Goal: Task Accomplishment & Management: Manage account settings

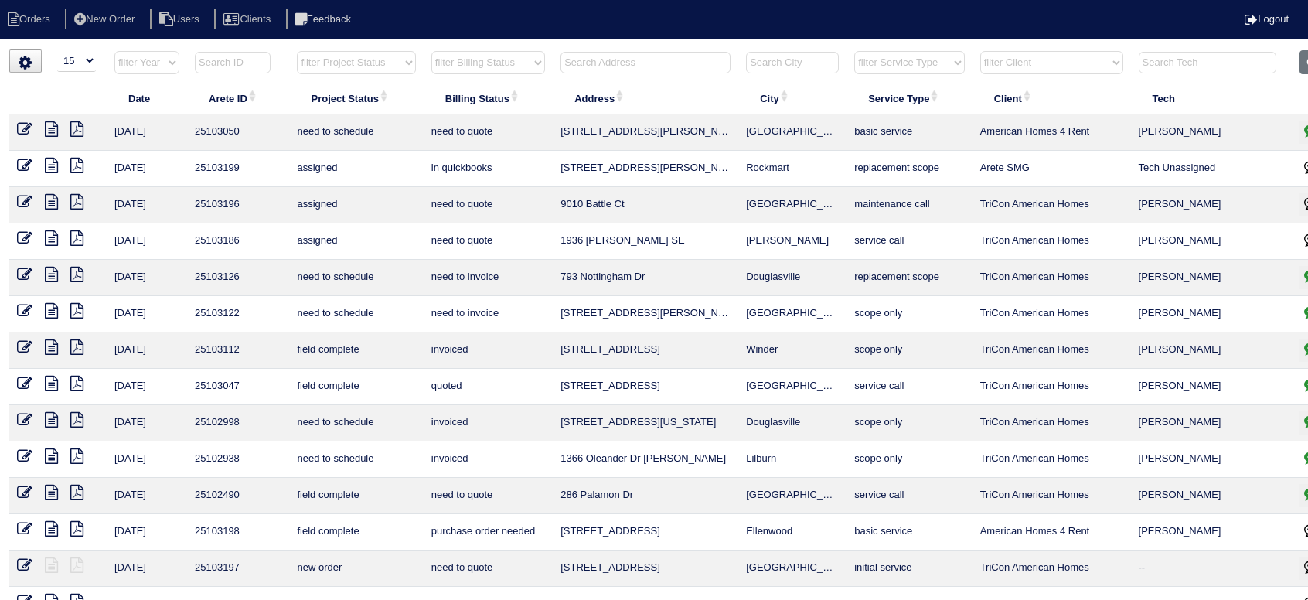
select select "15"
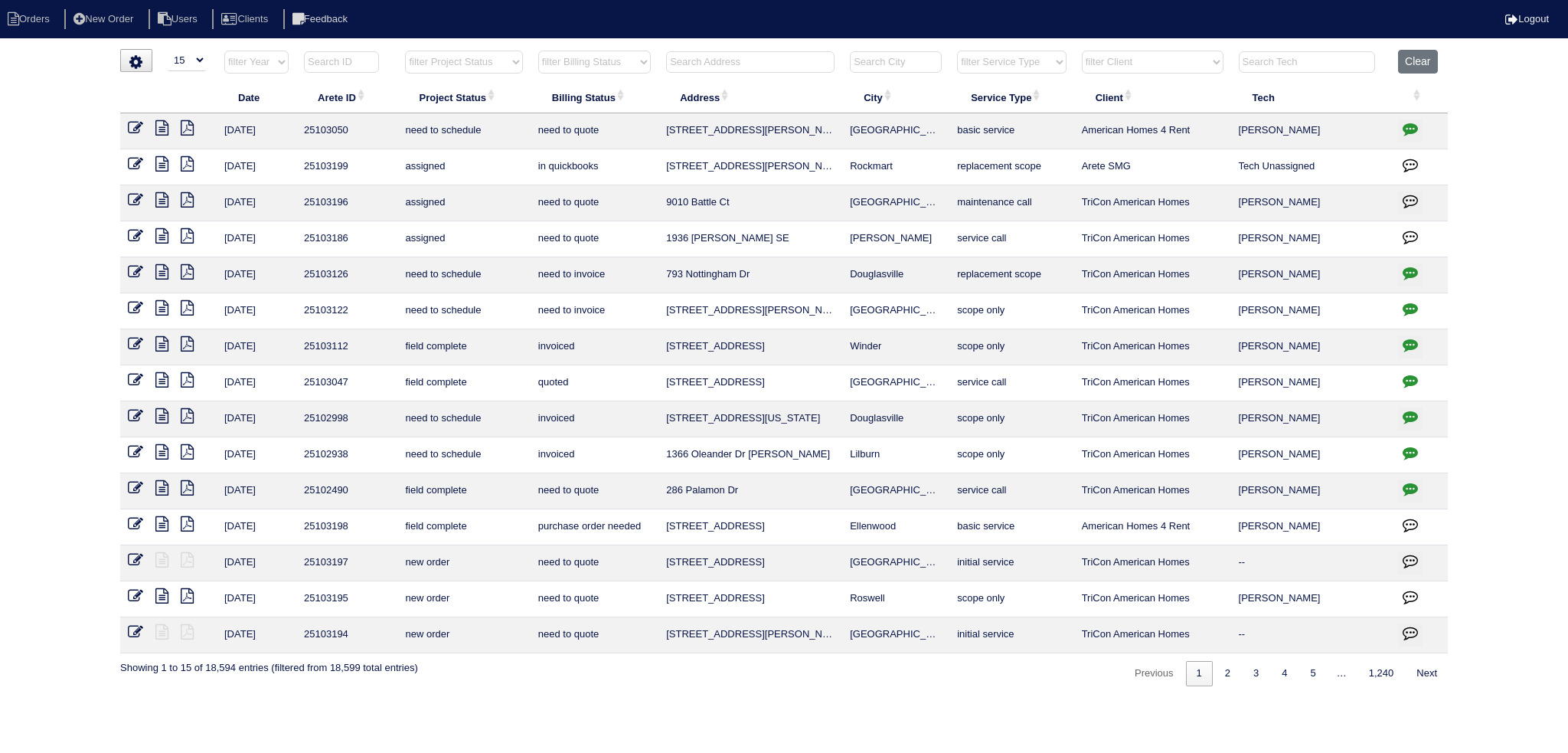
click at [1295, 43] on html "Orders New Order Users Clients Feedback Logout Orders New Order Users Clients M…" at bounding box center [784, 351] width 1568 height 701
click at [1295, 60] on button "Clear" at bounding box center [1417, 61] width 39 height 24
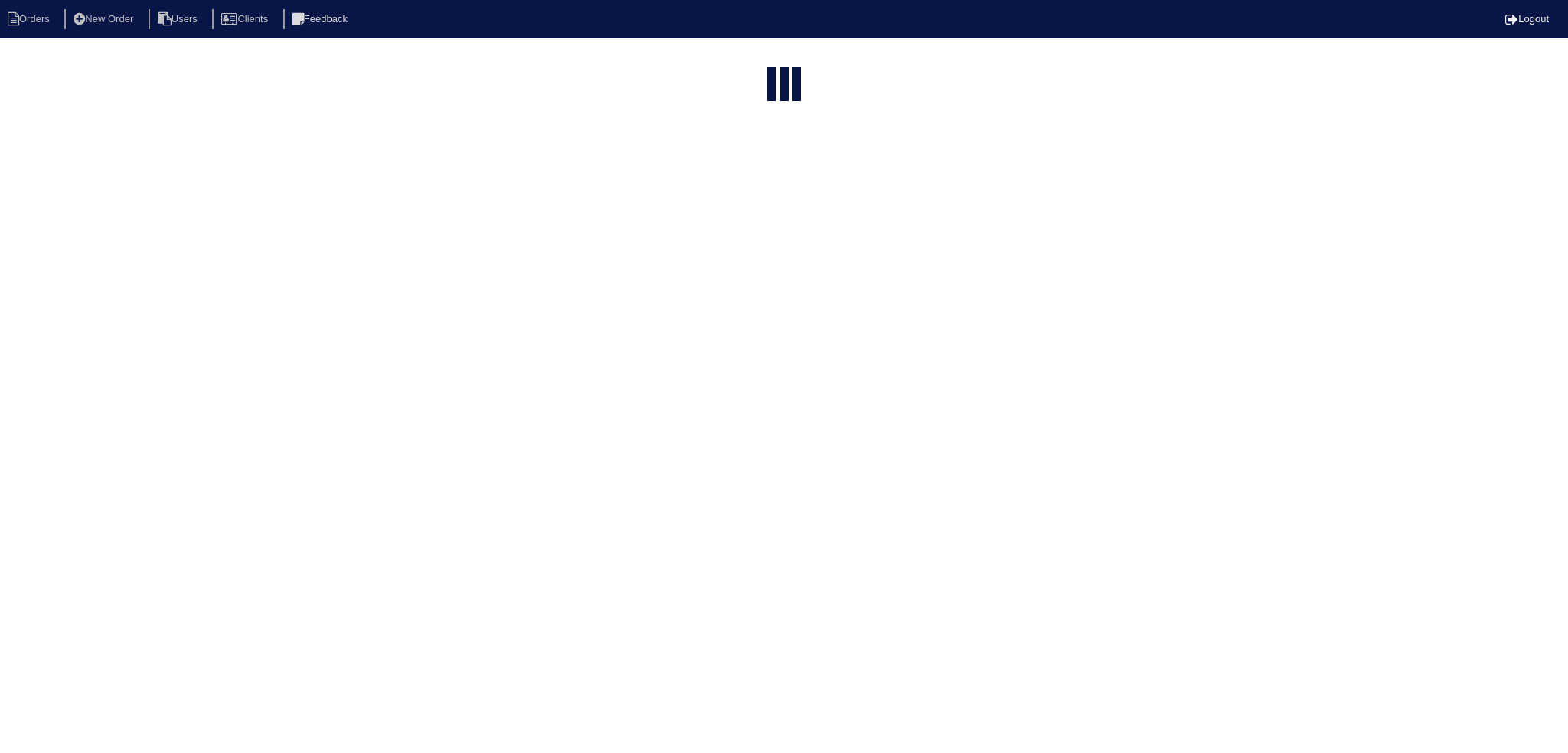
select select "15"
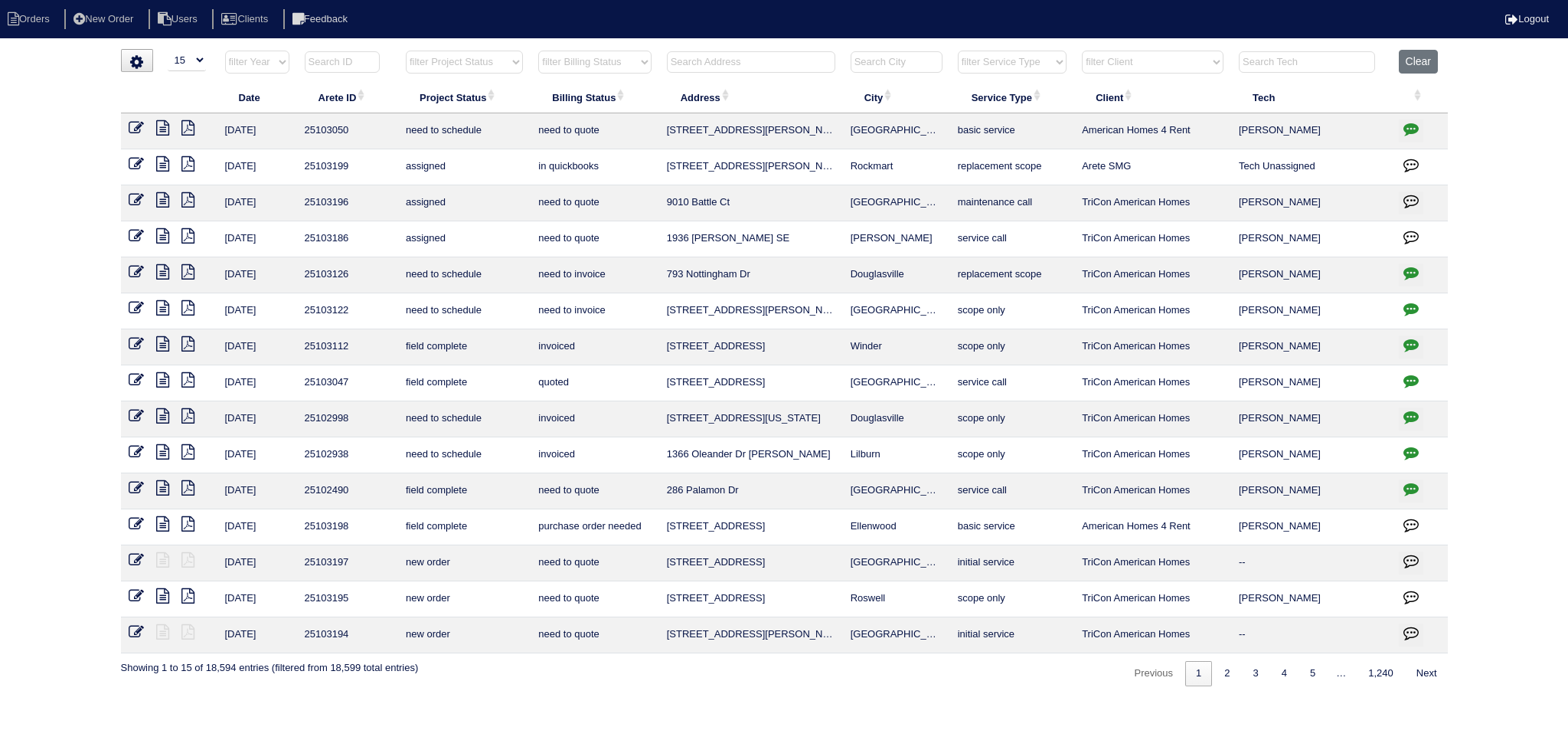
click at [790, 62] on input "text" at bounding box center [751, 62] width 168 height 22
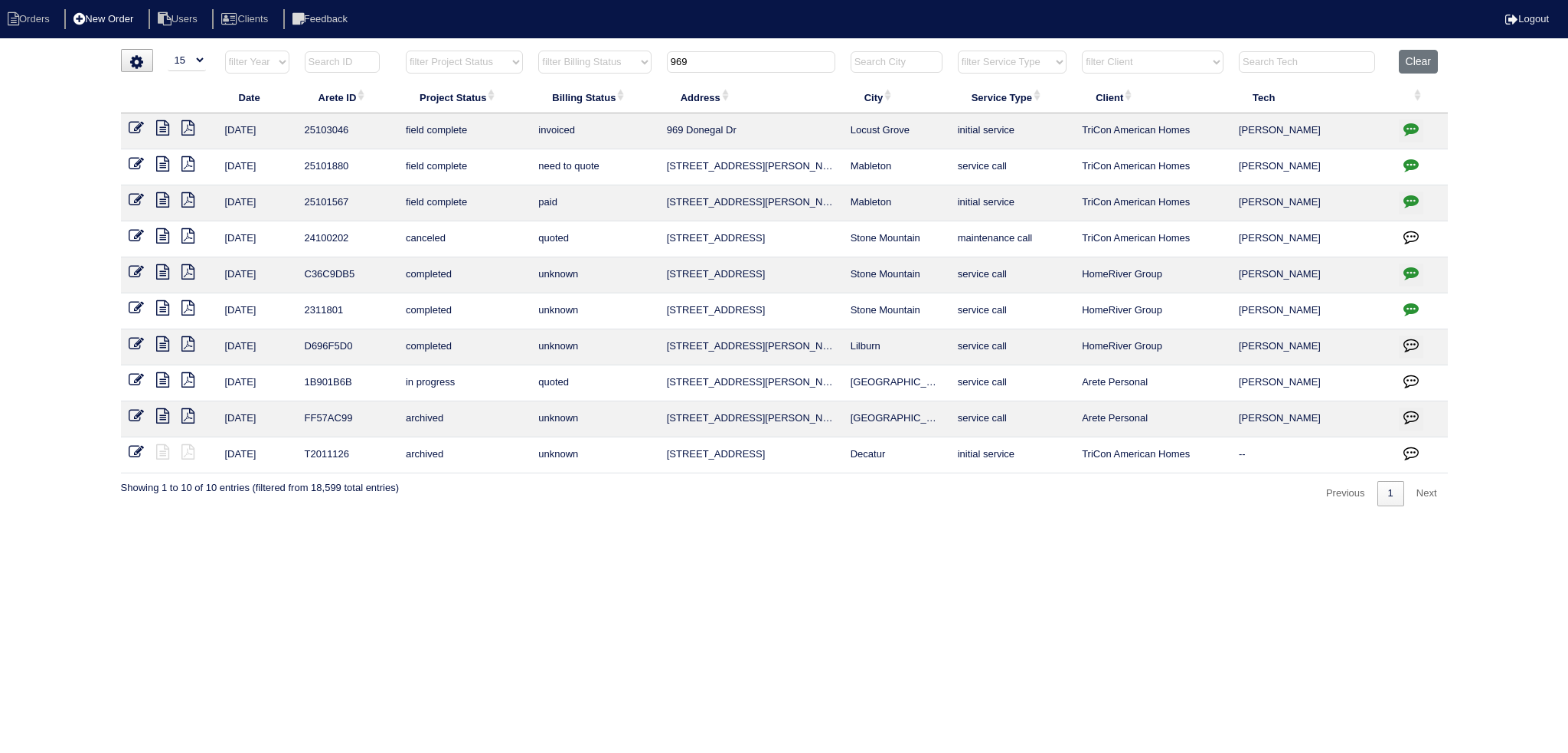
type input "969"
click at [138, 16] on li "New Order" at bounding box center [105, 19] width 81 height 21
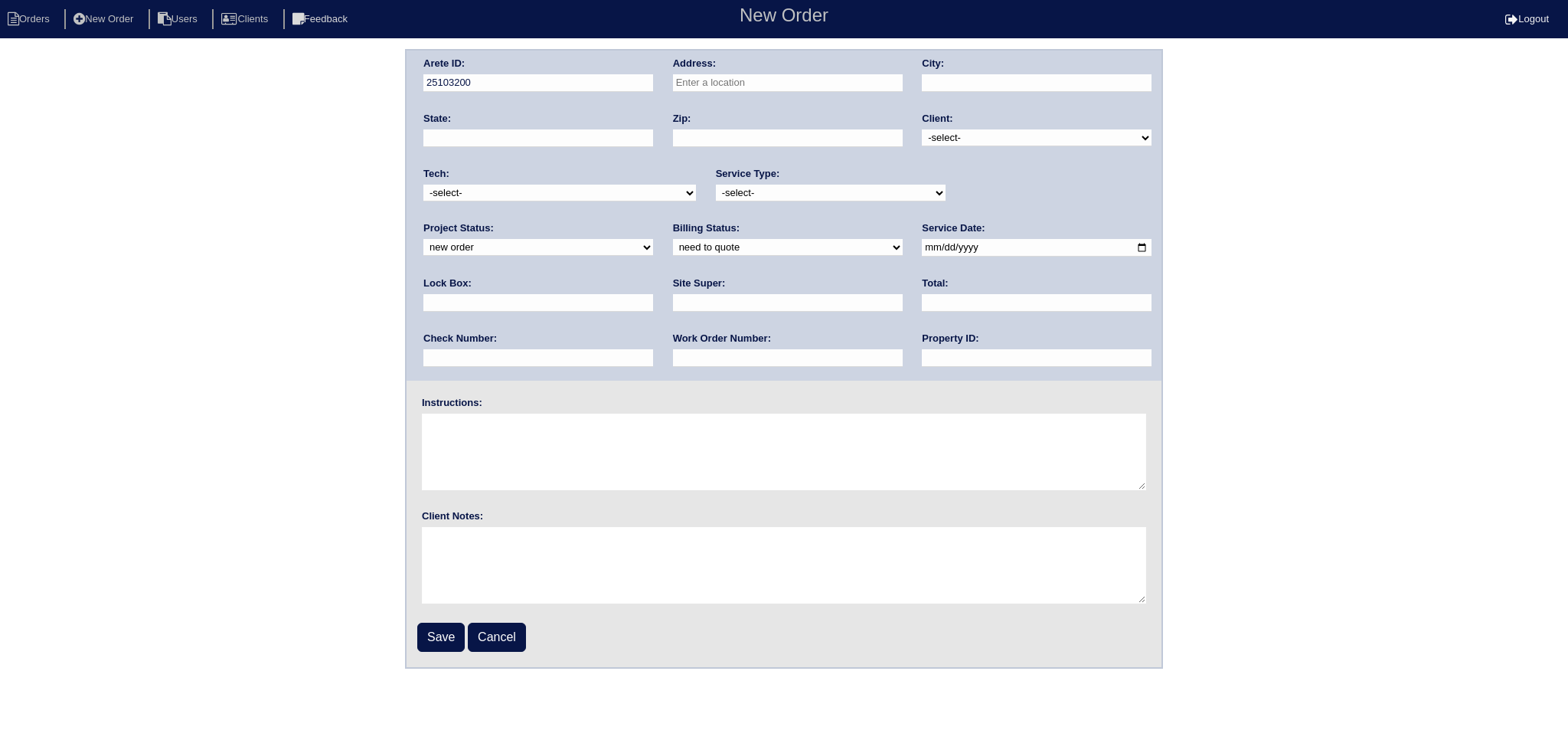
drag, startPoint x: 42, startPoint y: 1, endPoint x: 34, endPoint y: 7, distance: 10.0
click at [40, 0] on nav "Orders New Order Users Clients Feedback New Order Logout" at bounding box center [784, 19] width 1568 height 39
click at [31, 13] on li "Orders" at bounding box center [31, 19] width 62 height 21
select select "15"
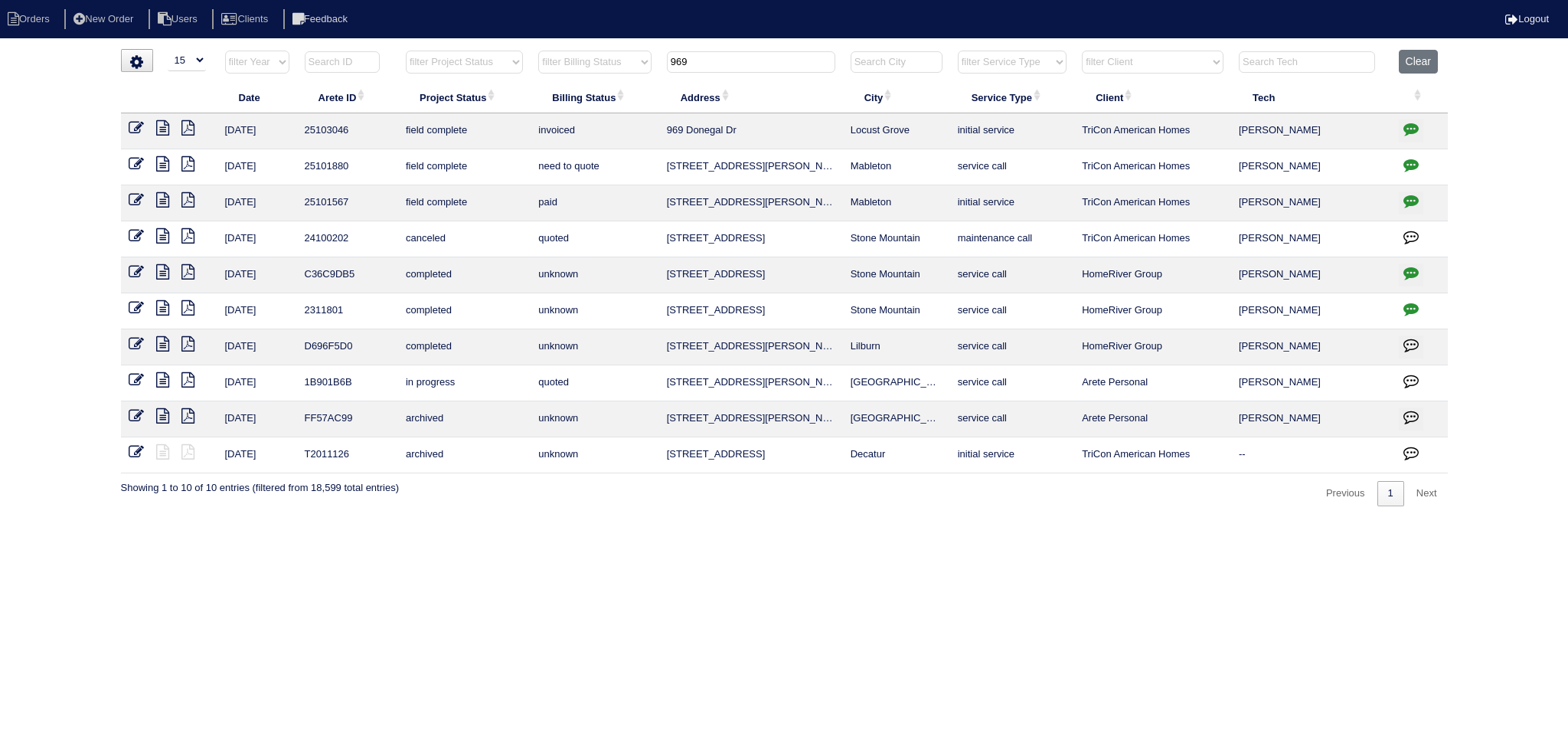
drag, startPoint x: 781, startPoint y: 61, endPoint x: 585, endPoint y: 55, distance: 196.1
click at [585, 55] on tr "filter Year -- Any Year -- 2025 2024 2023 2022 2021 2020 2019 filter Project St…" at bounding box center [784, 65] width 1327 height 32
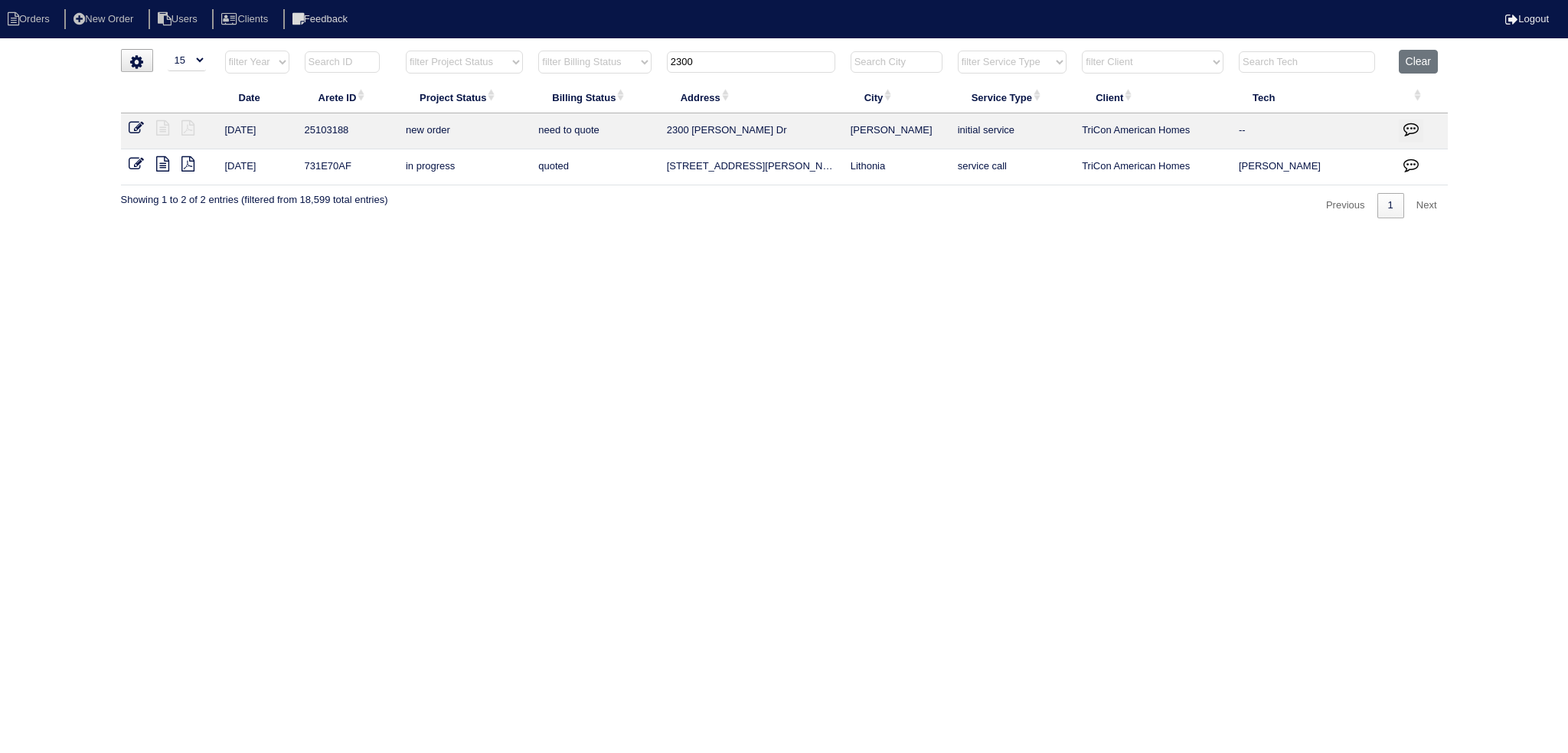
click at [122, 126] on td at bounding box center [168, 131] width 96 height 36
drag, startPoint x: 716, startPoint y: 60, endPoint x: 565, endPoint y: 59, distance: 151.0
click at [565, 59] on tr "filter Year -- Any Year -- 2025 2024 2023 2022 2021 2020 2019 filter Project St…" at bounding box center [784, 65] width 1327 height 32
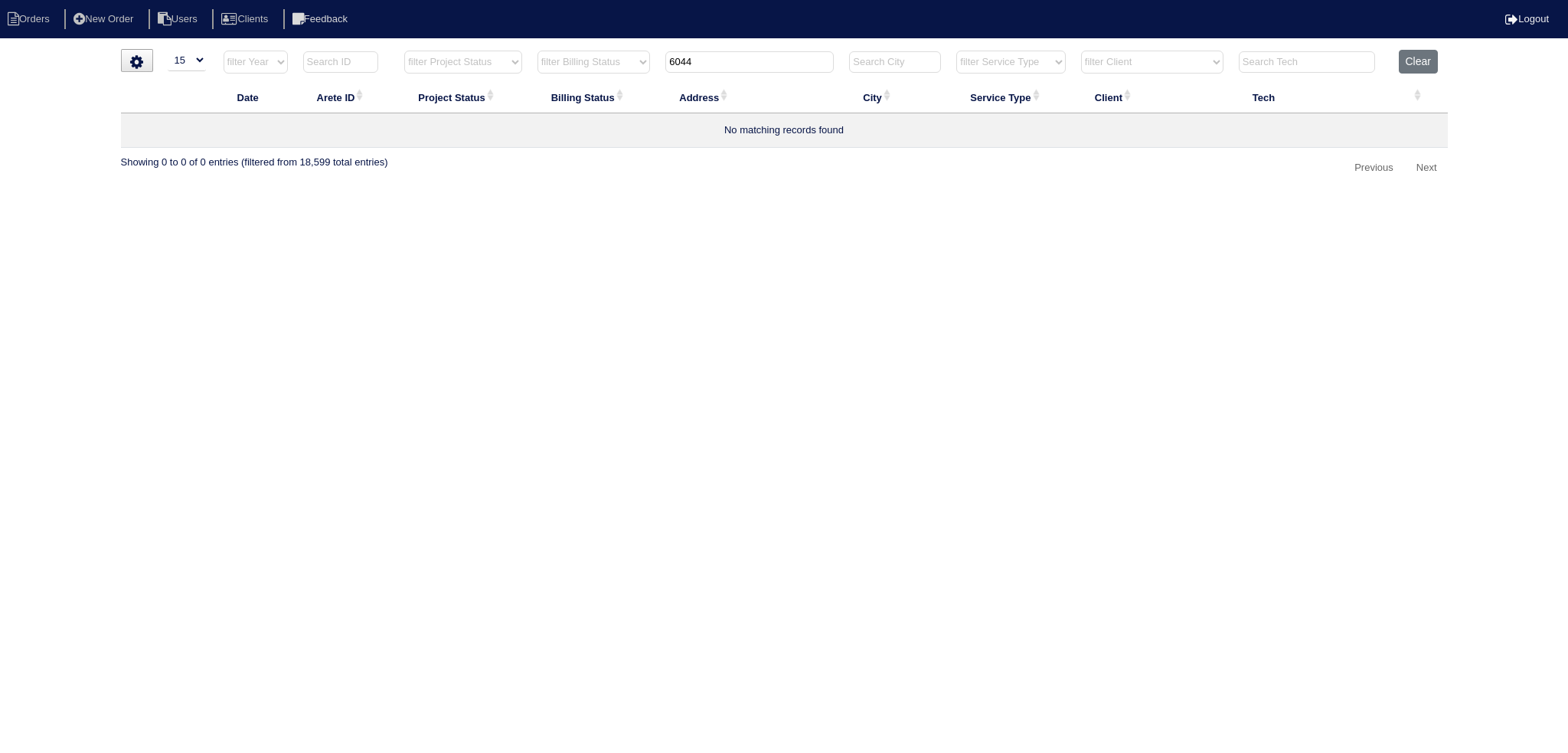
drag, startPoint x: 713, startPoint y: 63, endPoint x: 610, endPoint y: 78, distance: 104.1
click at [610, 78] on tr "filter Year -- Any Year -- 2025 2024 2023 2022 2021 2020 2019 filter Project St…" at bounding box center [784, 65] width 1327 height 32
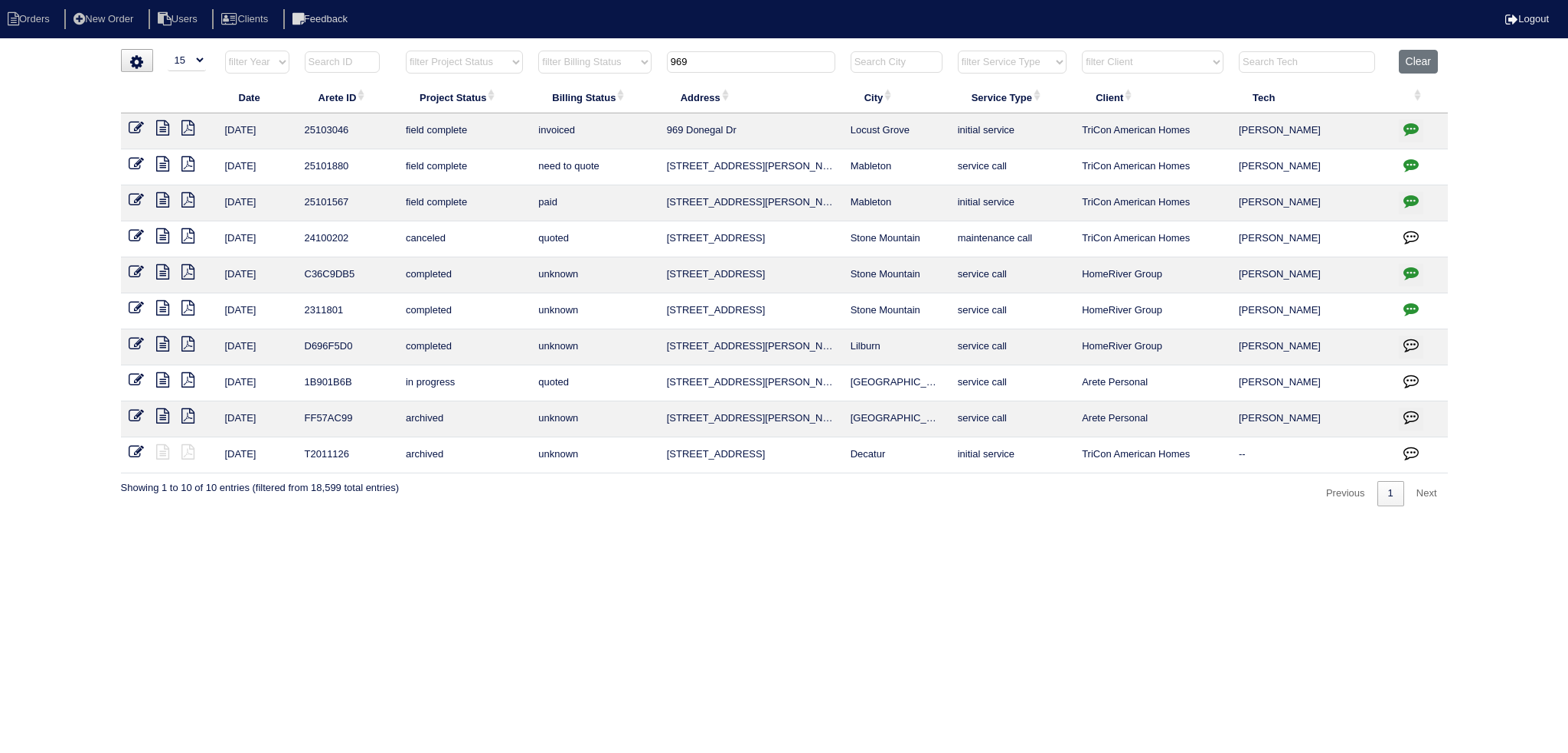
type input "969"
click at [165, 130] on icon at bounding box center [162, 127] width 13 height 15
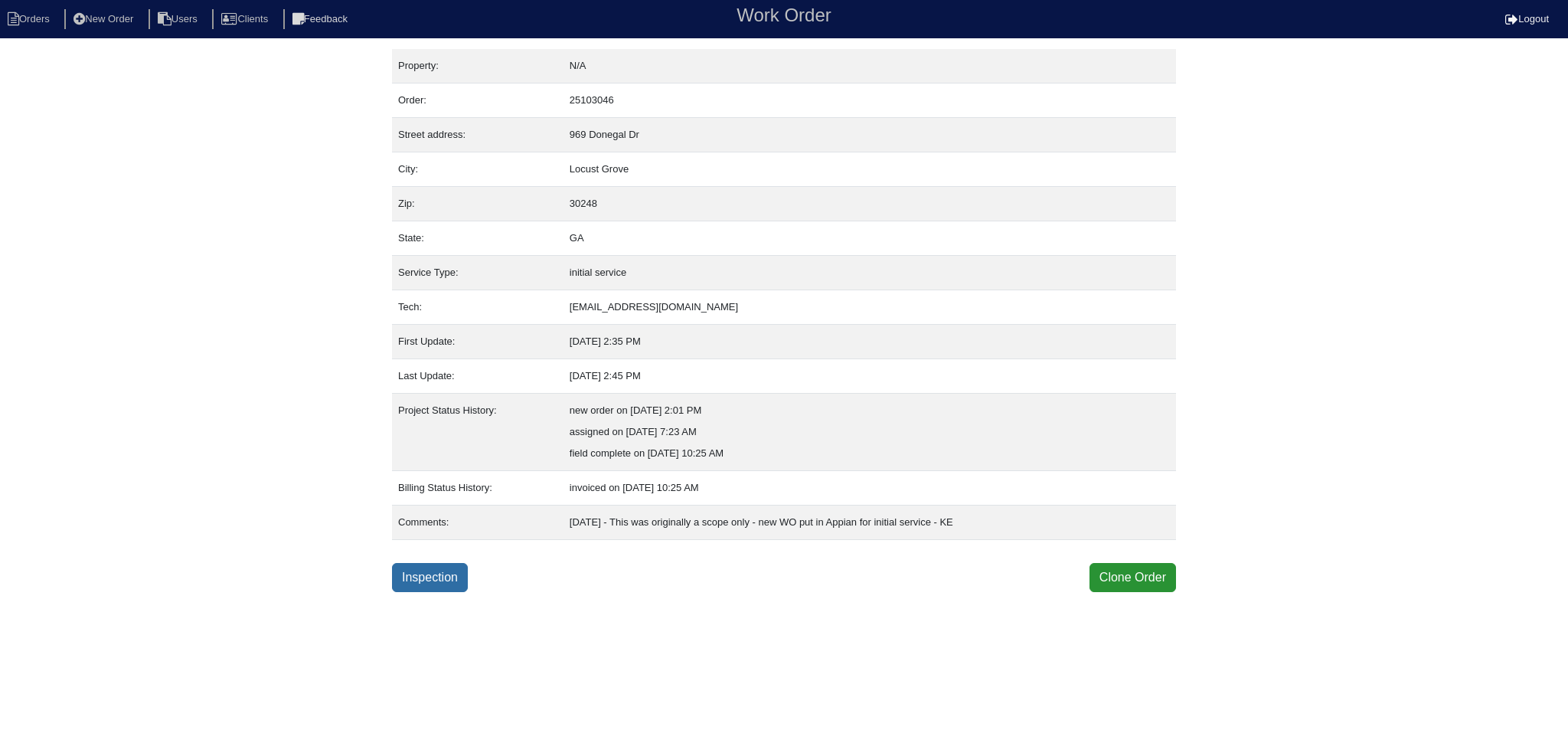
click at [417, 566] on link "Inspection" at bounding box center [430, 577] width 76 height 29
select select "0"
select select "Rheem"
select select "0"
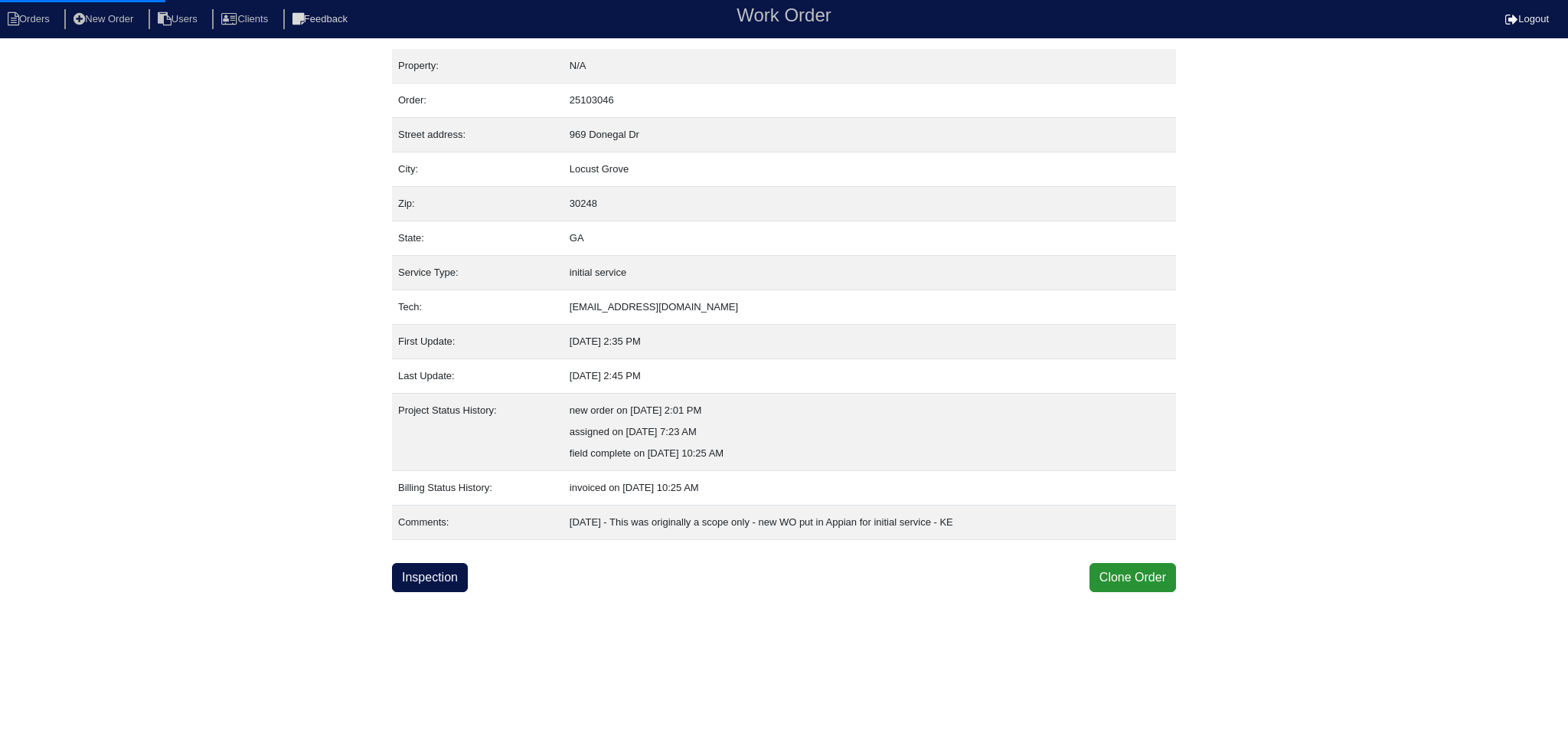
select select "0"
select select "1"
select select "0"
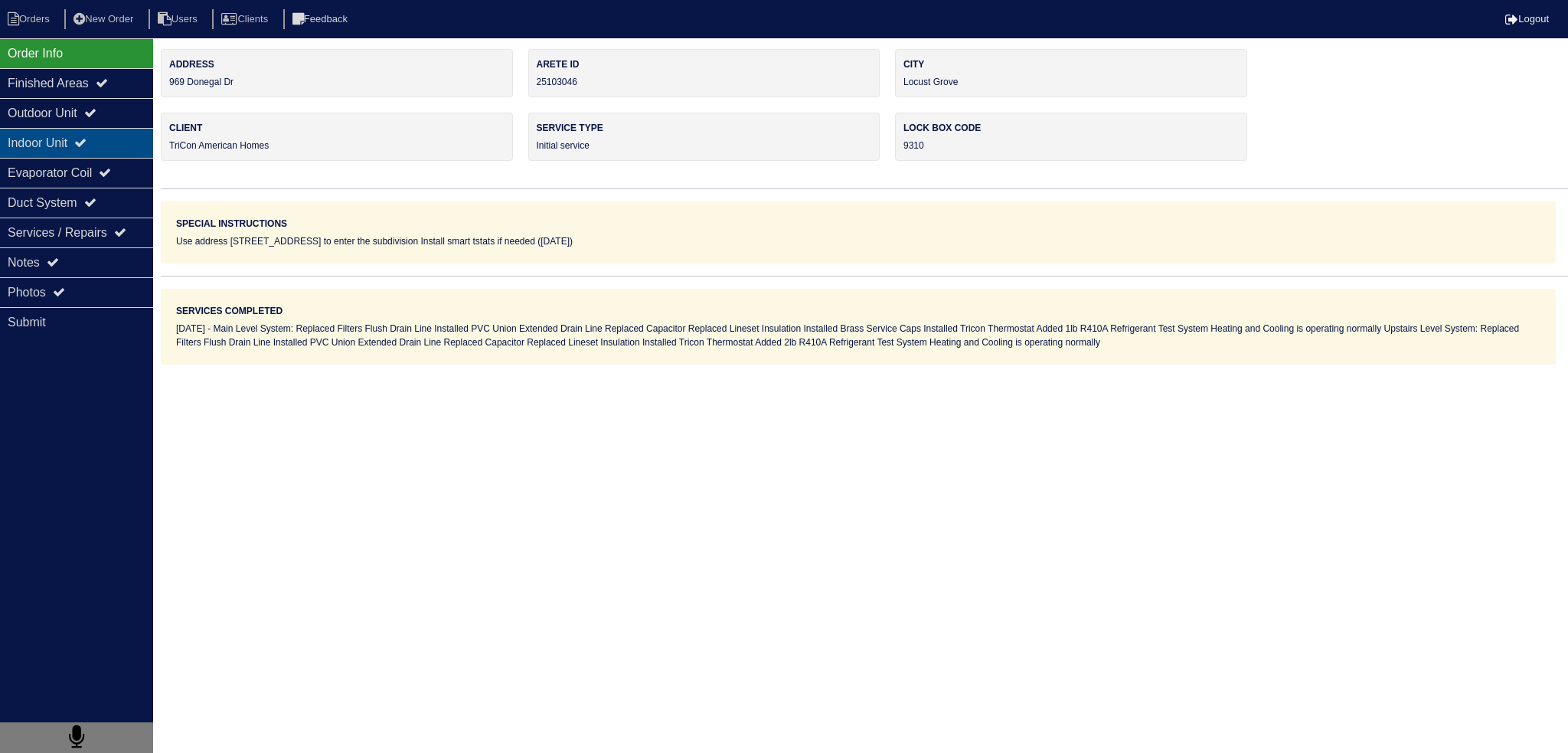
click at [126, 128] on div "Indoor Unit" at bounding box center [76, 143] width 154 height 30
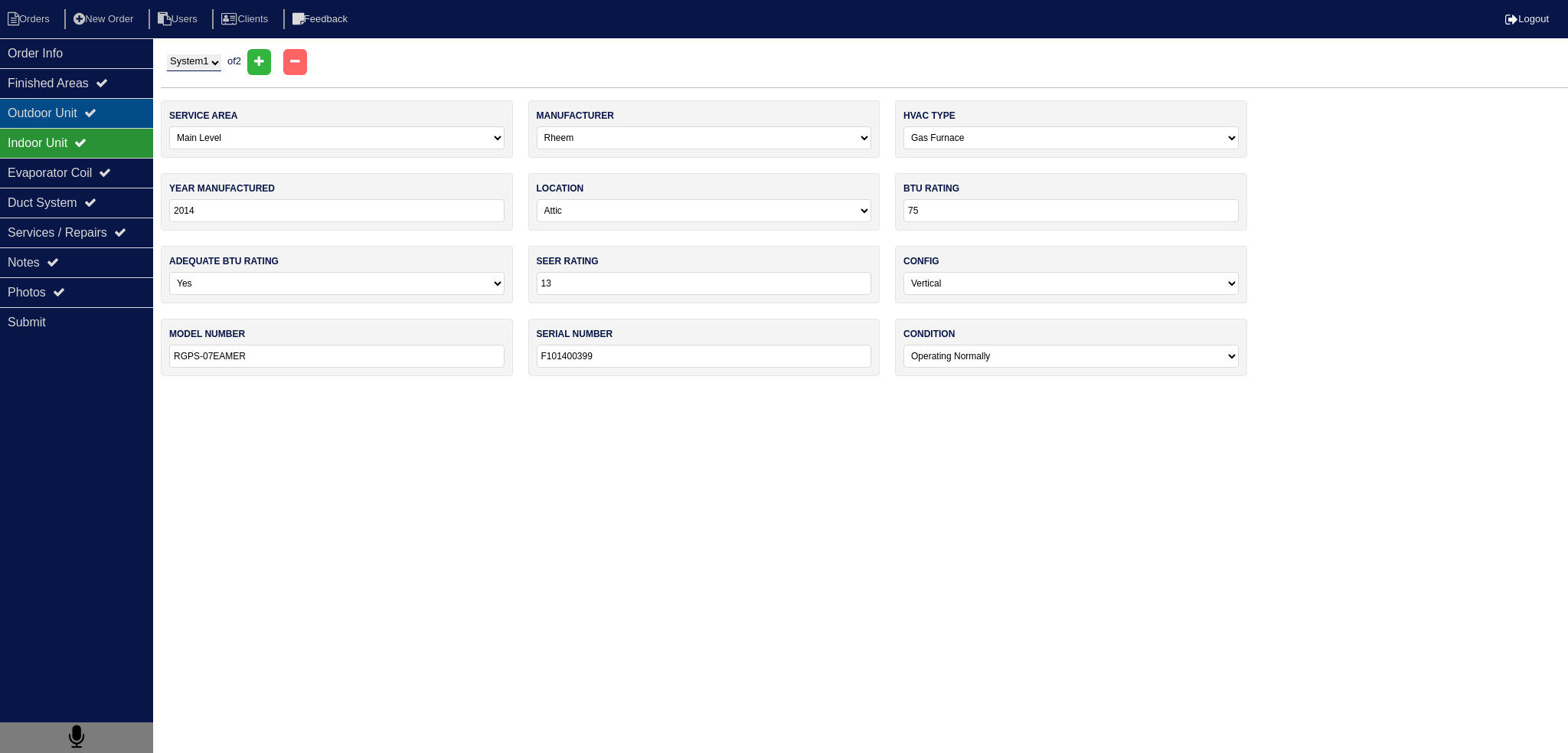
click at [129, 120] on div "Outdoor Unit" at bounding box center [76, 113] width 154 height 30
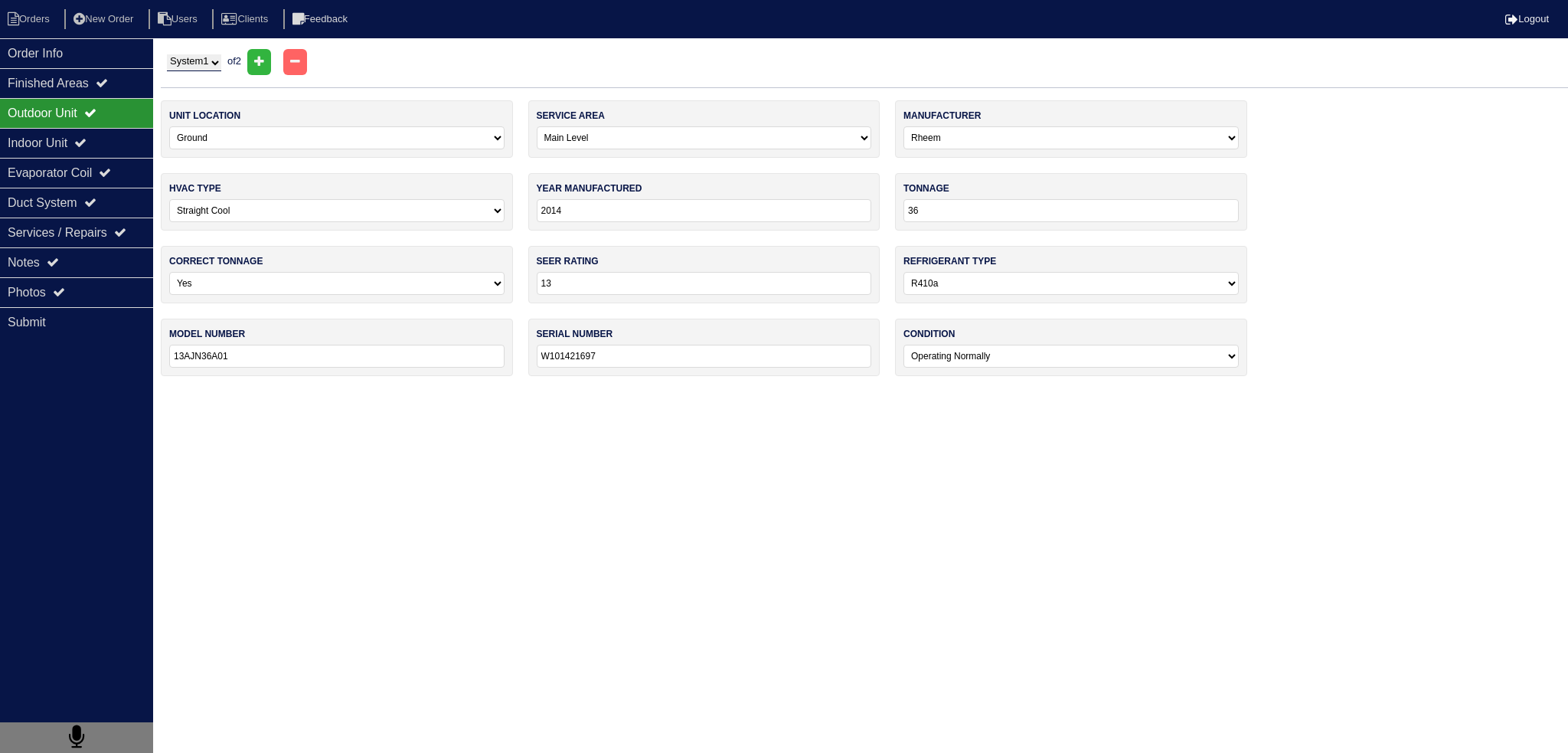
click at [134, 103] on div "Outdoor Unit" at bounding box center [76, 113] width 154 height 30
click at [110, 148] on div "Indoor Unit" at bounding box center [76, 143] width 154 height 30
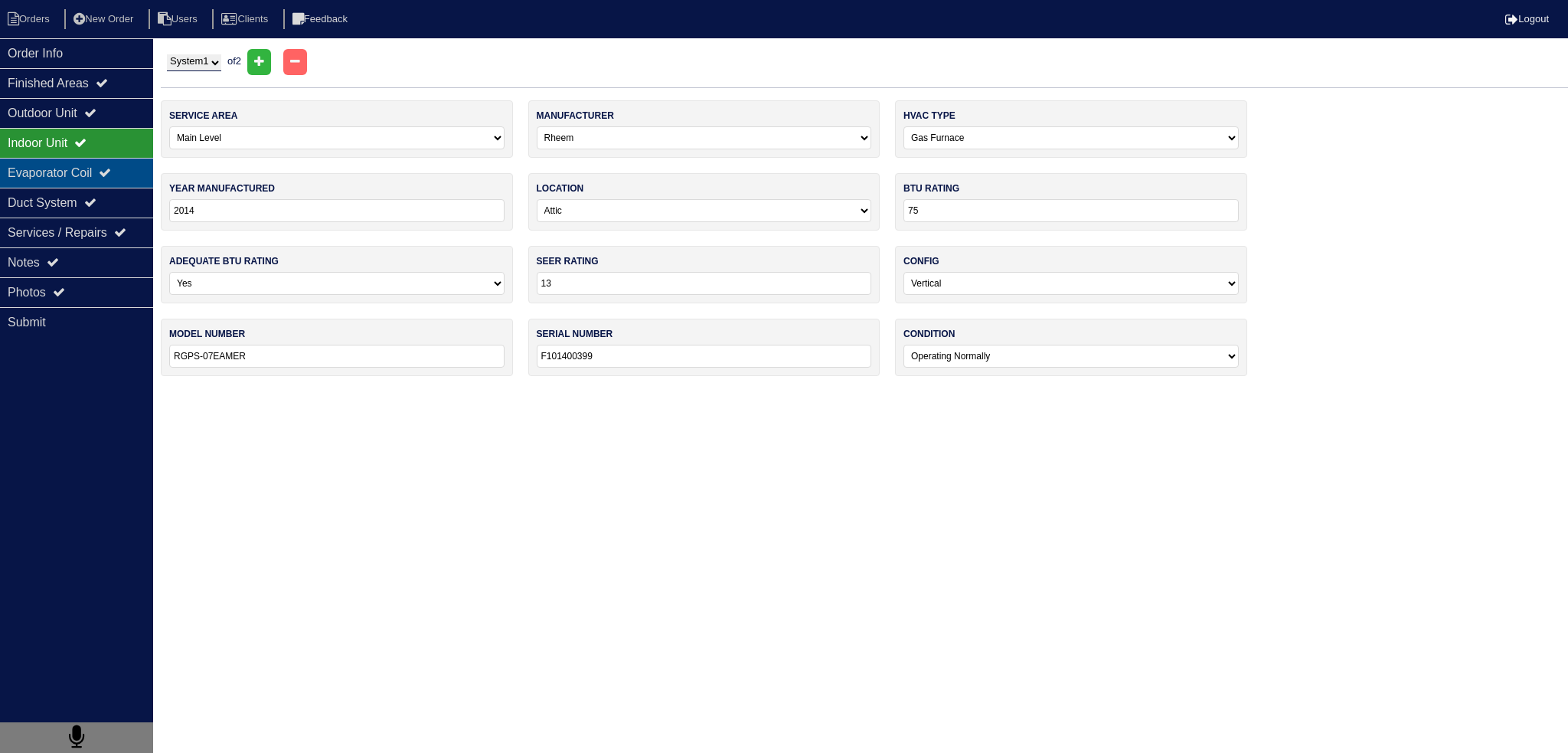
click at [101, 173] on div "Evaporator Coil" at bounding box center [76, 172] width 154 height 30
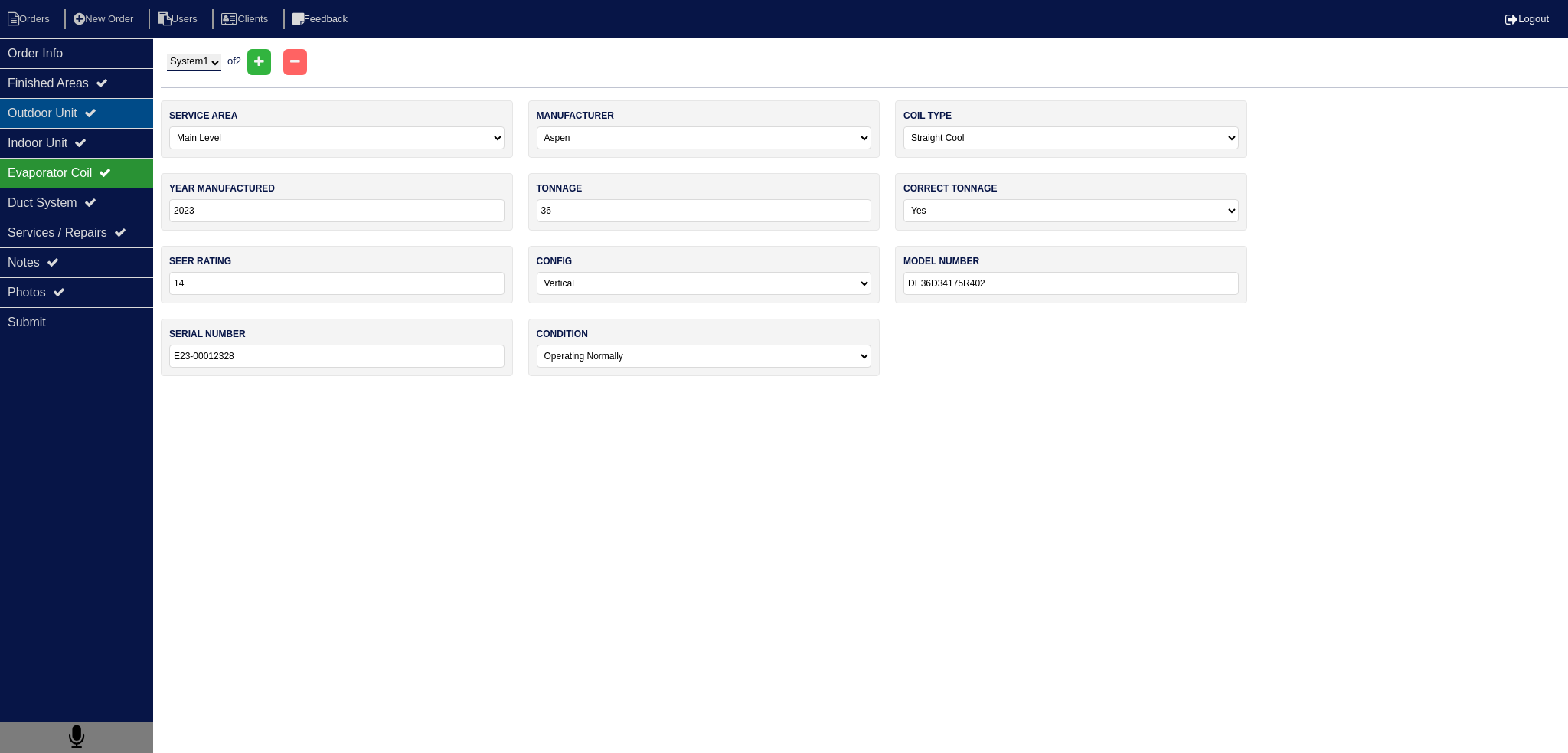
click at [120, 110] on div "Outdoor Unit" at bounding box center [76, 113] width 154 height 30
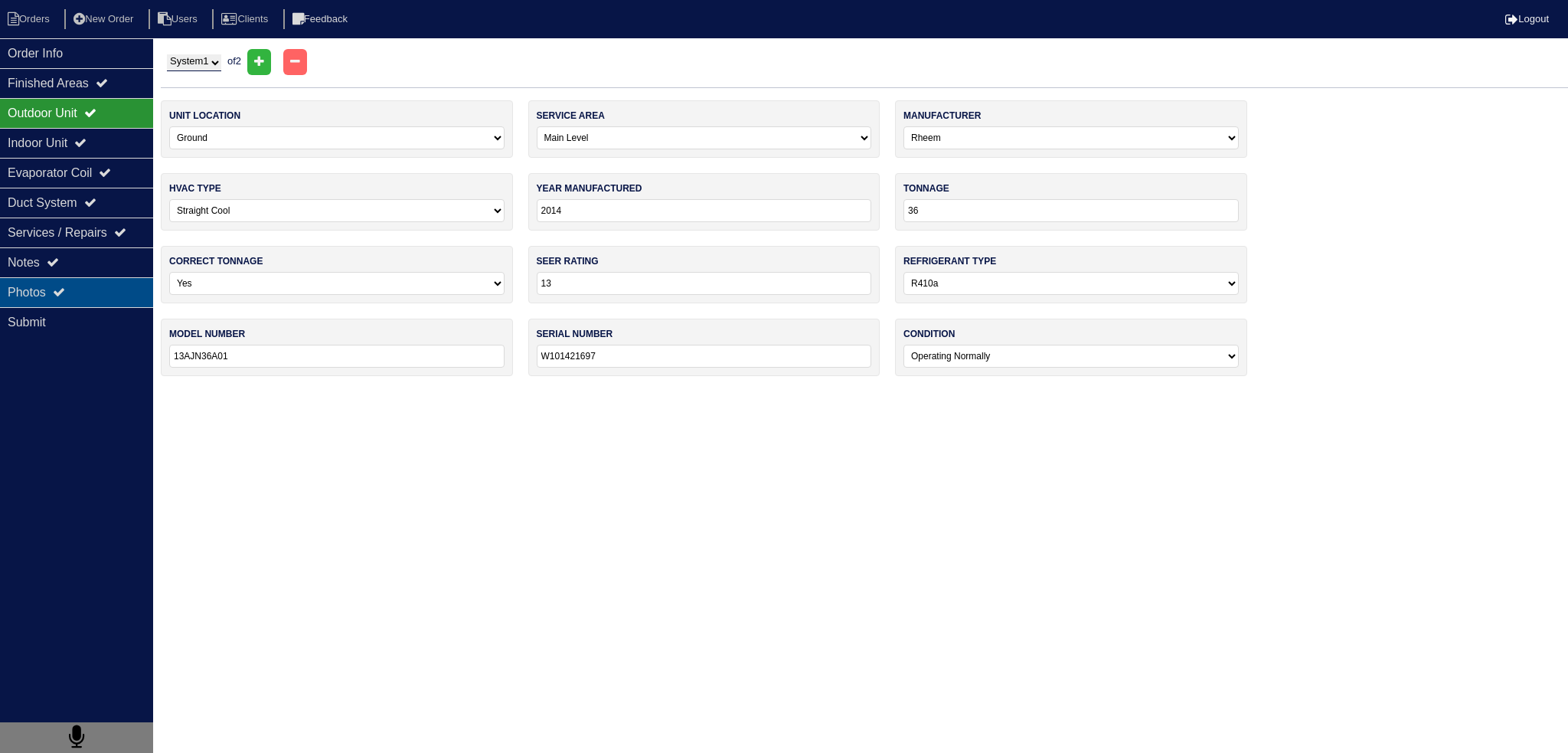
click at [72, 304] on div "Photos" at bounding box center [76, 292] width 154 height 30
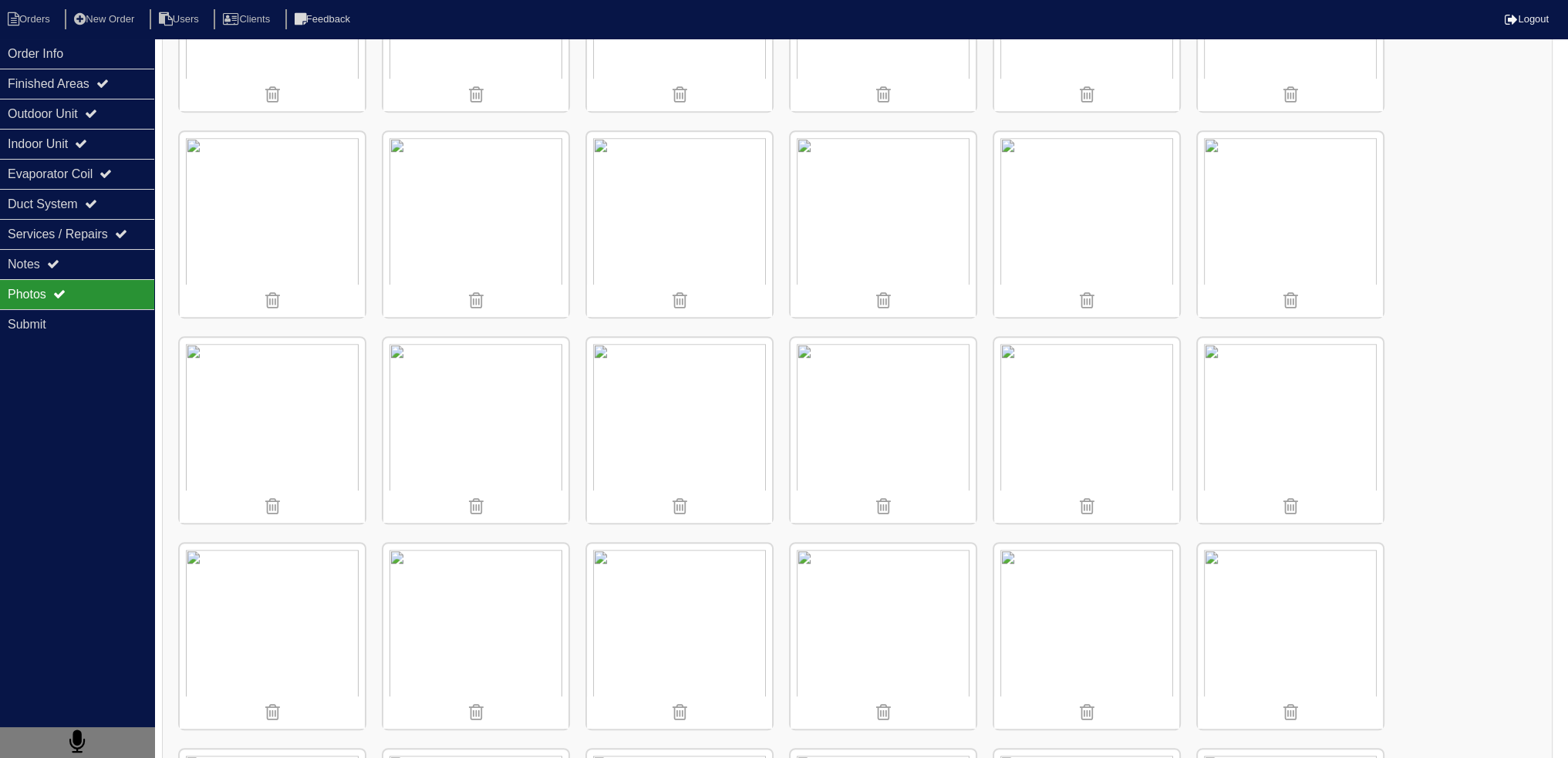
scroll to position [1773, 0]
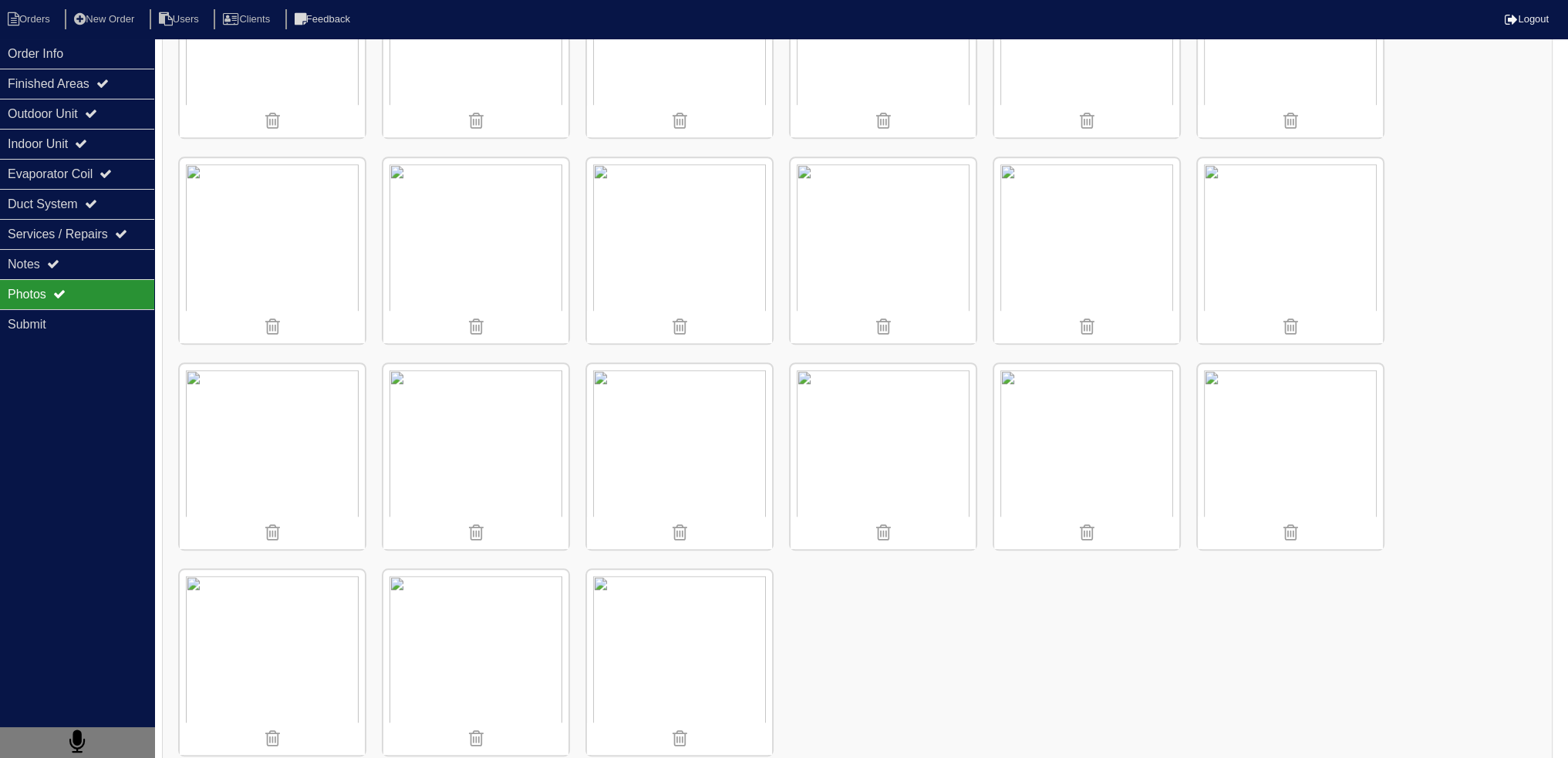
drag, startPoint x: 356, startPoint y: 500, endPoint x: 879, endPoint y: 626, distance: 538.0
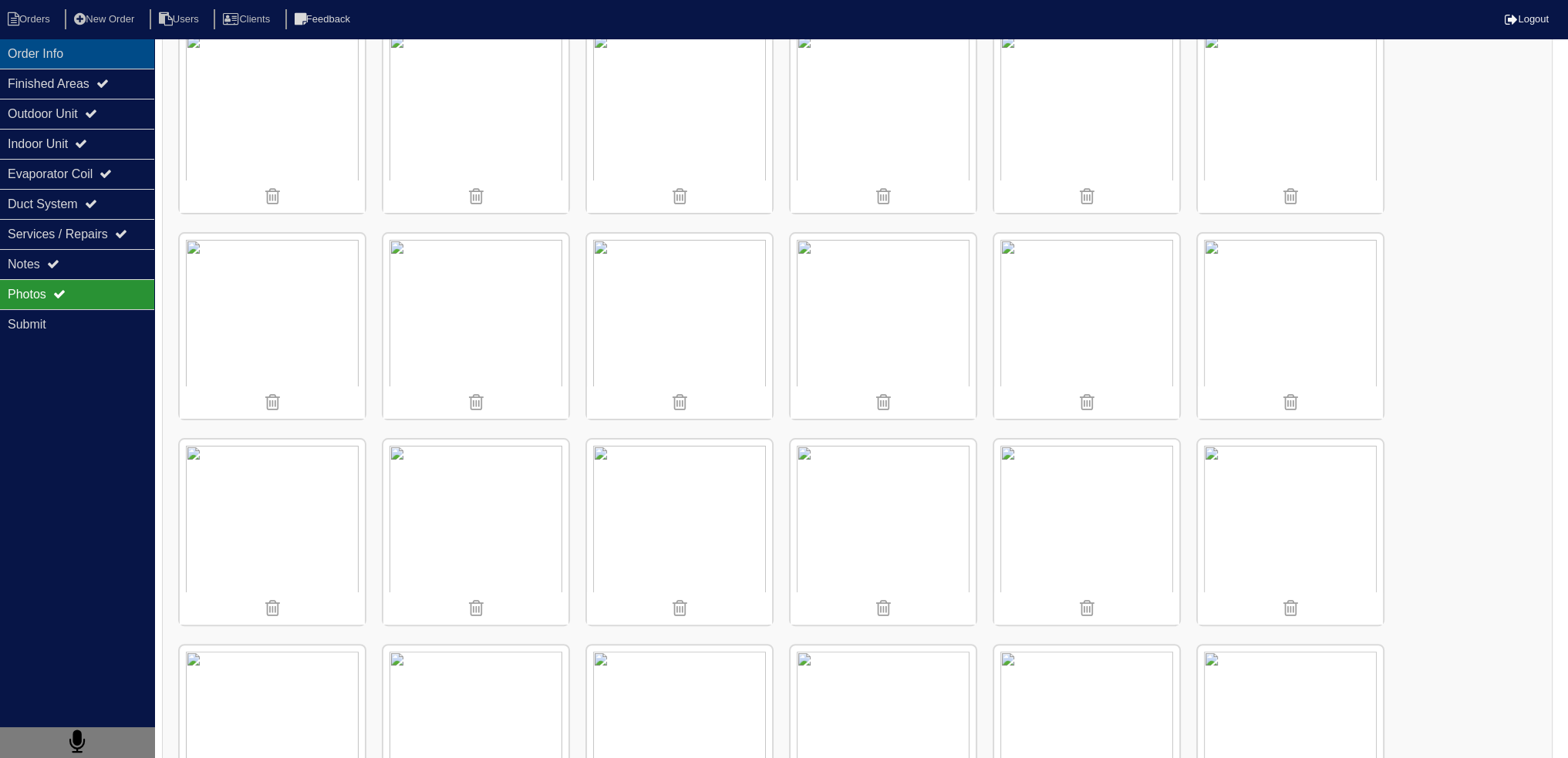
click at [74, 53] on div "Order Info" at bounding box center [77, 54] width 155 height 30
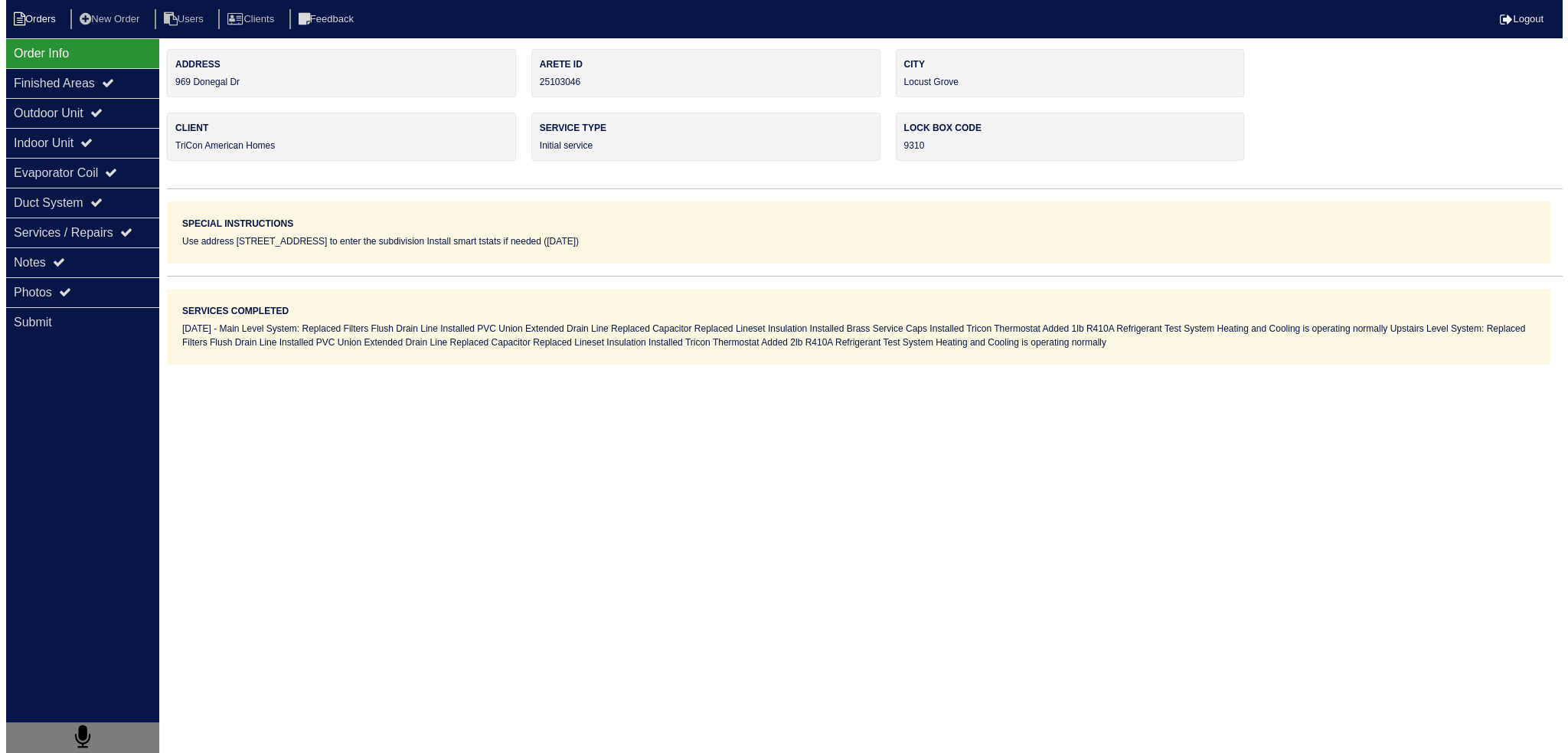
scroll to position [0, 0]
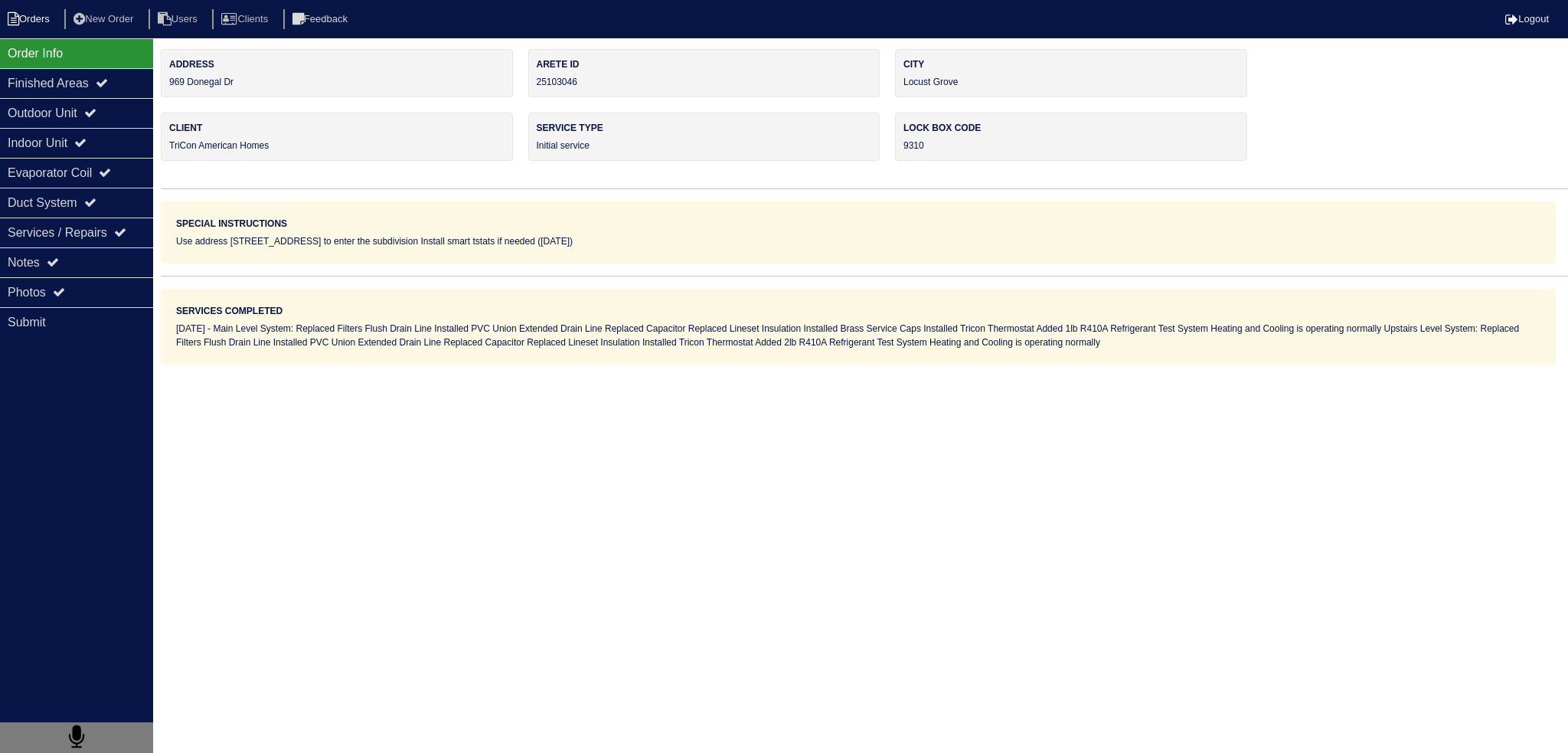
click at [45, 24] on li "Orders" at bounding box center [31, 19] width 62 height 21
select select "15"
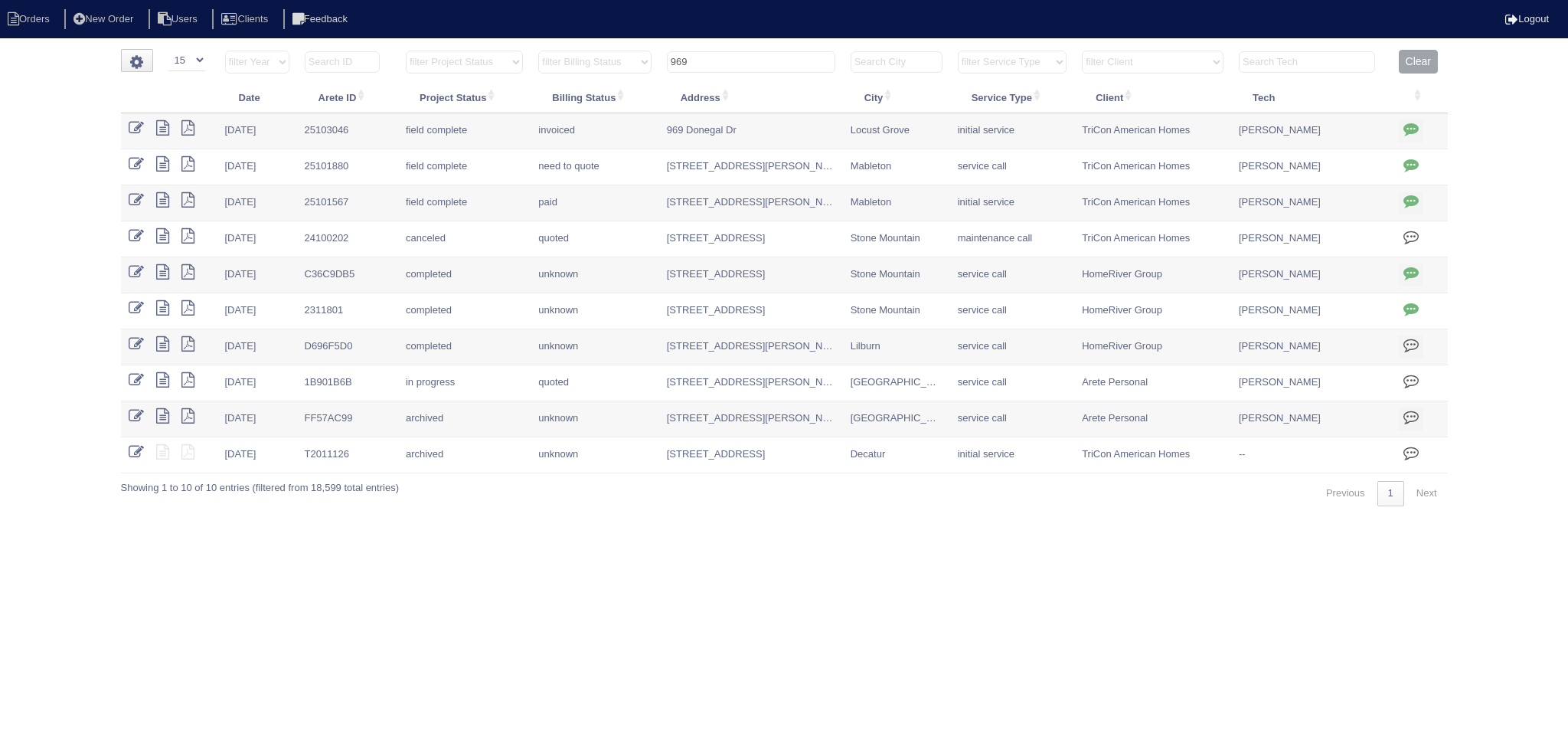
click at [733, 56] on input "969" at bounding box center [751, 62] width 168 height 22
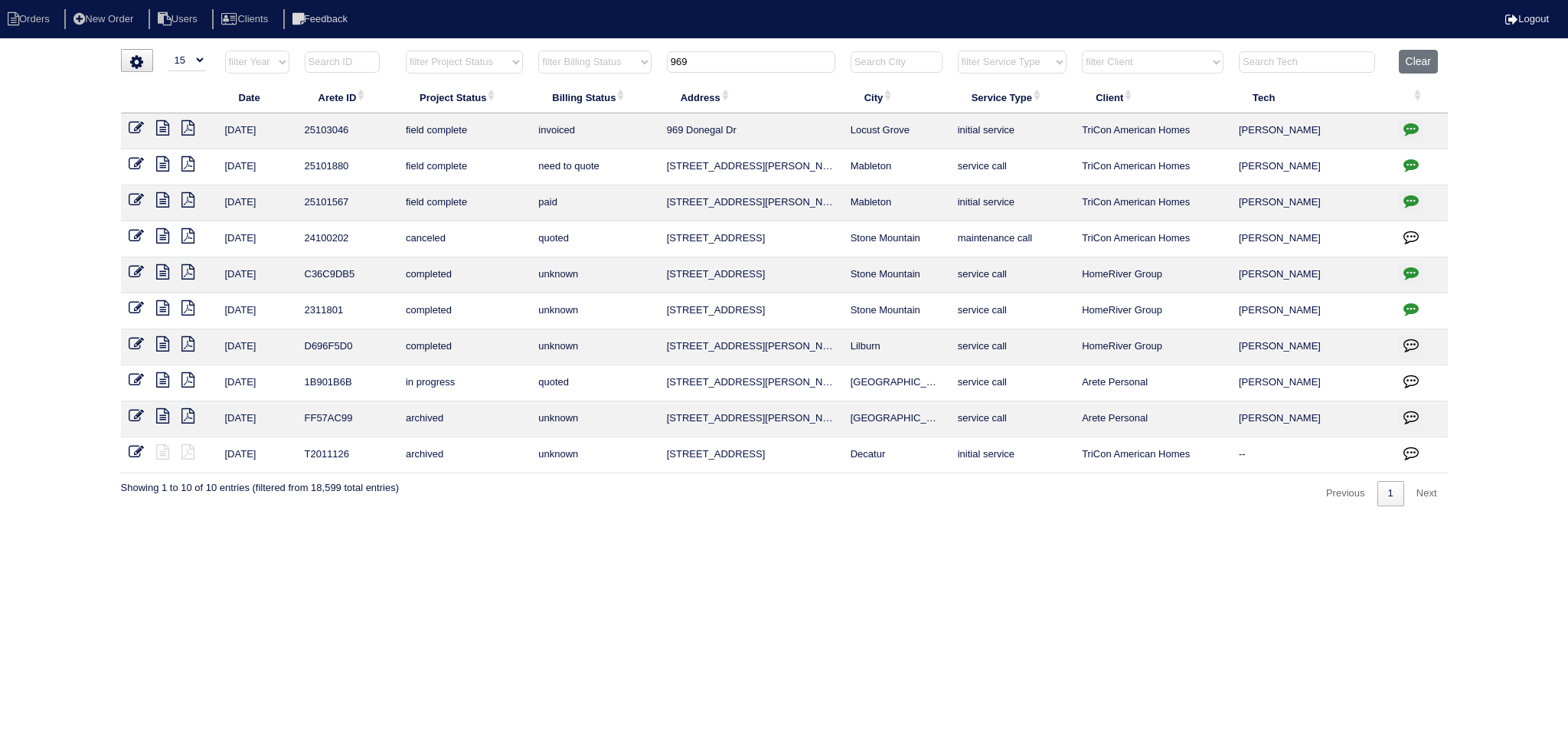
click at [733, 56] on input "969" at bounding box center [751, 62] width 168 height 22
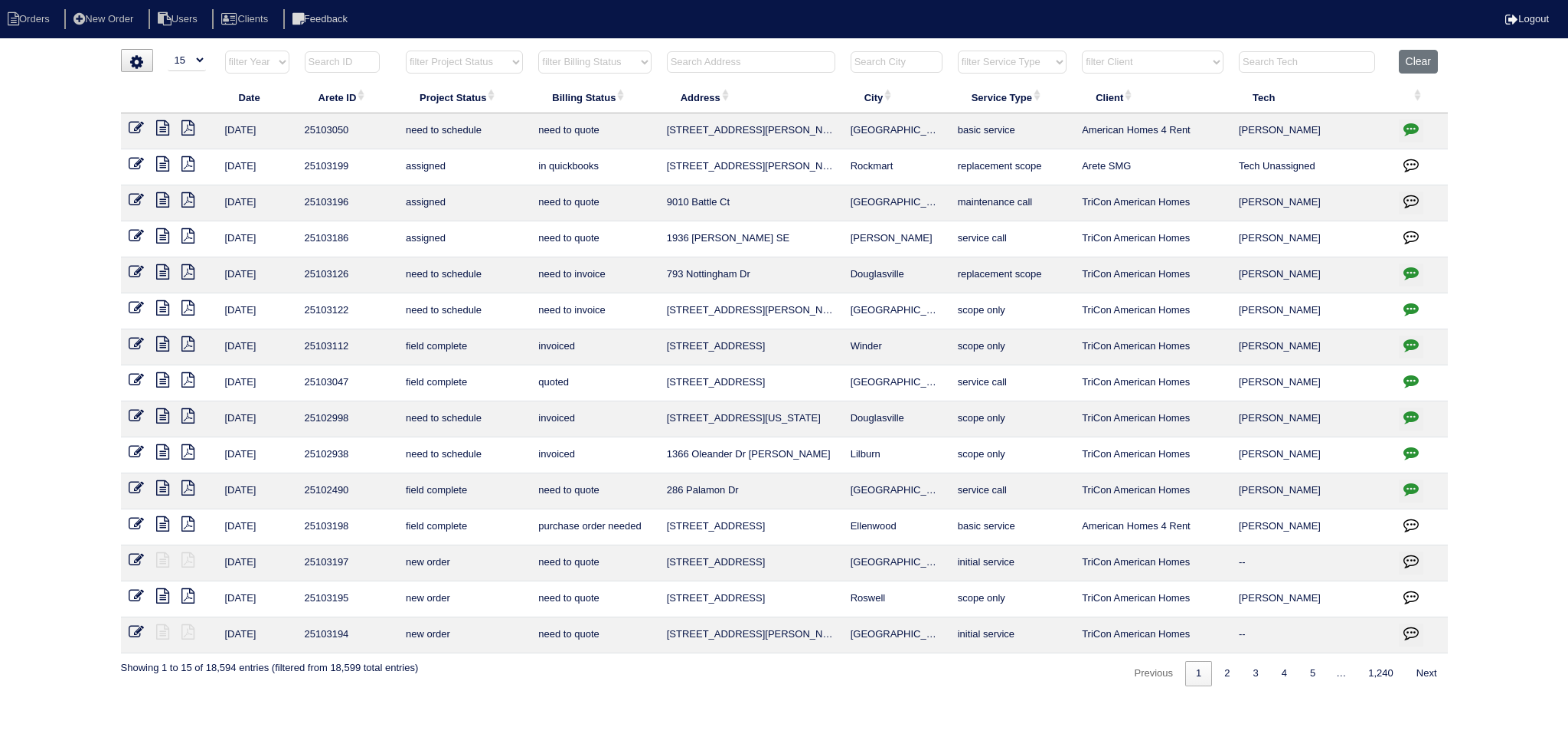
click at [785, 63] on input "text" at bounding box center [751, 62] width 168 height 22
click at [769, 66] on input "text" at bounding box center [751, 62] width 168 height 22
click at [772, 61] on input "text" at bounding box center [751, 62] width 168 height 22
click at [810, 55] on input "text" at bounding box center [751, 62] width 168 height 22
click at [808, 67] on input "text" at bounding box center [751, 62] width 168 height 22
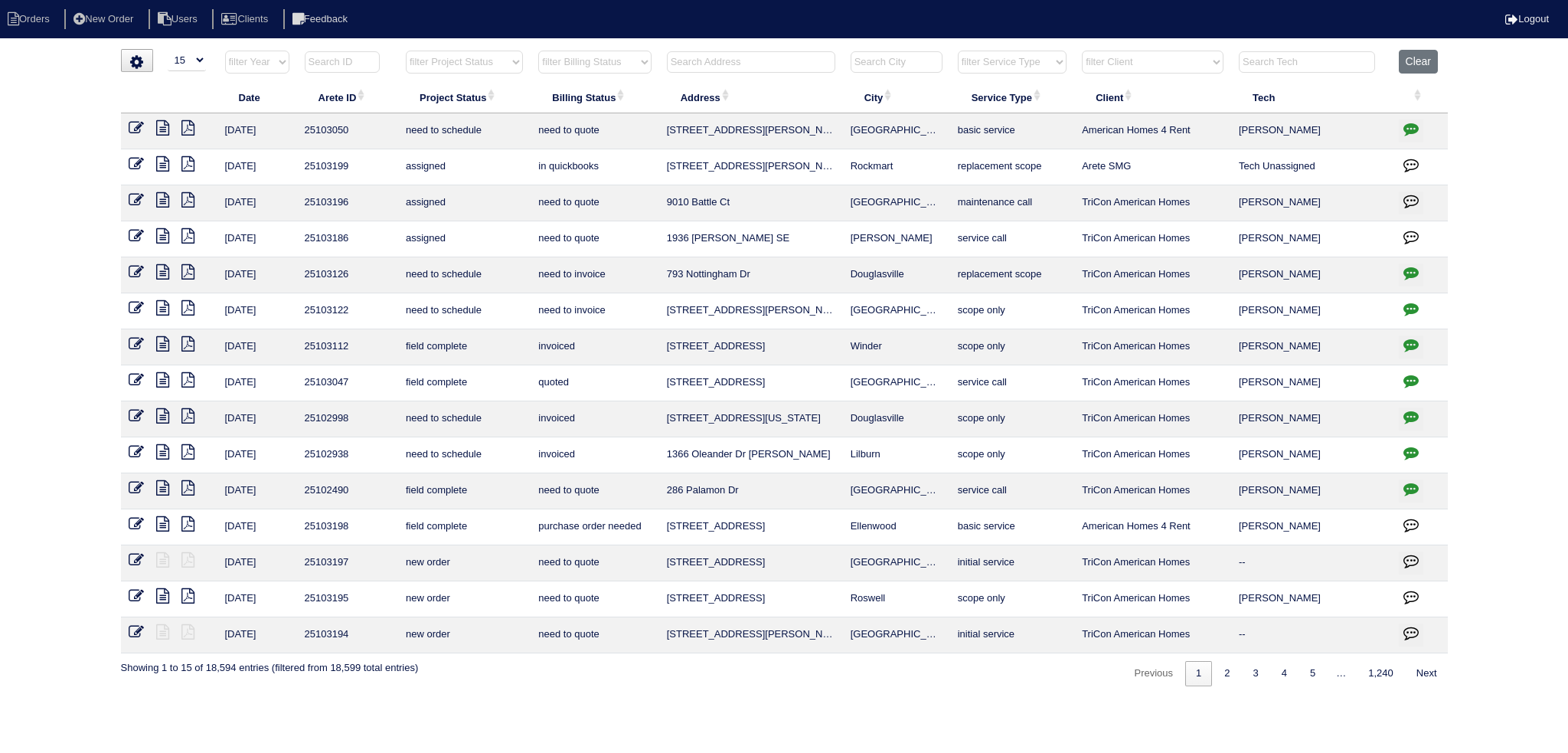
click at [814, 61] on input "text" at bounding box center [751, 62] width 168 height 22
click at [781, 63] on input "text" at bounding box center [751, 62] width 168 height 22
click at [788, 65] on input "text" at bounding box center [751, 62] width 168 height 22
click at [774, 66] on input "text" at bounding box center [751, 62] width 168 height 22
click at [782, 59] on input "text" at bounding box center [751, 62] width 168 height 22
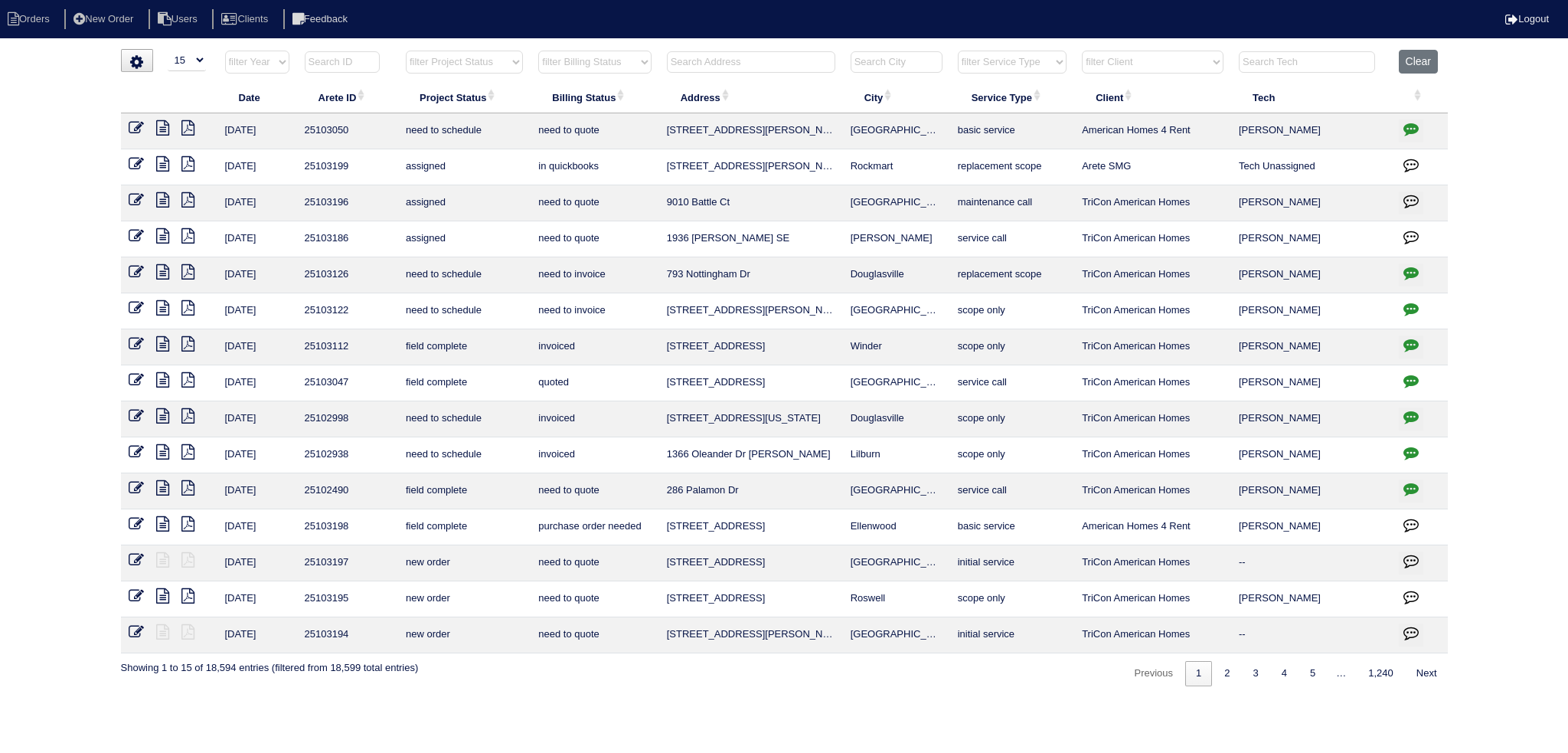
click at [764, 68] on input "text" at bounding box center [751, 62] width 168 height 22
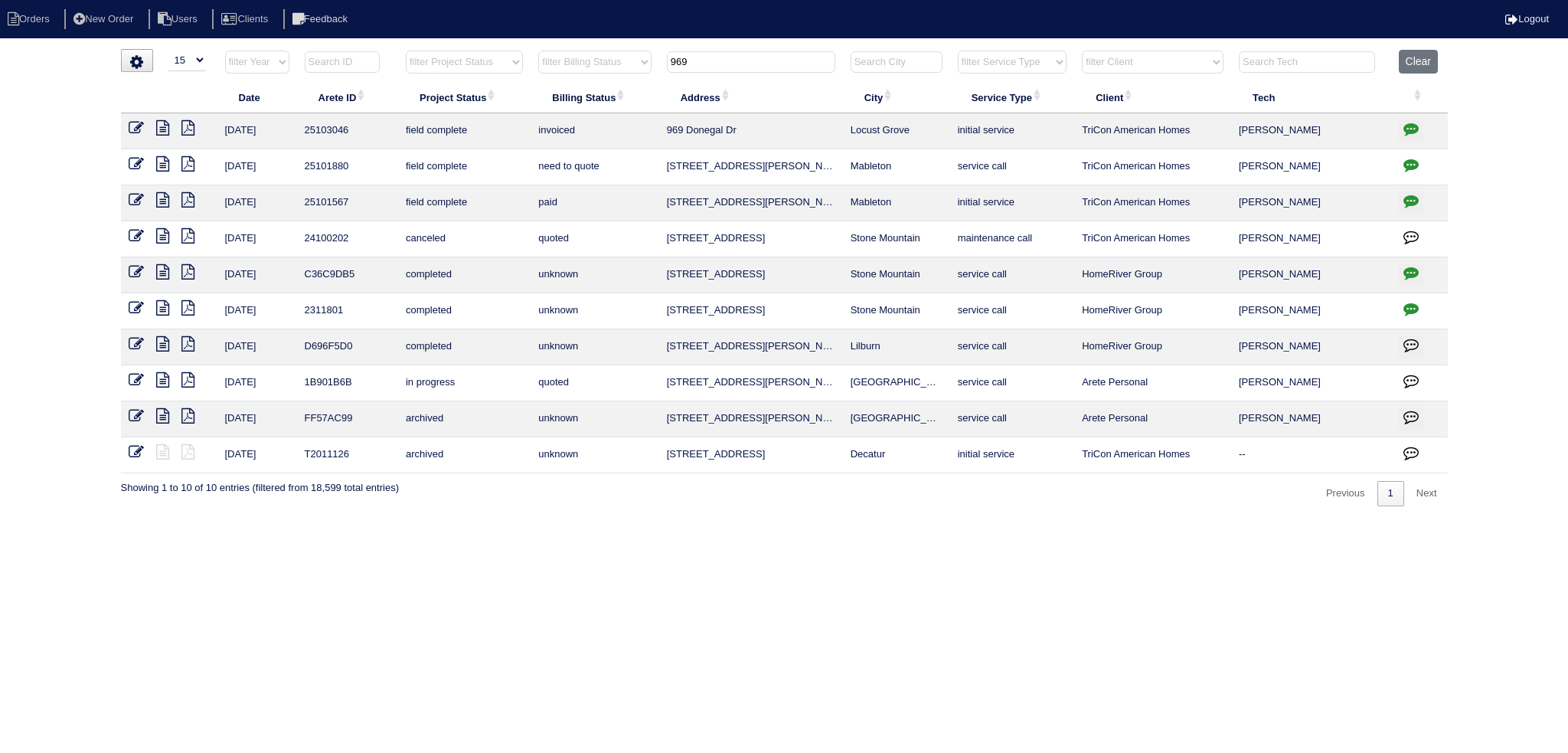
type input "969"
click at [167, 128] on icon at bounding box center [162, 127] width 13 height 15
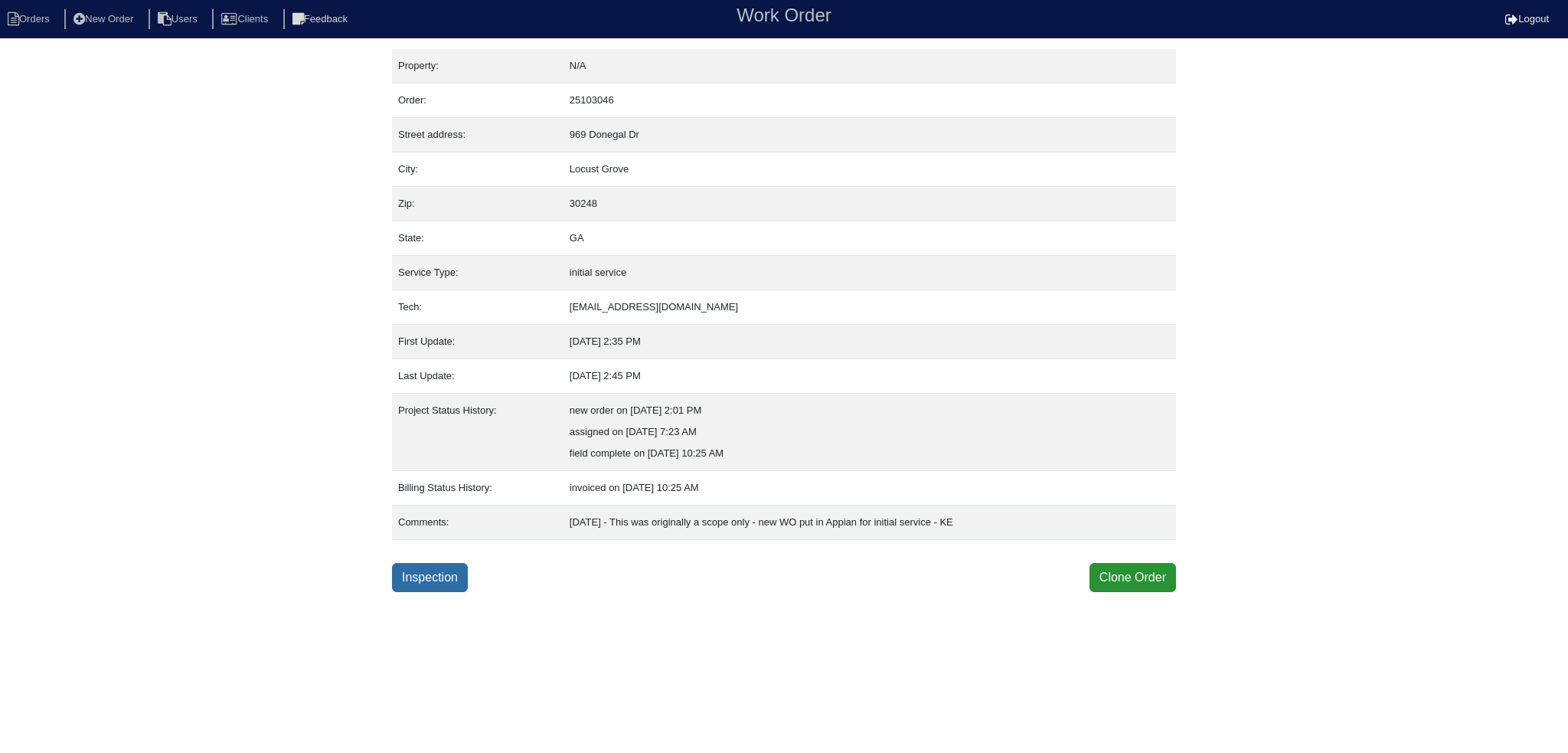
click at [427, 574] on link "Inspection" at bounding box center [430, 577] width 76 height 29
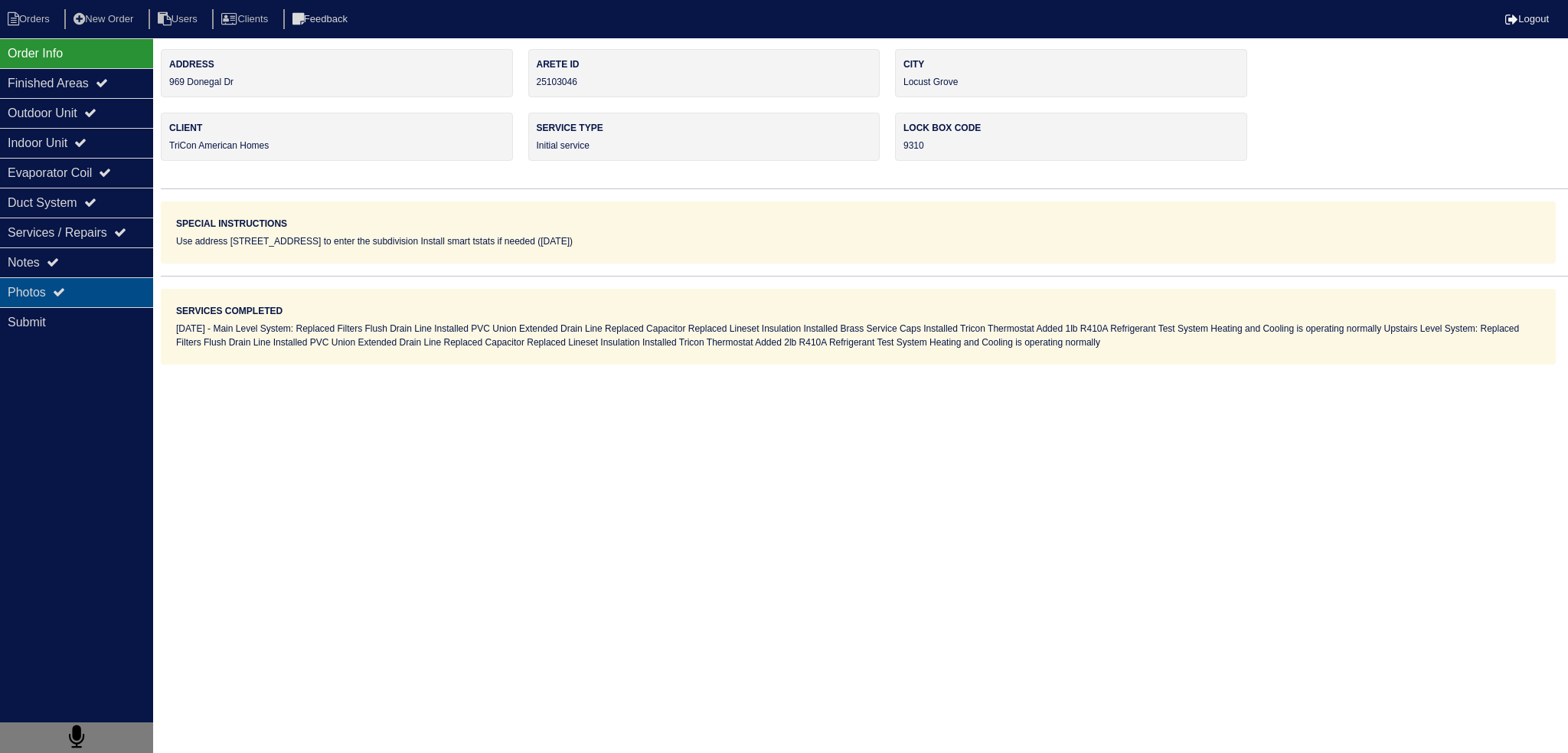
click at [111, 292] on div "Photos" at bounding box center [76, 292] width 154 height 30
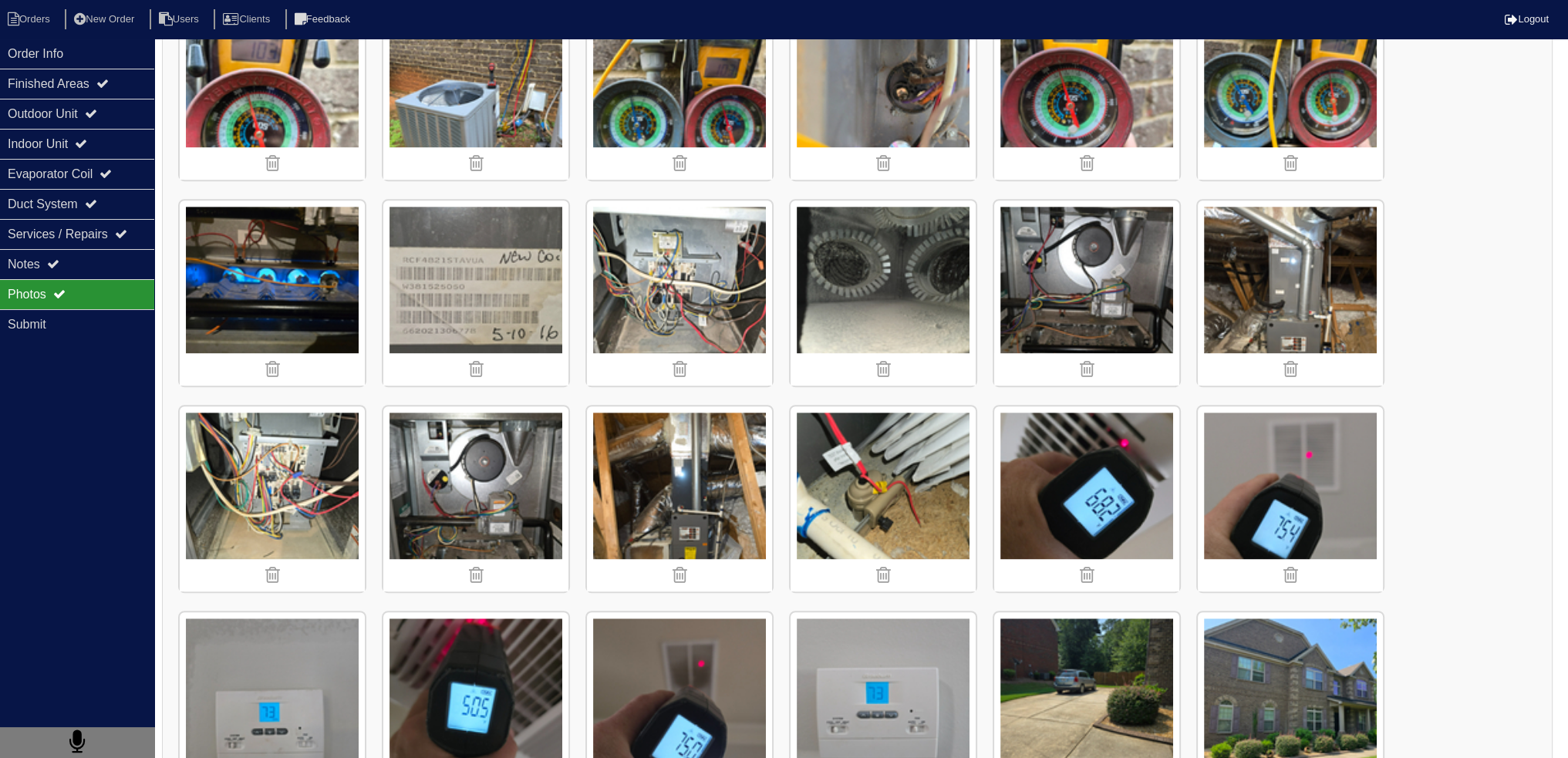
scroll to position [1311, 0]
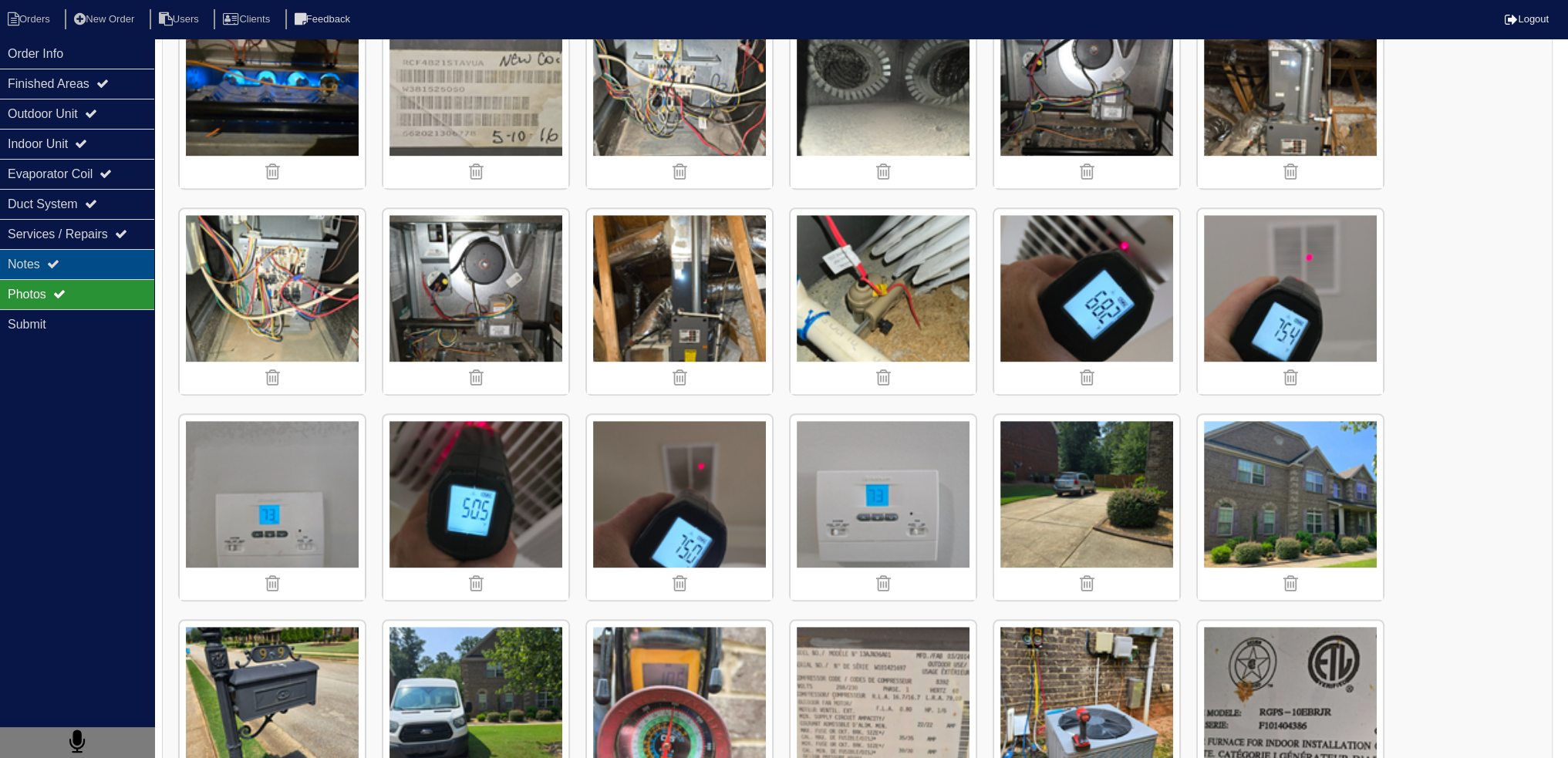
click at [99, 264] on div "Notes" at bounding box center [77, 264] width 155 height 30
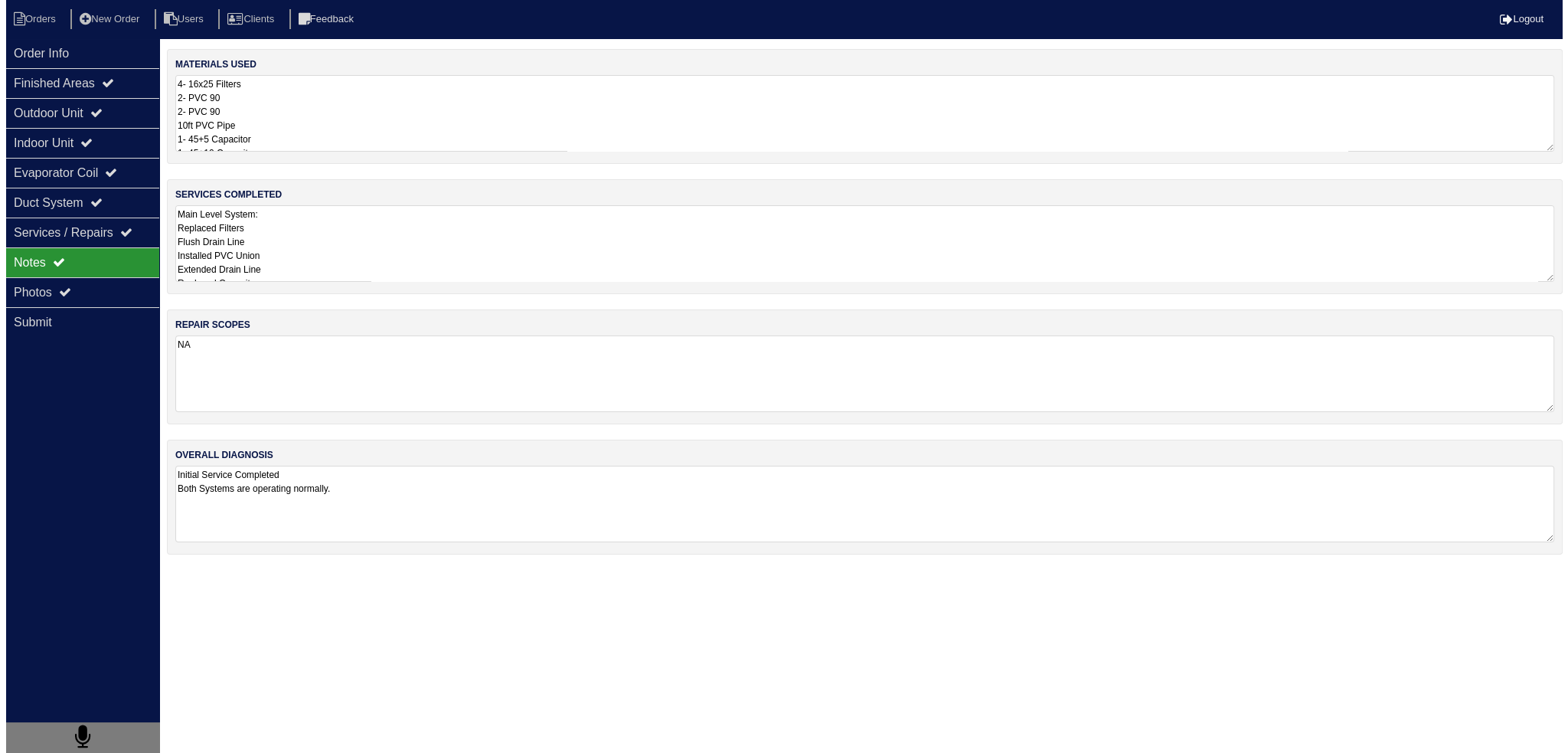
scroll to position [0, 0]
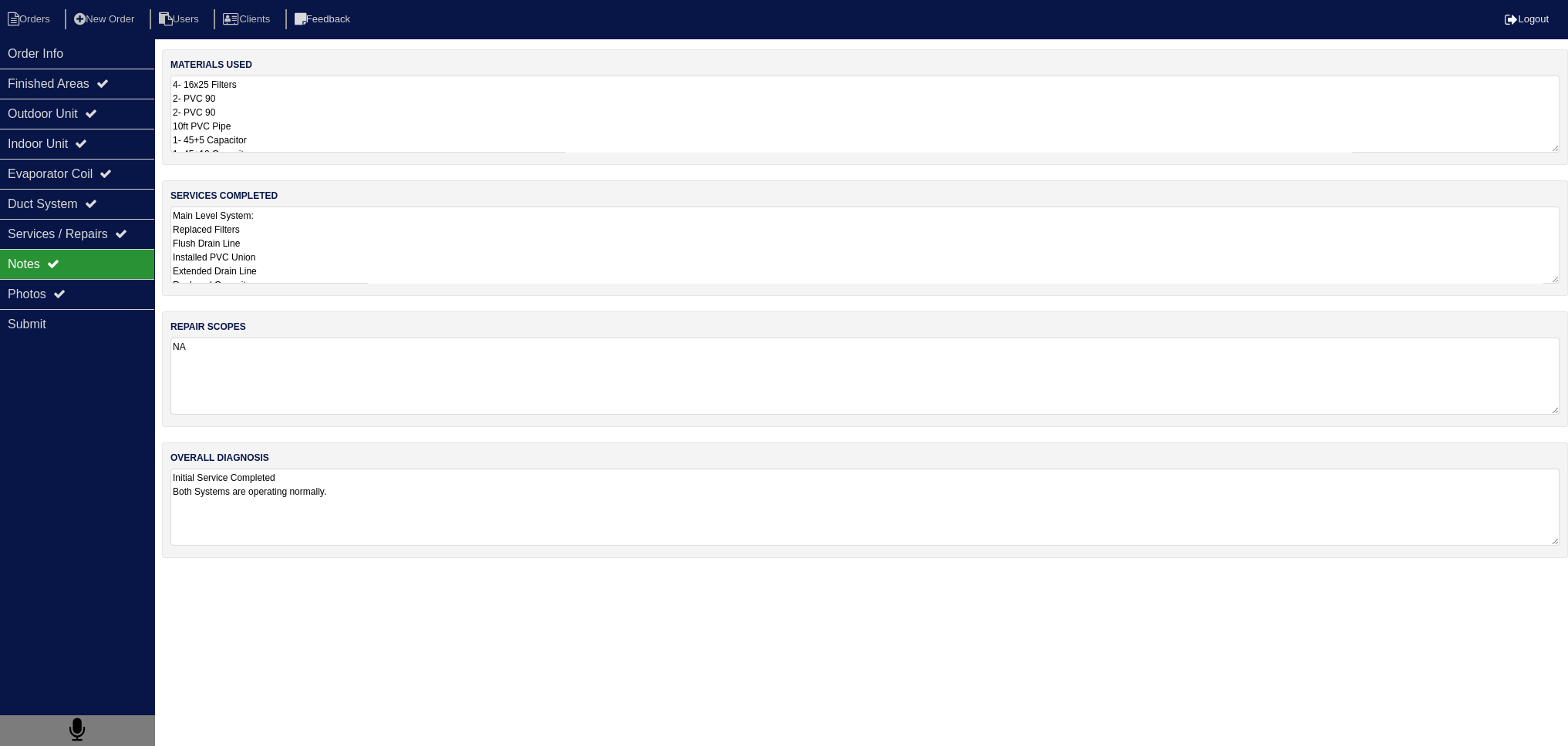
click at [257, 250] on textarea "Main Level System: Replaced Filters Flush Drain Line Installed PVC Union Extend…" at bounding box center [865, 244] width 1388 height 77
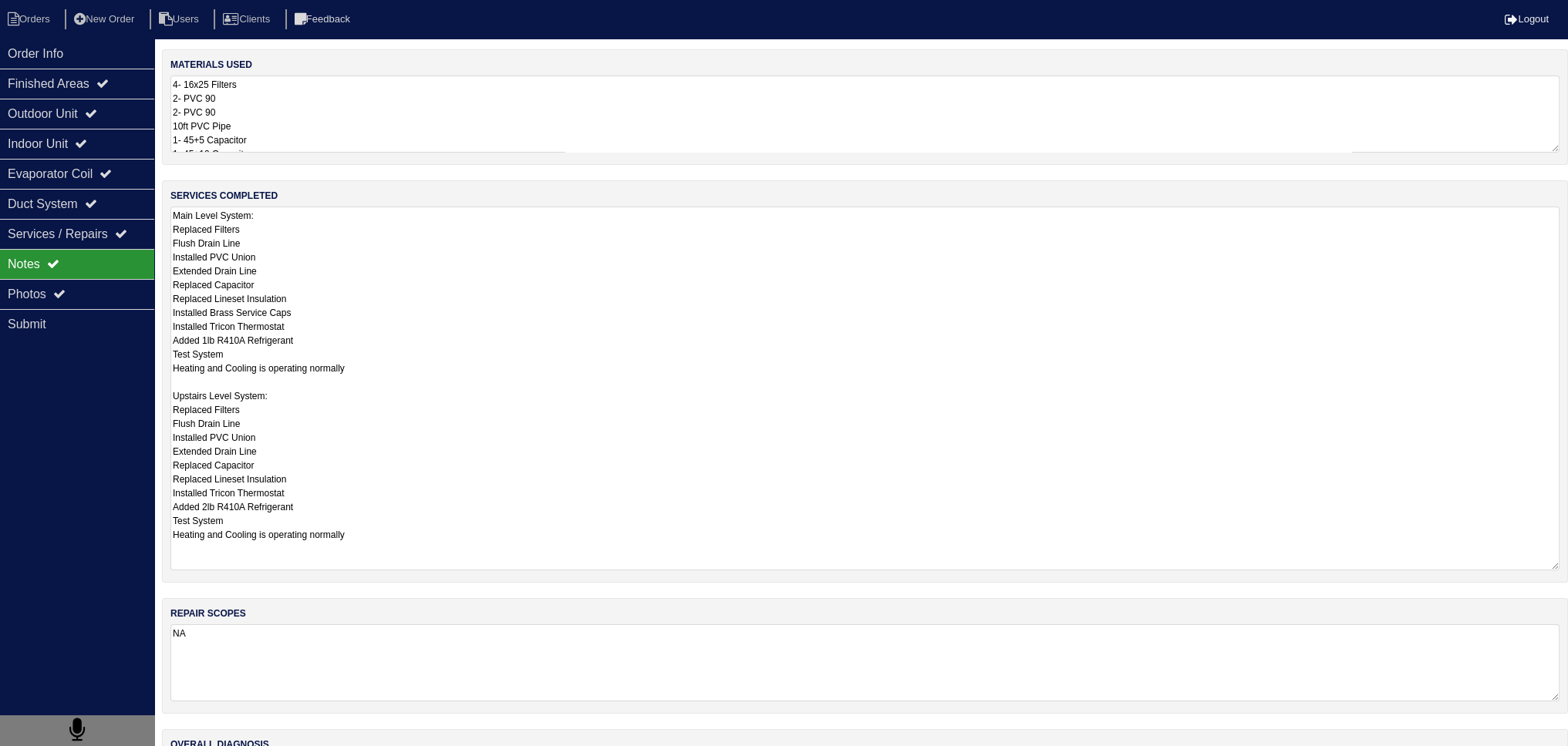
click at [346, 419] on textarea "Main Level System: Replaced Filters Flush Drain Line Installed PVC Union Extend…" at bounding box center [865, 388] width 1388 height 364
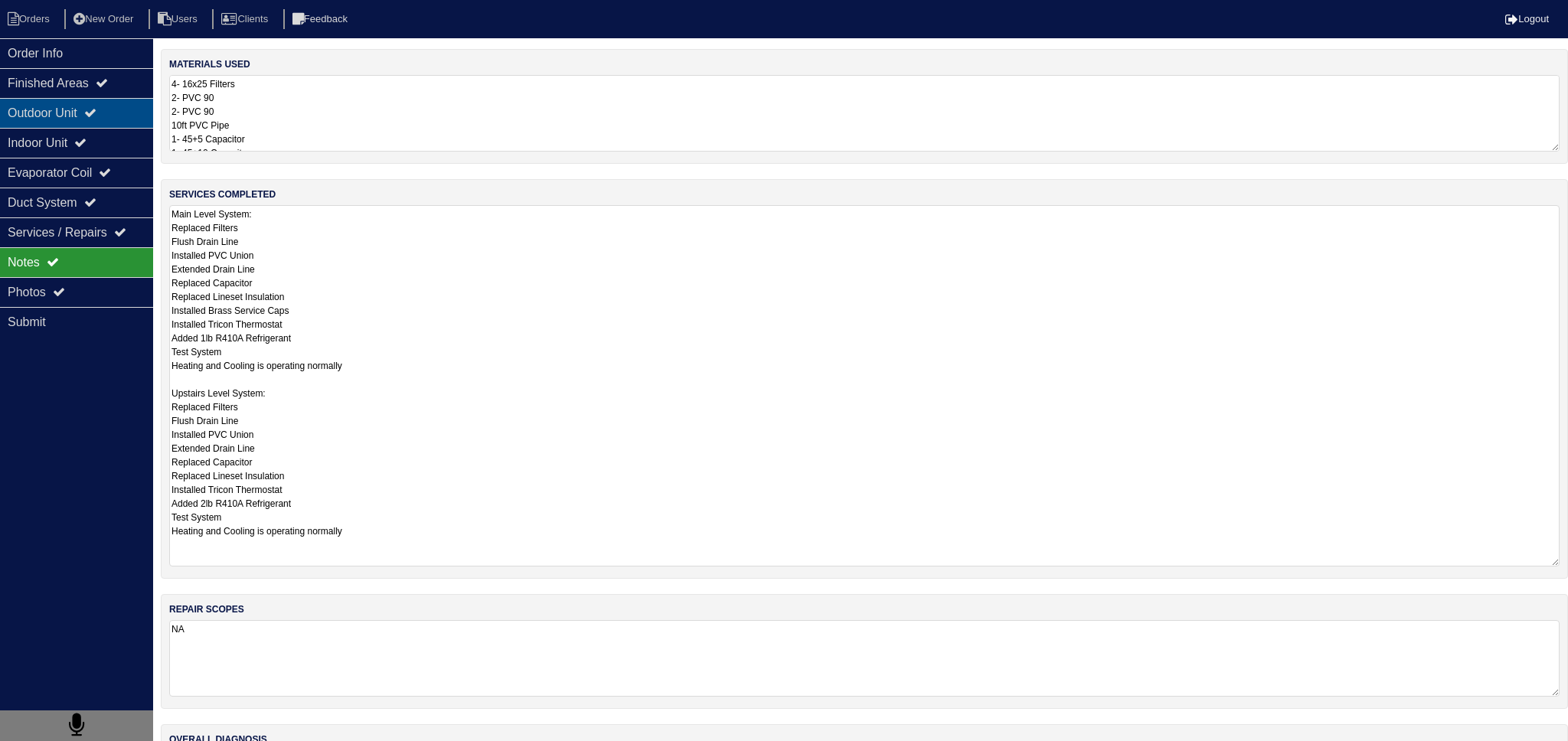
click at [102, 123] on div "Outdoor Unit" at bounding box center [76, 113] width 154 height 30
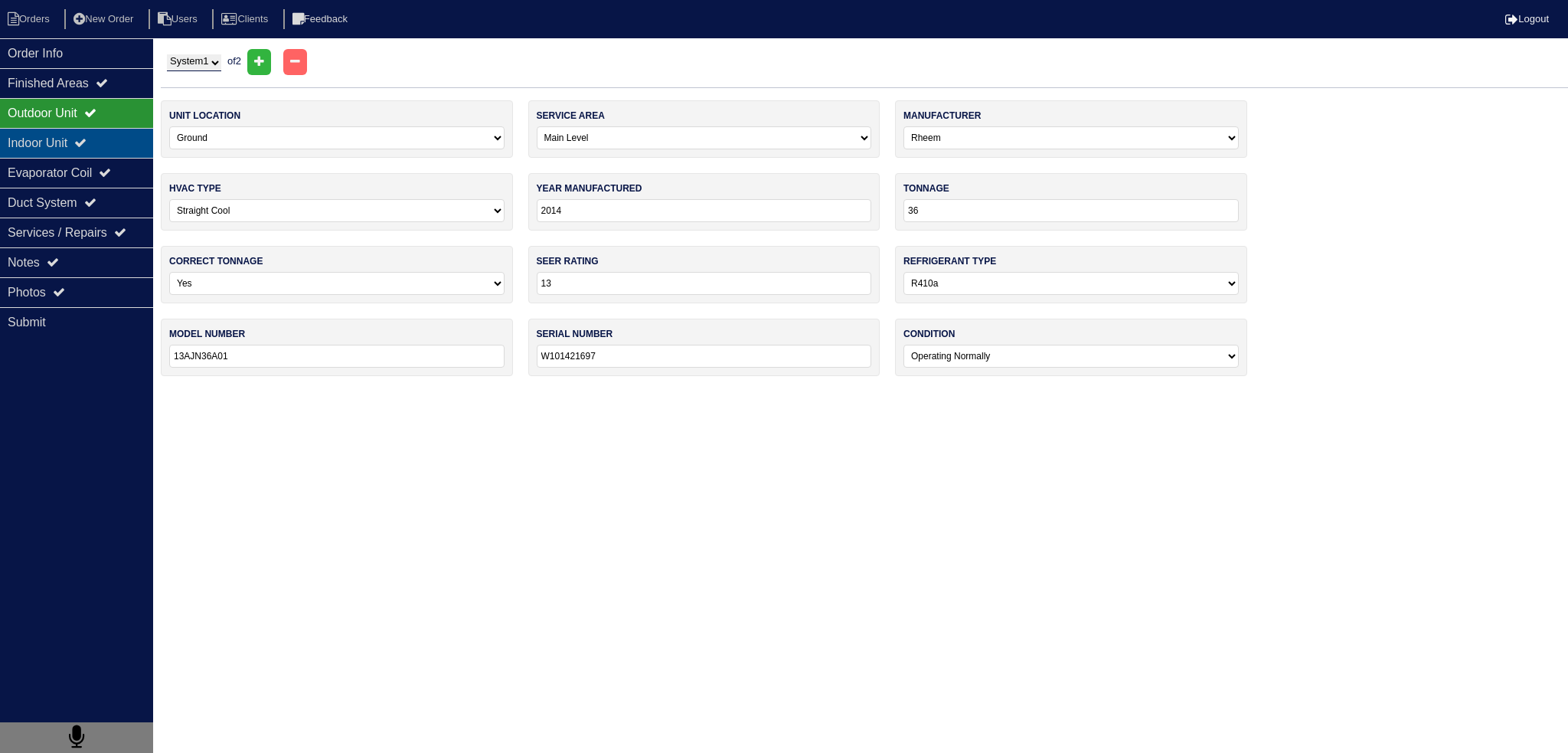
click at [86, 144] on icon at bounding box center [80, 143] width 12 height 12
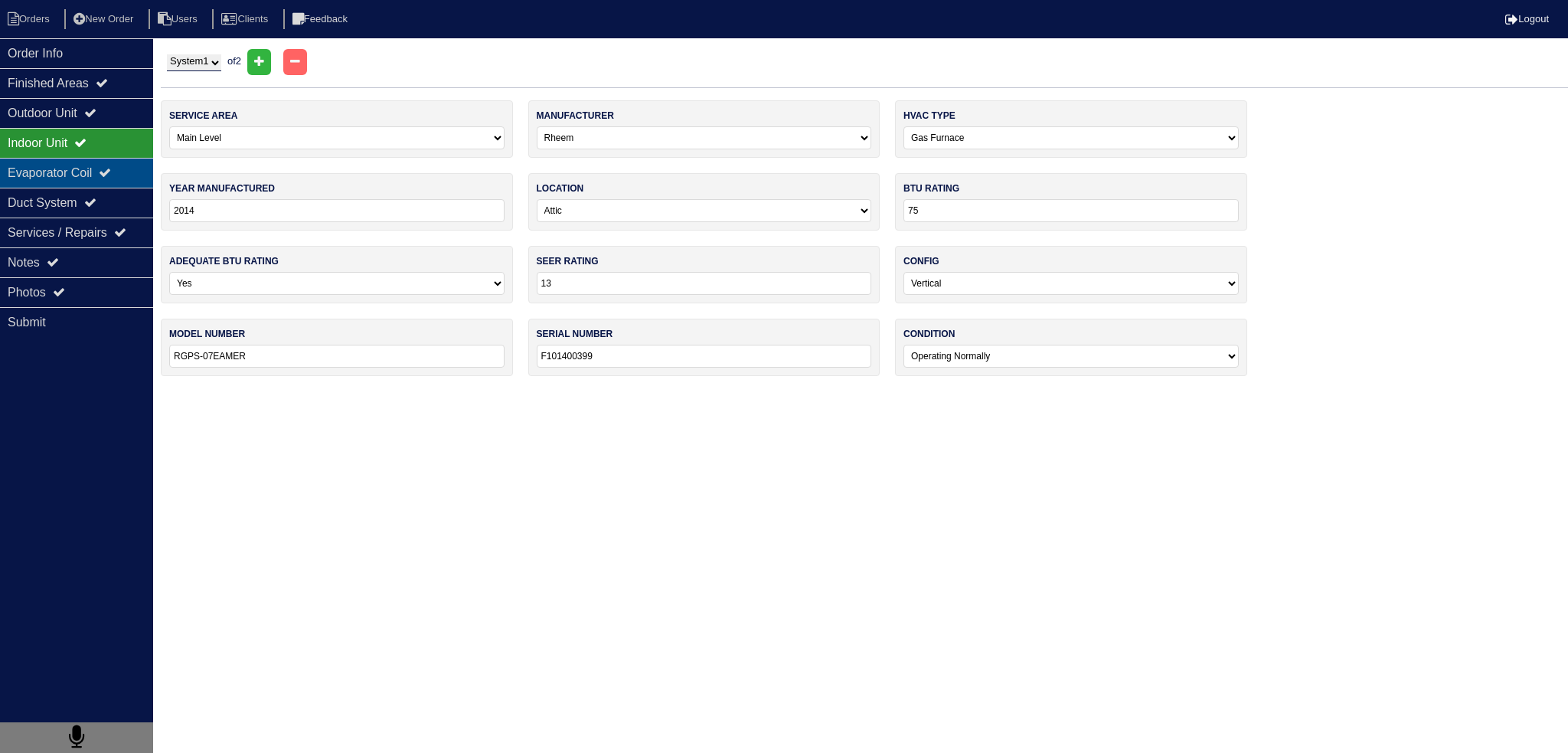
click at [108, 182] on div "Evaporator Coil" at bounding box center [76, 172] width 154 height 30
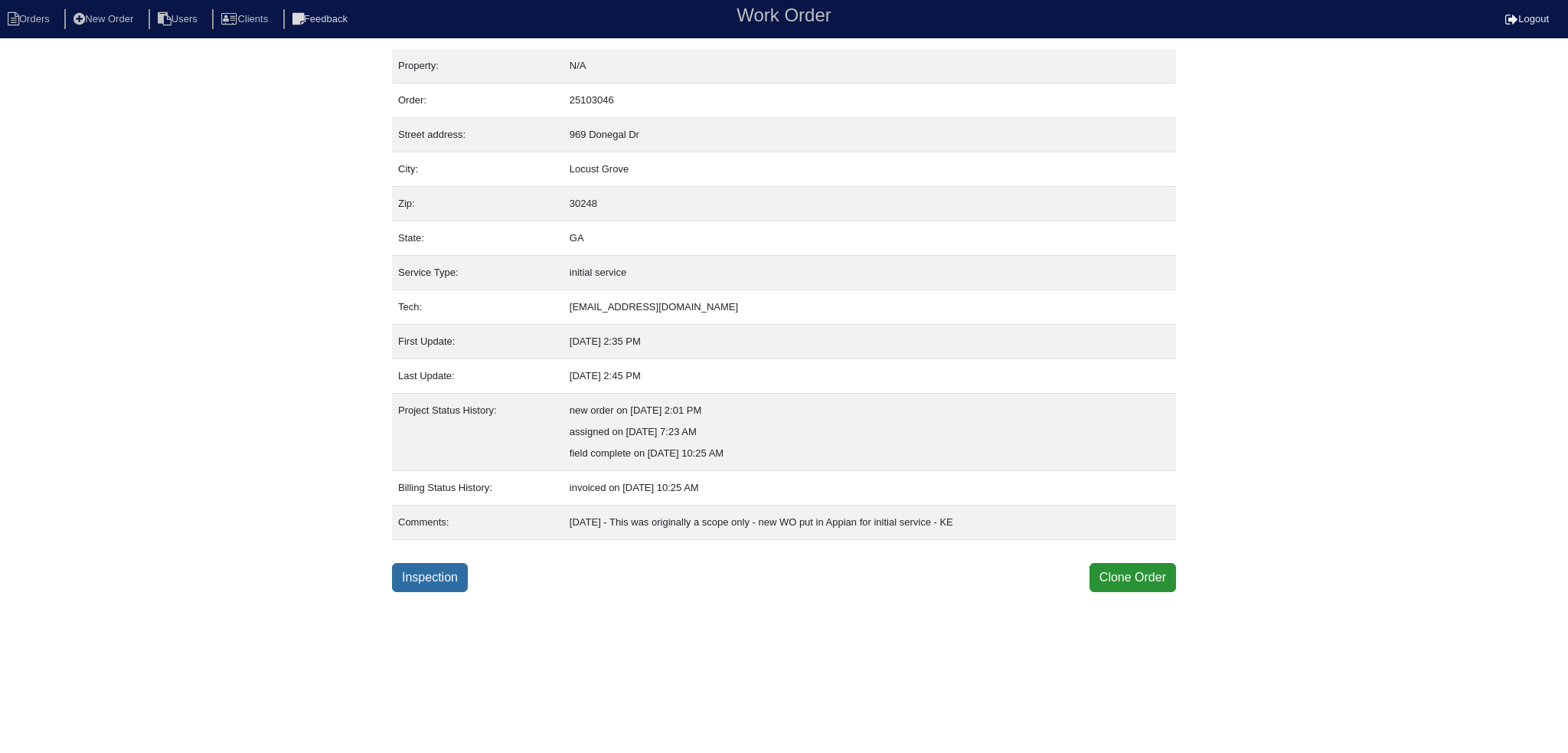
click at [447, 579] on link "Inspection" at bounding box center [430, 577] width 76 height 29
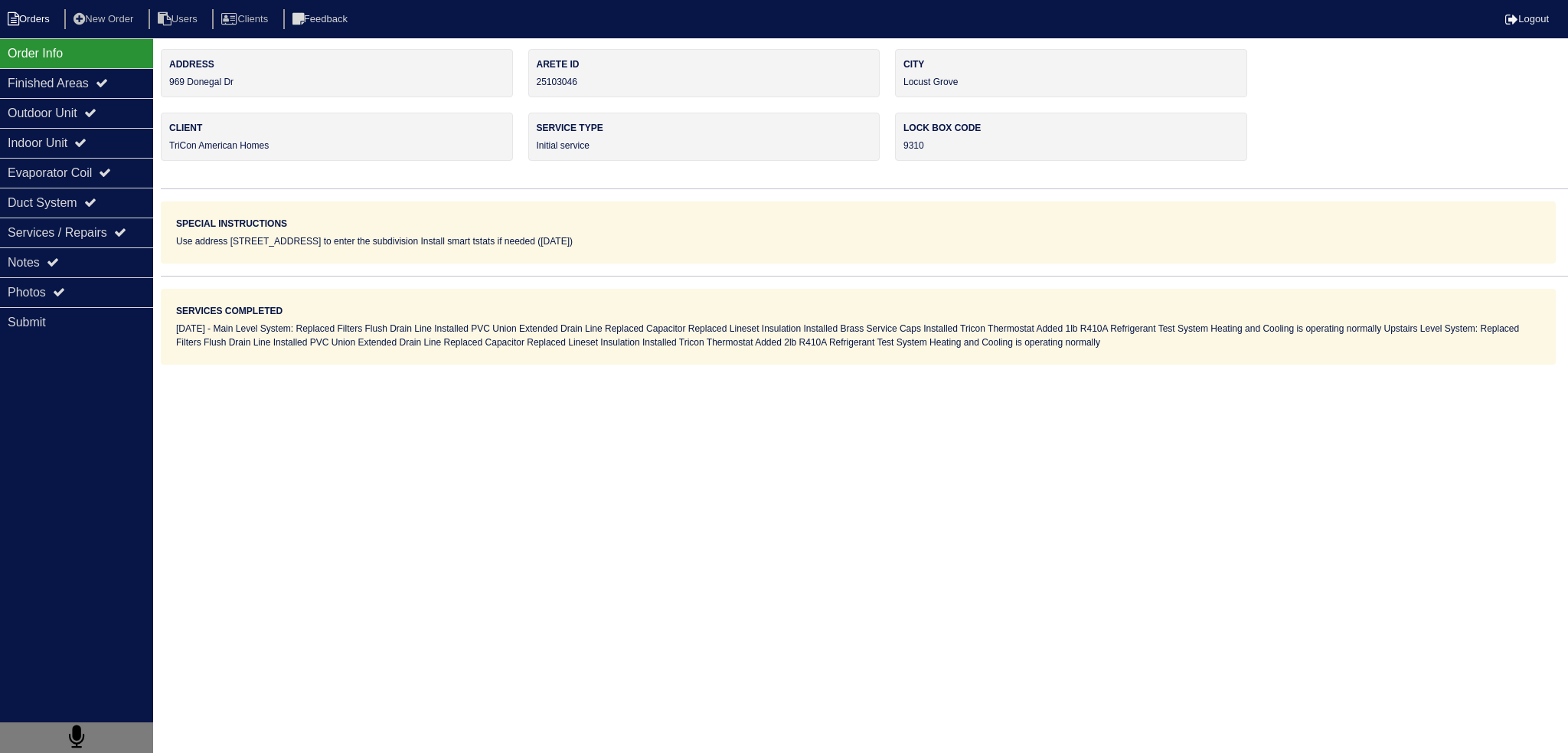
click at [35, 19] on li "Orders" at bounding box center [31, 19] width 62 height 21
select select "15"
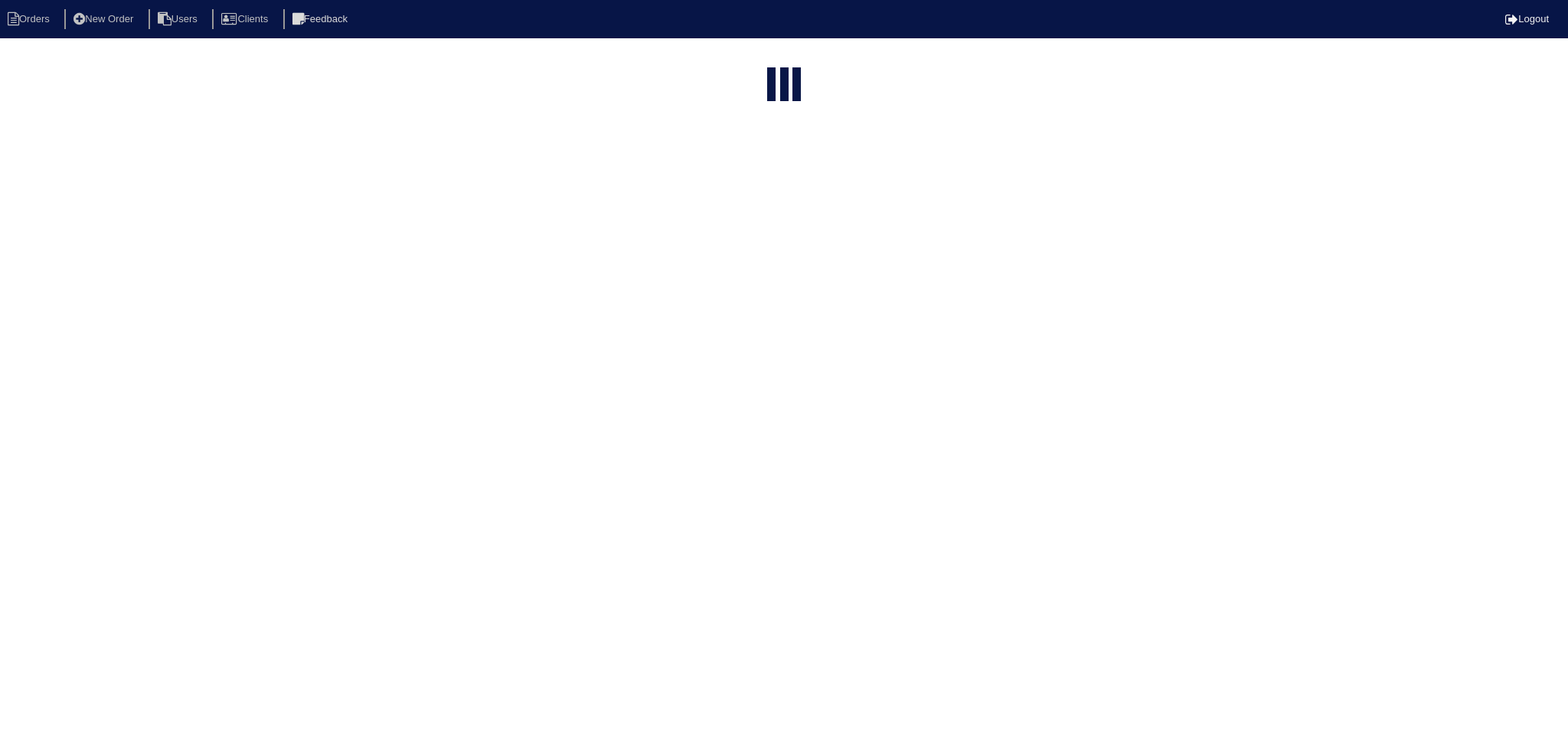
type input "969"
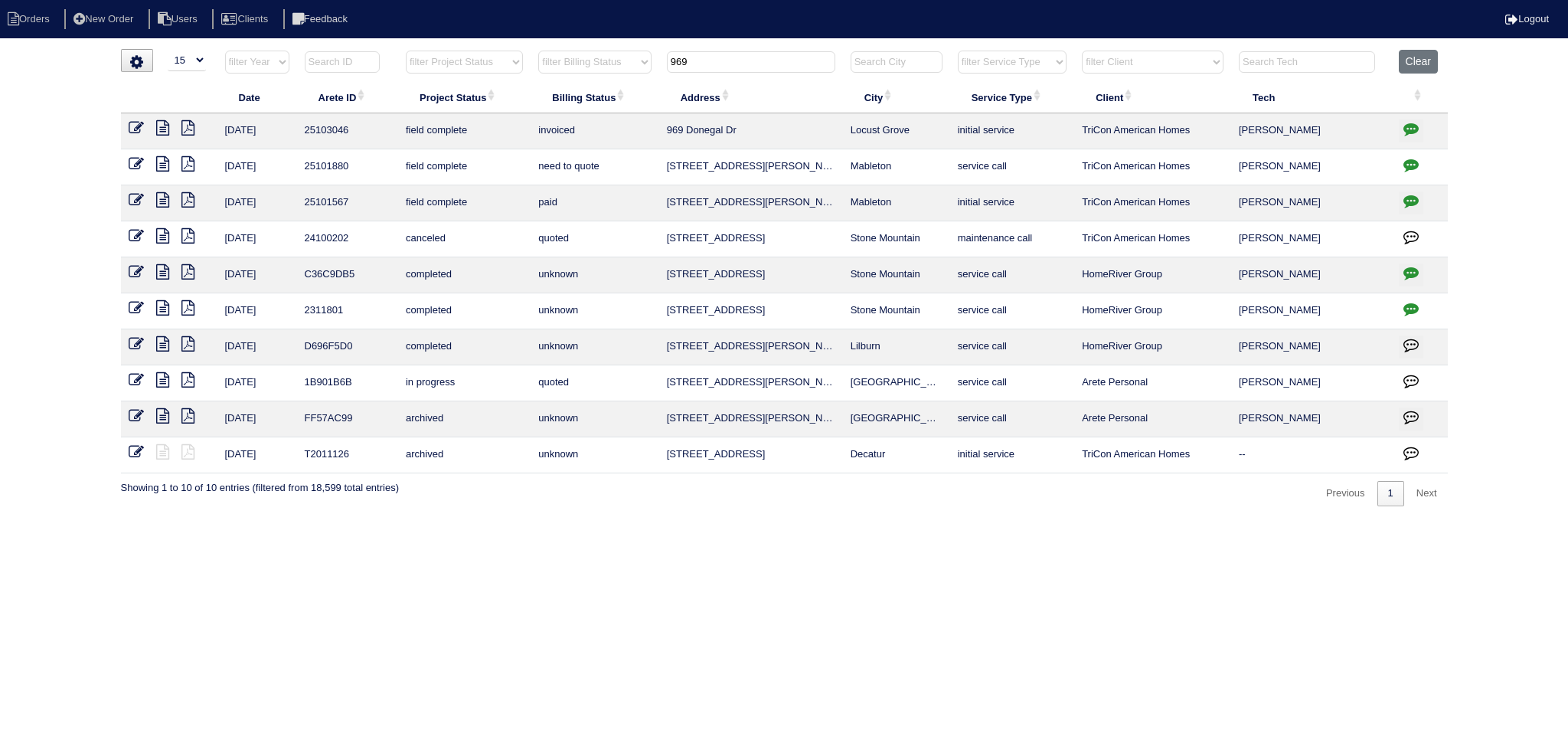
click at [159, 127] on icon at bounding box center [162, 127] width 13 height 15
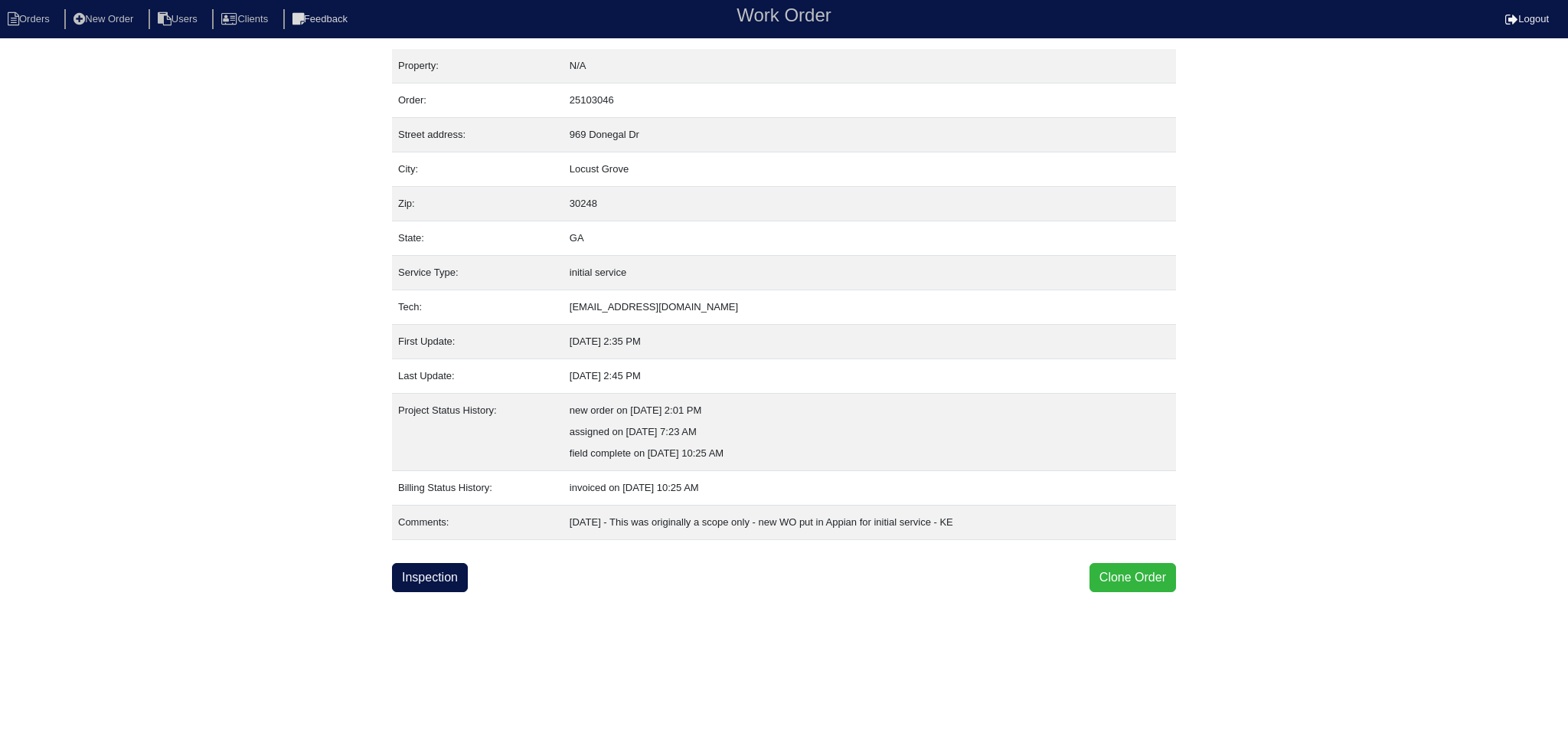
click at [1136, 569] on button "Clone Order" at bounding box center [1132, 577] width 86 height 29
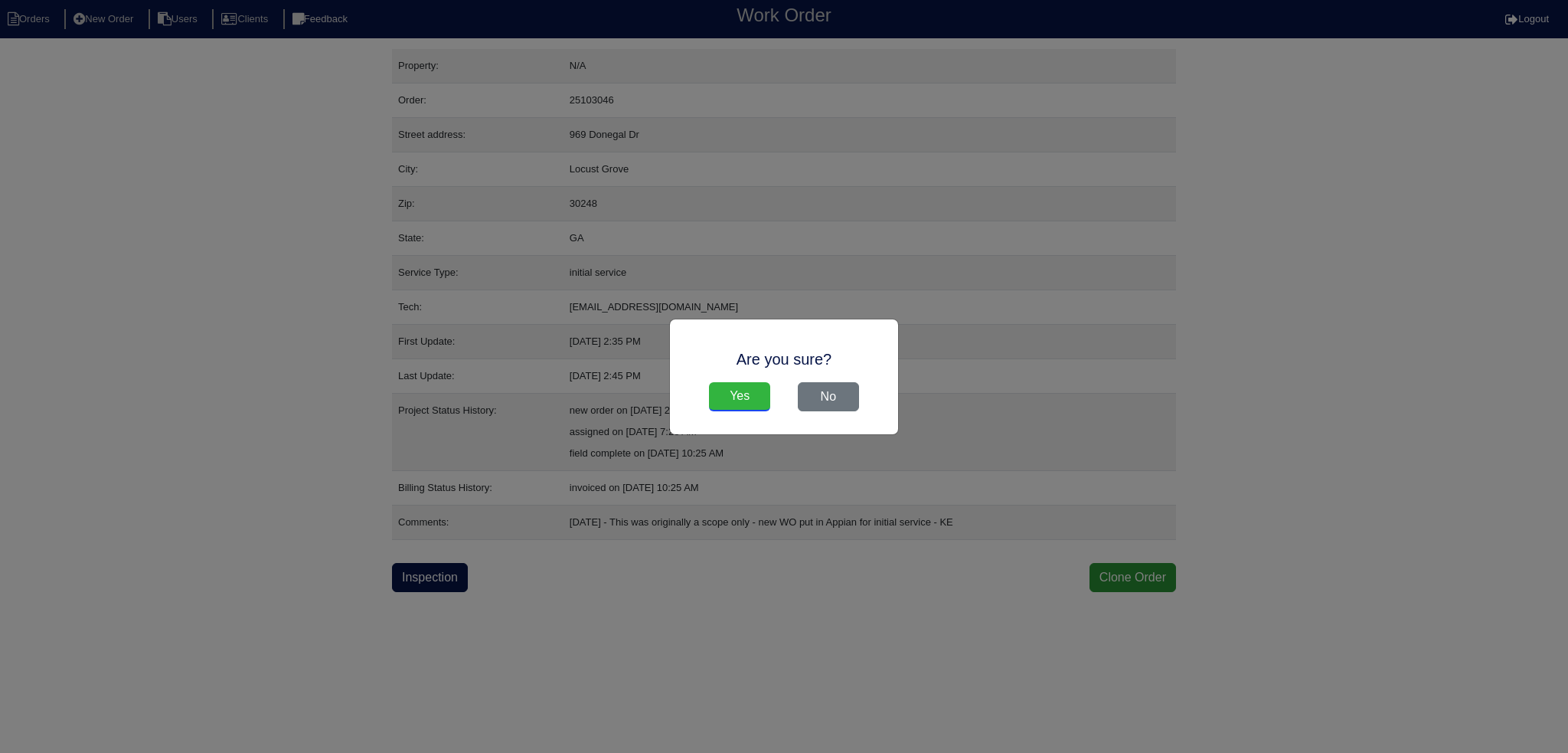
click at [741, 402] on input "Yes" at bounding box center [740, 396] width 61 height 29
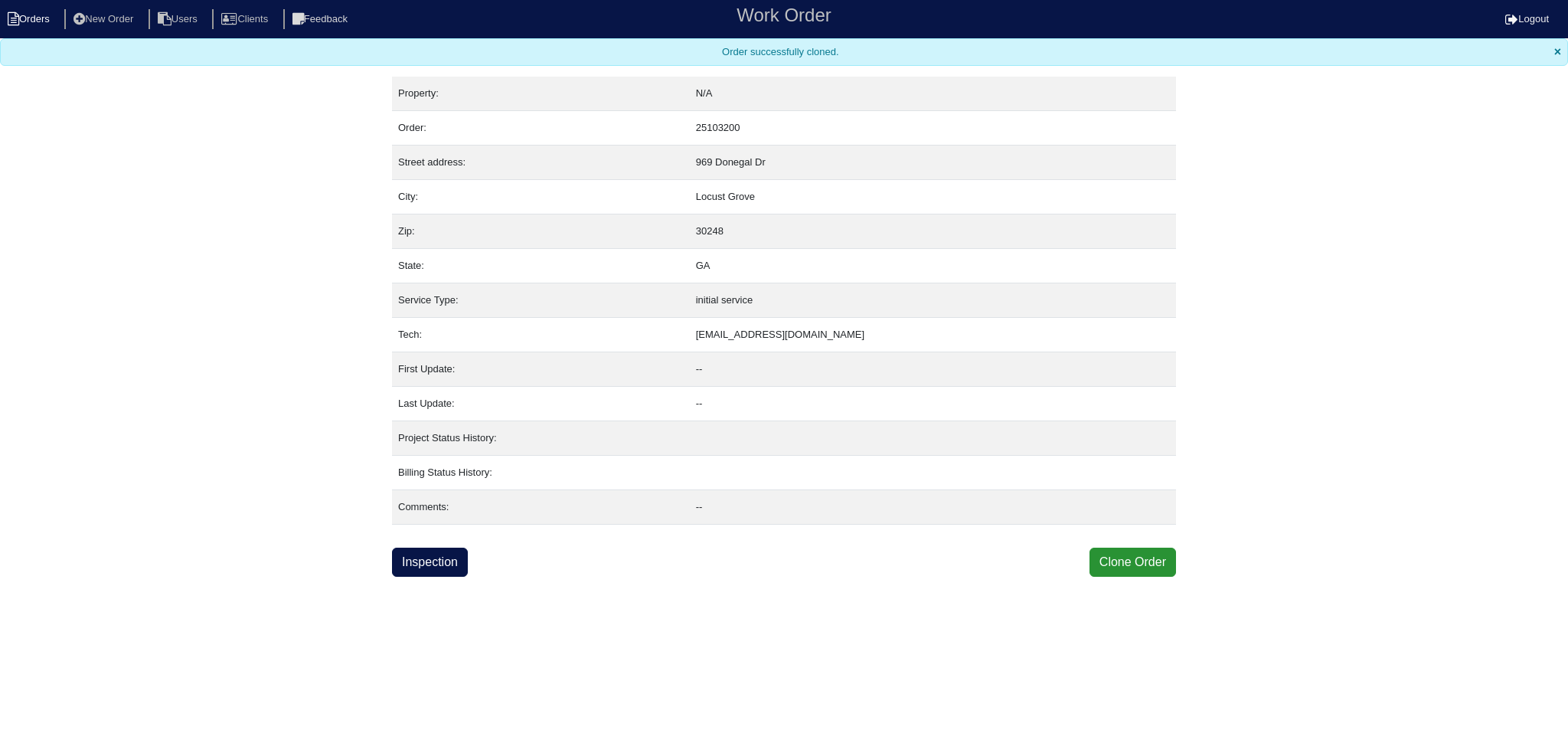
click at [51, 12] on li "Orders" at bounding box center [31, 19] width 62 height 21
select select "15"
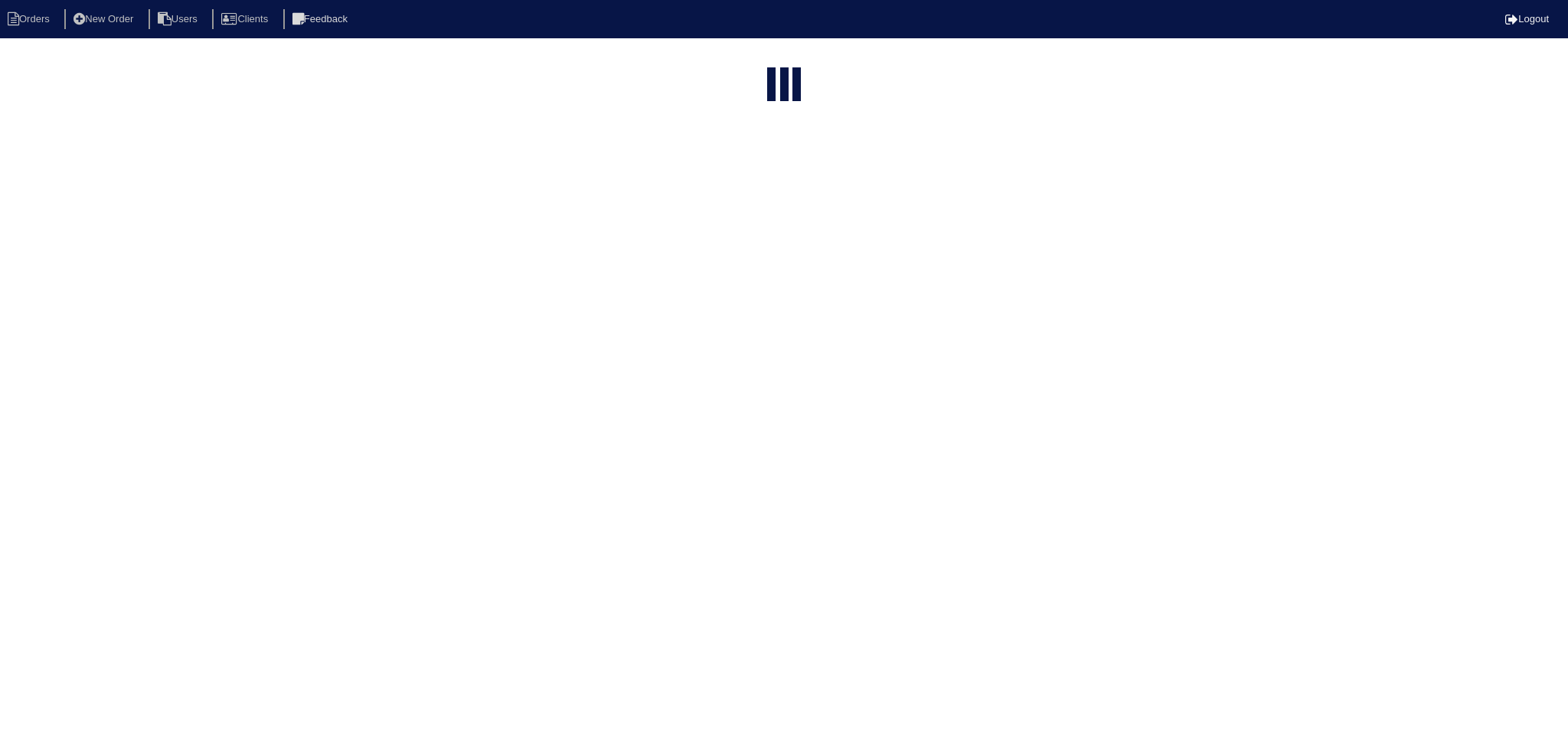
type input "969"
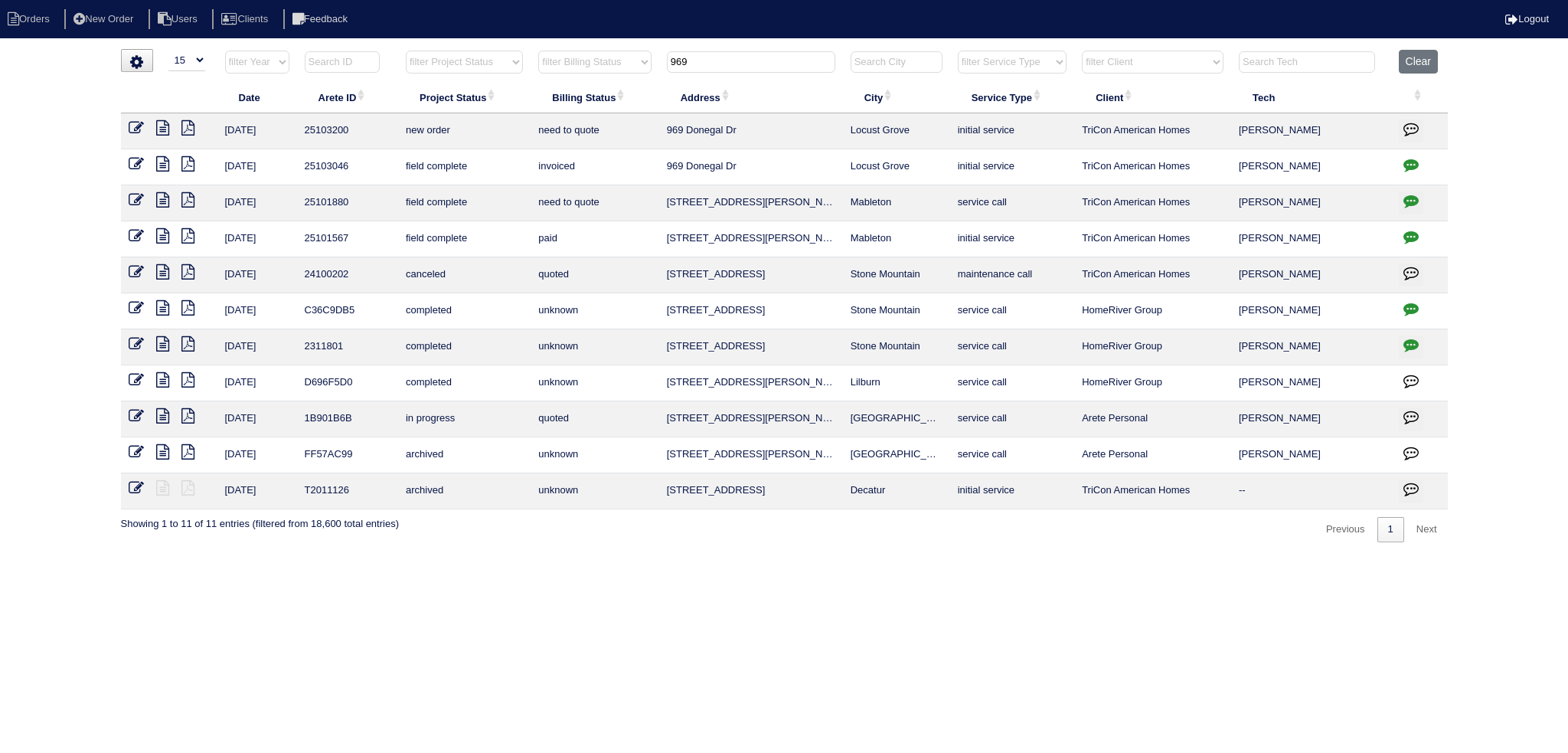
click at [126, 137] on td at bounding box center [168, 131] width 96 height 36
click at [130, 130] on icon at bounding box center [136, 127] width 15 height 15
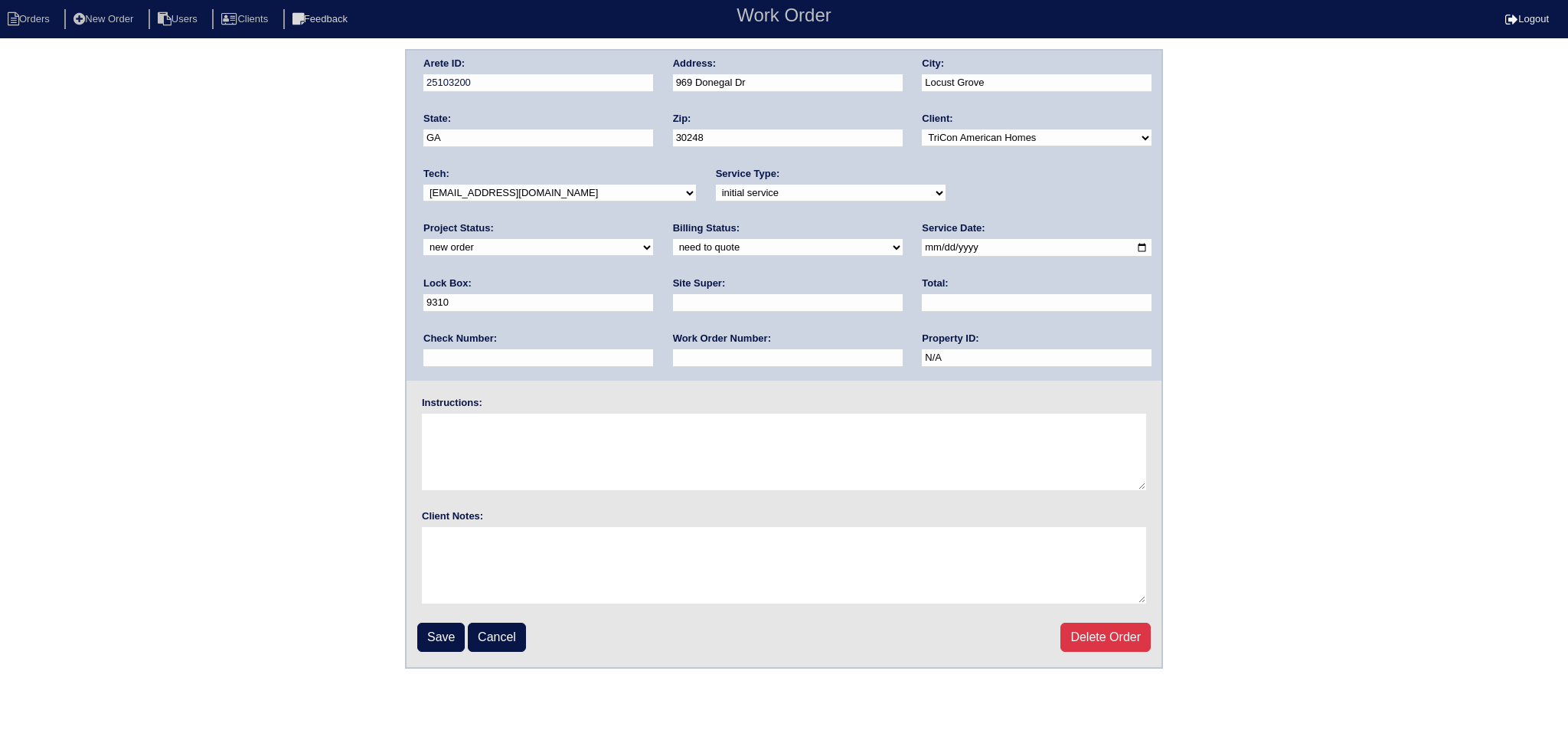
drag, startPoint x: 954, startPoint y: 187, endPoint x: 960, endPoint y: 198, distance: 12.5
click at [653, 239] on select "new order assigned in progress field complete need to schedule admin review arc…" at bounding box center [538, 247] width 230 height 17
select select "assigned"
click at [653, 239] on select "new order assigned in progress field complete need to schedule admin review arc…" at bounding box center [538, 247] width 230 height 17
click at [922, 250] on input "2025-09-02" at bounding box center [1037, 248] width 230 height 18
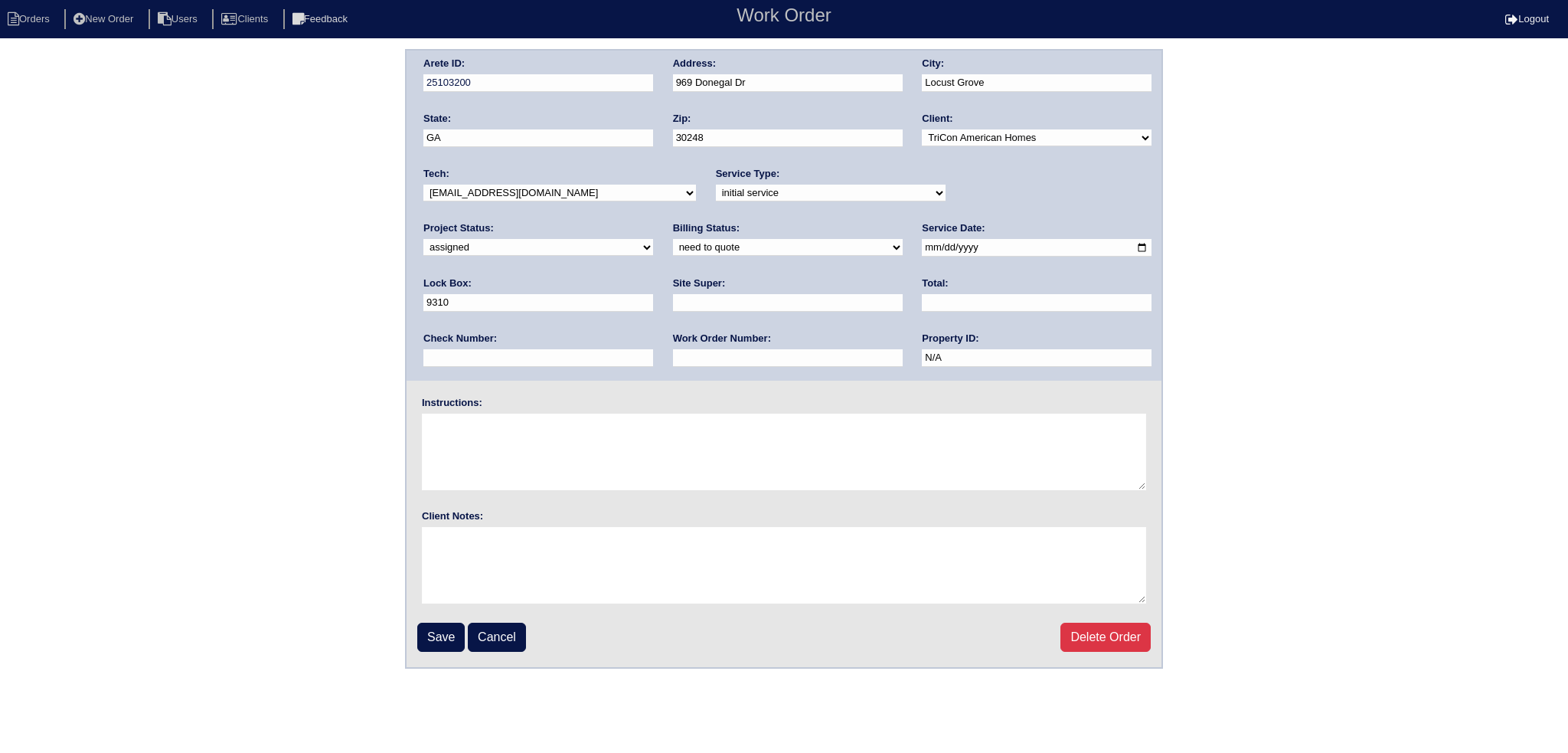
click at [922, 245] on input "2025-09-02" at bounding box center [1037, 248] width 230 height 18
drag, startPoint x: 893, startPoint y: 245, endPoint x: 778, endPoint y: 237, distance: 115.3
click at [922, 247] on input "2025-09-02" at bounding box center [1037, 248] width 230 height 18
click at [581, 184] on select "-select- aretesmg+backup-tech@gmail.com benjohnholt88@gmail.com callisonhvac@ya…" at bounding box center [559, 192] width 272 height 17
select select "36"
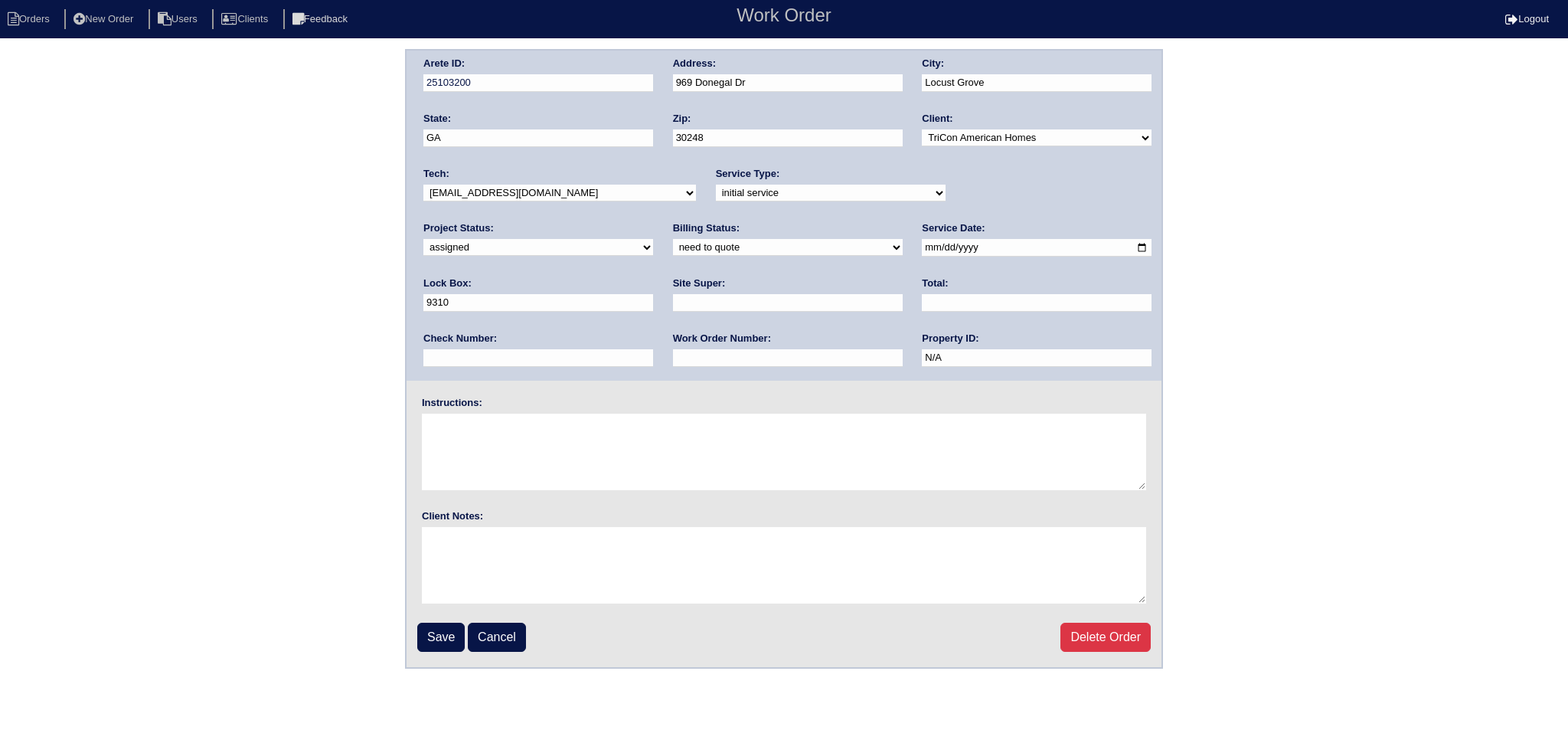
click at [423, 184] on select "-select- aretesmg+backup-tech@gmail.com benjohnholt88@gmail.com callisonhvac@ya…" at bounding box center [559, 192] width 272 height 17
click at [447, 626] on input "Save" at bounding box center [441, 636] width 48 height 29
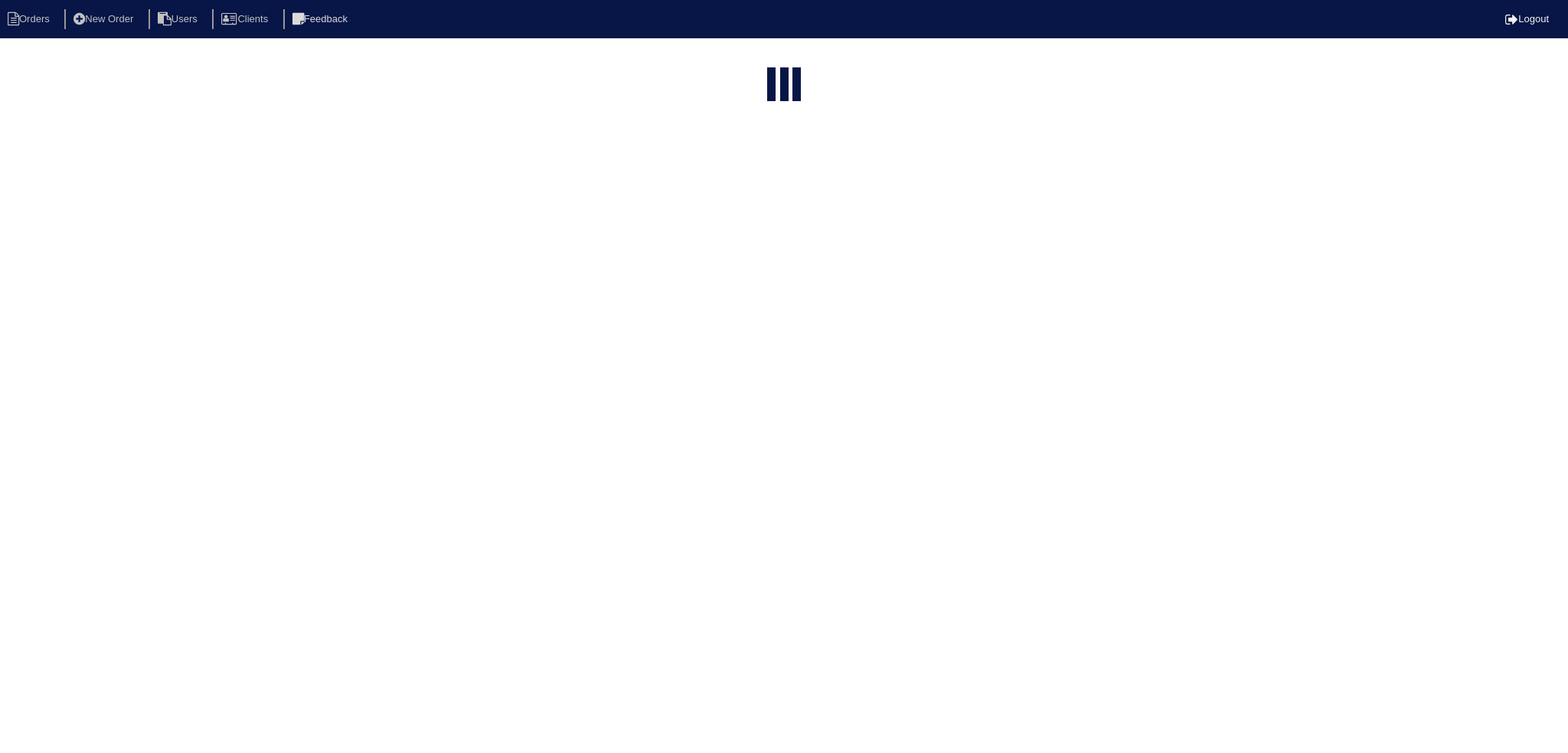
select select "15"
type input "969"
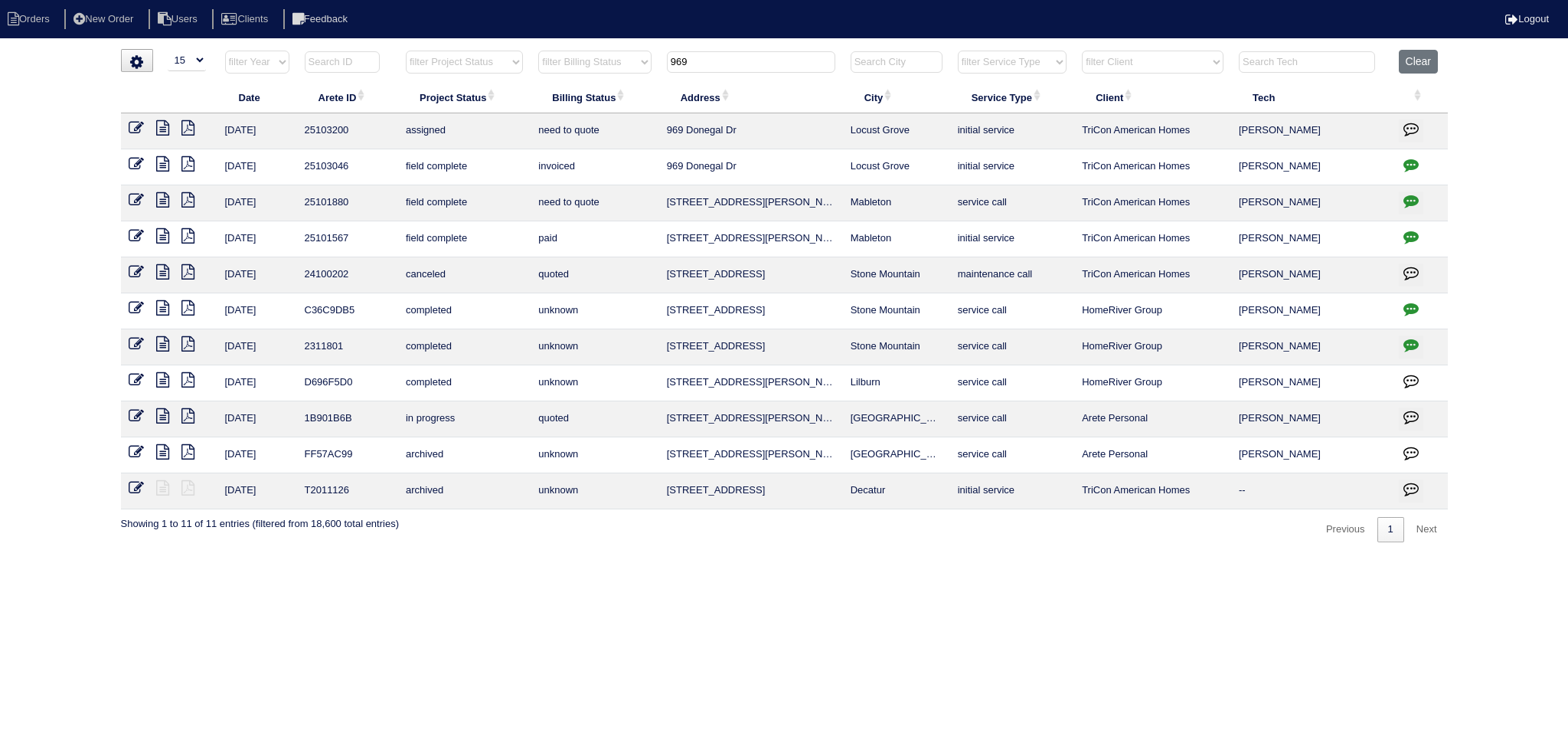
click at [710, 62] on input "969" at bounding box center [751, 62] width 168 height 22
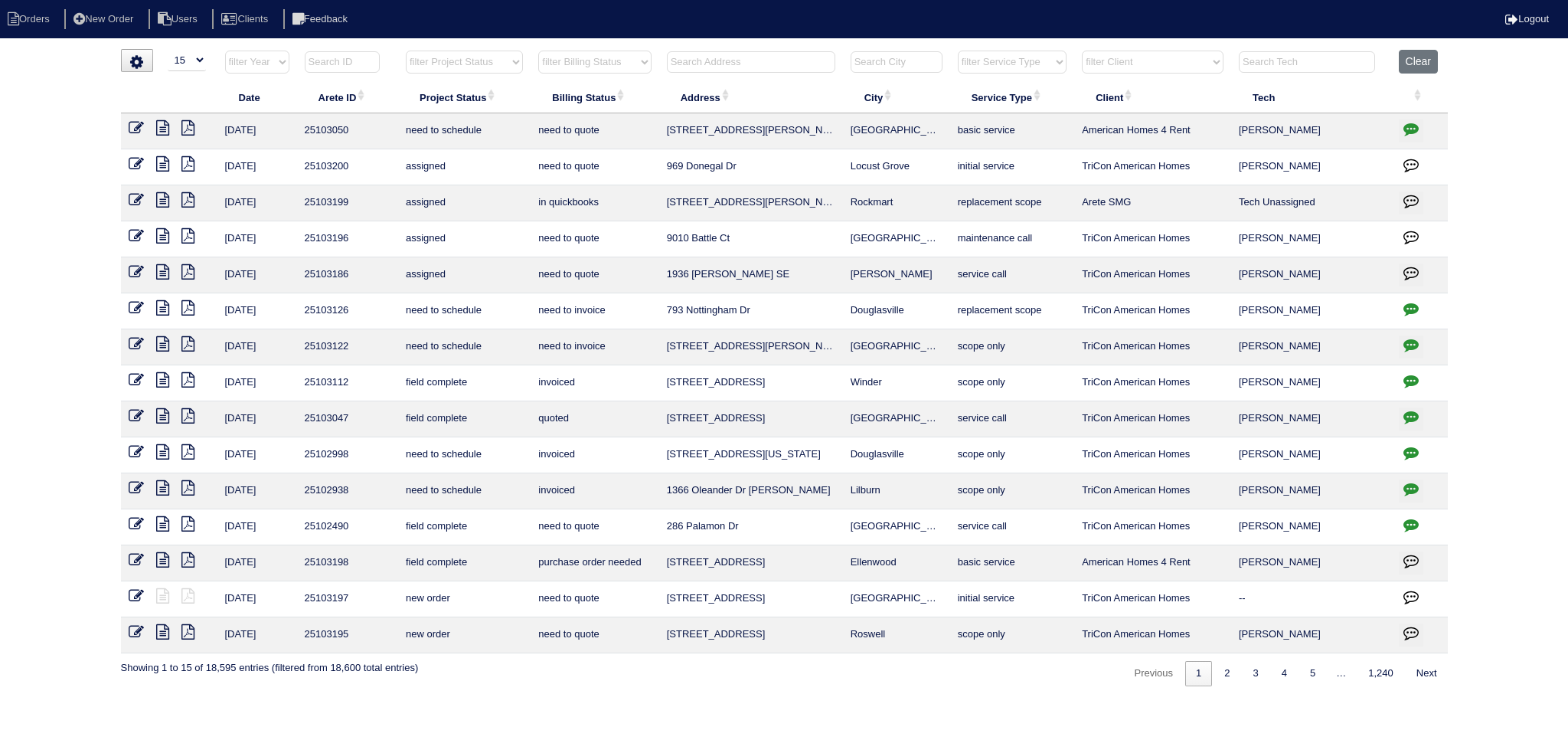
click at [1333, 67] on input "text" at bounding box center [1307, 62] width 137 height 22
type input "matt"
click at [494, 63] on select "filter Project Status -- Any Project Status -- new order assigned in progress f…" at bounding box center [465, 61] width 117 height 23
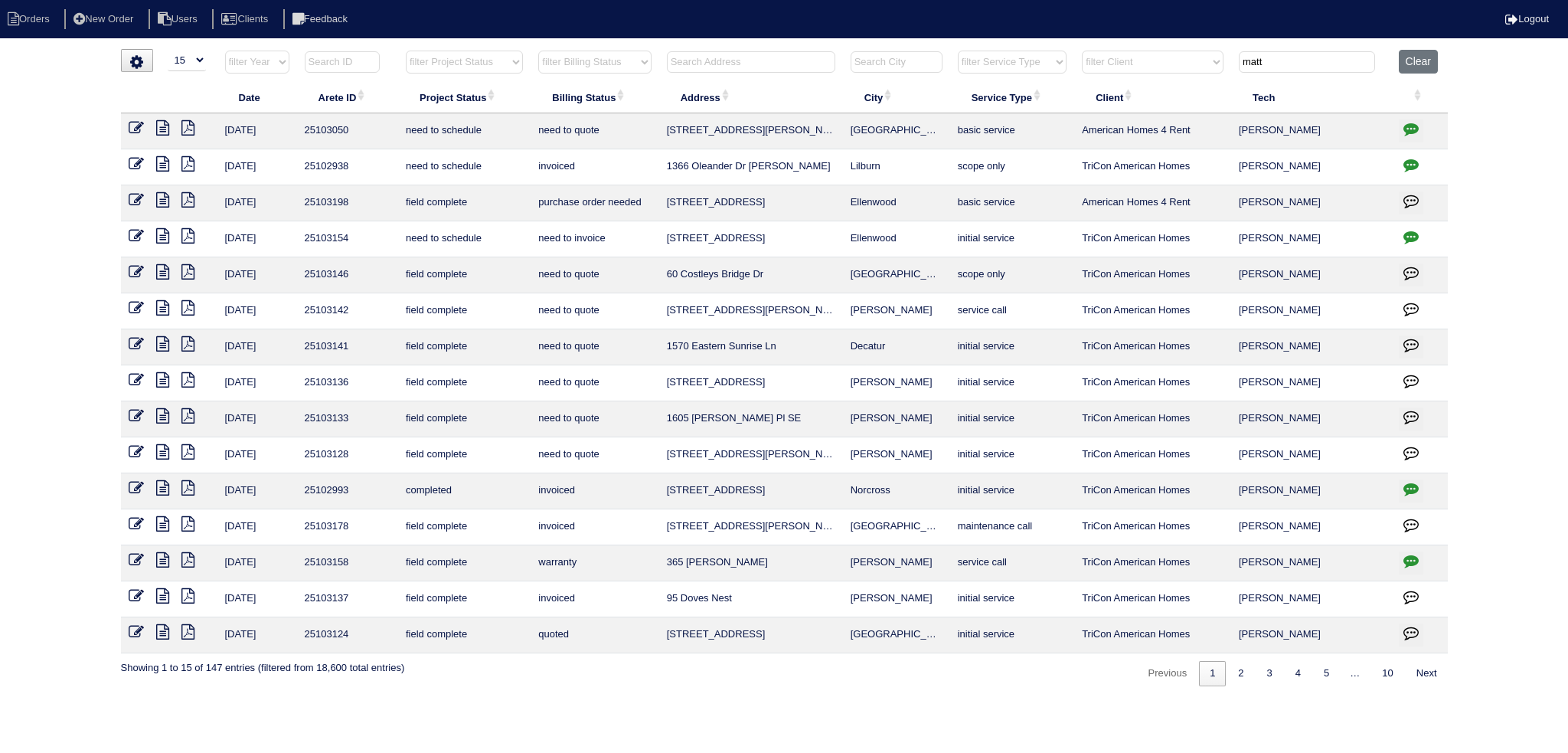
select select "in progress"
click at [406, 51] on select "filter Project Status -- Any Project Status -- new order assigned in progress f…" at bounding box center [465, 61] width 117 height 23
type input "matt"
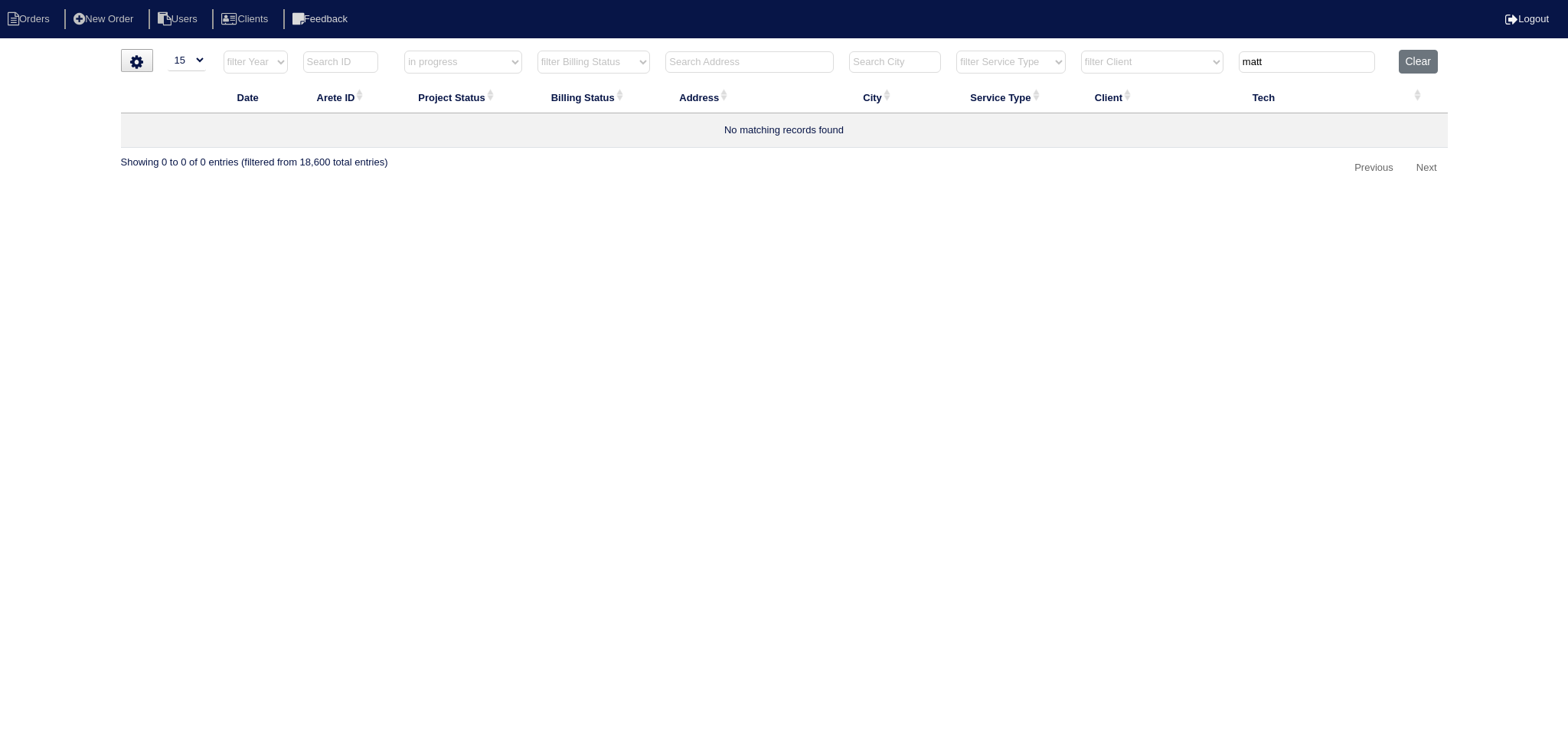
click at [456, 53] on select "filter Project Status -- Any Project Status -- new order assigned in progress f…" at bounding box center [463, 61] width 118 height 23
select select "field complete"
click at [404, 51] on select "filter Project Status -- Any Project Status -- new order assigned in progress f…" at bounding box center [463, 61] width 118 height 23
type input "matt"
select select "field complete"
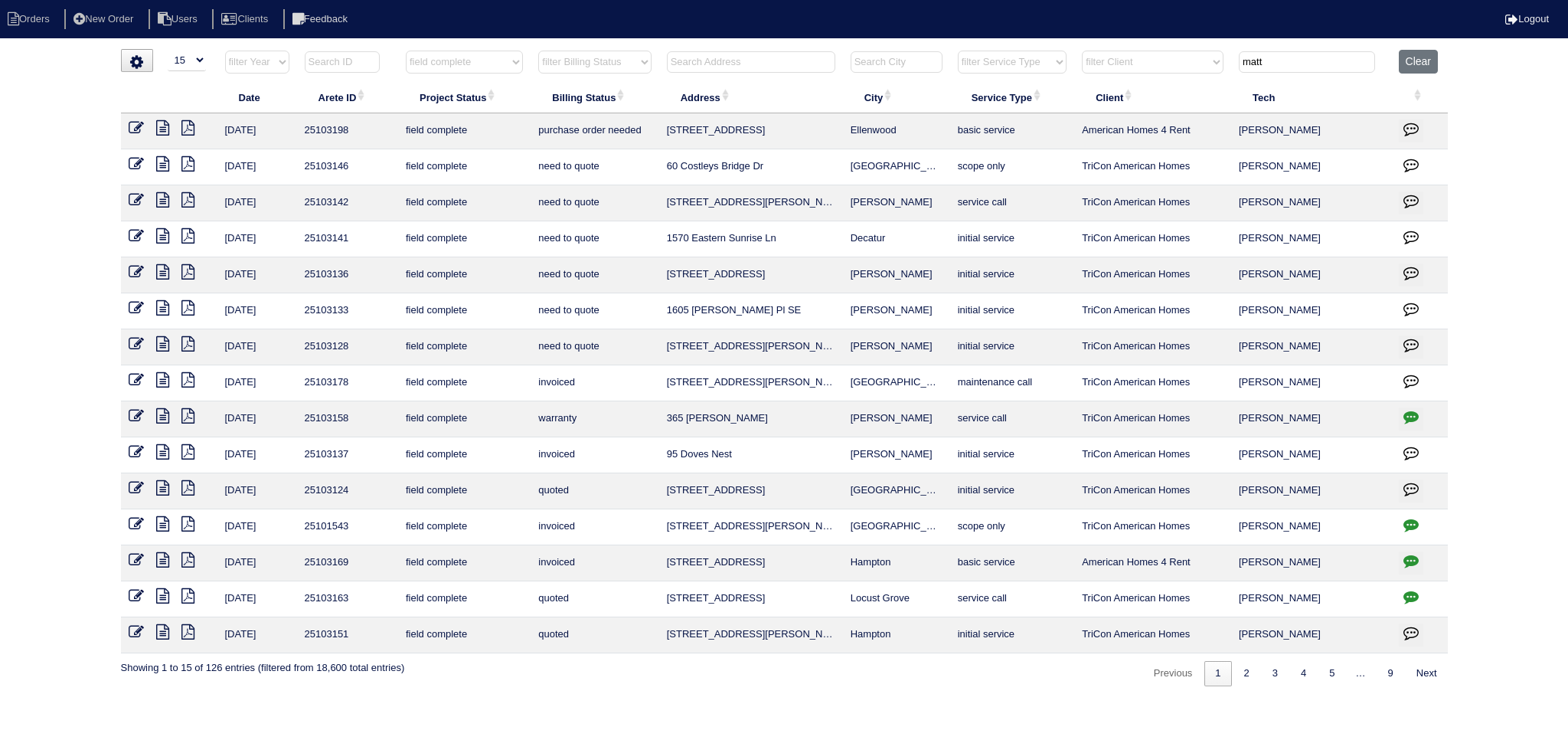
click at [165, 349] on icon at bounding box center [162, 343] width 13 height 15
click at [159, 312] on icon at bounding box center [162, 307] width 13 height 15
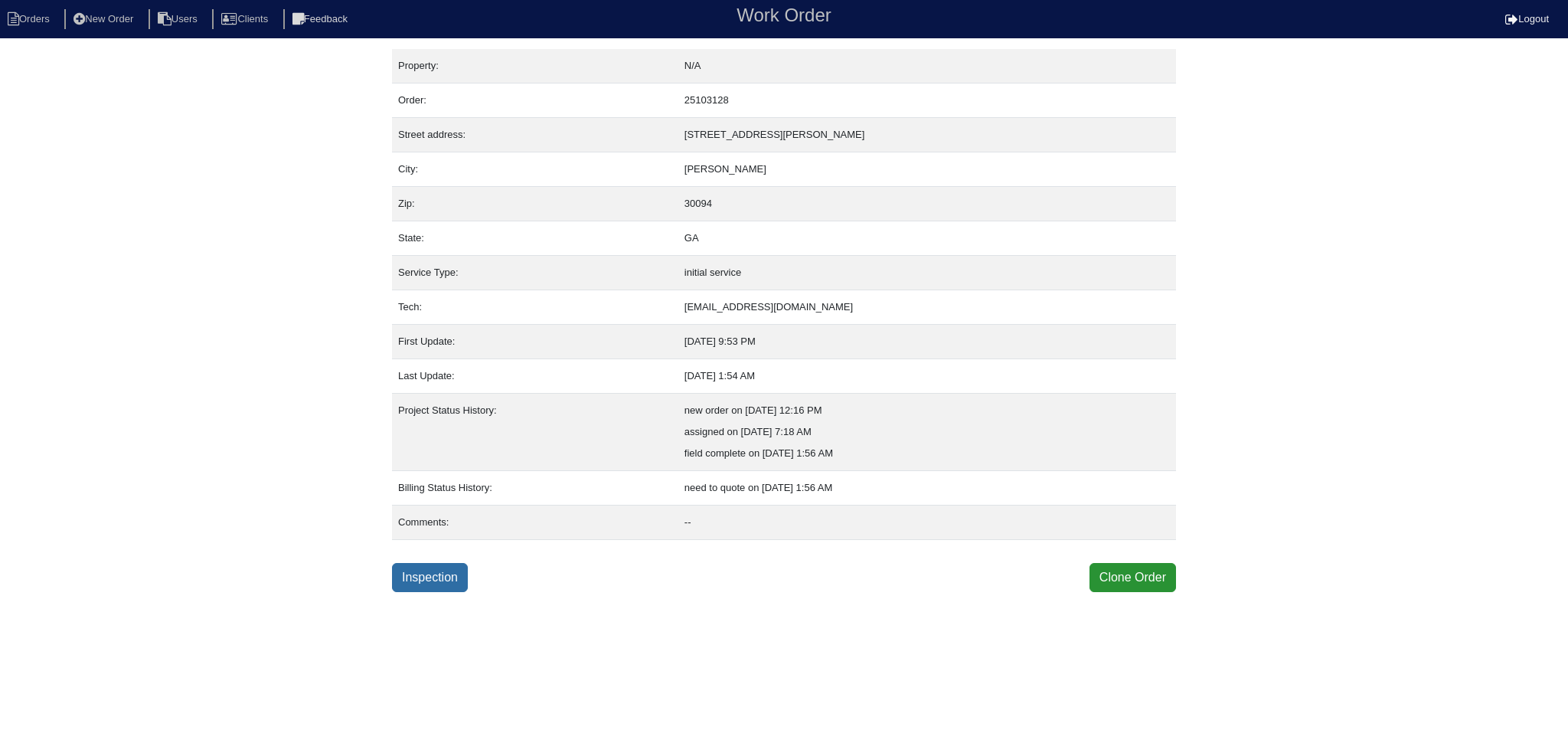
click at [454, 576] on link "Inspection" at bounding box center [430, 577] width 76 height 29
select select "0"
select select "Ruud"
select select "0"
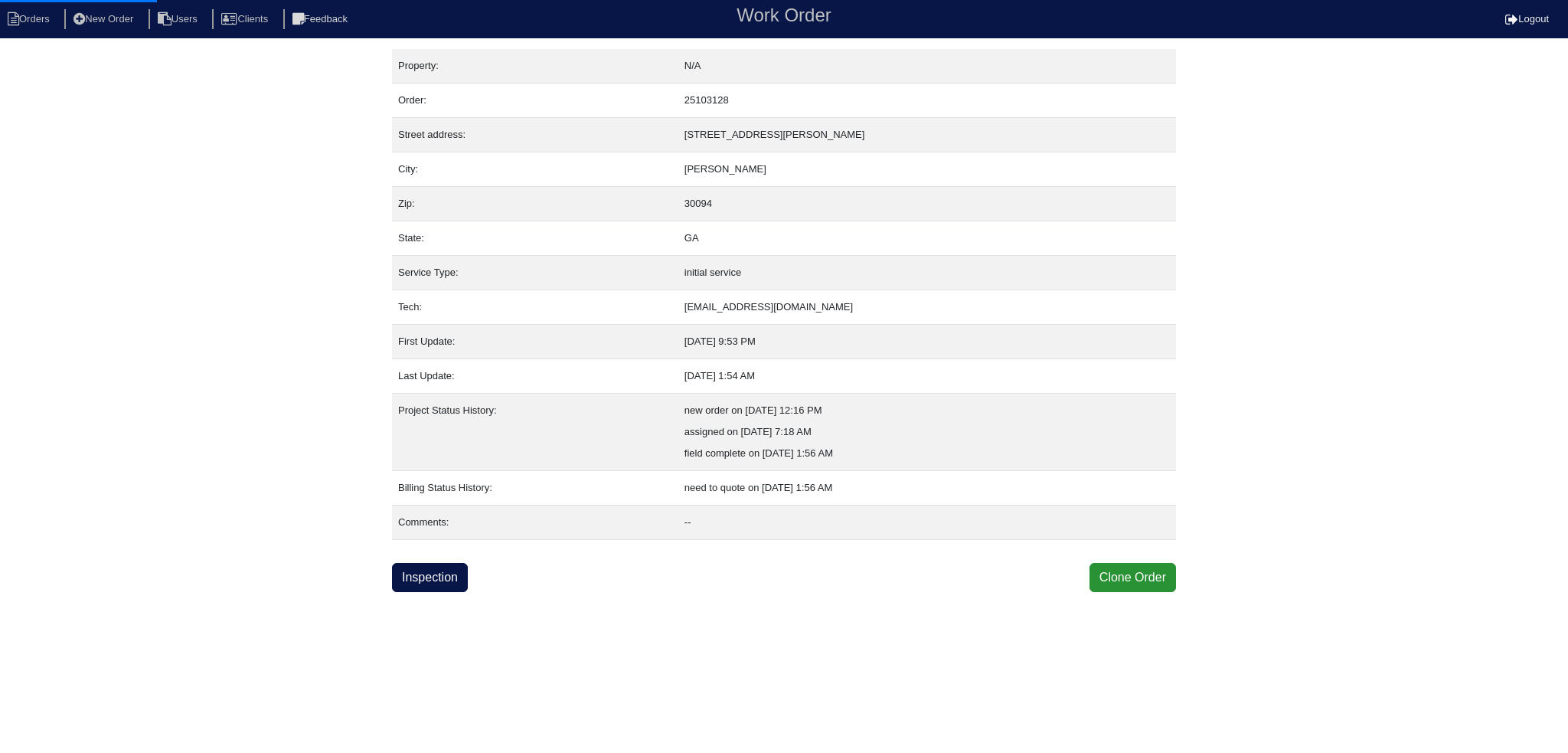
select select "0"
select select "1"
select select "0"
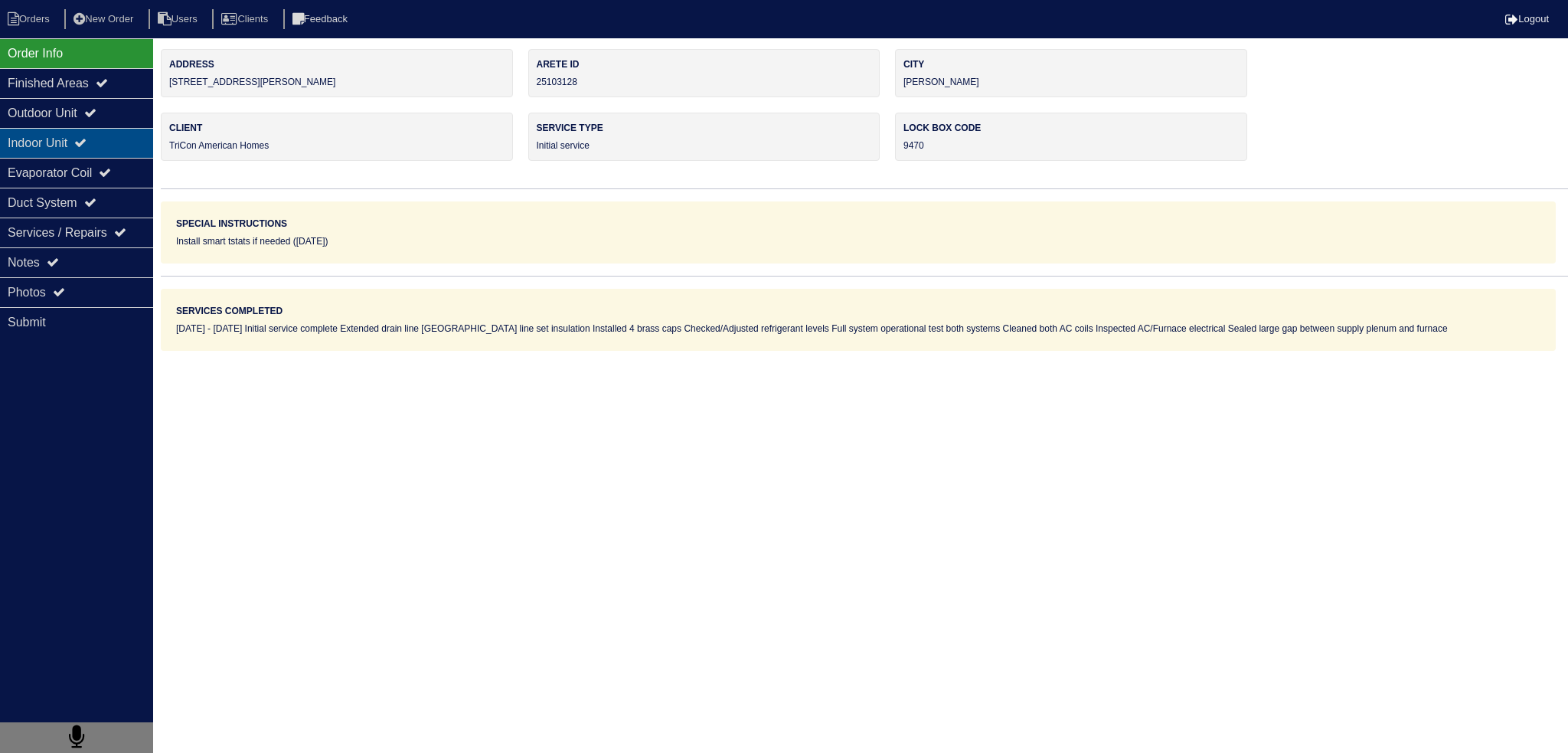
click at [89, 128] on div "Indoor Unit" at bounding box center [76, 143] width 154 height 30
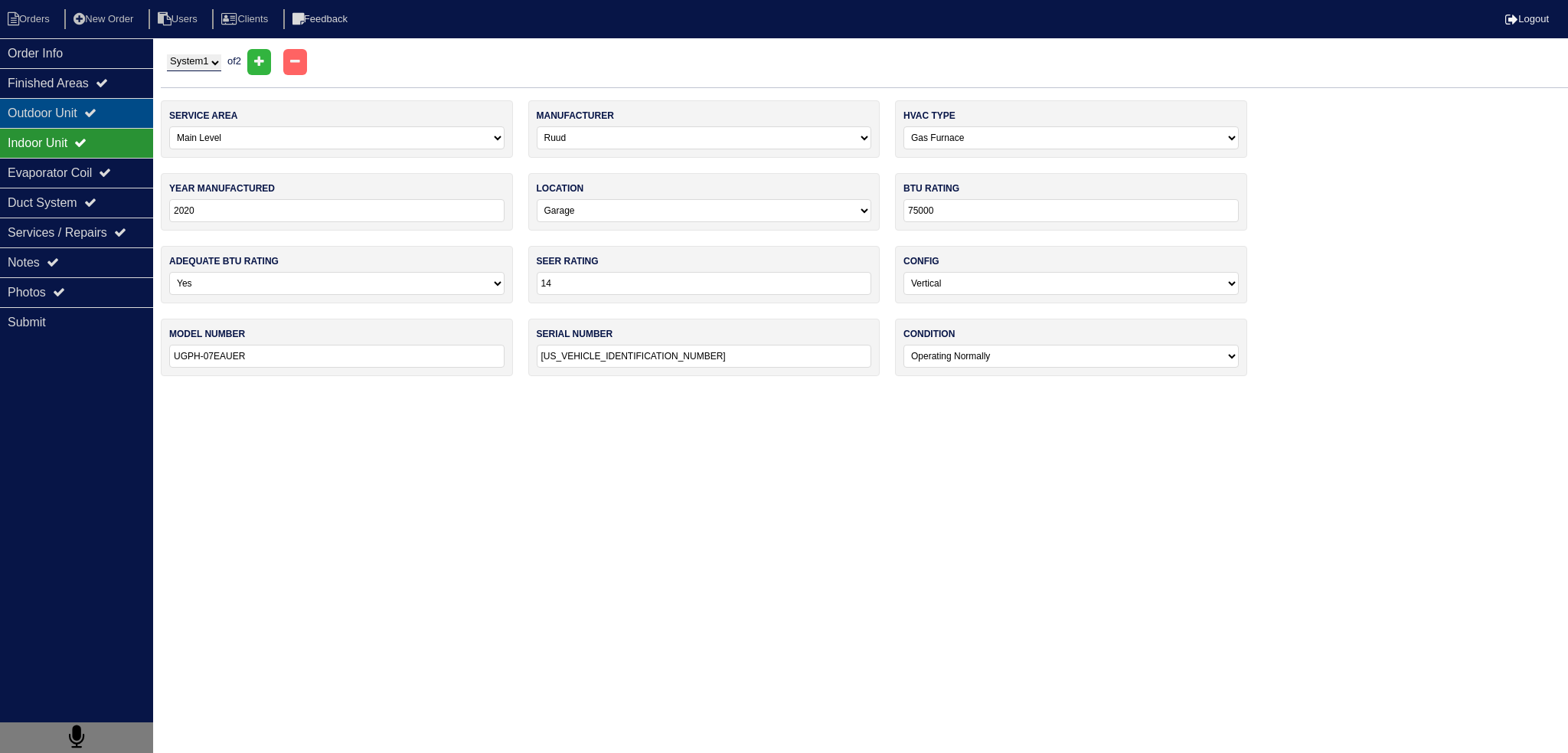
click at [93, 118] on div "Outdoor Unit" at bounding box center [76, 113] width 154 height 30
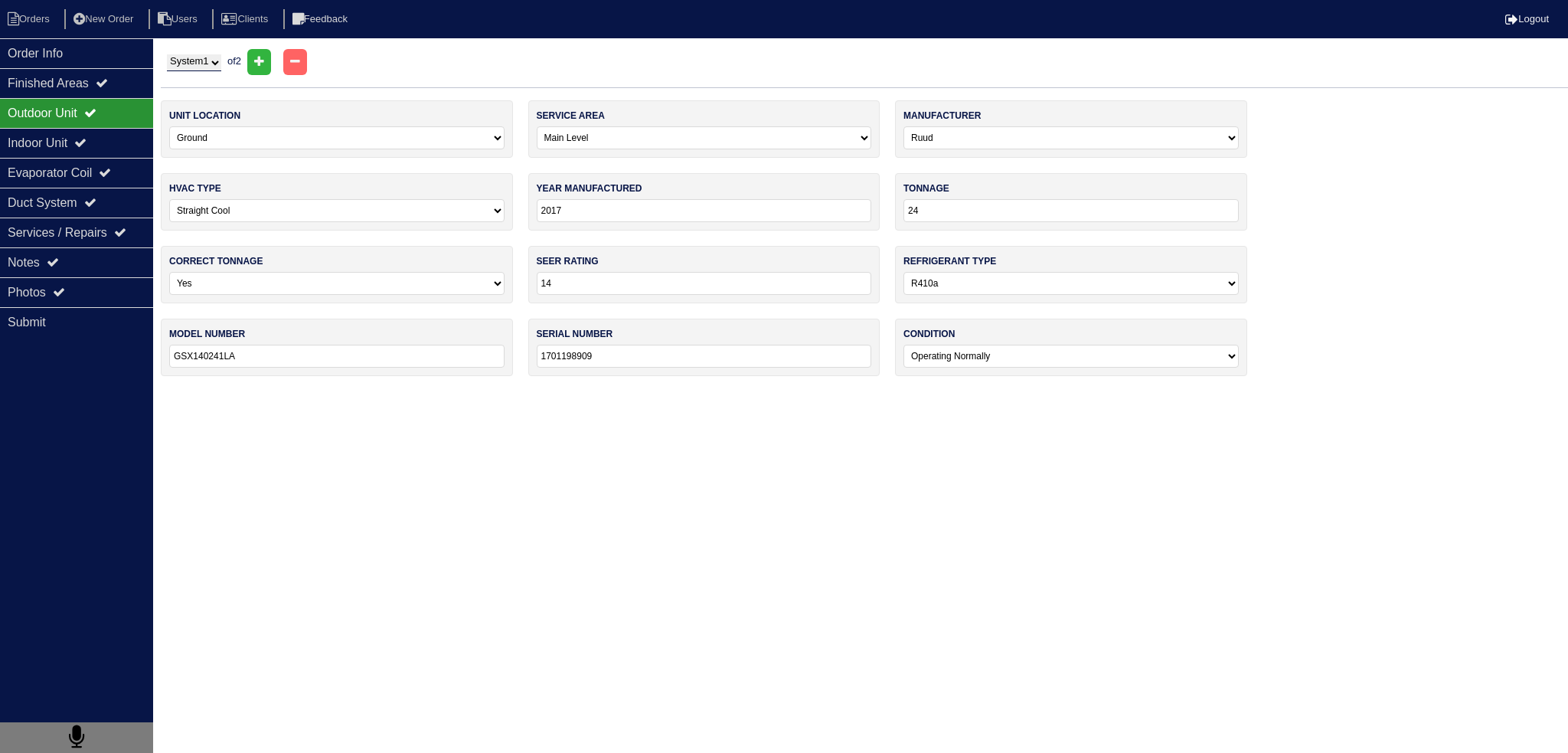
click at [191, 59] on select "System 1 System 2" at bounding box center [194, 62] width 54 height 17
select select "2"
click at [167, 54] on select "System 1 System 2" at bounding box center [194, 62] width 54 height 17
select select "1"
type input "24000"
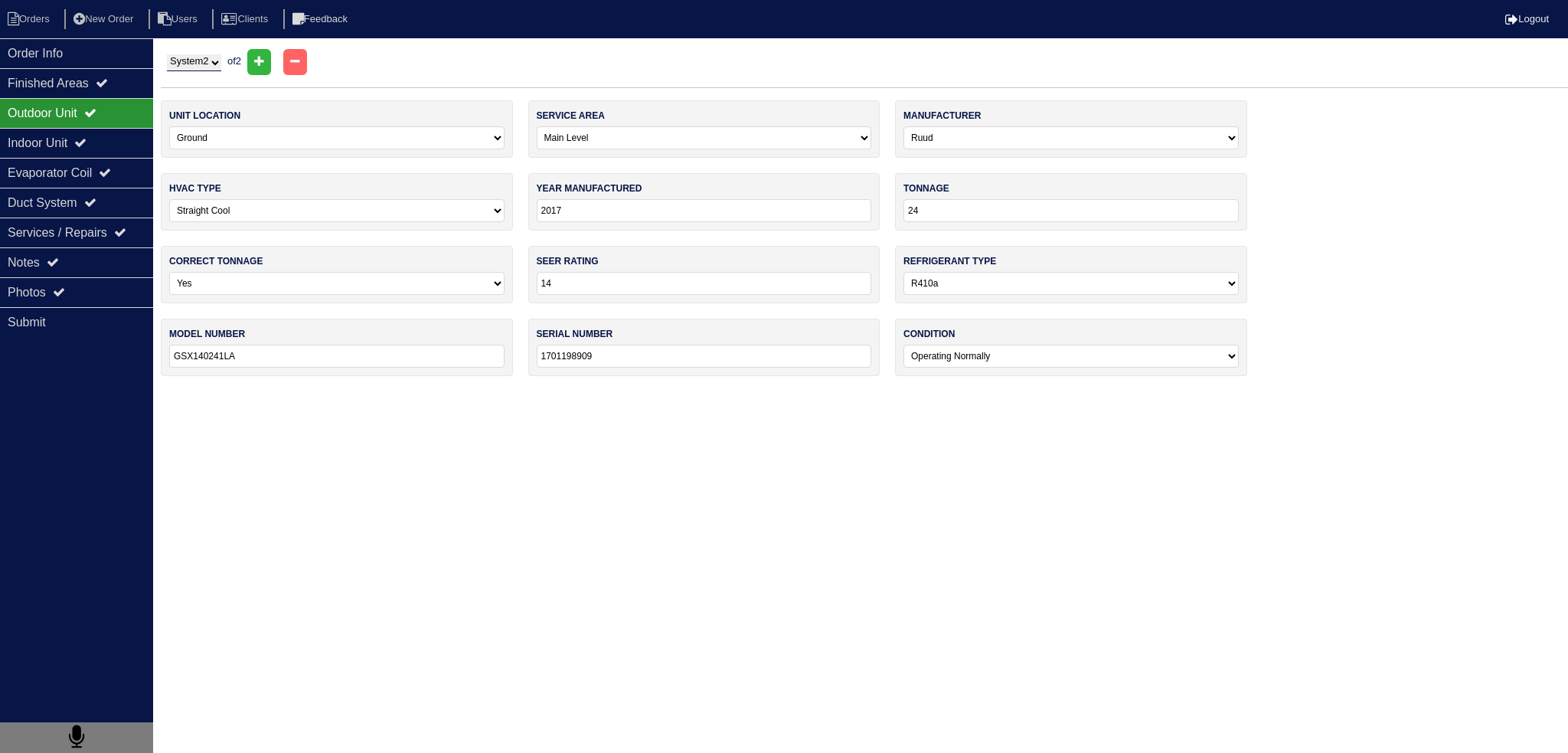
type input "1701198908"
select select "1"
select select "0"
type input "DF5D302F249801864"
click at [86, 146] on icon at bounding box center [80, 143] width 12 height 12
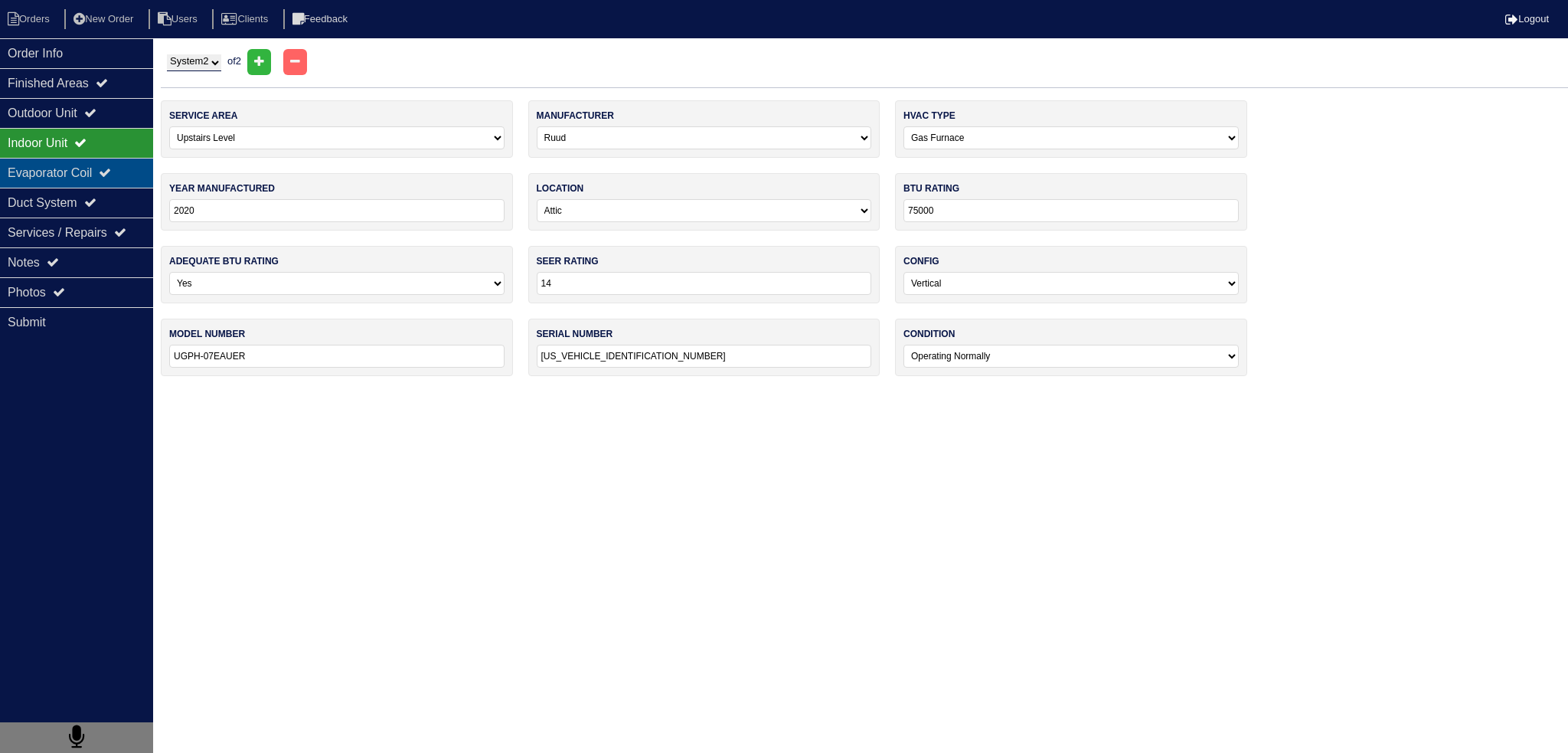
click at [88, 170] on div "Evaporator Coil" at bounding box center [76, 172] width 154 height 30
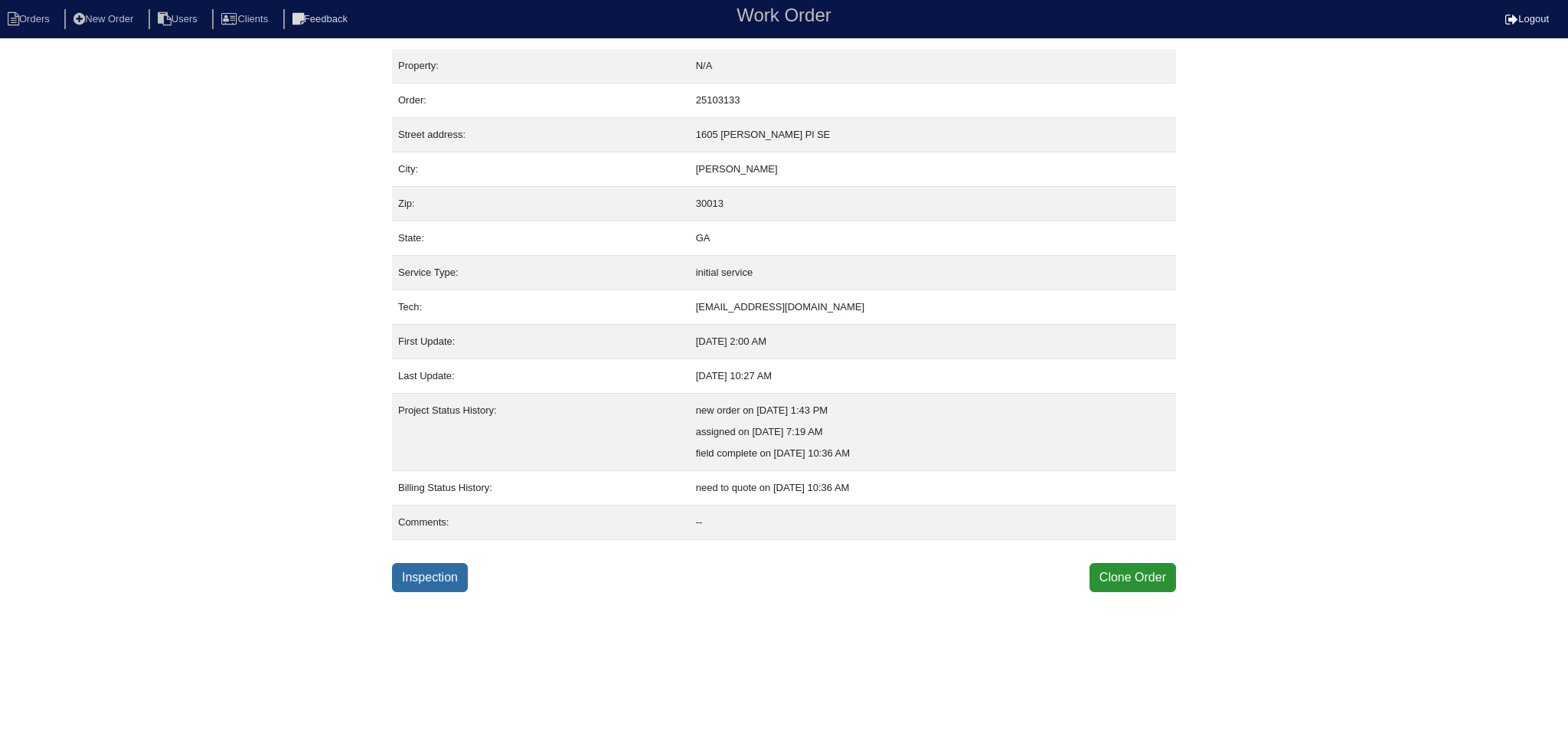
click at [464, 572] on link "Inspection" at bounding box center [430, 577] width 76 height 29
select select "0"
select select "3"
select select "Carrier"
select select "0"
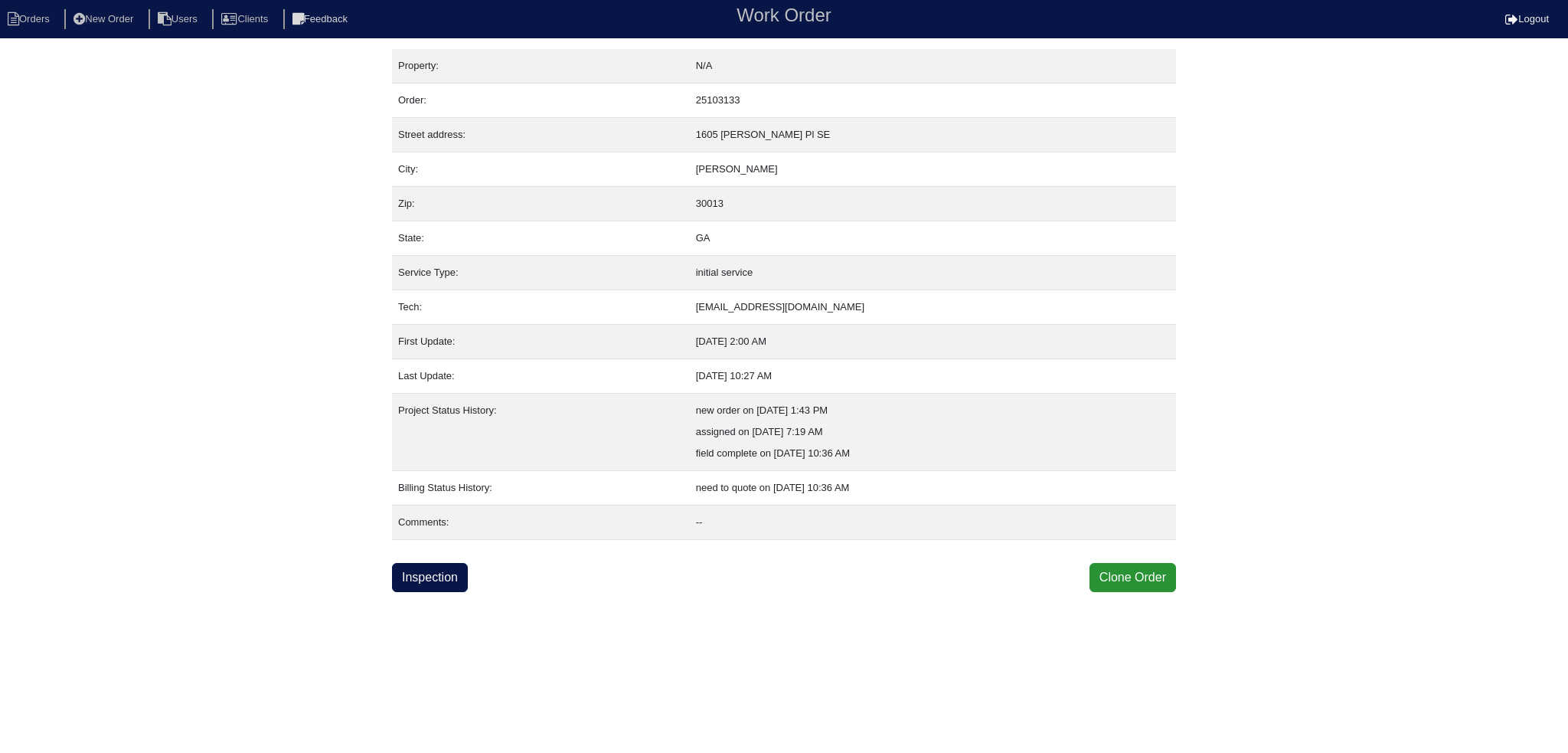
select select "0"
select select "1"
select select "0"
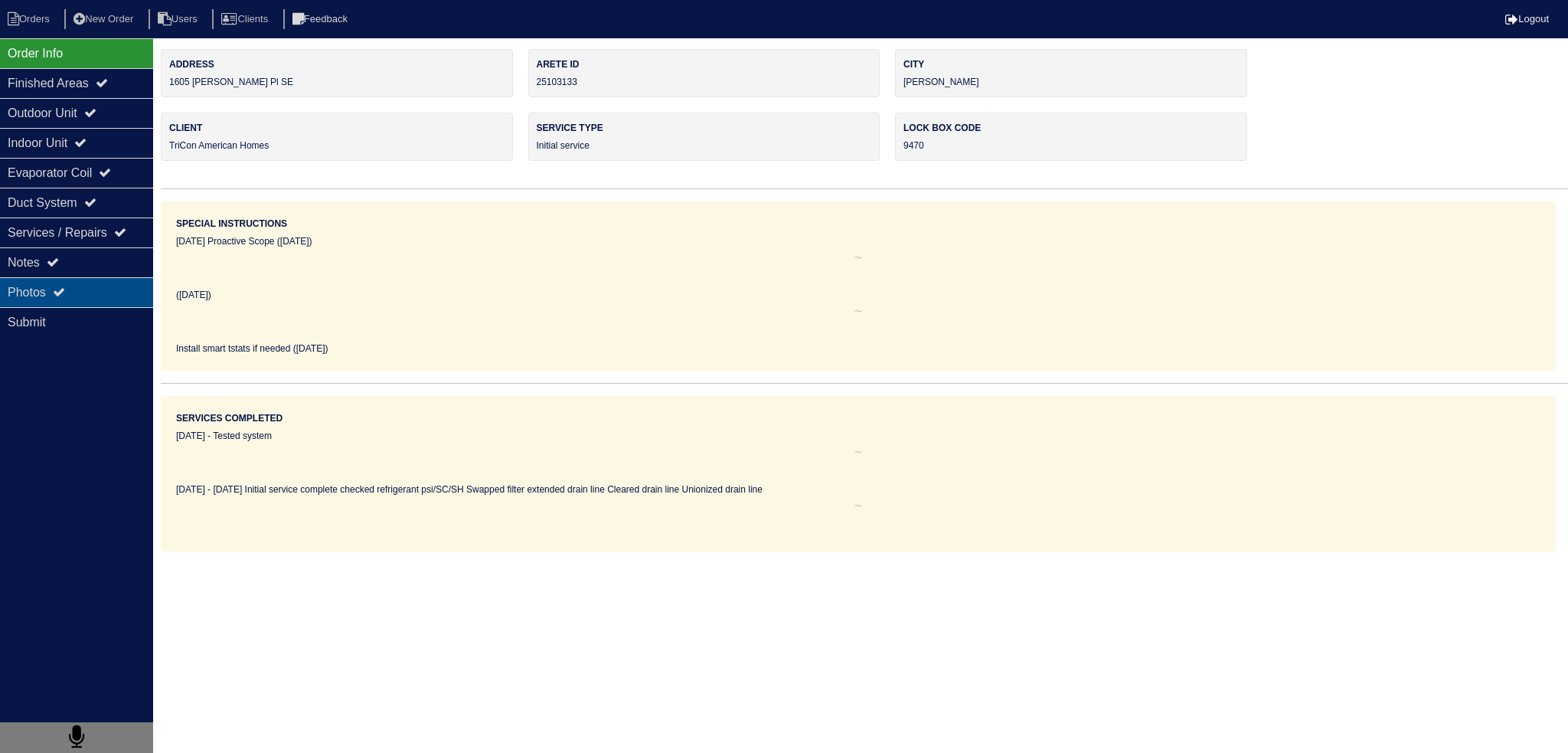
click at [76, 277] on div "Photos" at bounding box center [76, 292] width 154 height 30
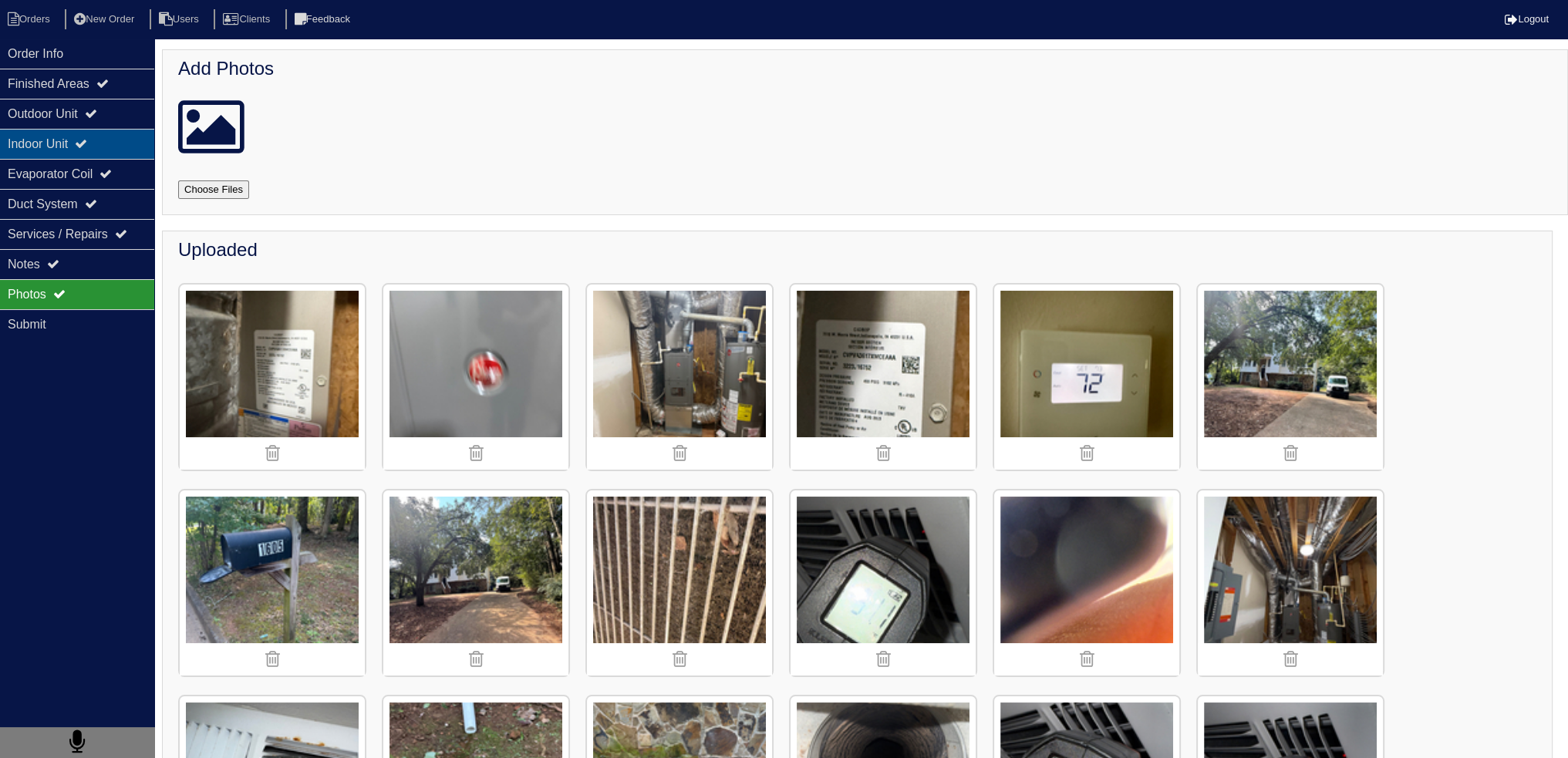
click at [87, 142] on icon at bounding box center [81, 144] width 12 height 12
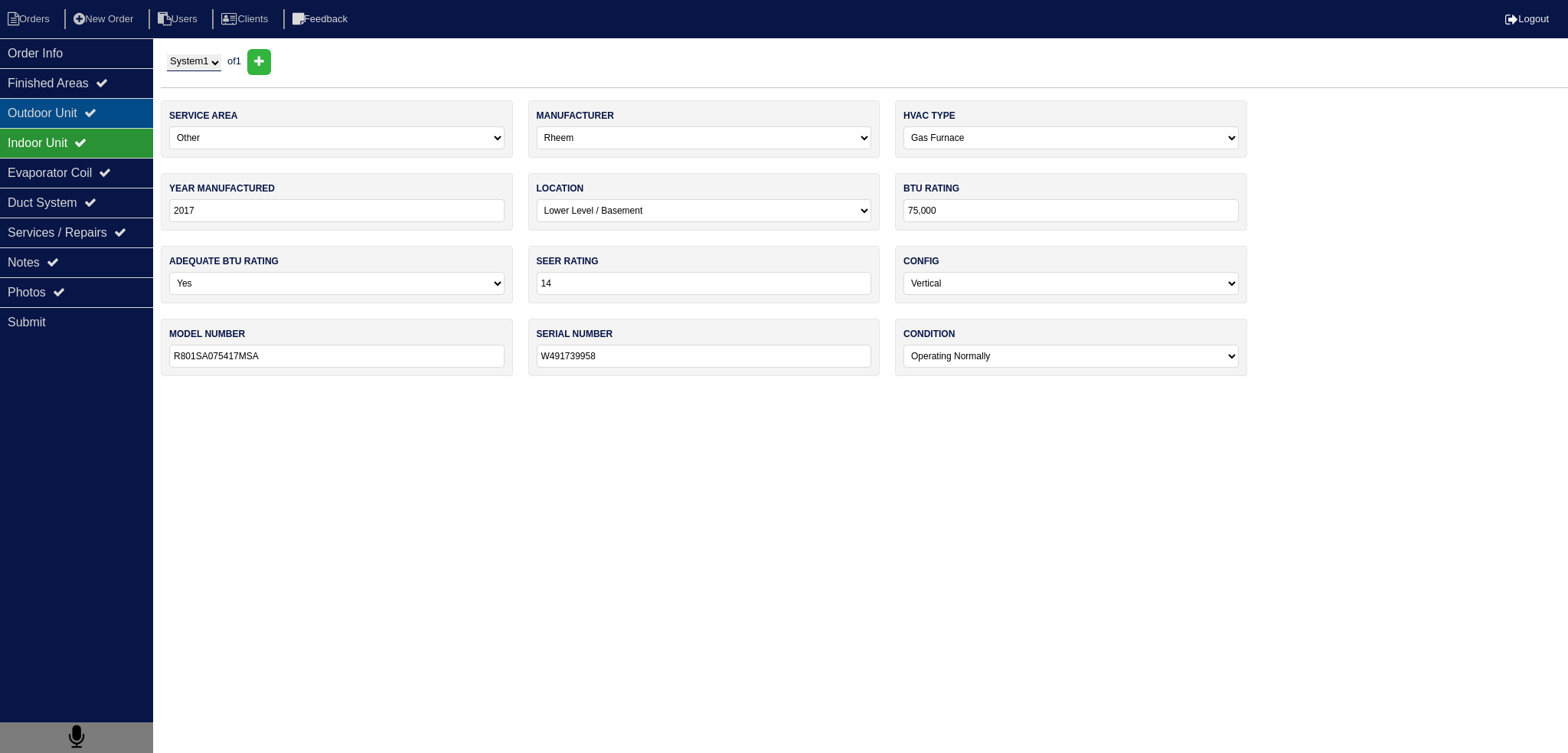
click at [96, 109] on icon at bounding box center [90, 112] width 12 height 12
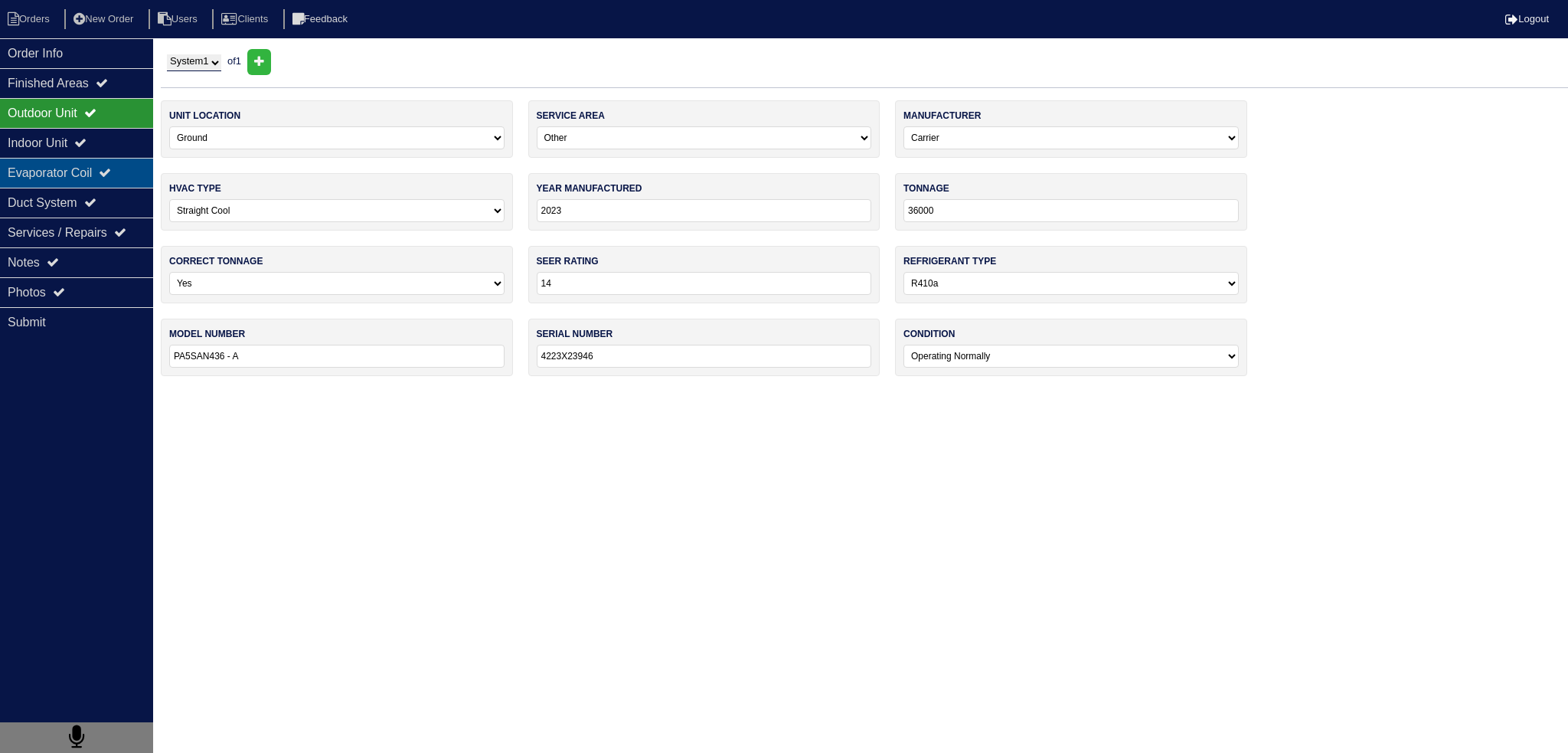
drag, startPoint x: 81, startPoint y: 137, endPoint x: 72, endPoint y: 163, distance: 27.5
click at [82, 141] on div "Indoor Unit" at bounding box center [76, 143] width 154 height 30
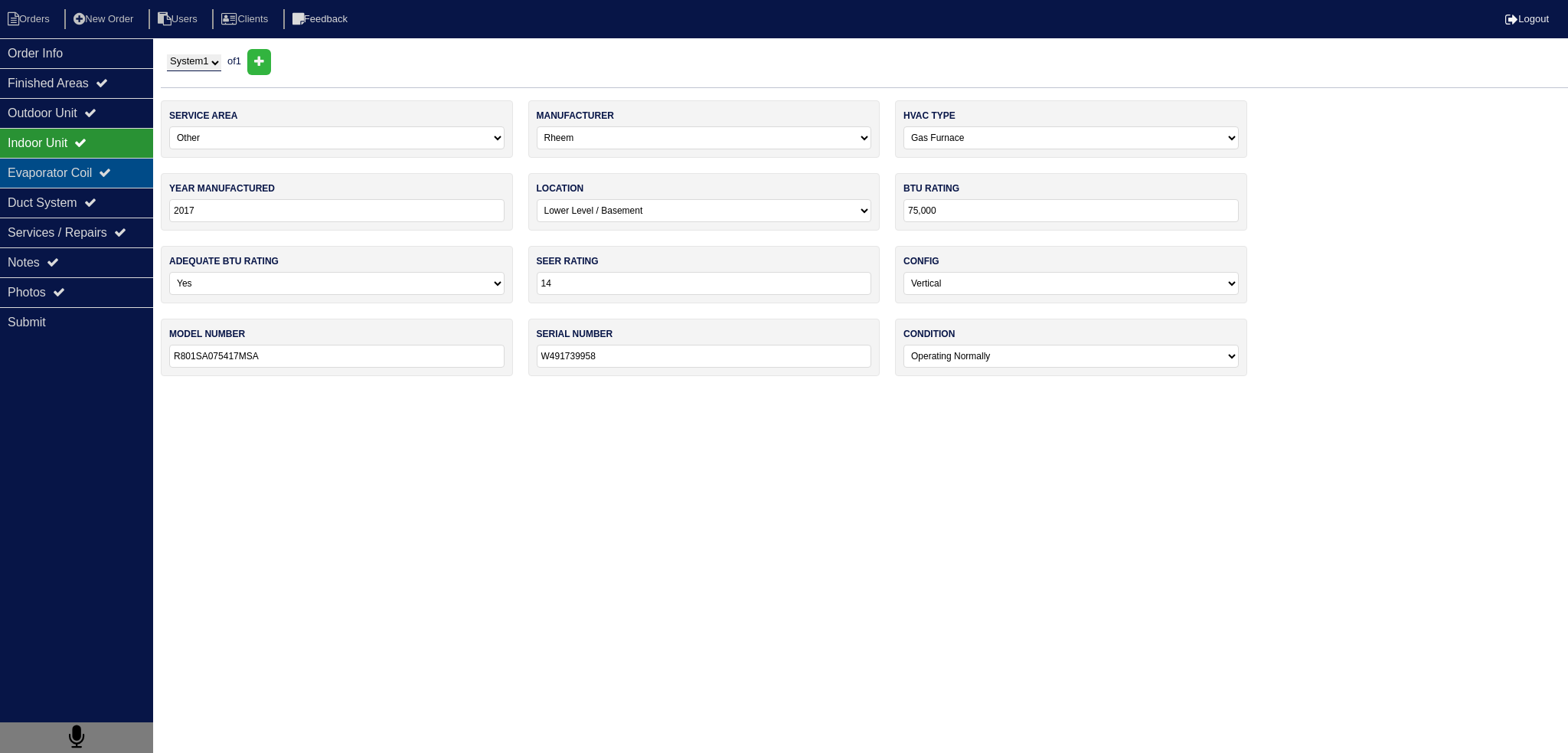
click at [72, 163] on div "Evaporator Coil" at bounding box center [76, 172] width 154 height 30
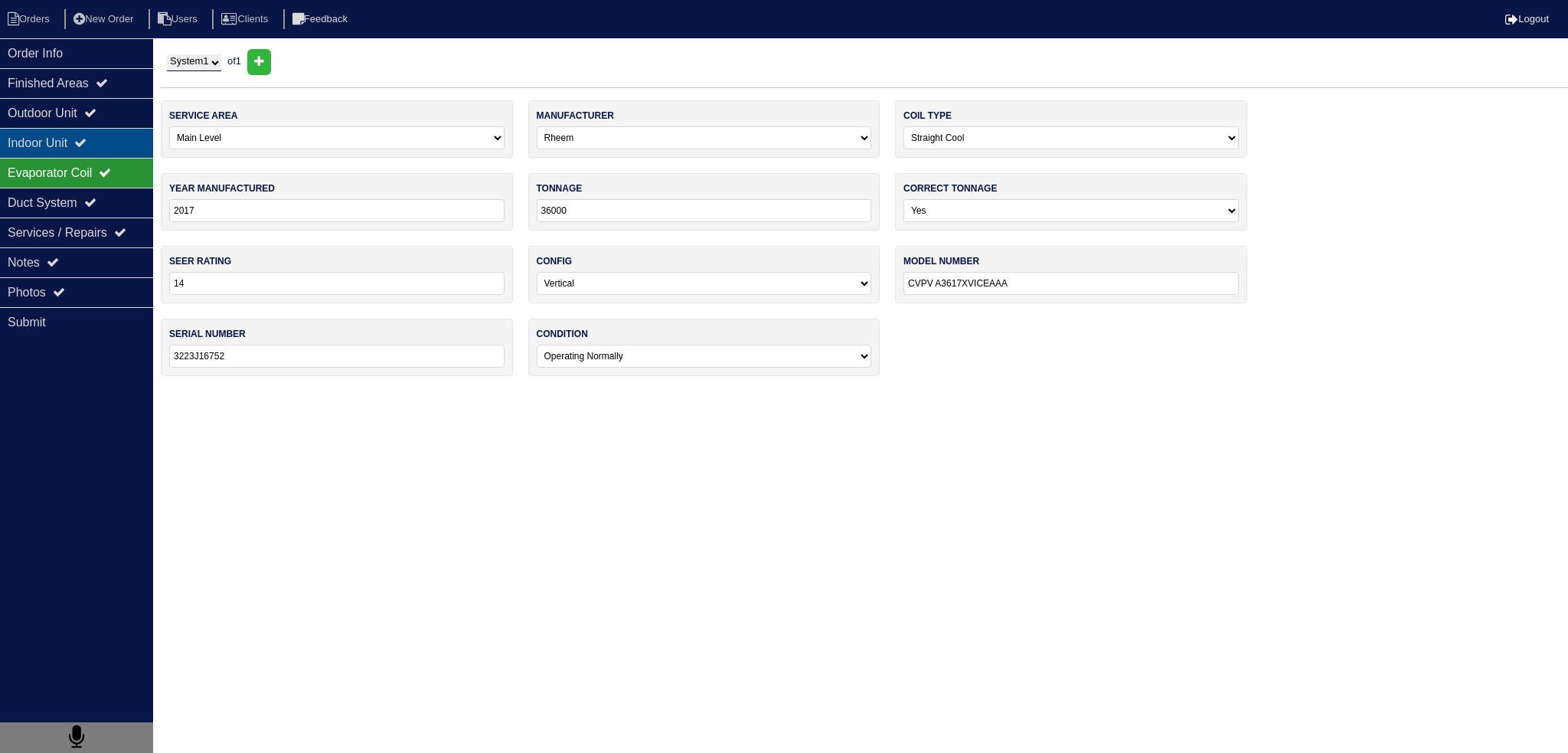
click at [82, 144] on div "Indoor Unit" at bounding box center [76, 143] width 154 height 30
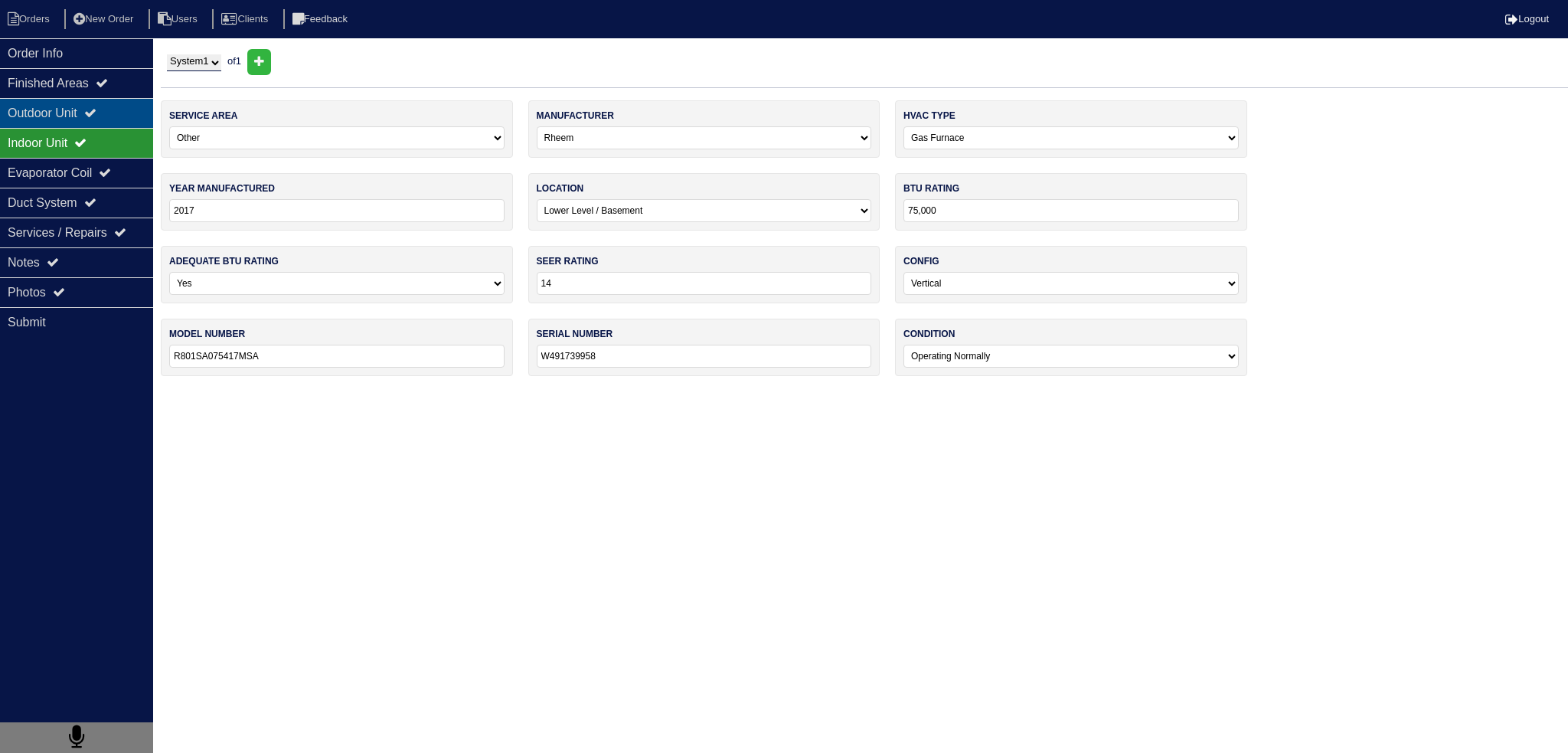
click at [82, 119] on div "Outdoor Unit" at bounding box center [76, 113] width 154 height 30
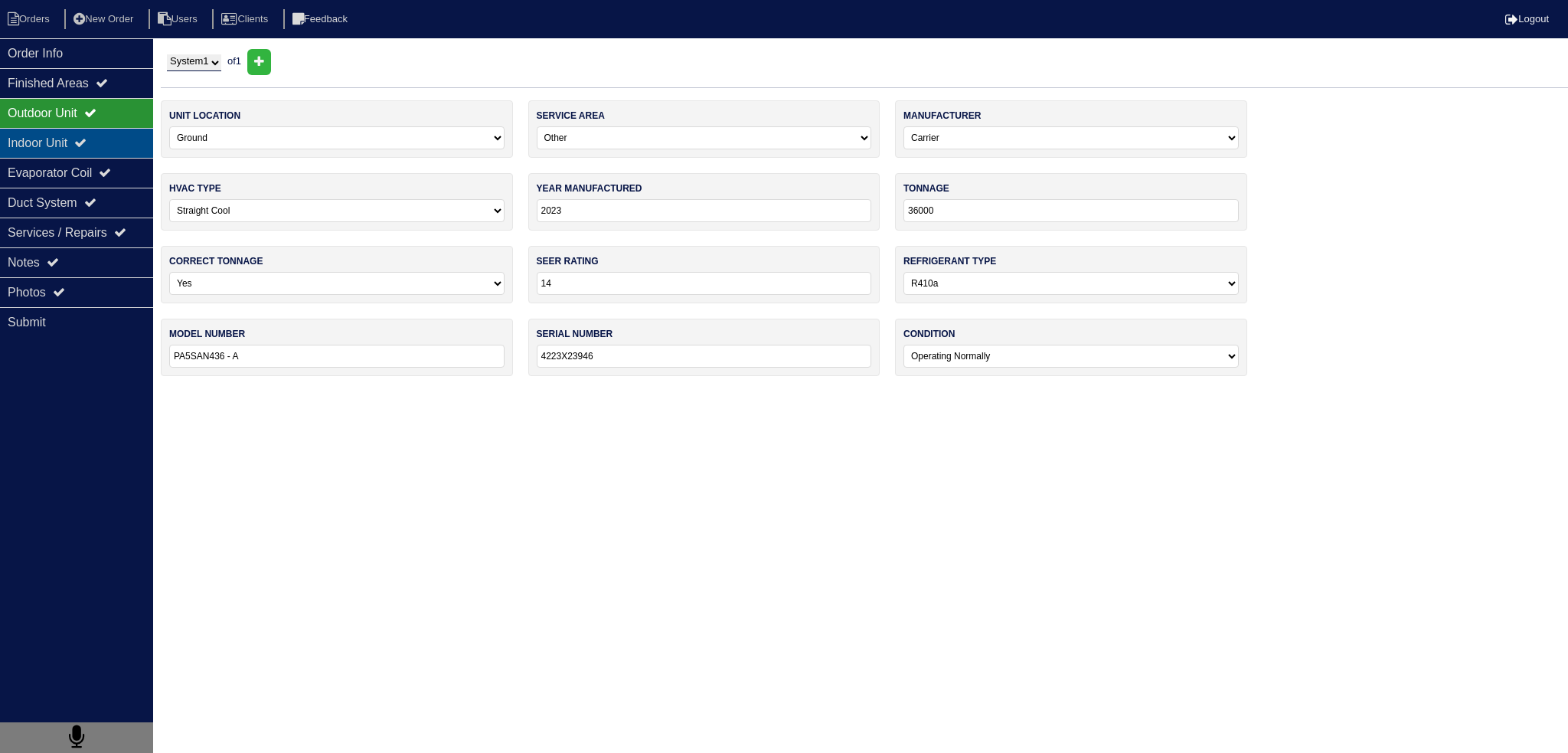
click at [64, 147] on div "Indoor Unit" at bounding box center [76, 143] width 154 height 30
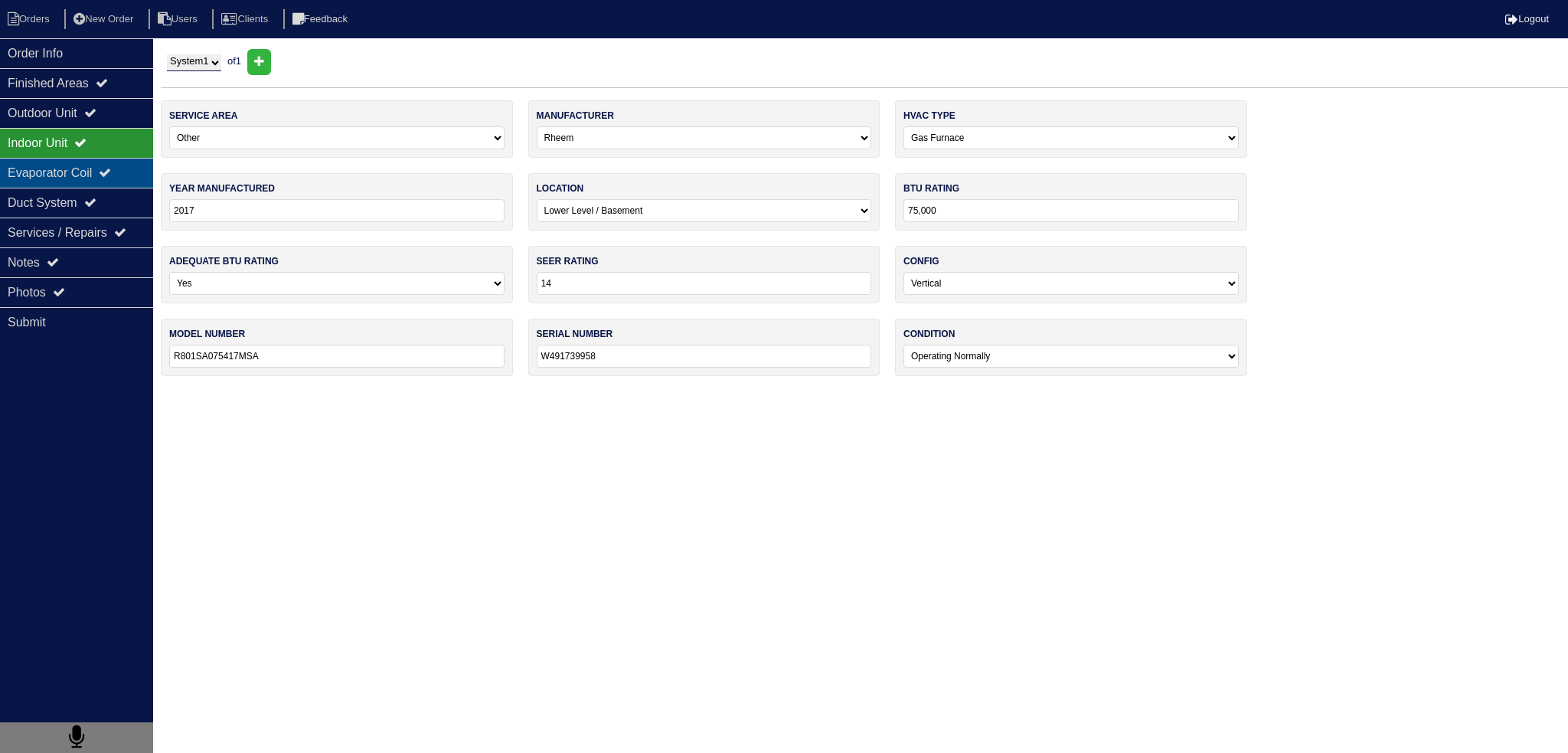
click at [34, 177] on div "Evaporator Coil" at bounding box center [76, 172] width 154 height 30
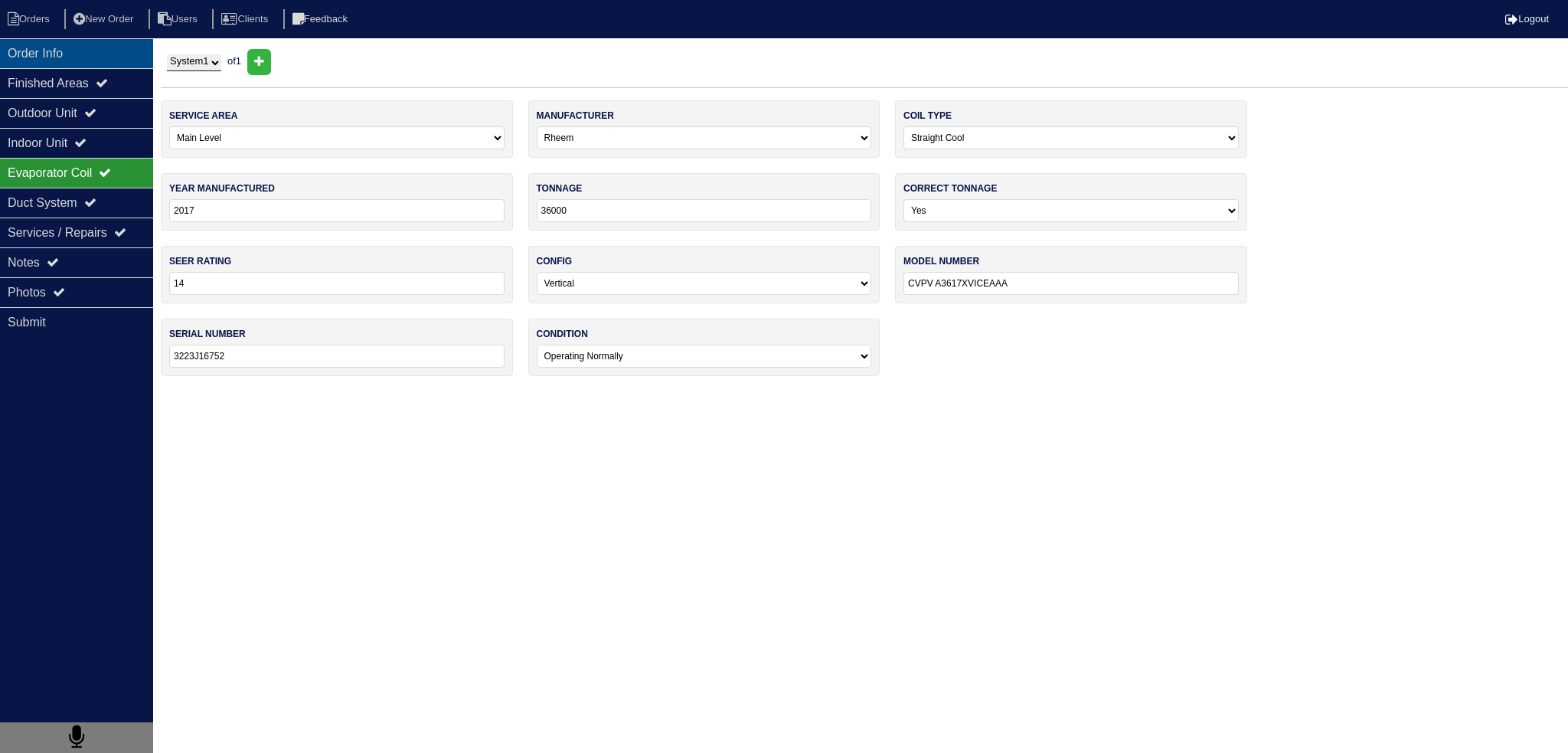
click at [92, 60] on div "Order Info" at bounding box center [76, 54] width 154 height 30
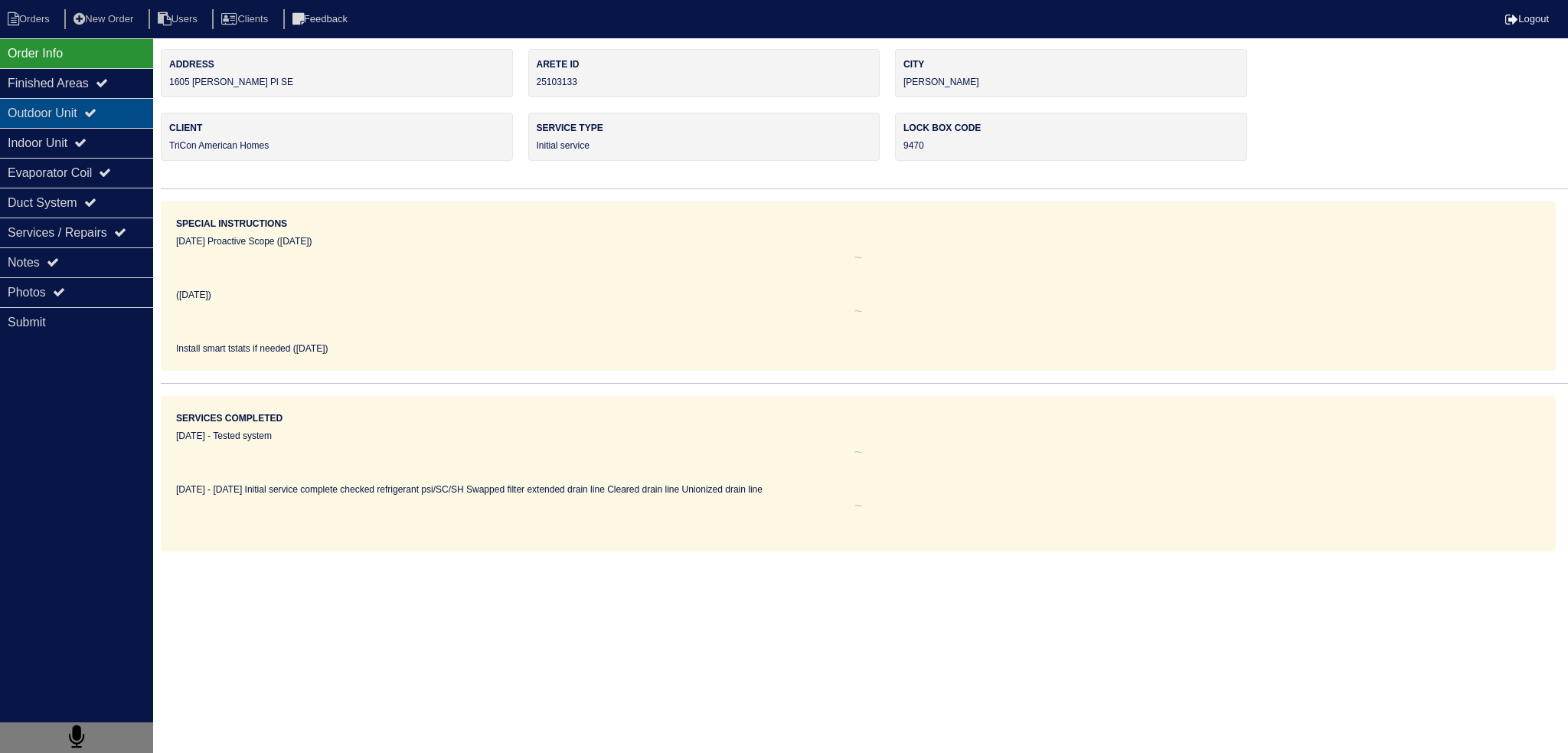
click at [76, 118] on div "Outdoor Unit" at bounding box center [76, 113] width 154 height 30
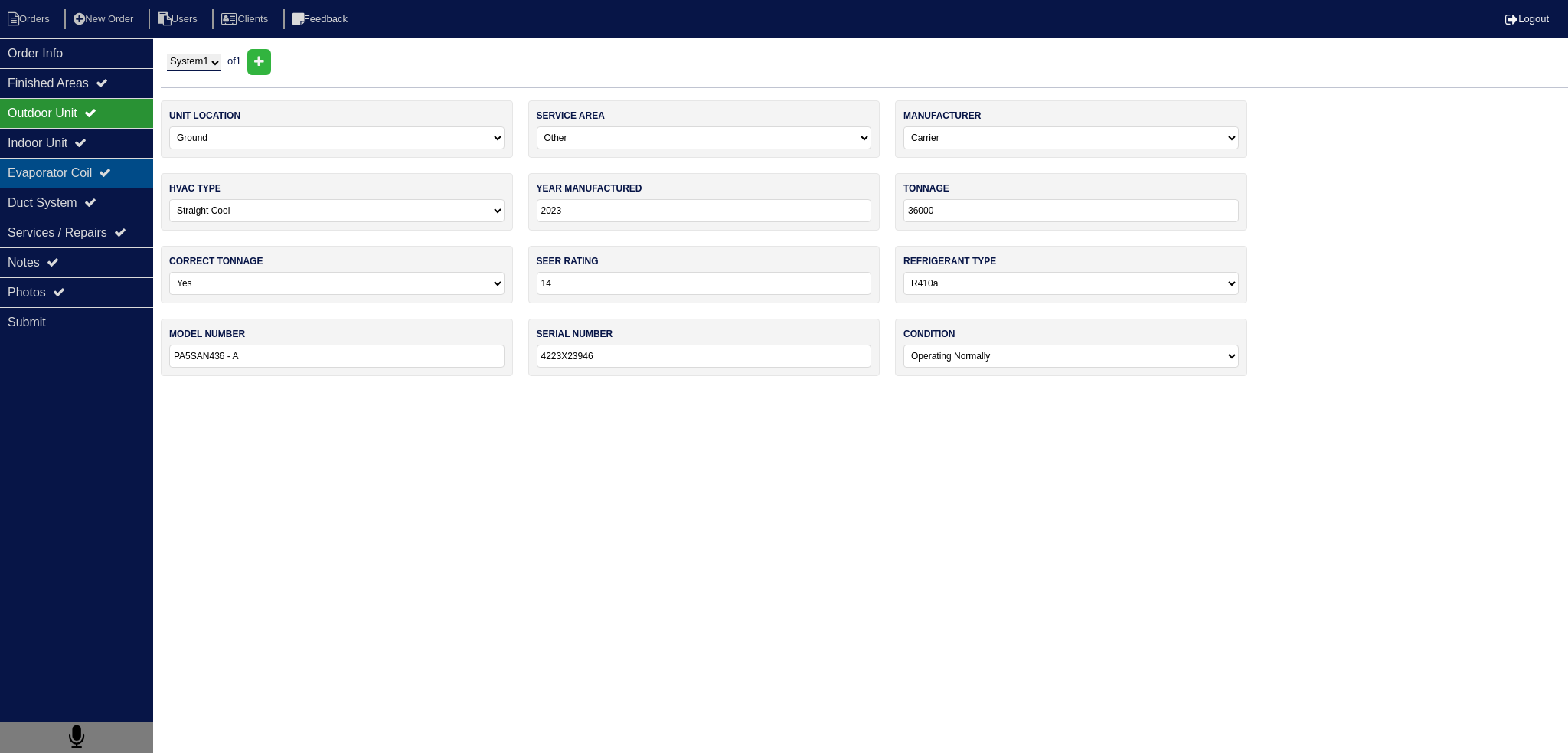
click at [71, 181] on div "Evaporator Coil" at bounding box center [76, 172] width 154 height 30
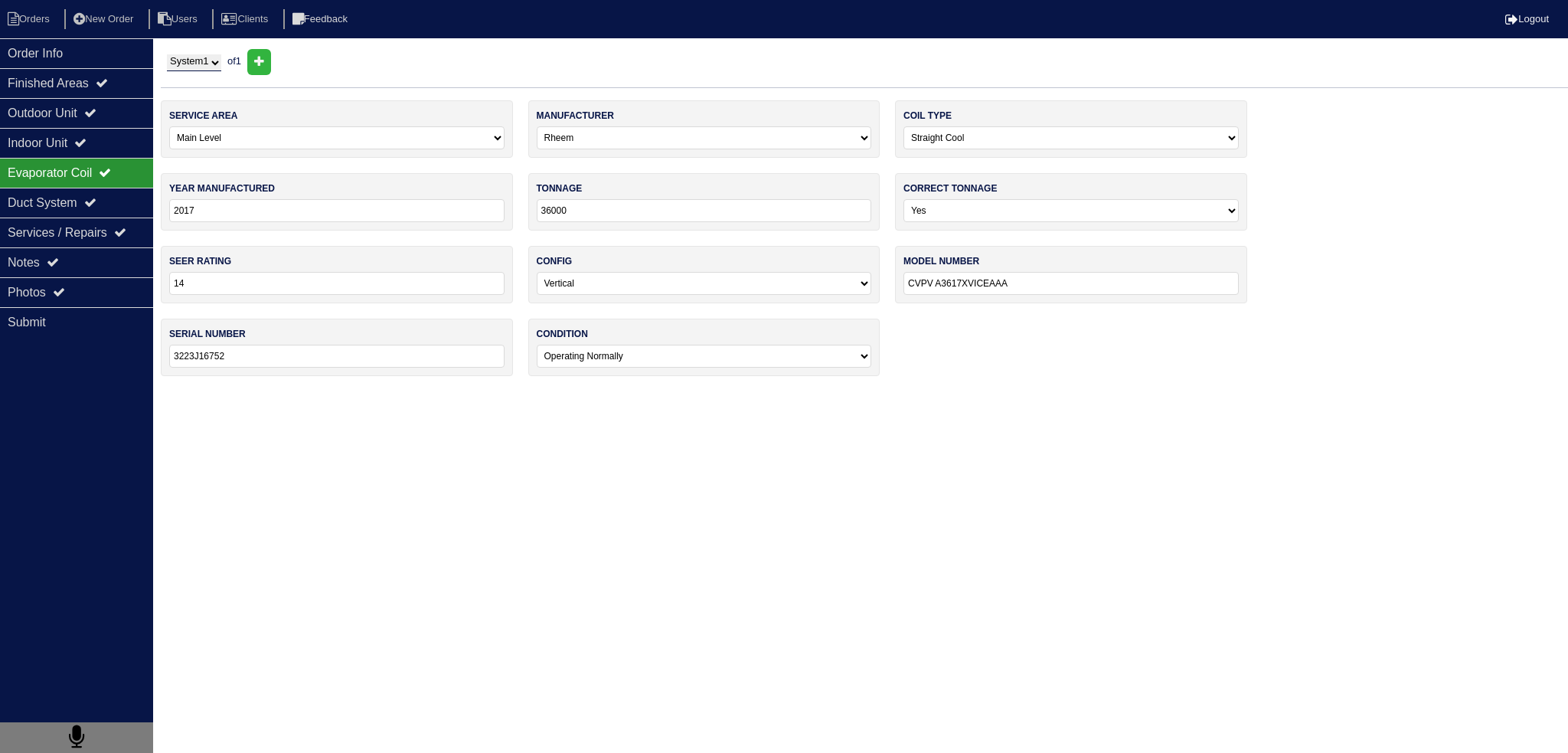
drag, startPoint x: 195, startPoint y: 357, endPoint x: 168, endPoint y: 360, distance: 27.2
click at [169, 360] on input "3223J16752" at bounding box center [337, 356] width 336 height 23
click at [226, 211] on input "2017" at bounding box center [337, 210] width 336 height 23
drag, startPoint x: 196, startPoint y: 357, endPoint x: 173, endPoint y: 359, distance: 23.1
click at [173, 359] on input "3223J16752" at bounding box center [337, 356] width 336 height 23
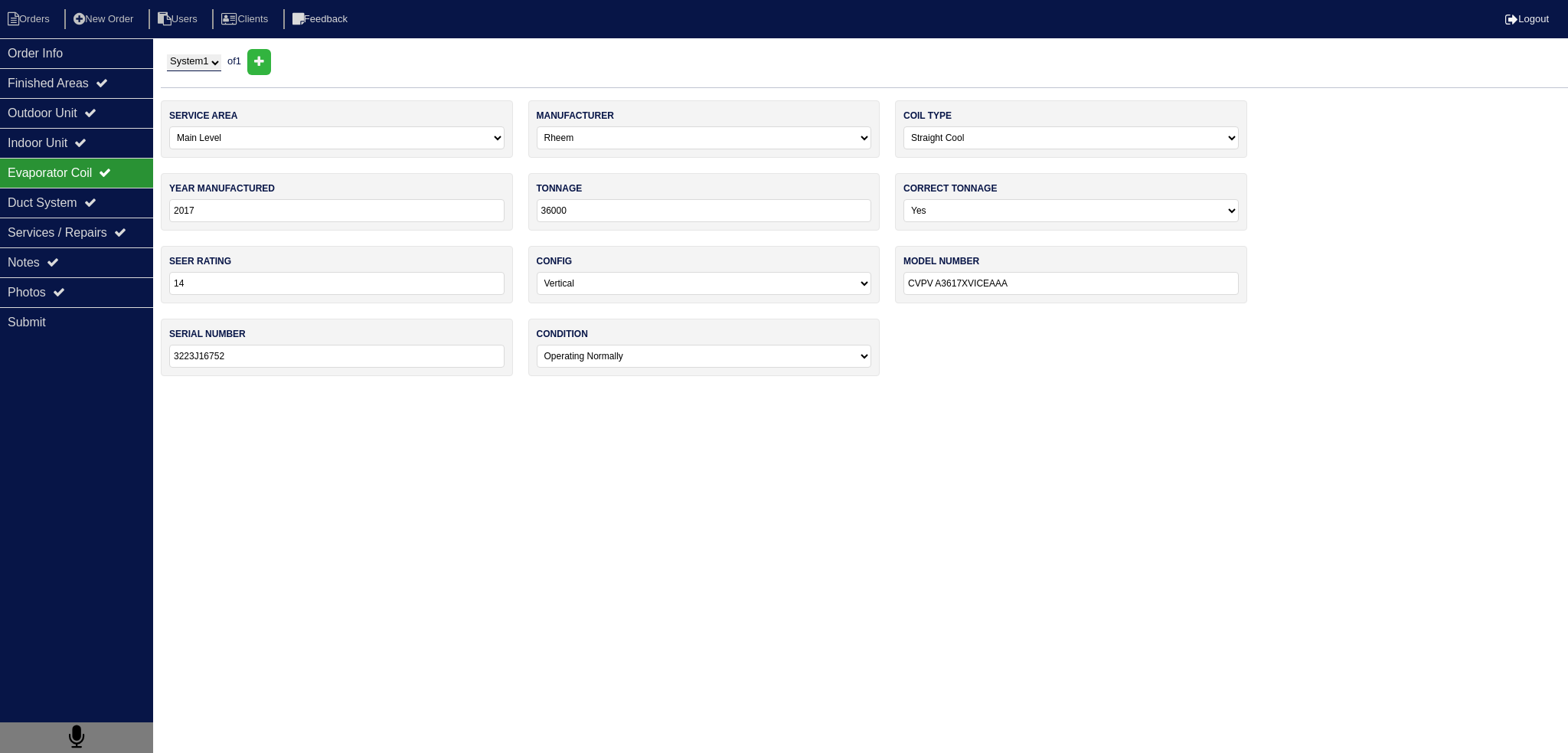
click at [253, 212] on input "2017" at bounding box center [337, 210] width 336 height 23
click at [224, 213] on input "2017" at bounding box center [337, 210] width 336 height 23
click at [113, 136] on div "Indoor Unit" at bounding box center [76, 143] width 154 height 30
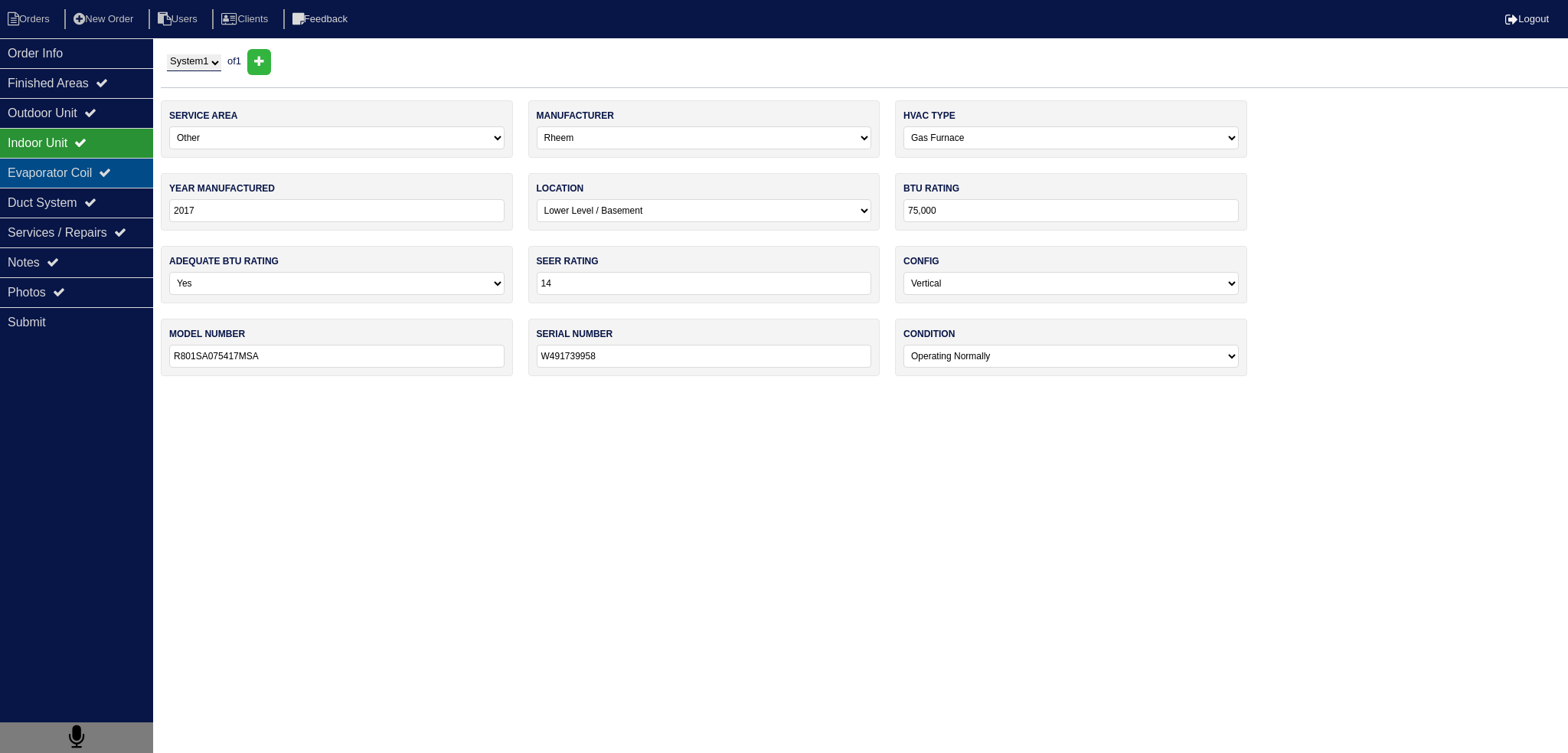
click at [76, 179] on div "Evaporator Coil" at bounding box center [76, 172] width 154 height 30
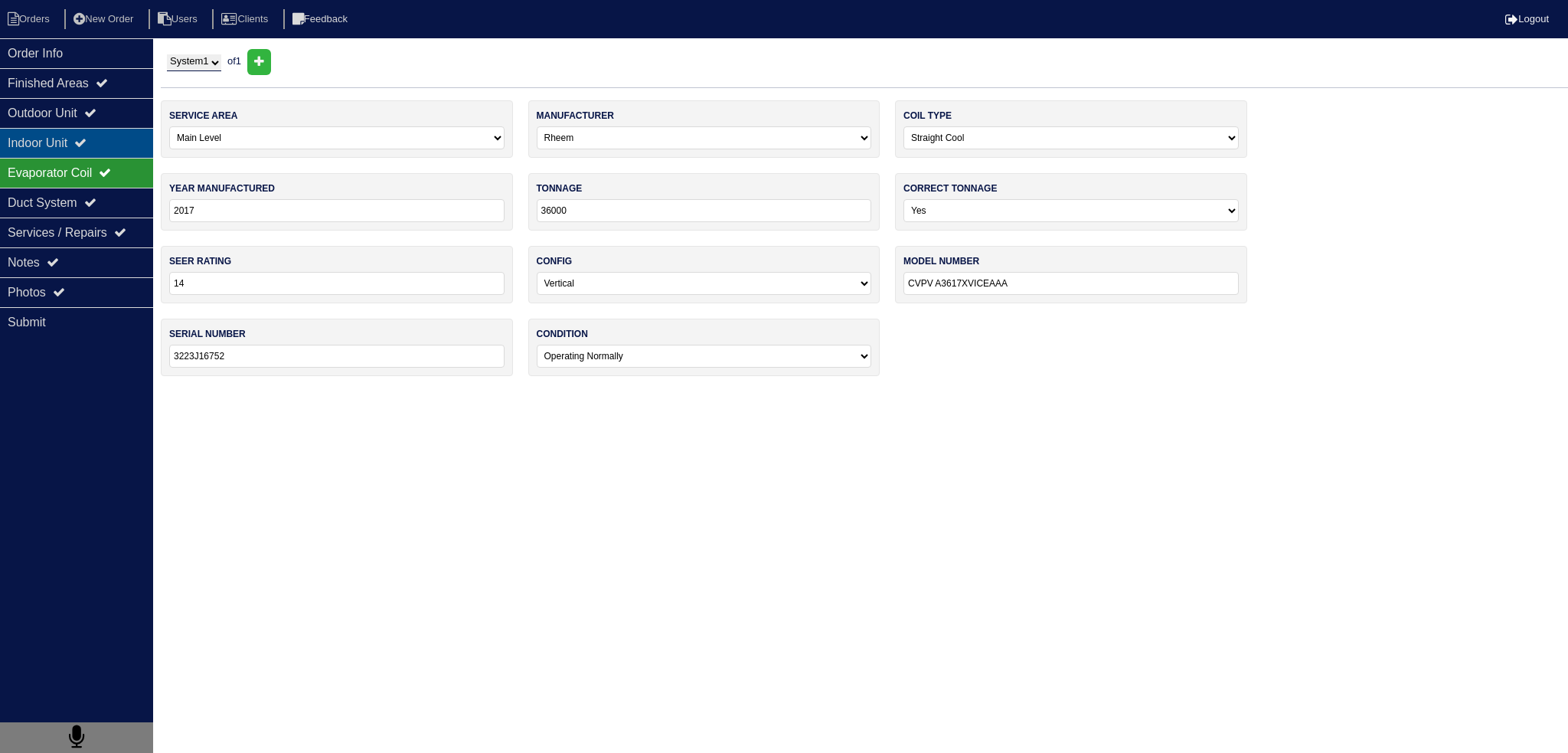
click at [103, 140] on div "Indoor Unit" at bounding box center [76, 143] width 154 height 30
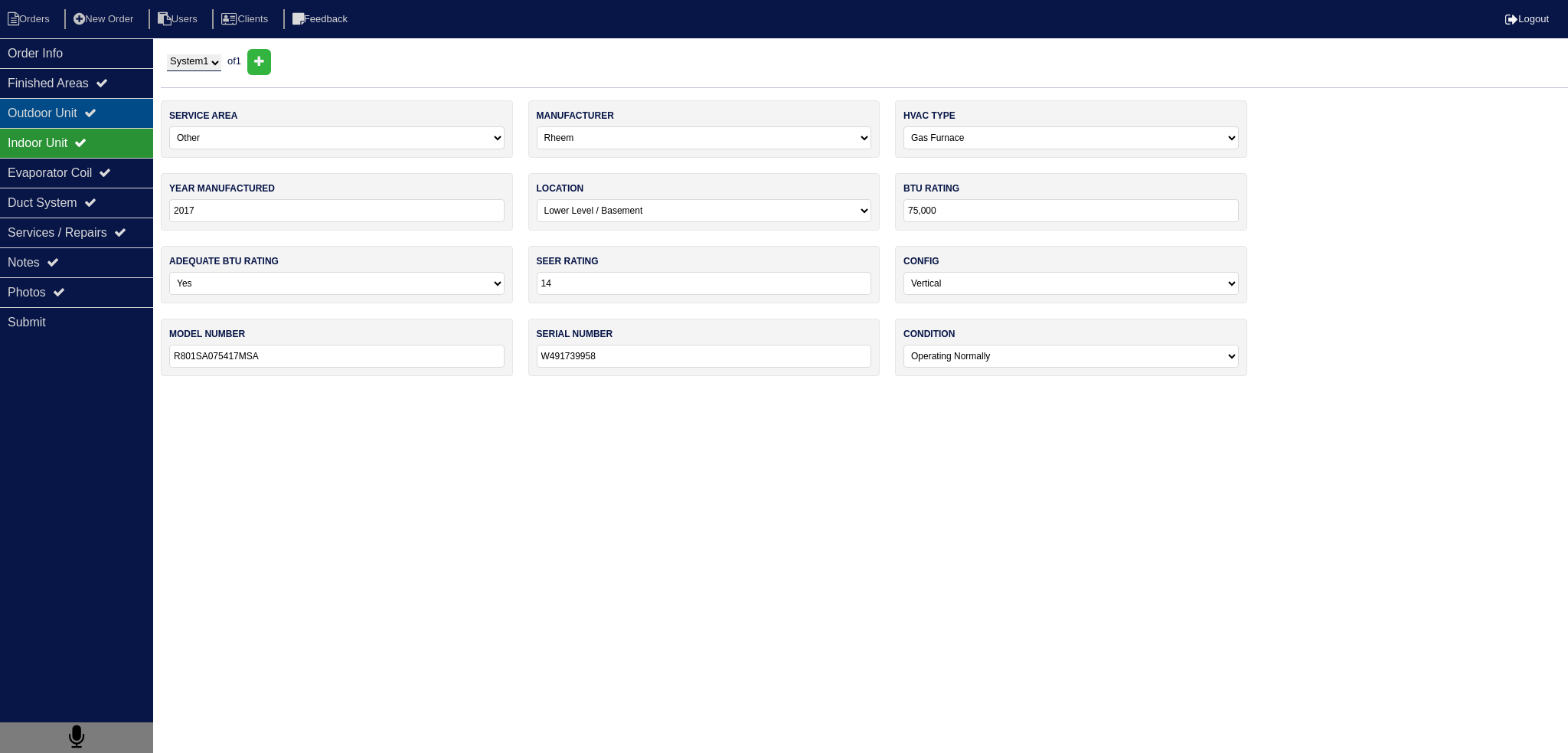
click at [116, 109] on div "Outdoor Unit" at bounding box center [76, 113] width 154 height 30
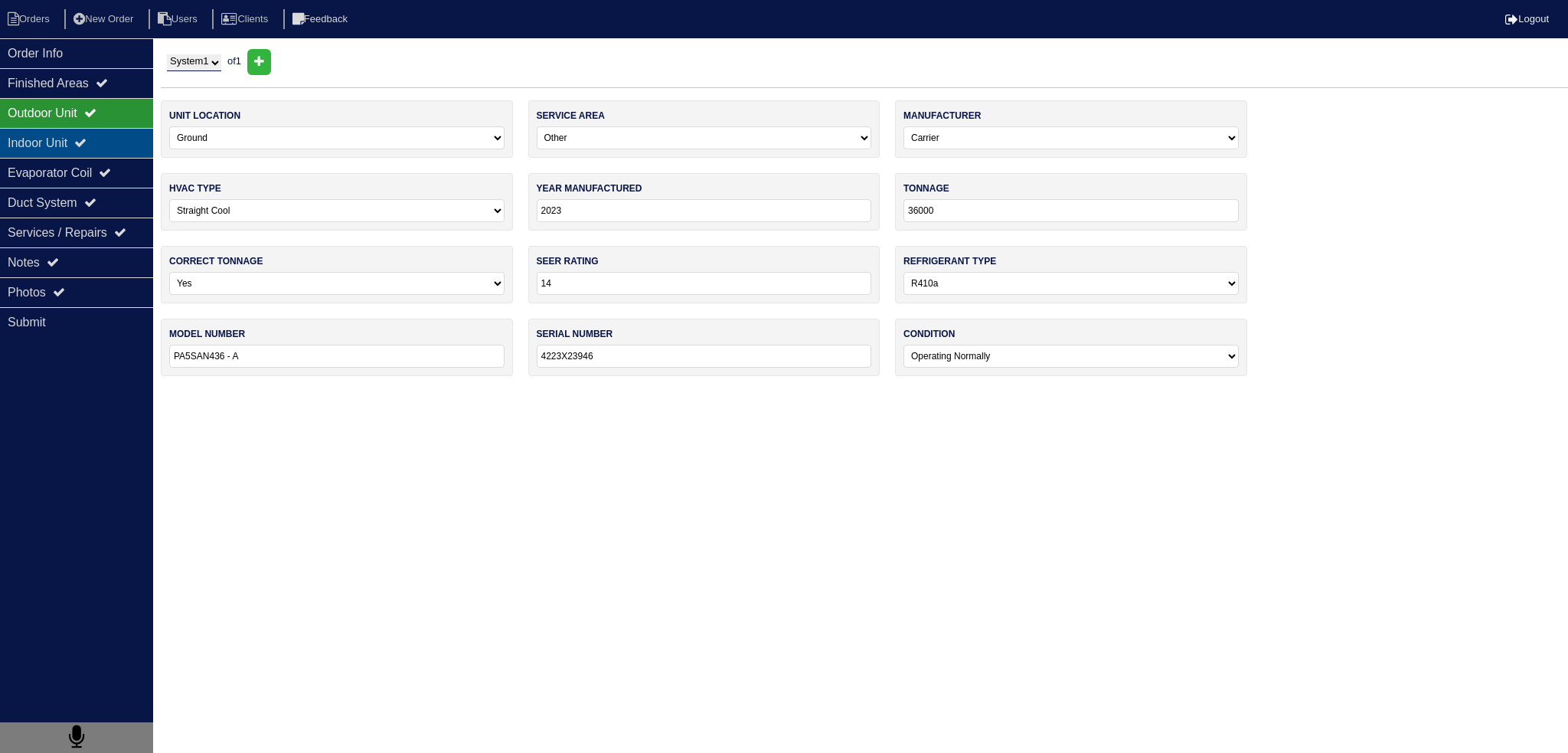
click at [114, 139] on div "Indoor Unit" at bounding box center [76, 143] width 154 height 30
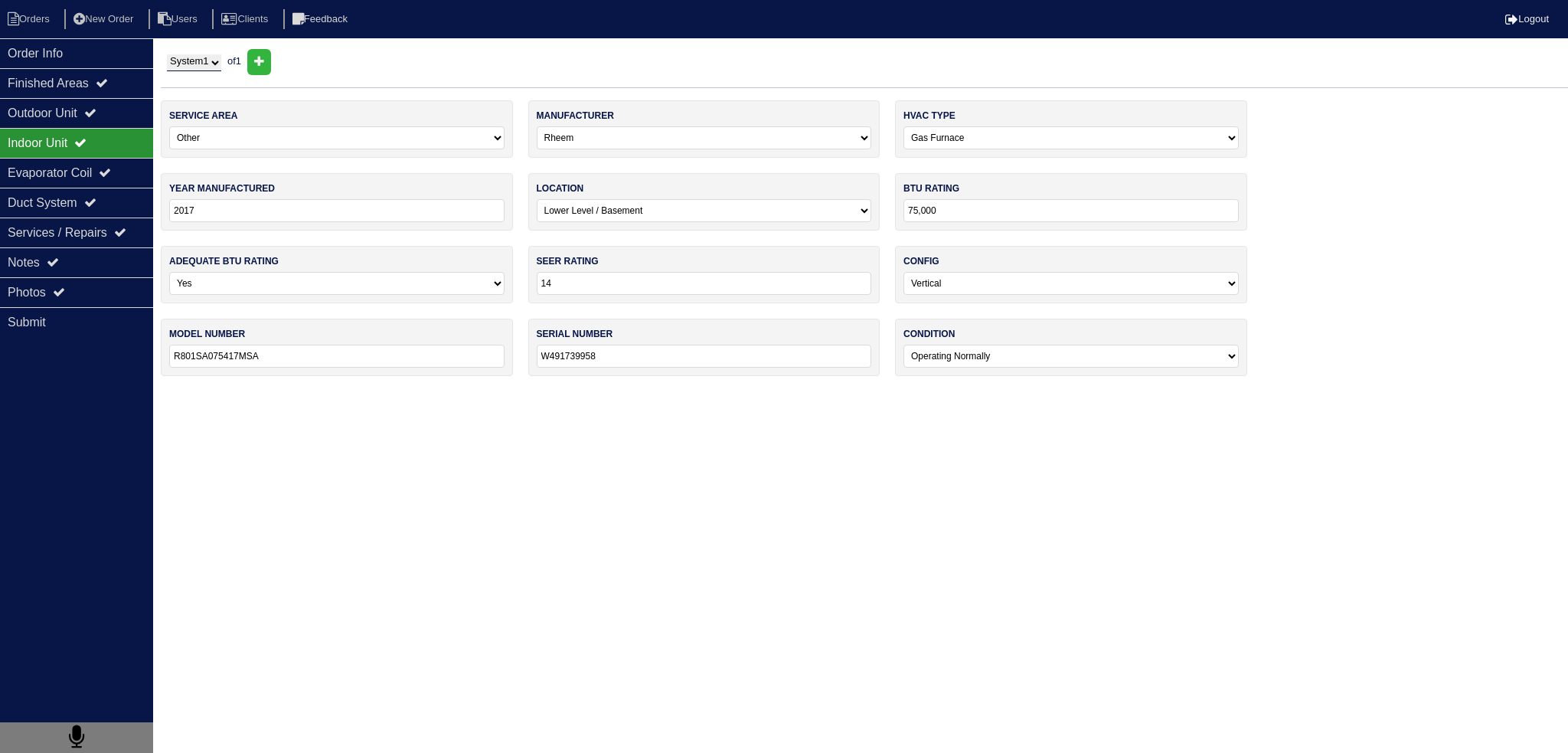
drag, startPoint x: 665, startPoint y: 370, endPoint x: 677, endPoint y: 352, distance: 21.6
click at [665, 366] on div "serial number W491739958" at bounding box center [704, 348] width 353 height 57
click at [677, 352] on input "W491739958" at bounding box center [704, 356] width 336 height 23
click at [86, 163] on div "Evaporator Coil" at bounding box center [76, 172] width 154 height 30
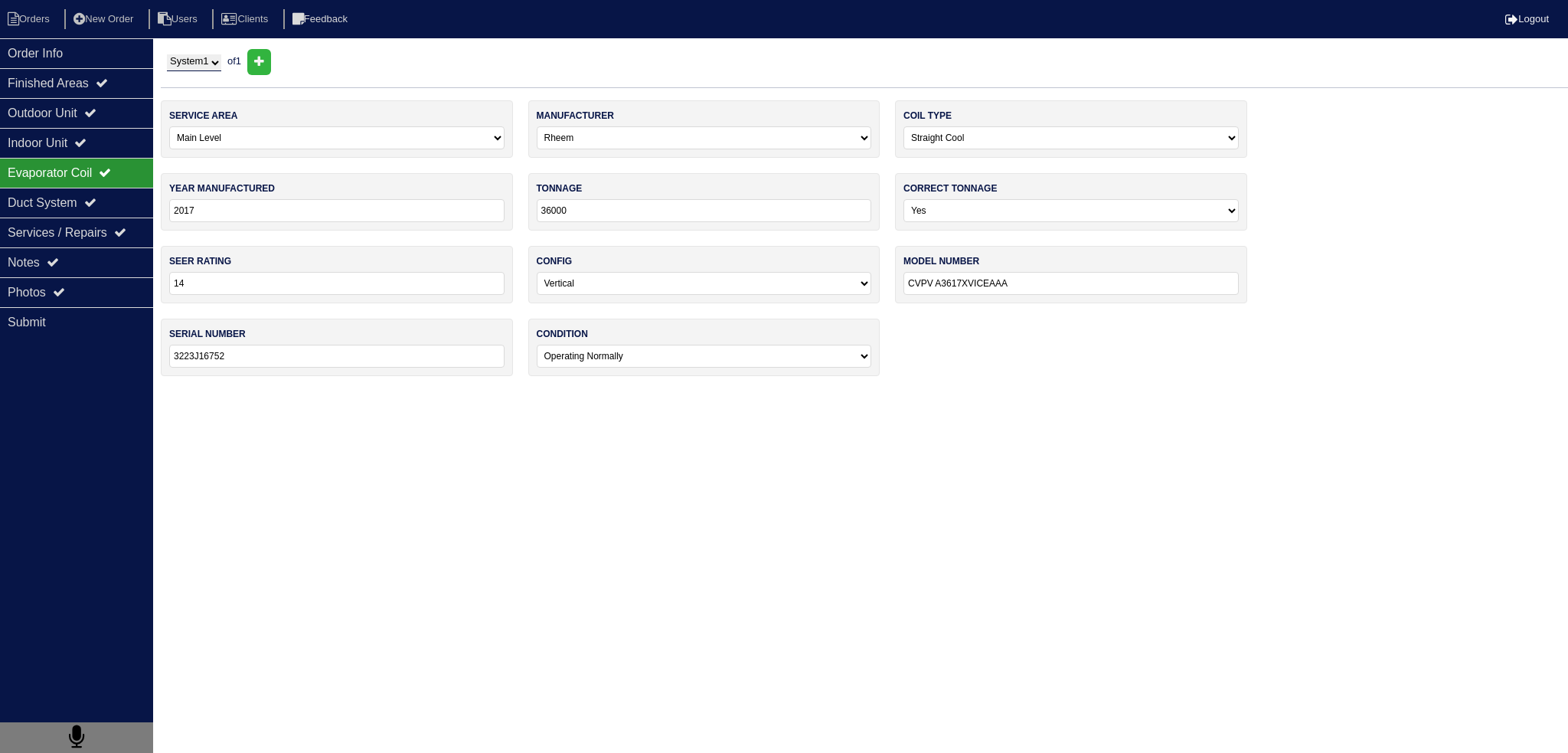
click at [131, 170] on div "Evaporator Coil" at bounding box center [76, 172] width 154 height 30
click at [120, 137] on div "Indoor Unit" at bounding box center [76, 143] width 154 height 30
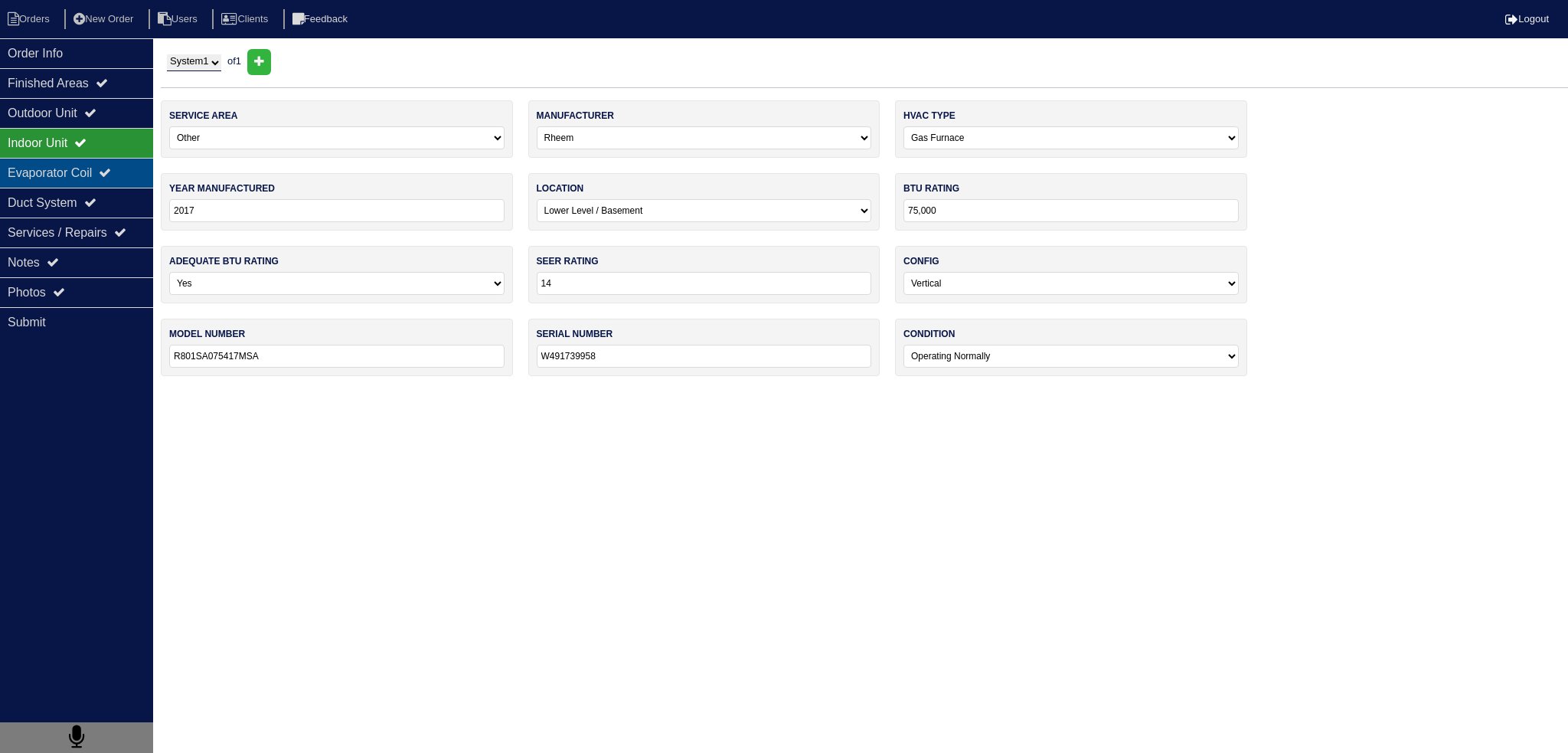
click at [111, 166] on icon at bounding box center [105, 172] width 12 height 12
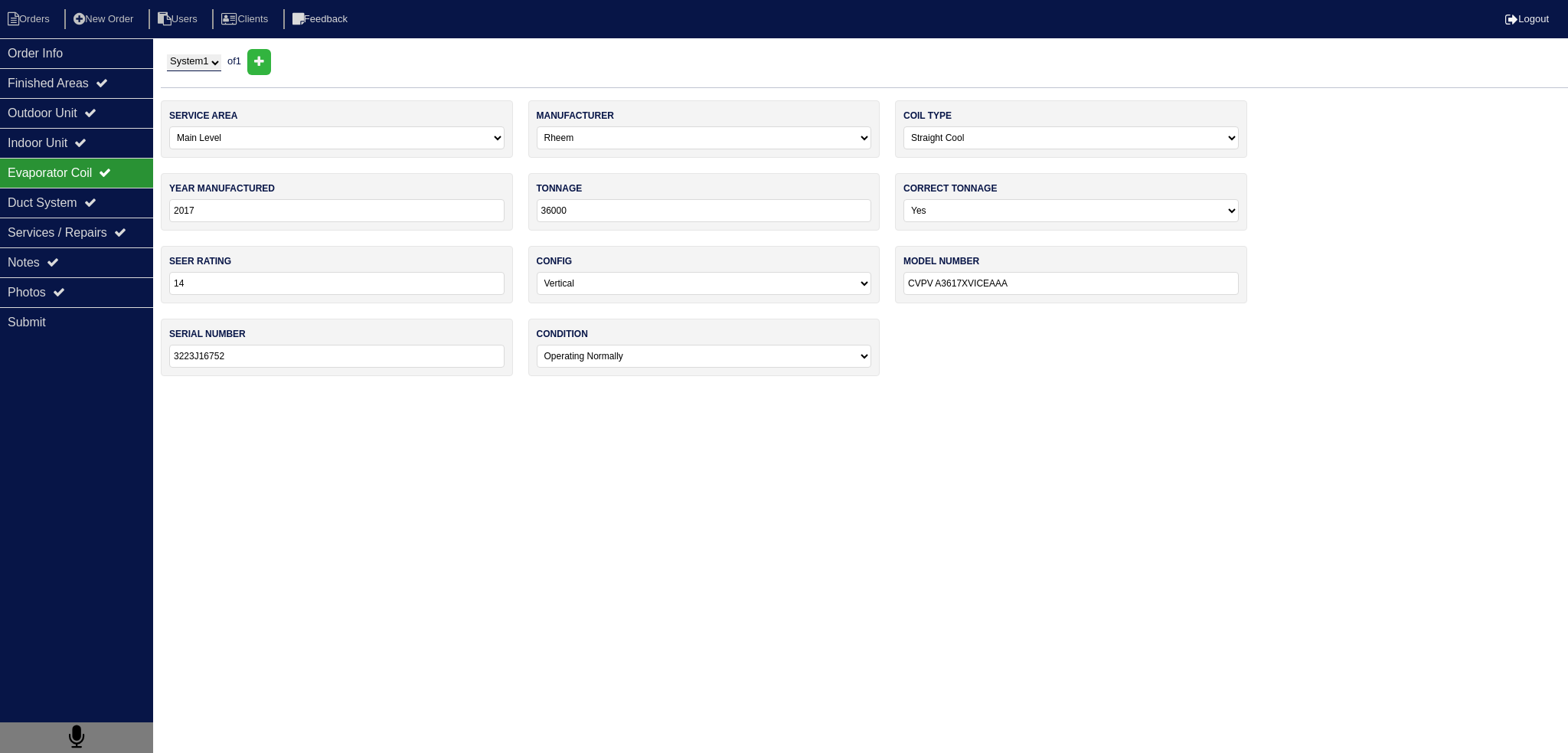
drag, startPoint x: 263, startPoint y: 208, endPoint x: 155, endPoint y: 199, distance: 108.4
click at [122, 205] on div "Order Info Finished Areas Outdoor Unit Indoor Unit Evaporator Coil Duct System …" at bounding box center [784, 220] width 1568 height 343
type input "2023"
click at [108, 189] on div "Duct System" at bounding box center [76, 202] width 154 height 30
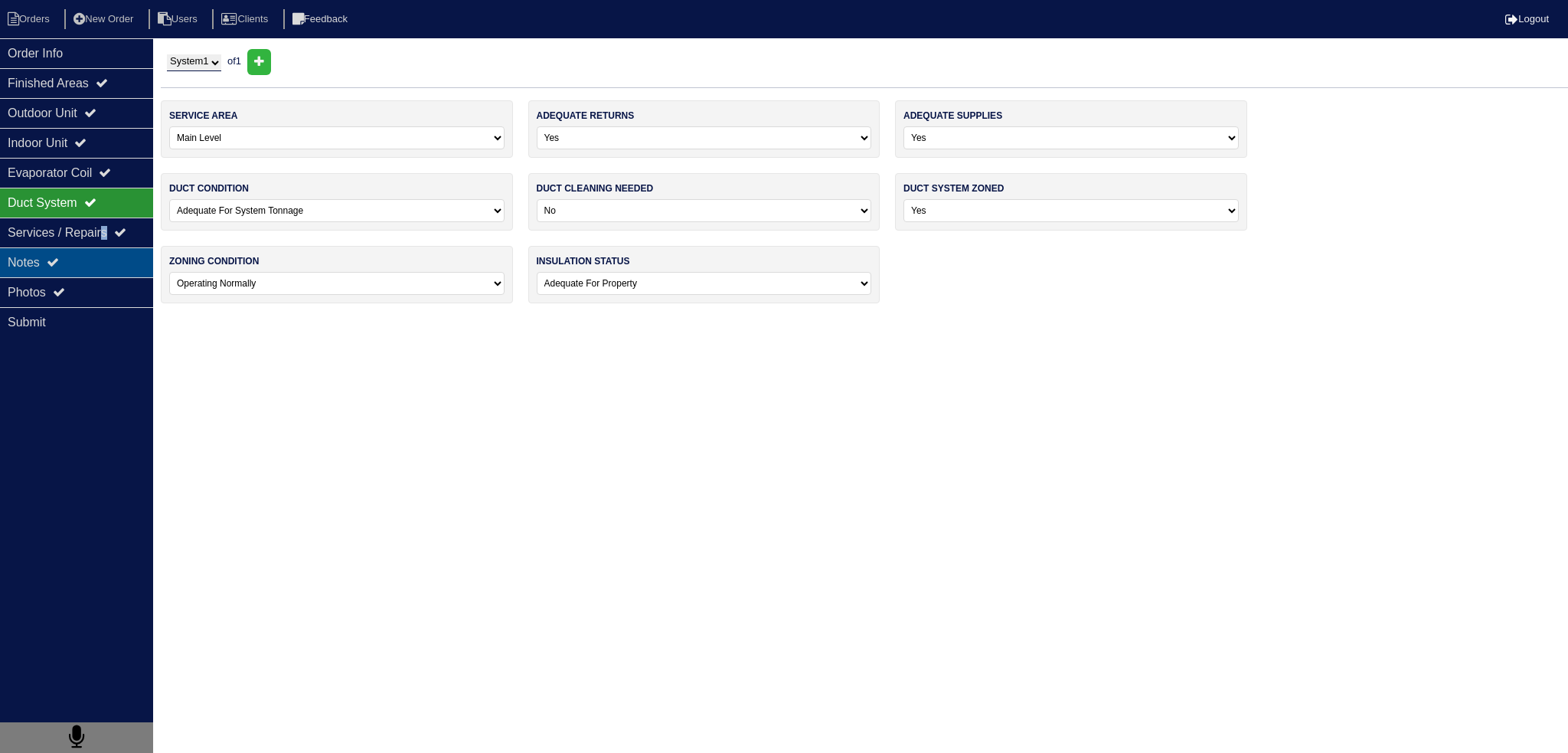
drag, startPoint x: 116, startPoint y: 238, endPoint x: 116, endPoint y: 248, distance: 10.0
click at [115, 241] on div "Services / Repairs" at bounding box center [76, 233] width 154 height 30
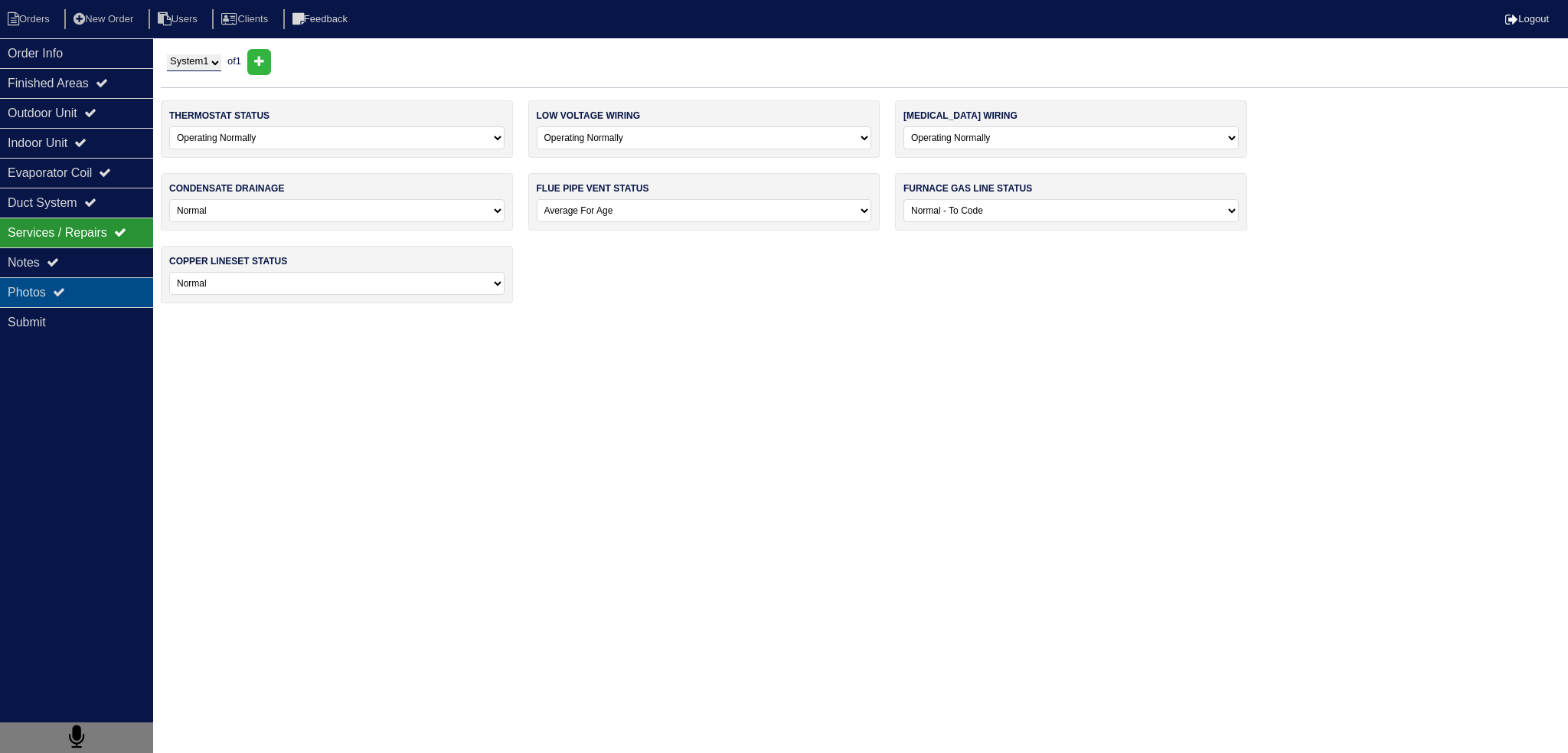
click at [116, 278] on div "Photos" at bounding box center [76, 292] width 154 height 30
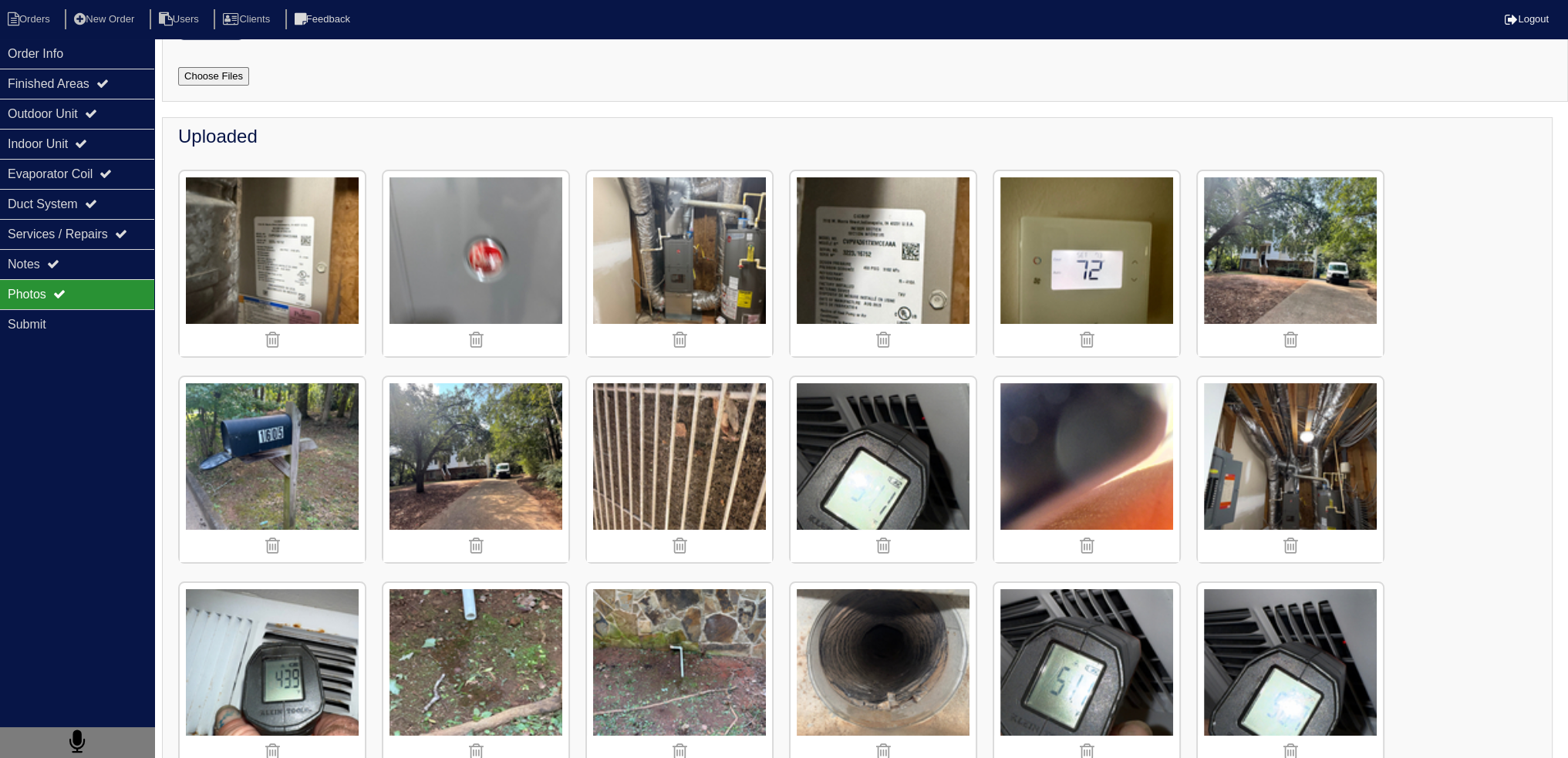
scroll to position [386, 0]
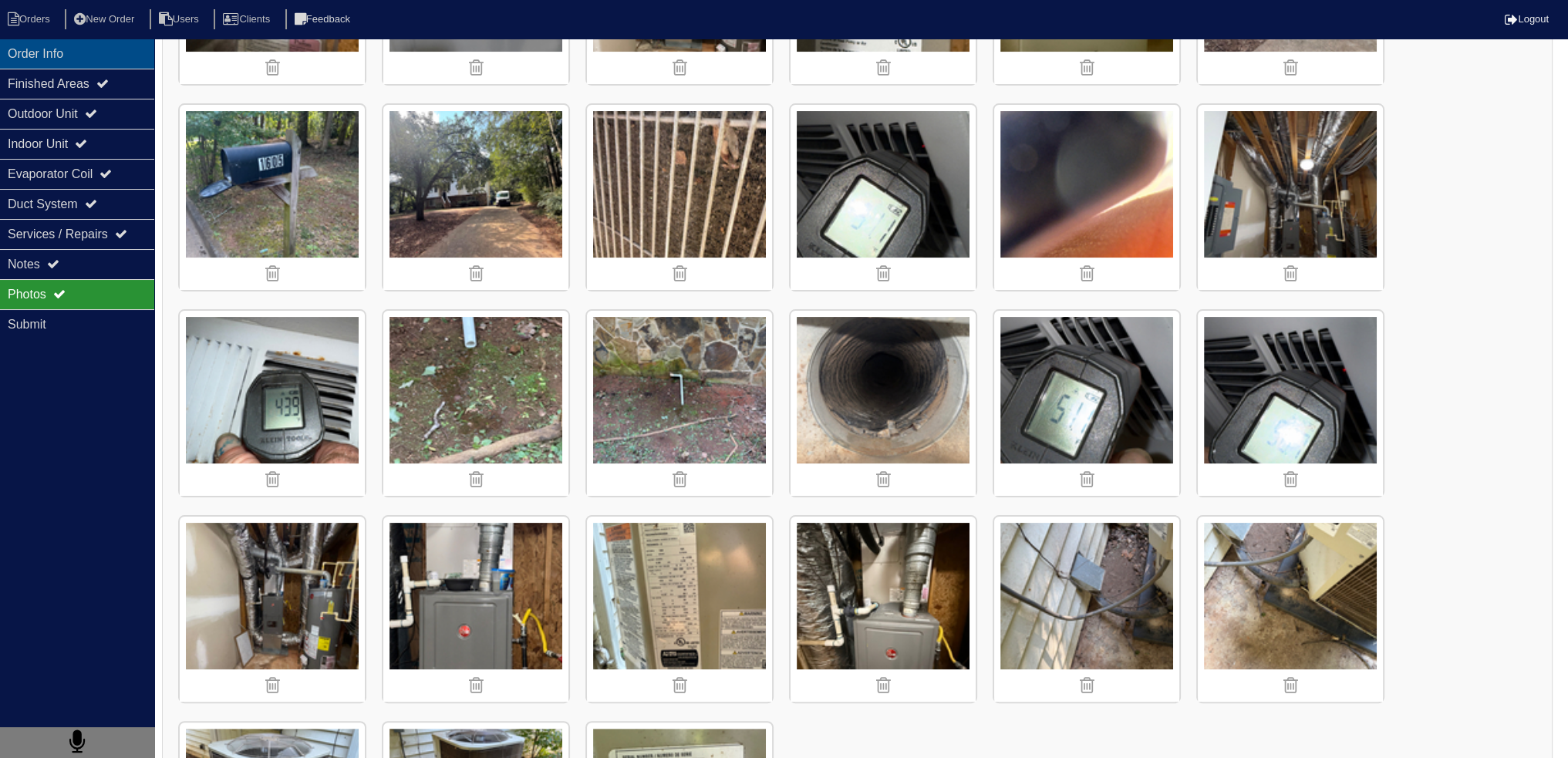
click at [85, 67] on div "Order Info" at bounding box center [77, 54] width 155 height 30
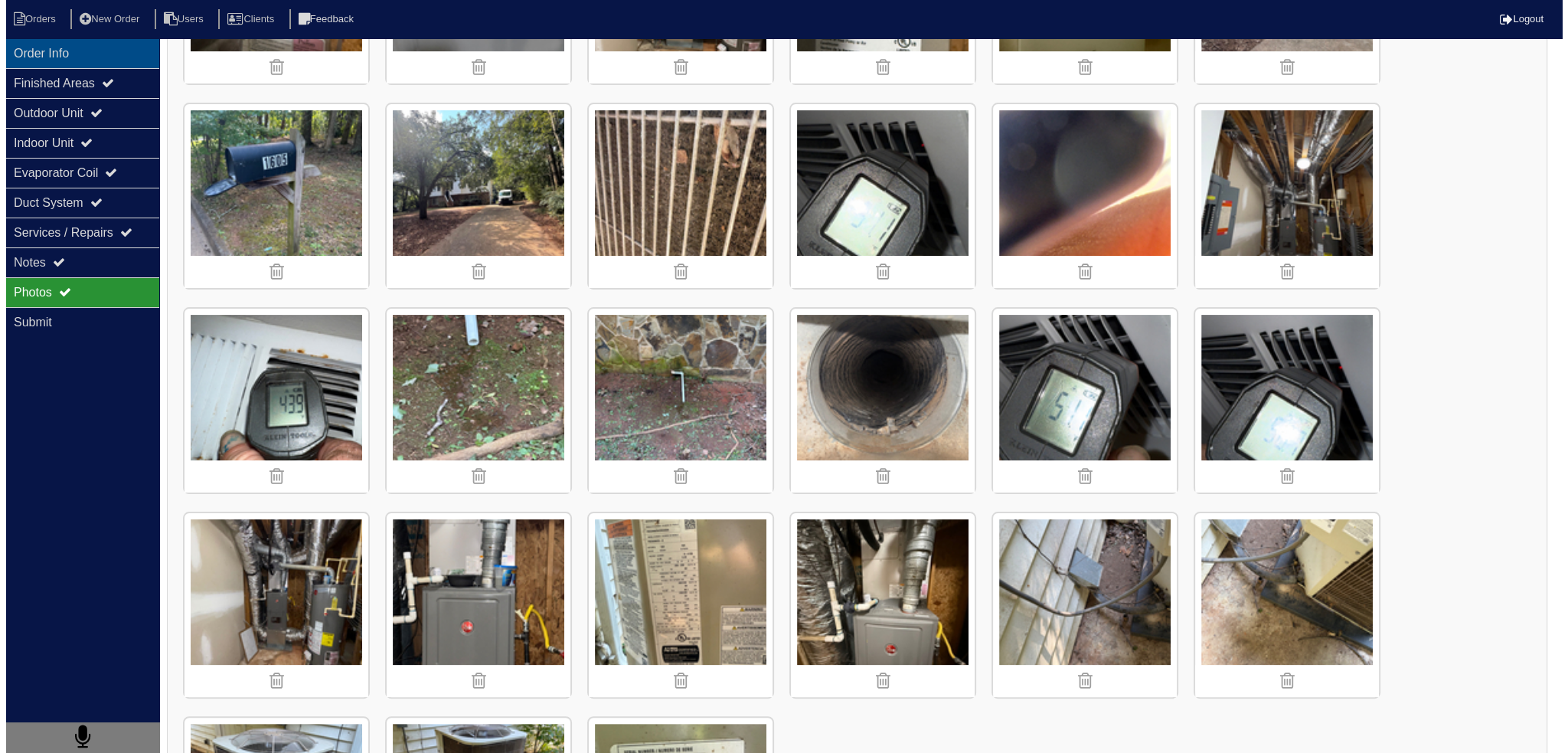
scroll to position [0, 0]
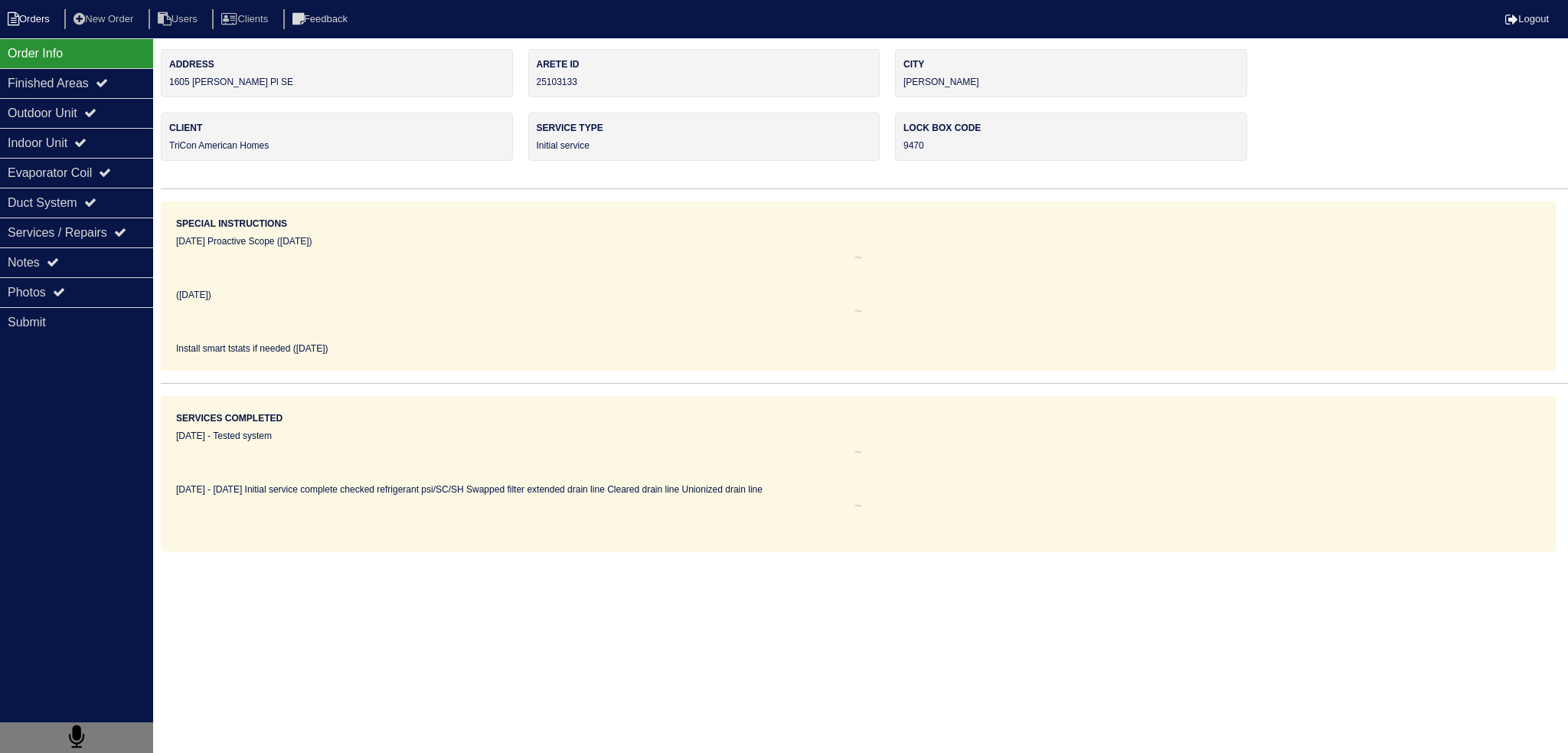
click at [29, 22] on li "Orders" at bounding box center [31, 19] width 62 height 21
select select "15"
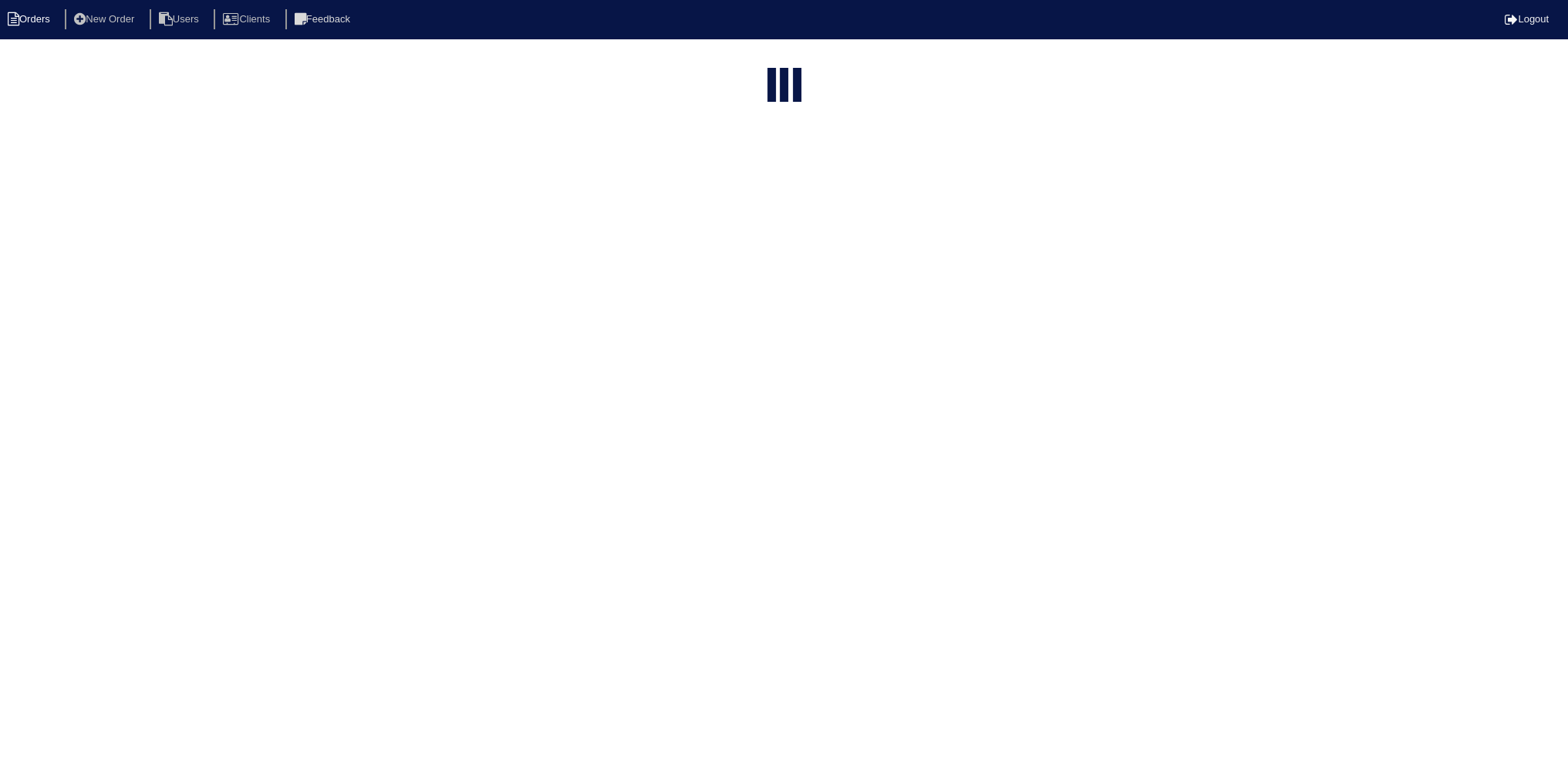
select select "field complete"
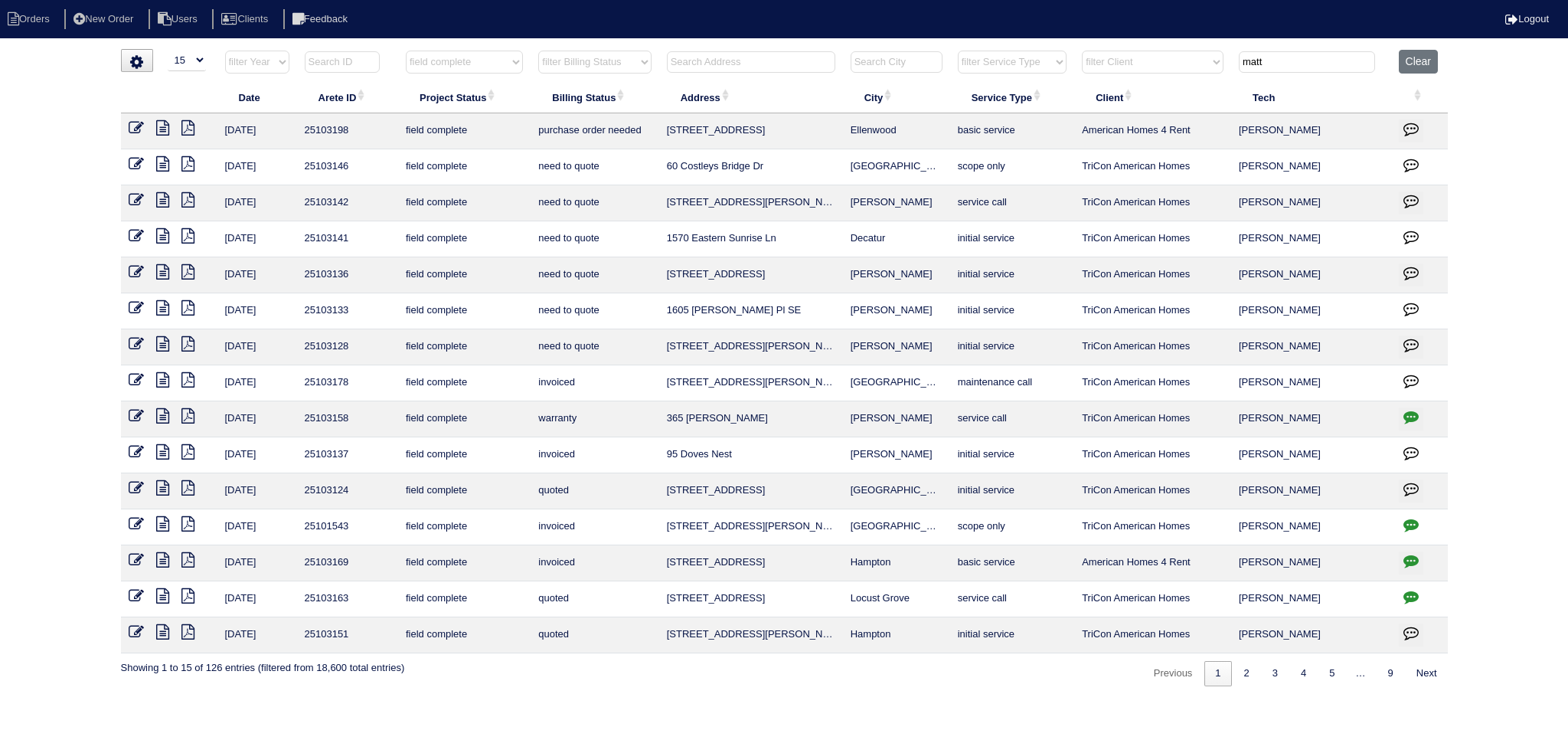
click at [160, 270] on icon at bounding box center [162, 271] width 13 height 15
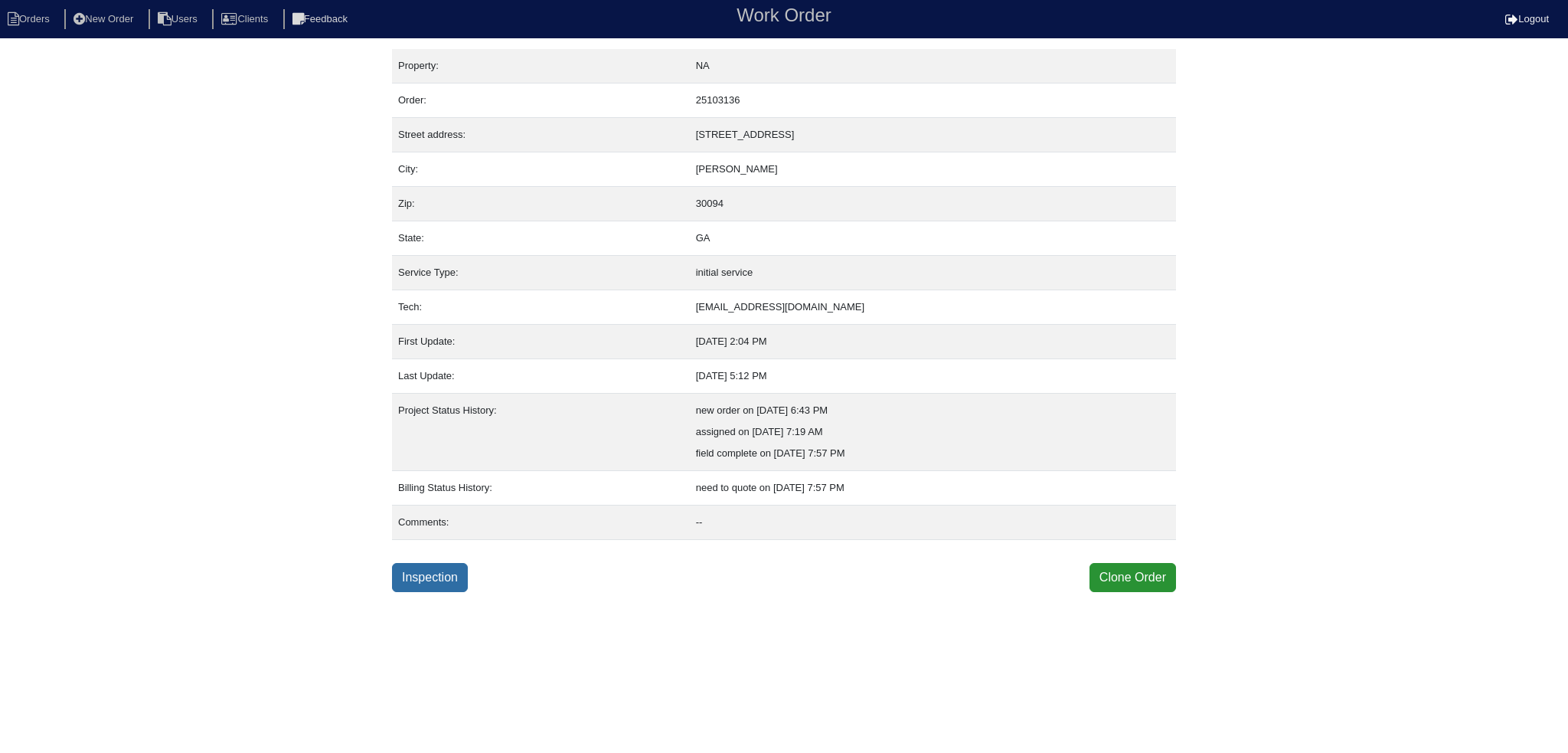
click at [430, 585] on link "Inspection" at bounding box center [430, 577] width 76 height 29
select select "0"
select select "[PERSON_NAME]"
select select "0"
select select "1"
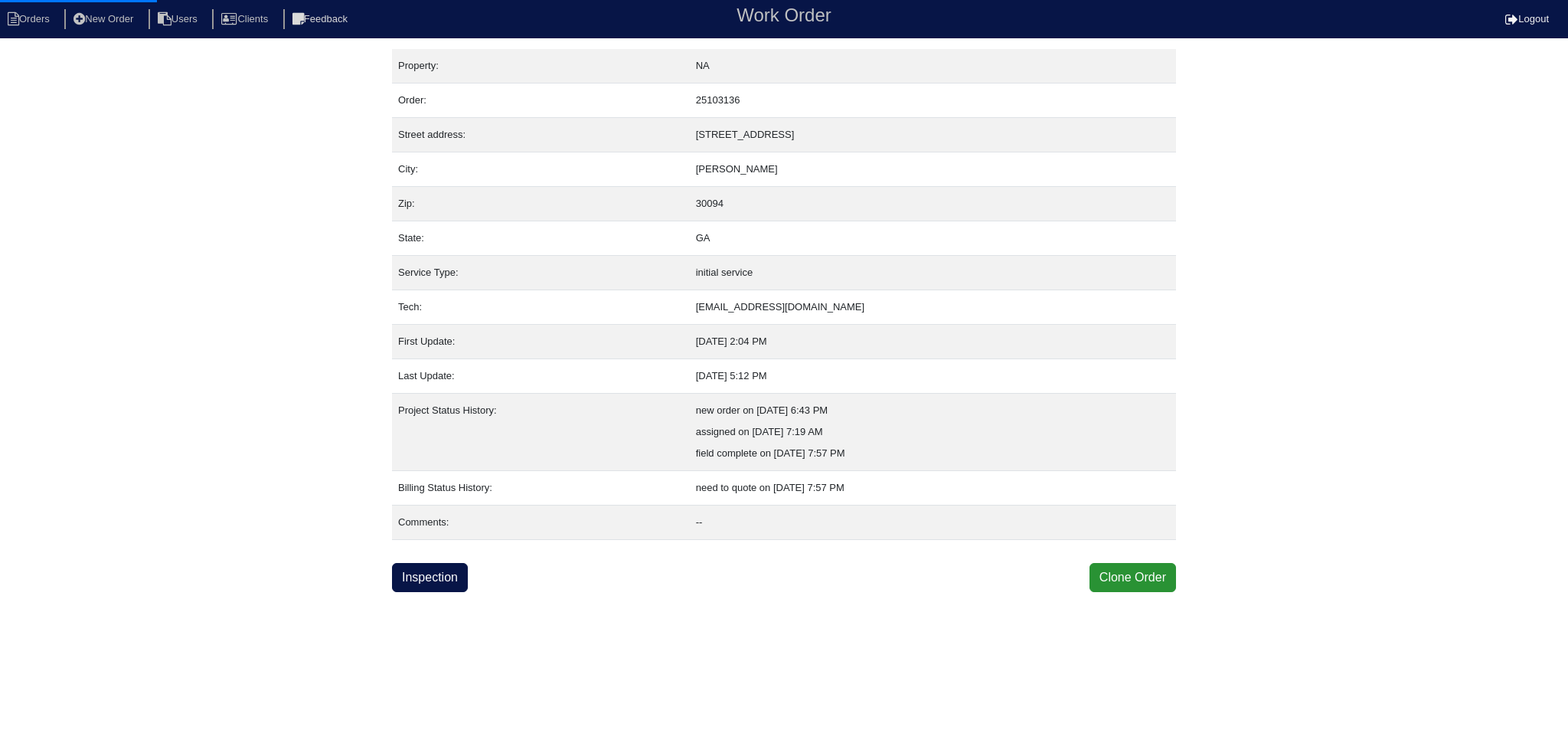
select select "0"
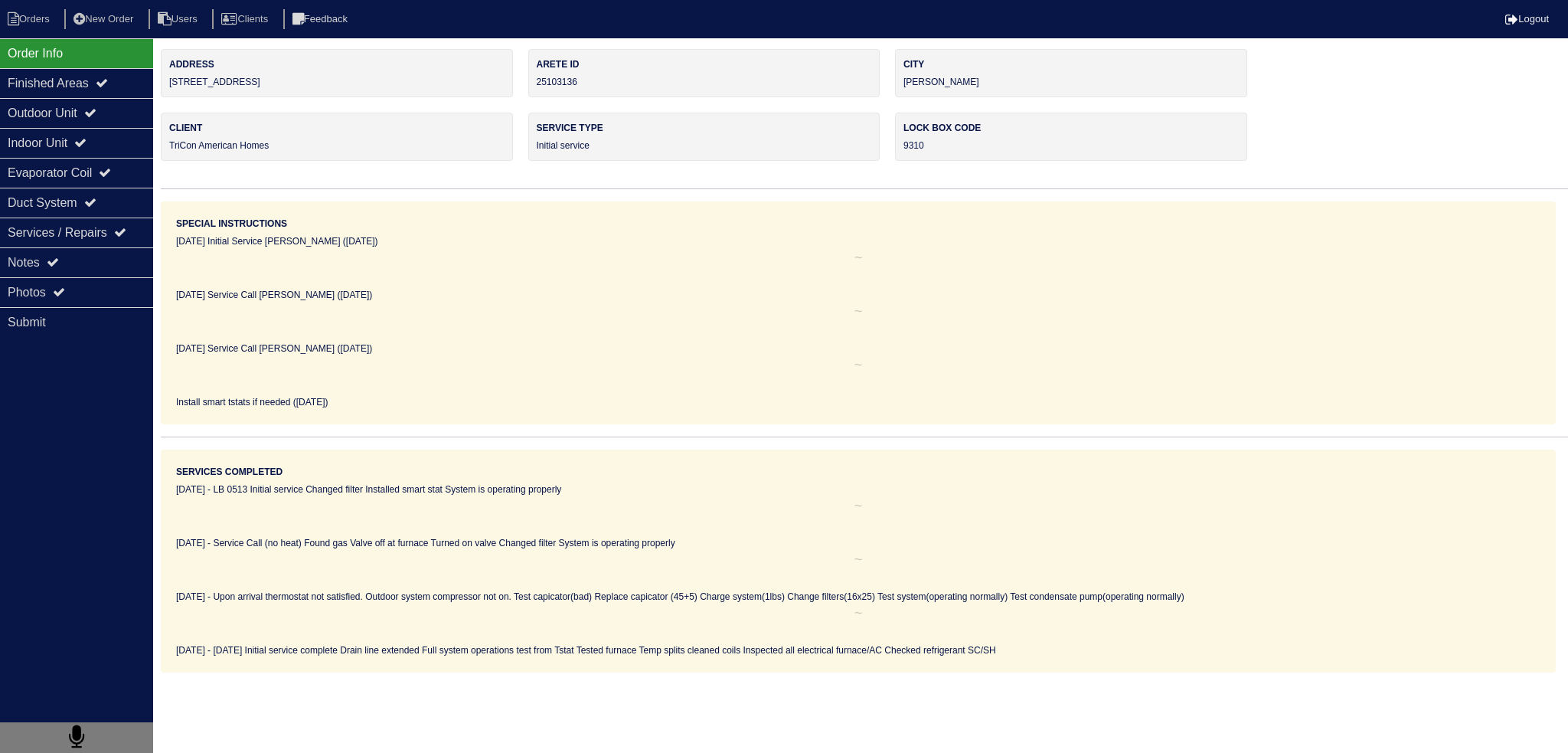
click at [93, 99] on div "Outdoor Unit" at bounding box center [76, 113] width 154 height 30
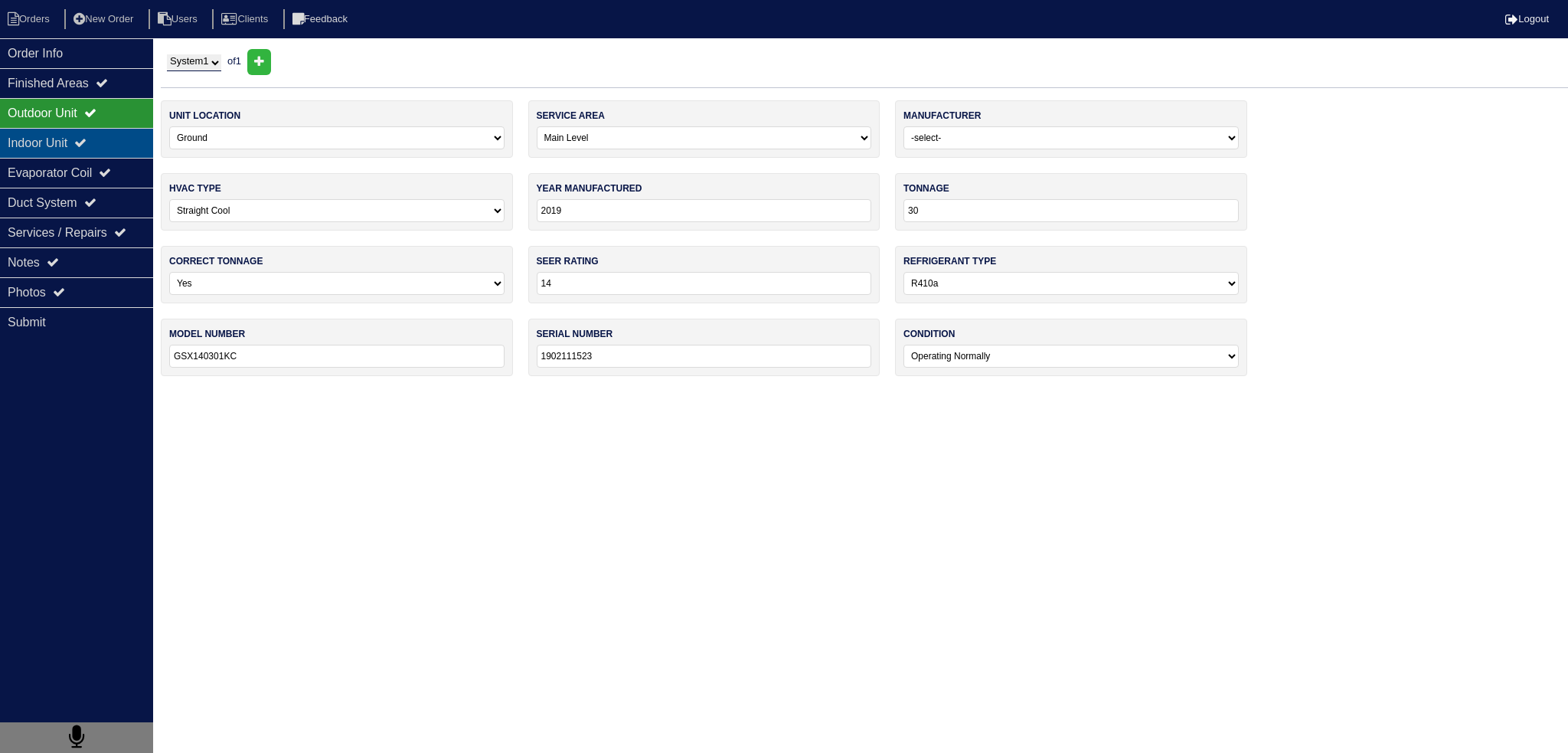
drag, startPoint x: 83, startPoint y: 142, endPoint x: 89, endPoint y: 156, distance: 15.2
click at [83, 147] on div "Indoor Unit" at bounding box center [76, 143] width 154 height 30
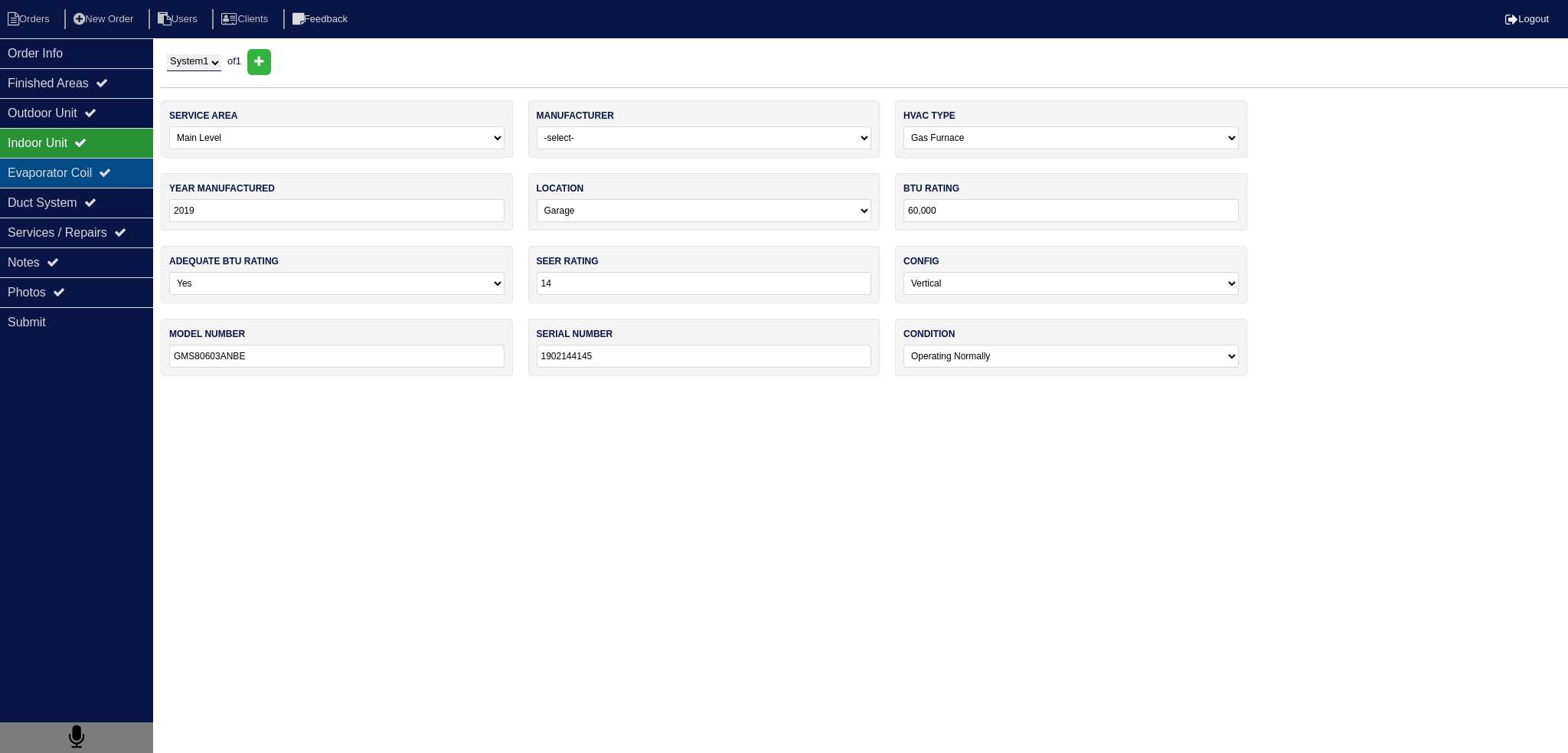
click at [73, 184] on div "Evaporator Coil" at bounding box center [76, 172] width 154 height 30
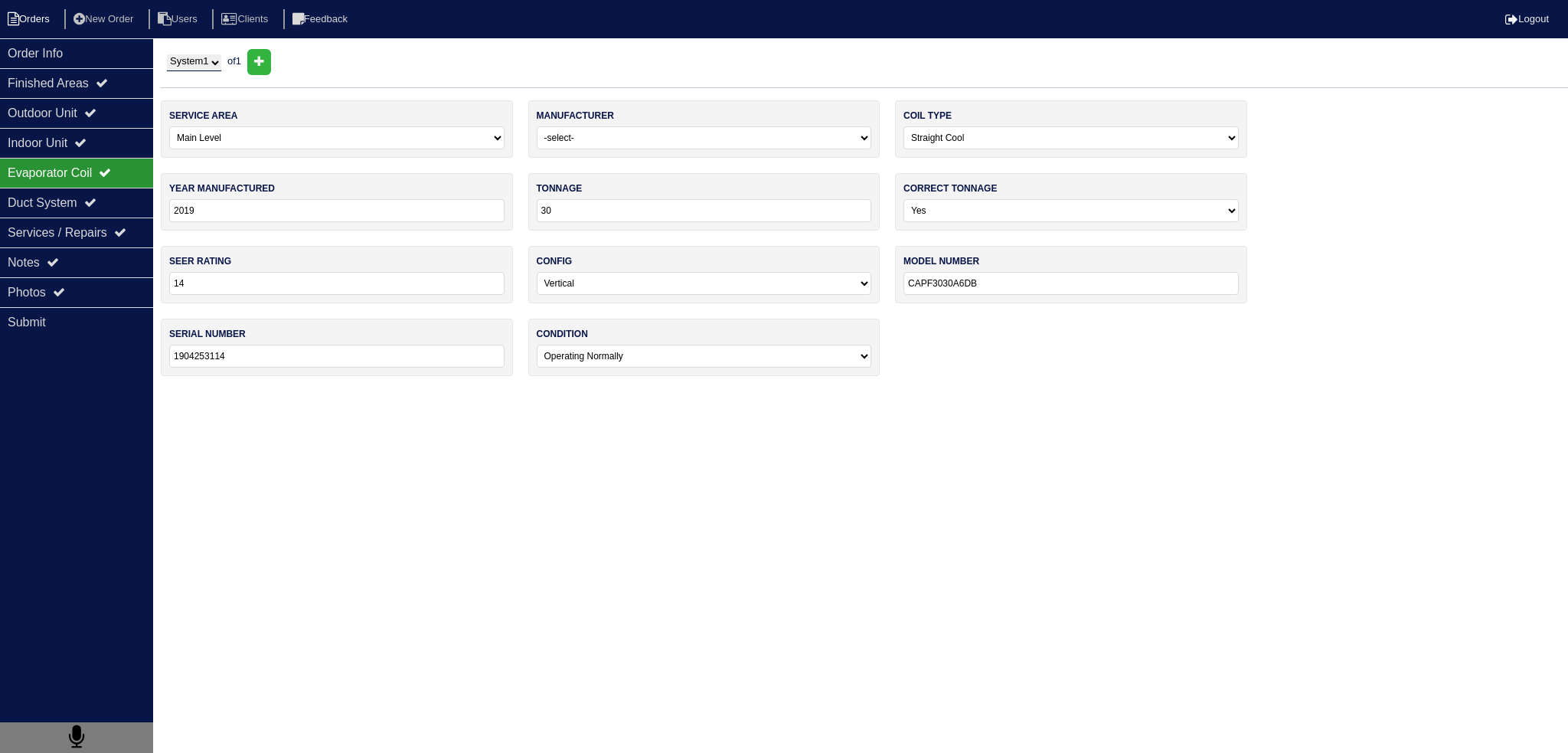
click at [46, 24] on li "Orders" at bounding box center [31, 19] width 62 height 21
select select "15"
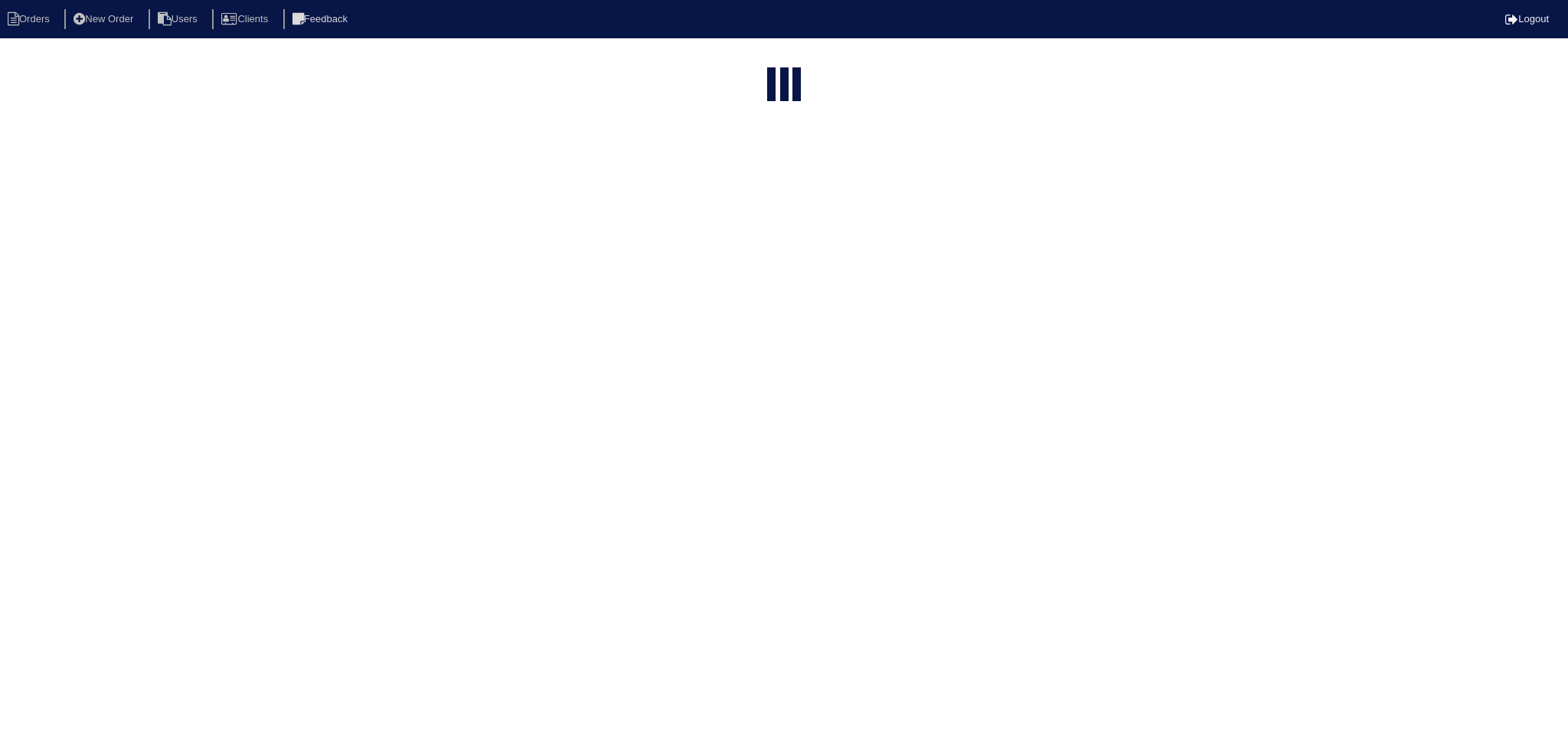
type input "matt"
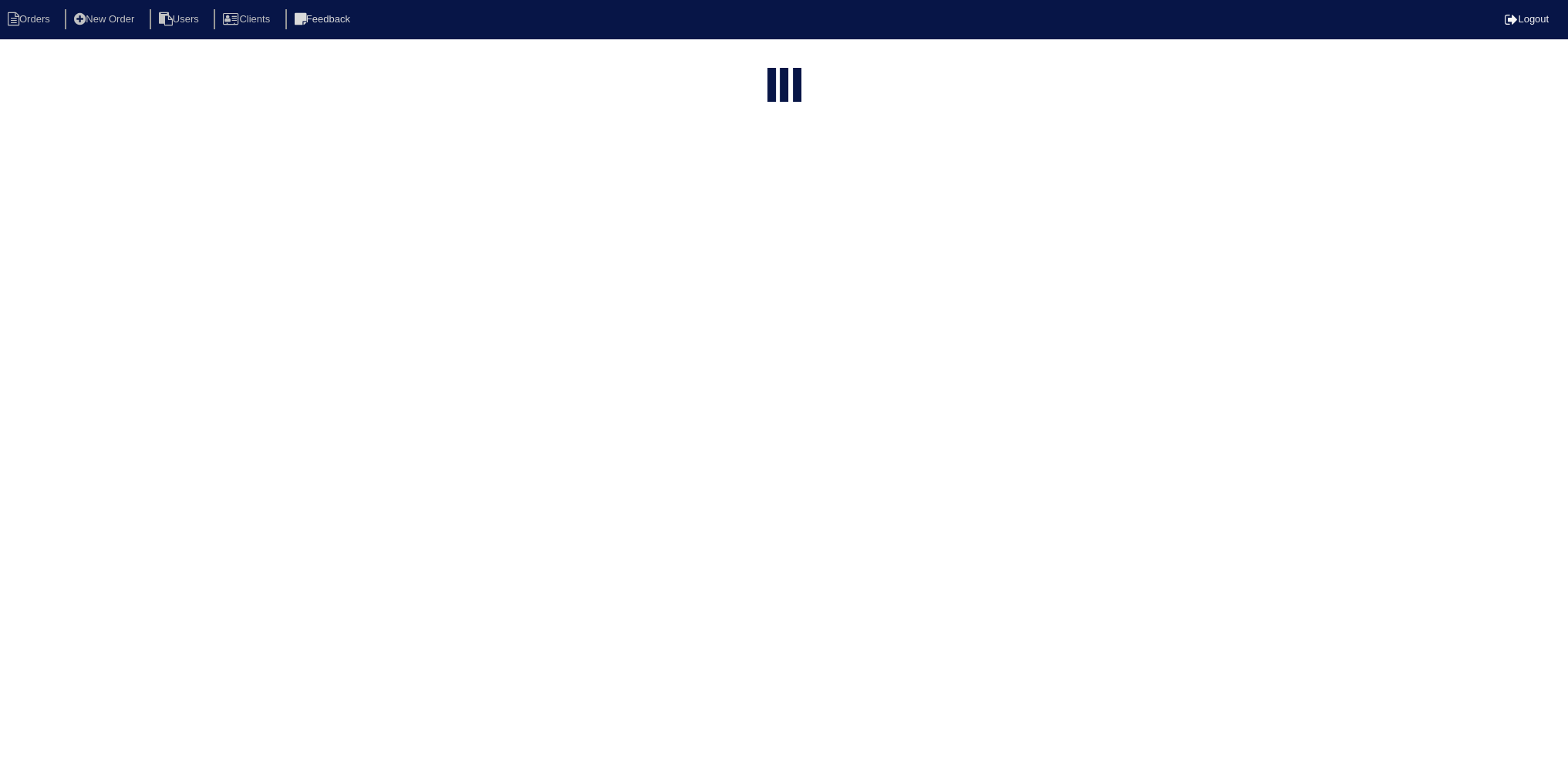
select select "field complete"
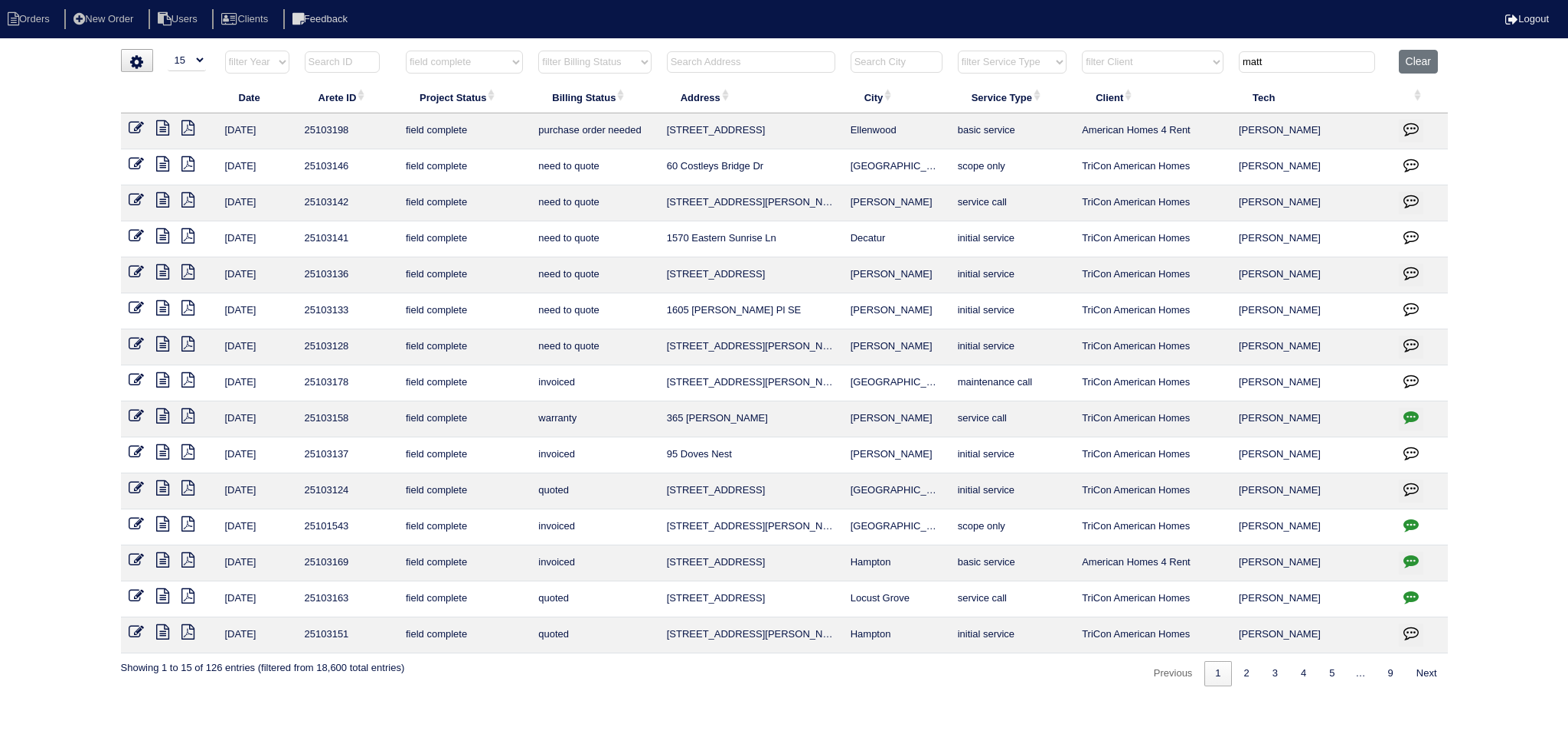
click at [160, 229] on icon at bounding box center [162, 235] width 13 height 15
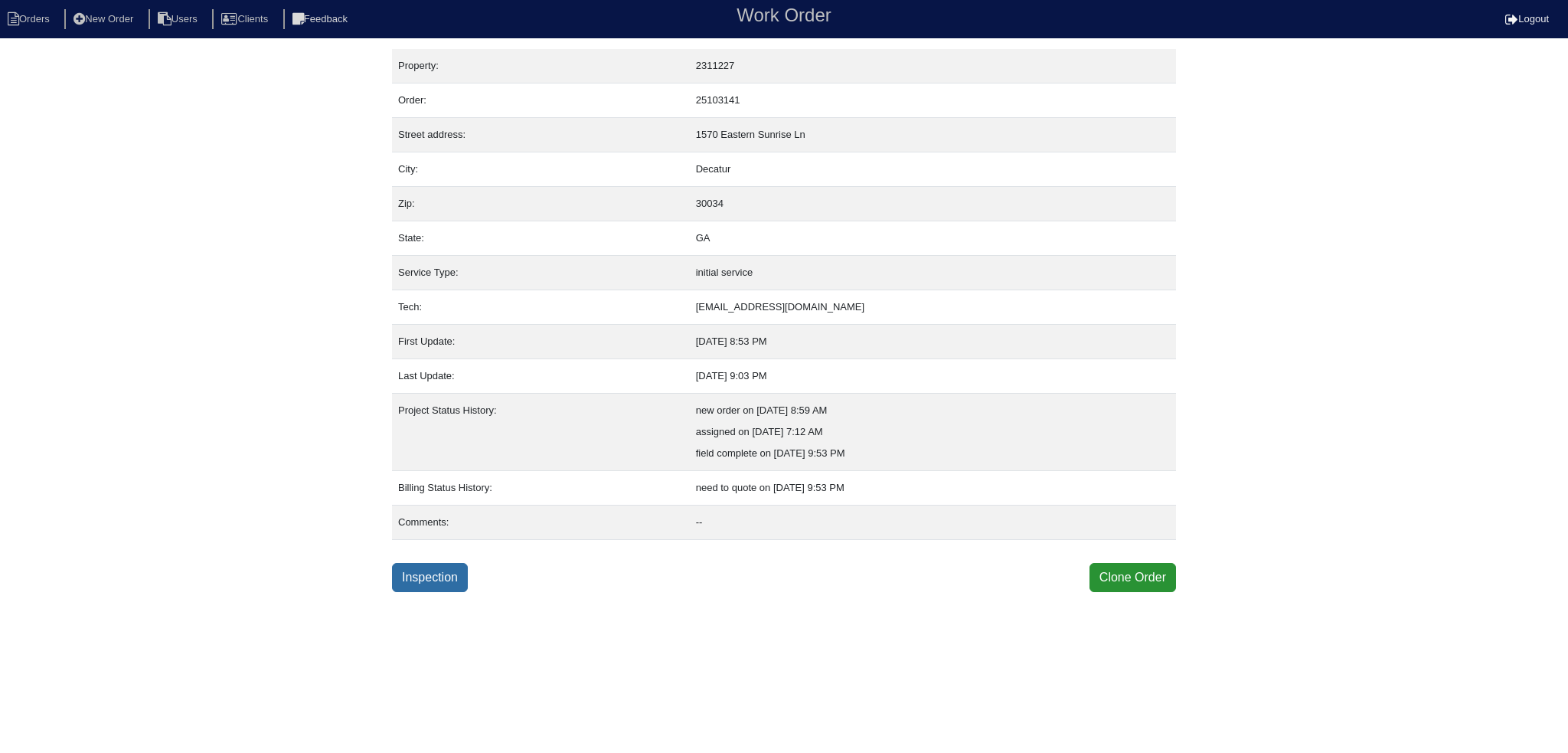
click at [451, 588] on link "Inspection" at bounding box center [430, 577] width 76 height 29
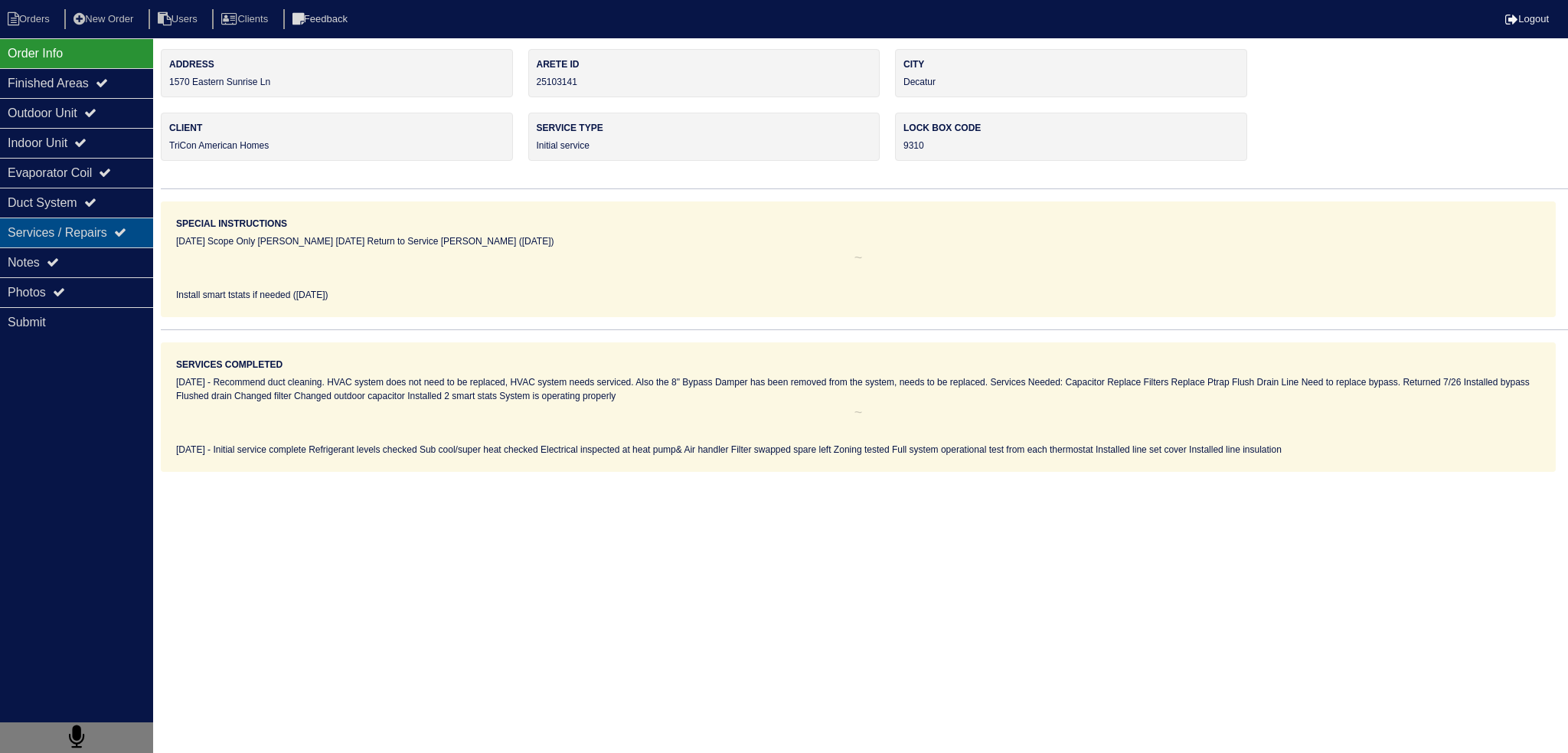
click at [81, 240] on div "Services / Repairs" at bounding box center [76, 233] width 154 height 30
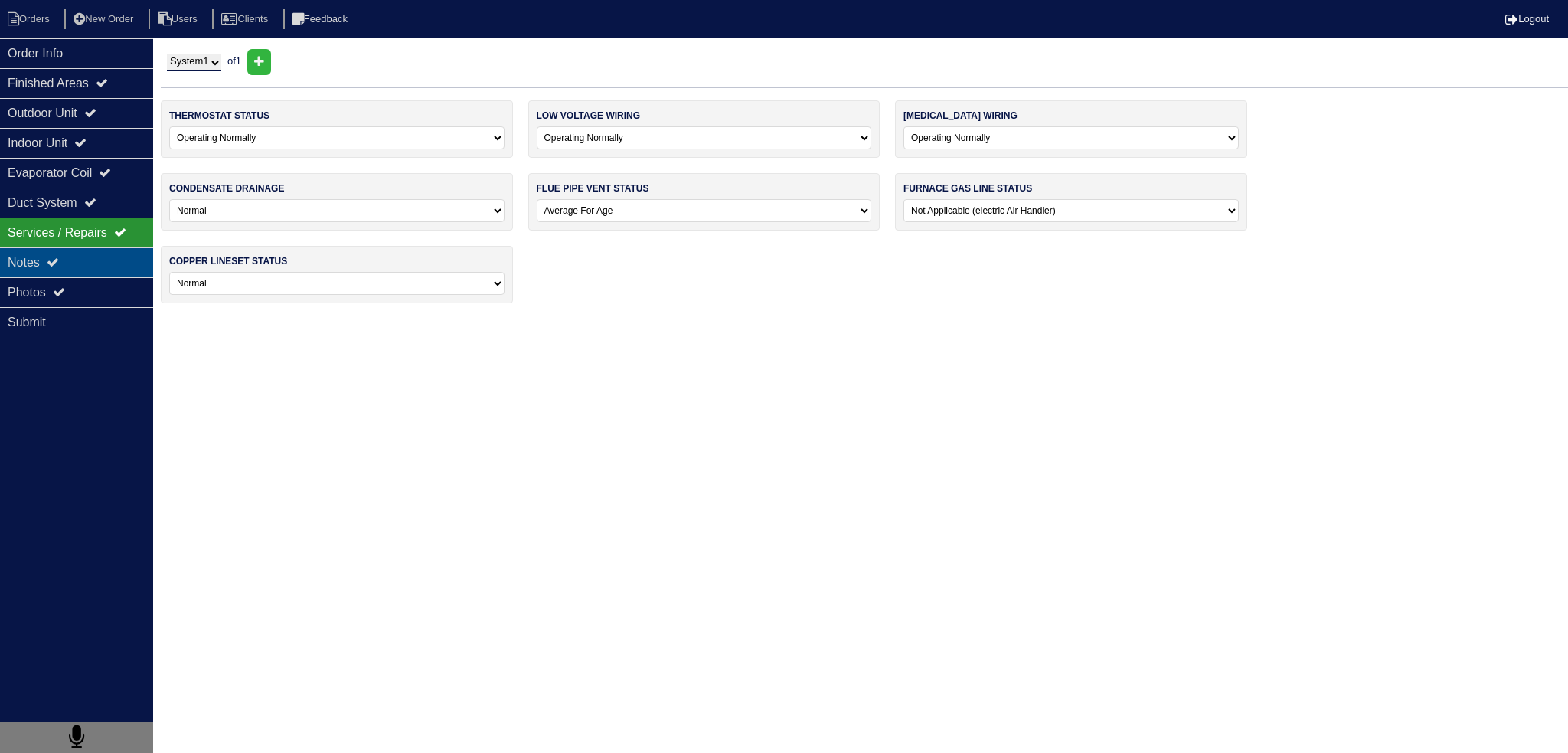
click at [79, 262] on div "Notes" at bounding box center [76, 263] width 154 height 30
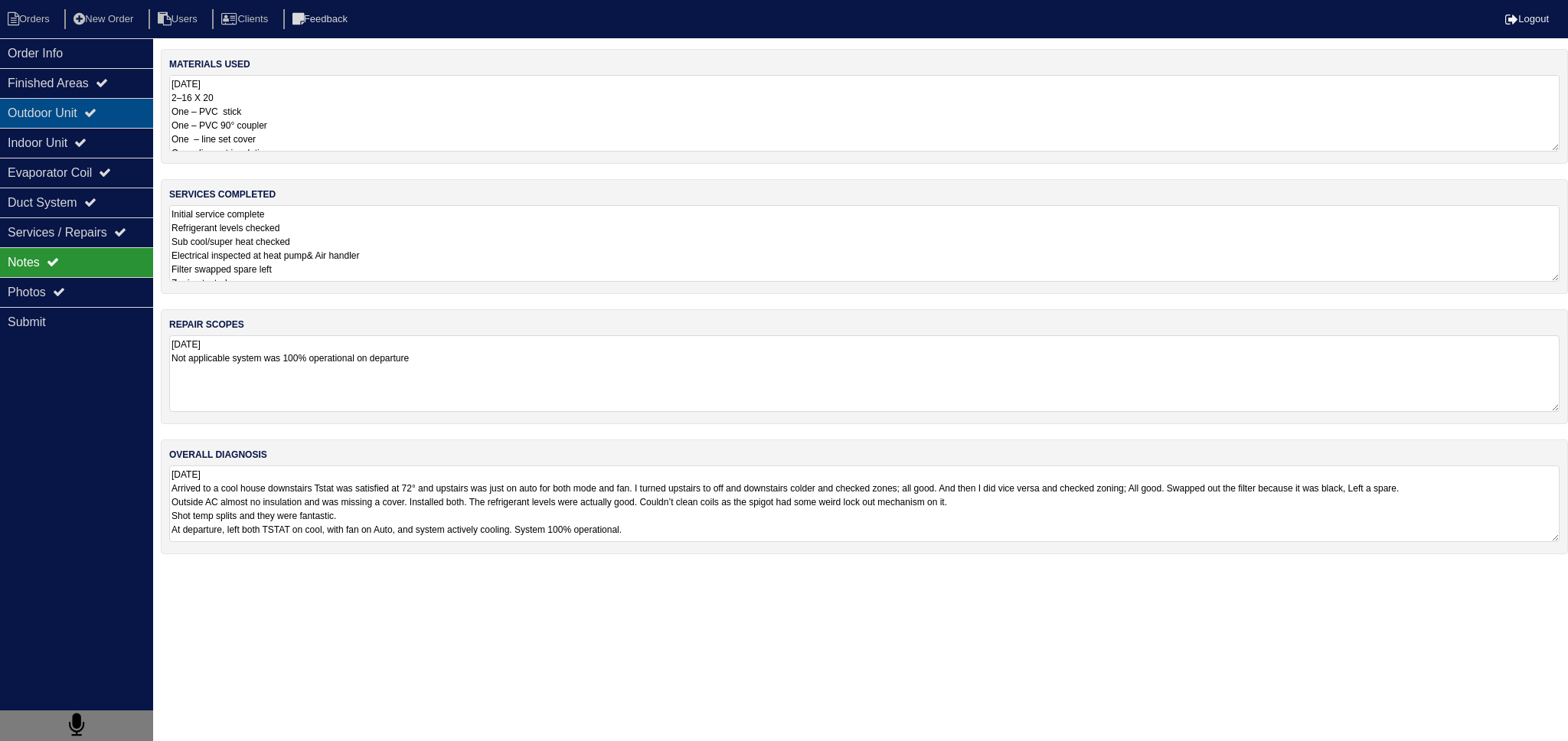
click at [79, 123] on div "Outdoor Unit" at bounding box center [76, 113] width 154 height 30
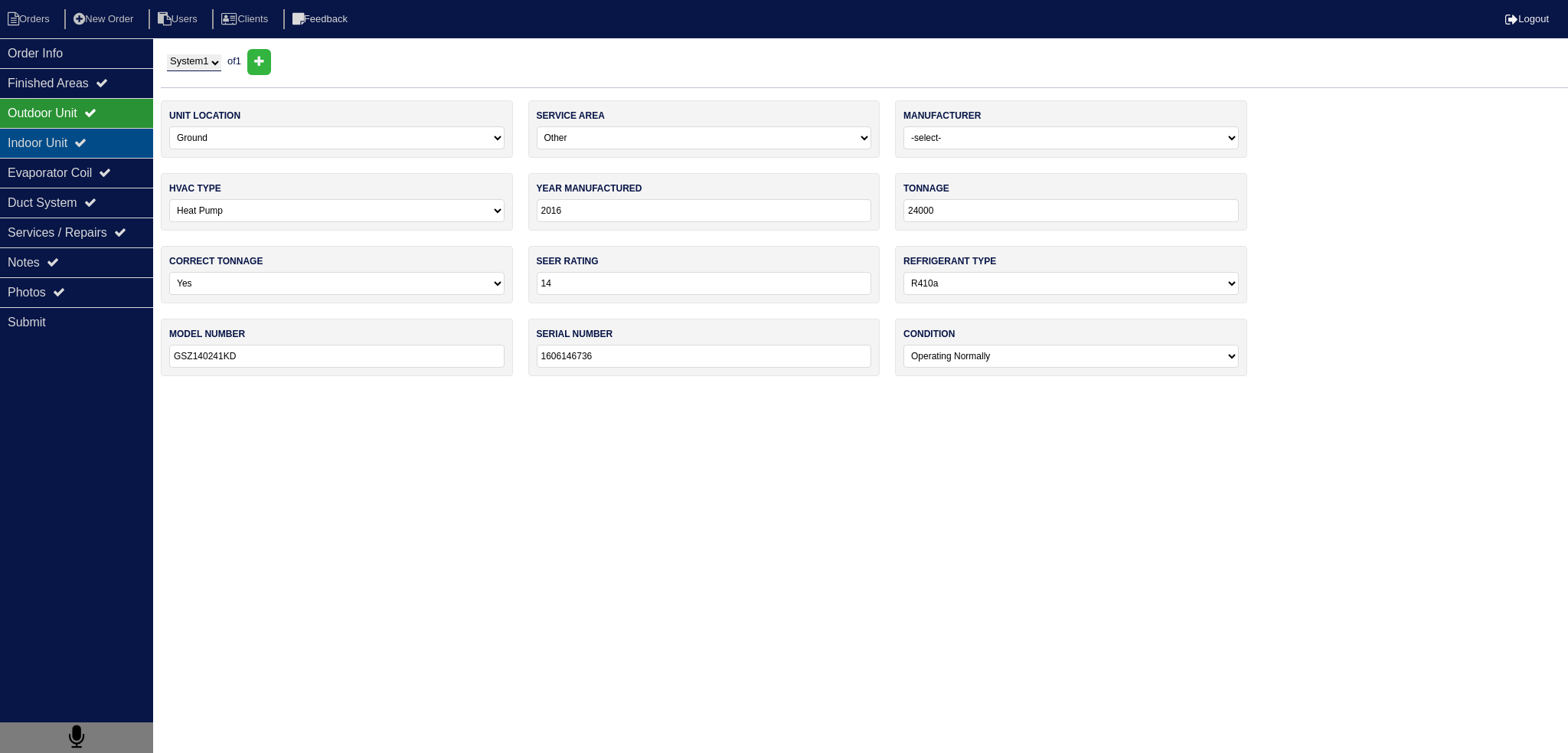
click at [76, 144] on div "Indoor Unit" at bounding box center [76, 143] width 154 height 30
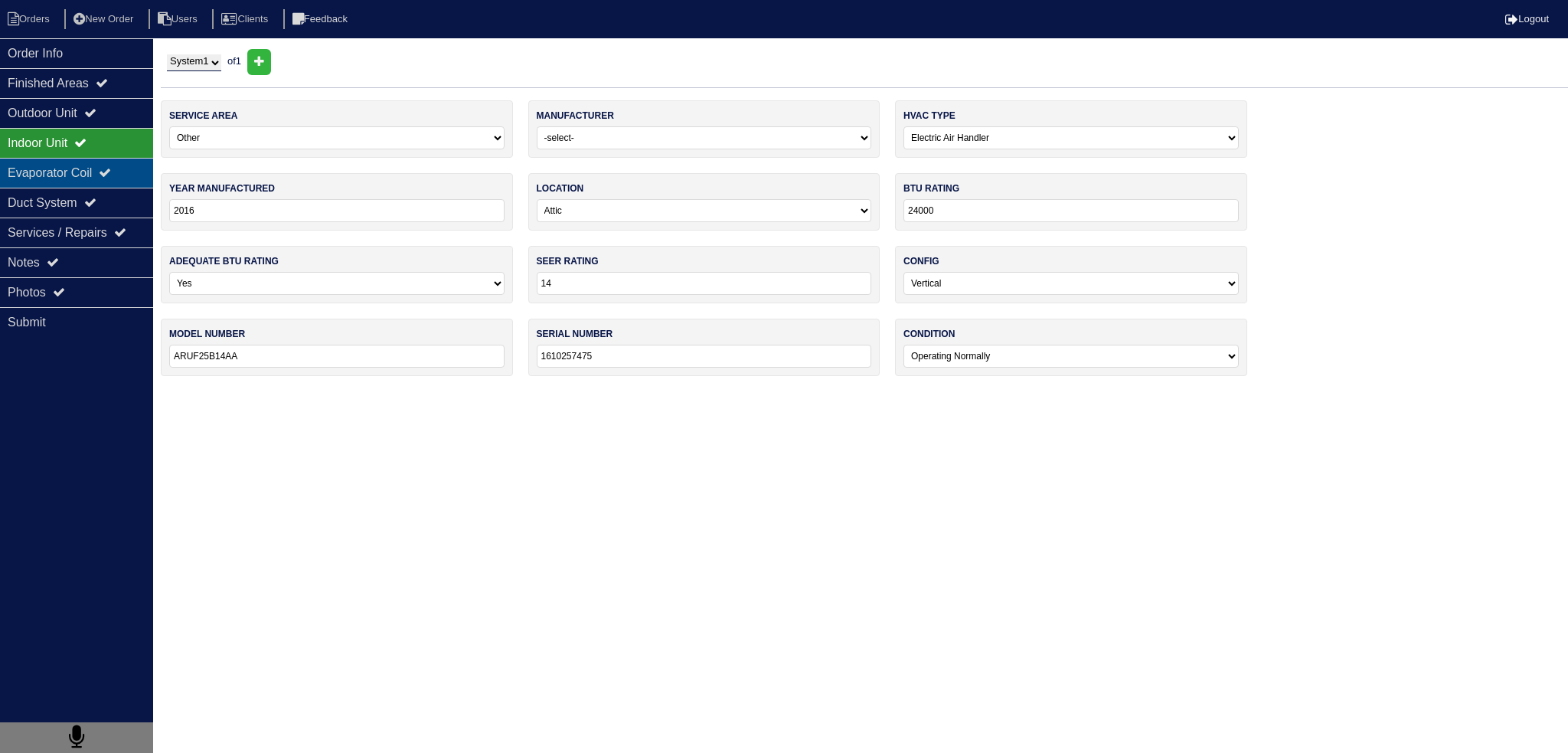
click at [61, 167] on div "Evaporator Coil" at bounding box center [76, 172] width 154 height 30
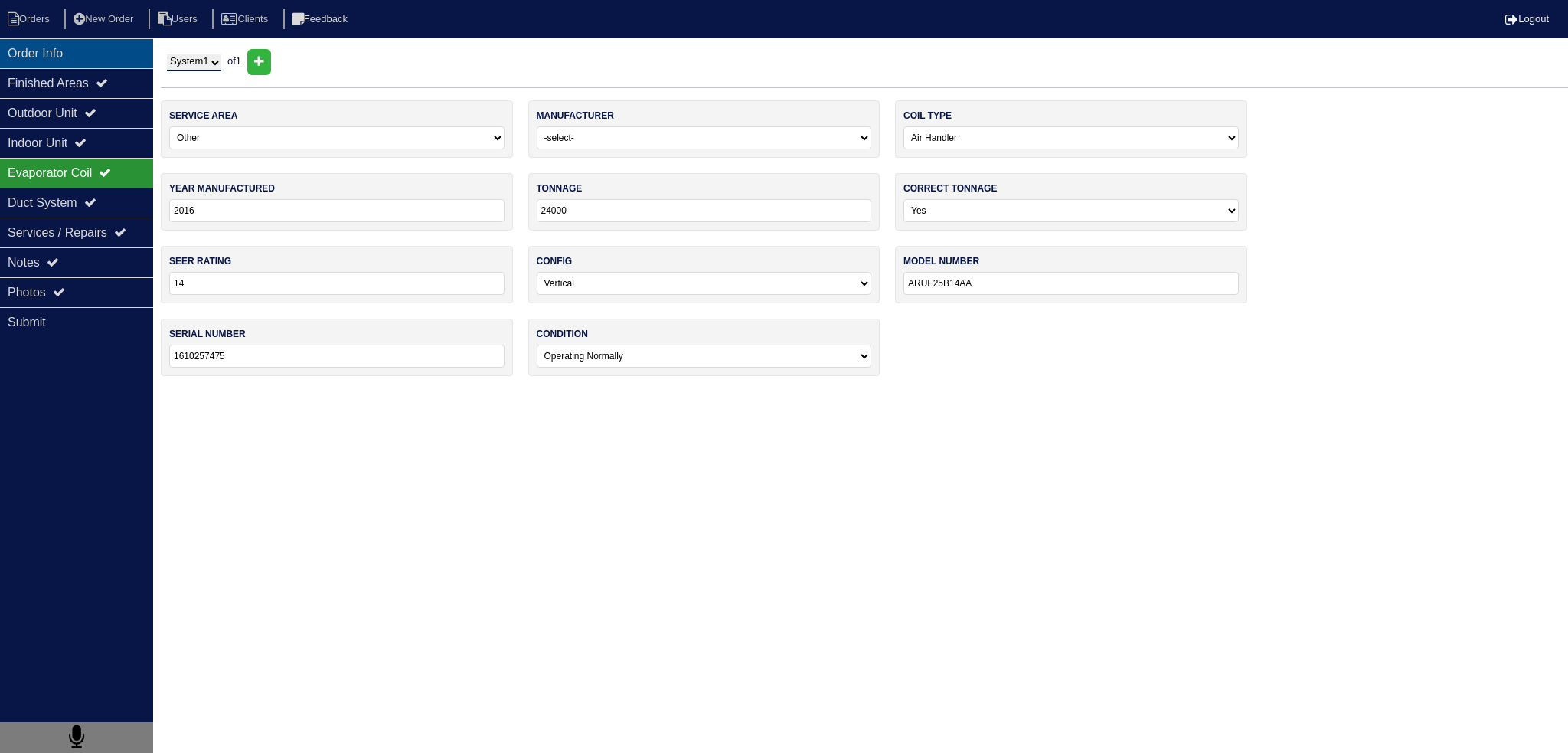
drag, startPoint x: 53, startPoint y: 76, endPoint x: 52, endPoint y: 57, distance: 19.0
click at [53, 73] on div "Finished Areas" at bounding box center [76, 83] width 154 height 30
click at [52, 57] on div "Order Info" at bounding box center [76, 54] width 154 height 30
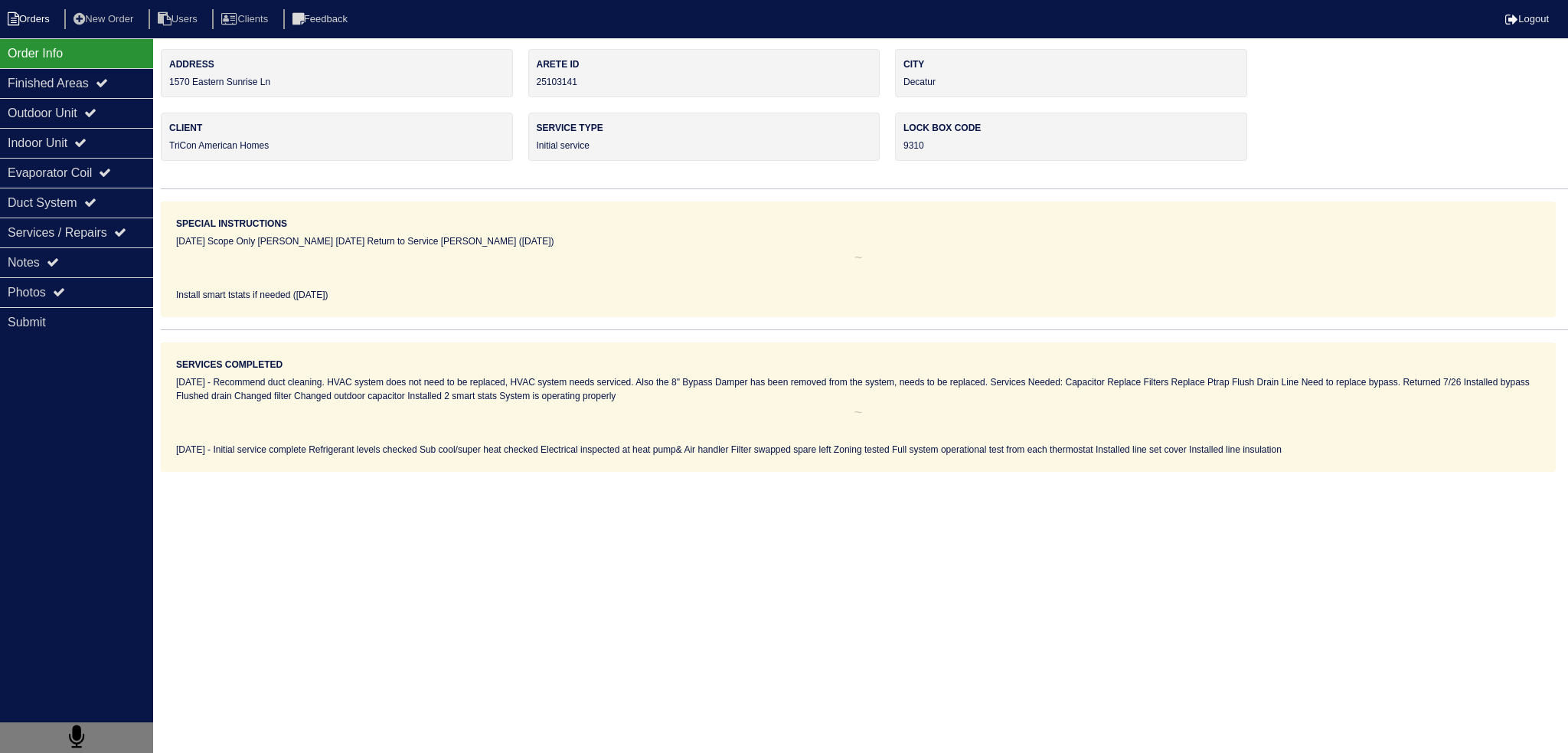
click at [27, 19] on li "Orders" at bounding box center [31, 19] width 62 height 21
select select "15"
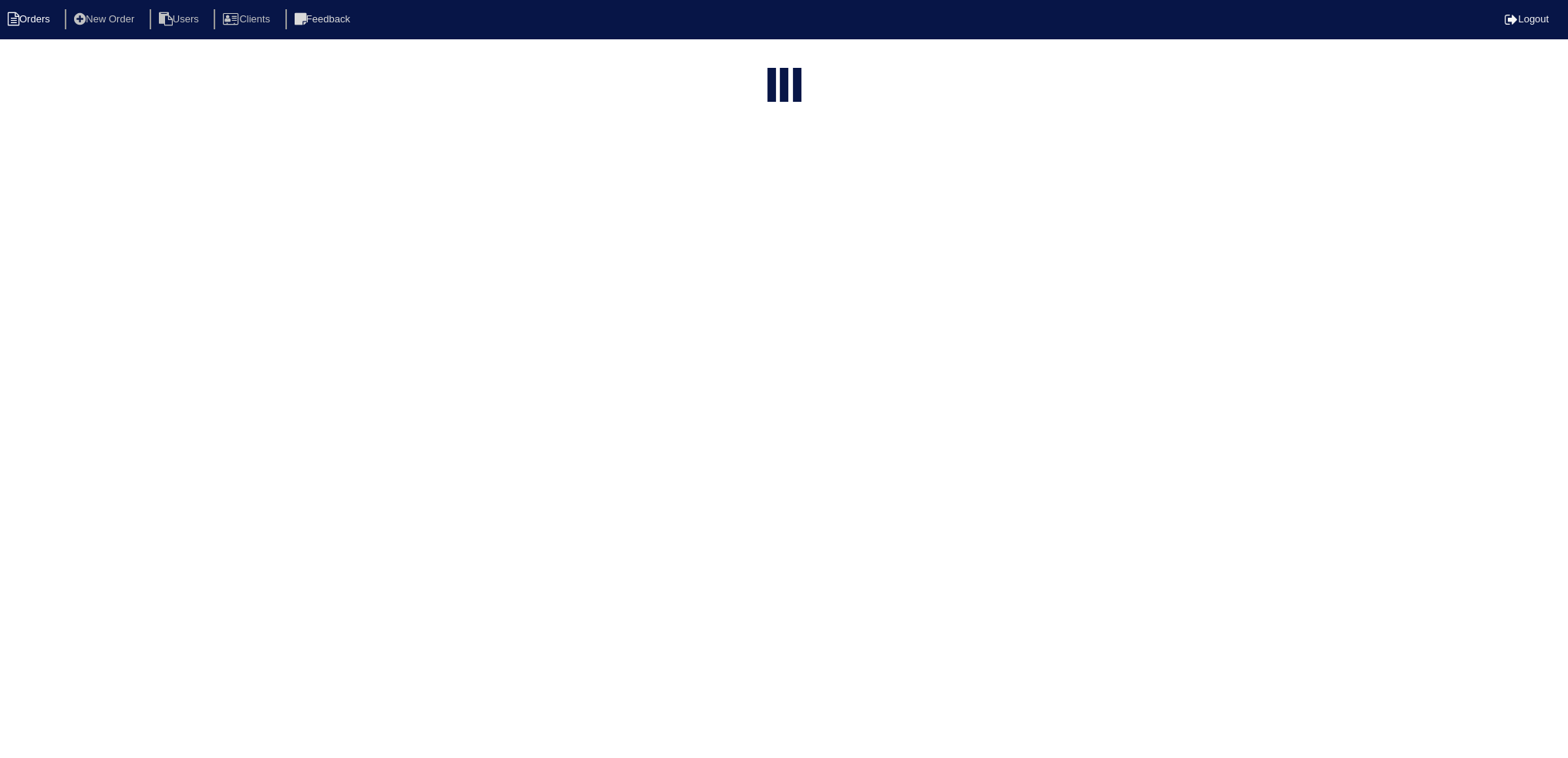
select select "field complete"
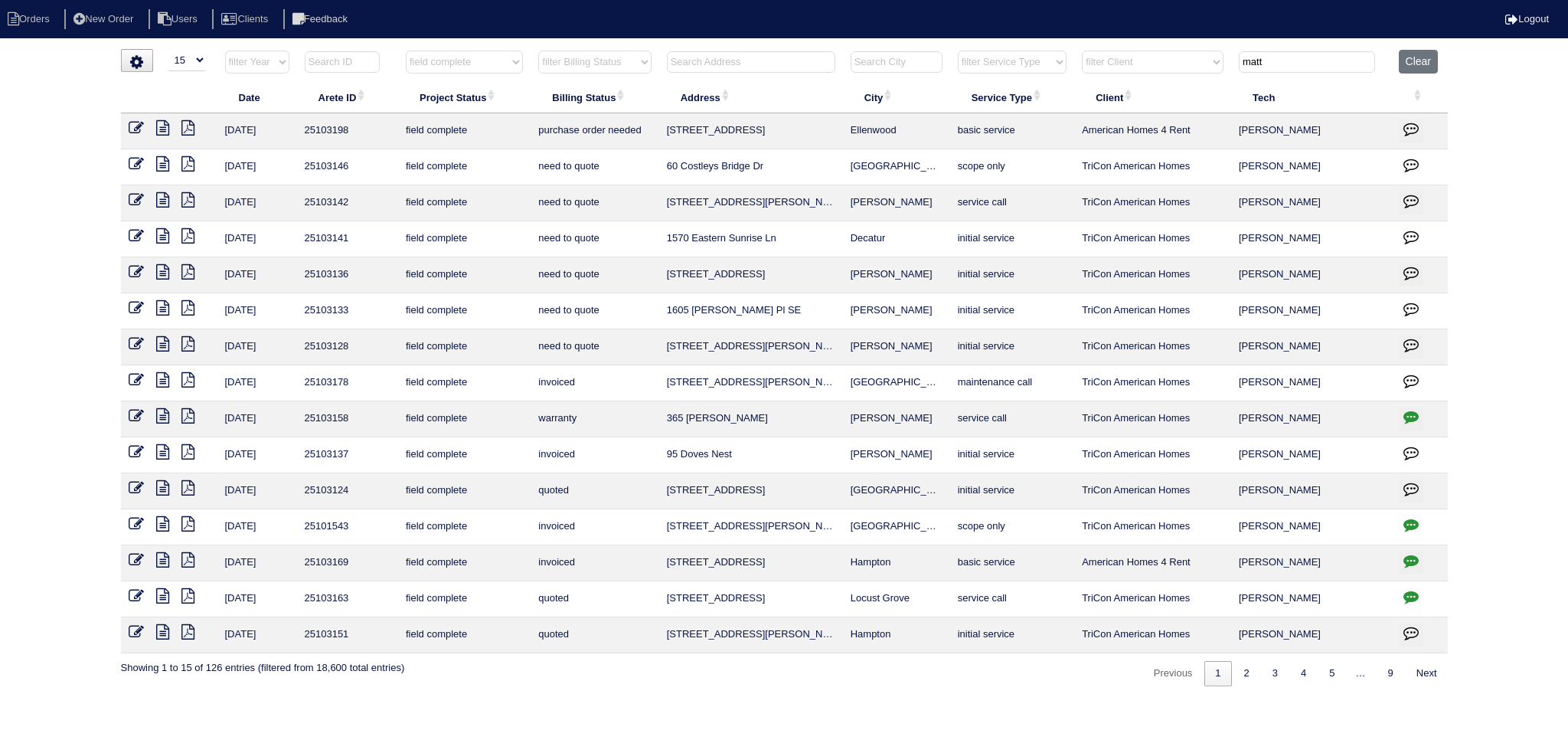
click at [157, 195] on icon at bounding box center [162, 199] width 13 height 15
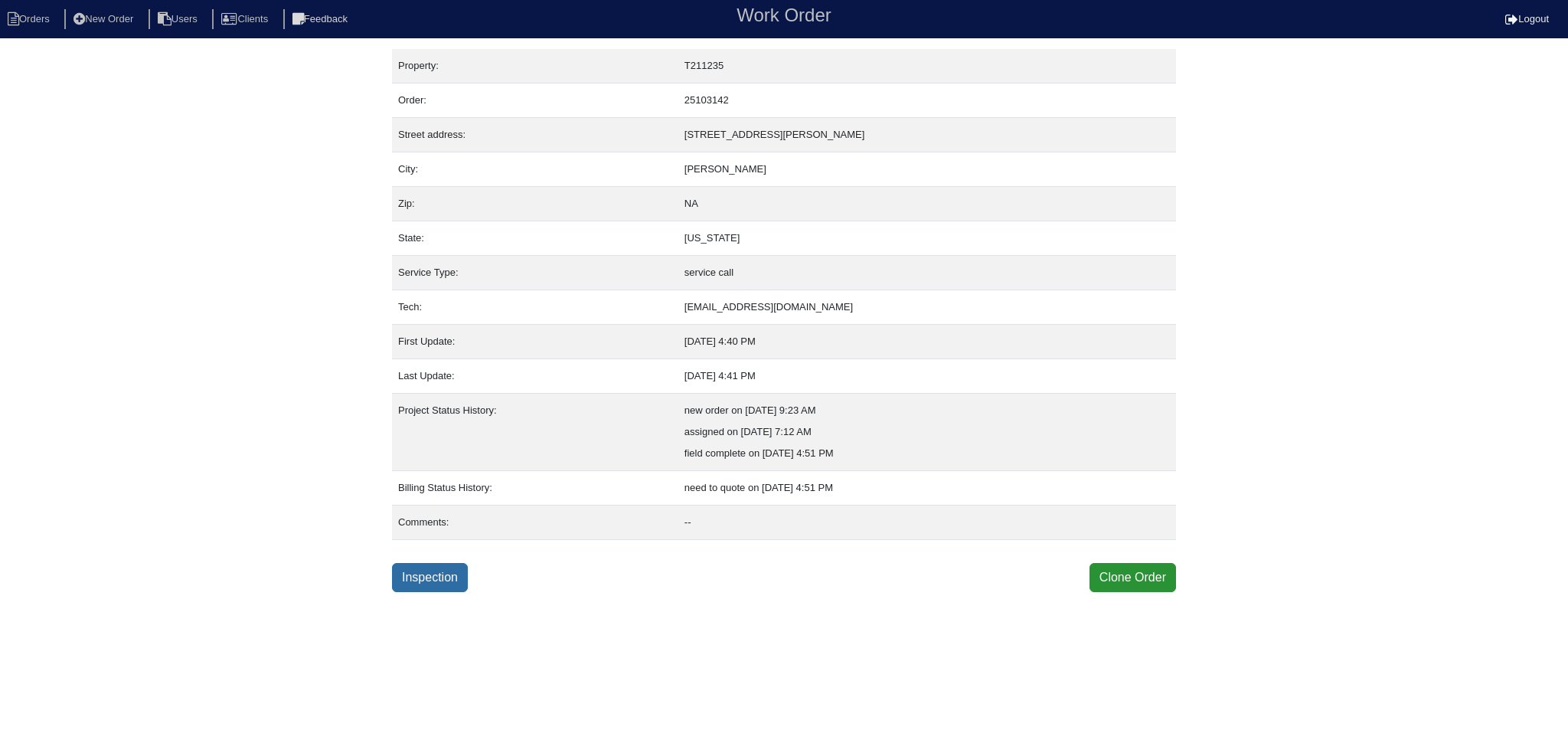
click at [446, 580] on link "Inspection" at bounding box center [430, 577] width 76 height 29
select select "0"
select select "Other"
select select "0"
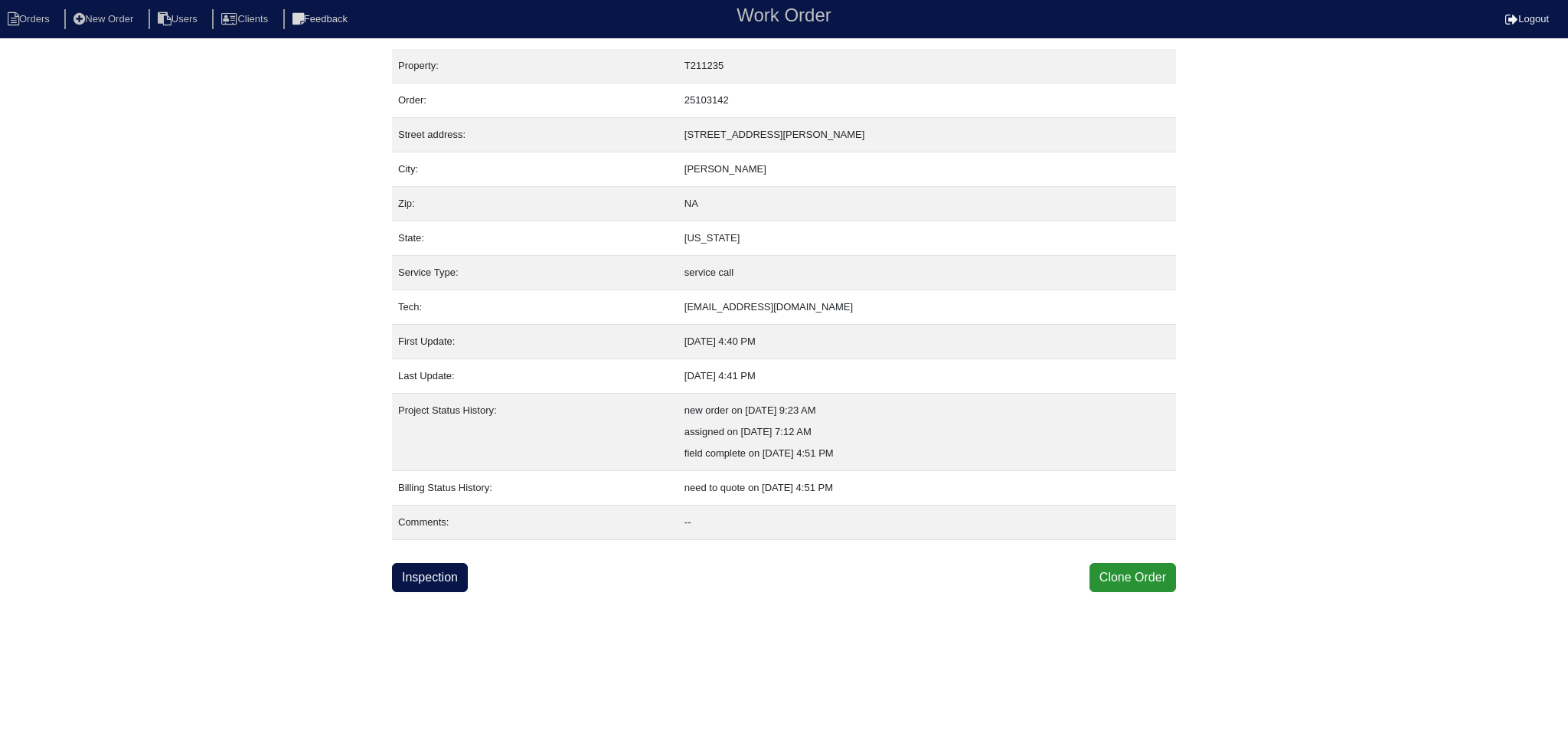
select select "0"
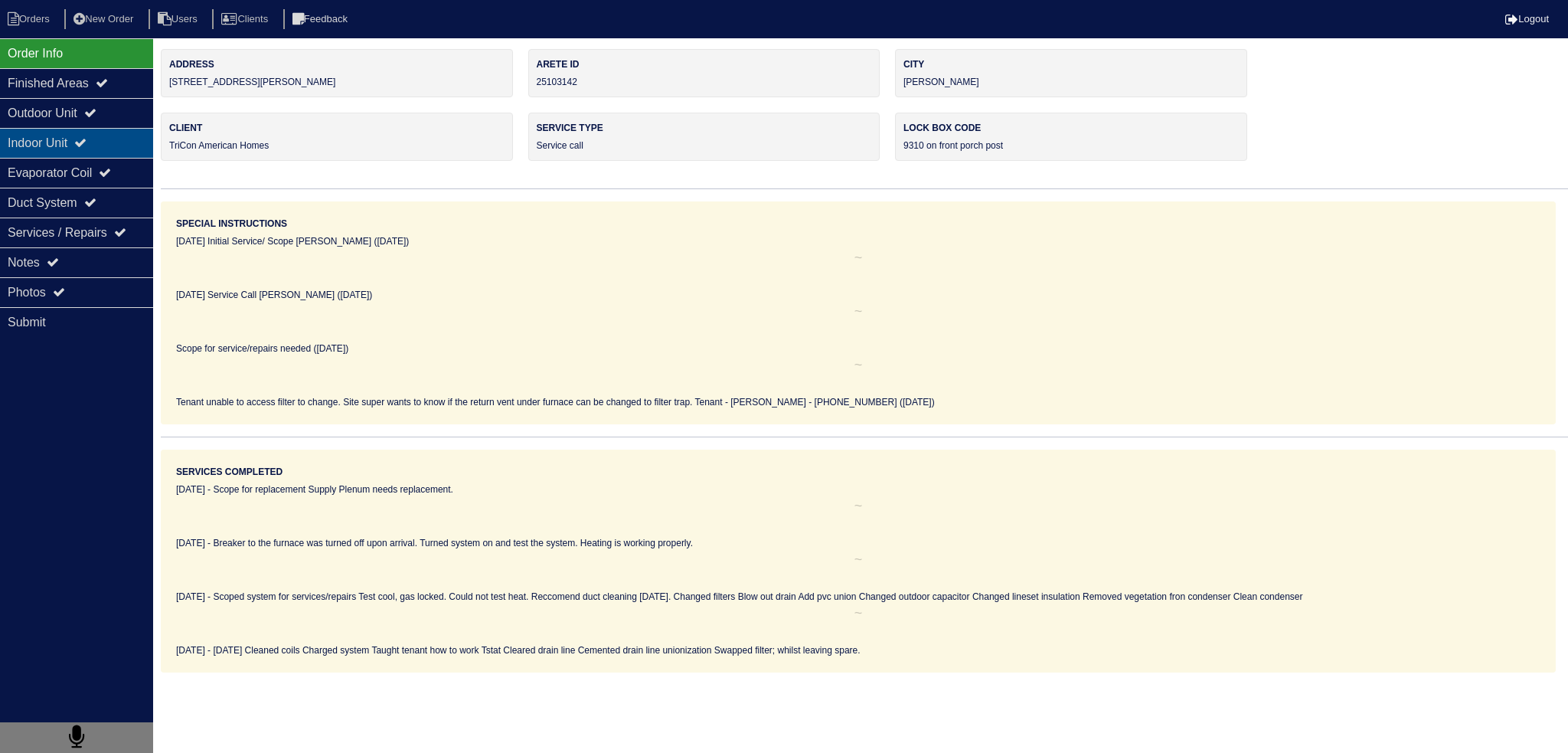
click at [110, 129] on div "Indoor Unit" at bounding box center [76, 143] width 154 height 30
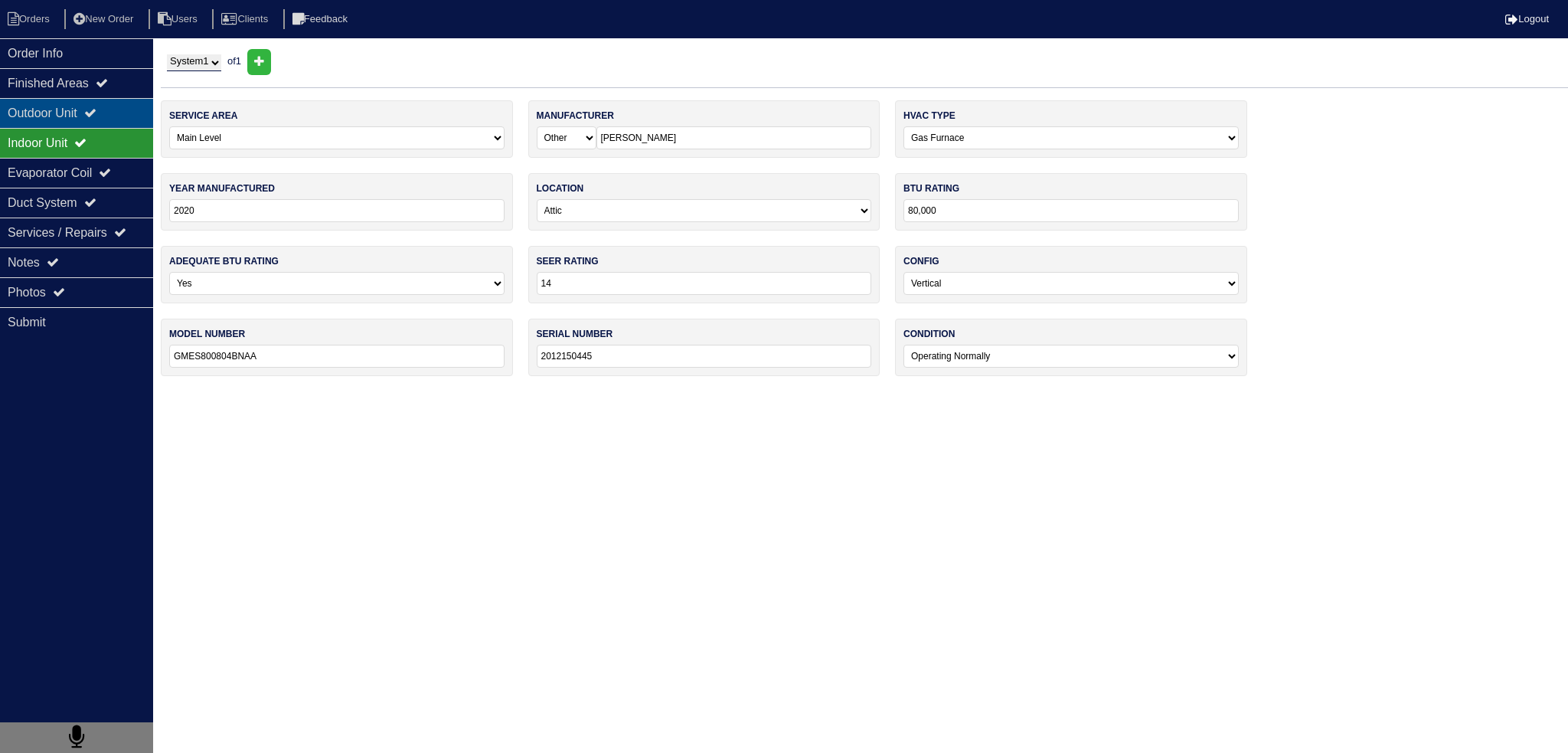
click at [113, 119] on div "Outdoor Unit" at bounding box center [76, 113] width 154 height 30
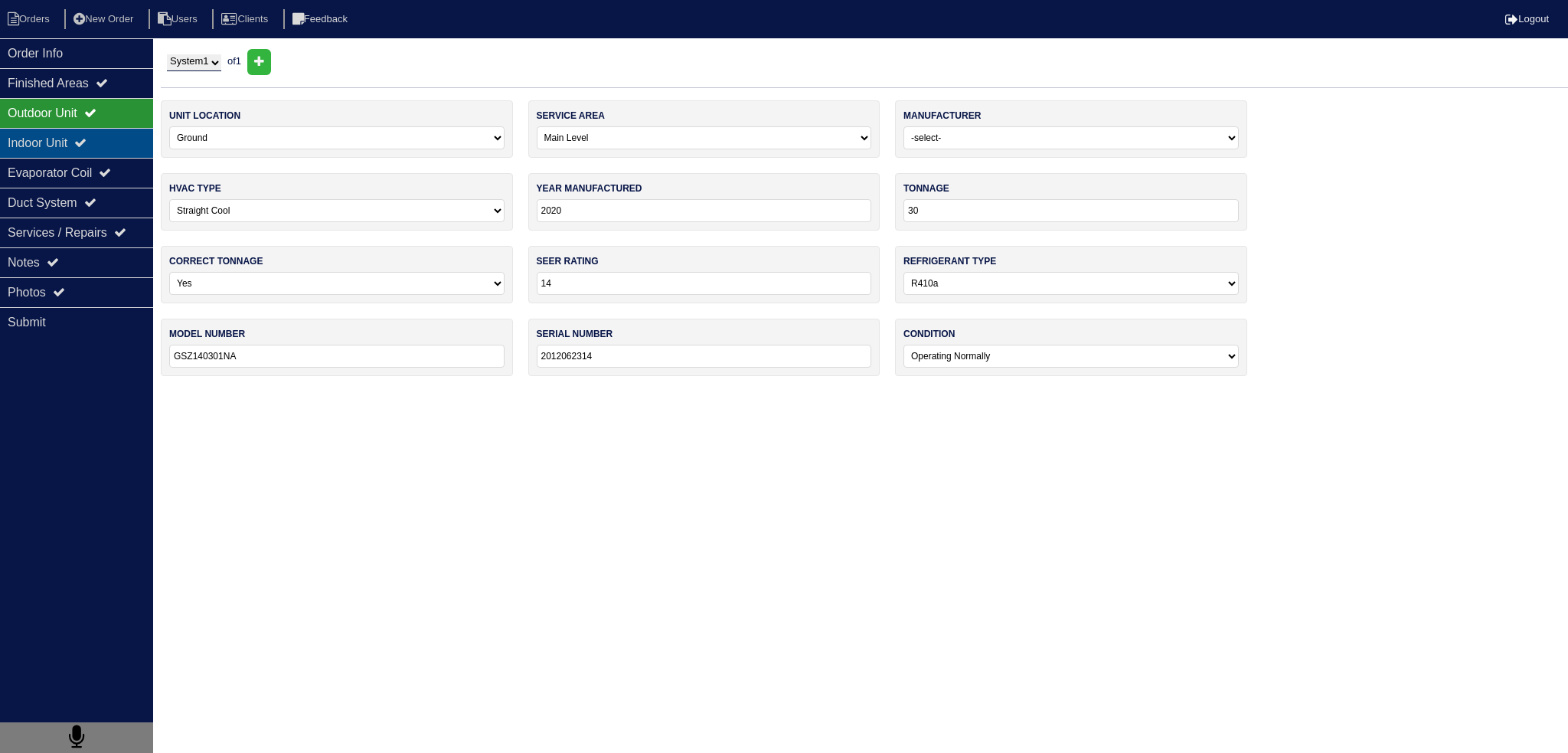
click at [99, 154] on div "Indoor Unit" at bounding box center [76, 143] width 154 height 30
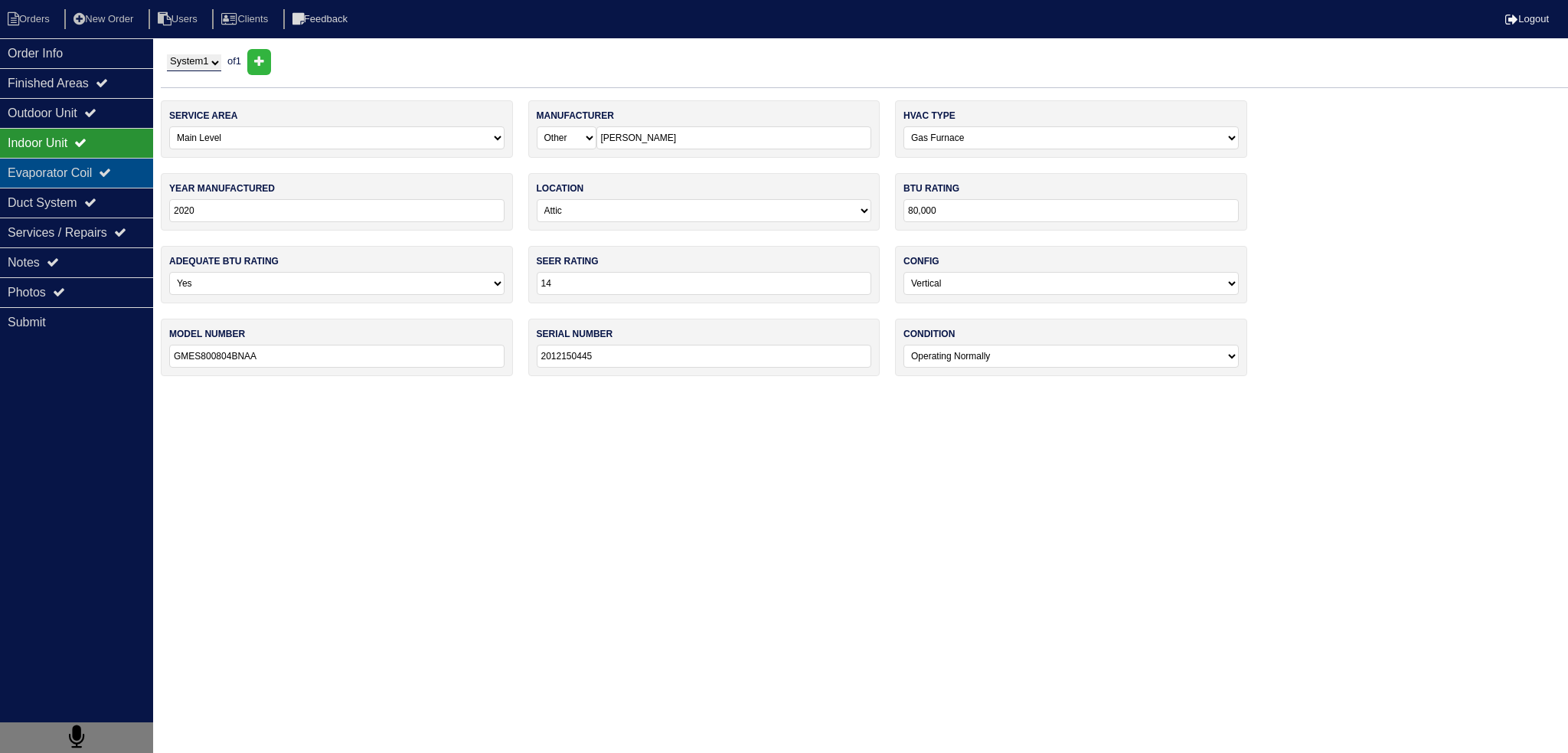
click at [77, 175] on div "Evaporator Coil" at bounding box center [76, 172] width 154 height 30
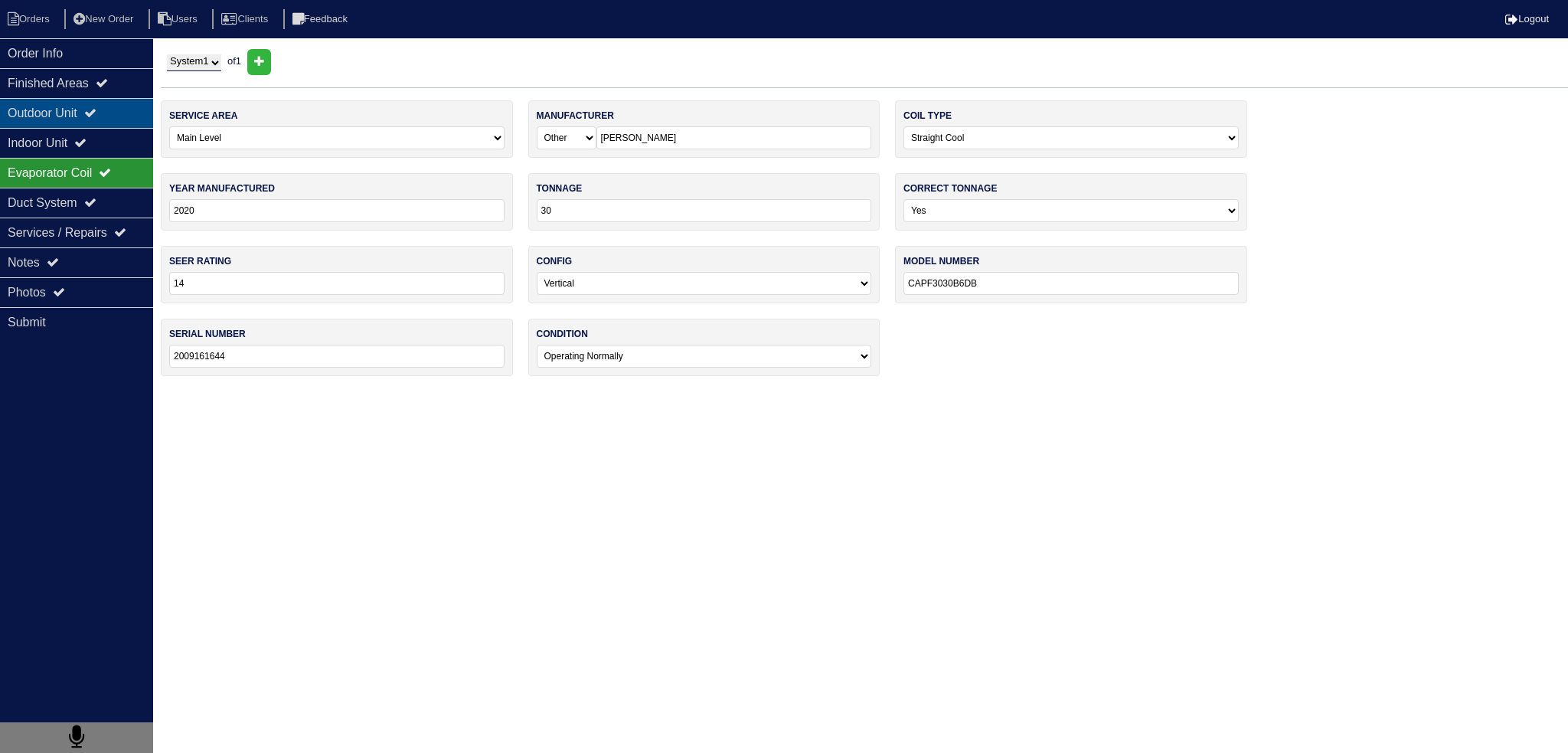
click at [82, 116] on div "Outdoor Unit" at bounding box center [76, 113] width 154 height 30
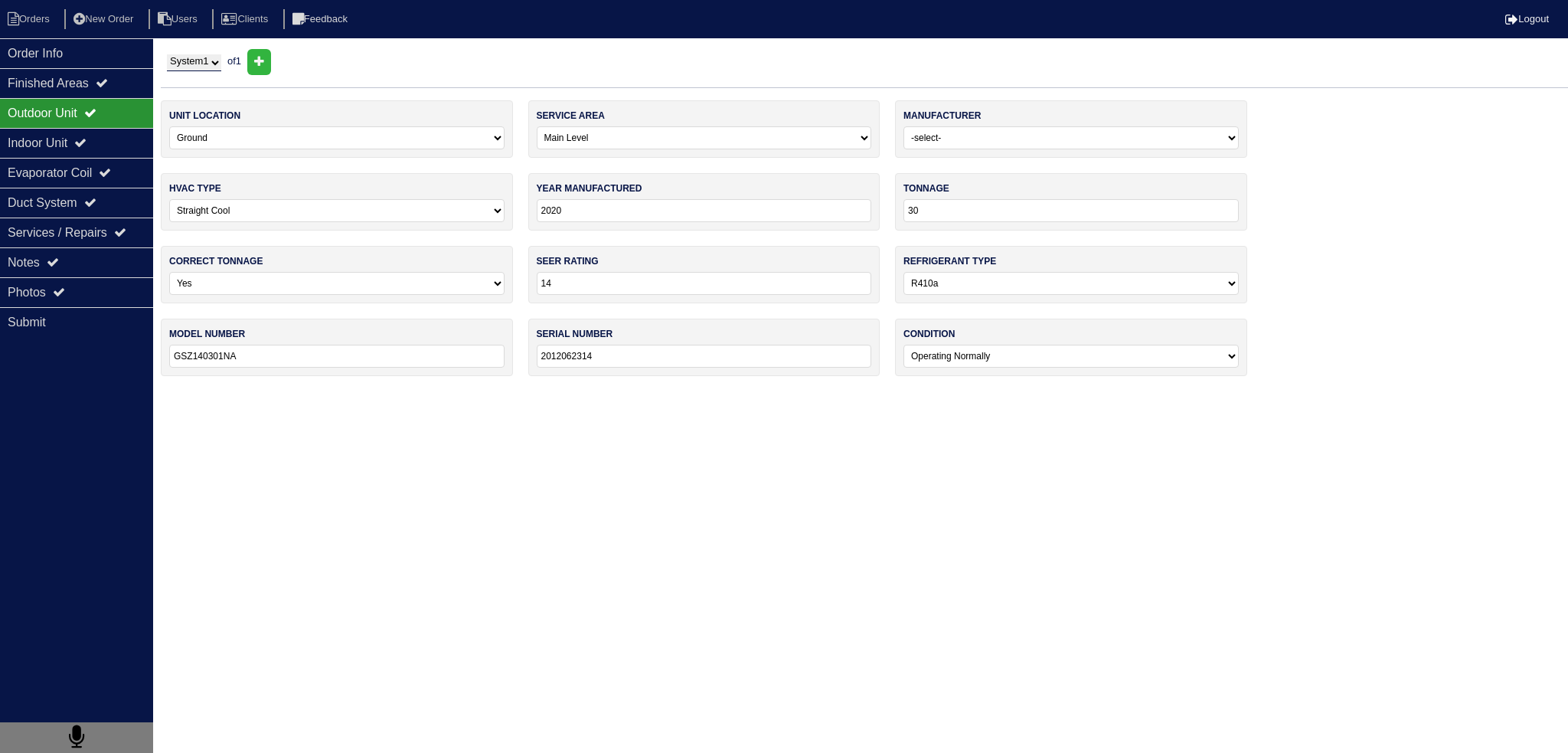
click at [35, 31] on nav "Orders New Order Users Clients Feedback Logout" at bounding box center [784, 19] width 1568 height 39
click at [35, 17] on li "Orders" at bounding box center [31, 19] width 62 height 21
select select "15"
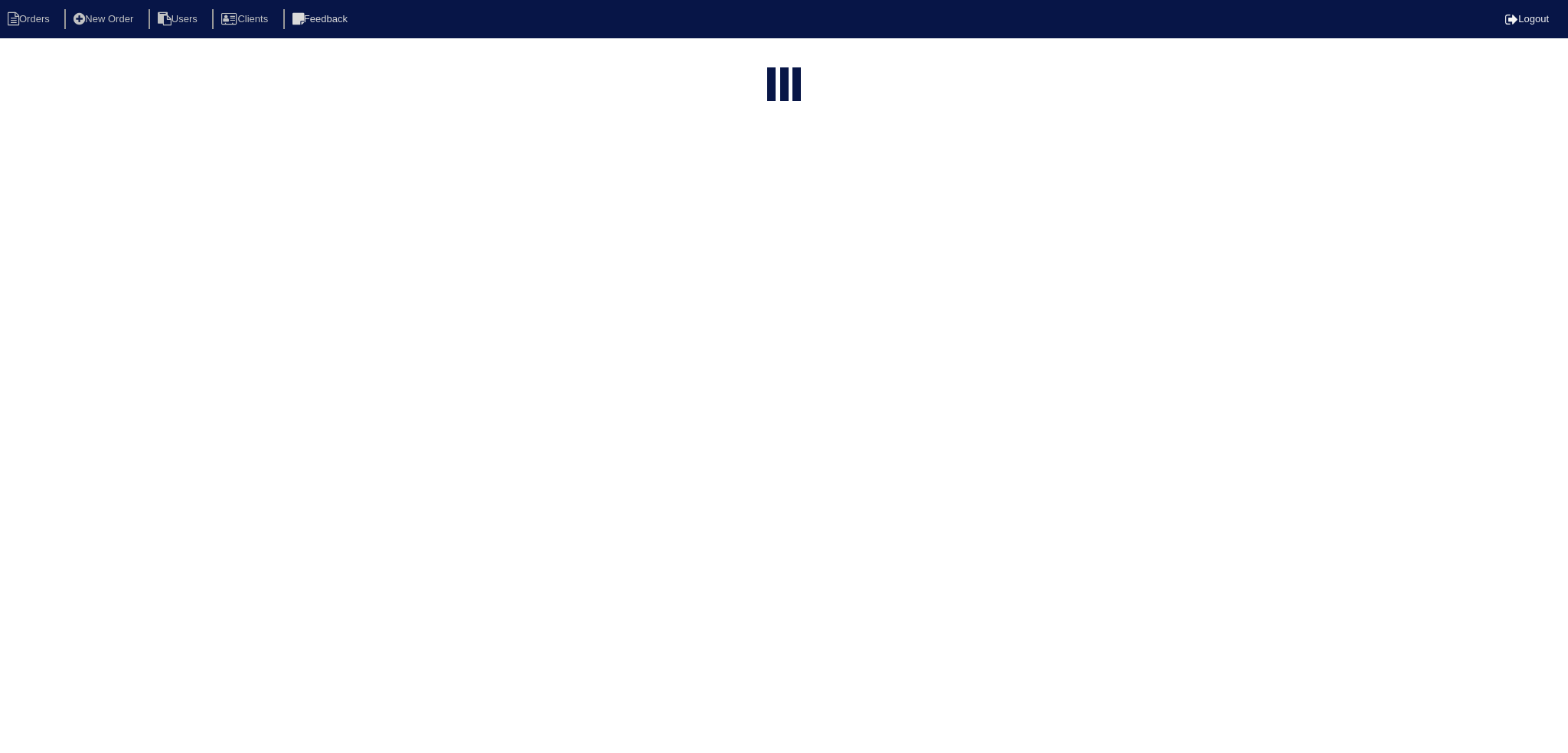
type input "matt"
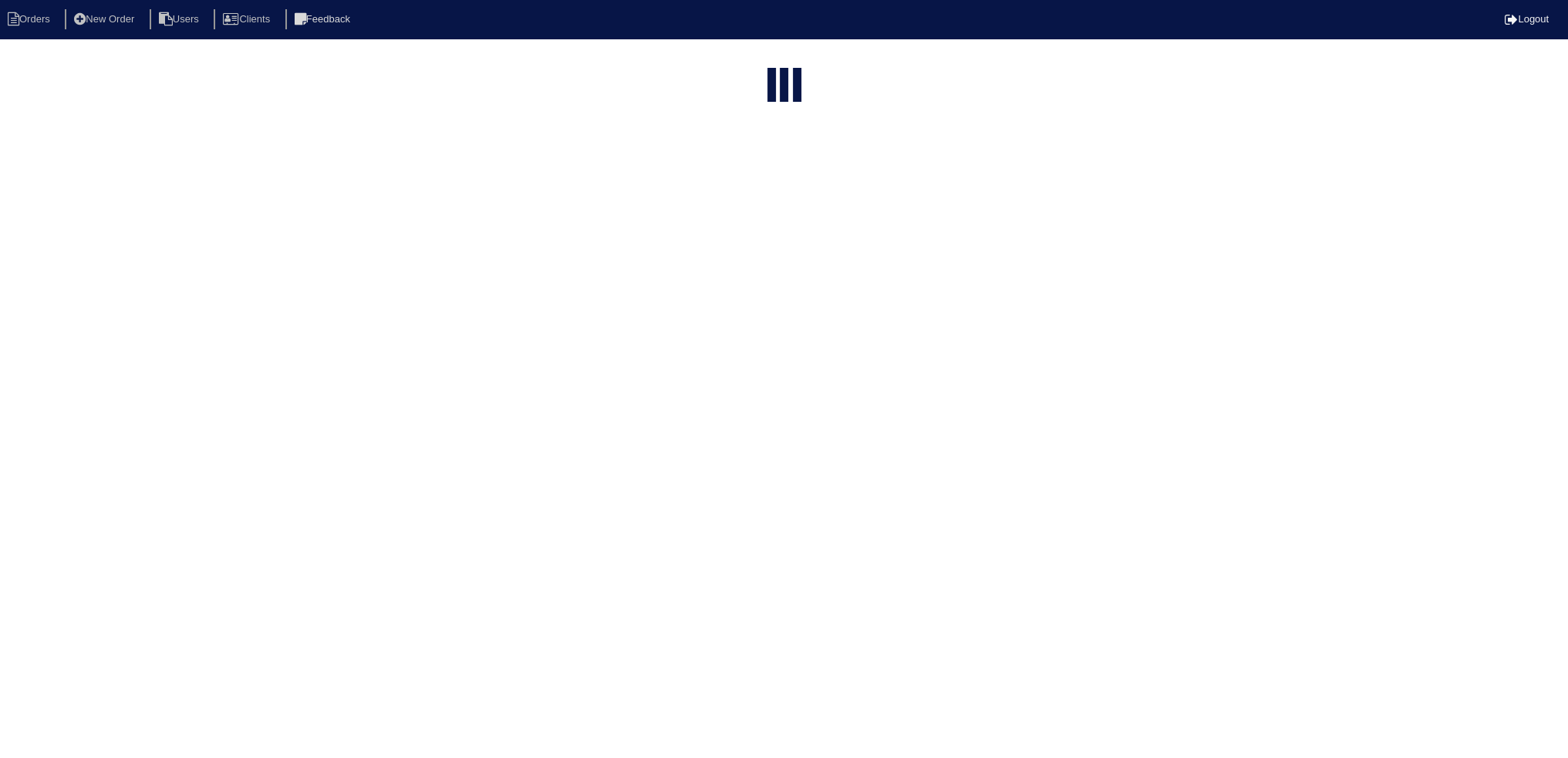
select select "field complete"
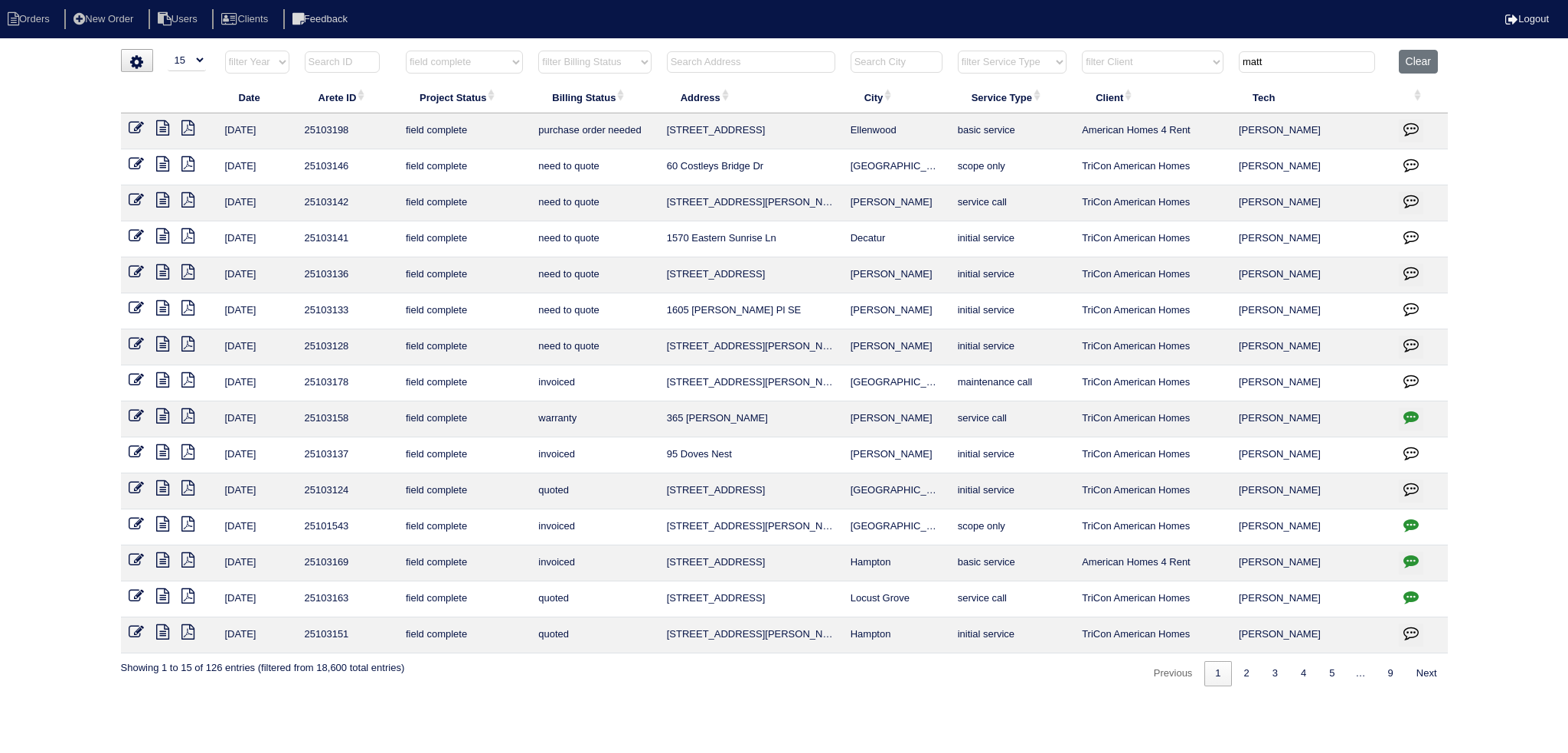
click at [159, 161] on icon at bounding box center [162, 163] width 13 height 15
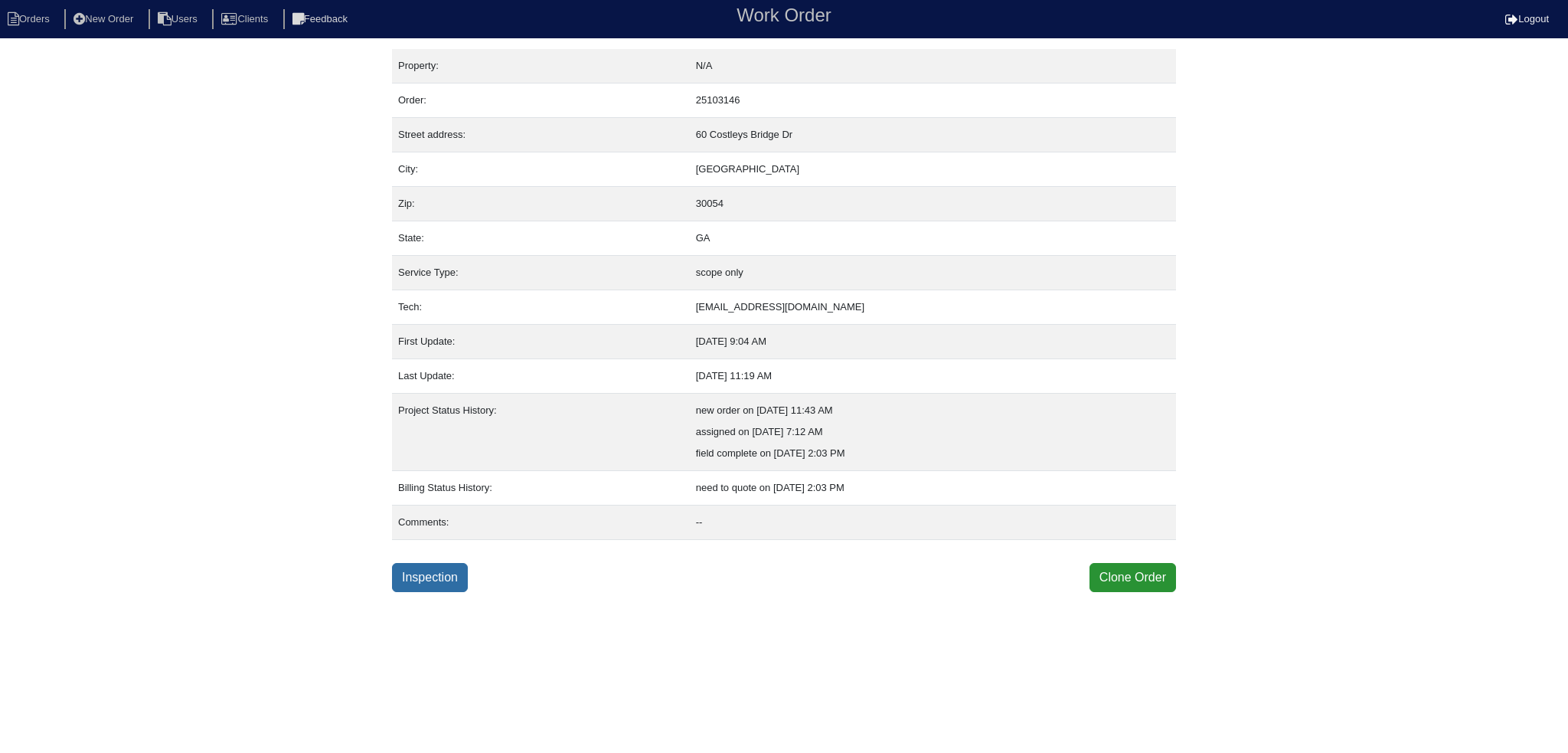
click at [451, 564] on link "Inspection" at bounding box center [430, 577] width 76 height 29
select select "0"
select select "[PERSON_NAME]"
select select "1"
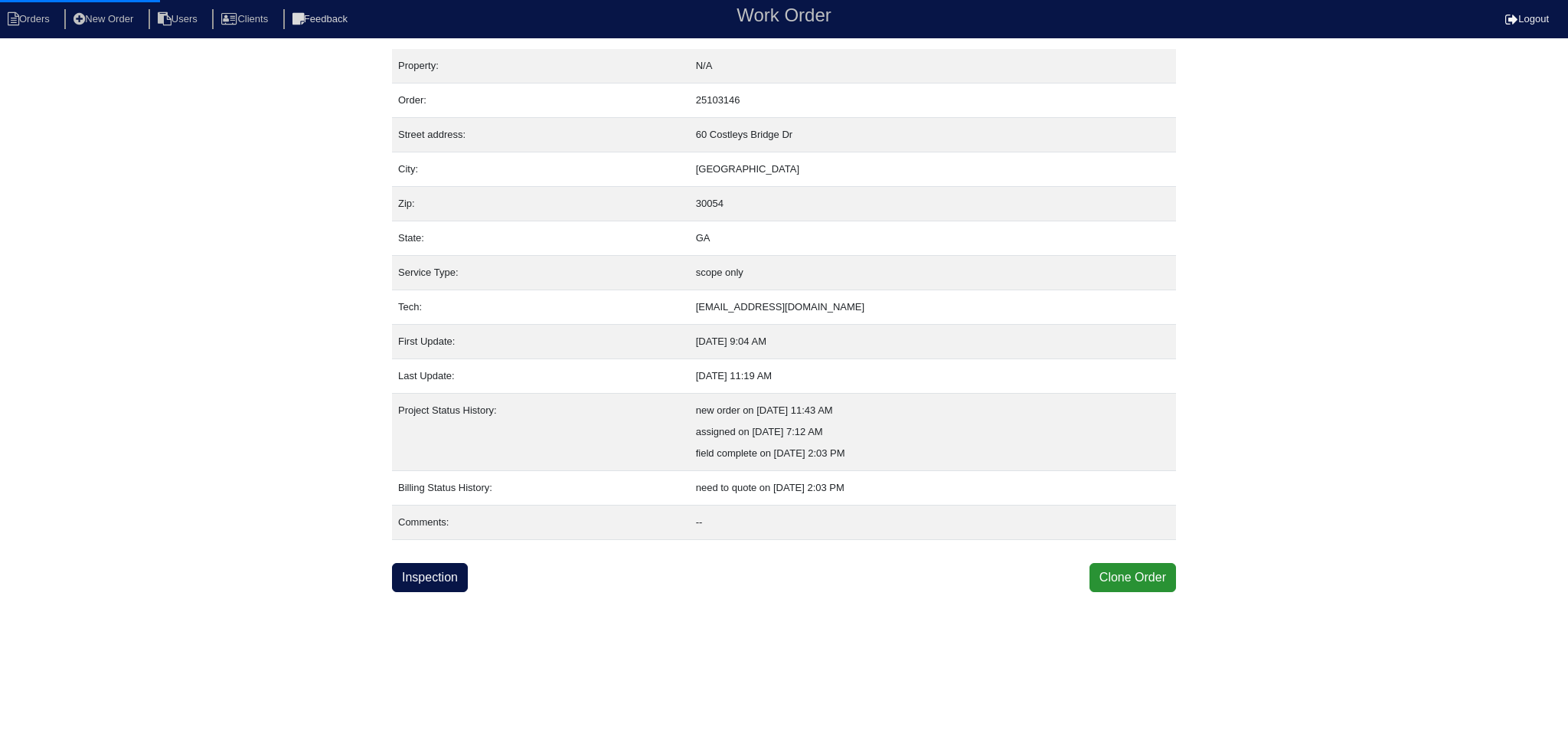
select select "0"
select select "1"
select select "0"
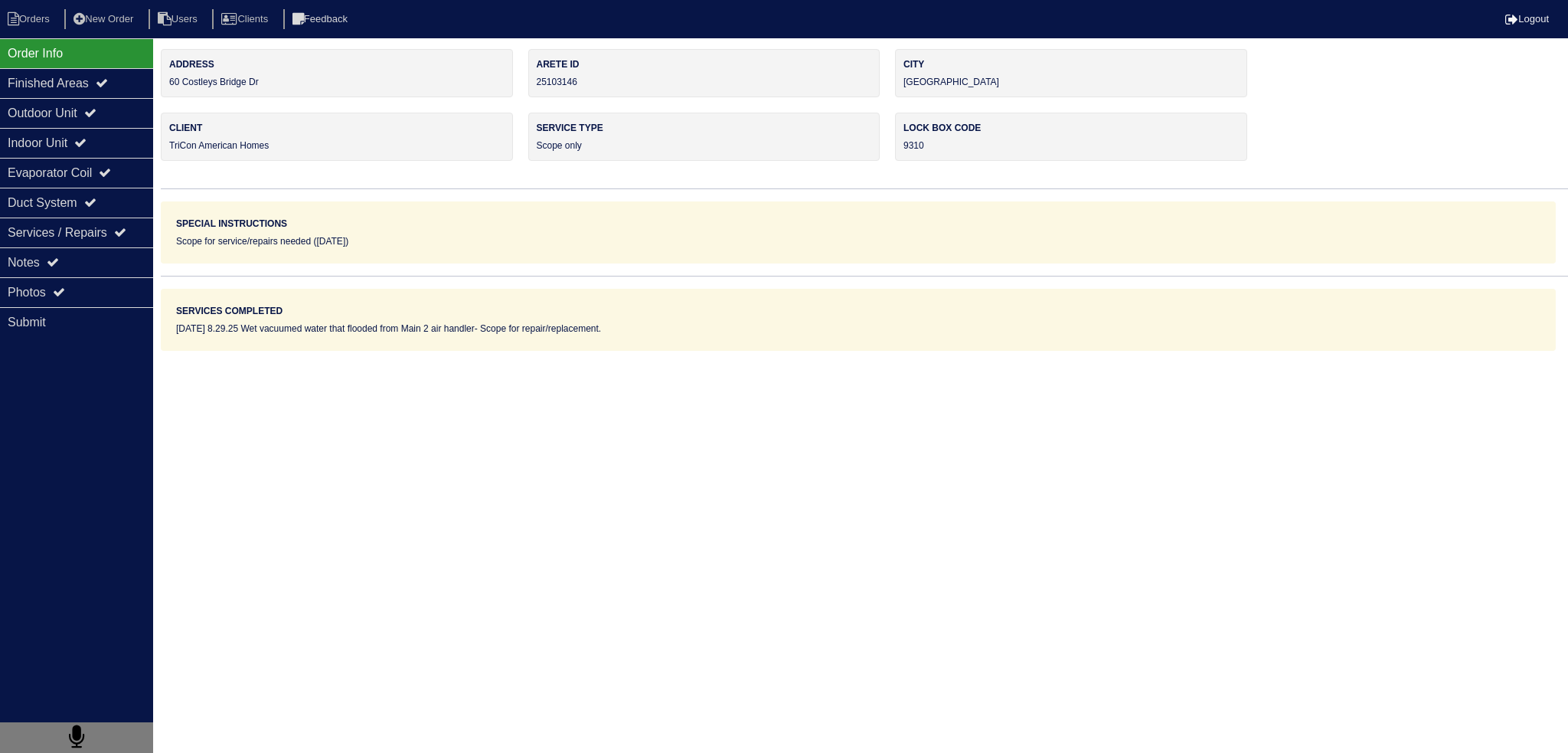
click at [76, 100] on div "Outdoor Unit" at bounding box center [76, 113] width 154 height 30
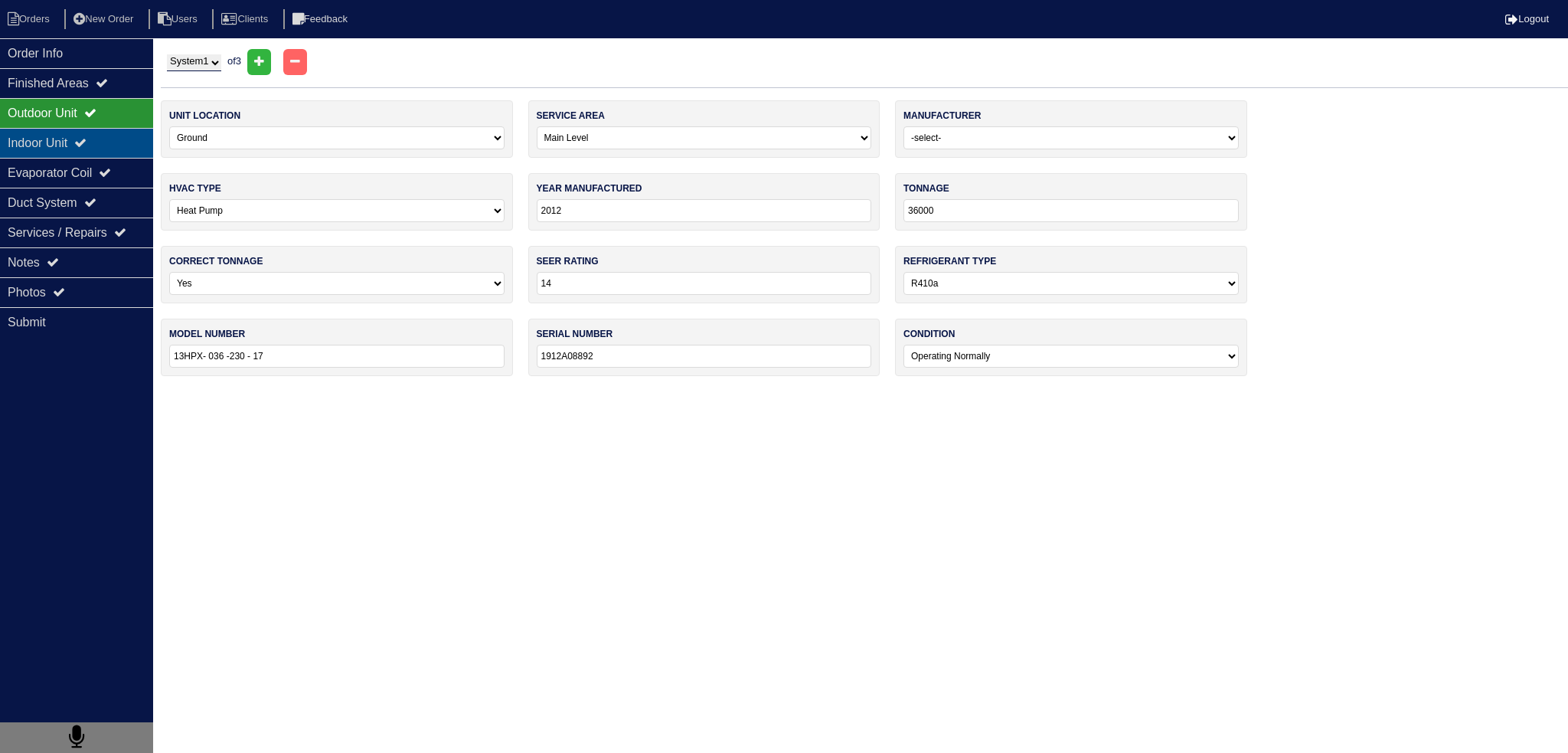
click at [73, 144] on div "Indoor Unit" at bounding box center [76, 143] width 154 height 30
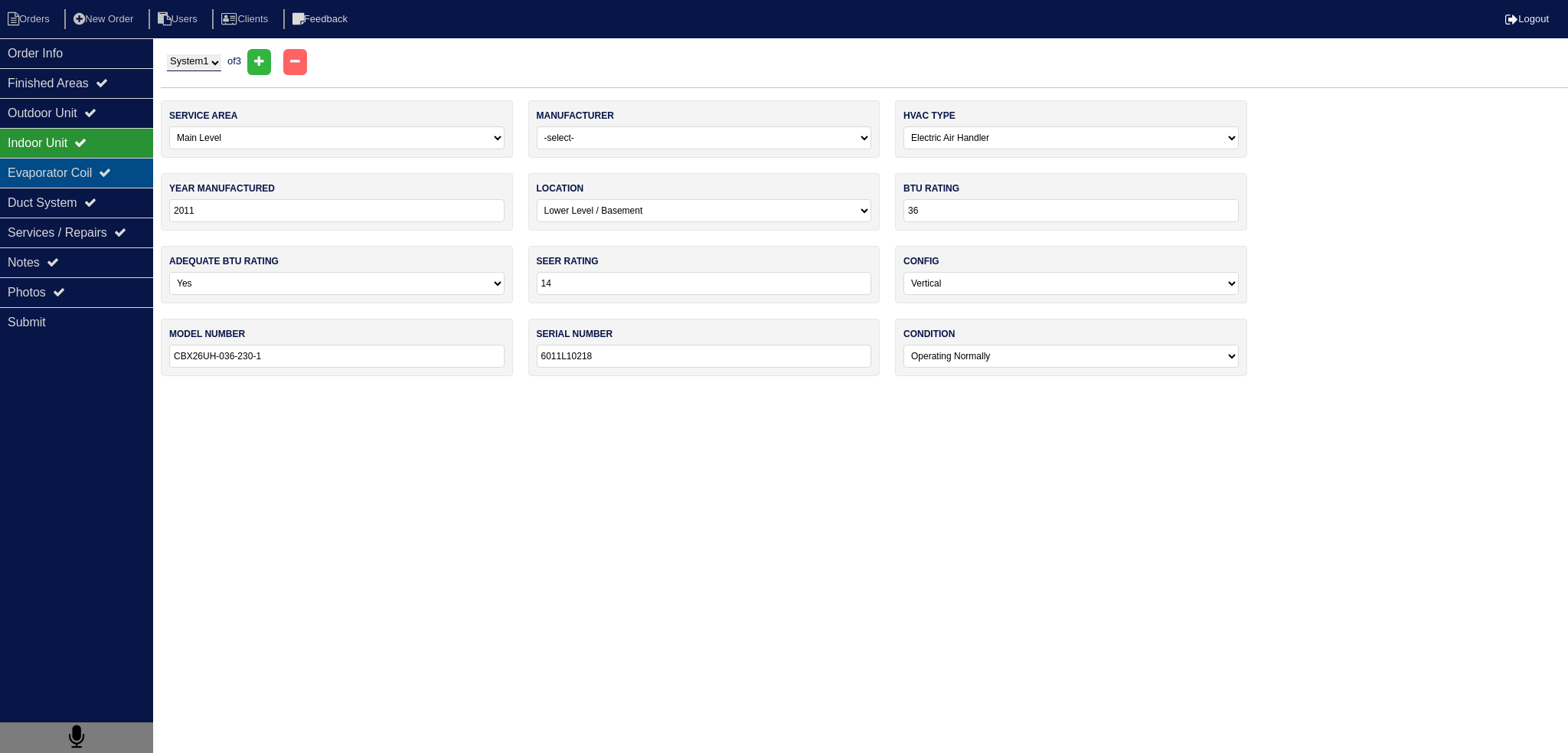
click at [65, 177] on div "Evaporator Coil" at bounding box center [76, 172] width 154 height 30
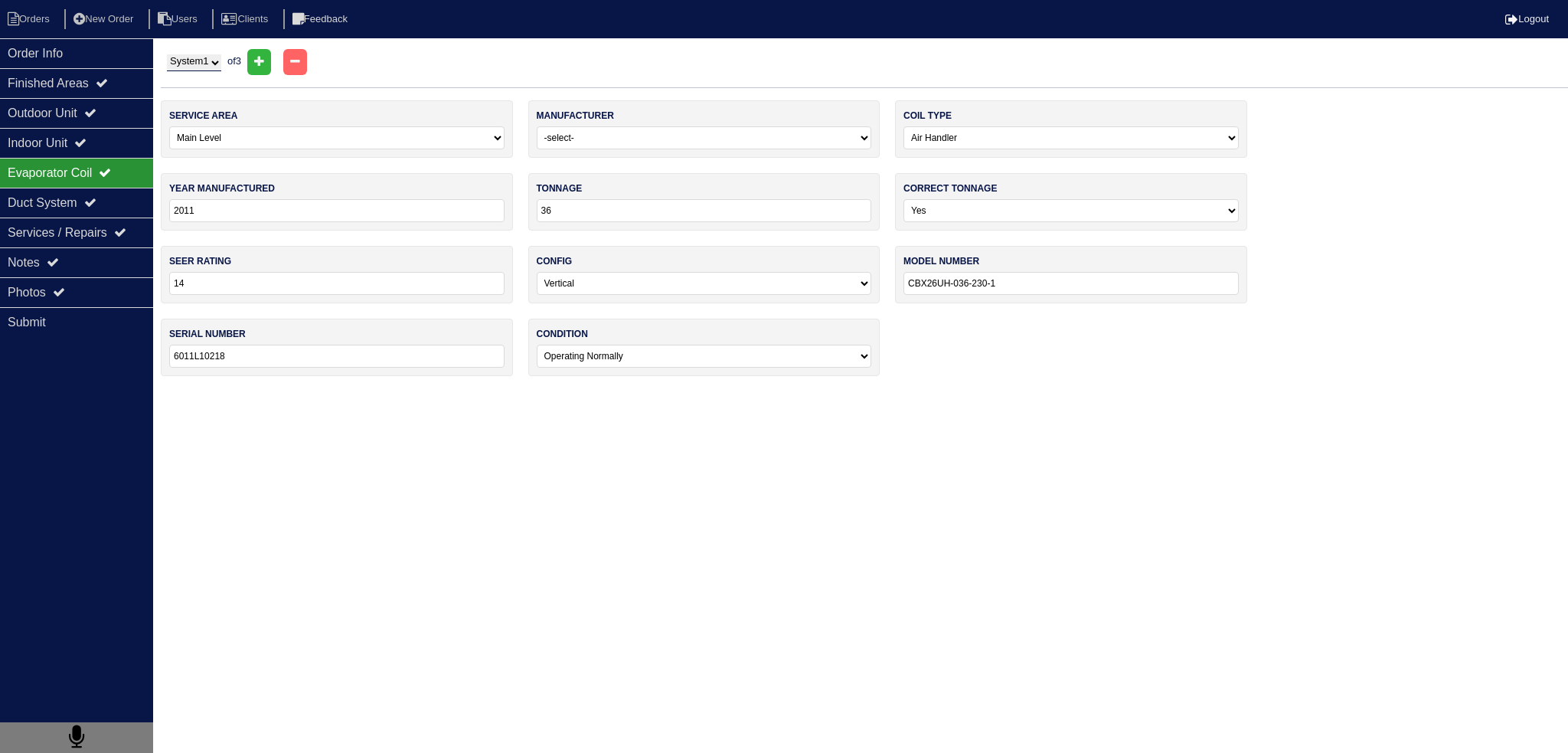
drag, startPoint x: 193, startPoint y: 62, endPoint x: 198, endPoint y: 69, distance: 8.6
click at [194, 64] on select "System 1 System 2 System 3" at bounding box center [194, 62] width 54 height 17
select select "2"
click at [167, 54] on select "System 1 System 2 System 3" at bounding box center [194, 62] width 54 height 17
select select "Carrier"
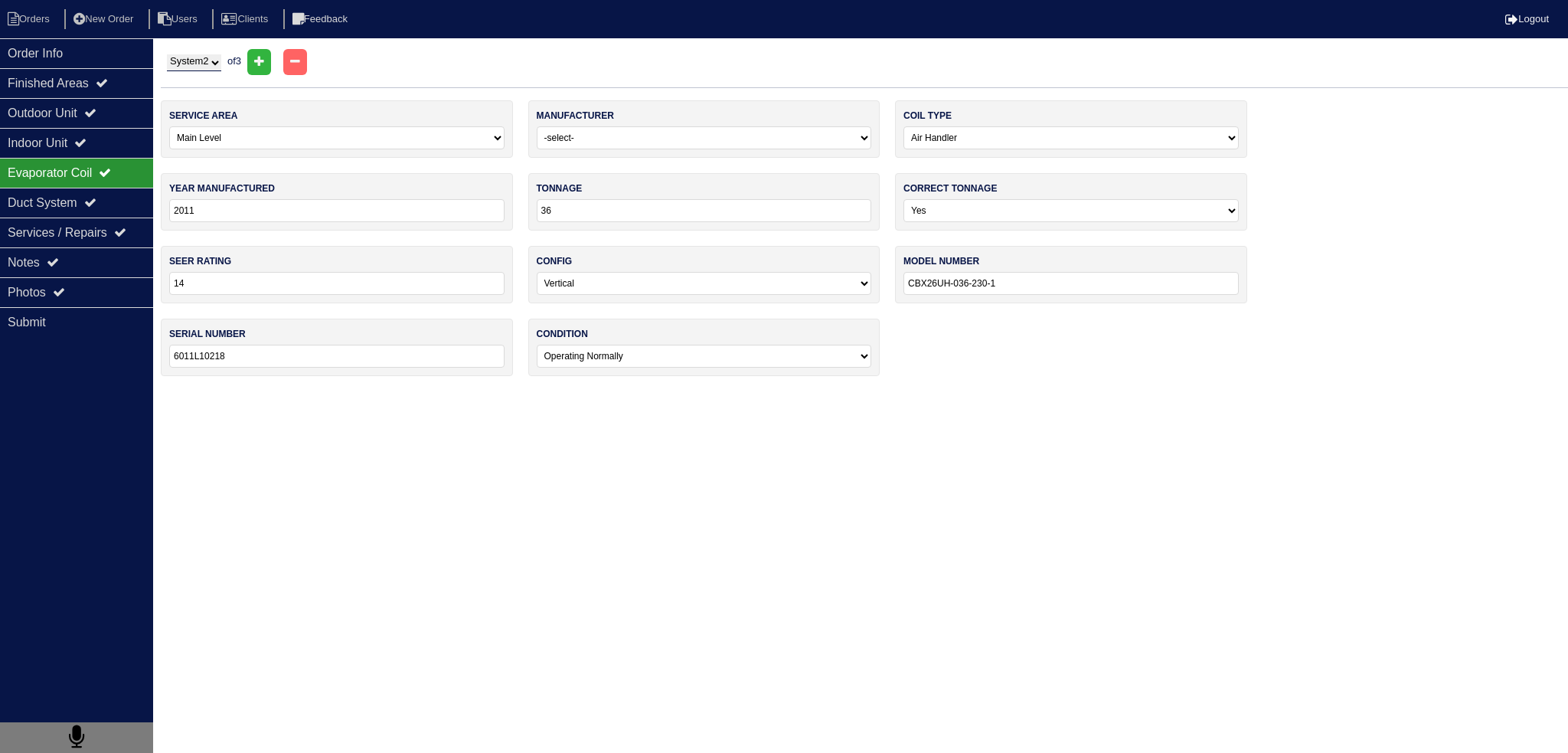
type input "2017"
type input "36000"
type input "FB4C NP036"
type input "2217A69216"
select select "1"
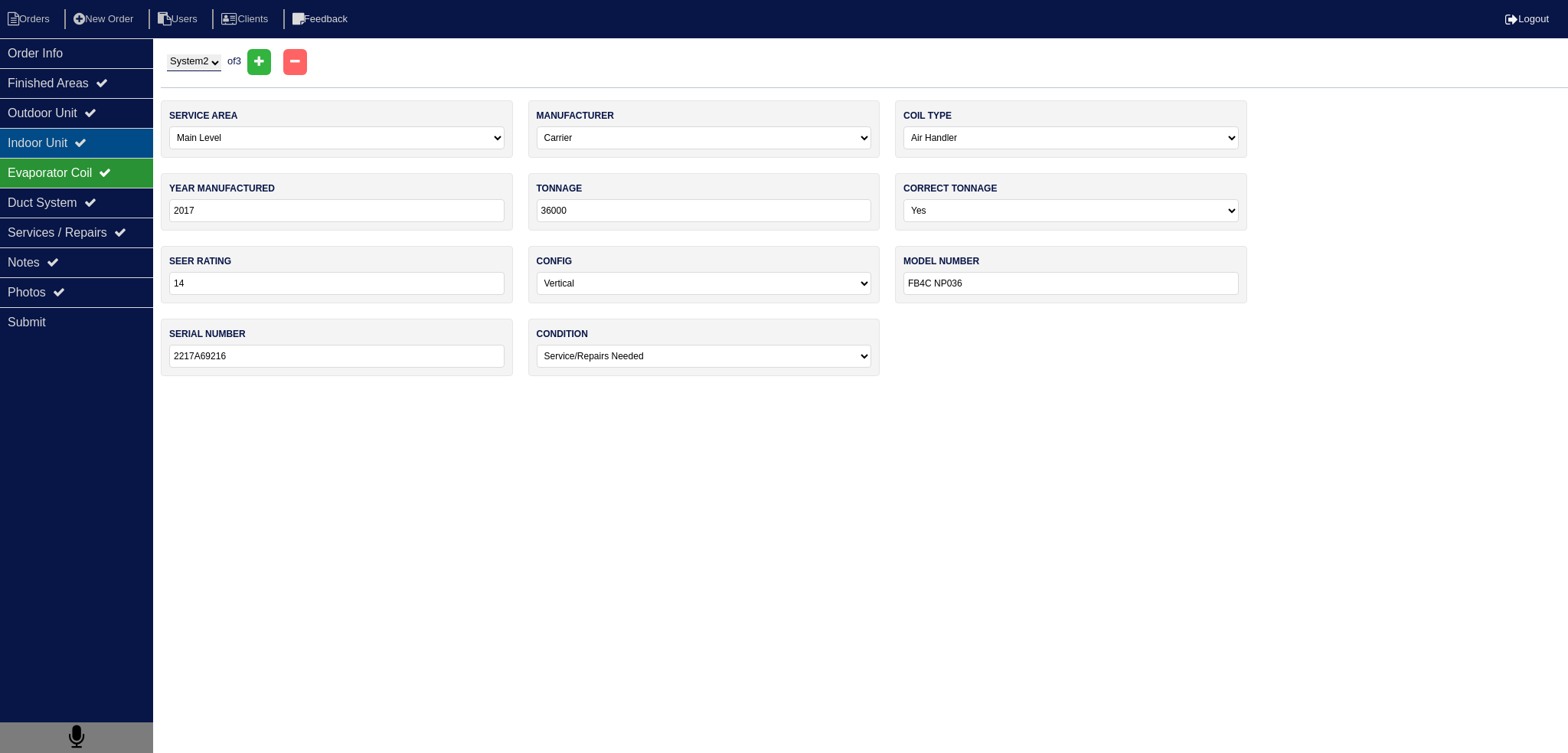
click at [102, 140] on div "Indoor Unit" at bounding box center [76, 143] width 154 height 30
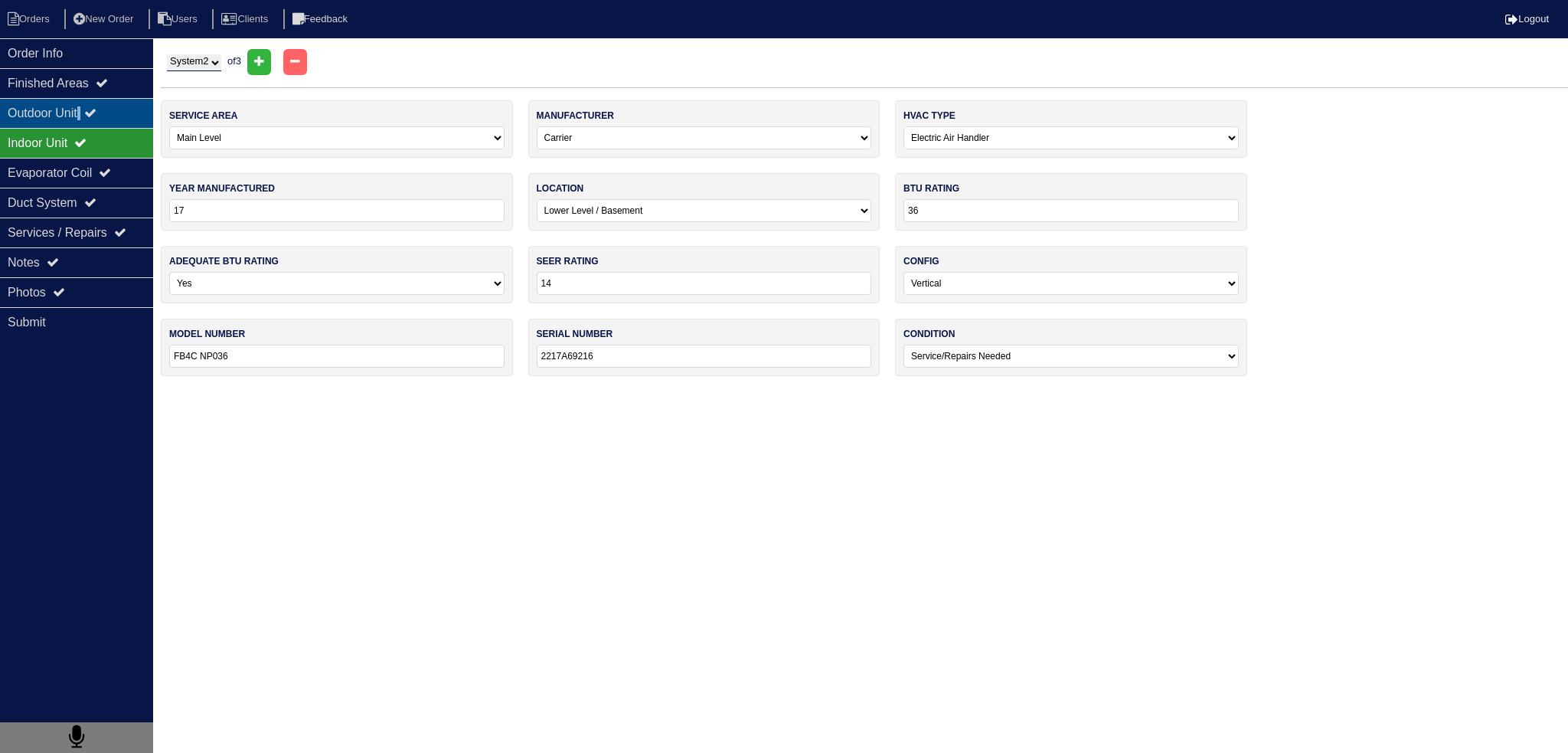
click at [87, 106] on div "Outdoor Unit" at bounding box center [76, 113] width 154 height 30
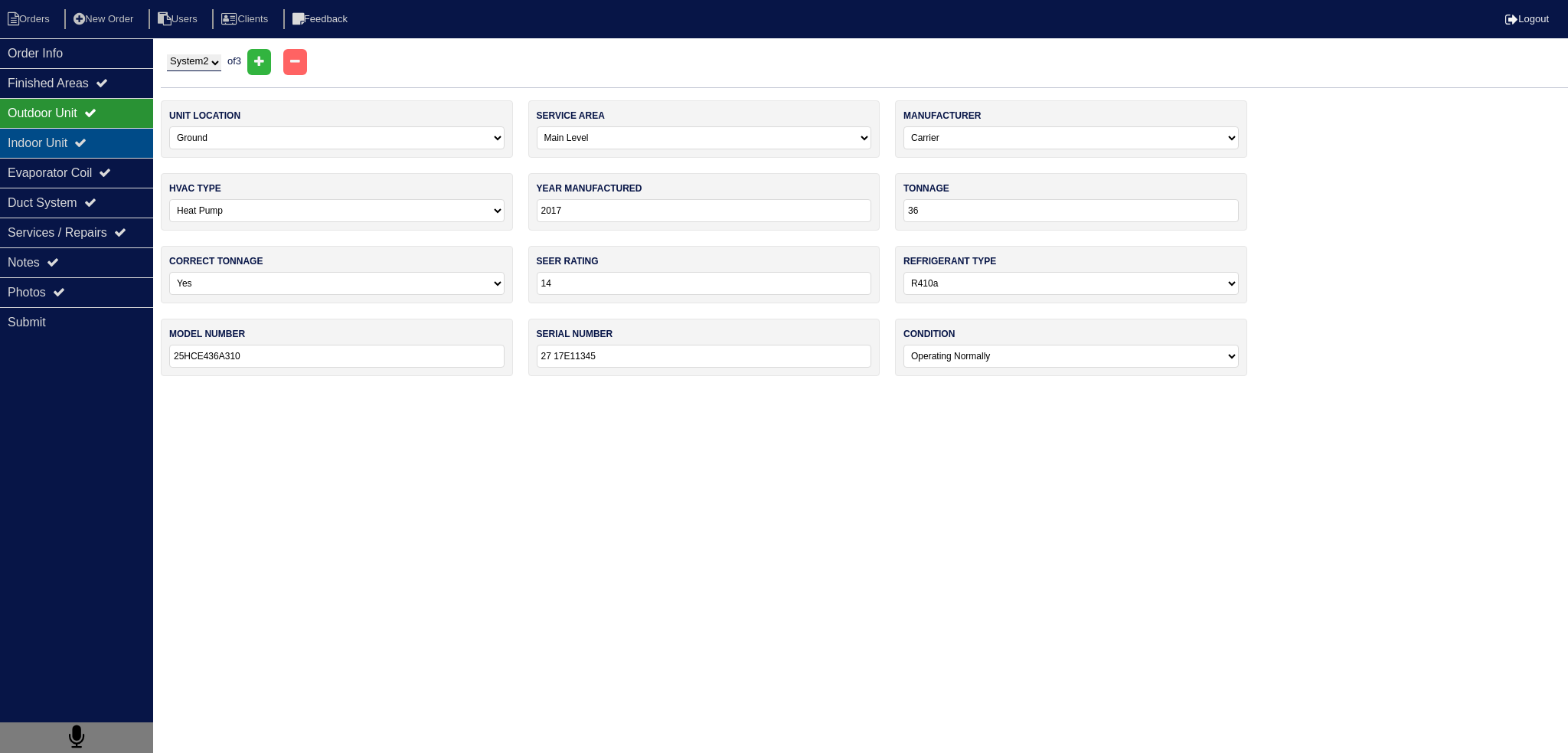
click at [69, 156] on div "Indoor Unit" at bounding box center [76, 143] width 154 height 30
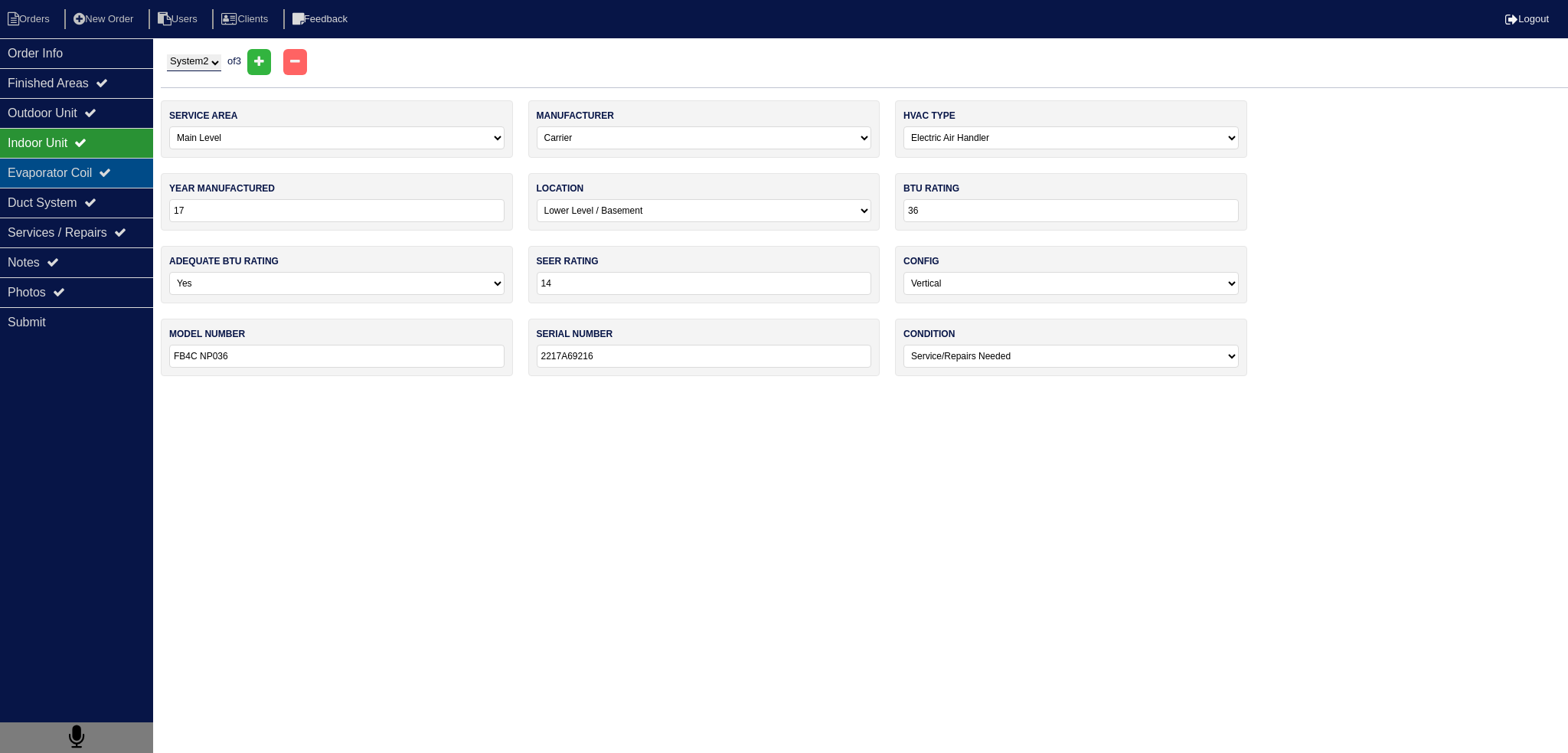
click at [64, 177] on div "Evaporator Coil" at bounding box center [76, 172] width 154 height 30
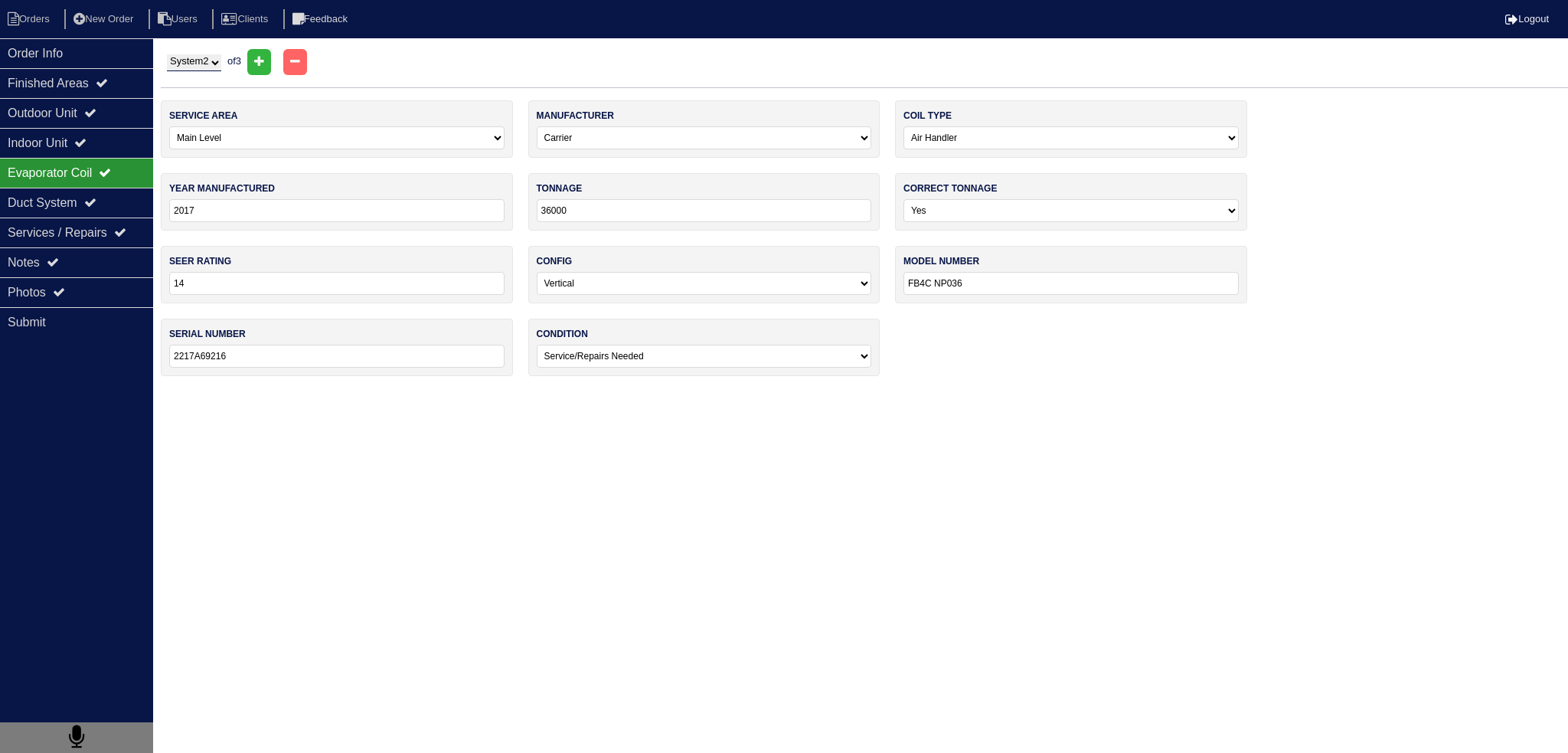
click at [186, 66] on select "System 1 System 2 System 3" at bounding box center [194, 62] width 54 height 17
select select "3"
click at [167, 54] on select "System 1 System 2 System 3" at bounding box center [194, 62] width 54 height 17
select select "2"
select select "Oxbox"
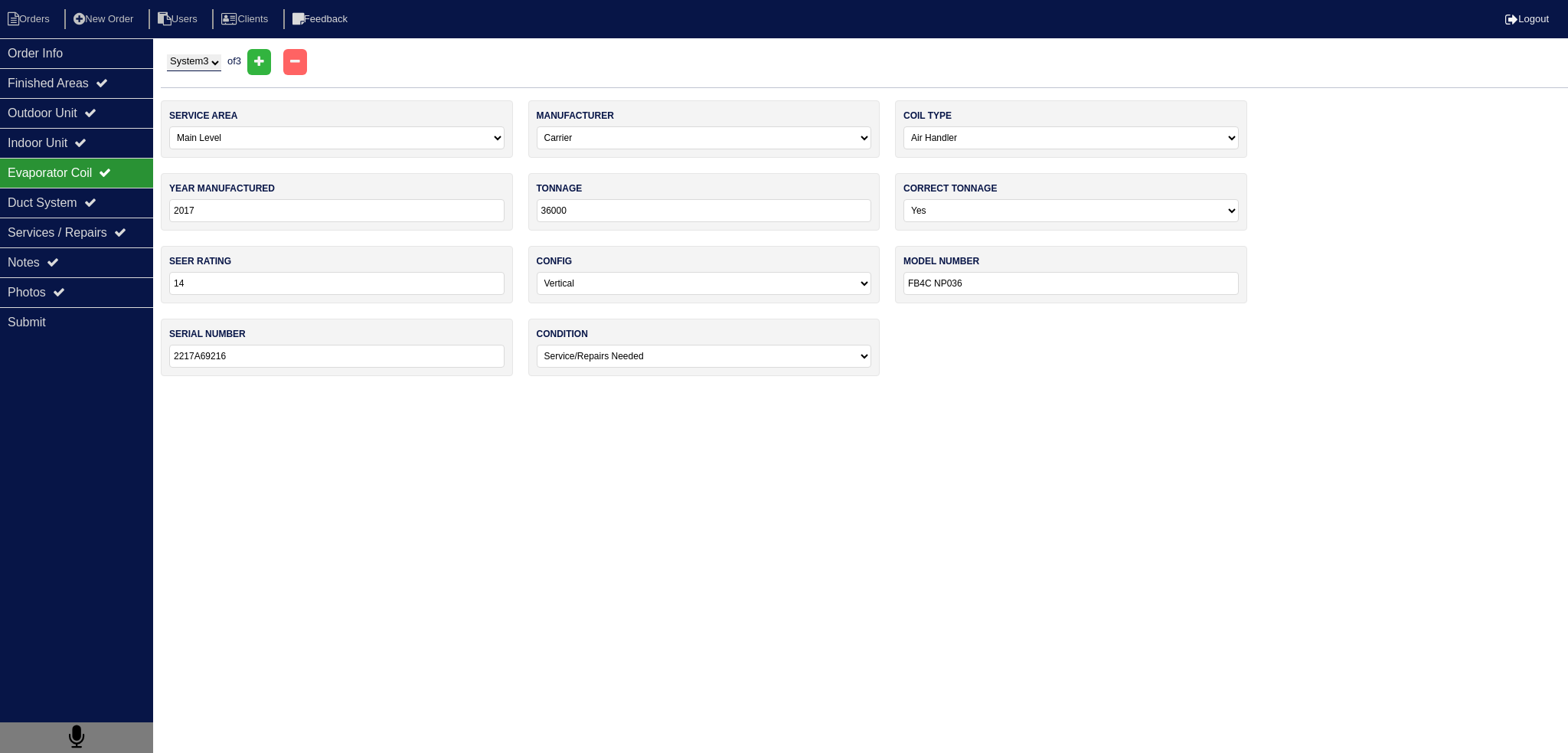
type input "2017"
type input "18000"
type input "J4AH4P18A1ADOAA"
type input "214971204J"
select select "0"
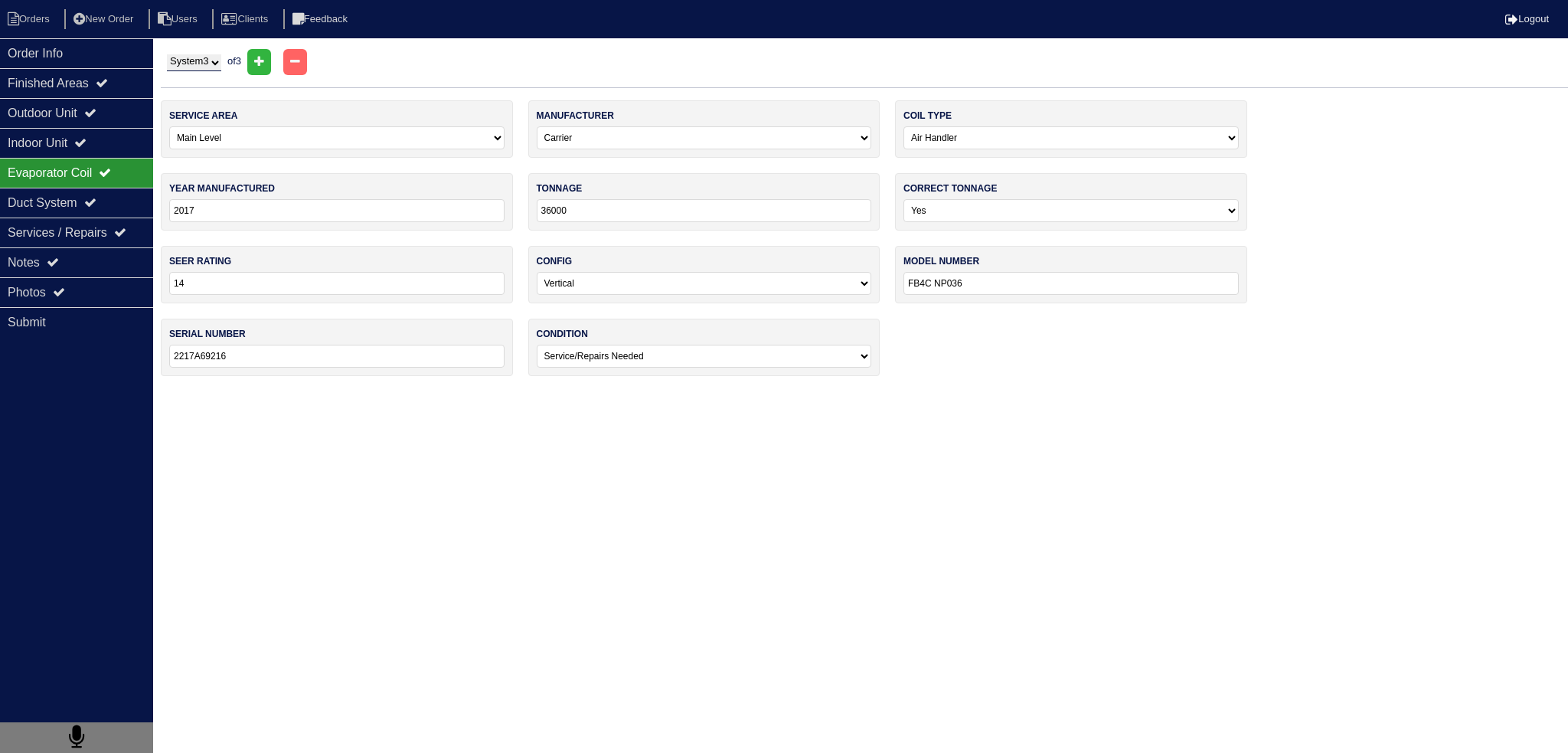
select select "Oxbox"
type input "18000"
type input "J4AH4P18A1ADOAA"
type input "214971204J"
select select "0"
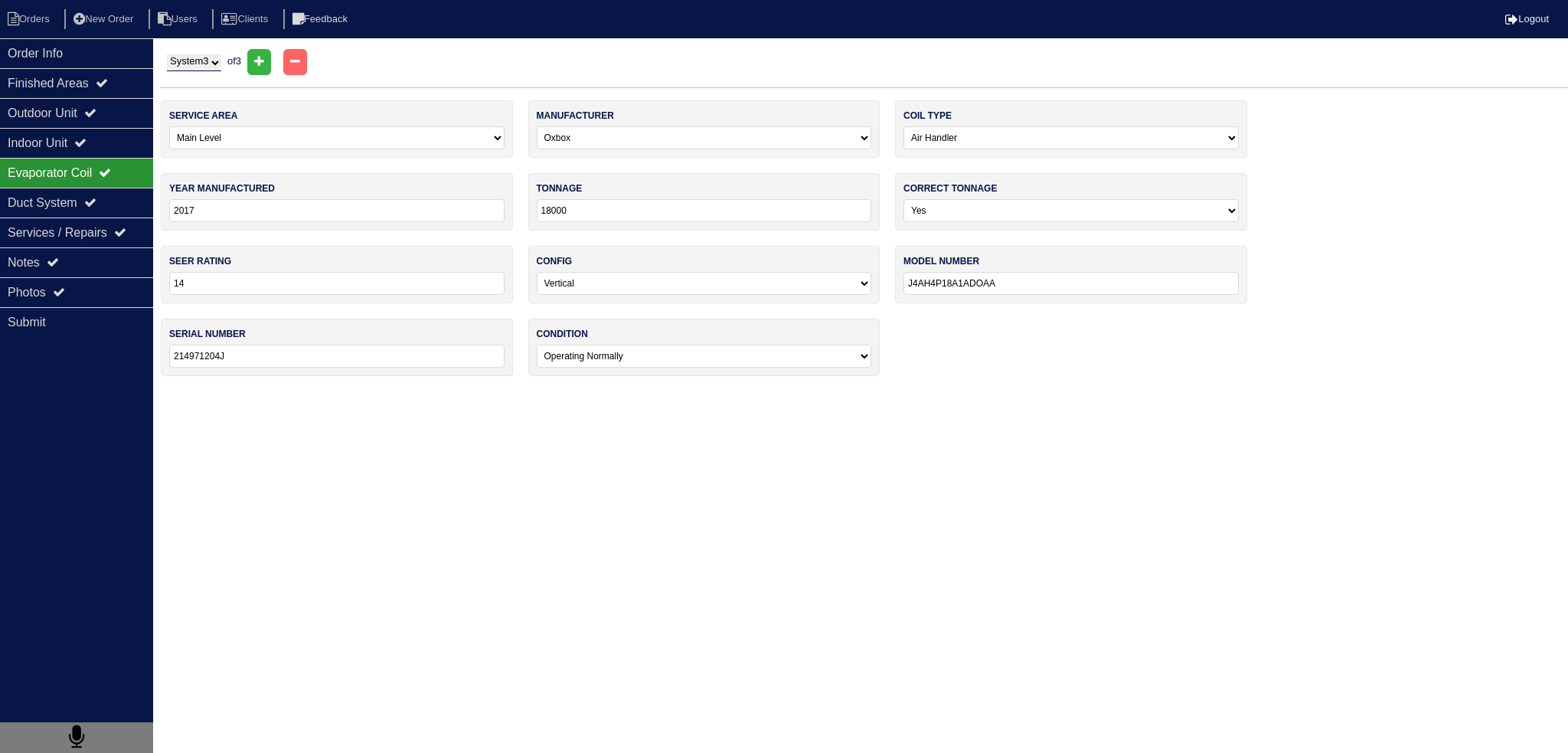
click at [123, 158] on div "Evaporator Coil" at bounding box center [76, 172] width 154 height 30
click at [122, 147] on div "Indoor Unit" at bounding box center [76, 143] width 154 height 30
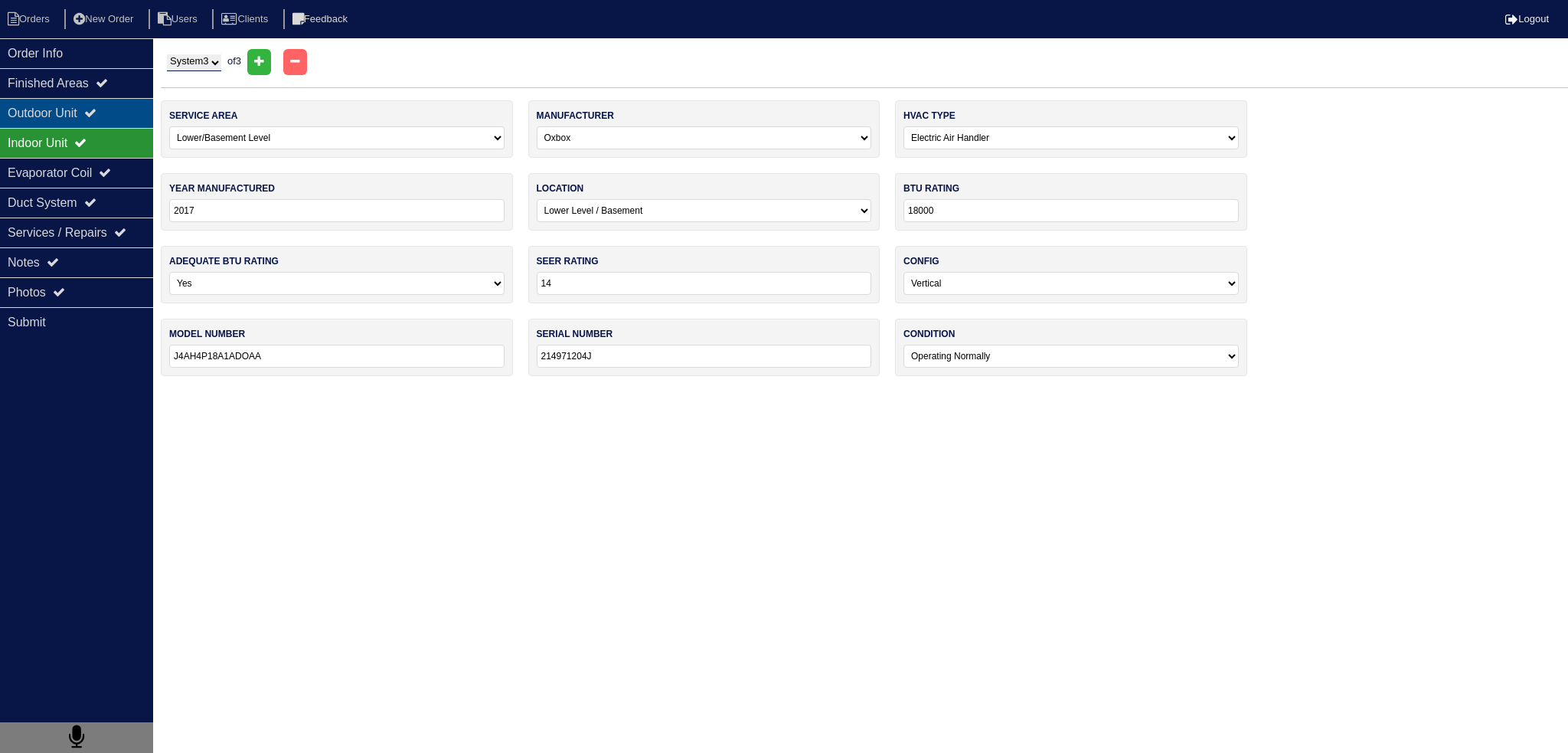
click at [110, 99] on div "Outdoor Unit" at bounding box center [76, 113] width 154 height 30
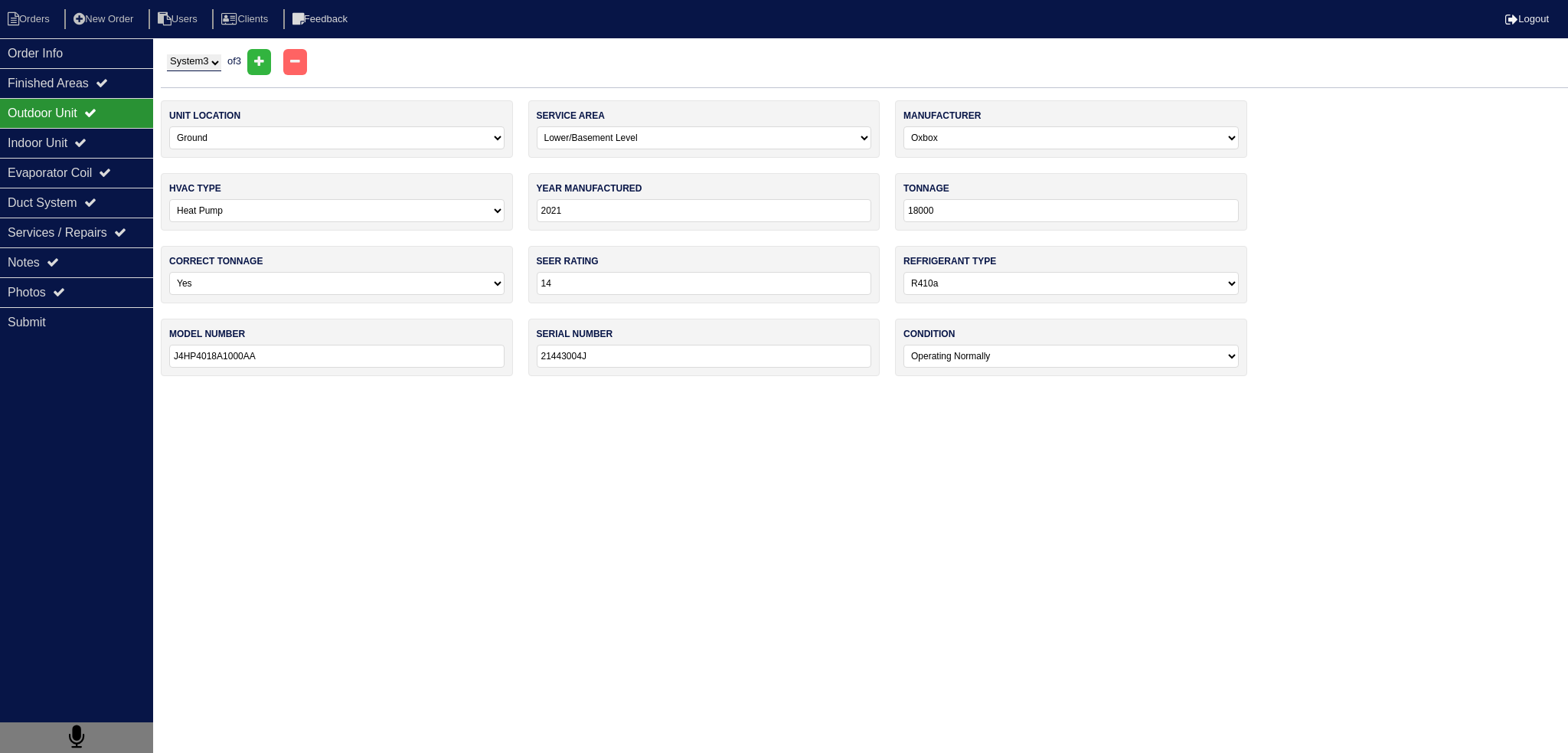
drag, startPoint x: 552, startPoint y: 356, endPoint x: 541, endPoint y: 359, distance: 11.4
click at [541, 359] on input "21443004J" at bounding box center [704, 356] width 336 height 23
click at [599, 223] on div "year manufactured 2021" at bounding box center [704, 202] width 353 height 57
click at [589, 212] on input "2021" at bounding box center [704, 210] width 336 height 23
click at [92, 153] on div "Indoor Unit" at bounding box center [76, 143] width 154 height 30
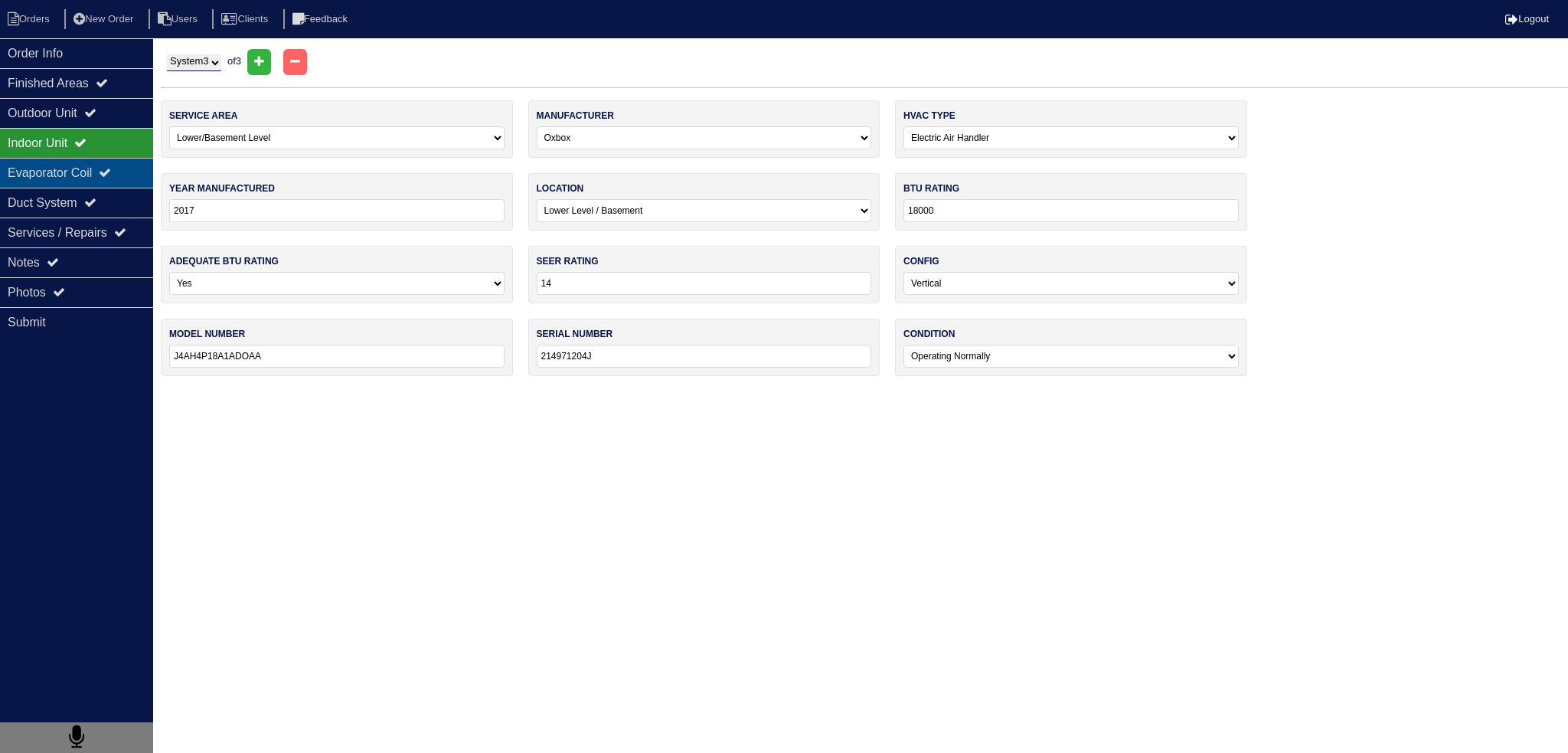
click at [86, 173] on div "Evaporator Coil" at bounding box center [76, 172] width 154 height 30
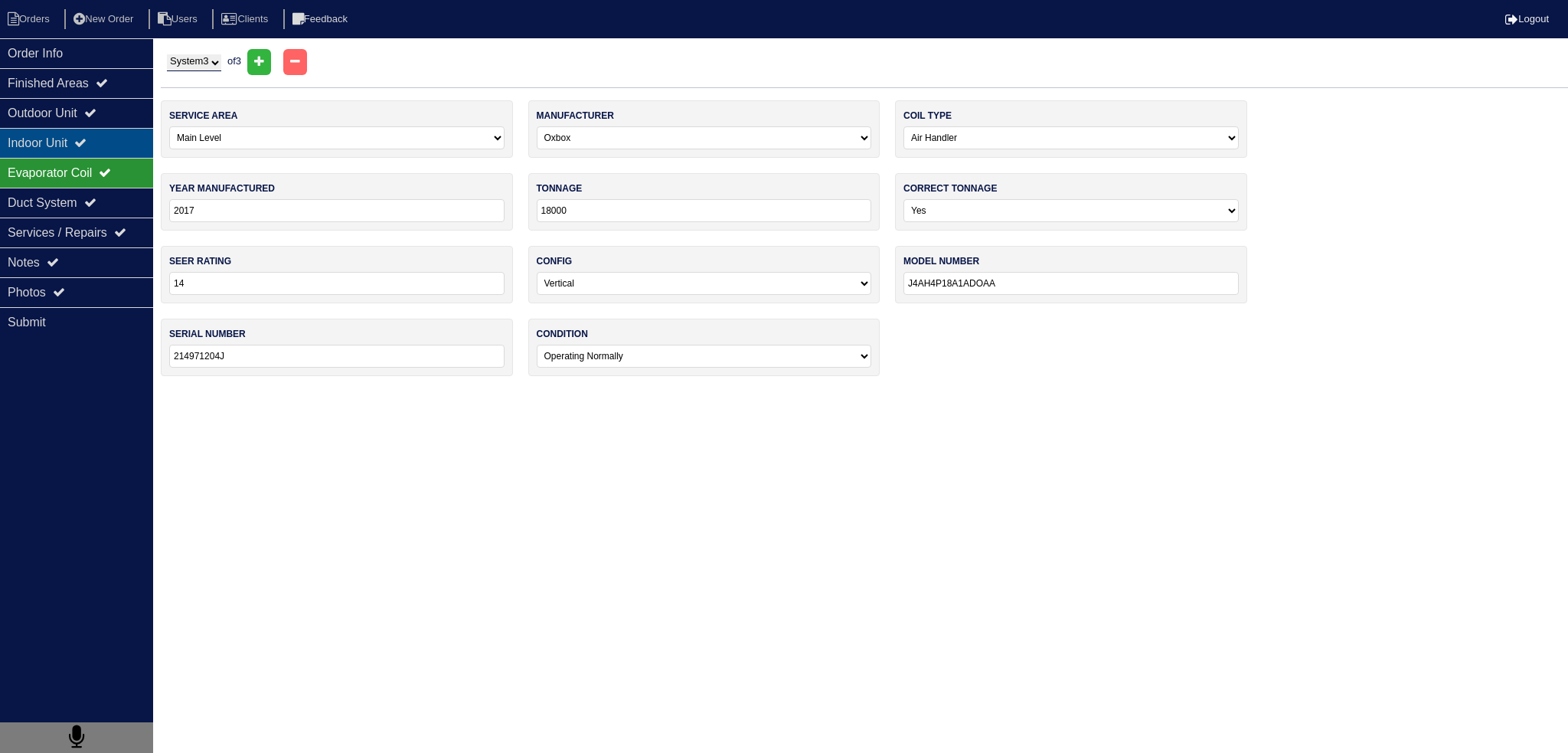
click at [86, 146] on icon at bounding box center [80, 143] width 12 height 12
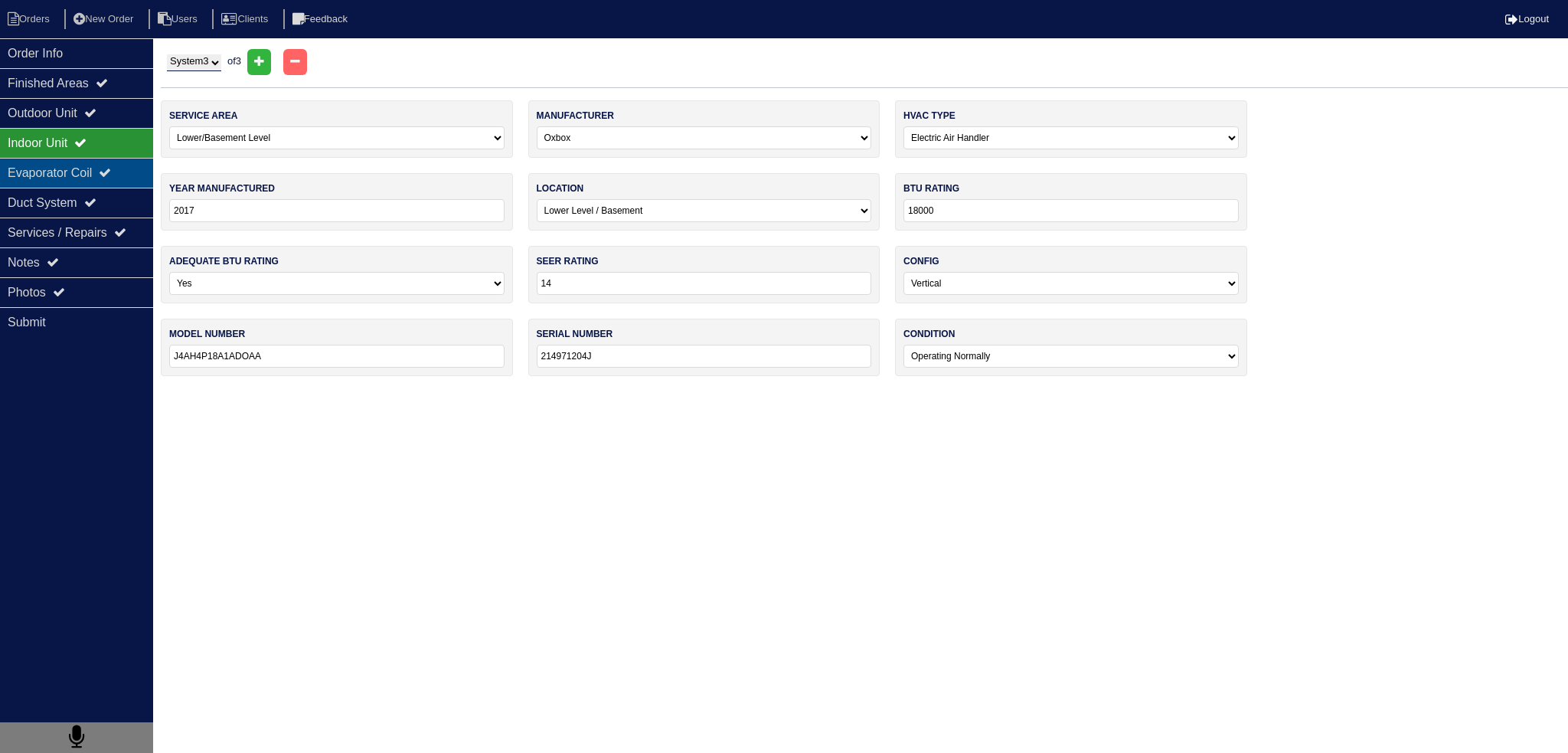
click at [88, 161] on div "Evaporator Coil" at bounding box center [76, 172] width 154 height 30
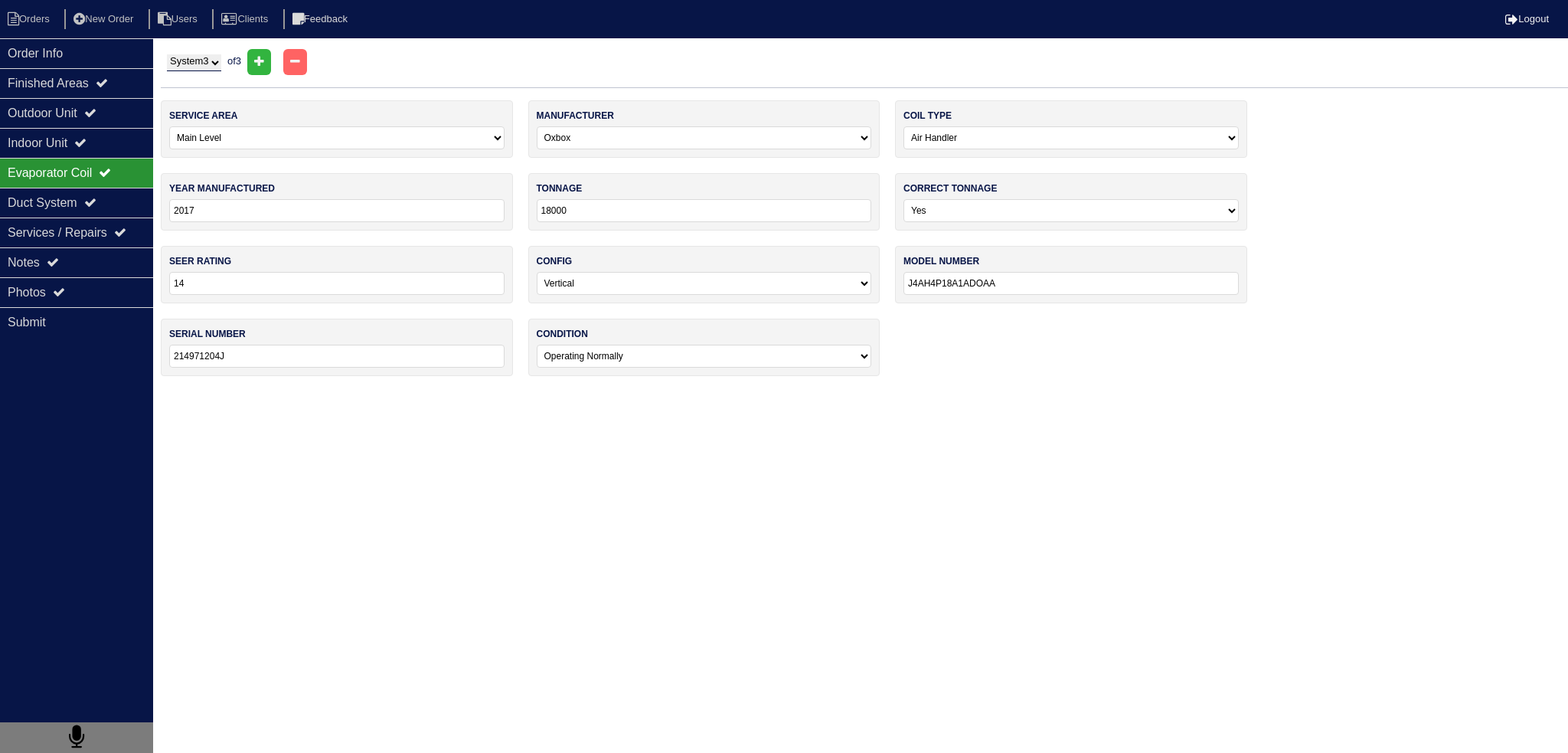
click at [191, 62] on select "System 1 System 2 System 3" at bounding box center [194, 62] width 54 height 17
select select "2"
click at [167, 54] on select "System 1 System 2 System 3" at bounding box center [194, 62] width 54 height 17
select select "Carrier"
type input "36000"
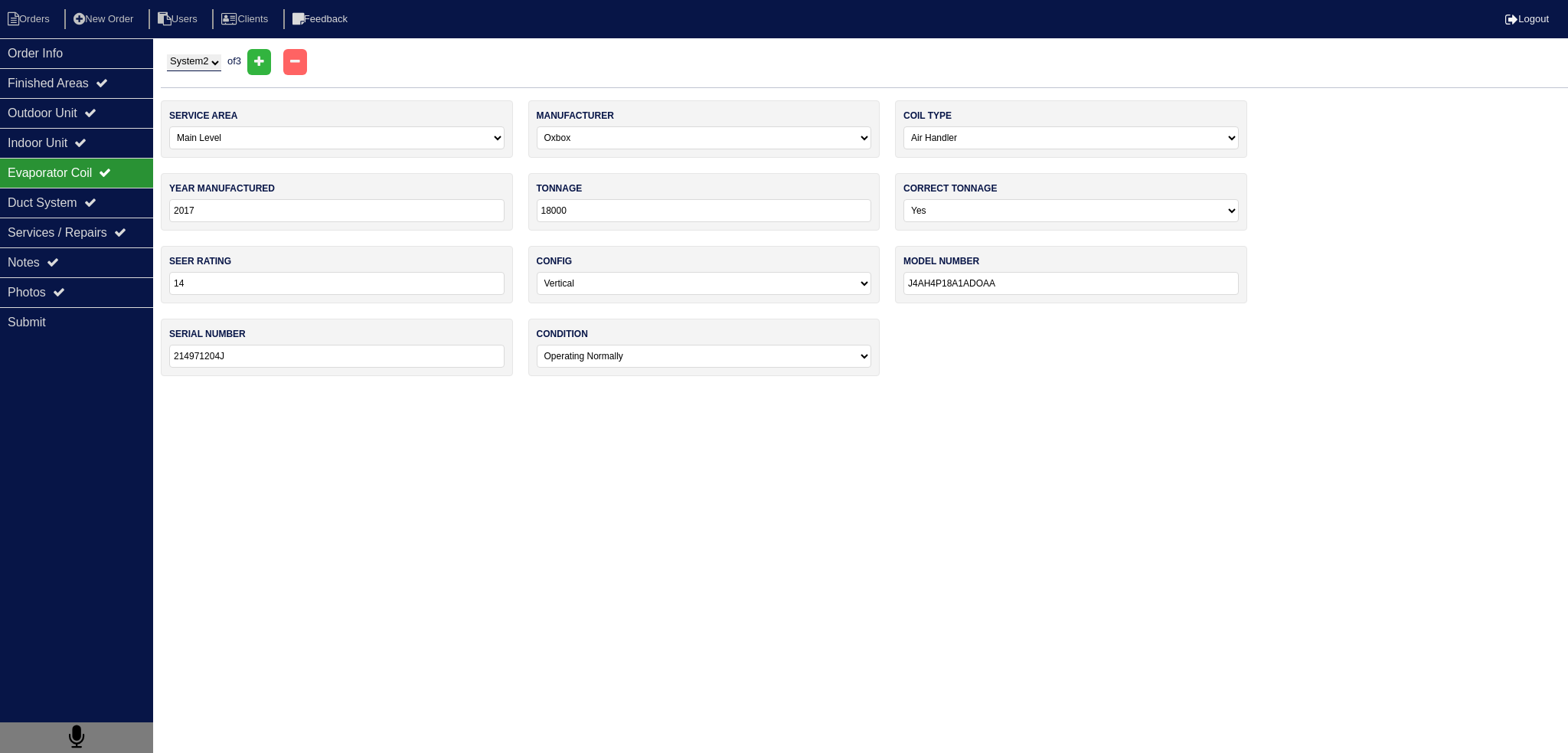
type input "FB4C NP036"
type input "2217A69216"
select select "1"
click at [239, 355] on input "2217A69216" at bounding box center [337, 356] width 336 height 23
click at [199, 57] on select "System 1 System 2 System 3" at bounding box center [194, 62] width 54 height 17
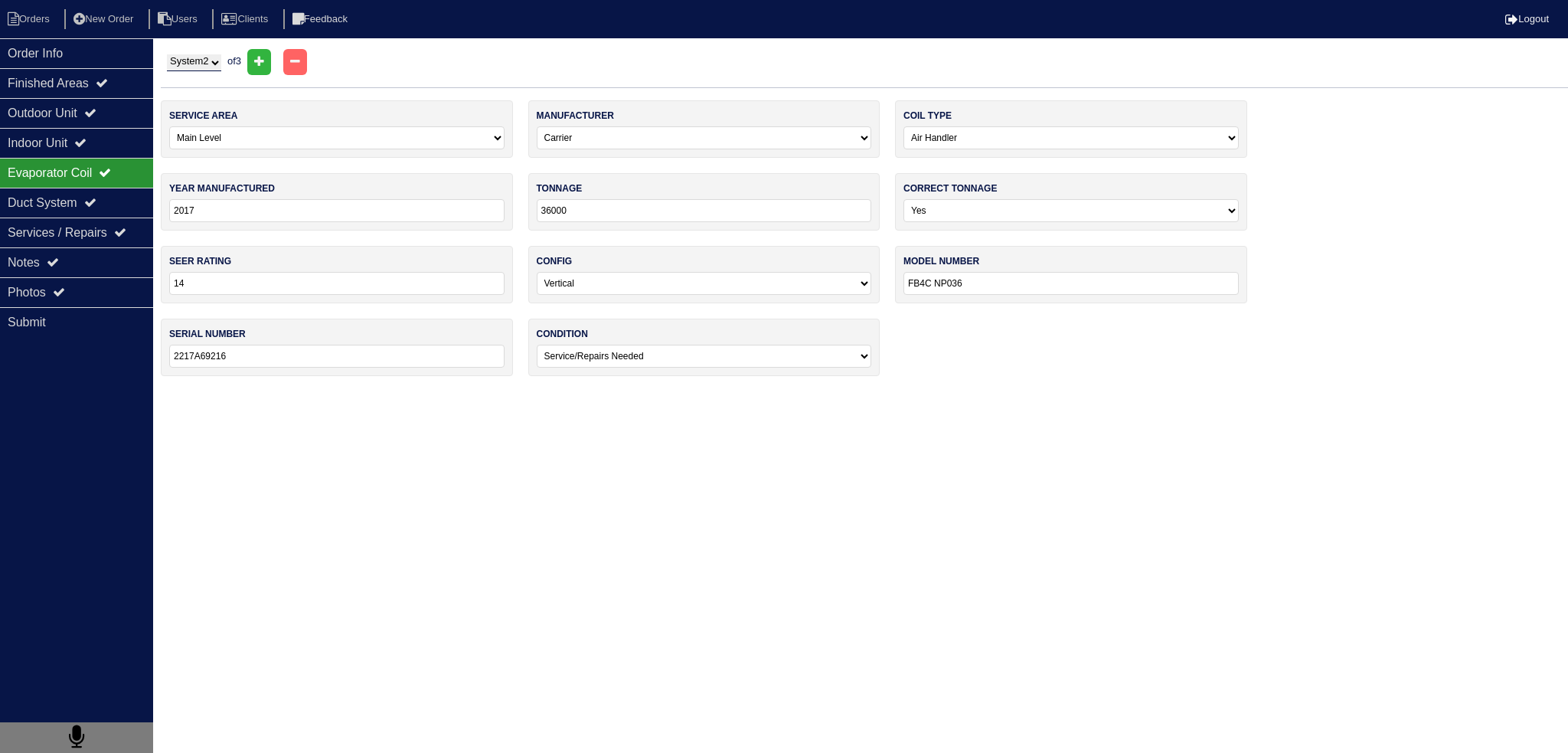
select select "1"
click at [167, 54] on select "System 1 System 2 System 3" at bounding box center [194, 62] width 54 height 17
select select "Lennox"
type input "2011"
type input "36"
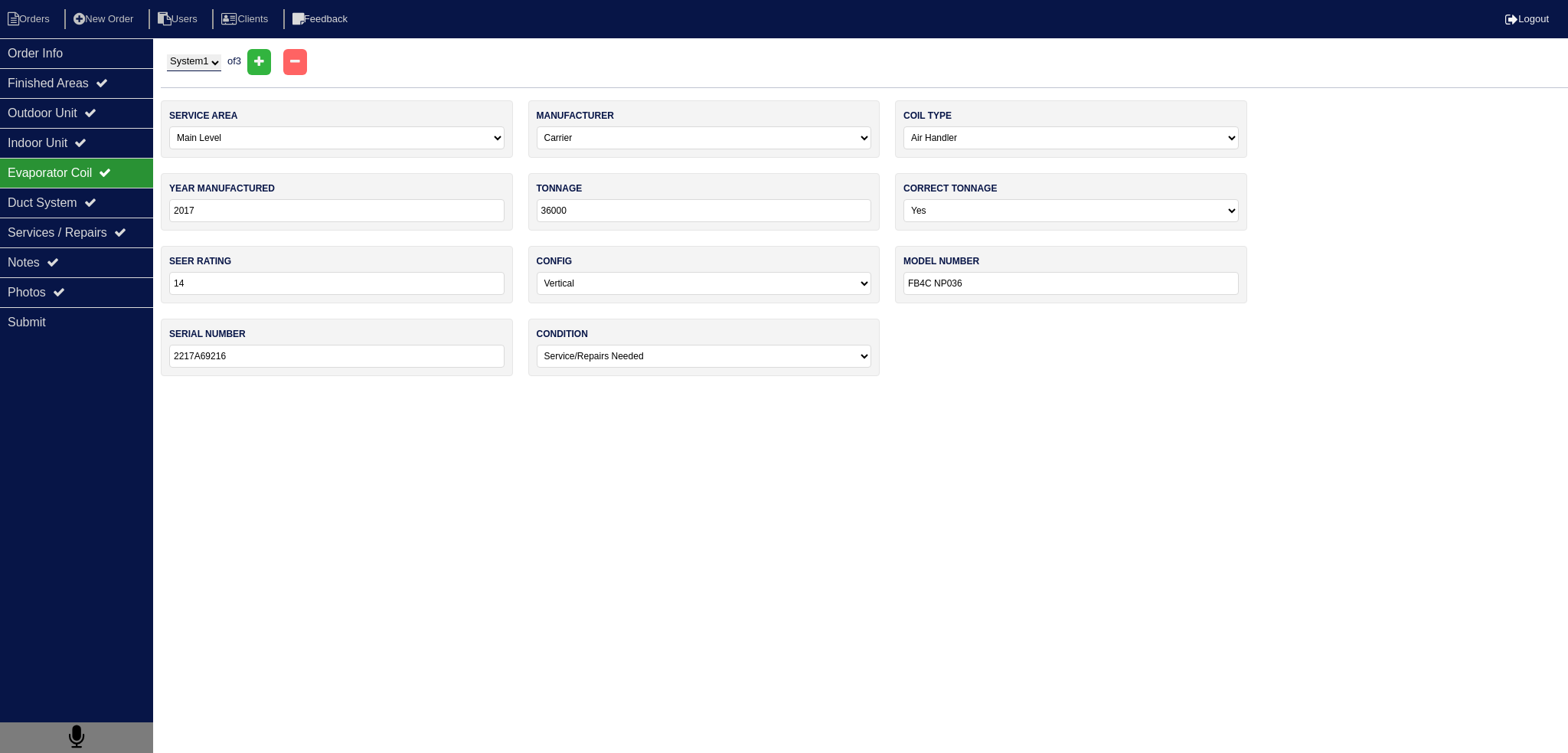
type input "CBX26UH-036-230-1"
type input "6011L10218"
select select "0"
drag, startPoint x: 125, startPoint y: 122, endPoint x: 184, endPoint y: 79, distance: 73.0
click at [123, 120] on div "Outdoor Unit" at bounding box center [76, 113] width 154 height 30
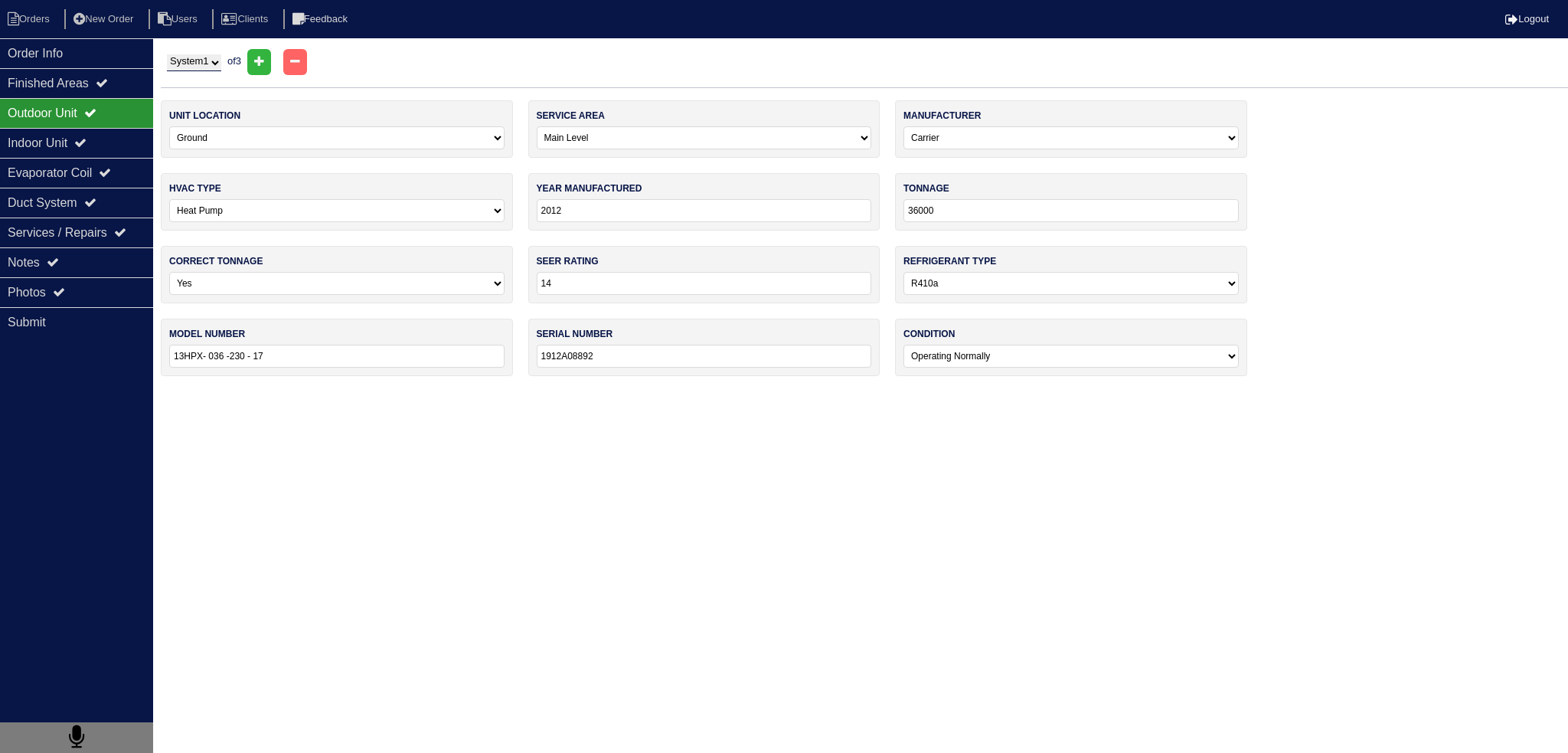
click at [231, 60] on div "System 1 System 2 System 3 of 3" at bounding box center [864, 61] width 1408 height 26
drag, startPoint x: 227, startPoint y: 61, endPoint x: 226, endPoint y: 69, distance: 8.1
click at [221, 69] on select "System 1 System 2 System 3" at bounding box center [194, 62] width 54 height 17
select select "2"
click at [167, 54] on select "System 1 System 2 System 3" at bounding box center [194, 62] width 54 height 17
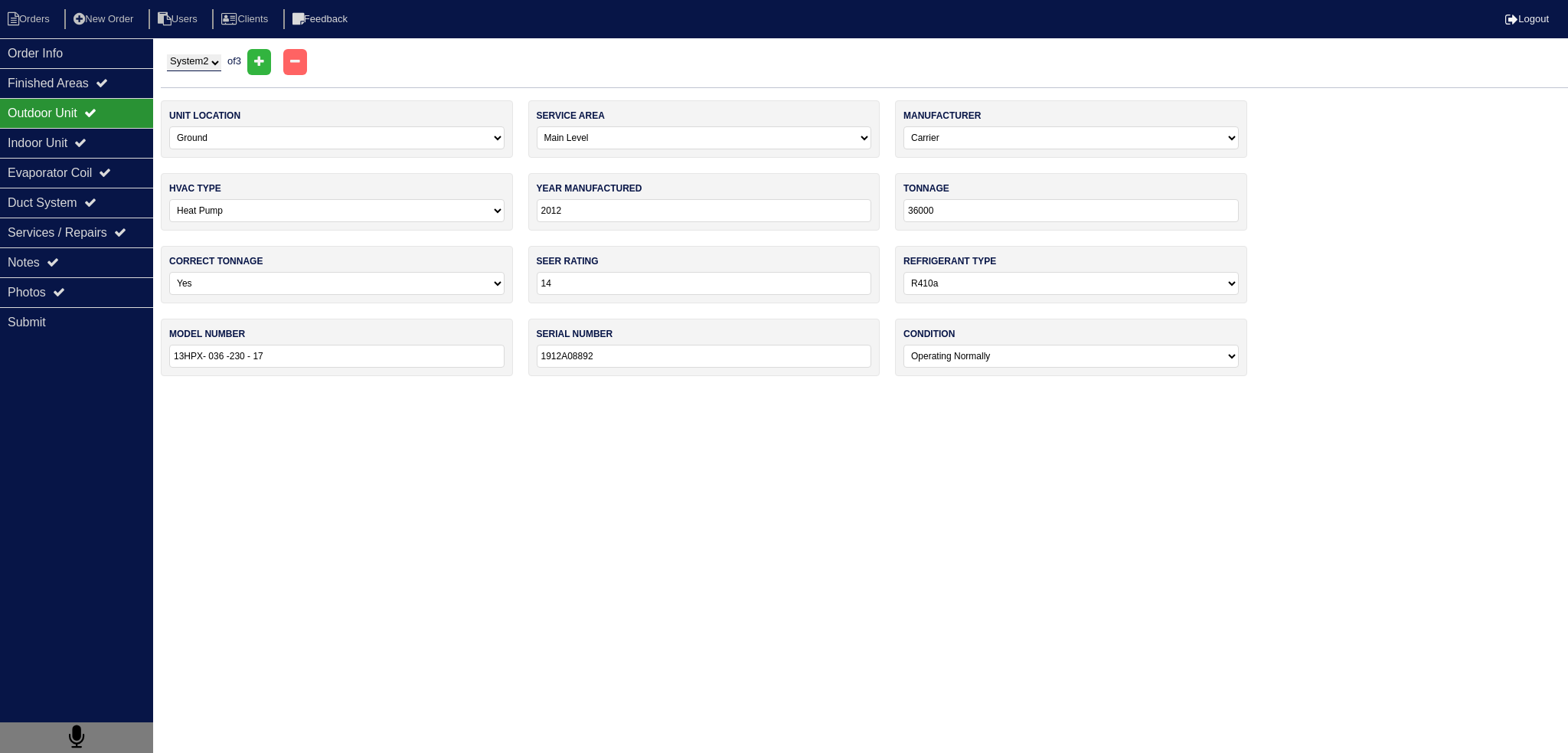
select select "Carrier"
type input "2017"
type input "36"
type input "25HCE436A310"
type input "27 17E11345"
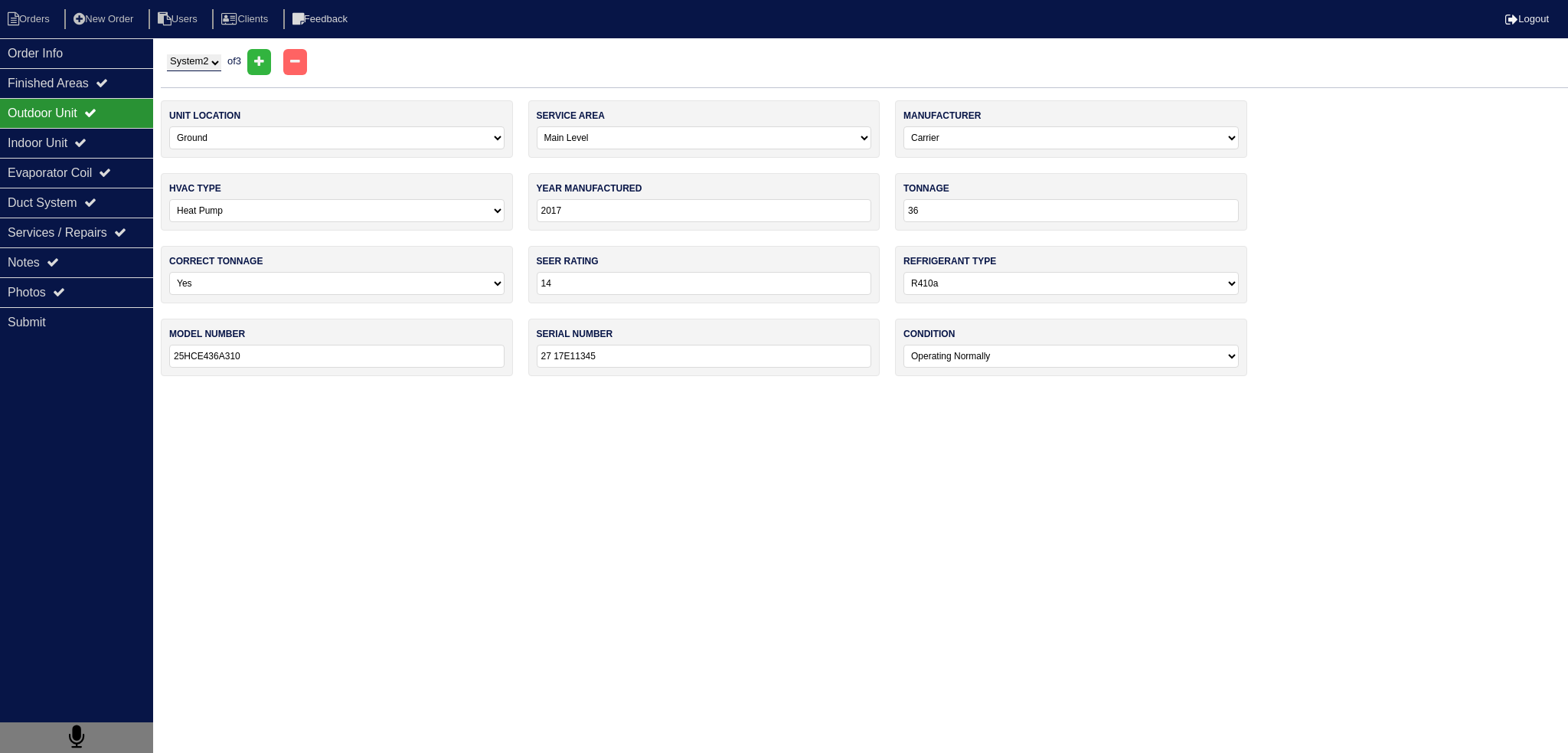
click at [197, 54] on select "System 1 System 2 System 3" at bounding box center [194, 62] width 54 height 17
select select "3"
click at [167, 54] on select "System 1 System 2 System 3" at bounding box center [194, 62] width 54 height 17
select select "2"
select select "Oxbox"
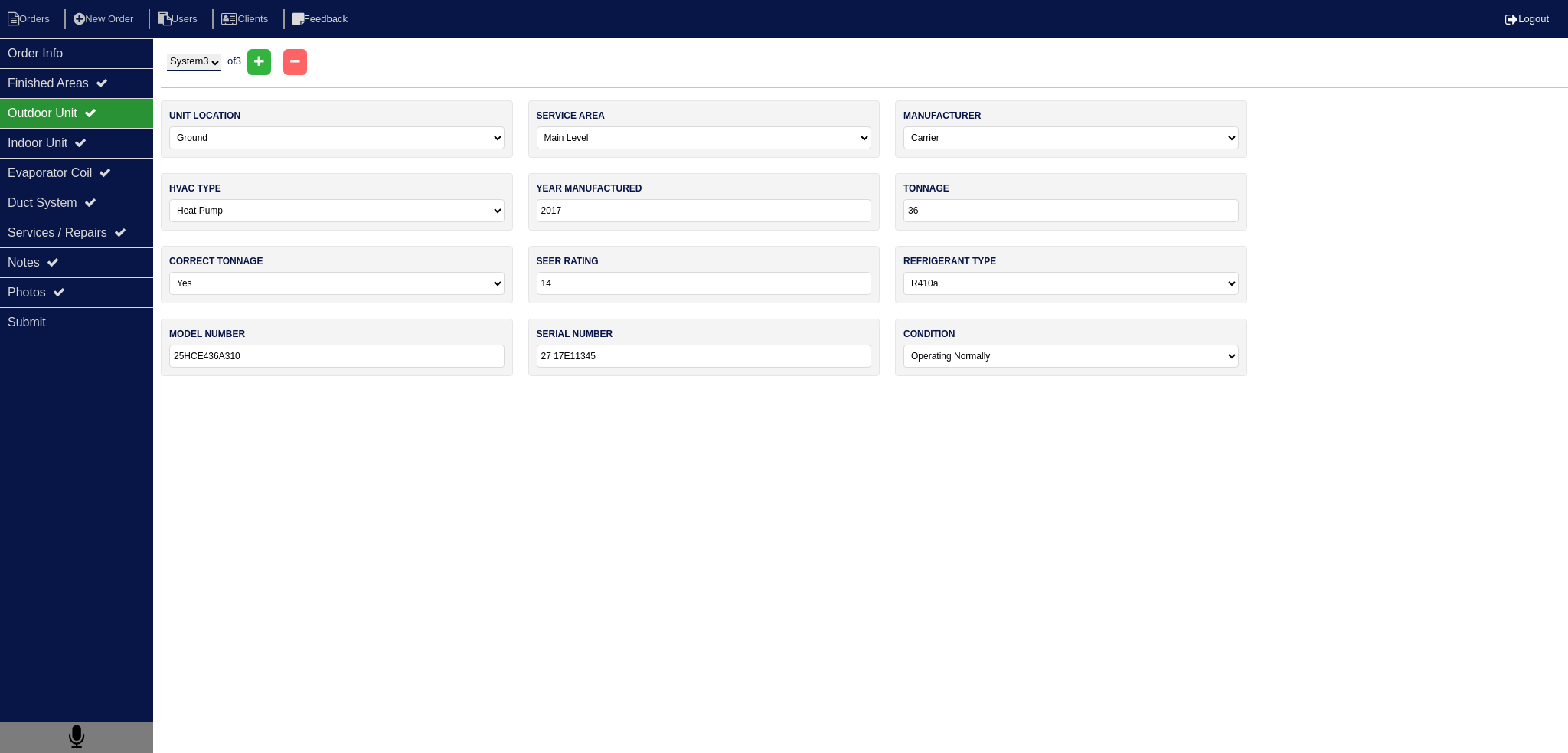
type input "2021"
type input "18000"
type input "J4HP4018A1000AA"
type input "21443004J"
click at [194, 64] on select "System 1 System 2 System 3" at bounding box center [194, 62] width 54 height 17
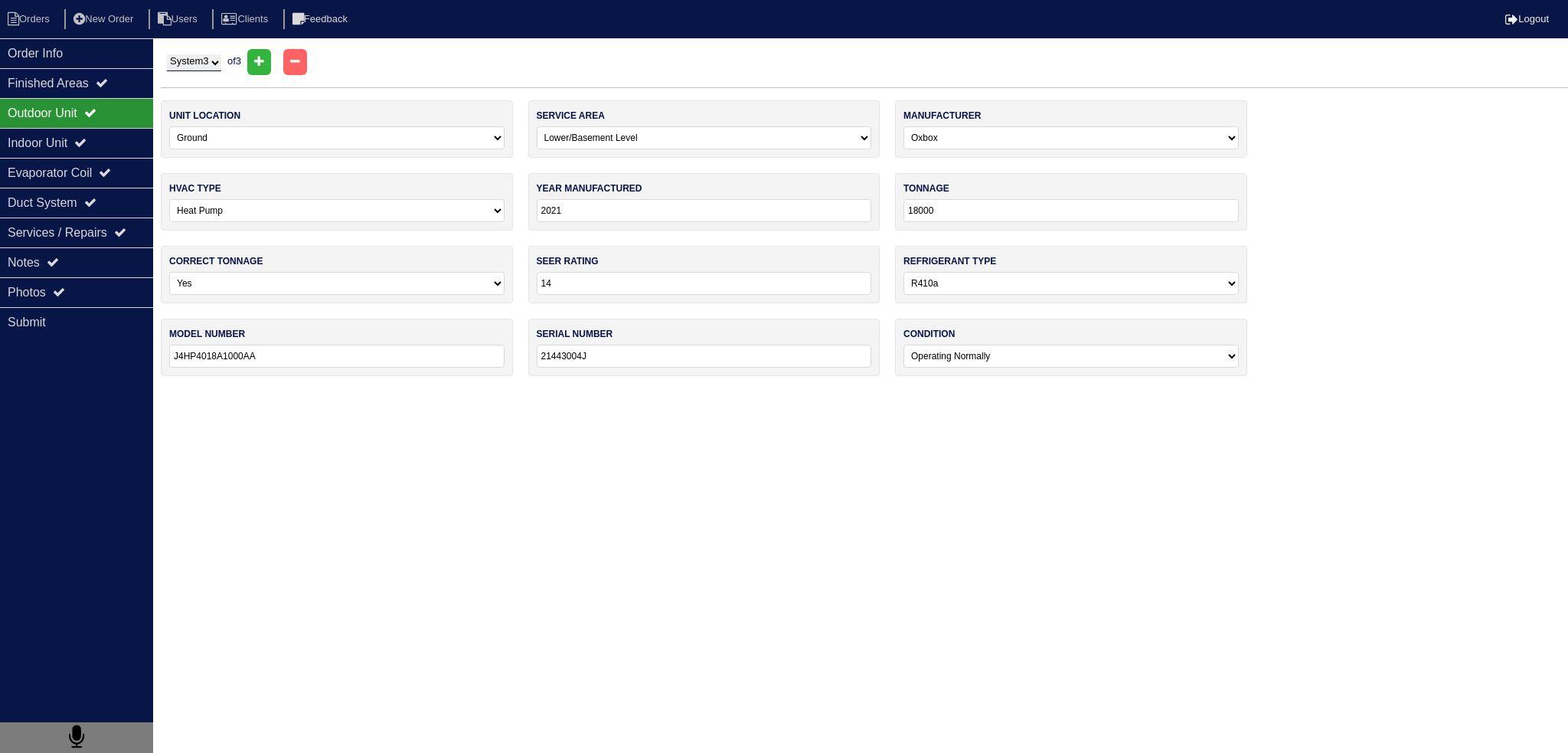
select select "2"
click at [167, 54] on select "System 1 System 2 System 3" at bounding box center [194, 62] width 54 height 17
select select "0"
select select "Carrier"
type input "2017"
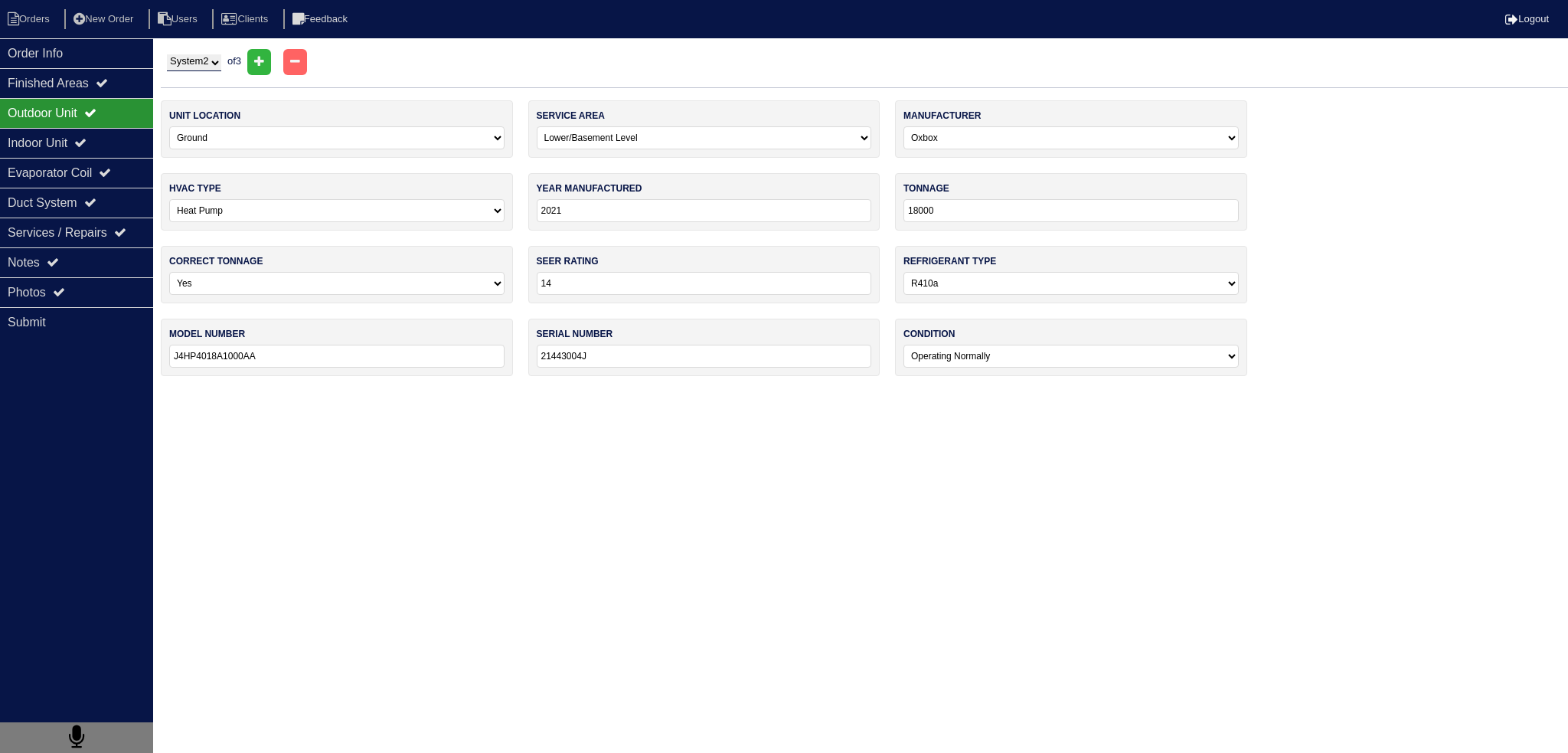
type input "36"
type input "25HCE436A310"
type input "27 17E11345"
click at [220, 63] on select "System 1 System 2 System 3" at bounding box center [194, 62] width 54 height 17
select select "1"
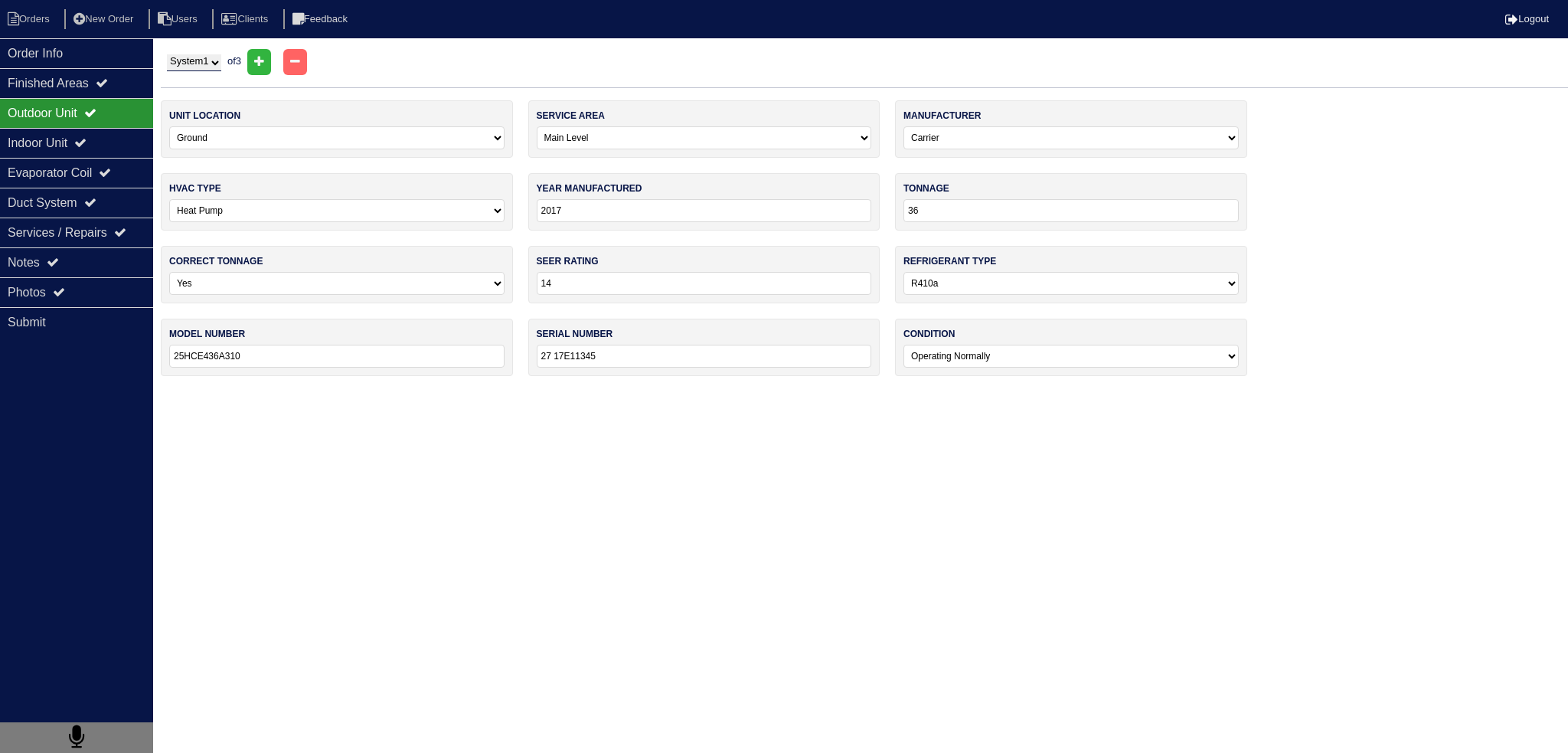
click at [167, 54] on select "System 1 System 2 System 3" at bounding box center [194, 62] width 54 height 17
select select "Lennox"
type input "2012"
type input "36000"
type input "13HPX- 036 -230 - 17"
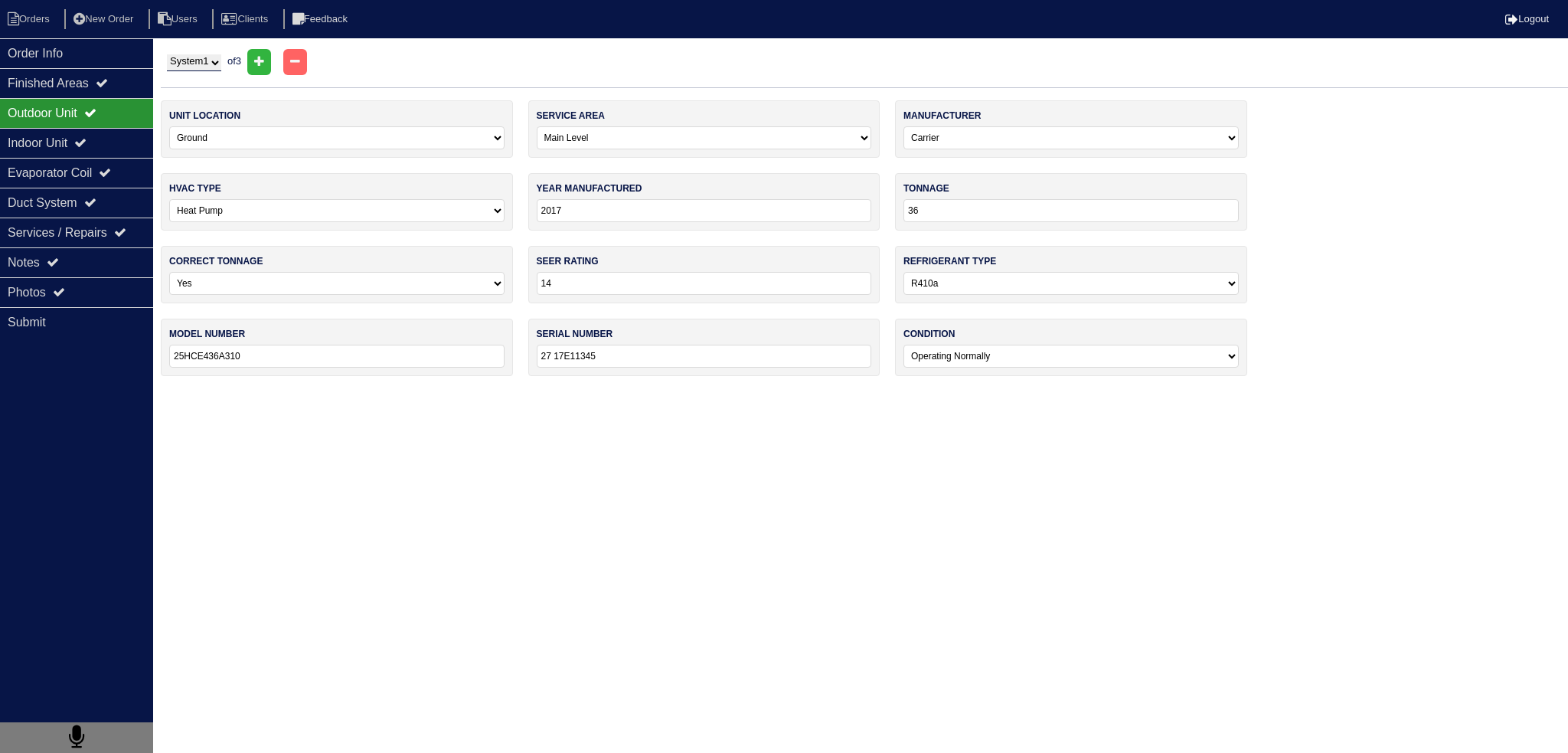
type input "1912A08892"
click at [116, 160] on div "Evaporator Coil" at bounding box center [76, 172] width 154 height 30
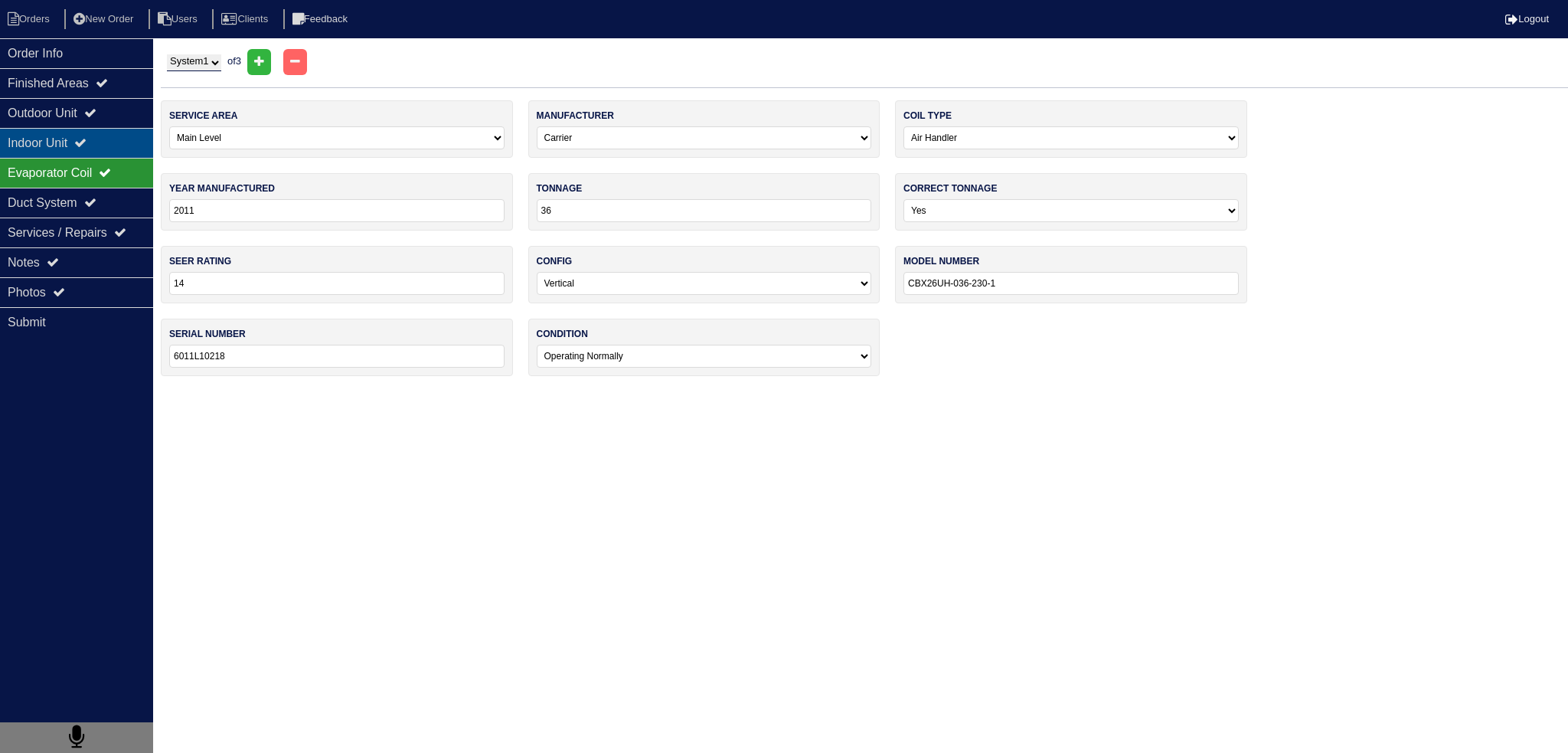
click at [120, 151] on div "Indoor Unit" at bounding box center [76, 143] width 154 height 30
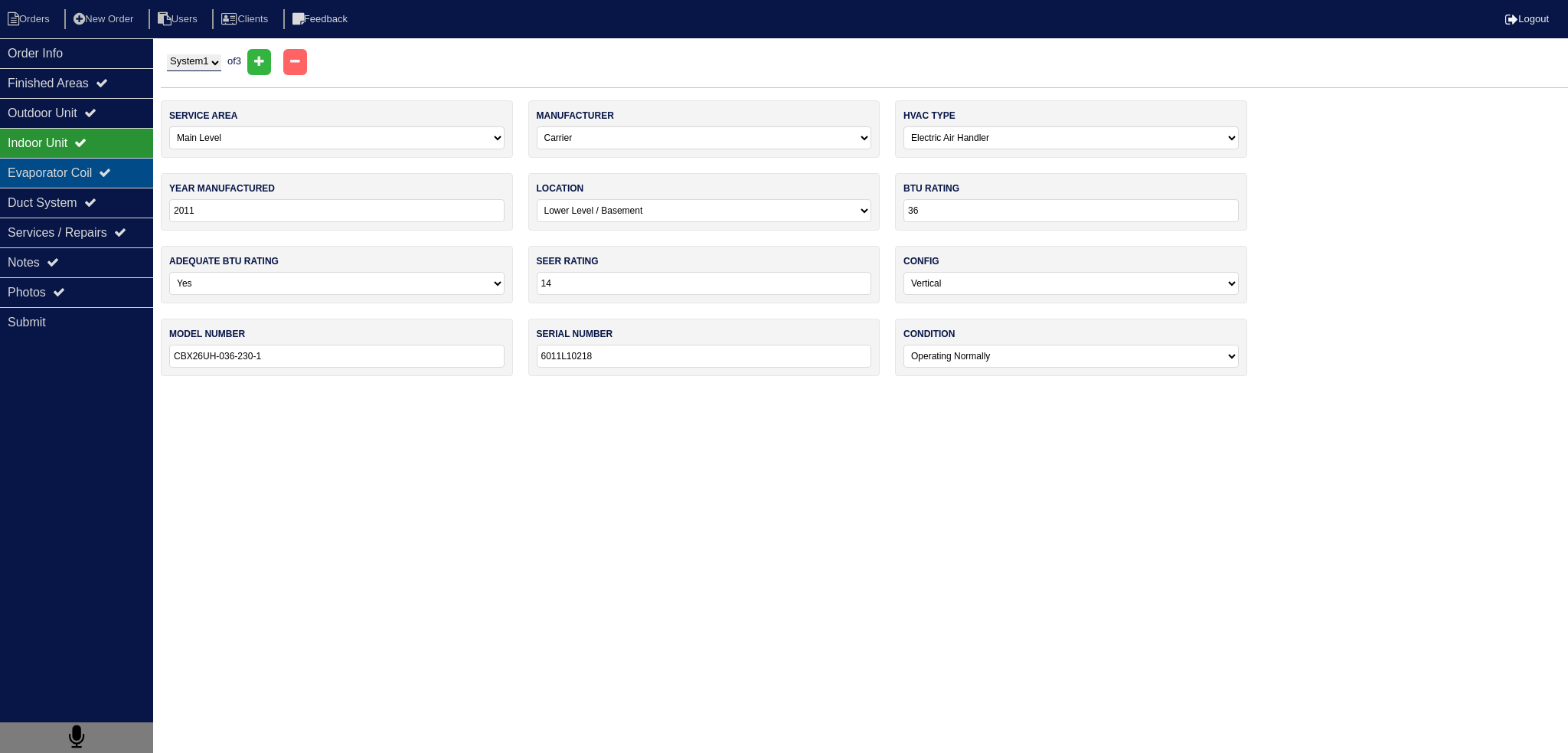
click at [104, 177] on div "Evaporator Coil" at bounding box center [76, 172] width 154 height 30
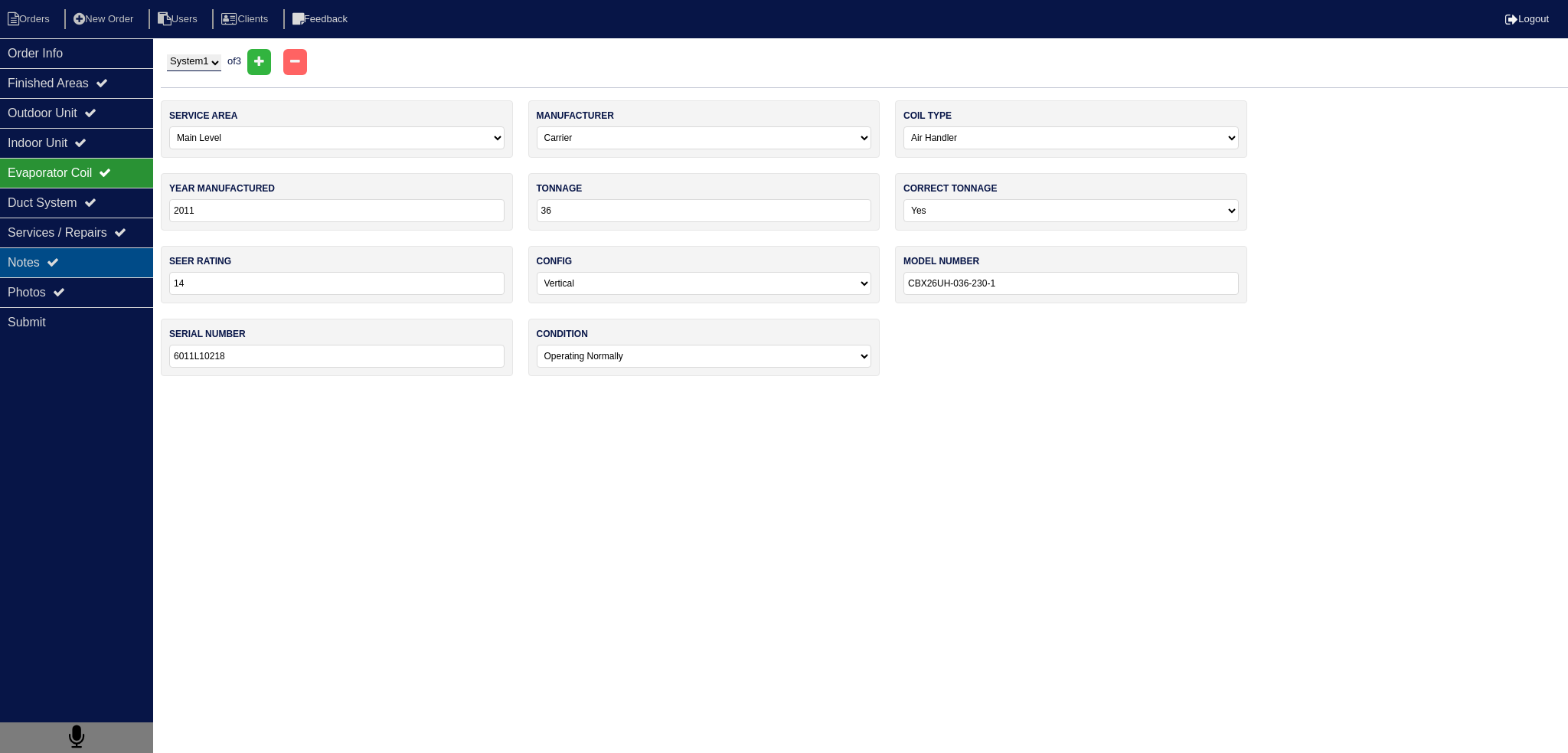
click at [98, 270] on div "Notes" at bounding box center [76, 263] width 154 height 30
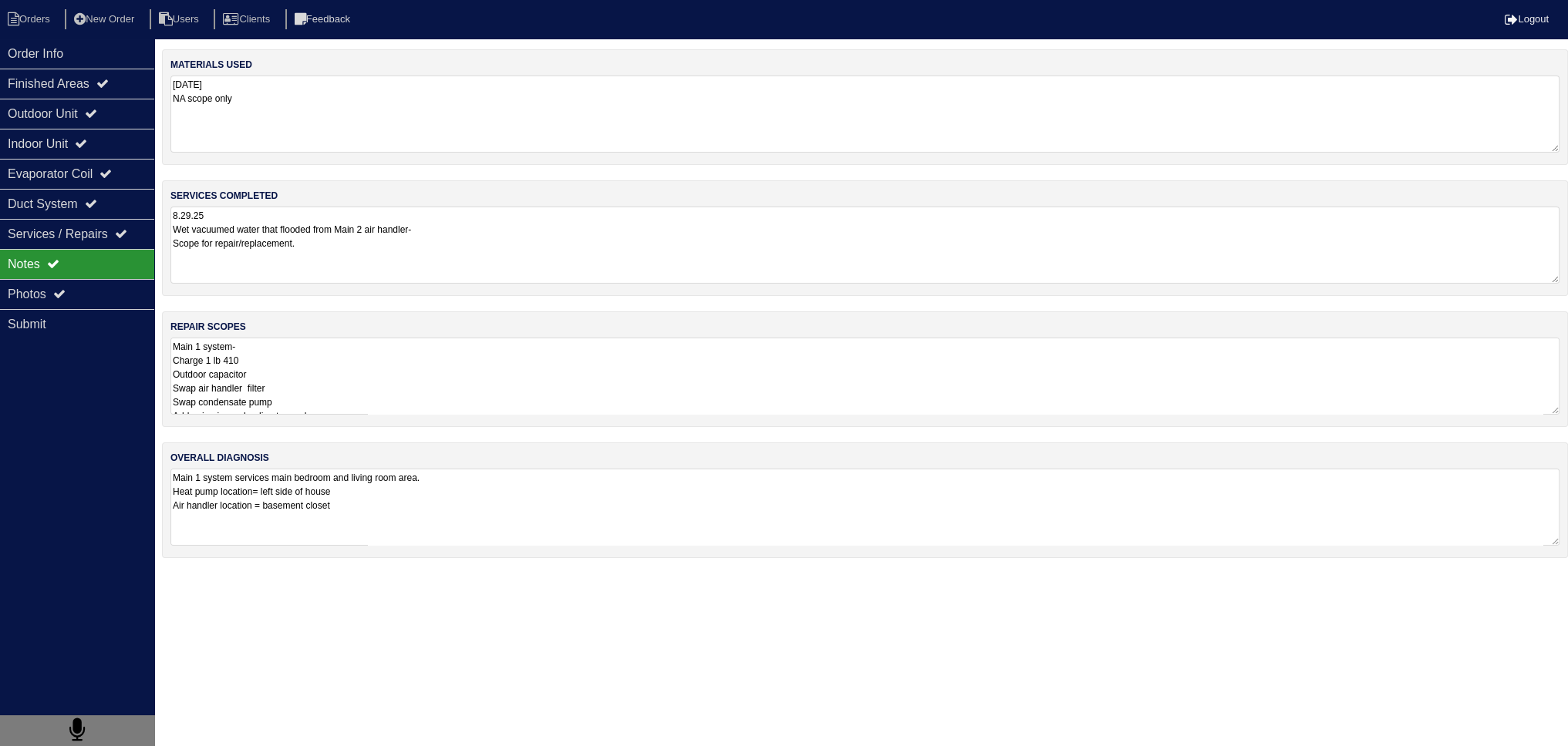
drag, startPoint x: 365, startPoint y: 386, endPoint x: 351, endPoint y: 381, distance: 14.9
click at [354, 382] on textarea "Main 1 system- Charge 1 lb 410 Outdoor capacitor Swap air handler filter Swap c…" at bounding box center [865, 376] width 1388 height 77
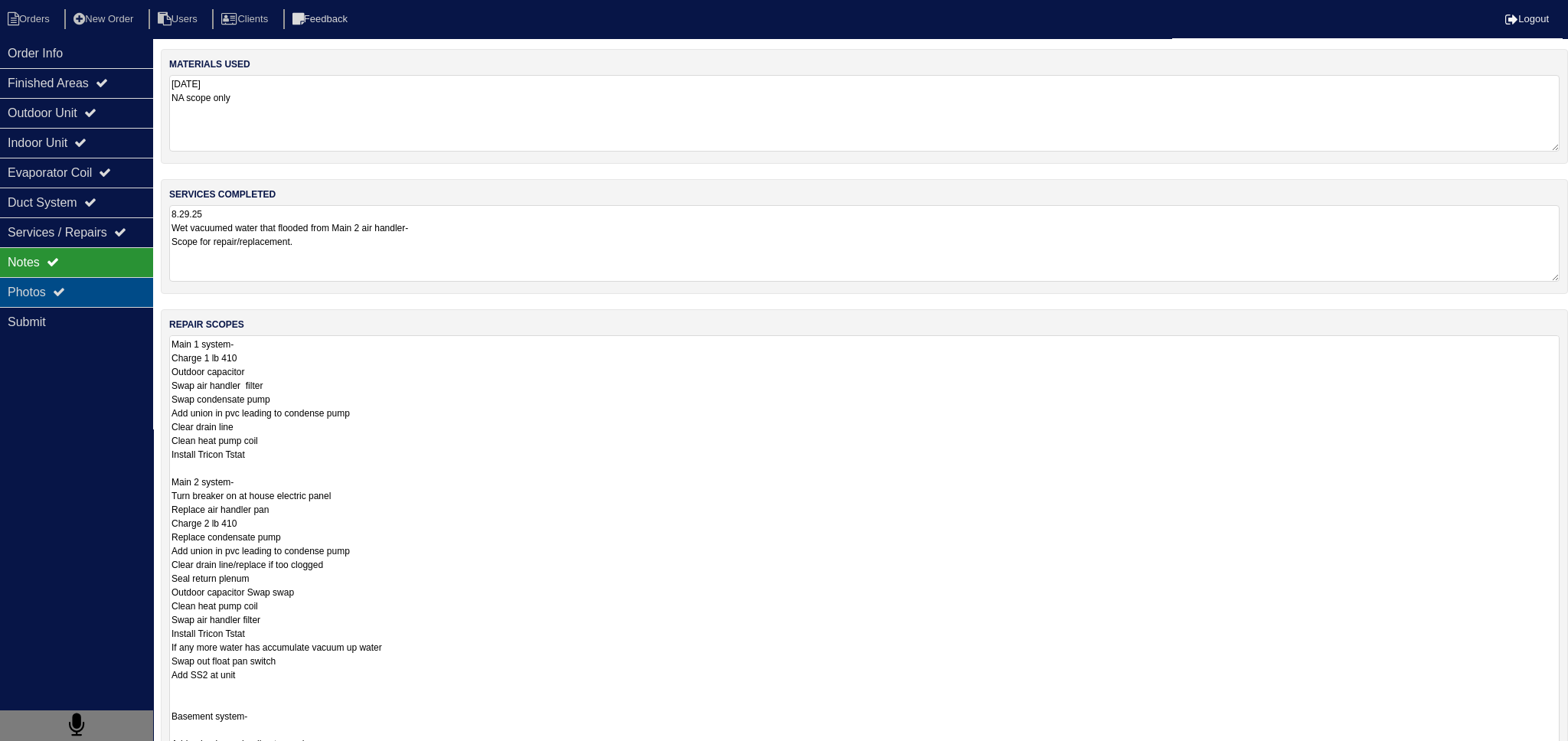
click at [76, 282] on div "Photos" at bounding box center [76, 292] width 154 height 30
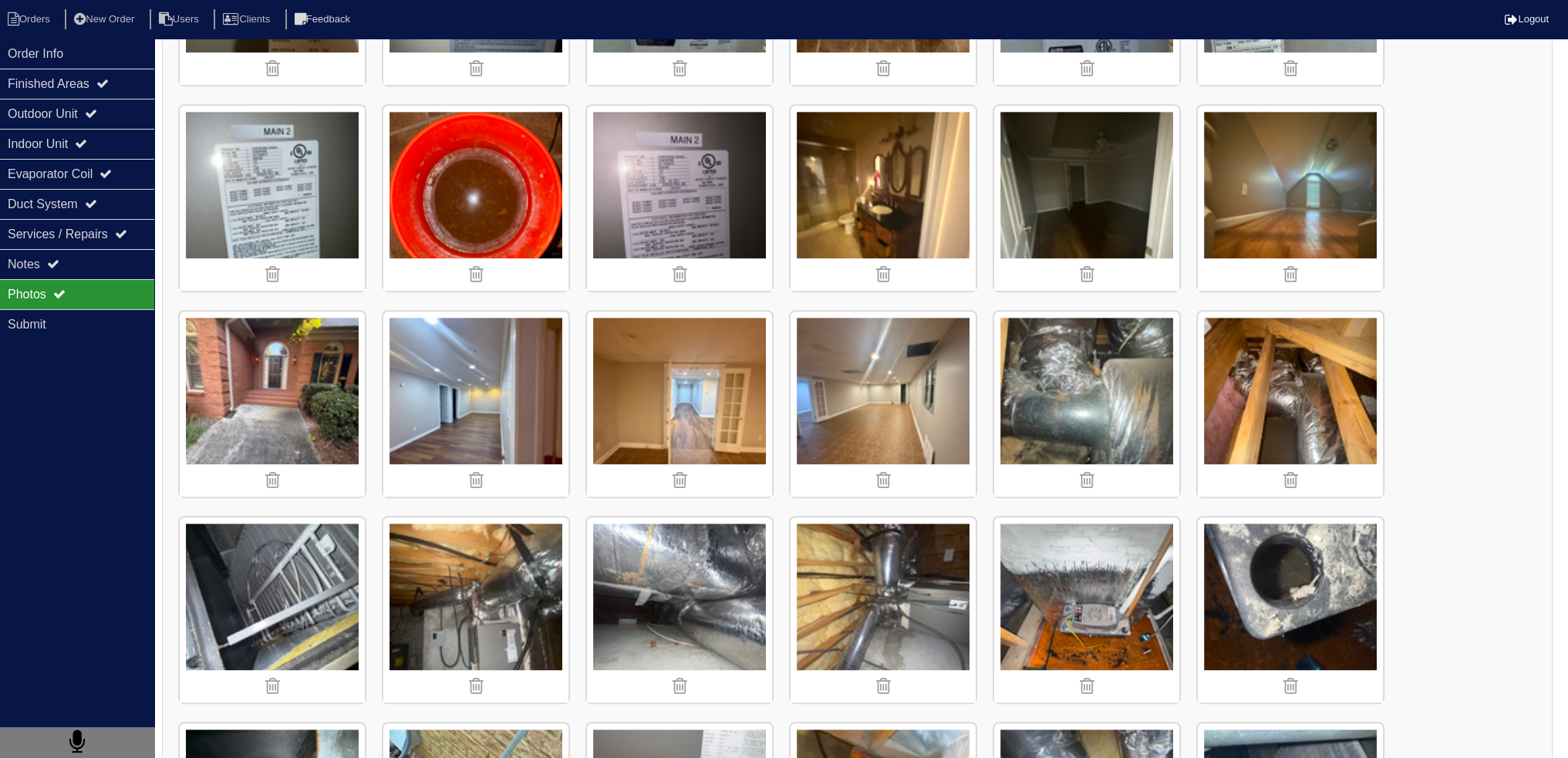
scroll to position [1234, 0]
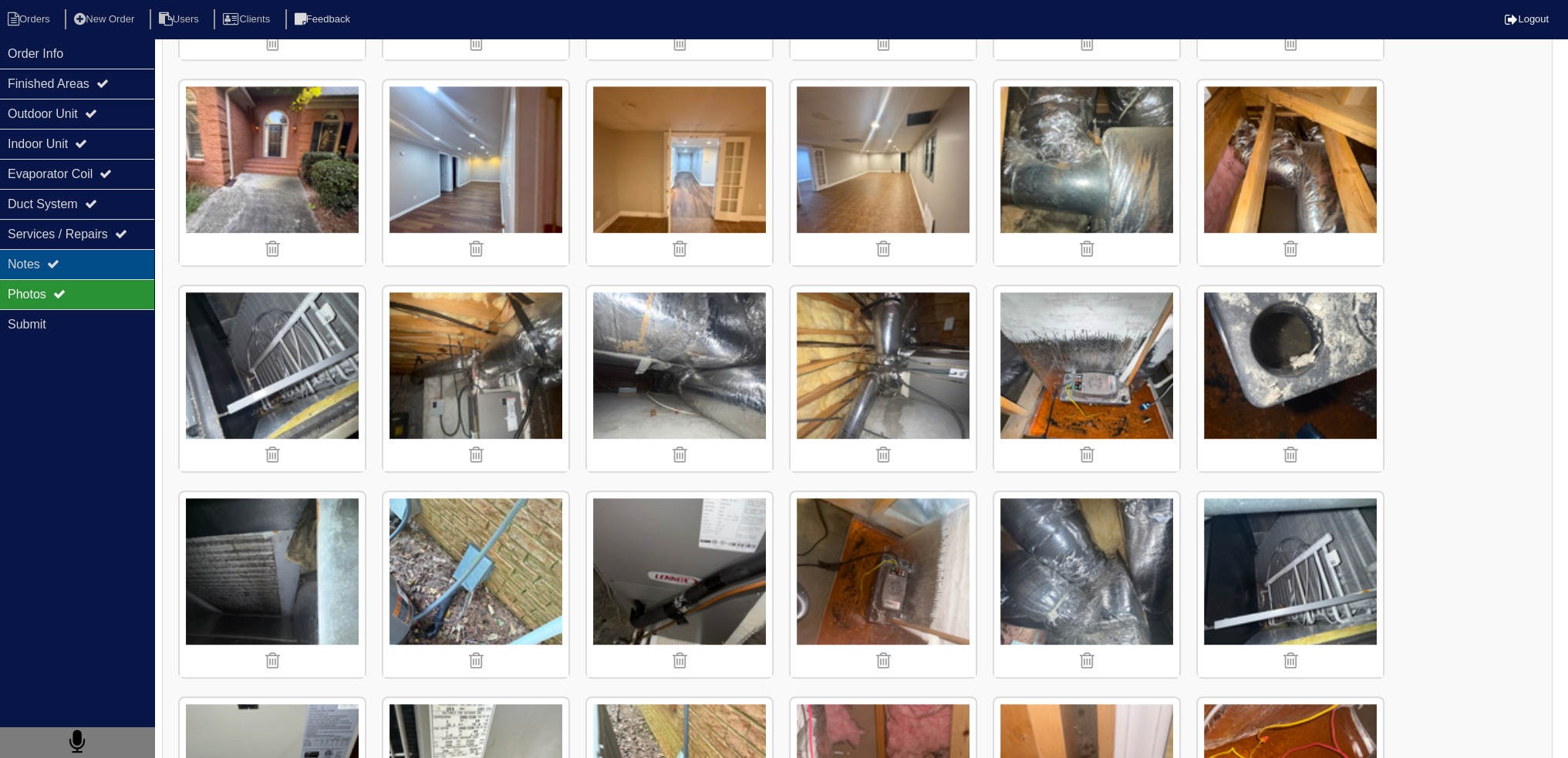
click at [43, 256] on div "Notes" at bounding box center [77, 264] width 155 height 30
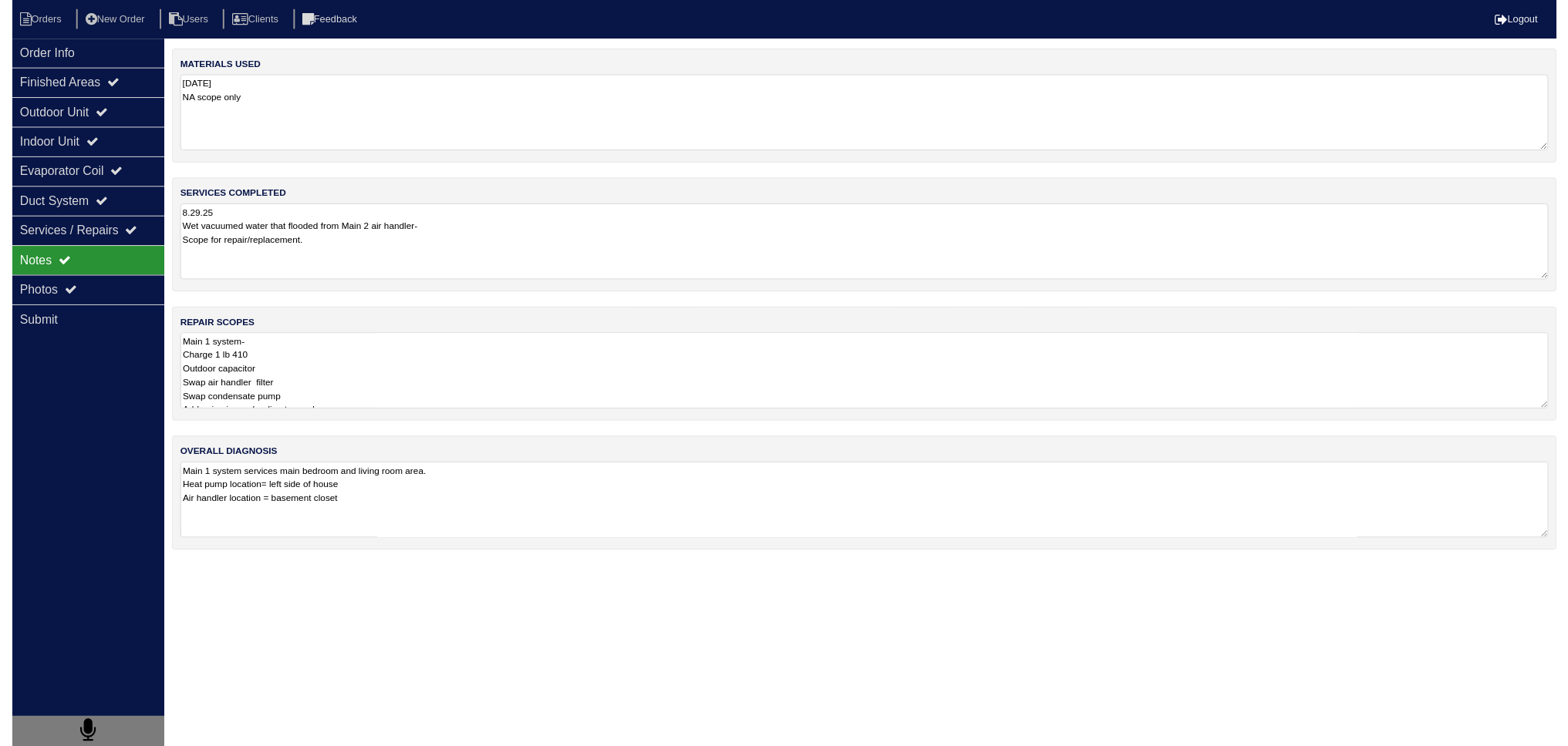
scroll to position [0, 0]
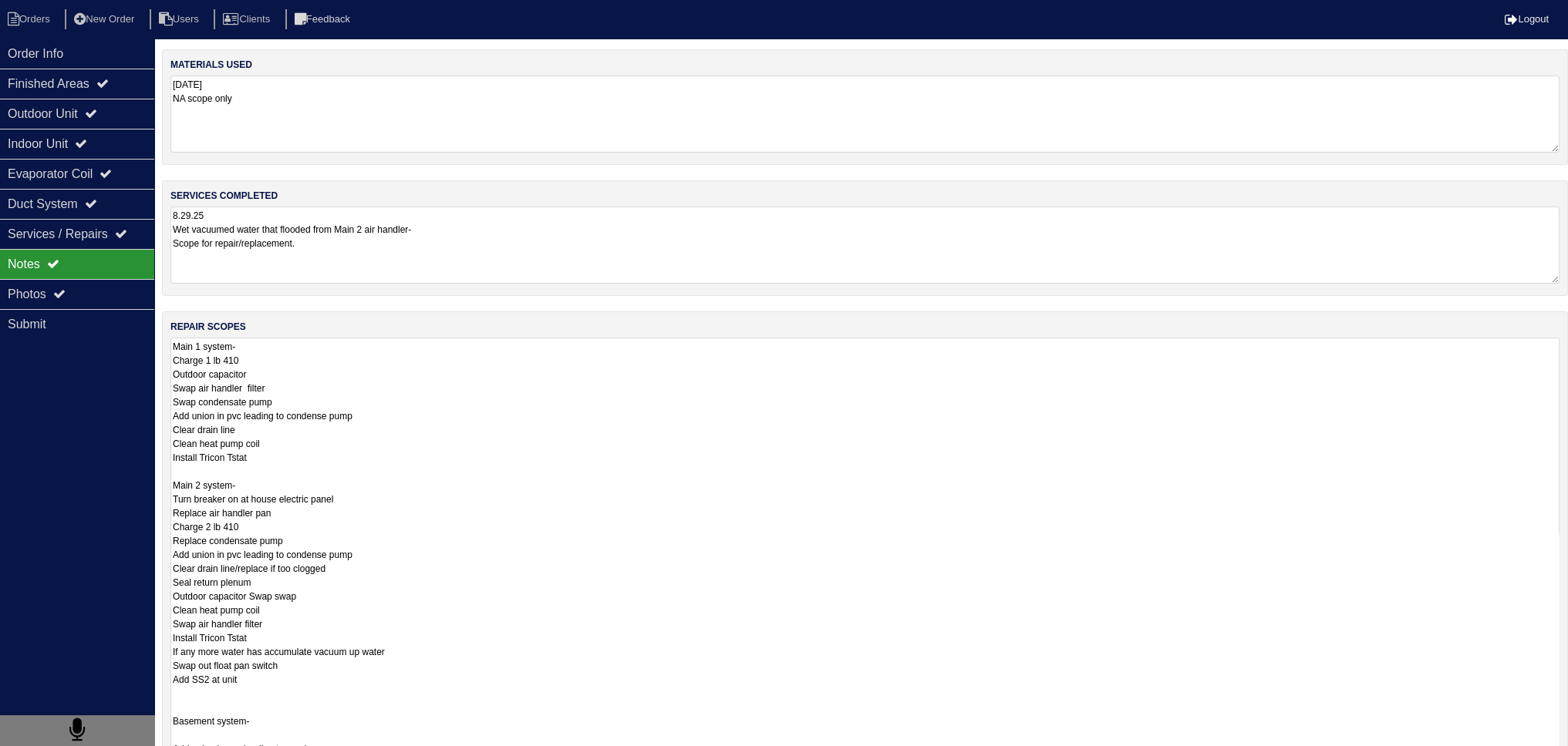
click at [293, 365] on textarea "Main 1 system- Charge 1 lb 410 Outdoor capacitor Swap air handler filter Swap c…" at bounding box center [865, 589] width 1388 height 503
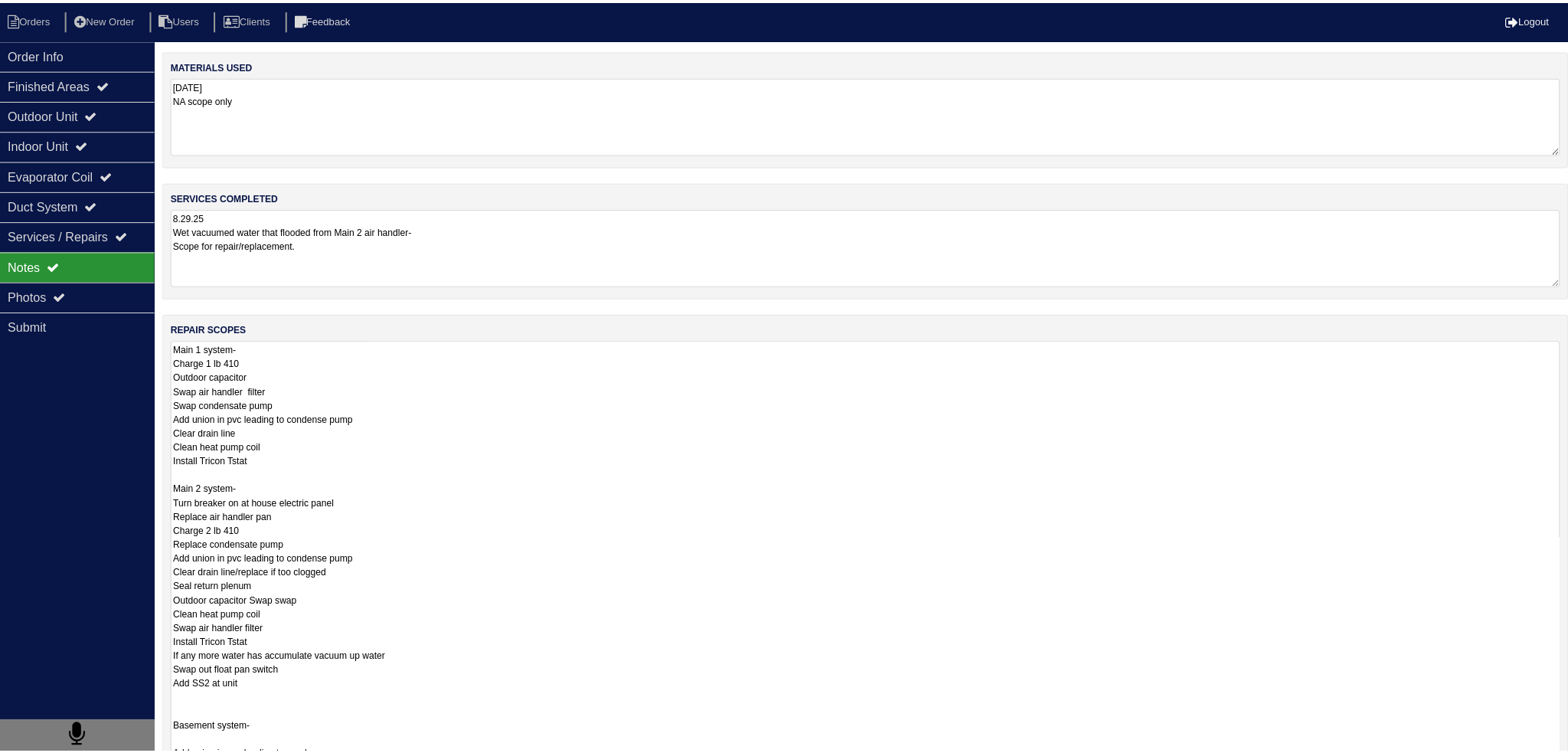
scroll to position [1, 0]
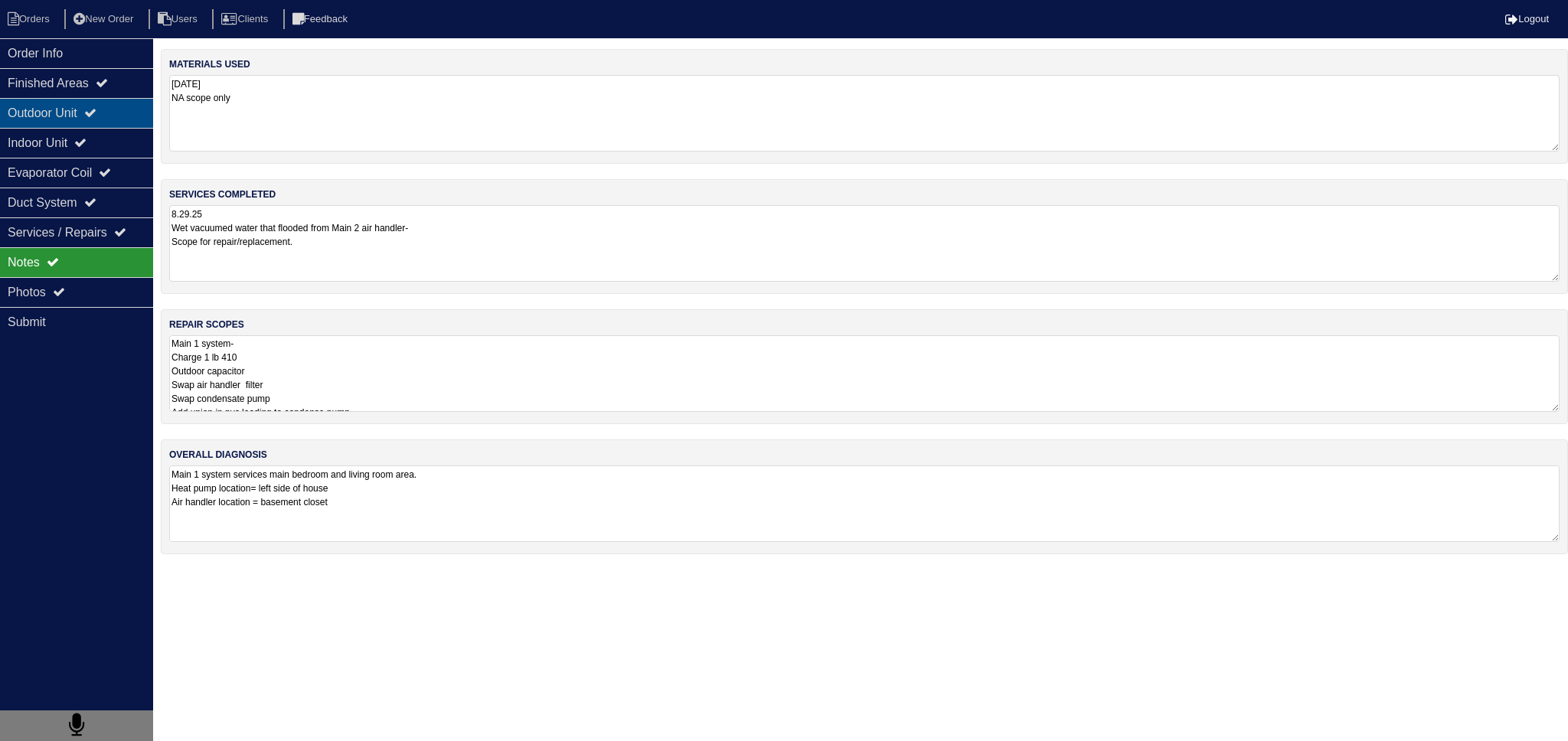
click at [22, 117] on div "Outdoor Unit" at bounding box center [76, 113] width 154 height 30
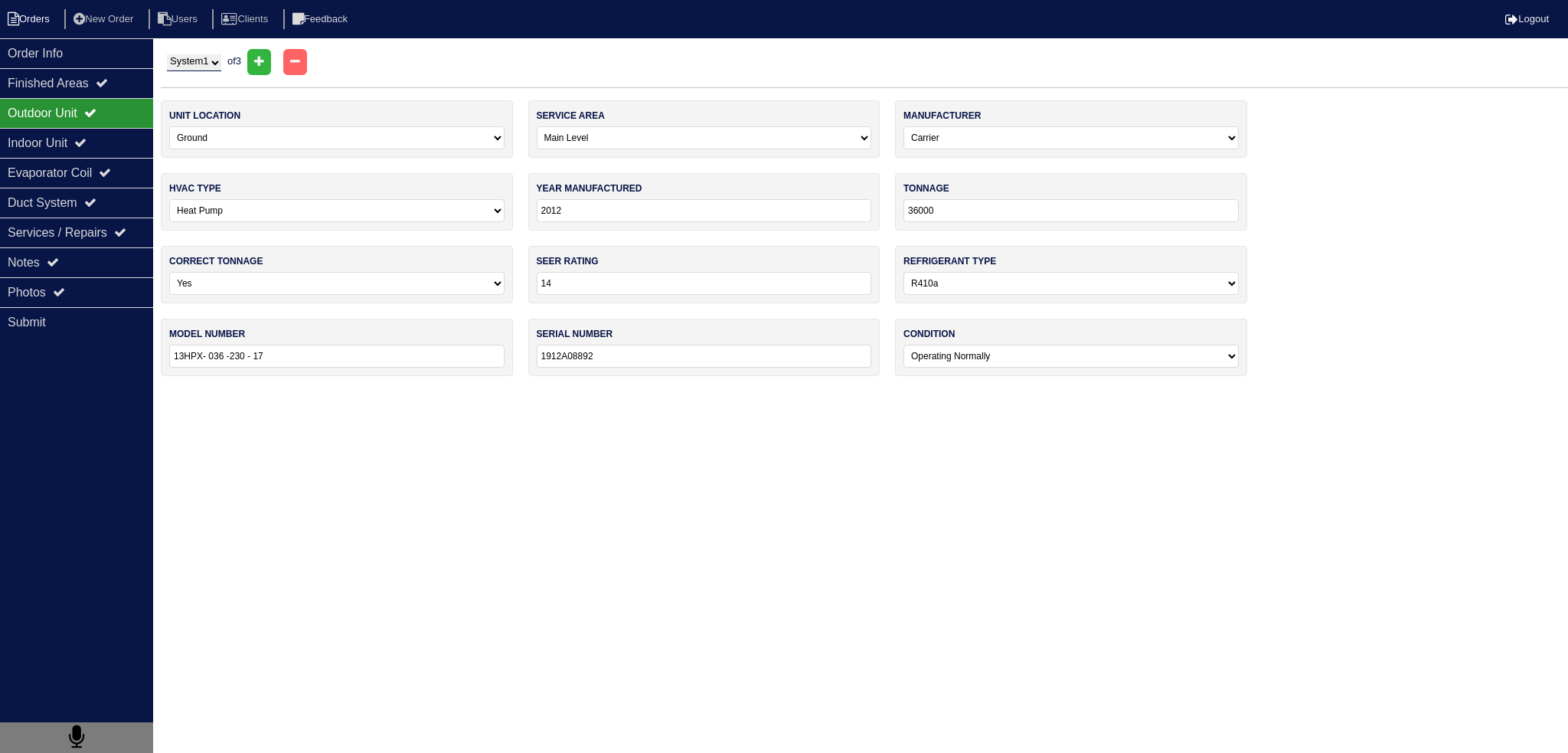
click at [46, 25] on li "Orders" at bounding box center [31, 19] width 62 height 21
select select "15"
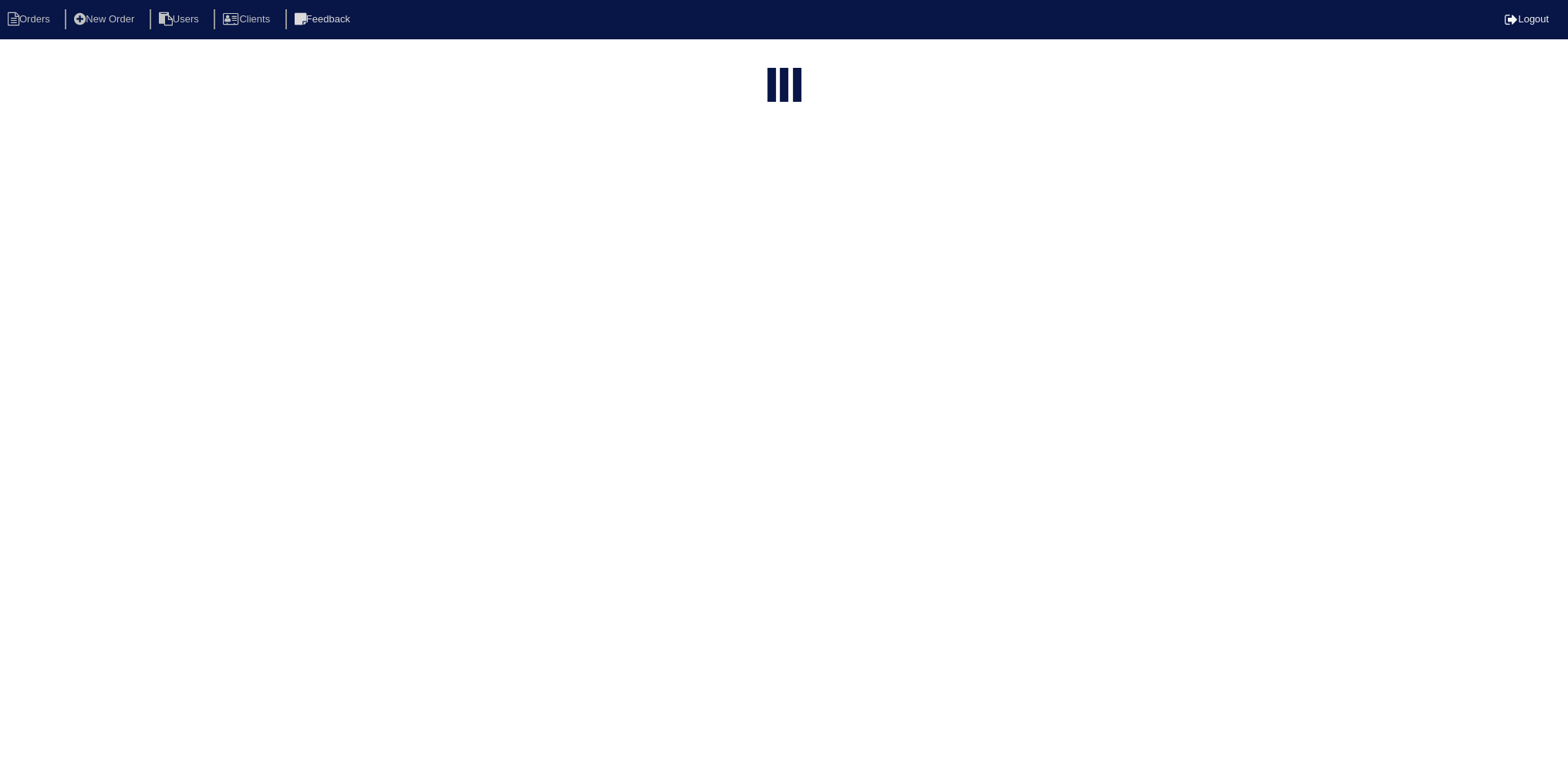
select select "field complete"
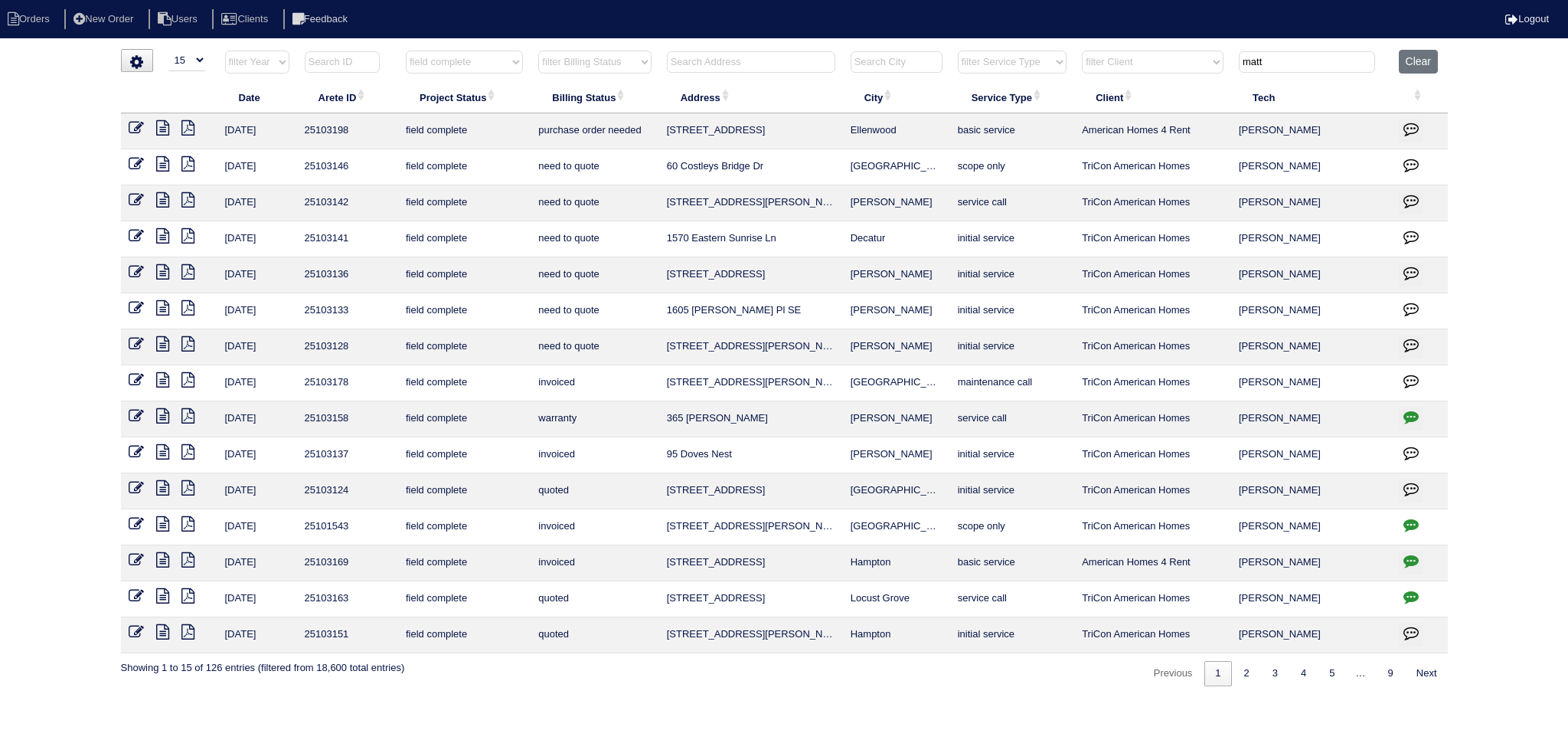
click at [1196, 77] on tr "filter Year -- Any Year -- 2025 2024 2023 2022 2021 2020 2019 filter Project St…" at bounding box center [784, 65] width 1327 height 32
select select "field complete"
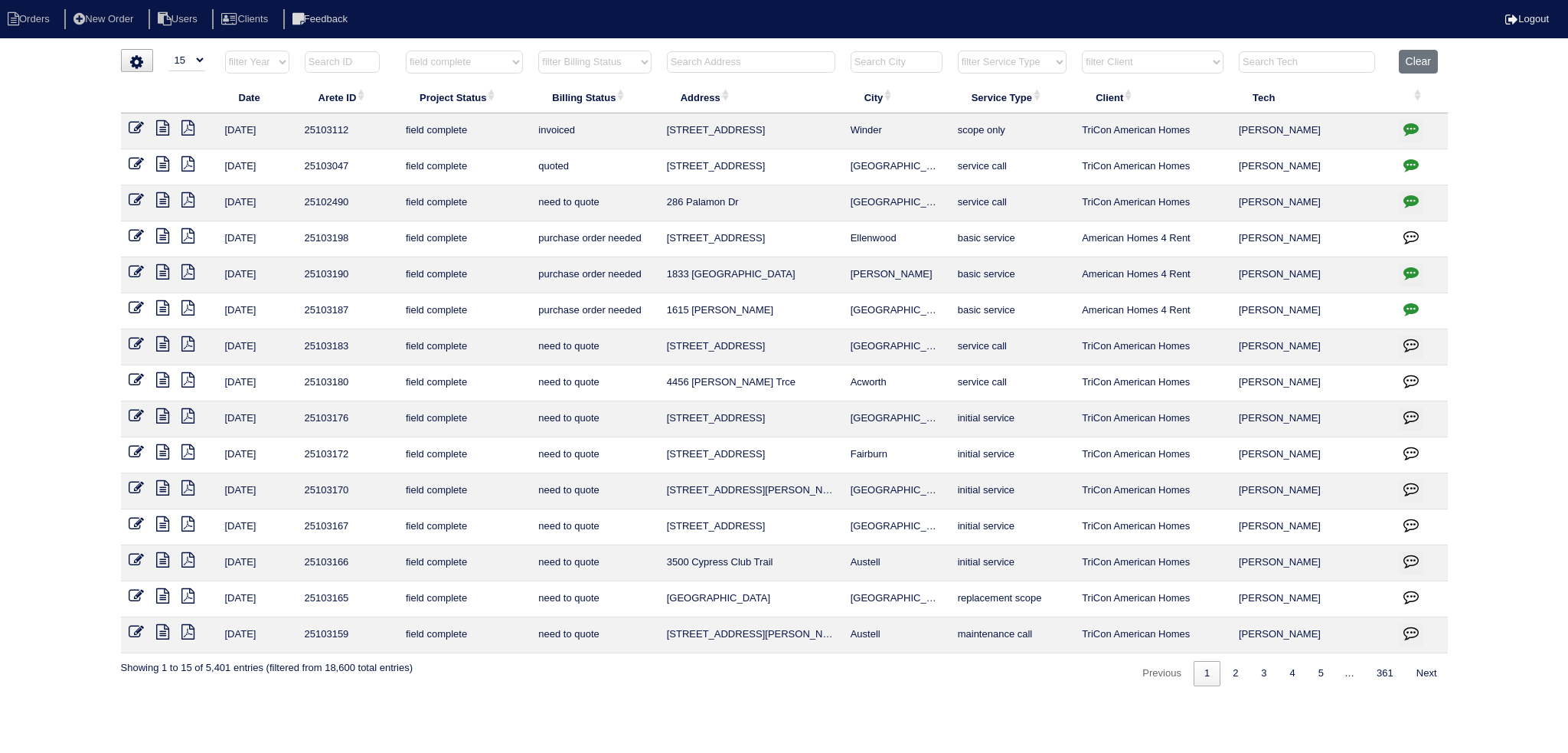
click at [165, 167] on icon at bounding box center [162, 163] width 13 height 15
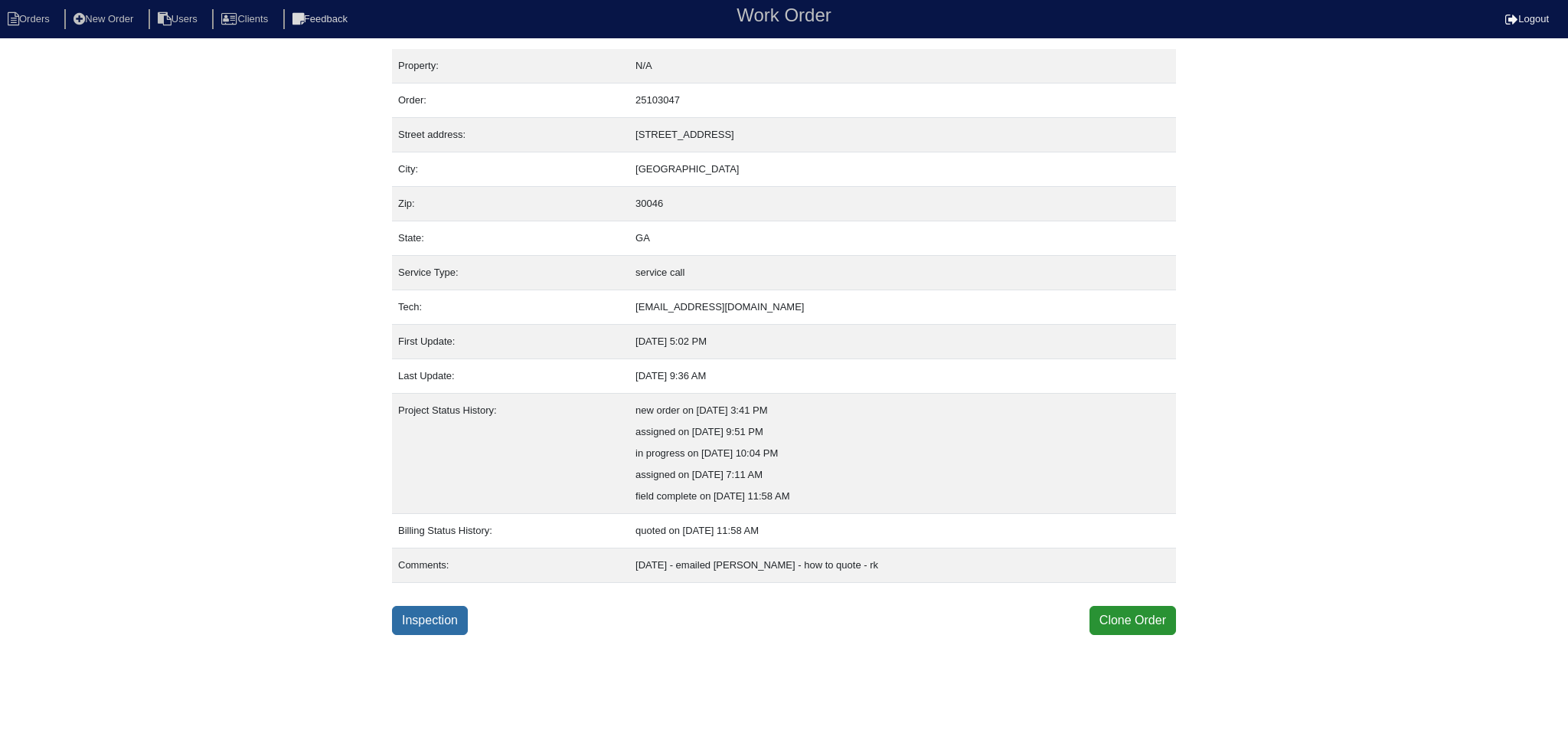
click at [438, 630] on link "Inspection" at bounding box center [430, 619] width 76 height 29
click at [439, 619] on link "Inspection" at bounding box center [430, 619] width 76 height 29
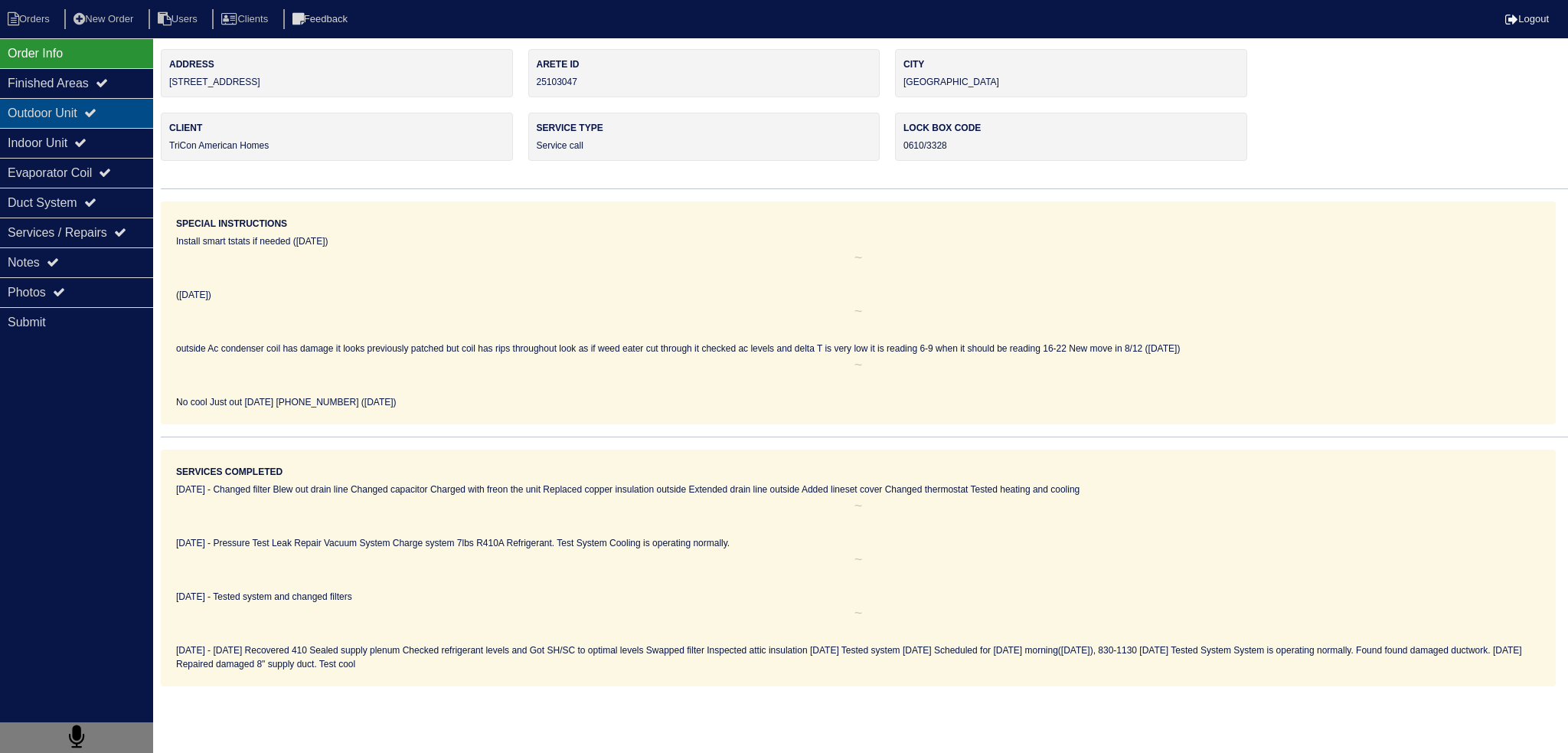
click at [110, 112] on div "Outdoor Unit" at bounding box center [76, 113] width 154 height 30
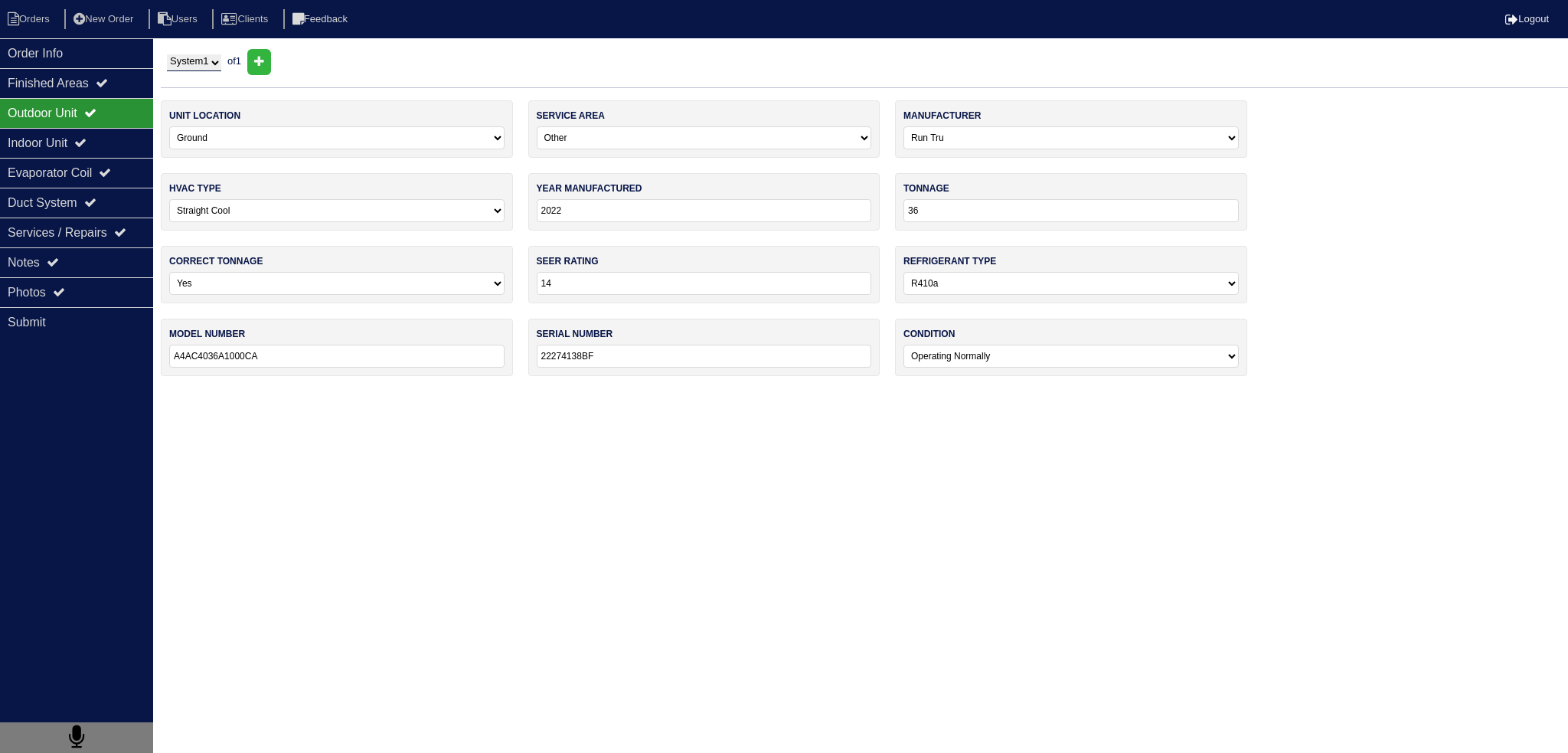
click at [1060, 212] on input "36" at bounding box center [1071, 210] width 336 height 23
click at [920, 204] on input "36" at bounding box center [1071, 210] width 336 height 23
drag, startPoint x: 706, startPoint y: 177, endPoint x: 1293, endPoint y: 298, distance: 599.3
click at [1292, 298] on div "unit location -select- Ground Rooftop service area -select- Main Level Upstairs…" at bounding box center [864, 246] width 1408 height 291
click at [998, 211] on input "36" at bounding box center [1071, 210] width 336 height 23
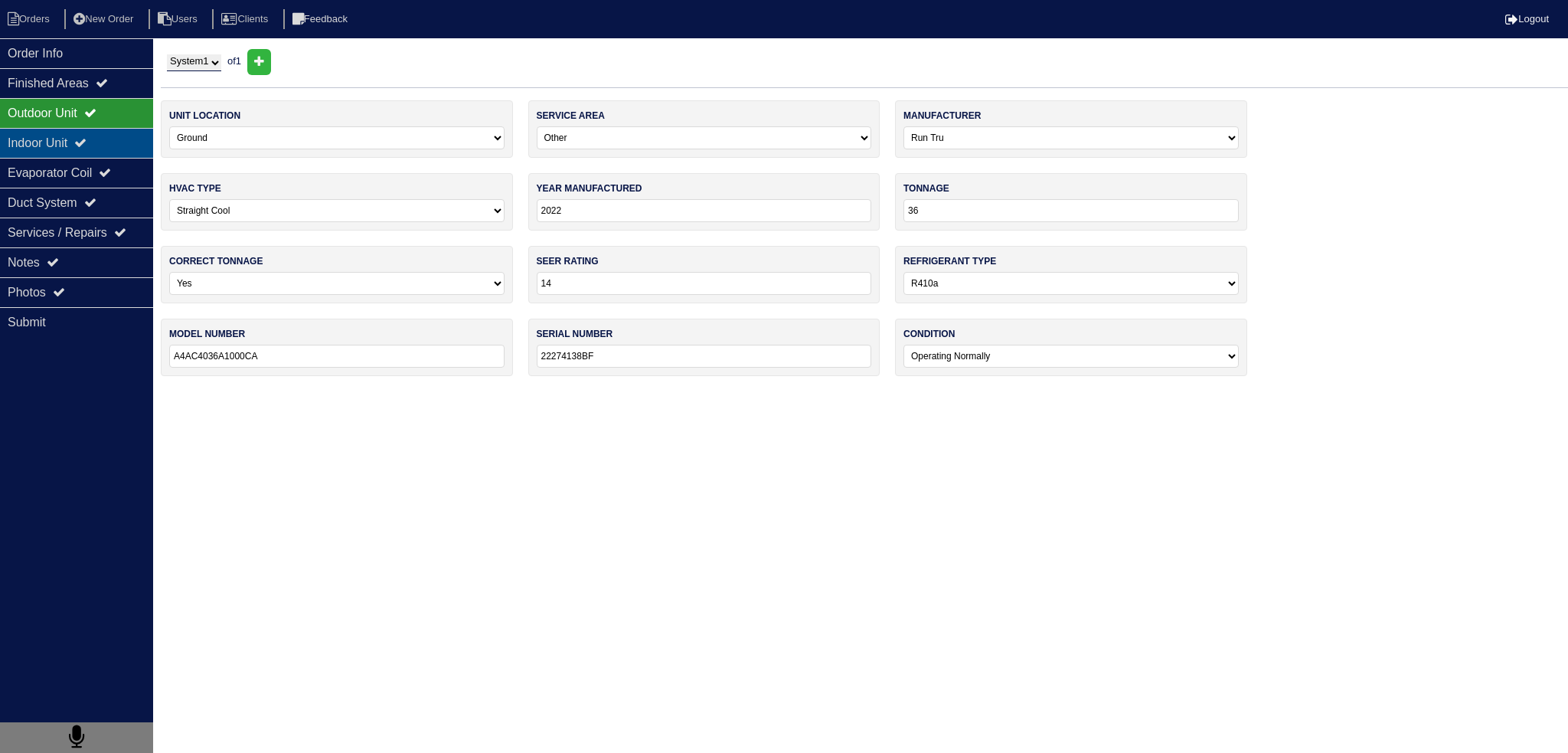
click at [86, 137] on icon at bounding box center [80, 143] width 12 height 12
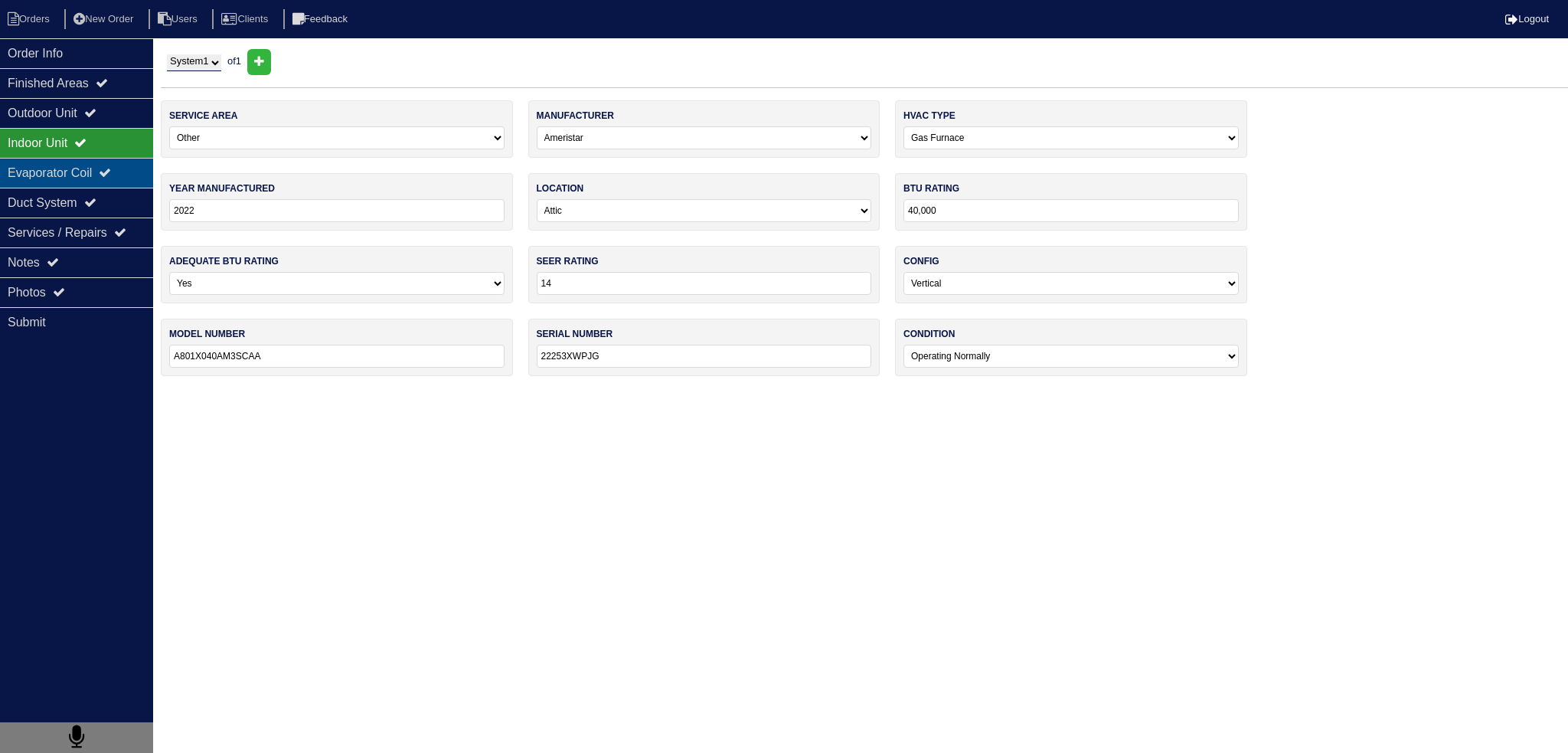
click at [83, 184] on div "Evaporator Coil" at bounding box center [76, 172] width 154 height 30
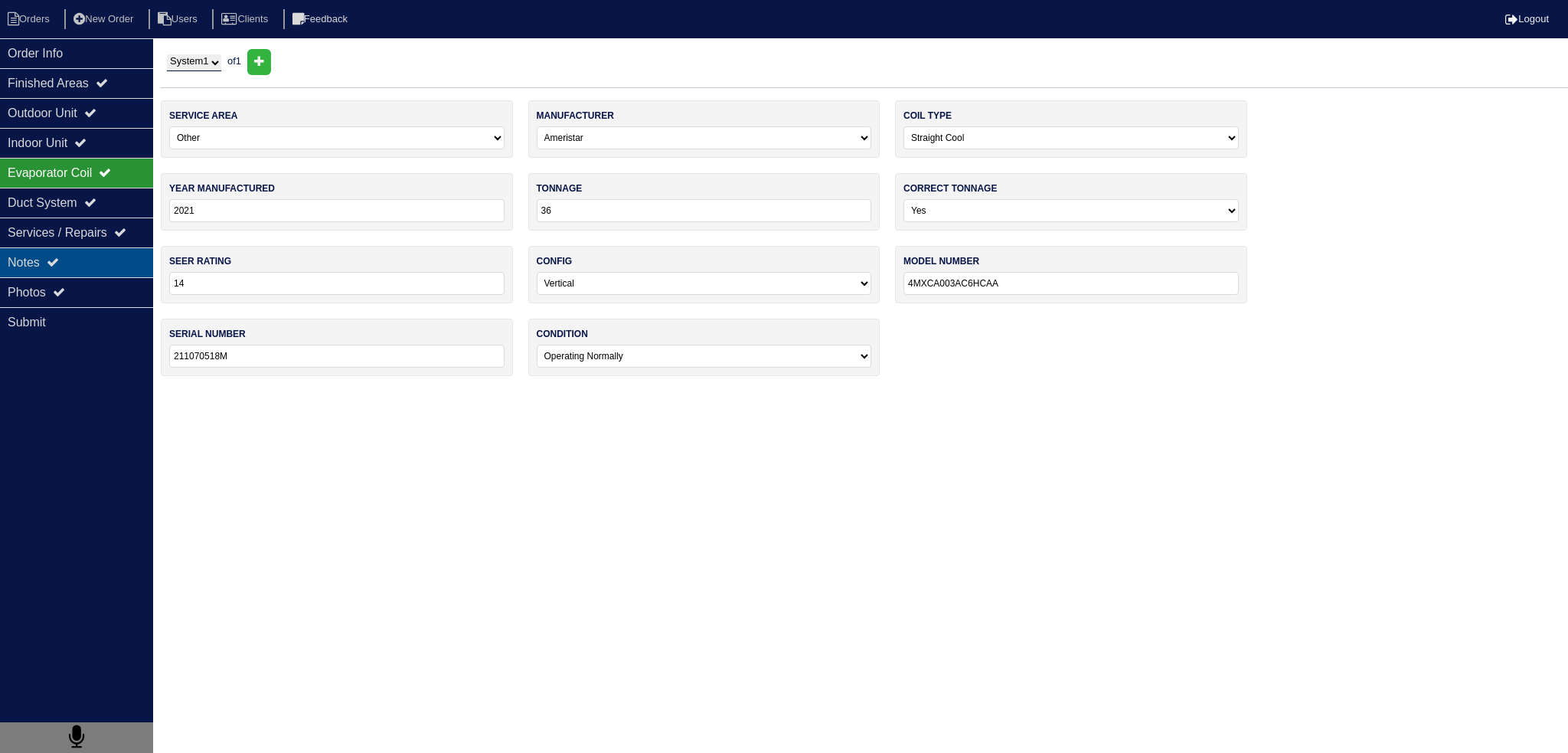
click at [76, 257] on div "Notes" at bounding box center [76, 263] width 154 height 30
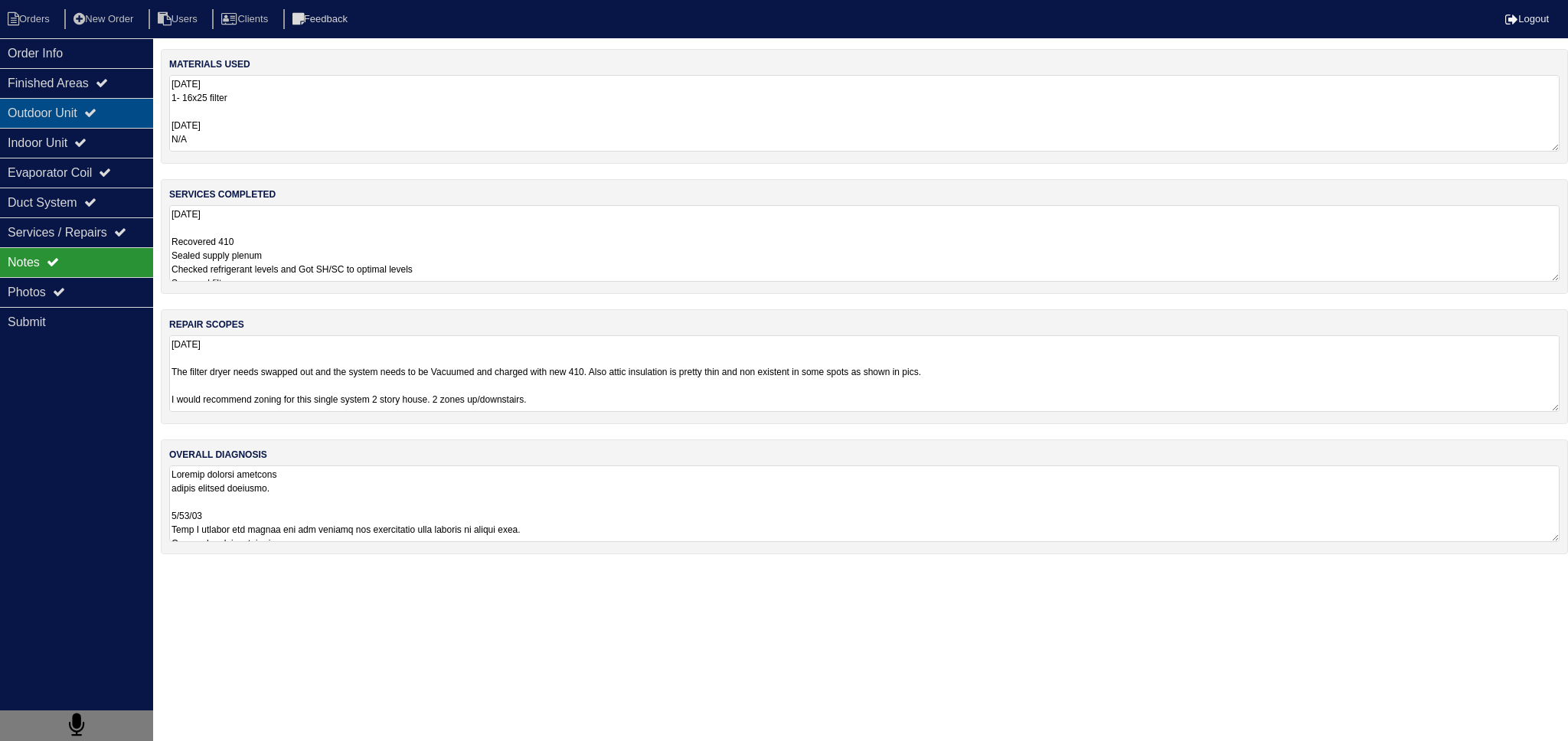
click at [95, 110] on icon at bounding box center [90, 112] width 12 height 12
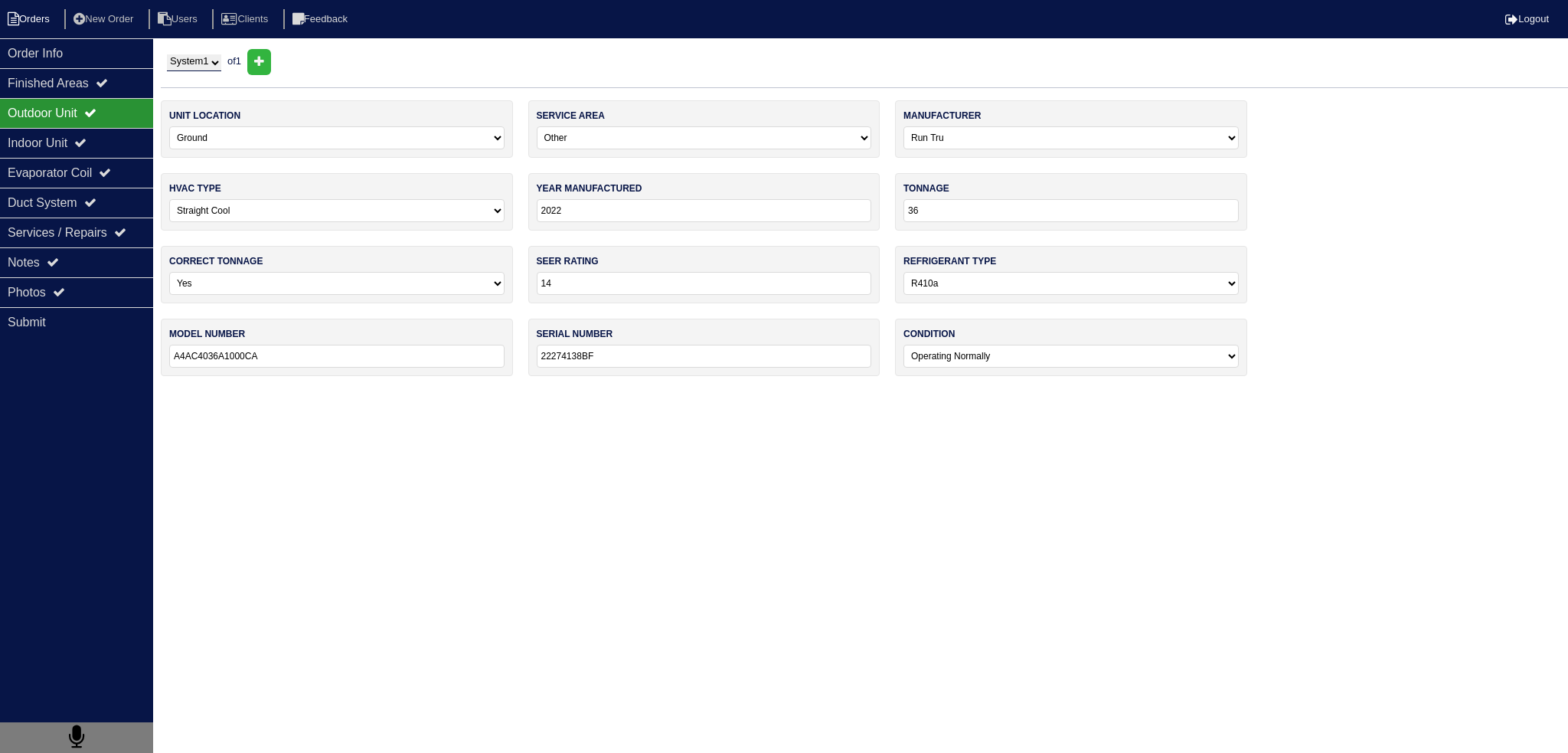
click at [20, 27] on li "Orders" at bounding box center [31, 19] width 62 height 21
select select "15"
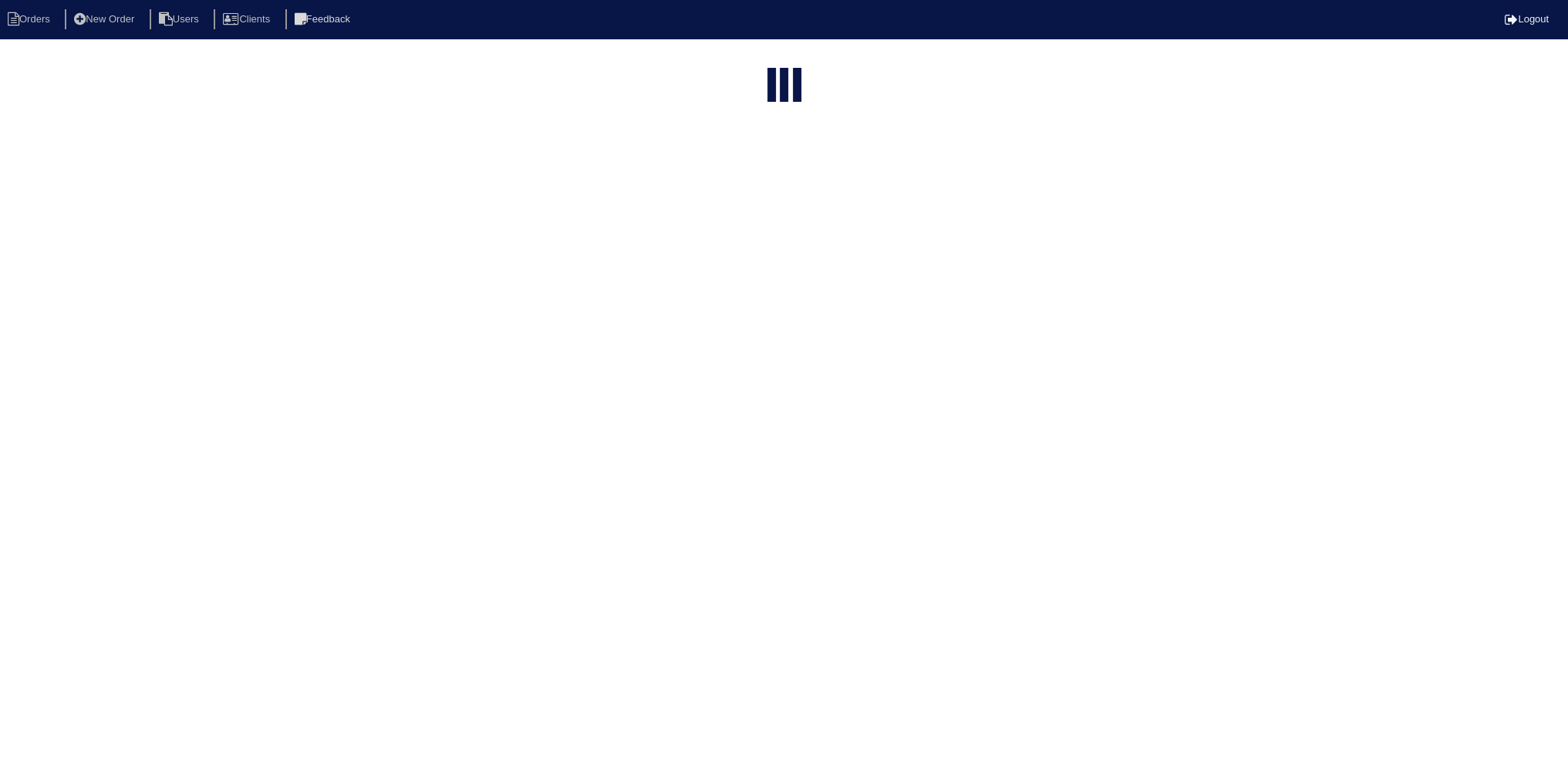
select select "field complete"
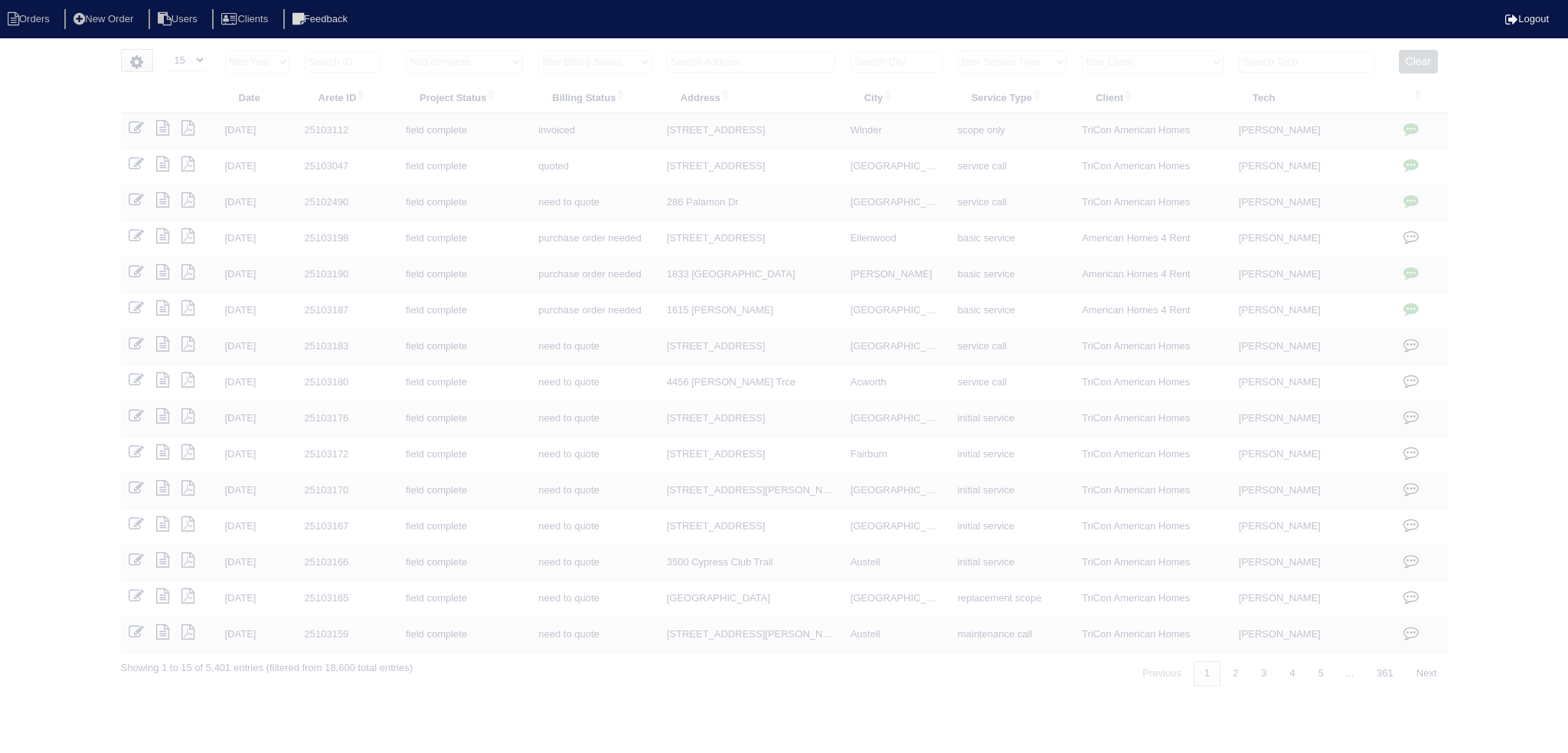
click at [740, 65] on input "text" at bounding box center [751, 62] width 168 height 22
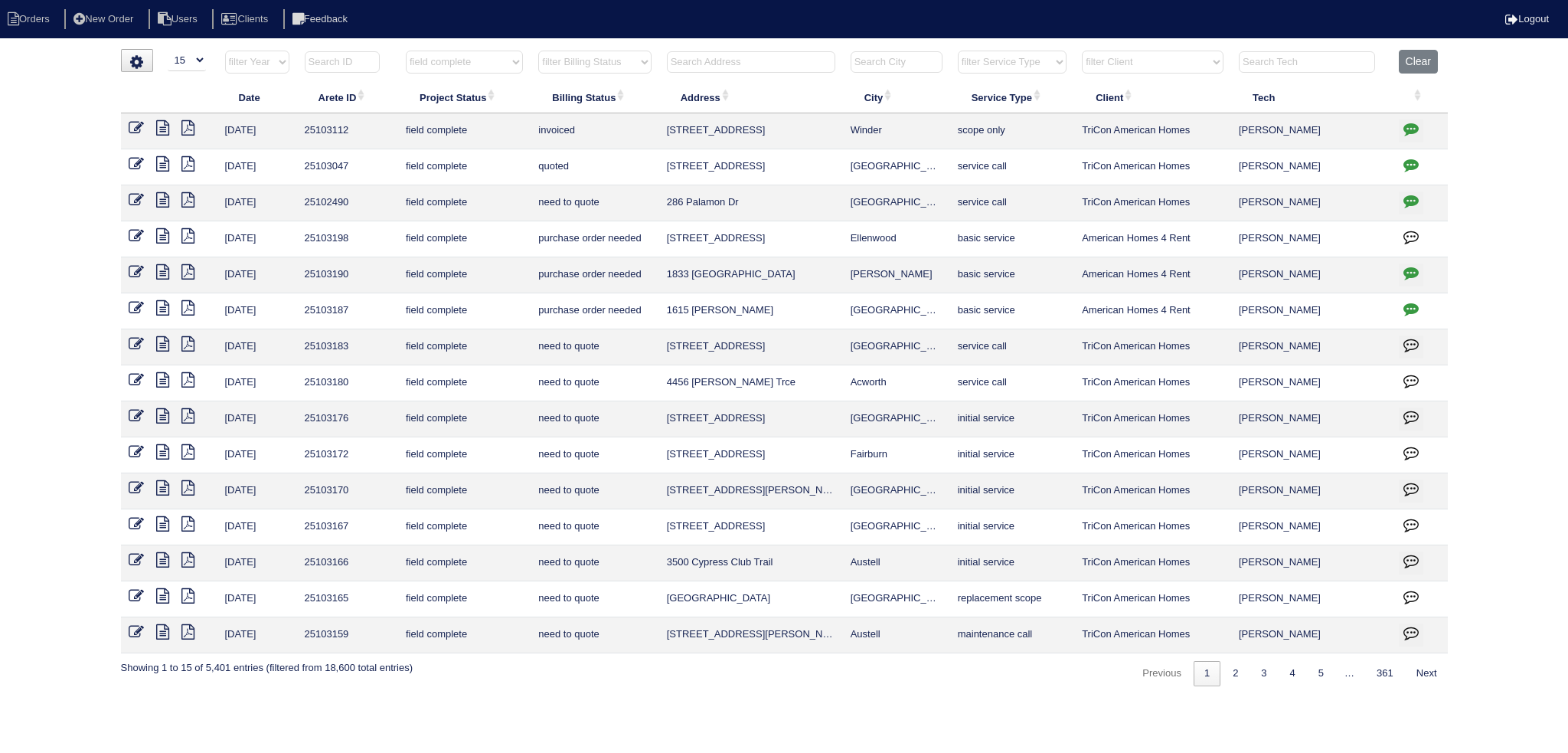
click at [740, 65] on input "text" at bounding box center [751, 62] width 168 height 22
click at [524, 64] on th "filter Project Status -- Any Project Status -- new order assigned in progress f…" at bounding box center [465, 65] width 133 height 32
click at [497, 75] on th "filter Project Status -- Any Project Status -- new order assigned in progress f…" at bounding box center [465, 65] width 133 height 32
select select
click at [406, 51] on select "filter Project Status -- Any Project Status -- new order assigned in progress f…" at bounding box center [465, 61] width 117 height 23
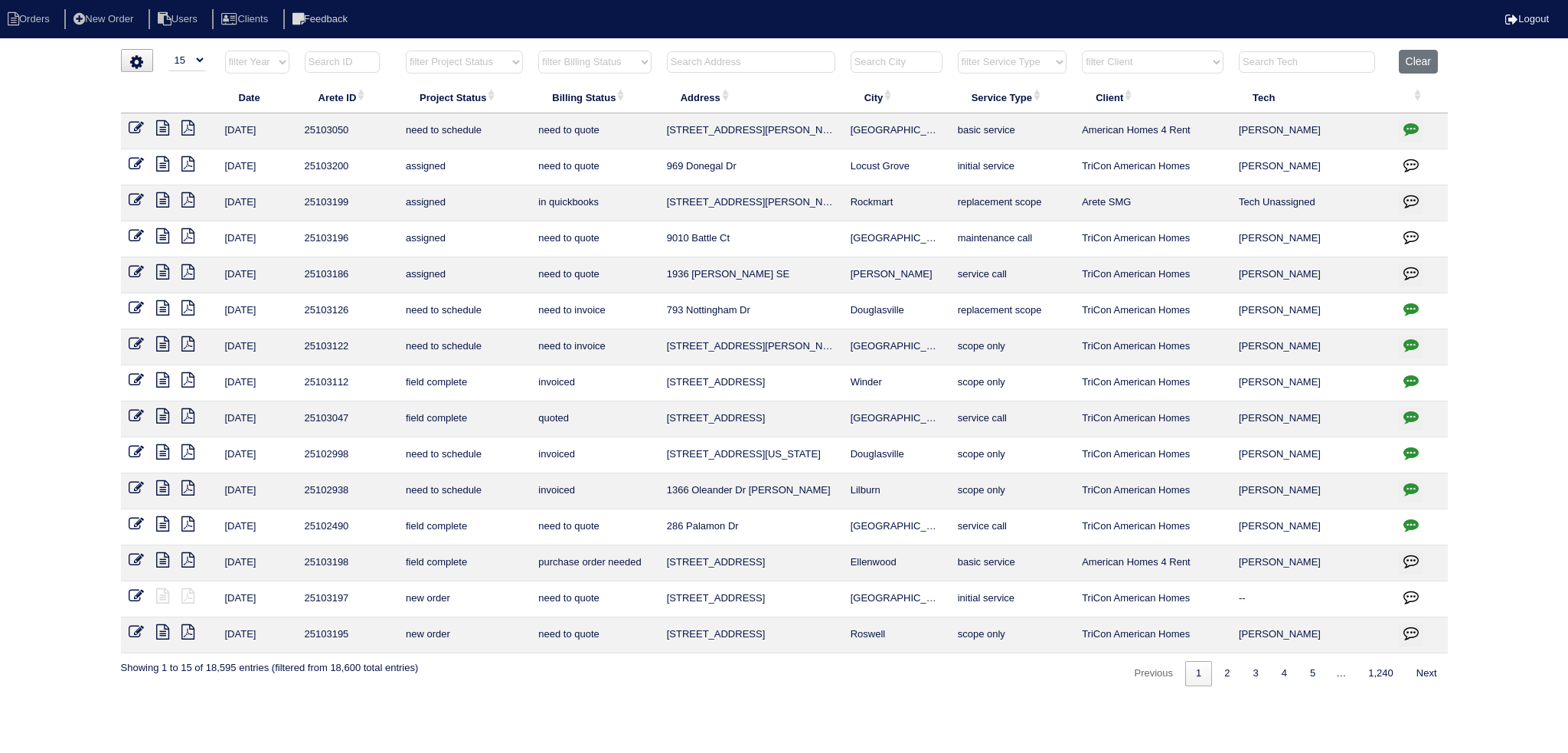
drag, startPoint x: 823, startPoint y: 55, endPoint x: 813, endPoint y: 63, distance: 12.8
click at [817, 60] on input "text" at bounding box center [751, 62] width 168 height 22
click at [813, 63] on input "text" at bounding box center [751, 62] width 168 height 22
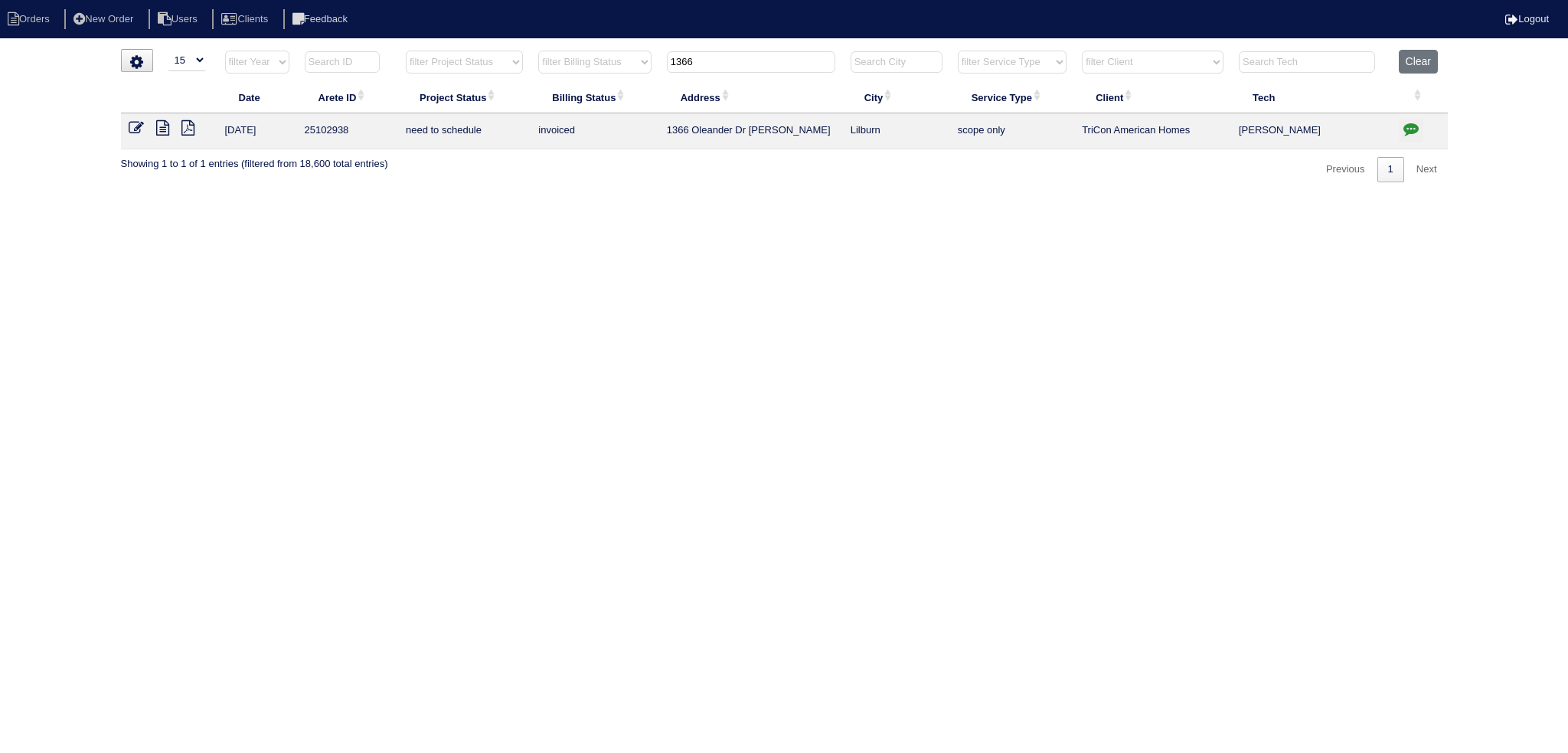
type input "1366"
click at [157, 128] on icon at bounding box center [162, 127] width 13 height 15
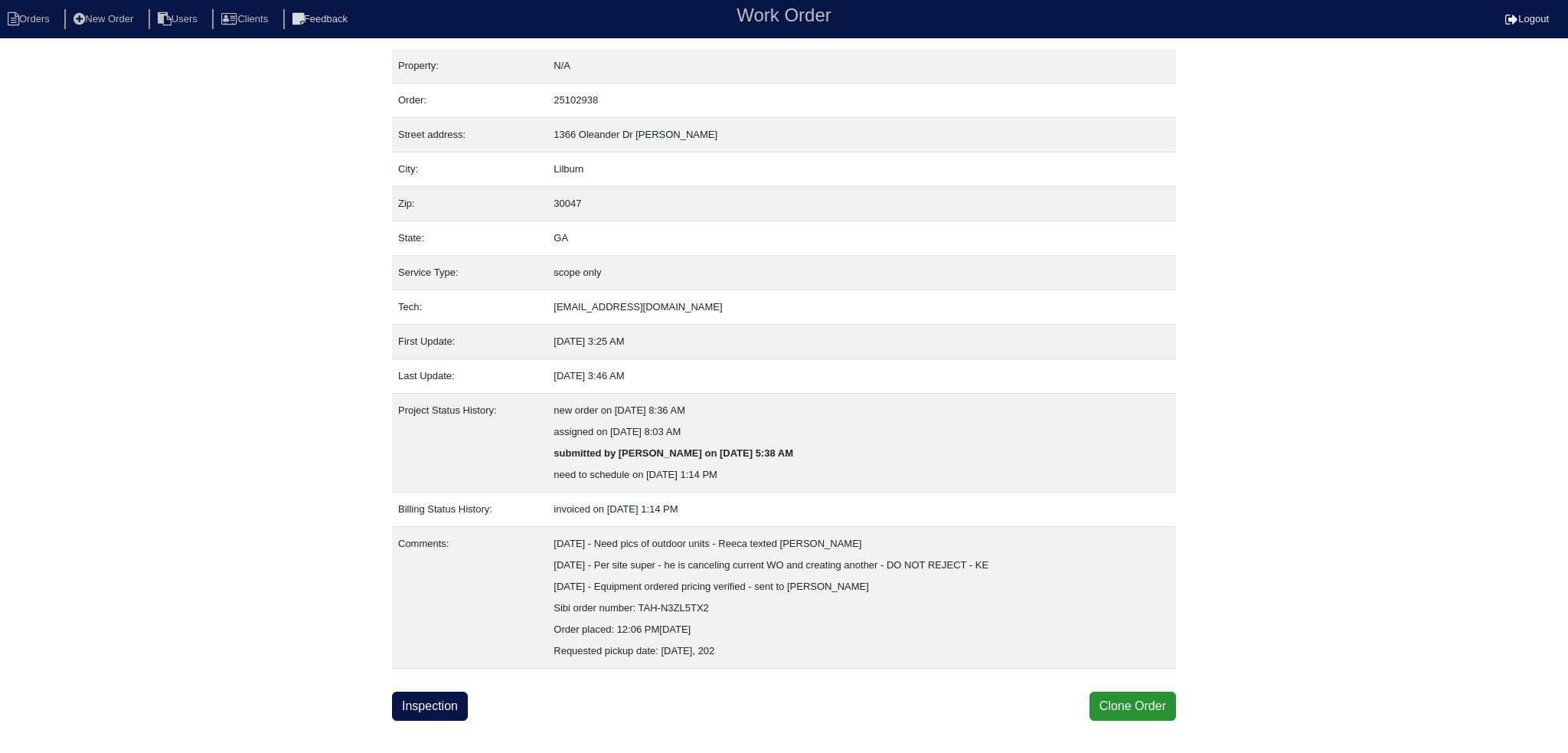
click at [431, 719] on html "Orders New Order Users Clients Feedback Work Order Logout Work Order Orders New…" at bounding box center [784, 360] width 1568 height 720
click at [429, 713] on link "Inspection" at bounding box center [430, 705] width 76 height 29
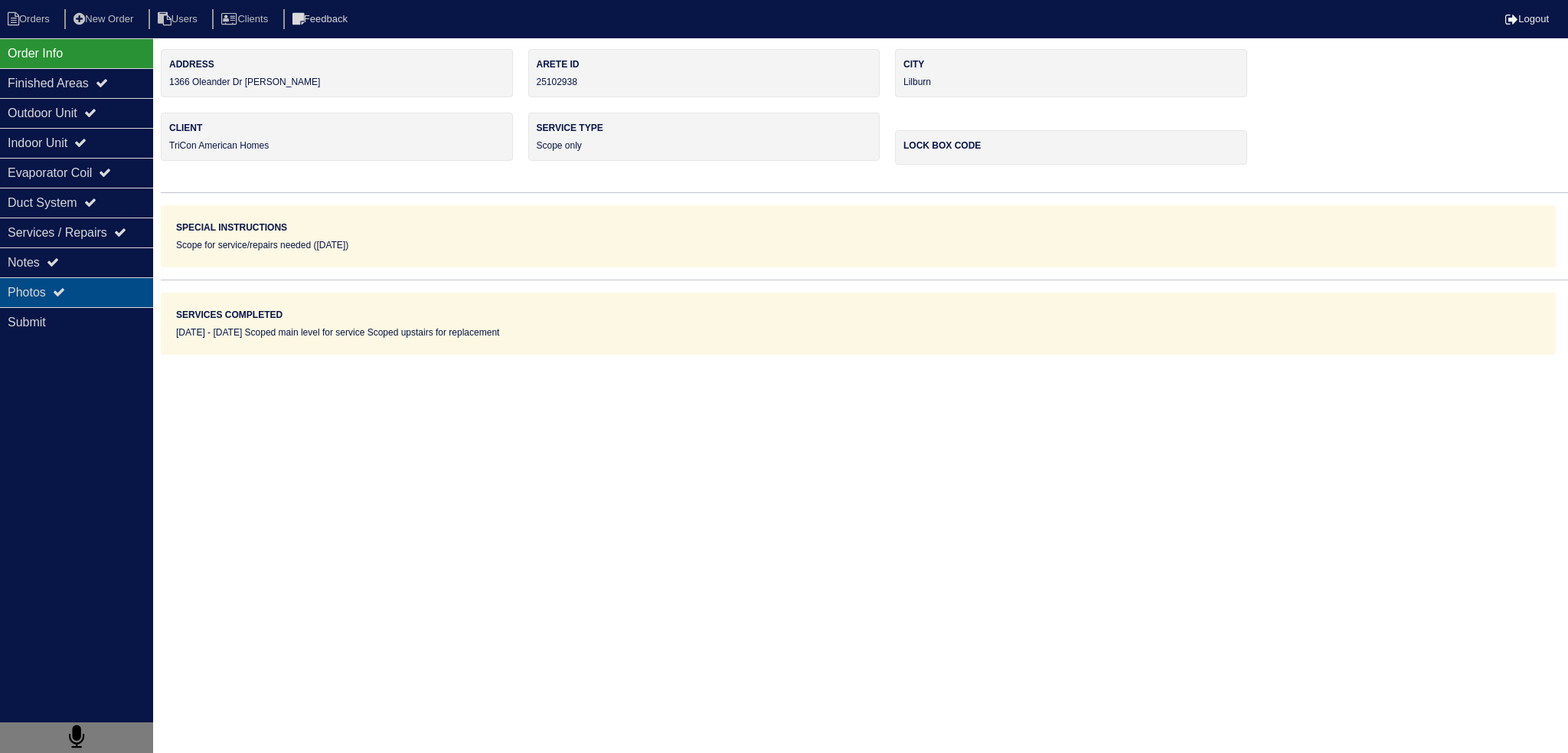
click at [113, 290] on div "Photos" at bounding box center [76, 292] width 154 height 30
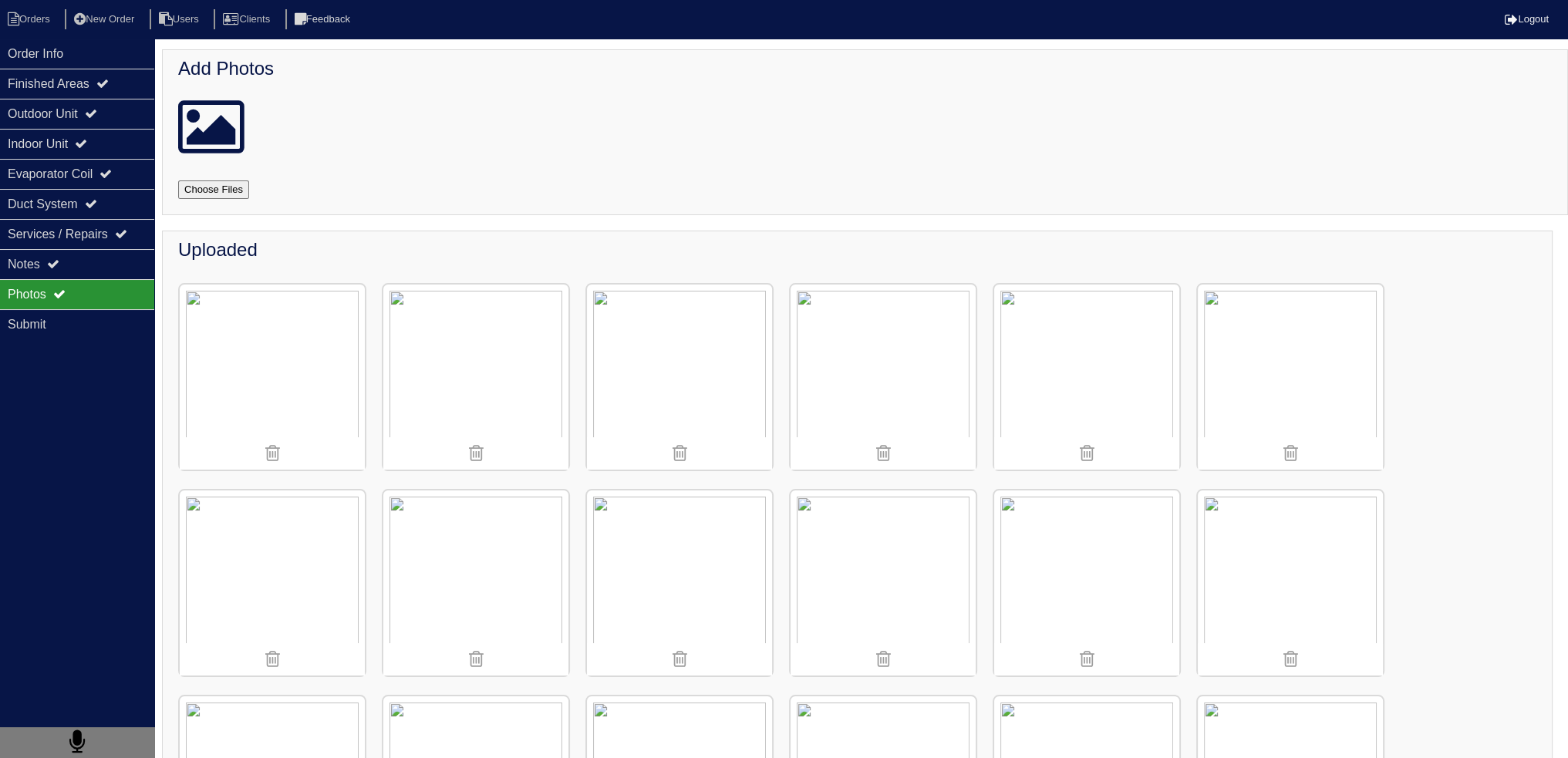
click at [1286, 351] on img at bounding box center [1291, 377] width 186 height 186
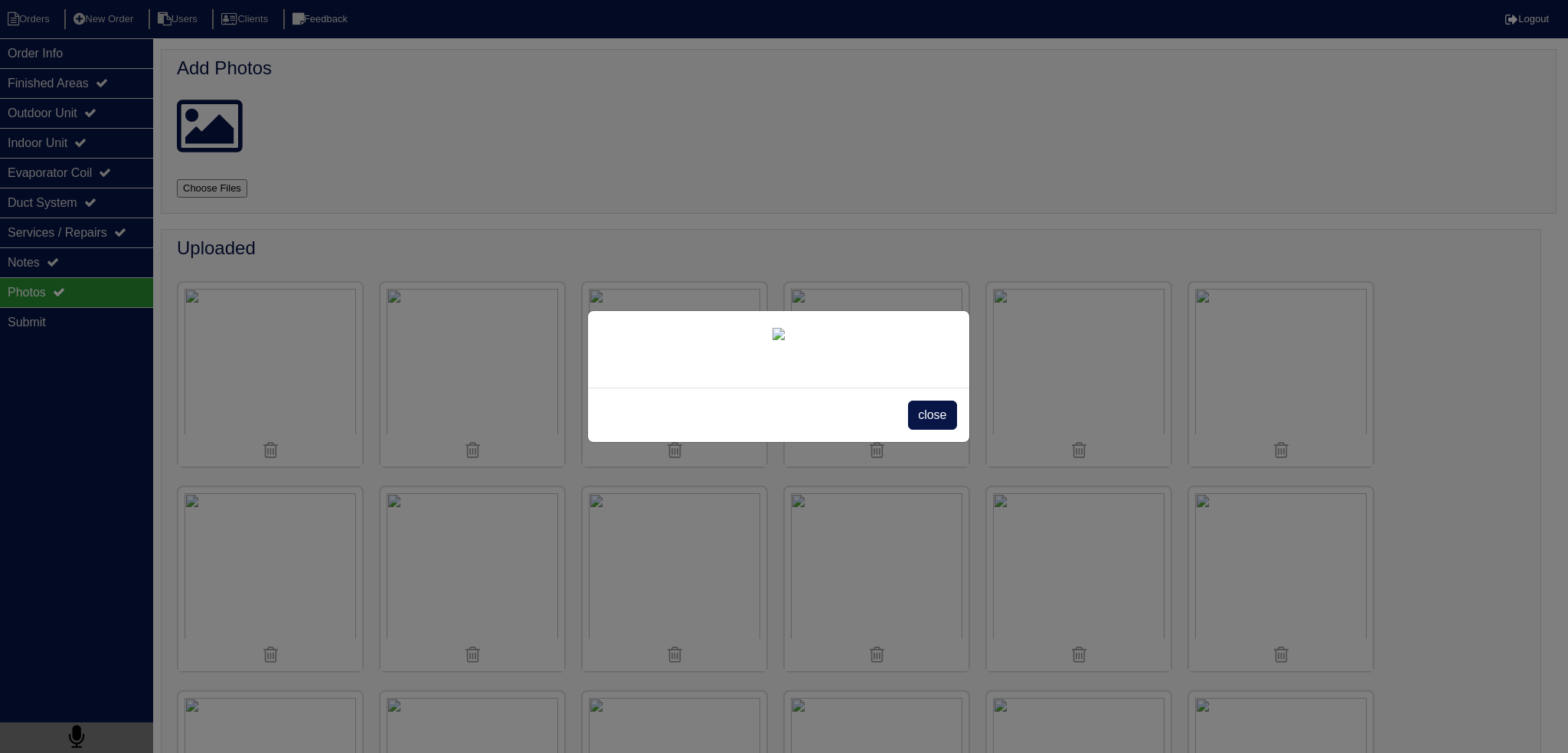
click at [940, 430] on span "close" at bounding box center [932, 414] width 49 height 29
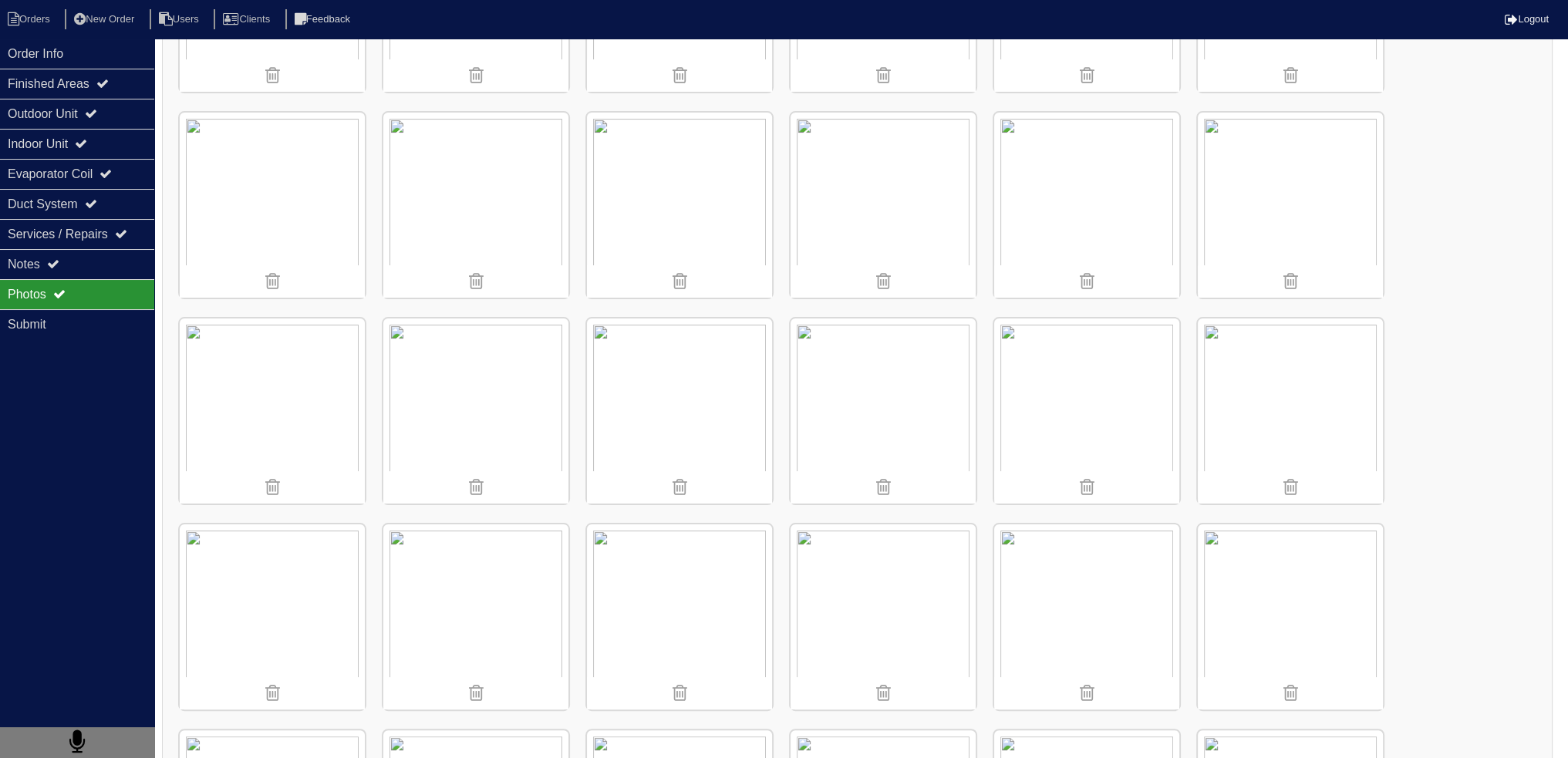
scroll to position [386, 0]
click at [95, 125] on div "Outdoor Unit" at bounding box center [77, 114] width 155 height 30
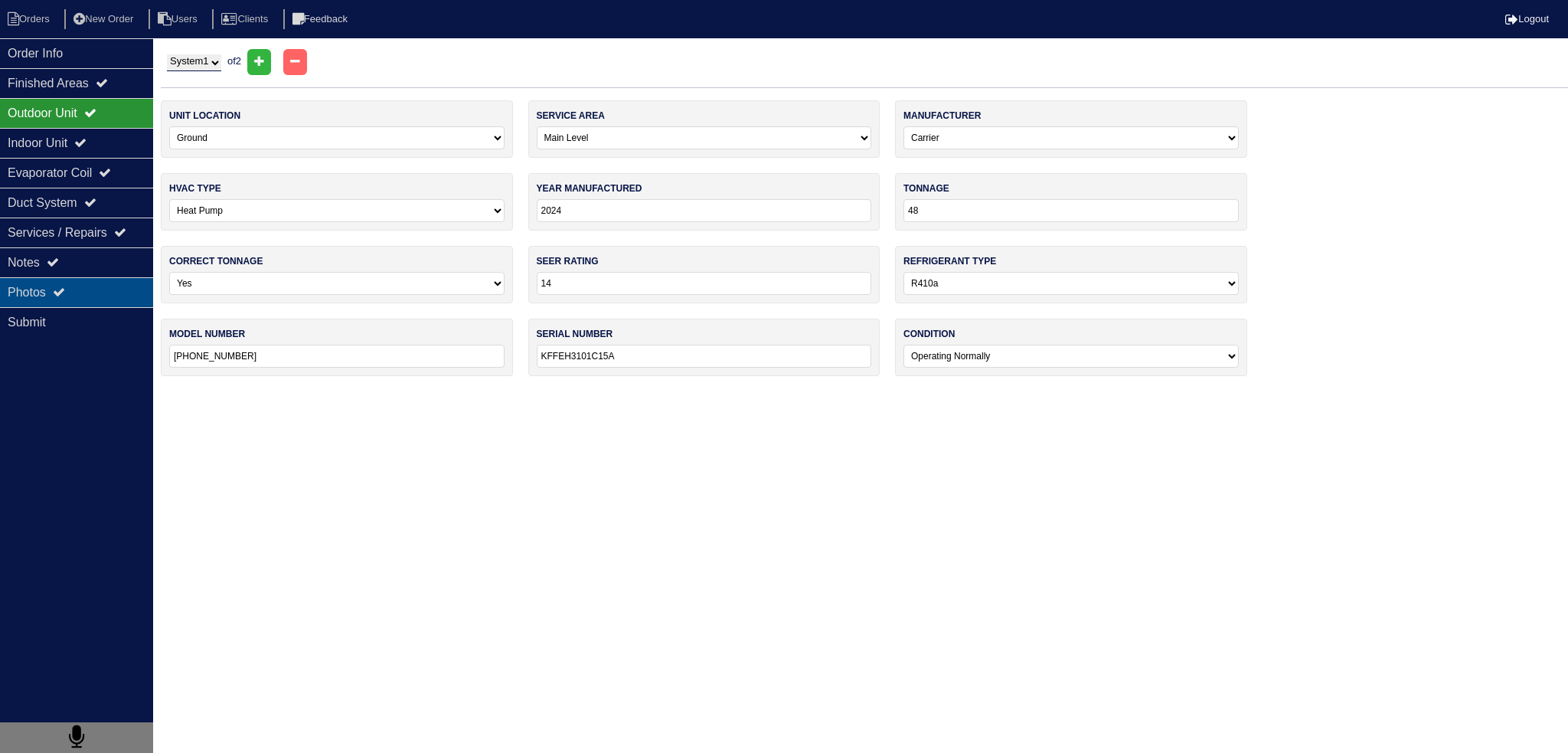
click at [101, 279] on div "Photos" at bounding box center [76, 292] width 154 height 30
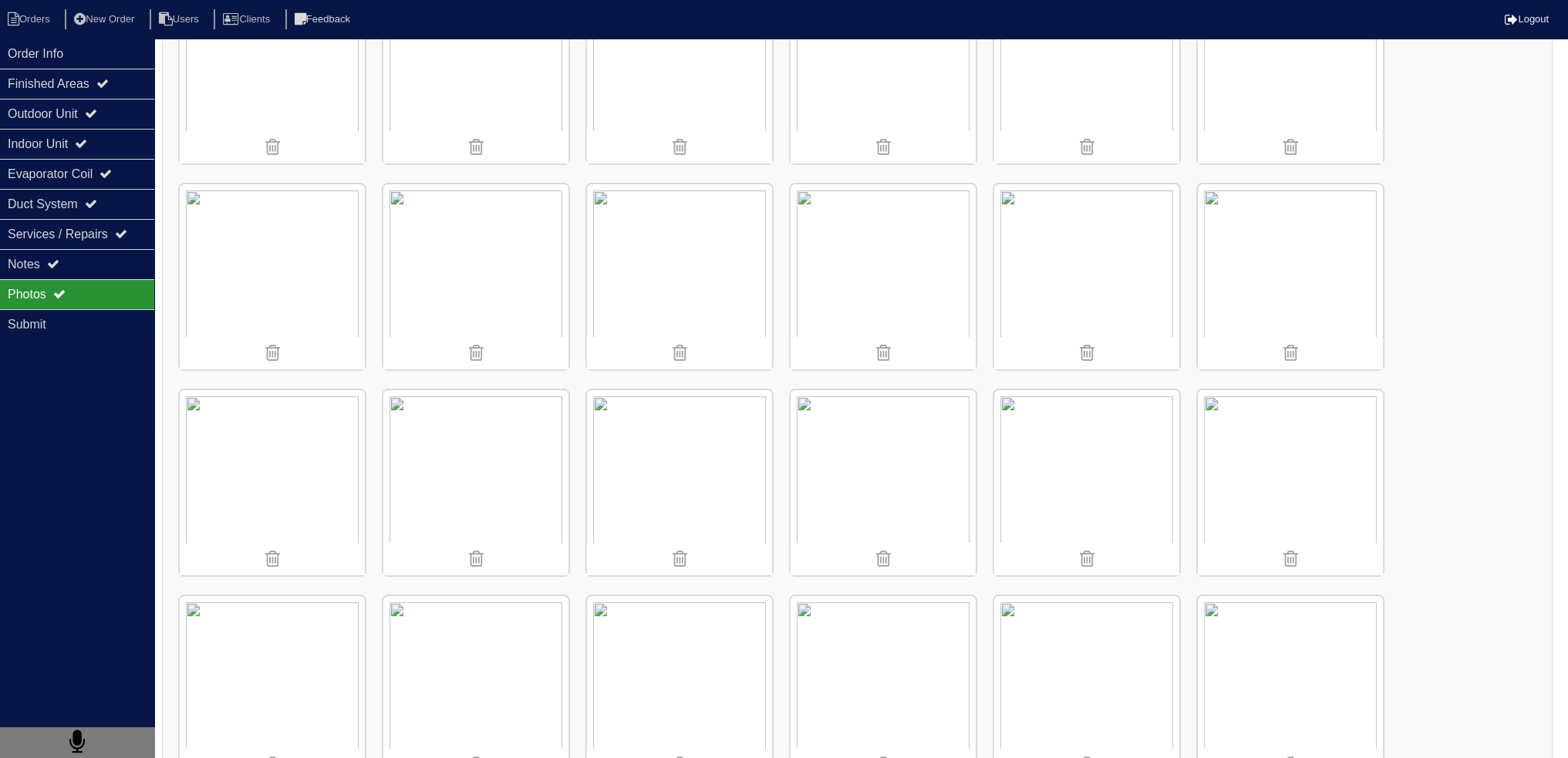
scroll to position [308, 0]
click at [864, 637] on img at bounding box center [883, 686] width 186 height 186
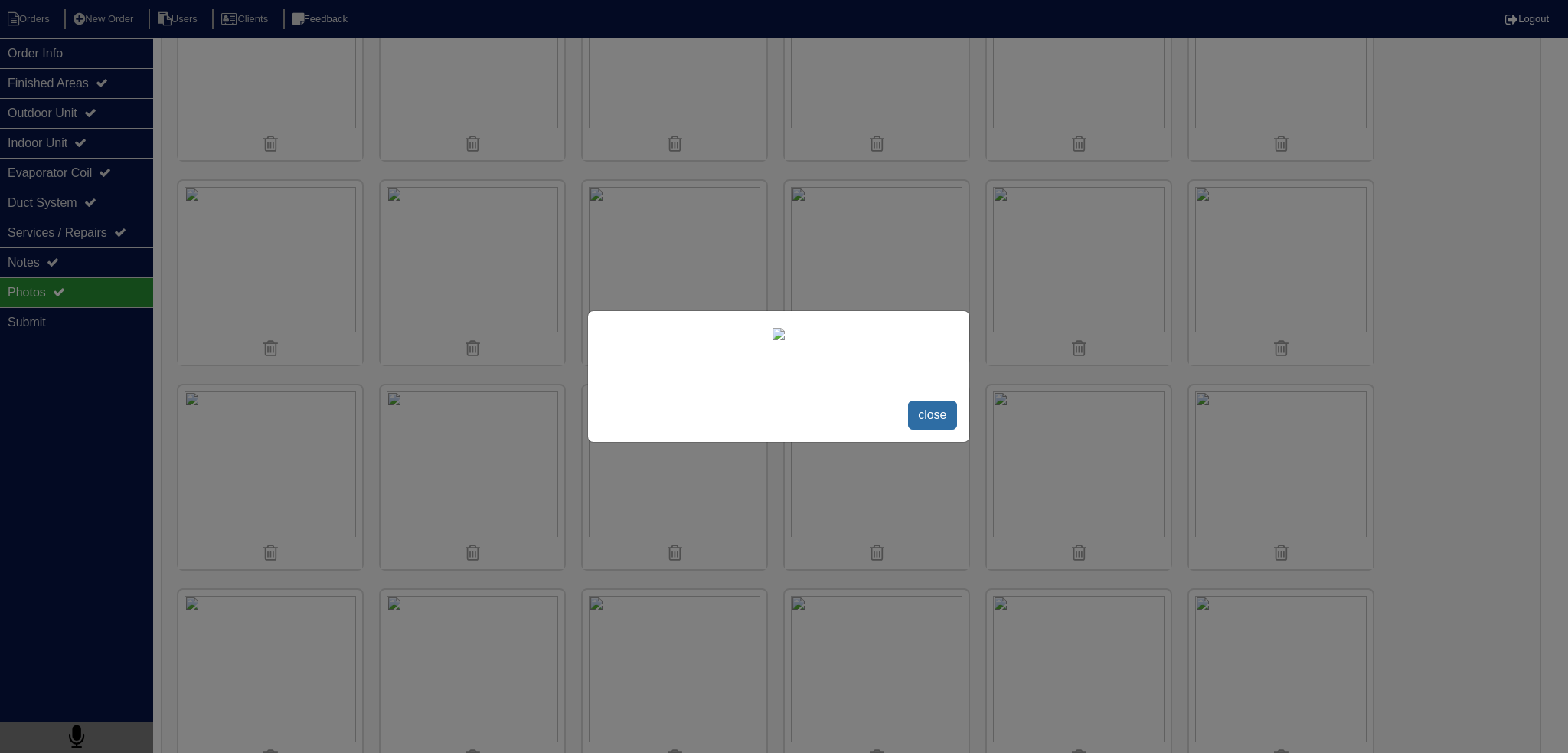
click at [919, 430] on span "close" at bounding box center [932, 414] width 49 height 29
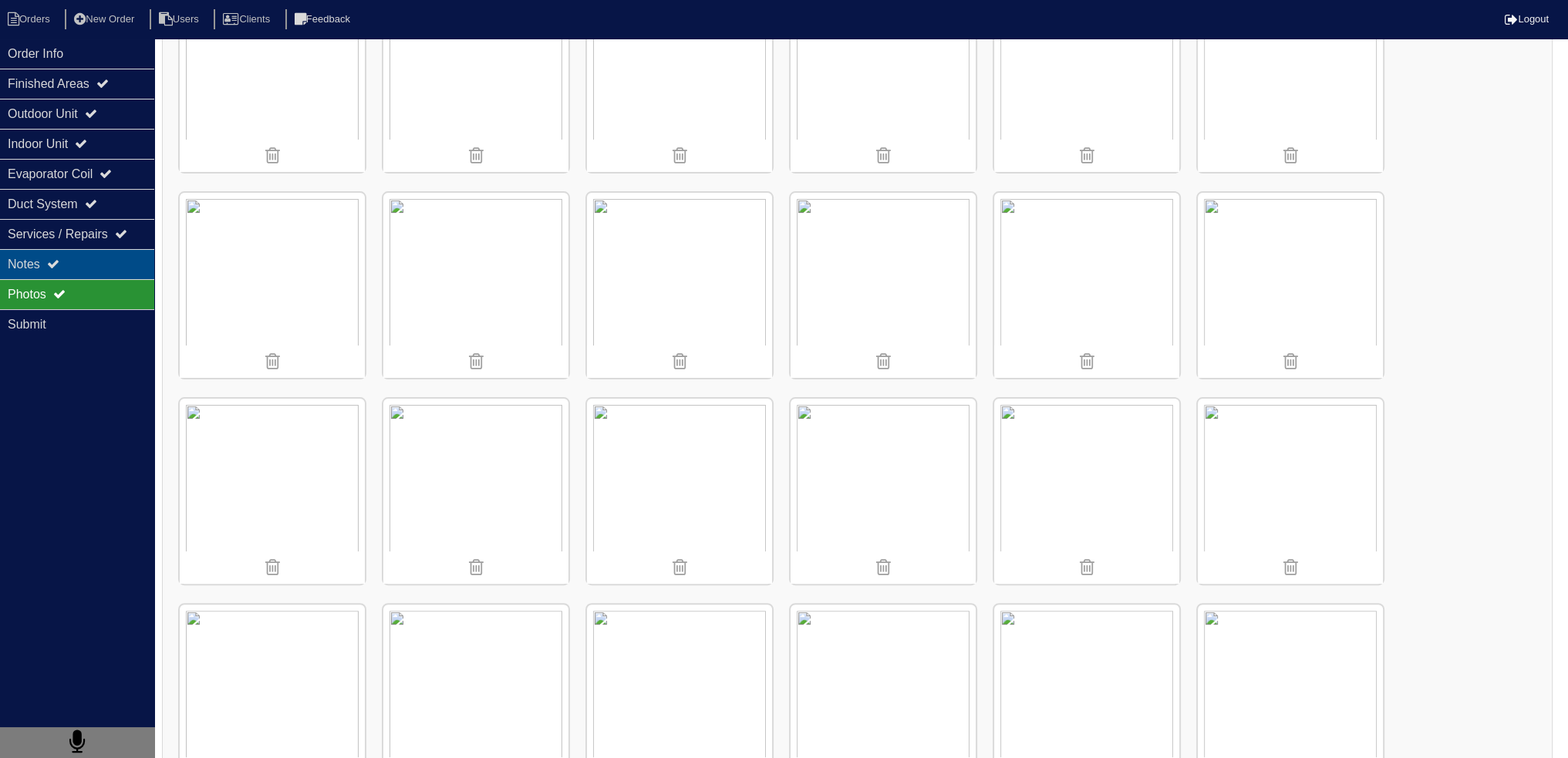
scroll to position [462, 0]
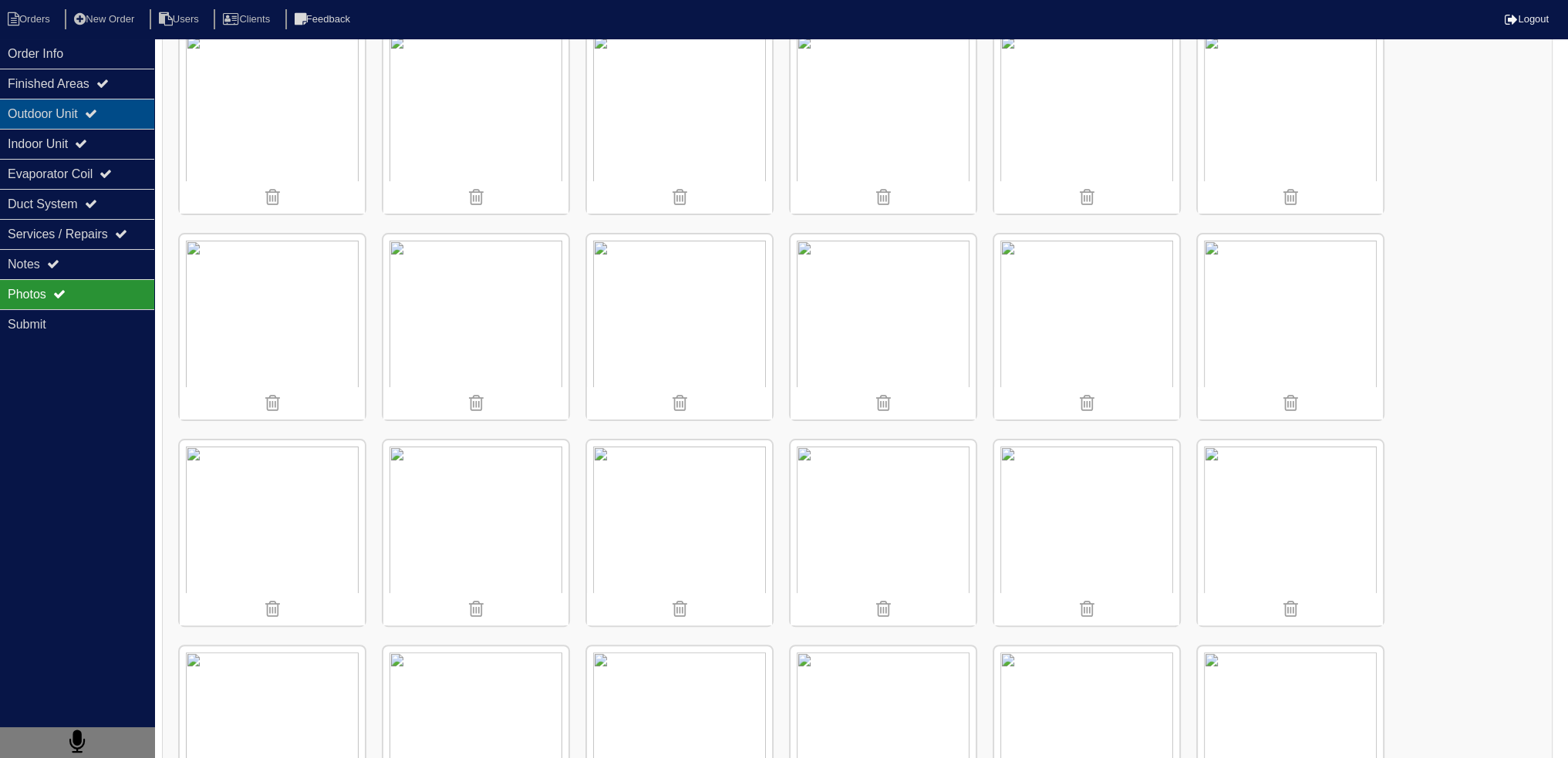
click at [105, 121] on div "Outdoor Unit" at bounding box center [77, 114] width 155 height 30
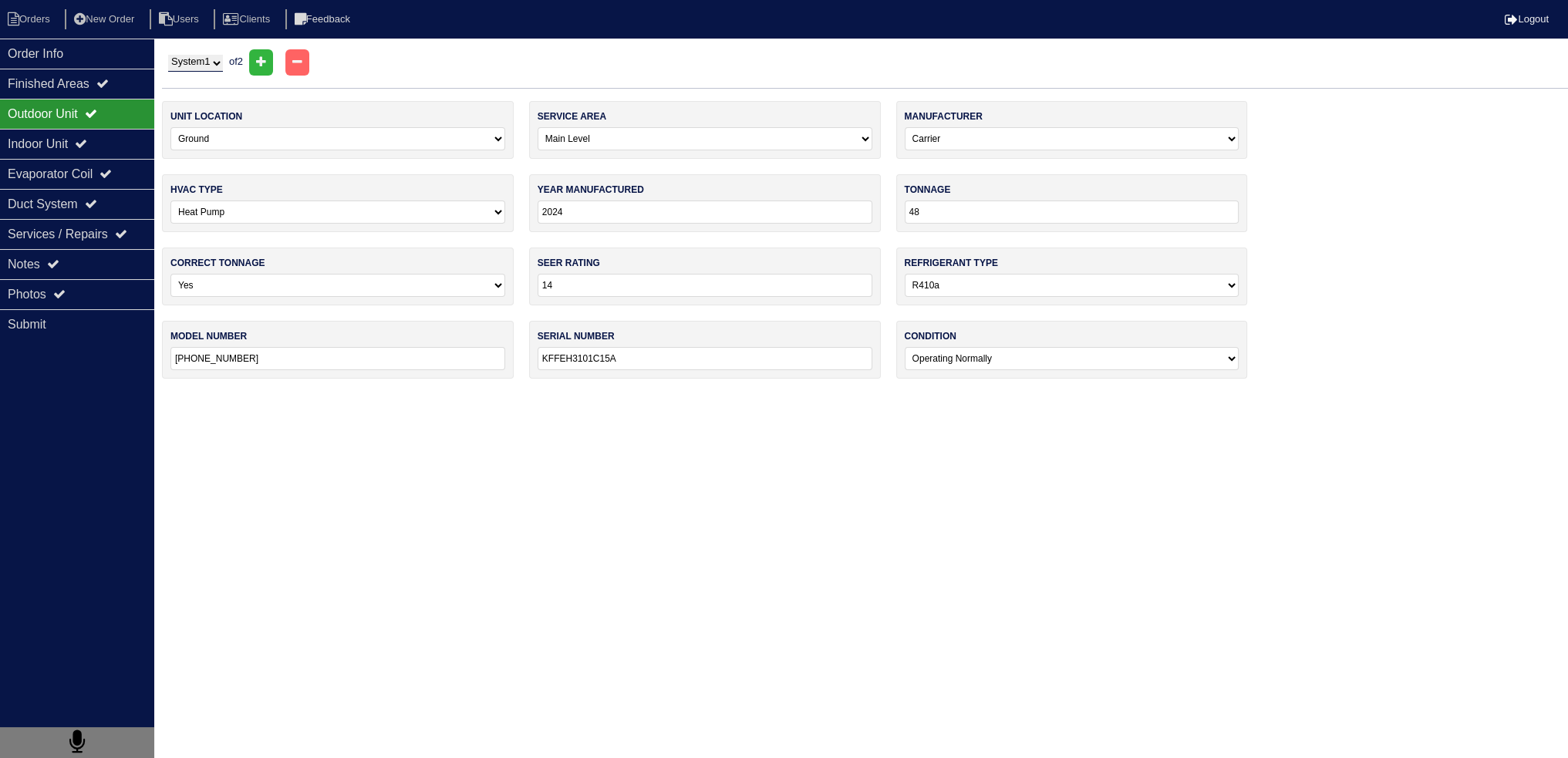
scroll to position [0, 0]
click at [215, 68] on select "System 1 System 2" at bounding box center [196, 63] width 55 height 17
select select "2"
click at [169, 55] on select "System 1 System 2" at bounding box center [196, 63] width 55 height 17
select select "1"
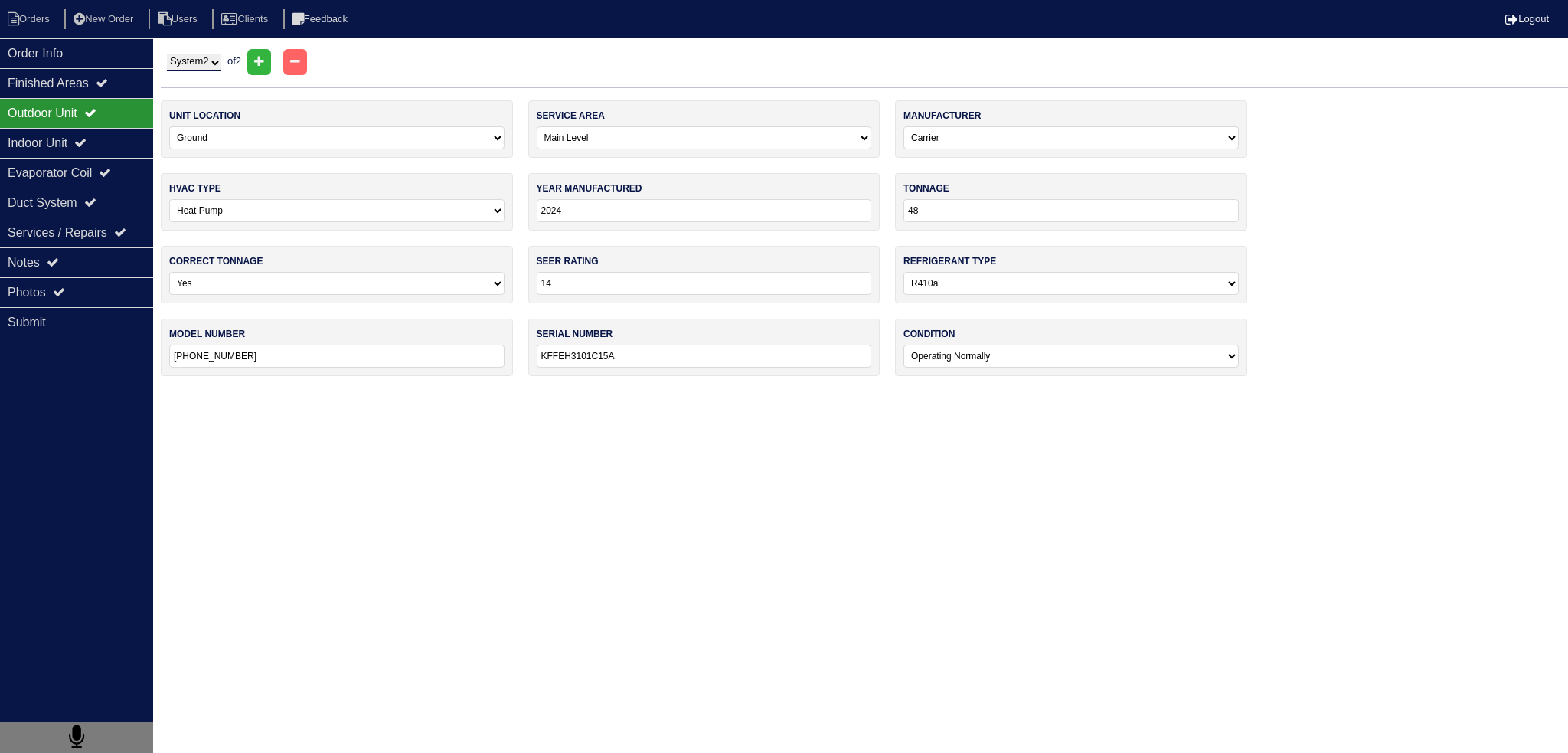
select select "Trane"
type input "1995"
type input "24"
select select "0"
type input "TWX024C100A1"
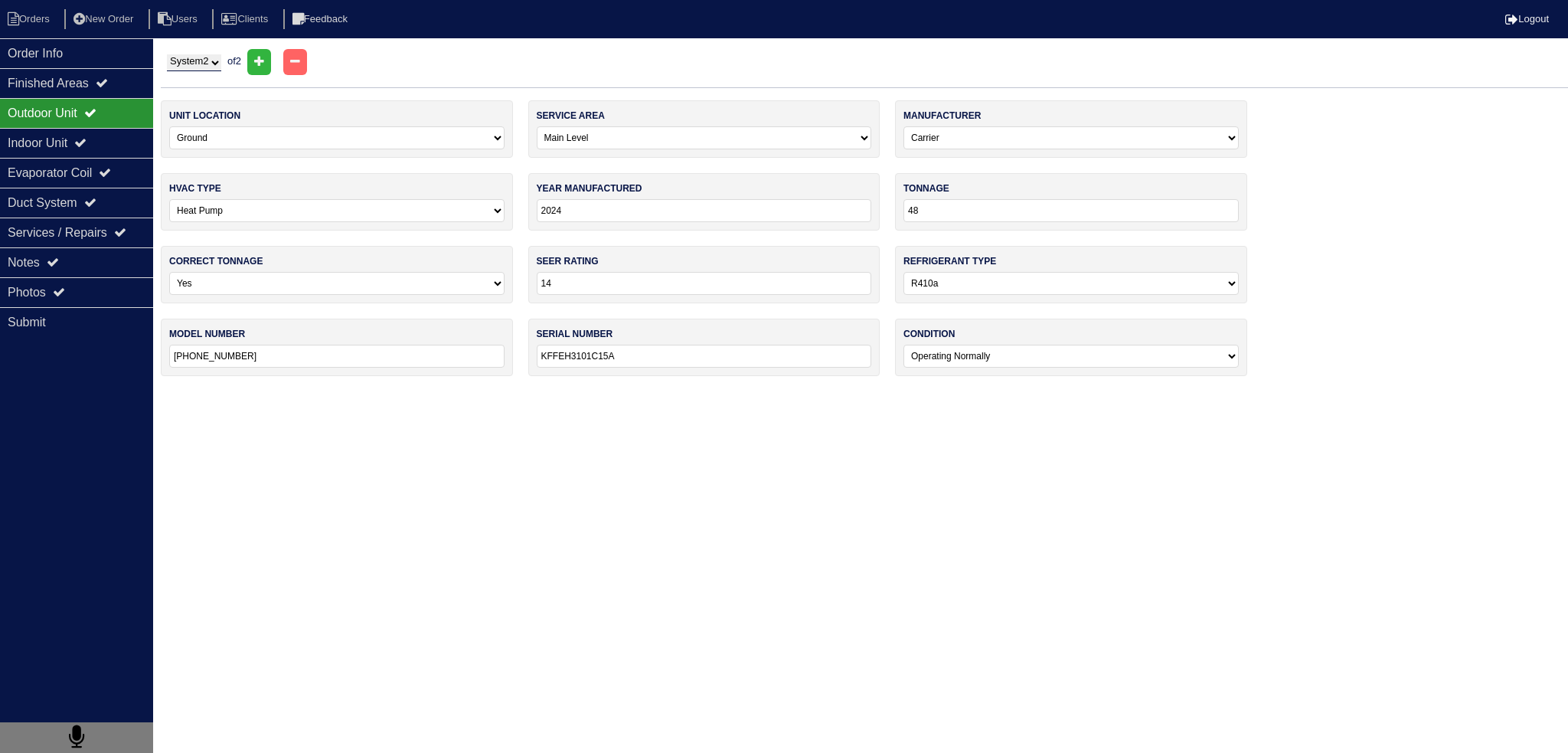
type input "K08283815"
click at [1010, 209] on input "24" at bounding box center [1071, 210] width 336 height 23
click at [753, 218] on input "1995" at bounding box center [704, 210] width 336 height 23
click at [91, 63] on div "Order Info" at bounding box center [76, 54] width 154 height 30
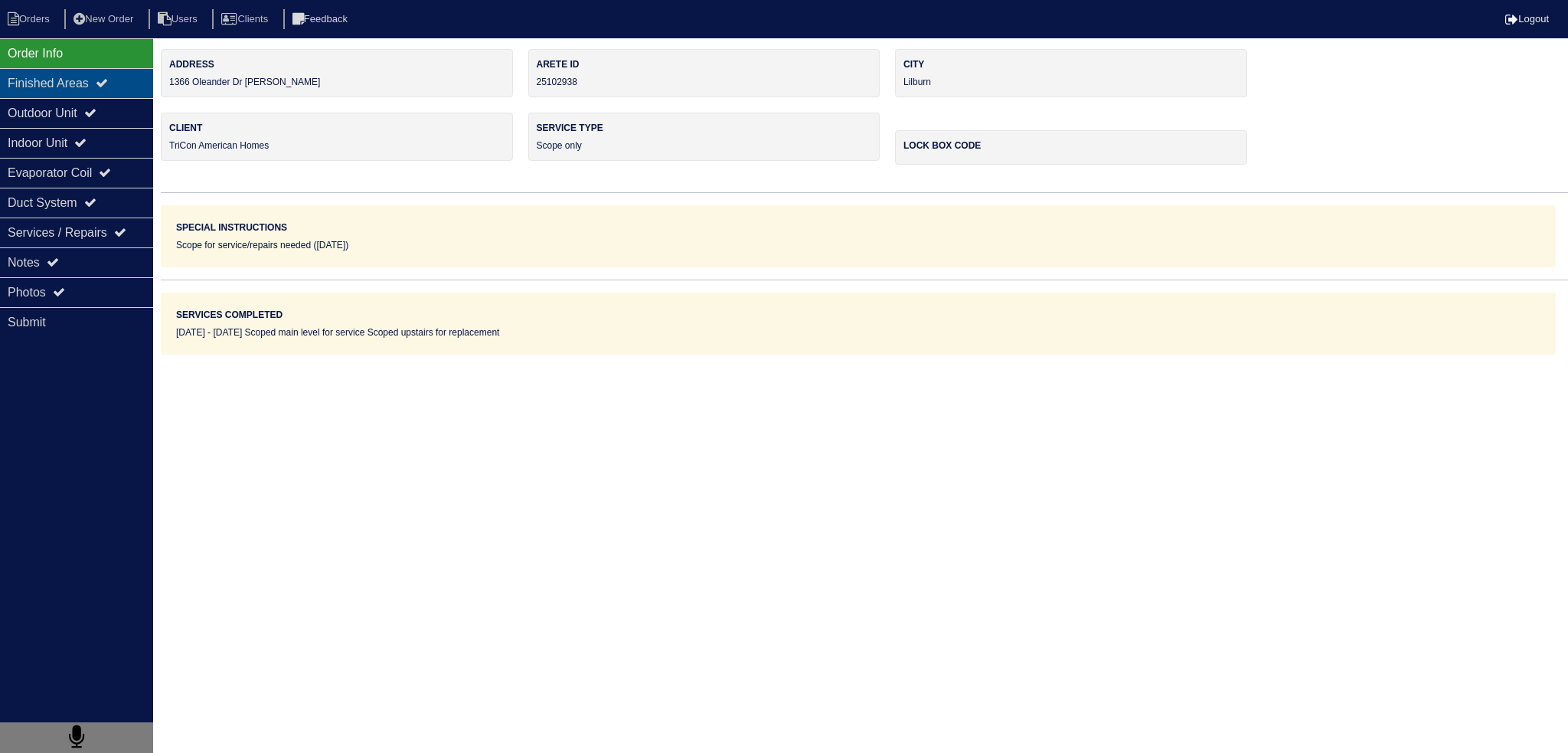
click at [88, 79] on div "Finished Areas" at bounding box center [76, 83] width 154 height 30
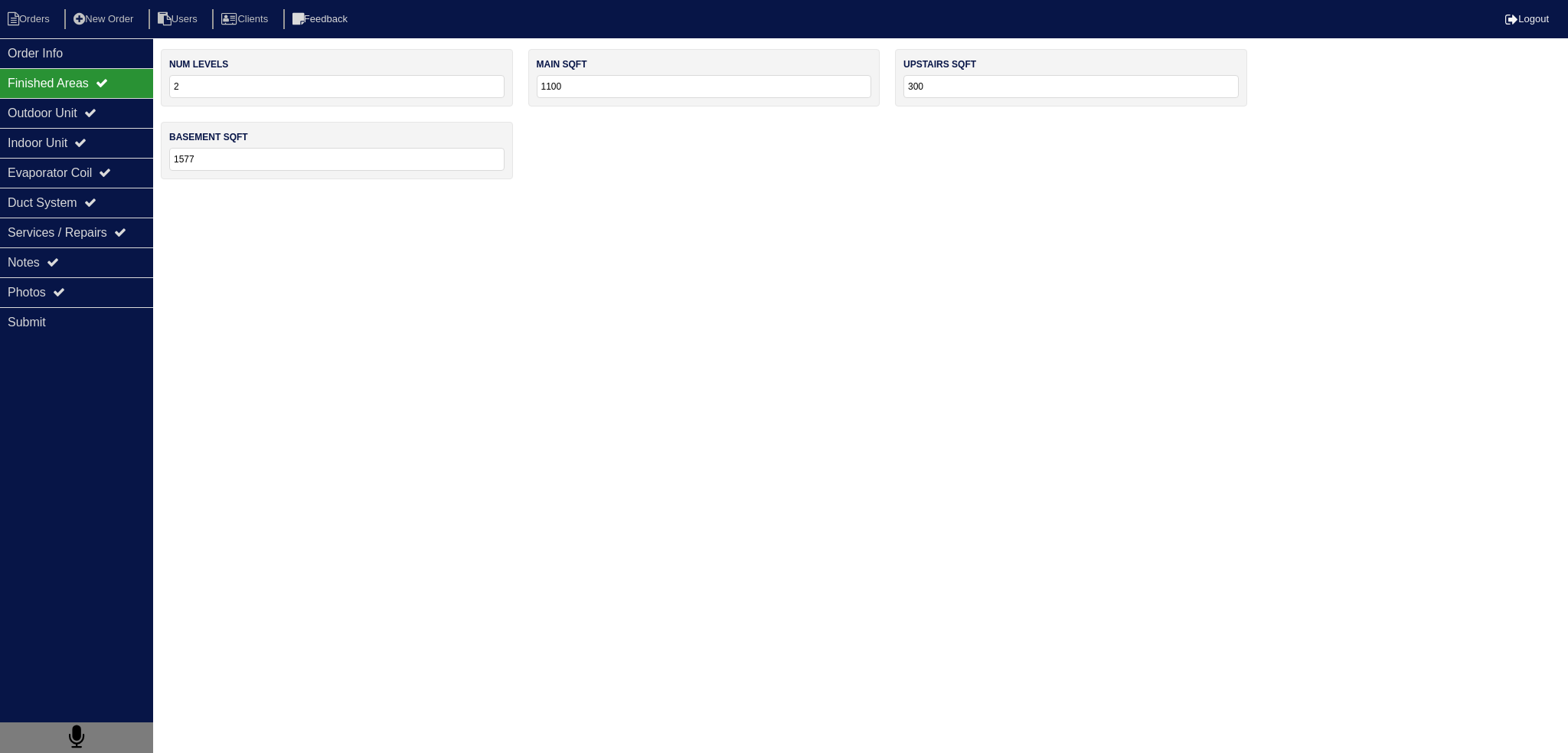
click at [960, 79] on input "300" at bounding box center [1071, 86] width 336 height 23
click at [81, 291] on div "Photos" at bounding box center [76, 292] width 154 height 30
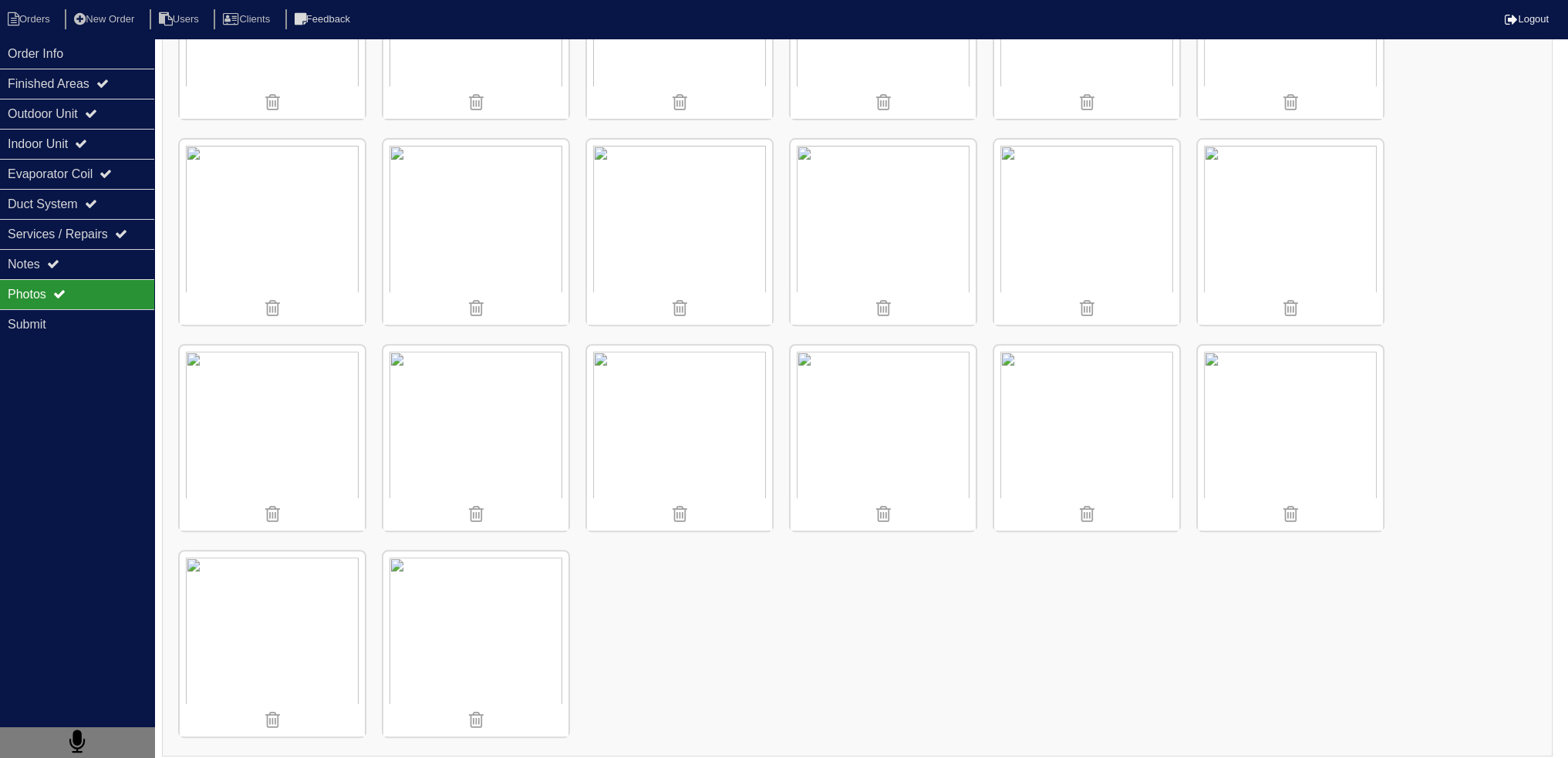
scroll to position [770, 0]
click at [852, 214] on img at bounding box center [883, 224] width 186 height 186
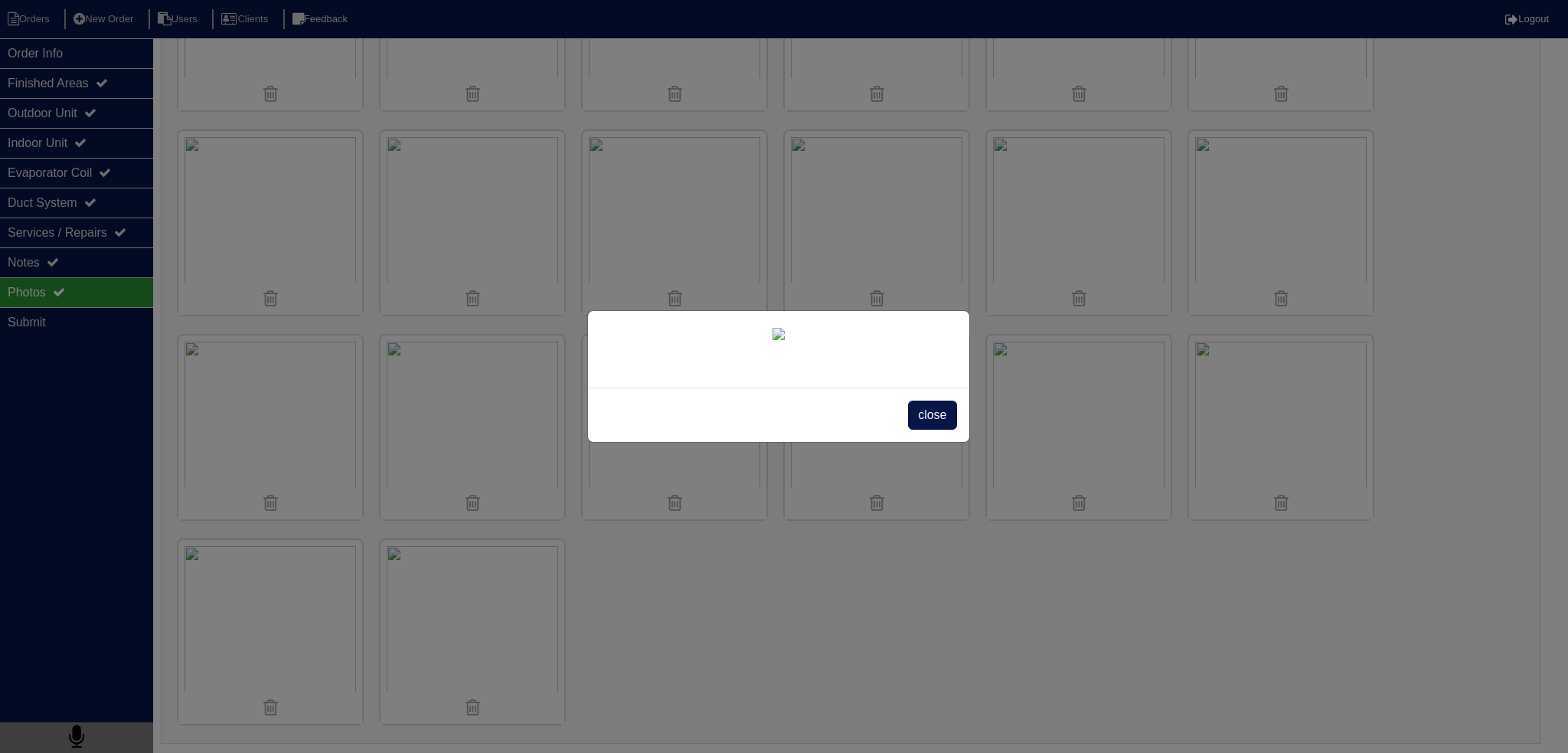
click at [942, 430] on span "close" at bounding box center [932, 414] width 49 height 29
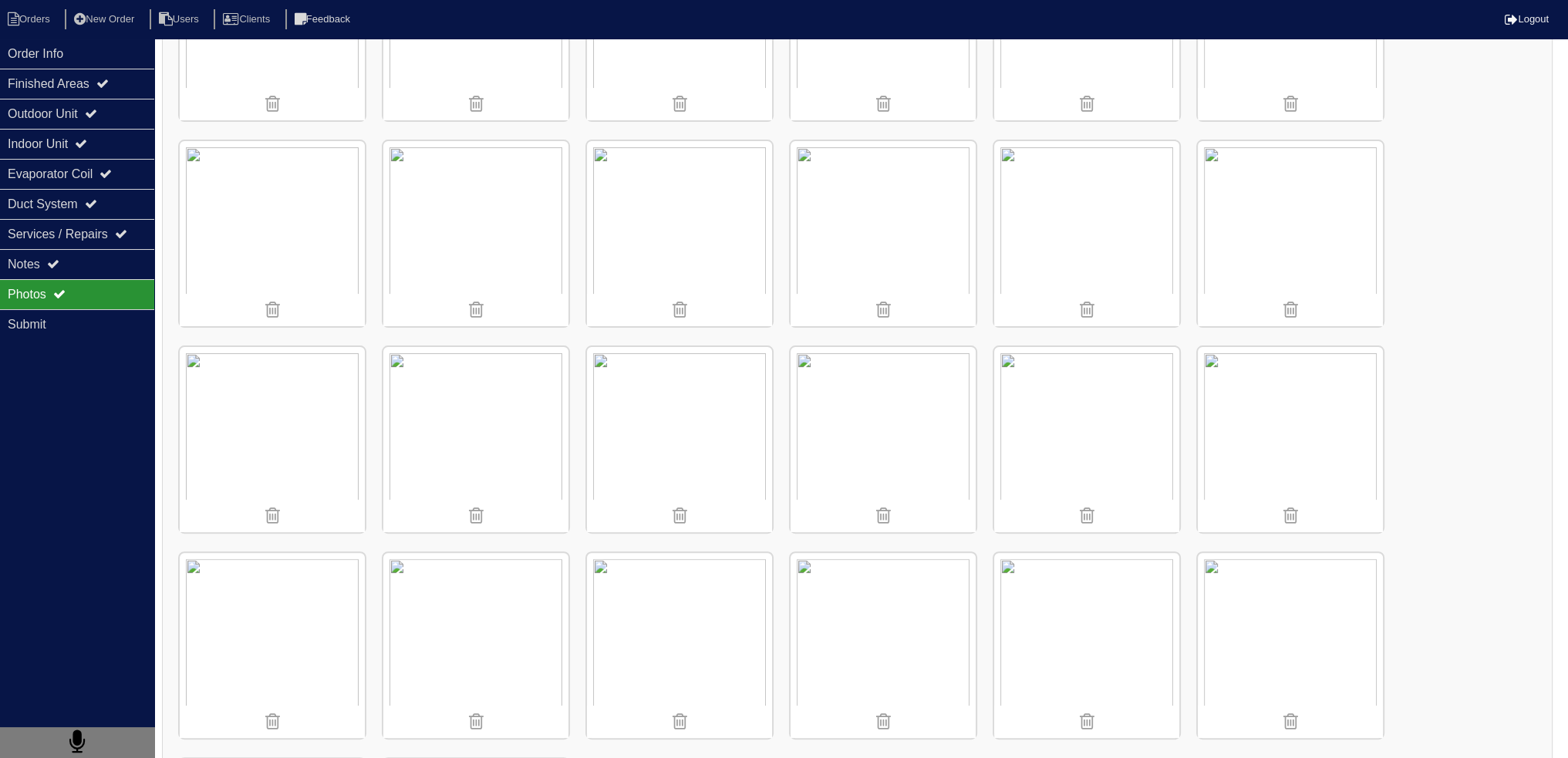
scroll to position [539, 0]
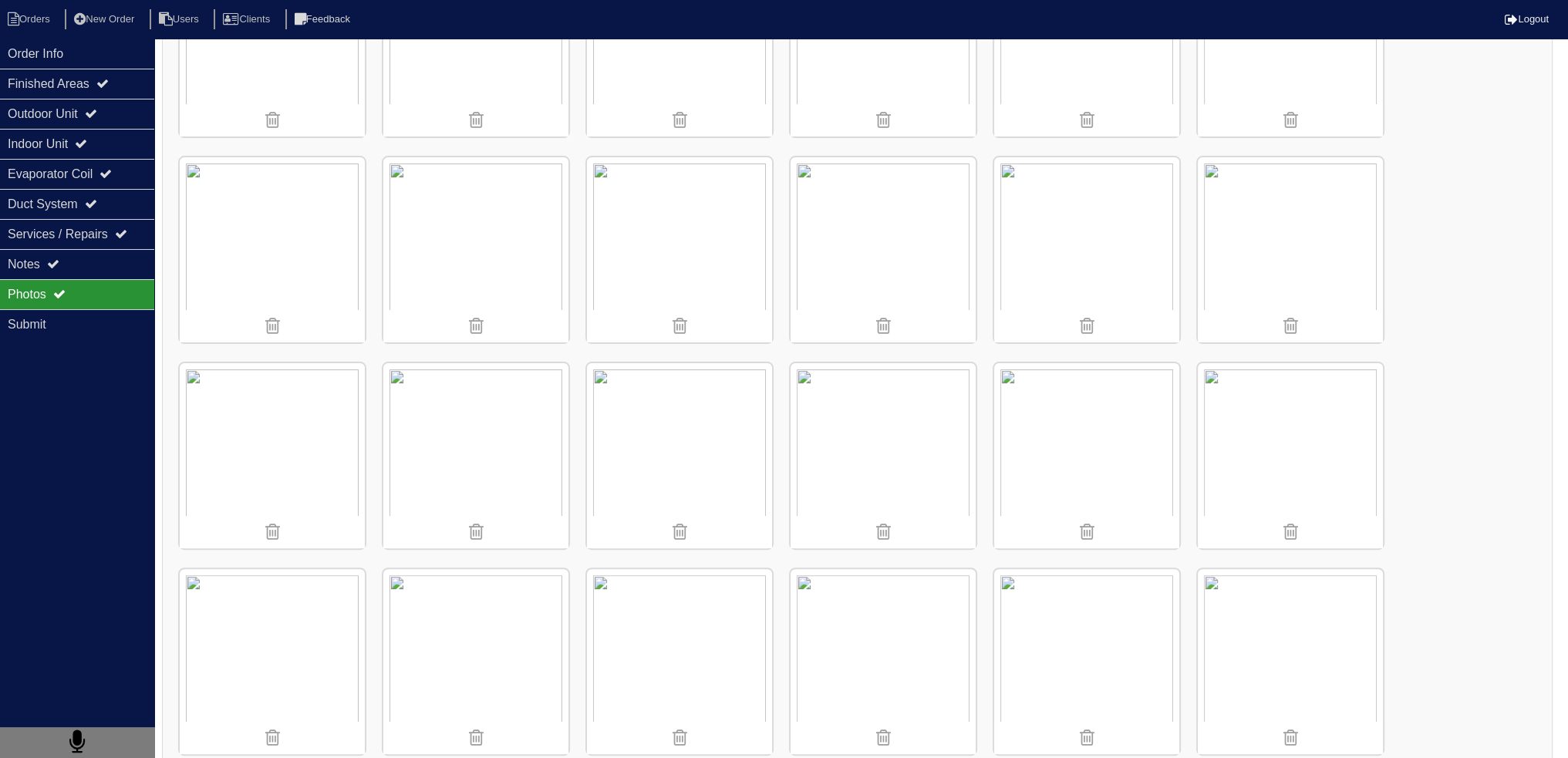
click at [1330, 436] on img at bounding box center [1291, 456] width 186 height 186
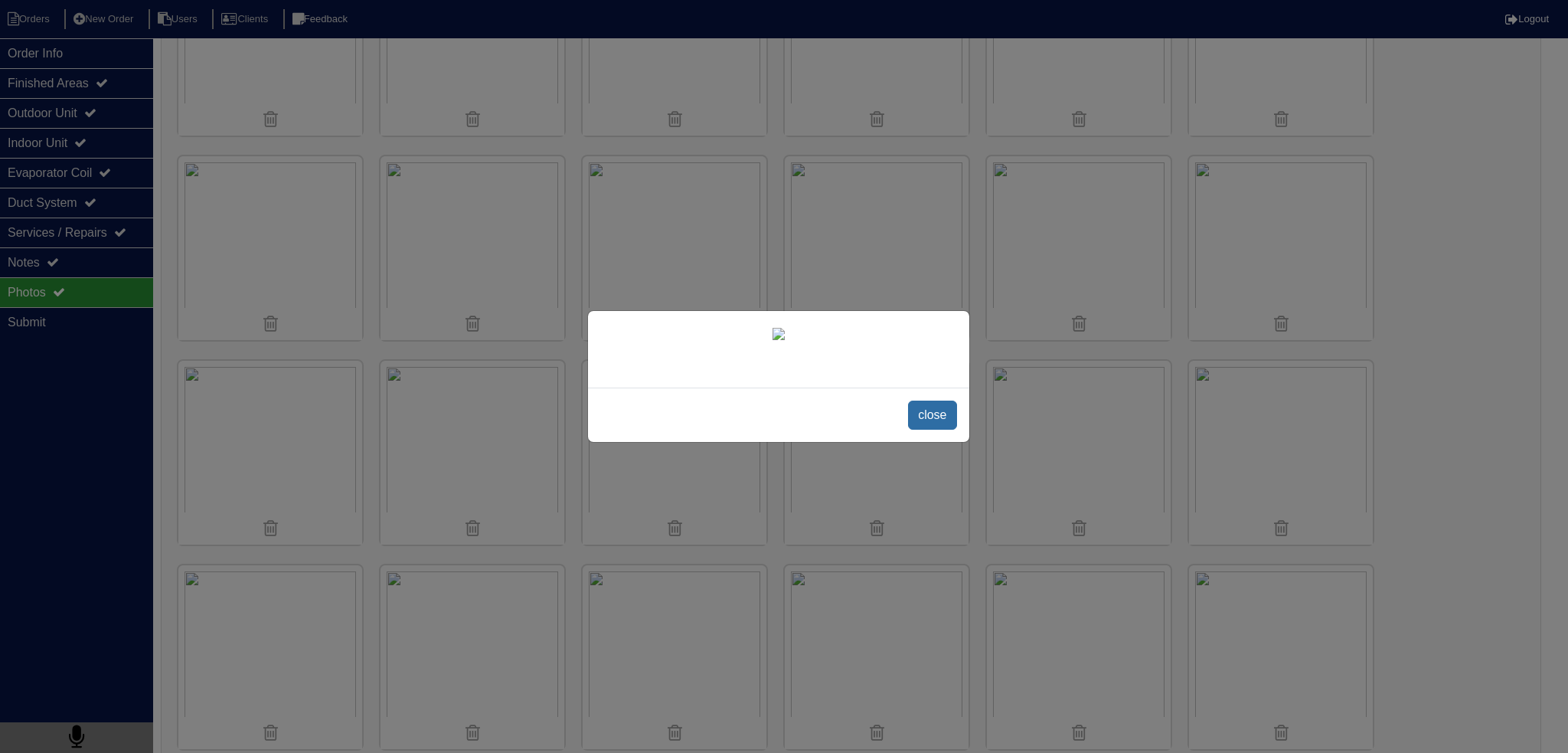
click at [953, 430] on span "close" at bounding box center [932, 414] width 49 height 29
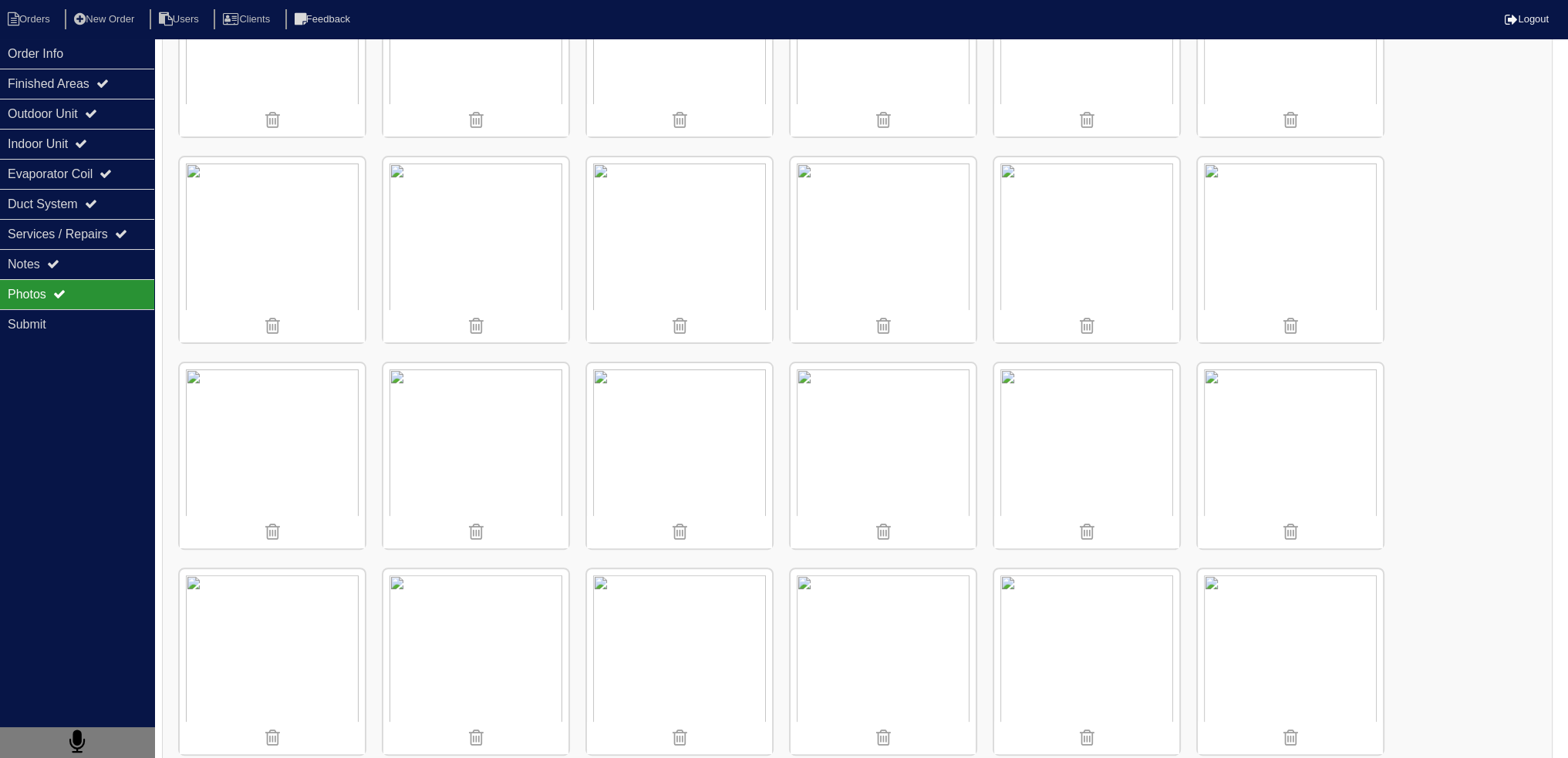
click at [848, 442] on img at bounding box center [883, 456] width 186 height 186
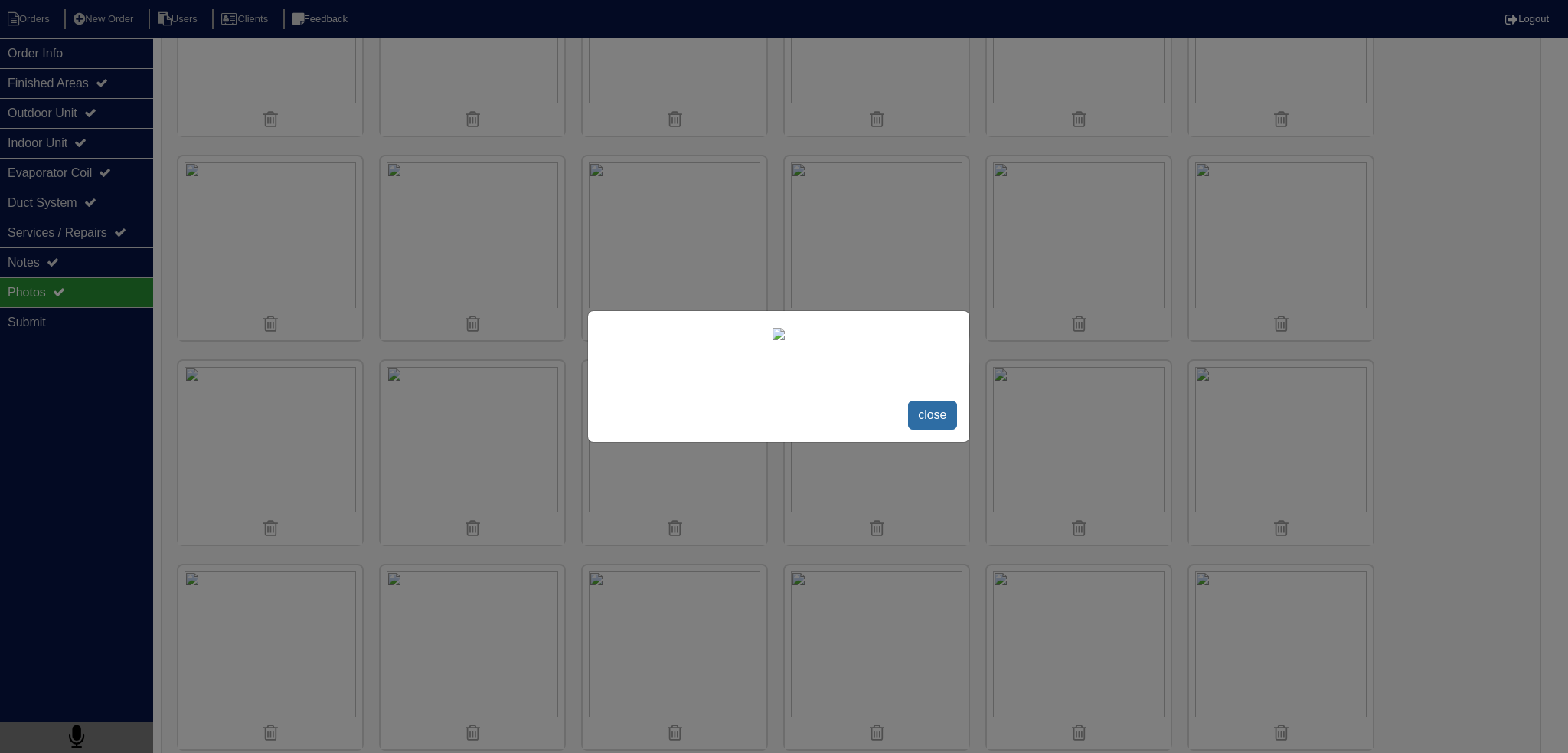
click at [930, 430] on span "close" at bounding box center [932, 414] width 49 height 29
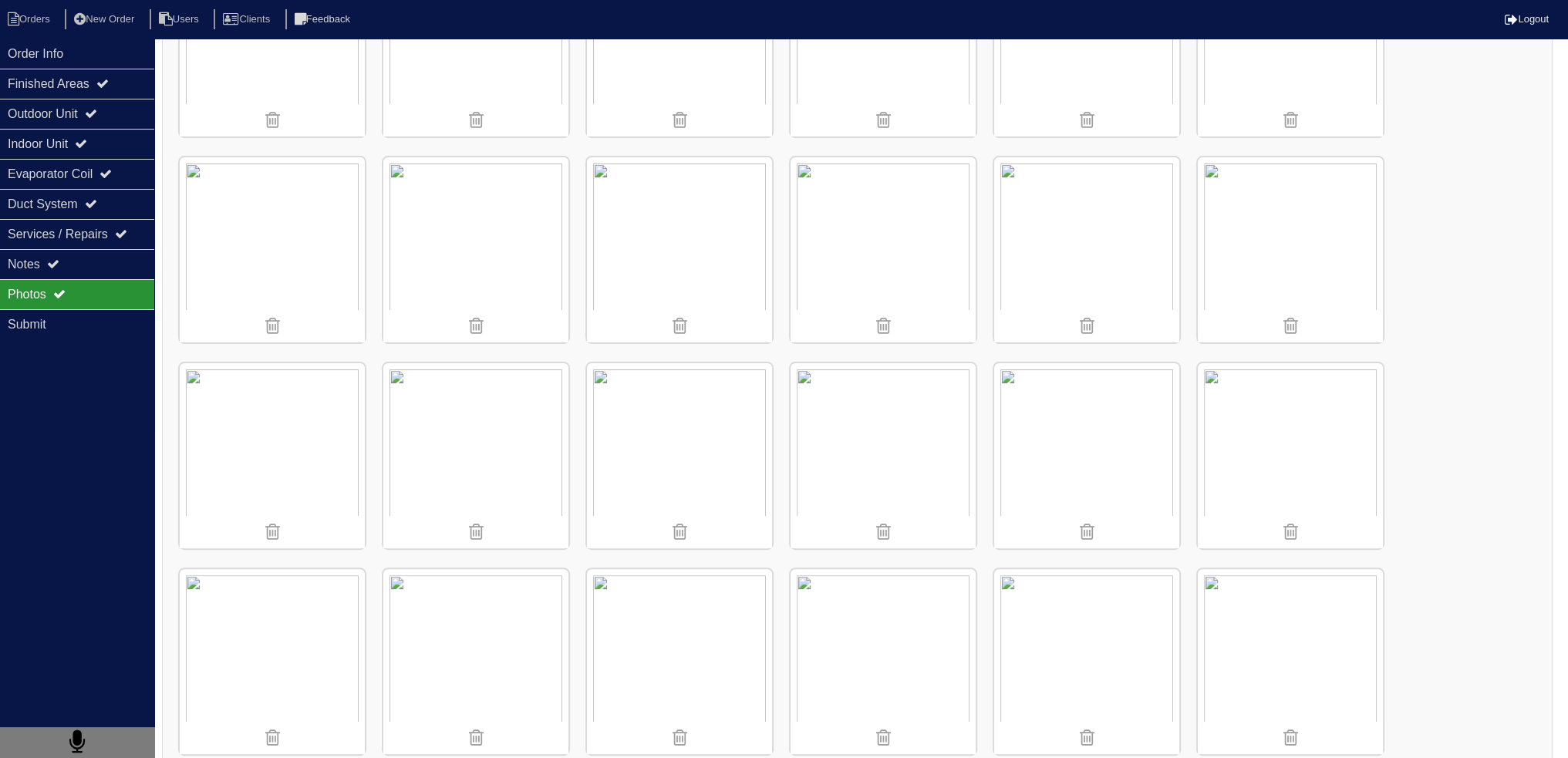
click at [1071, 201] on img at bounding box center [1086, 250] width 186 height 186
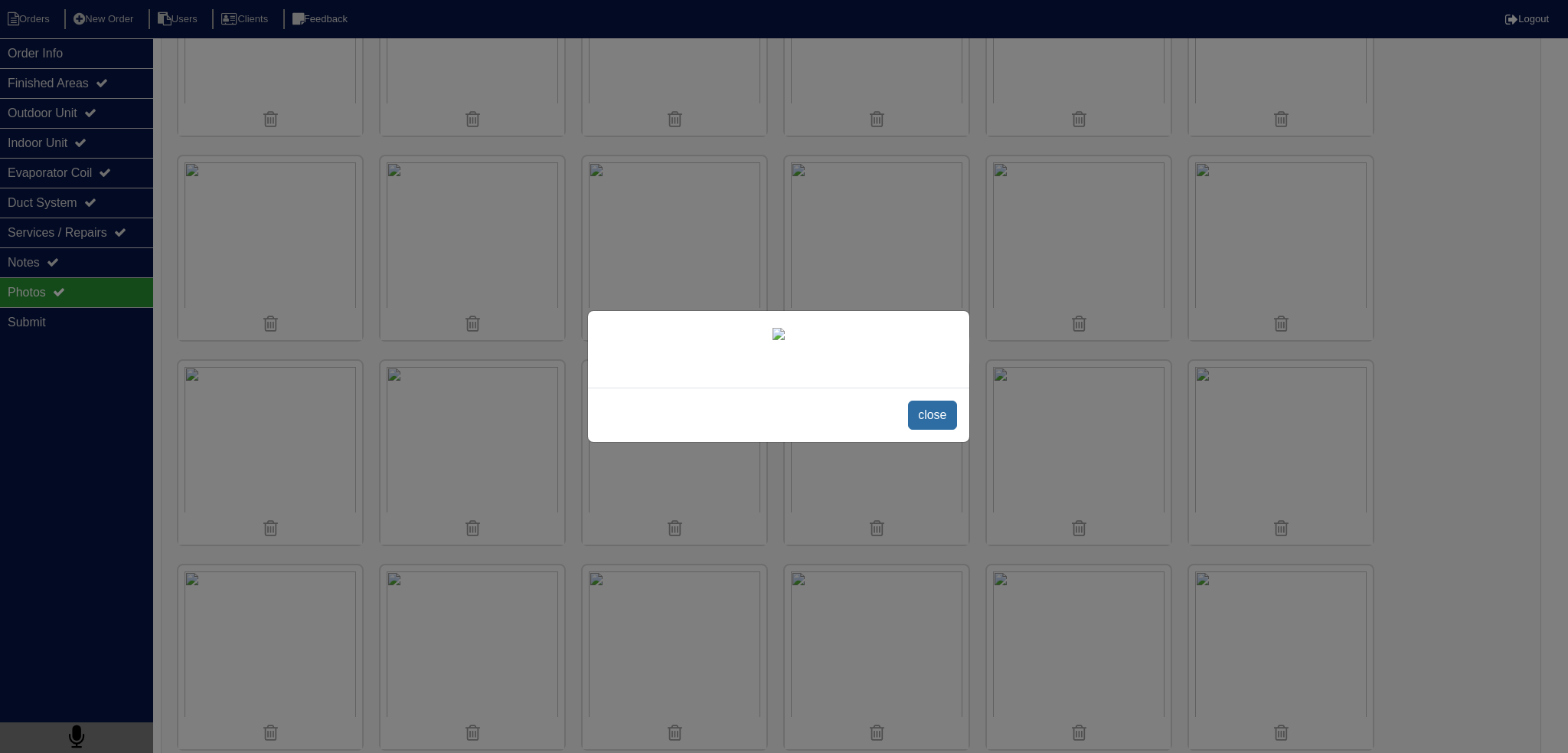
click at [933, 430] on span "close" at bounding box center [932, 414] width 49 height 29
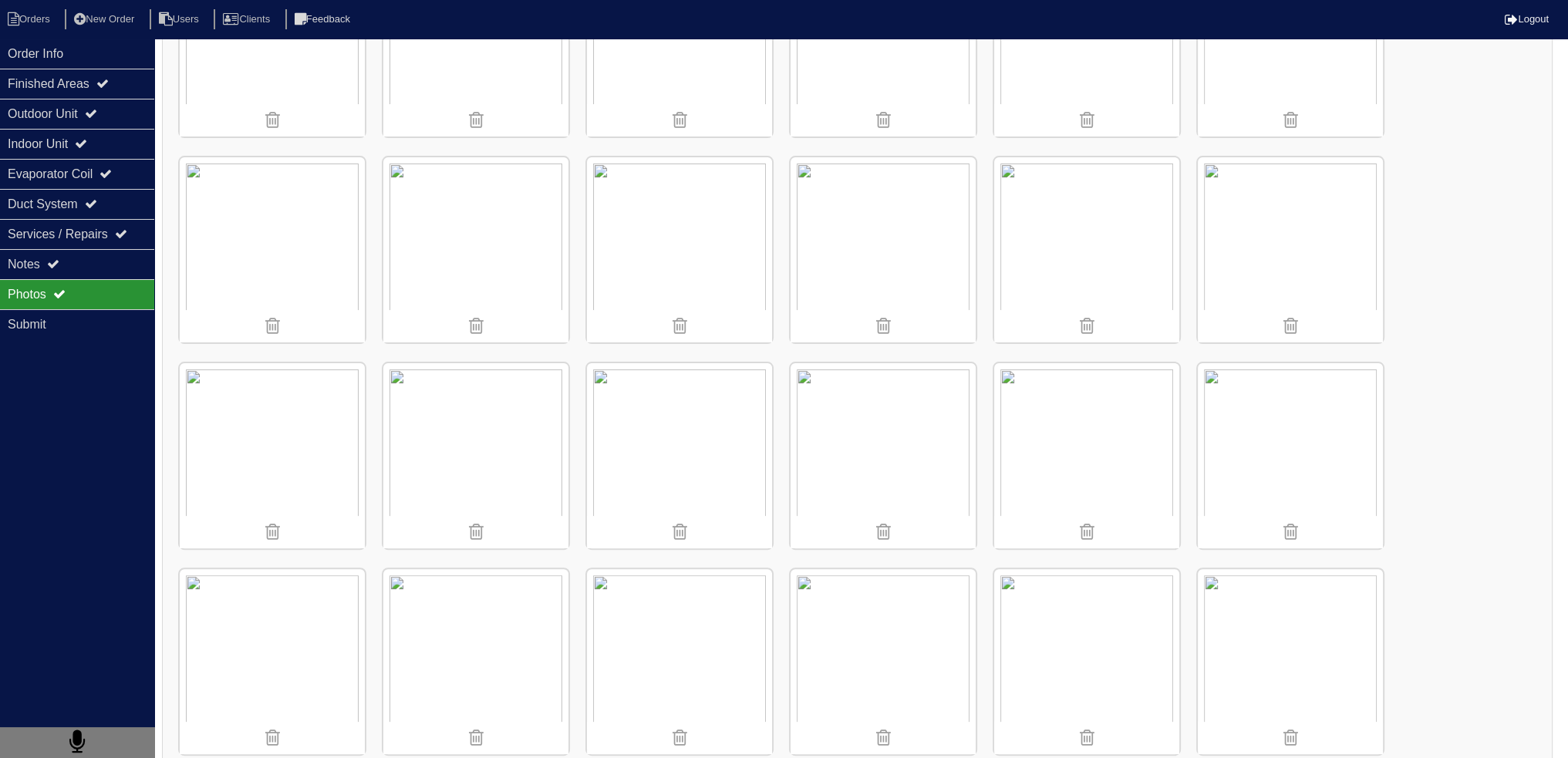
click at [1284, 391] on img at bounding box center [1291, 456] width 186 height 186
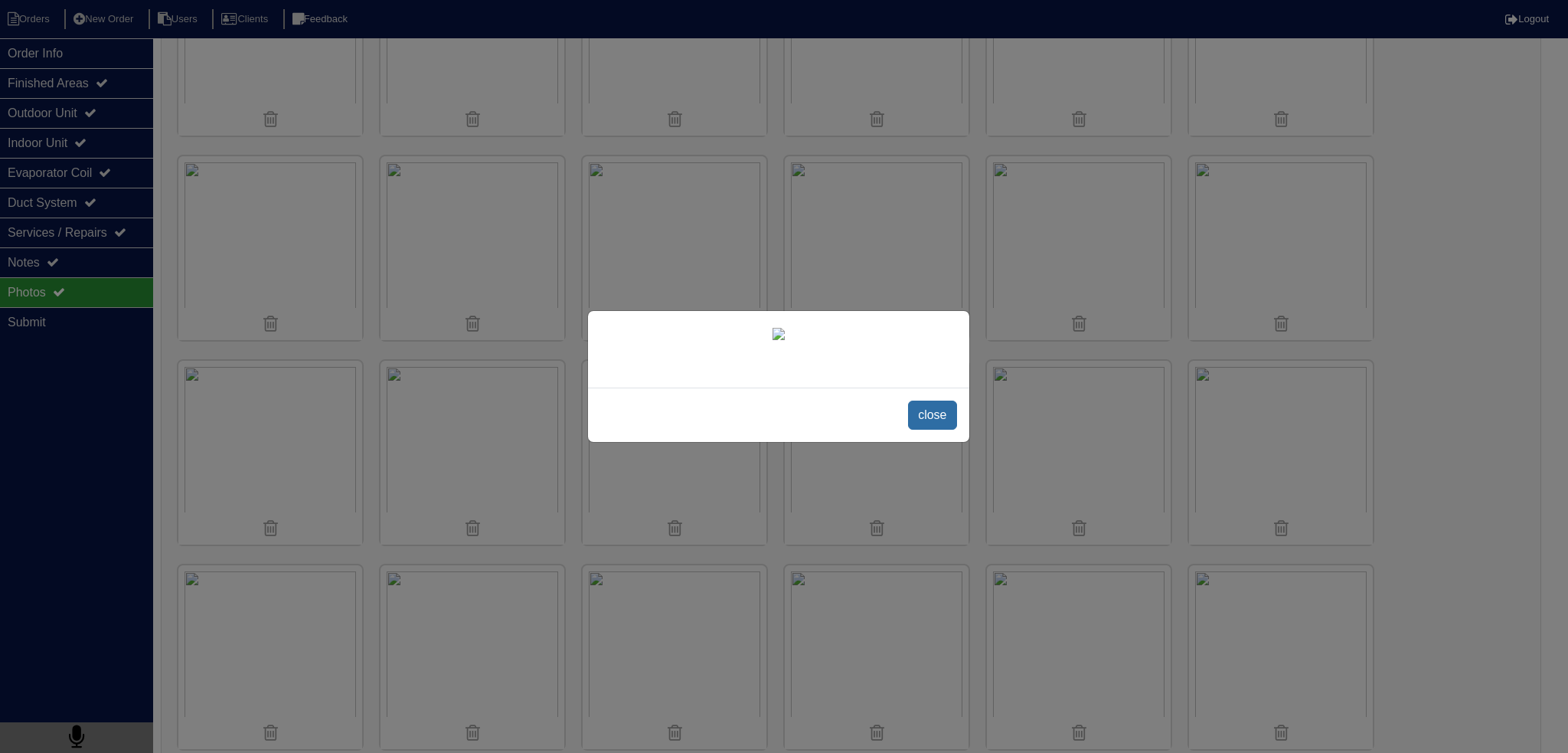
click at [929, 430] on span "close" at bounding box center [932, 414] width 49 height 29
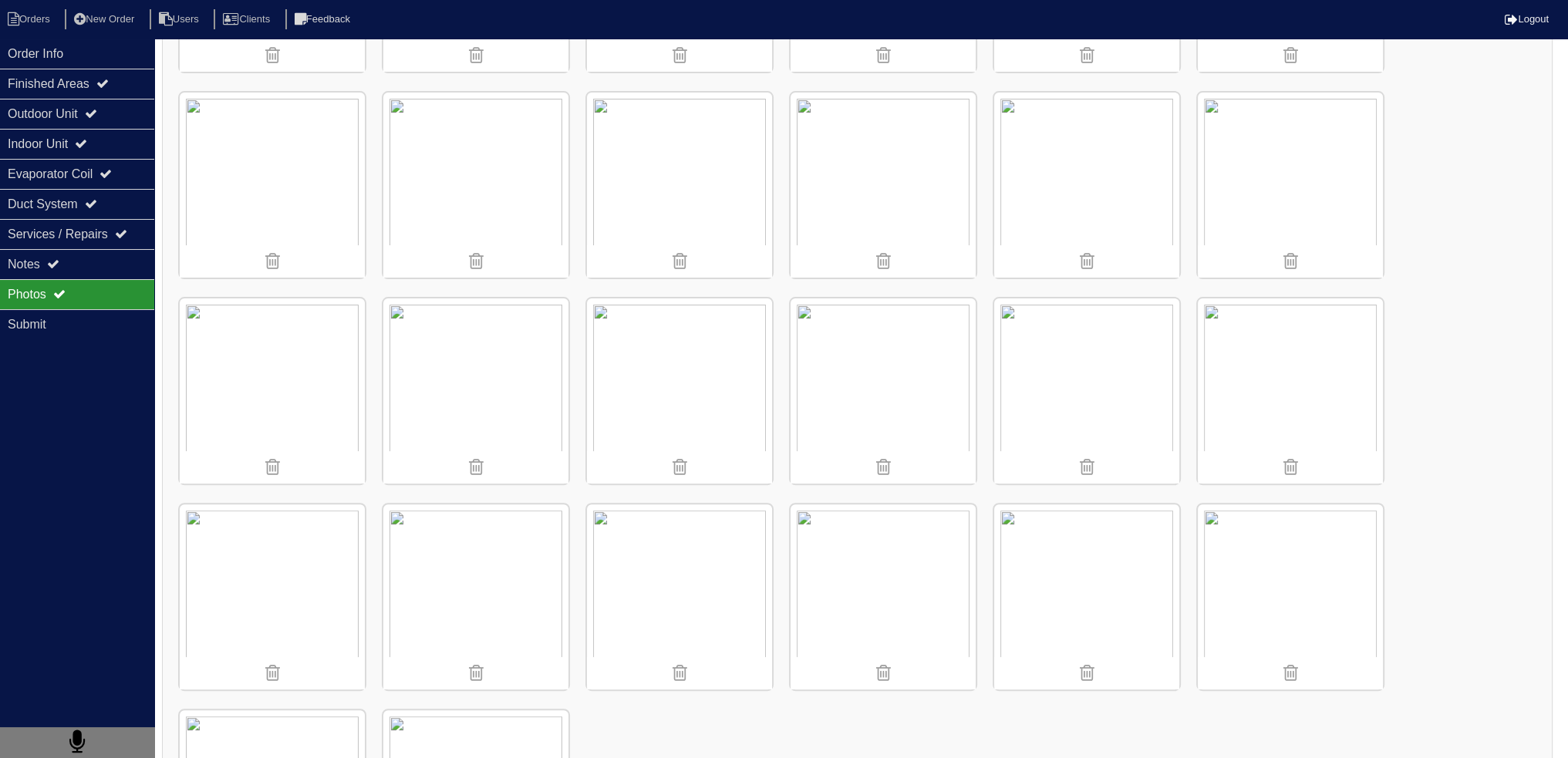
scroll to position [616, 0]
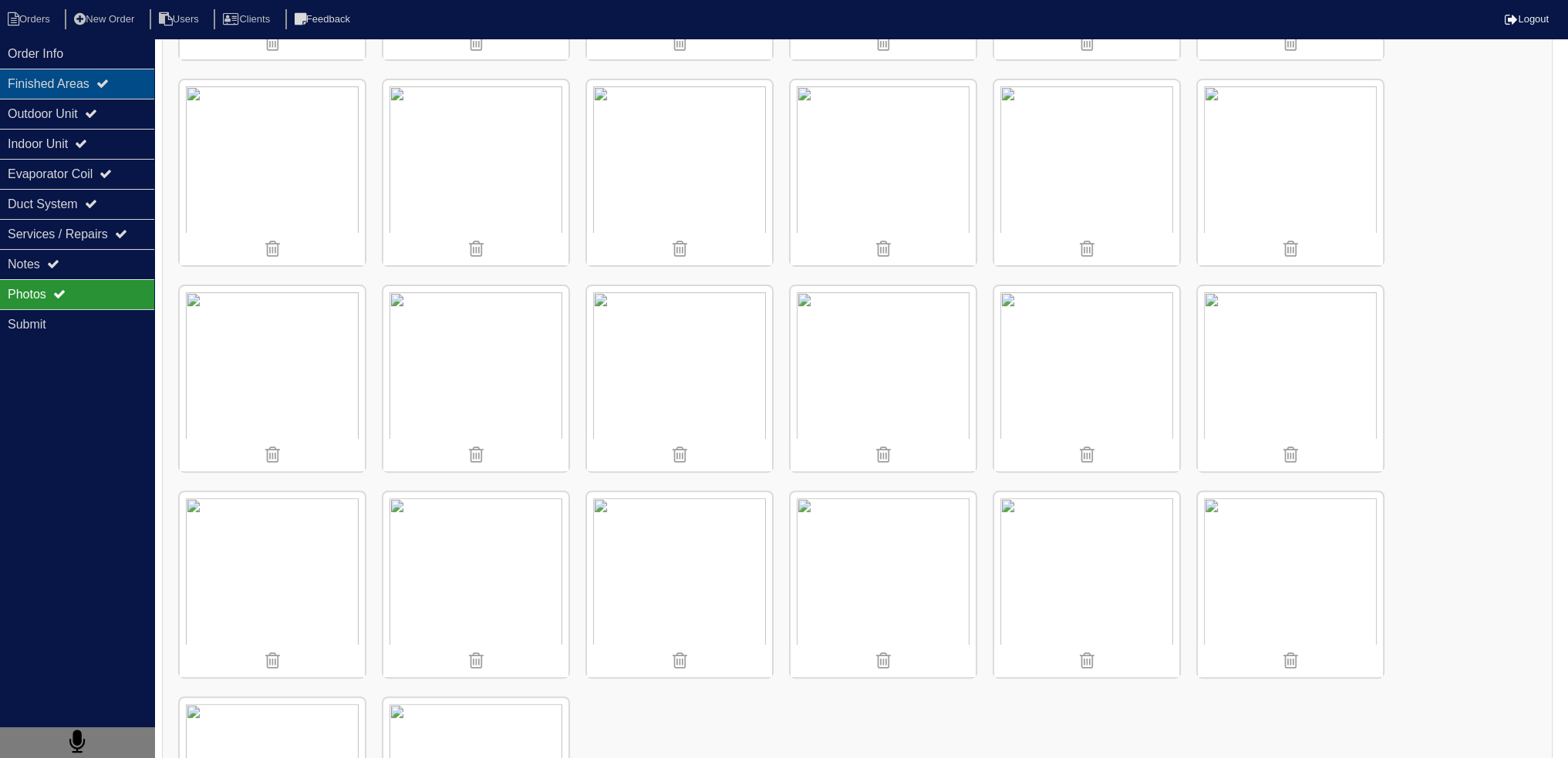
click at [87, 95] on div "Finished Areas" at bounding box center [77, 84] width 155 height 30
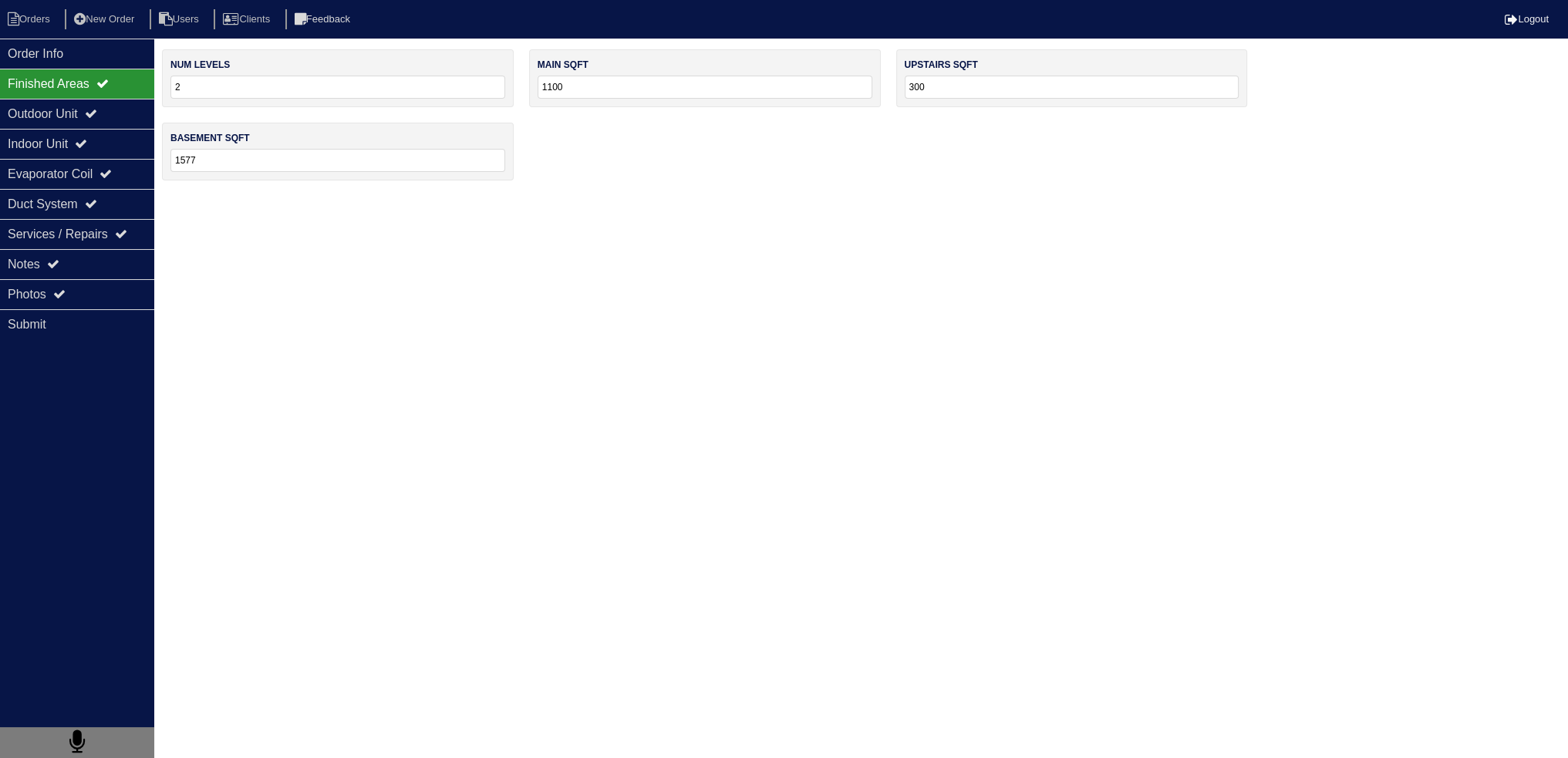
scroll to position [0, 0]
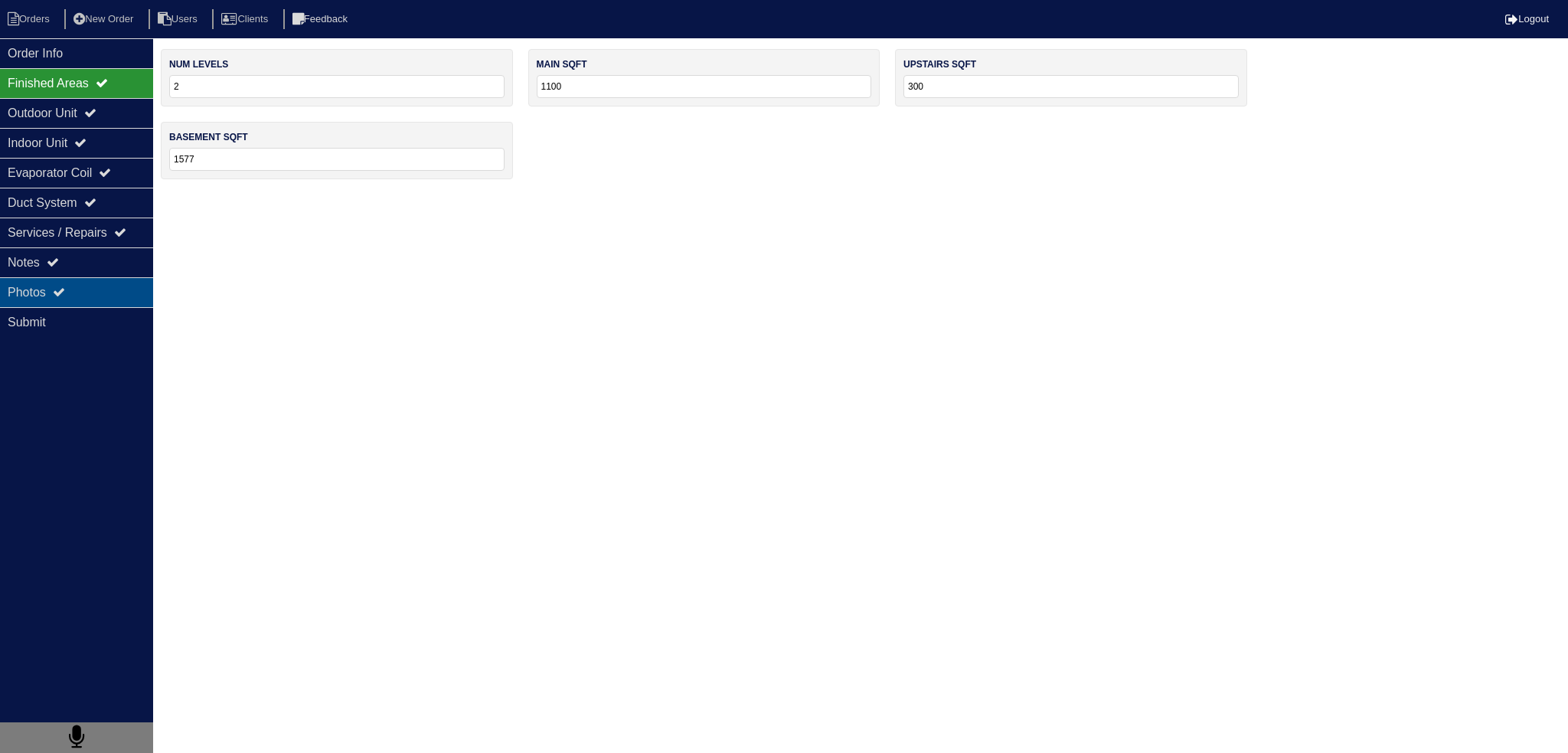
drag, startPoint x: 40, startPoint y: 262, endPoint x: 64, endPoint y: 290, distance: 36.9
click at [40, 265] on div "Notes" at bounding box center [76, 263] width 154 height 30
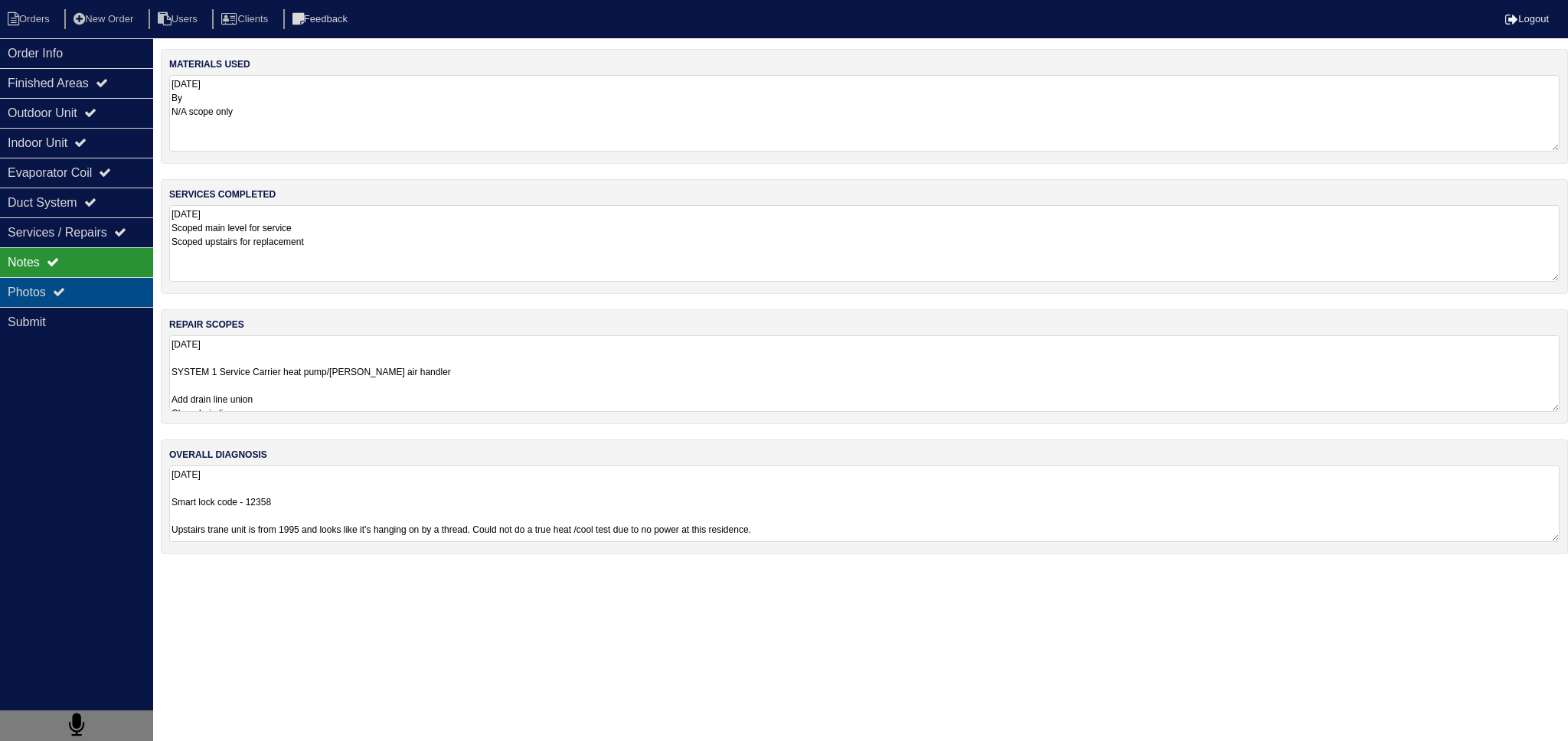
click at [69, 298] on div "Photos" at bounding box center [76, 292] width 154 height 30
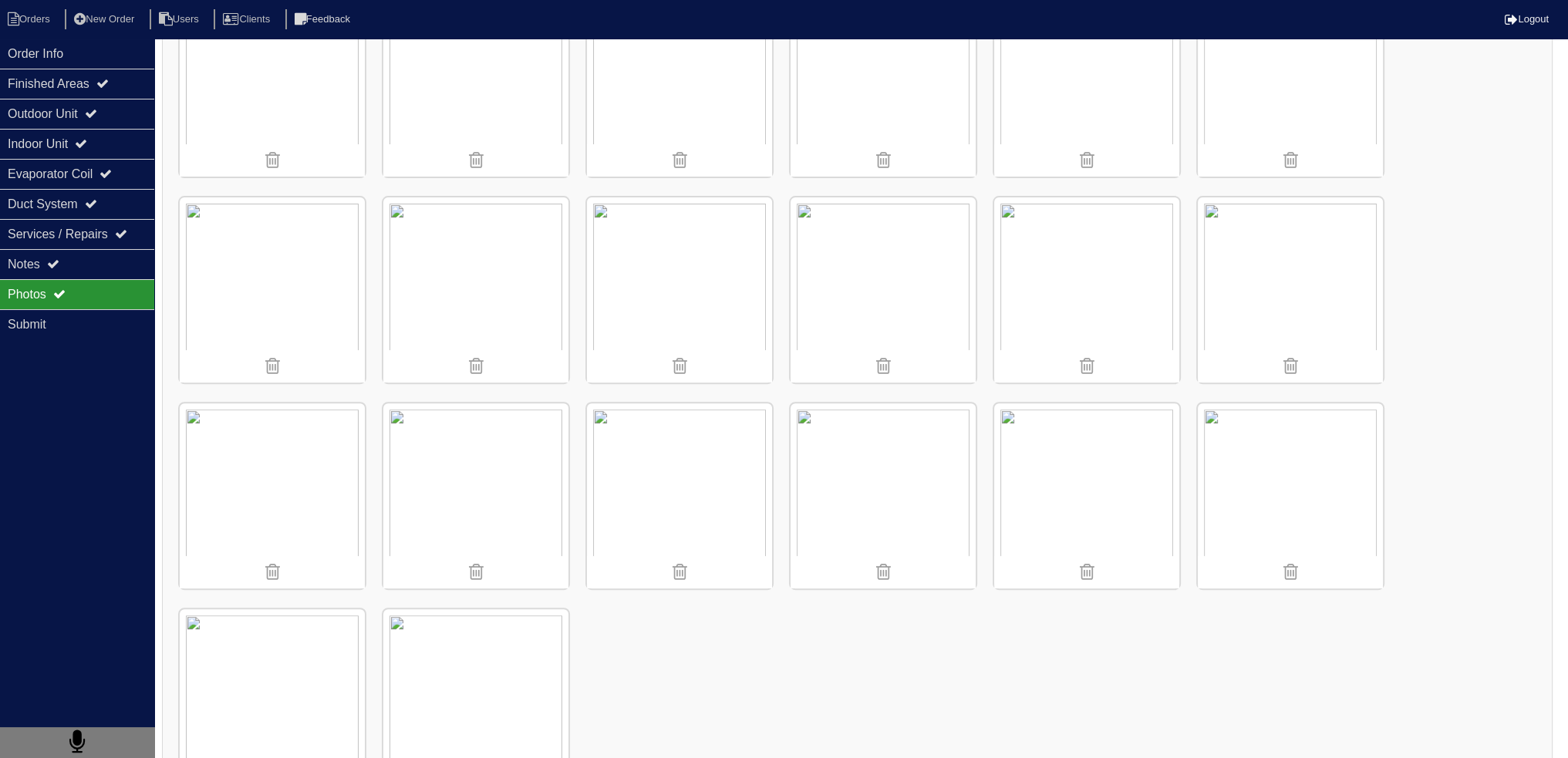
scroll to position [770, 0]
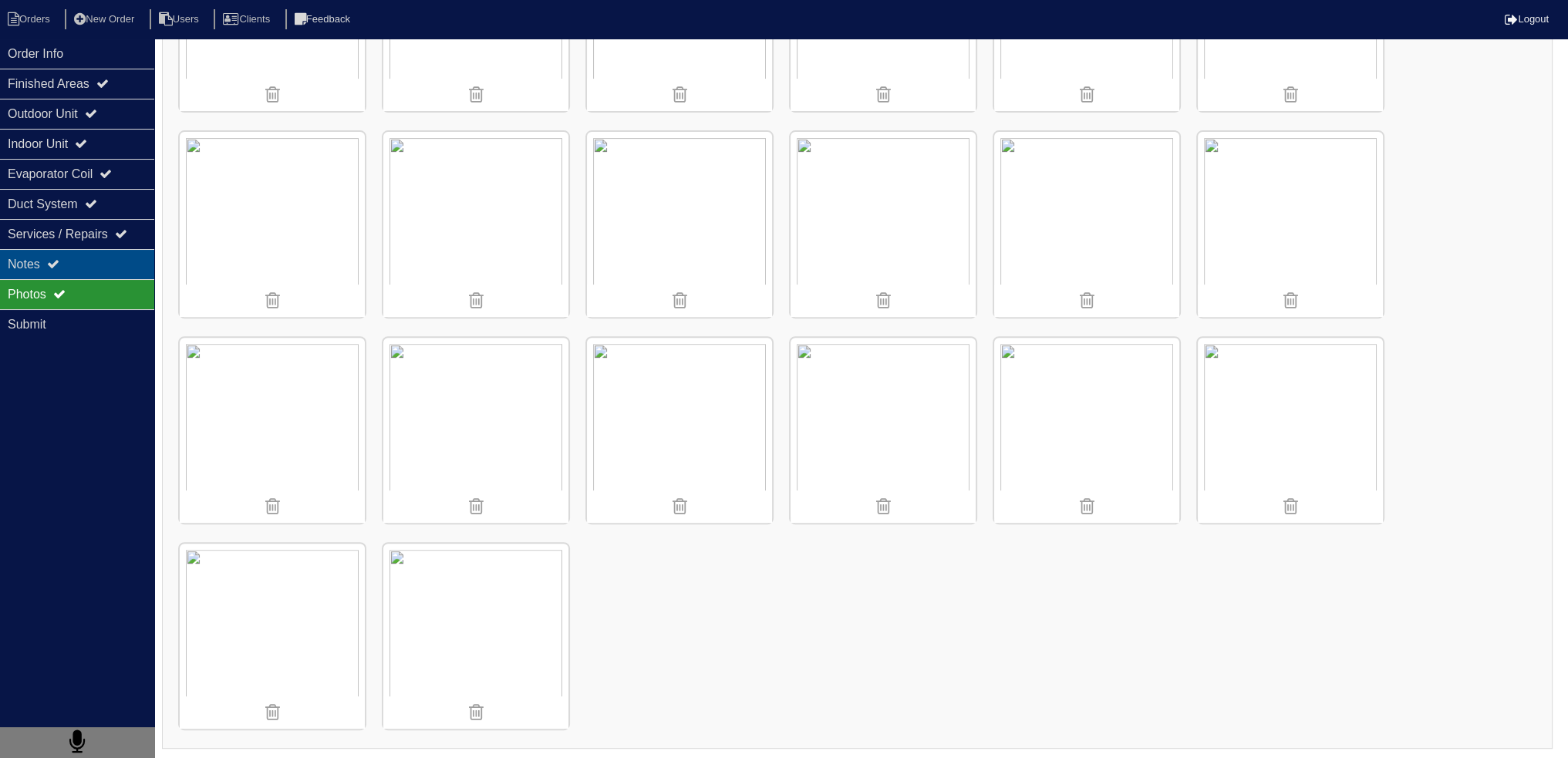
click at [87, 270] on div "Notes" at bounding box center [77, 264] width 155 height 30
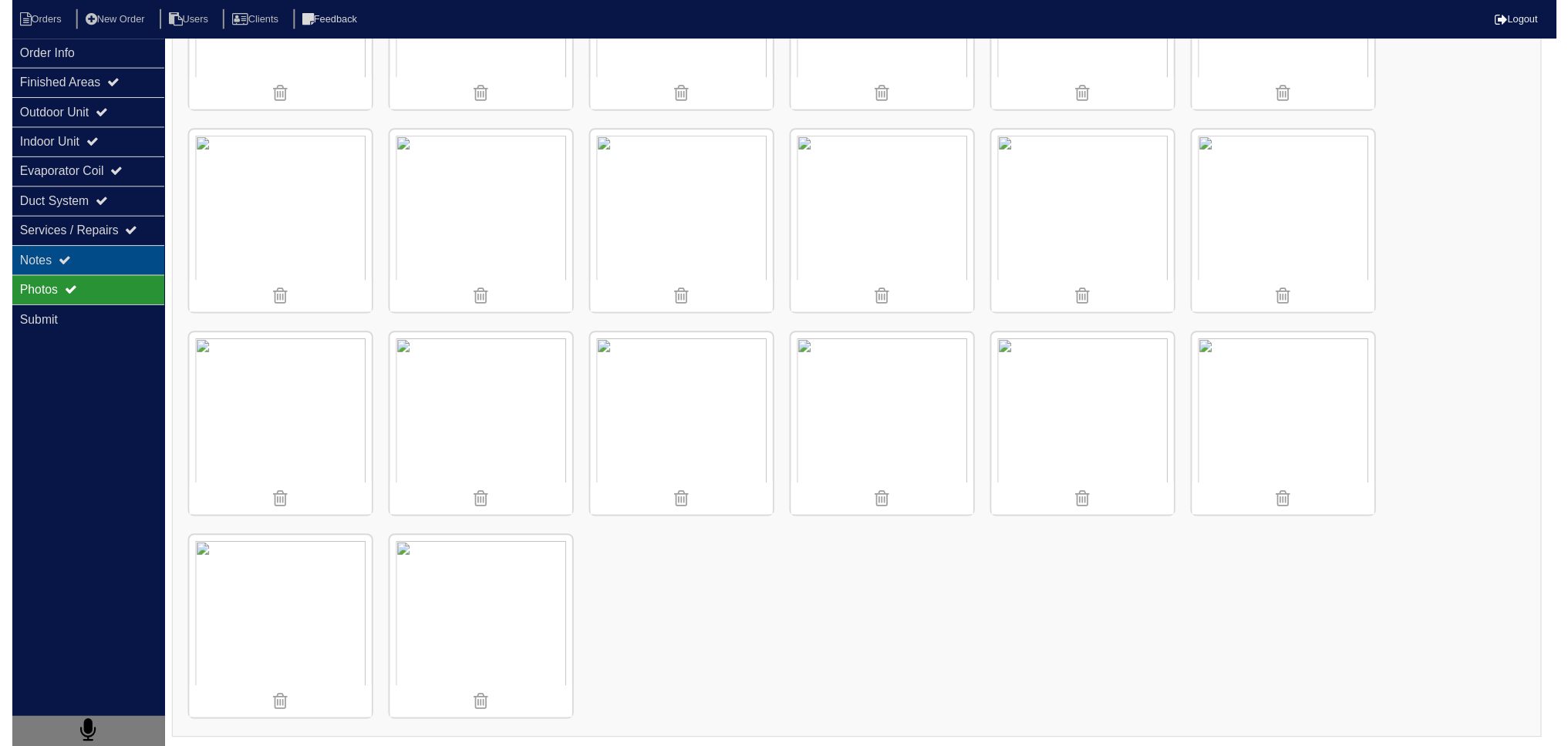
scroll to position [0, 0]
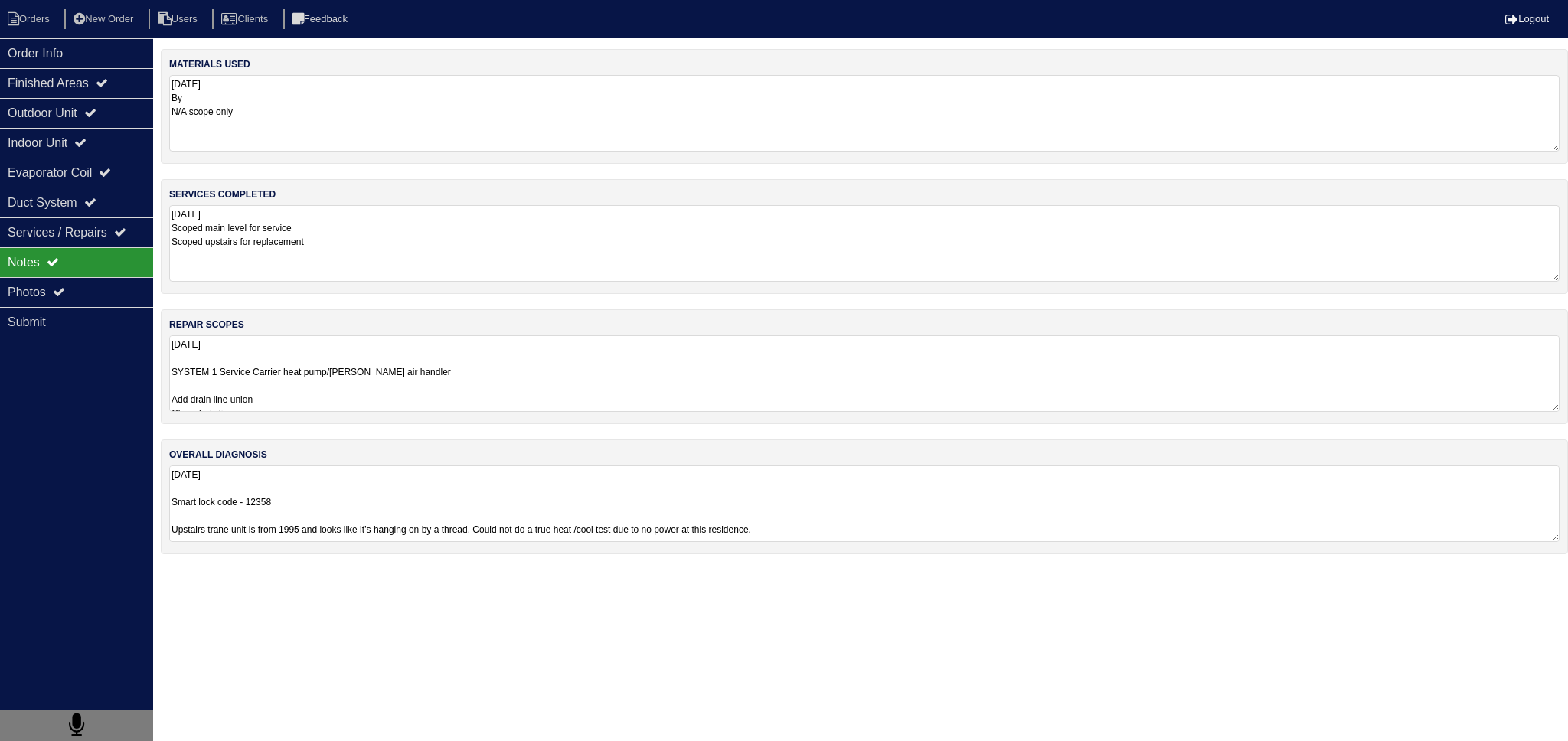
click at [366, 367] on textarea "08/11/2025 SYSTEM 1 Service Carrier heat pump/Payne air handler Add drain line …" at bounding box center [865, 373] width 1391 height 76
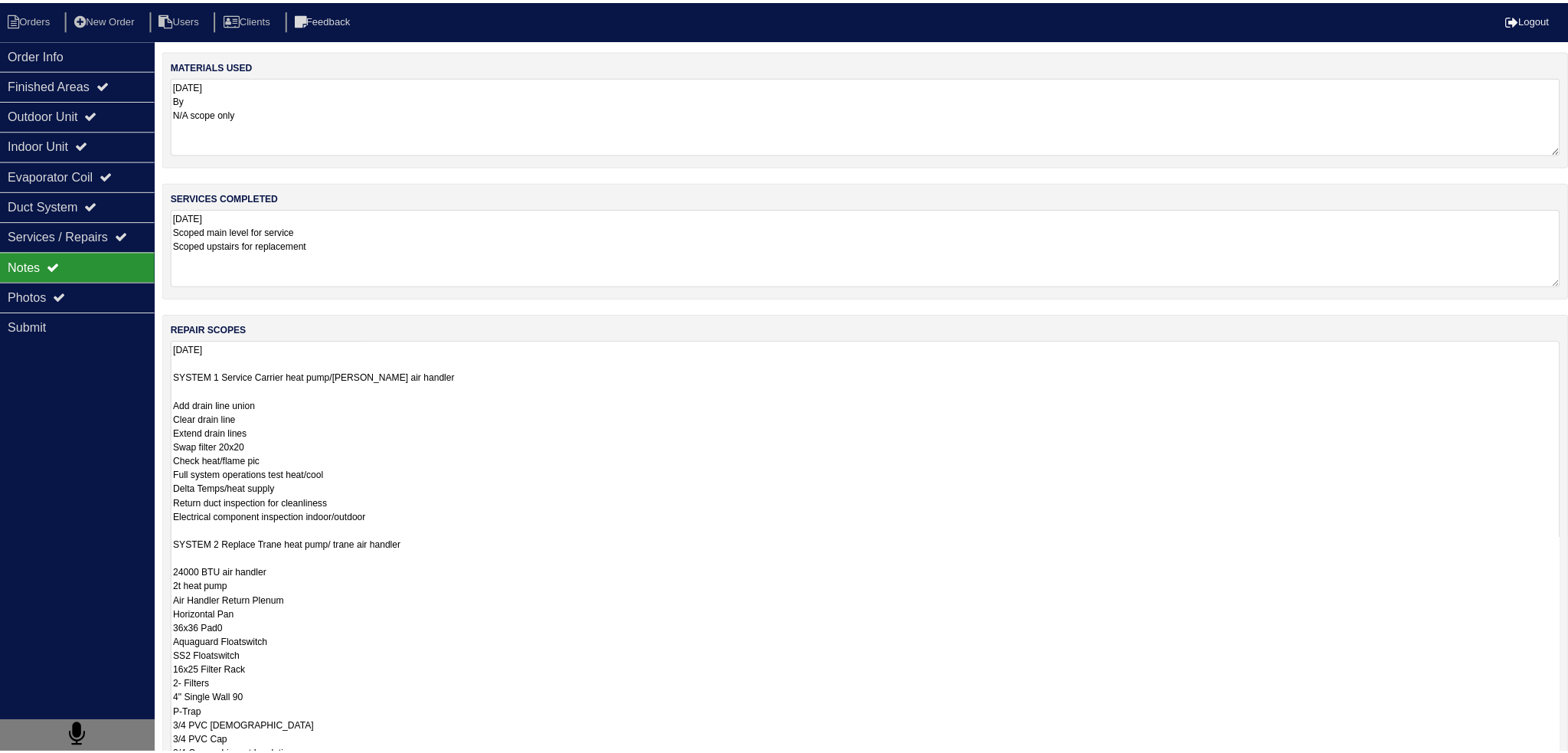
scroll to position [1, 0]
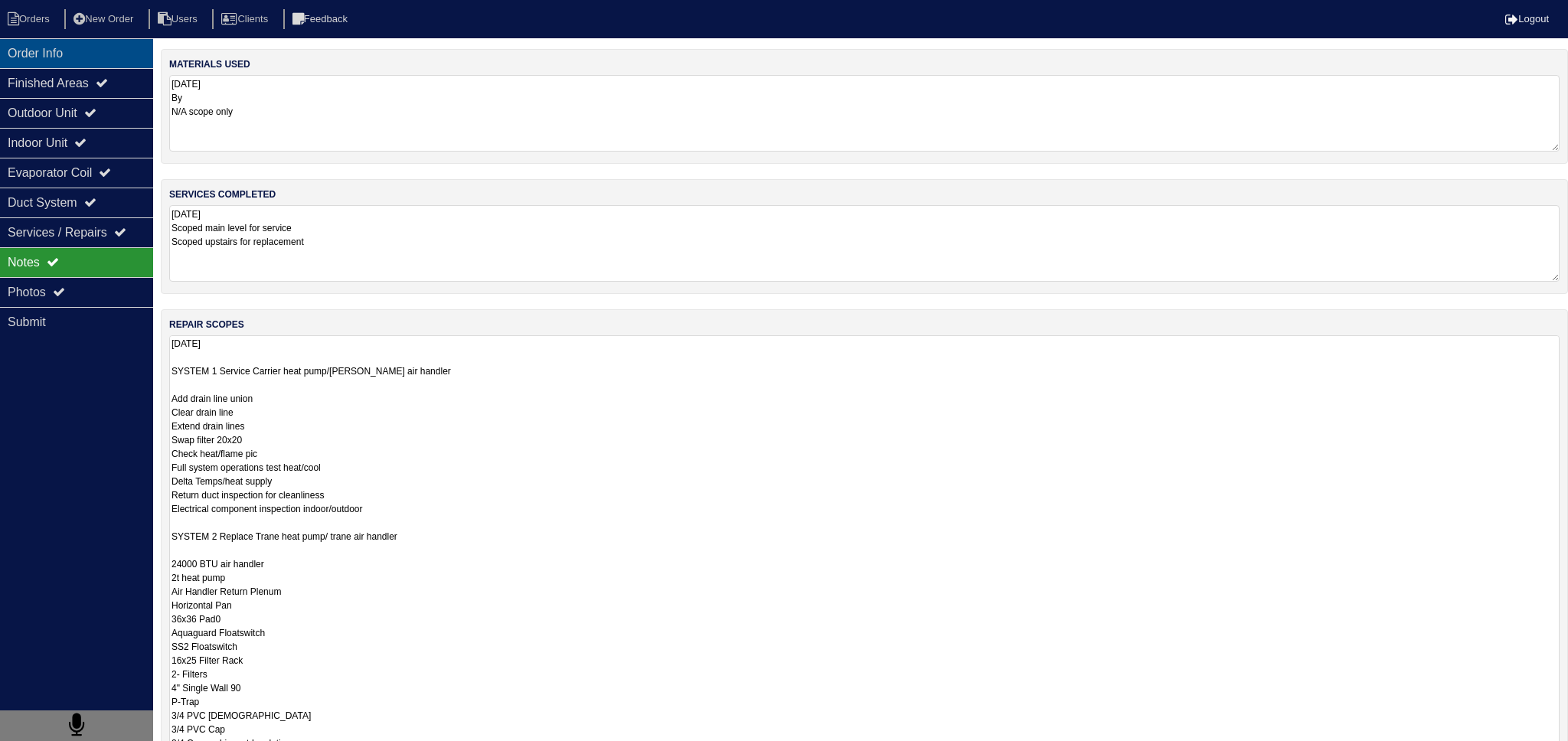
click at [79, 48] on div "Order Info" at bounding box center [76, 53] width 154 height 30
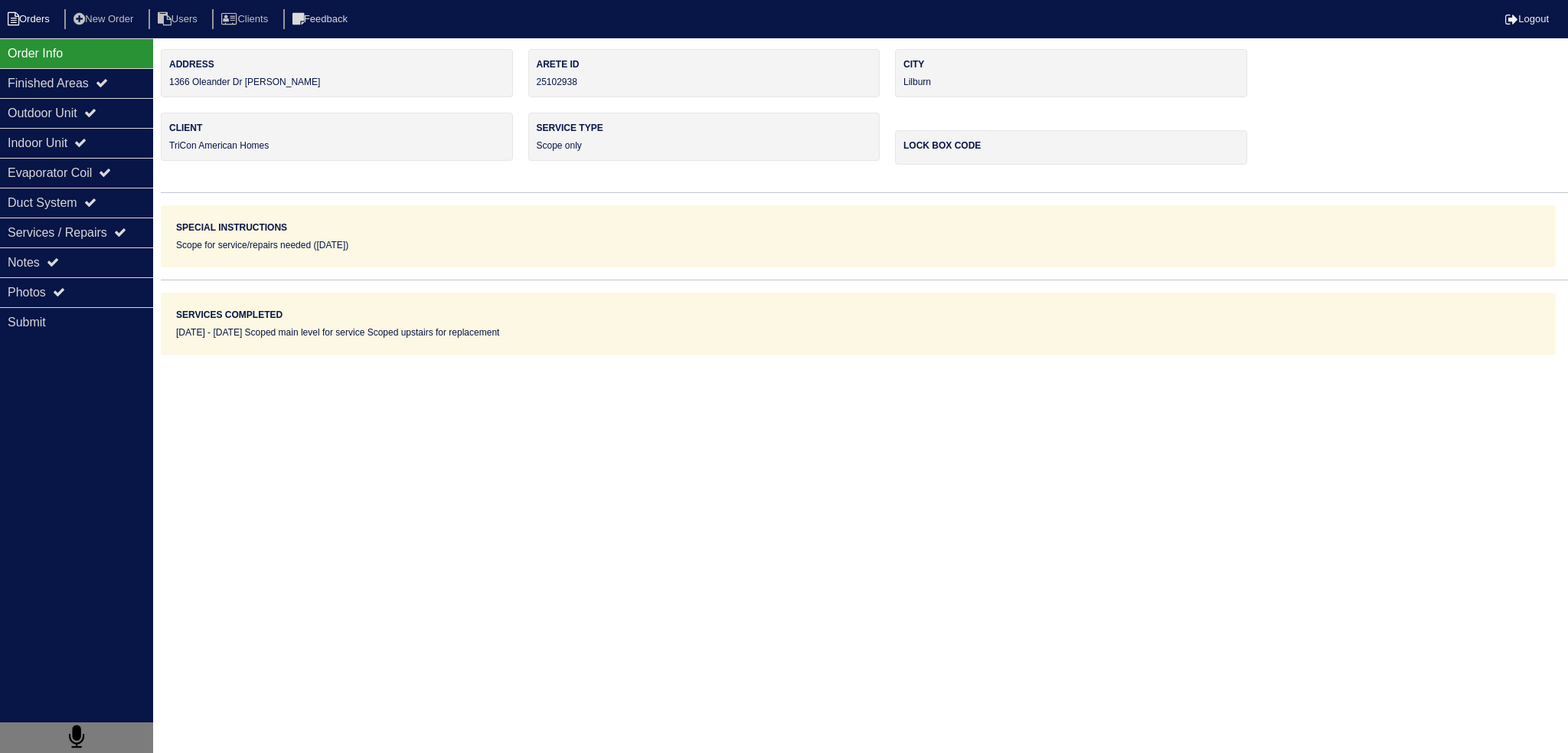
click at [26, 15] on li "Orders" at bounding box center [31, 19] width 62 height 21
select select "15"
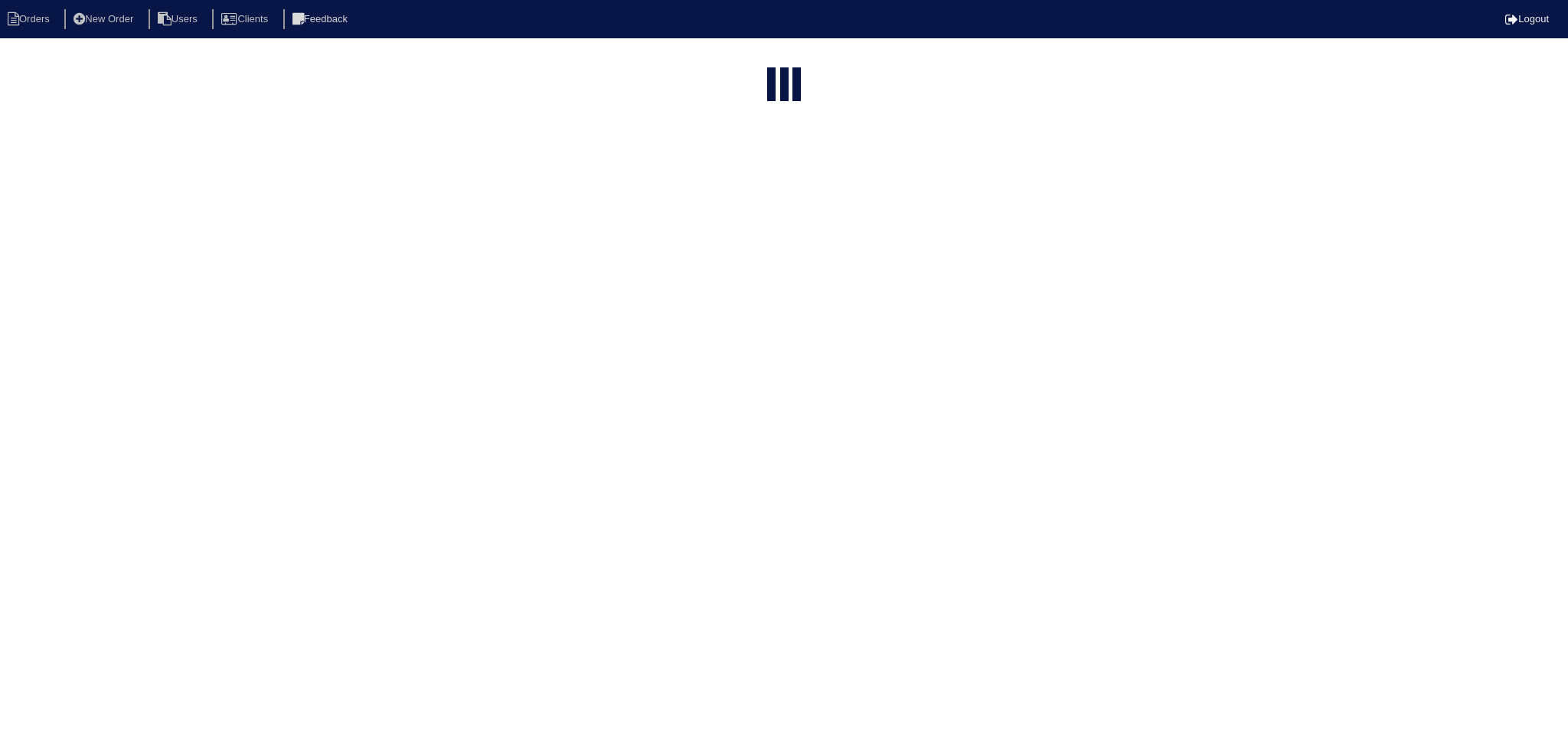
type input "1366"
click at [797, 57] on input "1366" at bounding box center [751, 62] width 168 height 22
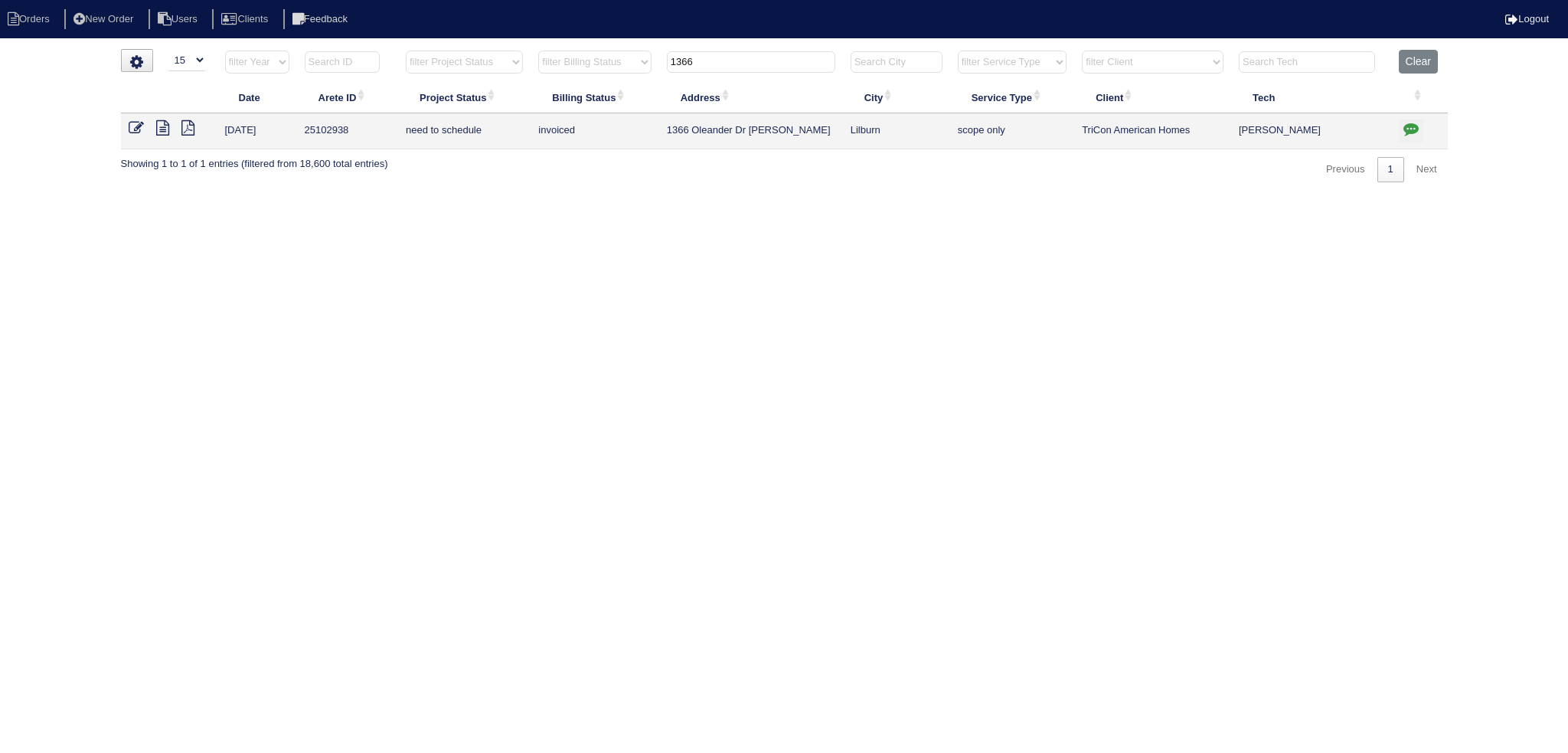
click at [797, 57] on input "1366" at bounding box center [751, 62] width 168 height 22
click at [797, 56] on input "1366" at bounding box center [751, 62] width 168 height 22
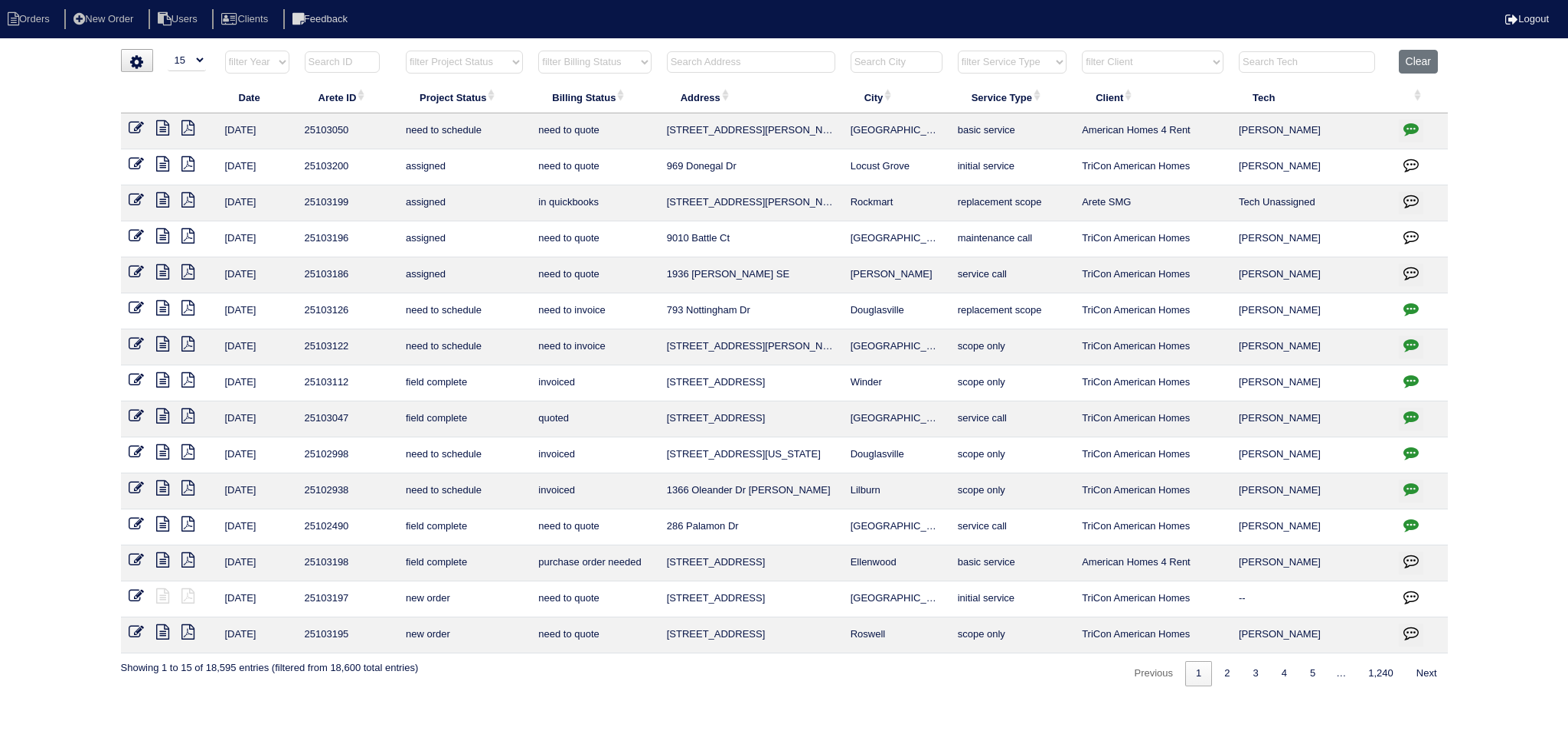
click at [1317, 61] on input "text" at bounding box center [1307, 62] width 137 height 22
click at [765, 61] on input "text" at bounding box center [751, 62] width 168 height 22
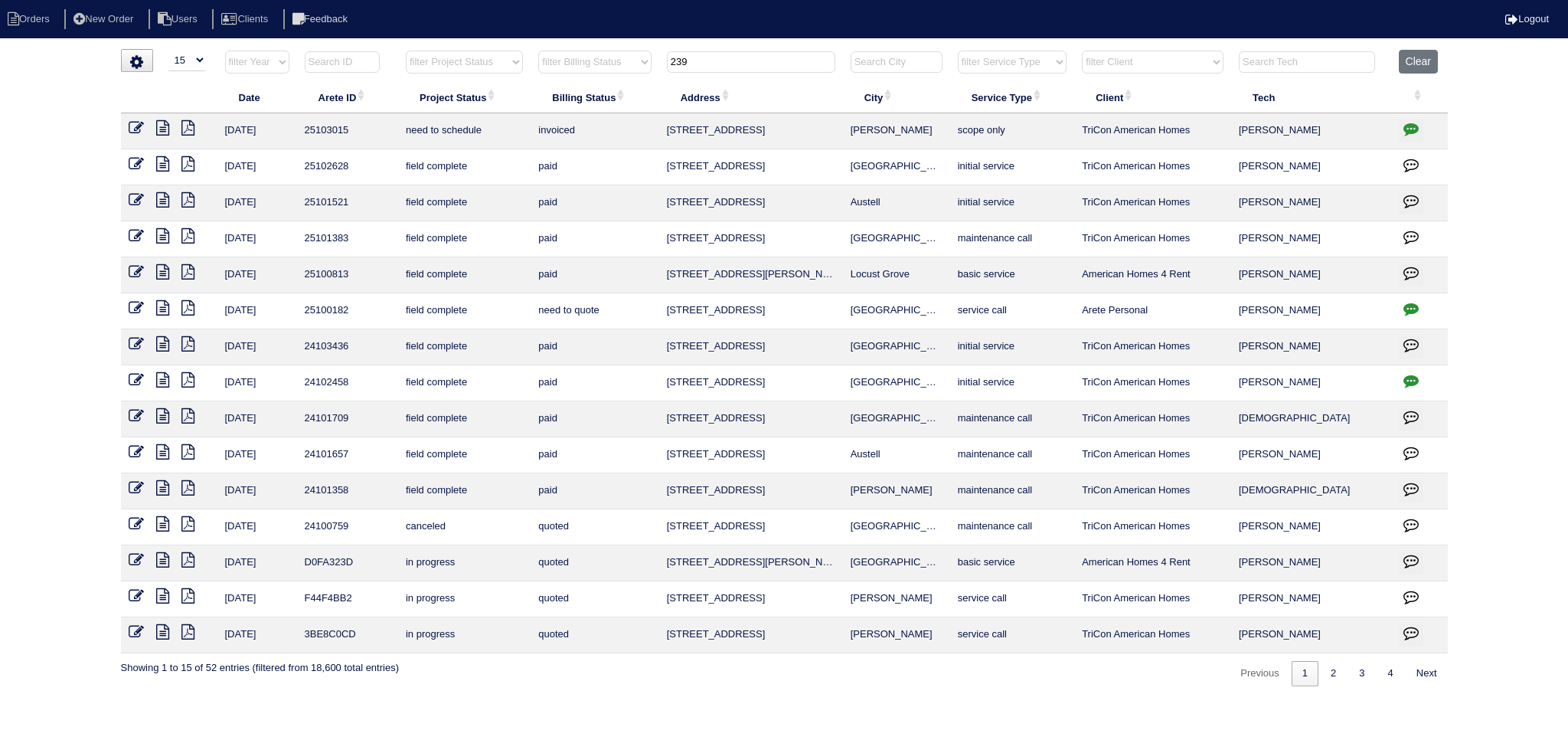
type input "239"
click at [1411, 127] on icon "button" at bounding box center [1411, 128] width 15 height 15
type textarea "8/18/25 - Tricon put the work order in after the fact - tech only scoped Mentio…"
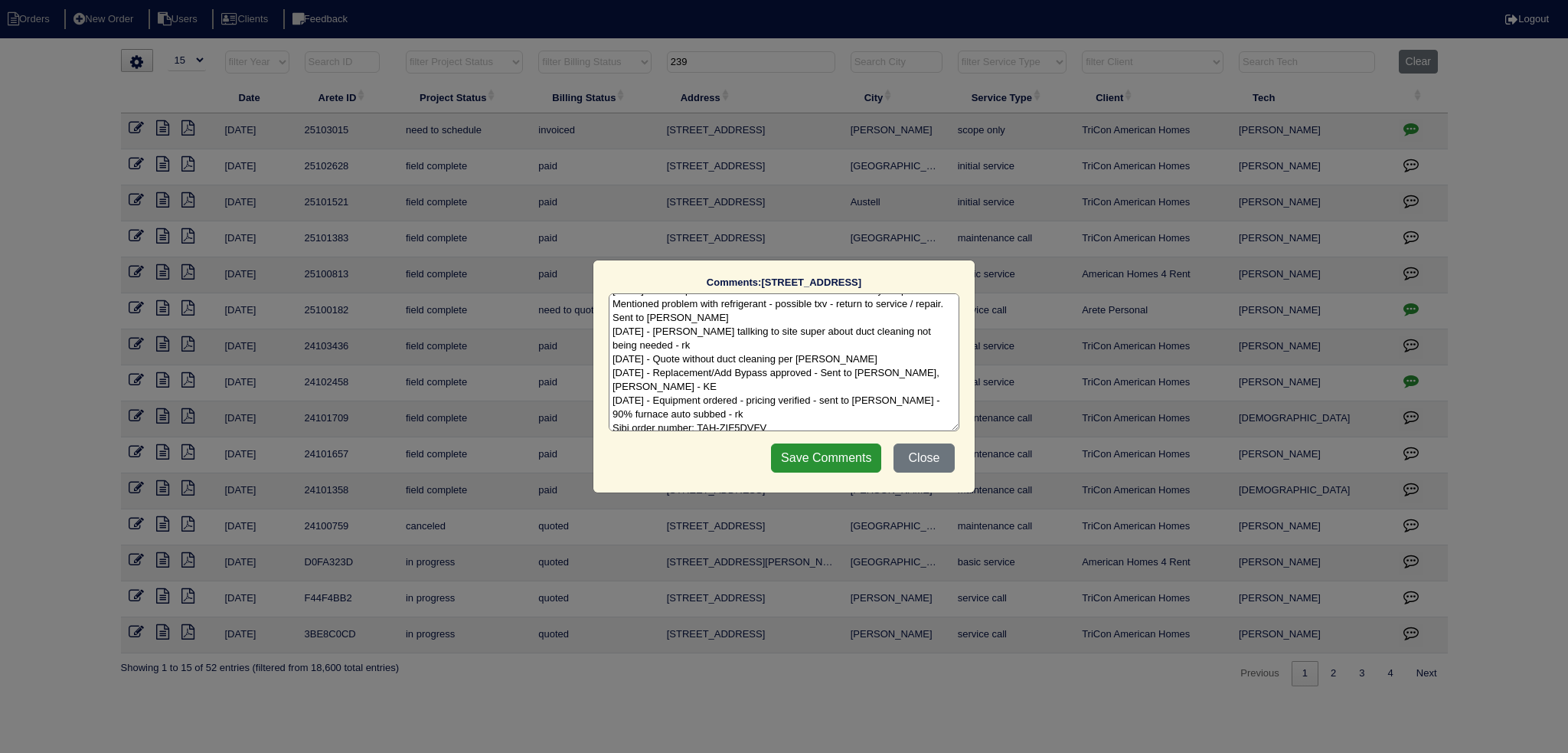
scroll to position [49, 0]
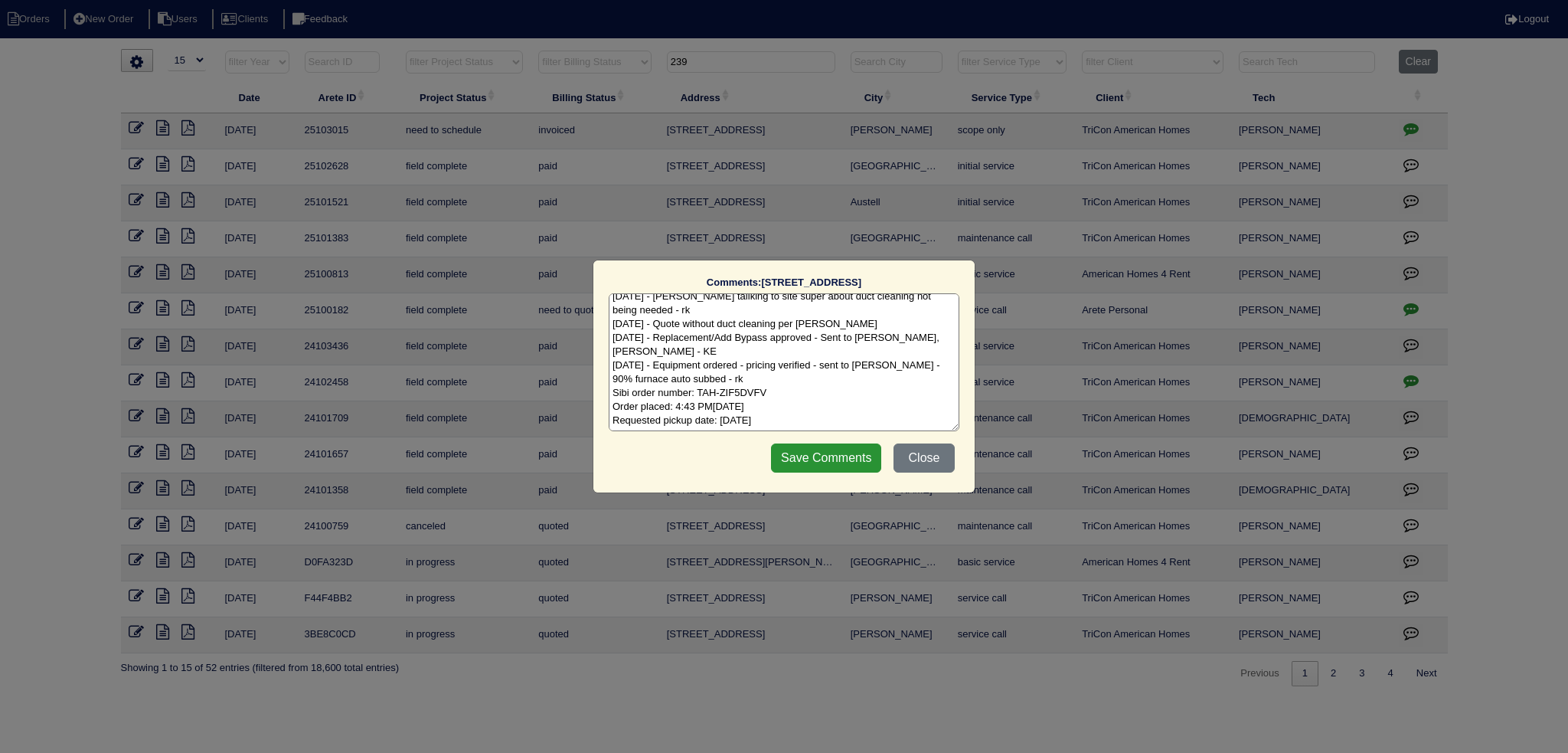
click at [915, 362] on textarea "8/18/25 - Tricon put the work order in after the fact - tech only scoped Mentio…" at bounding box center [784, 362] width 351 height 138
click at [907, 455] on button "Close" at bounding box center [924, 458] width 61 height 29
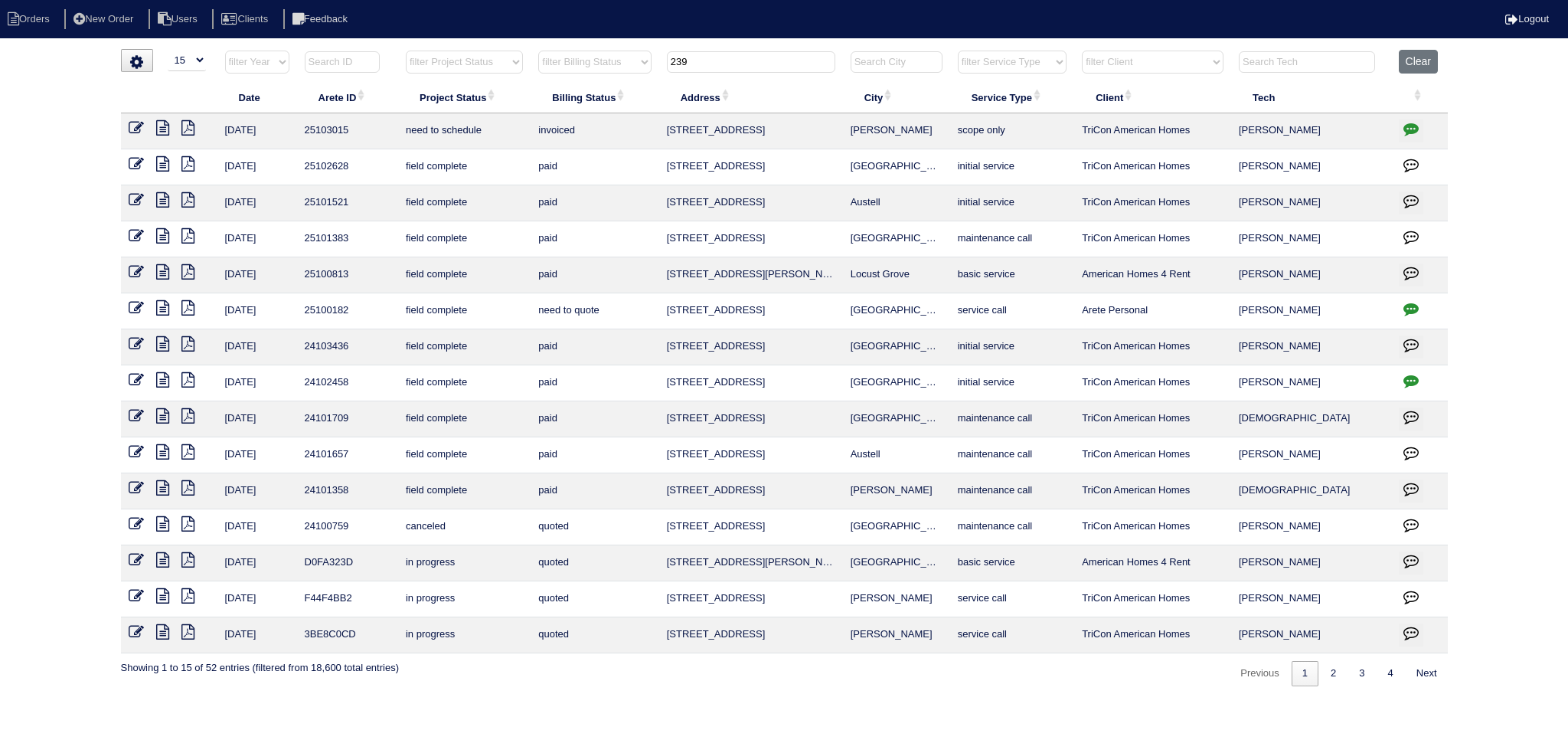
click at [159, 122] on icon at bounding box center [162, 127] width 13 height 15
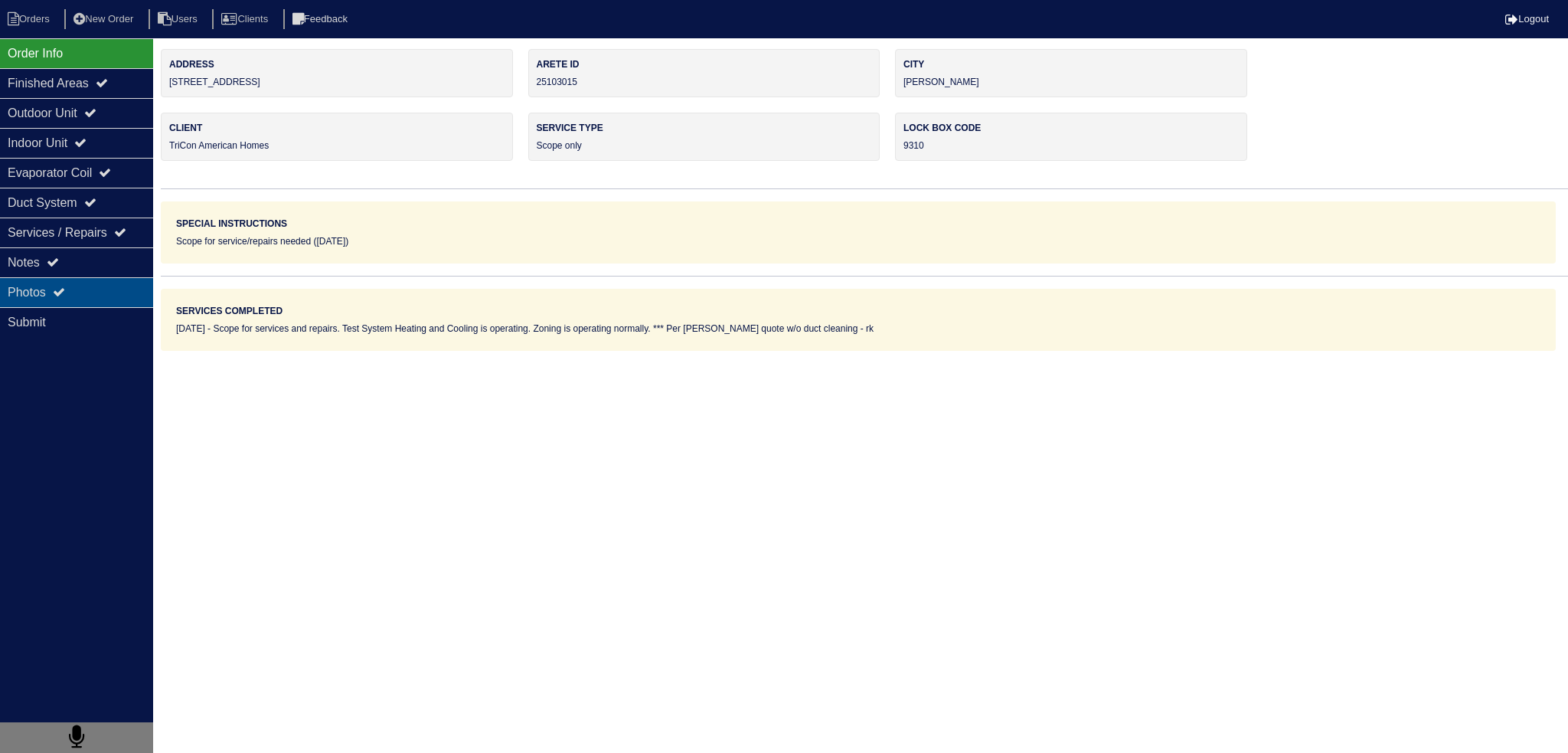
click at [46, 285] on div "Photos" at bounding box center [76, 292] width 154 height 30
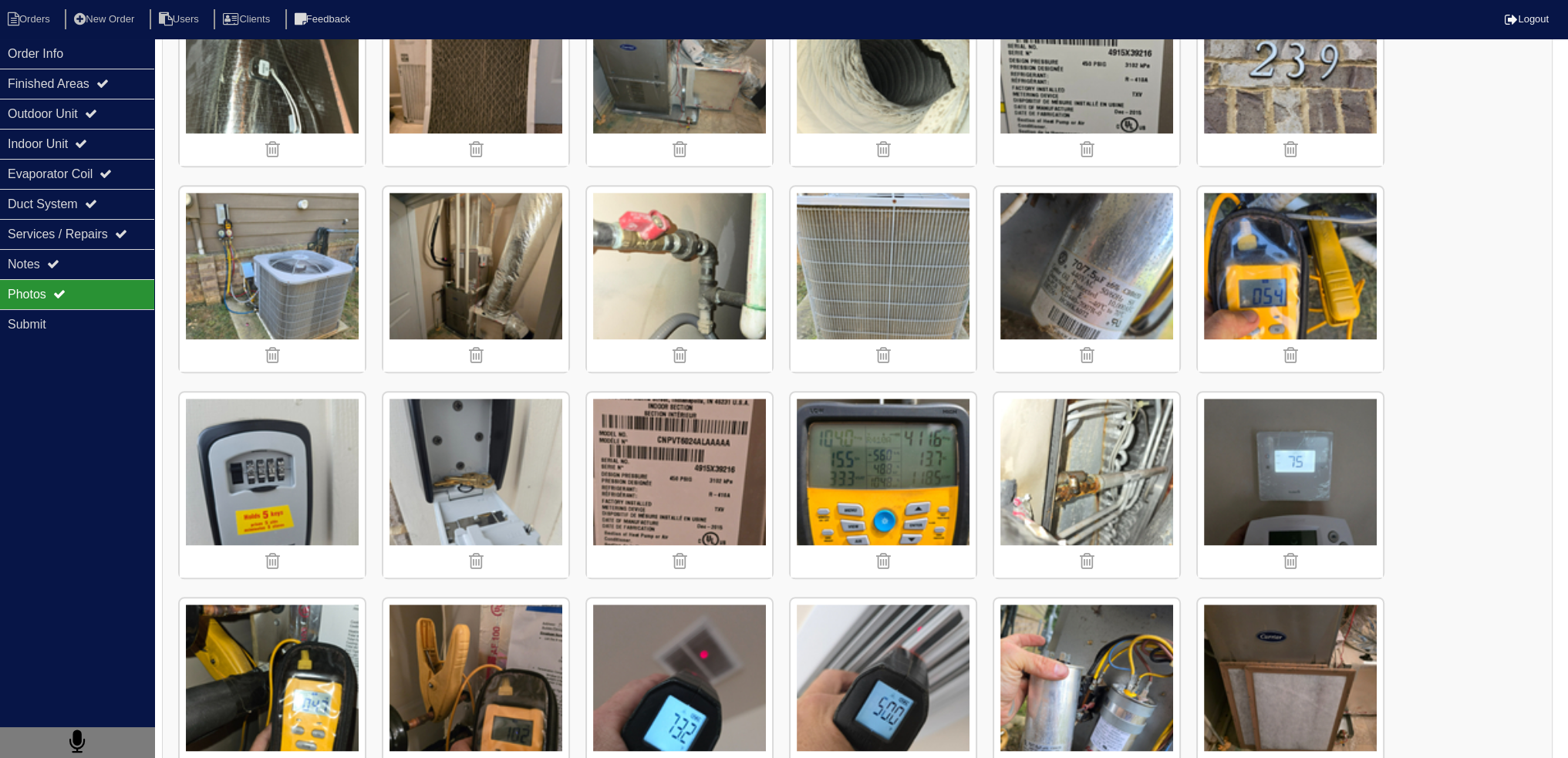
scroll to position [1311, 0]
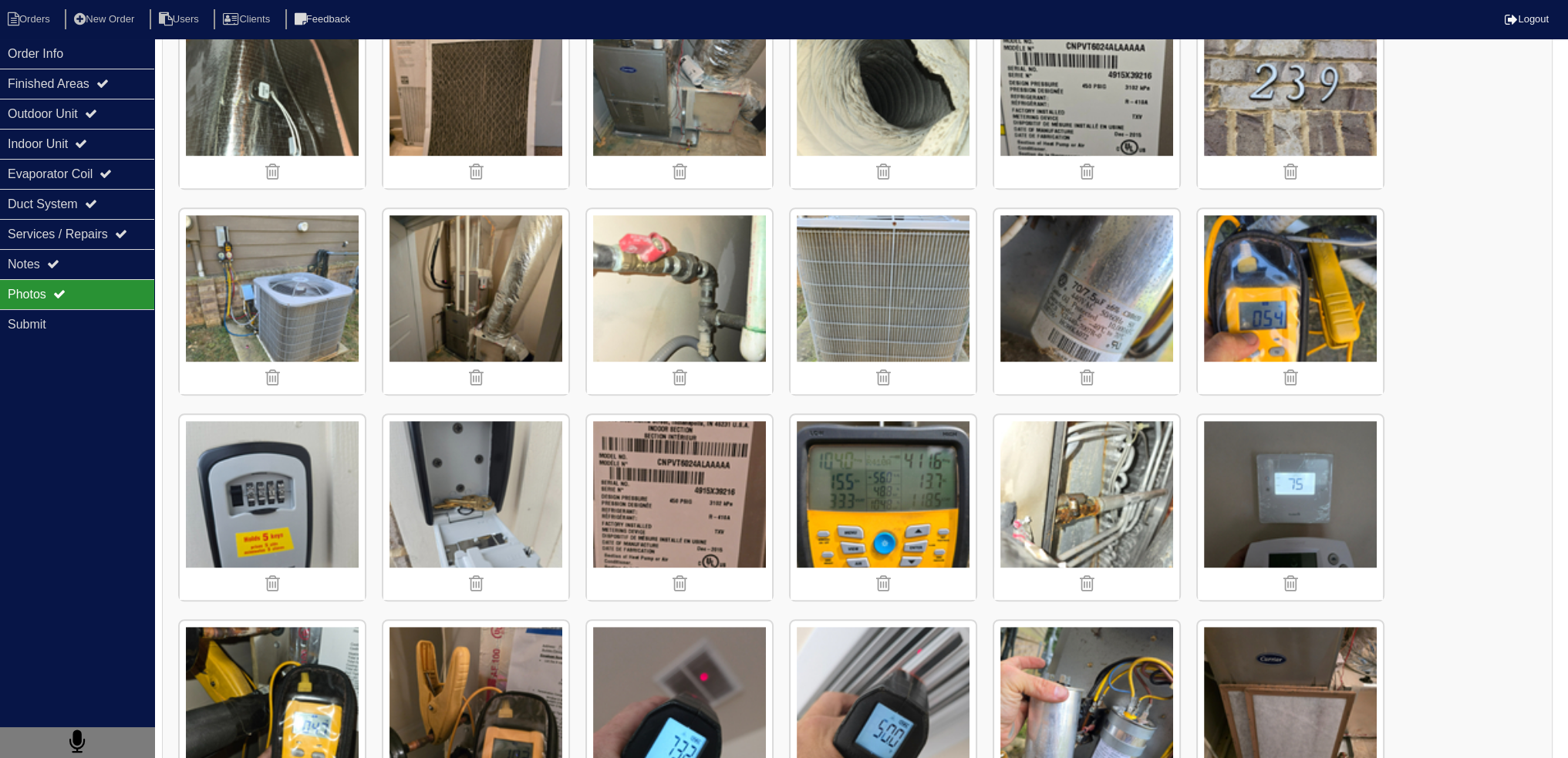
click at [506, 277] on img at bounding box center [476, 301] width 186 height 186
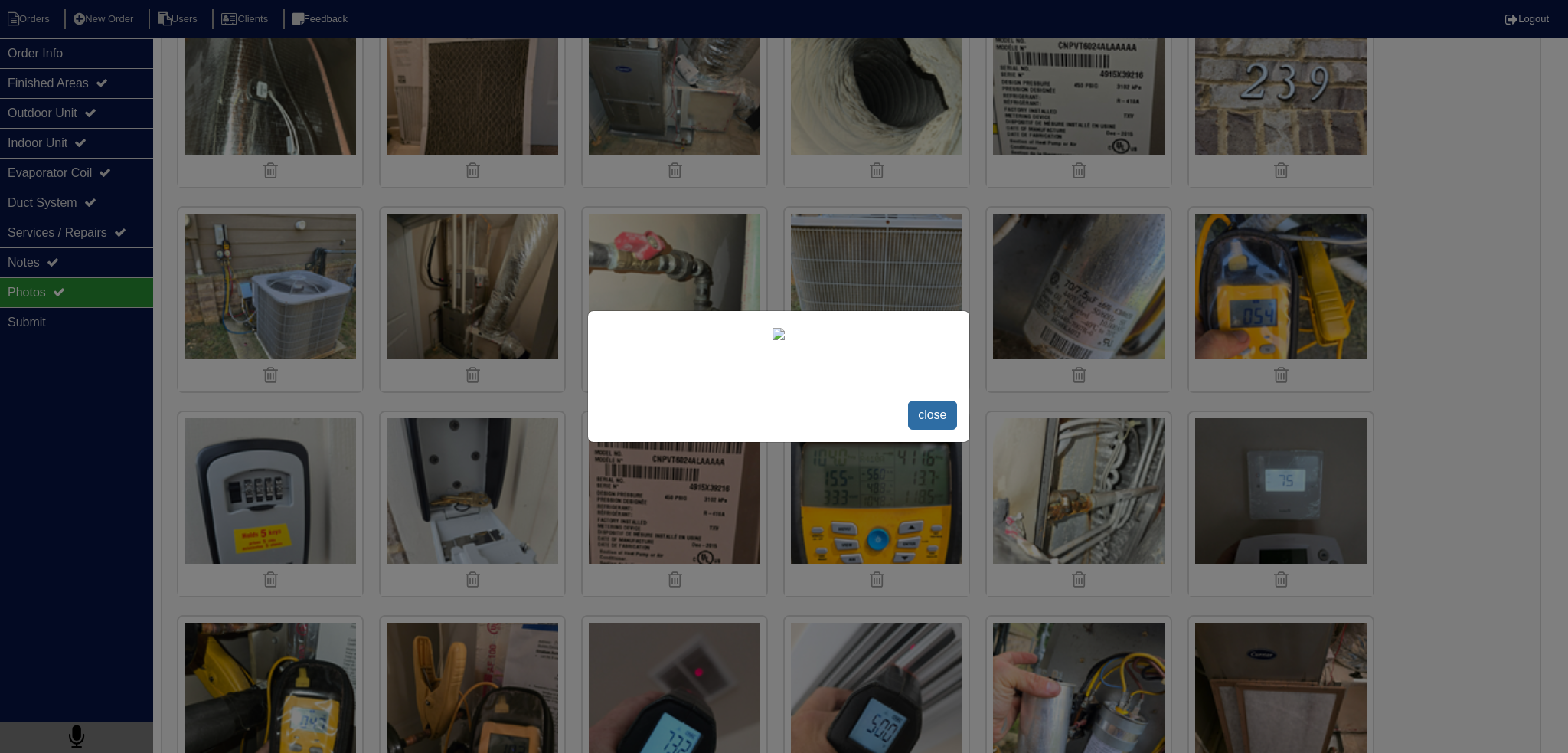
click at [950, 430] on span "close" at bounding box center [932, 414] width 49 height 29
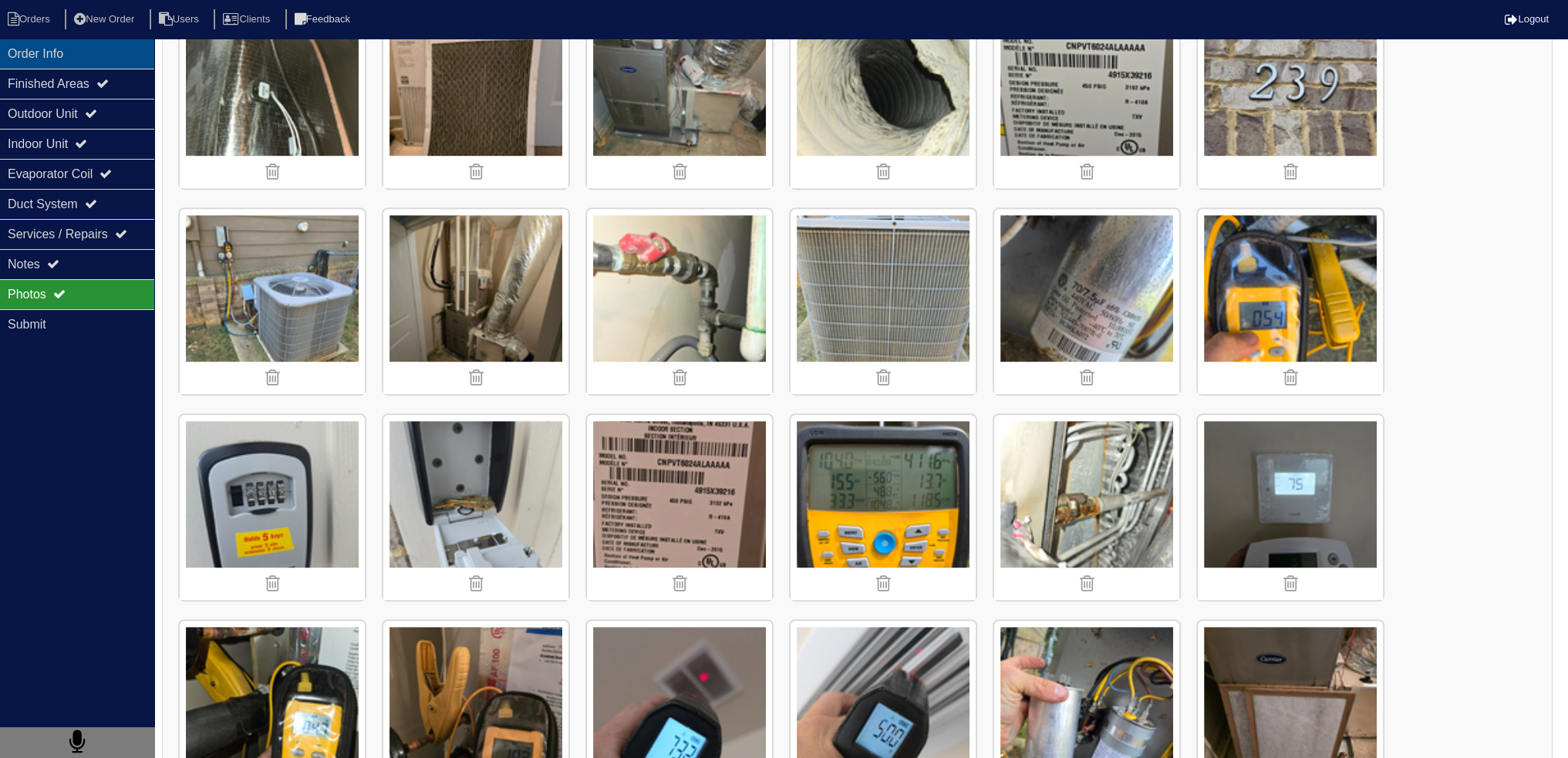
click at [127, 60] on div "Order Info" at bounding box center [77, 54] width 155 height 30
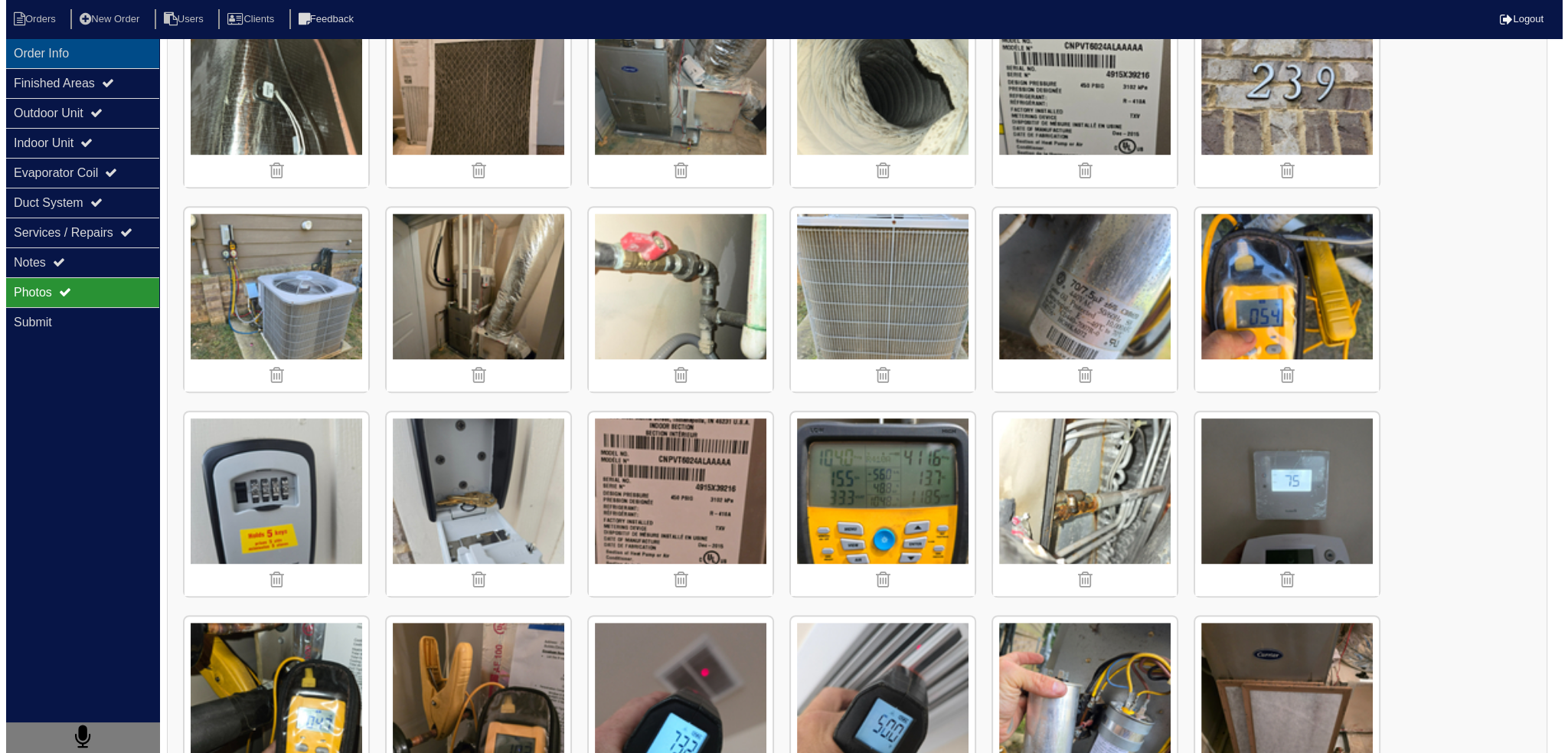
scroll to position [0, 0]
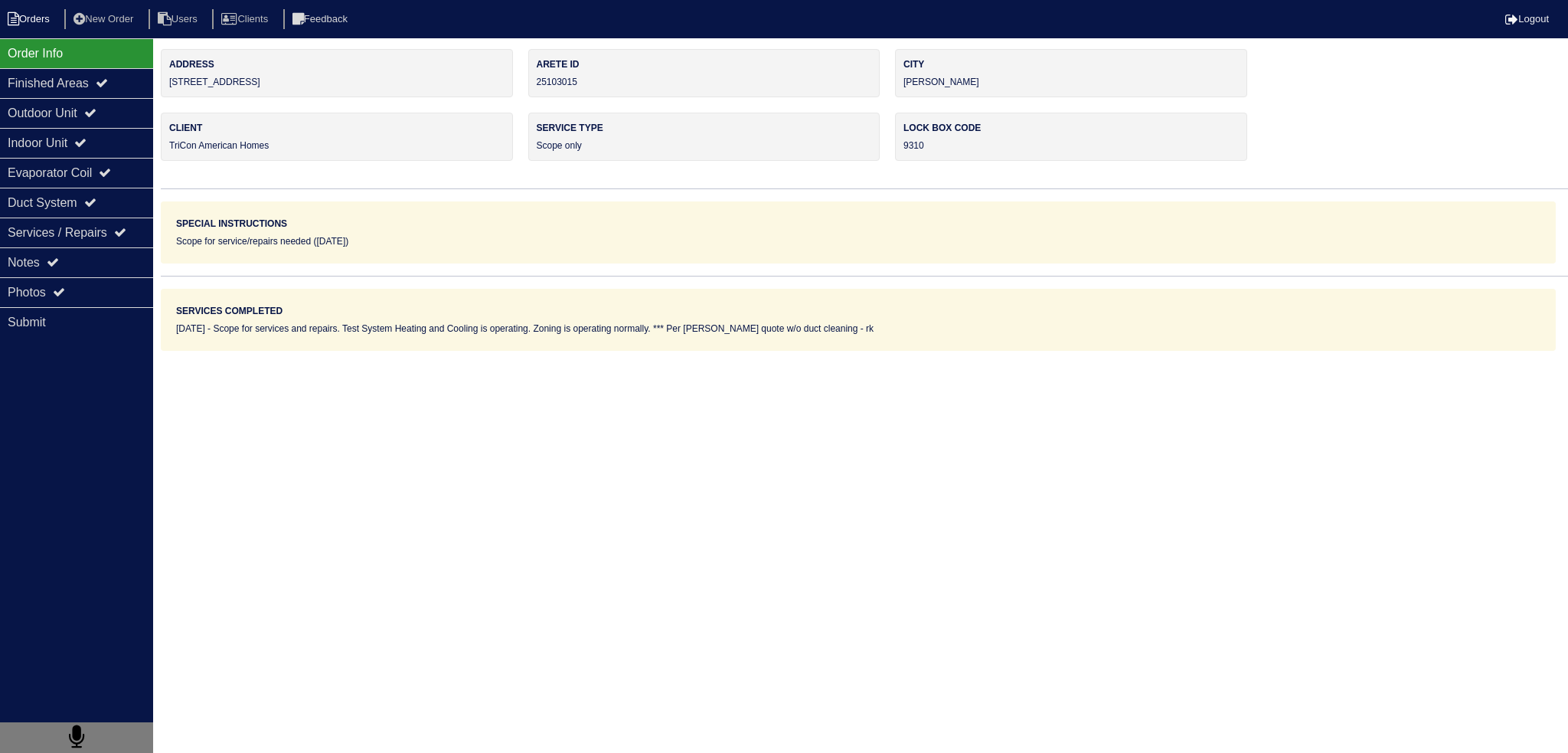
click at [36, 29] on li "Orders" at bounding box center [31, 19] width 62 height 21
select select "15"
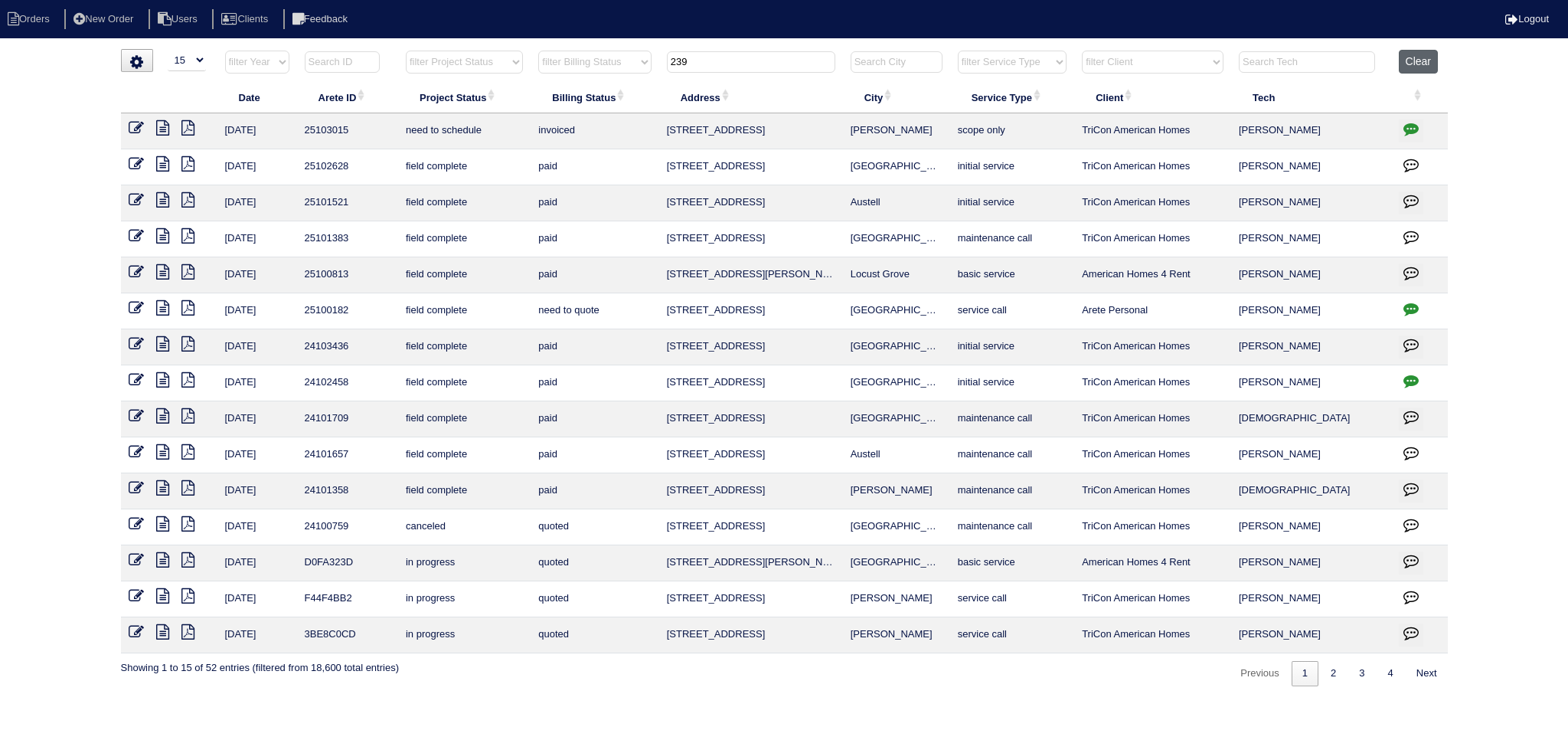
click at [1431, 60] on button "Clear" at bounding box center [1417, 61] width 39 height 24
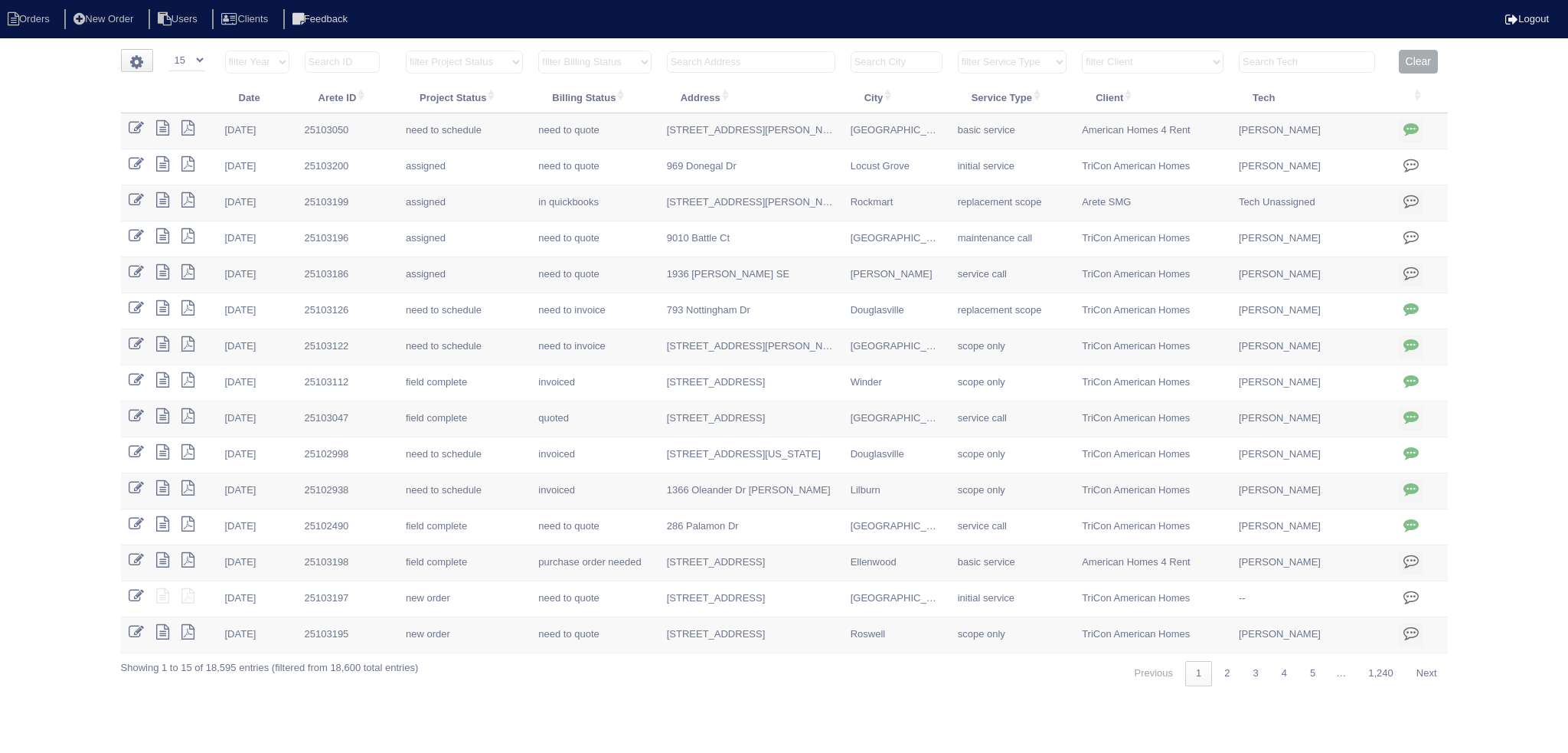
select select "15"
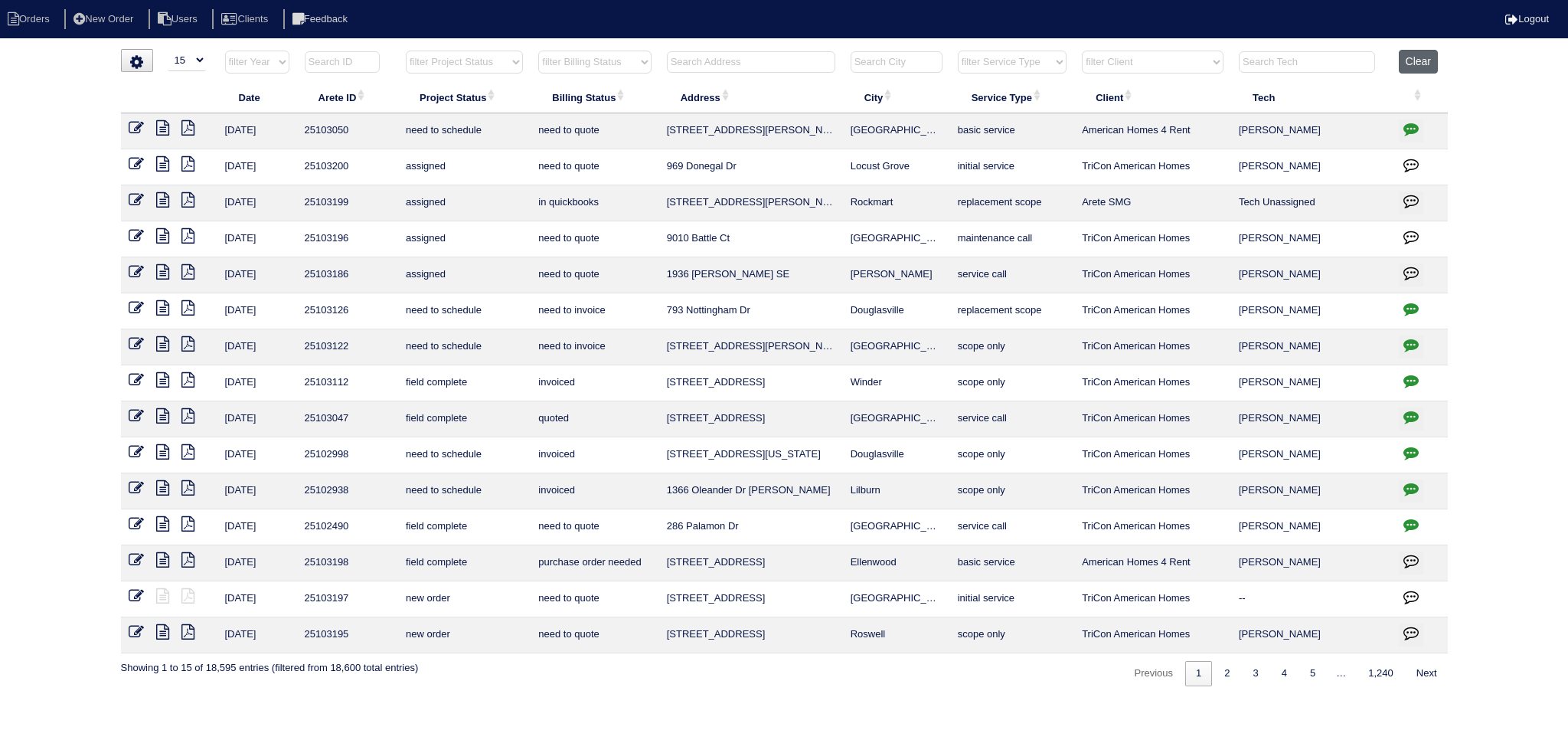
click at [1413, 64] on button "Clear" at bounding box center [1417, 61] width 39 height 24
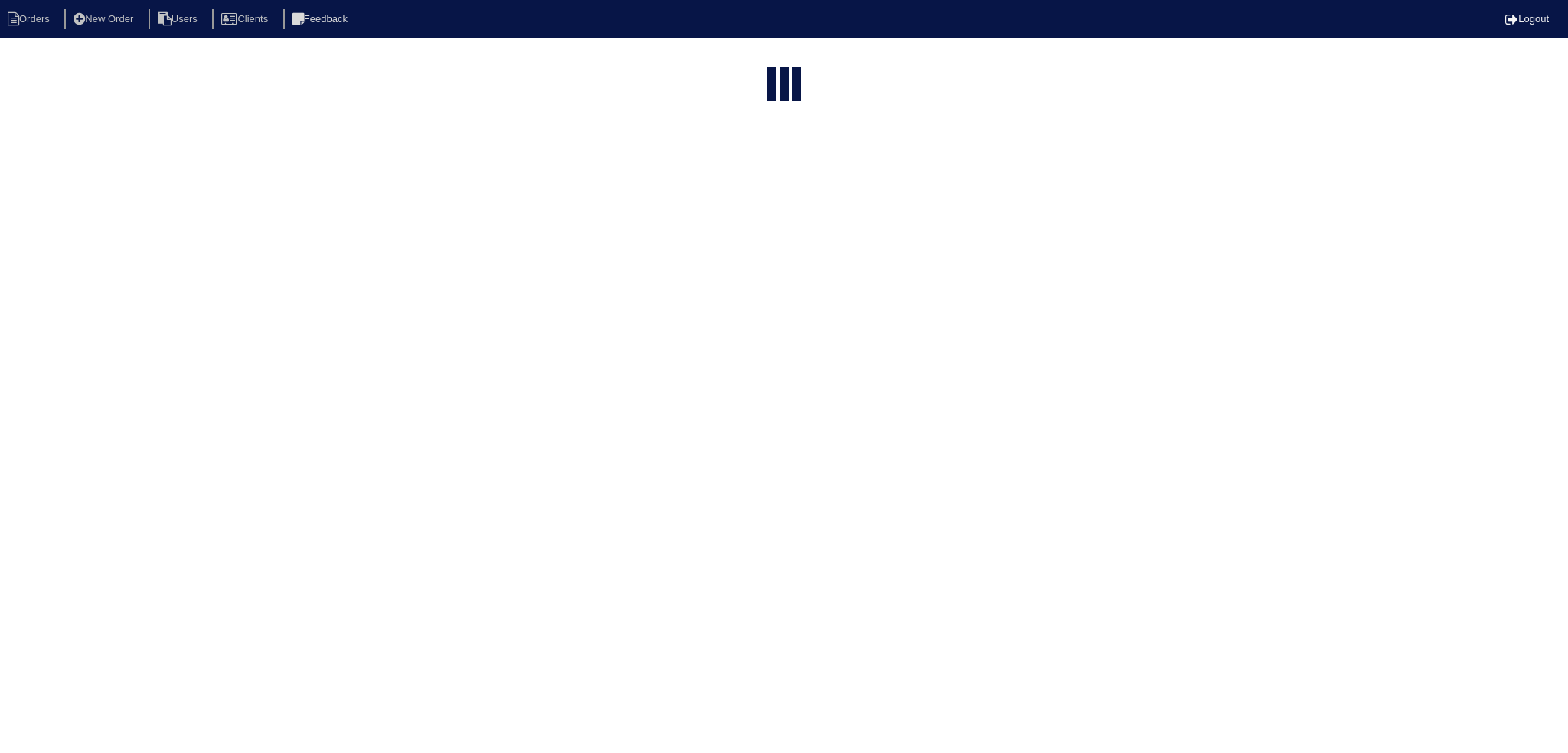
select select "15"
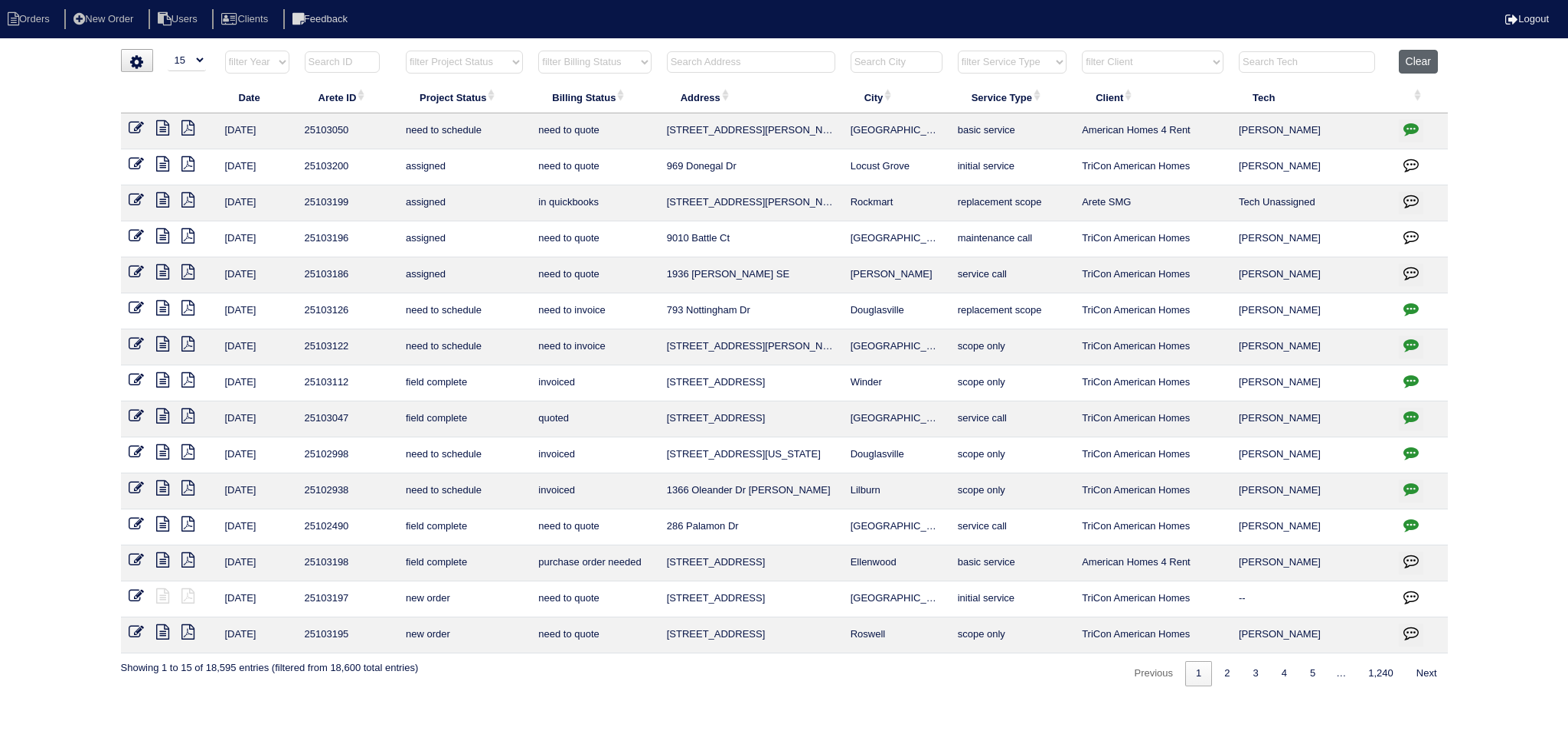
click at [1424, 56] on button "Clear" at bounding box center [1417, 61] width 39 height 24
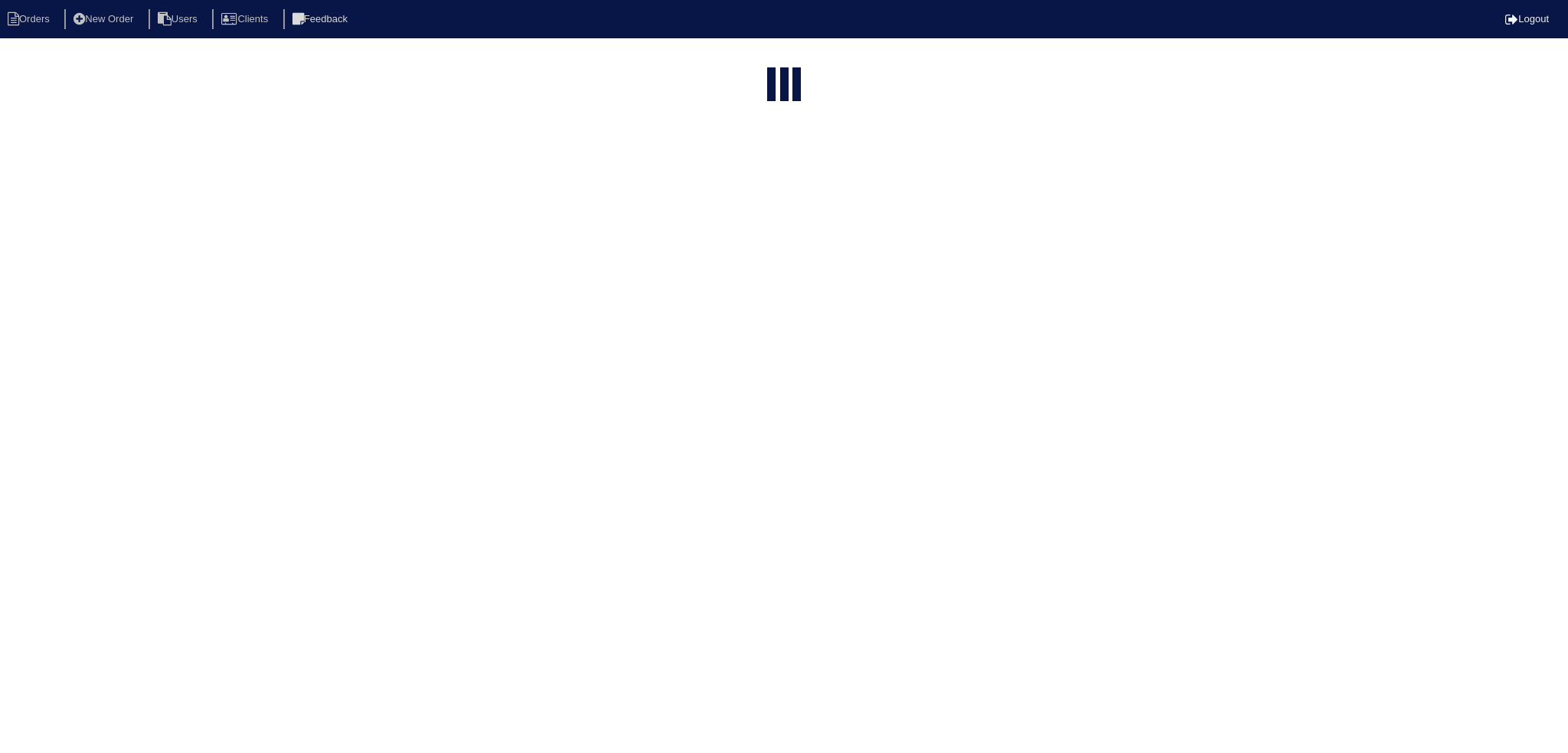
select select "15"
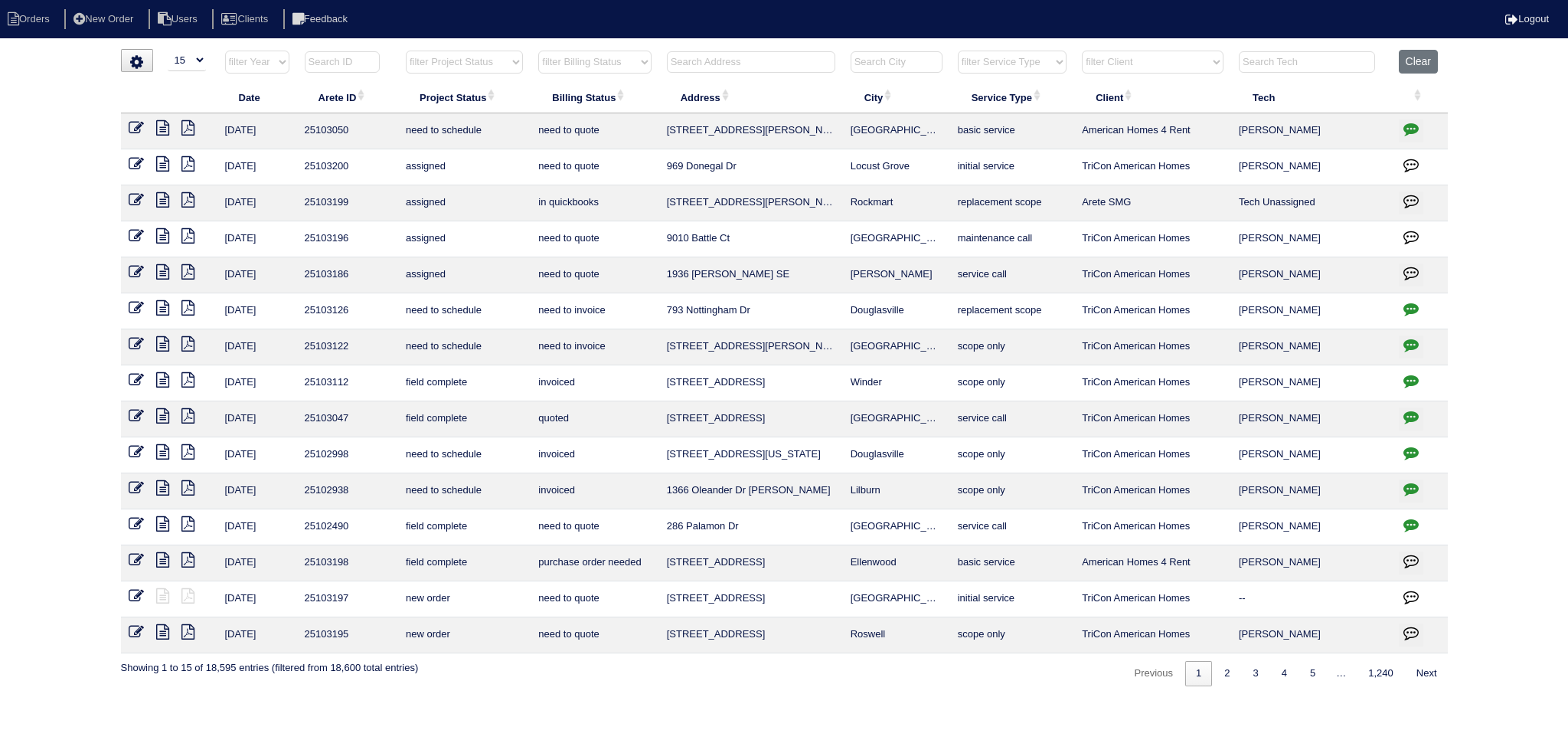
click at [756, 69] on input "text" at bounding box center [751, 62] width 168 height 22
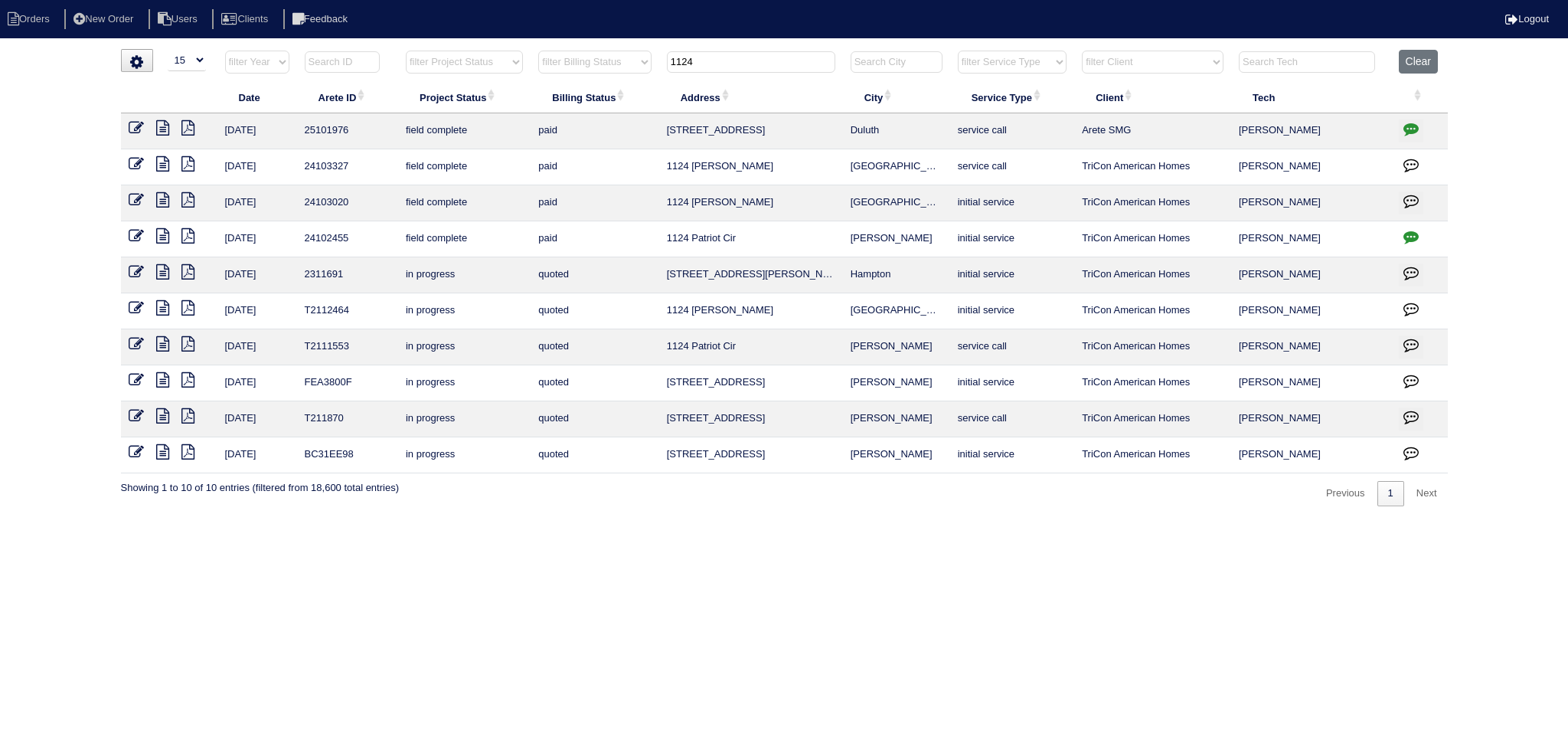
click at [672, 68] on input "1124" at bounding box center [751, 62] width 168 height 22
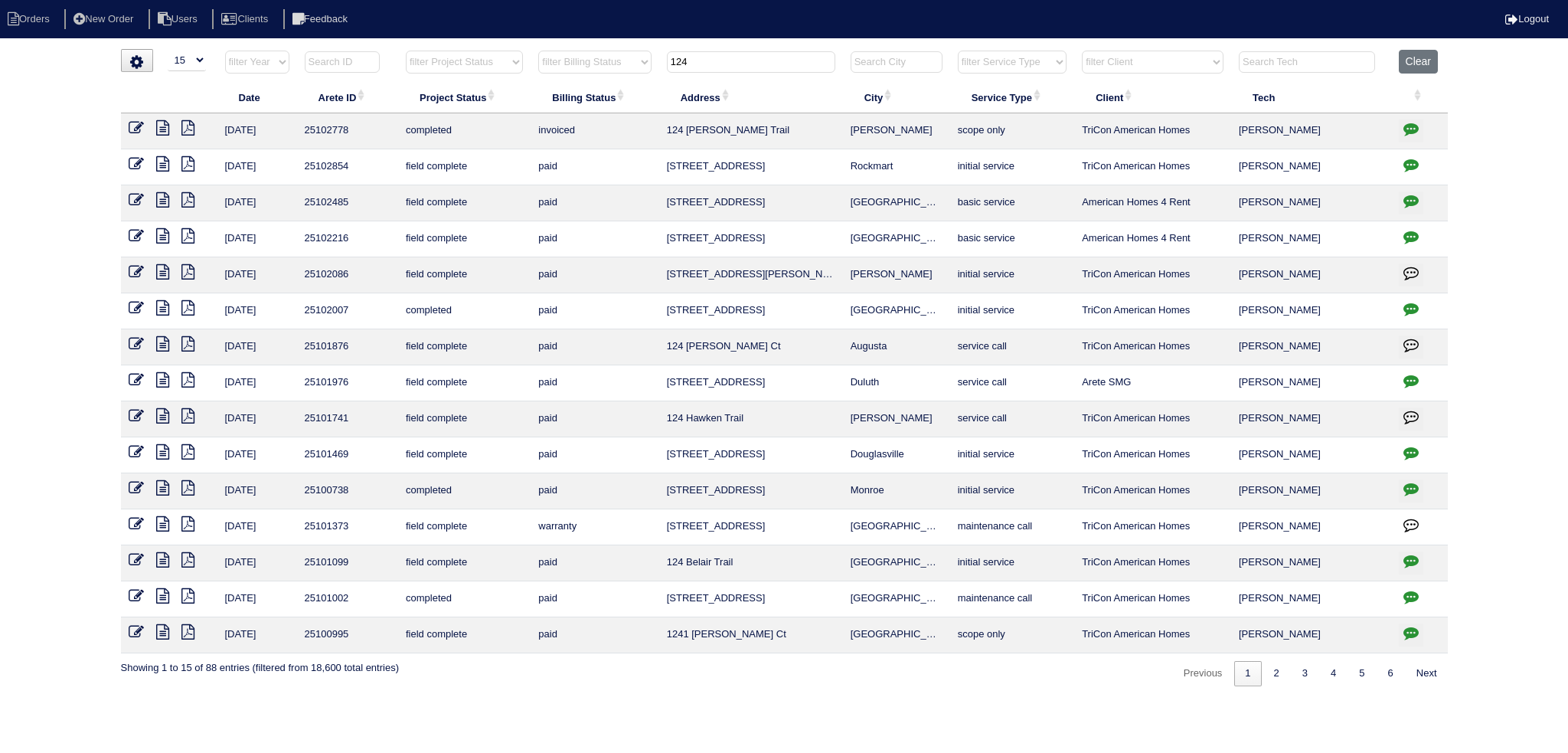
type input "124"
click at [161, 125] on icon at bounding box center [162, 127] width 13 height 15
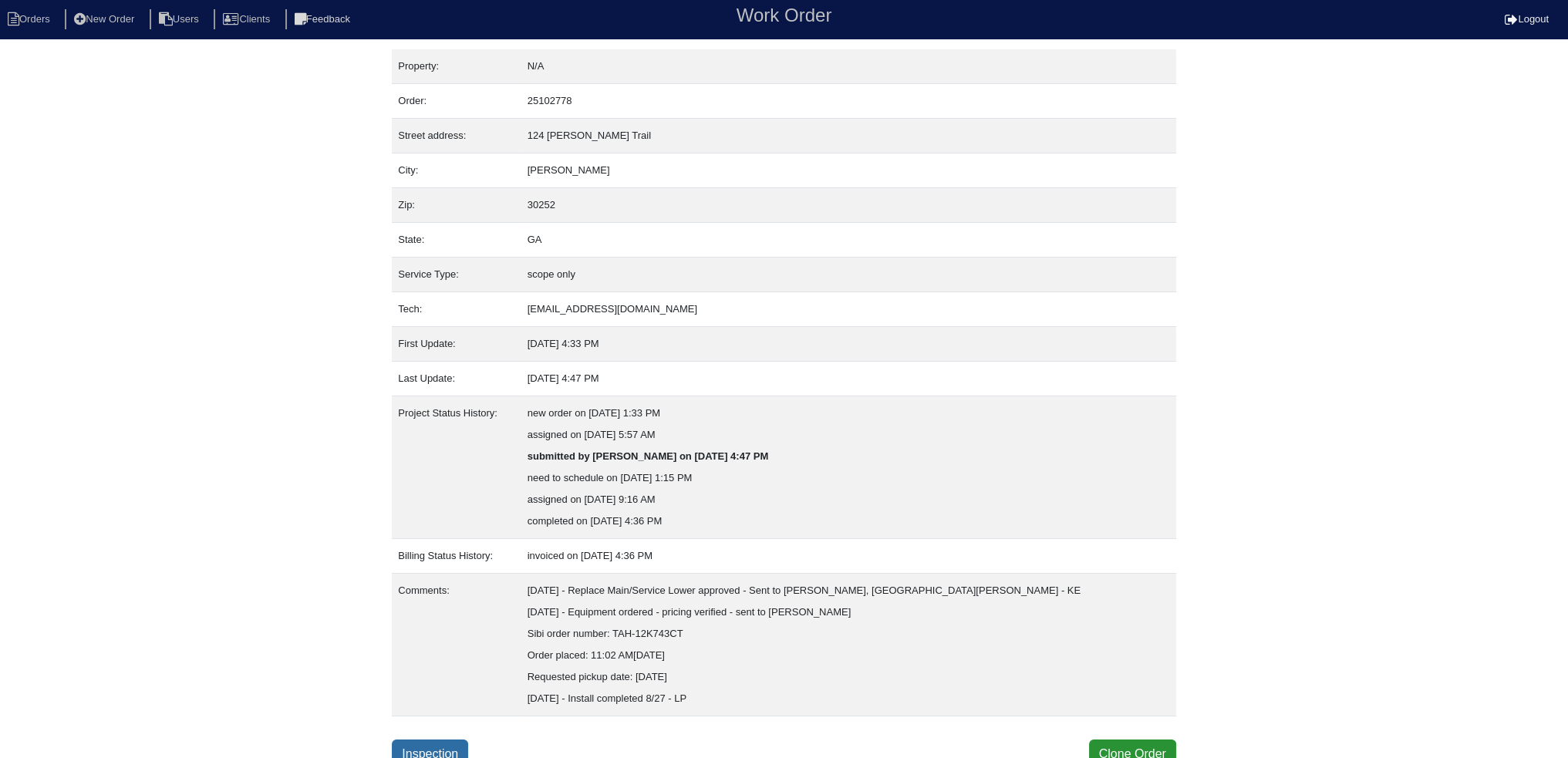
click at [440, 752] on link "Inspection" at bounding box center [430, 753] width 77 height 29
select select "0"
select select "Ruud"
select select "0"
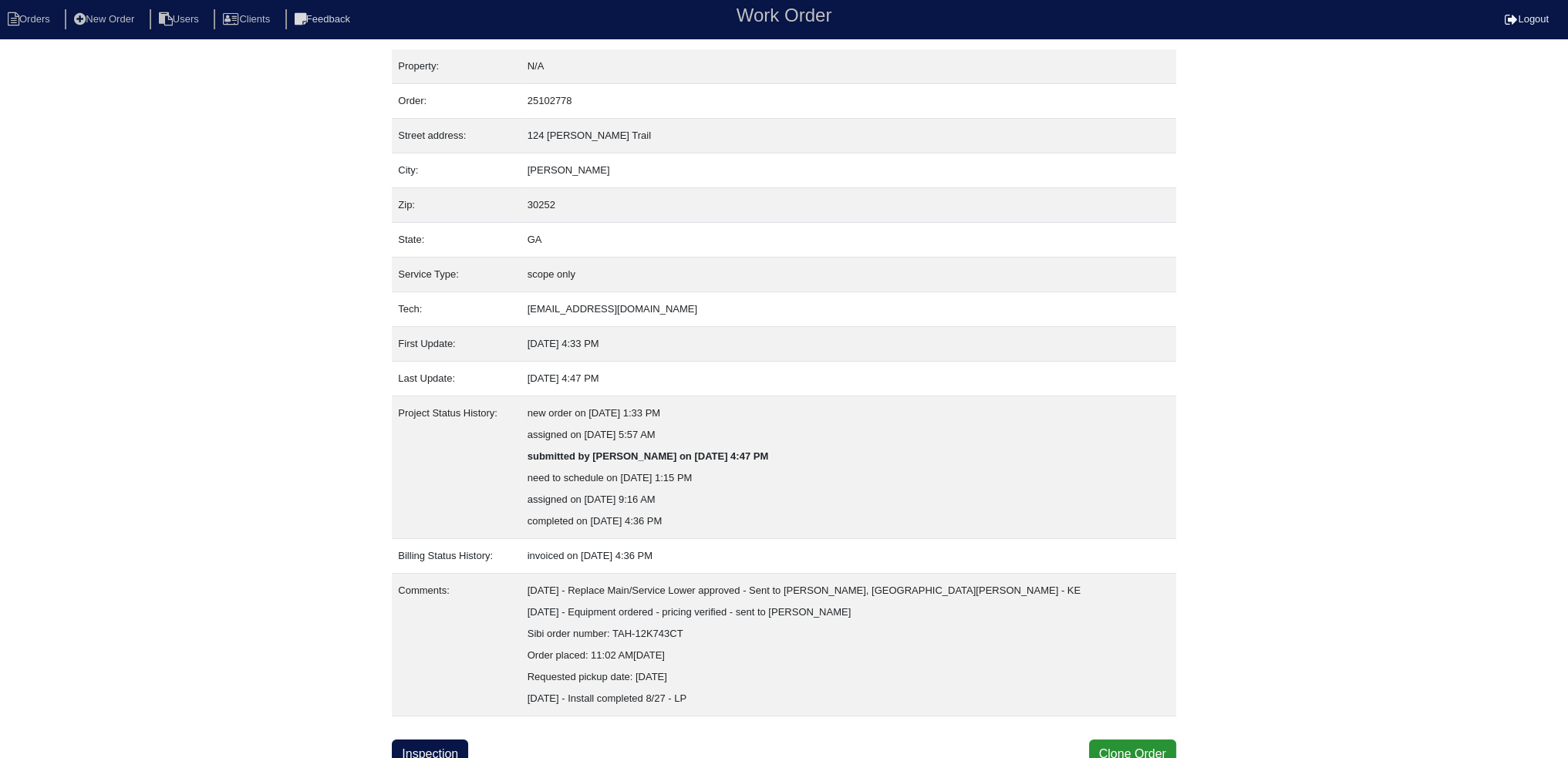
select select "0"
select select "1"
select select "2"
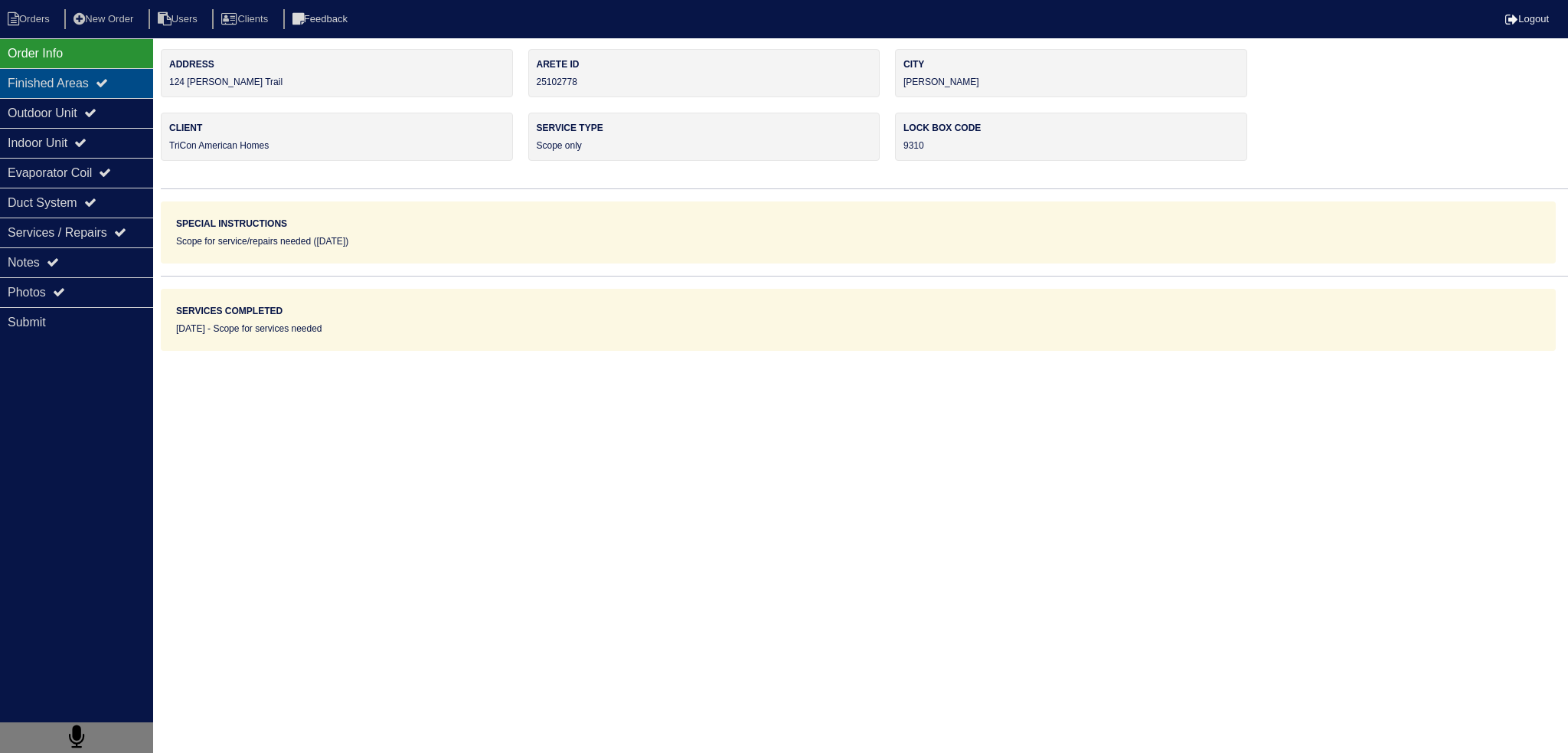
click at [67, 93] on div "Finished Areas" at bounding box center [76, 83] width 154 height 30
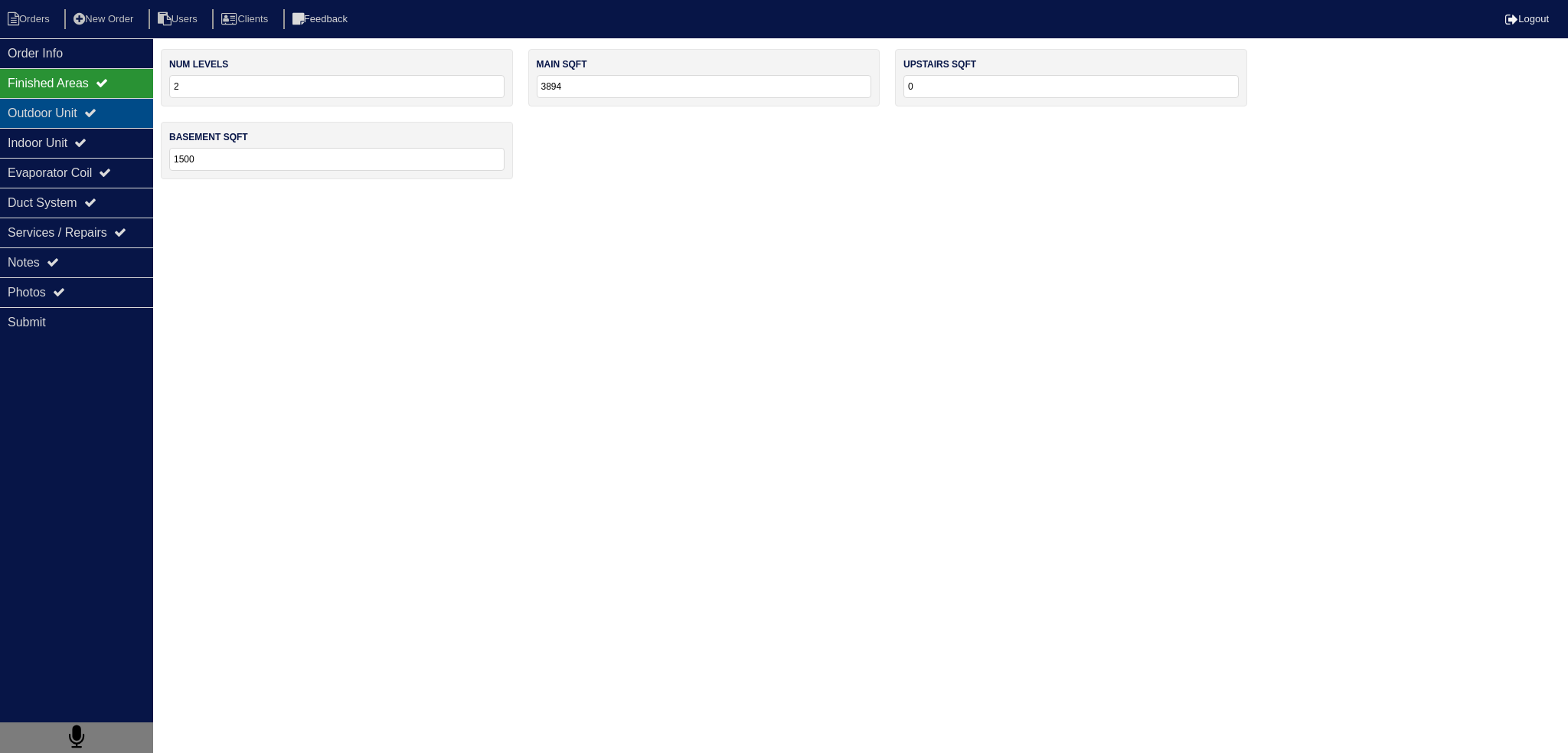
click at [69, 113] on div "Outdoor Unit" at bounding box center [76, 113] width 154 height 30
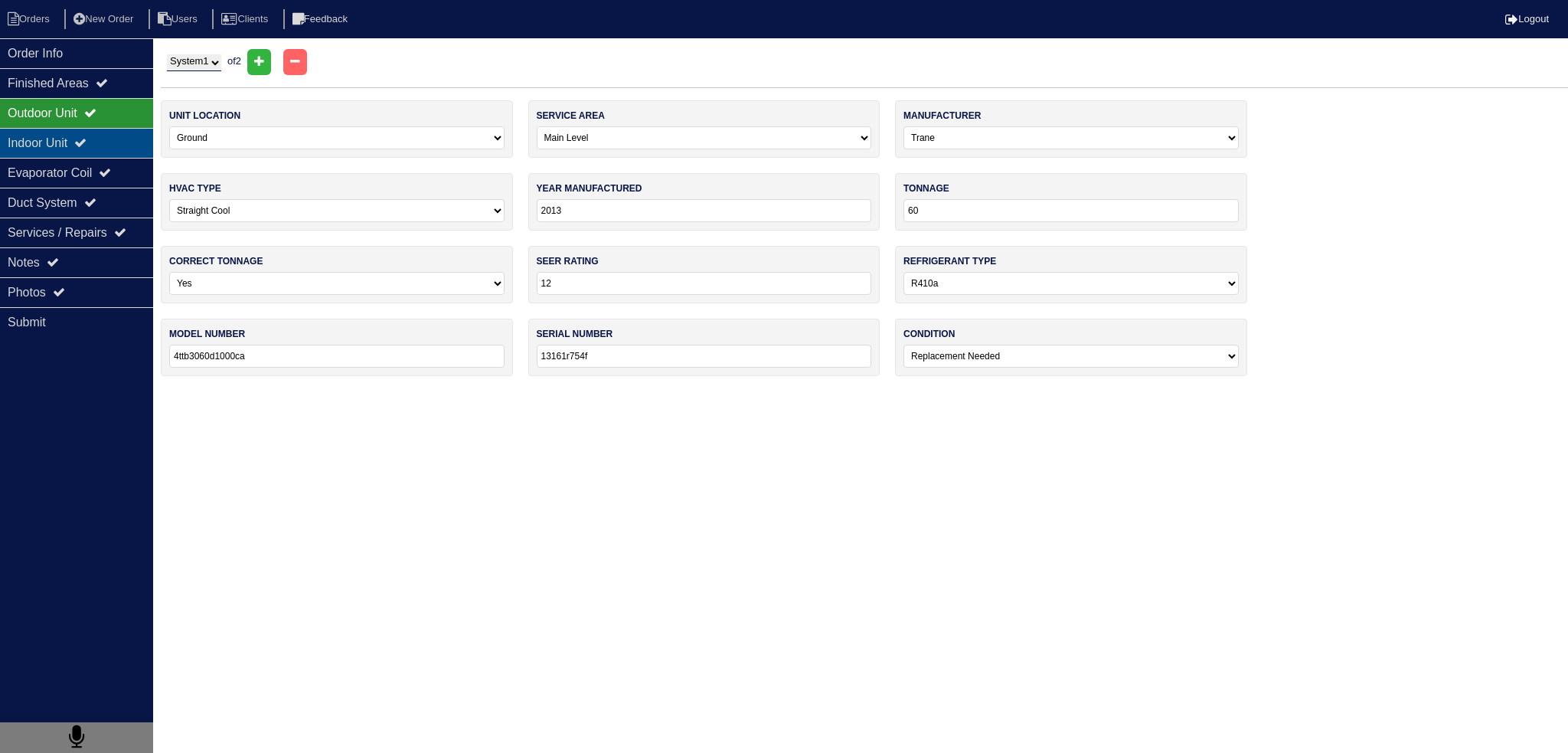
click at [89, 130] on div "Indoor Unit" at bounding box center [76, 143] width 154 height 30
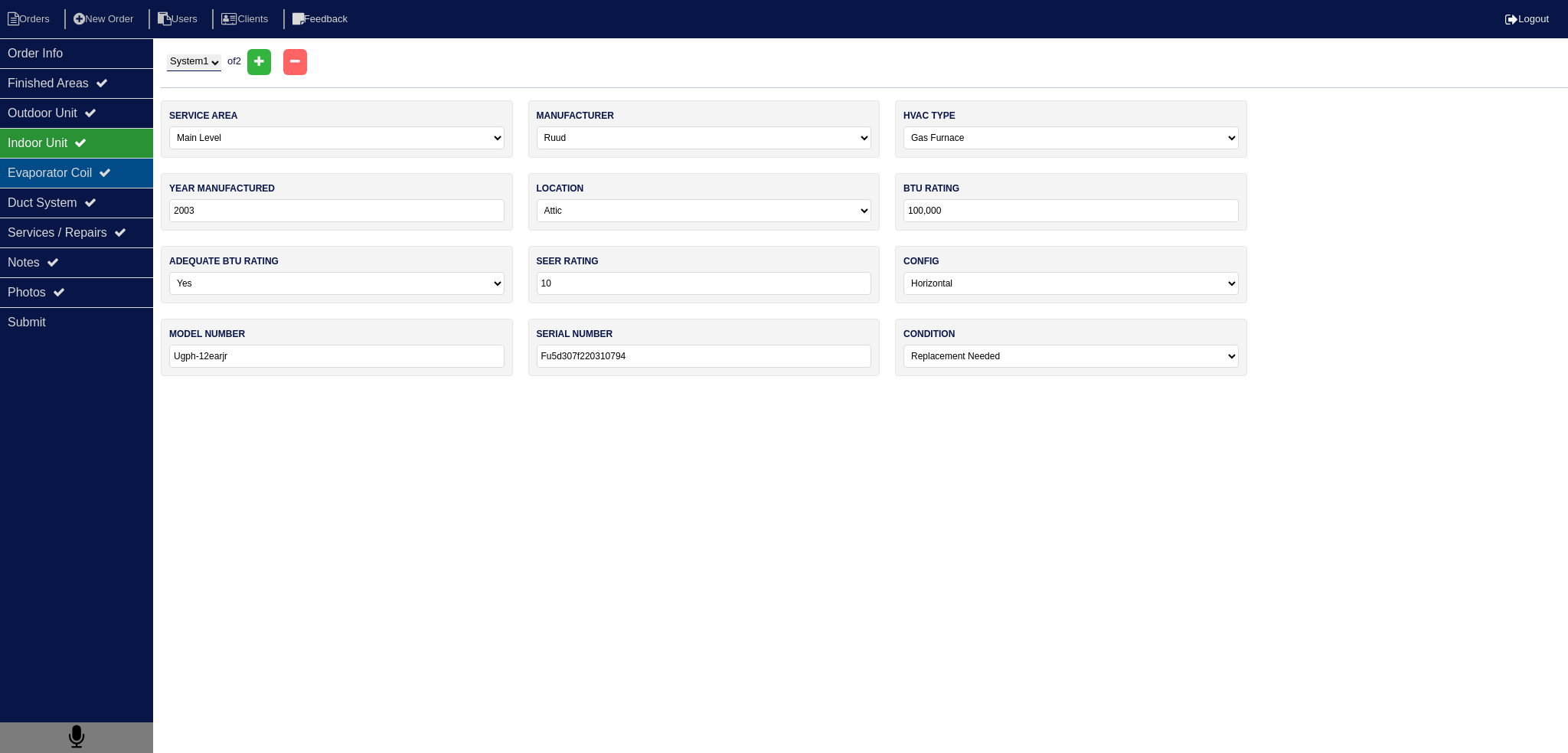
click at [81, 164] on div "Evaporator Coil" at bounding box center [76, 172] width 154 height 30
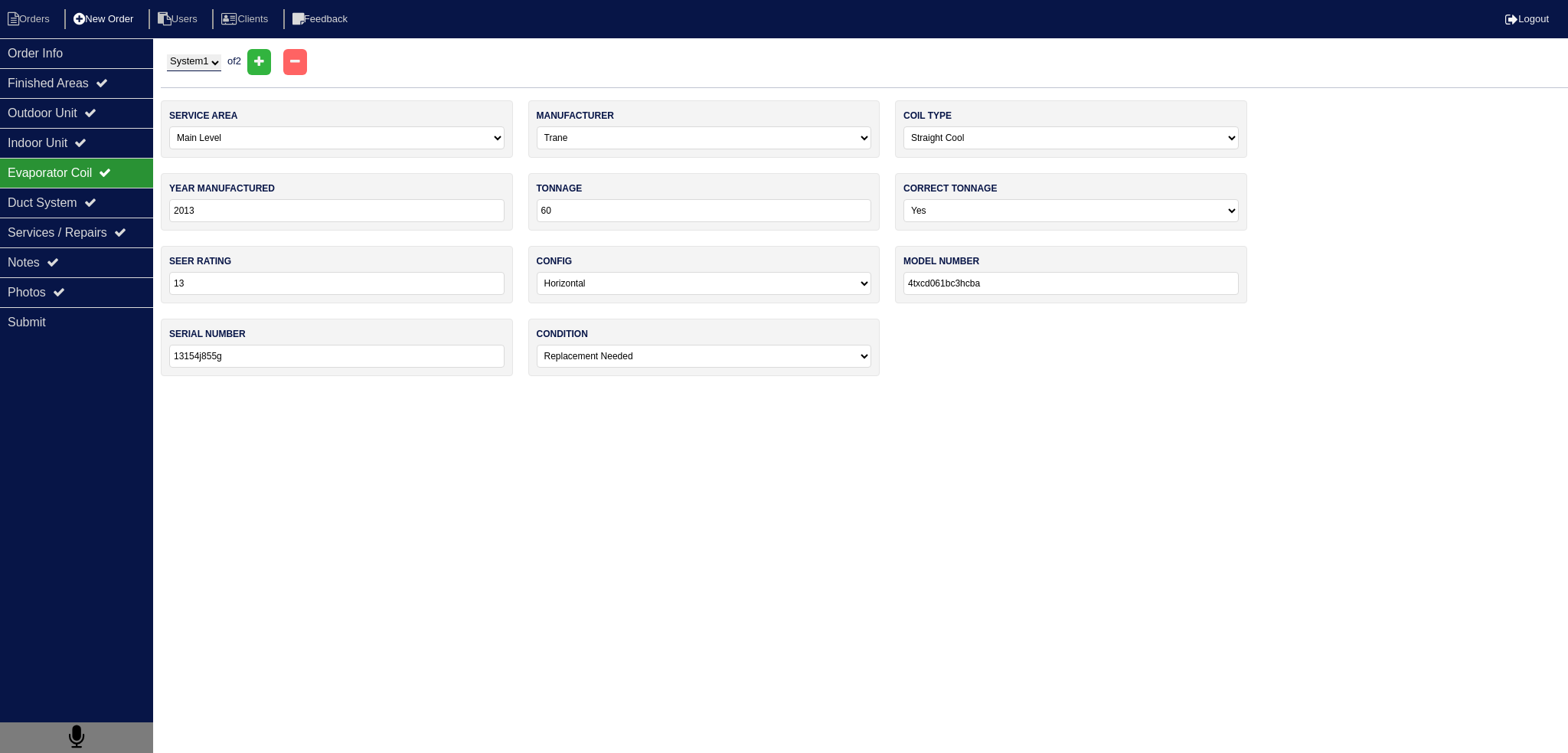
click at [105, 15] on li "New Order" at bounding box center [105, 19] width 81 height 21
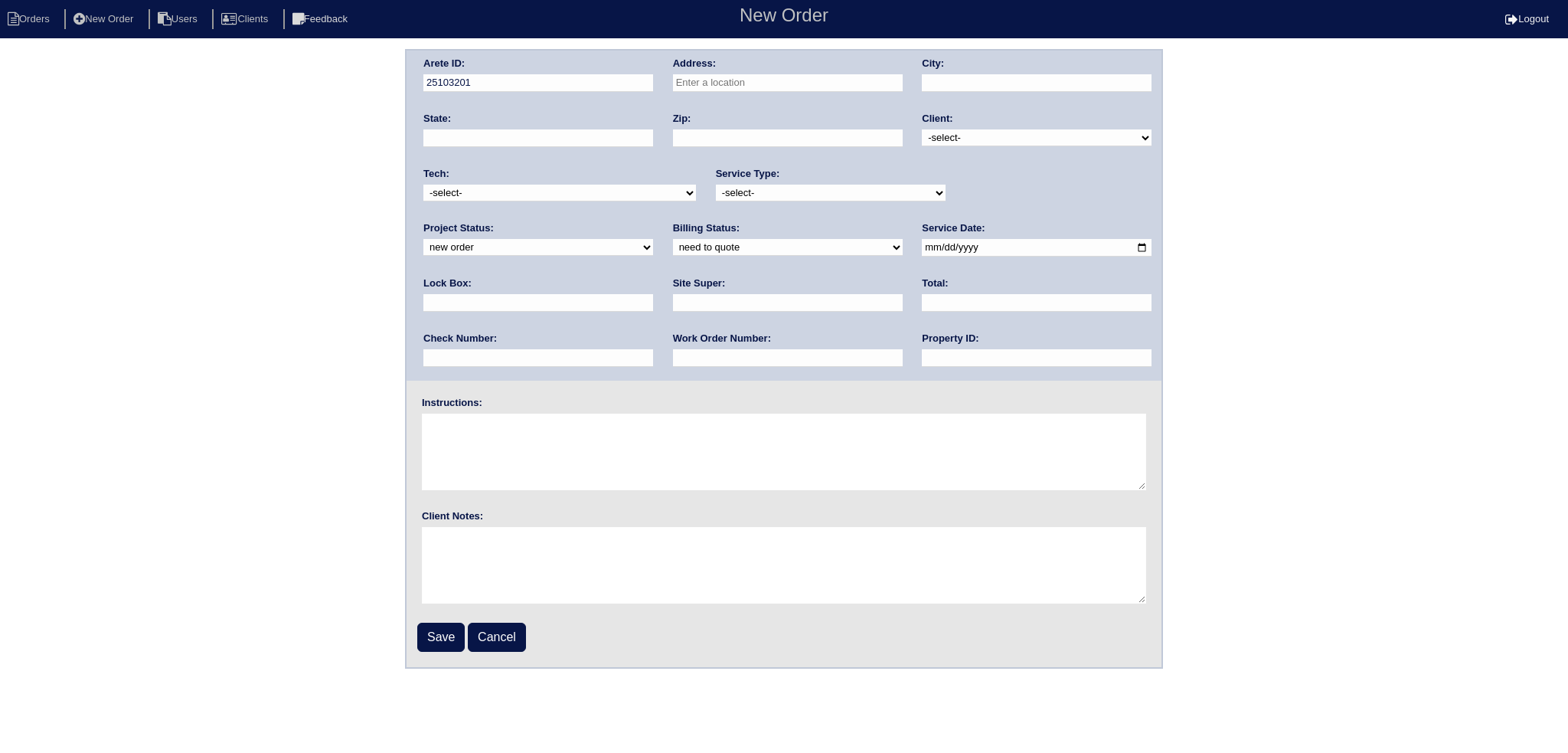
drag, startPoint x: 818, startPoint y: 91, endPoint x: 802, endPoint y: 88, distance: 16.3
drag, startPoint x: 802, startPoint y: 88, endPoint x: 737, endPoint y: 85, distance: 65.1
paste input "124 Robson Trail McDonough"
type input "124 [PERSON_NAME] Trail"
type input "[PERSON_NAME]"
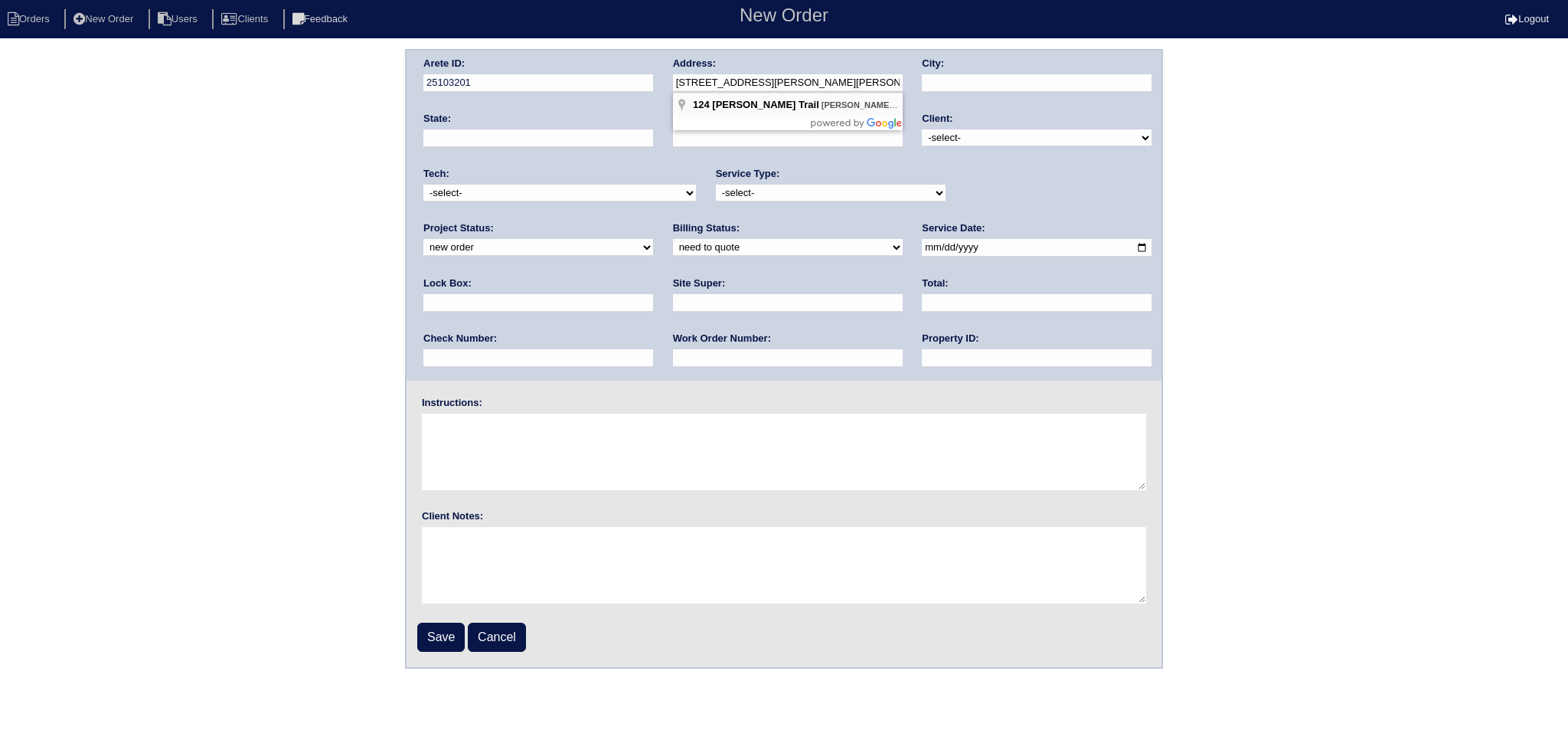
type input "GA"
type input "30252"
click at [983, 135] on select "-select- TriCon American Homes American Homes 4 Rent First Key Homes Zillow The…" at bounding box center [1037, 138] width 230 height 17
select select "1"
click at [922, 130] on select "-select- TriCon American Homes American Homes 4 Rent First Key Homes Zillow The…" at bounding box center [1037, 138] width 230 height 17
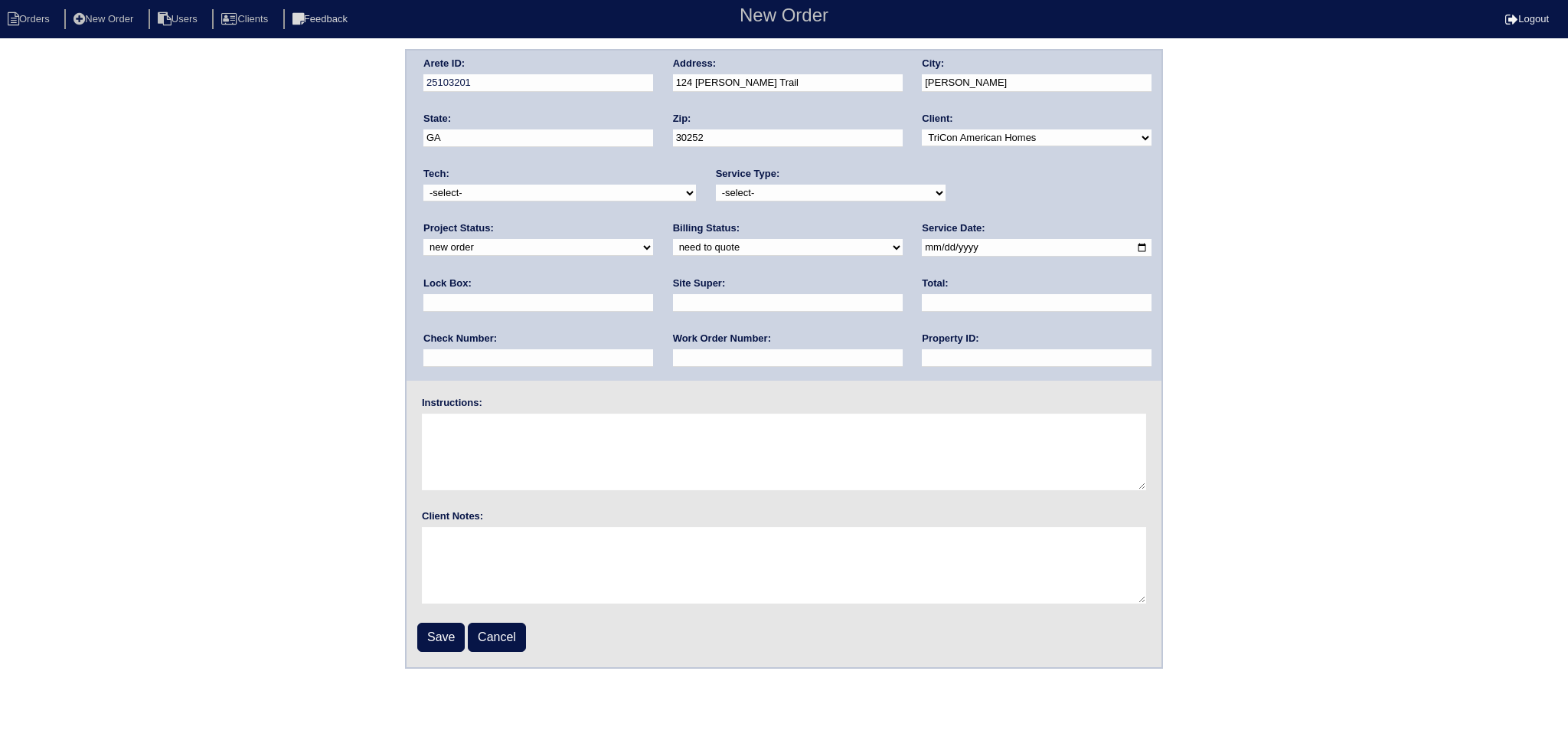
click at [653, 239] on select "new order assigned in progress field complete need to schedule admin review arc…" at bounding box center [538, 247] width 230 height 17
select select "assigned"
click at [653, 239] on select "new order assigned in progress field complete need to schedule admin review arc…" at bounding box center [538, 247] width 230 height 17
click at [794, 180] on div "Service Type: -select- initial service basic service maintenance call replaceme…" at bounding box center [831, 188] width 230 height 43
click at [794, 195] on select "-select- initial service basic service maintenance call replacement scope servi…" at bounding box center [831, 192] width 230 height 17
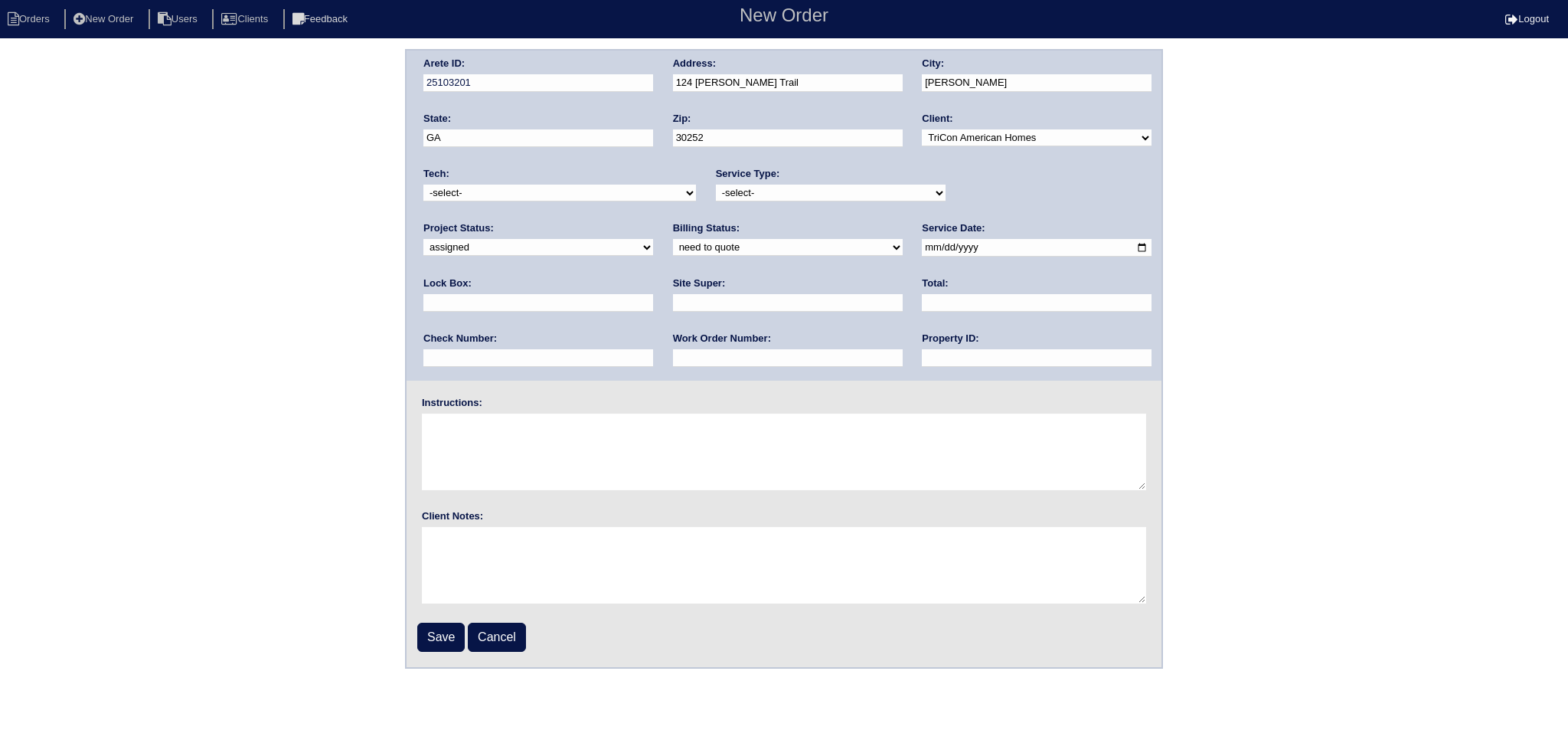
select select "service call"
click at [716, 184] on select "-select- initial service basic service maintenance call replacement scope servi…" at bounding box center [831, 192] width 230 height 17
click at [545, 198] on select "-select- [EMAIL_ADDRESS][DOMAIN_NAME] [EMAIL_ADDRESS][DOMAIN_NAME] [EMAIL_ADDRE…" at bounding box center [559, 192] width 272 height 17
select select "36"
click at [423, 184] on select "-select- [EMAIL_ADDRESS][DOMAIN_NAME] [EMAIL_ADDRESS][DOMAIN_NAME] [EMAIL_ADDRE…" at bounding box center [559, 192] width 272 height 17
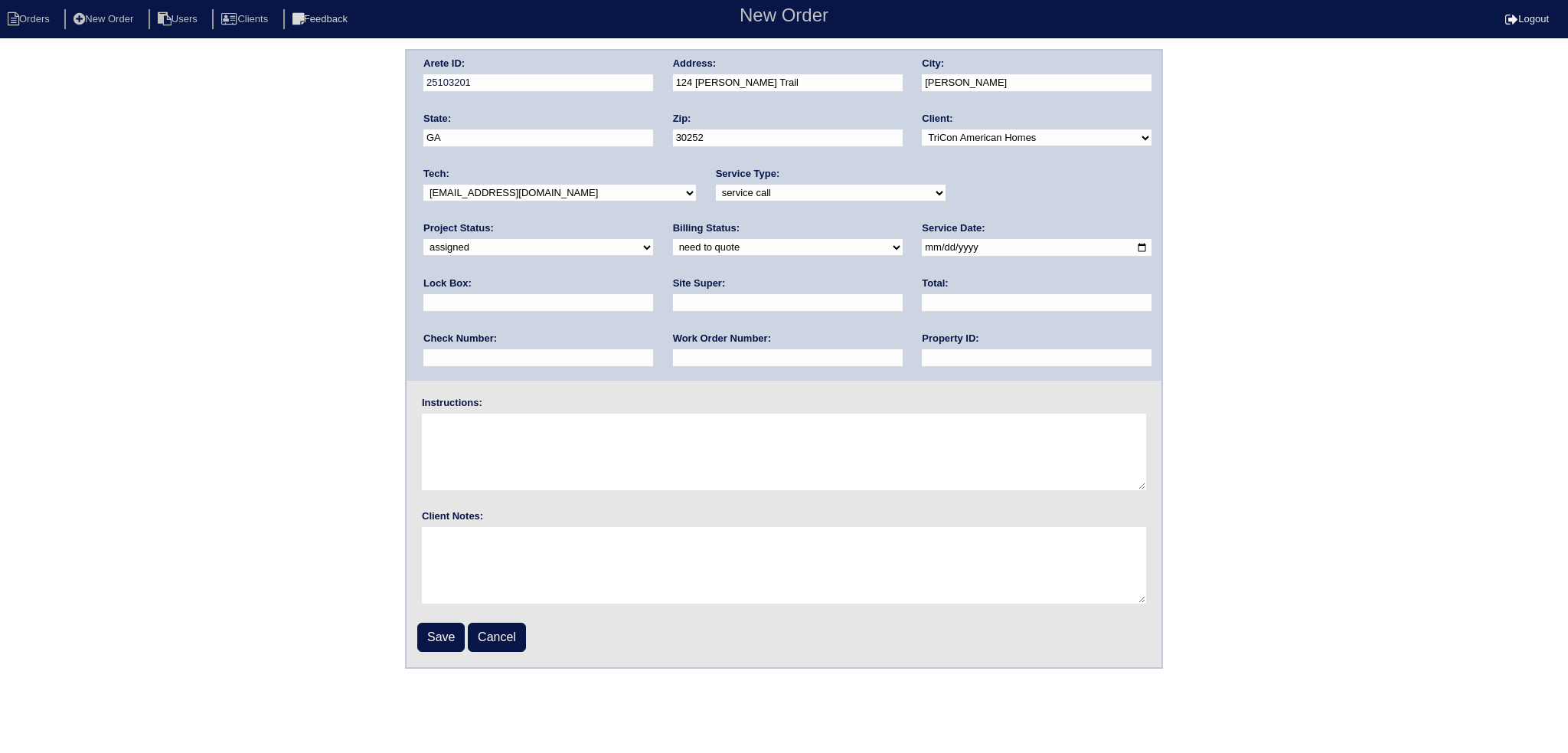
click at [922, 250] on input "date" at bounding box center [1037, 248] width 230 height 18
type input "[DATE]"
click at [673, 247] on select "need to quote quoted need to invoice invoiced paid warranty purchase order need…" at bounding box center [787, 247] width 230 height 17
select select "in quickbooks"
click at [673, 239] on select "need to quote quoted need to invoice invoiced paid warranty purchase order need…" at bounding box center [787, 247] width 230 height 17
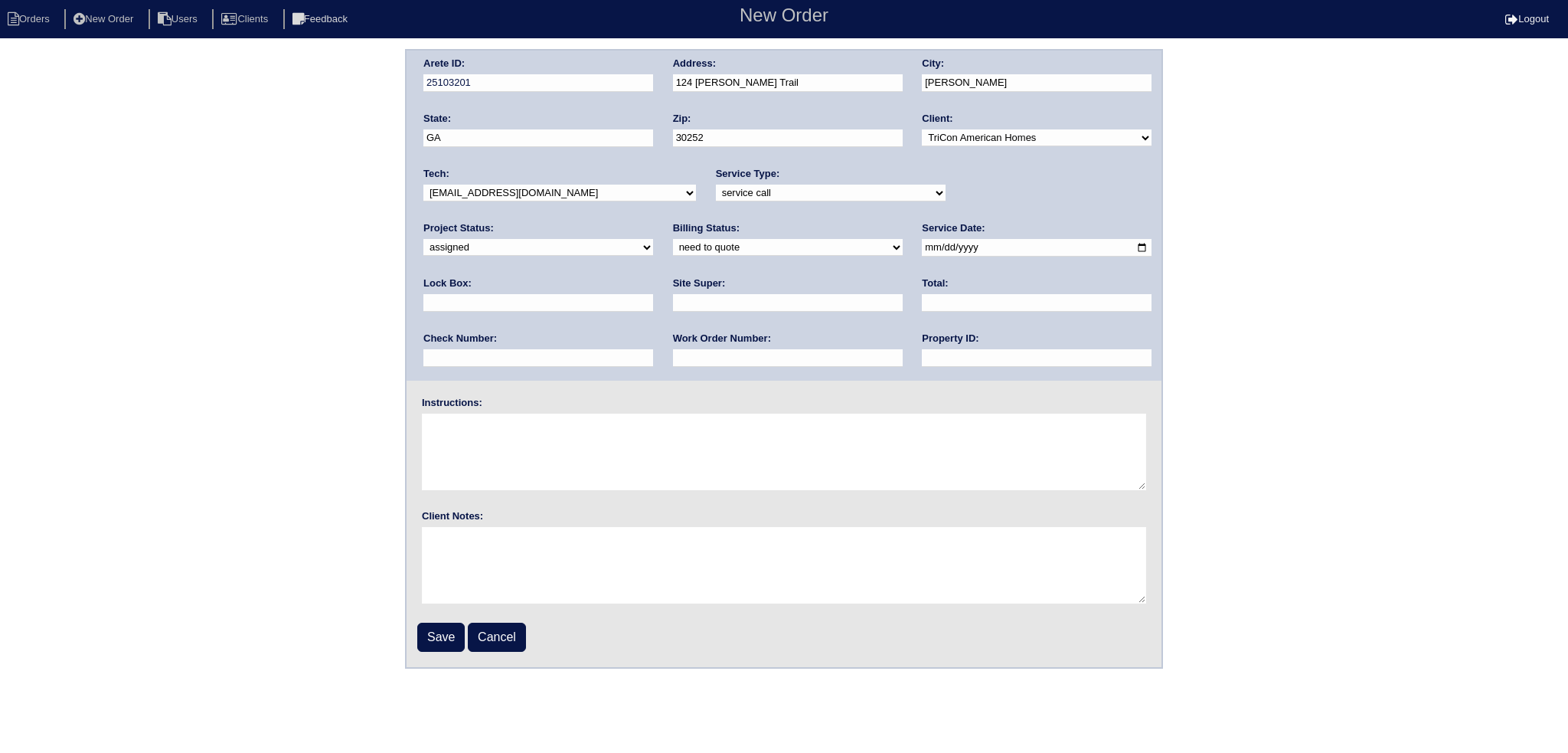
click at [922, 361] on input "text" at bounding box center [1037, 358] width 230 height 18
type input "N/A"
click at [453, 627] on input "Save" at bounding box center [441, 636] width 48 height 29
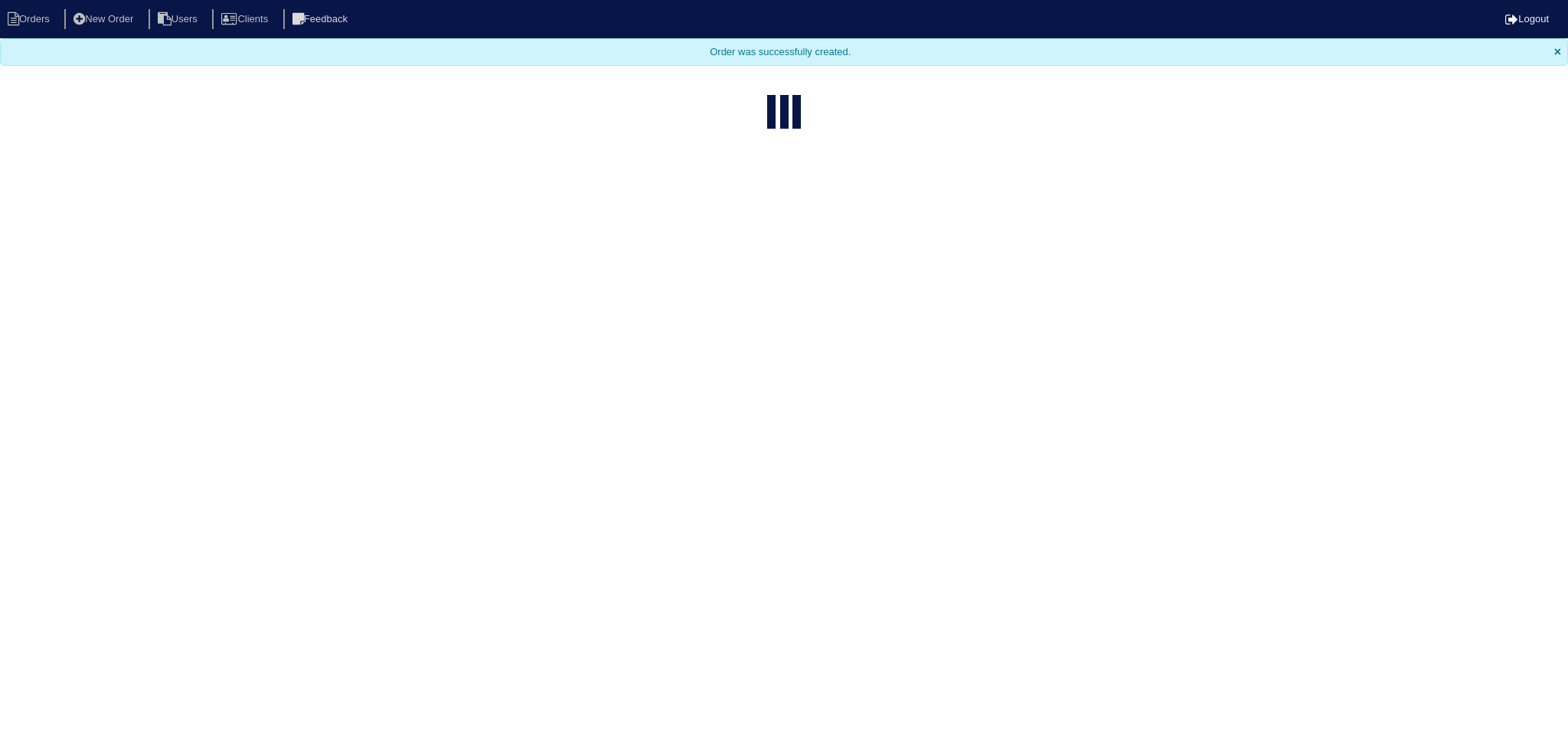
select select "15"
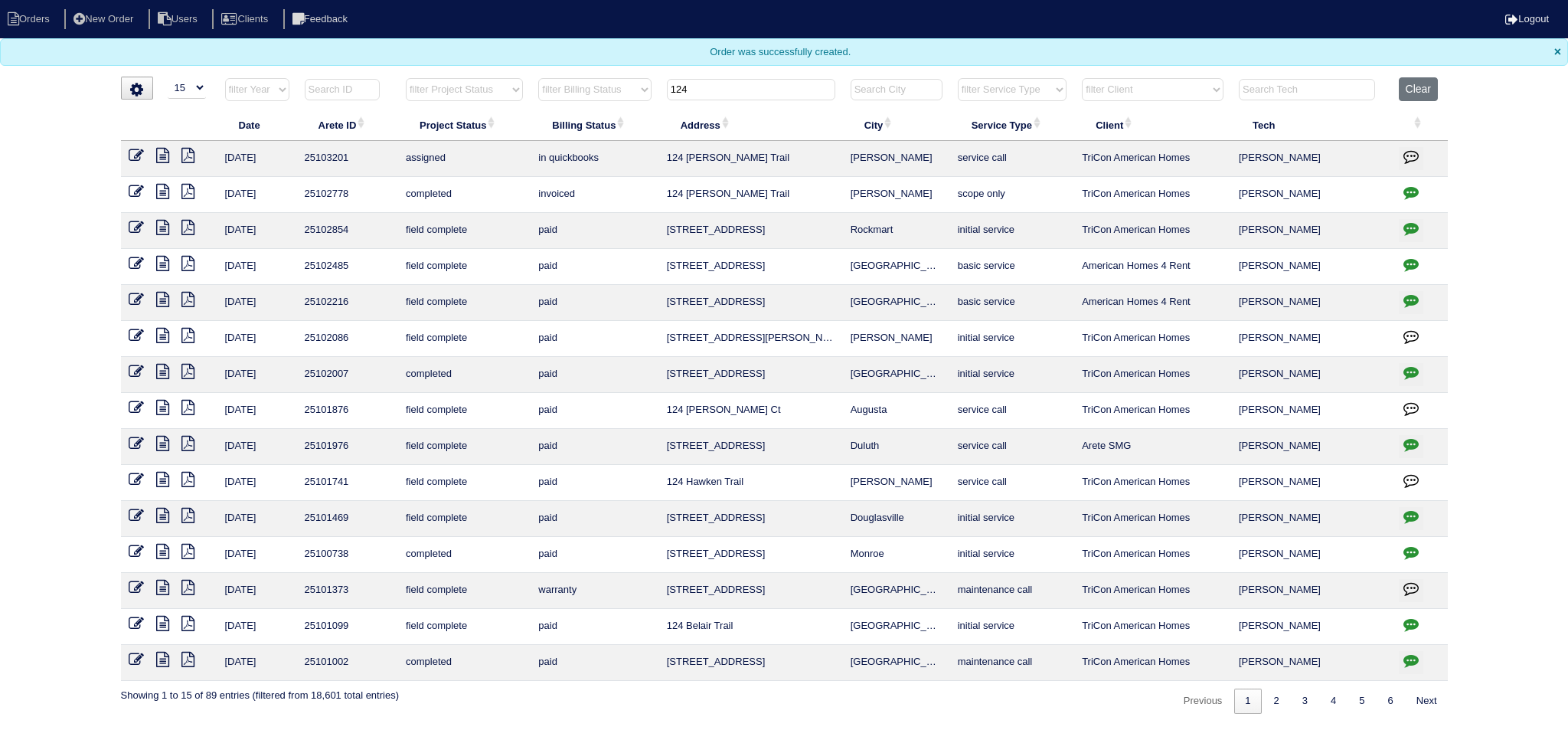
click at [734, 90] on input "124" at bounding box center [751, 90] width 168 height 22
click at [734, 86] on input "124" at bounding box center [751, 90] width 168 height 22
click at [737, 86] on input "124" at bounding box center [751, 90] width 168 height 22
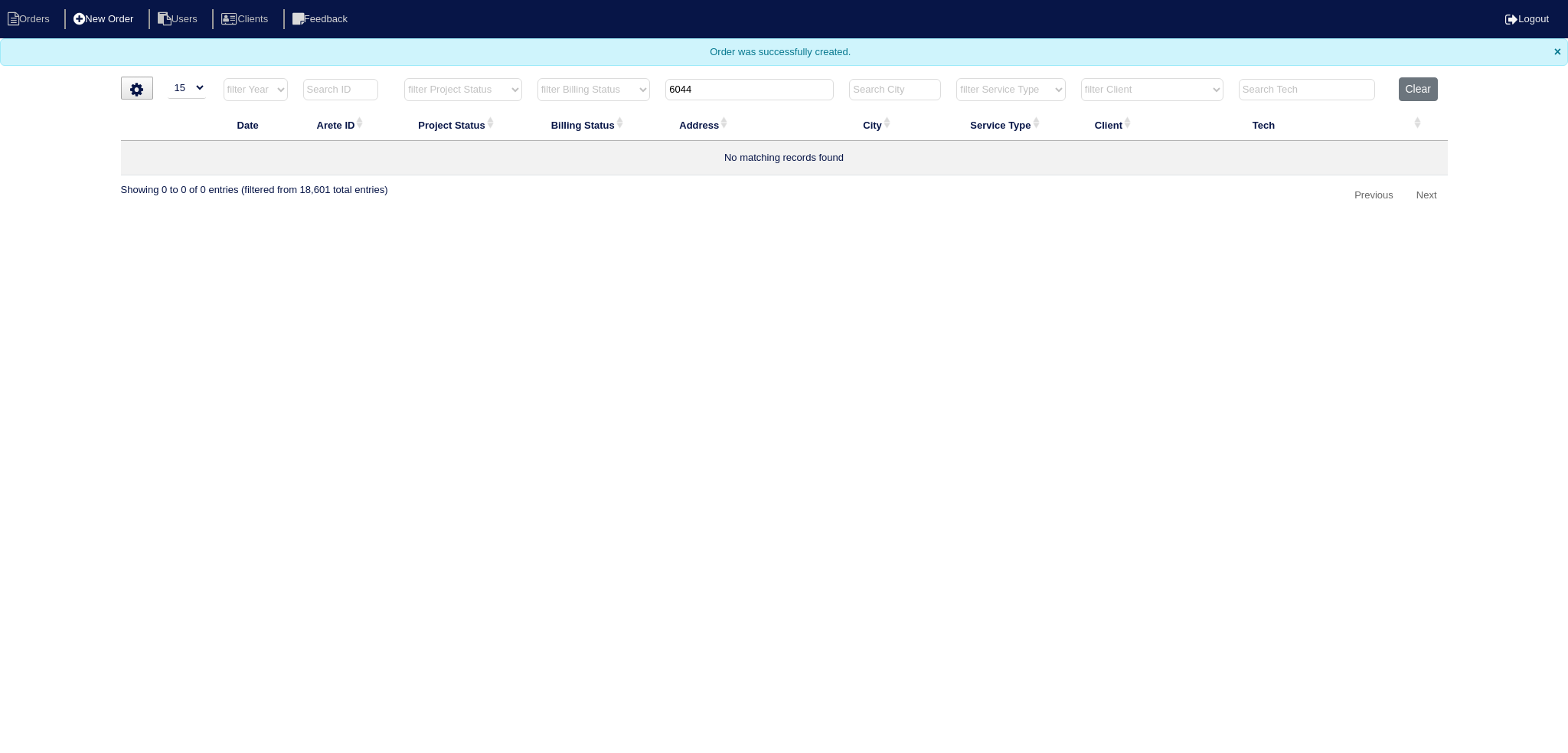
type input "6044"
click at [119, 22] on li "New Order" at bounding box center [105, 19] width 81 height 21
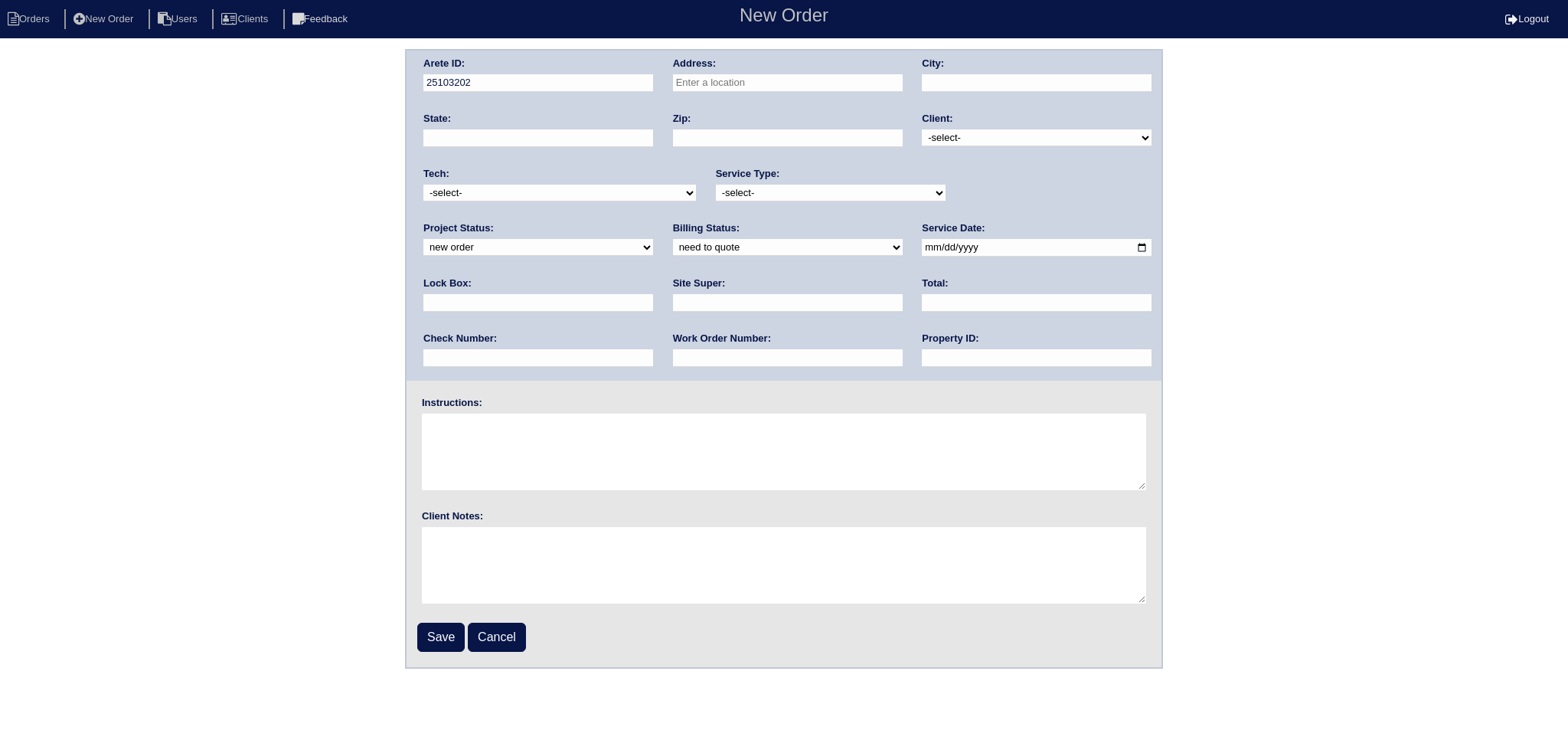
paste input "[STREET_ADDRESS]"
click at [696, 86] on input "[STREET_ADDRESS]" at bounding box center [787, 83] width 230 height 18
click at [821, 76] on input "044 [GEOGRAPHIC_DATA] [GEOGRAPHIC_DATA]" at bounding box center [787, 83] width 230 height 18
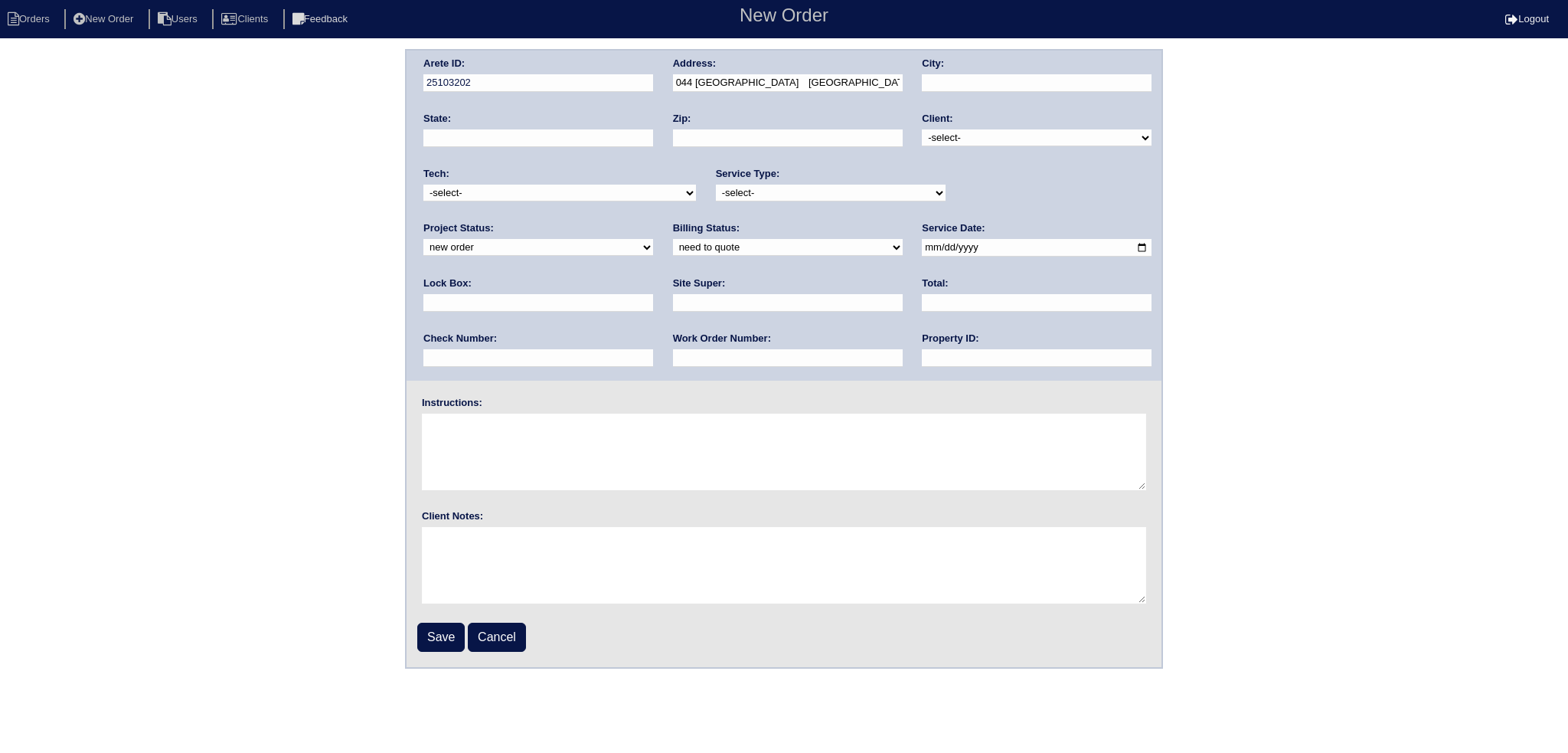
click at [818, 79] on input "044 [GEOGRAPHIC_DATA] [GEOGRAPHIC_DATA]" at bounding box center [787, 83] width 230 height 18
click at [873, 89] on div "Arete ID: 25103202 Address: [STREET_ADDRESS] City: State: Zip: Client: -select-…" at bounding box center [784, 215] width 755 height 330
click at [883, 85] on input "044 [GEOGRAPHIC_DATA] [GEOGRAPHIC_DATA]" at bounding box center [787, 83] width 230 height 18
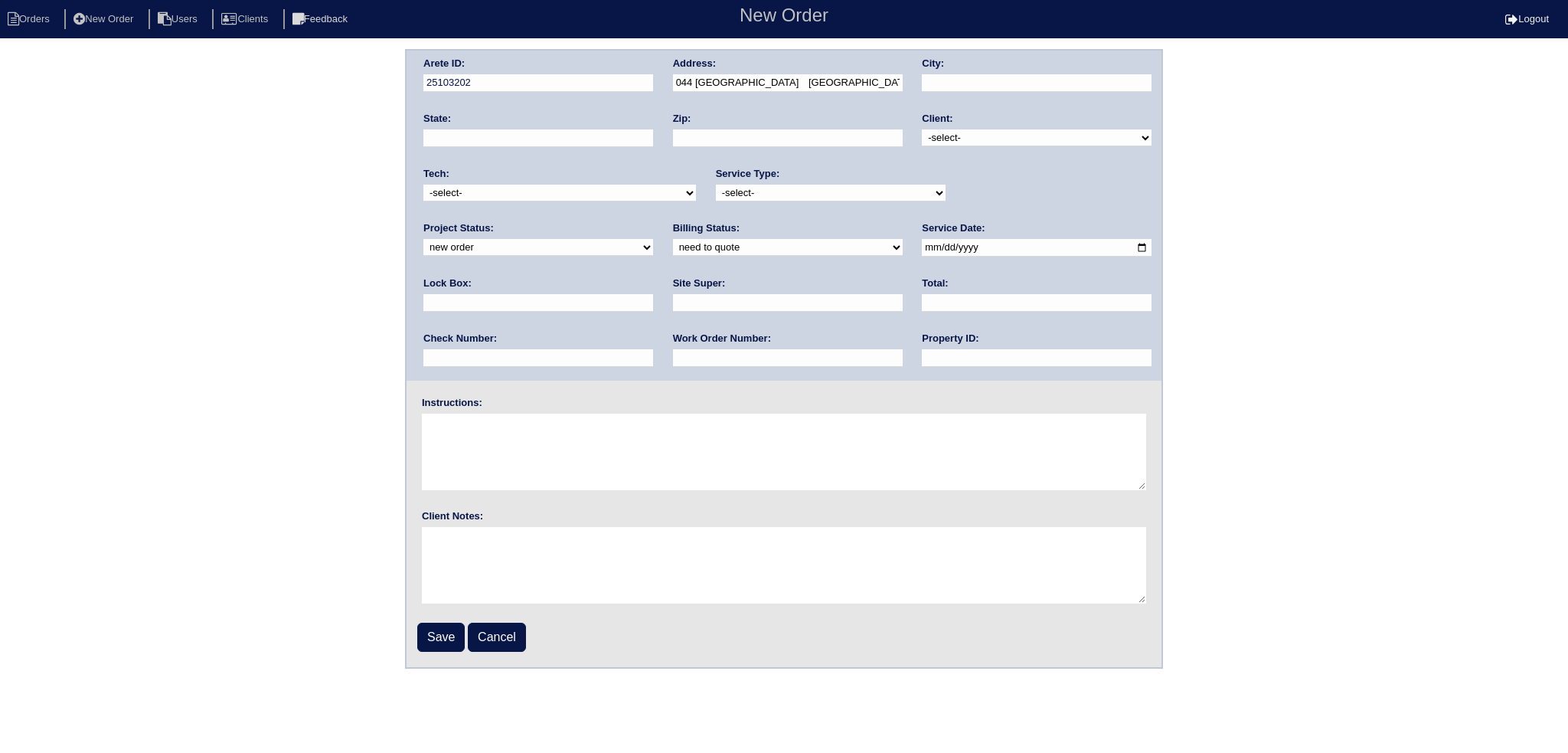
paste input "6"
click at [845, 82] on input "[STREET_ADDRESS]" at bounding box center [787, 83] width 230 height 18
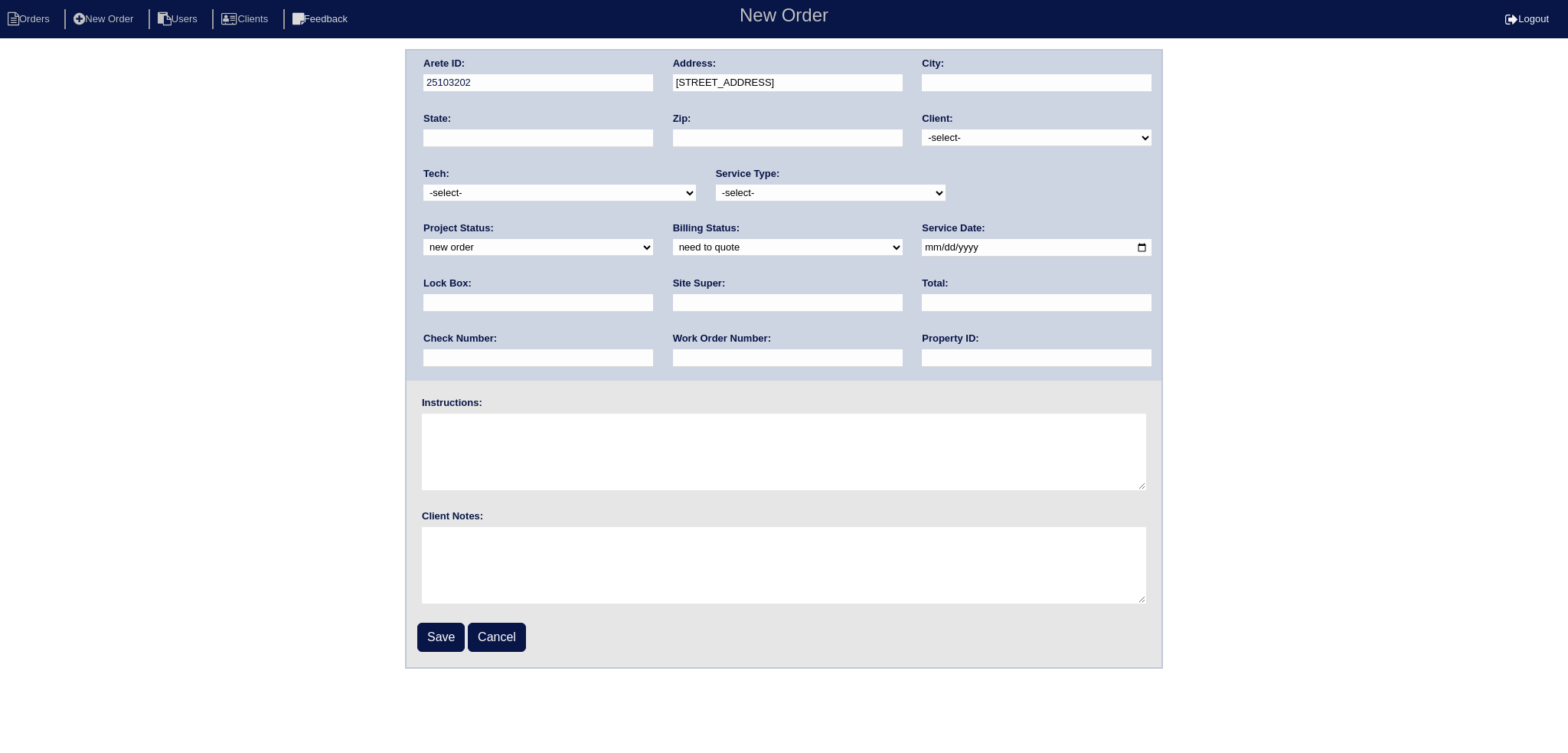
click at [845, 82] on input "[STREET_ADDRESS]" at bounding box center [787, 83] width 230 height 18
drag, startPoint x: 898, startPoint y: 85, endPoint x: 817, endPoint y: 88, distance: 81.1
click at [817, 88] on input "[STREET_ADDRESS]" at bounding box center [787, 83] width 230 height 18
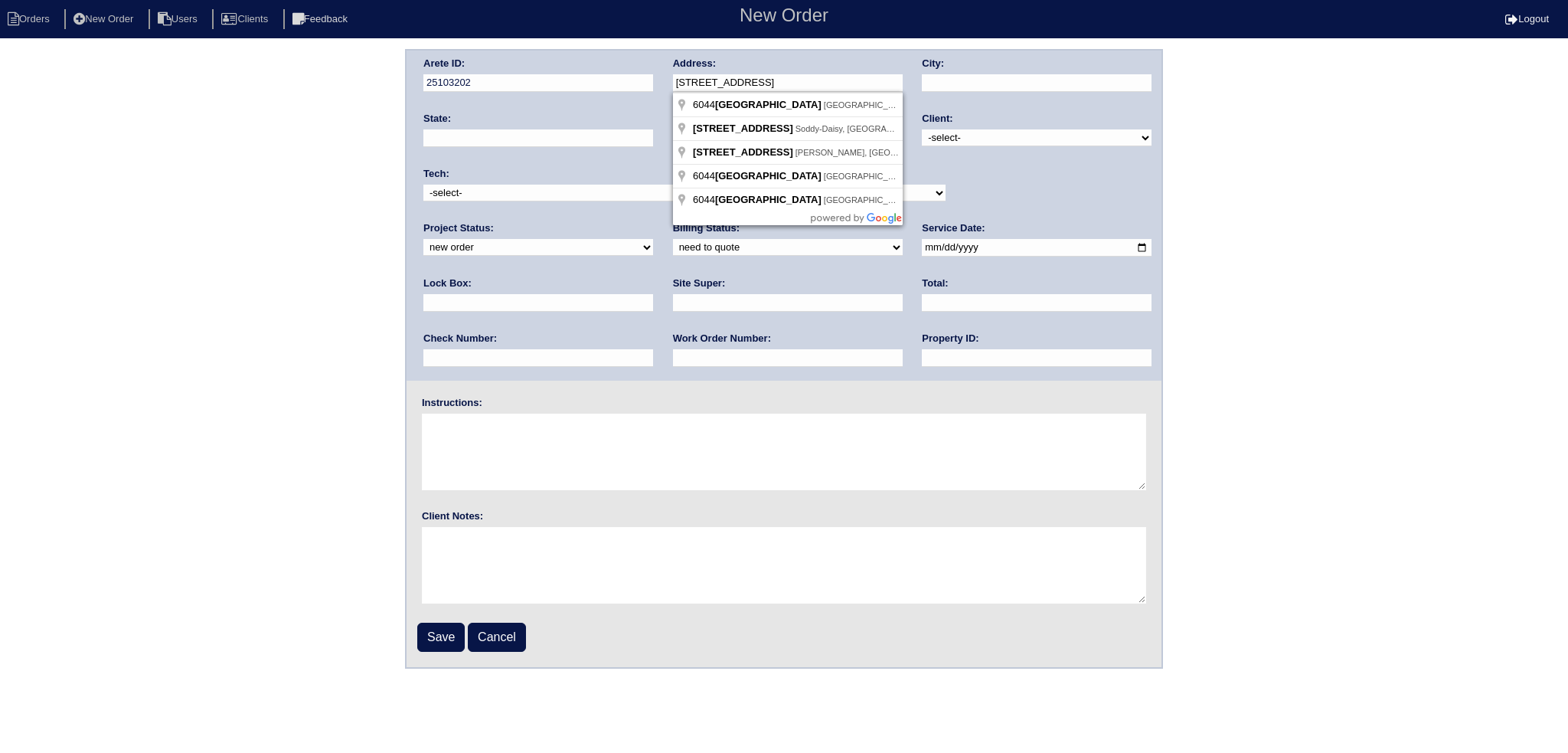
click at [705, 85] on input "[STREET_ADDRESS]" at bounding box center [787, 83] width 230 height 18
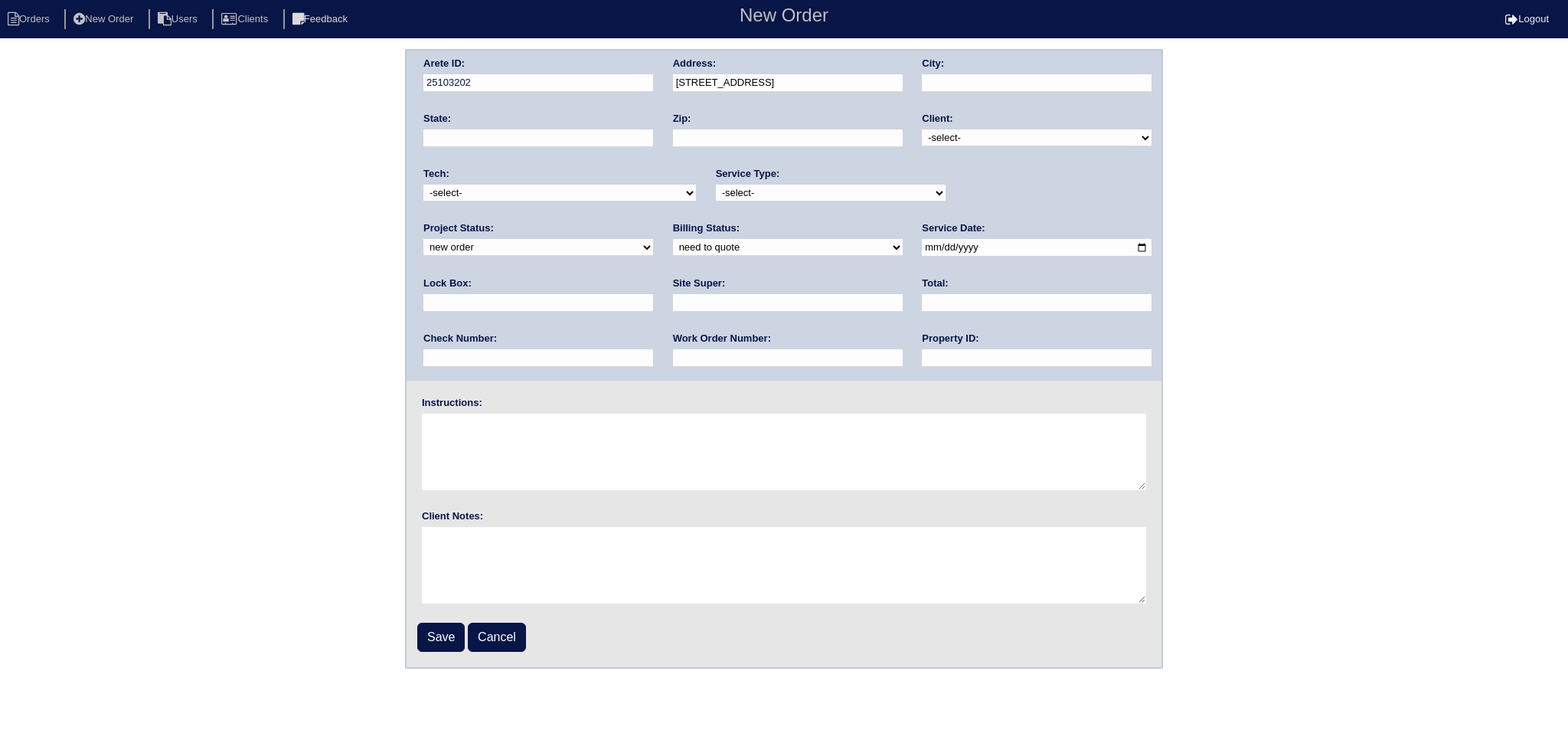
click at [811, 82] on input "[STREET_ADDRESS]" at bounding box center [787, 83] width 230 height 18
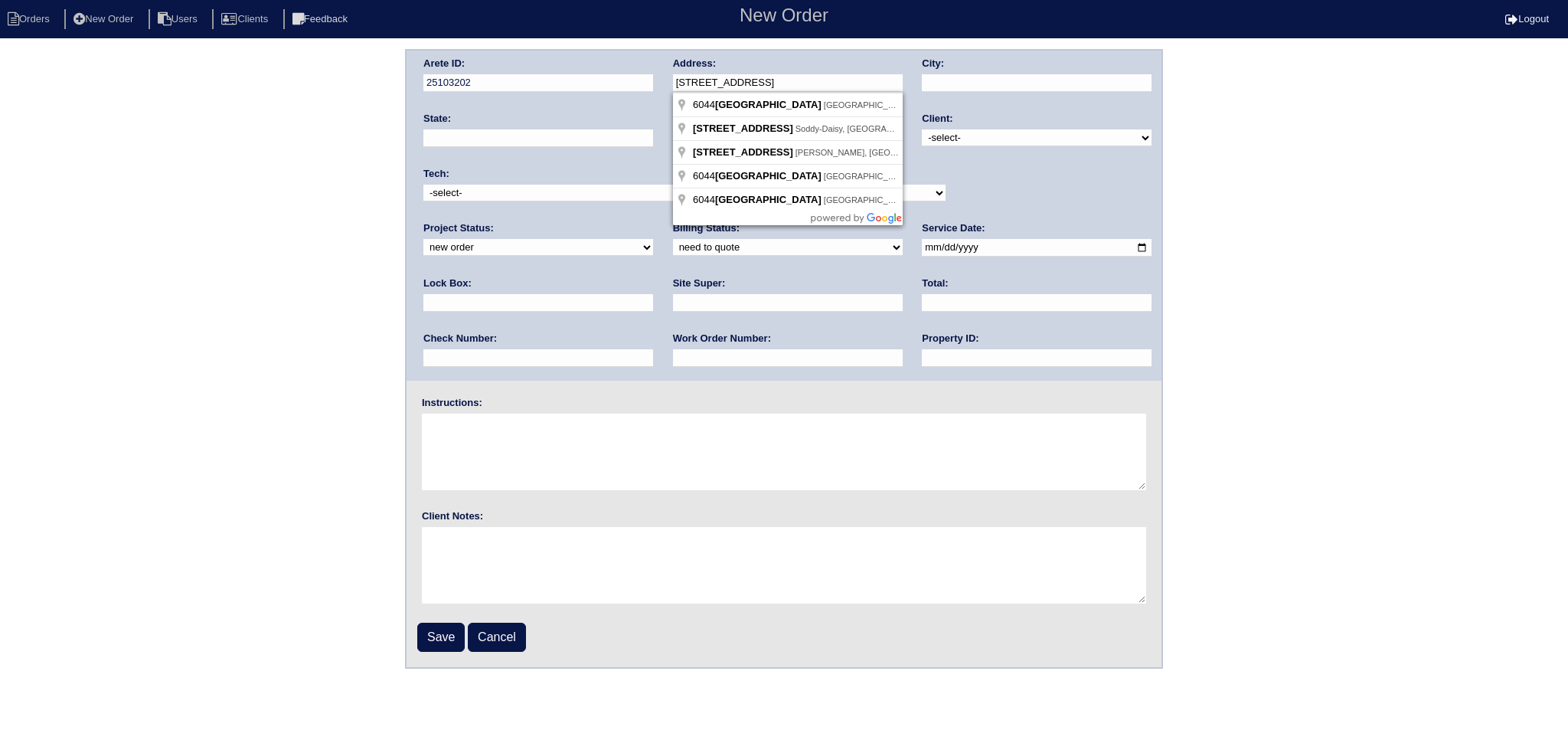
drag, startPoint x: 812, startPoint y: 83, endPoint x: 751, endPoint y: 90, distance: 61.4
click at [751, 90] on input "[STREET_ADDRESS]" at bounding box center [787, 83] width 230 height 18
drag, startPoint x: 773, startPoint y: 82, endPoint x: 705, endPoint y: 84, distance: 68.0
click at [705, 84] on input "[STREET_ADDRESS]" at bounding box center [787, 83] width 230 height 18
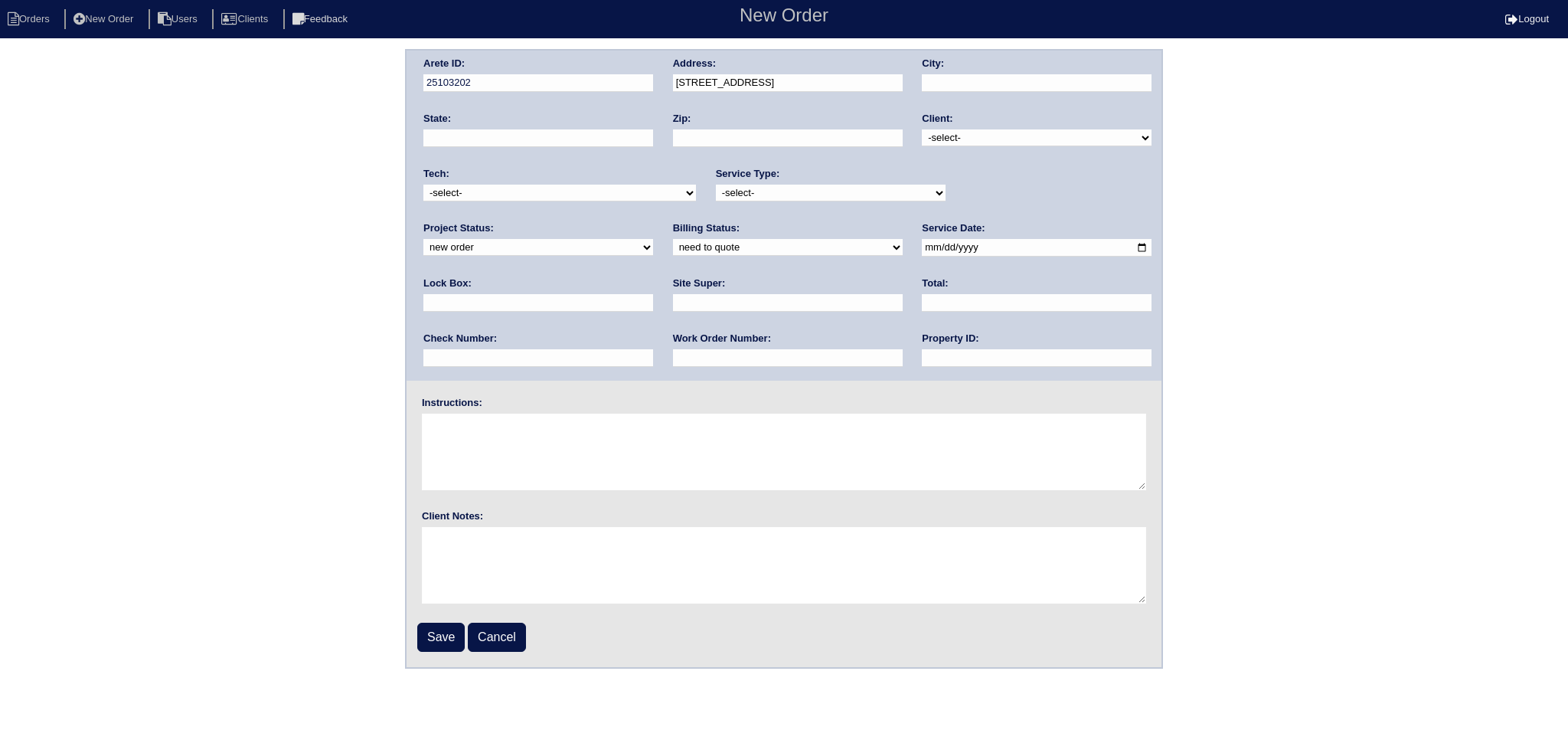
click at [766, 69] on div "Address: [STREET_ADDRESS]" at bounding box center [787, 77] width 230 height 43
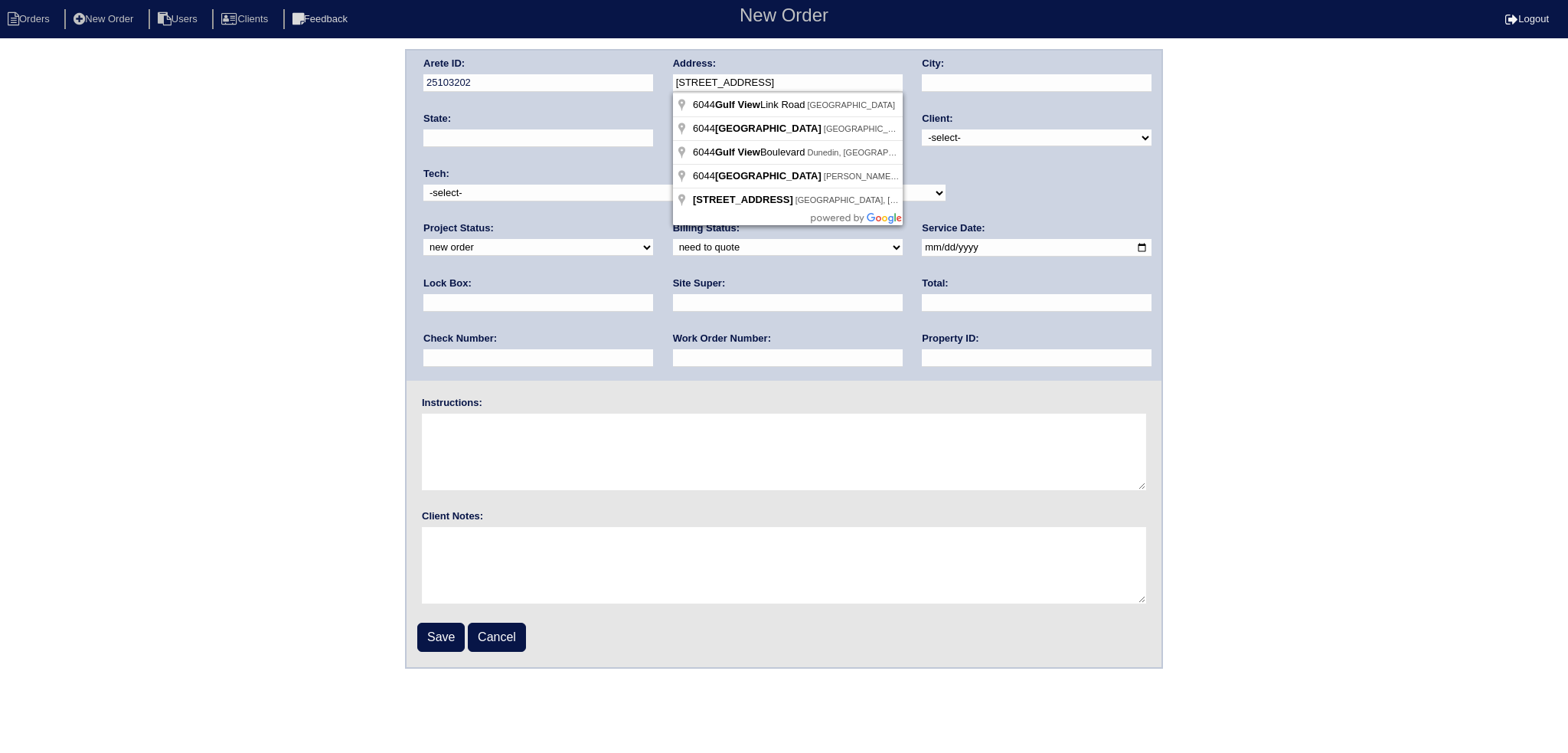
click at [757, 76] on input "[STREET_ADDRESS]" at bounding box center [787, 83] width 230 height 18
click at [757, 79] on input "[STREET_ADDRESS]" at bounding box center [787, 83] width 230 height 18
click at [756, 75] on input "[STREET_ADDRESS]" at bounding box center [787, 83] width 230 height 18
click at [756, 76] on input "[STREET_ADDRESS]" at bounding box center [787, 83] width 230 height 18
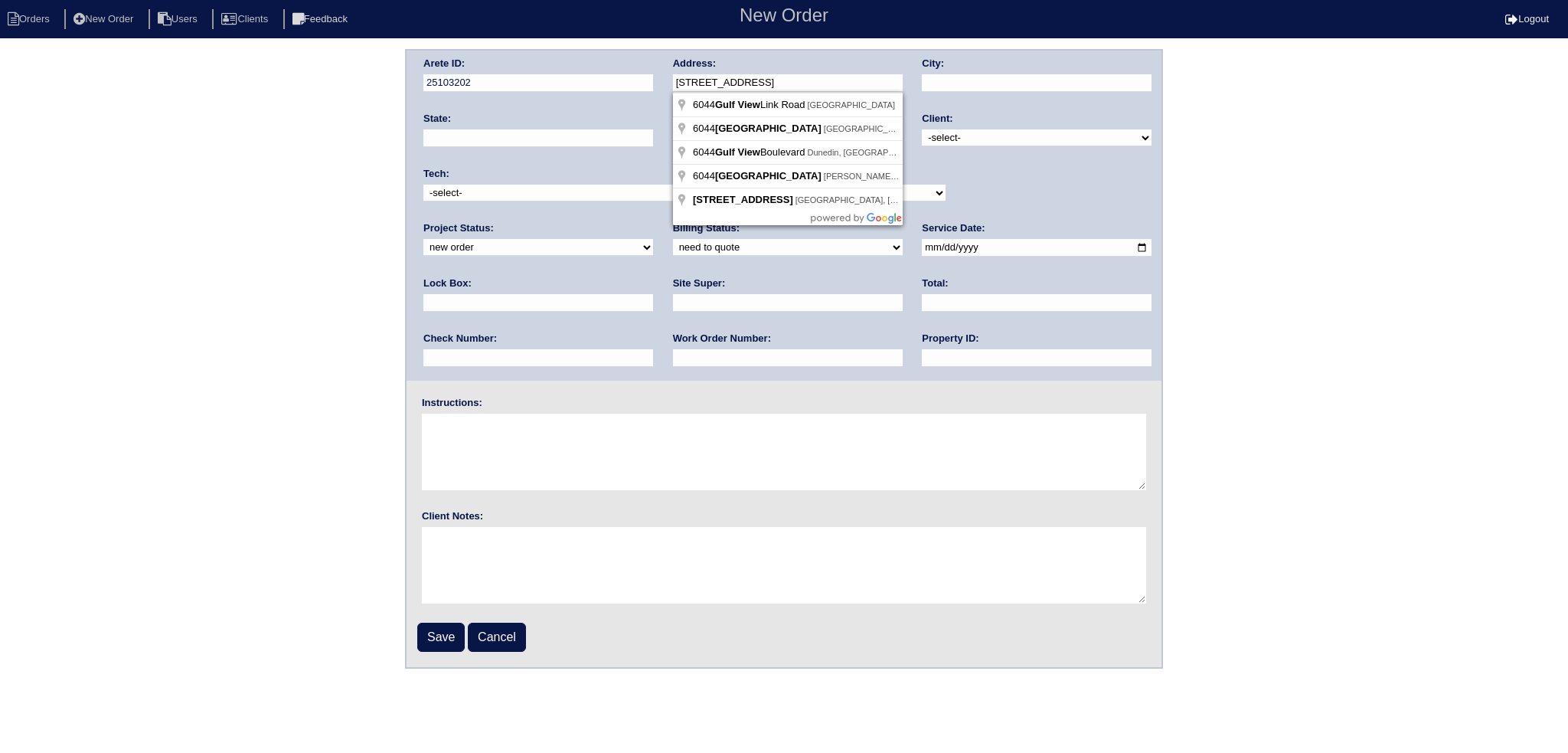
click at [756, 76] on input "[STREET_ADDRESS]" at bounding box center [787, 83] width 230 height 18
click at [756, 79] on input "[STREET_ADDRESS]" at bounding box center [787, 83] width 230 height 18
click at [721, 82] on input "[STREET_ADDRESS]" at bounding box center [787, 83] width 230 height 18
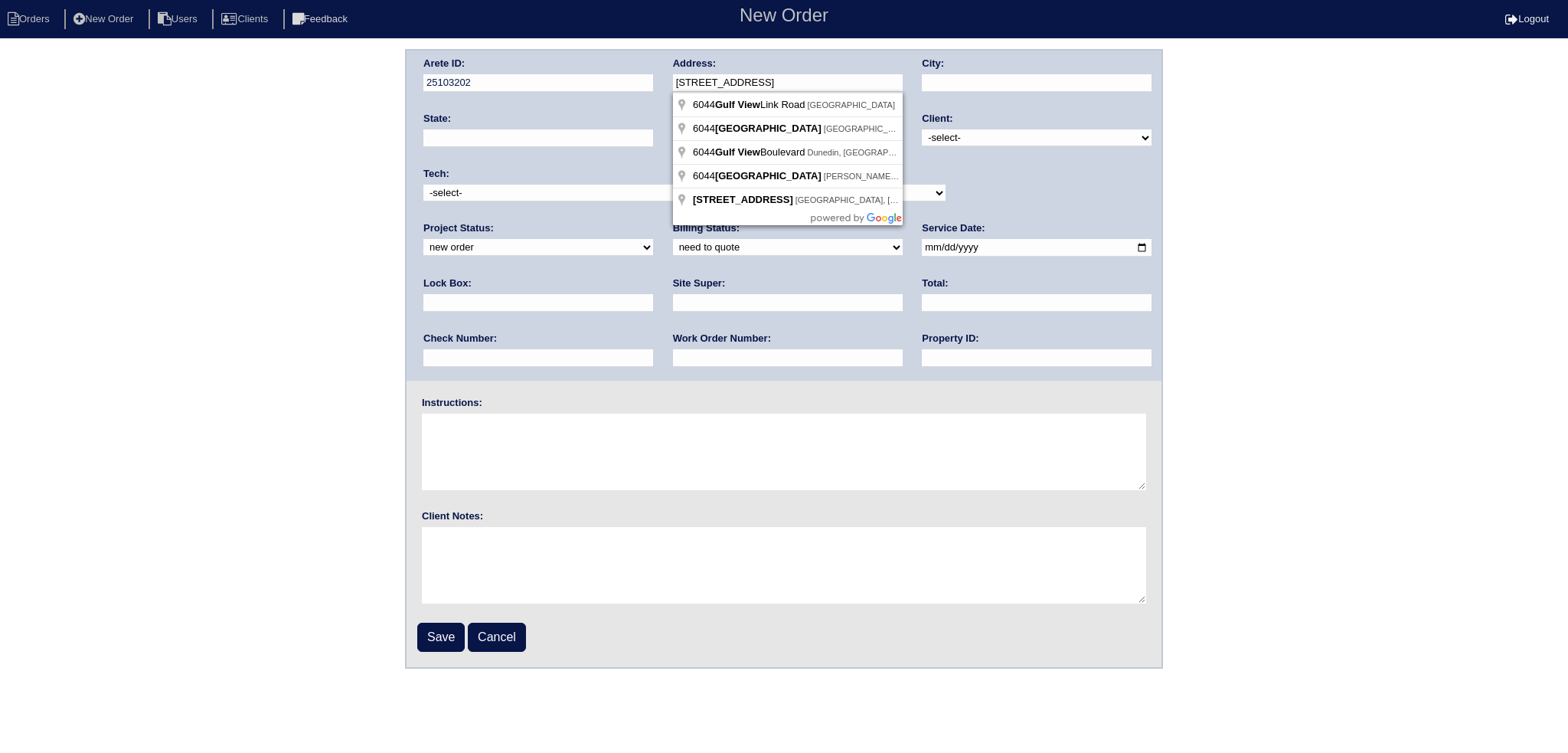
click at [721, 82] on input "[STREET_ADDRESS]" at bounding box center [787, 83] width 230 height 18
paste input "[STREET_ADDRESS]"
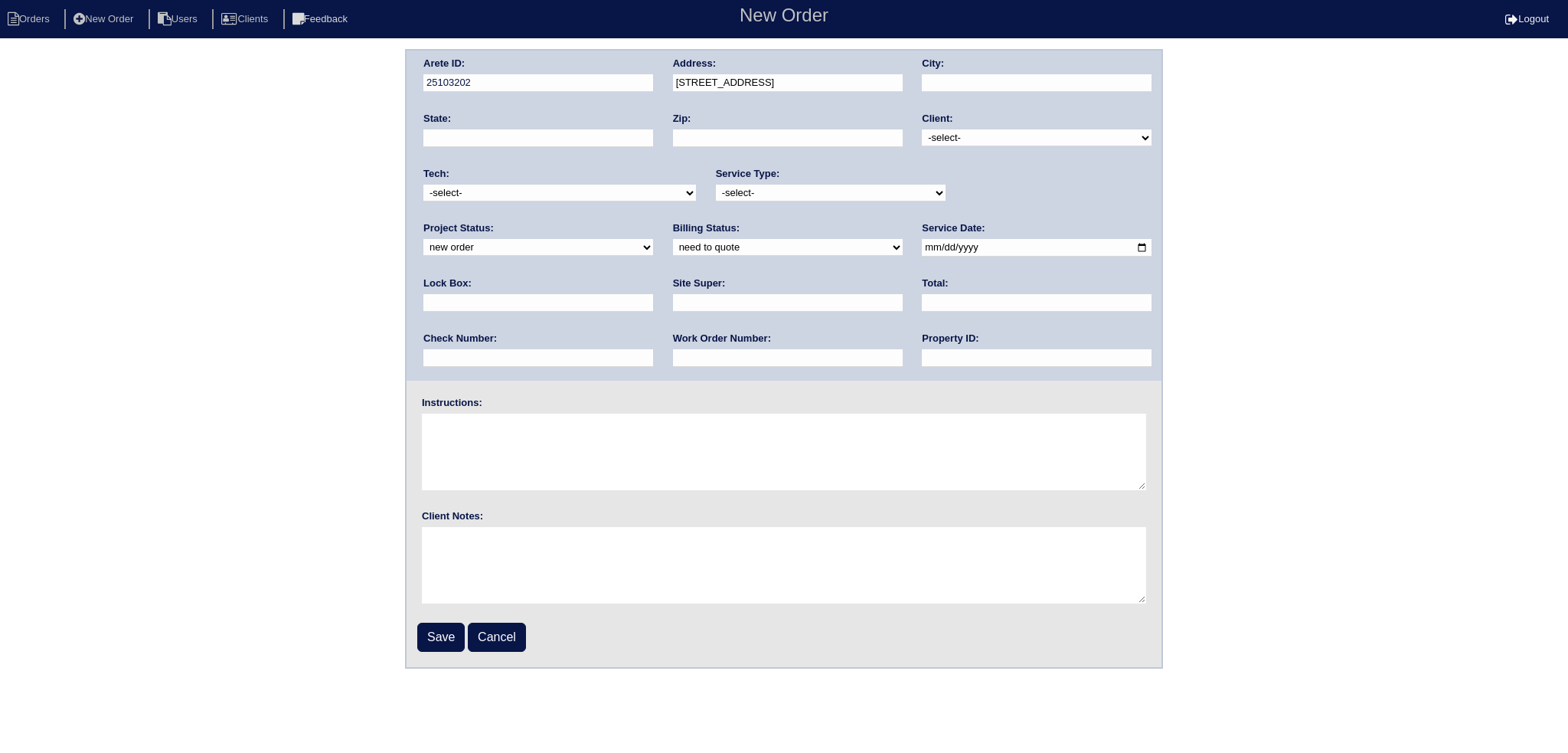
click at [727, 82] on input "[STREET_ADDRESS]" at bounding box center [787, 83] width 230 height 18
drag, startPoint x: 784, startPoint y: 106, endPoint x: 787, endPoint y: 93, distance: 13.3
type input "6044 [GEOGRAPHIC_DATA]"
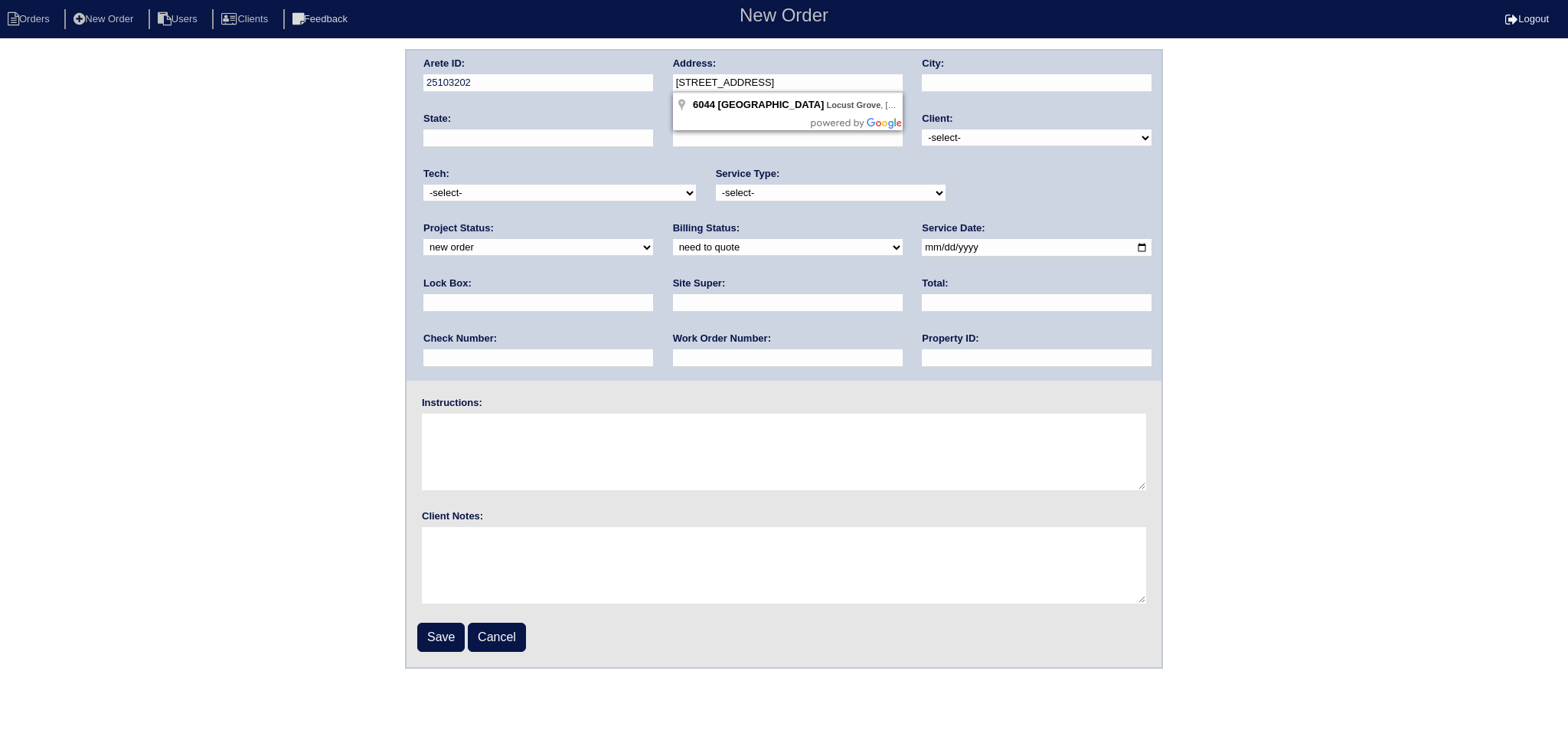
type input "Locust Grove"
type input "GA"
type input "30248"
drag, startPoint x: 1075, startPoint y: 134, endPoint x: 1068, endPoint y: 143, distance: 11.4
click at [1071, 134] on select "-select- TriCon American Homes American Homes 4 Rent First Key Homes Zillow The…" at bounding box center [1037, 138] width 230 height 17
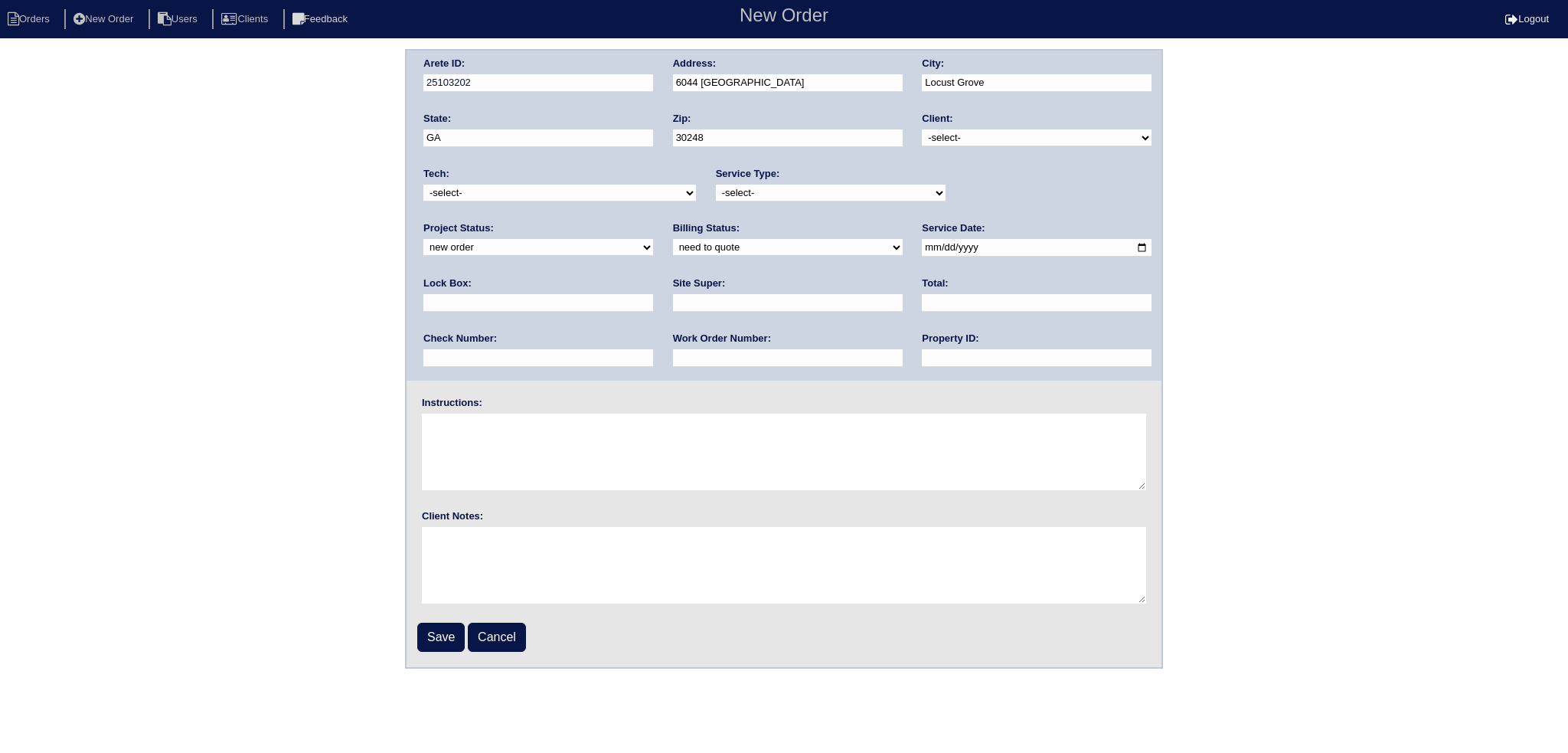
select select "1"
click at [922, 130] on select "-select- TriCon American Homes American Homes 4 Rent First Key Homes Zillow The…" at bounding box center [1037, 138] width 230 height 17
click at [653, 239] on select "new order assigned in progress field complete need to schedule admin review arc…" at bounding box center [538, 247] width 230 height 17
select select "assigned"
click at [653, 239] on select "new order assigned in progress field complete need to schedule admin review arc…" at bounding box center [538, 247] width 230 height 17
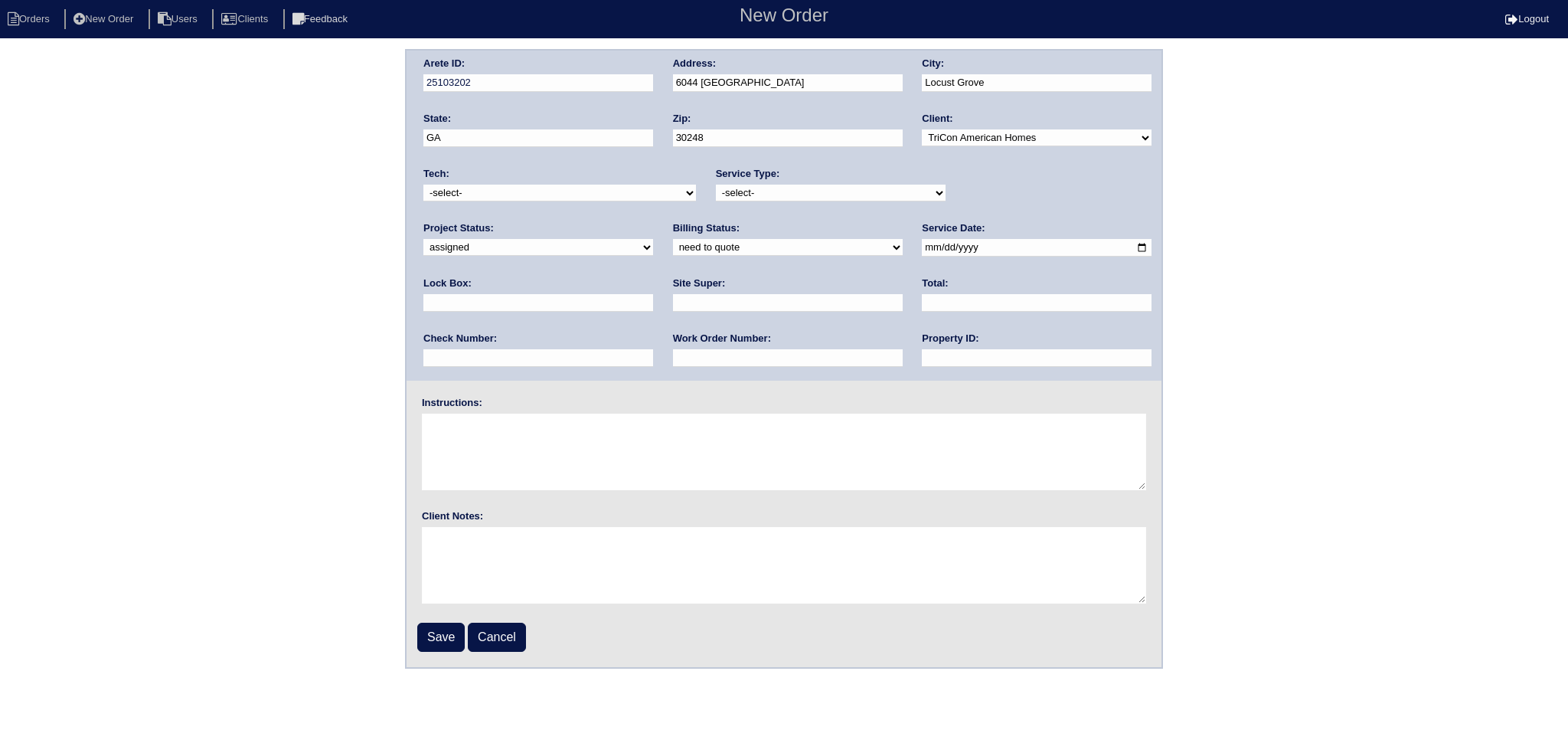
drag, startPoint x: 794, startPoint y: 202, endPoint x: 765, endPoint y: 187, distance: 32.6
click at [793, 202] on div "Service Type: -select- initial service basic service maintenance call replaceme…" at bounding box center [831, 188] width 230 height 43
click at [763, 187] on select "-select- initial service basic service maintenance call replacement scope servi…" at bounding box center [831, 192] width 230 height 17
select select "scope only"
click at [716, 184] on select "-select- initial service basic service maintenance call replacement scope servi…" at bounding box center [831, 192] width 230 height 17
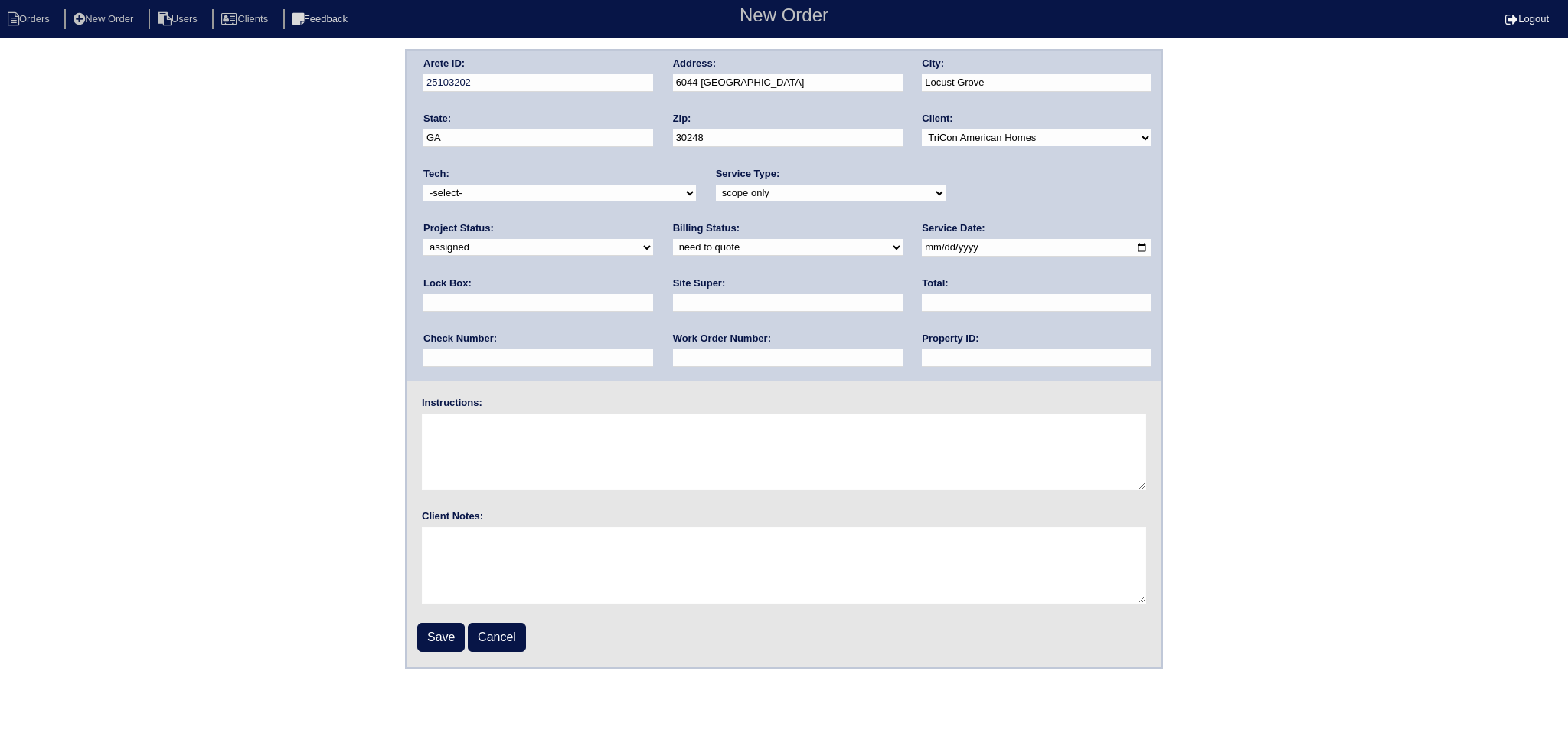
click at [514, 192] on select "-select- aretesmg+backup-tech@gmail.com benjohnholt88@gmail.com callisonhvac@ya…" at bounding box center [559, 192] width 272 height 17
select select "36"
click at [423, 184] on select "-select- aretesmg+backup-tech@gmail.com benjohnholt88@gmail.com callisonhvac@ya…" at bounding box center [559, 192] width 272 height 17
click at [673, 250] on select "need to quote quoted need to invoice invoiced paid warranty purchase order need…" at bounding box center [787, 247] width 230 height 17
select select "in quickbooks"
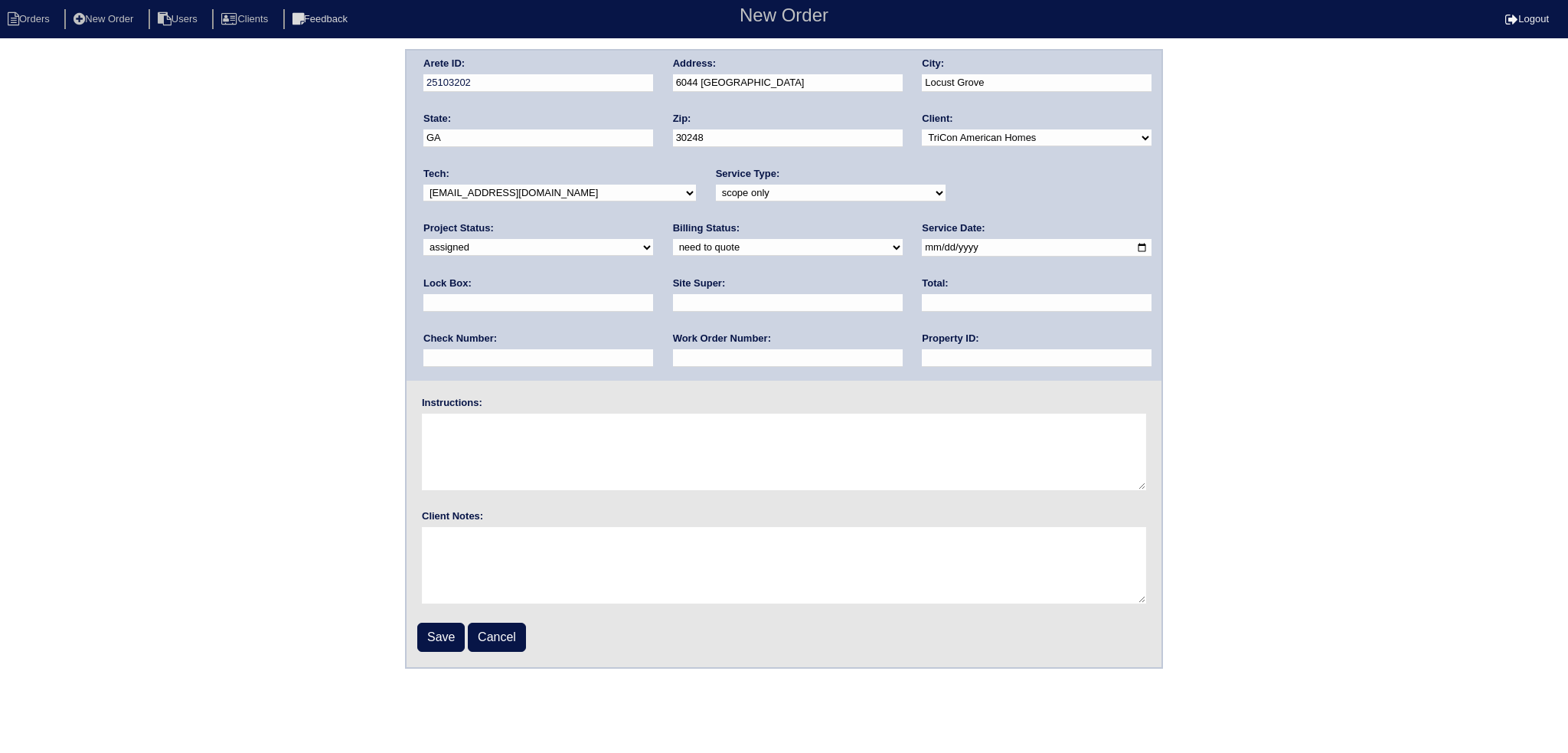
click at [673, 239] on select "need to quote quoted need to invoice invoiced paid warranty purchase order need…" at bounding box center [787, 247] width 230 height 17
click at [922, 243] on input "date" at bounding box center [1037, 248] width 230 height 18
type input "2025-09-02"
click at [922, 363] on input "text" at bounding box center [1037, 358] width 230 height 18
type input "N/A"
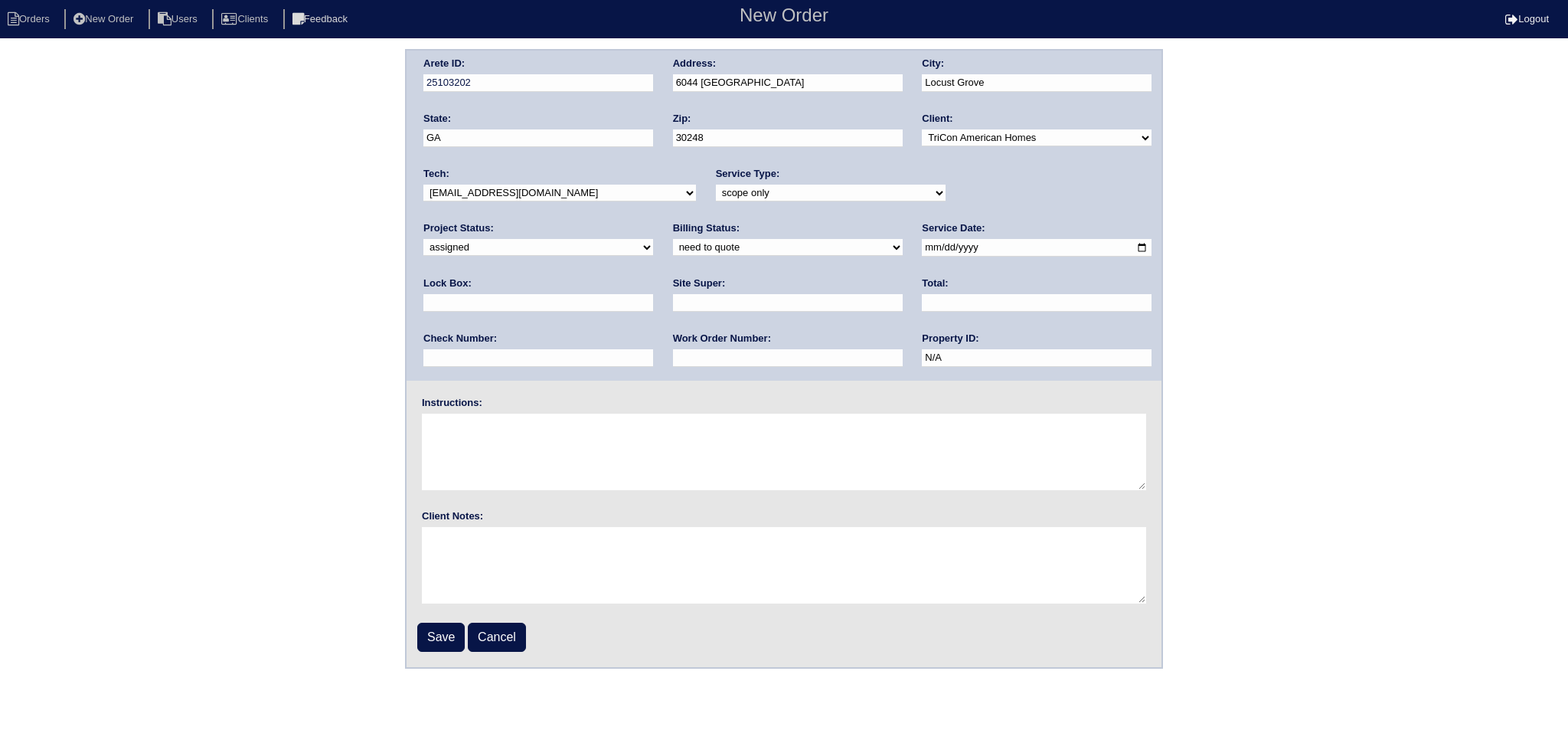
click at [771, 380] on fieldset "Arete ID: 25103202 Address: 6044 Golf View Crossing City: Locust Grove State: G…" at bounding box center [784, 359] width 755 height 616
click at [426, 650] on fieldset "Arete ID: 25103202 Address: 6044 Golf View Crossing City: Locust Grove State: G…" at bounding box center [784, 359] width 755 height 616
click at [430, 648] on input "Save" at bounding box center [441, 636] width 48 height 29
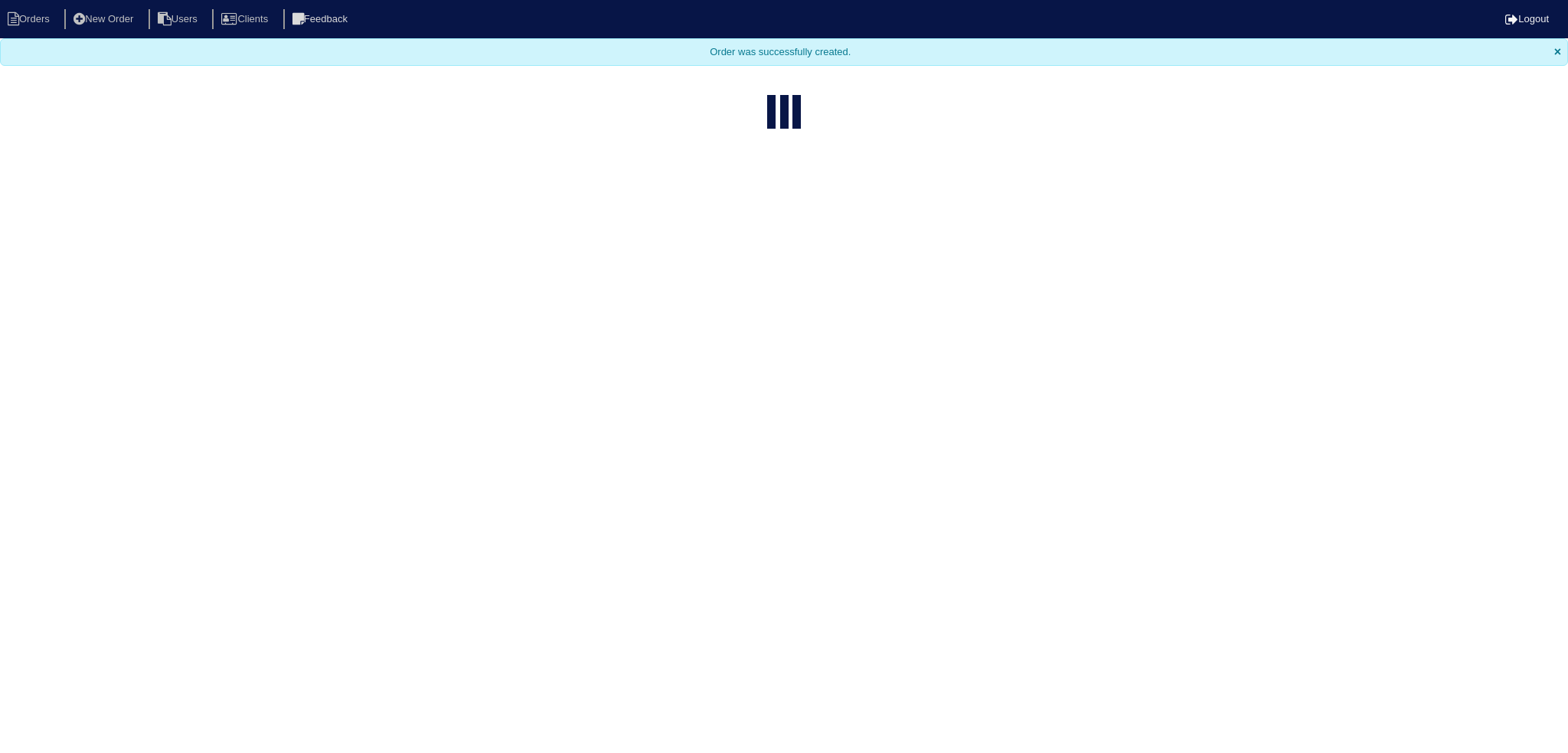
select select "15"
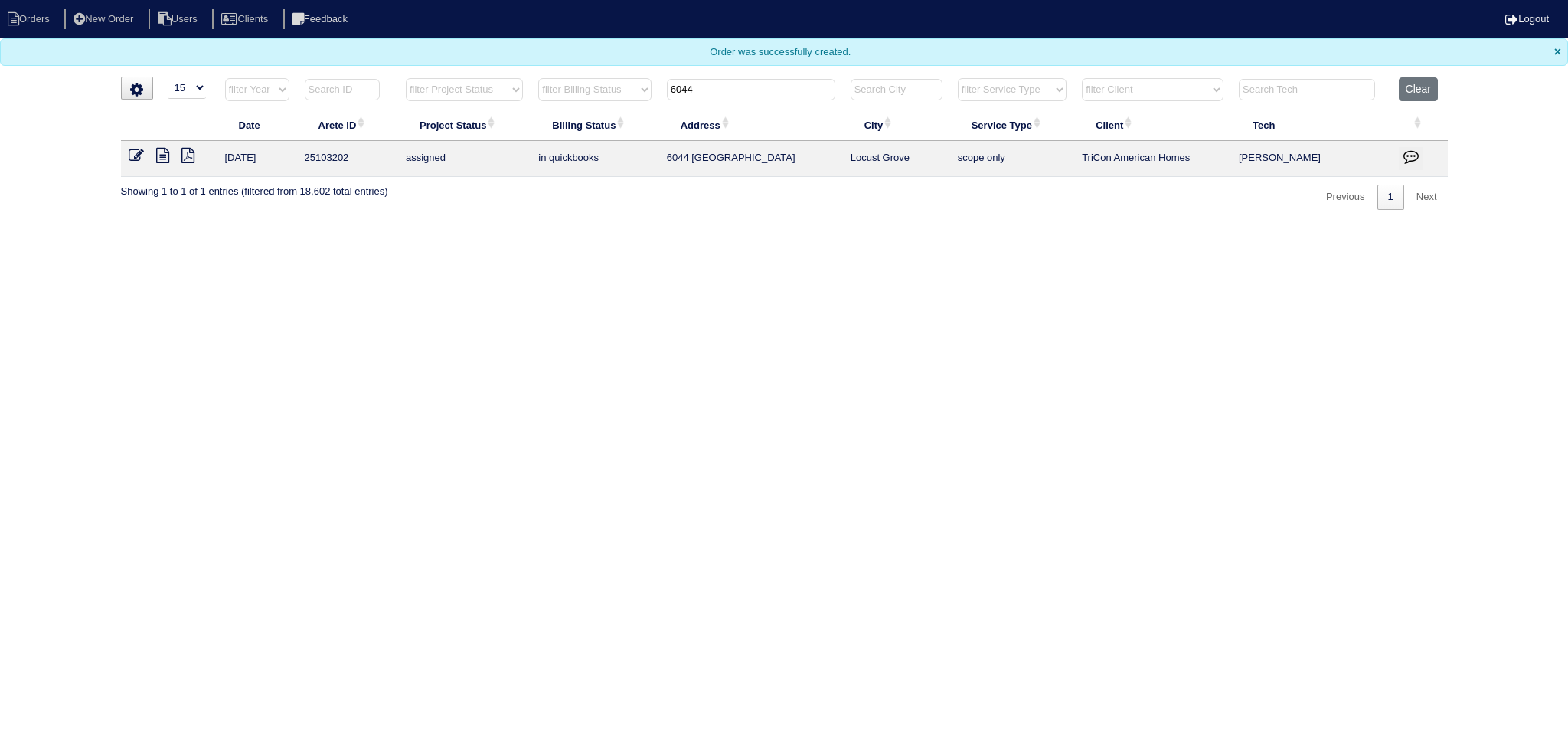
click at [747, 82] on input "6044" at bounding box center [751, 90] width 168 height 22
click at [745, 82] on input "6044" at bounding box center [751, 90] width 168 height 22
type input "6"
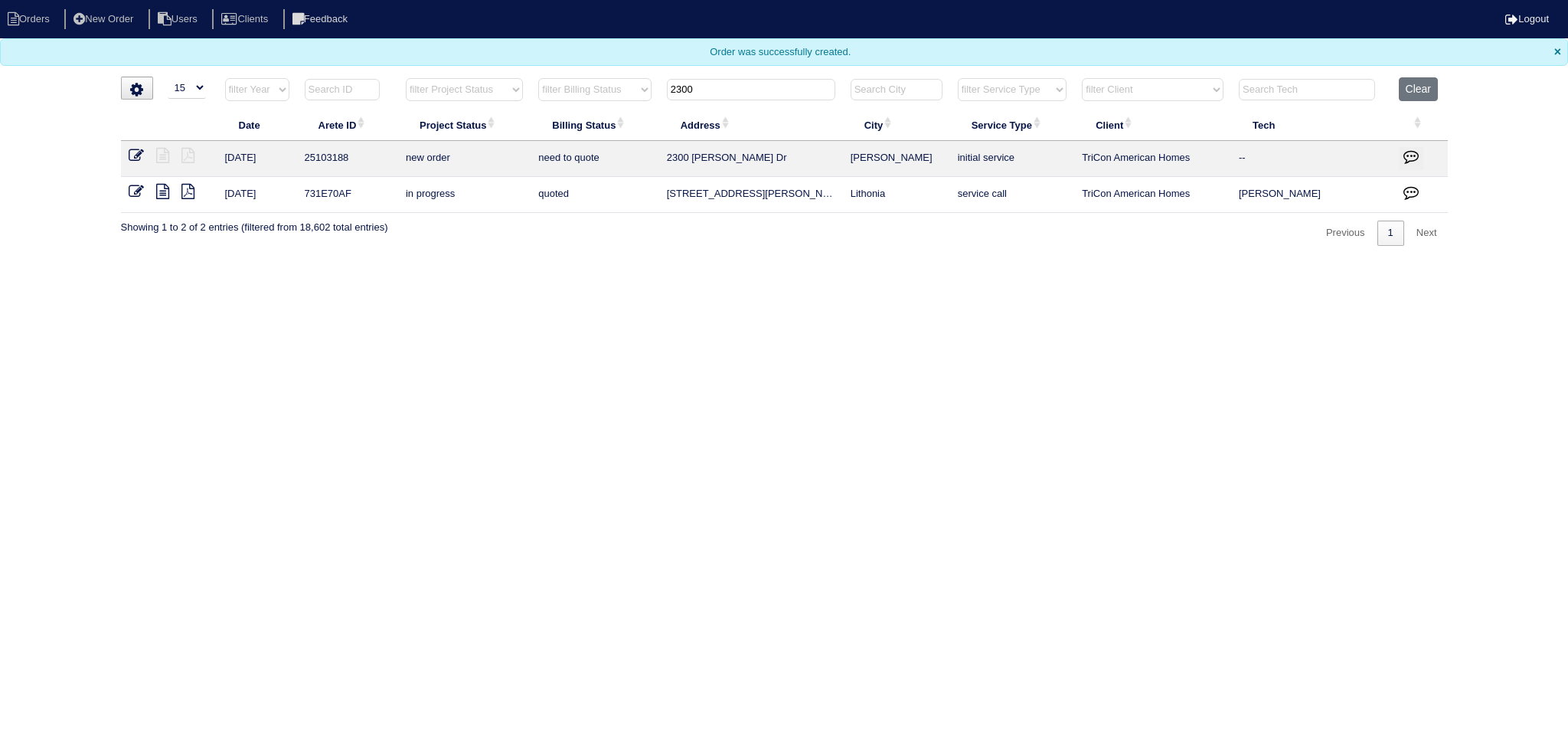
type input "2300"
click at [136, 155] on icon at bounding box center [136, 155] width 15 height 15
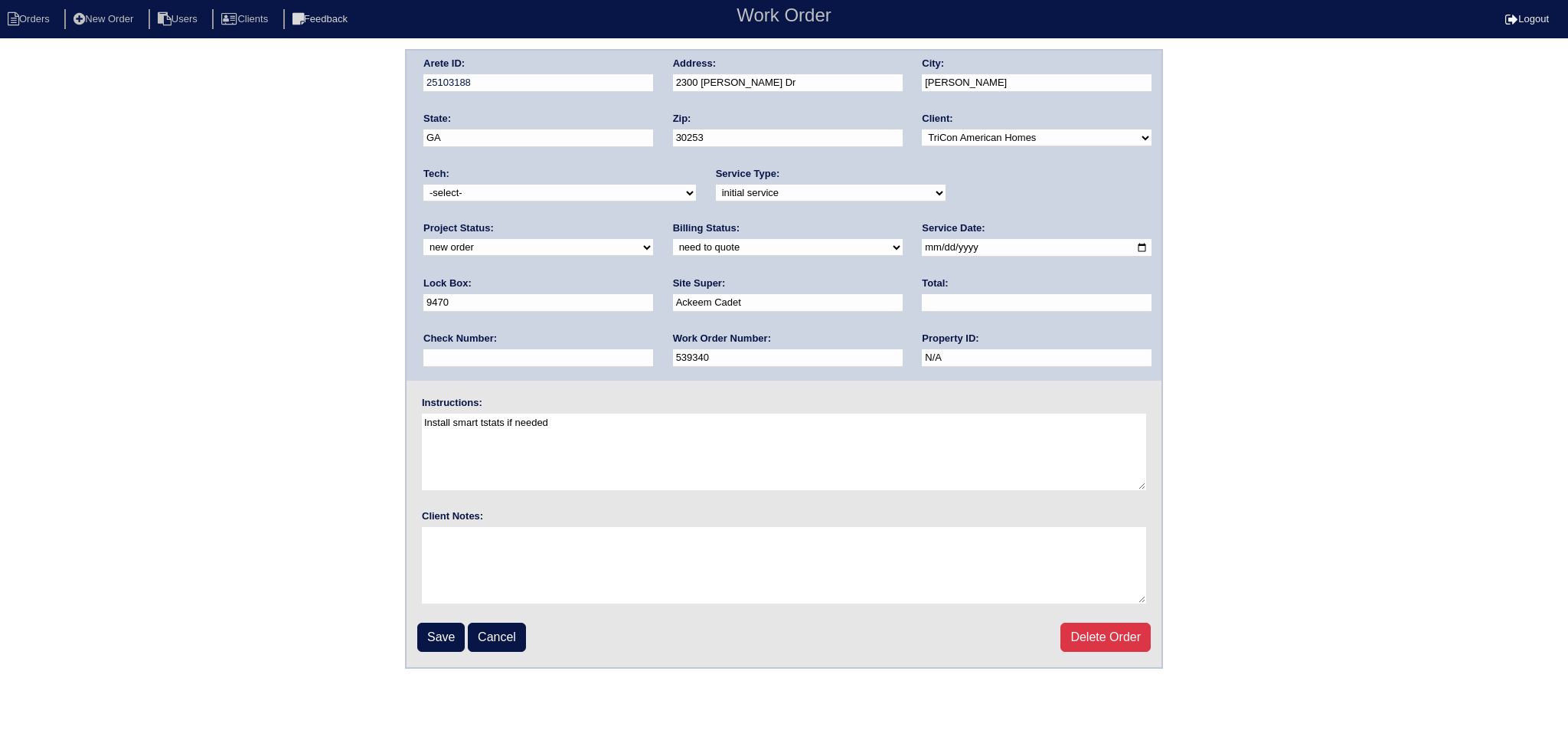
click at [653, 239] on select "new order assigned in progress field complete need to schedule admin review arc…" at bounding box center [538, 247] width 230 height 17
select select "assigned"
click at [653, 239] on select "new order assigned in progress field complete need to schedule admin review arc…" at bounding box center [538, 247] width 230 height 17
drag, startPoint x: 899, startPoint y: 245, endPoint x: 885, endPoint y: 264, distance: 23.6
click at [922, 245] on input "2025-08-29" at bounding box center [1037, 248] width 230 height 18
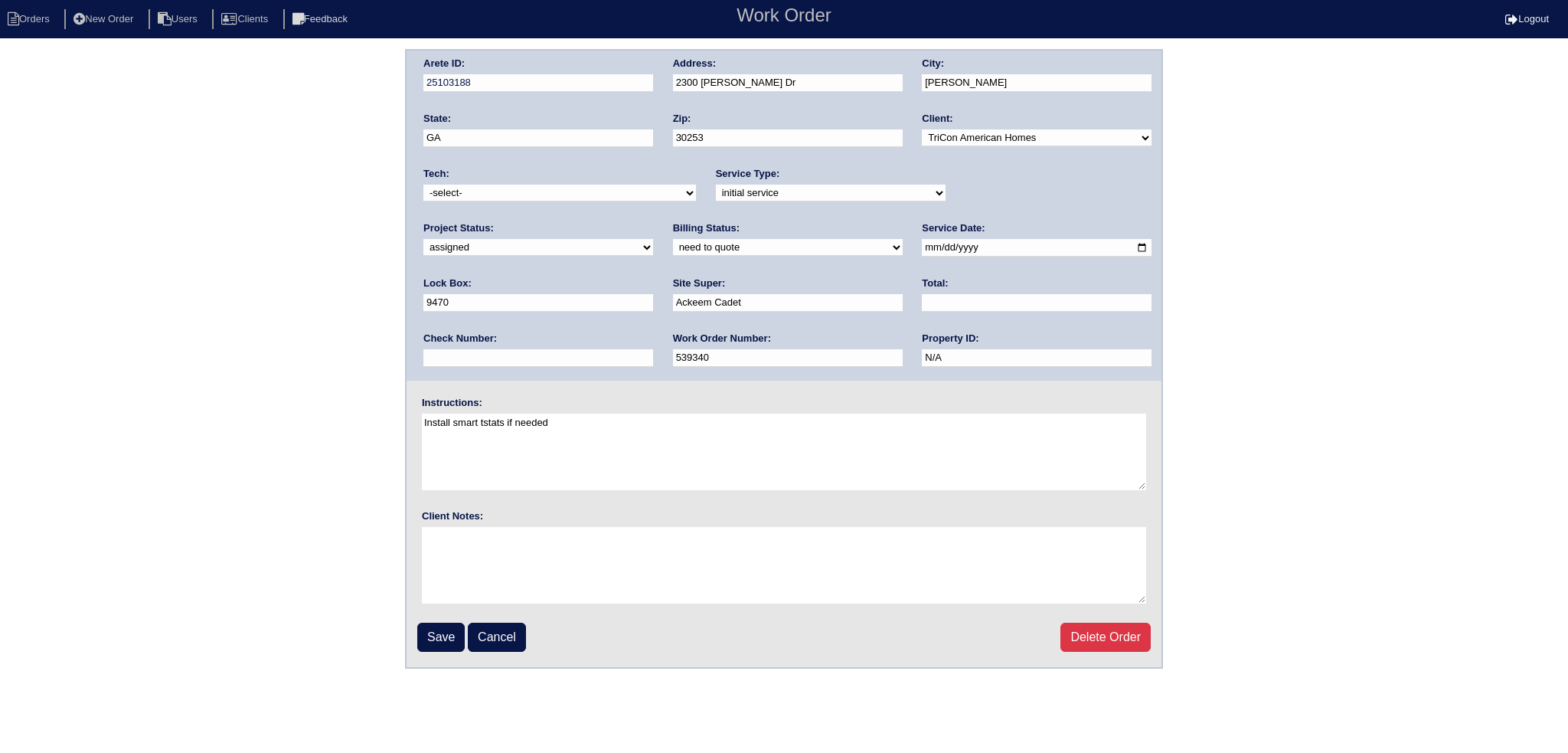
click at [922, 248] on input "2025-08-29" at bounding box center [1037, 248] width 230 height 18
type input "2025-09-02"
click at [553, 182] on div "Tech: -select- aretesmg+backup-tech@gmail.com benjohnholt88@gmail.com callisonh…" at bounding box center [559, 188] width 272 height 43
click at [542, 195] on select "-select- aretesmg+backup-tech@gmail.com benjohnholt88@gmail.com callisonhvac@ya…" at bounding box center [559, 192] width 272 height 17
select select "36"
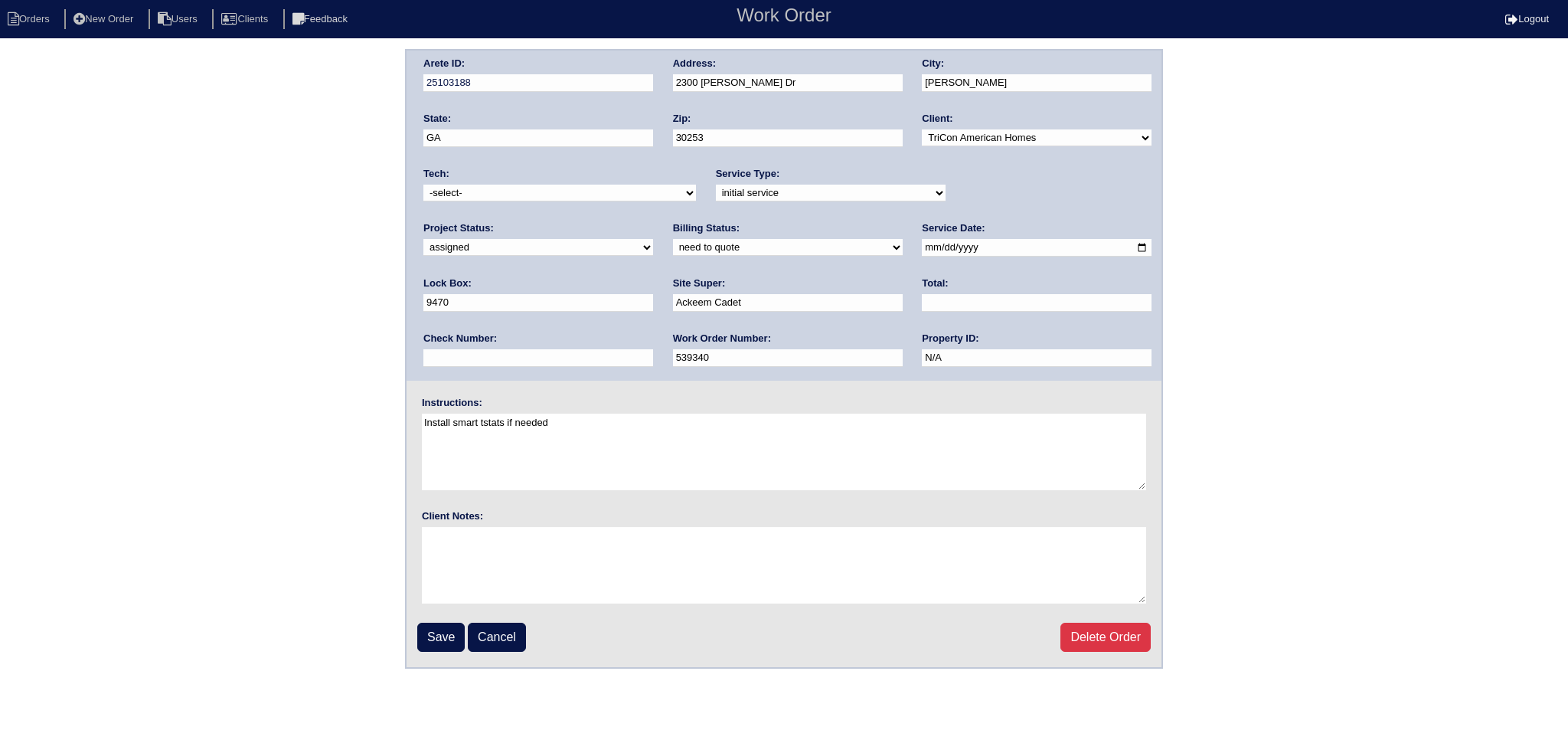
click at [423, 184] on select "-select- aretesmg+backup-tech@gmail.com benjohnholt88@gmail.com callisonhvac@ya…" at bounding box center [559, 192] width 272 height 17
click at [673, 244] on select "need to quote quoted need to invoice invoiced paid warranty purchase order need…" at bounding box center [787, 247] width 230 height 17
click at [946, 378] on div "Arete ID: 25103188 Address: 2300 Marlin Dr City: McDonough State: GA Zip: 30253…" at bounding box center [784, 215] width 755 height 330
click at [982, 330] on div "Arete ID: 25103188 Address: 2300 Marlin Dr City: McDonough State: GA Zip: 30253…" at bounding box center [784, 215] width 755 height 330
click at [439, 622] on input "Save" at bounding box center [441, 636] width 48 height 29
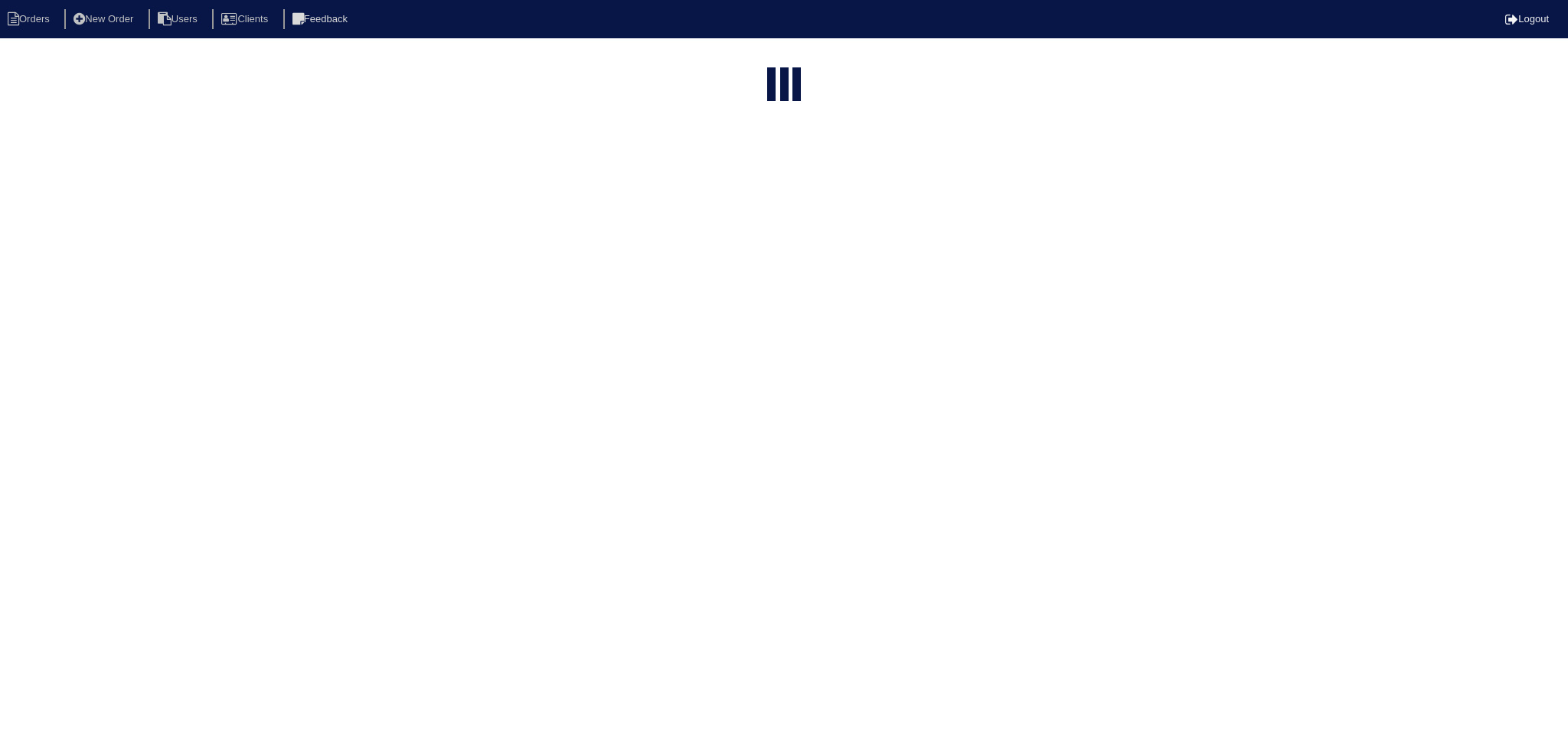
select select "15"
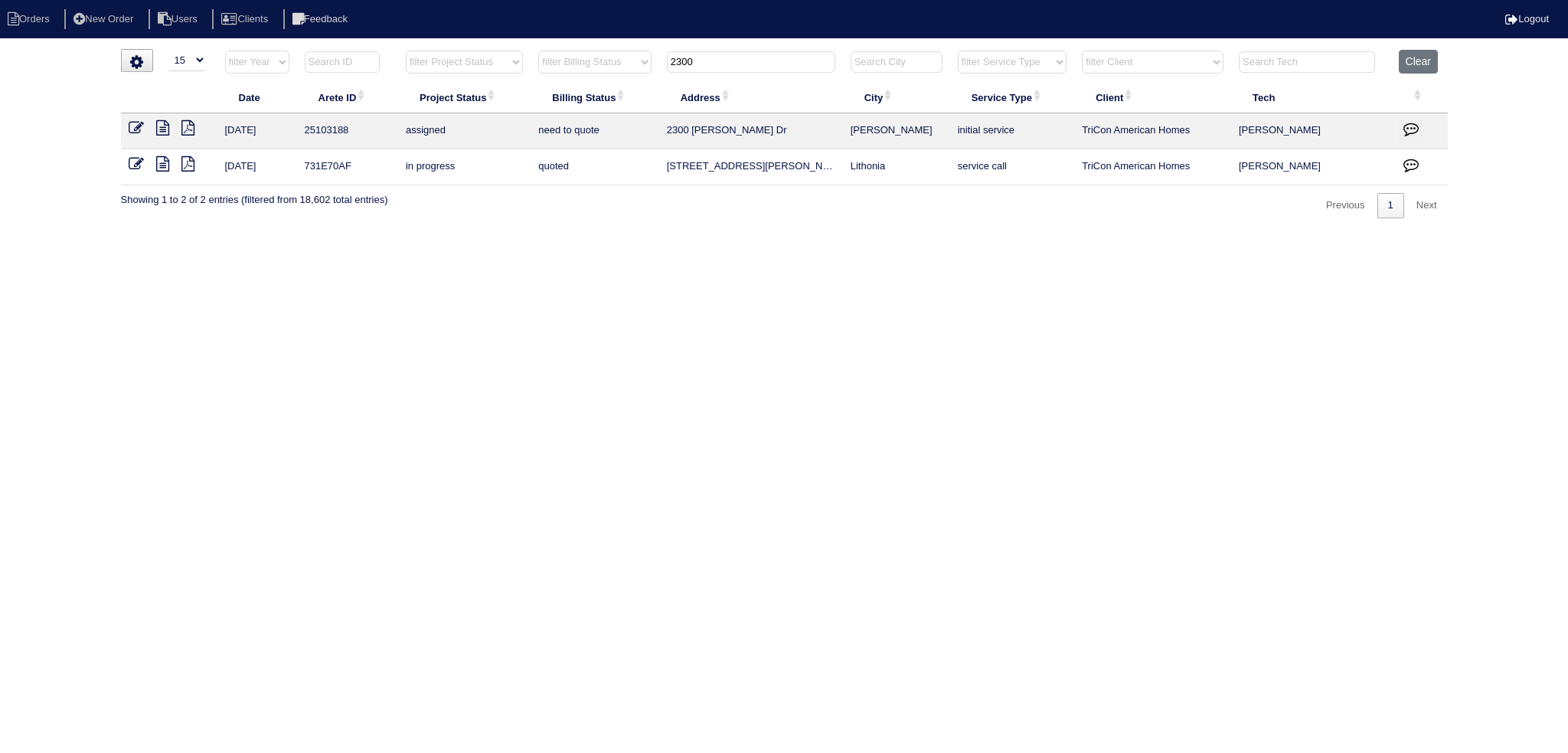
click at [548, 65] on tr "filter Year -- Any Year -- 2025 2024 2023 2022 2021 2020 2019 filter Project St…" at bounding box center [784, 65] width 1327 height 32
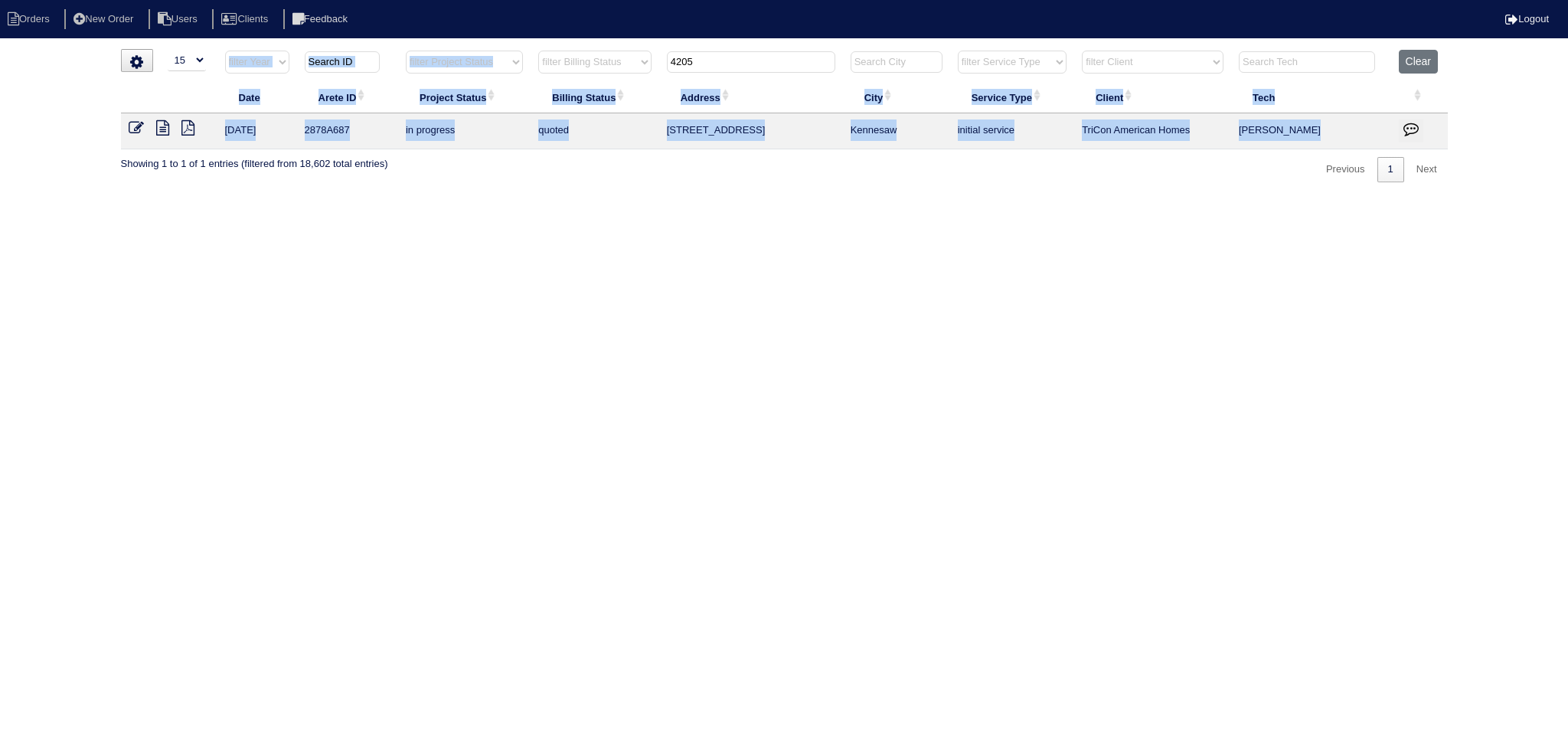
drag, startPoint x: 688, startPoint y: 52, endPoint x: 602, endPoint y: 56, distance: 86.1
click at [592, 58] on tr "filter Year -- Any Year -- 2025 2024 2023 2022 2021 2020 2019 filter Project St…" at bounding box center [784, 65] width 1327 height 32
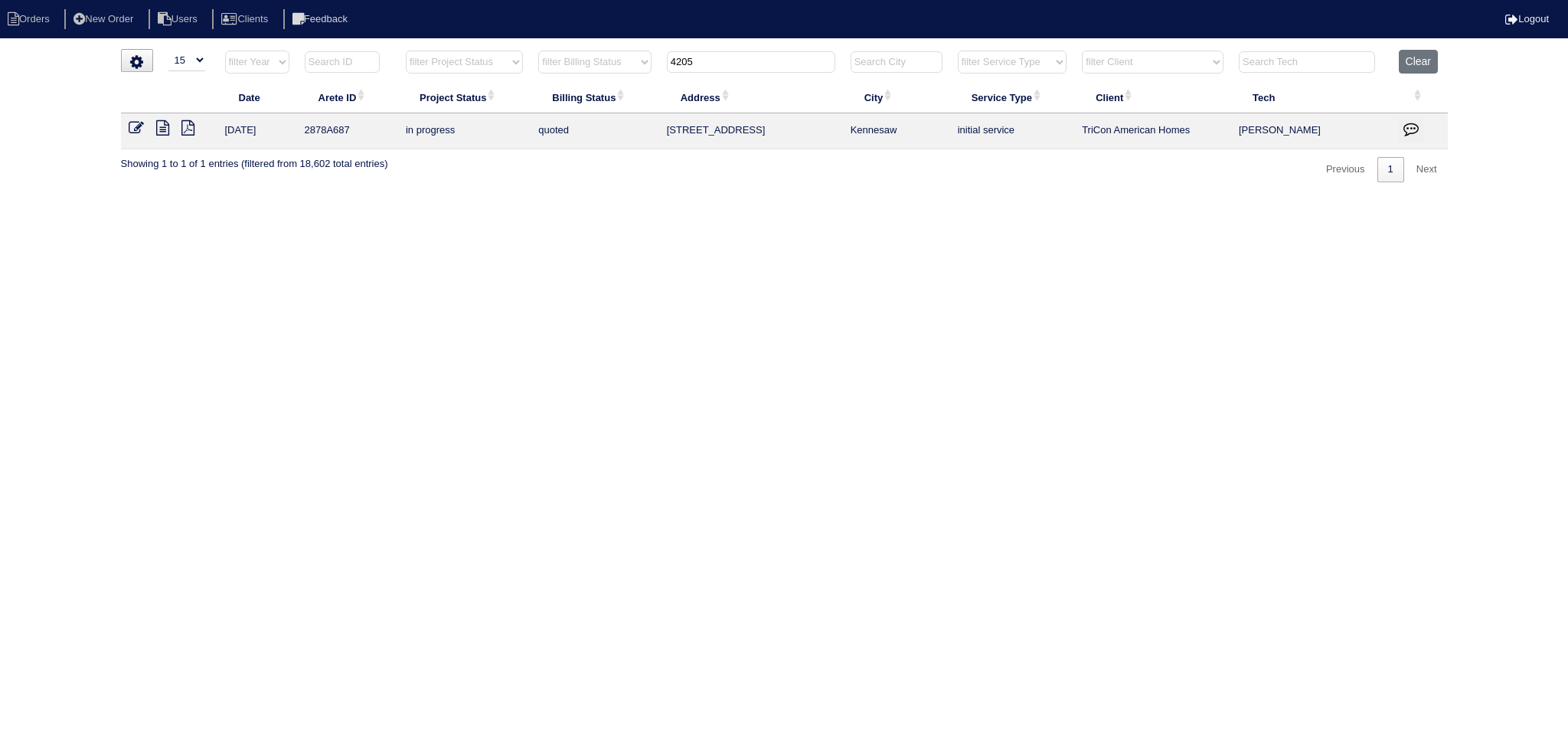
click at [741, 60] on input "4205" at bounding box center [751, 62] width 168 height 22
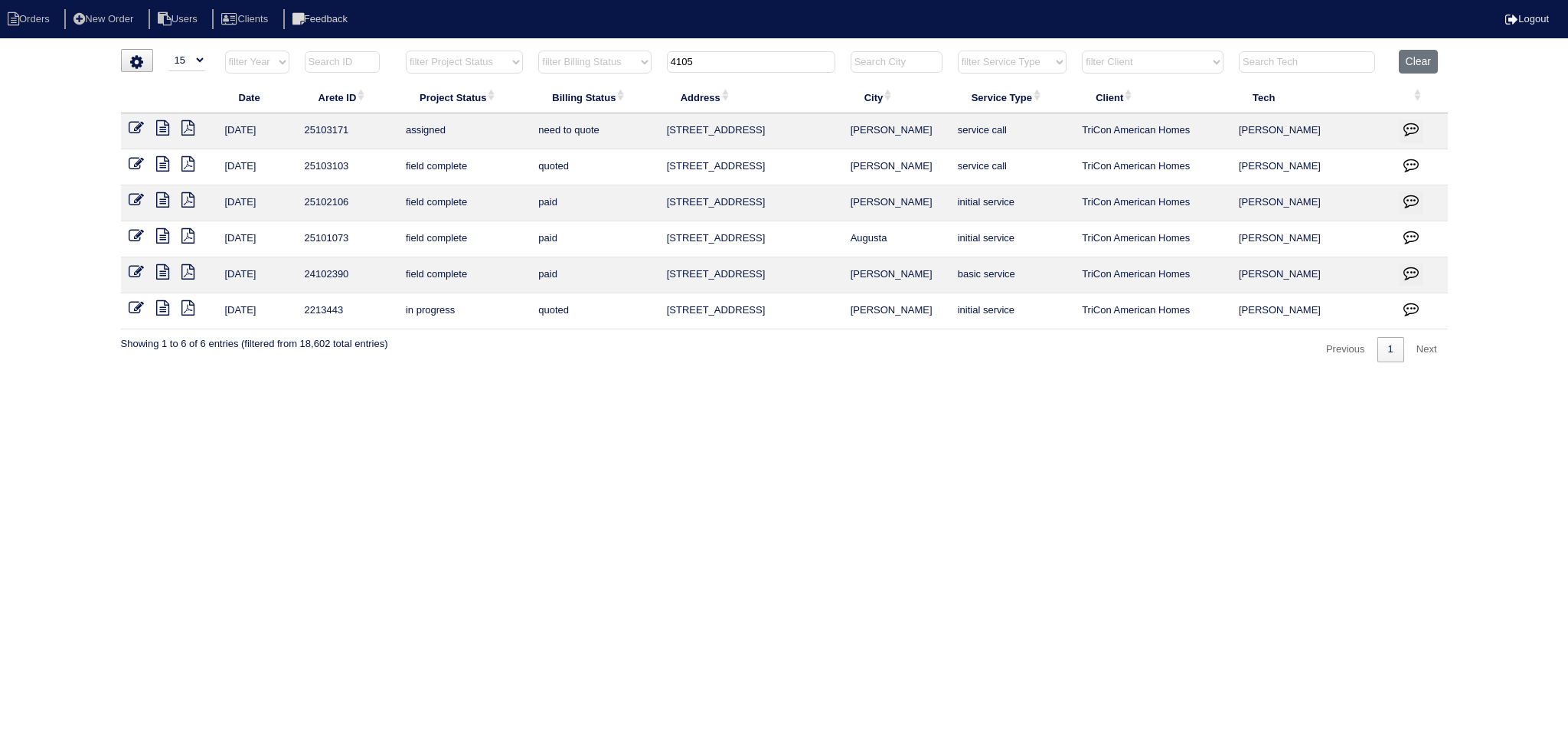
type input "4105"
click at [135, 131] on icon at bounding box center [136, 127] width 15 height 15
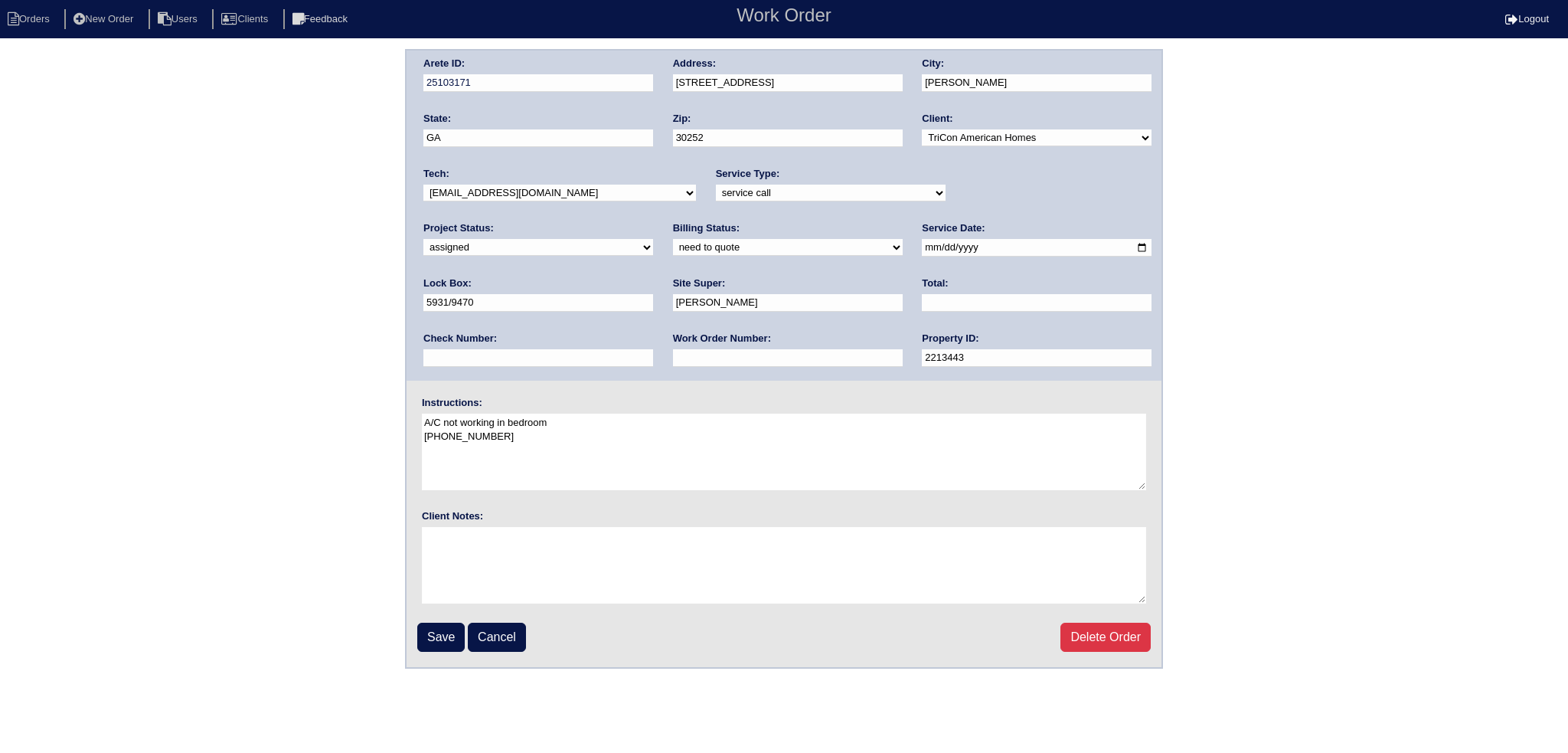
click at [922, 243] on input "[DATE]" at bounding box center [1037, 248] width 230 height 18
type input "[DATE]"
click at [423, 632] on input "Save" at bounding box center [441, 636] width 48 height 29
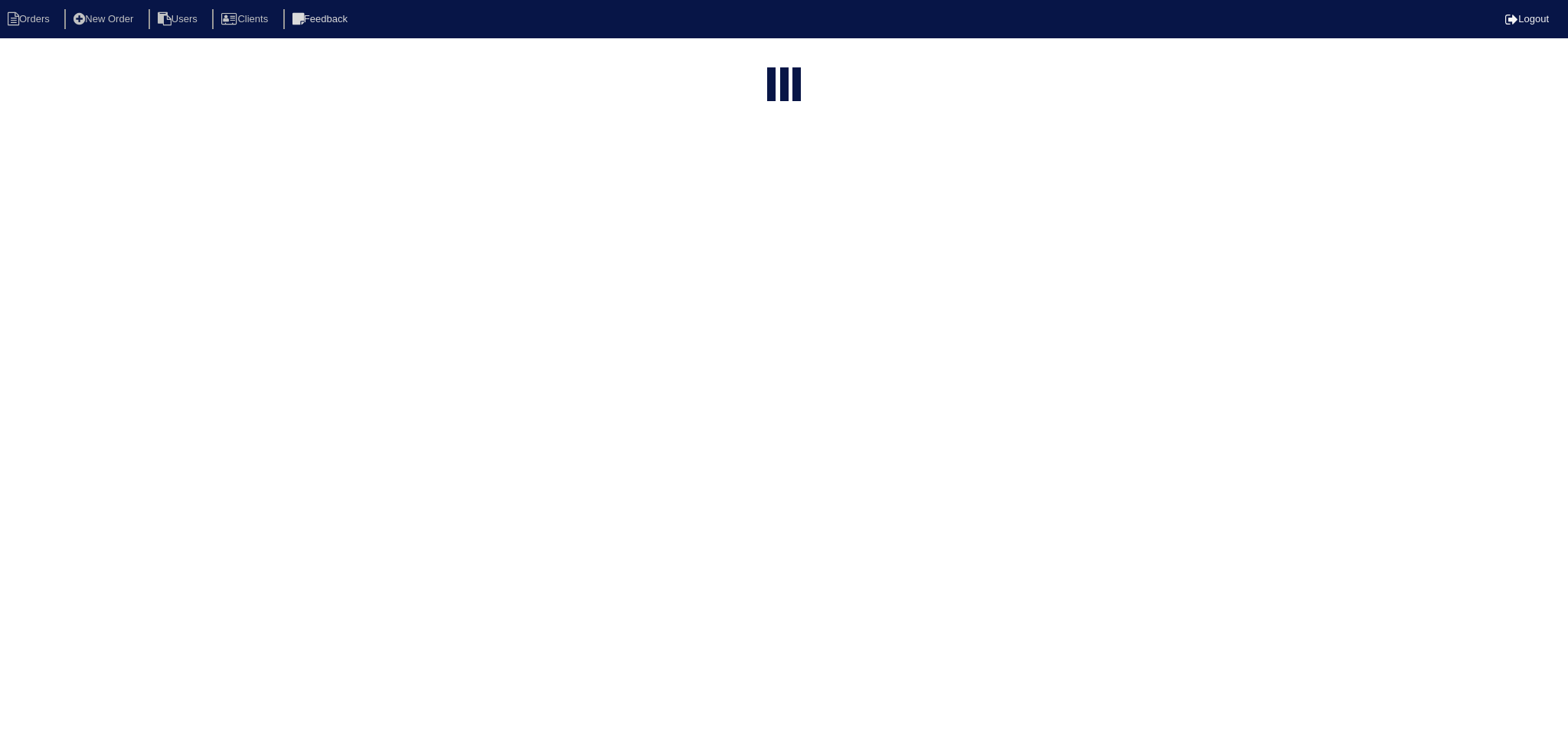
select select "15"
type input "4105"
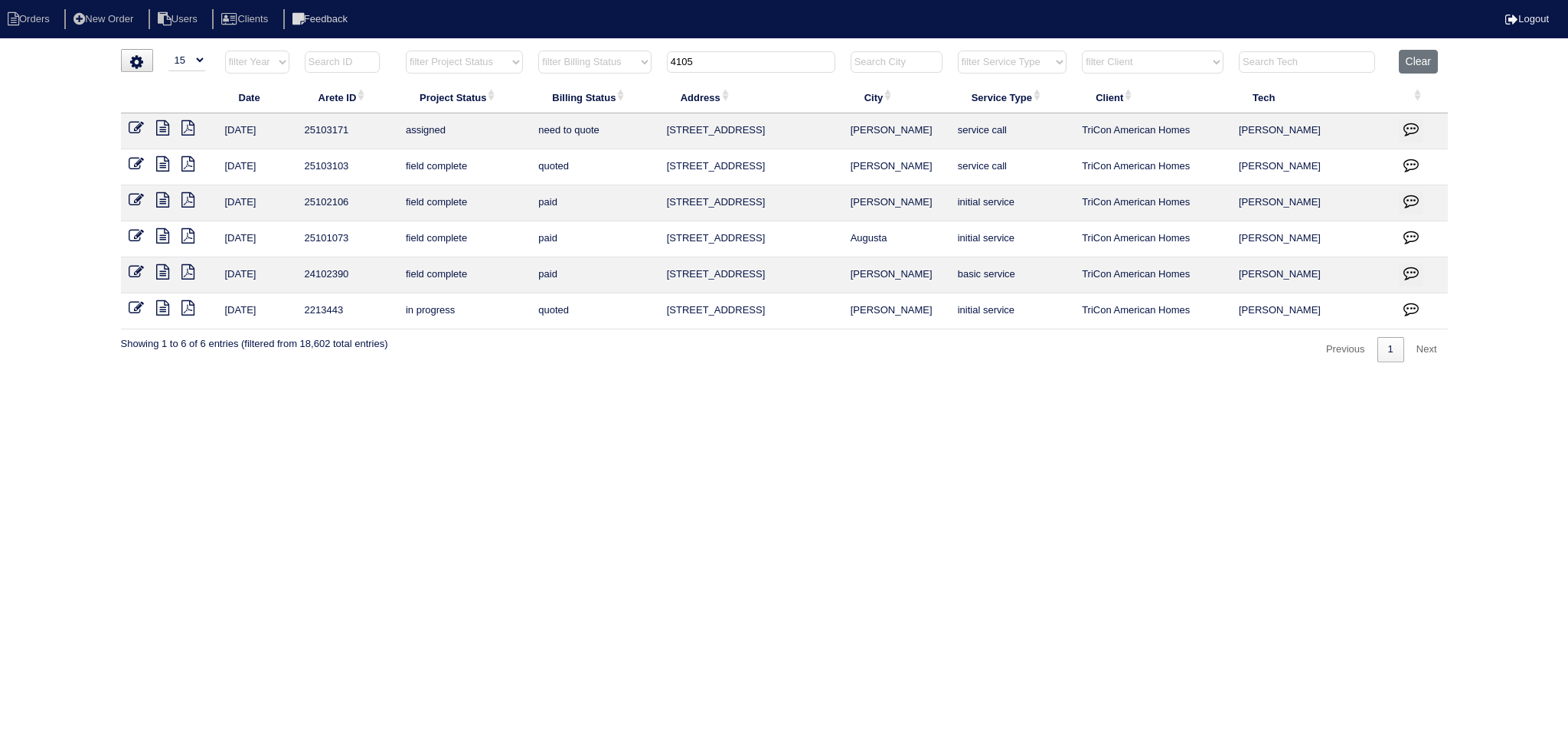
click at [758, 54] on input "4105" at bounding box center [751, 62] width 168 height 22
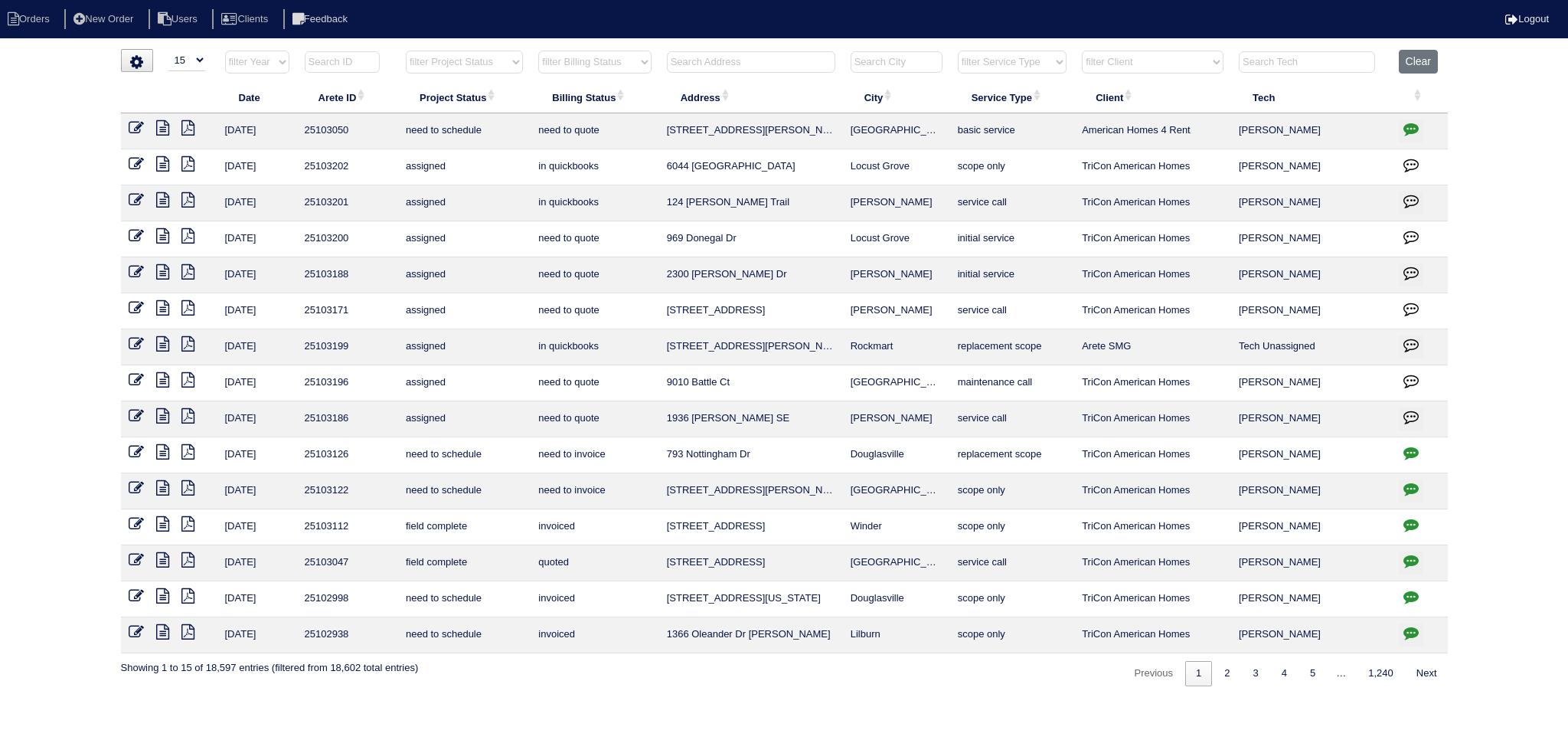
drag, startPoint x: 1411, startPoint y: 54, endPoint x: 1446, endPoint y: 0, distance: 64.4
click at [1414, 53] on button "Clear" at bounding box center [1417, 61] width 39 height 24
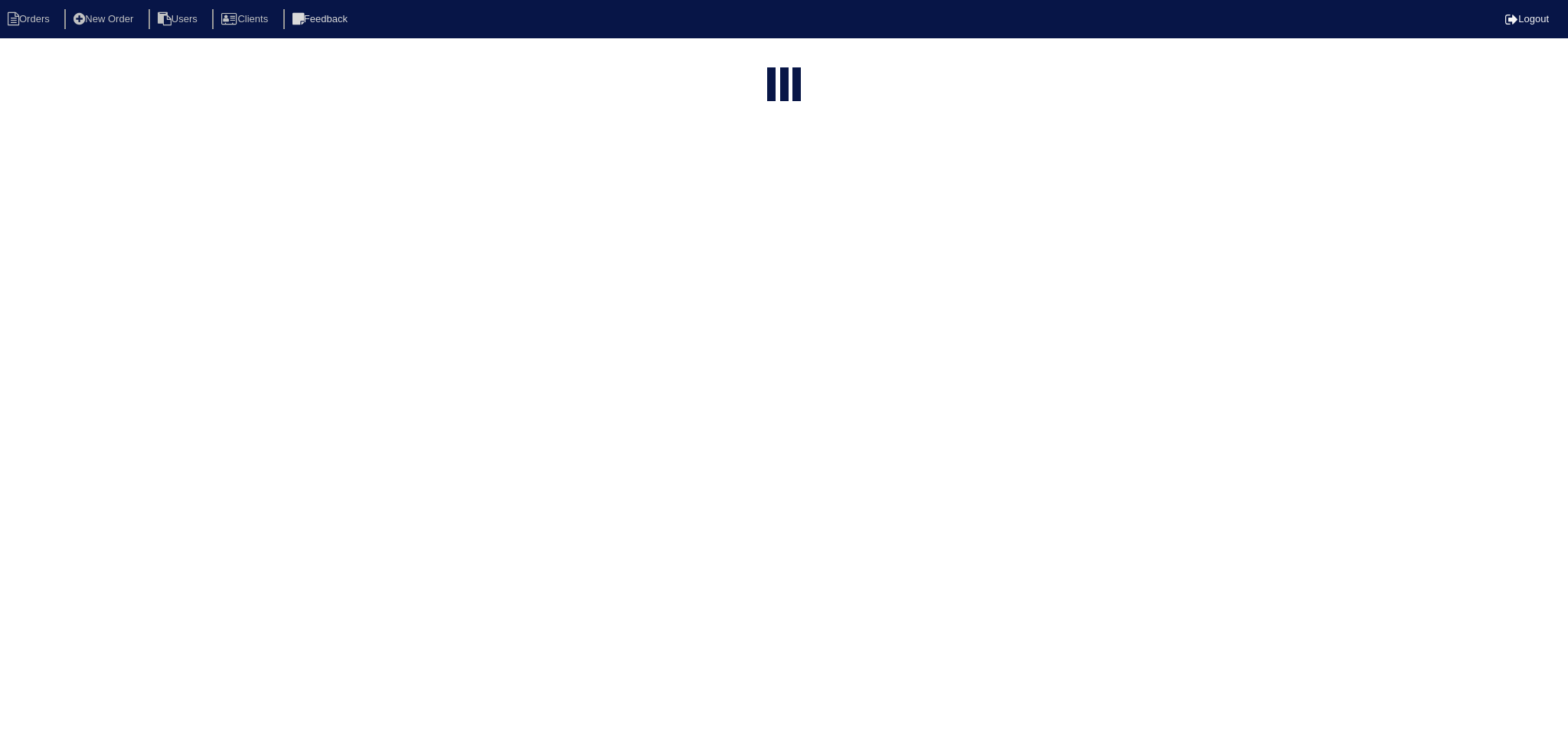
select select "15"
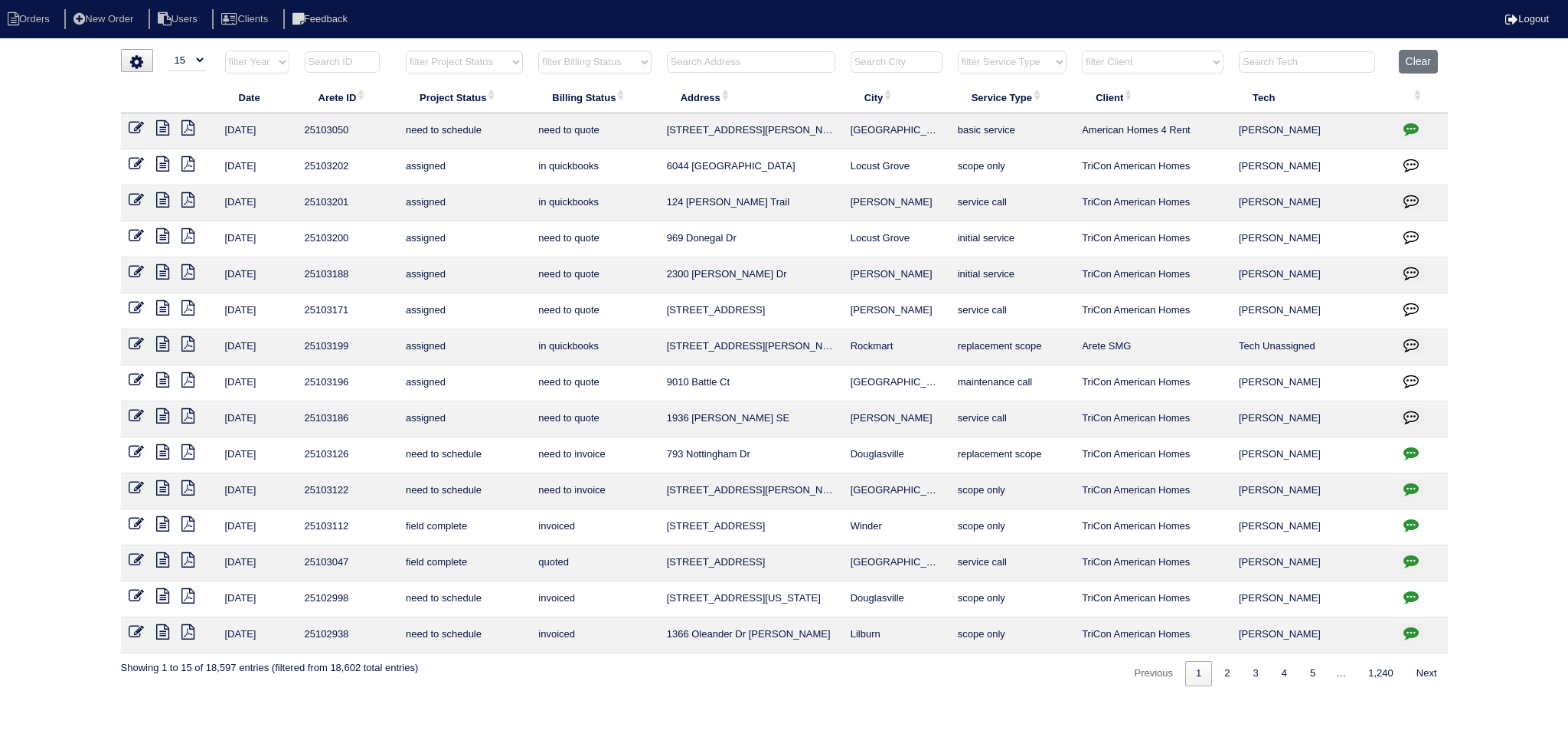
click at [726, 60] on input "text" at bounding box center [751, 62] width 168 height 22
click at [778, 74] on th at bounding box center [752, 65] width 184 height 32
click at [770, 62] on input "text" at bounding box center [751, 62] width 168 height 22
click at [770, 61] on input "text" at bounding box center [751, 62] width 168 height 22
click at [761, 64] on input "text" at bounding box center [751, 62] width 168 height 22
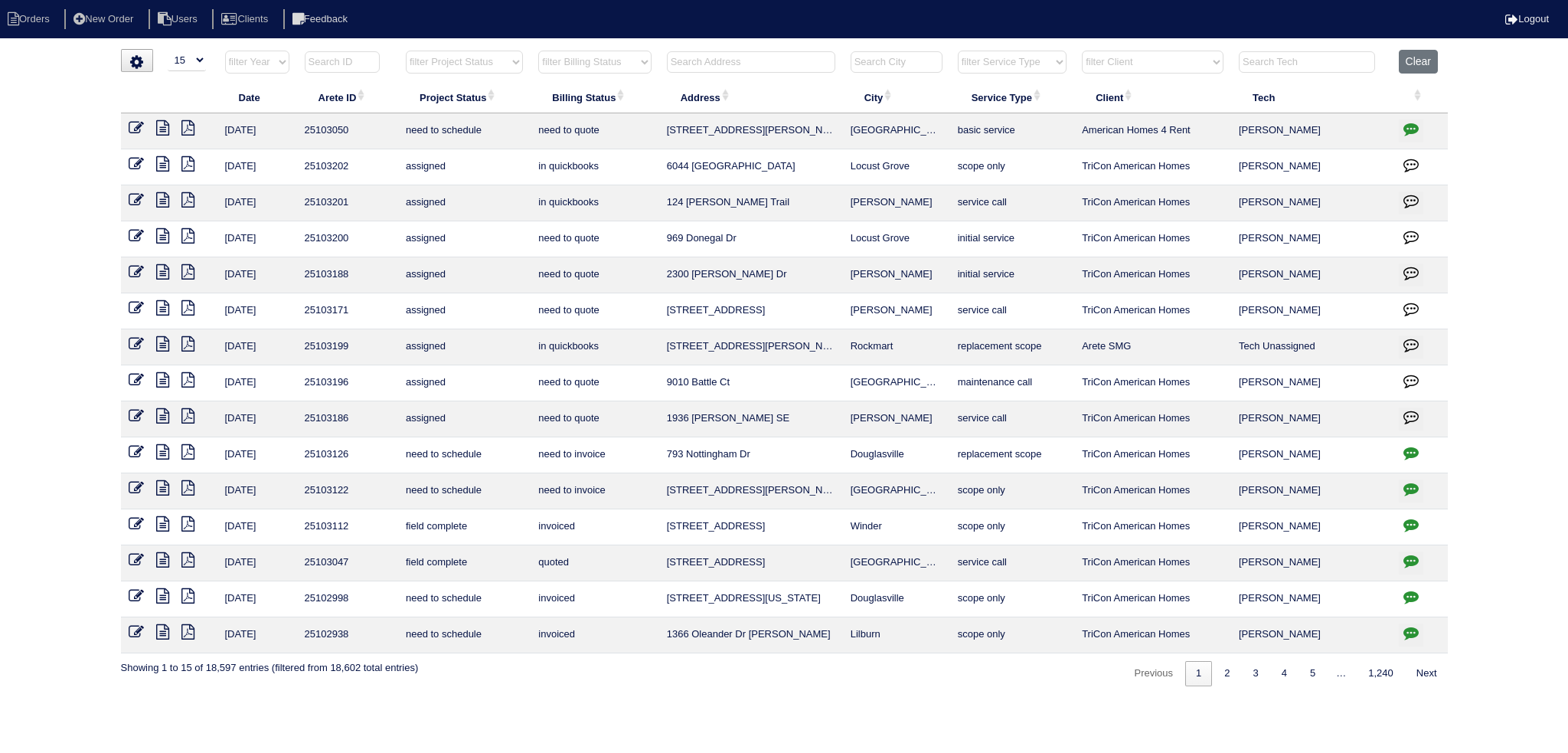
click at [769, 60] on input "text" at bounding box center [751, 62] width 168 height 22
click at [772, 63] on input "text" at bounding box center [751, 62] width 168 height 22
click at [727, 53] on input "text" at bounding box center [751, 62] width 168 height 22
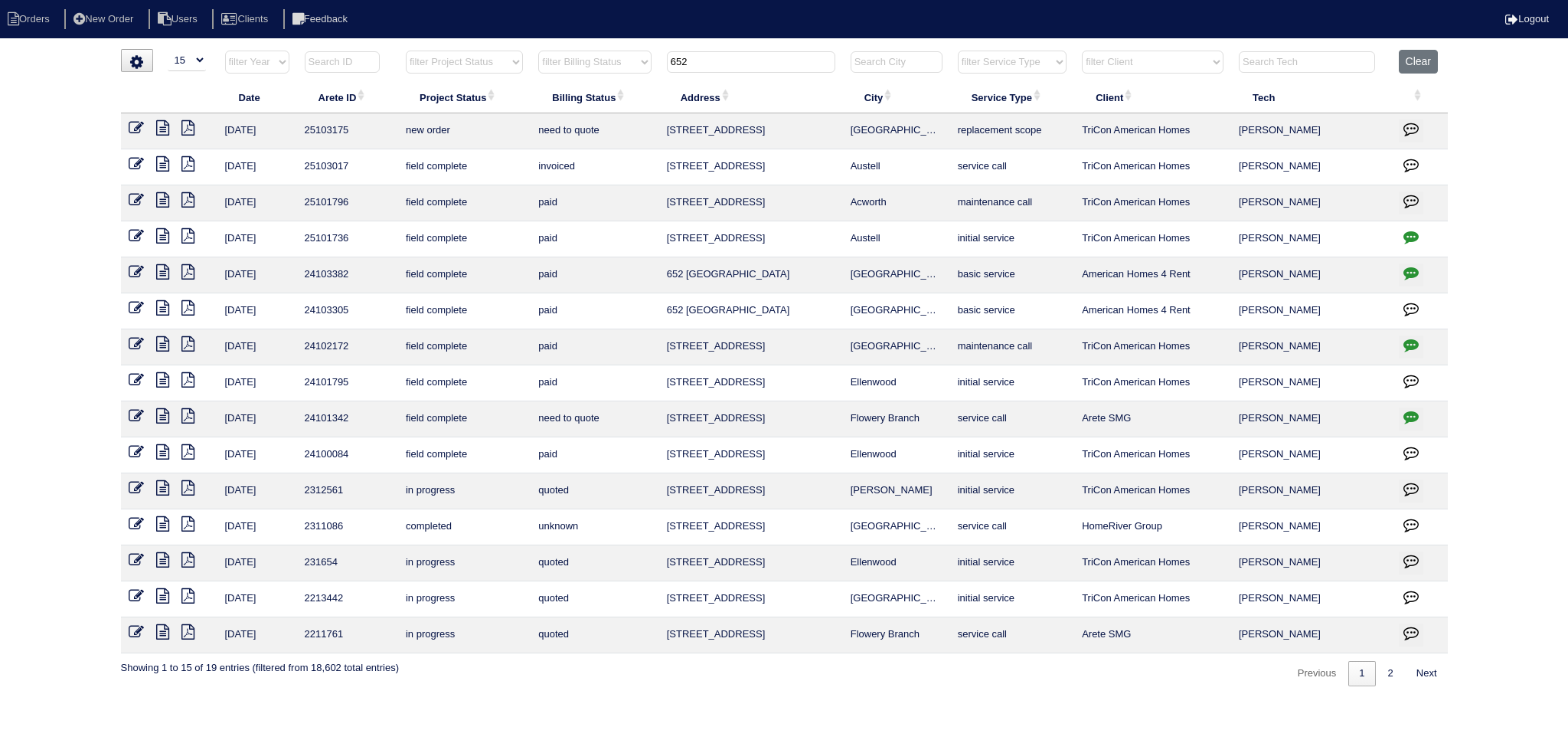
type input "652"
click at [127, 126] on td at bounding box center [168, 131] width 96 height 36
click at [134, 128] on icon at bounding box center [136, 127] width 15 height 15
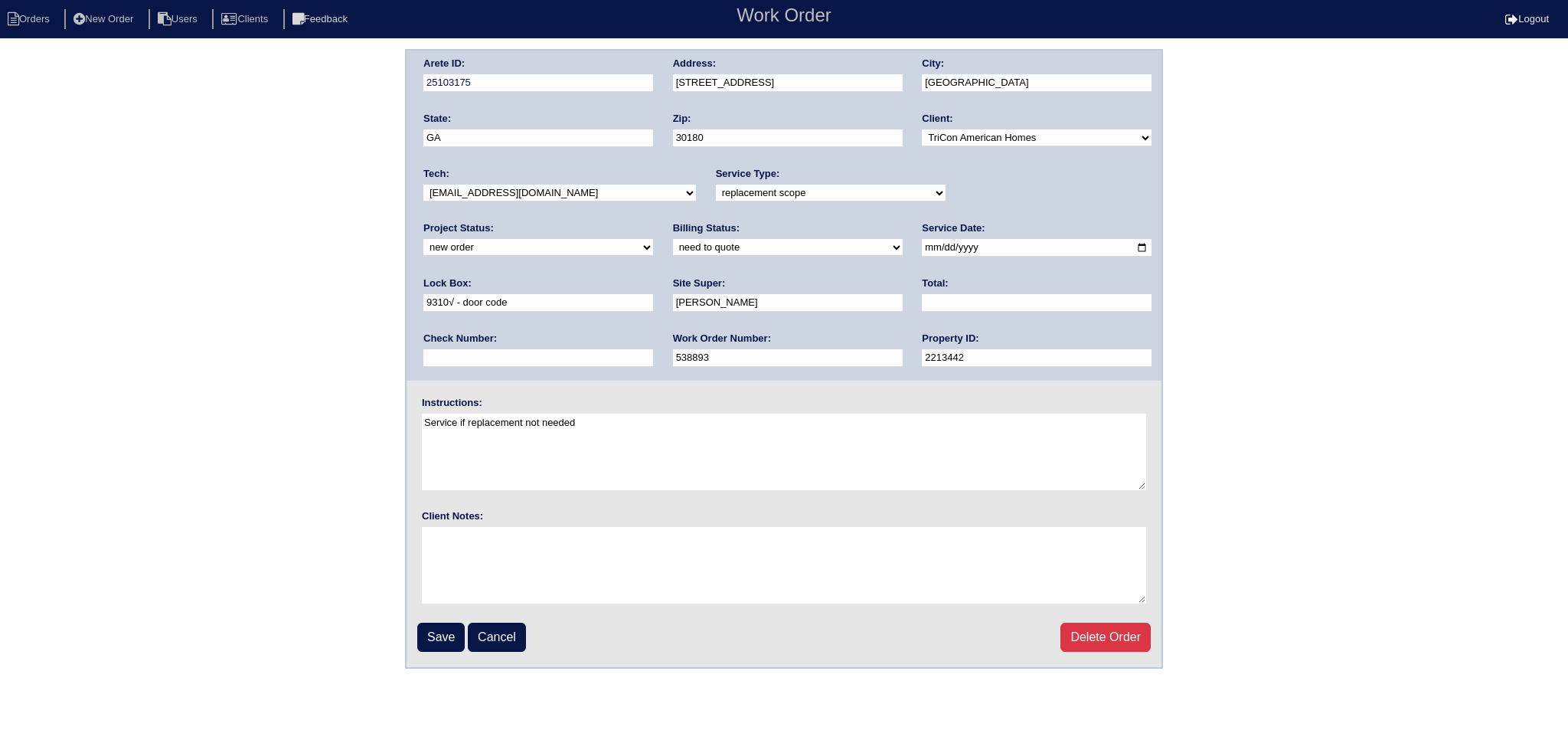
select select "assigned"
click at [653, 239] on select "new order assigned in progress field complete need to schedule admin review arc…" at bounding box center [538, 247] width 230 height 17
click at [922, 249] on input "2025-08-28" at bounding box center [1037, 248] width 230 height 18
click at [922, 251] on input "2025-08-28" at bounding box center [1037, 248] width 230 height 18
type input "2025-09-02"
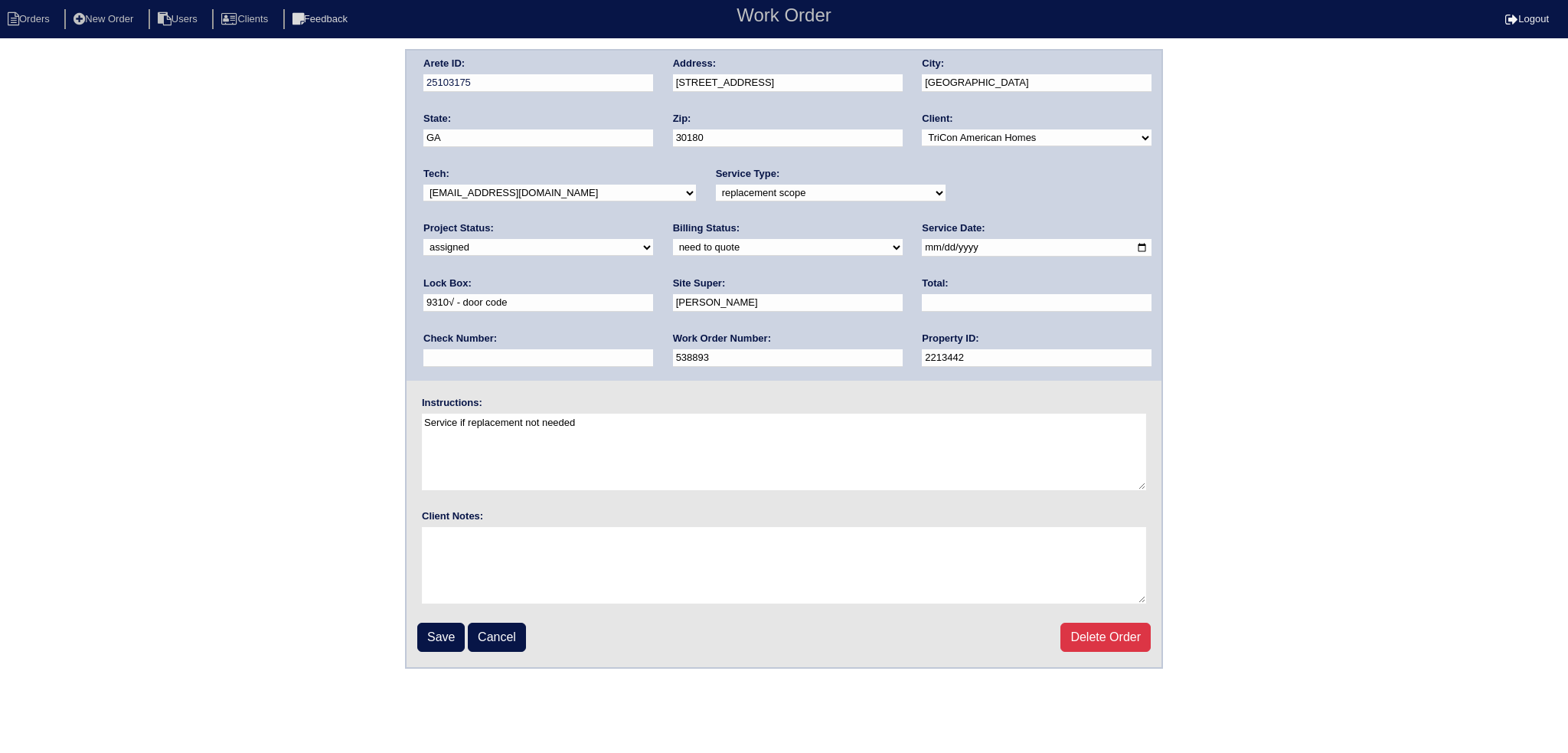
click at [513, 164] on div "Arete ID: 25103175 Address: 652 Amberwood Dr City: Villa Rica State: GA Zip: 30…" at bounding box center [784, 215] width 755 height 330
click at [536, 188] on select "-select- aretesmg+backup-tech@gmail.com benjohnholt88@gmail.com callisonhvac@ya…" at bounding box center [559, 192] width 272 height 17
click at [536, 190] on select "-select- aretesmg+backup-tech@gmail.com benjohnholt88@gmail.com callisonhvac@ya…" at bounding box center [559, 192] width 272 height 17
select select "27"
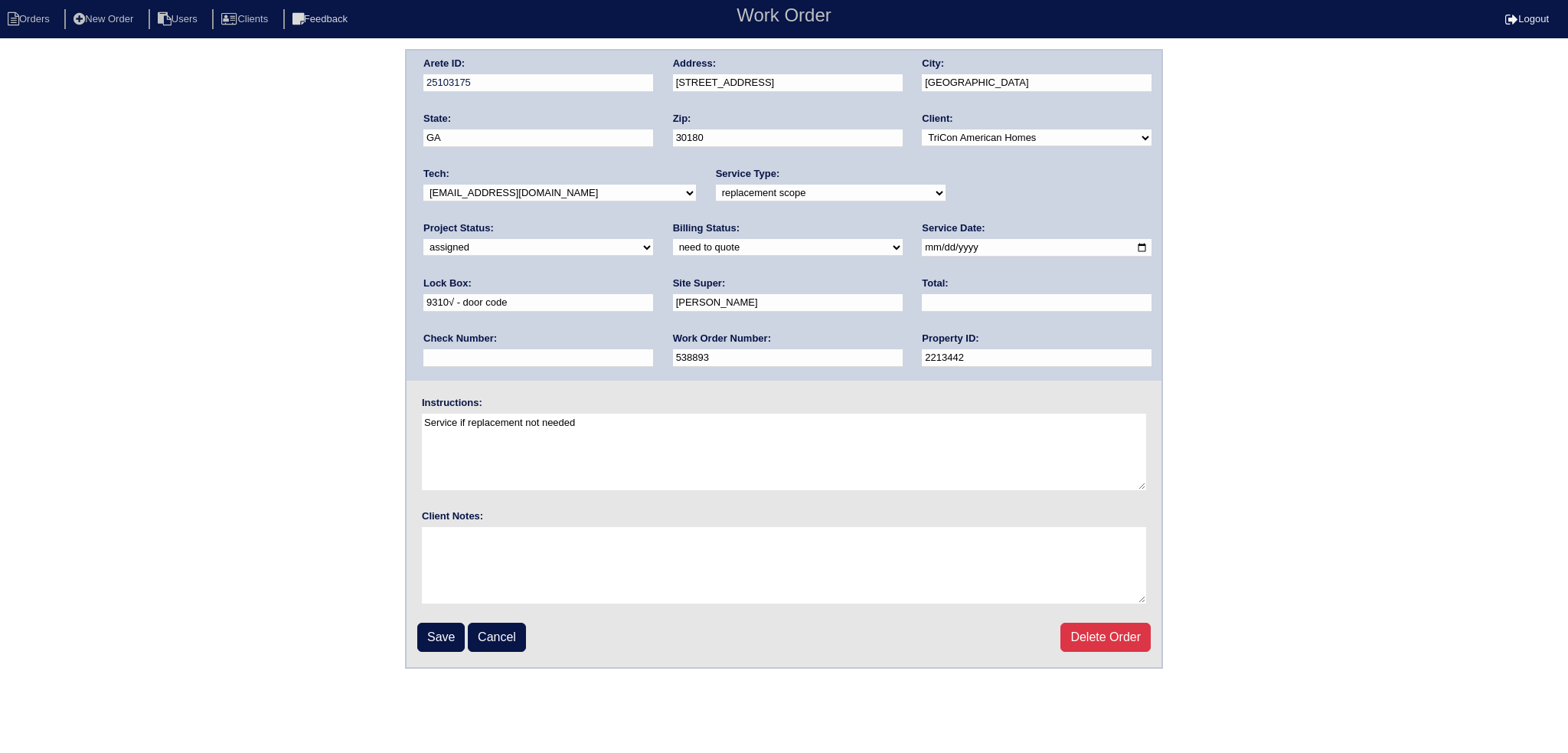
click at [423, 184] on select "-select- aretesmg+backup-tech@gmail.com benjohnholt88@gmail.com callisonhvac@ya…" at bounding box center [559, 192] width 272 height 17
click at [452, 627] on input "Save" at bounding box center [441, 636] width 48 height 29
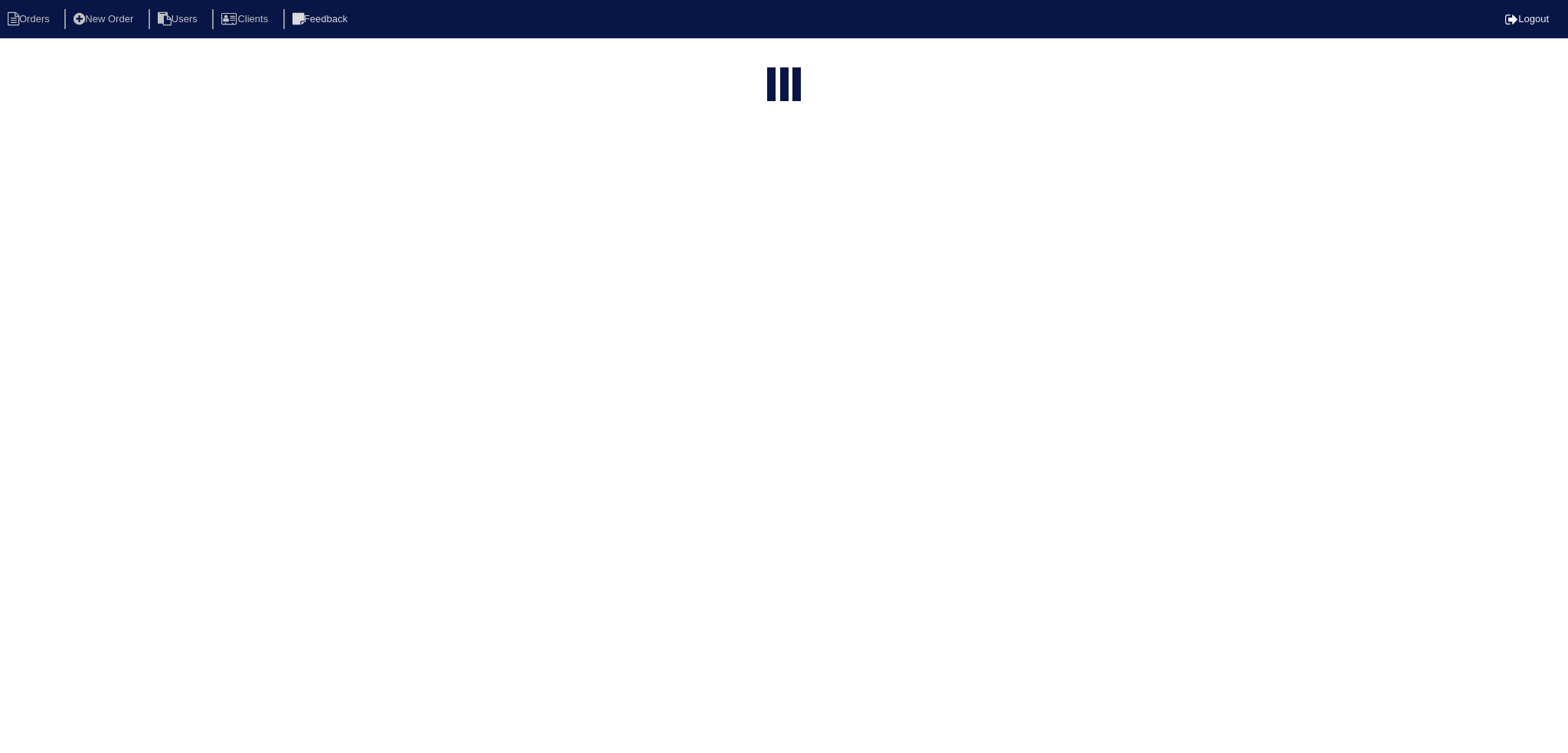
select select "15"
type input "652"
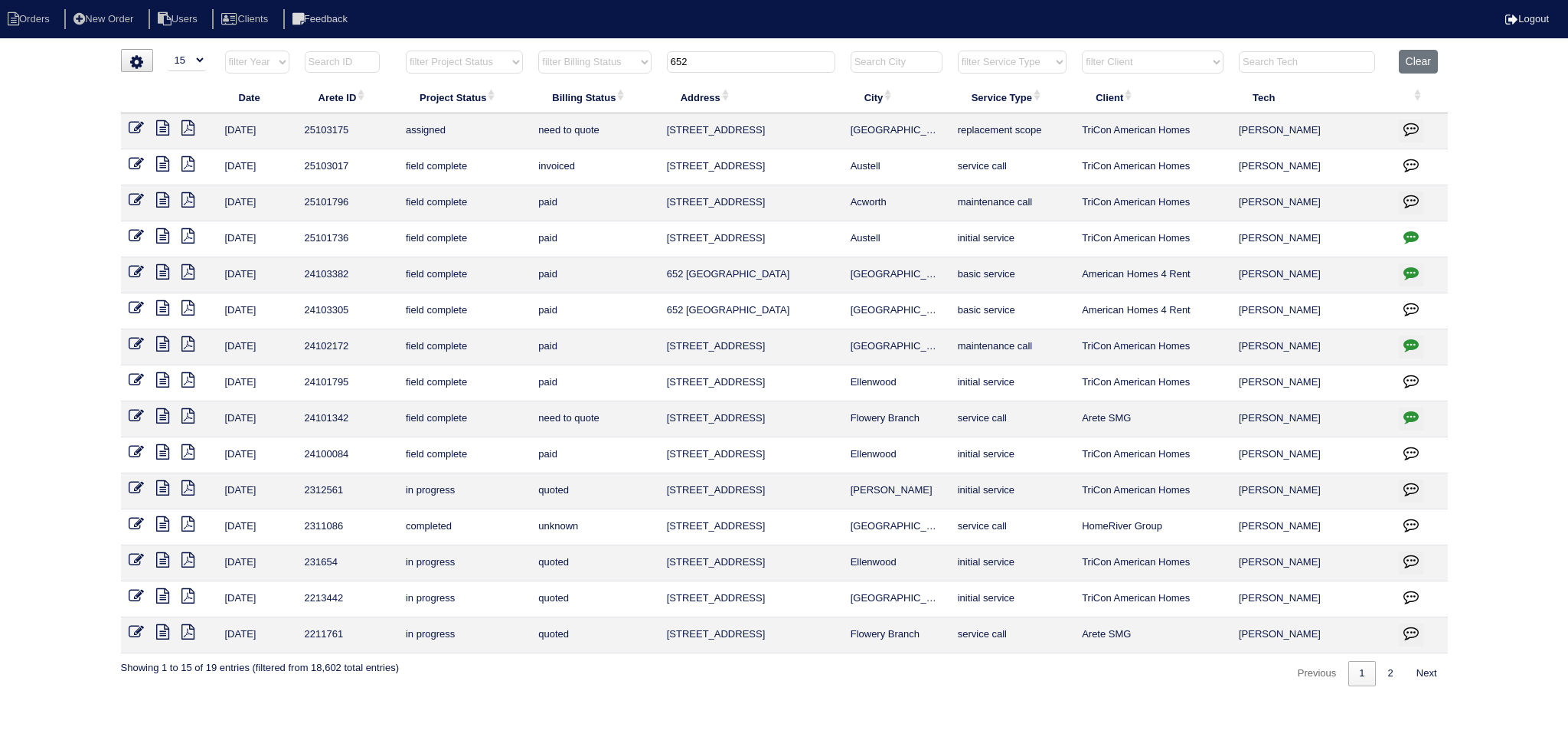
click at [734, 66] on input "652" at bounding box center [751, 62] width 168 height 22
click at [480, 119] on td "assigned" at bounding box center [465, 131] width 133 height 36
click at [760, 73] on th "652" at bounding box center [752, 65] width 184 height 32
click at [759, 73] on th "652" at bounding box center [752, 65] width 184 height 32
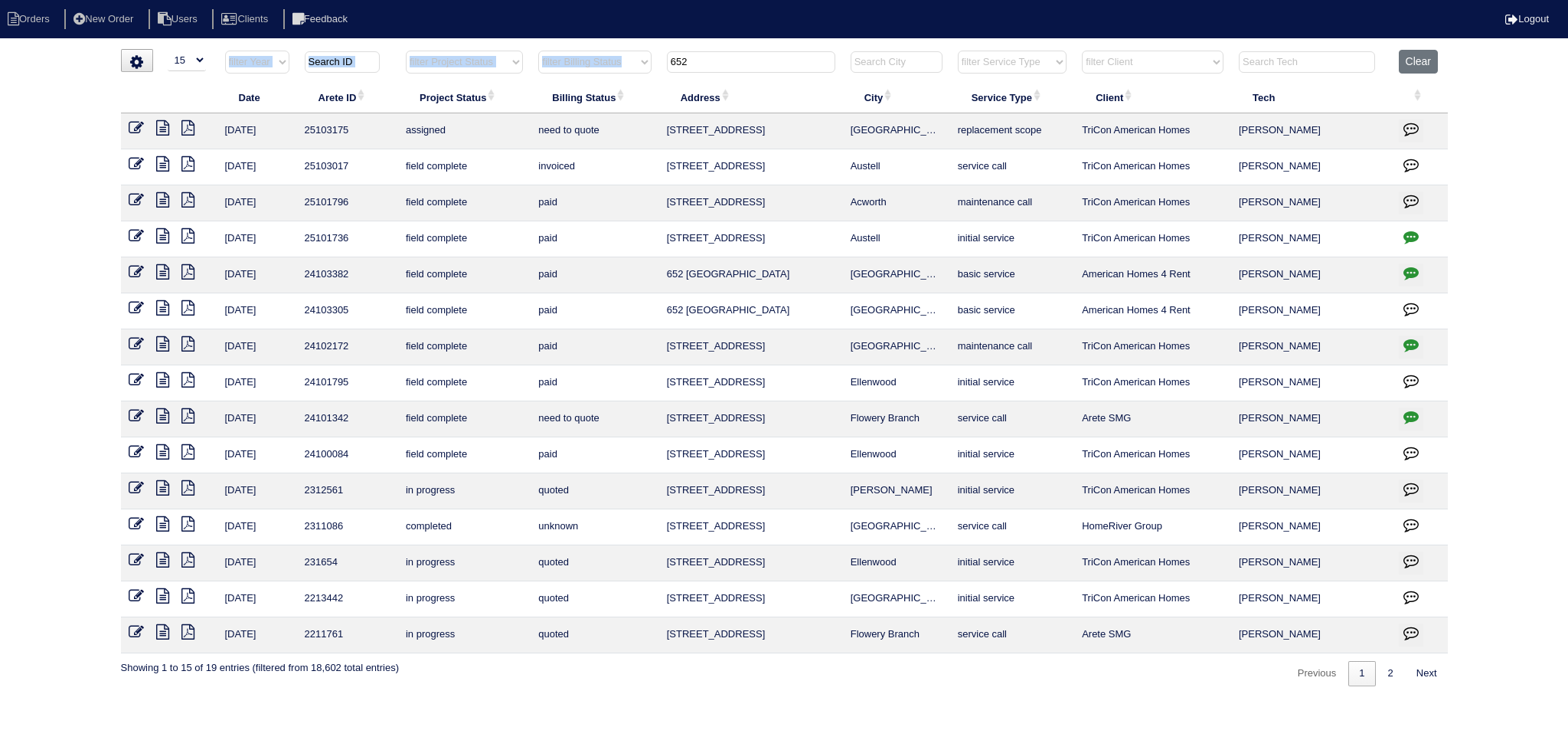
click at [750, 58] on input "652" at bounding box center [751, 62] width 168 height 22
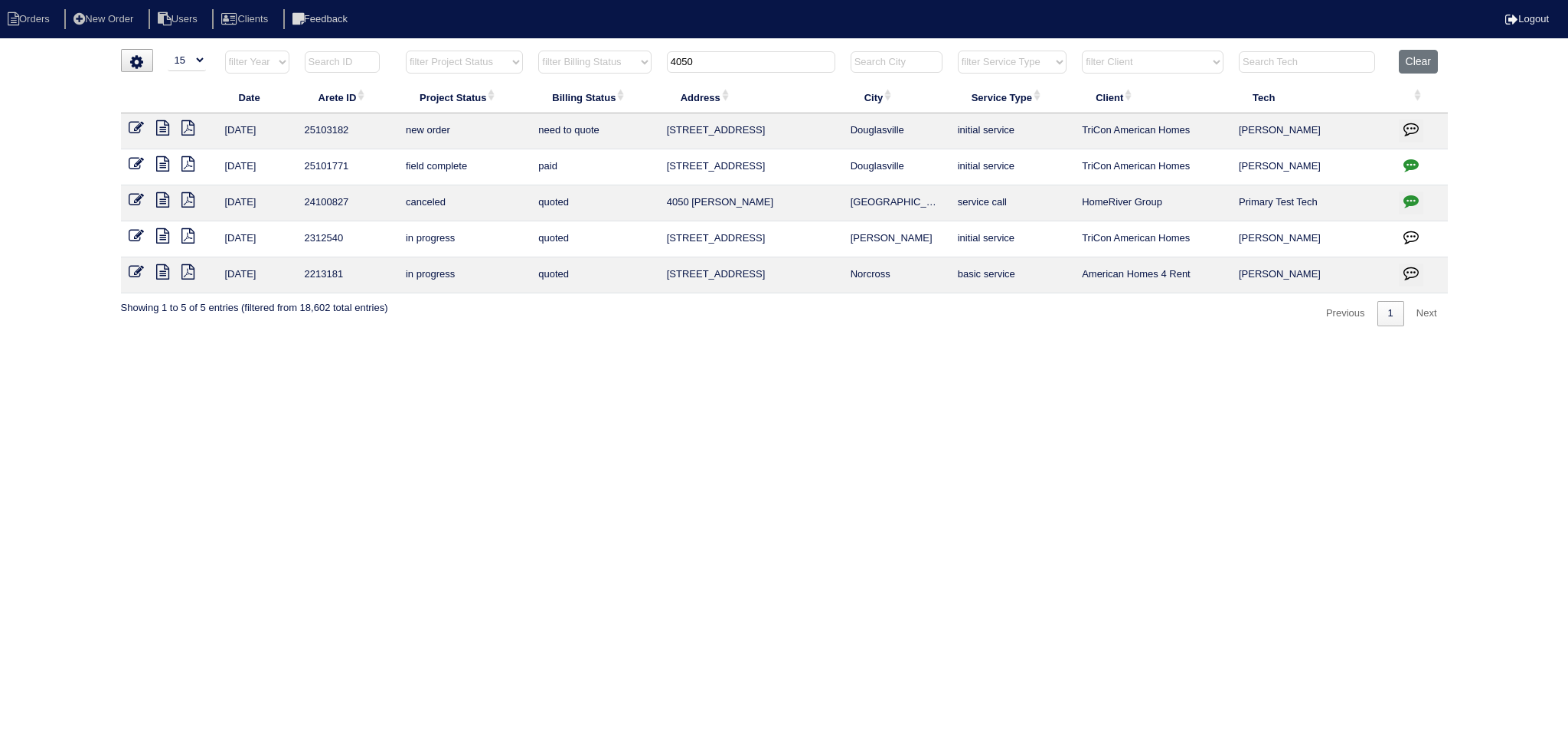
type input "4050"
click at [124, 125] on td at bounding box center [168, 131] width 96 height 36
click at [130, 130] on icon at bounding box center [136, 127] width 15 height 15
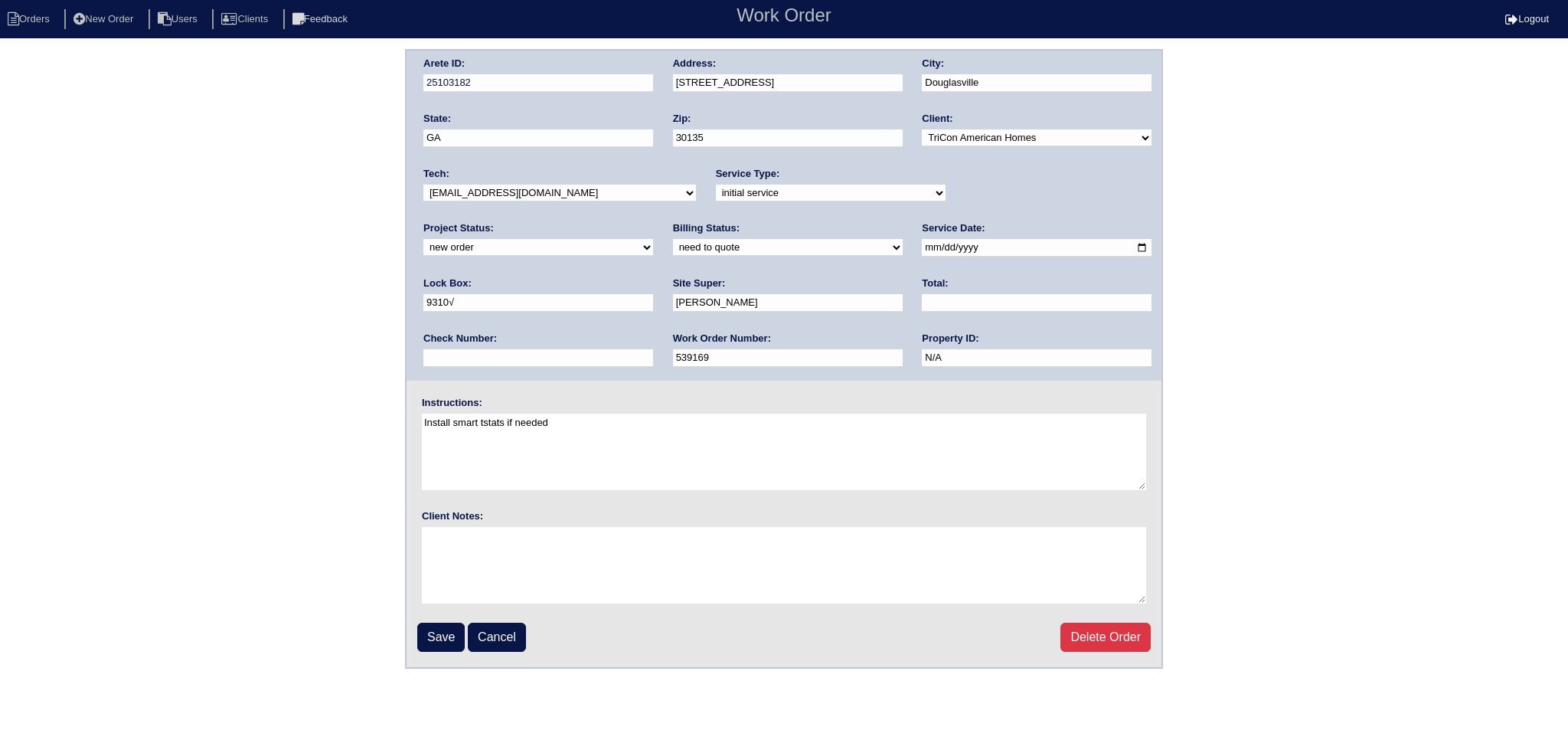
drag, startPoint x: 1024, startPoint y: 198, endPoint x: 1023, endPoint y: 208, distance: 10.0
click at [1023, 208] on div "Arete ID: 25103182 Address: [STREET_ADDRESS] City: [GEOGRAPHIC_DATA] State: [GE…" at bounding box center [784, 215] width 755 height 330
select select "assigned"
click at [653, 239] on select "new order assigned in progress field complete need to schedule admin review arc…" at bounding box center [538, 247] width 230 height 17
click at [922, 245] on input "2025-08-29" at bounding box center [1037, 248] width 230 height 18
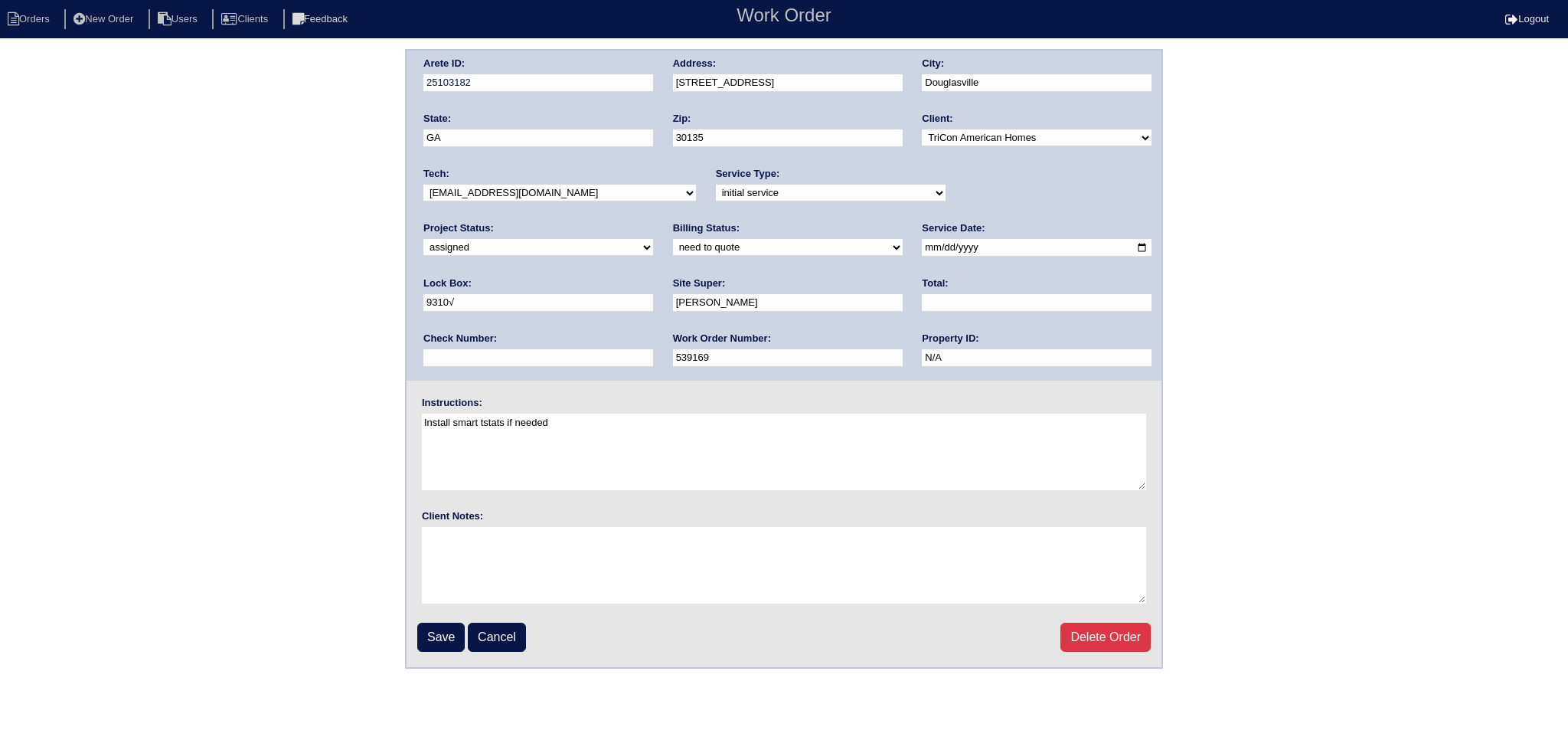
type input "2025-09-02"
click at [524, 193] on select "-select- aretesmg+backup-tech@gmail.com benjohnholt88@gmail.com callisonhvac@ya…" at bounding box center [559, 192] width 272 height 17
select select "27"
click at [423, 184] on select "-select- aretesmg+backup-tech@gmail.com benjohnholt88@gmail.com callisonhvac@ya…" at bounding box center [559, 192] width 272 height 17
click at [440, 640] on input "Save" at bounding box center [441, 636] width 48 height 29
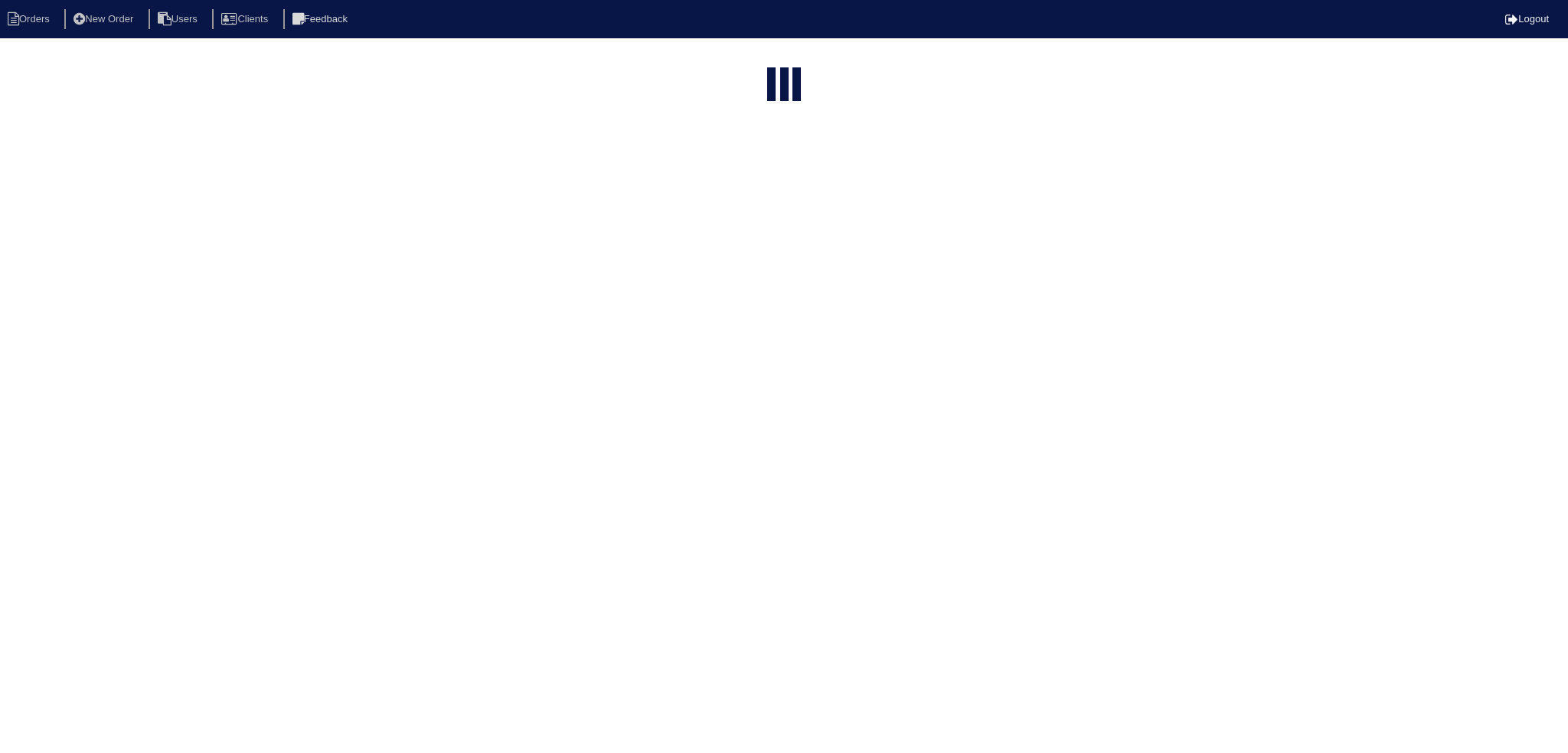
select select "15"
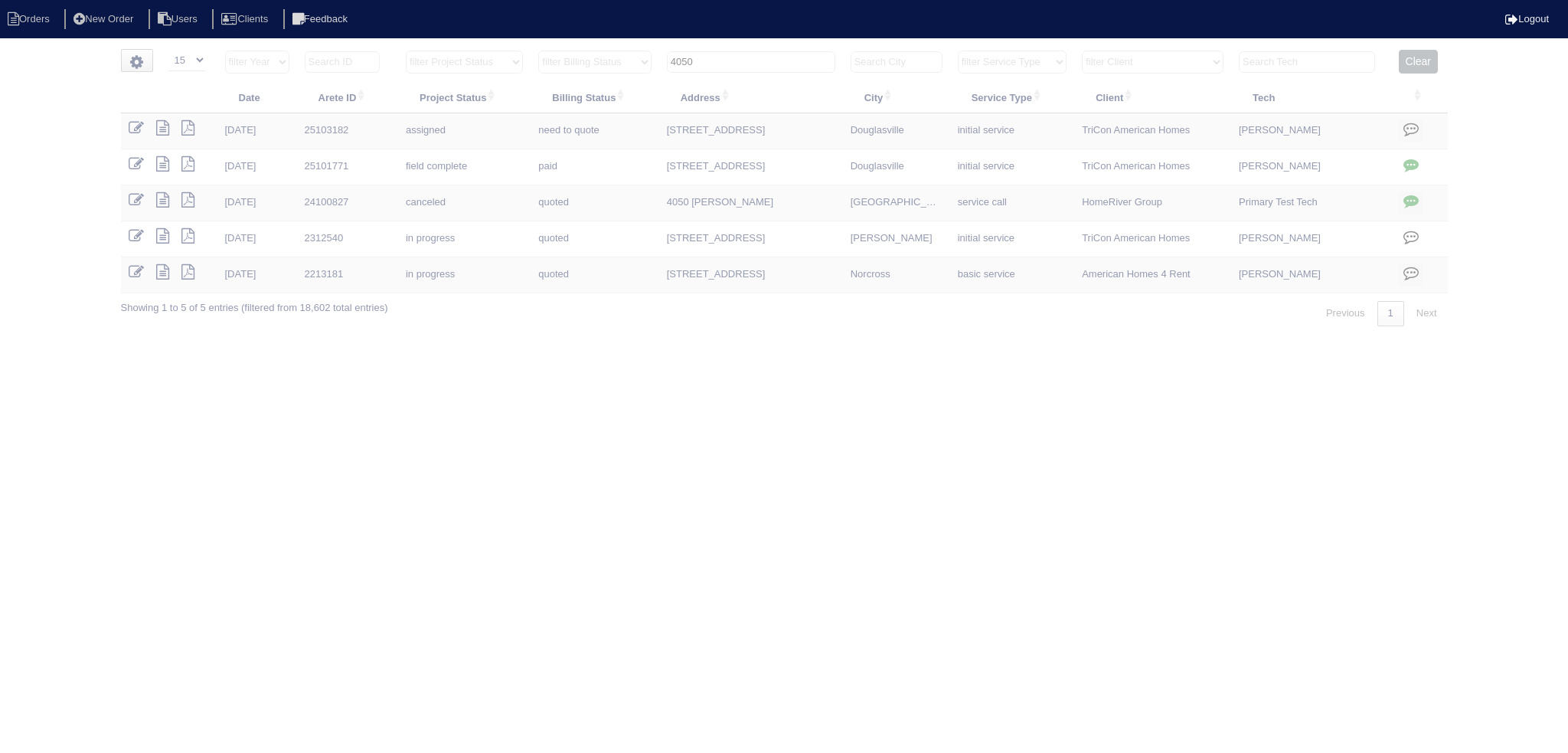
click at [750, 58] on input "4050" at bounding box center [751, 62] width 168 height 22
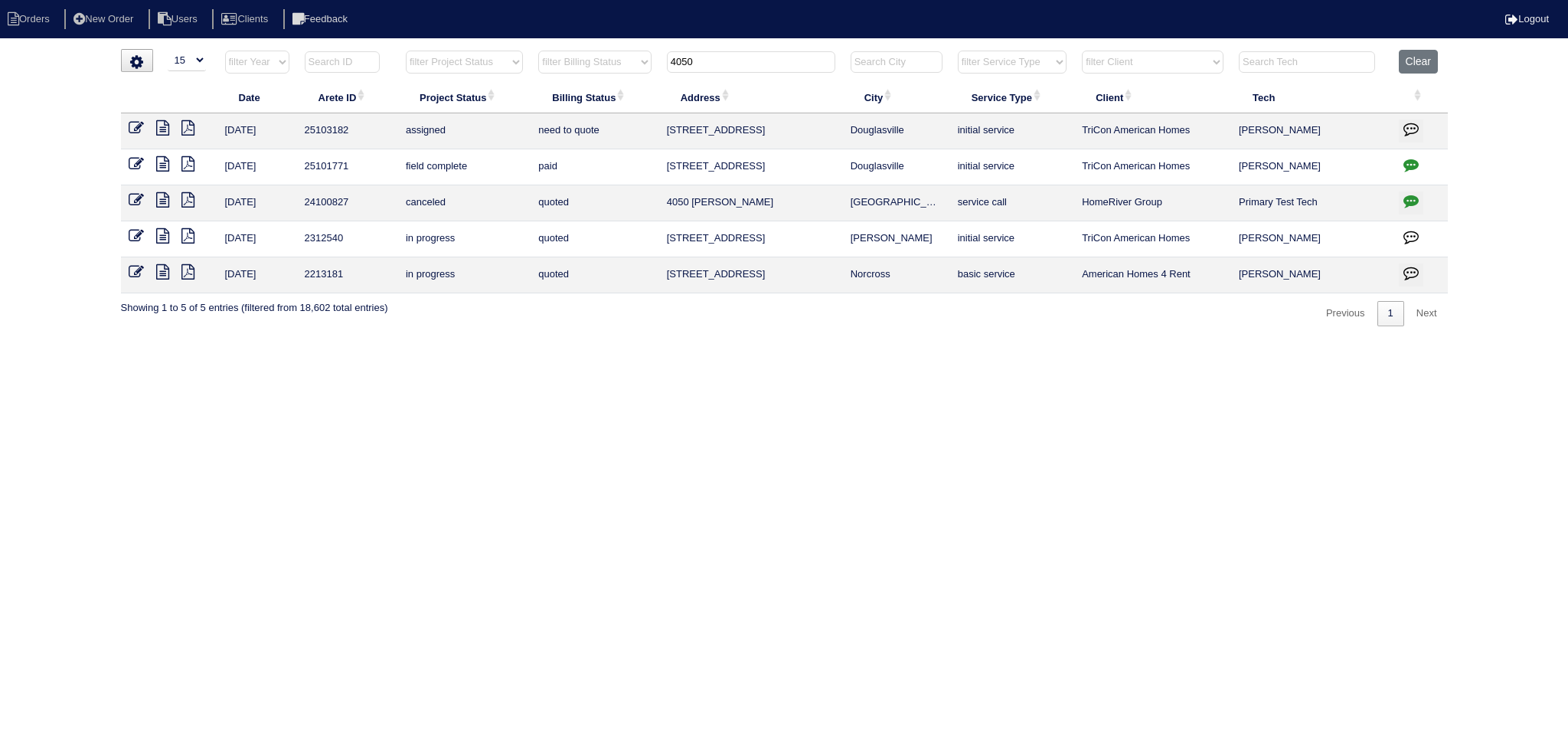
click at [750, 58] on input "4050" at bounding box center [751, 62] width 168 height 22
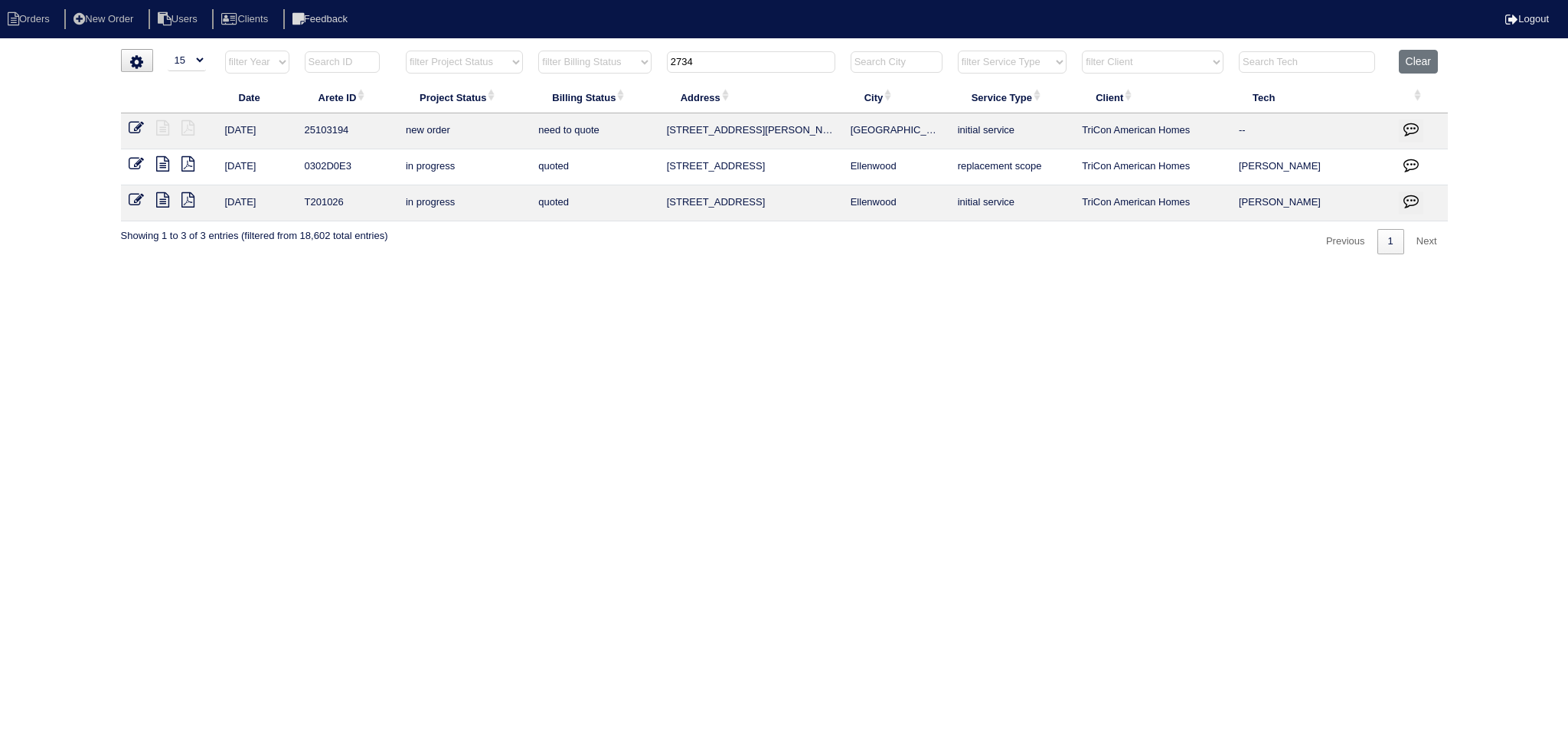
type input "2734"
click at [132, 125] on icon at bounding box center [136, 127] width 15 height 15
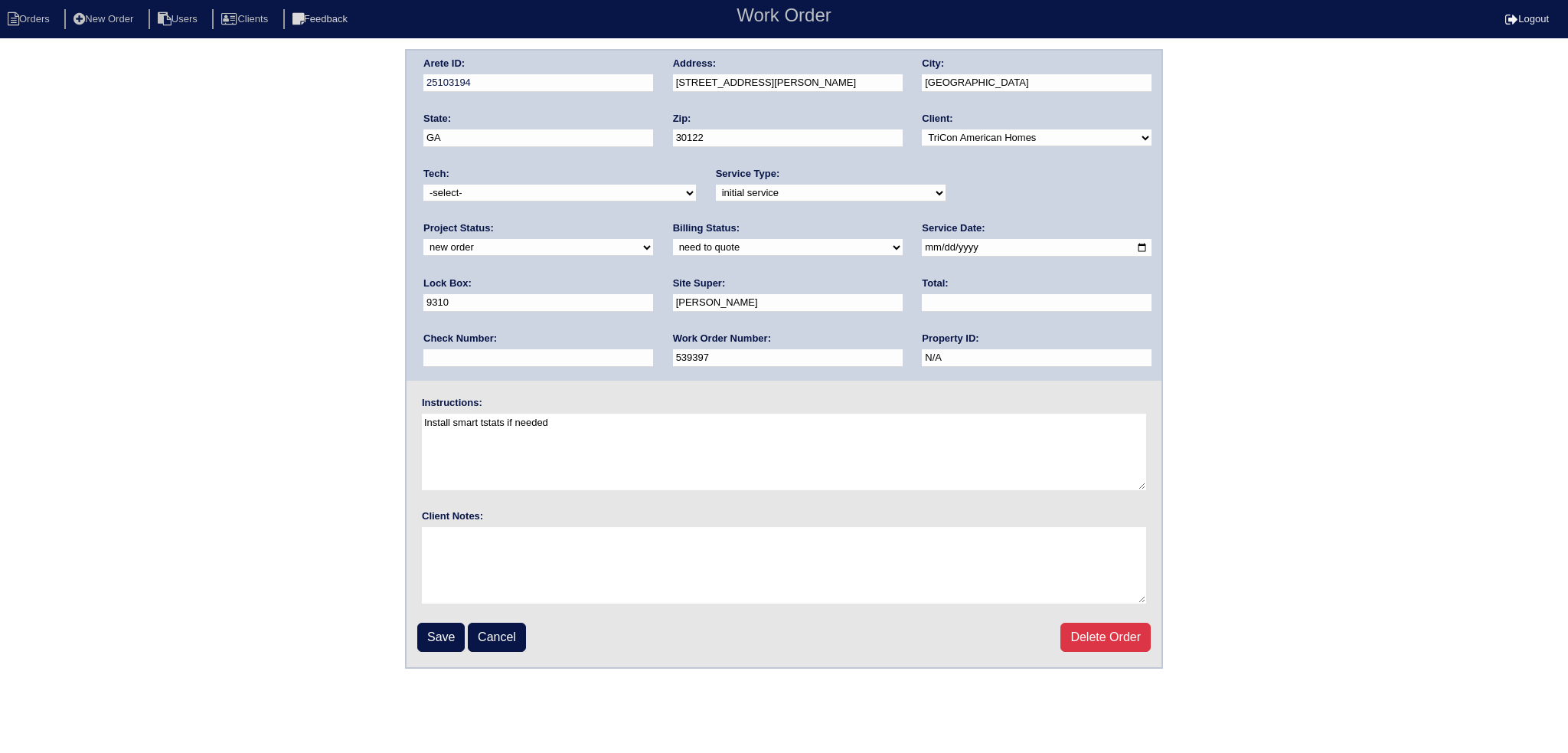
drag, startPoint x: 1003, startPoint y: 186, endPoint x: 1007, endPoint y: 195, distance: 9.8
click at [653, 239] on select "new order assigned in progress field complete need to schedule admin review arc…" at bounding box center [538, 247] width 230 height 17
select select "assigned"
click at [653, 239] on select "new order assigned in progress field complete need to schedule admin review arc…" at bounding box center [538, 247] width 230 height 17
click at [922, 253] on input "2025-08-29" at bounding box center [1037, 248] width 230 height 18
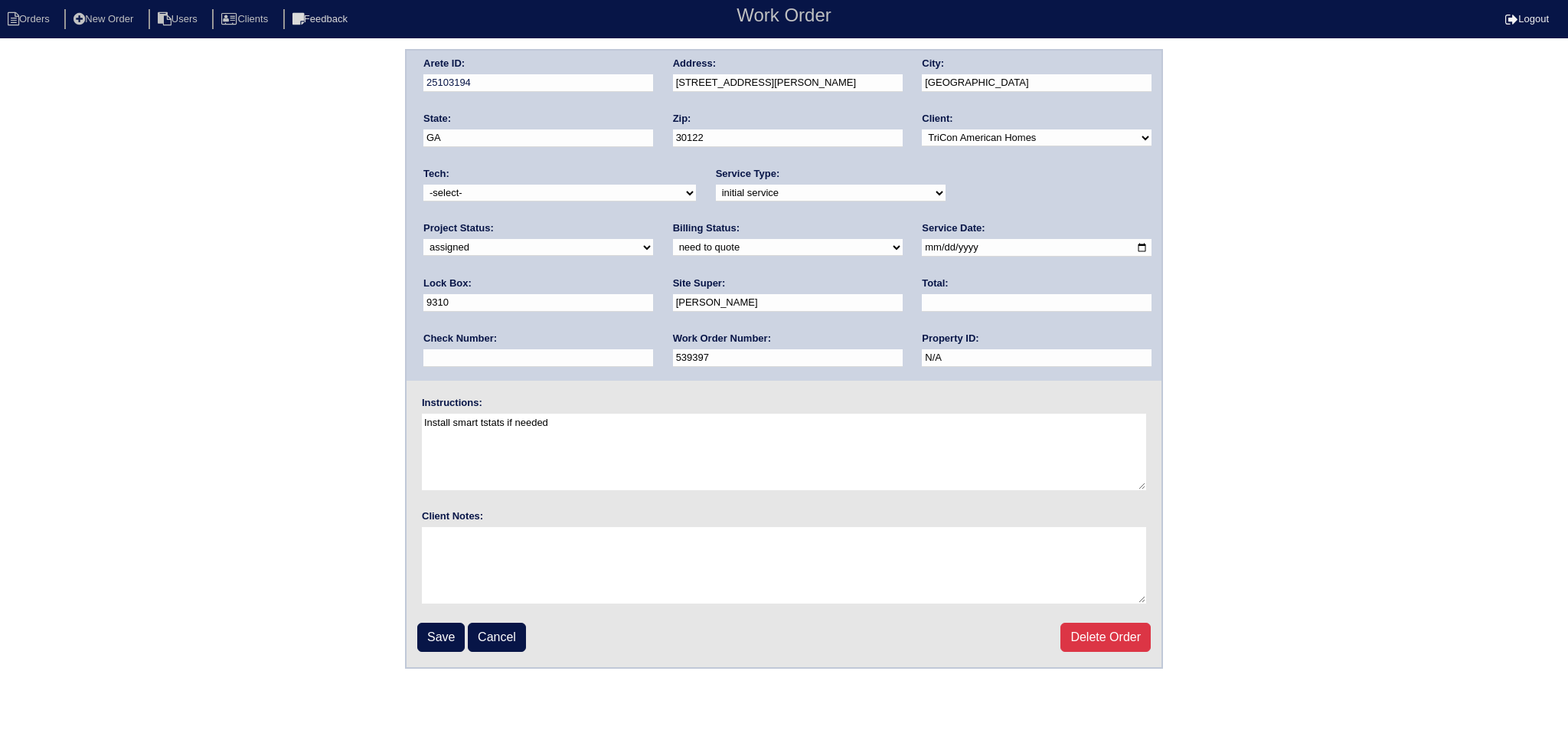
type input "2025-09-02"
click at [557, 190] on select "-select- aretesmg+backup-tech@gmail.com benjohnholt88@gmail.com callisonhvac@ya…" at bounding box center [559, 192] width 272 height 17
select select "27"
click at [423, 184] on select "-select- aretesmg+backup-tech@gmail.com benjohnholt88@gmail.com callisonhvac@ya…" at bounding box center [559, 192] width 272 height 17
click at [439, 636] on input "Save" at bounding box center [441, 636] width 48 height 29
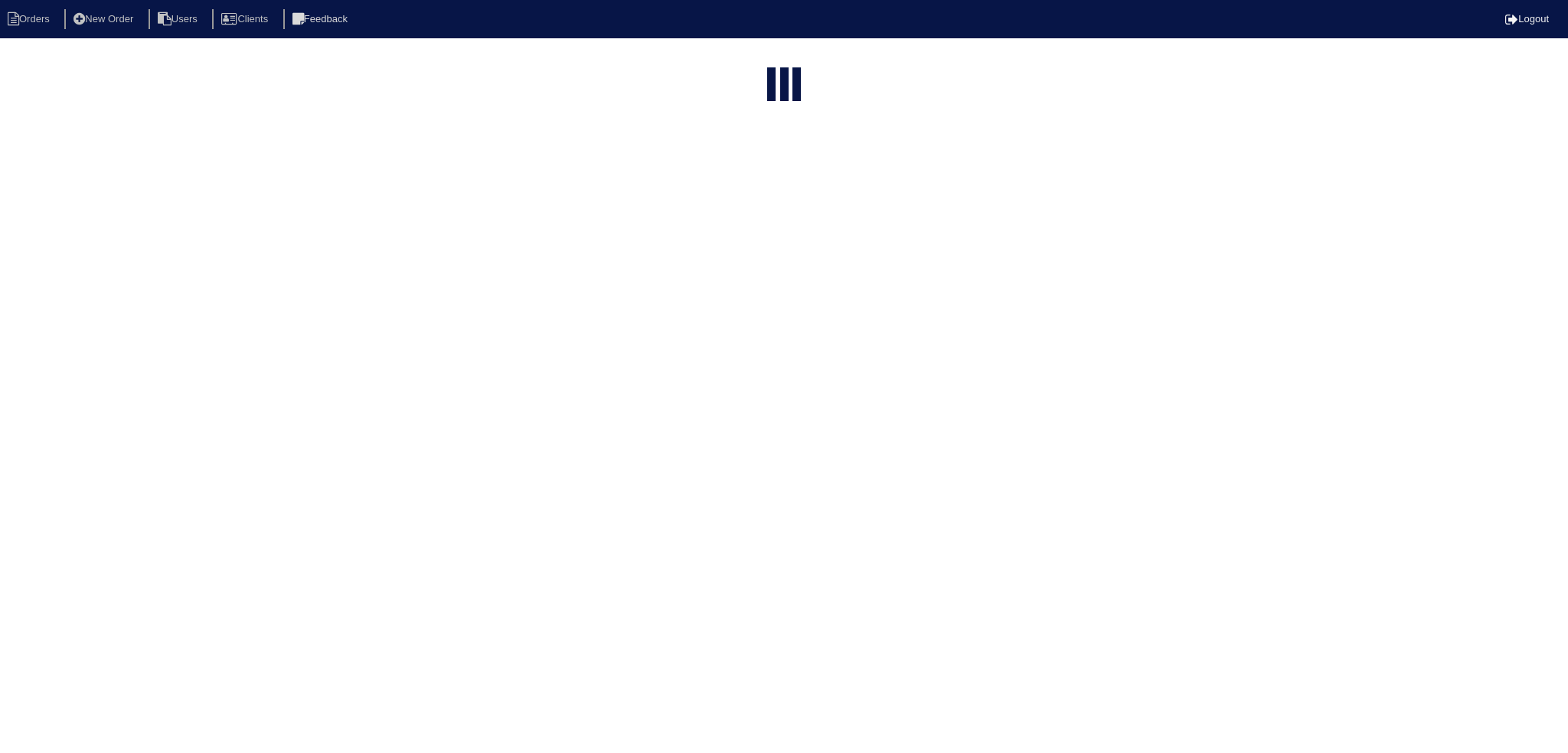
select select "15"
type input "2734"
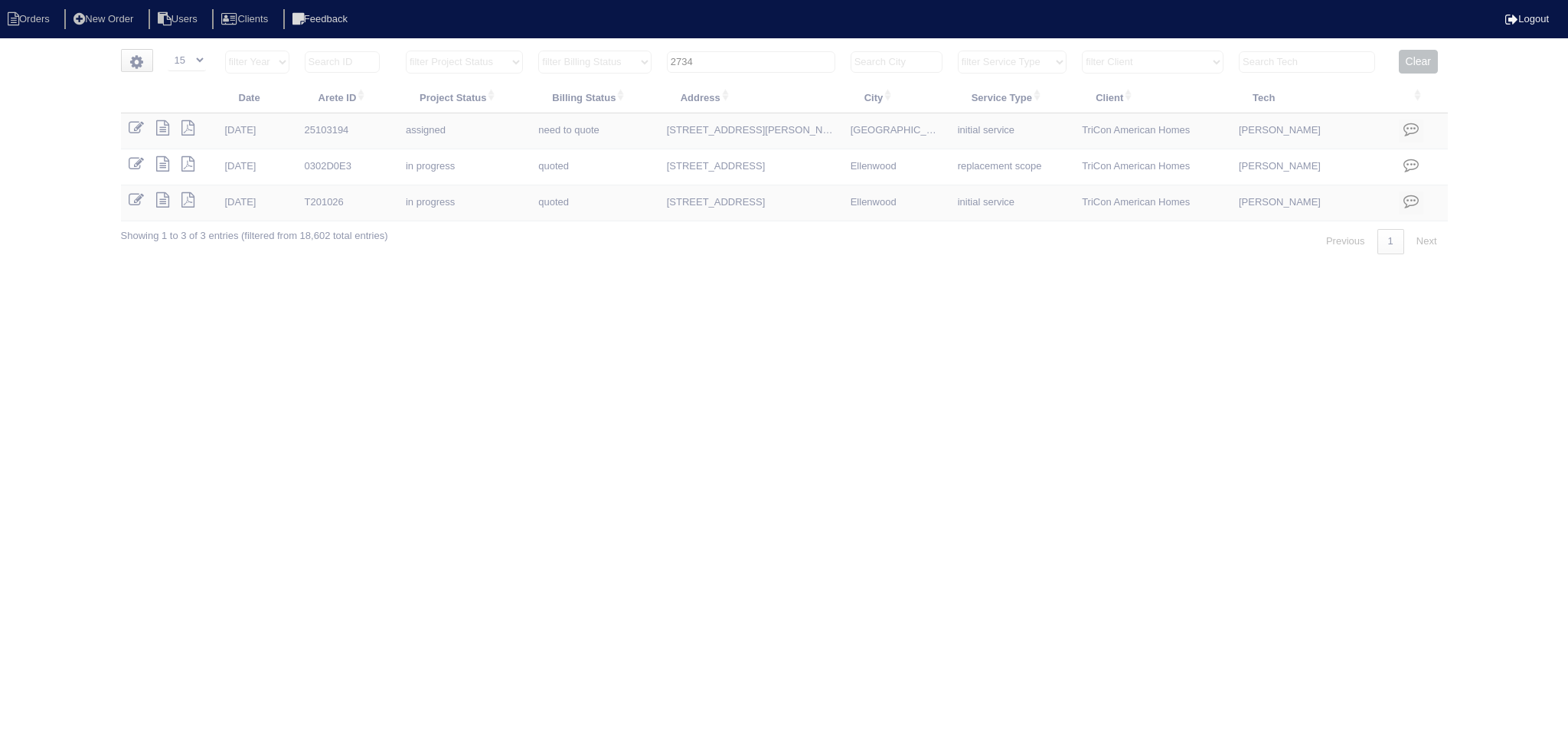
click at [767, 54] on input "2734" at bounding box center [751, 62] width 168 height 22
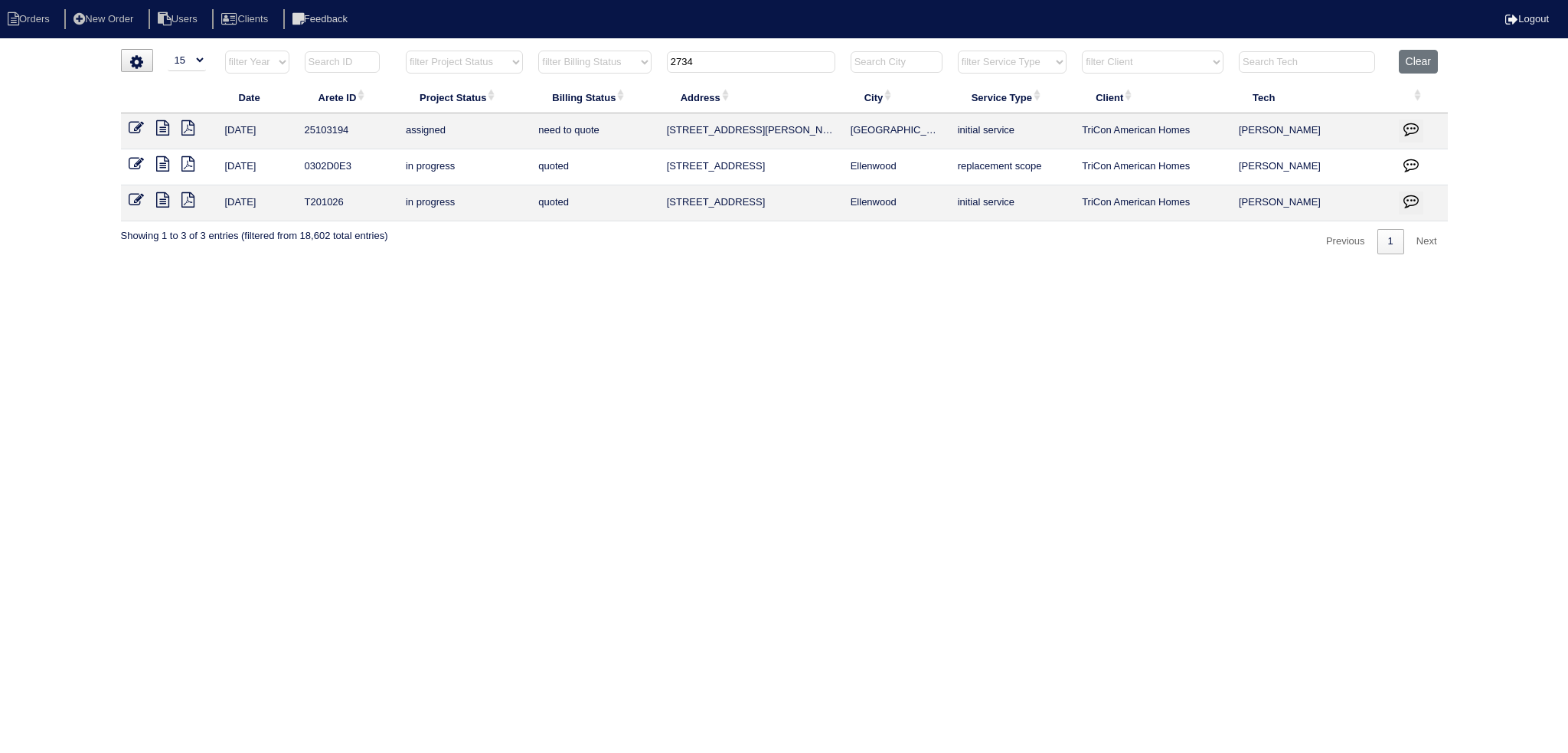
click at [767, 54] on input "2734" at bounding box center [751, 62] width 168 height 22
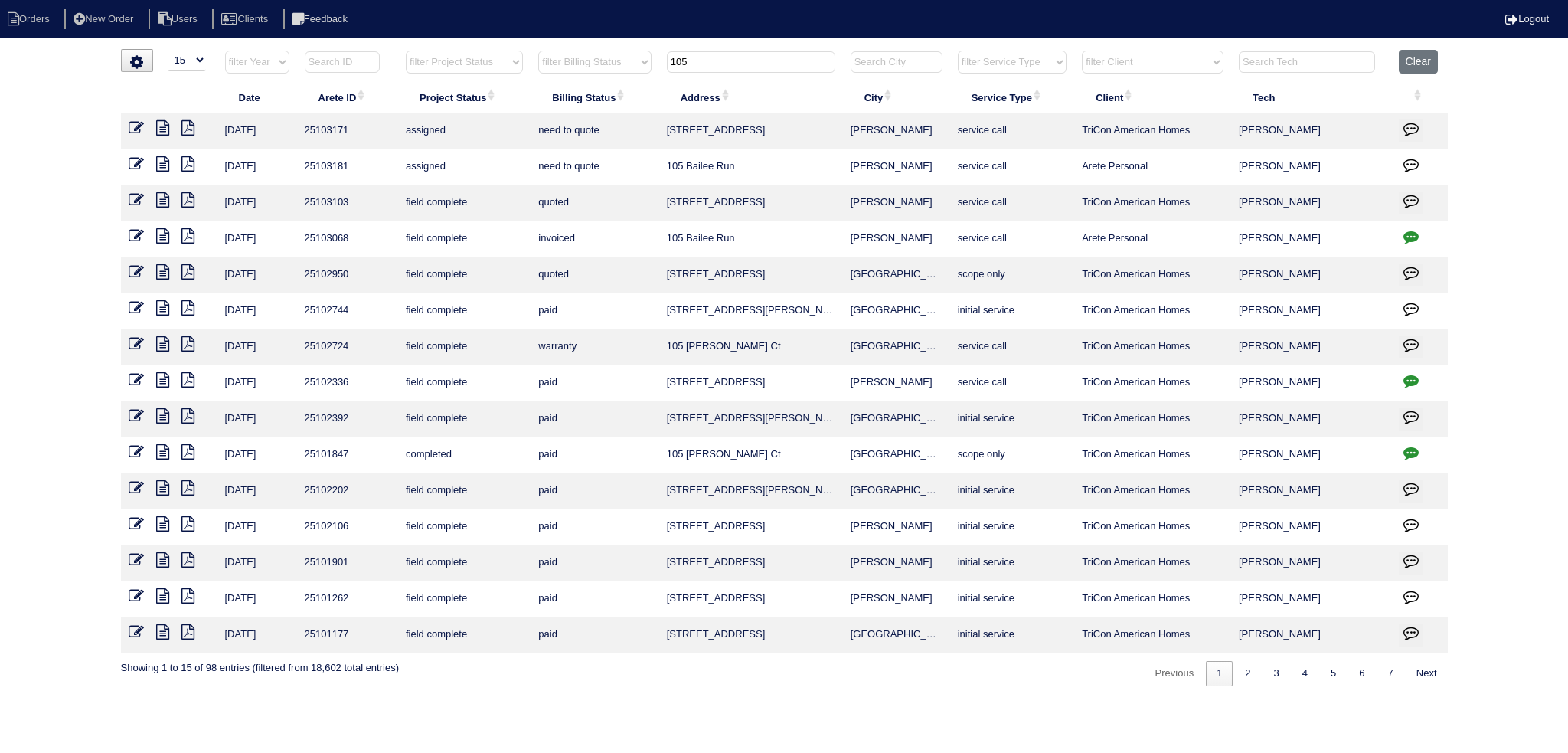
type input "105"
click at [142, 161] on icon at bounding box center [136, 163] width 15 height 15
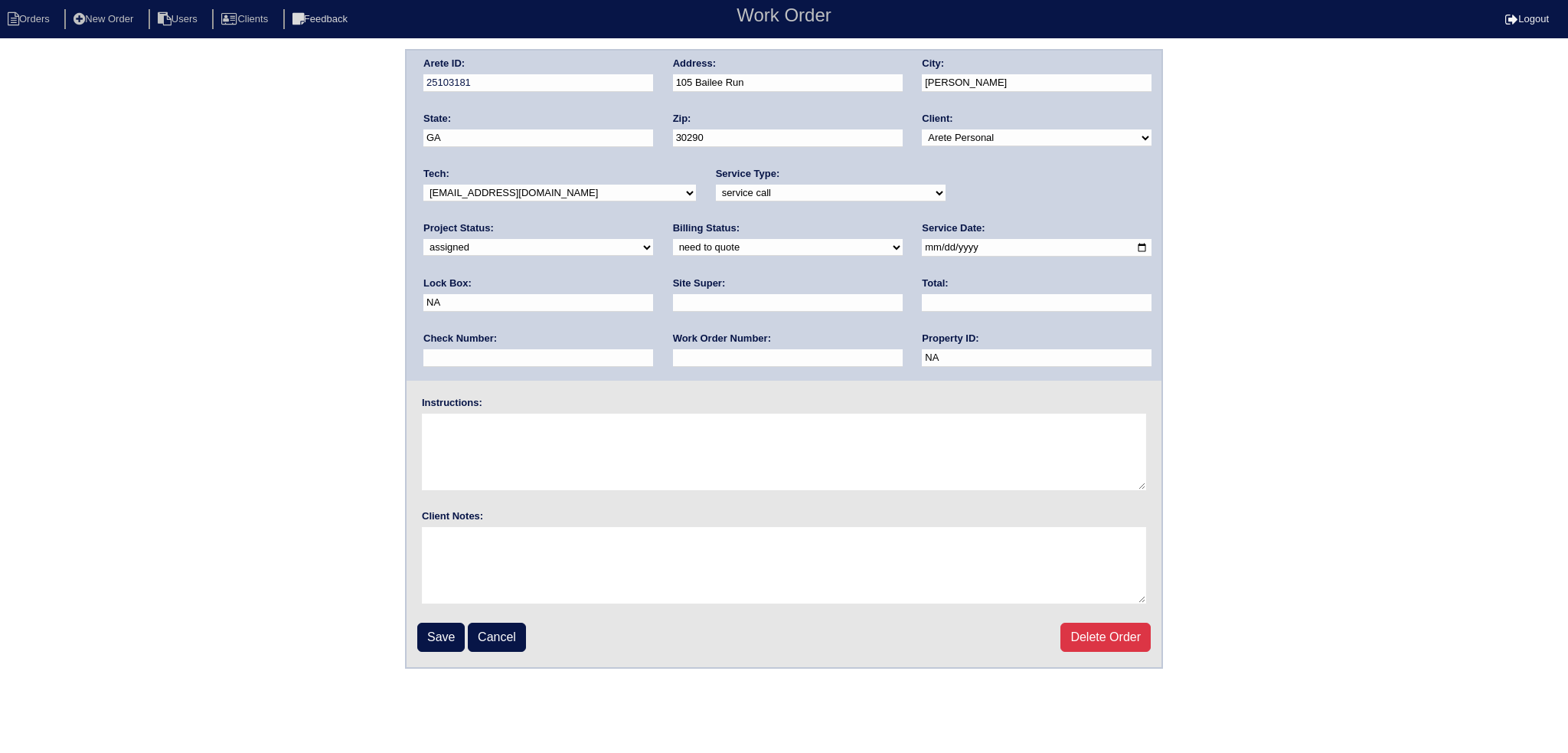
click at [494, 193] on select "-select- aretesmg+backup-tech@gmail.com benjohnholt88@gmail.com callisonhvac@ya…" at bounding box center [559, 192] width 272 height 17
select select "27"
click at [423, 184] on select "-select- aretesmg+backup-tech@gmail.com benjohnholt88@gmail.com callisonhvac@ya…" at bounding box center [559, 192] width 272 height 17
click at [922, 245] on input "2025-08-29" at bounding box center [1037, 248] width 230 height 18
type input "2025-09-02"
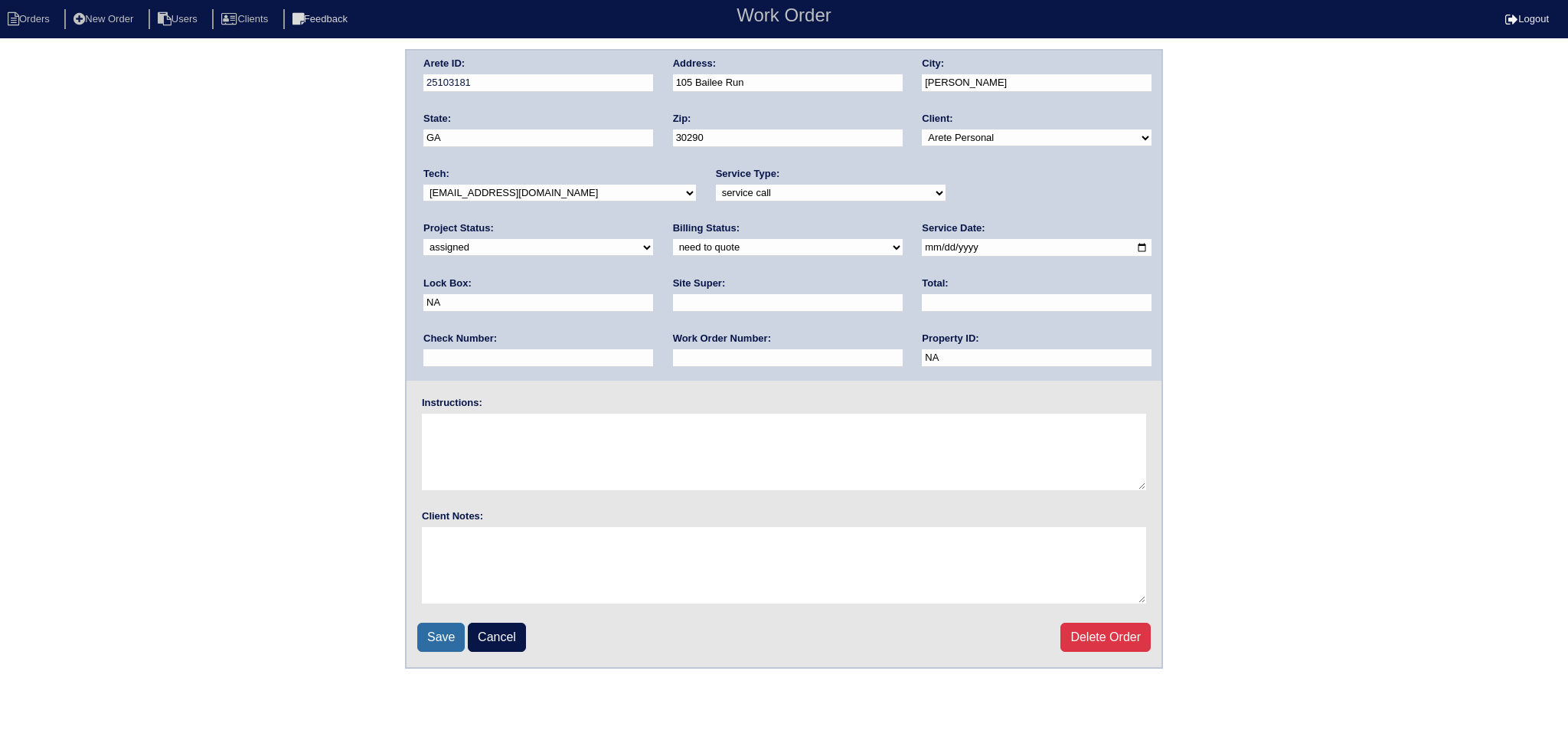
click at [432, 622] on input "Save" at bounding box center [441, 636] width 48 height 29
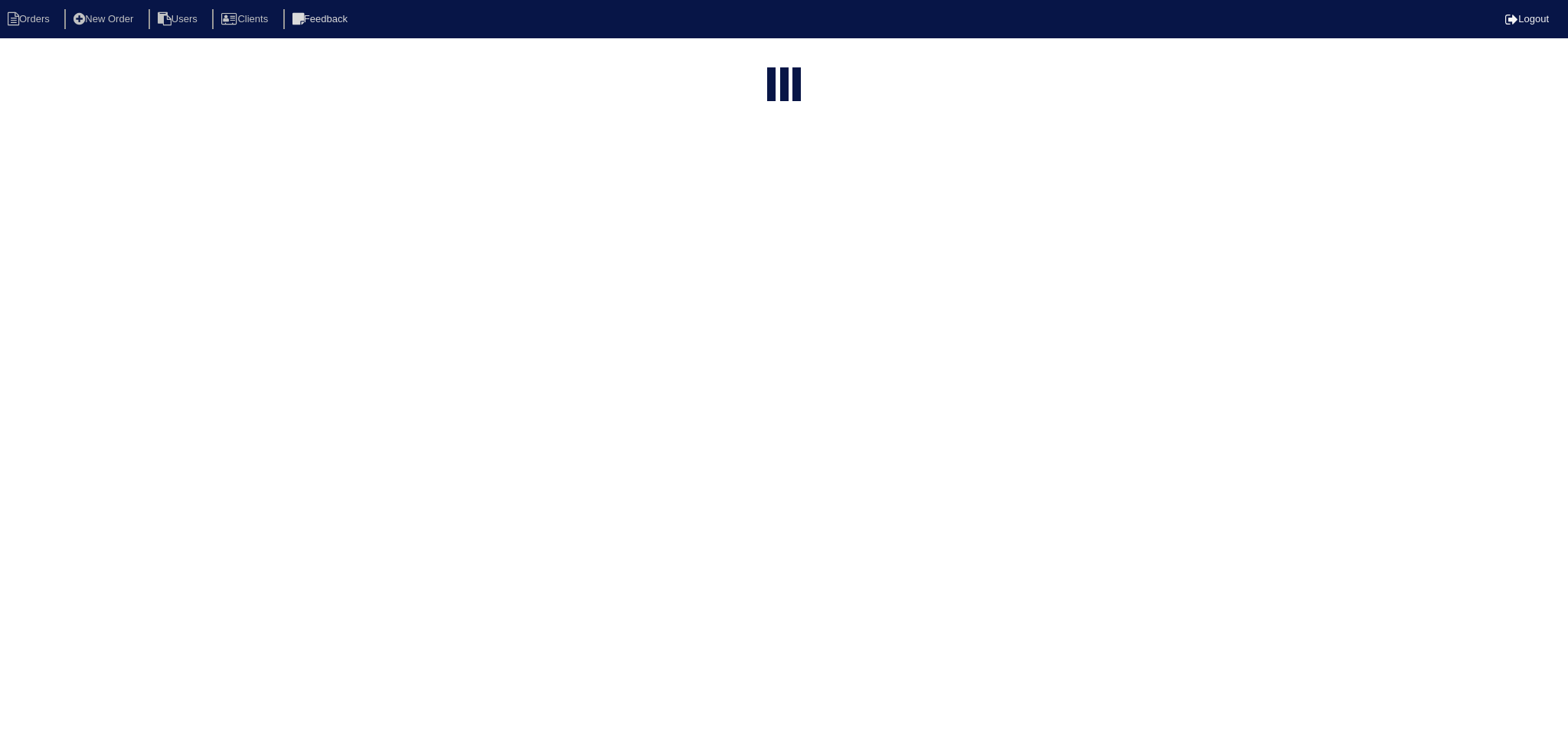
select select "15"
type input "105"
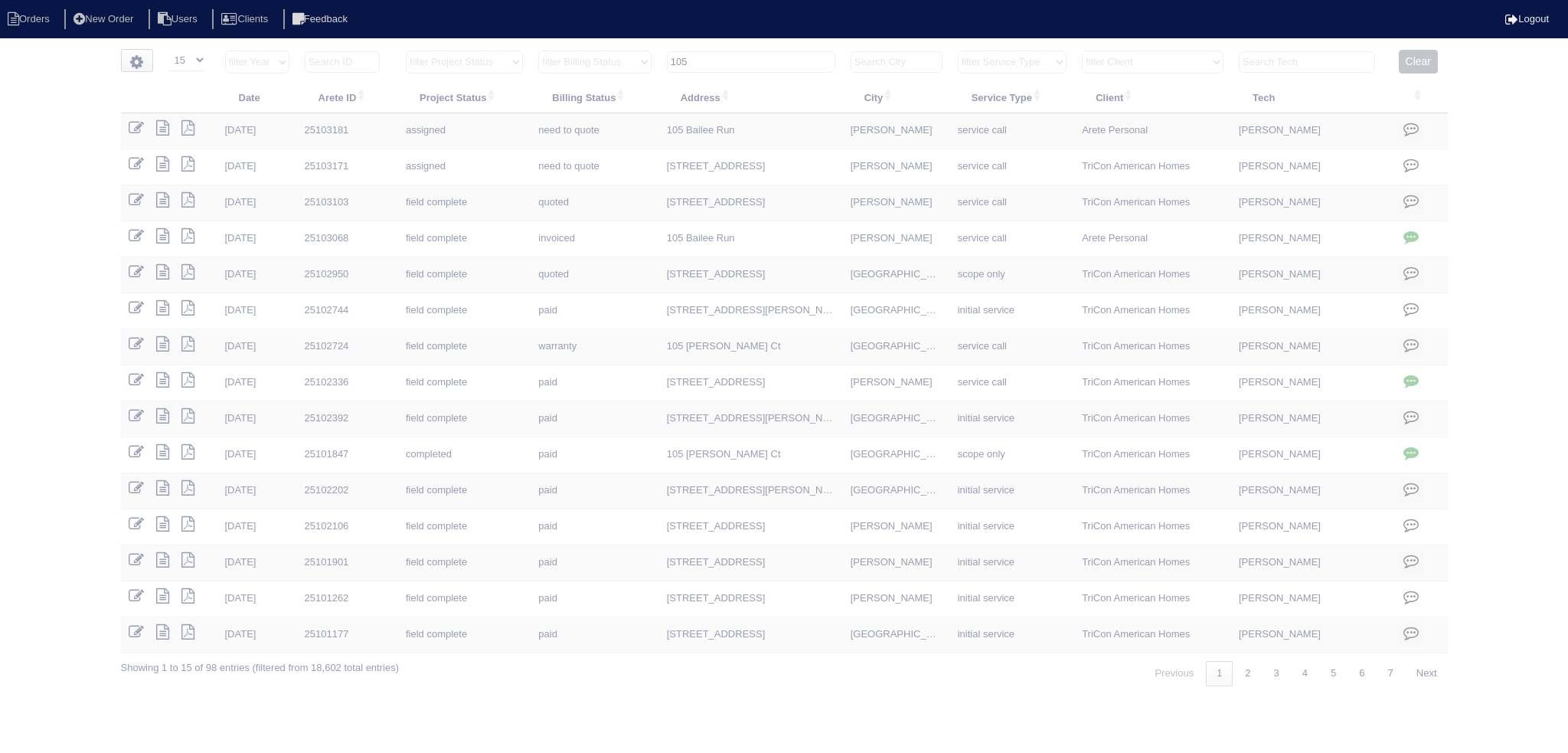
click at [742, 65] on input "105" at bounding box center [751, 62] width 168 height 22
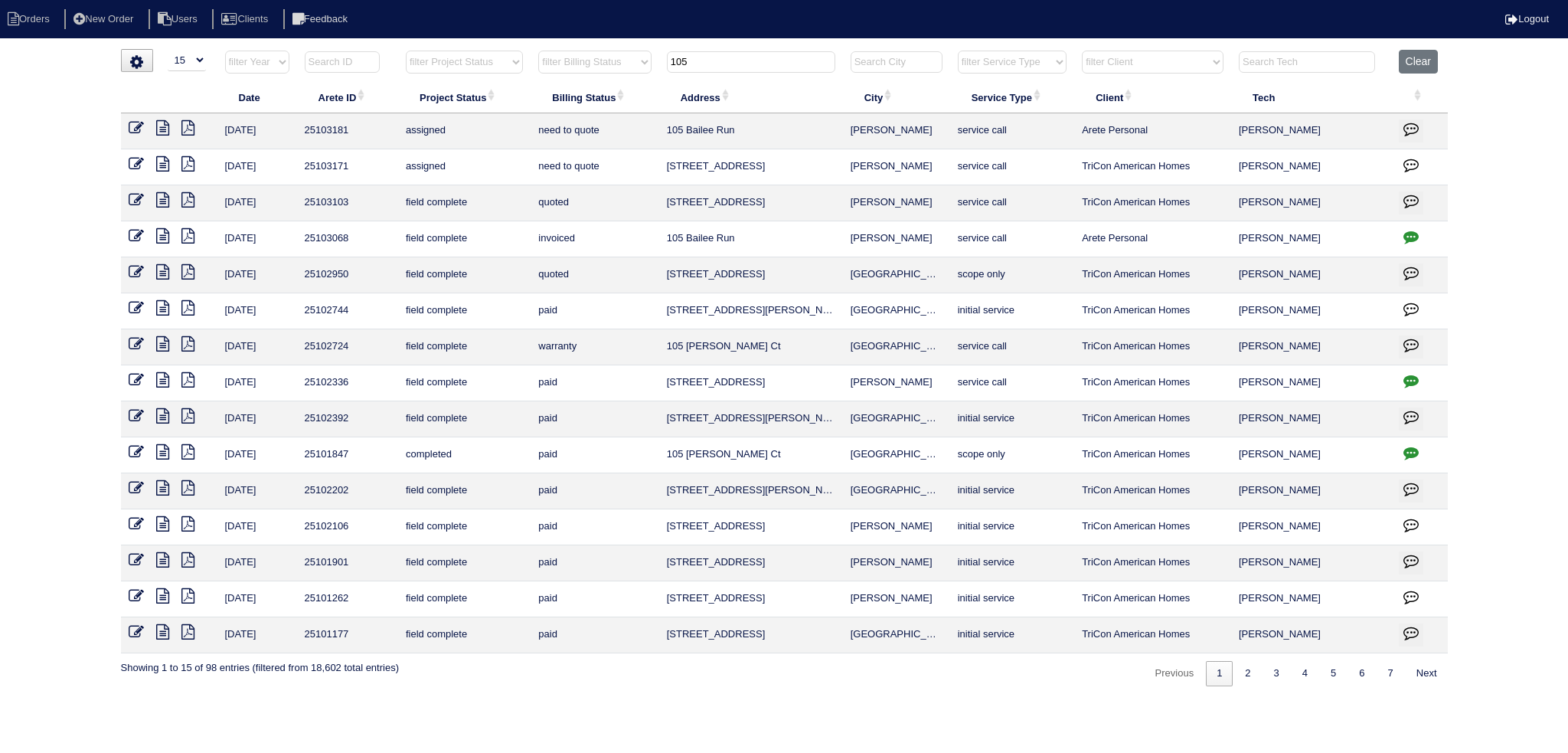
click at [742, 65] on input "105" at bounding box center [751, 62] width 168 height 22
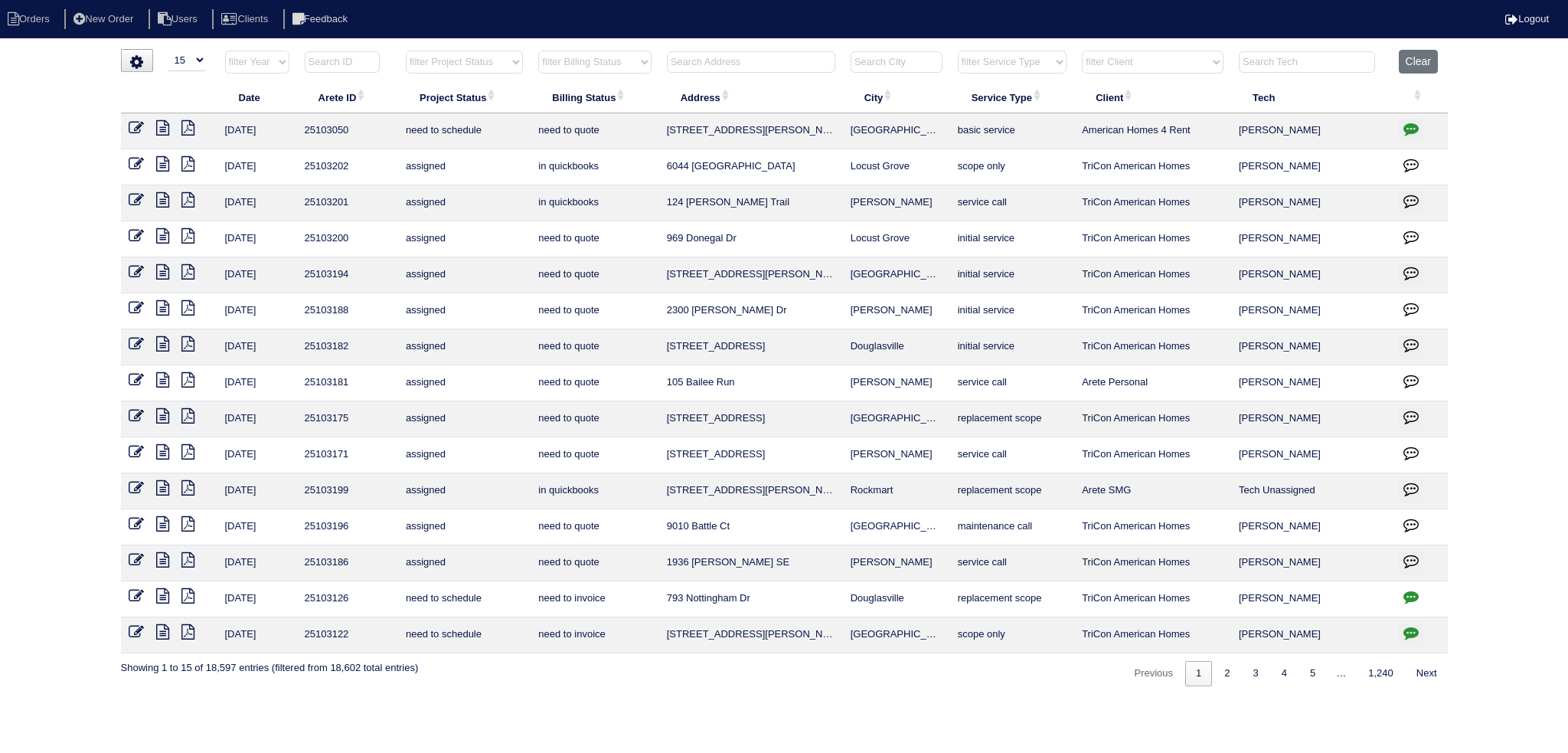
click at [772, 59] on input "text" at bounding box center [751, 62] width 168 height 22
click at [774, 57] on input "text" at bounding box center [751, 62] width 168 height 22
click at [787, 63] on input "text" at bounding box center [751, 62] width 168 height 22
click at [780, 61] on input "text" at bounding box center [751, 62] width 168 height 22
click at [781, 60] on input "text" at bounding box center [751, 62] width 168 height 22
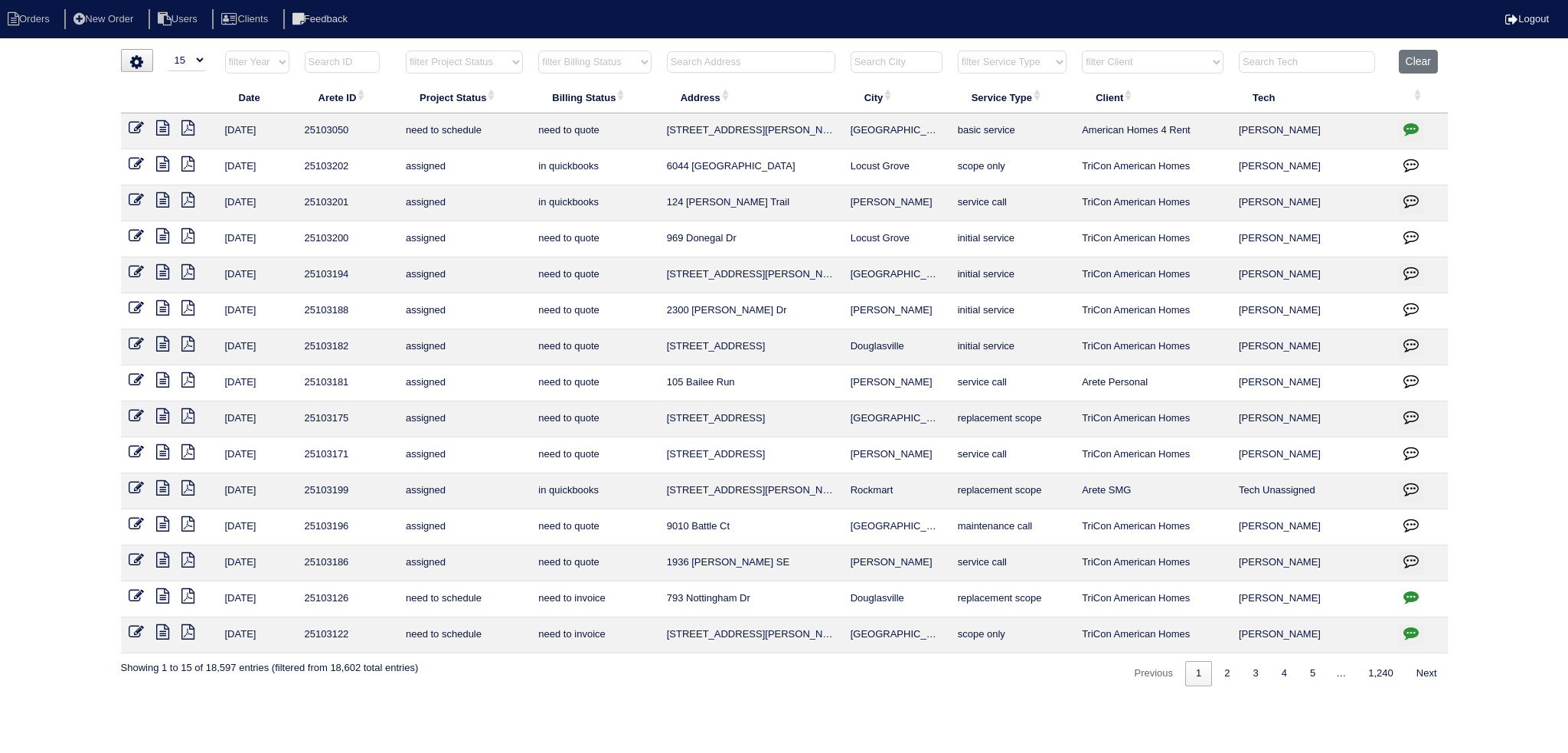
click at [793, 67] on input "text" at bounding box center [751, 62] width 168 height 22
click at [801, 55] on input "text" at bounding box center [751, 62] width 168 height 22
click at [789, 57] on input "text" at bounding box center [751, 62] width 168 height 22
click at [750, 59] on input "text" at bounding box center [751, 62] width 168 height 22
click at [786, 59] on input "text" at bounding box center [751, 62] width 168 height 22
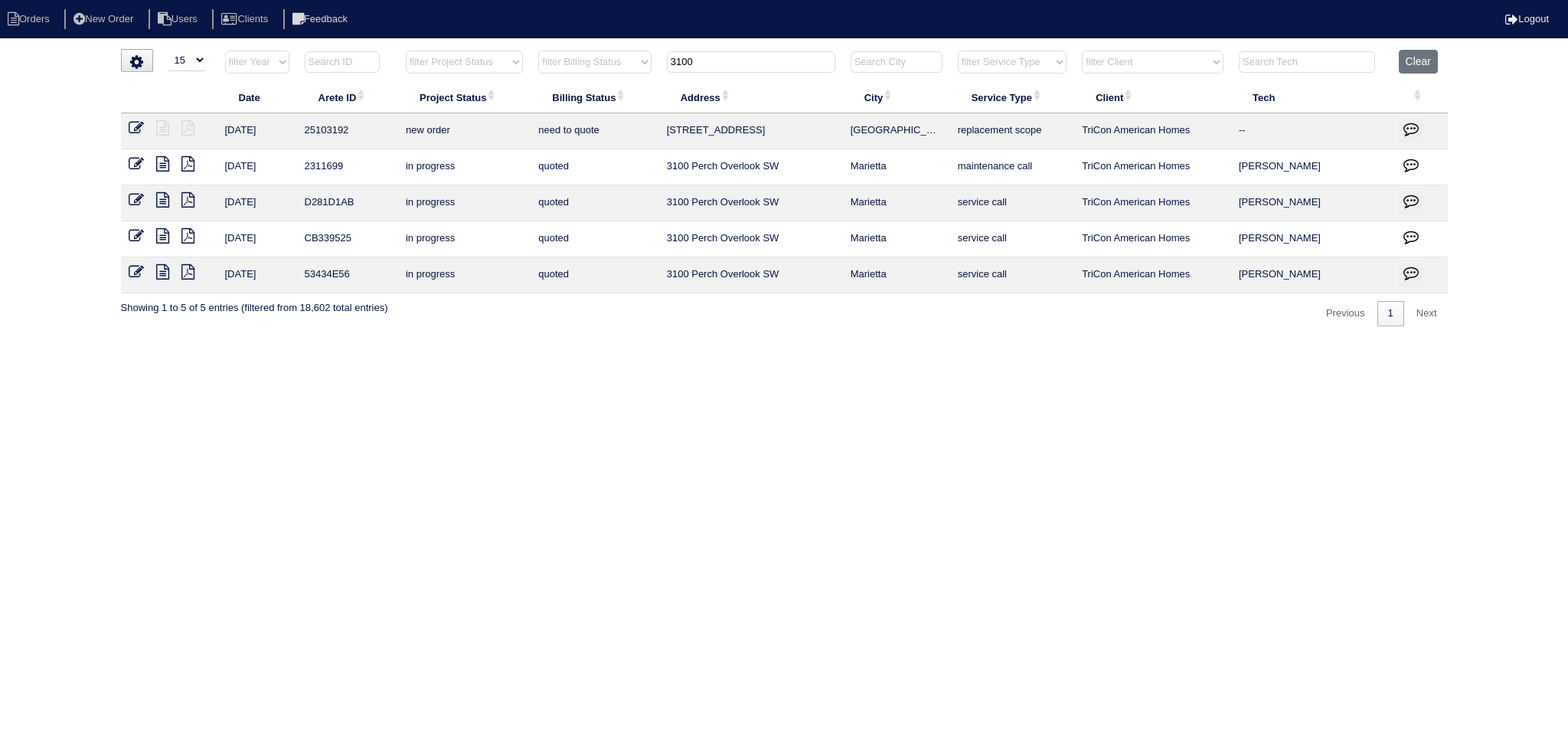
type input "3100"
click at [136, 124] on icon at bounding box center [136, 127] width 15 height 15
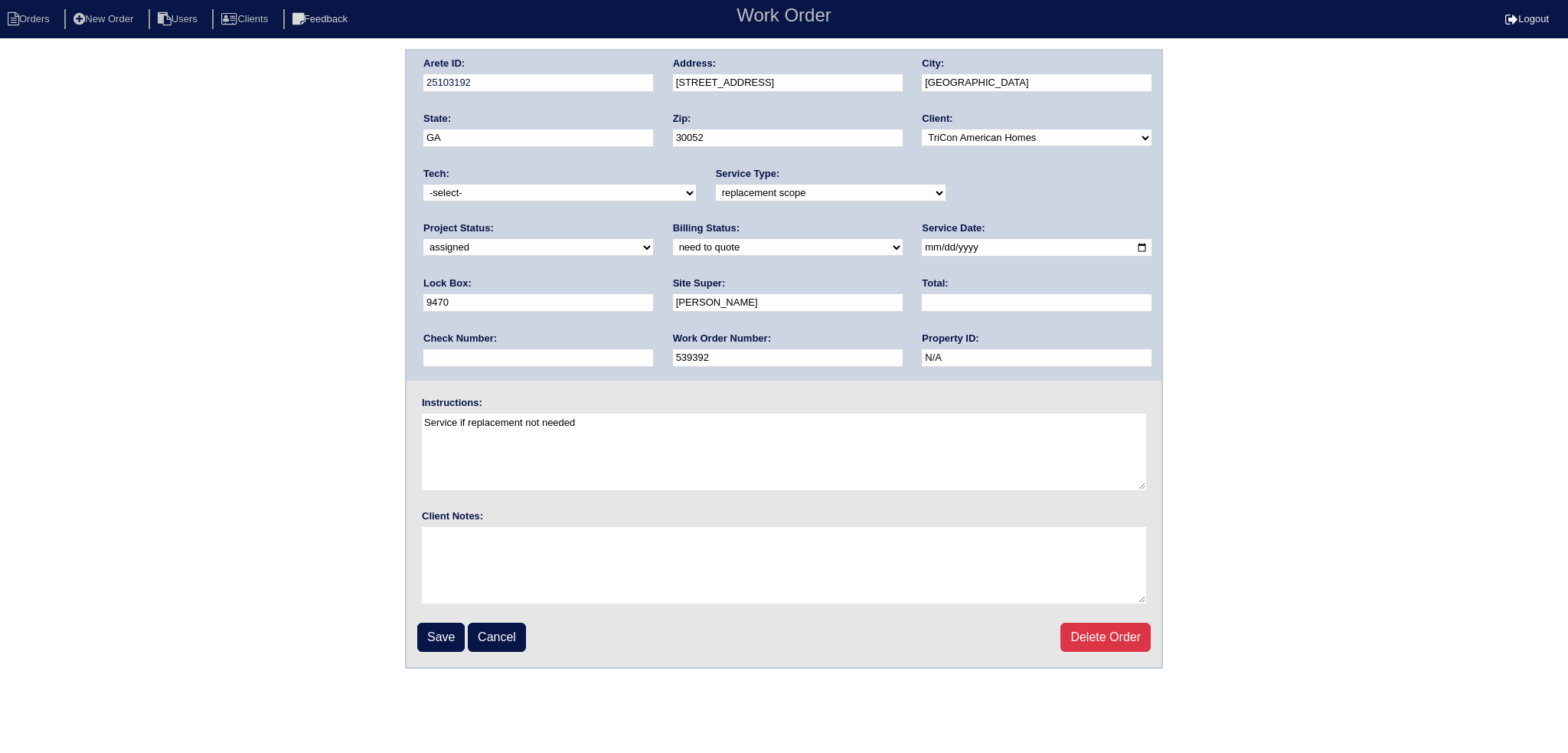
select select "assigned"
click at [922, 247] on input "[DATE]" at bounding box center [1037, 248] width 230 height 18
click at [922, 249] on input "[DATE]" at bounding box center [1037, 248] width 230 height 18
type input "[DATE]"
click at [490, 177] on div "Tech: -select- aretesmg+backup-tech@gmail.com benjohnholt88@gmail.com callisonh…" at bounding box center [559, 188] width 272 height 43
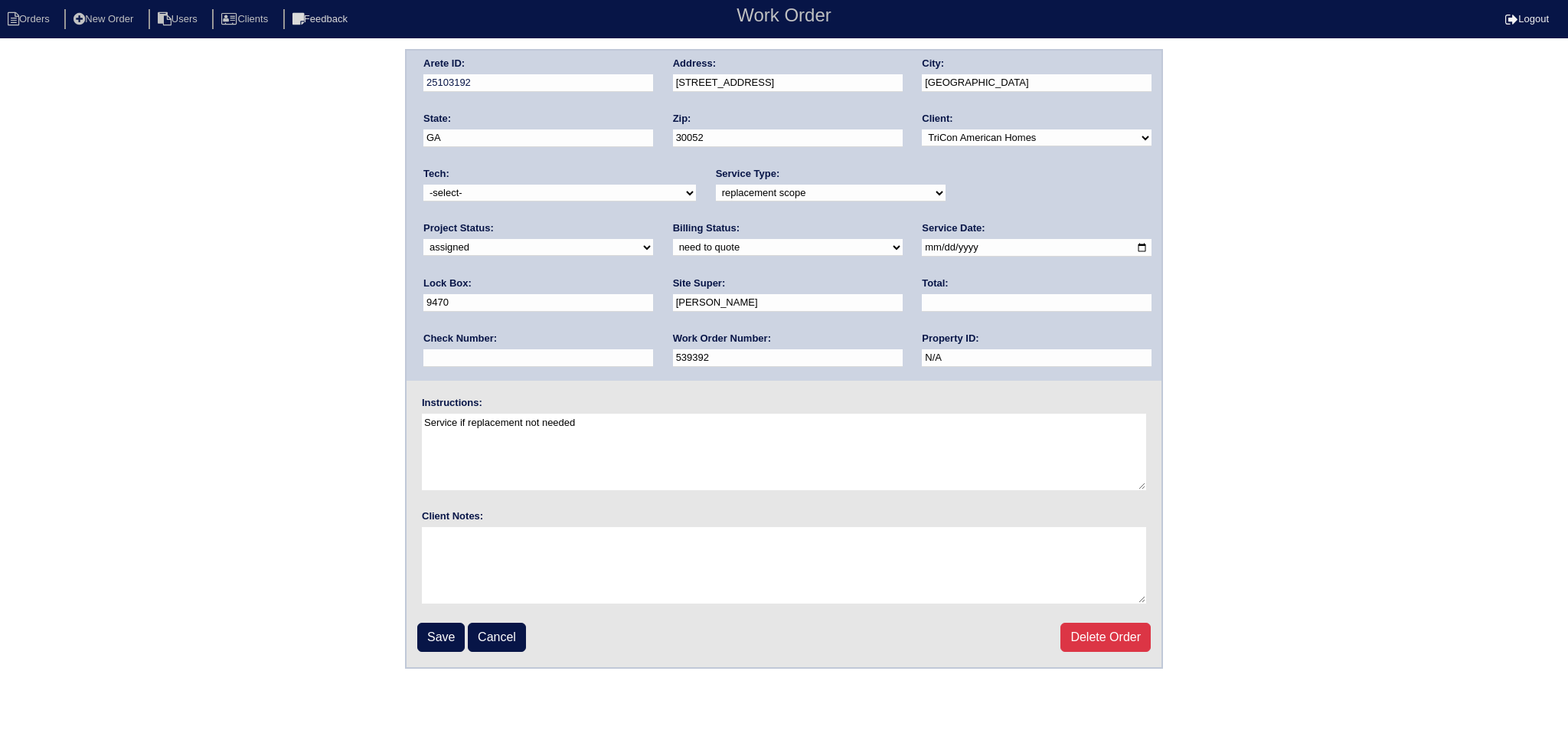
click at [486, 192] on select "-select- aretesmg+backup-tech@gmail.com benjohnholt88@gmail.com callisonhvac@ya…" at bounding box center [559, 192] width 272 height 17
select select "151"
click at [423, 184] on select "-select- aretesmg+backup-tech@gmail.com benjohnholt88@gmail.com callisonhvac@ya…" at bounding box center [559, 192] width 272 height 17
click at [439, 641] on input "Save" at bounding box center [441, 636] width 48 height 29
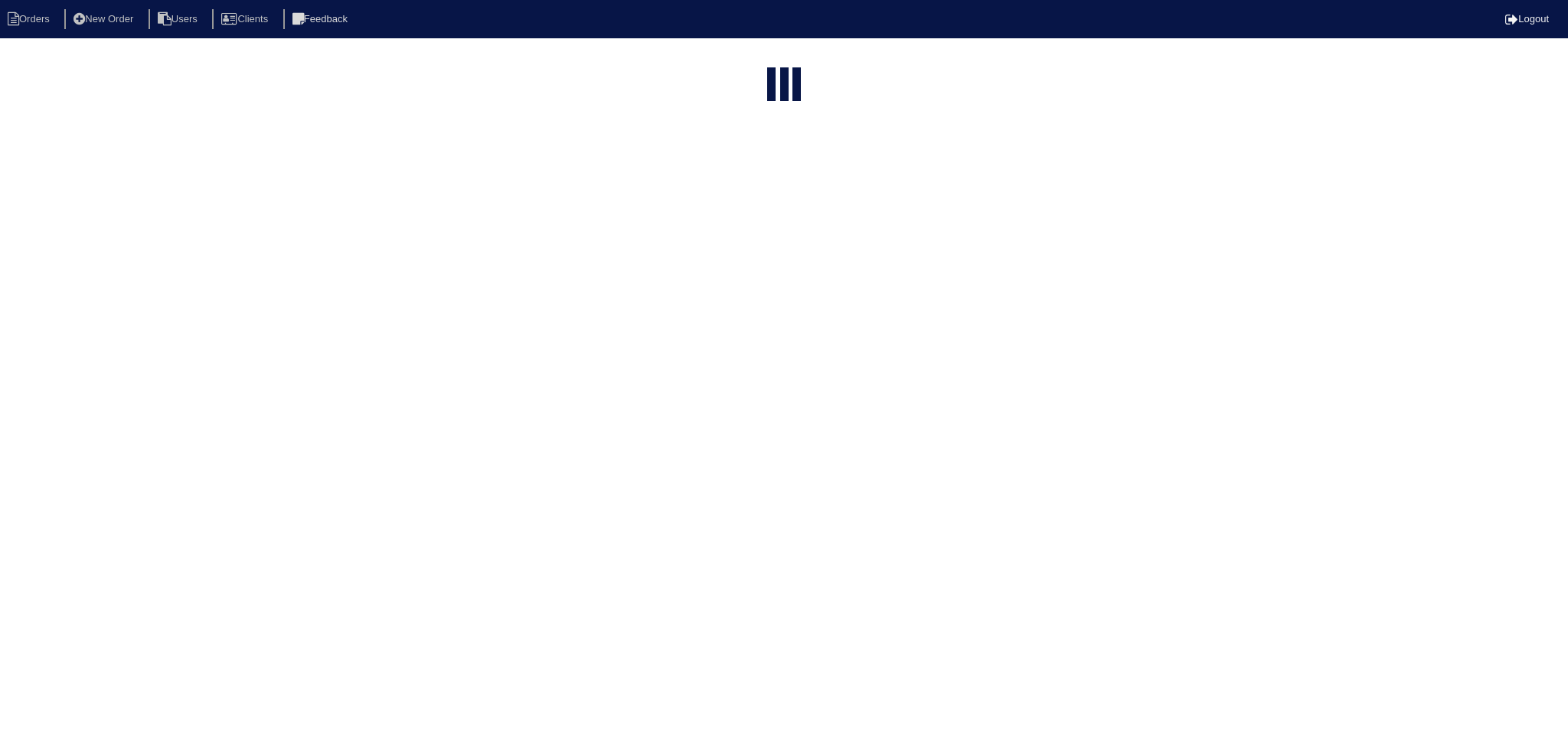
select select "15"
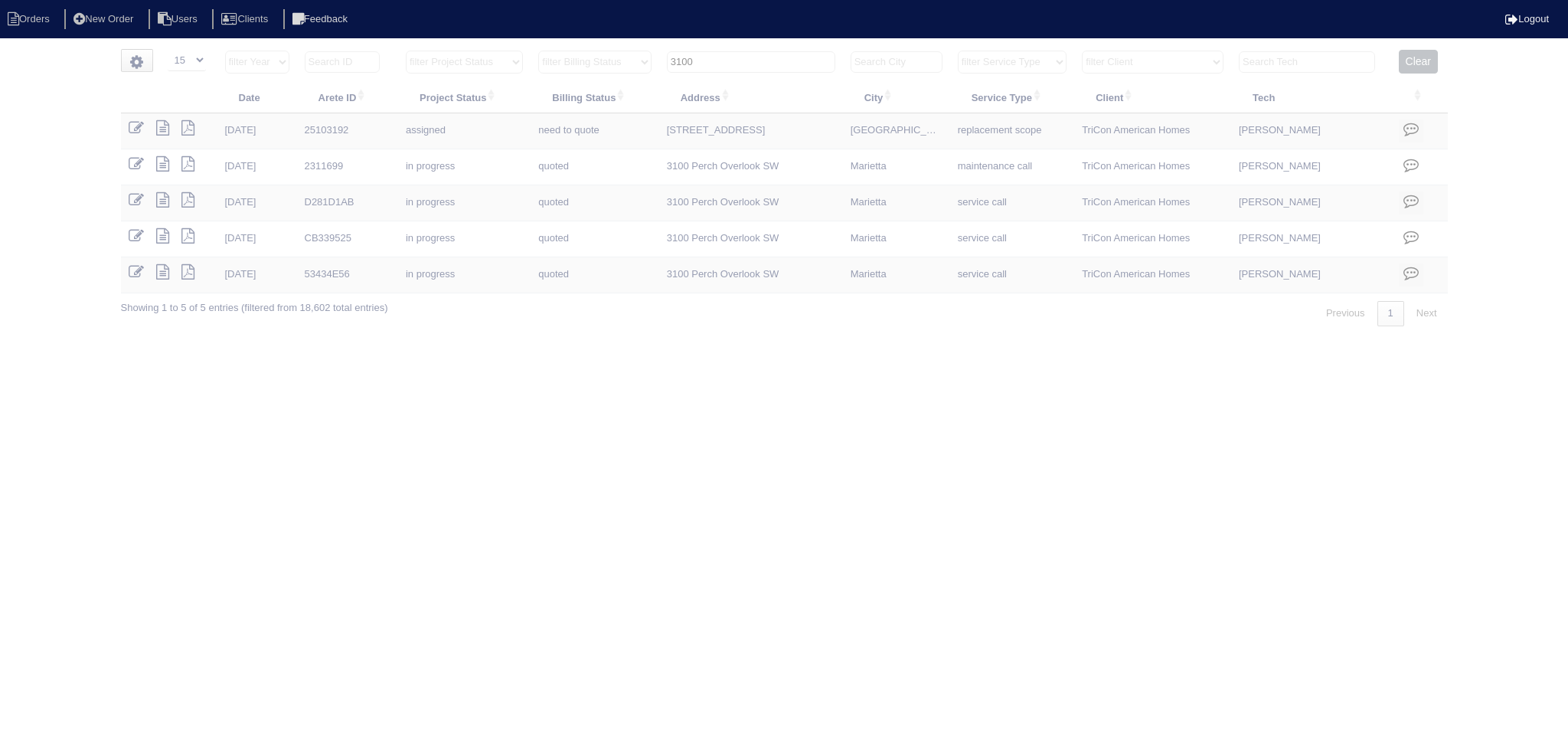
click at [758, 66] on input "3100" at bounding box center [751, 62] width 168 height 22
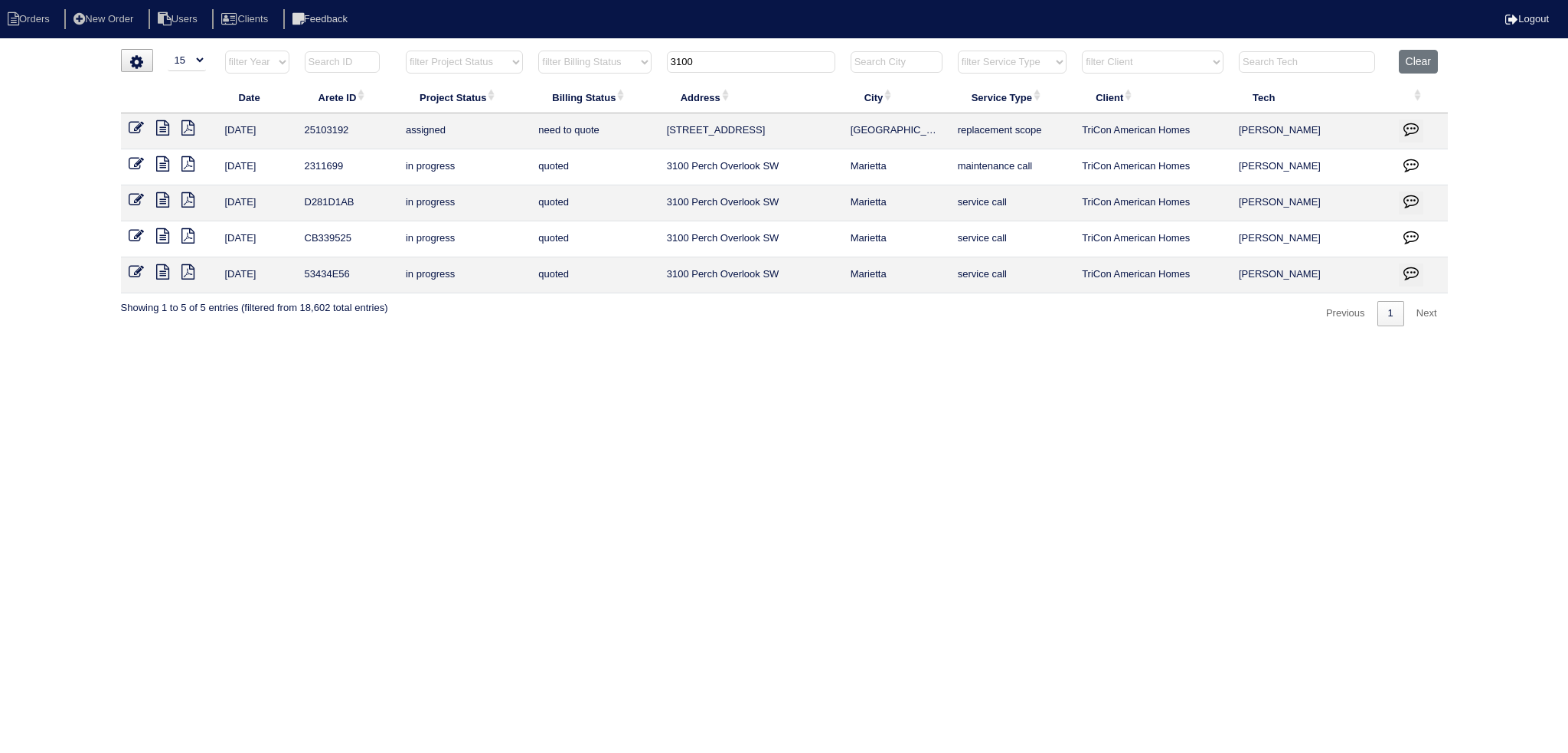
click at [757, 66] on input "3100" at bounding box center [751, 62] width 168 height 22
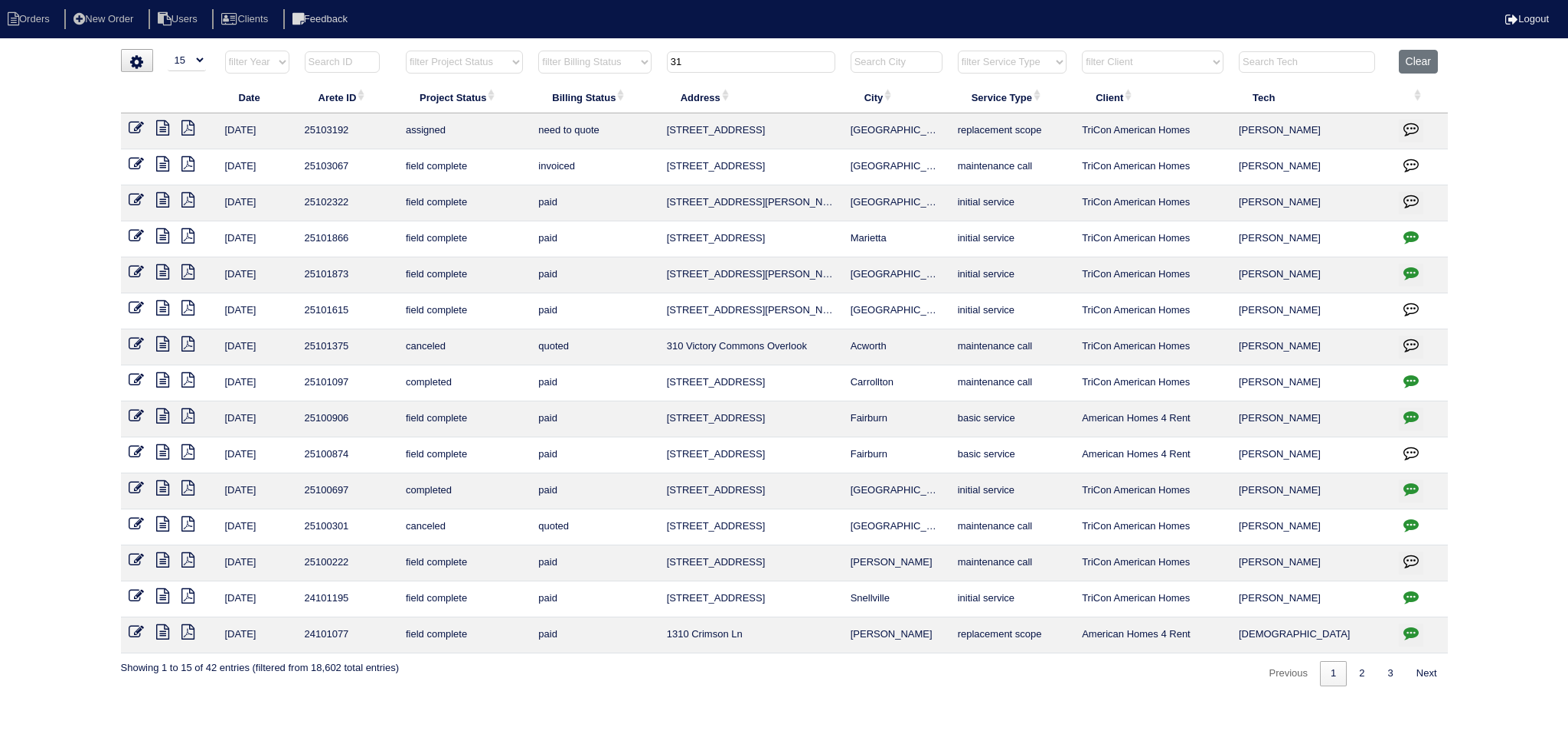
type input "3"
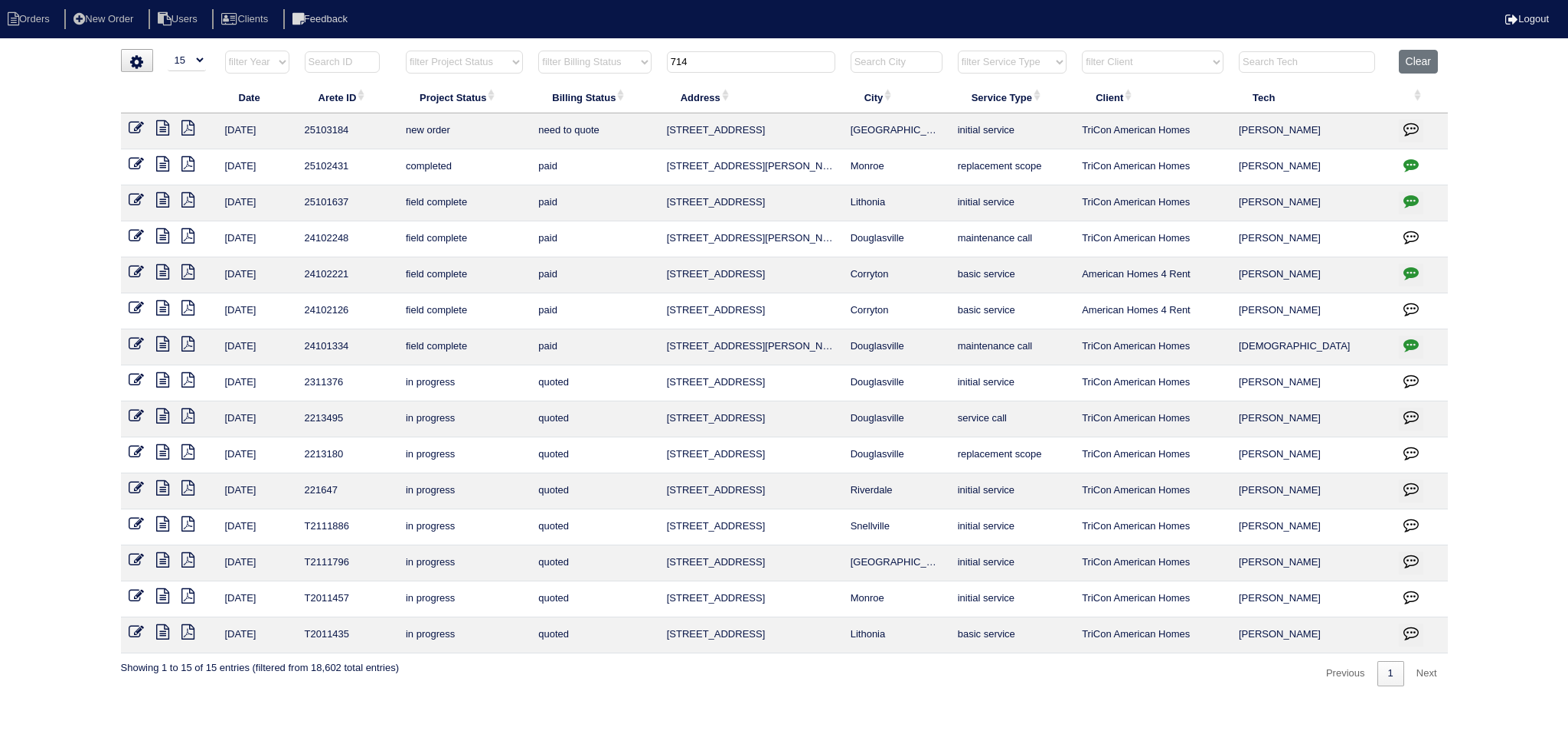
type input "714"
click at [138, 131] on icon at bounding box center [136, 127] width 15 height 15
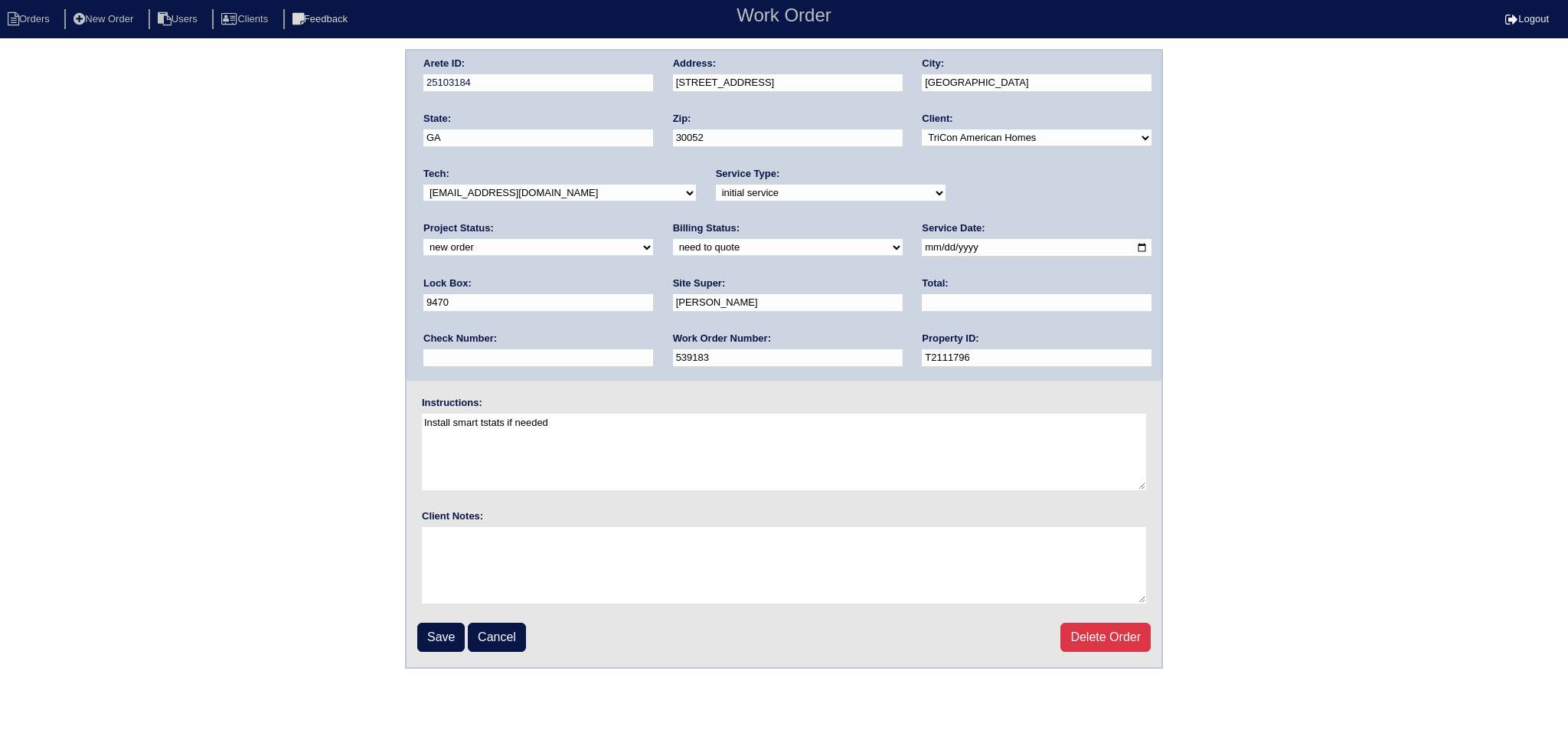
click at [557, 195] on select "-select- [EMAIL_ADDRESS][DOMAIN_NAME] [EMAIL_ADDRESS][DOMAIN_NAME] [EMAIL_ADDRE…" at bounding box center [559, 192] width 272 height 17
drag, startPoint x: 993, startPoint y: 201, endPoint x: 989, endPoint y: 208, distance: 8.1
click at [989, 208] on div "Arete ID: 25103184 Address: [STREET_ADDRESS] City: [GEOGRAPHIC_DATA] State: [GE…" at bounding box center [784, 215] width 755 height 330
select select "assigned"
click at [653, 239] on select "new order assigned in progress field complete need to schedule admin review arc…" at bounding box center [538, 247] width 230 height 17
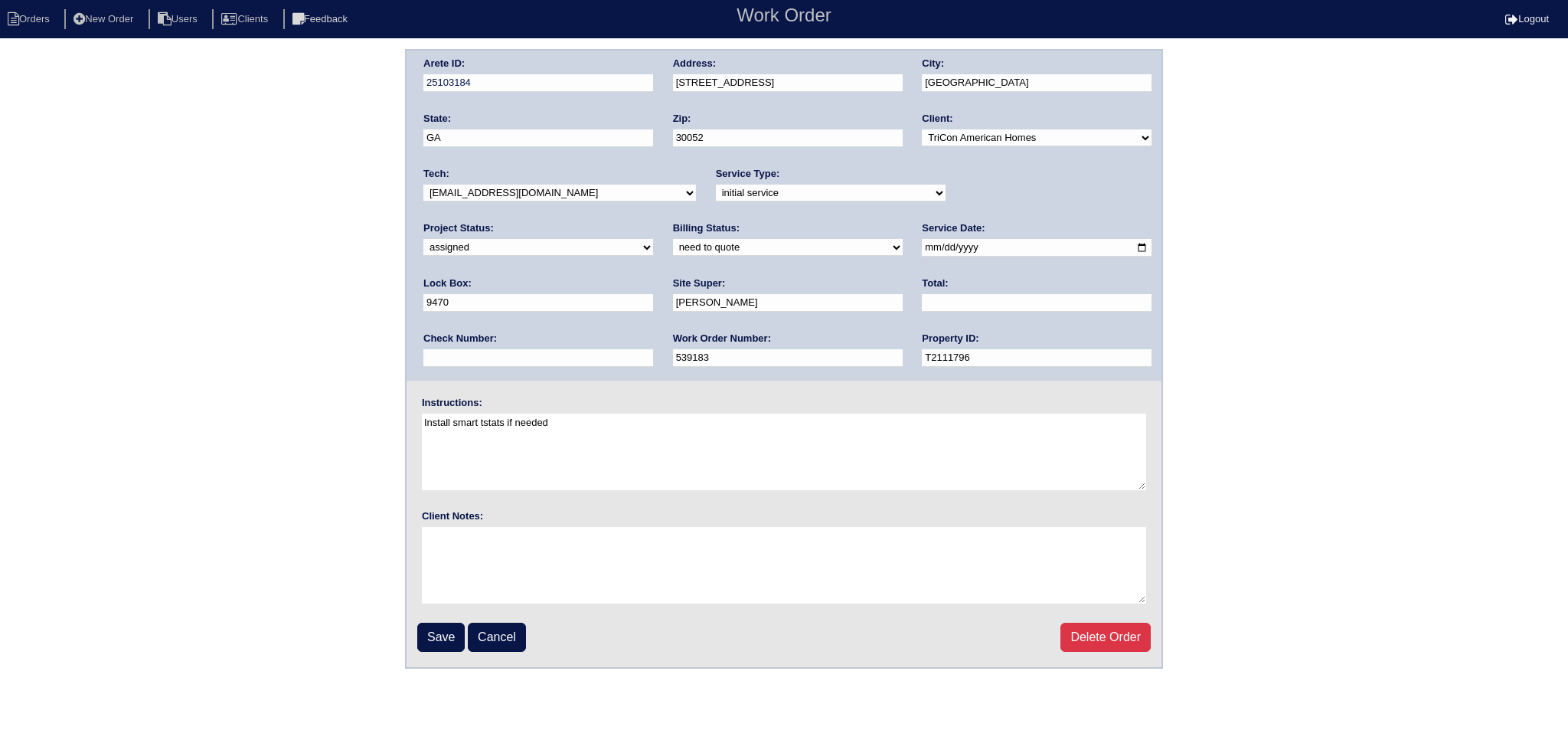
click at [922, 245] on input "[DATE]" at bounding box center [1037, 248] width 230 height 18
type input "[DATE]"
click at [527, 203] on div "Tech: -select- [EMAIL_ADDRESS][DOMAIN_NAME] [EMAIL_ADDRESS][DOMAIN_NAME] [EMAIL…" at bounding box center [559, 188] width 272 height 43
click at [522, 194] on select "-select- [EMAIL_ADDRESS][DOMAIN_NAME] [EMAIL_ADDRESS][DOMAIN_NAME] [EMAIL_ADDRE…" at bounding box center [559, 192] width 272 height 17
select select "151"
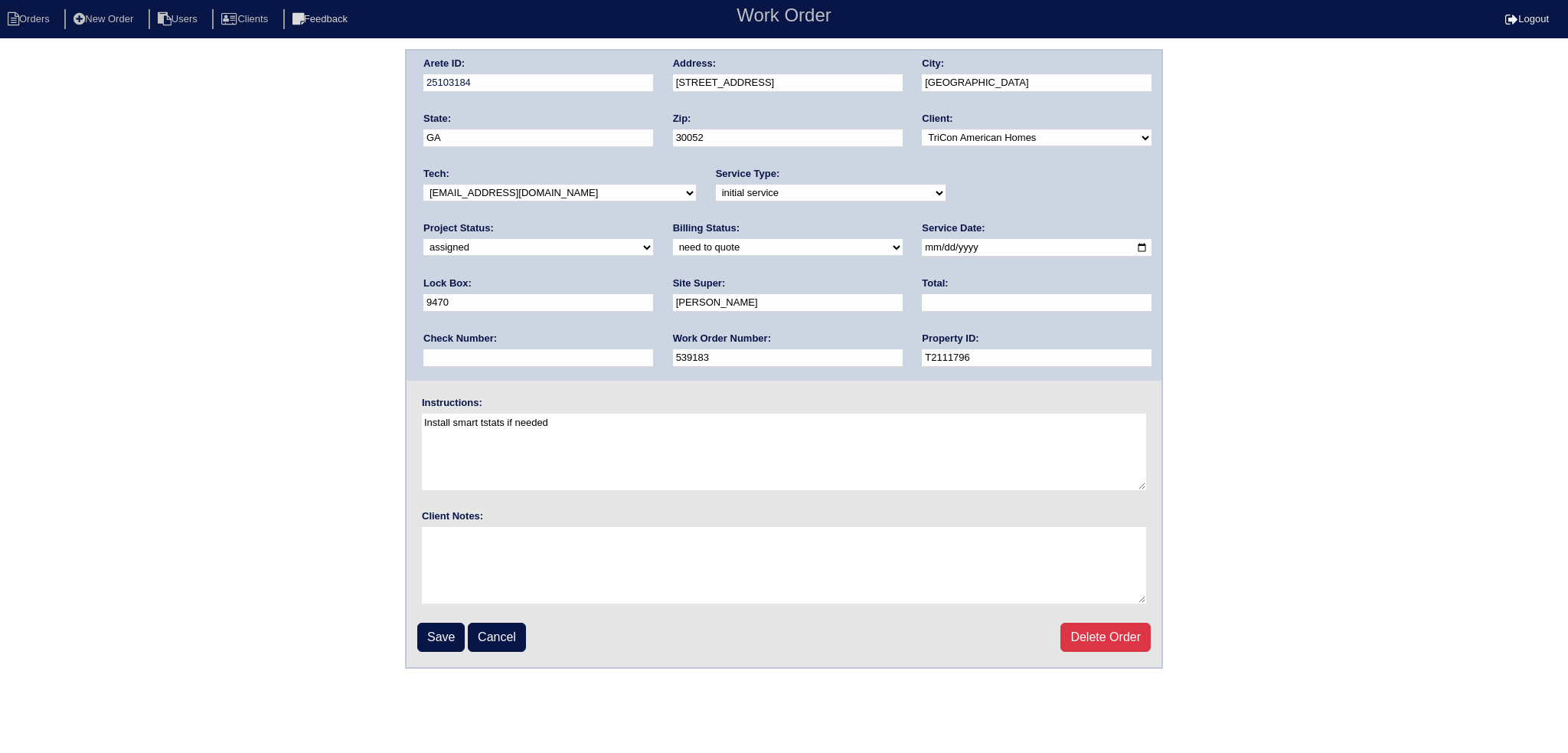
click at [423, 184] on select "-select- aretesmg+backup-tech@gmail.com benjohnholt88@gmail.com callisonhvac@ya…" at bounding box center [559, 192] width 272 height 17
click at [436, 624] on input "Save" at bounding box center [441, 636] width 48 height 29
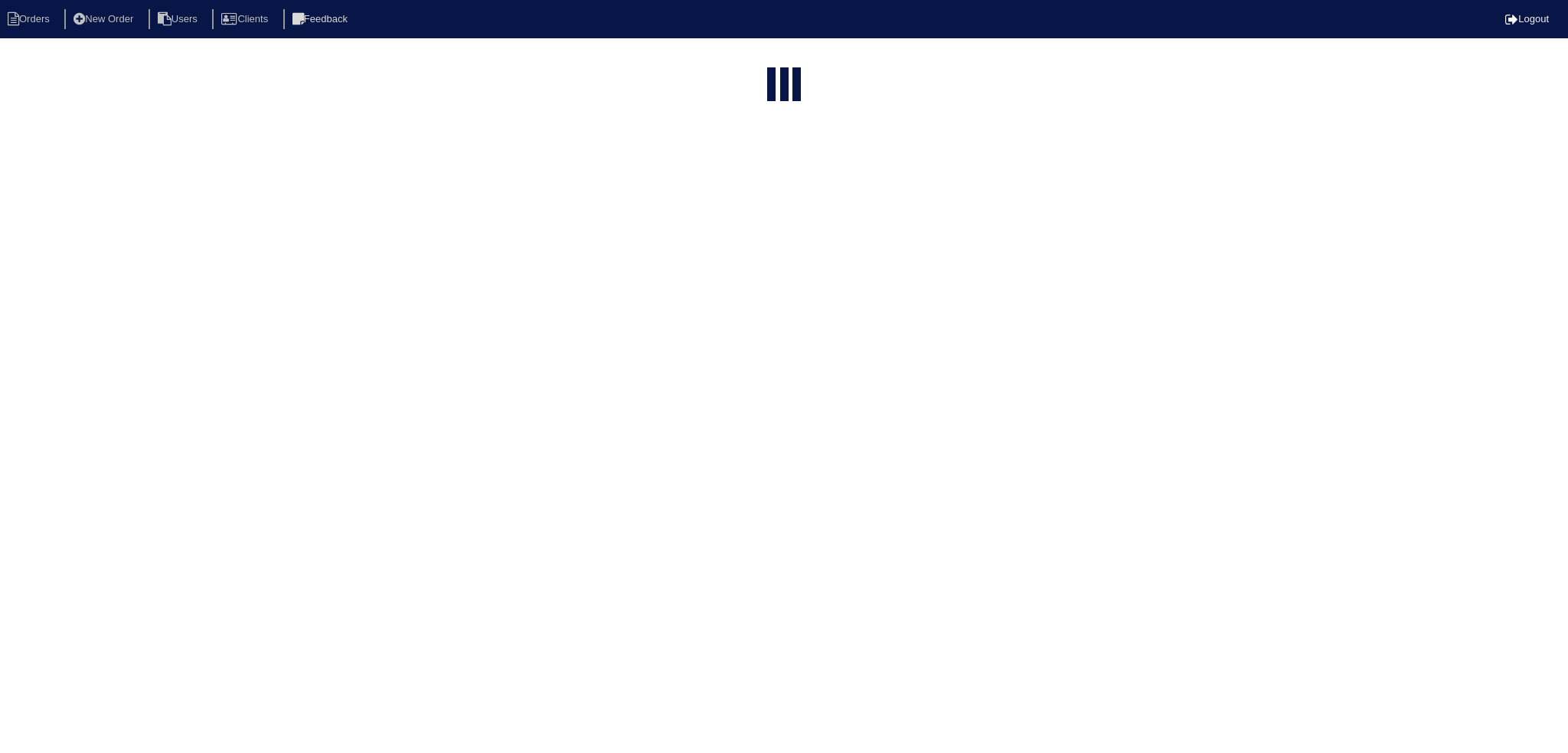
select select "15"
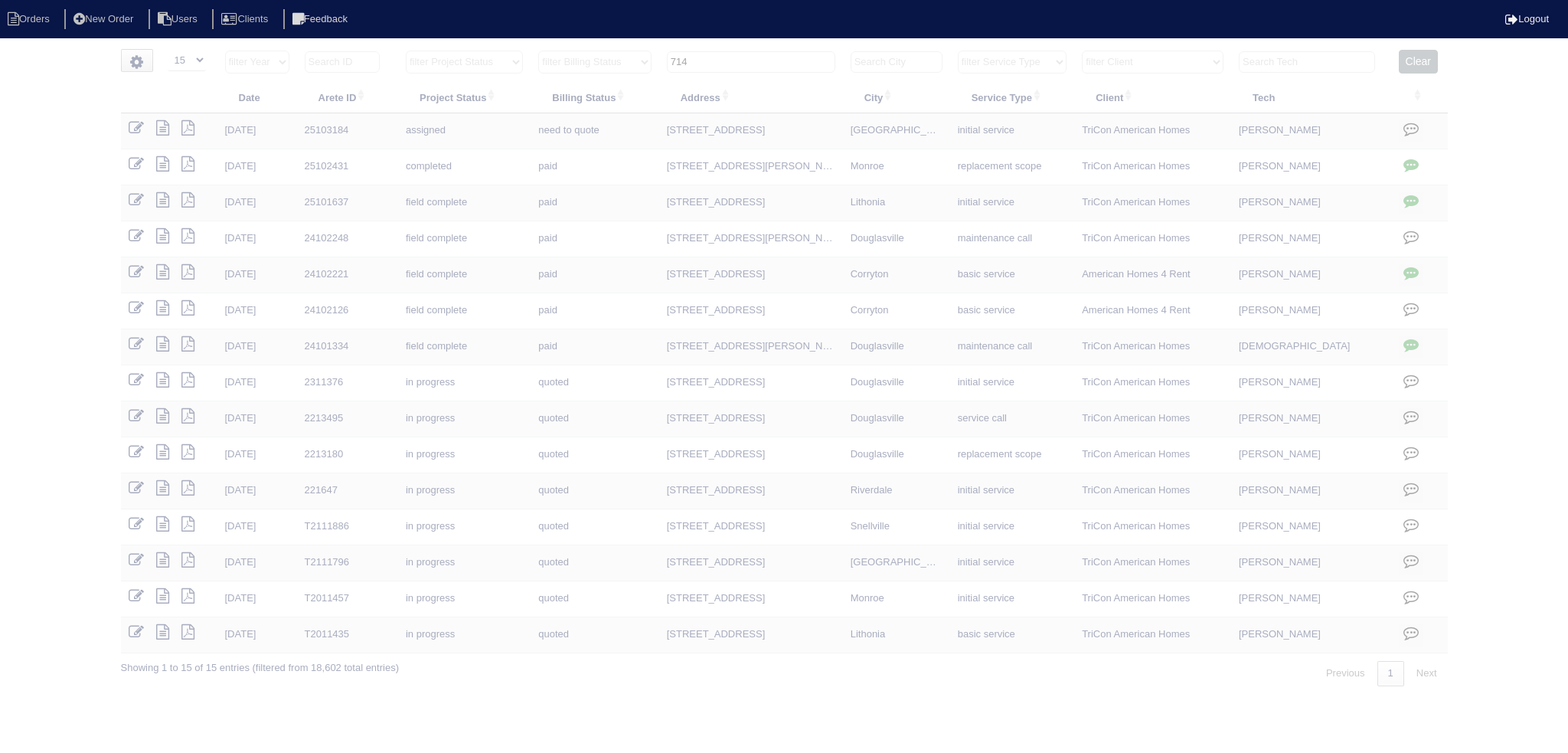
click at [743, 54] on input "714" at bounding box center [751, 62] width 168 height 22
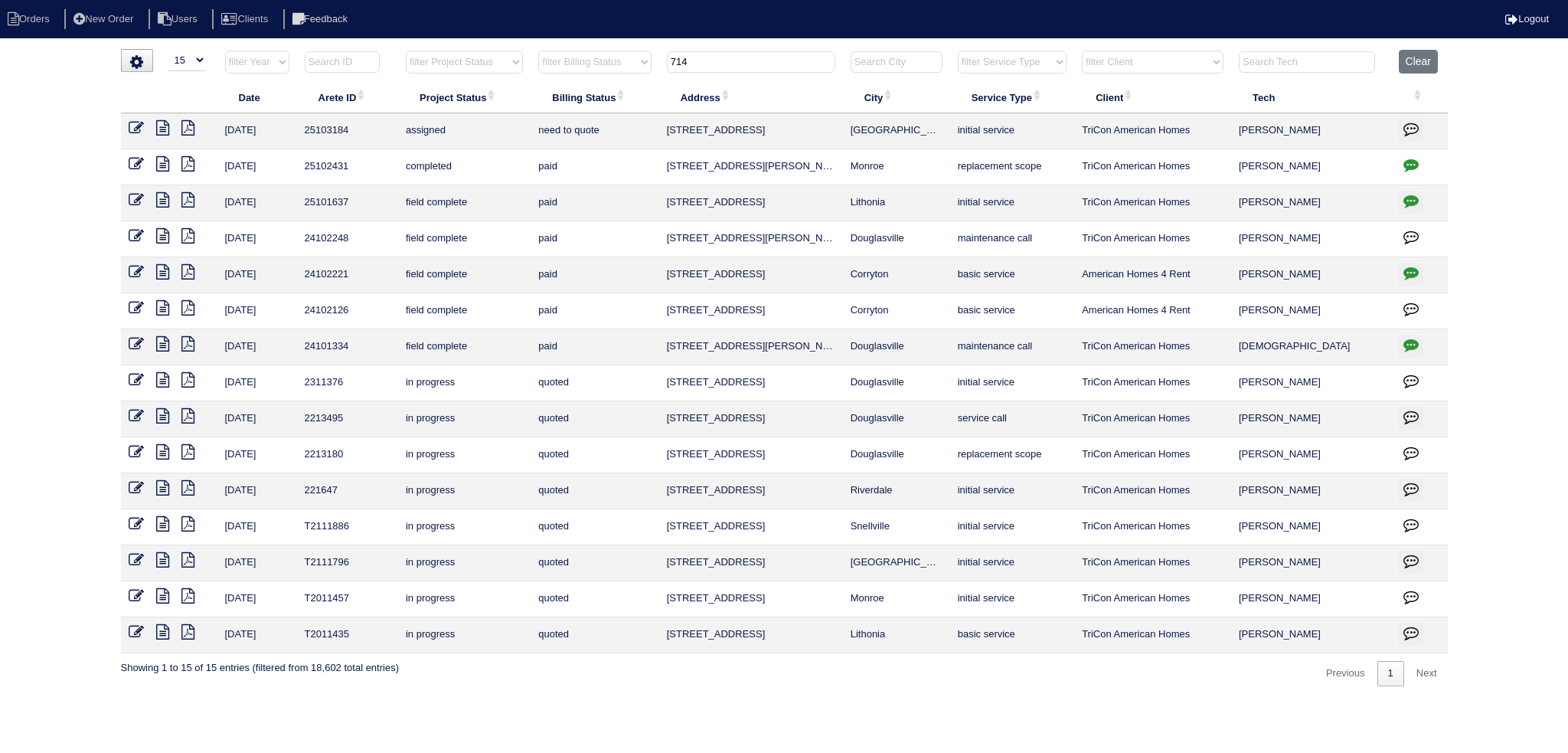
click at [741, 54] on input "714" at bounding box center [751, 62] width 168 height 22
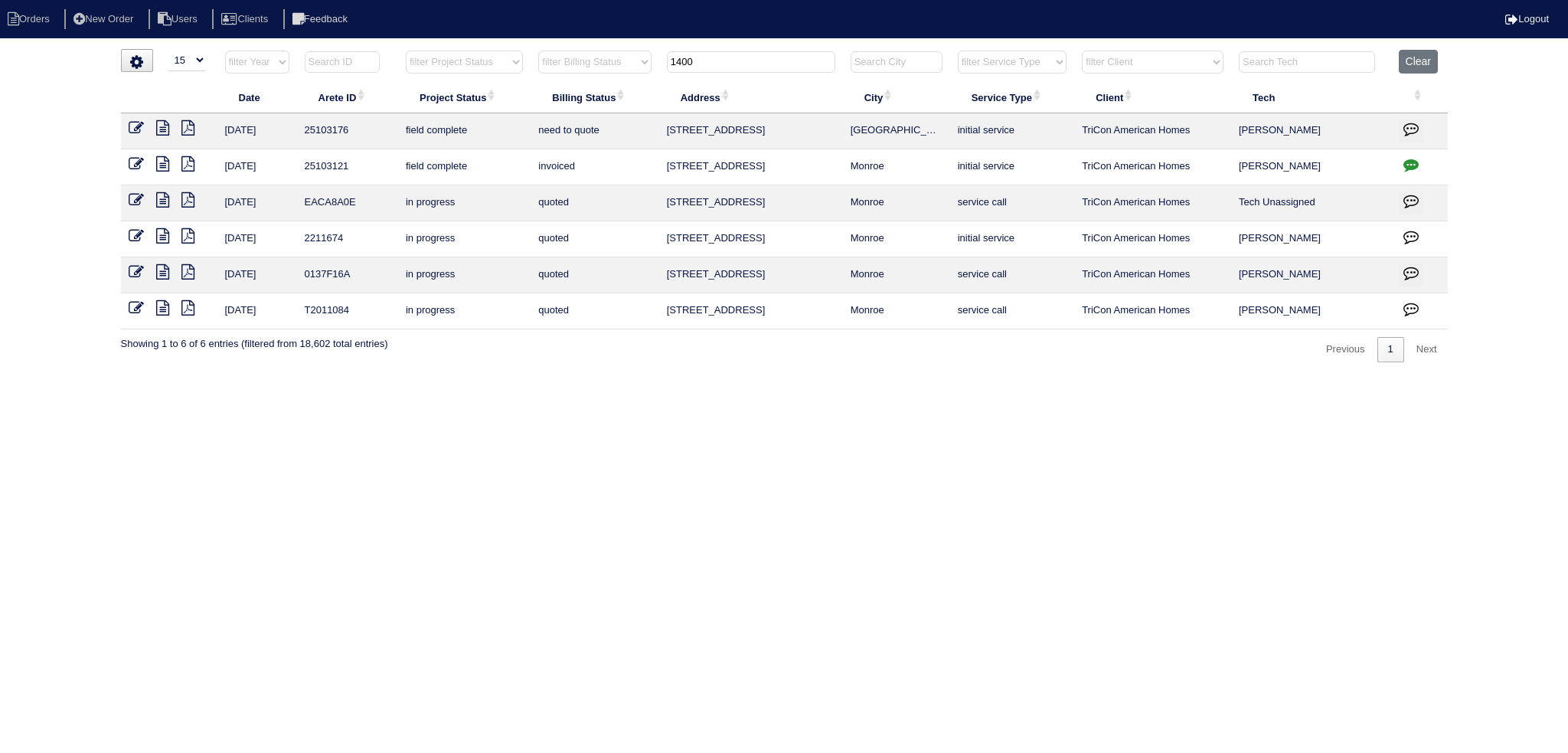
type input "1400"
click at [162, 128] on icon at bounding box center [162, 127] width 13 height 15
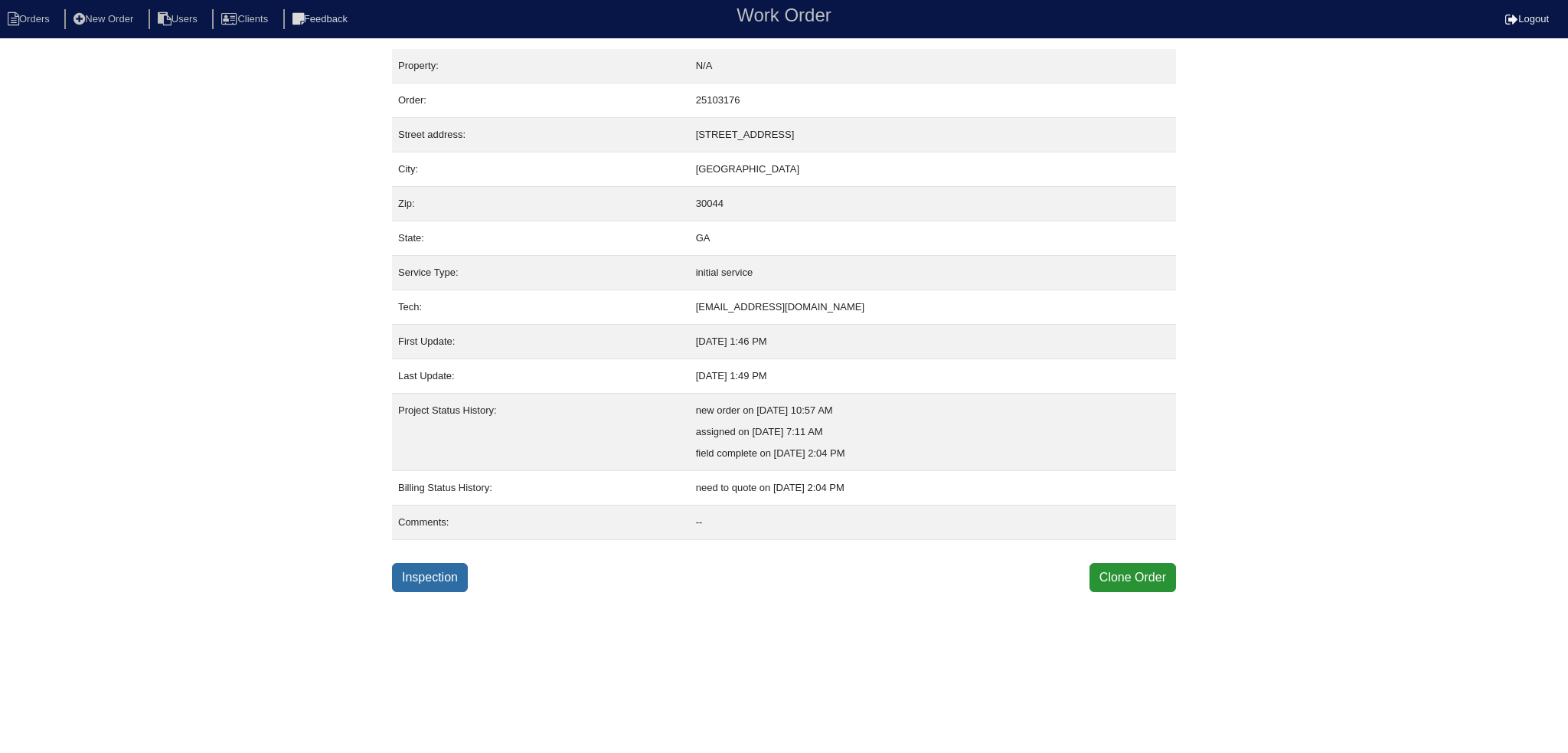
click at [438, 589] on link "Inspection" at bounding box center [430, 577] width 76 height 29
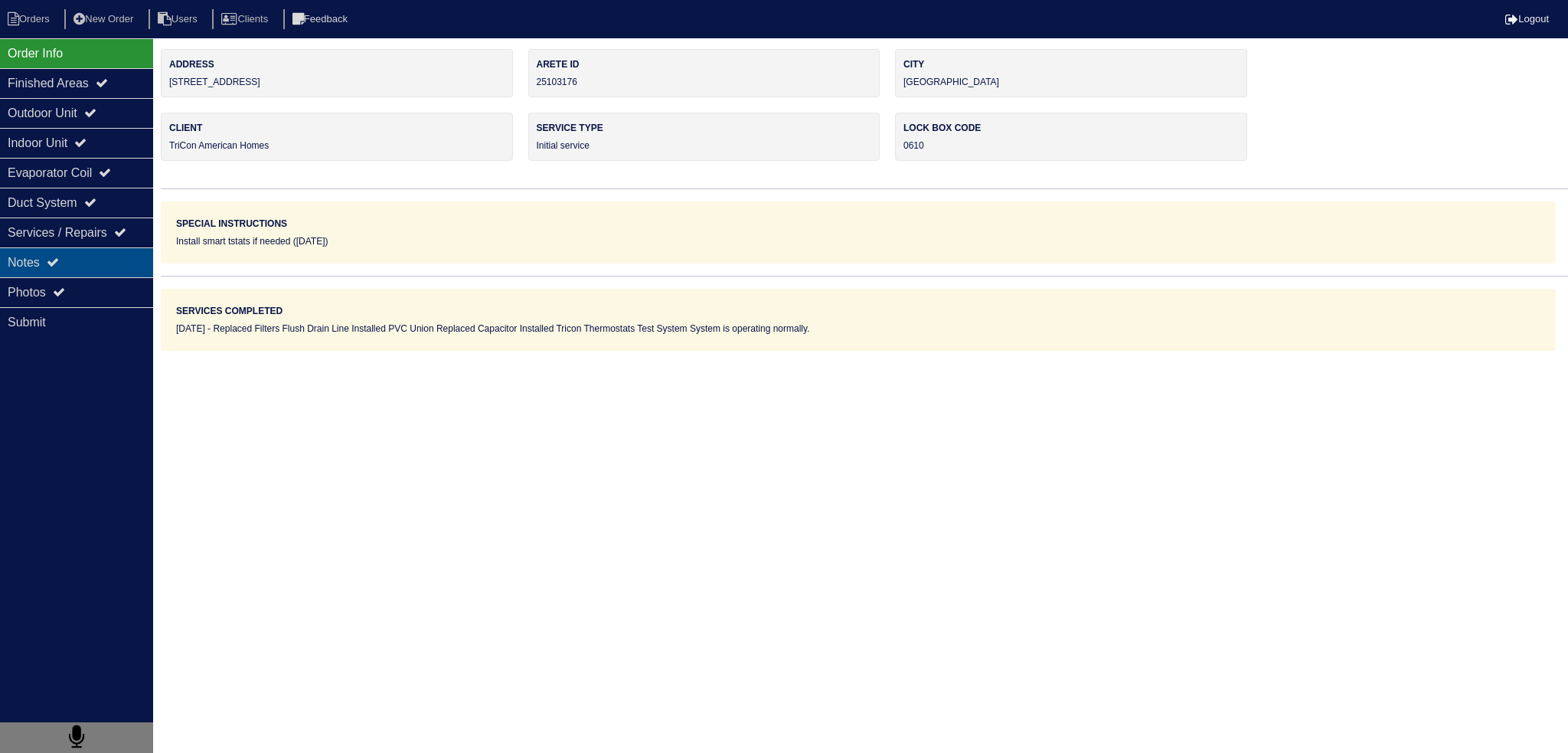
click at [73, 250] on div "Notes" at bounding box center [76, 263] width 154 height 30
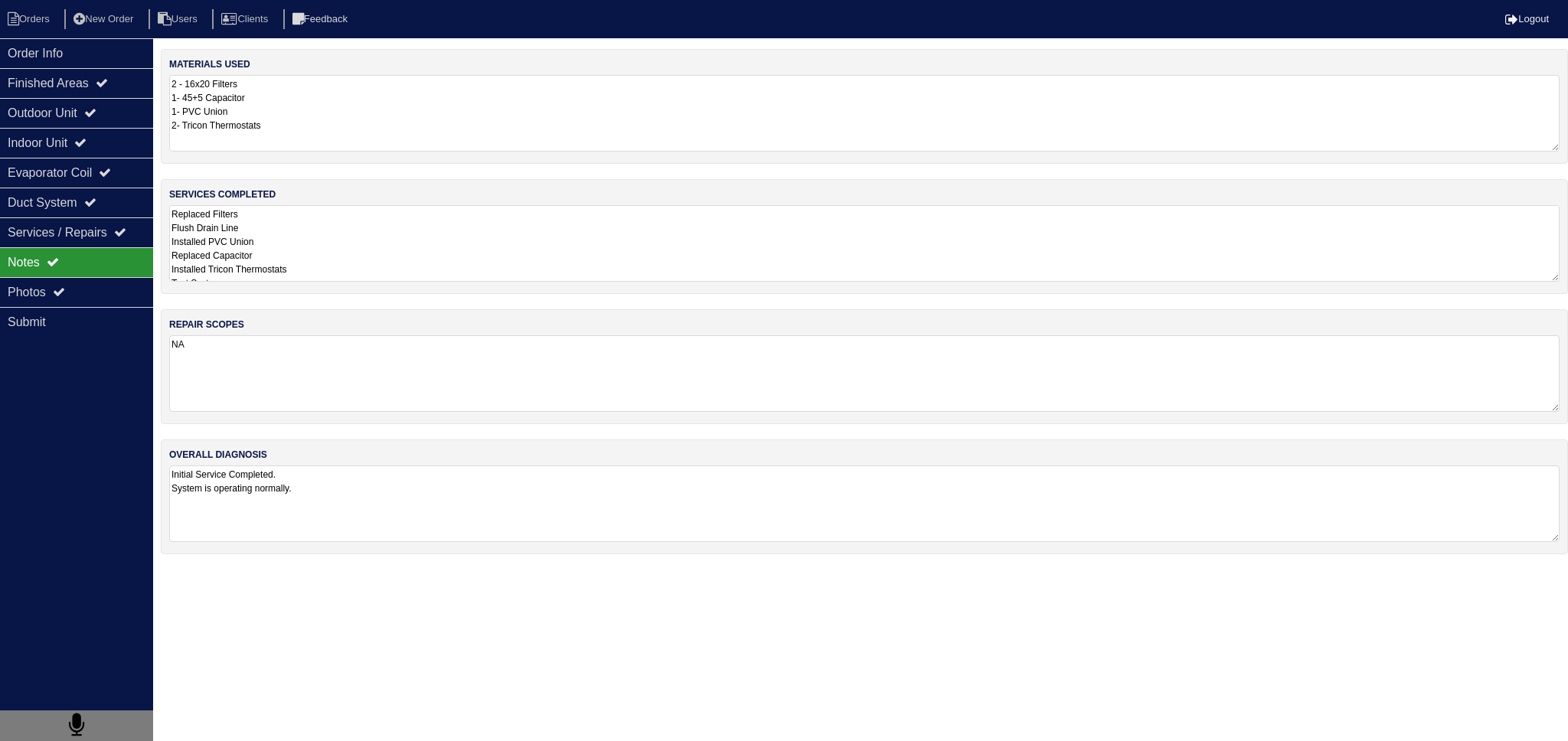
click at [404, 259] on textarea "Replaced Filters Flush Drain Line Installed PVC Union Replaced Capacitor Instal…" at bounding box center [865, 243] width 1391 height 76
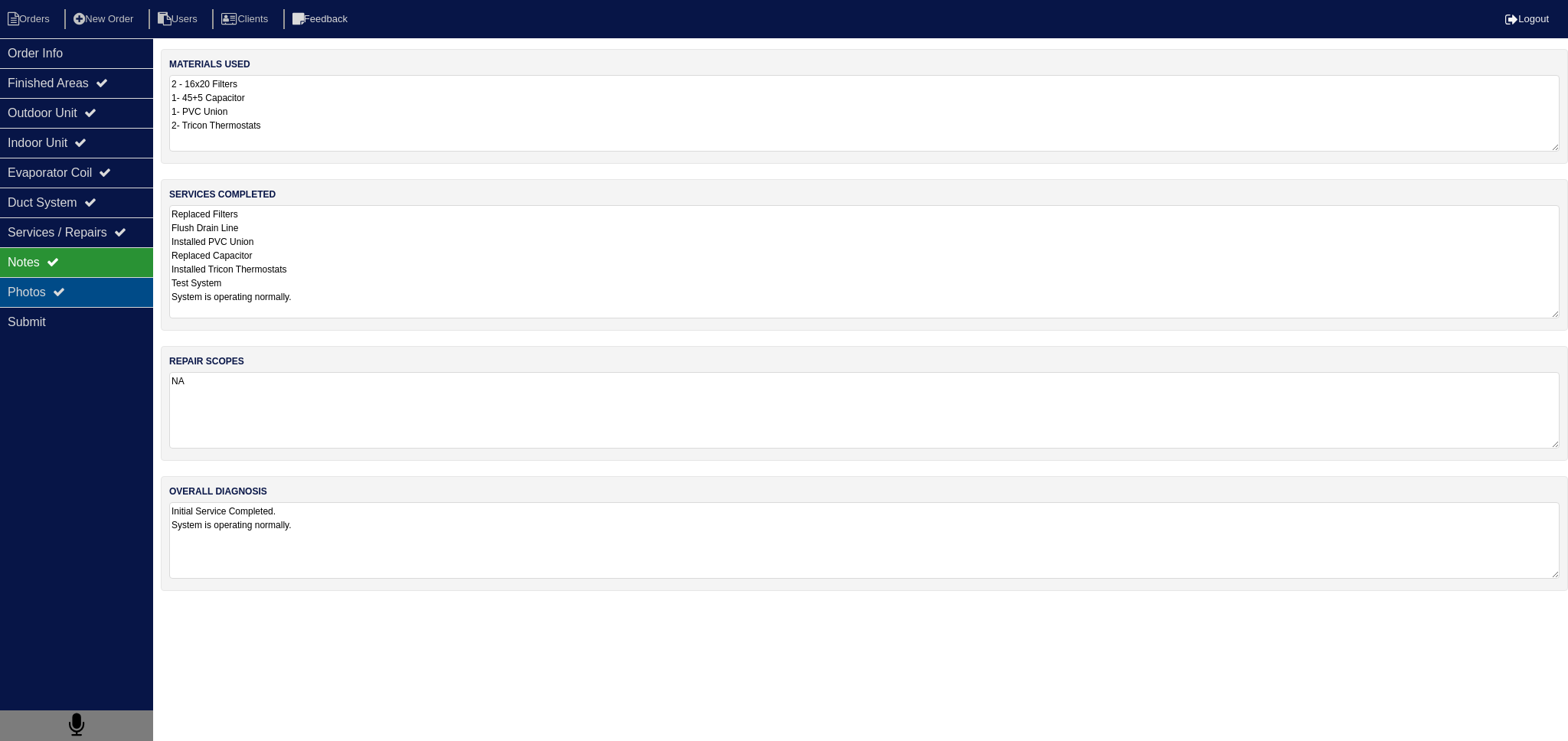
click at [81, 295] on div "Photos" at bounding box center [76, 292] width 154 height 30
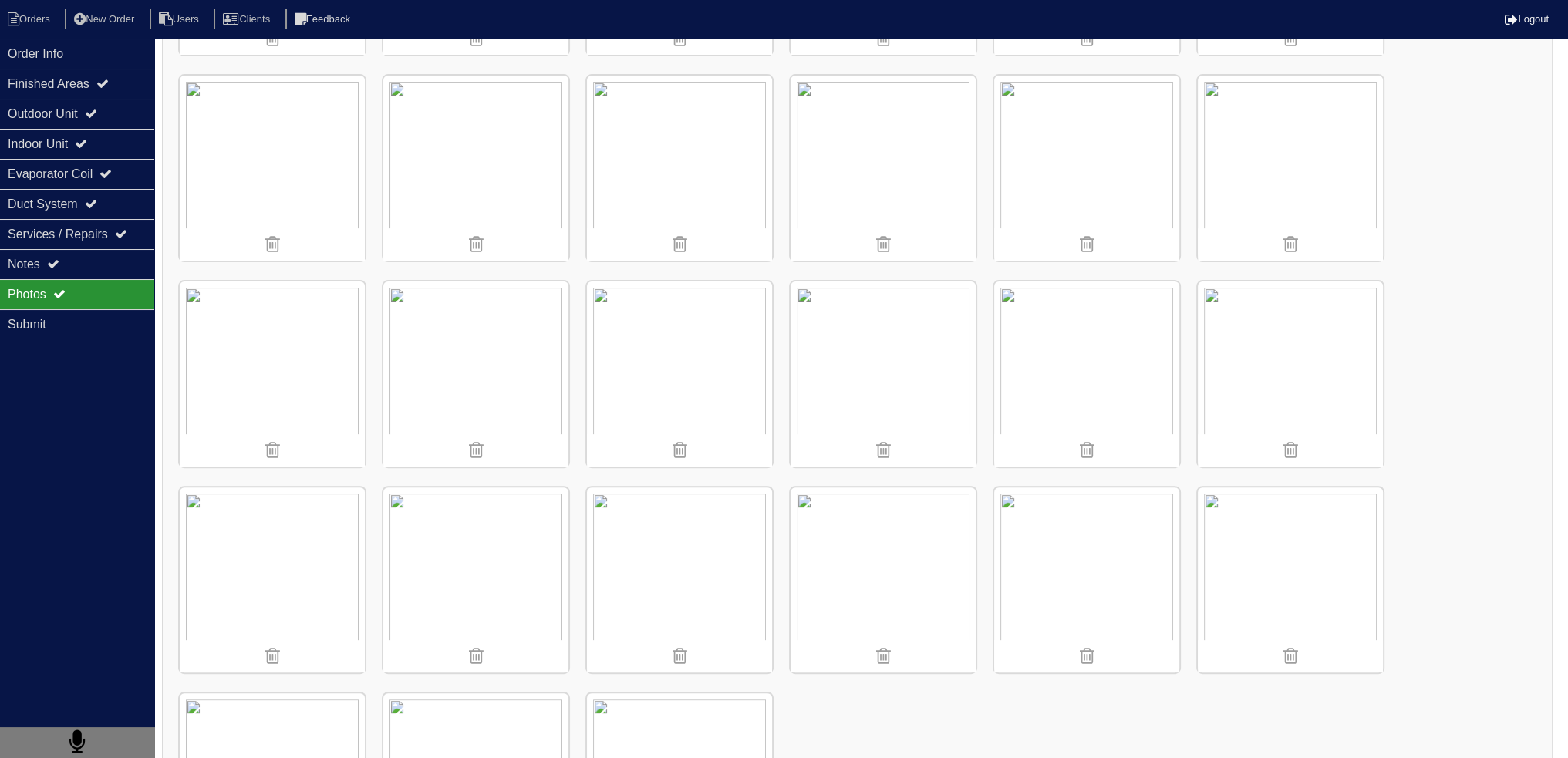
scroll to position [463, 0]
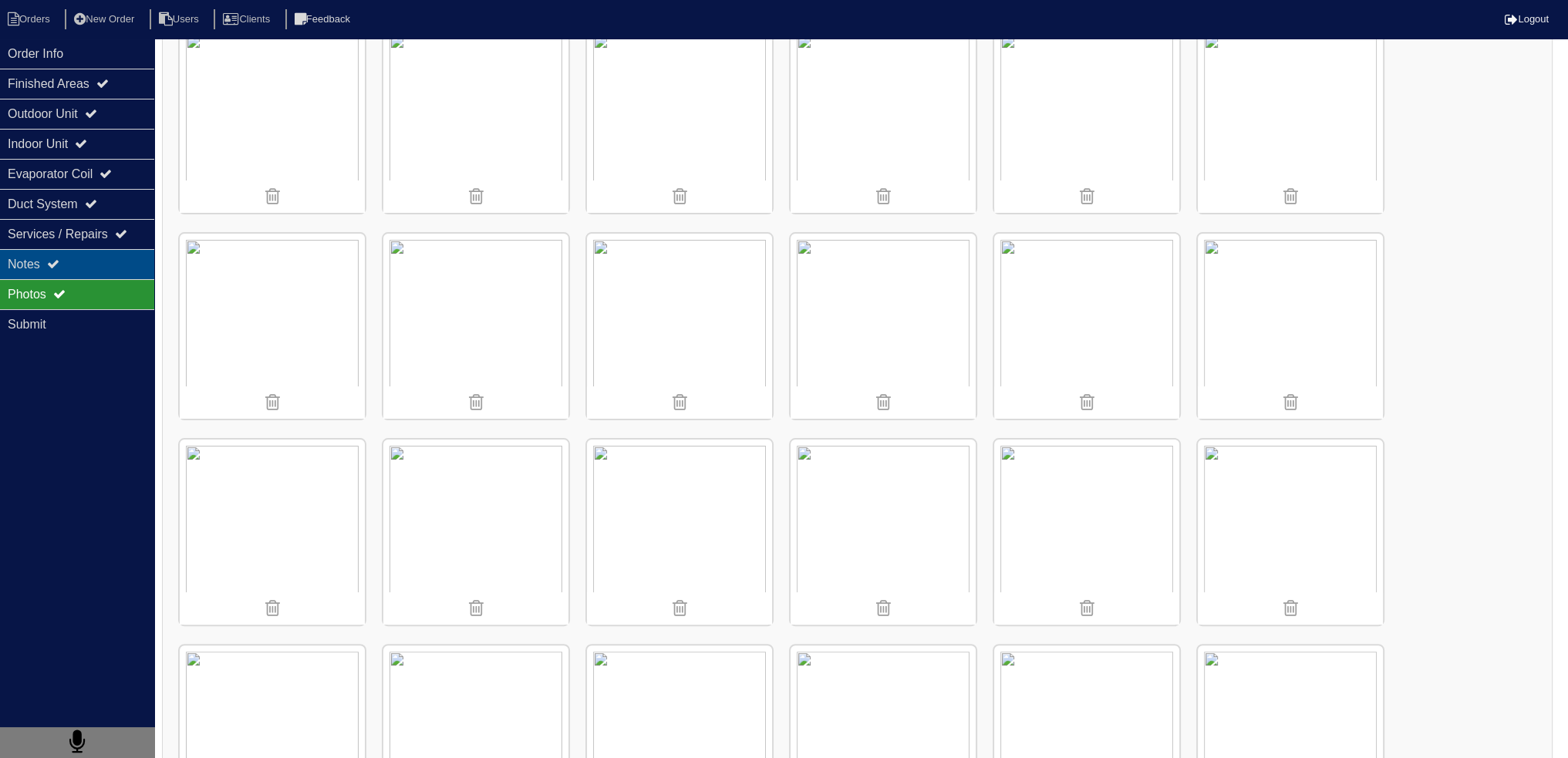
click at [102, 255] on div "Notes" at bounding box center [77, 264] width 155 height 30
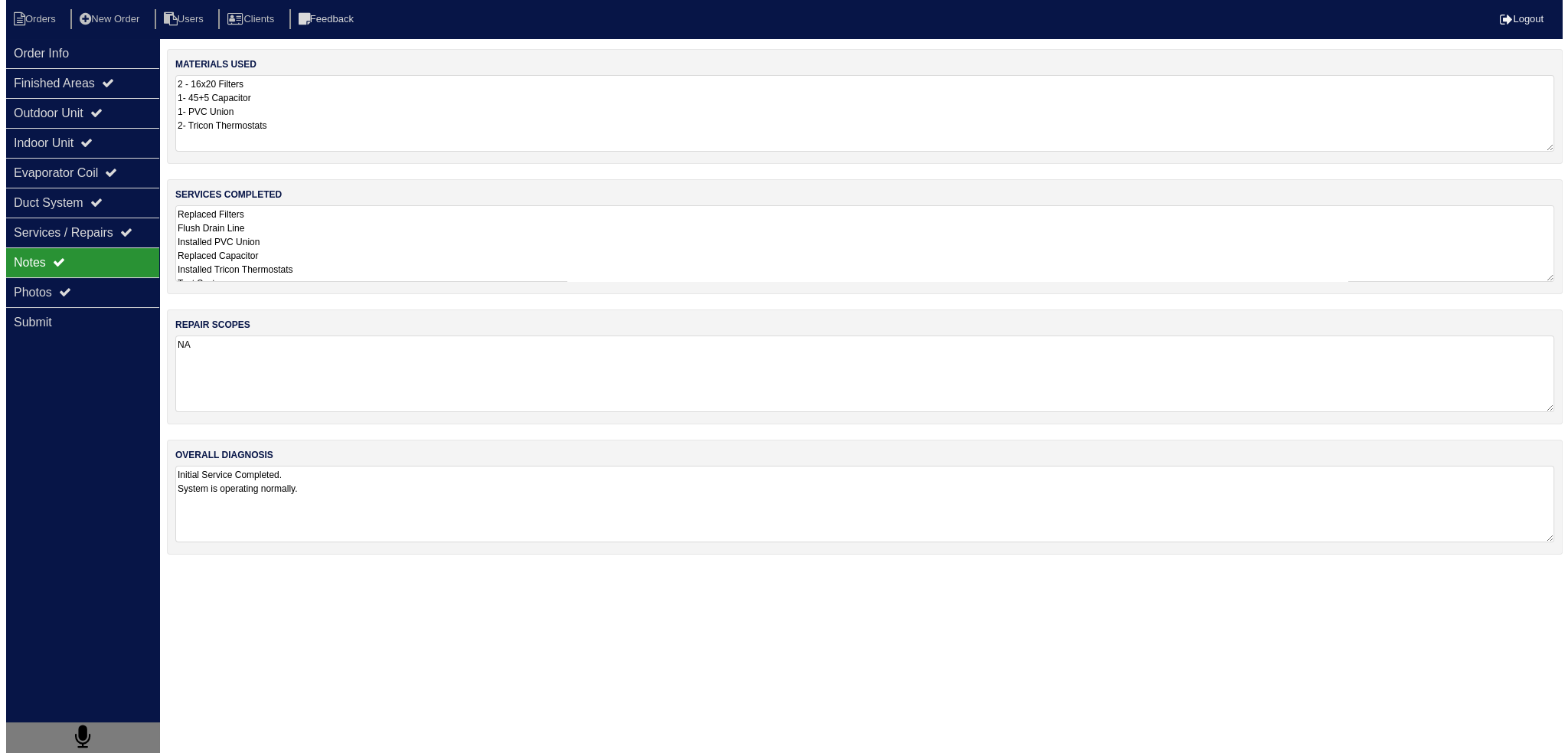
scroll to position [0, 0]
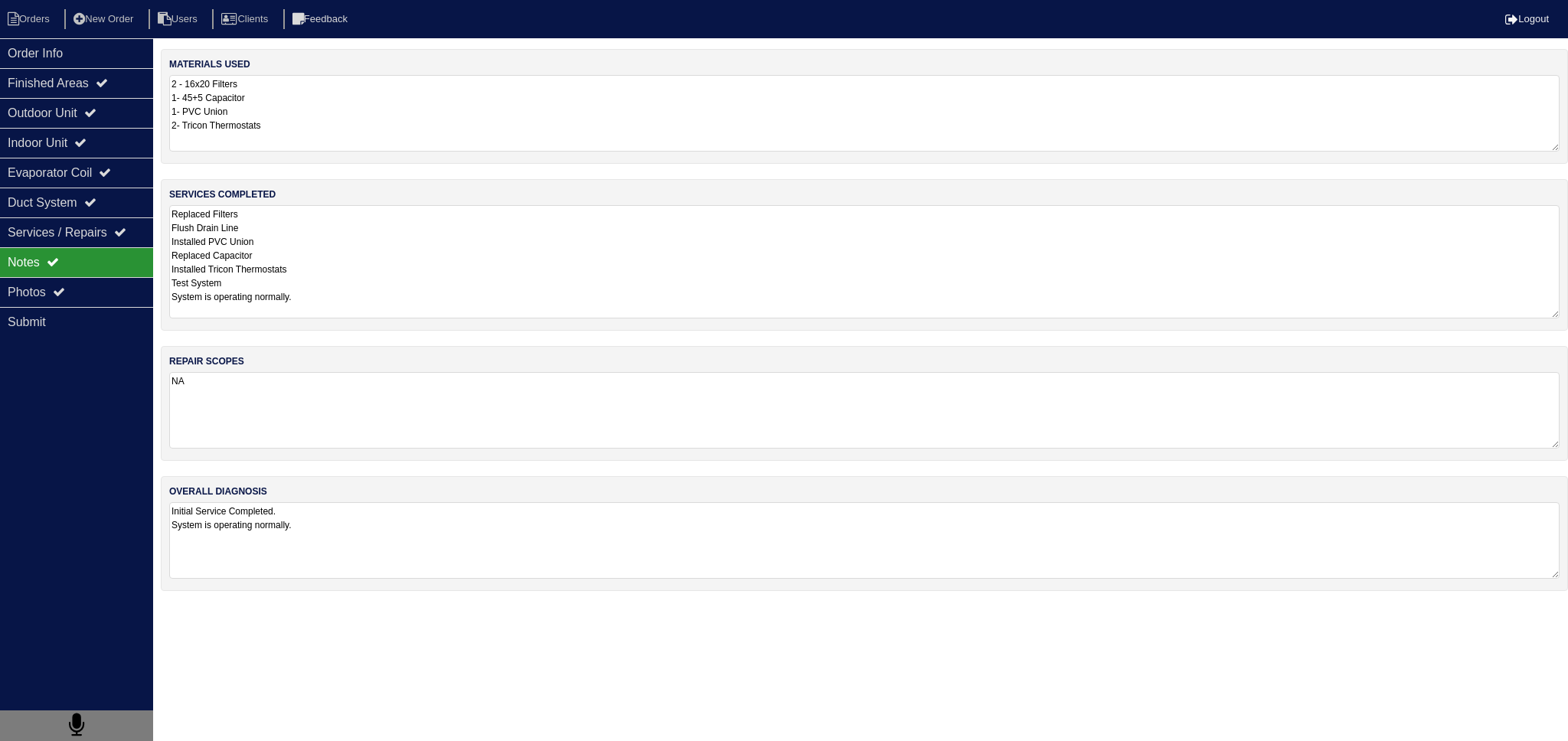
click at [430, 245] on textarea "Replaced Filters Flush Drain Line Installed PVC Union Replaced Capacitor Instal…" at bounding box center [865, 262] width 1391 height 113
click at [101, 59] on div "Order Info" at bounding box center [76, 53] width 154 height 30
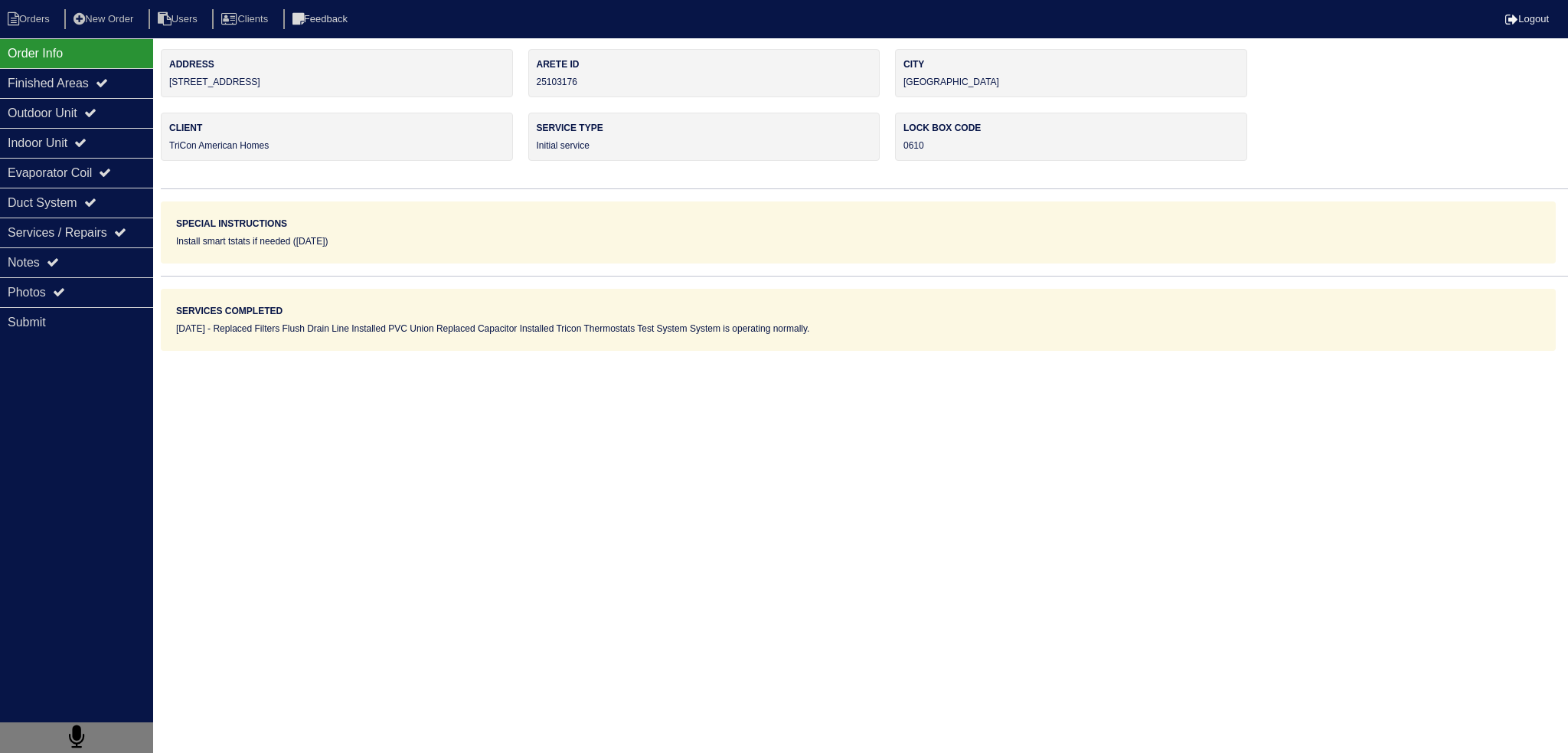
click at [7, 9] on li "Orders" at bounding box center [31, 19] width 62 height 21
select select "15"
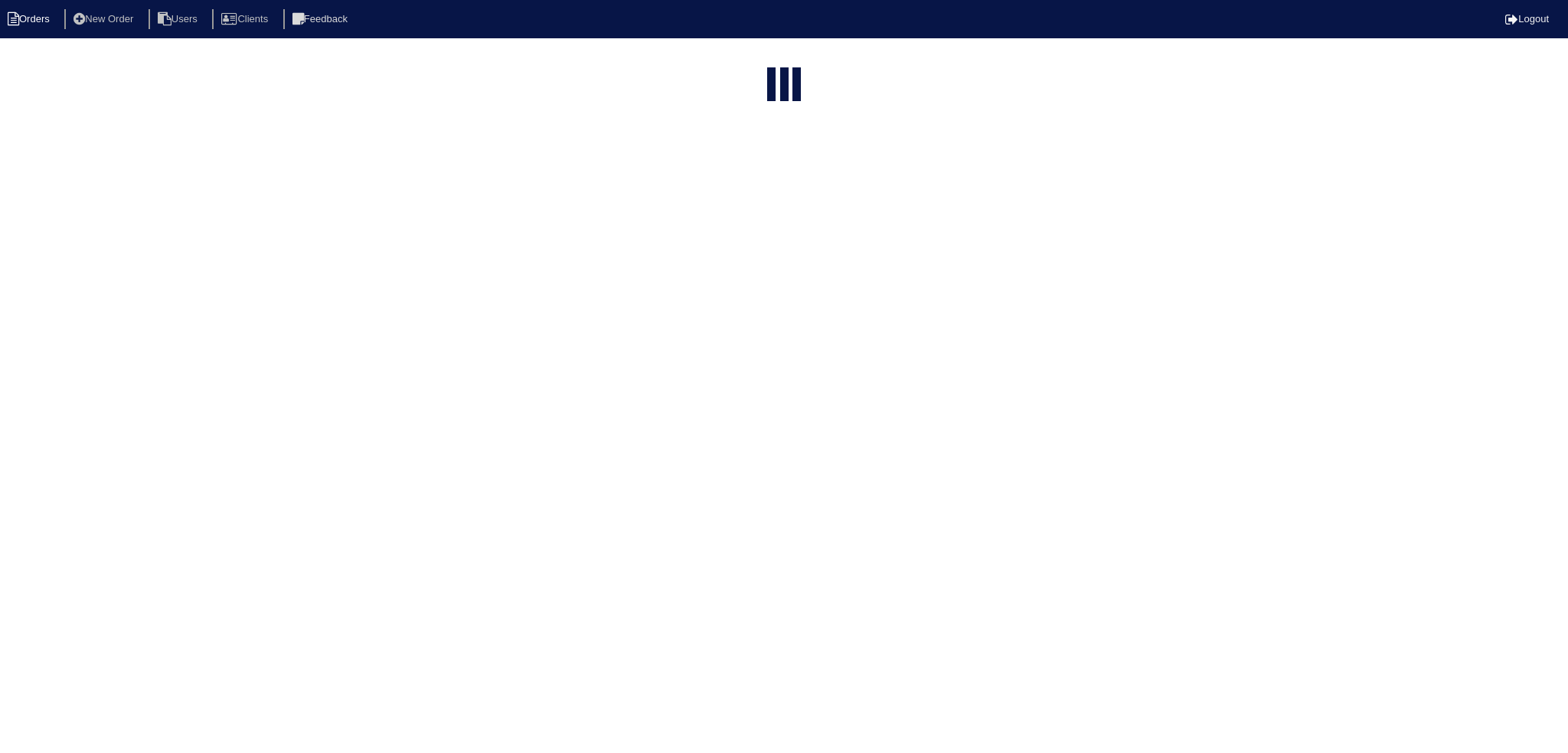
type input "1400"
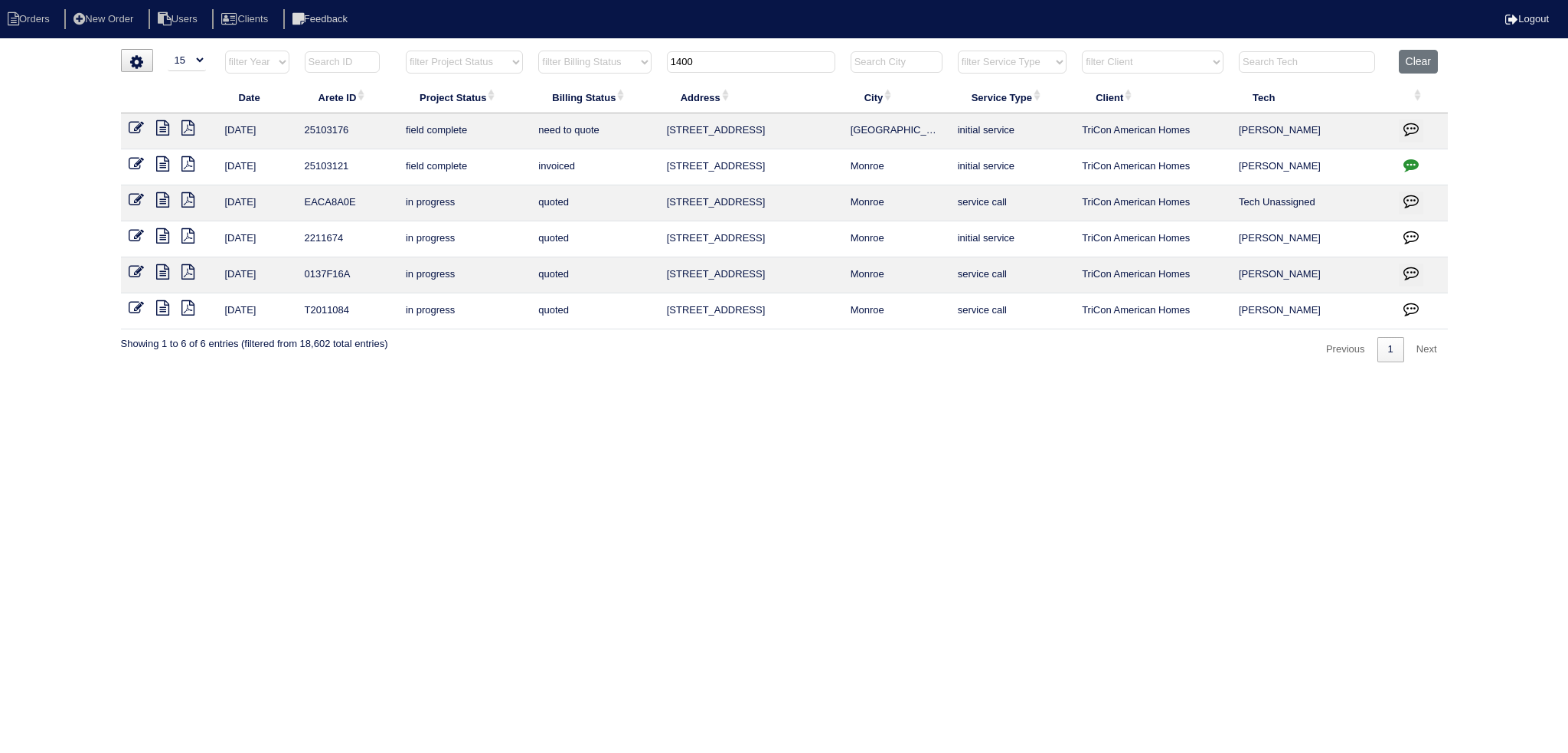
click at [802, 62] on input "1400" at bounding box center [751, 62] width 168 height 22
click at [802, 59] on input "1400" at bounding box center [751, 62] width 168 height 22
type input "1936"
click at [138, 130] on icon at bounding box center [136, 127] width 15 height 15
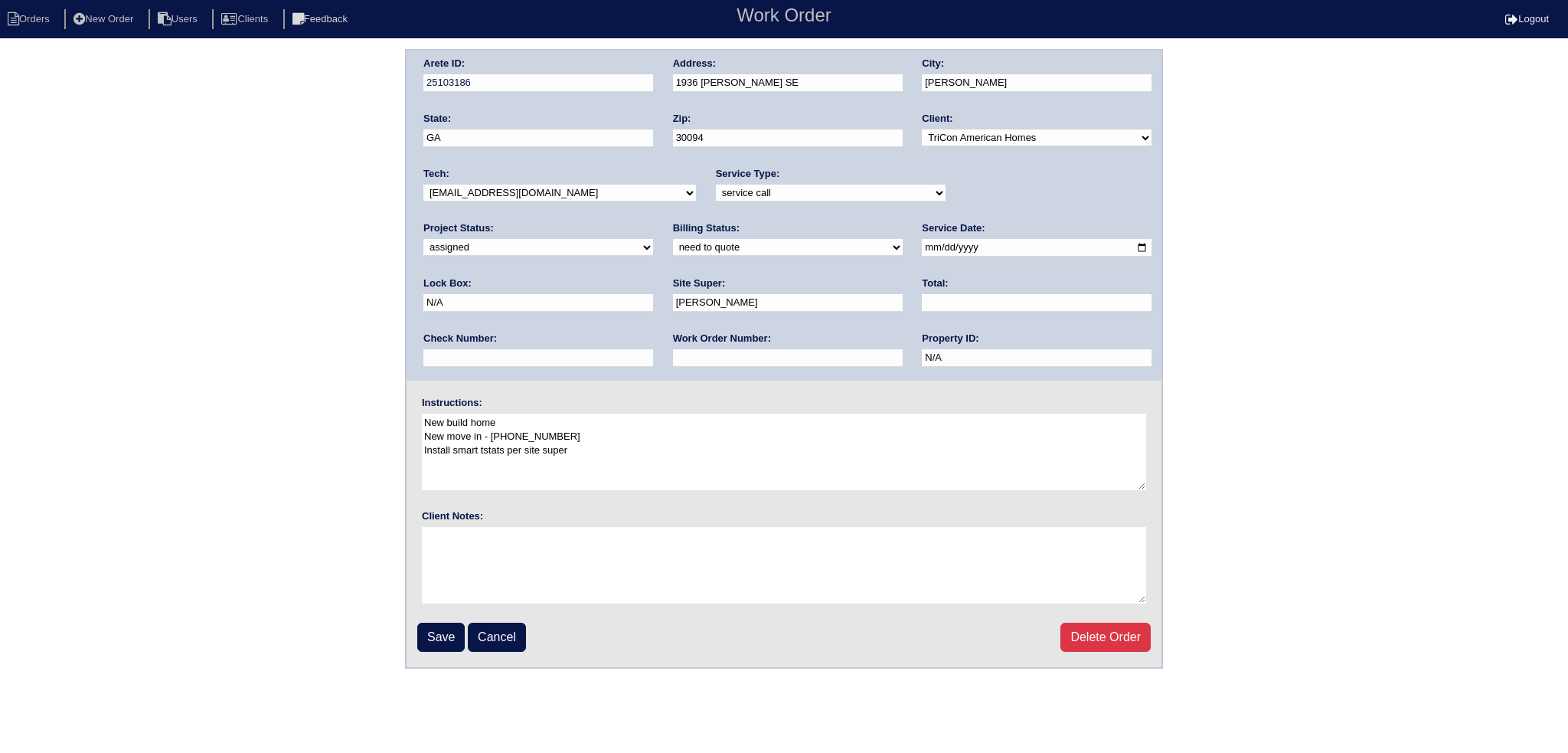
select select "151"
click at [423, 184] on select "-select- aretesmg+backup-tech@gmail.com benjohnholt88@gmail.com callisonhvac@ya…" at bounding box center [559, 192] width 272 height 17
click at [922, 245] on input "2025-08-30" at bounding box center [1037, 248] width 230 height 18
type input "2025-09-02"
click at [437, 638] on input "Save" at bounding box center [441, 636] width 48 height 29
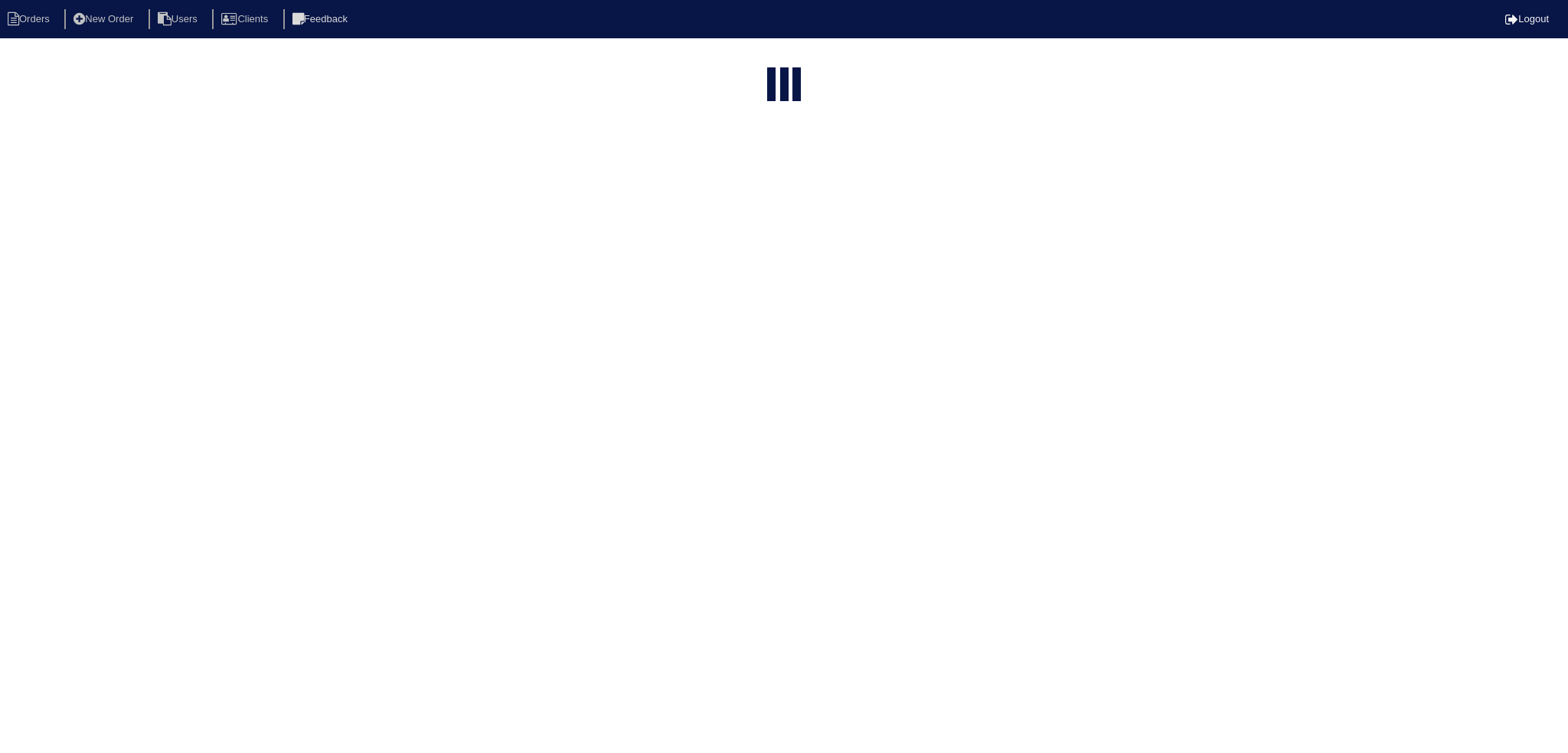
select select "15"
type input "1936"
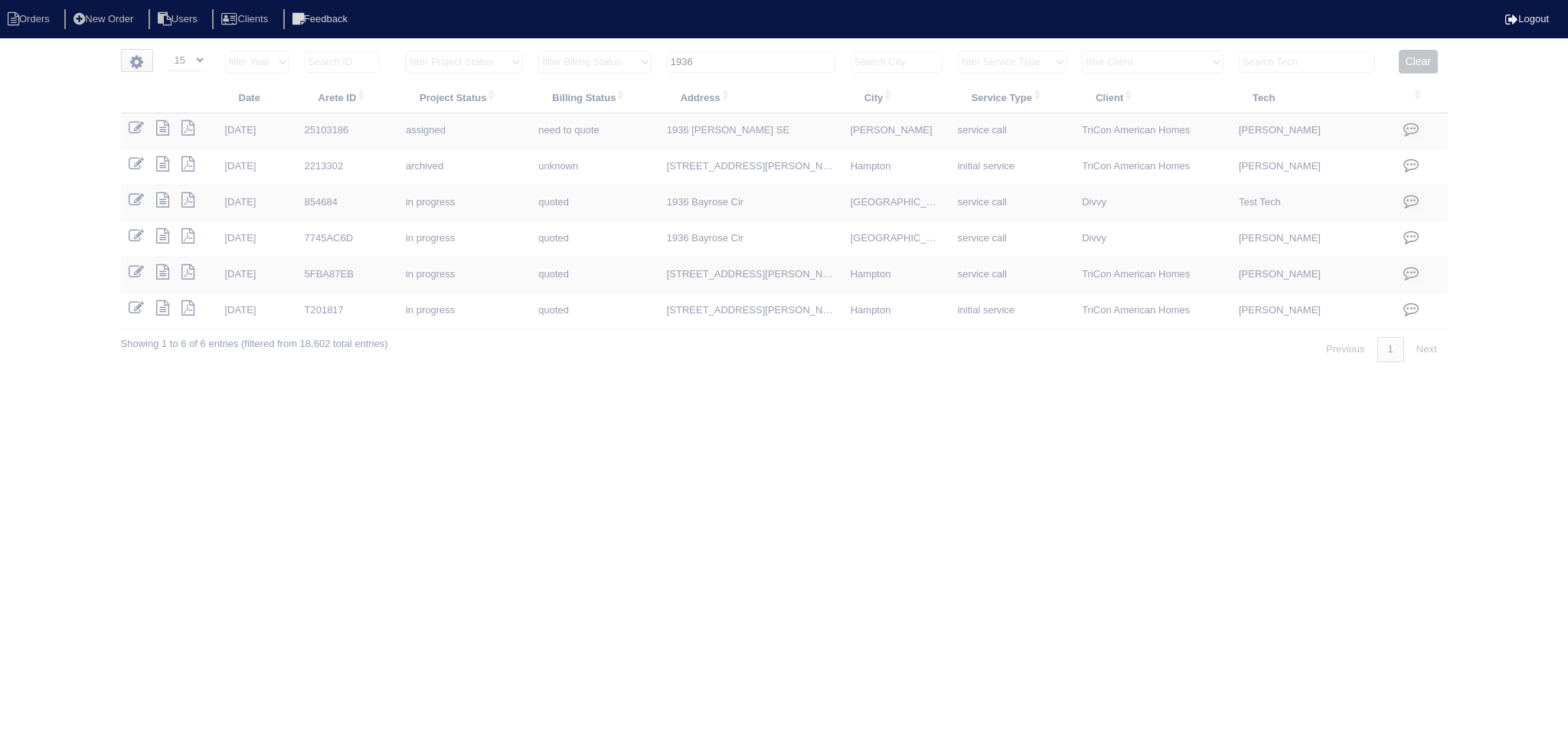
click at [734, 57] on input "1936" at bounding box center [751, 62] width 168 height 22
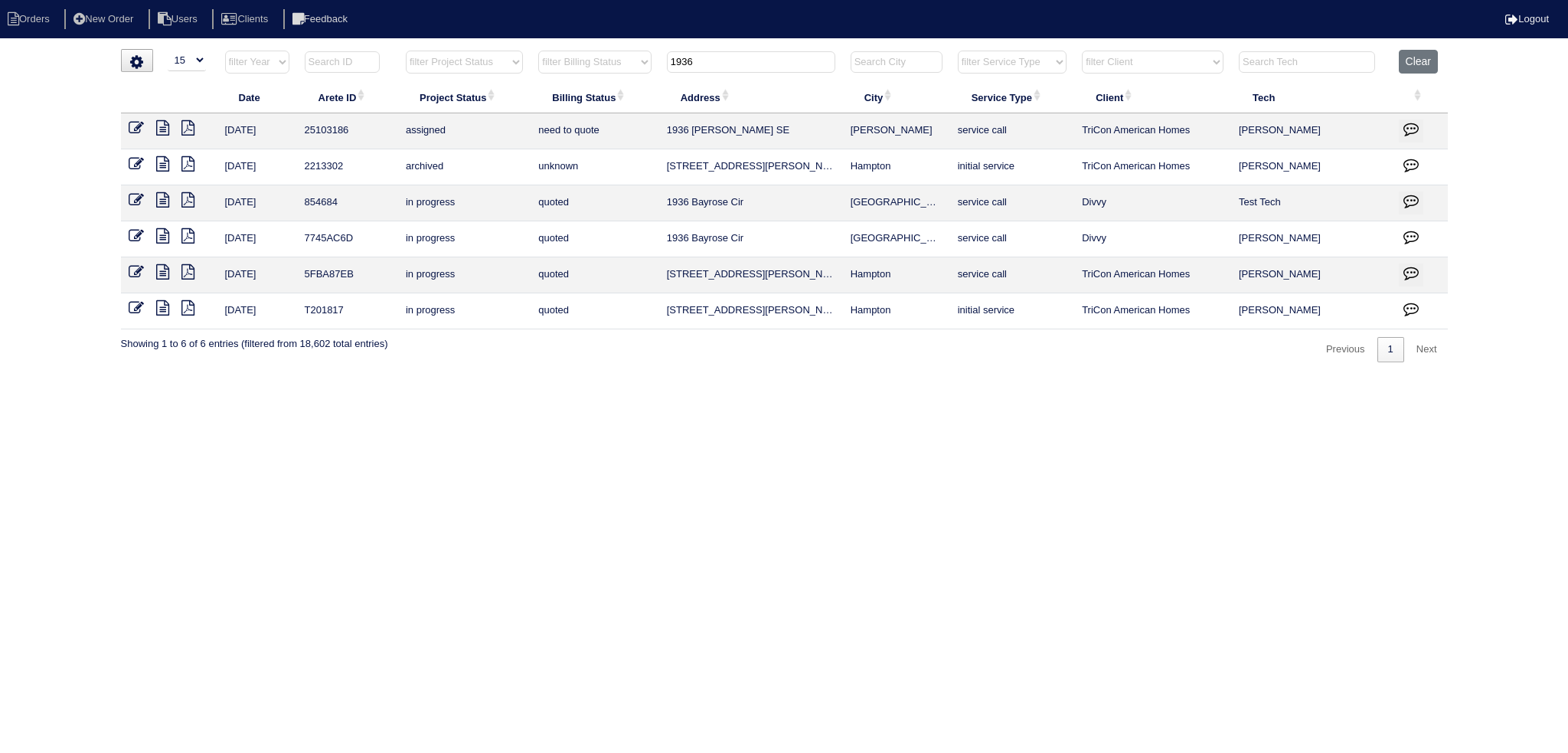
click at [734, 57] on input "1936" at bounding box center [751, 62] width 168 height 22
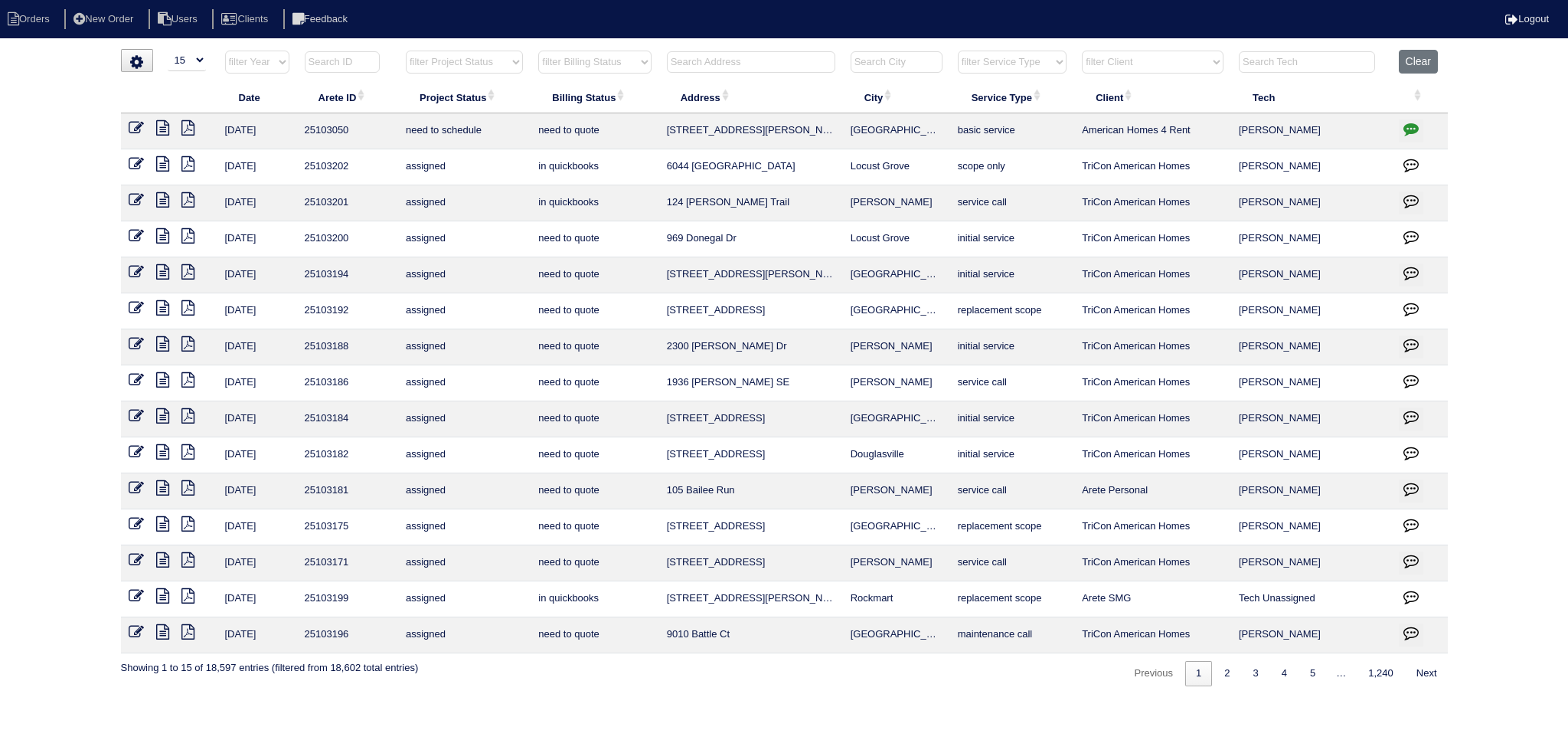
click at [726, 55] on input "text" at bounding box center [751, 62] width 168 height 22
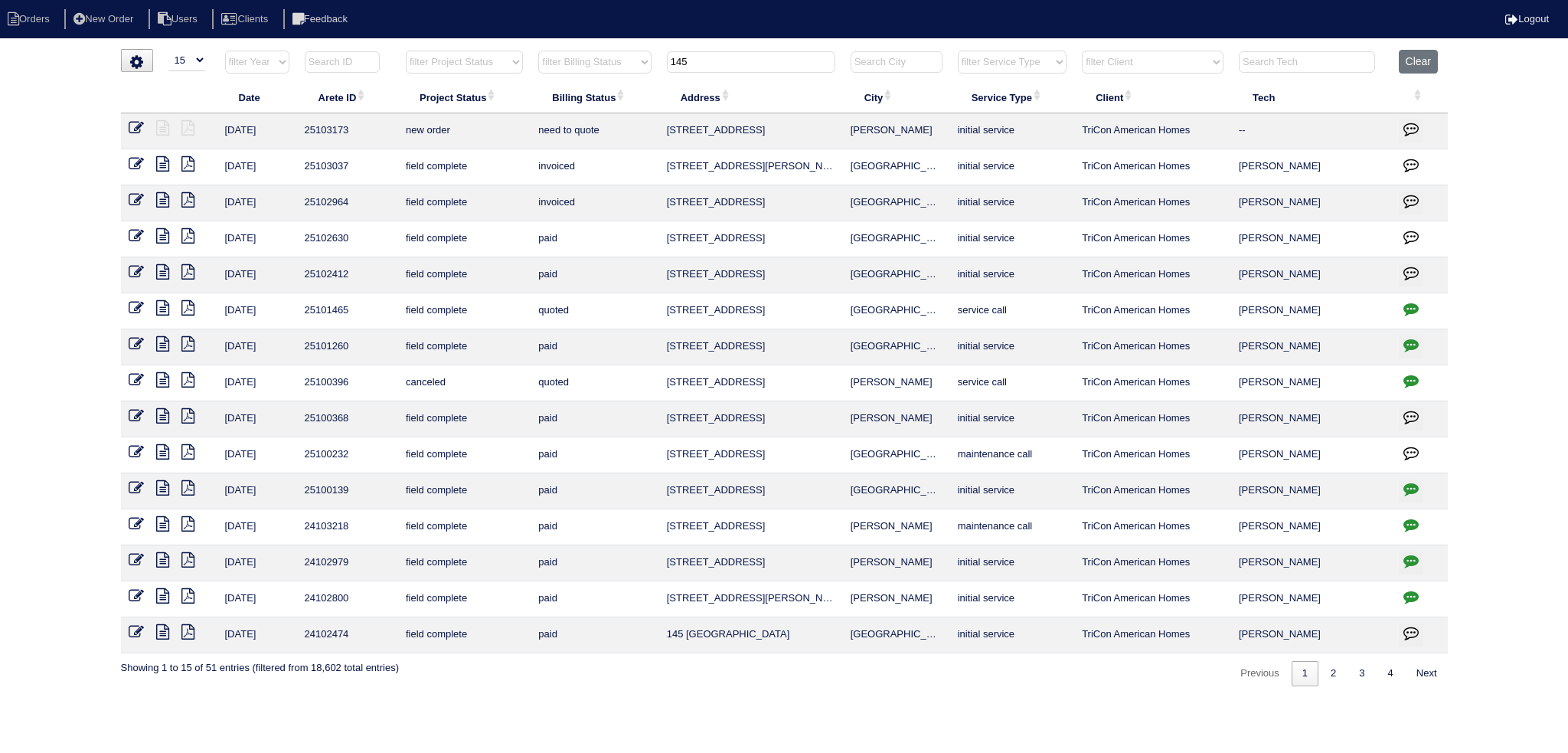
type input "145"
click at [139, 127] on icon at bounding box center [136, 127] width 15 height 15
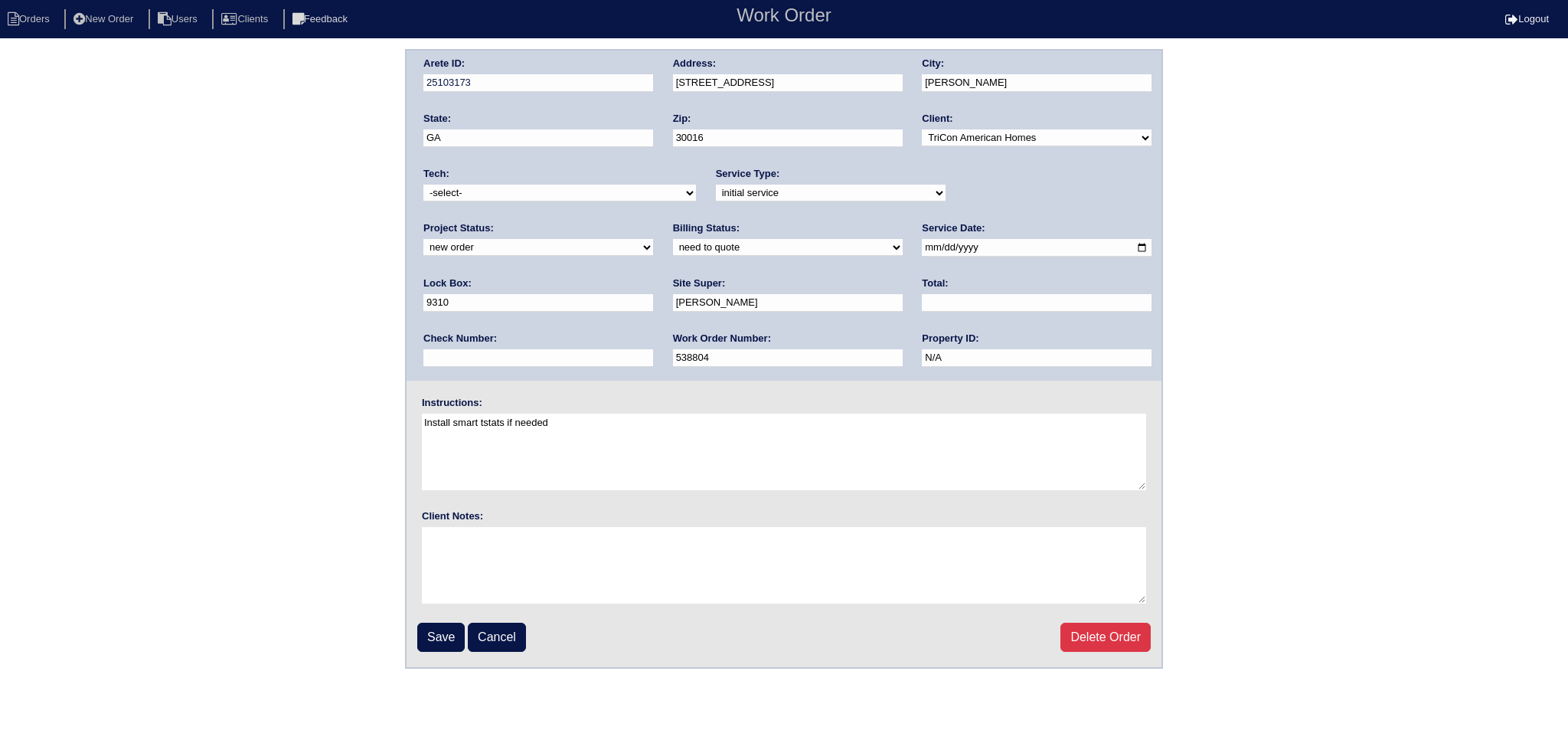
click at [575, 194] on select "-select- aretesmg+backup-tech@gmail.com benjohnholt88@gmail.com callisonhvac@ya…" at bounding box center [559, 192] width 272 height 17
select select "151"
click at [423, 184] on select "-select- aretesmg+backup-tech@gmail.com benjohnholt88@gmail.com callisonhvac@ya…" at bounding box center [559, 192] width 272 height 17
drag, startPoint x: 1023, startPoint y: 184, endPoint x: 1016, endPoint y: 198, distance: 15.7
click at [653, 239] on select "new order assigned in progress field complete need to schedule admin review arc…" at bounding box center [538, 247] width 230 height 17
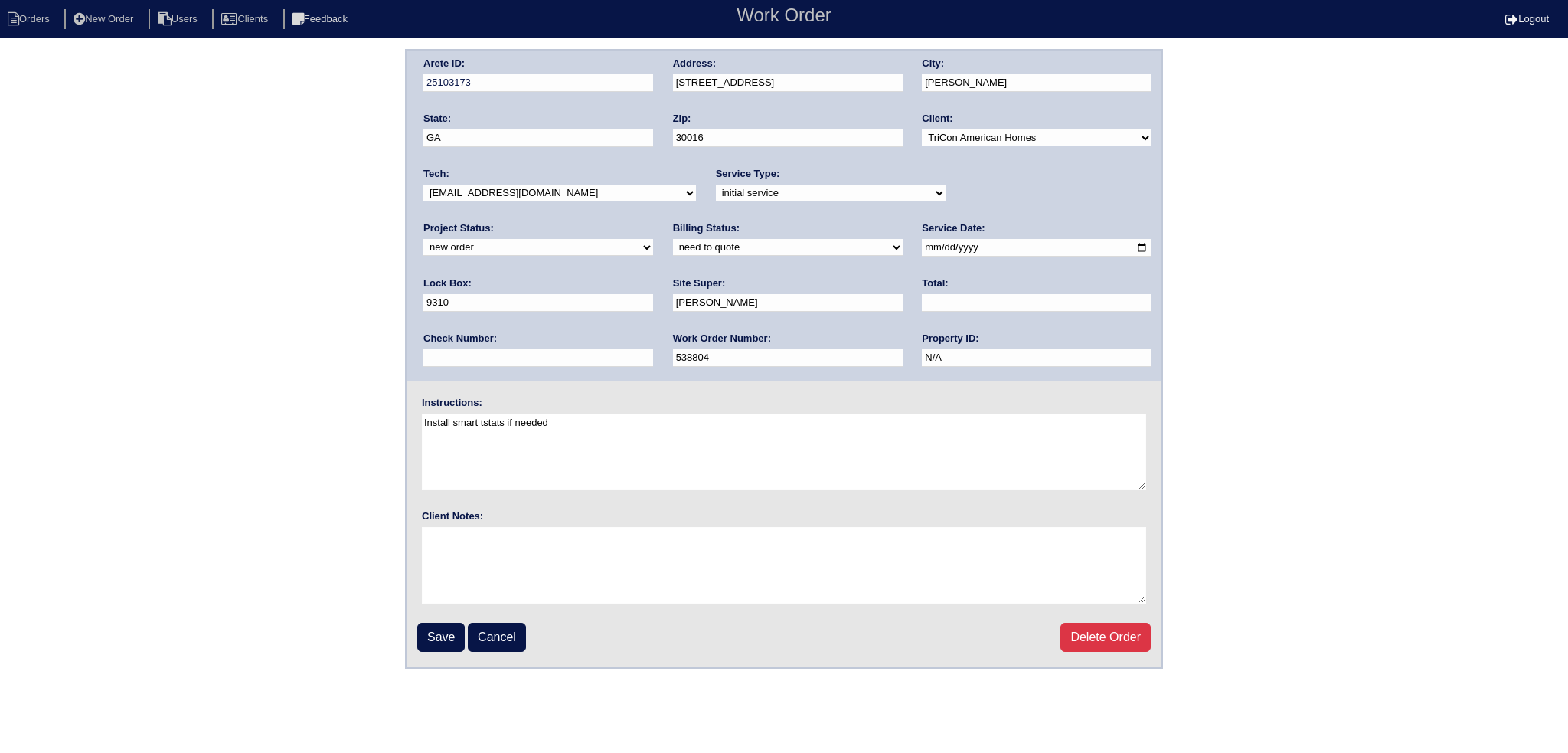
select select "assigned"
click at [653, 239] on select "new order assigned in progress field complete need to schedule admin review arc…" at bounding box center [538, 247] width 230 height 17
click at [922, 249] on input "2025-08-28" at bounding box center [1037, 248] width 230 height 18
type input "2025-09-02"
click at [452, 626] on input "Save" at bounding box center [441, 636] width 48 height 29
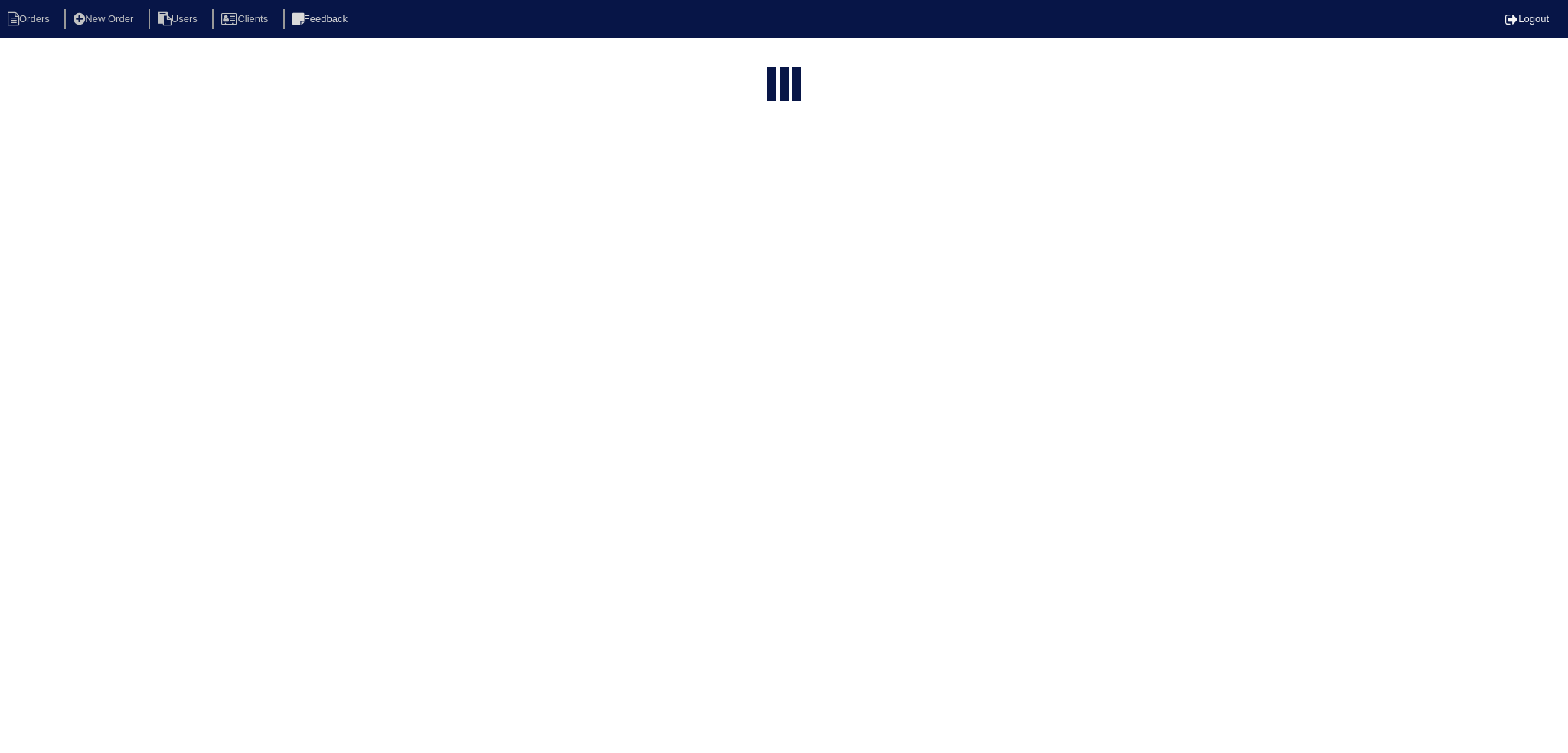
select select "15"
type input "145"
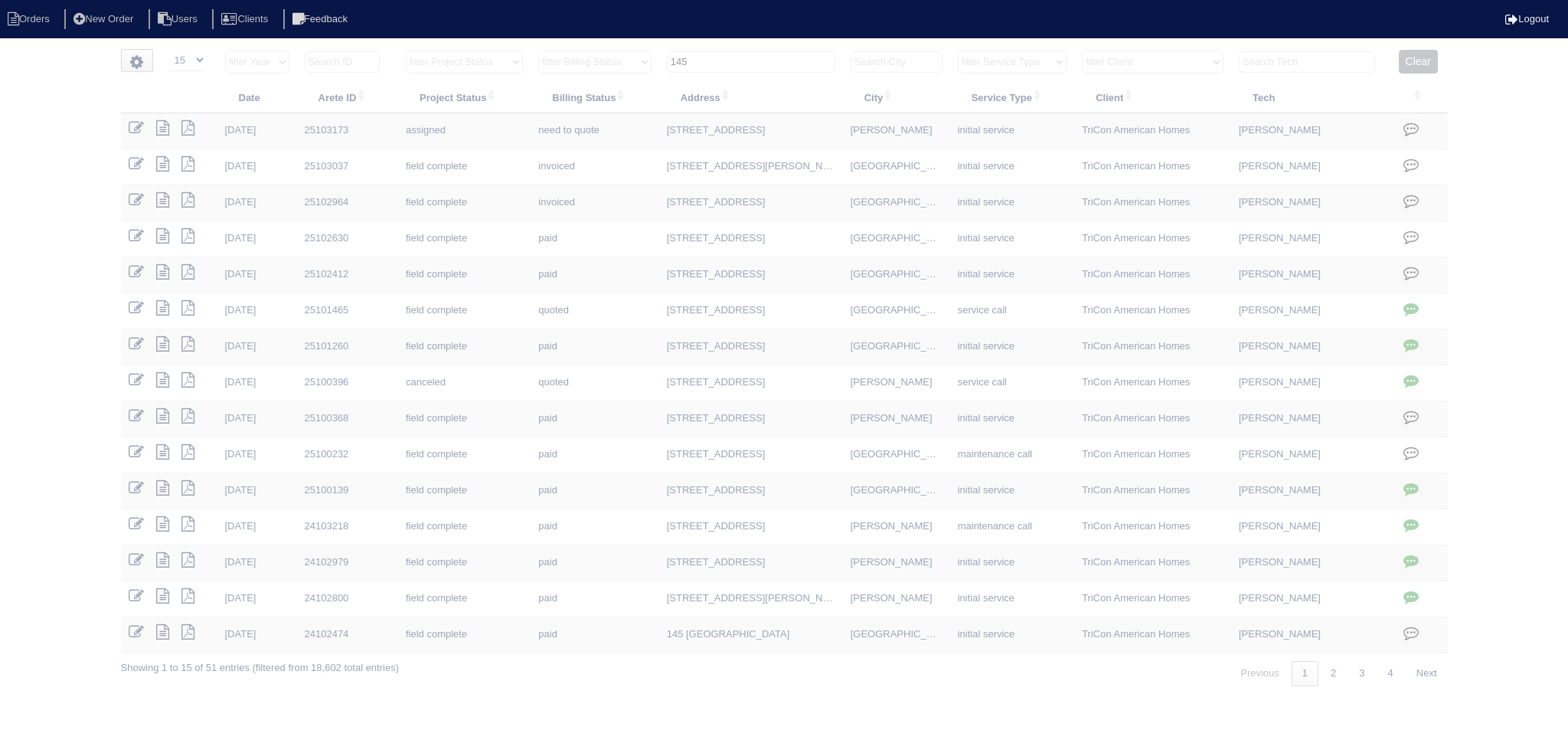
click at [729, 56] on input "145" at bounding box center [751, 62] width 168 height 22
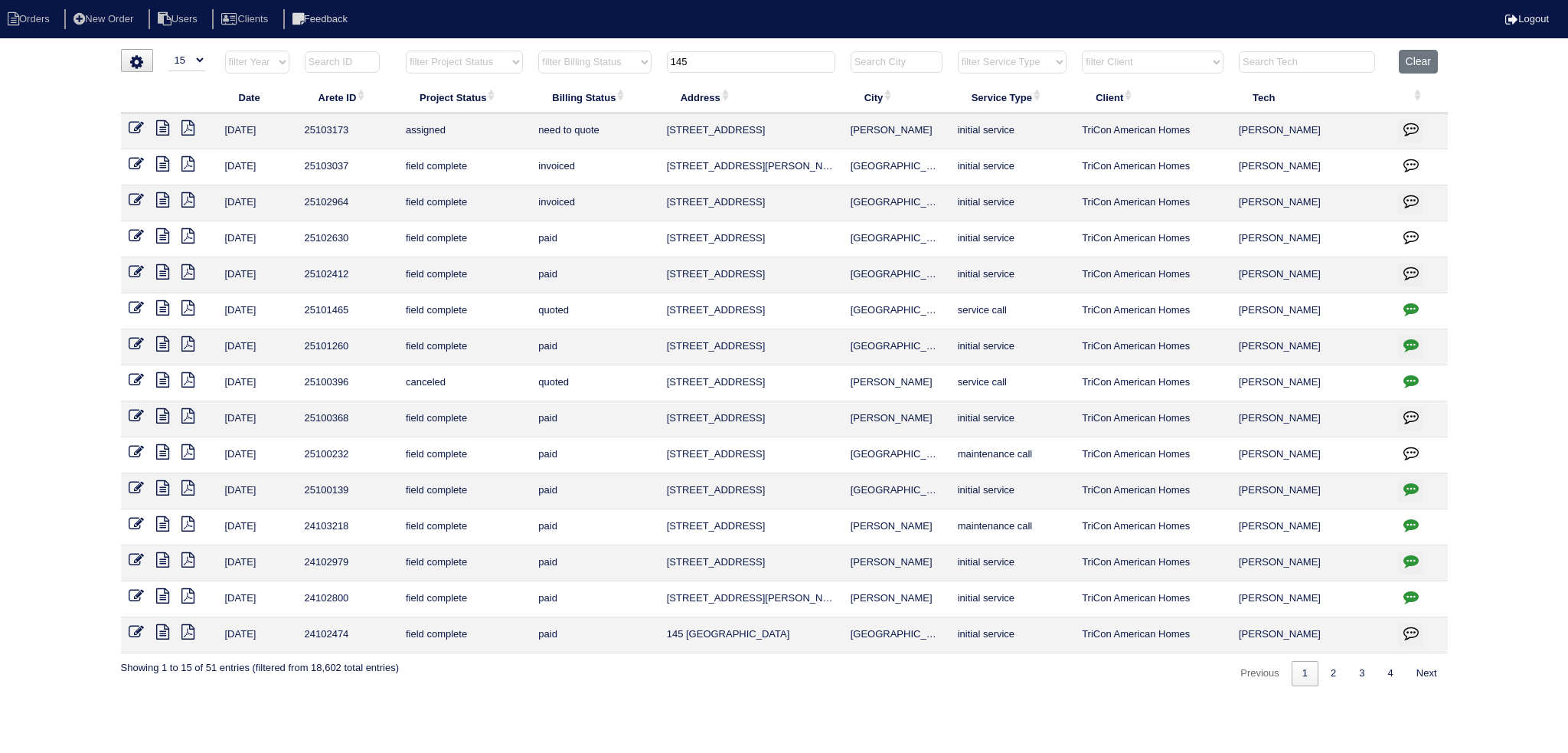
click at [729, 56] on input "145" at bounding box center [751, 62] width 168 height 22
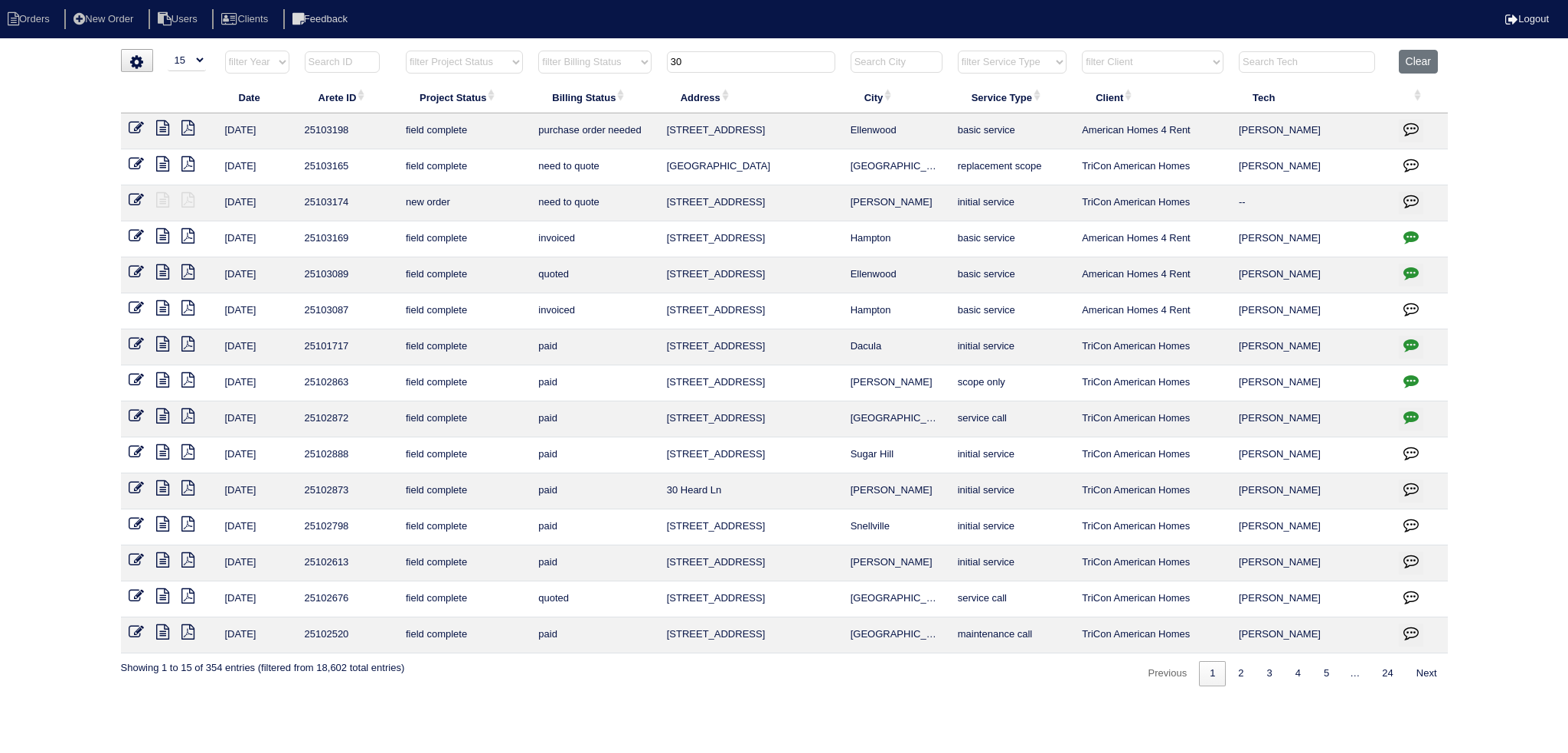
type input "30"
click at [138, 197] on icon at bounding box center [136, 199] width 15 height 15
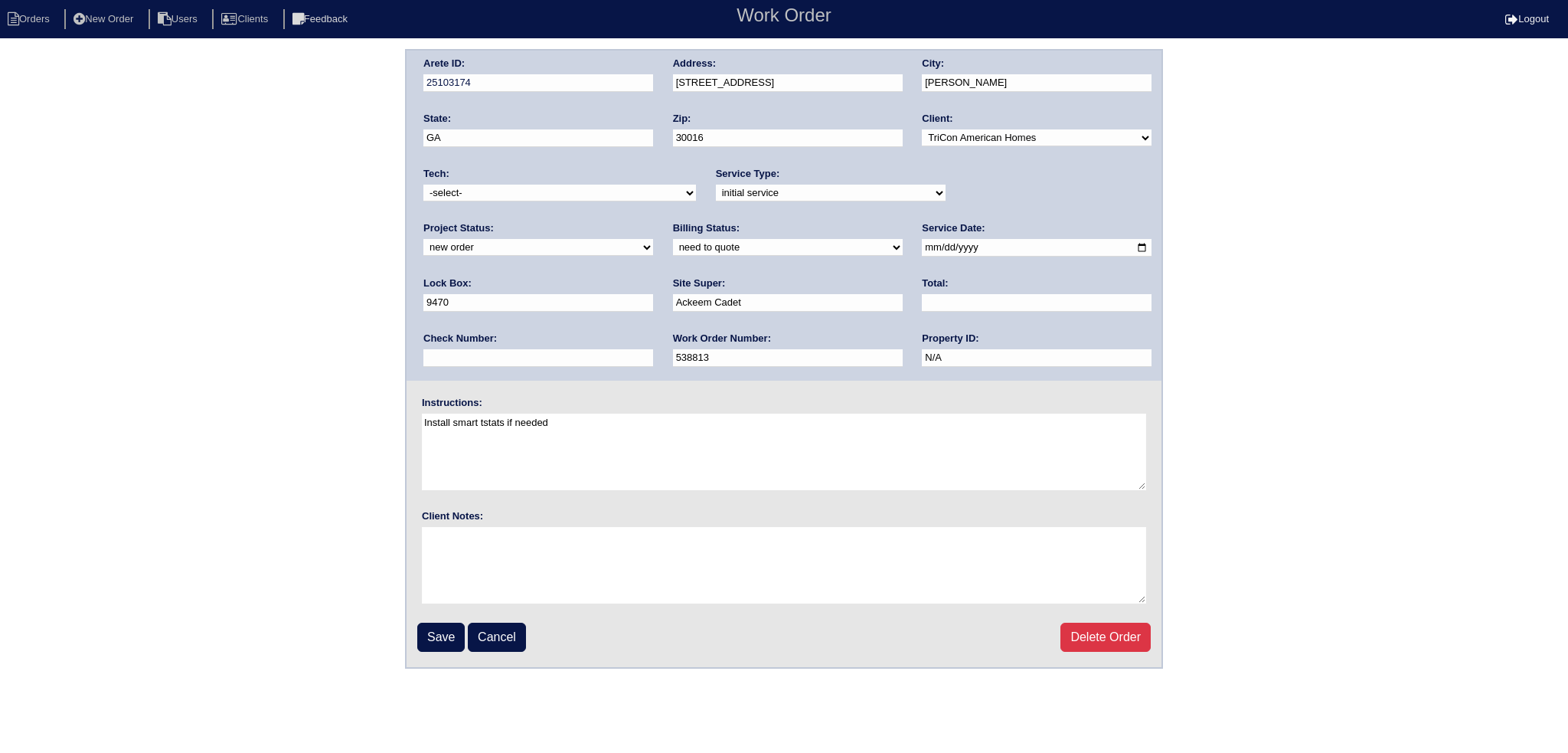
click at [653, 239] on select "new order assigned in progress field complete need to schedule admin review arc…" at bounding box center [538, 247] width 230 height 17
select select "assigned"
click at [653, 239] on select "new order assigned in progress field complete need to schedule admin review arc…" at bounding box center [538, 247] width 230 height 17
click at [922, 242] on input "2025-08-28" at bounding box center [1037, 248] width 230 height 18
type input "2025-09-02"
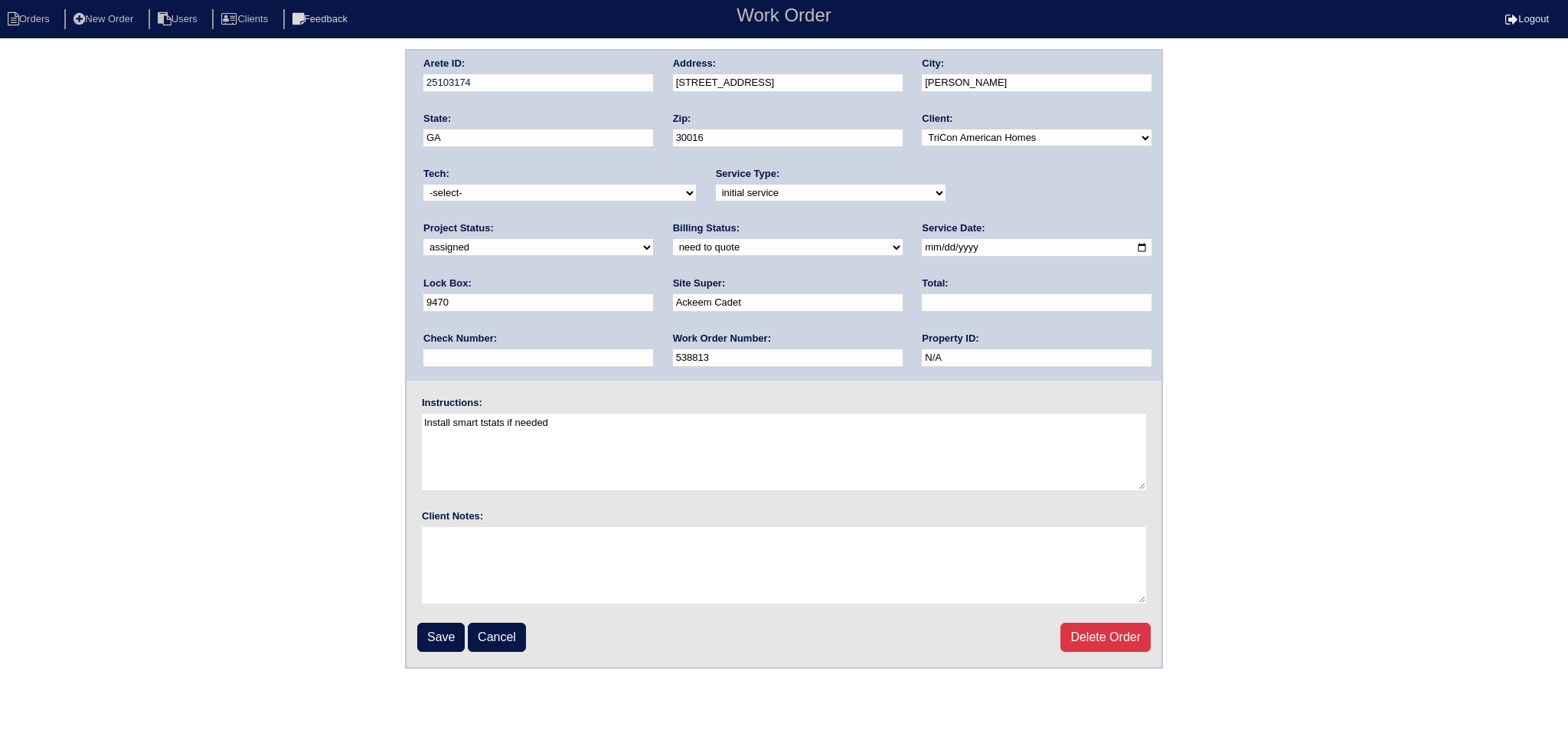
click at [546, 199] on select "-select- aretesmg+backup-tech@gmail.com benjohnholt88@gmail.com callisonhvac@ya…" at bounding box center [559, 192] width 272 height 17
select select "151"
click at [423, 184] on select "-select- aretesmg+backup-tech@gmail.com benjohnholt88@gmail.com callisonhvac@ya…" at bounding box center [559, 192] width 272 height 17
drag, startPoint x: 441, startPoint y: 639, endPoint x: 455, endPoint y: 632, distance: 15.7
click at [441, 640] on input "Save" at bounding box center [441, 636] width 48 height 29
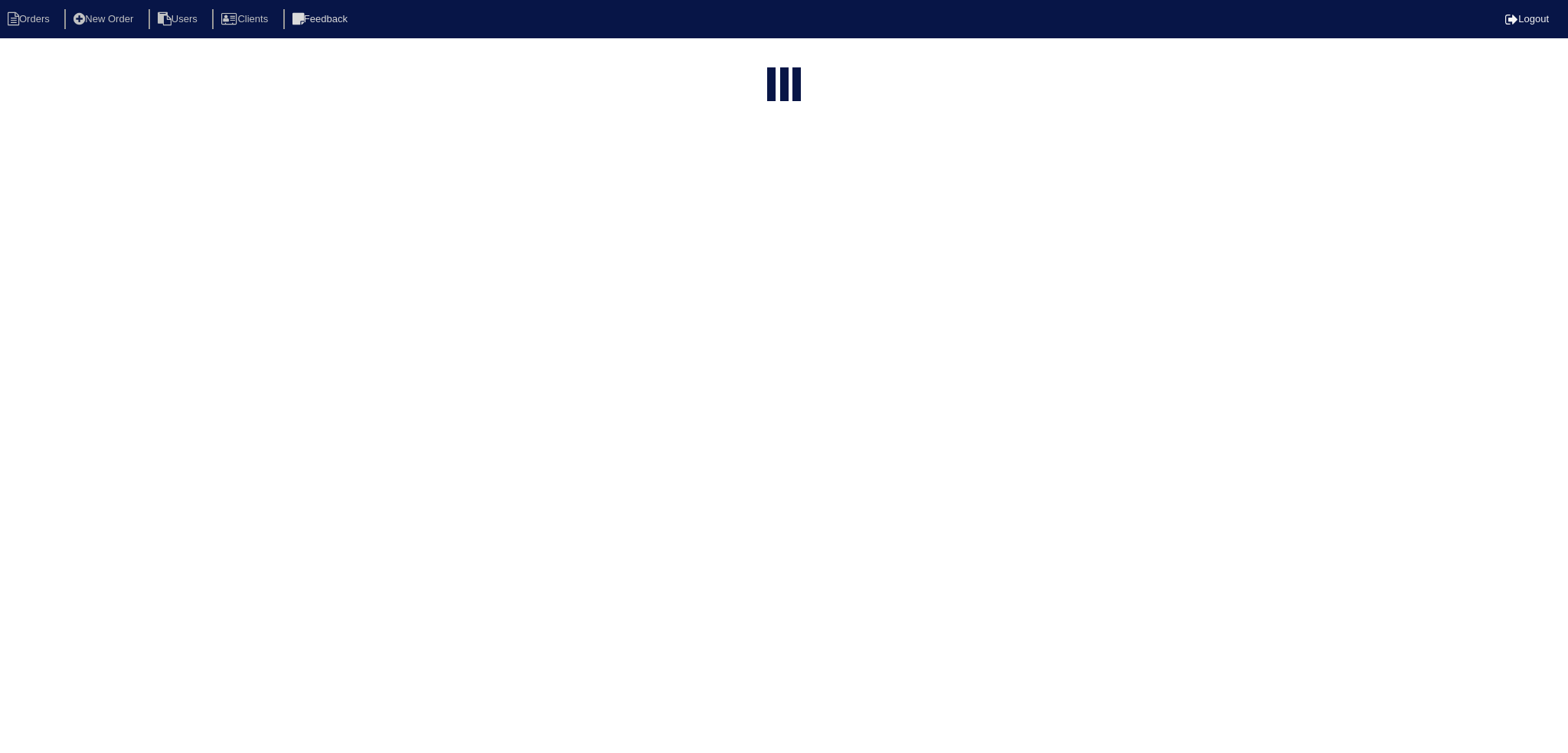
select select "15"
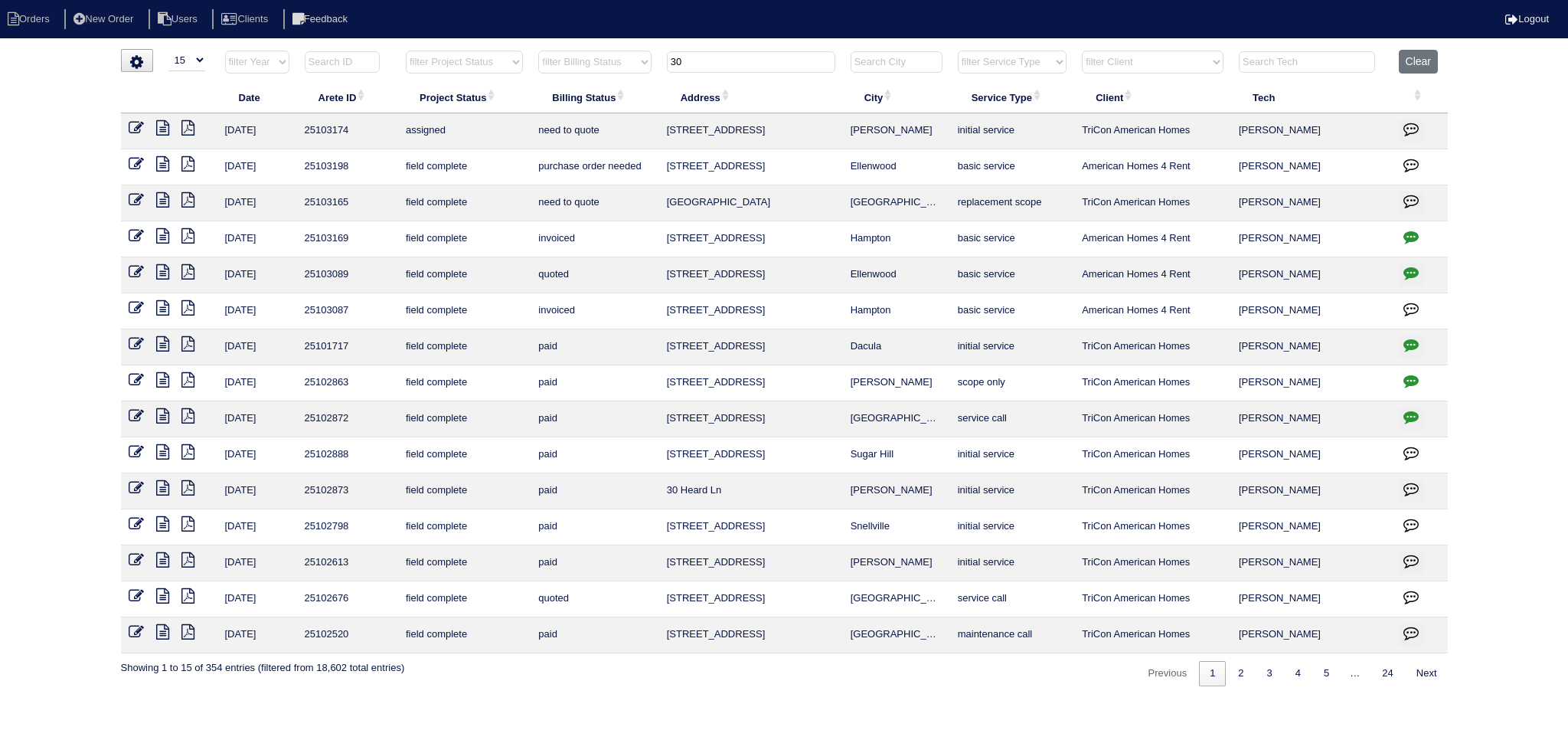
click at [735, 58] on input "30" at bounding box center [751, 62] width 168 height 22
click at [744, 52] on input "30" at bounding box center [751, 62] width 168 height 22
drag, startPoint x: 744, startPoint y: 52, endPoint x: 742, endPoint y: 62, distance: 10.2
click at [742, 62] on input "30" at bounding box center [751, 62] width 168 height 22
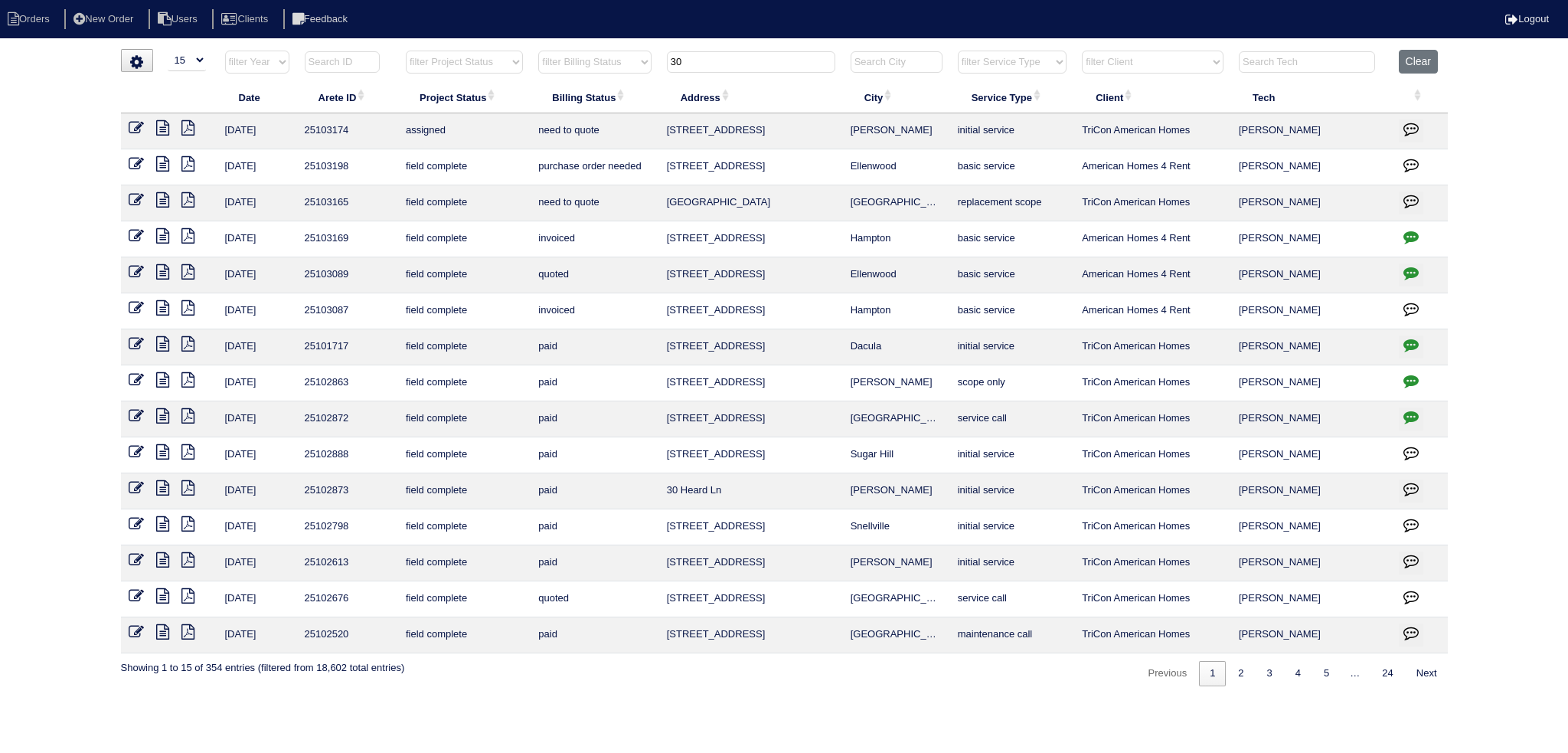
click at [742, 62] on input "30" at bounding box center [751, 62] width 168 height 22
type input "30"
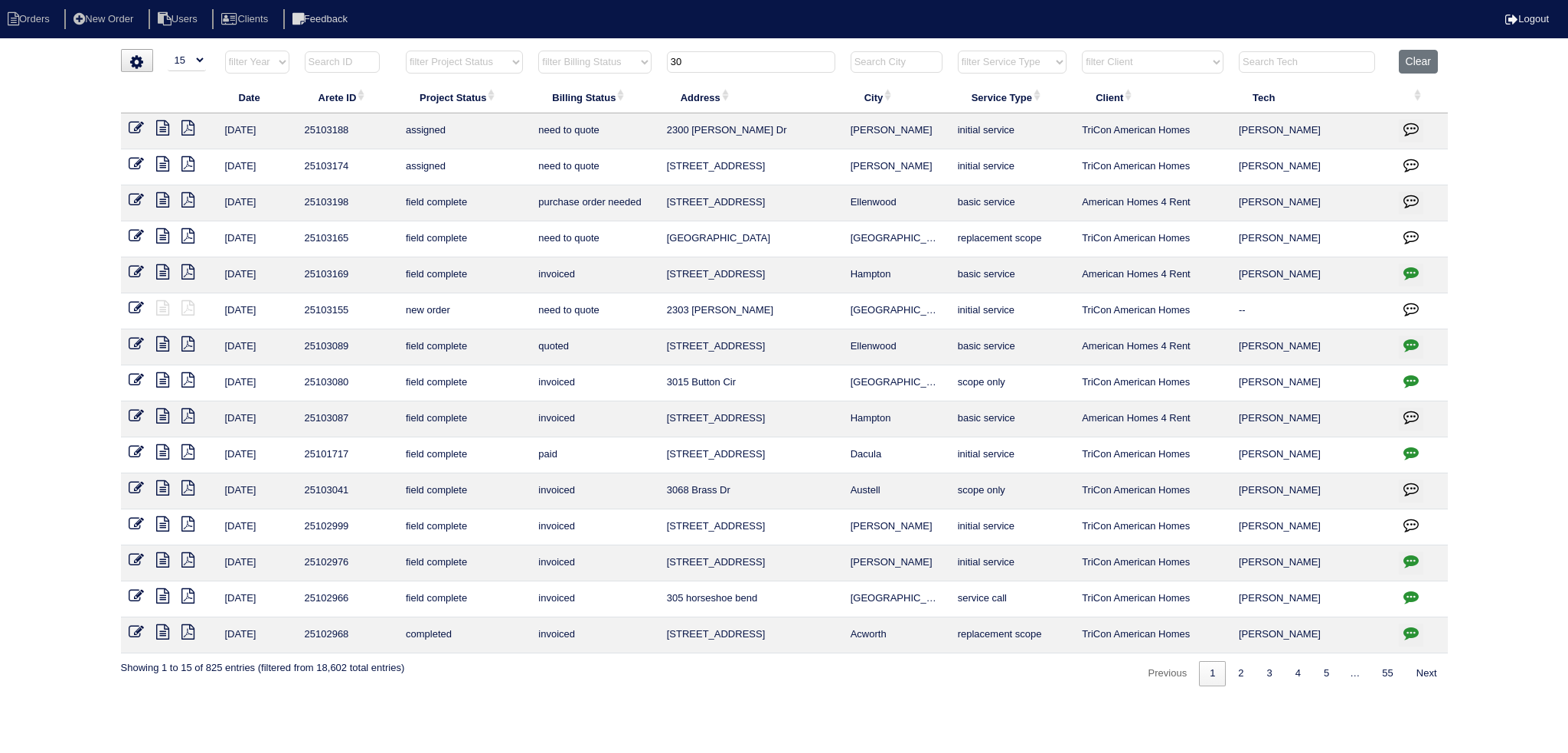
click at [744, 53] on input "30" at bounding box center [751, 62] width 168 height 22
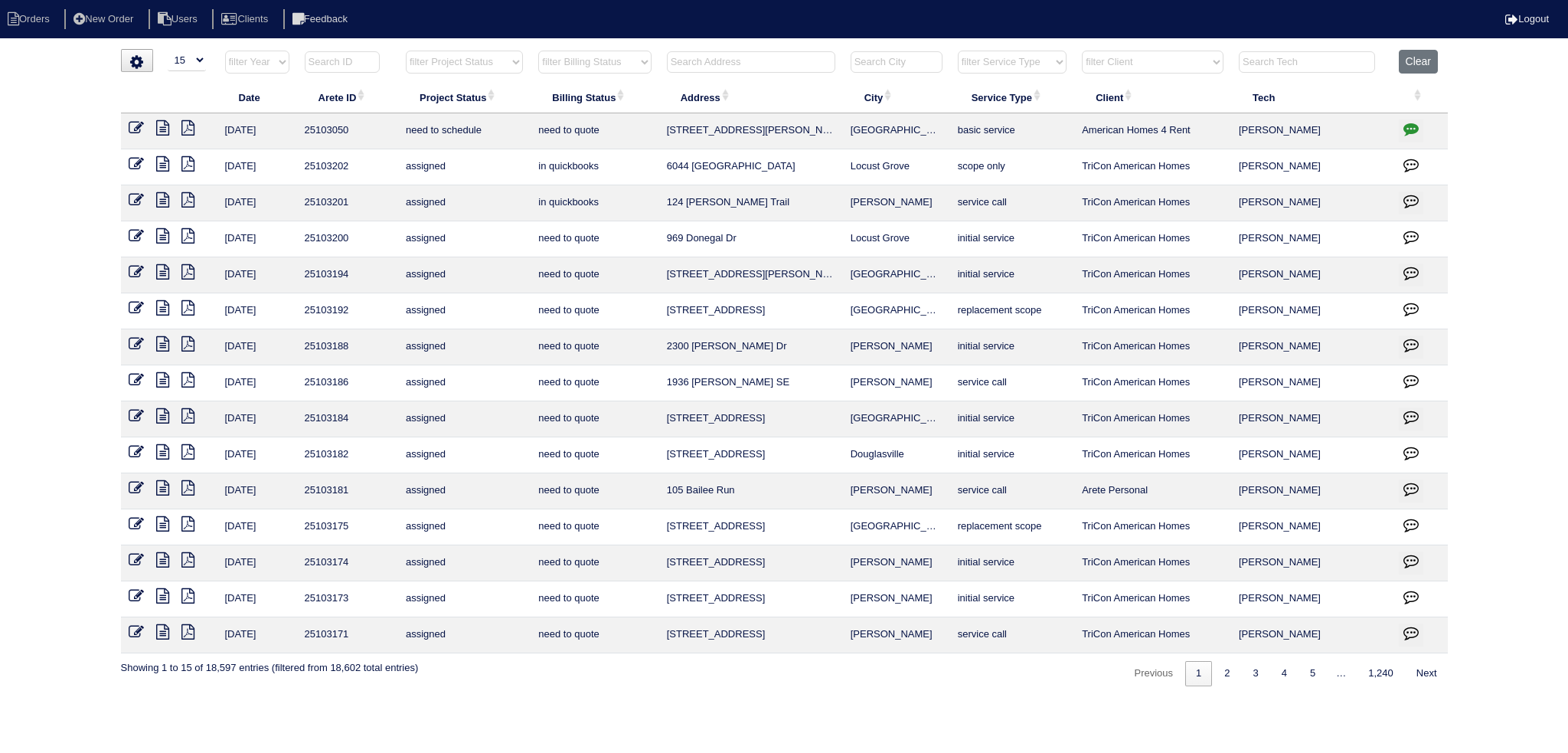
click at [766, 52] on input "text" at bounding box center [751, 62] width 168 height 22
click at [792, 89] on th "Address" at bounding box center [752, 97] width 184 height 32
click at [775, 59] on input "text" at bounding box center [751, 62] width 168 height 22
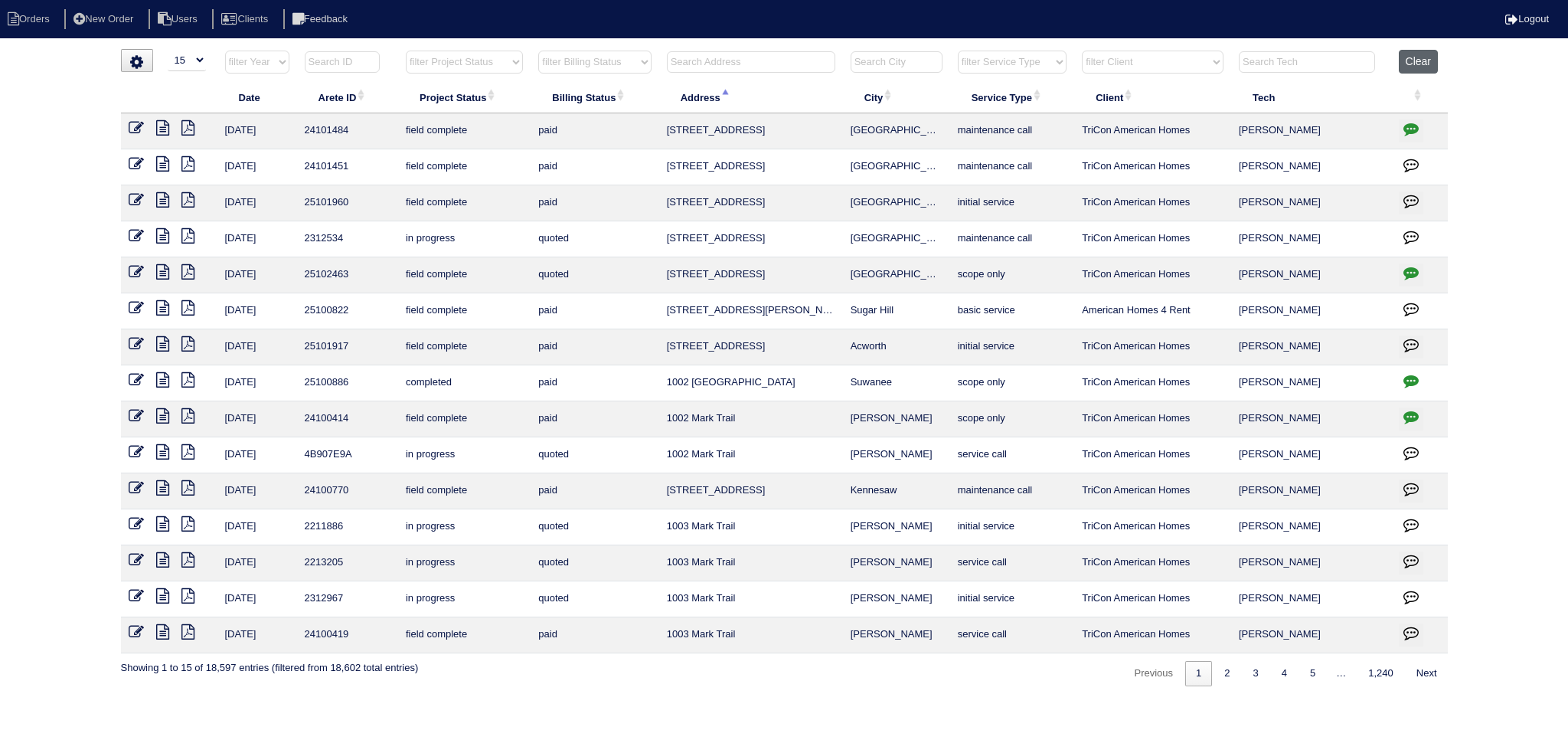
click at [1410, 60] on button "Clear" at bounding box center [1417, 61] width 39 height 24
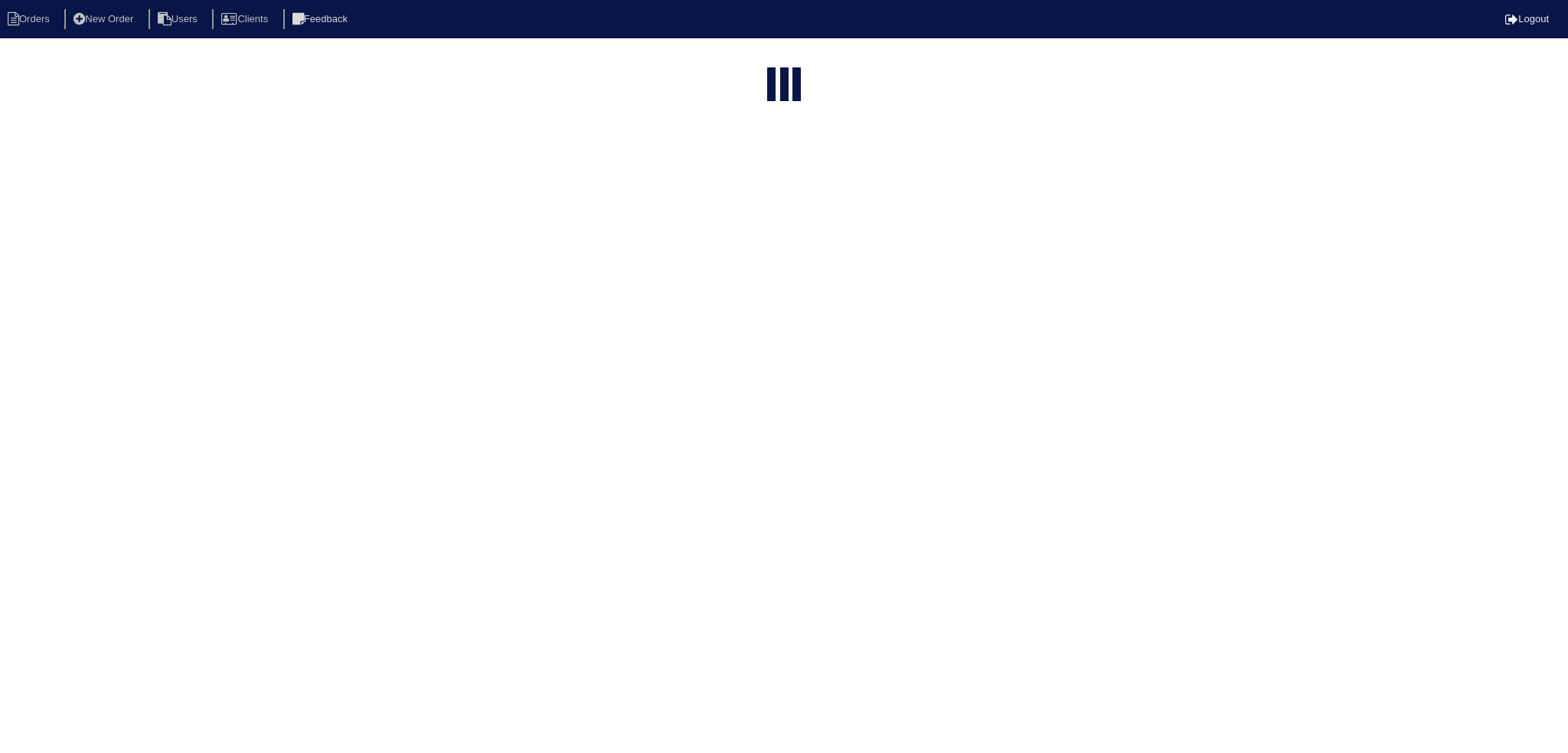
select select "15"
click at [805, 69] on input "text" at bounding box center [751, 62] width 168 height 22
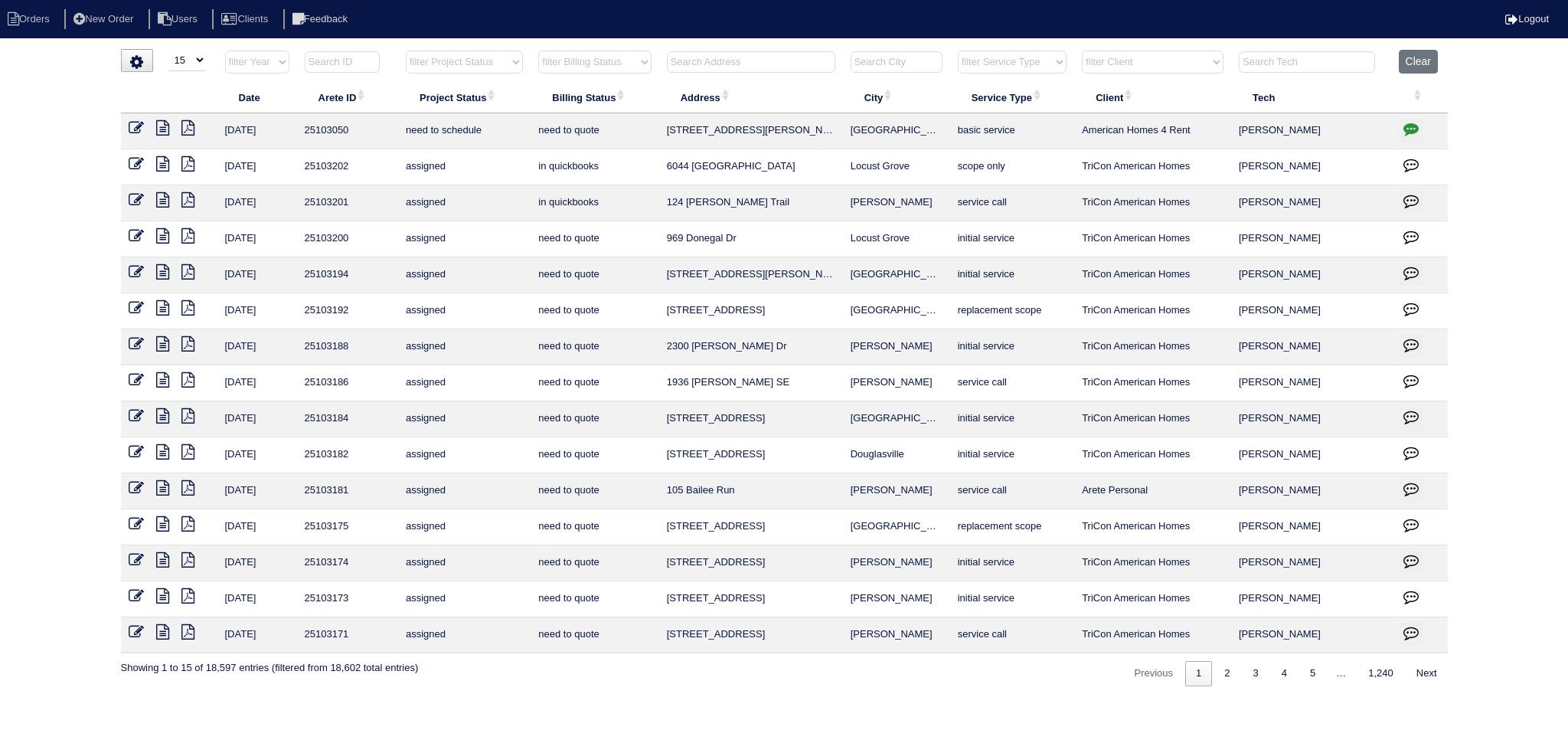
click at [792, 57] on input "text" at bounding box center [751, 62] width 168 height 22
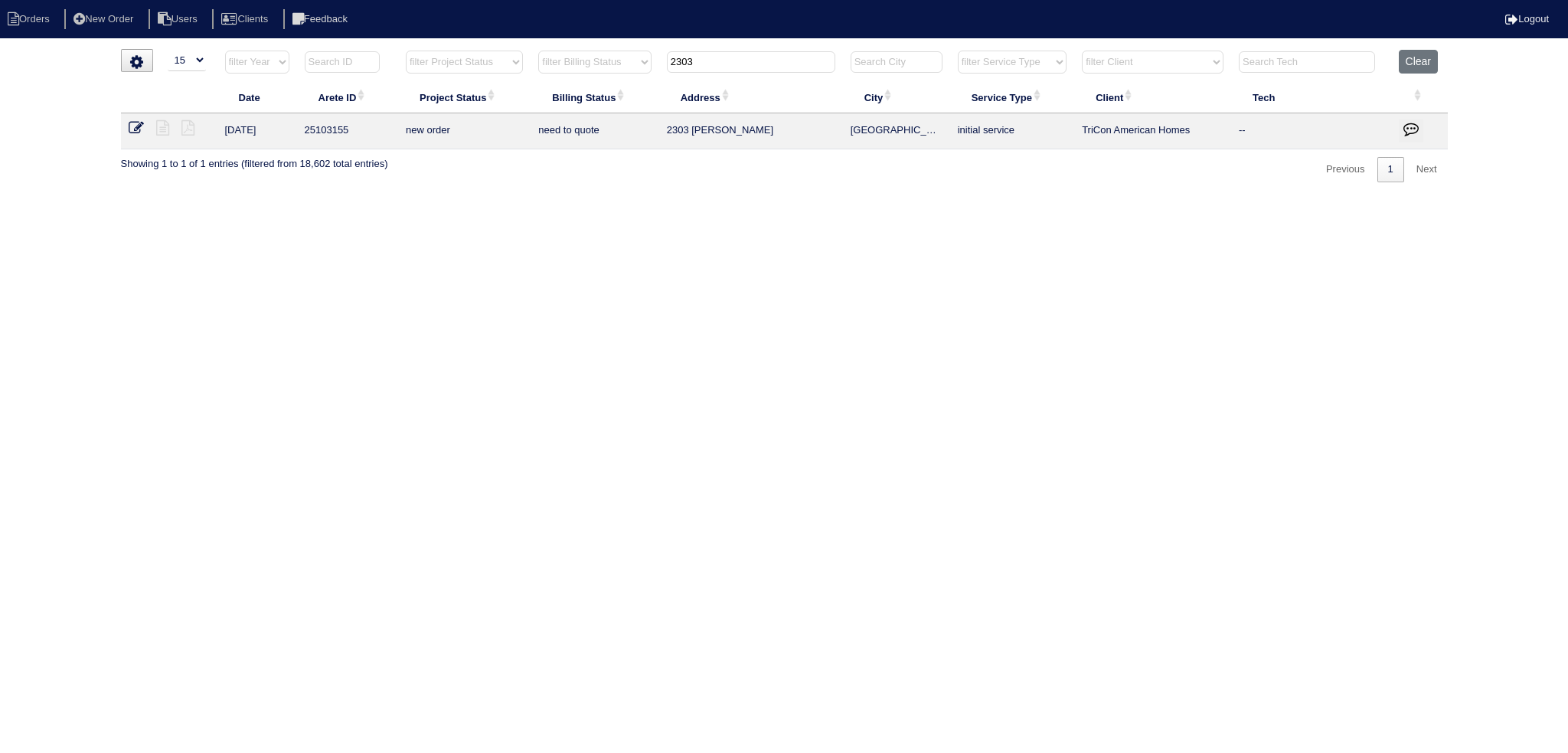
type input "2303"
click at [137, 131] on icon at bounding box center [136, 127] width 15 height 15
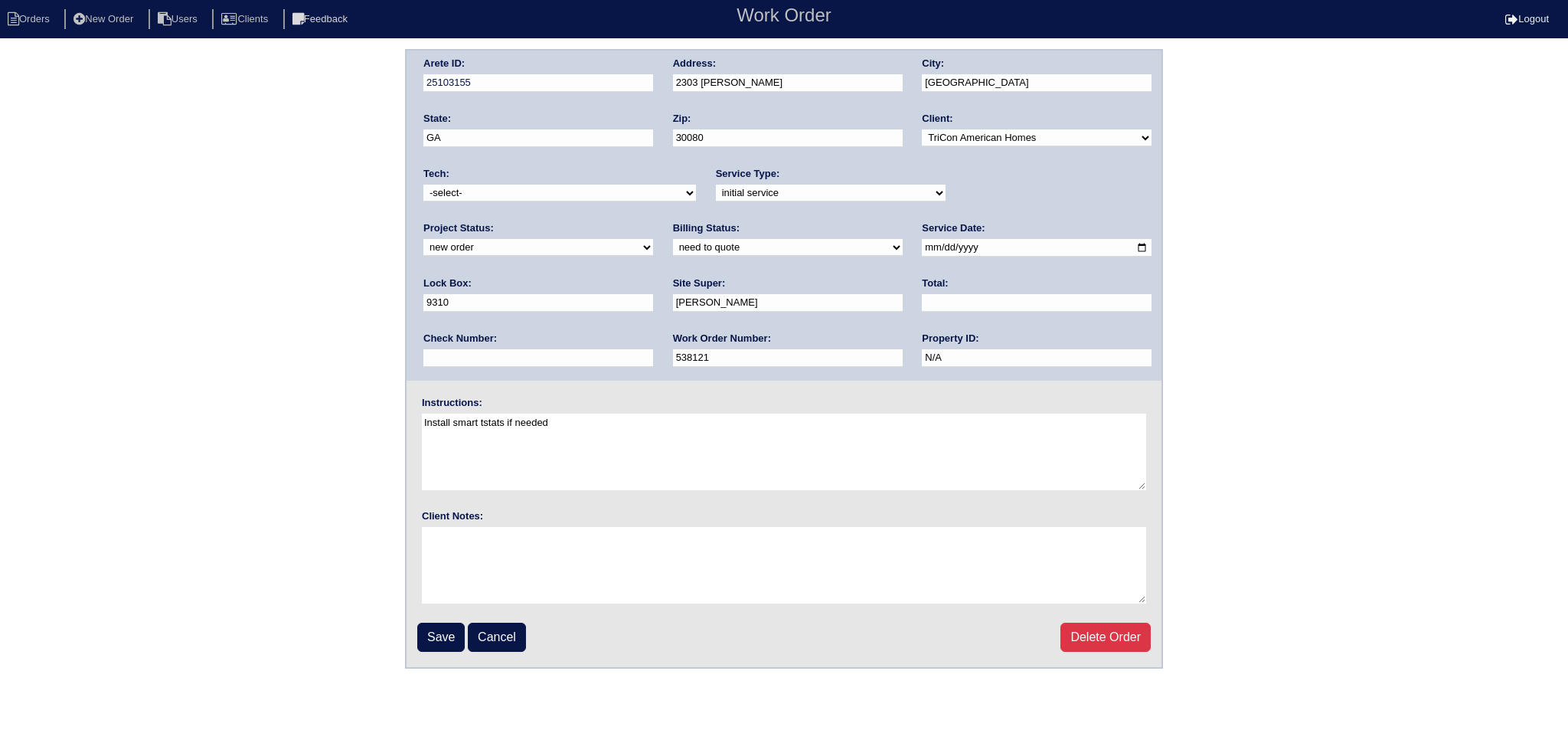
click at [508, 175] on div "Tech: -select- aretesmg+backup-tech@gmail.com benjohnholt88@gmail.com callisonh…" at bounding box center [559, 188] width 272 height 43
click at [504, 189] on select "-select- aretesmg+backup-tech@gmail.com benjohnholt88@gmail.com callisonhvac@ya…" at bounding box center [559, 192] width 272 height 17
select select "75"
click at [423, 184] on select "-select- aretesmg+backup-tech@gmail.com benjohnholt88@gmail.com callisonhvac@ya…" at bounding box center [559, 192] width 272 height 17
drag, startPoint x: 976, startPoint y: 189, endPoint x: 984, endPoint y: 198, distance: 12.0
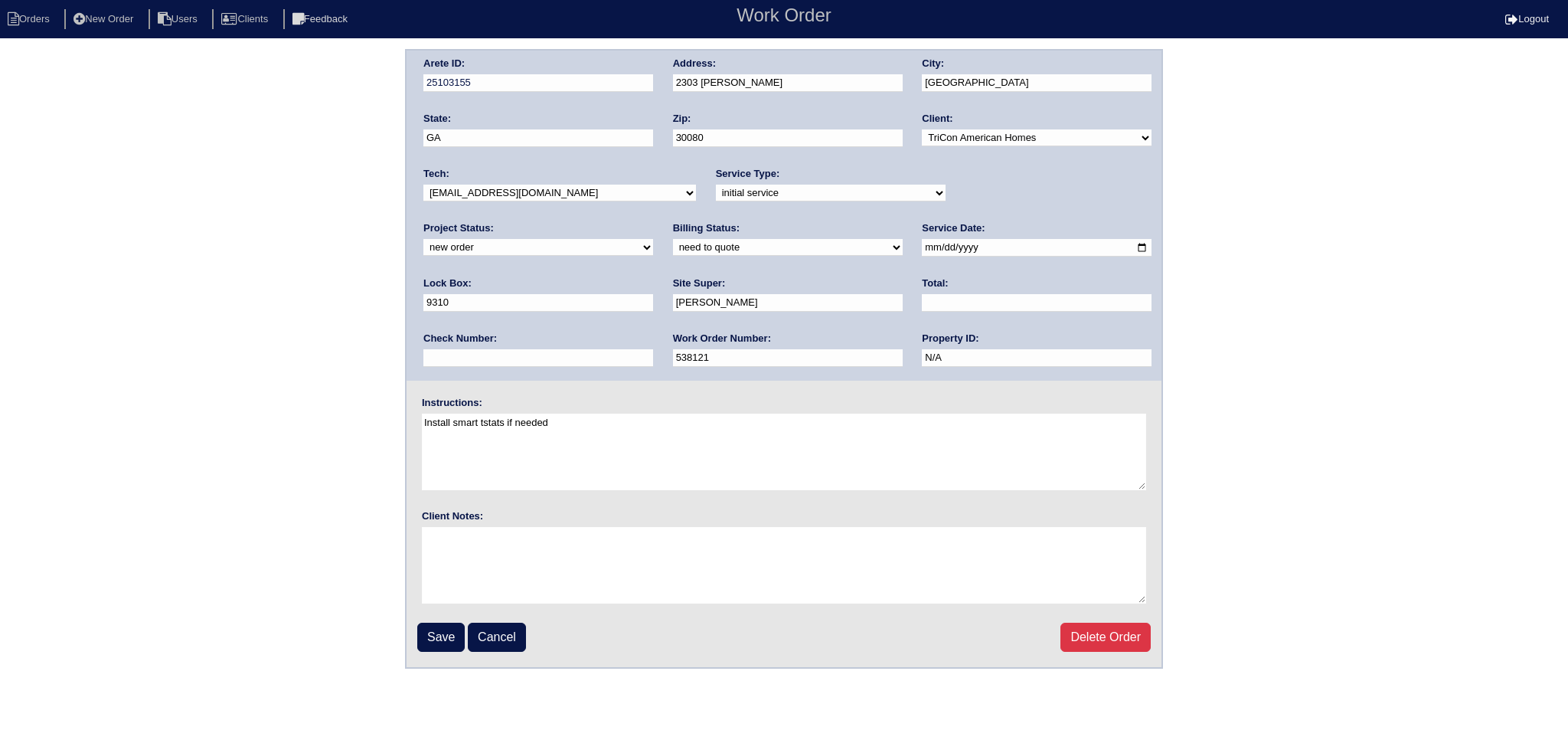
click at [653, 239] on select "new order assigned in progress field complete need to schedule admin review arc…" at bounding box center [538, 247] width 230 height 17
select select "assigned"
click at [653, 239] on select "new order assigned in progress field complete need to schedule admin review arc…" at bounding box center [538, 247] width 230 height 17
click at [922, 242] on input "2025-08-27" at bounding box center [1037, 248] width 230 height 18
type input "2025-09-02"
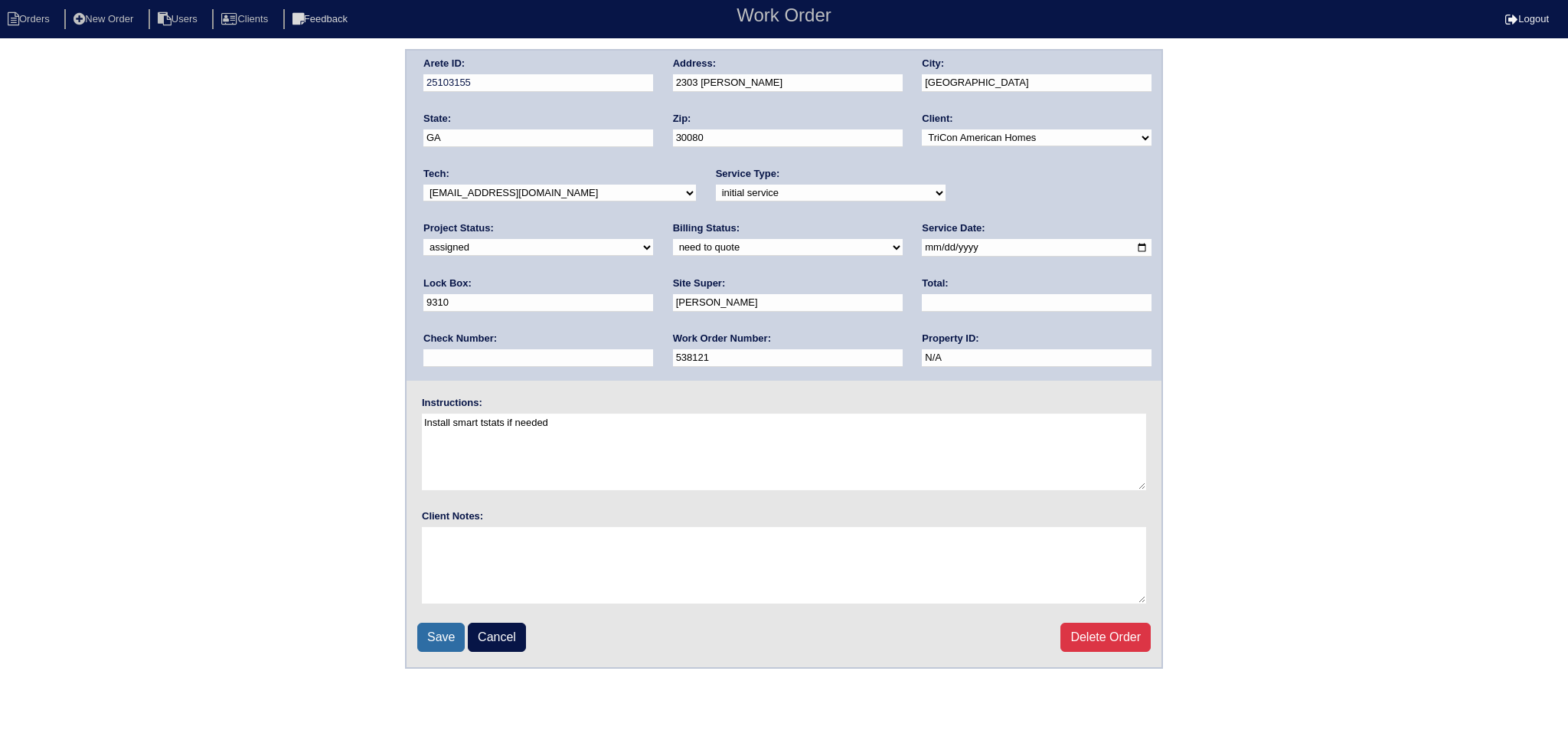
click at [460, 628] on input "Save" at bounding box center [441, 636] width 48 height 29
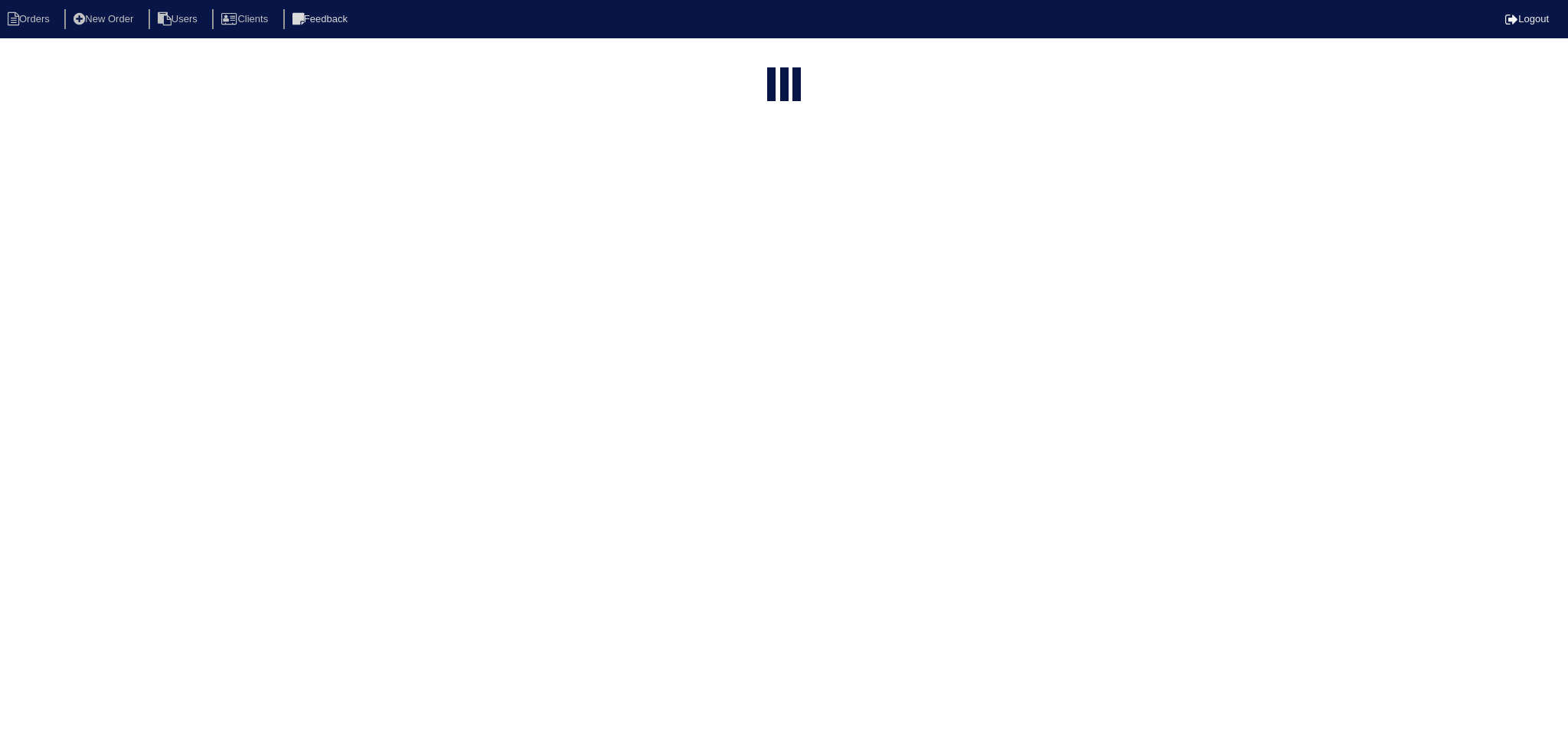
select select "15"
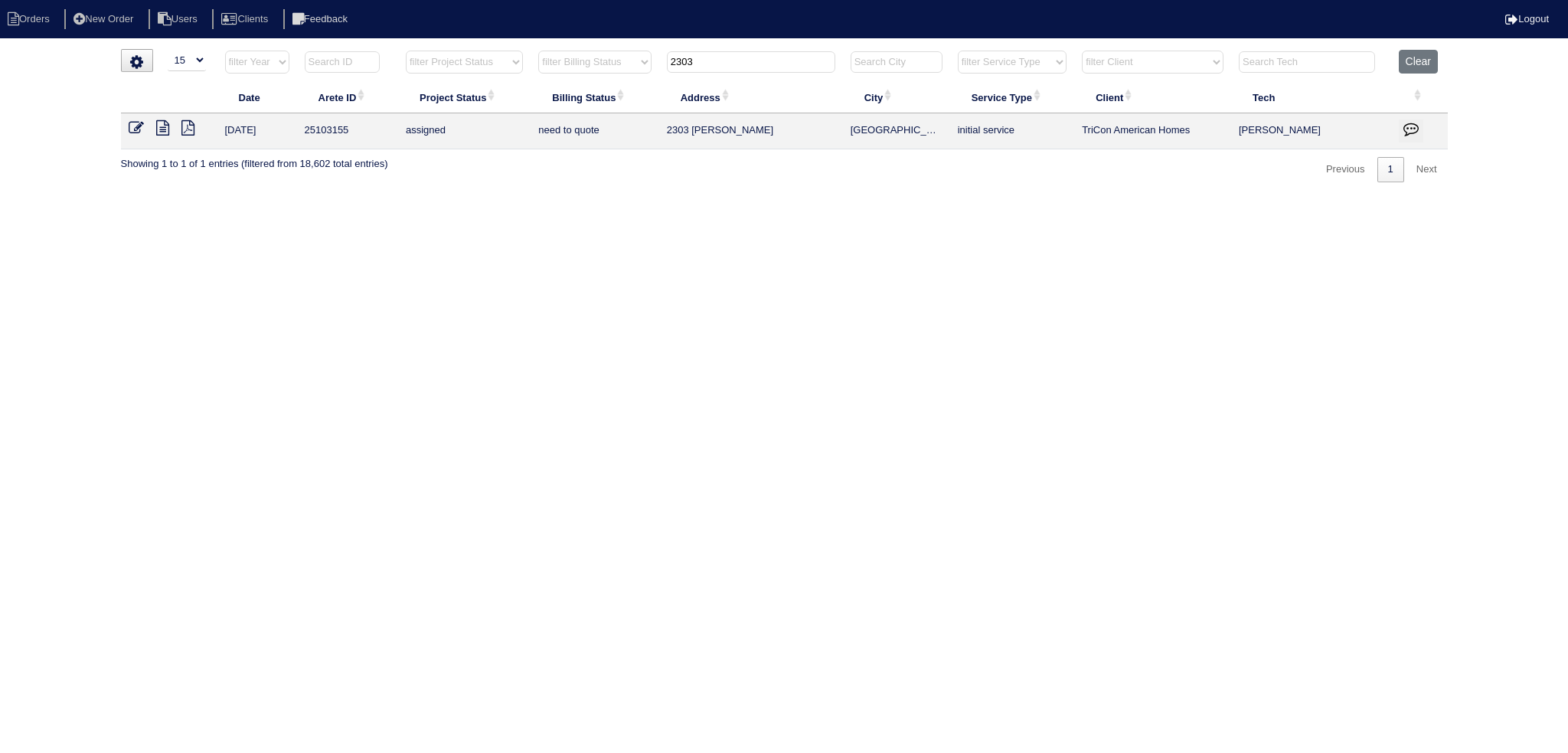
click at [732, 62] on input "2303" at bounding box center [751, 62] width 168 height 22
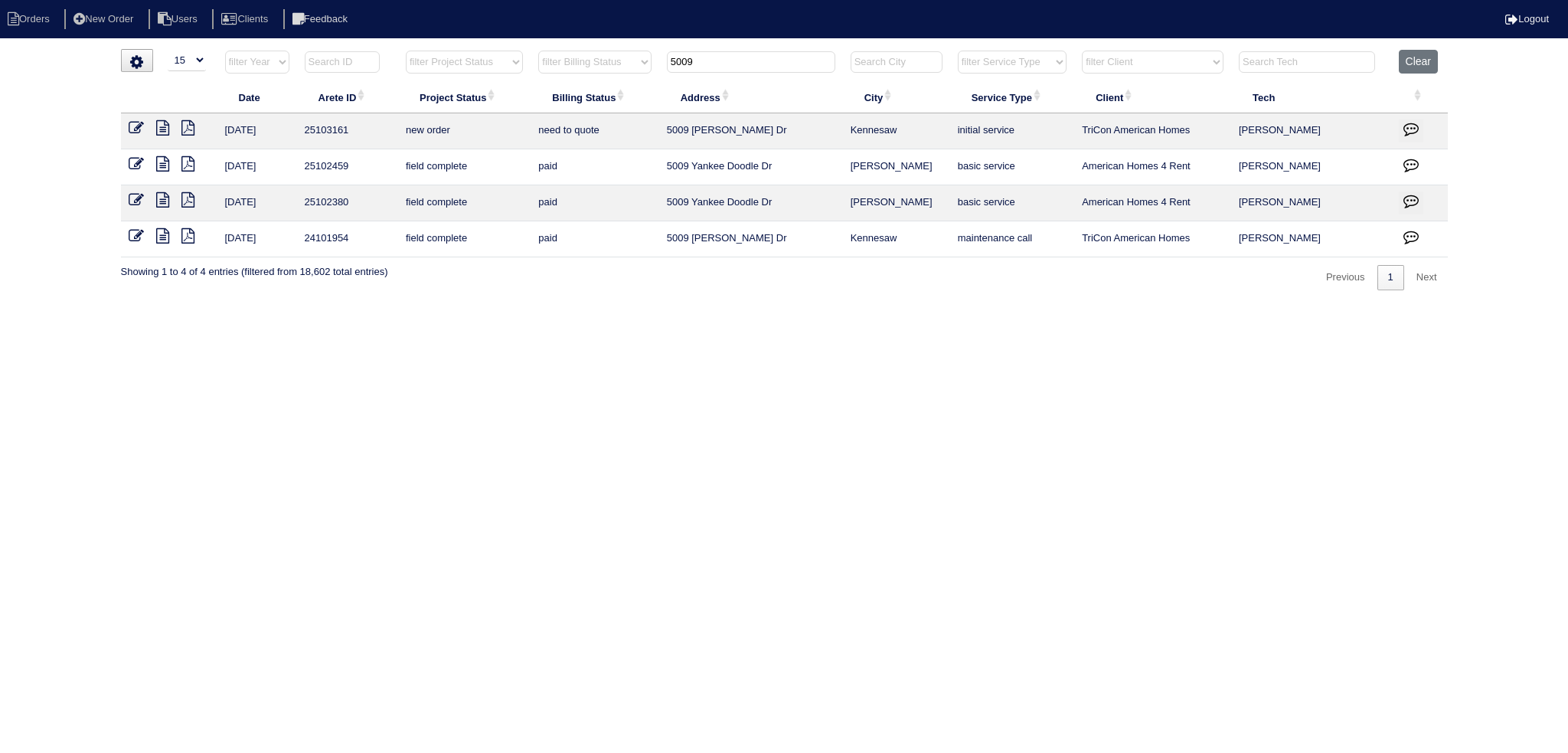
type input "5009"
click at [131, 123] on icon at bounding box center [136, 127] width 15 height 15
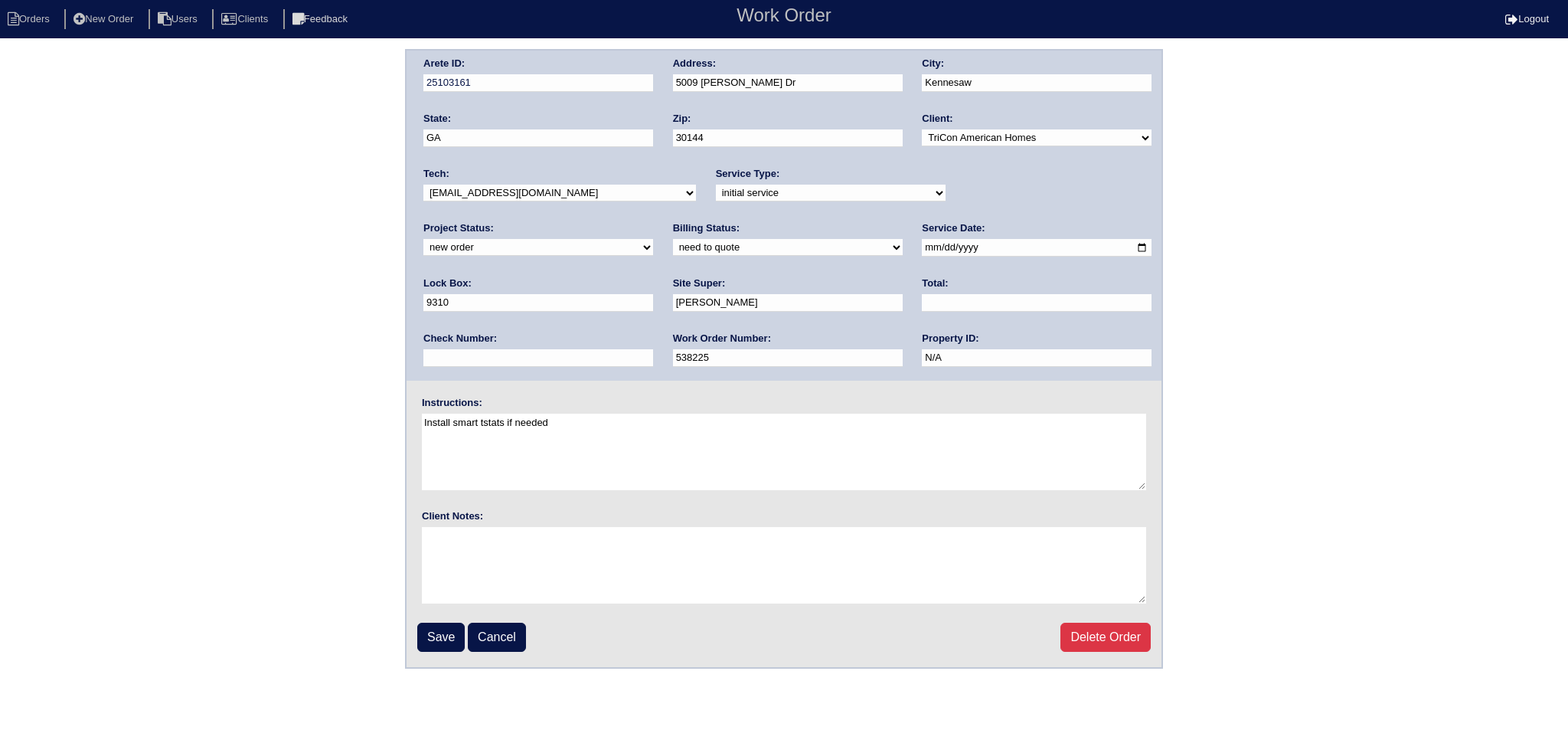
click at [535, 195] on select "-select- aretesmg+backup-tech@gmail.com benjohnholt88@gmail.com callisonhvac@ya…" at bounding box center [559, 192] width 272 height 17
select select "75"
click at [423, 184] on select "-select- aretesmg+backup-tech@gmail.com benjohnholt88@gmail.com callisonhvac@ya…" at bounding box center [559, 192] width 272 height 17
click at [653, 221] on div "Project Status: new order assigned in progress field complete need to schedule …" at bounding box center [538, 242] width 230 height 43
select select "assigned"
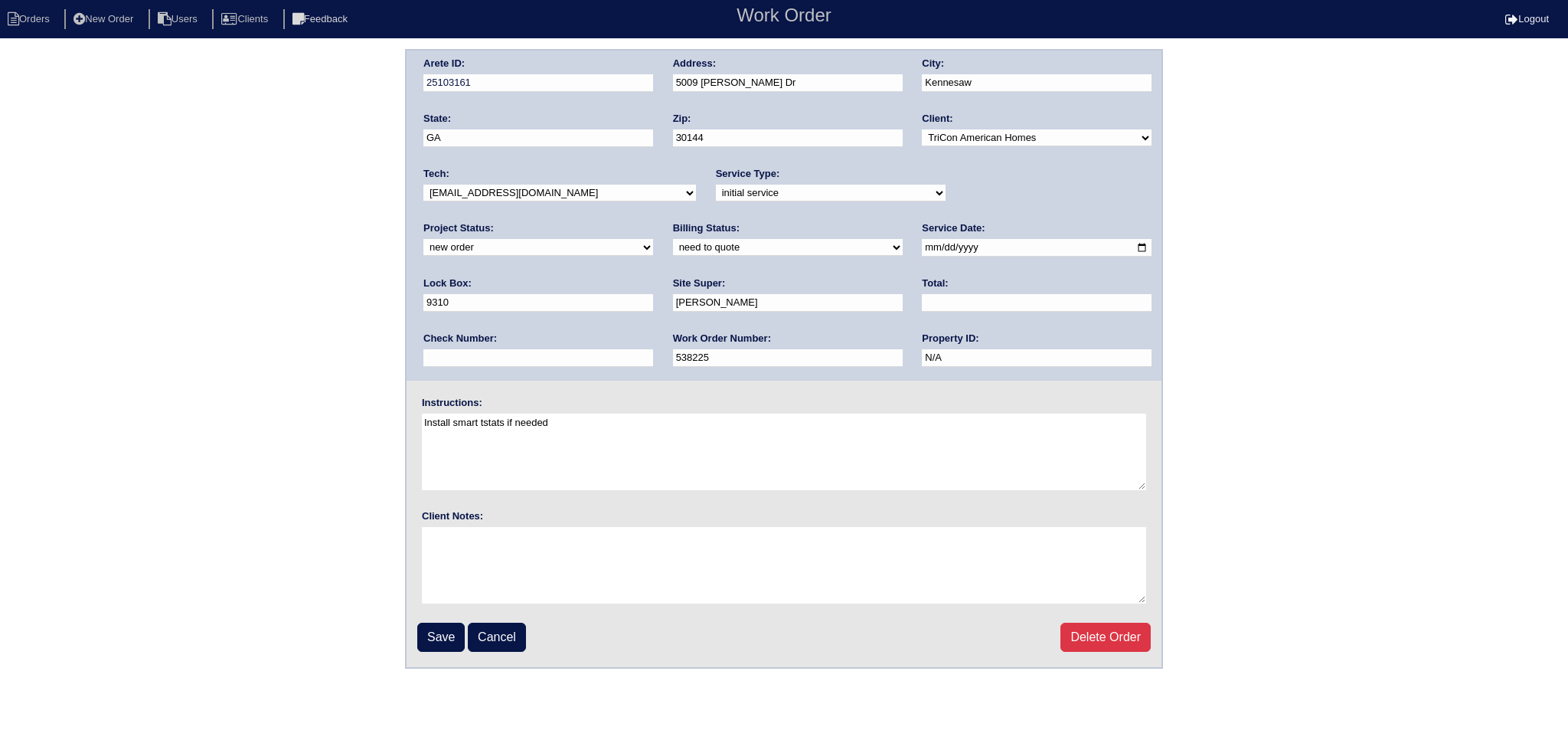
click at [653, 239] on select "new order assigned in progress field complete need to schedule admin review arc…" at bounding box center [538, 247] width 230 height 17
click at [922, 248] on input "2025-08-27" at bounding box center [1037, 248] width 230 height 18
type input "2025-09-02"
click at [430, 620] on fieldset "Arete ID: 25103161 Address: 5009 Melanie Dr City: Kennesaw State: GA Zip: 30144…" at bounding box center [784, 359] width 755 height 616
click at [468, 618] on fieldset "Arete ID: 25103161 Address: 5009 Melanie Dr City: Kennesaw State: GA Zip: 30144…" at bounding box center [784, 359] width 755 height 616
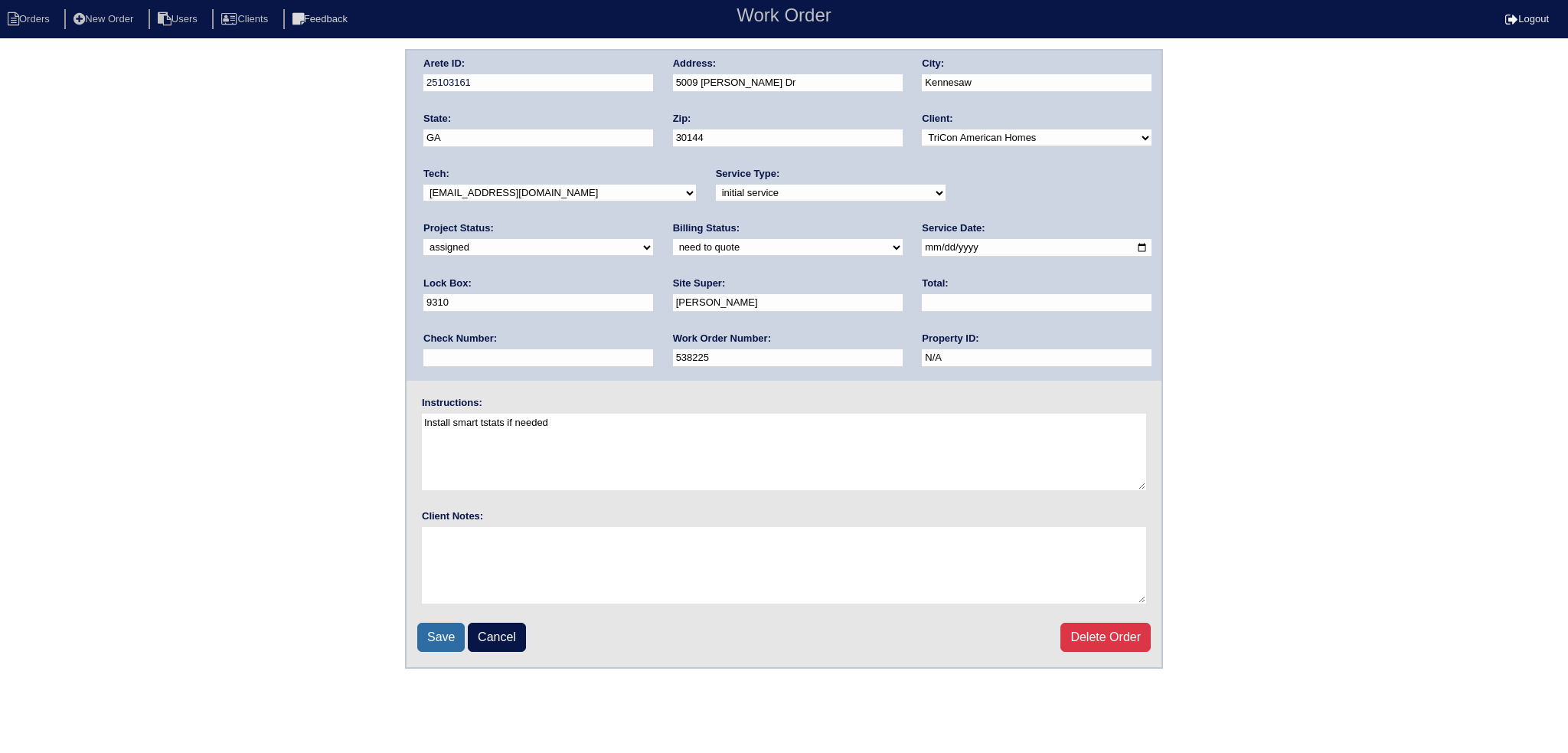
click at [444, 632] on input "Save" at bounding box center [441, 636] width 48 height 29
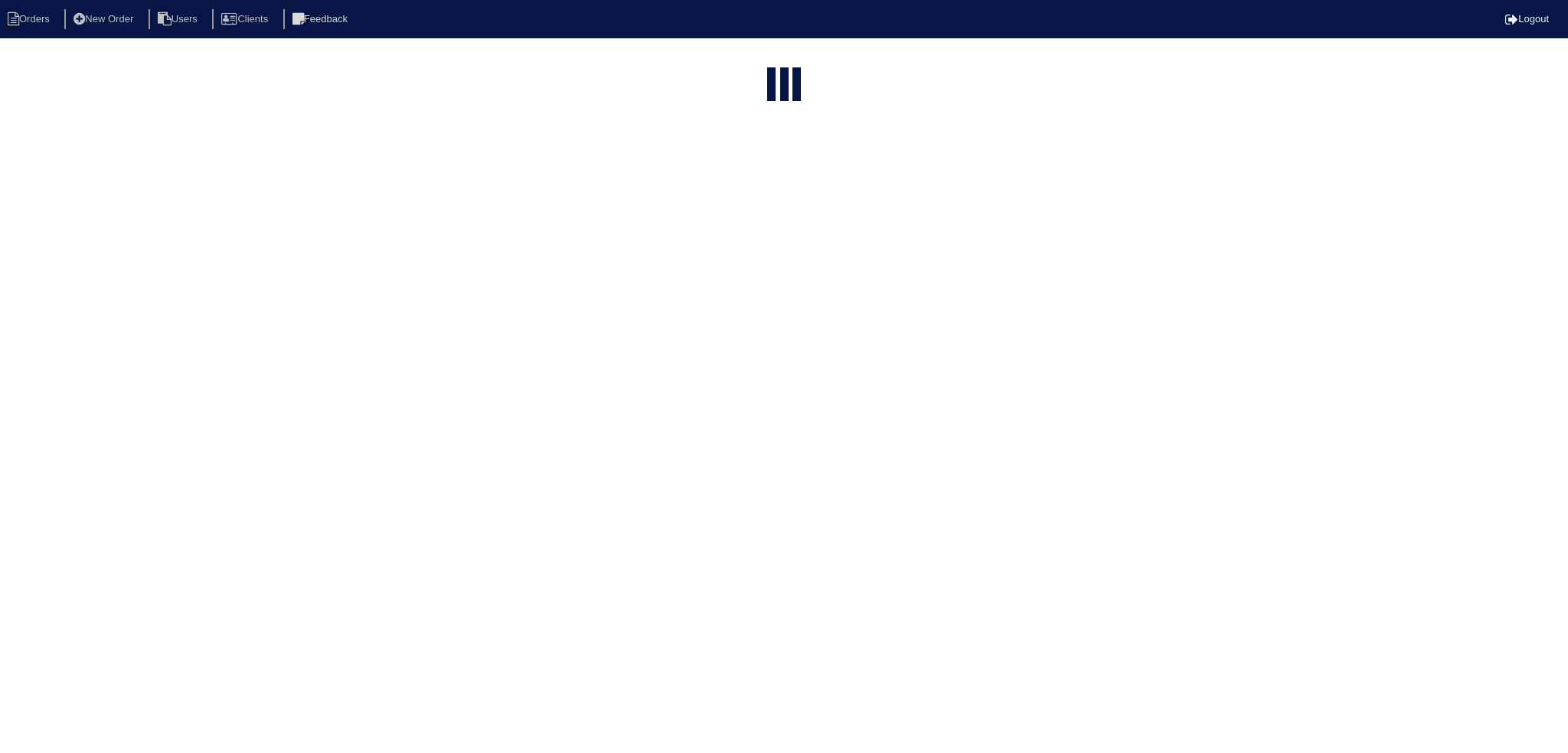
select select "15"
click at [745, 59] on input "5009" at bounding box center [751, 62] width 168 height 22
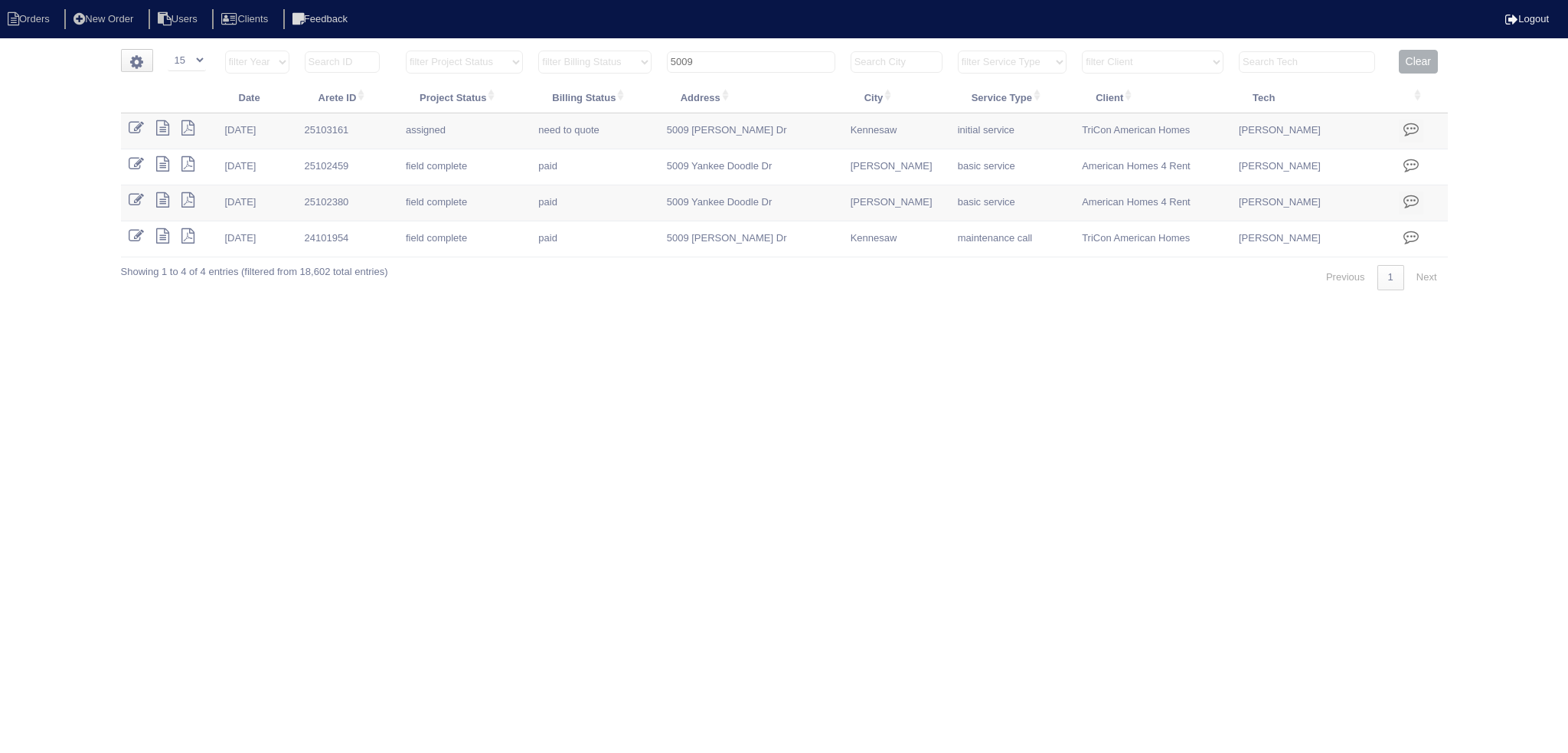
click at [745, 59] on input "5009" at bounding box center [751, 62] width 168 height 22
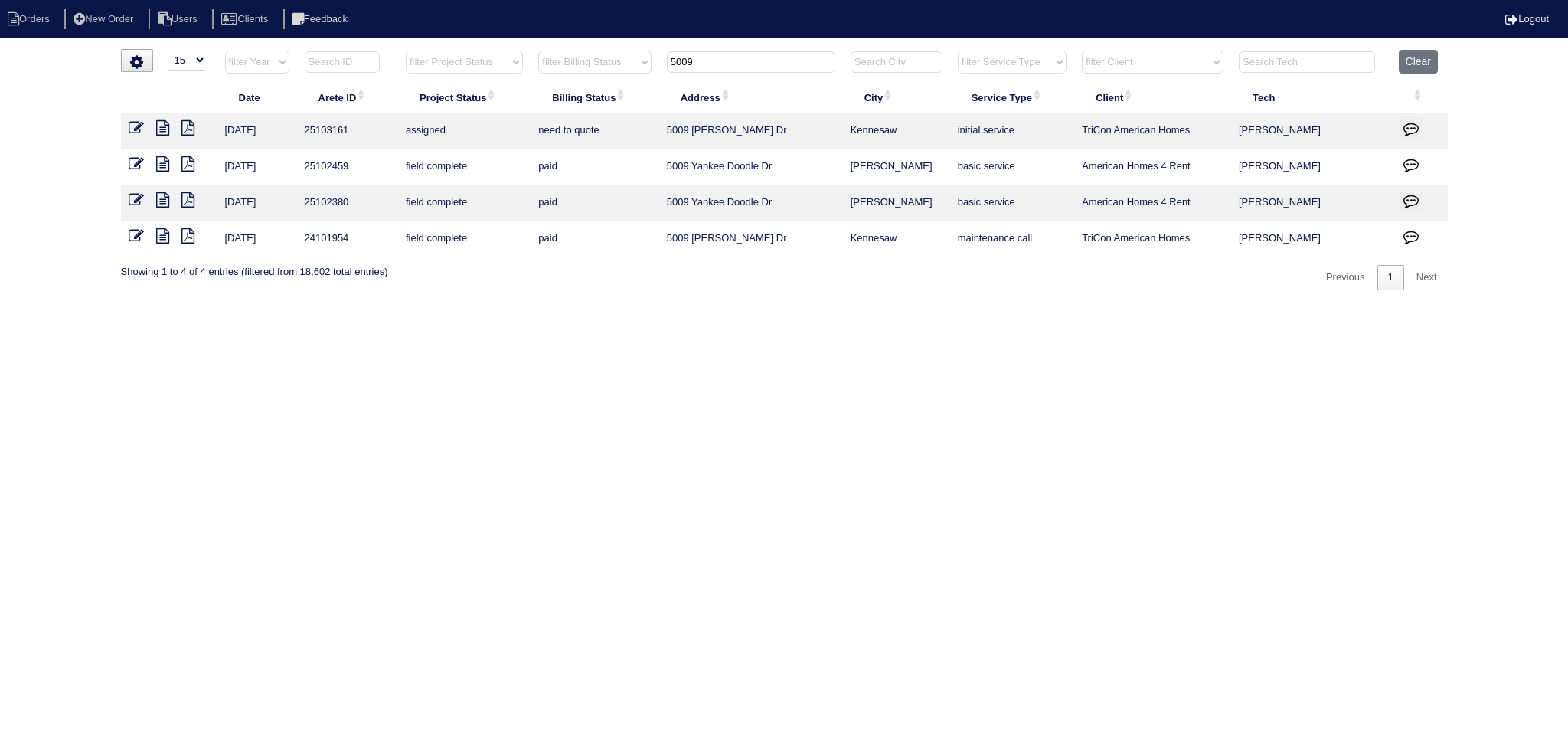
click at [745, 59] on input "5009" at bounding box center [751, 62] width 168 height 22
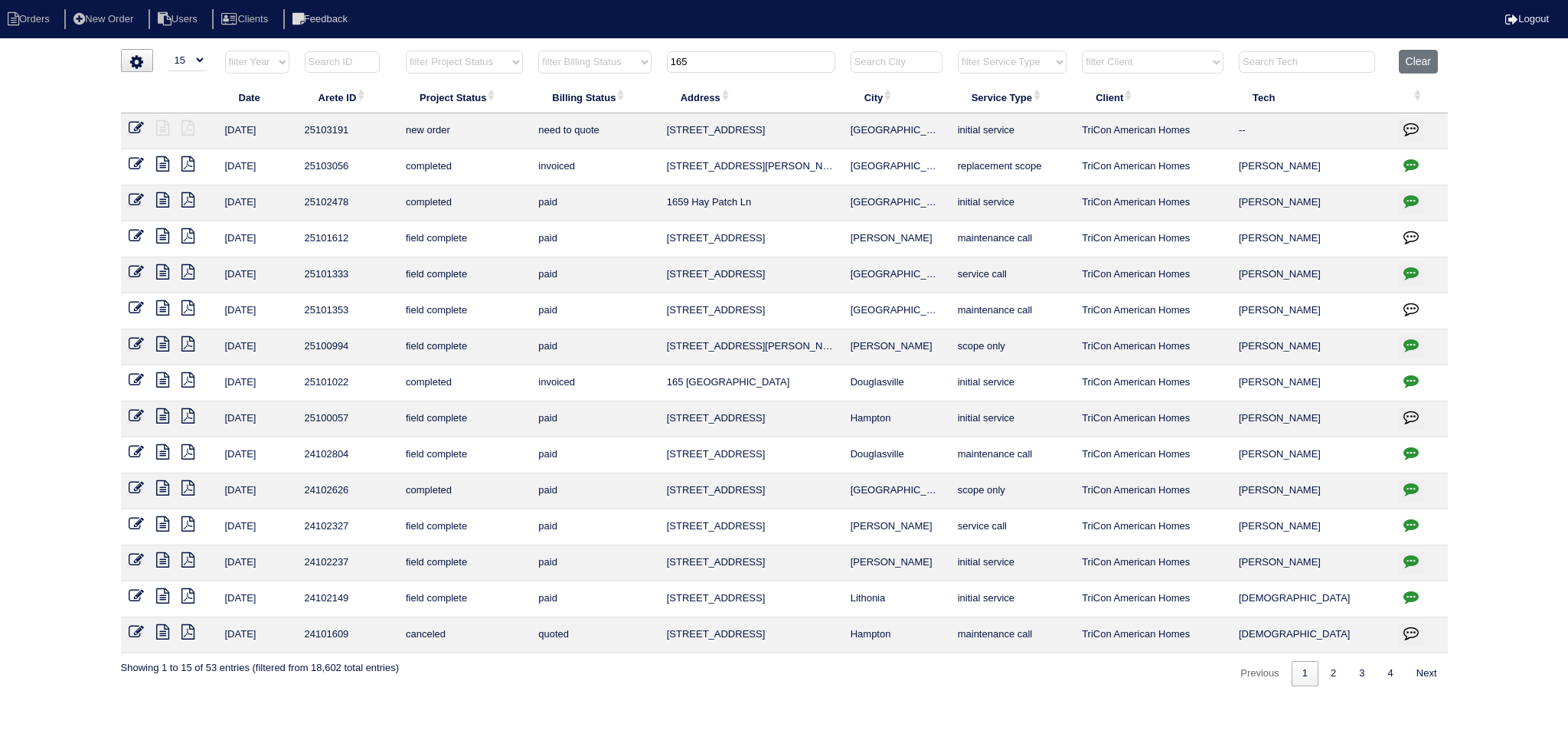
type input "165"
click at [135, 120] on icon at bounding box center [136, 127] width 15 height 15
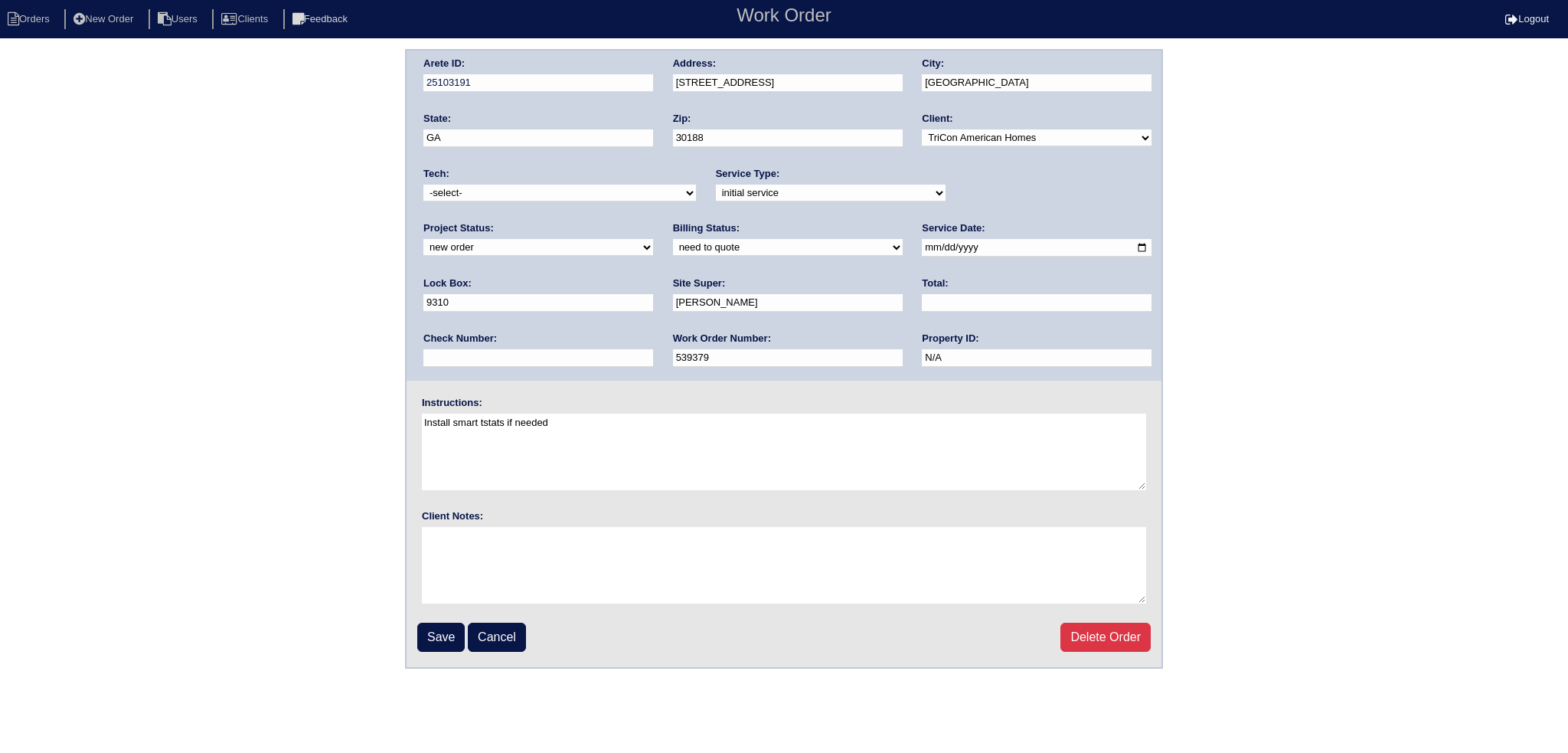
click at [653, 239] on select "new order assigned in progress field complete need to schedule admin review arc…" at bounding box center [538, 247] width 230 height 17
select select "assigned"
click at [653, 239] on select "new order assigned in progress field complete need to schedule admin review arc…" at bounding box center [538, 247] width 230 height 17
click at [922, 248] on input "[DATE]" at bounding box center [1037, 248] width 230 height 18
type input "[DATE]"
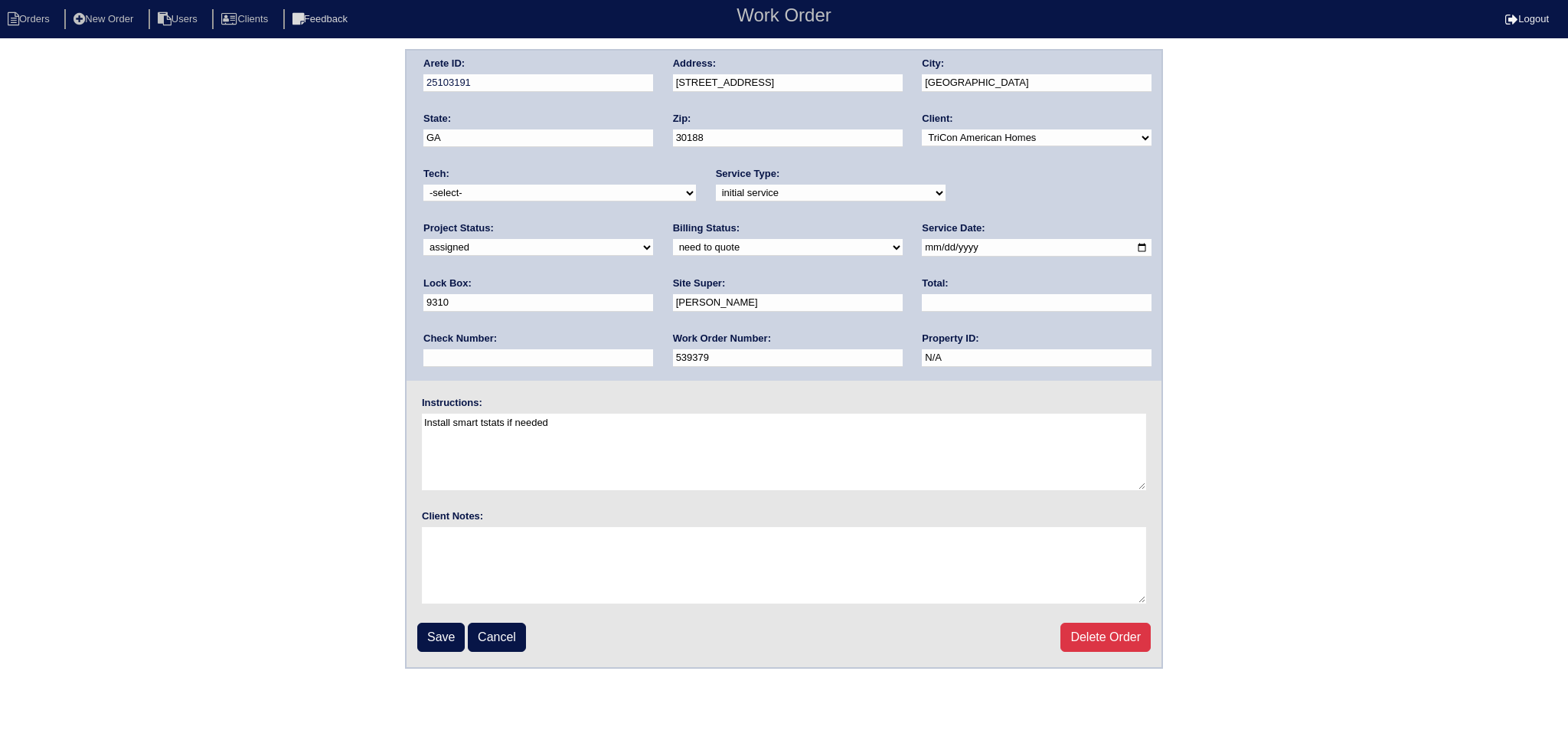
click at [568, 198] on select "-select- aretesmg+backup-tech@gmail.com benjohnholt88@gmail.com callisonhvac@ya…" at bounding box center [559, 192] width 272 height 17
select select "75"
click at [423, 184] on select "-select- aretesmg+backup-tech@gmail.com benjohnholt88@gmail.com callisonhvac@ya…" at bounding box center [559, 192] width 272 height 17
click at [429, 624] on input "Save" at bounding box center [441, 636] width 48 height 29
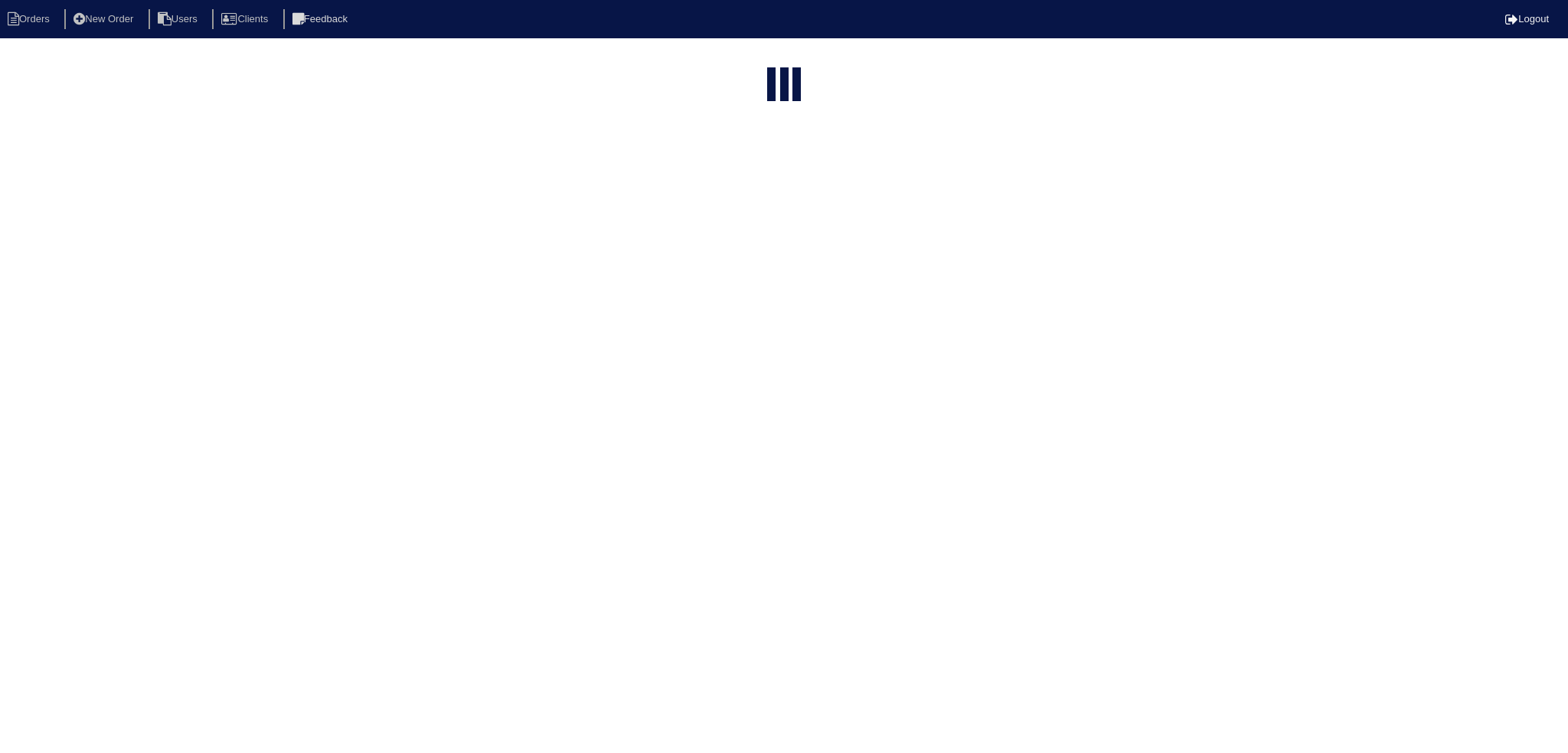
select select "15"
type input "165"
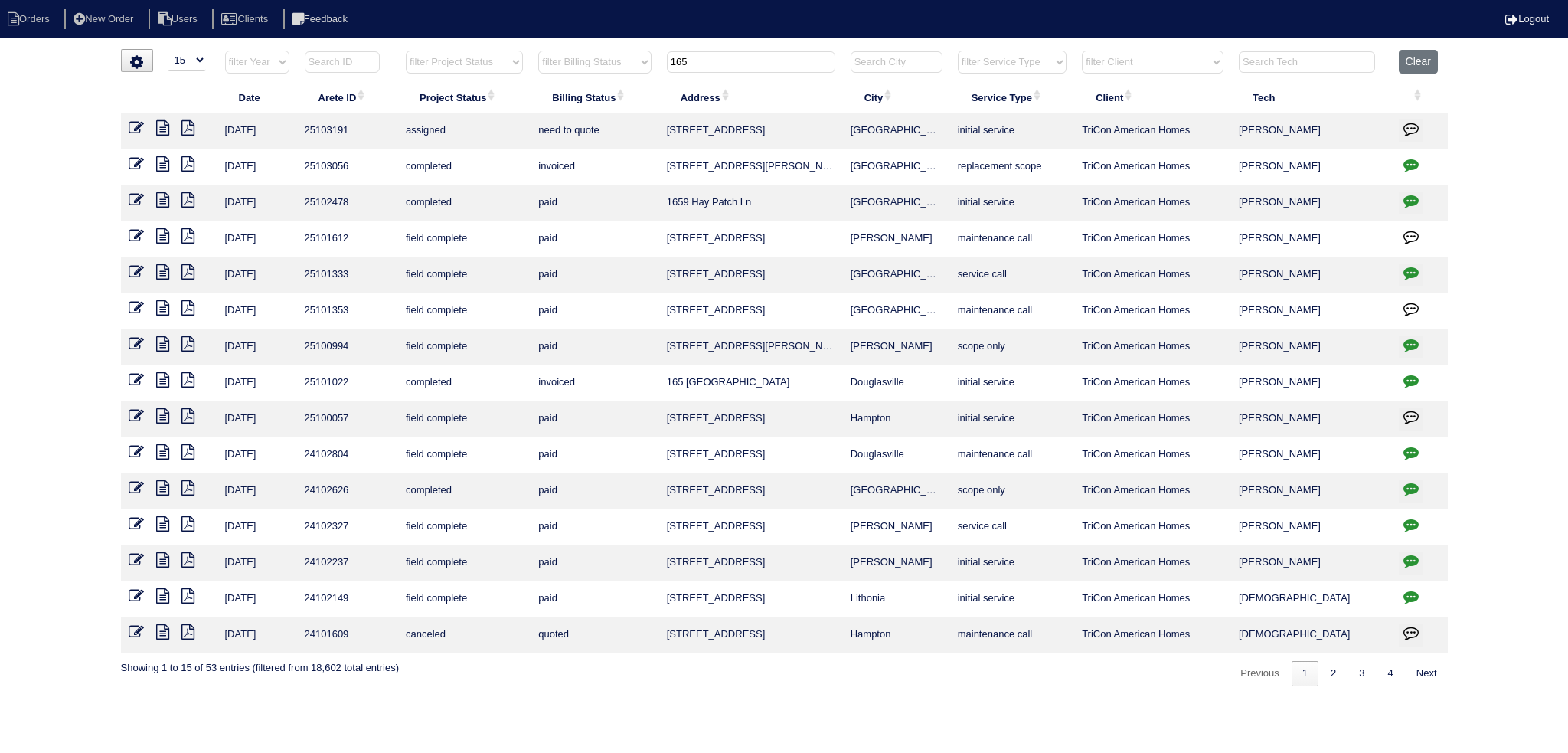
click at [741, 61] on input "165" at bounding box center [751, 62] width 168 height 22
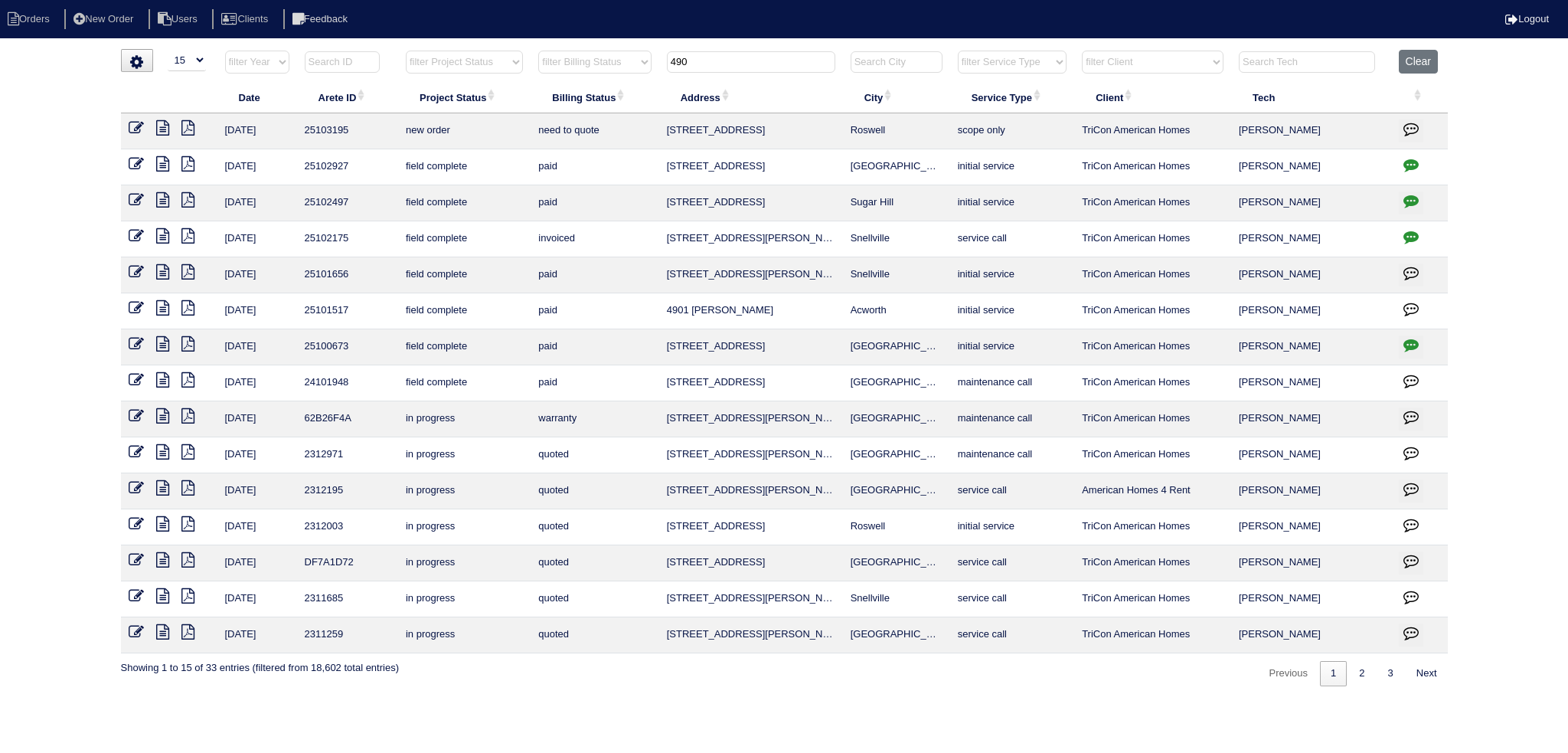
type input "490"
click at [129, 128] on icon at bounding box center [136, 127] width 15 height 15
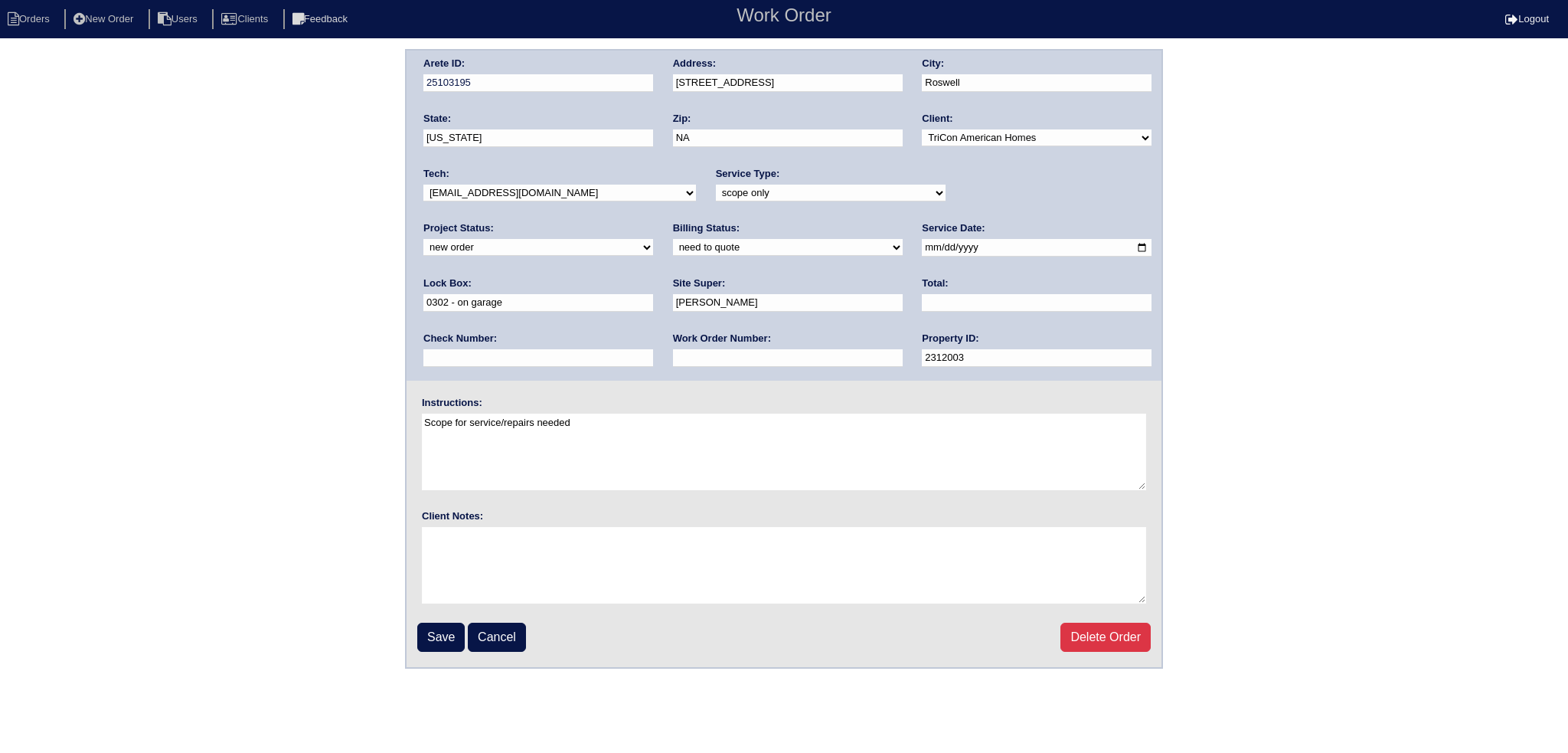
drag, startPoint x: 480, startPoint y: 191, endPoint x: 485, endPoint y: 198, distance: 8.6
click at [480, 191] on select "-select- [EMAIL_ADDRESS][DOMAIN_NAME] [EMAIL_ADDRESS][DOMAIN_NAME] [EMAIL_ADDRE…" at bounding box center [559, 192] width 272 height 17
select select "75"
click at [423, 184] on select "-select- [EMAIL_ADDRESS][DOMAIN_NAME] [EMAIL_ADDRESS][DOMAIN_NAME] [EMAIL_ADDRE…" at bounding box center [559, 192] width 272 height 17
click at [653, 239] on select "new order assigned in progress field complete need to schedule admin review arc…" at bounding box center [538, 247] width 230 height 17
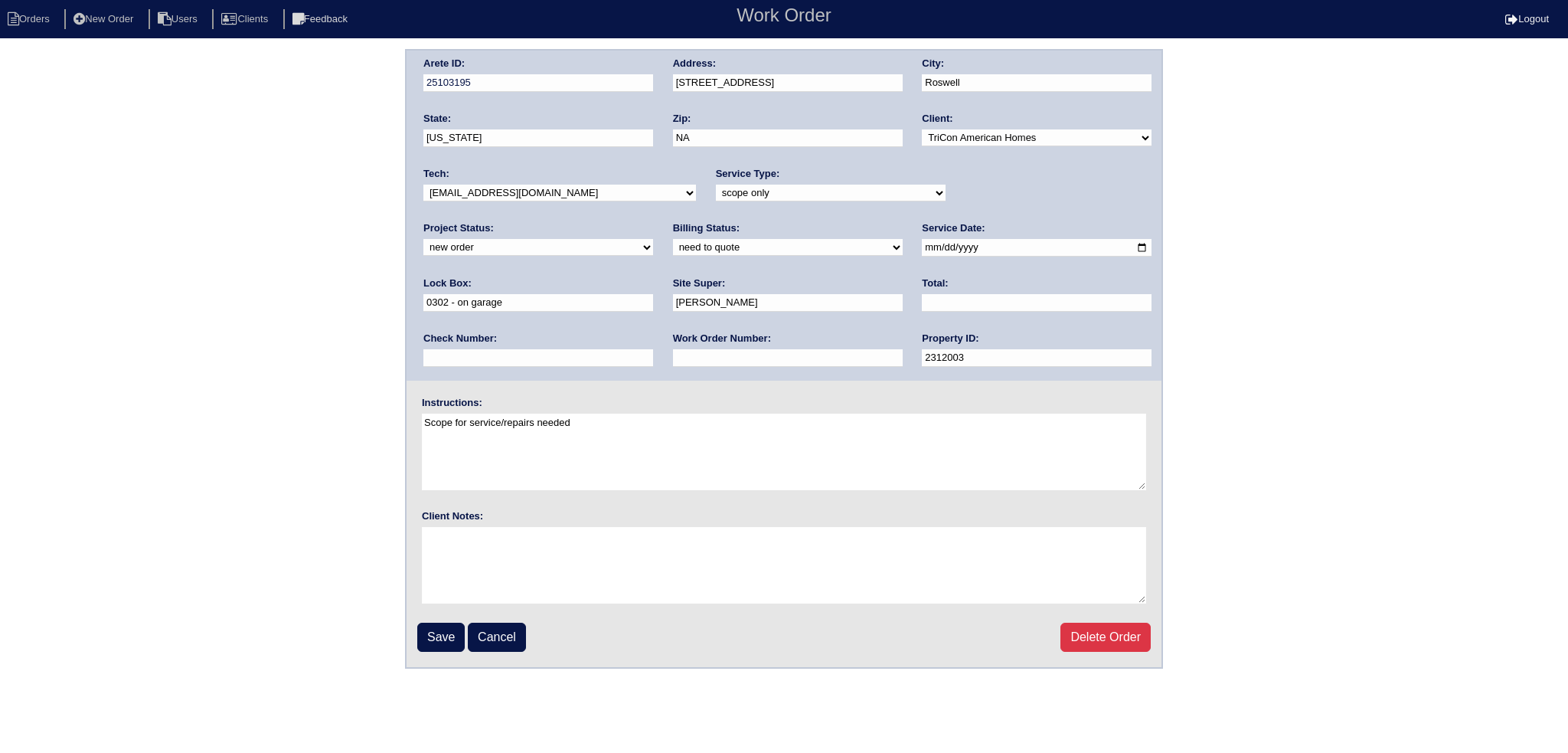
select select "assigned"
click at [653, 239] on select "new order assigned in progress field complete need to schedule admin review arc…" at bounding box center [538, 247] width 230 height 17
click at [922, 248] on input "2025-08-29" at bounding box center [1037, 248] width 230 height 18
type input "2025-09-02"
click at [434, 632] on input "Save" at bounding box center [441, 636] width 48 height 29
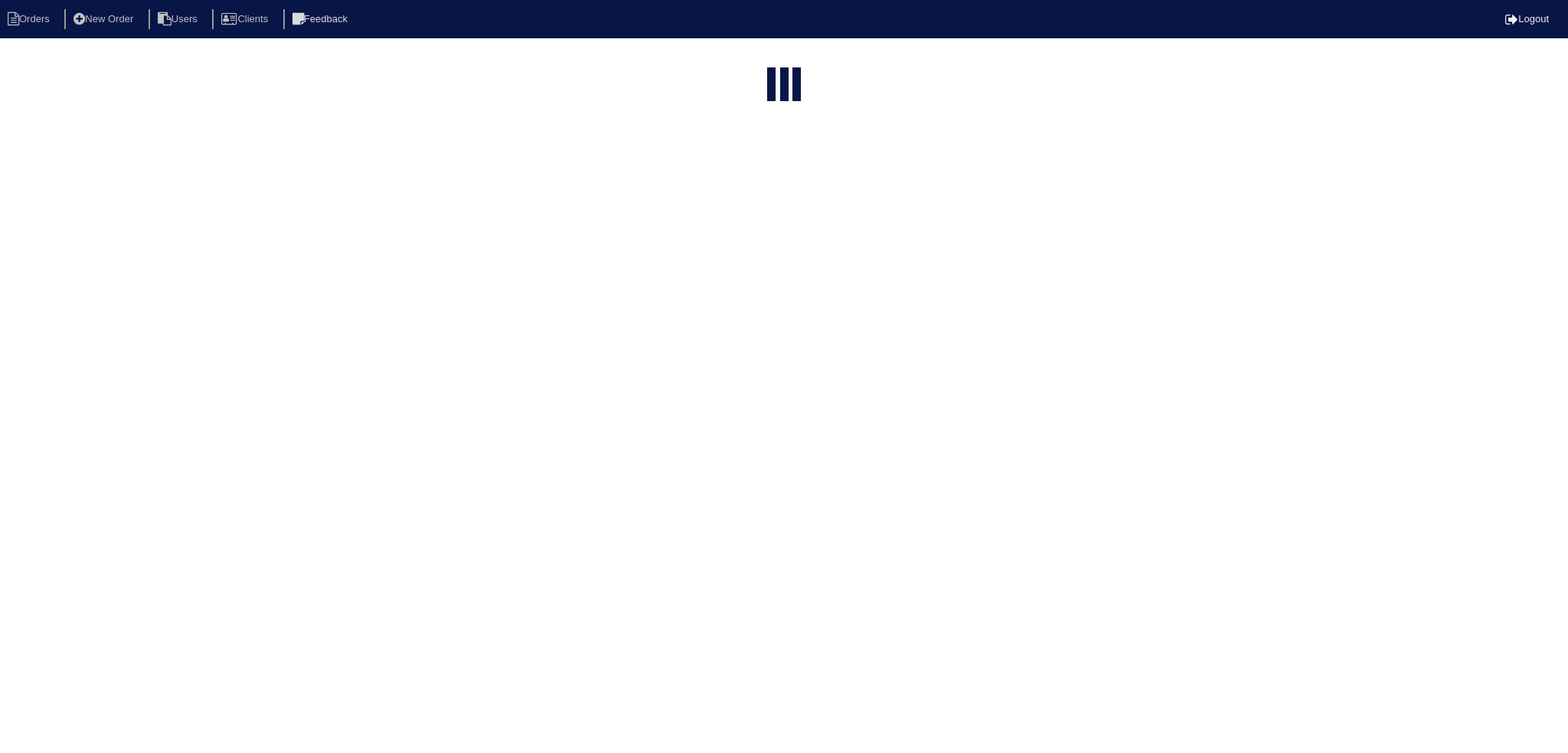
select select "15"
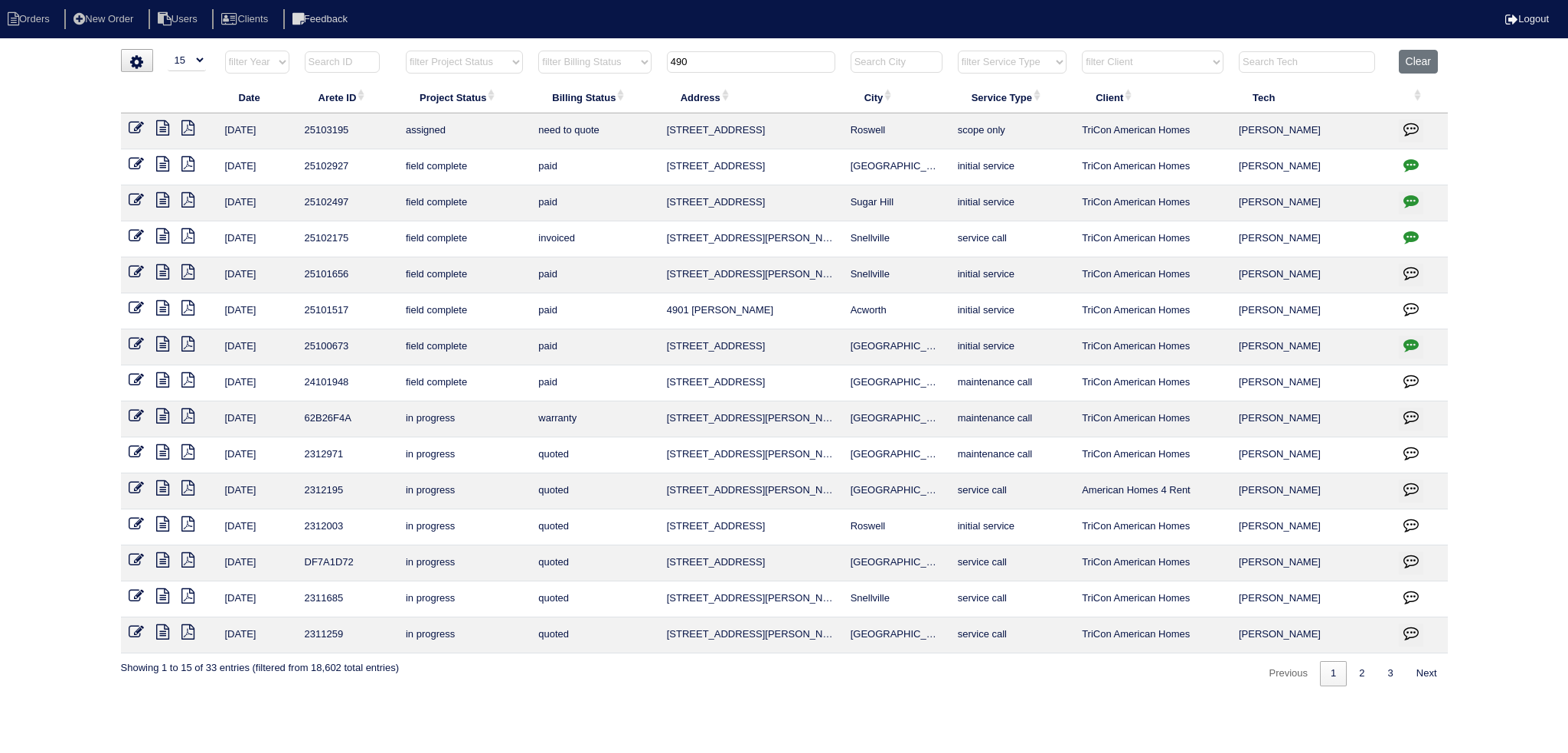
click at [809, 54] on input "490" at bounding box center [751, 62] width 168 height 22
click at [809, 53] on input "490" at bounding box center [751, 62] width 168 height 22
click at [809, 50] on th "490" at bounding box center [752, 65] width 184 height 32
click at [790, 61] on input "490" at bounding box center [751, 62] width 168 height 22
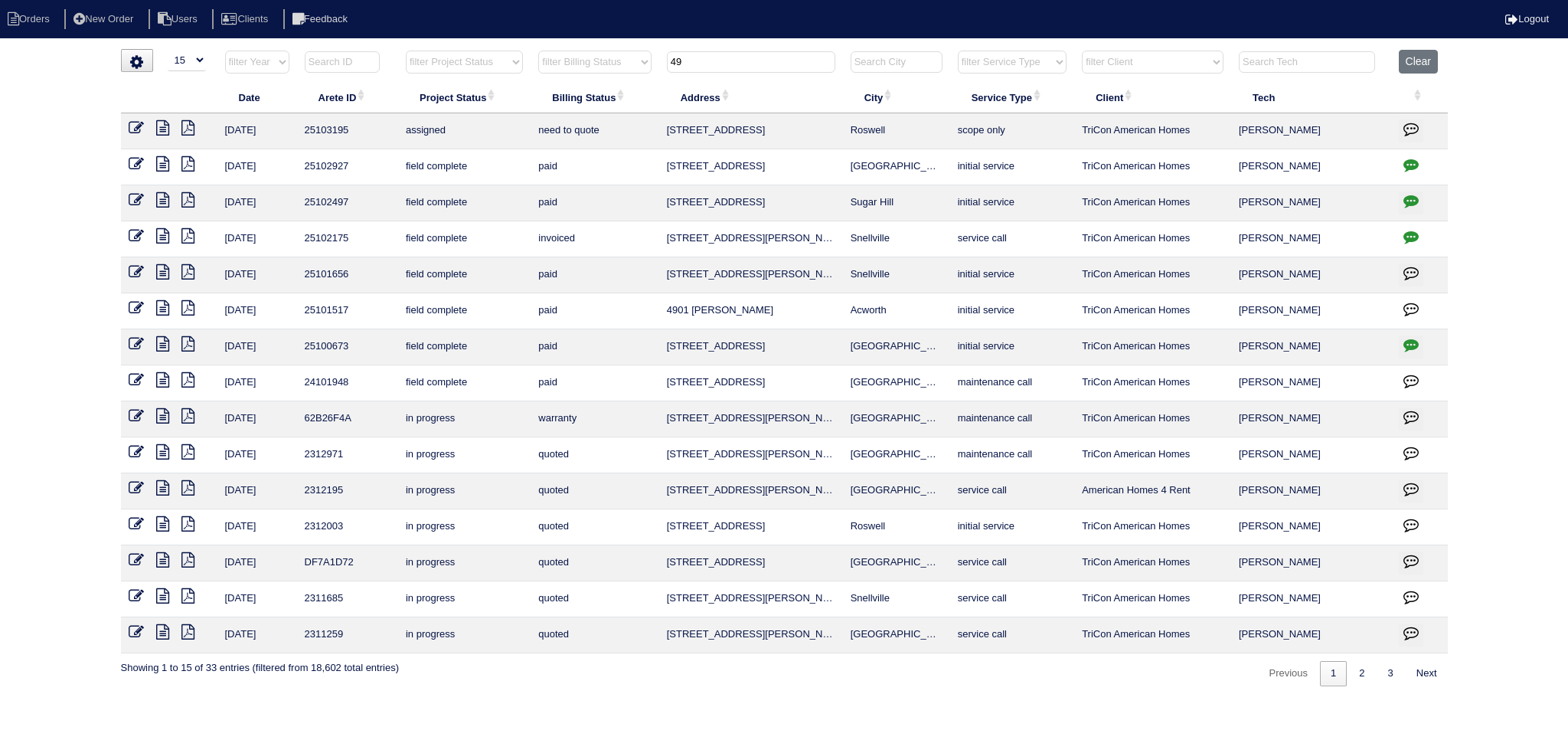
type input "49"
click at [781, 60] on input "49" at bounding box center [751, 62] width 168 height 22
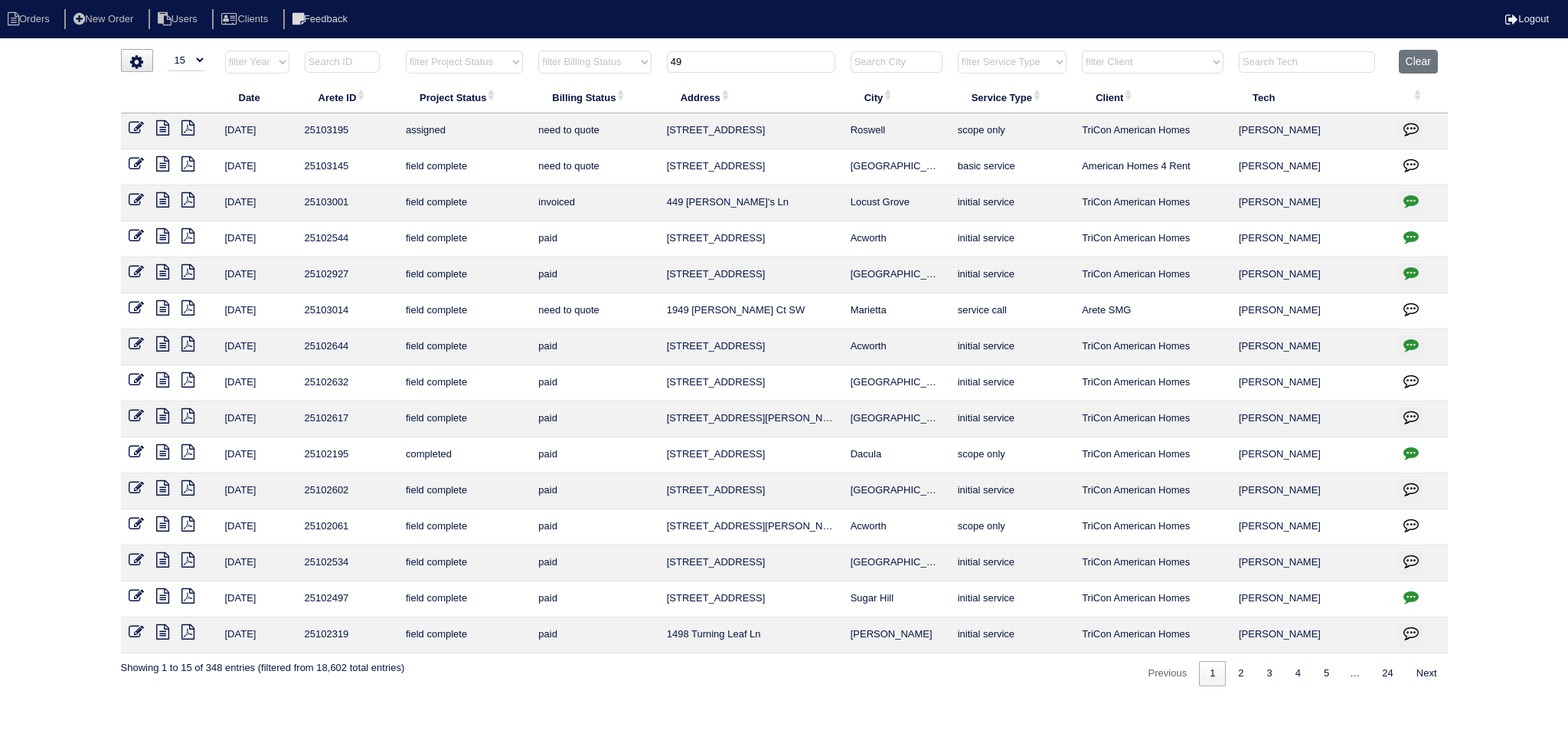
click at [781, 60] on input "49" at bounding box center [751, 62] width 168 height 22
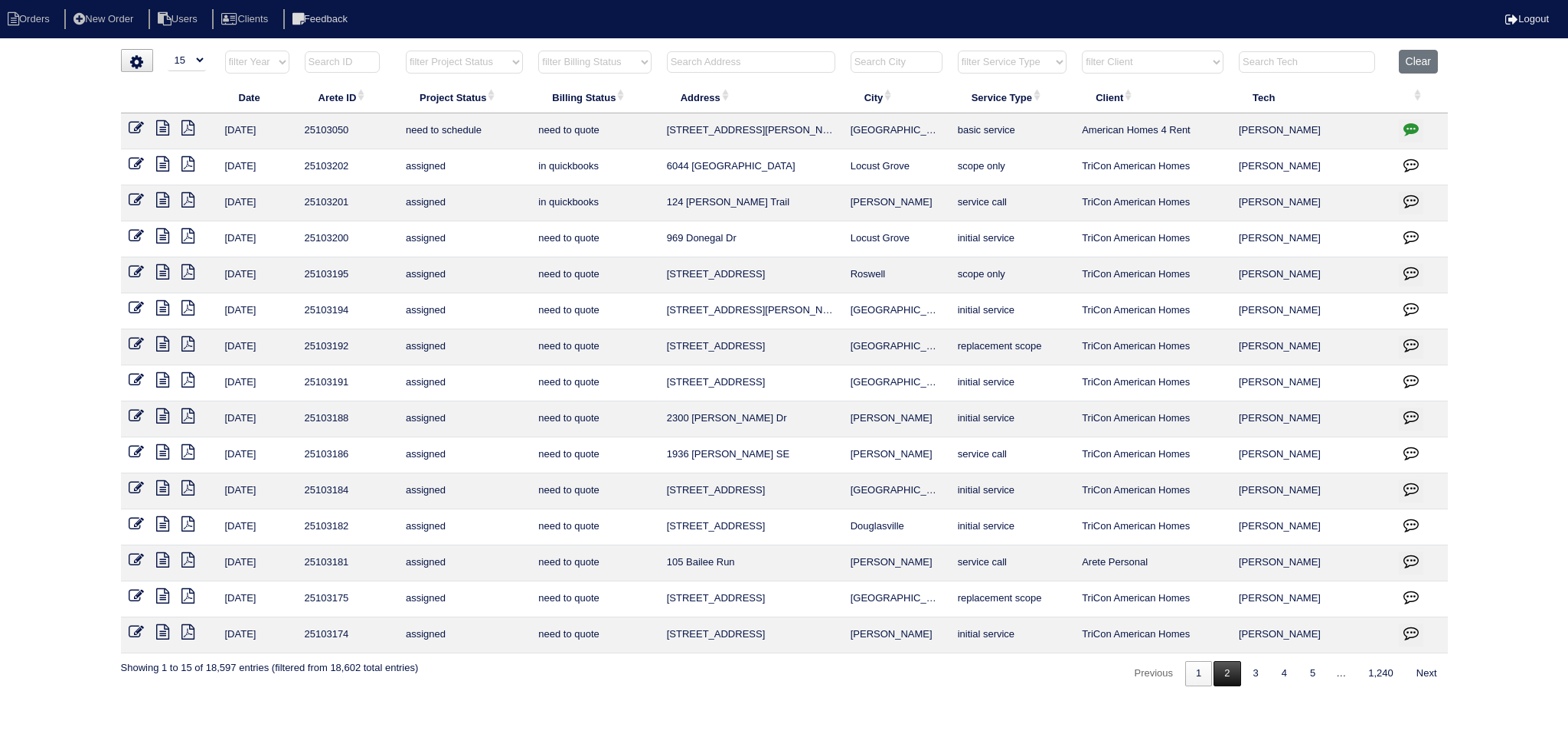
click at [1225, 681] on link "2" at bounding box center [1226, 674] width 27 height 26
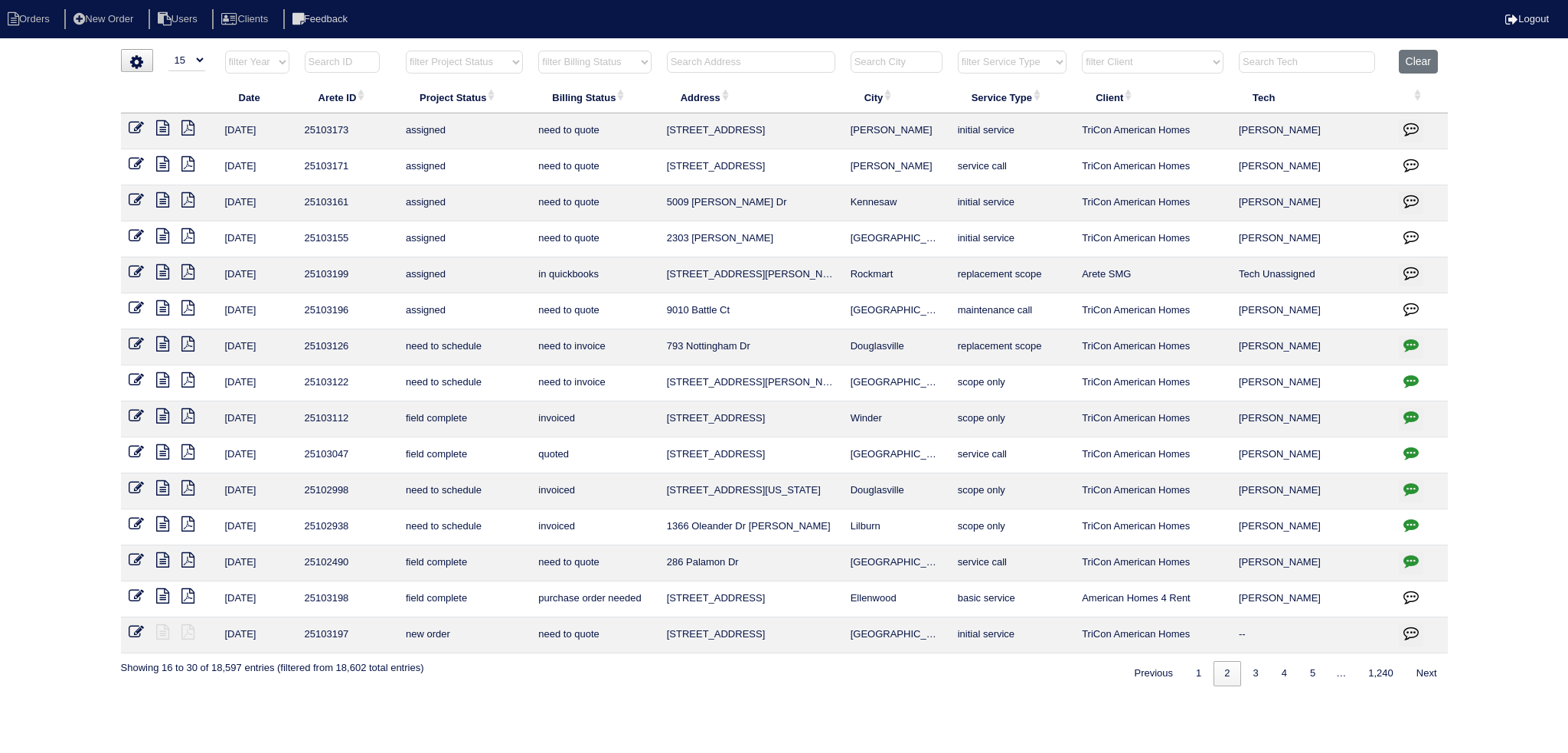
click at [480, 67] on select "filter Project Status -- Any Project Status -- new order assigned in progress f…" at bounding box center [465, 61] width 117 height 23
click at [406, 51] on select "filter Project Status -- Any Project Status -- new order assigned in progress f…" at bounding box center [465, 61] width 117 height 23
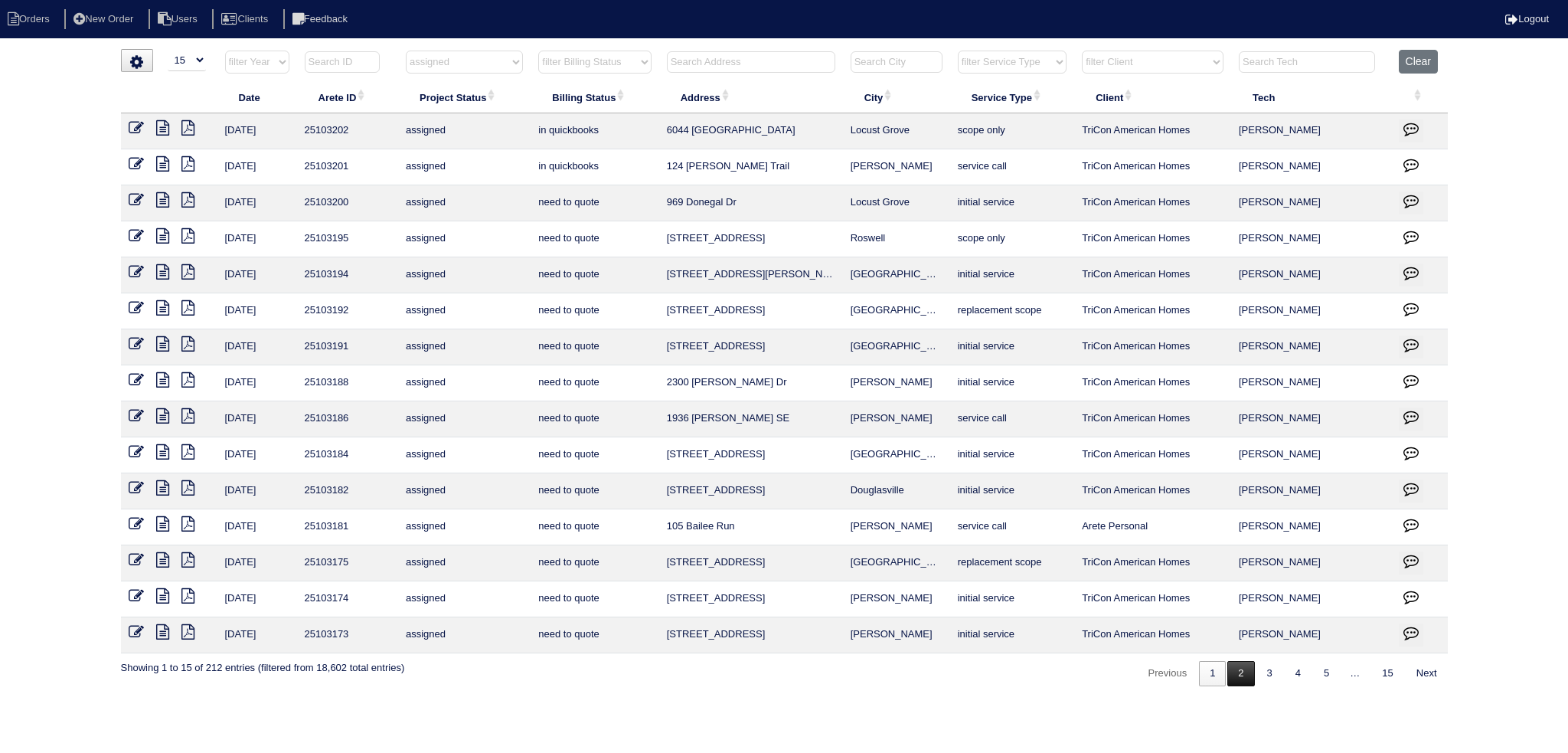
click at [1247, 671] on link "2" at bounding box center [1240, 674] width 27 height 26
select select "assigned"
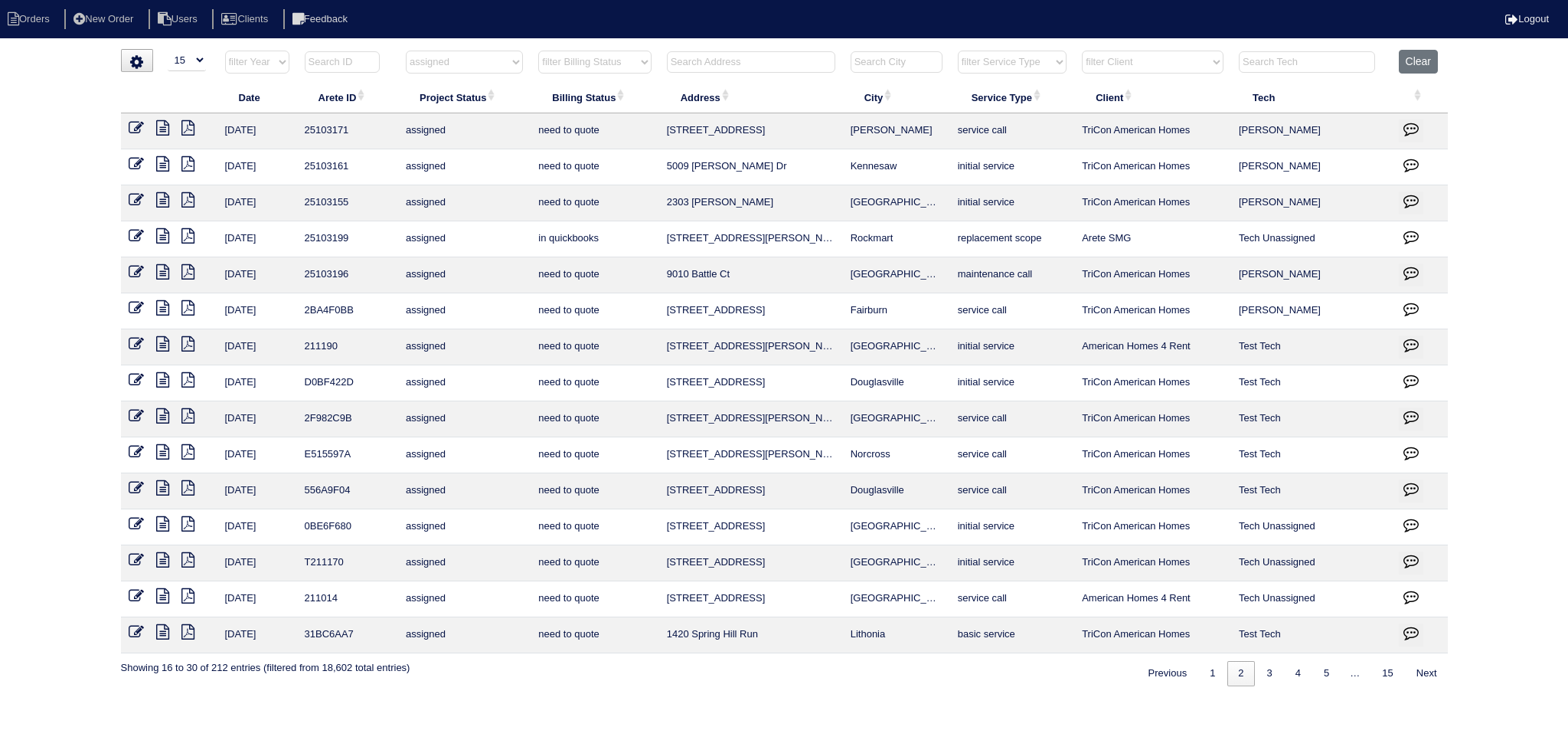
click at [159, 271] on icon at bounding box center [162, 271] width 13 height 15
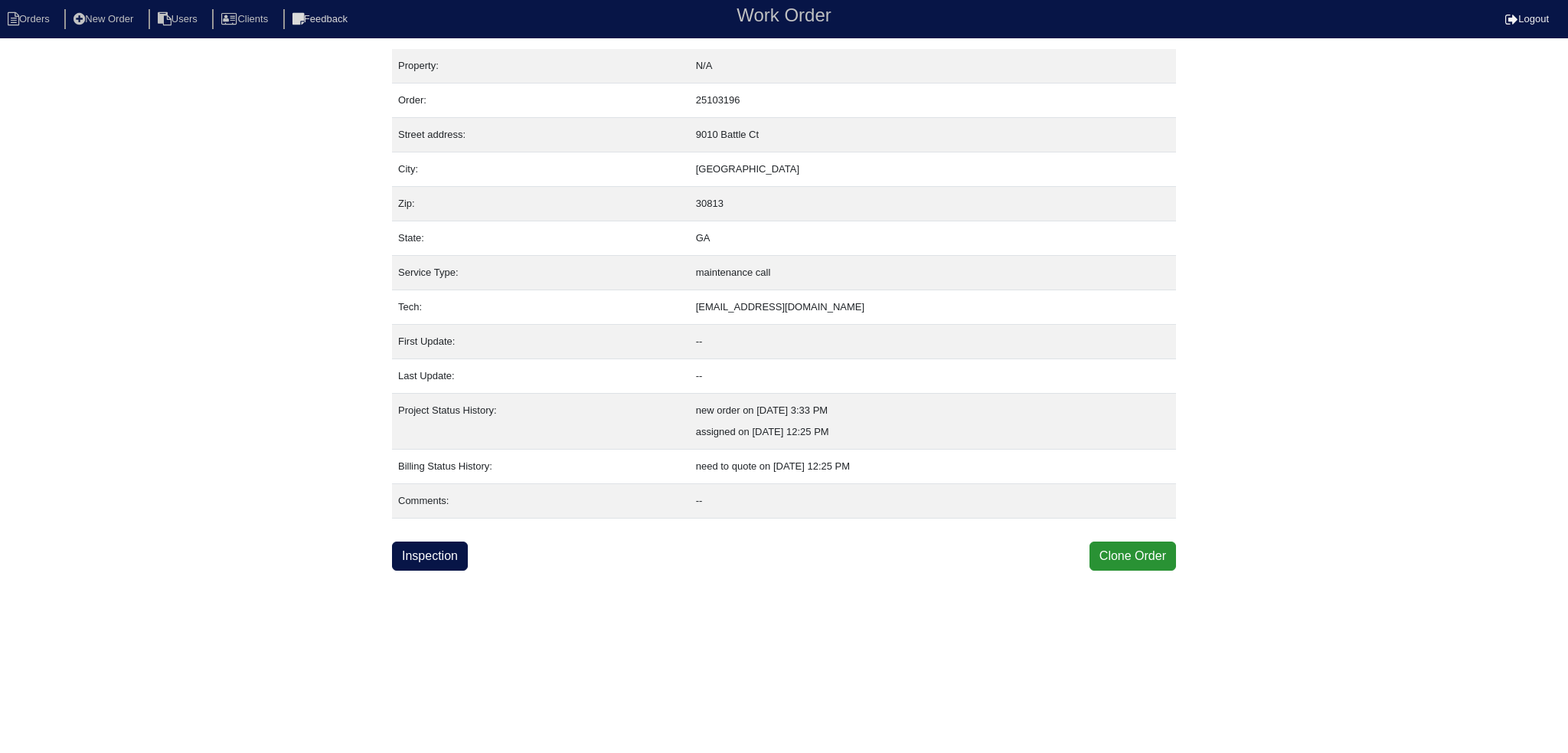
click at [461, 548] on link "Inspection" at bounding box center [430, 556] width 76 height 29
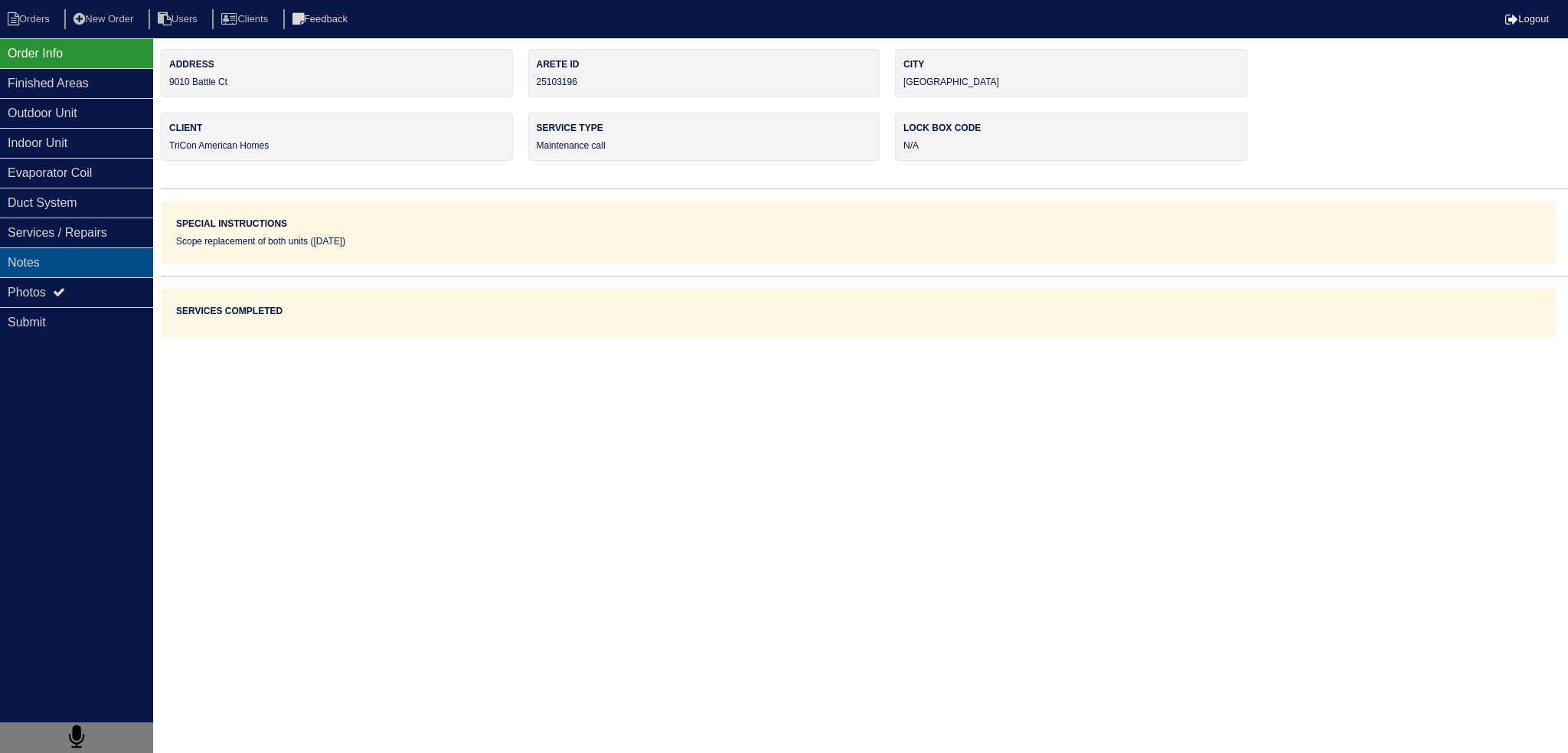
click at [81, 264] on div "Notes" at bounding box center [76, 263] width 154 height 30
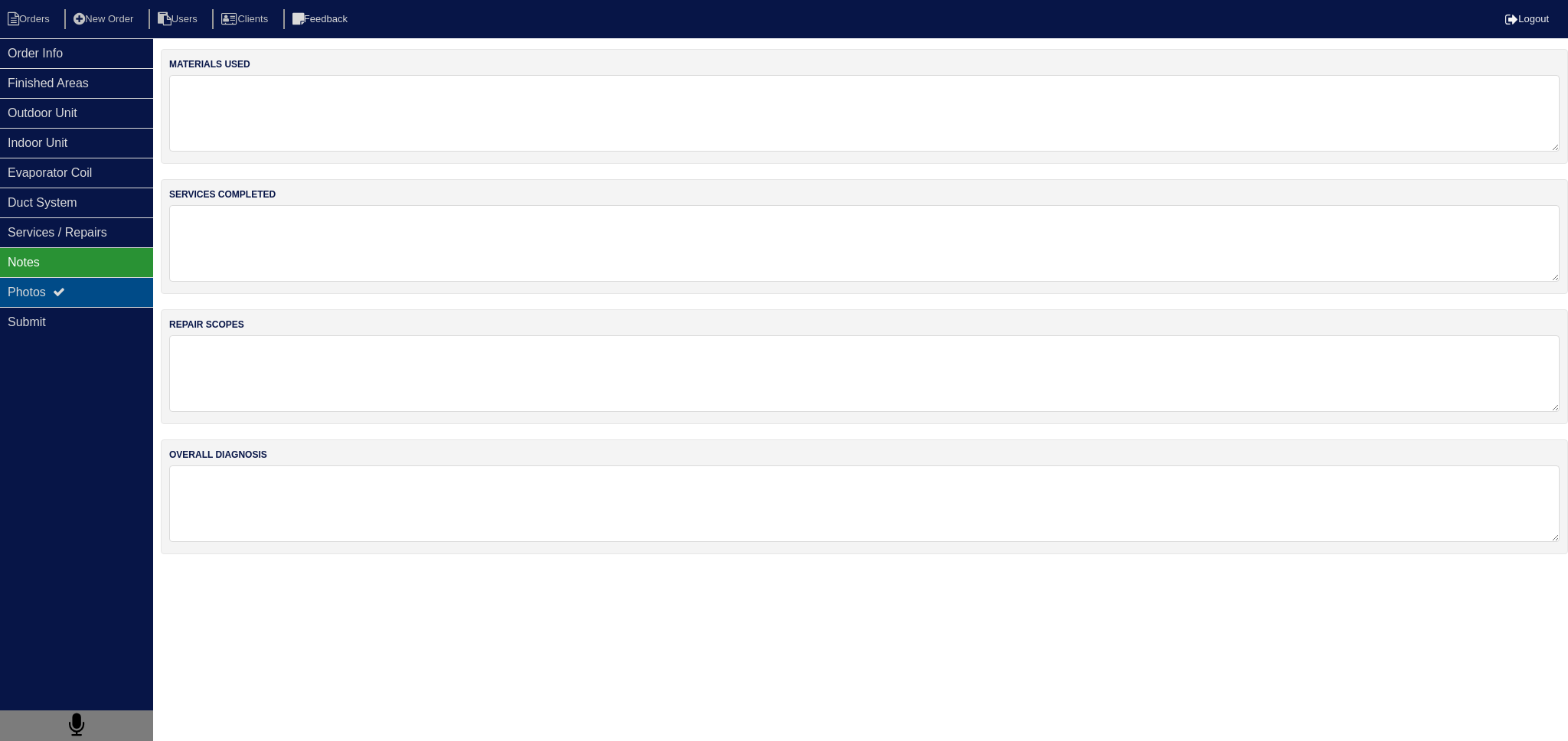
click at [81, 287] on div "Photos" at bounding box center [76, 292] width 154 height 30
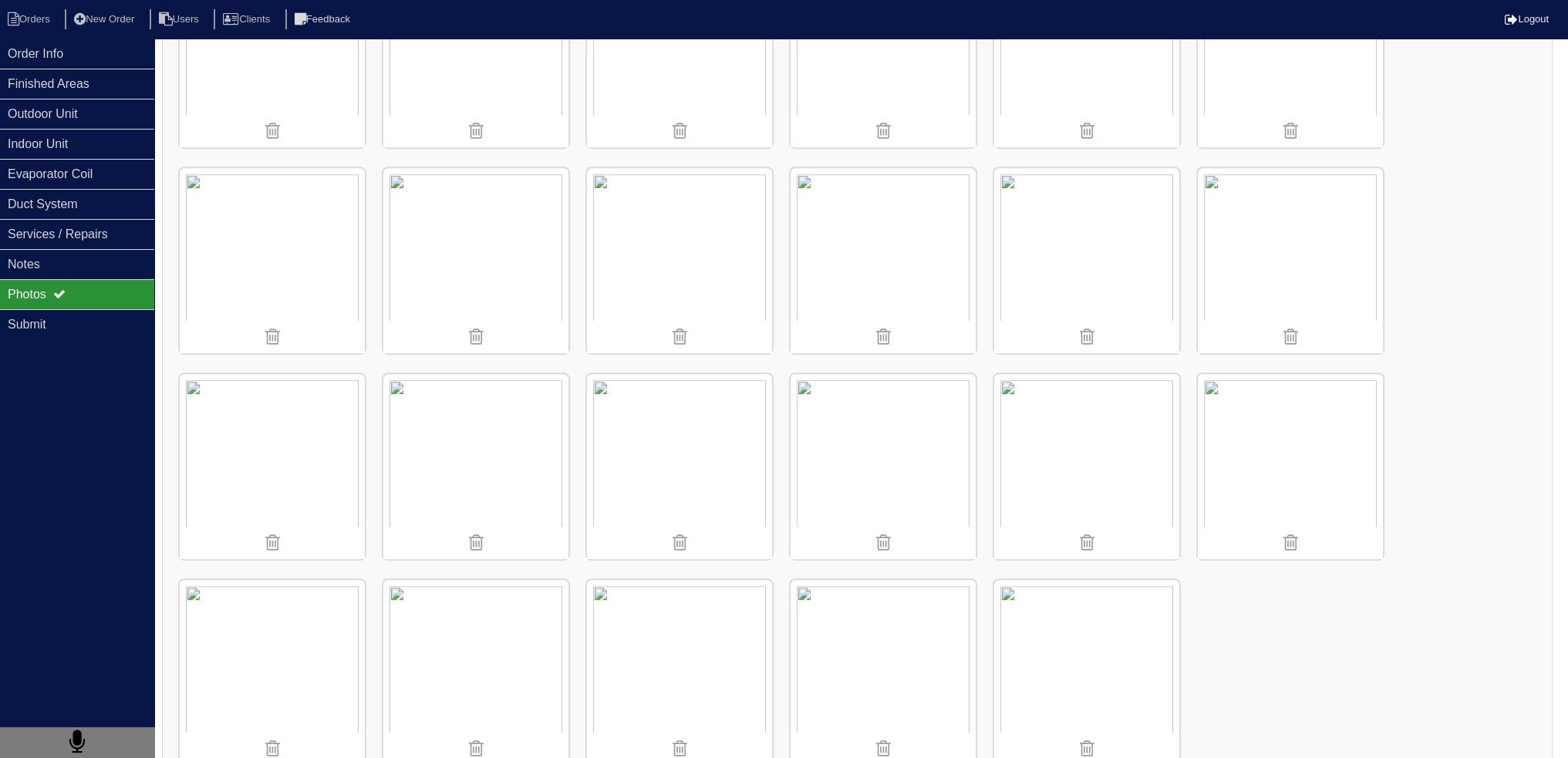
scroll to position [974, 0]
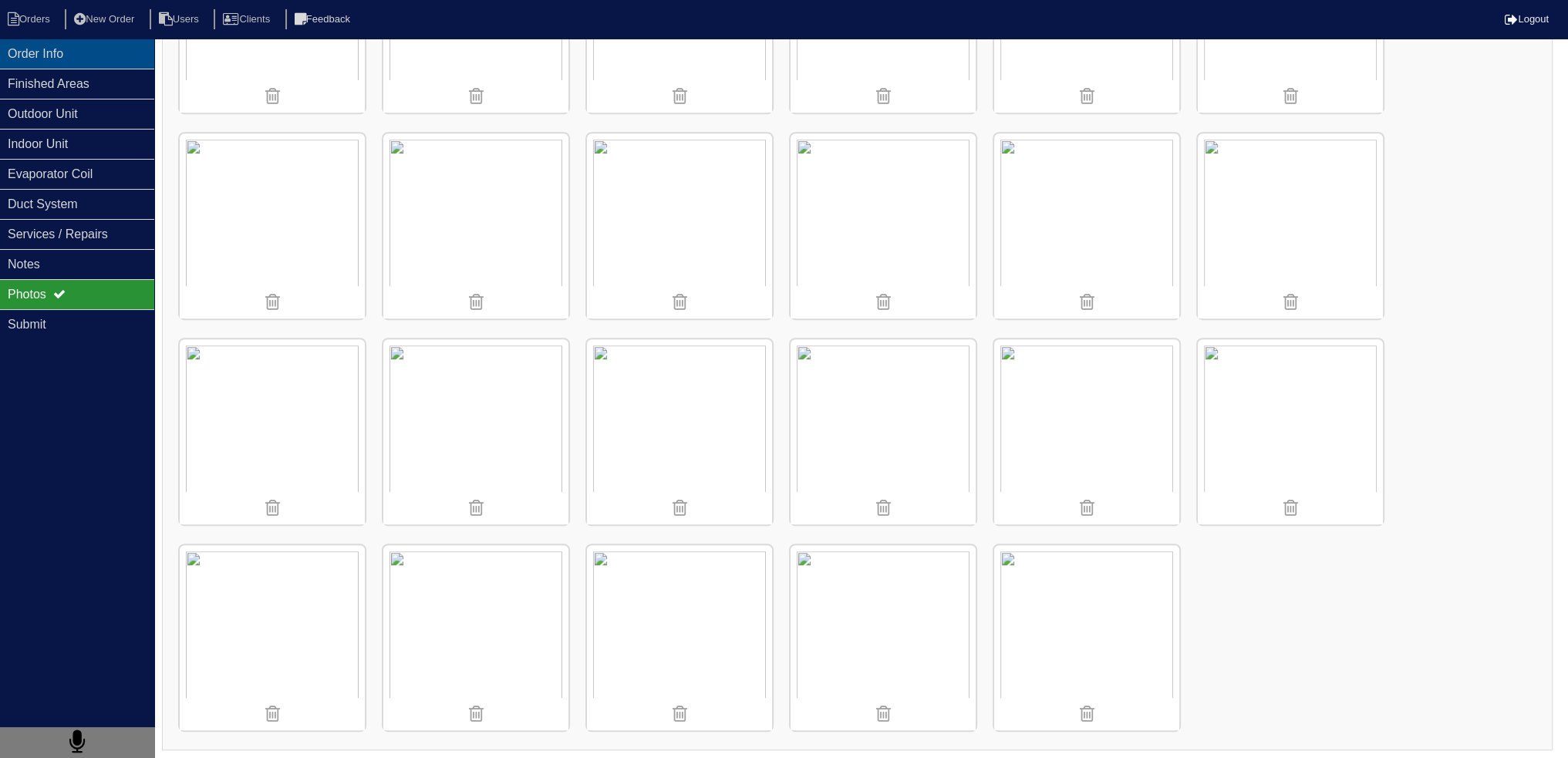
drag, startPoint x: 105, startPoint y: 60, endPoint x: 58, endPoint y: 45, distance: 49.3
click at [105, 59] on div "Order Info" at bounding box center [77, 54] width 155 height 30
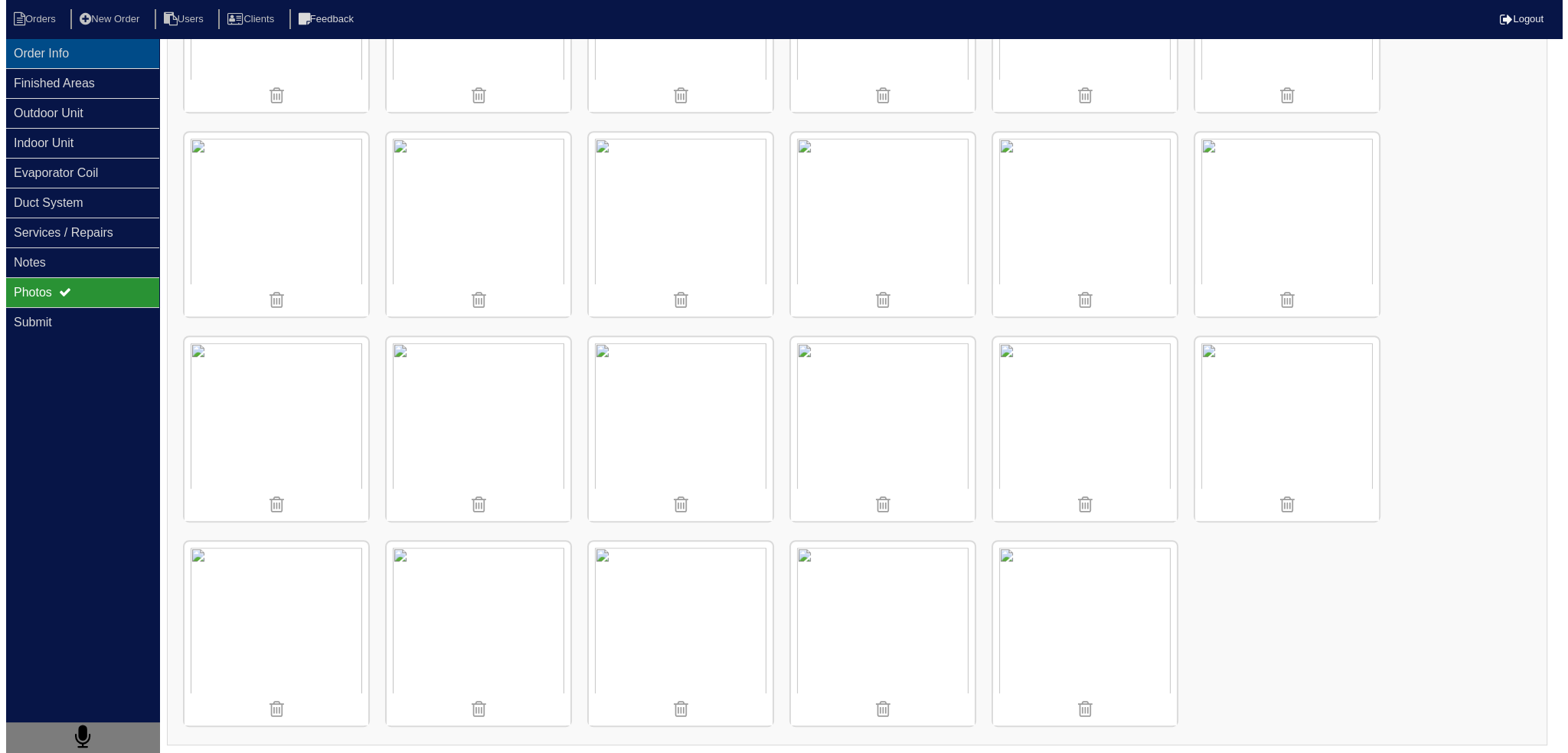
scroll to position [0, 0]
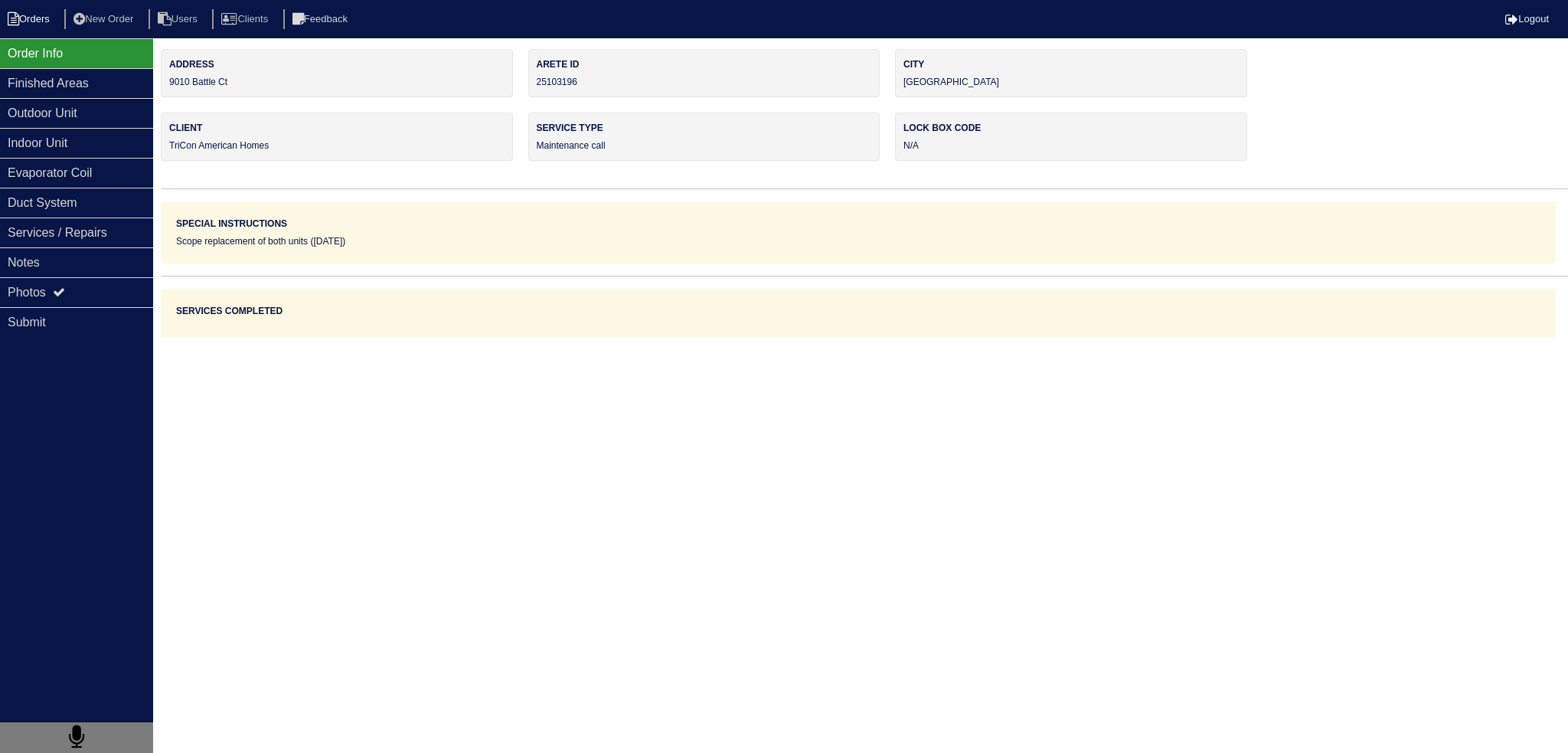
click at [35, 24] on li "Orders" at bounding box center [31, 19] width 62 height 21
select select "15"
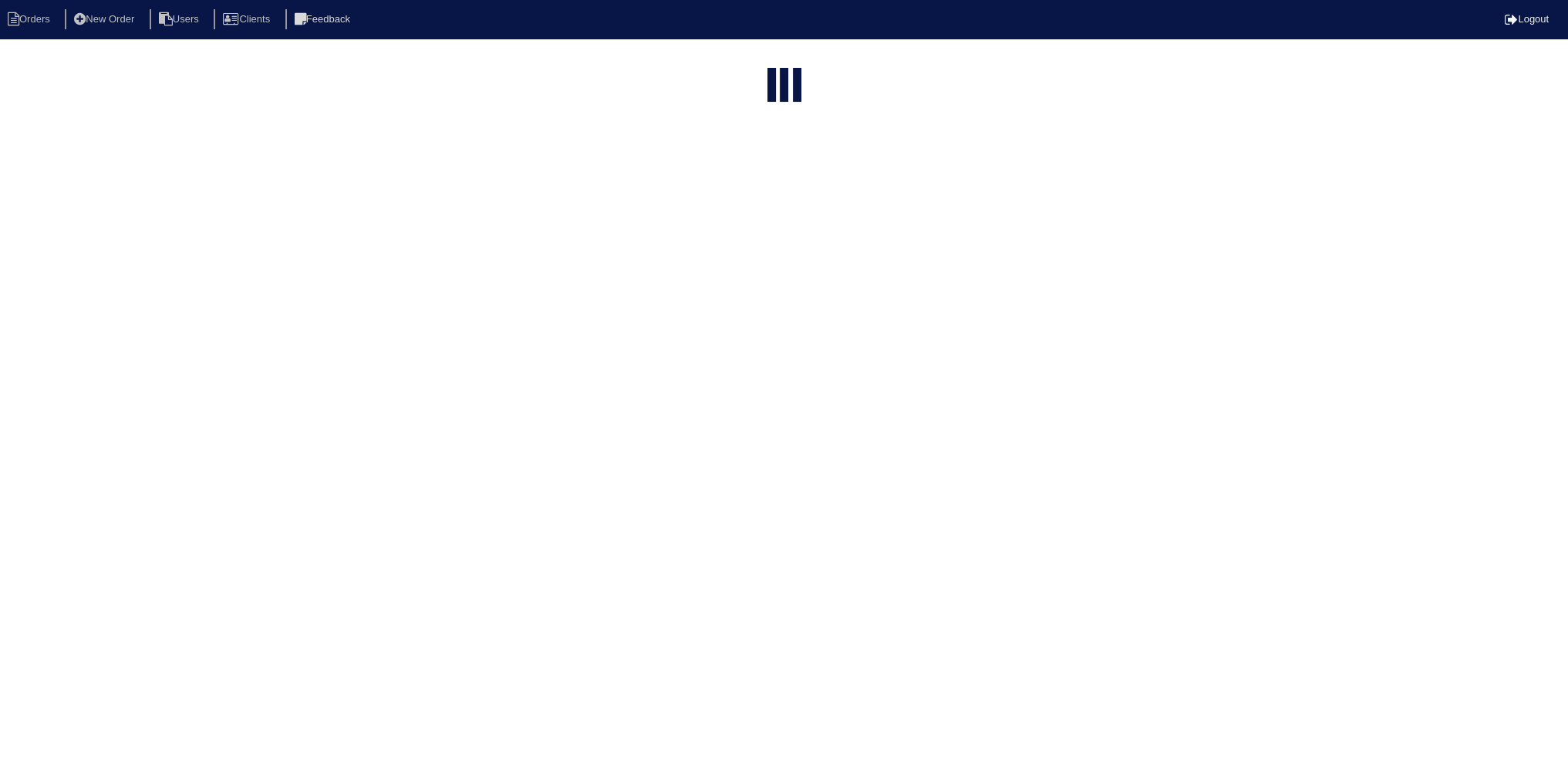
select select "assigned"
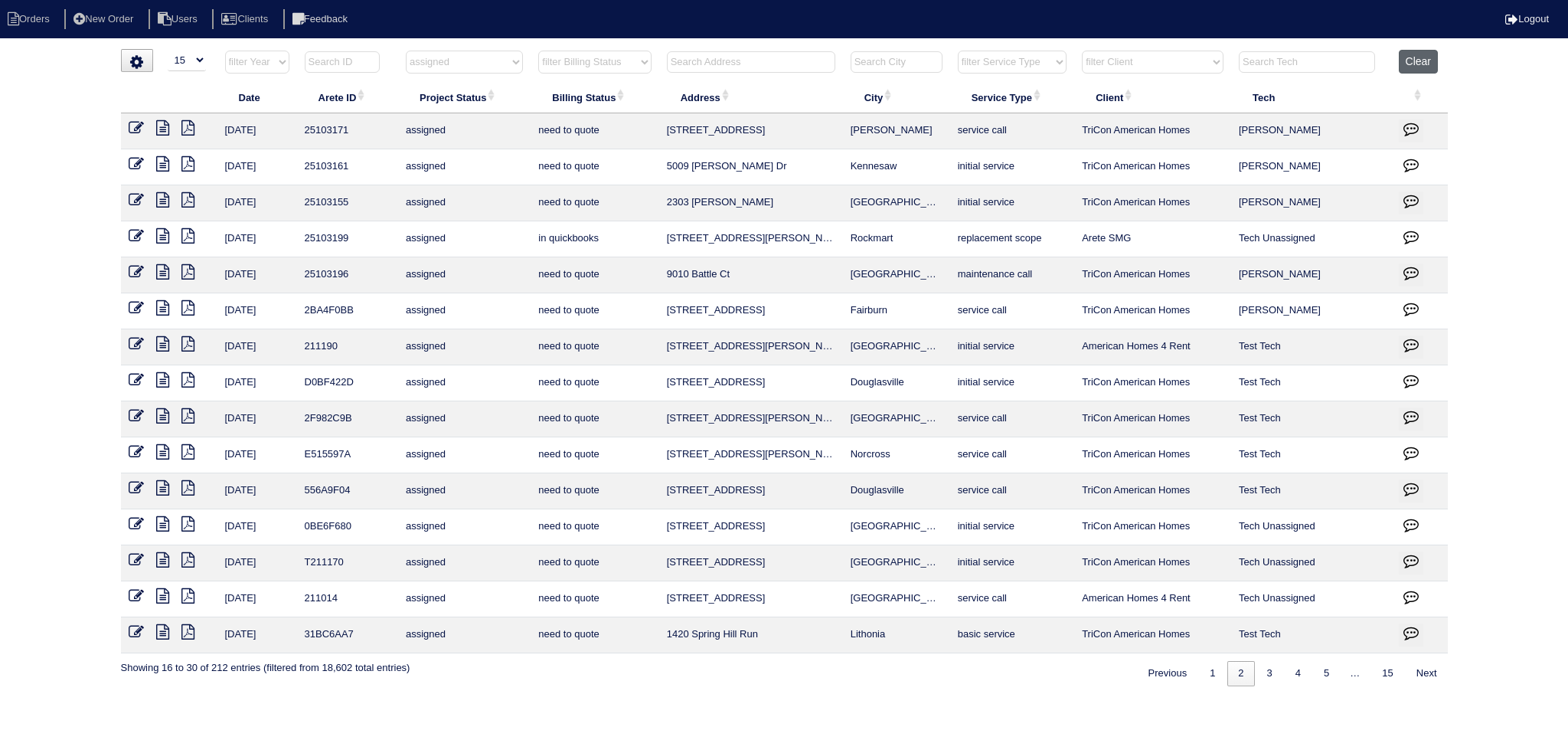
click at [1418, 61] on button "Clear" at bounding box center [1417, 61] width 39 height 24
select select
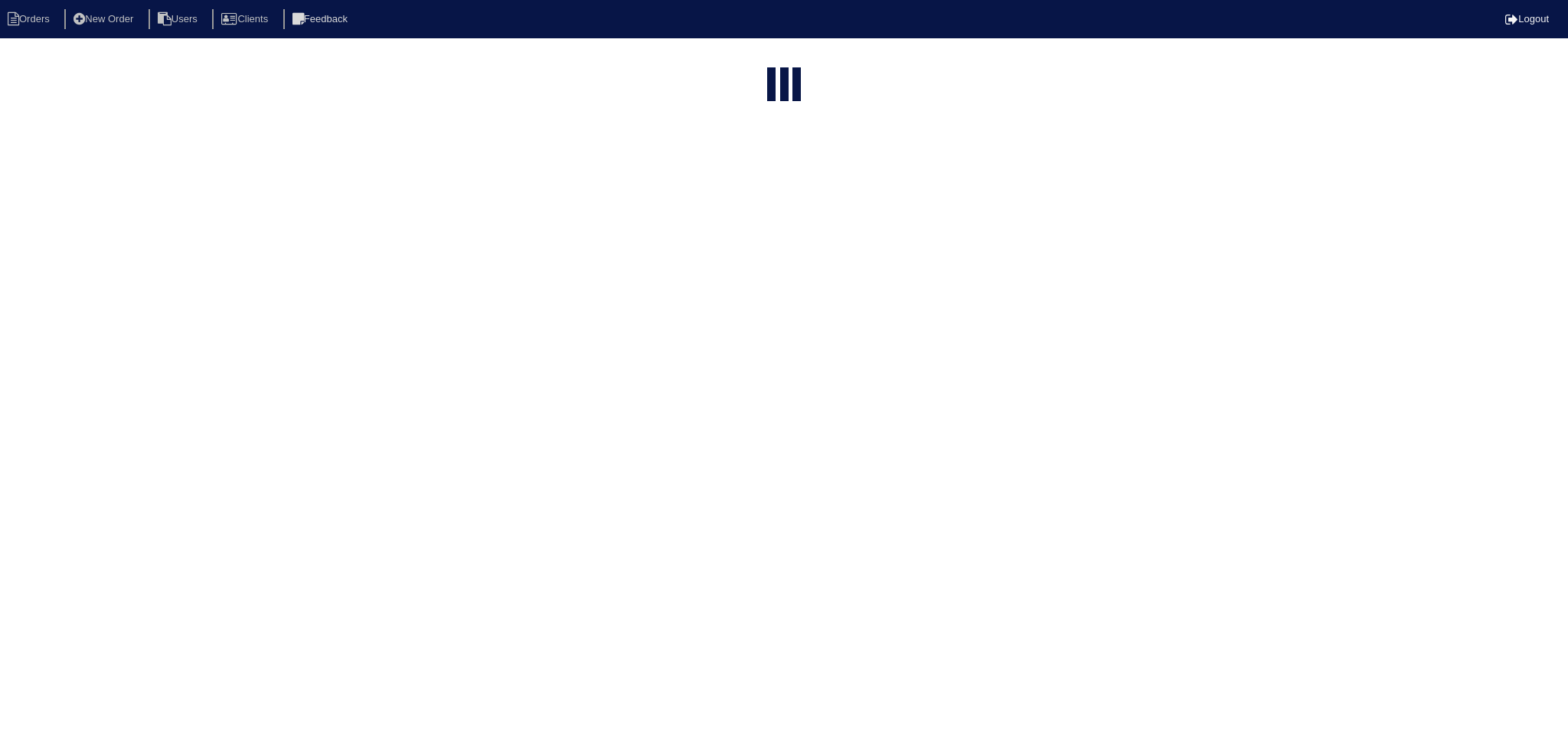
select select "15"
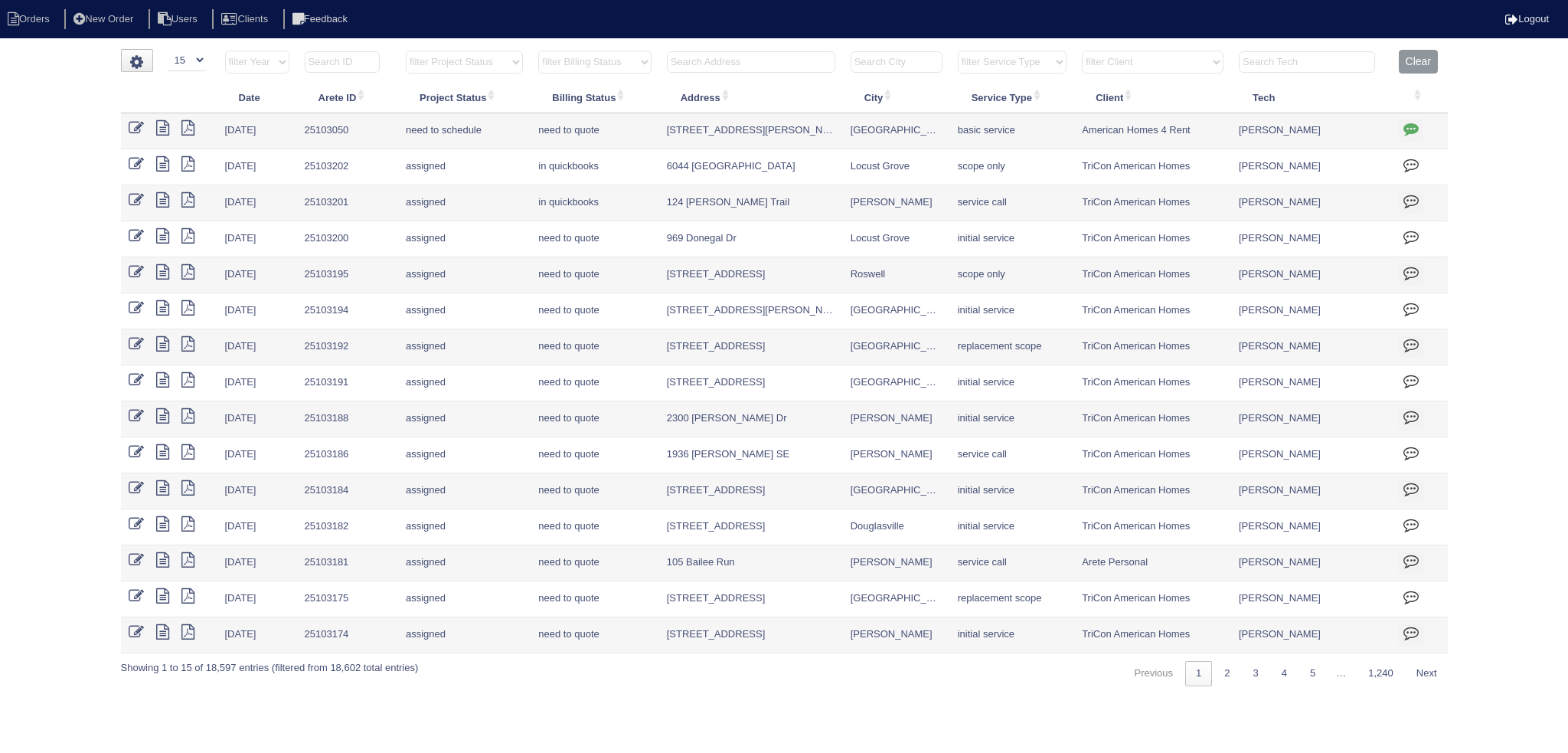
click at [1309, 59] on input "text" at bounding box center [1307, 62] width 137 height 22
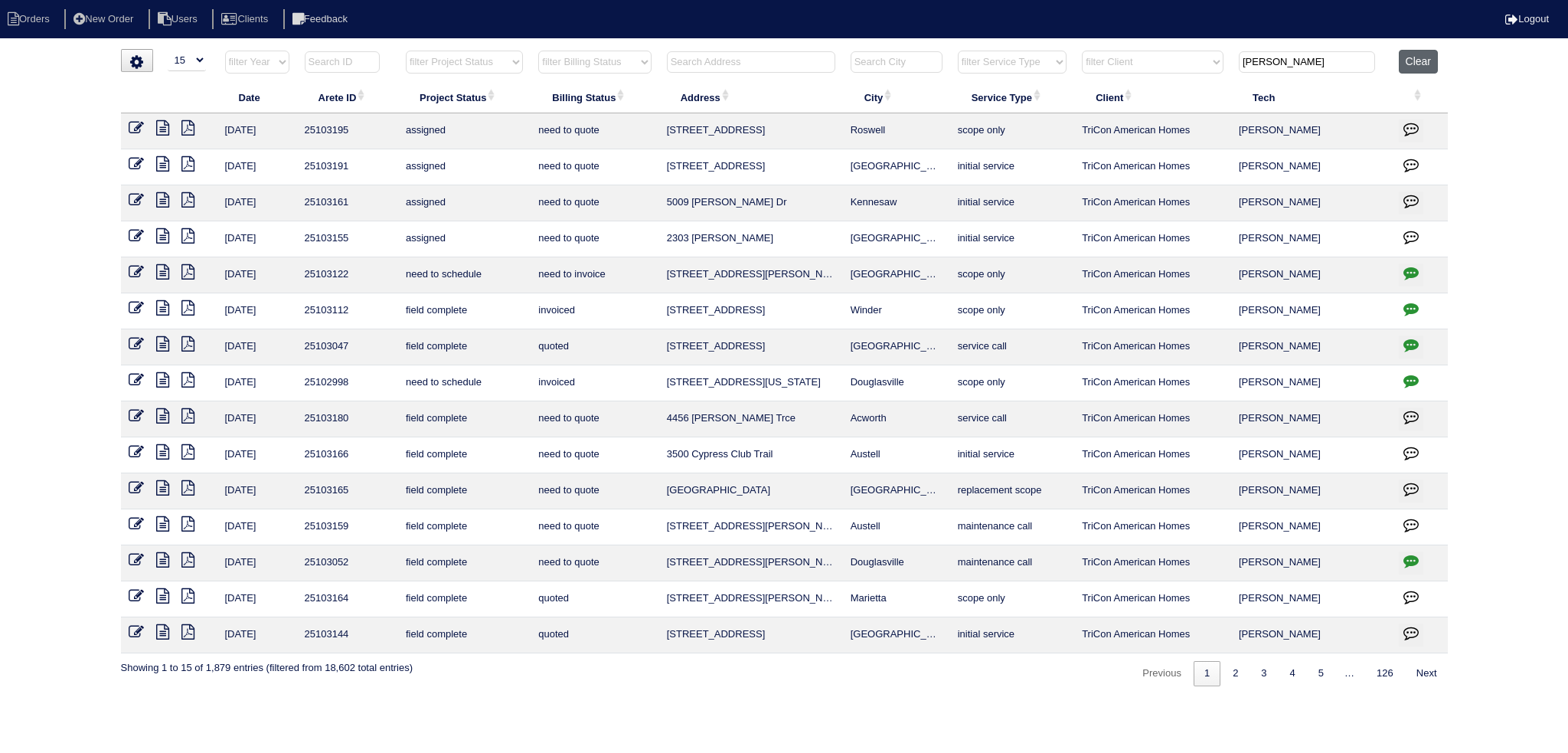
type input "tyler"
click at [1410, 54] on button "Clear" at bounding box center [1417, 61] width 39 height 24
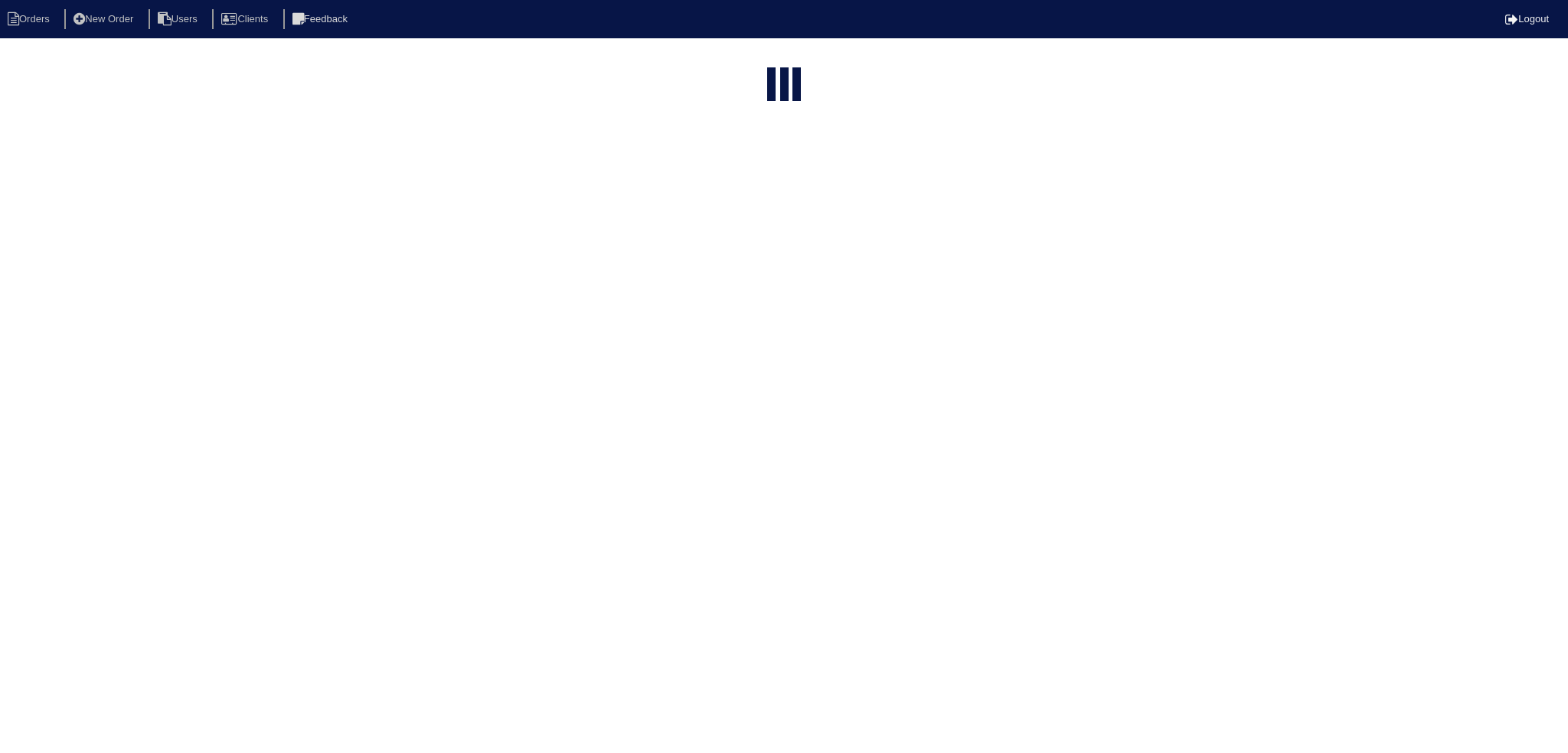
select select "15"
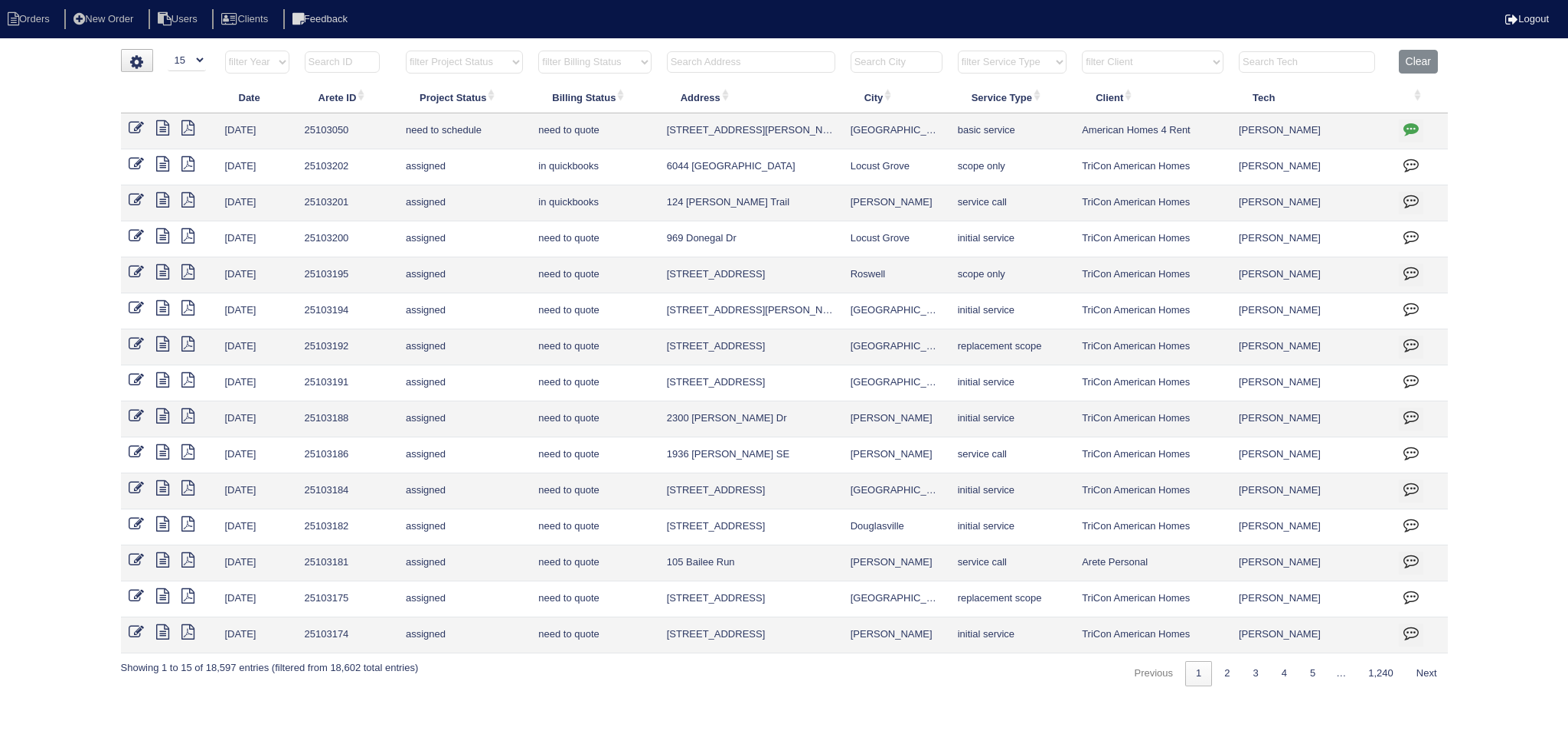
click at [762, 58] on input "text" at bounding box center [751, 62] width 168 height 22
type input "2"
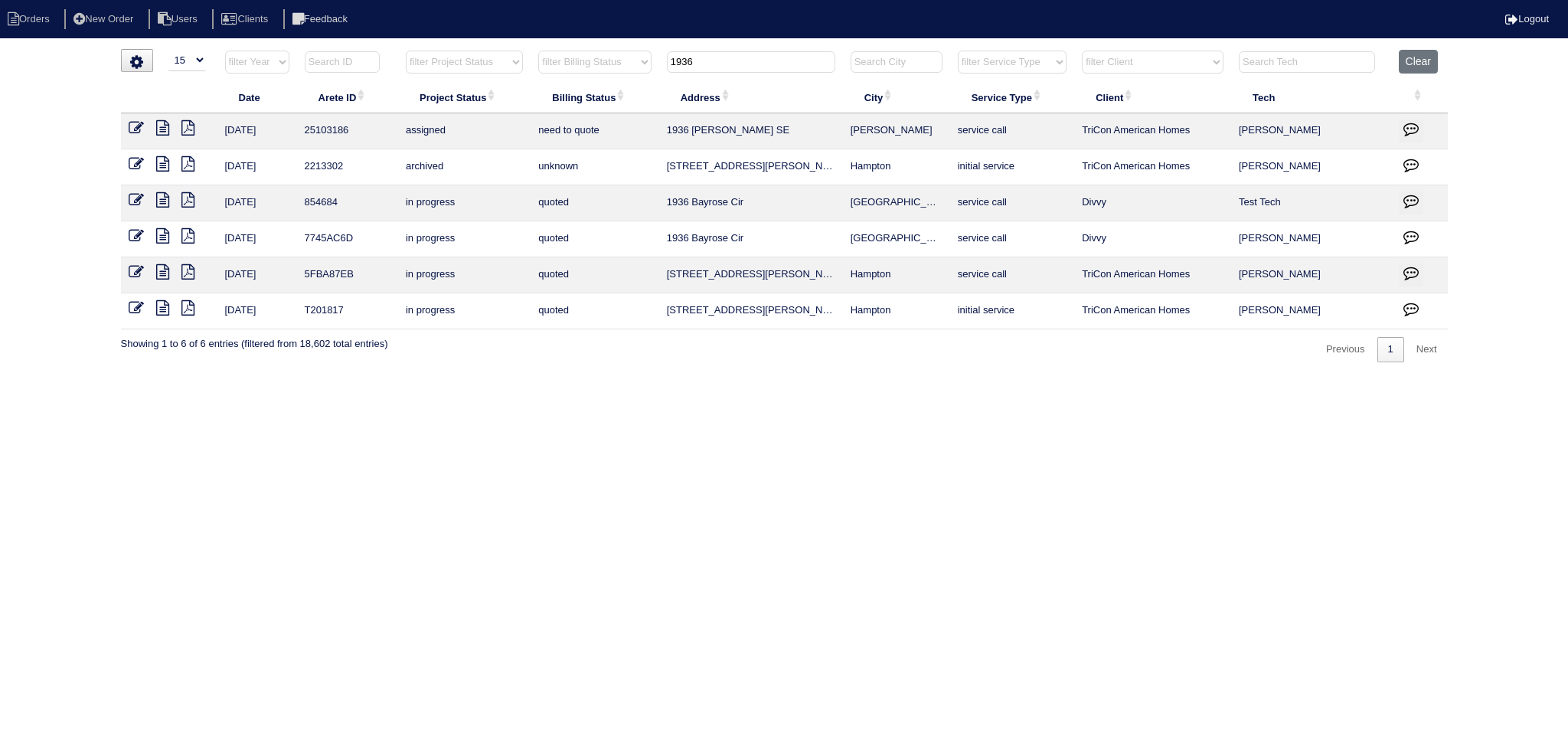
type input "1936"
click at [141, 123] on icon at bounding box center [136, 127] width 15 height 15
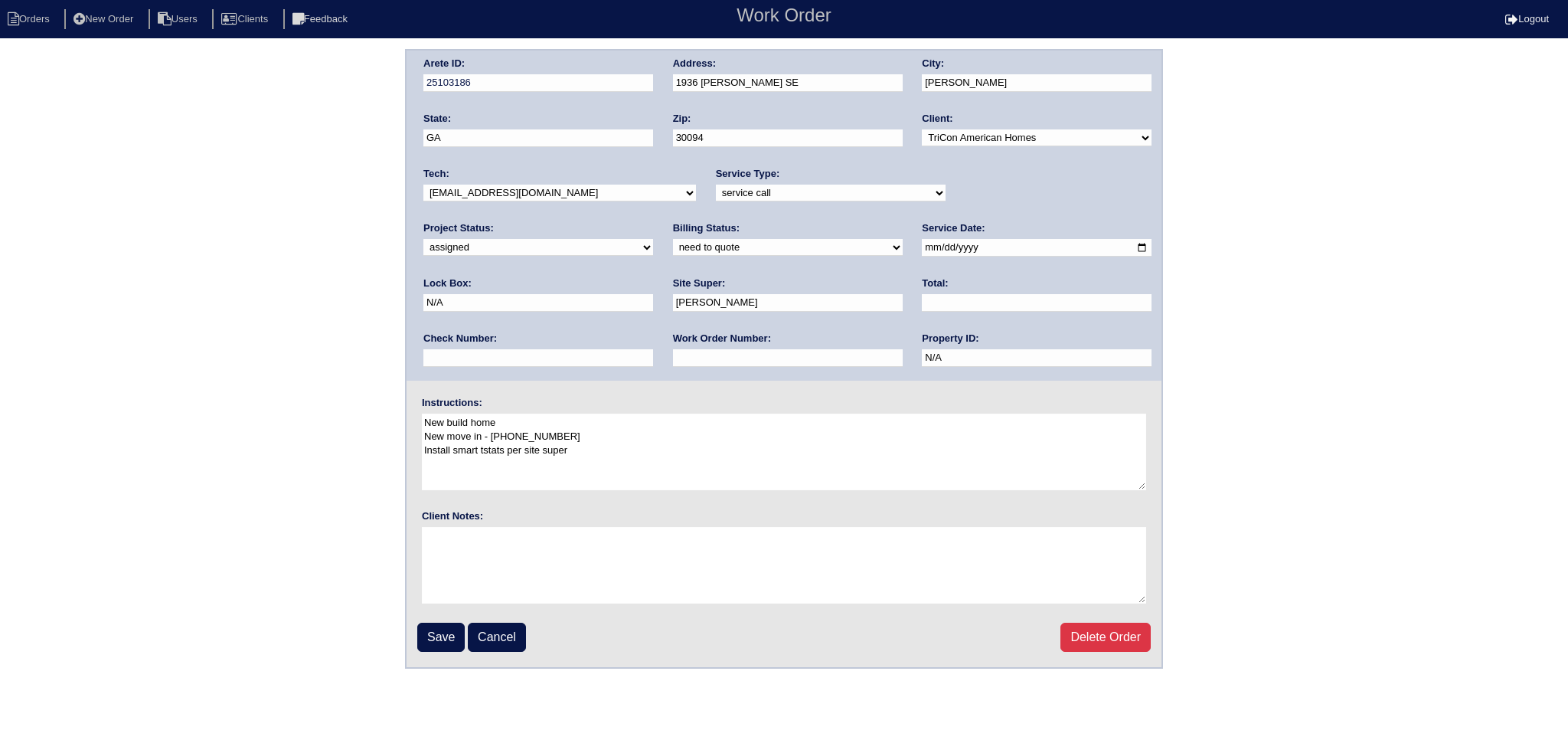
drag, startPoint x: 534, startPoint y: 189, endPoint x: 532, endPoint y: 198, distance: 9.2
click at [533, 190] on select "-select- [EMAIL_ADDRESS][DOMAIN_NAME] [EMAIL_ADDRESS][DOMAIN_NAME] [EMAIL_ADDRE…" at bounding box center [559, 192] width 272 height 17
select select "75"
click at [423, 184] on select "-select- aretesmg+backup-tech@gmail.com benjohnholt88@gmail.com callisonhvac@ya…" at bounding box center [559, 192] width 272 height 17
click at [449, 626] on input "Save" at bounding box center [441, 636] width 48 height 29
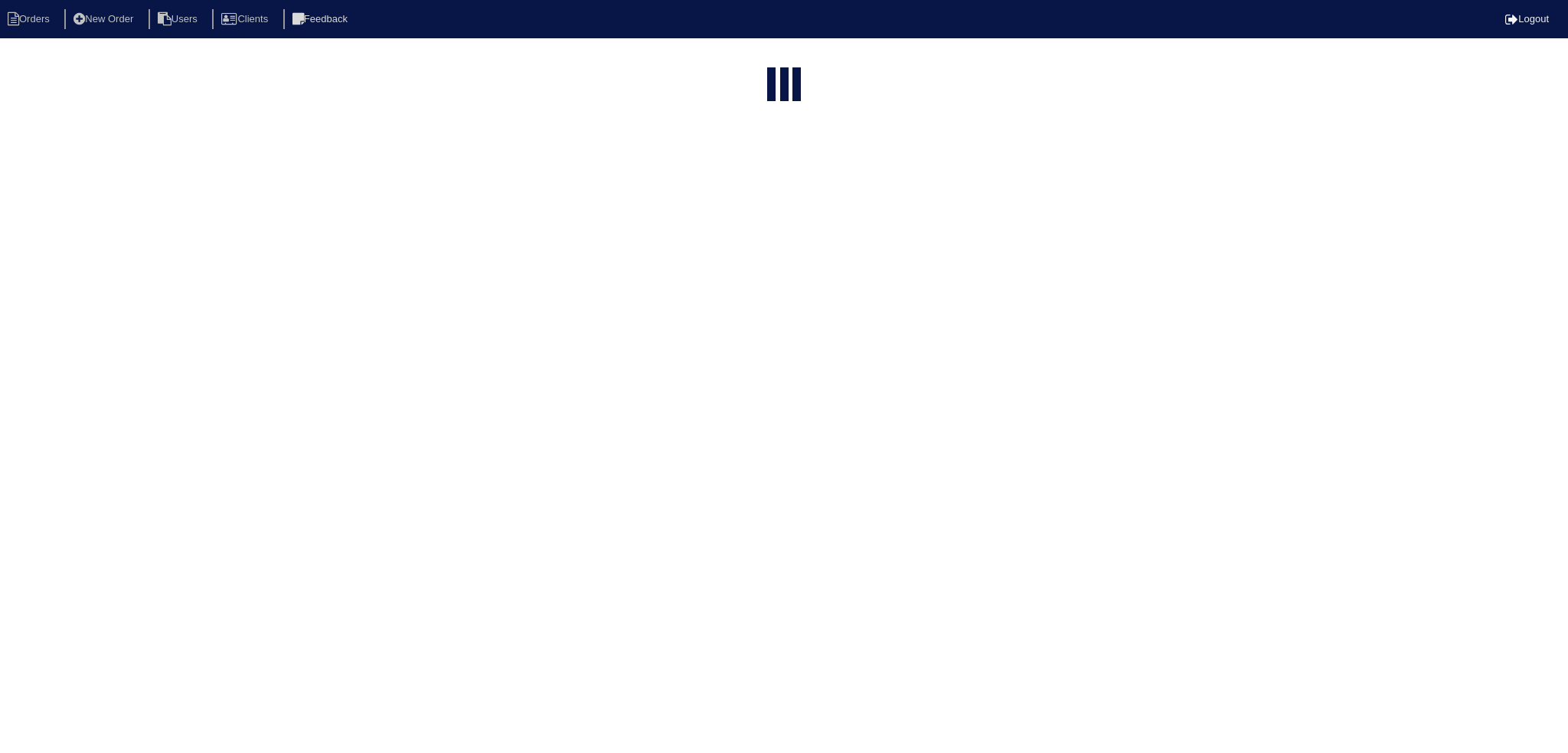
select select "15"
type input "1936"
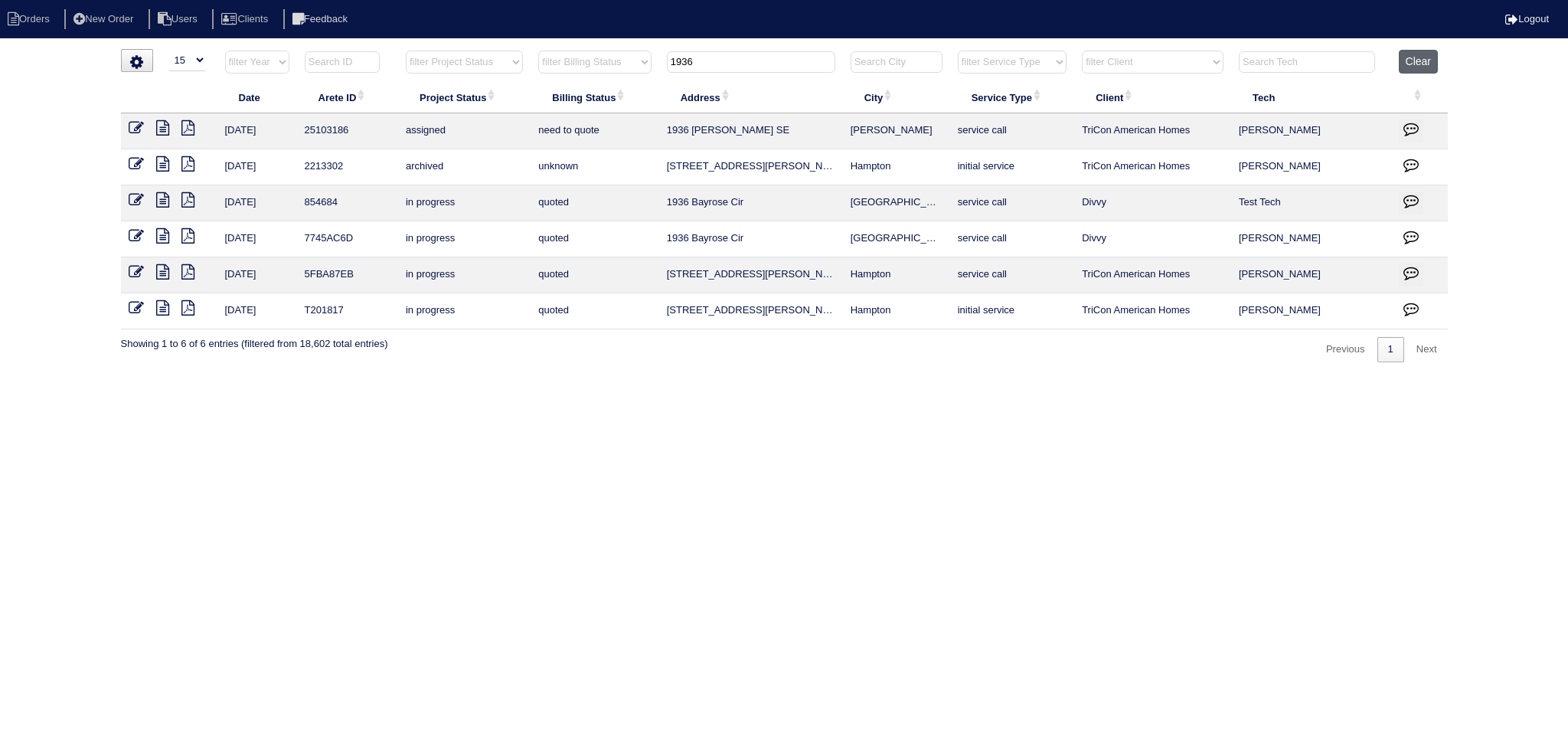
click at [1433, 64] on button "Clear" at bounding box center [1417, 61] width 39 height 24
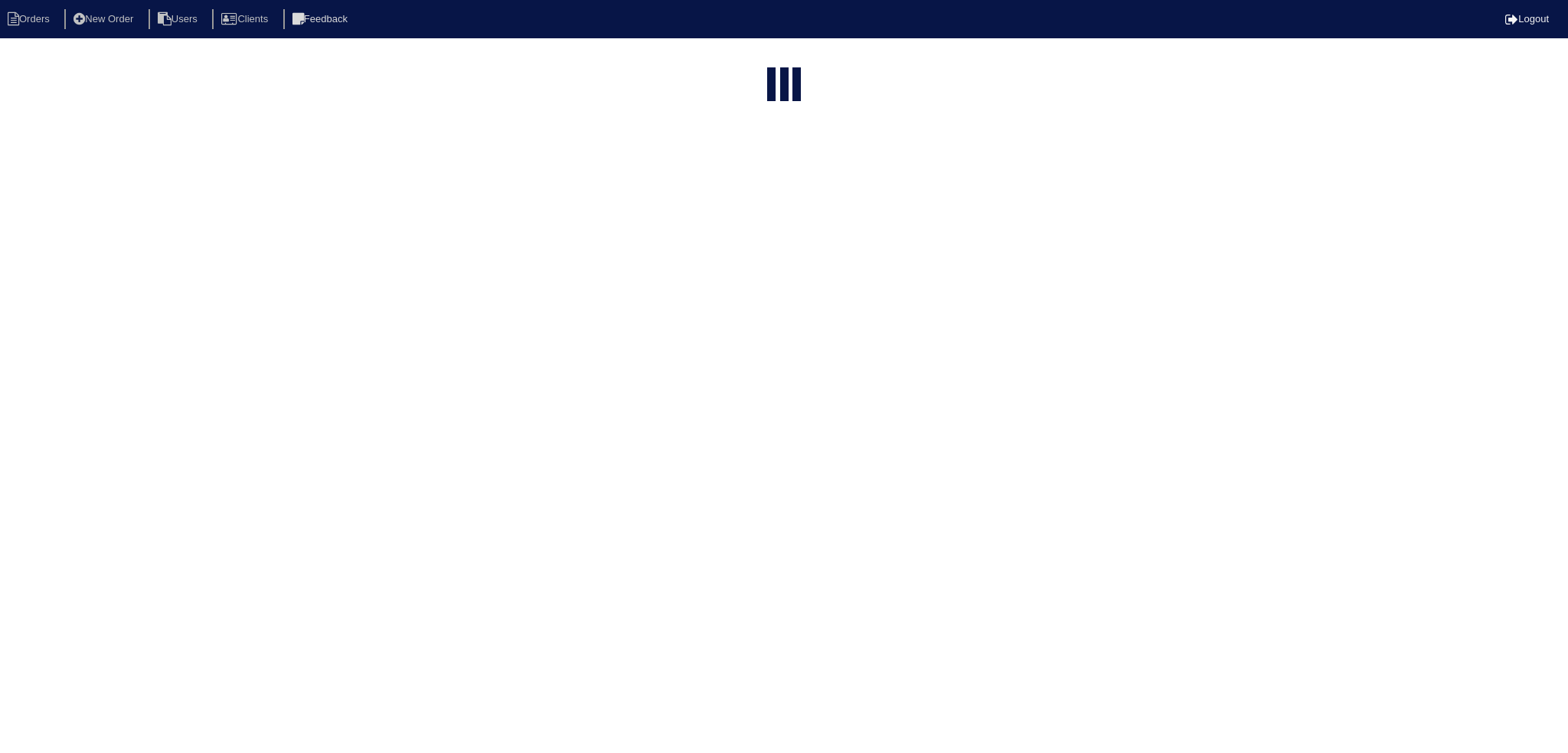
select select "15"
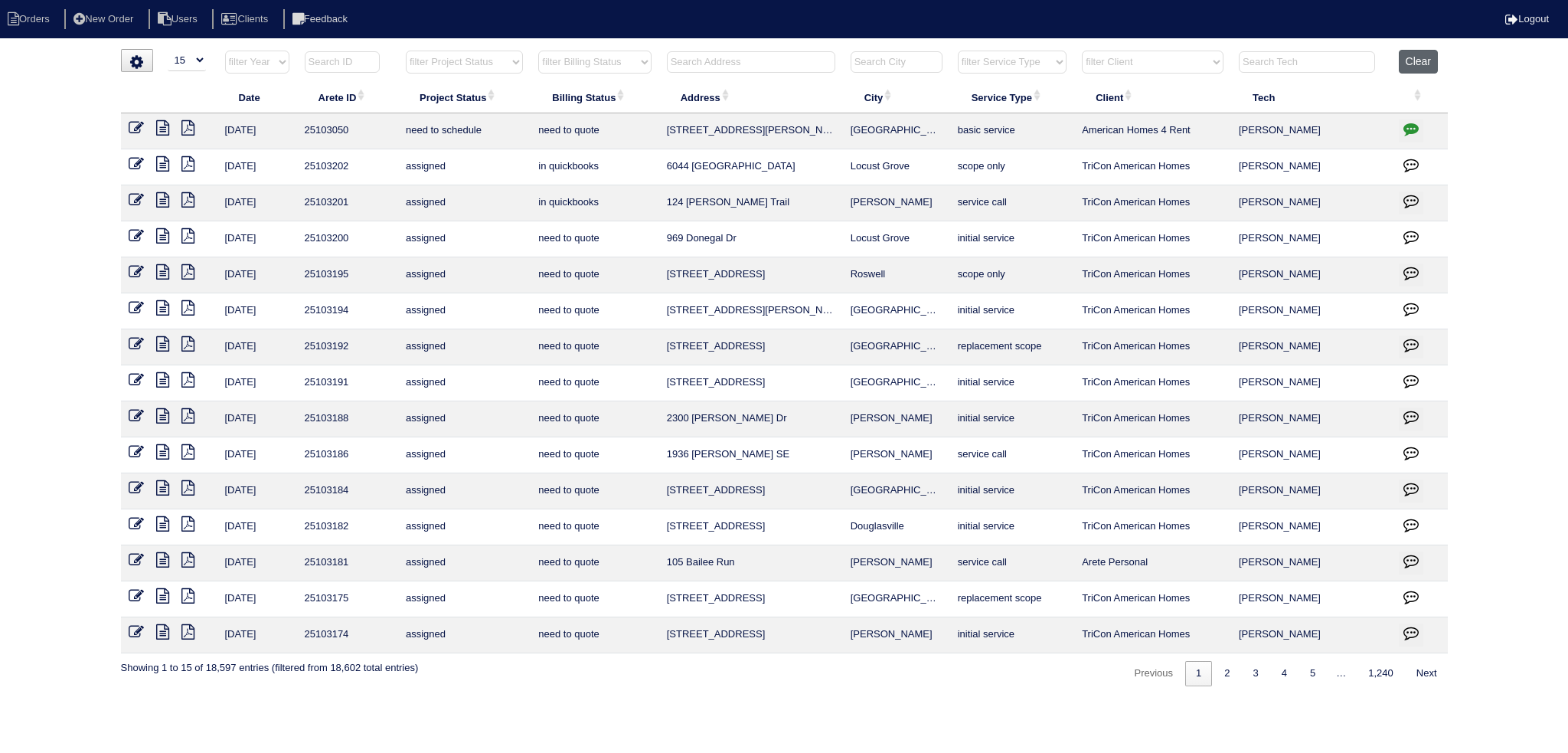
click at [1425, 56] on button "Clear" at bounding box center [1417, 61] width 39 height 24
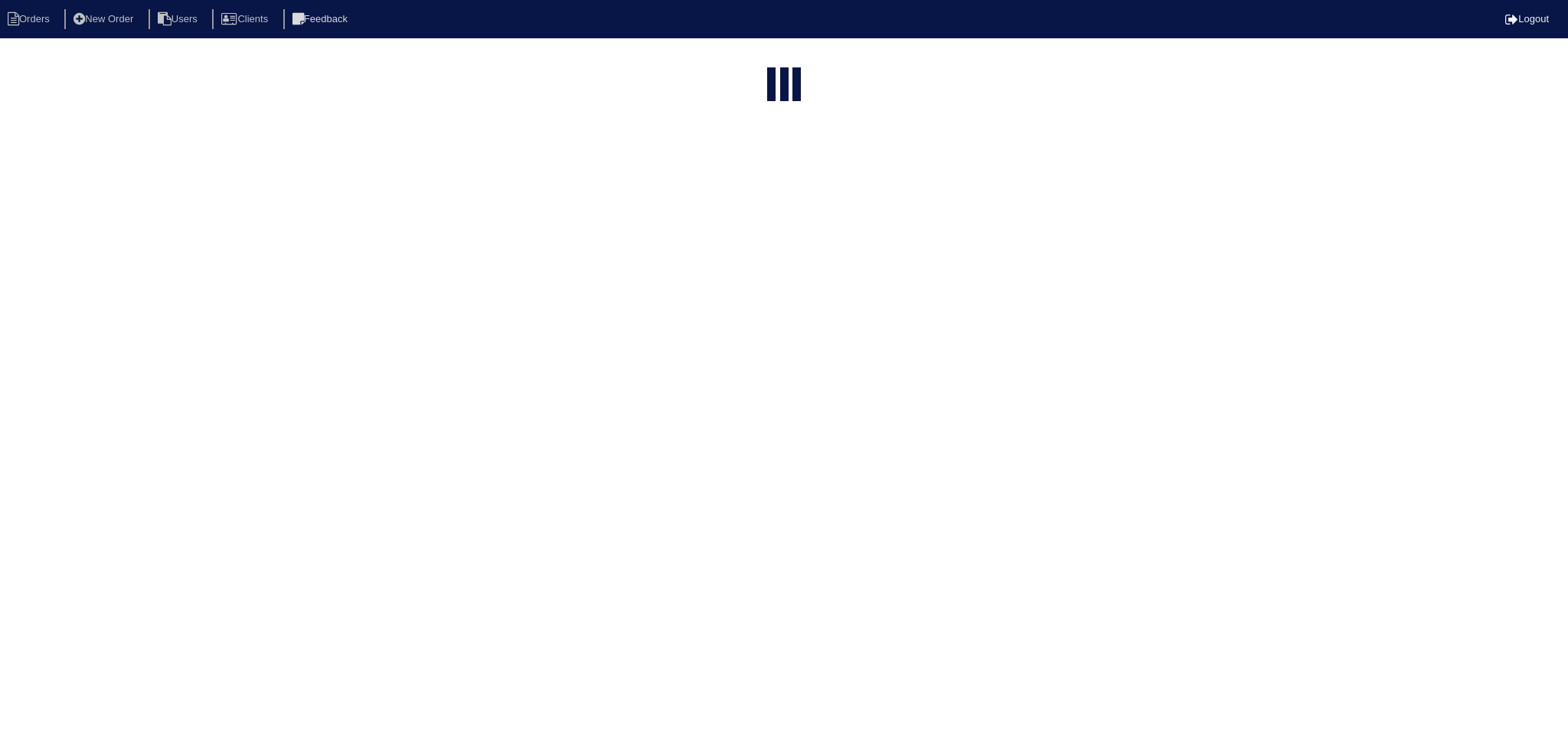
select select "15"
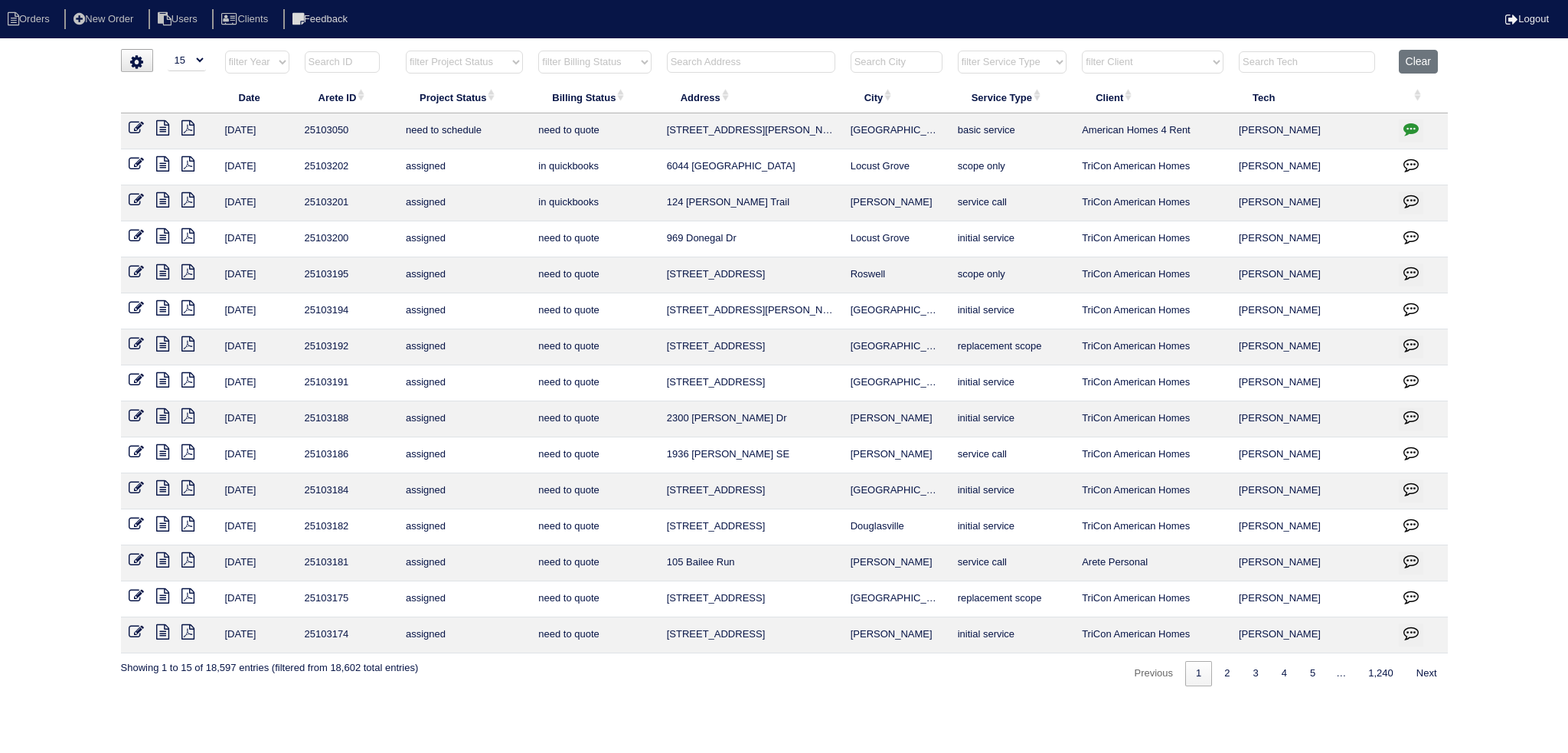
click at [744, 59] on input "text" at bounding box center [751, 62] width 168 height 22
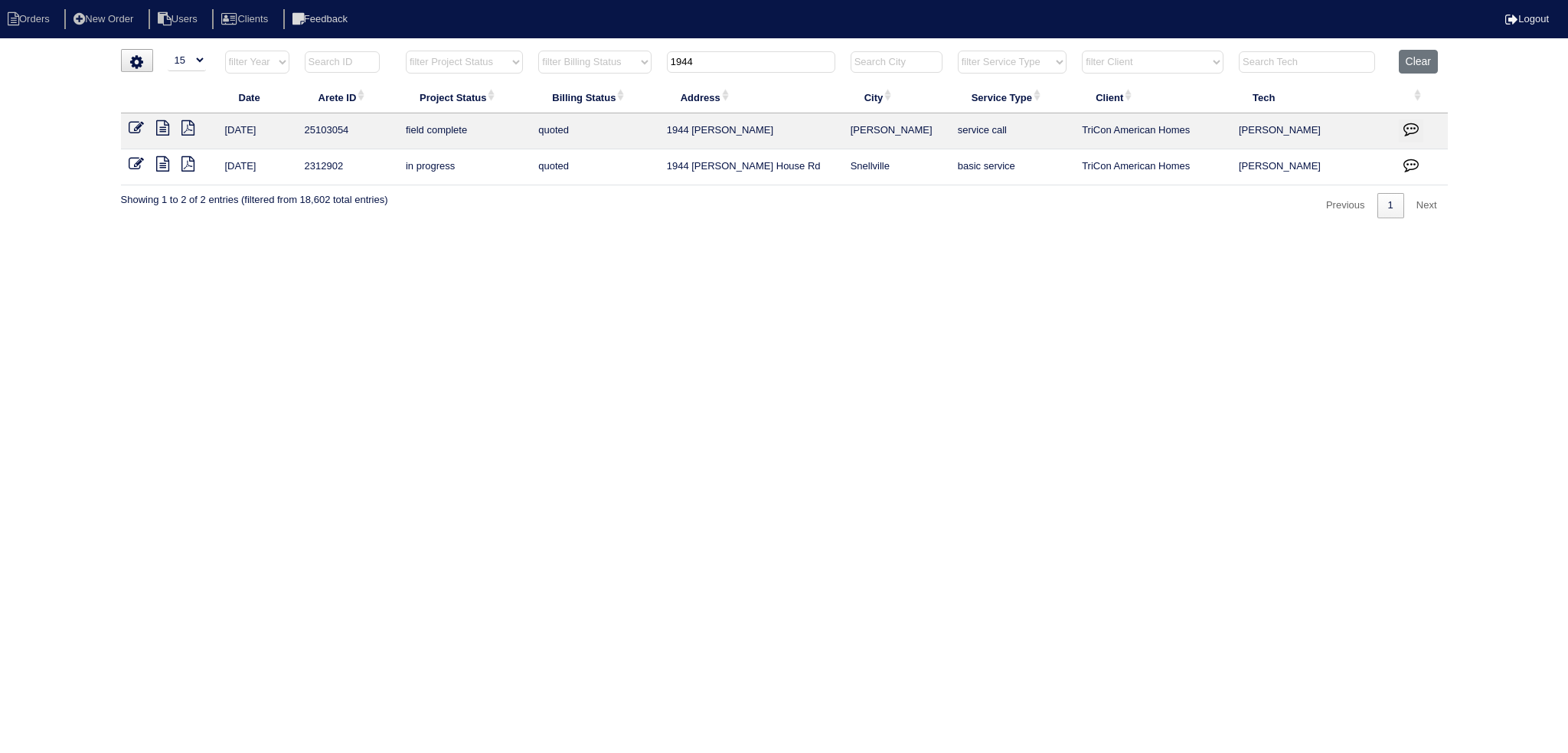
type input "1944"
click at [157, 131] on icon at bounding box center [162, 127] width 13 height 15
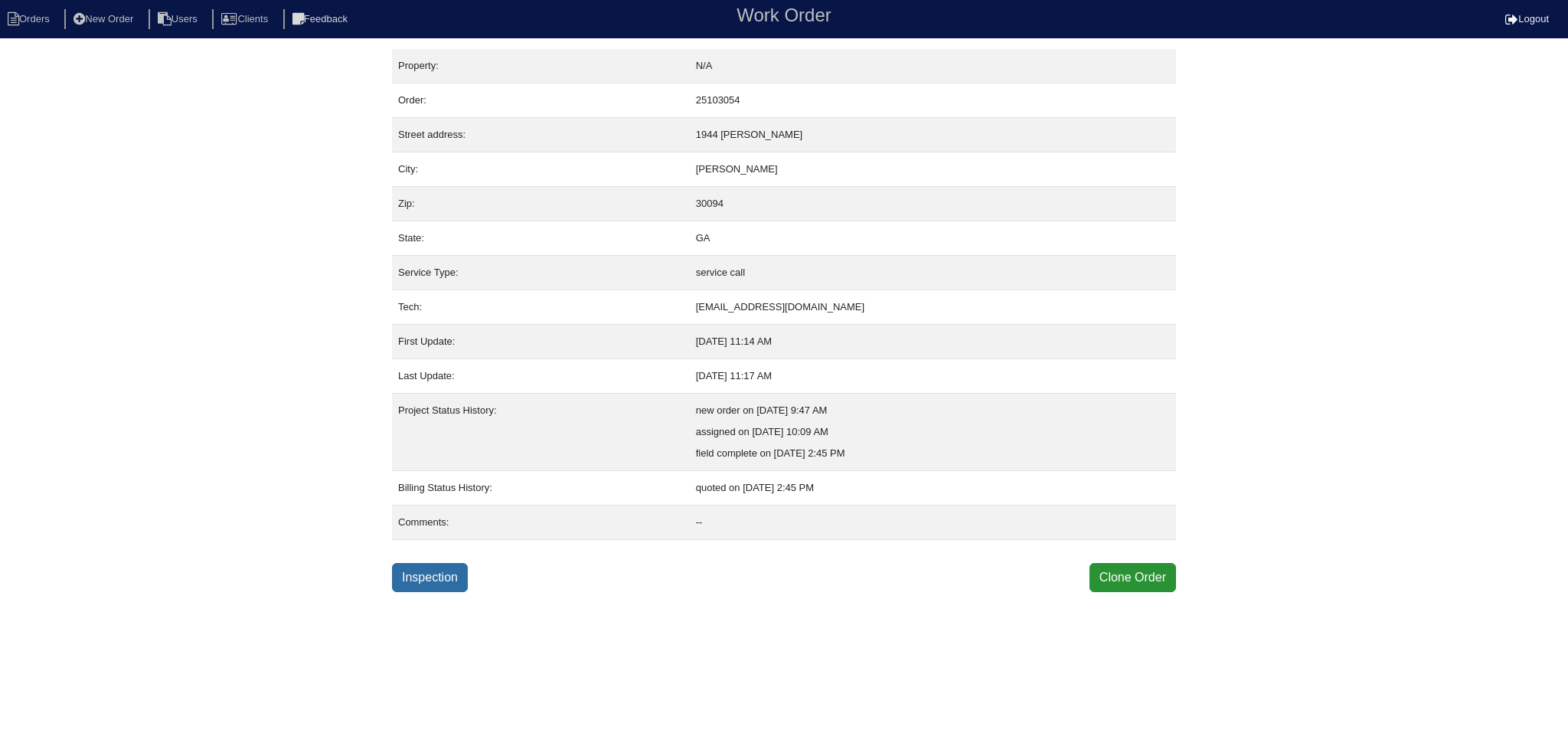
click at [430, 586] on link "Inspection" at bounding box center [430, 577] width 76 height 29
select select "0"
select select "Carrier"
select select "0"
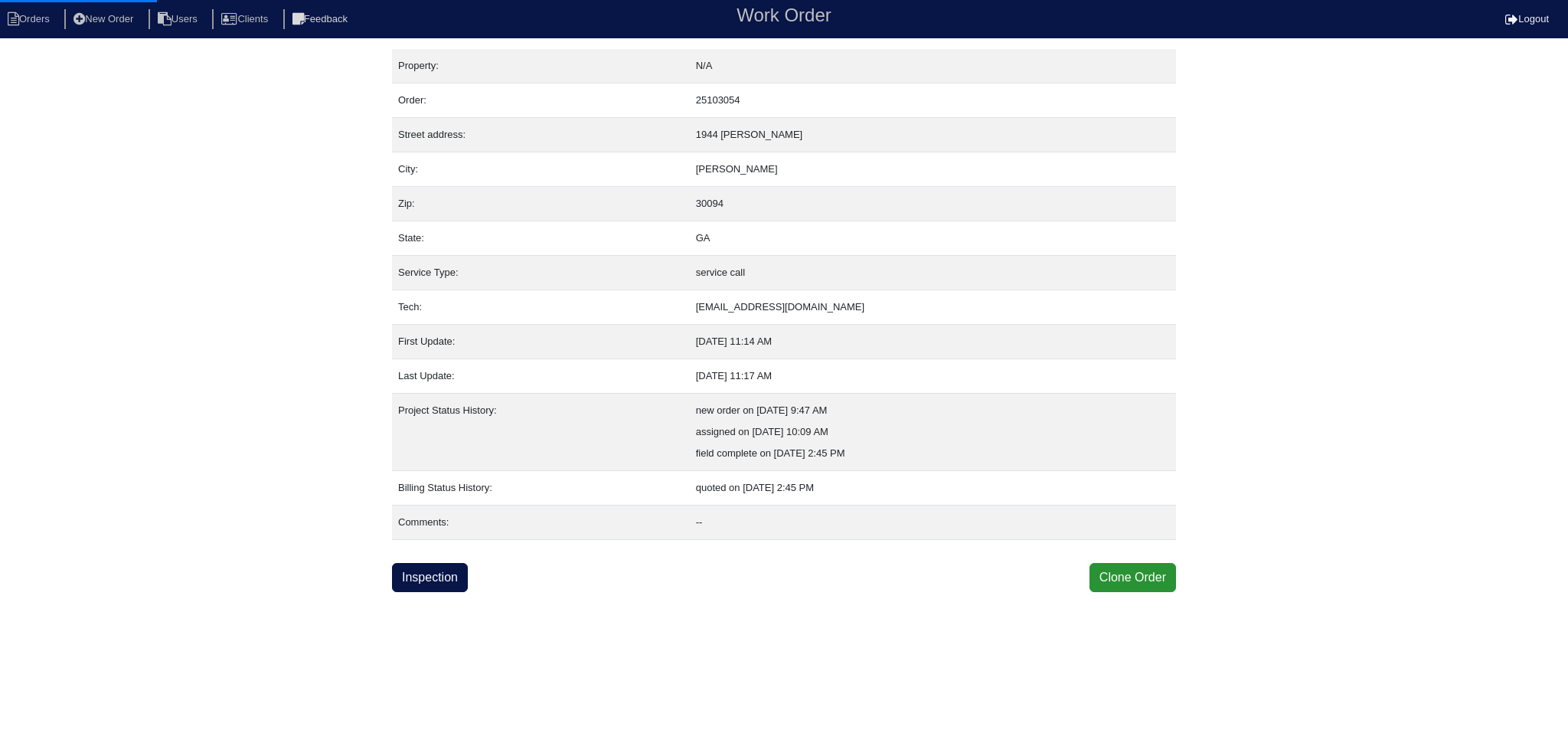
select select "0"
select select "2"
select select "0"
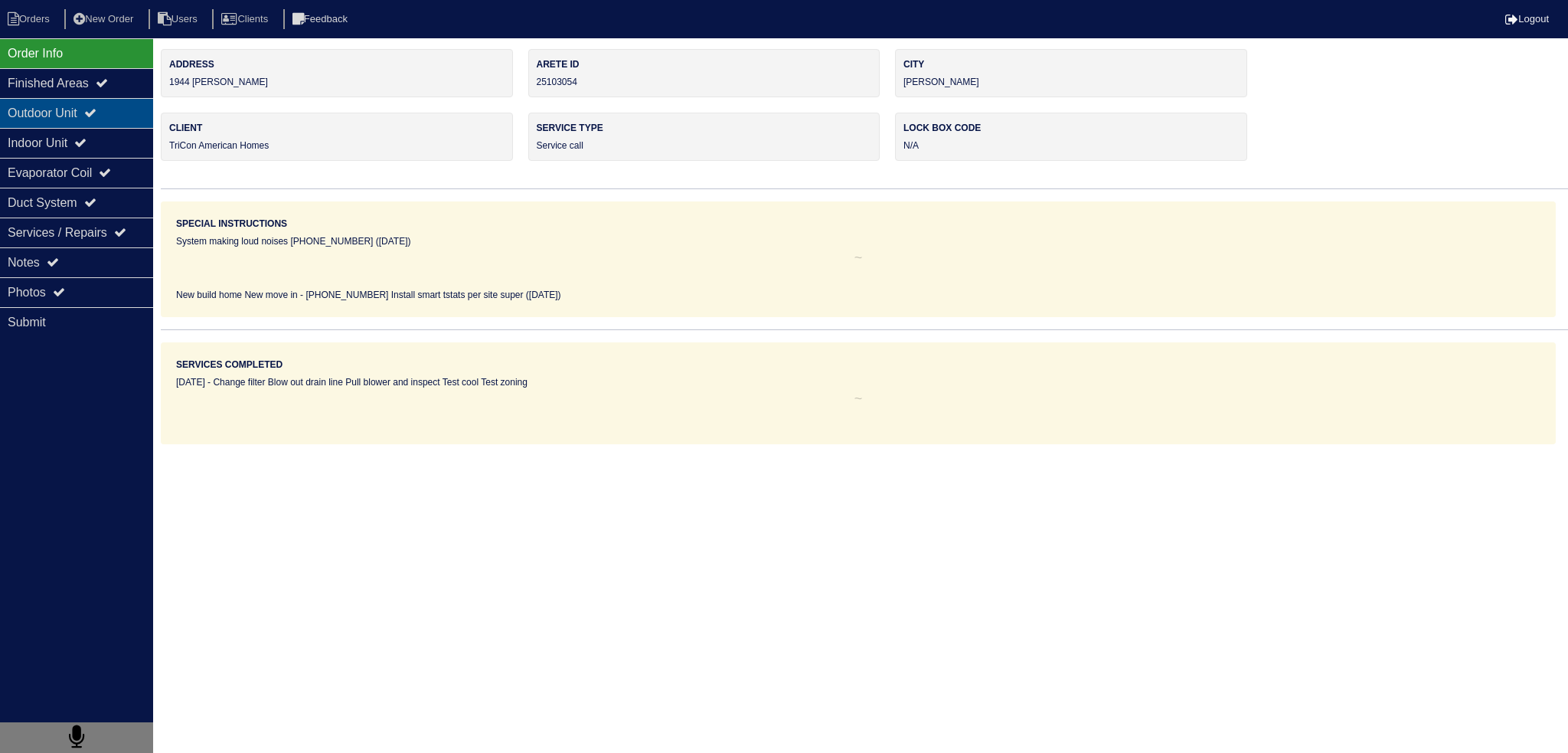
click at [96, 113] on icon at bounding box center [90, 112] width 12 height 12
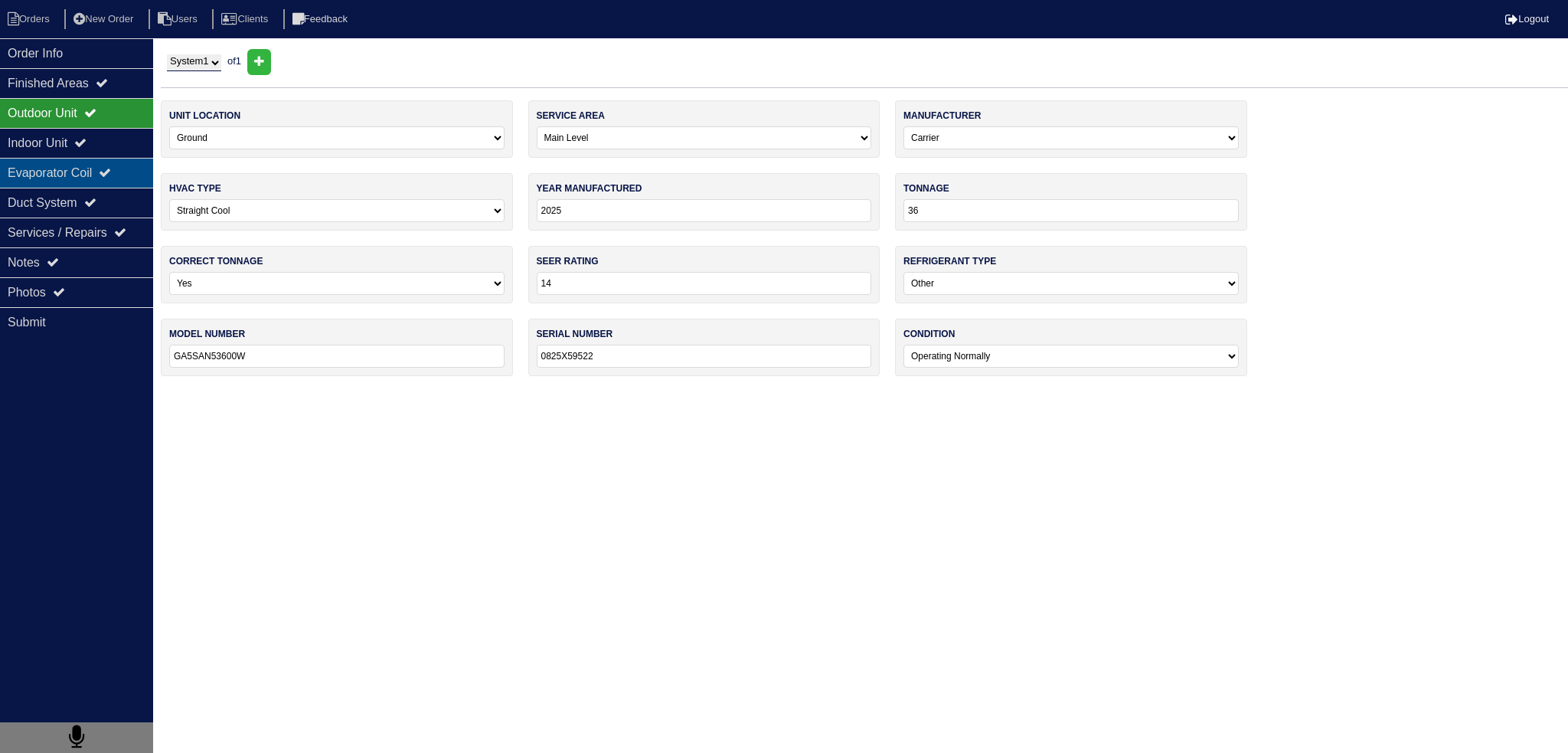
drag, startPoint x: 95, startPoint y: 132, endPoint x: 82, endPoint y: 165, distance: 35.5
click at [95, 131] on div "Indoor Unit" at bounding box center [76, 143] width 154 height 30
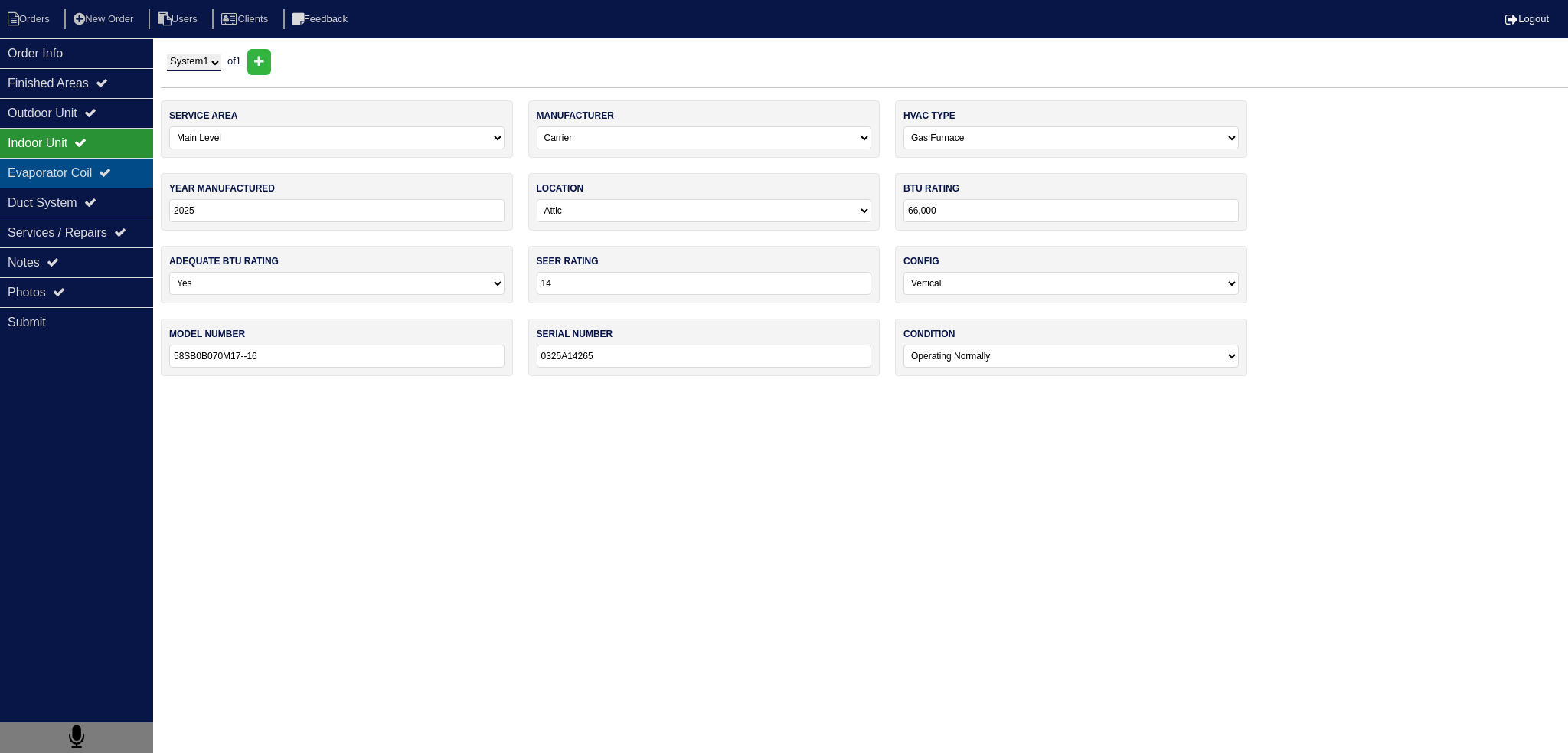
click at [82, 167] on div "Evaporator Coil" at bounding box center [76, 172] width 154 height 30
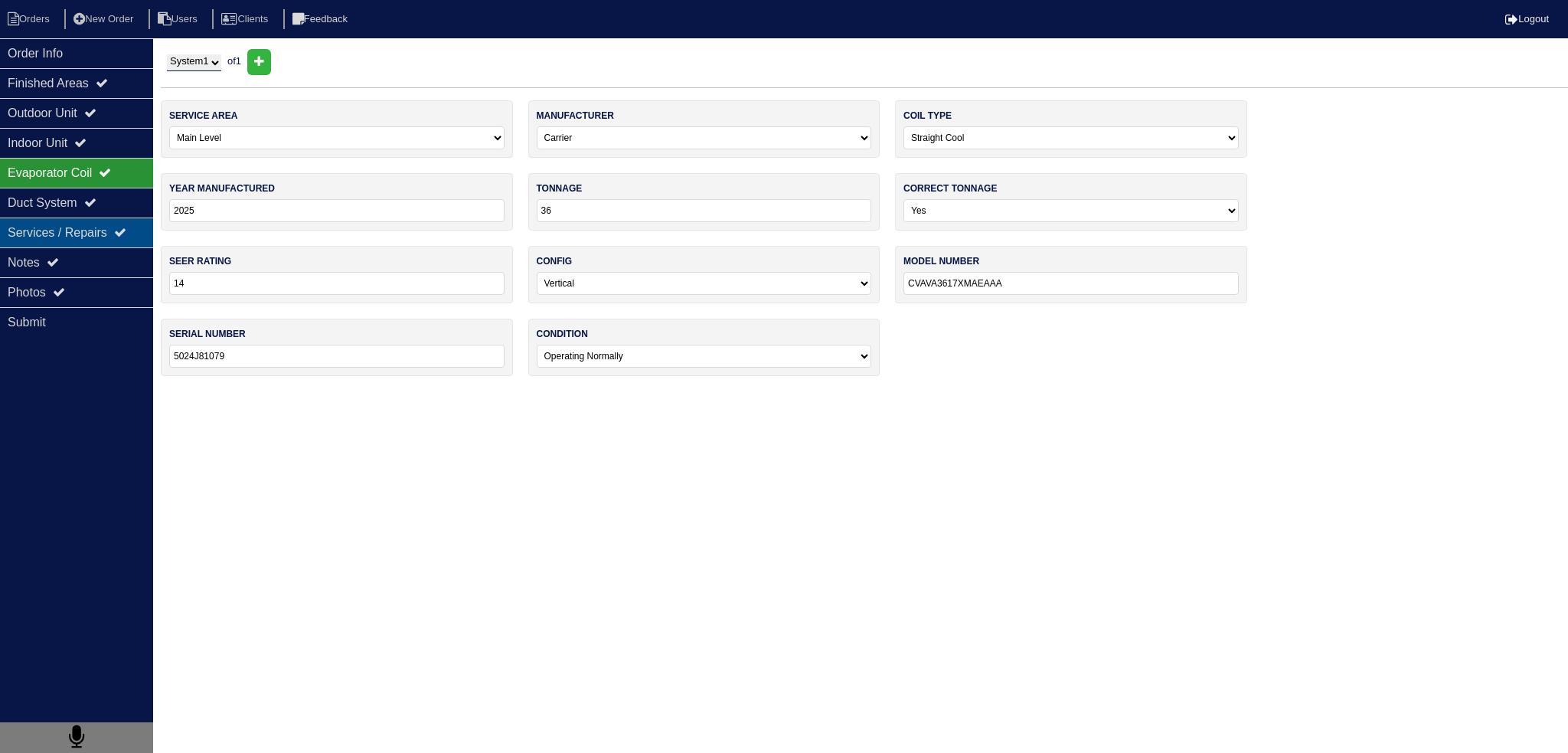
click at [74, 234] on div "Services / Repairs" at bounding box center [76, 233] width 154 height 30
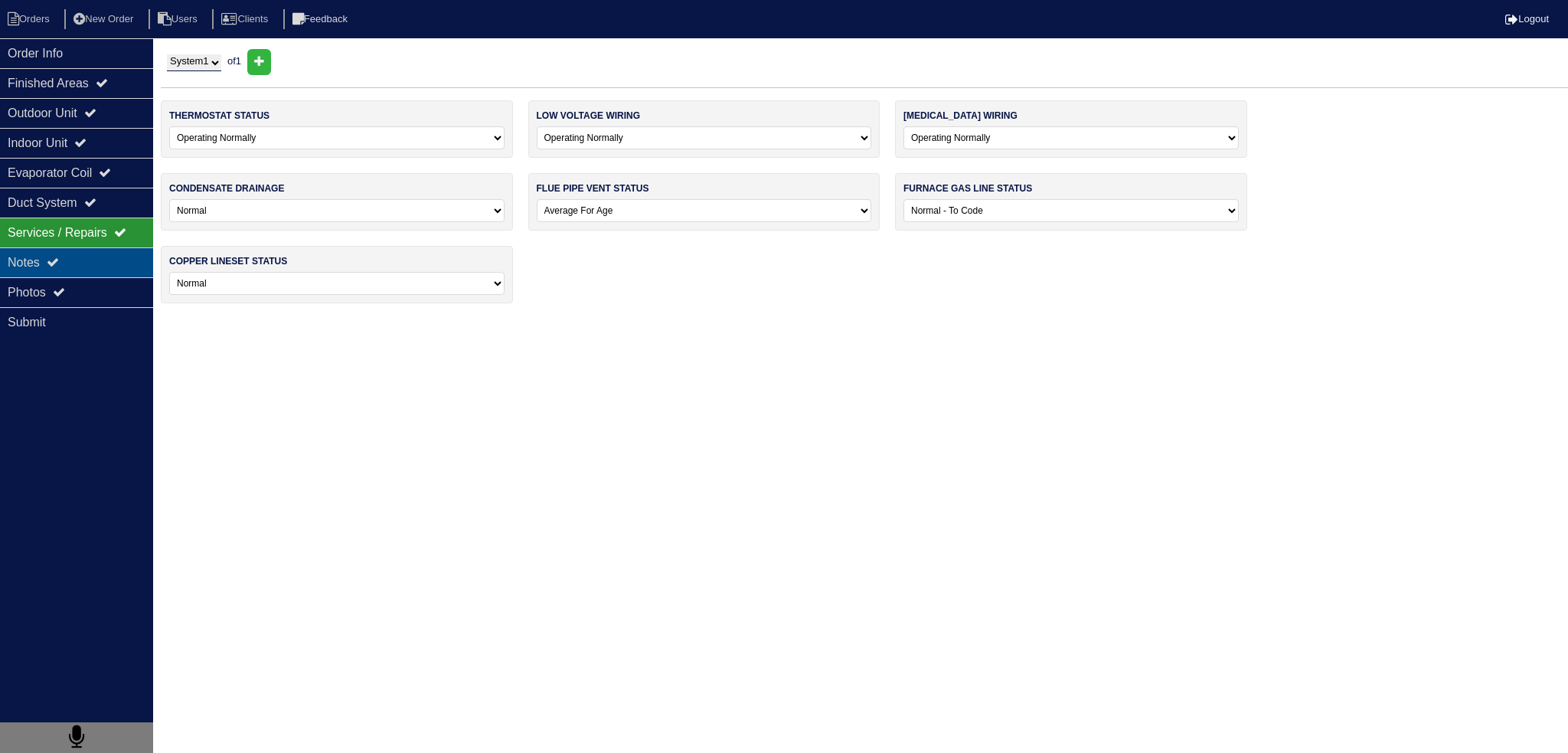
click at [84, 270] on div "Notes" at bounding box center [76, 263] width 154 height 30
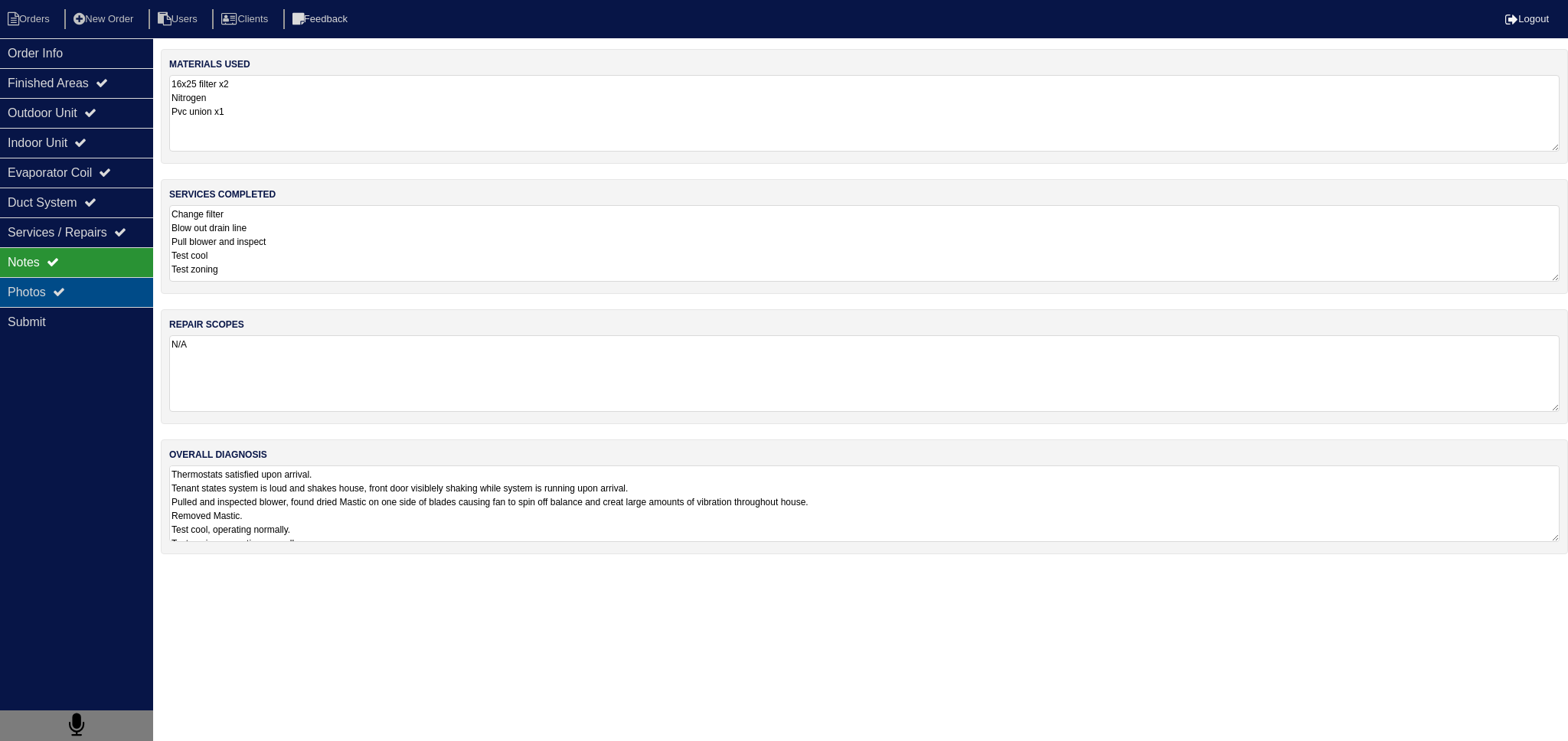
click at [78, 301] on div "Photos" at bounding box center [76, 292] width 154 height 30
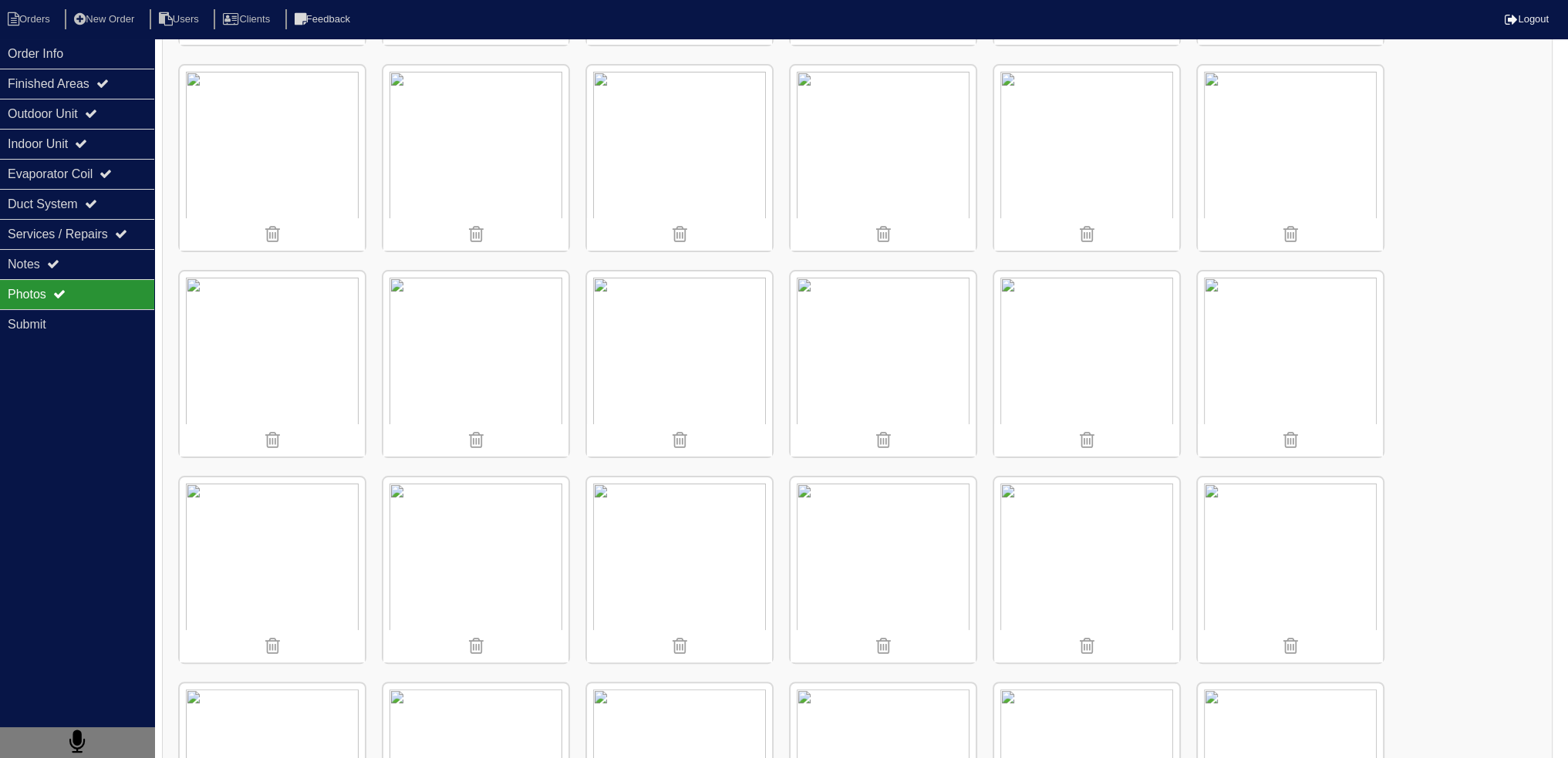
scroll to position [409, 0]
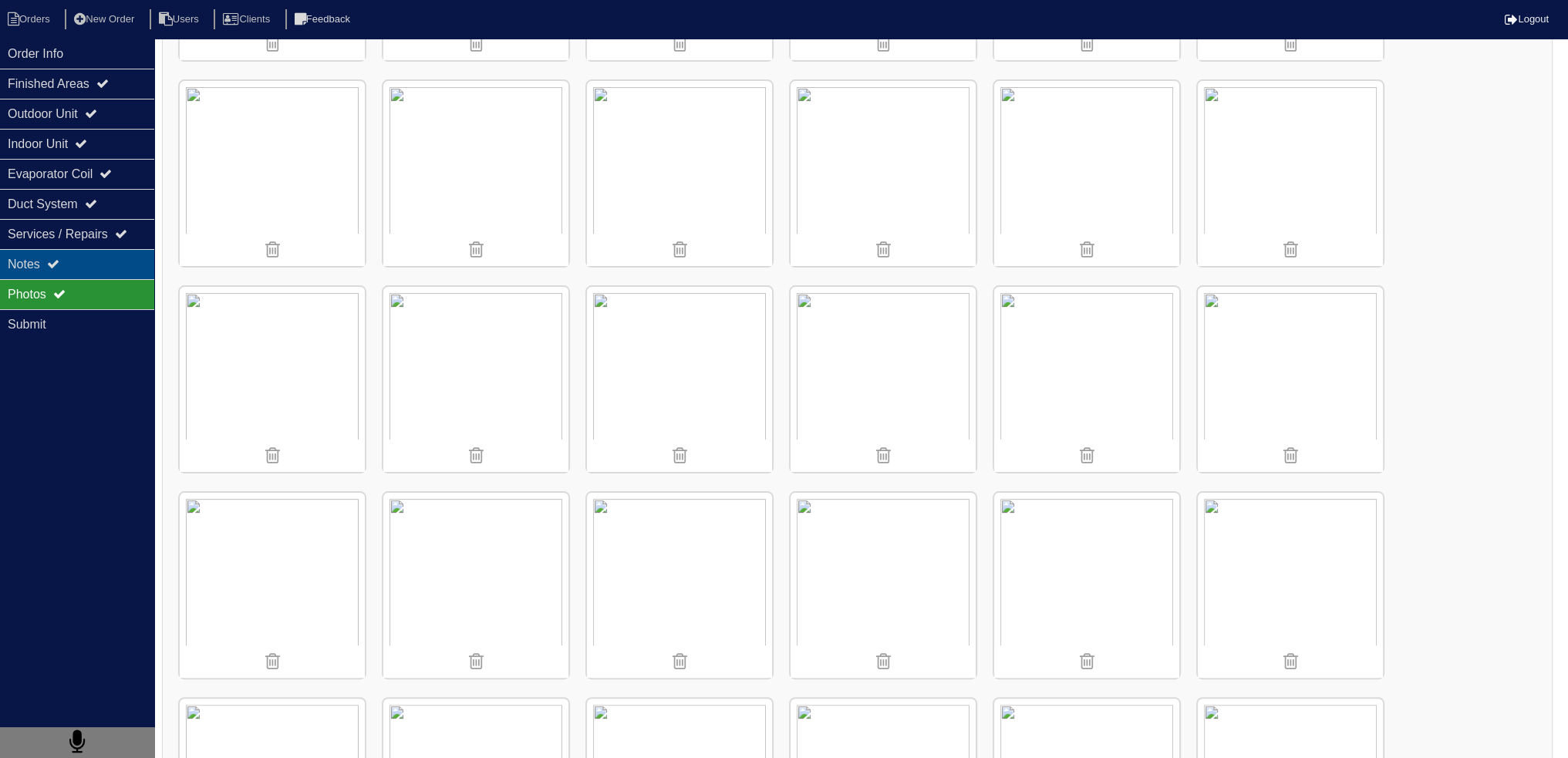
click at [63, 270] on div "Notes" at bounding box center [77, 264] width 155 height 30
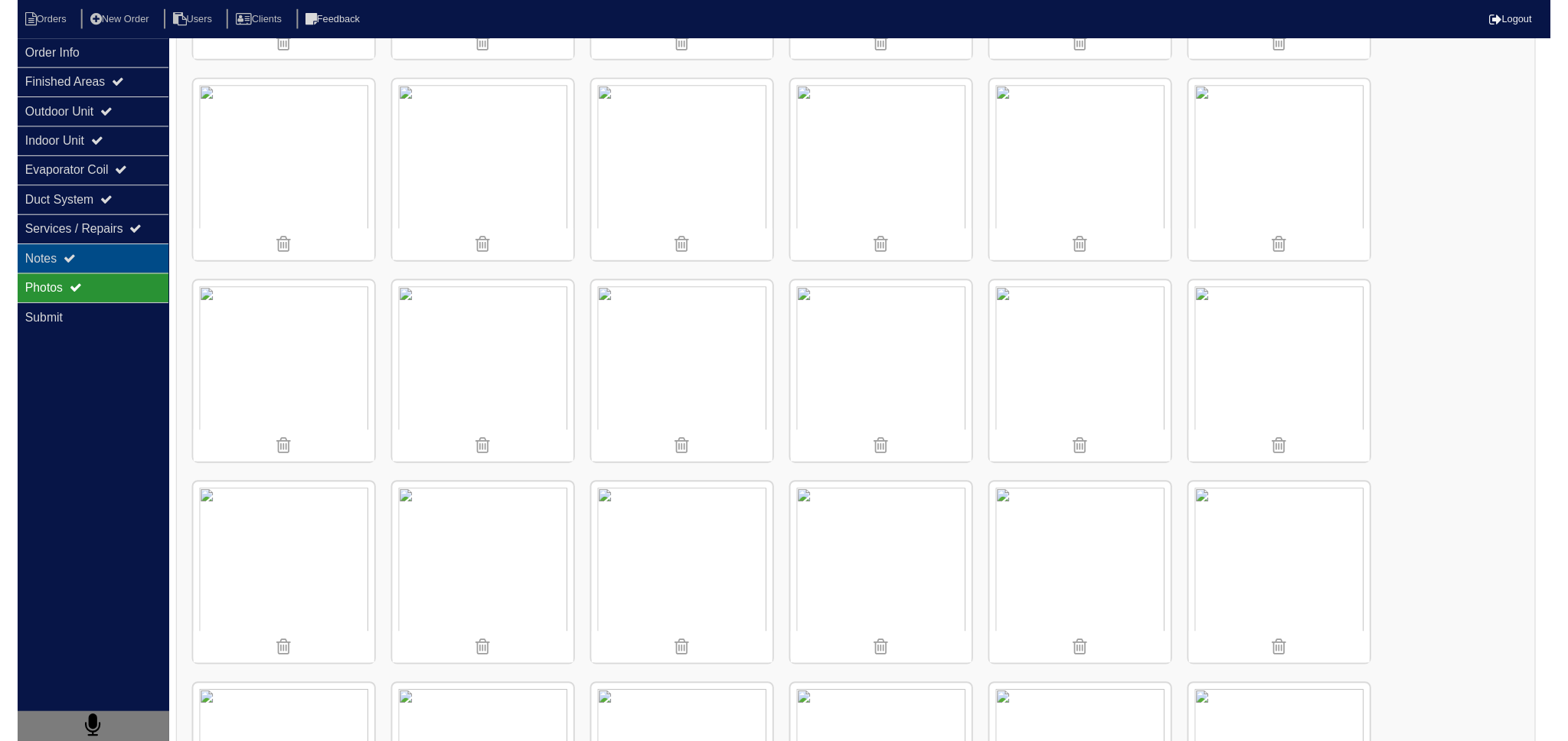
scroll to position [0, 0]
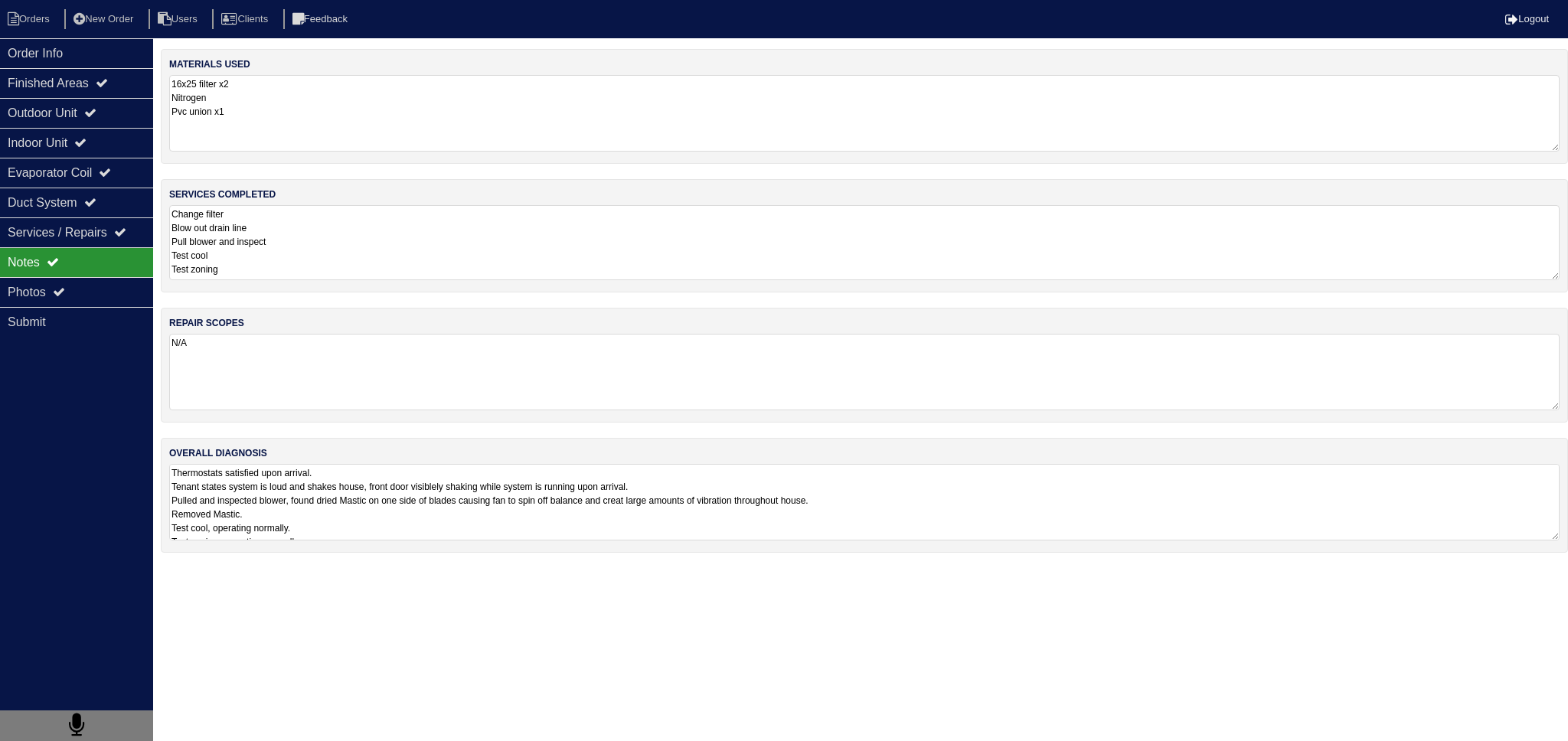
click at [335, 242] on textarea "Change filter Blow out drain line Pull blower and inspect Test cool Test zoning" at bounding box center [865, 243] width 1391 height 75
click at [110, 47] on div "Order Info" at bounding box center [76, 53] width 154 height 30
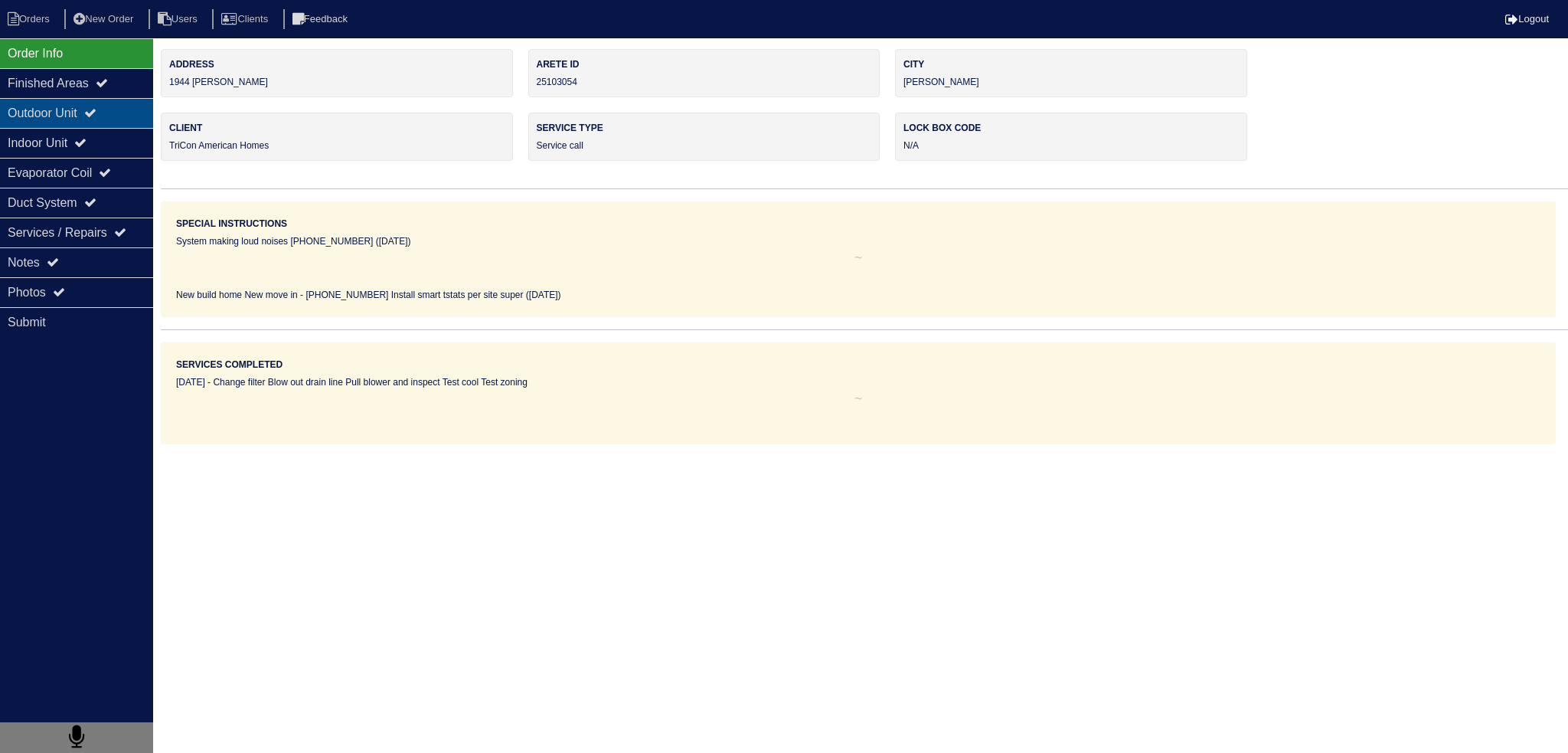
click at [92, 106] on div "Outdoor Unit" at bounding box center [76, 113] width 154 height 30
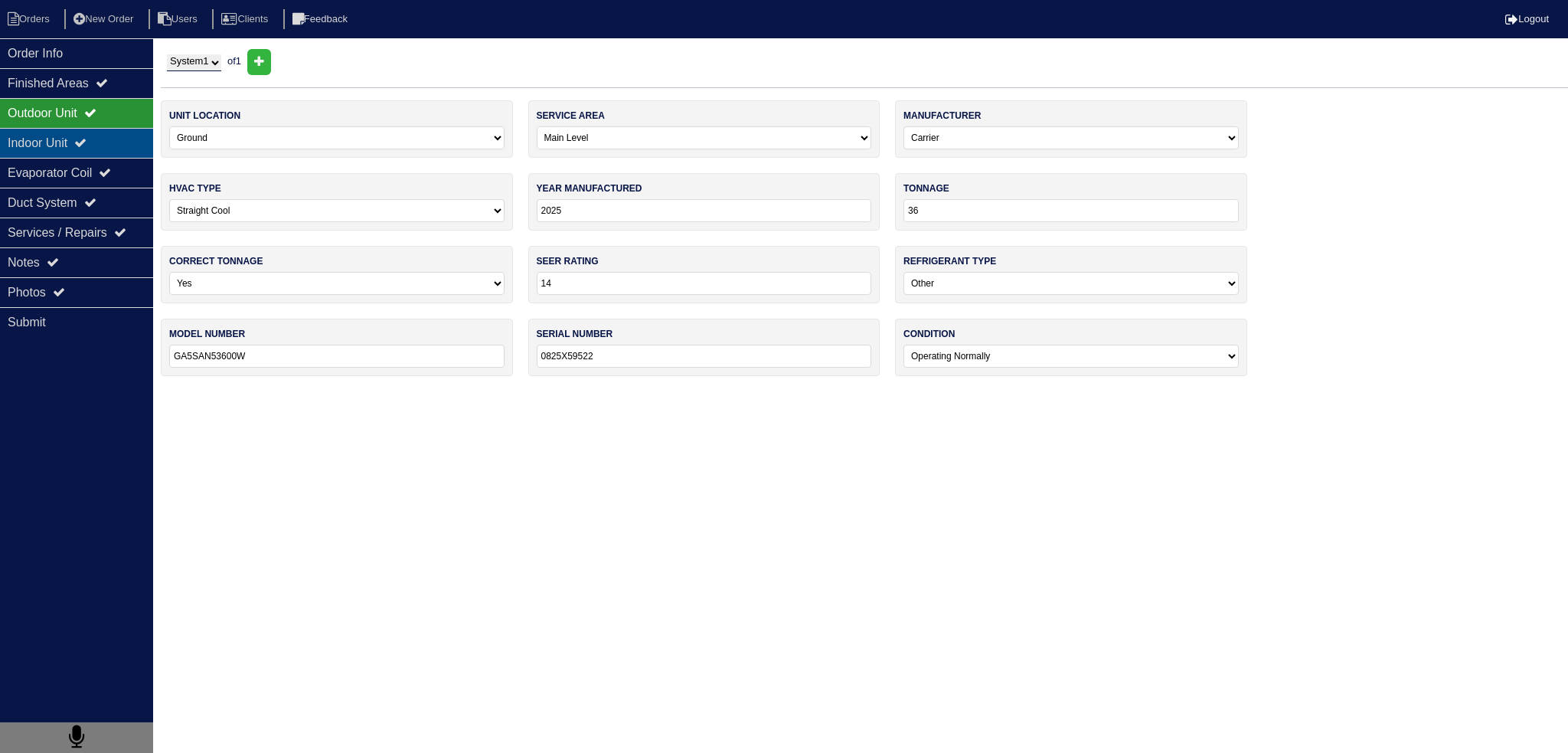
click at [82, 147] on div "Indoor Unit" at bounding box center [76, 143] width 154 height 30
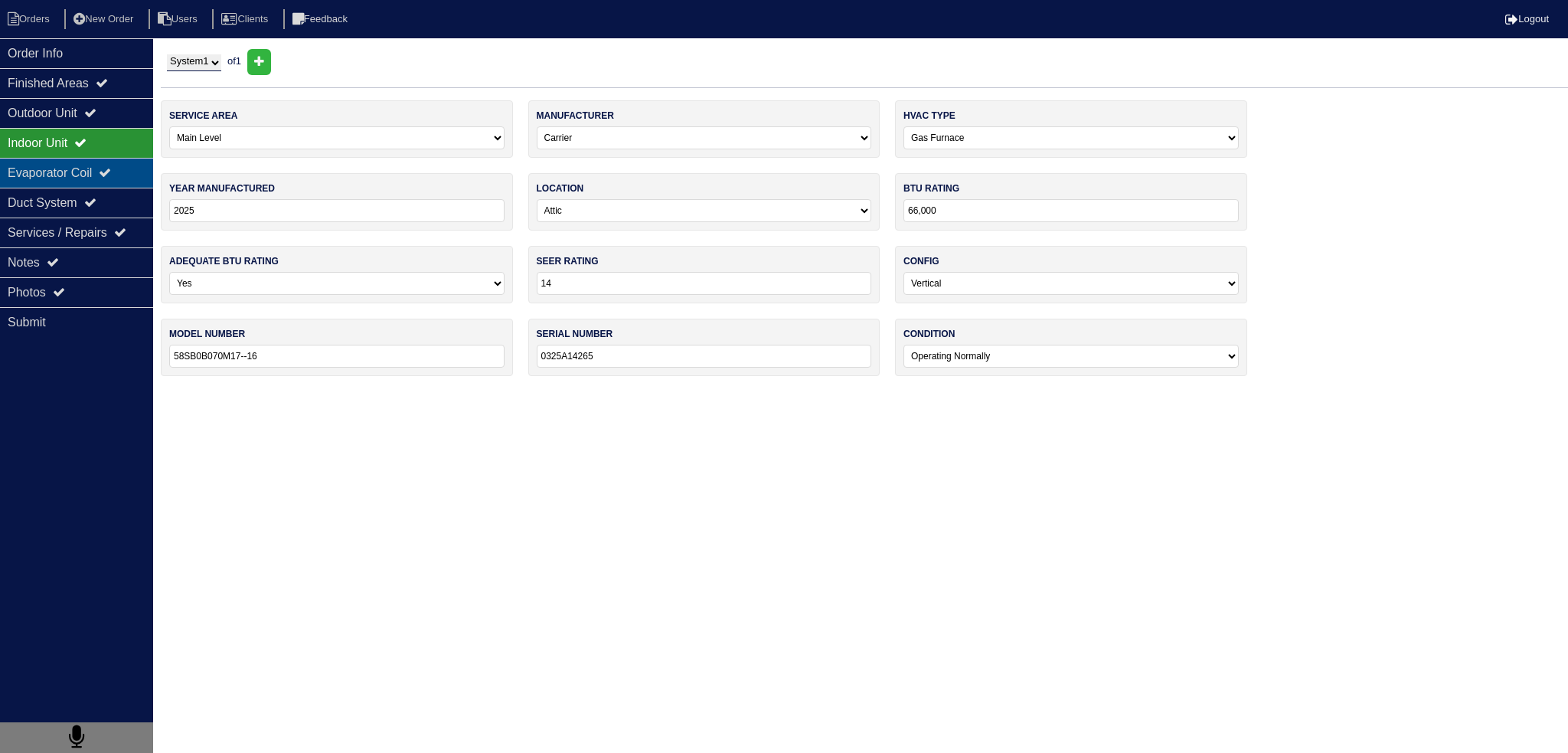
click at [67, 173] on div "Evaporator Coil" at bounding box center [76, 172] width 154 height 30
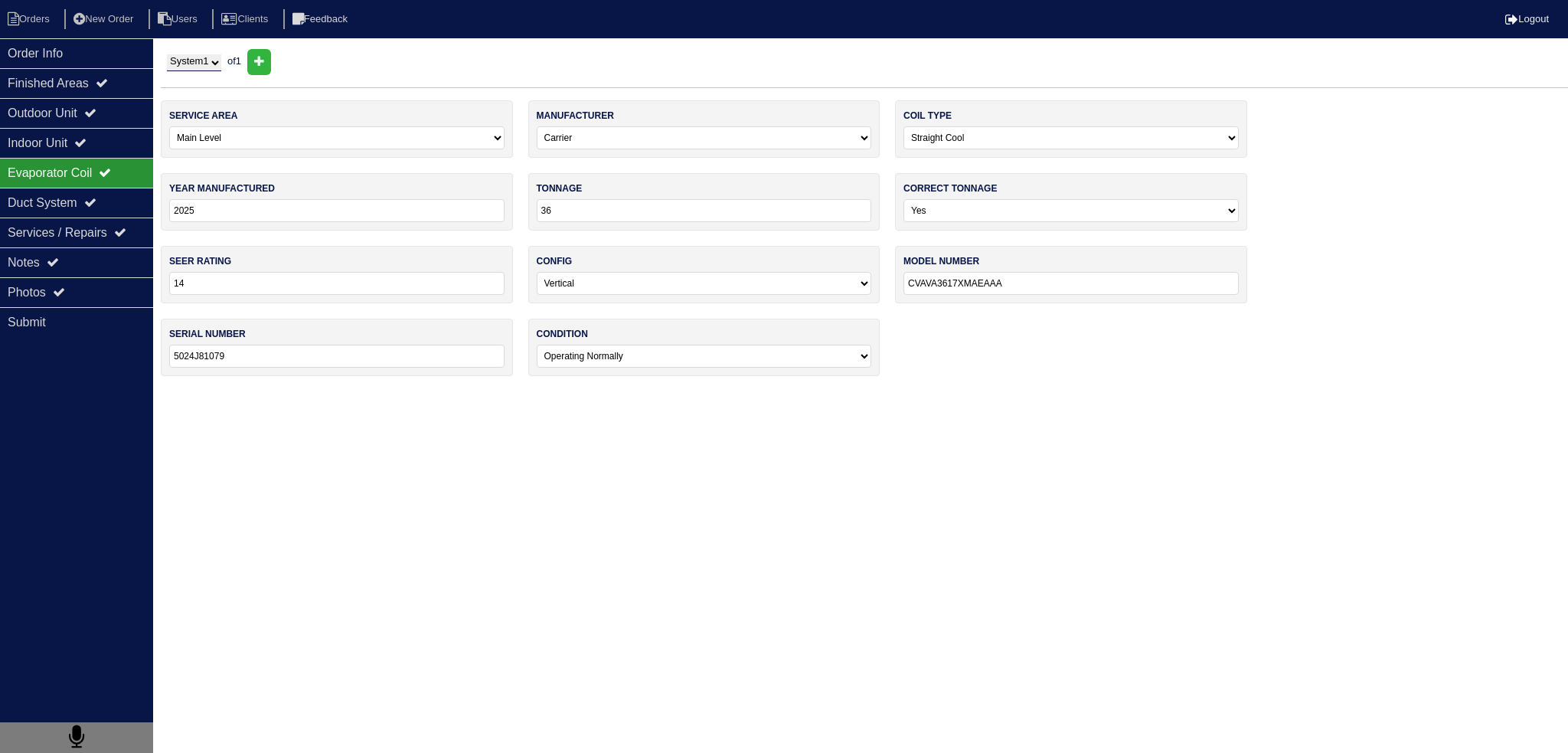
click at [67, 173] on div "Evaporator Coil" at bounding box center [76, 172] width 154 height 30
click at [86, 137] on icon at bounding box center [80, 143] width 12 height 12
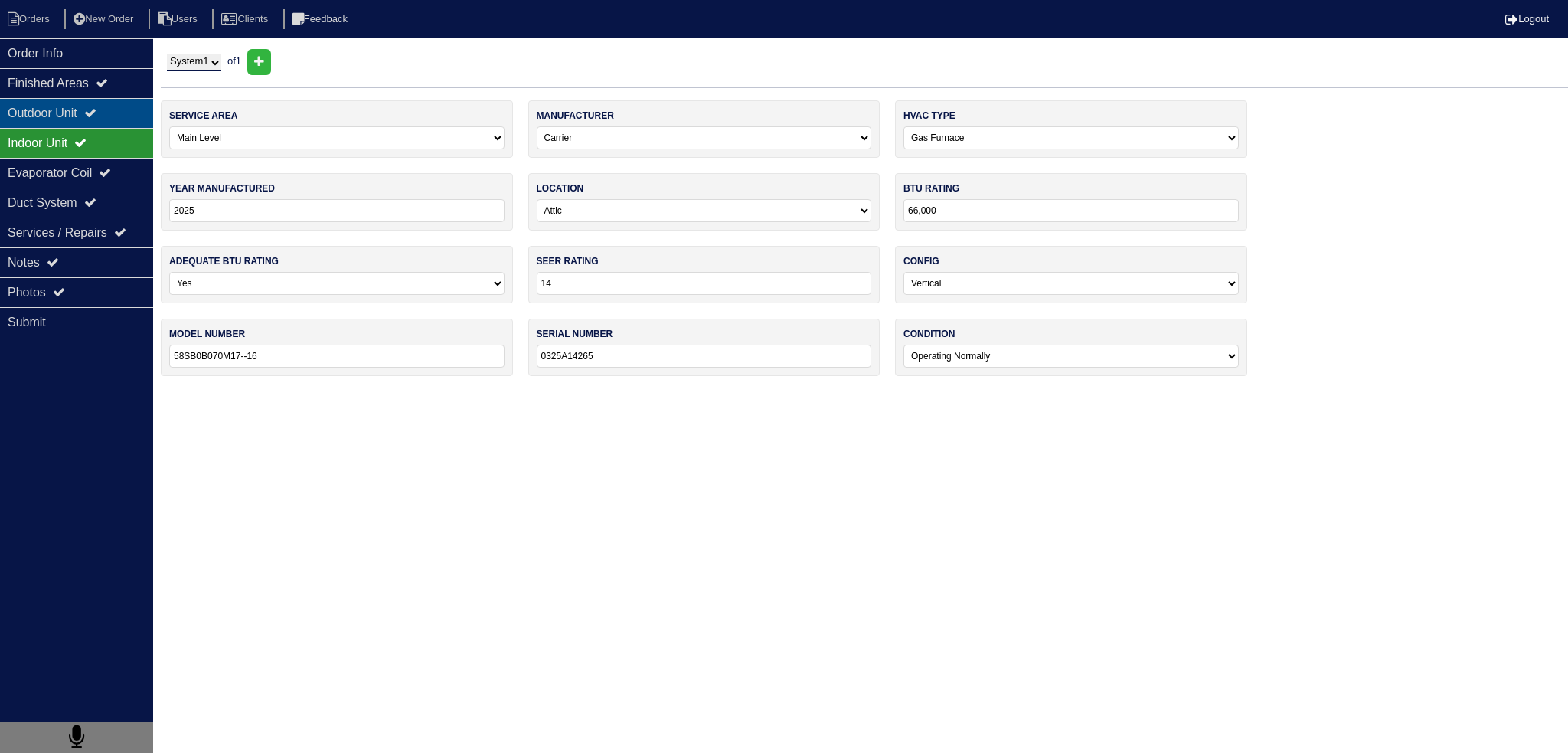
click at [110, 120] on div "Outdoor Unit" at bounding box center [76, 113] width 154 height 30
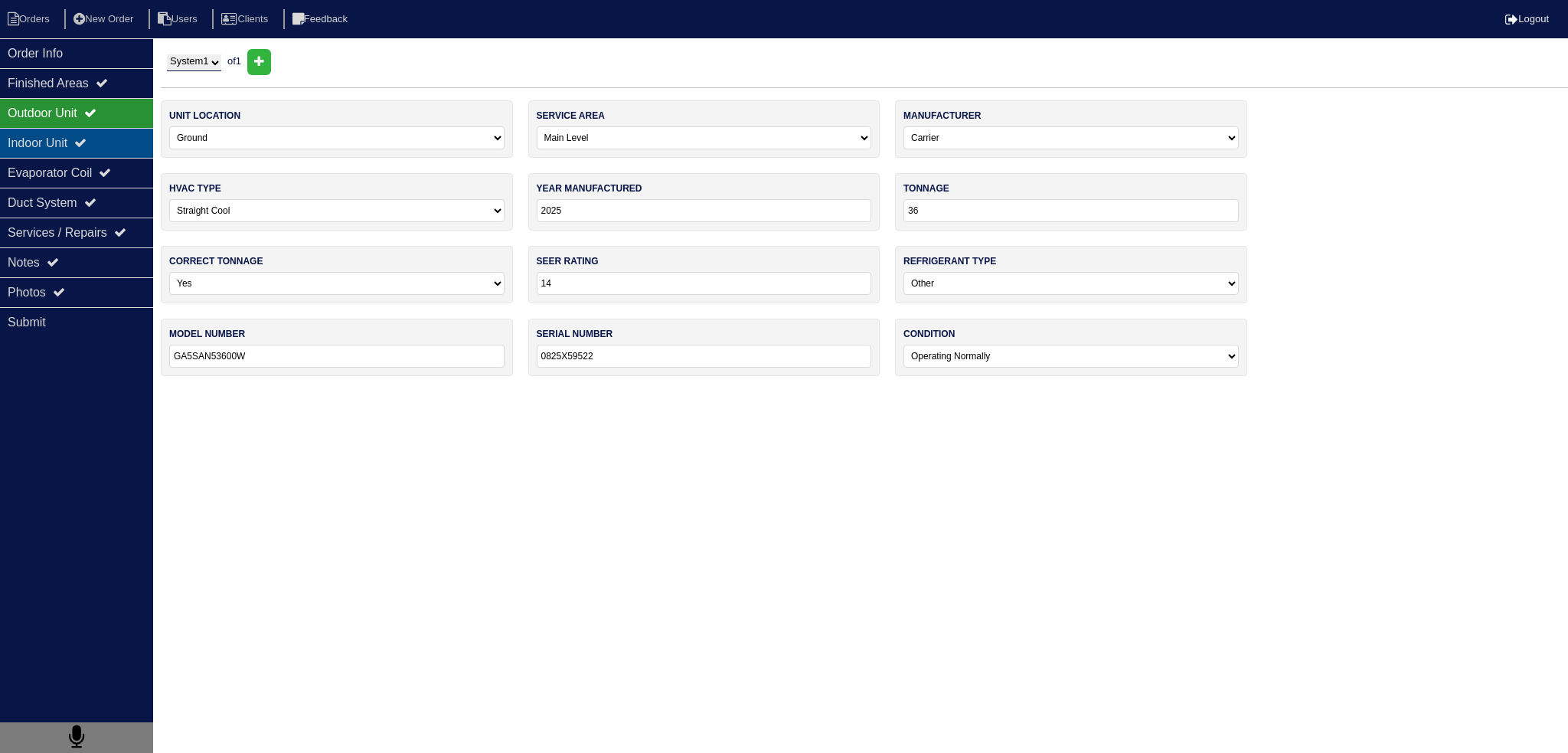
click at [104, 140] on div "Indoor Unit" at bounding box center [76, 143] width 154 height 30
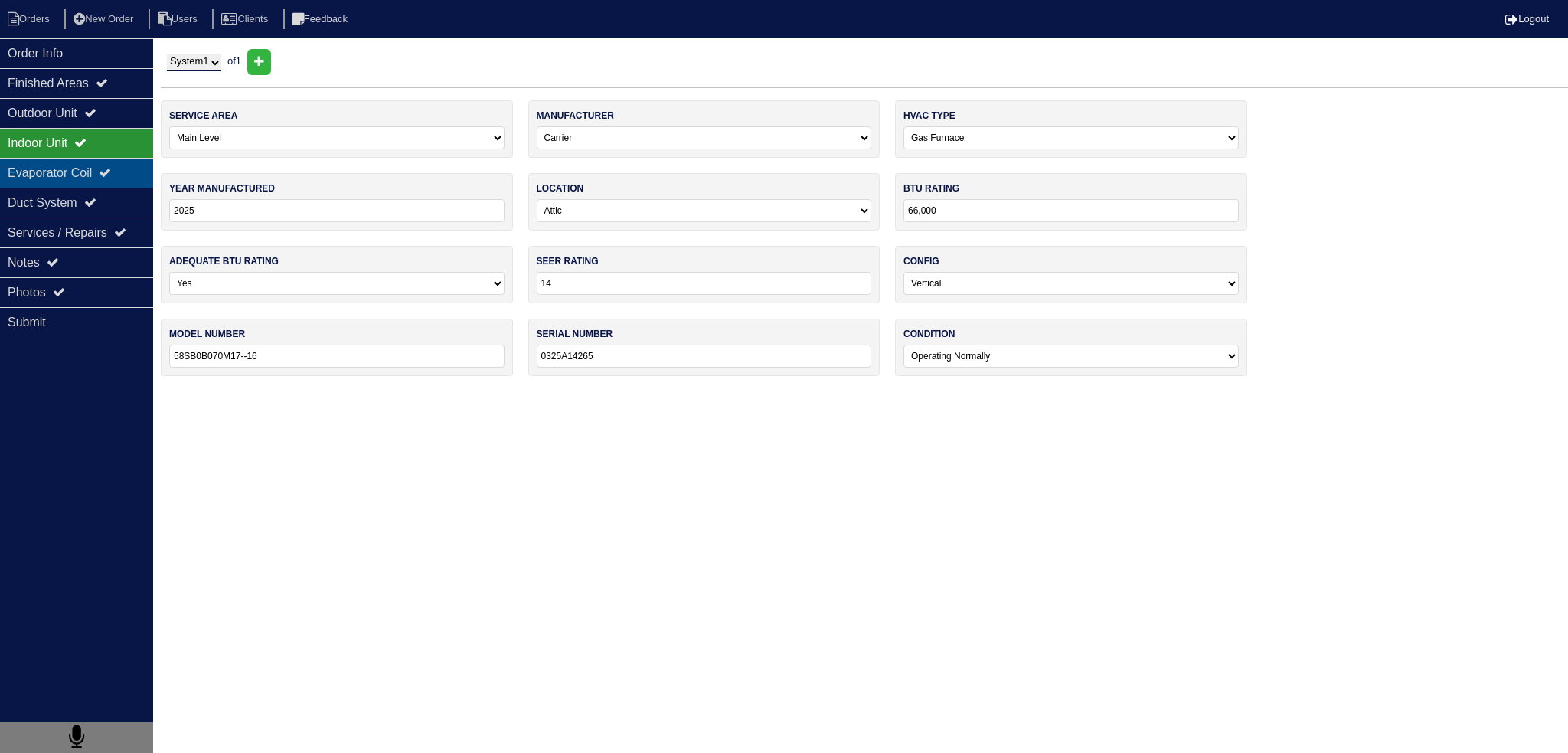
click at [110, 170] on div "Evaporator Coil" at bounding box center [76, 172] width 154 height 30
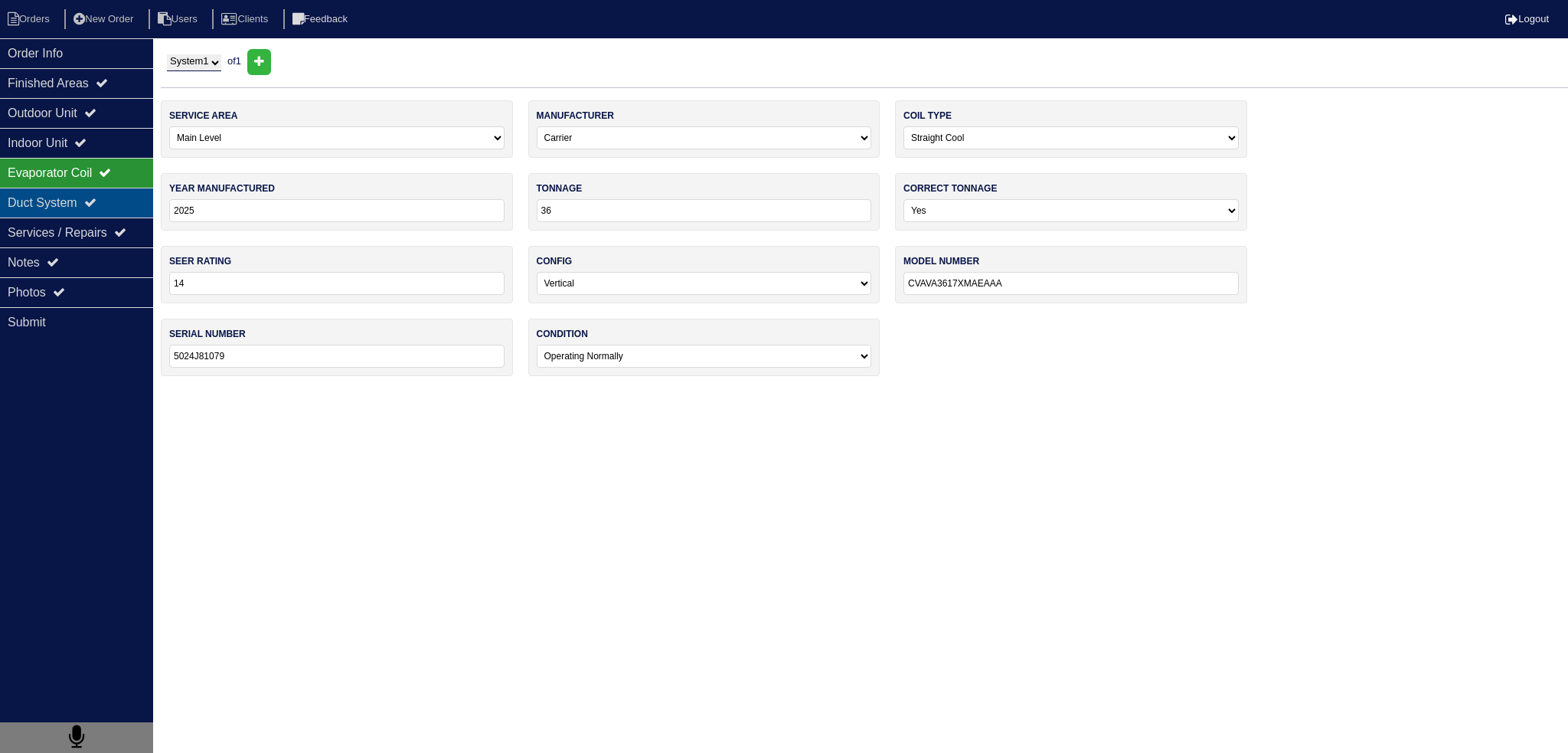
click at [96, 207] on icon at bounding box center [90, 202] width 12 height 12
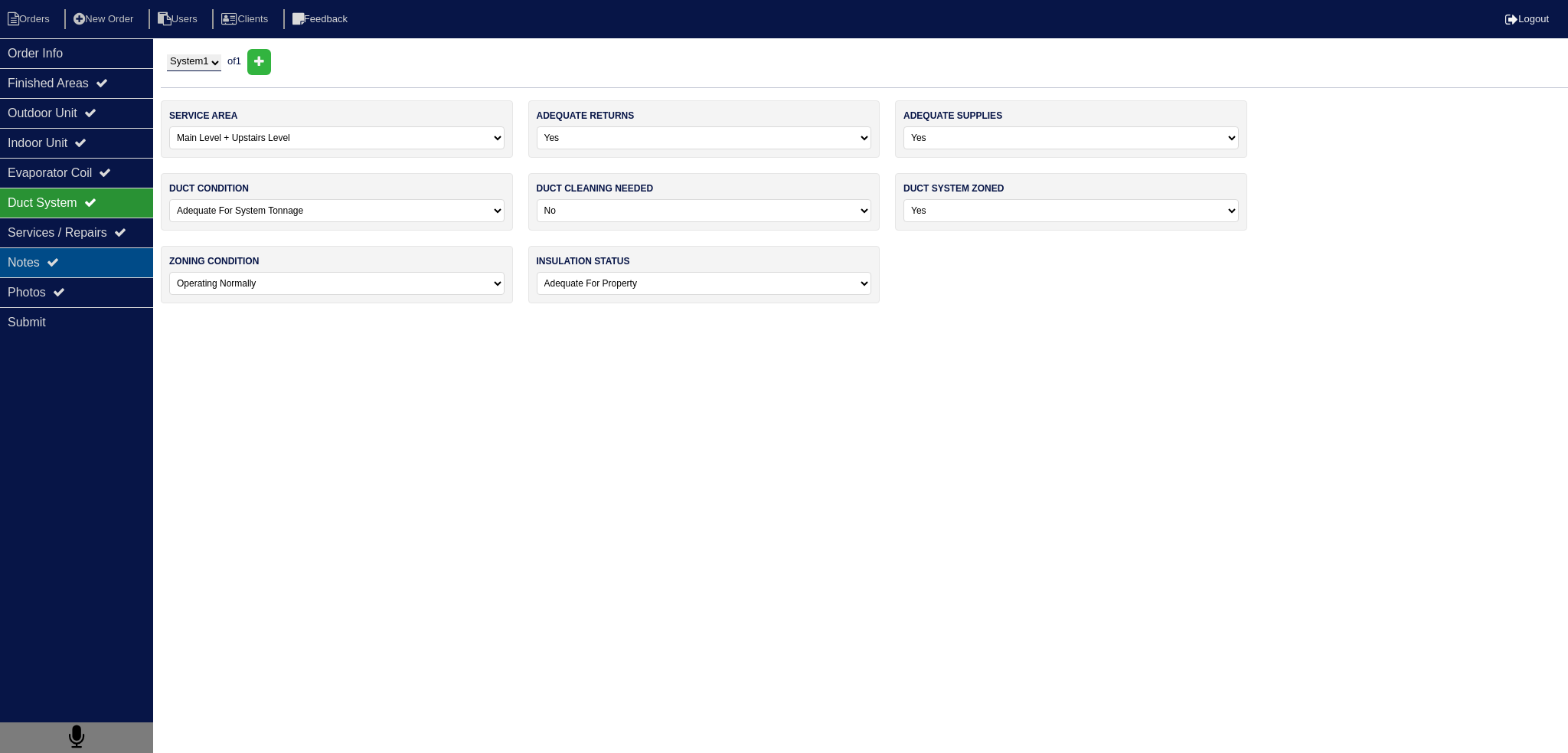
click at [105, 265] on div "Notes" at bounding box center [76, 263] width 154 height 30
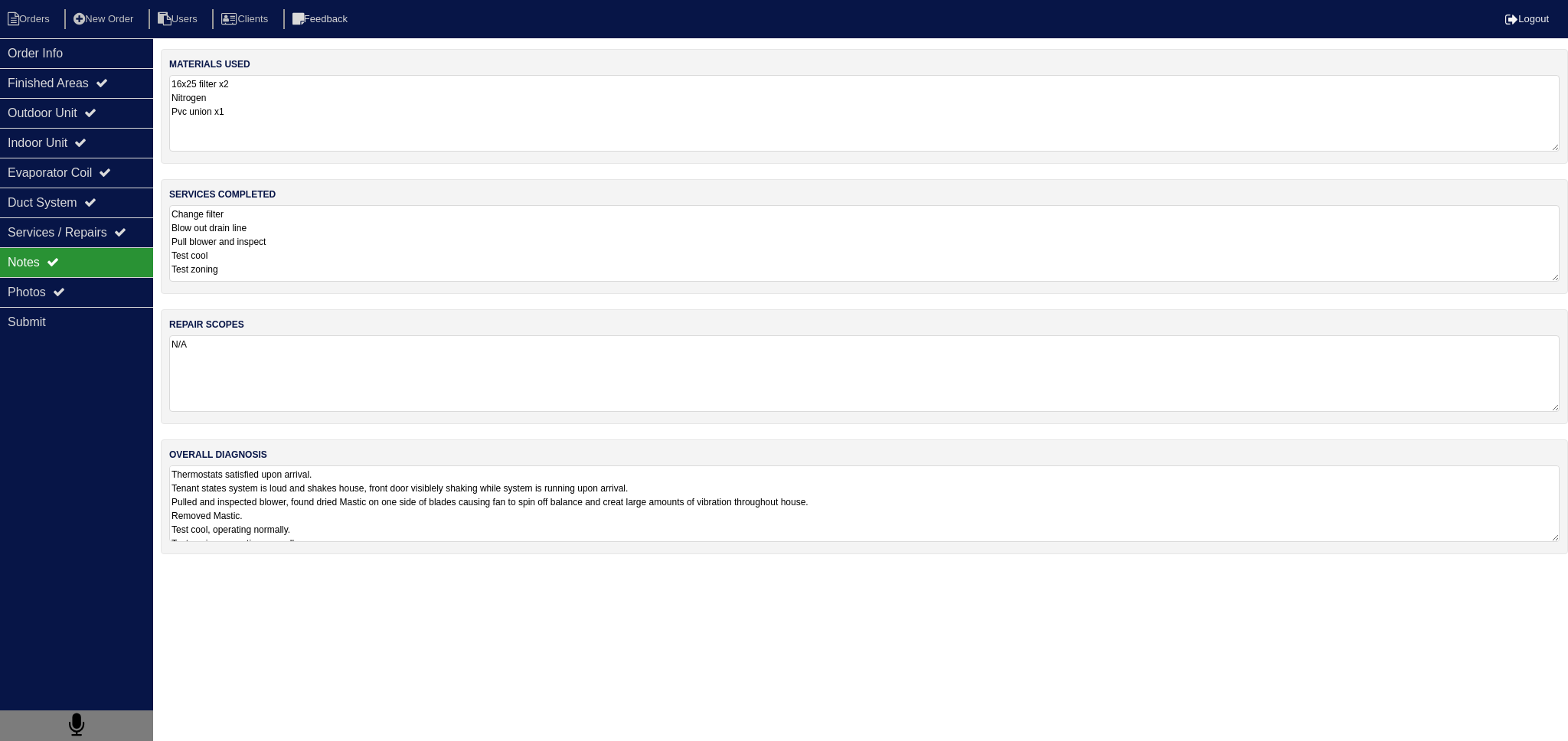
click at [480, 523] on textarea "Thermostats satisfied upon arrival. Tenant states system is loud and shakes hou…" at bounding box center [865, 503] width 1391 height 76
click at [349, 530] on textarea "Thermostats satisfied upon arrival. Tenant states system is loud and shakes hou…" at bounding box center [865, 508] width 1391 height 86
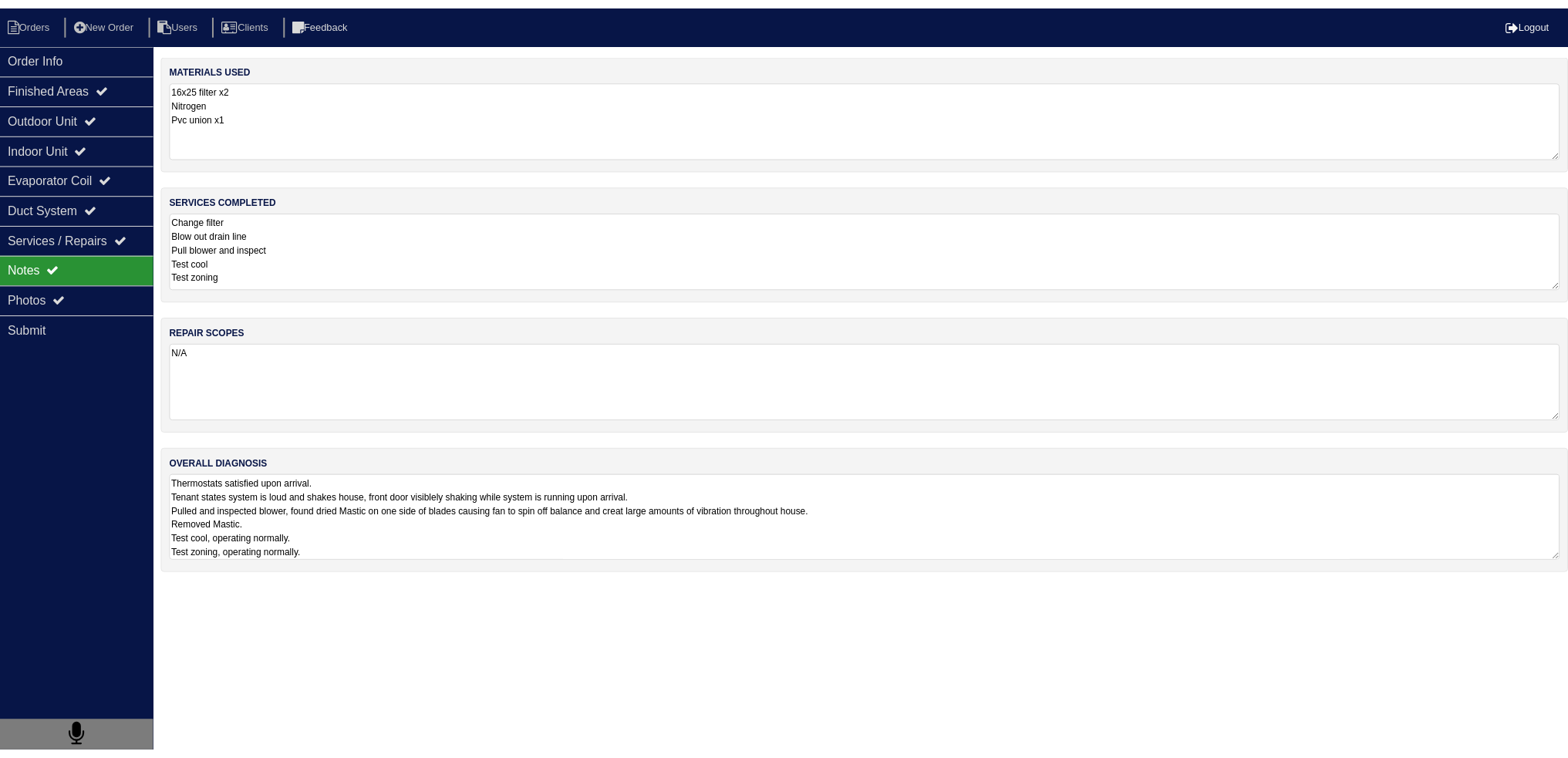
scroll to position [1, 0]
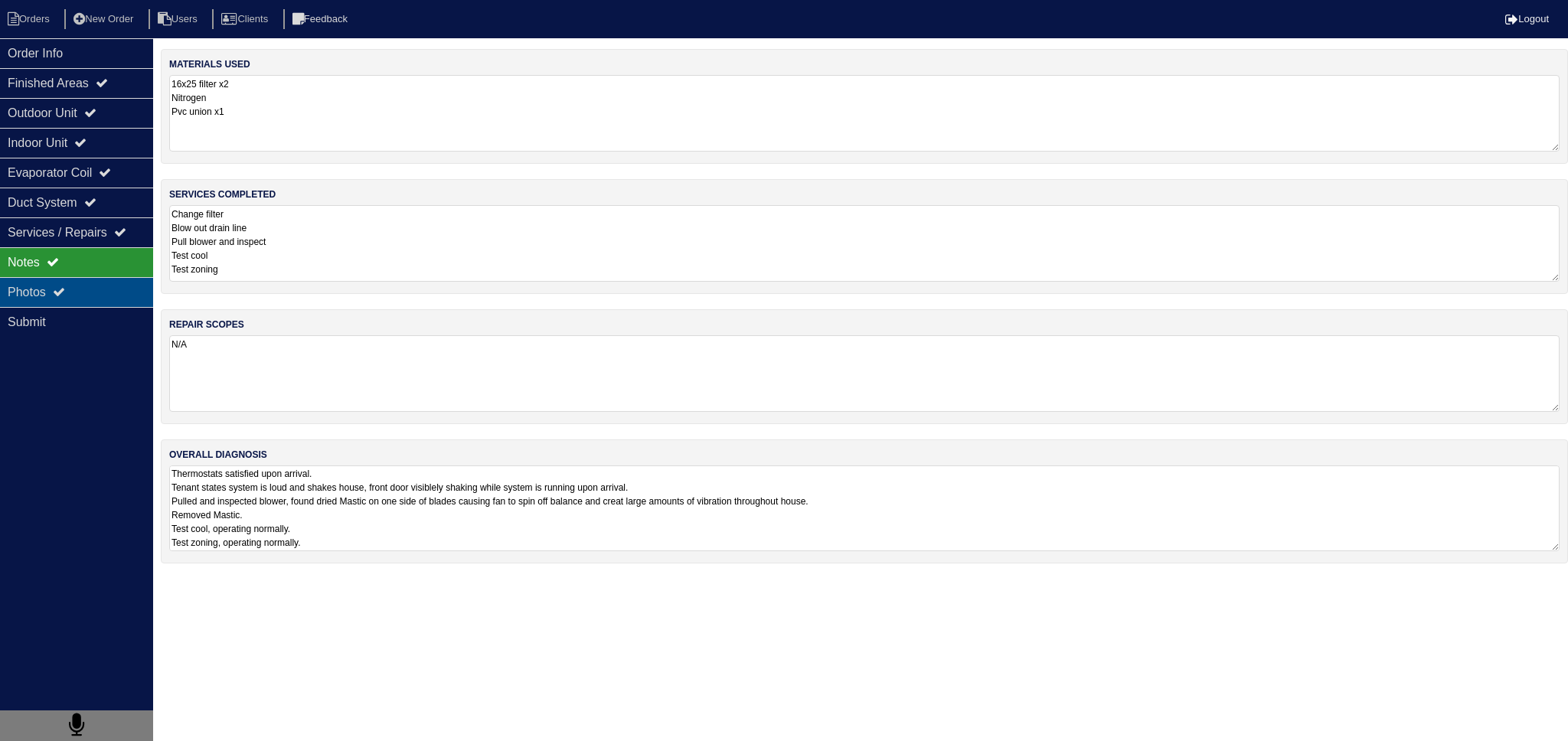
click at [52, 285] on div "Photos" at bounding box center [76, 292] width 154 height 30
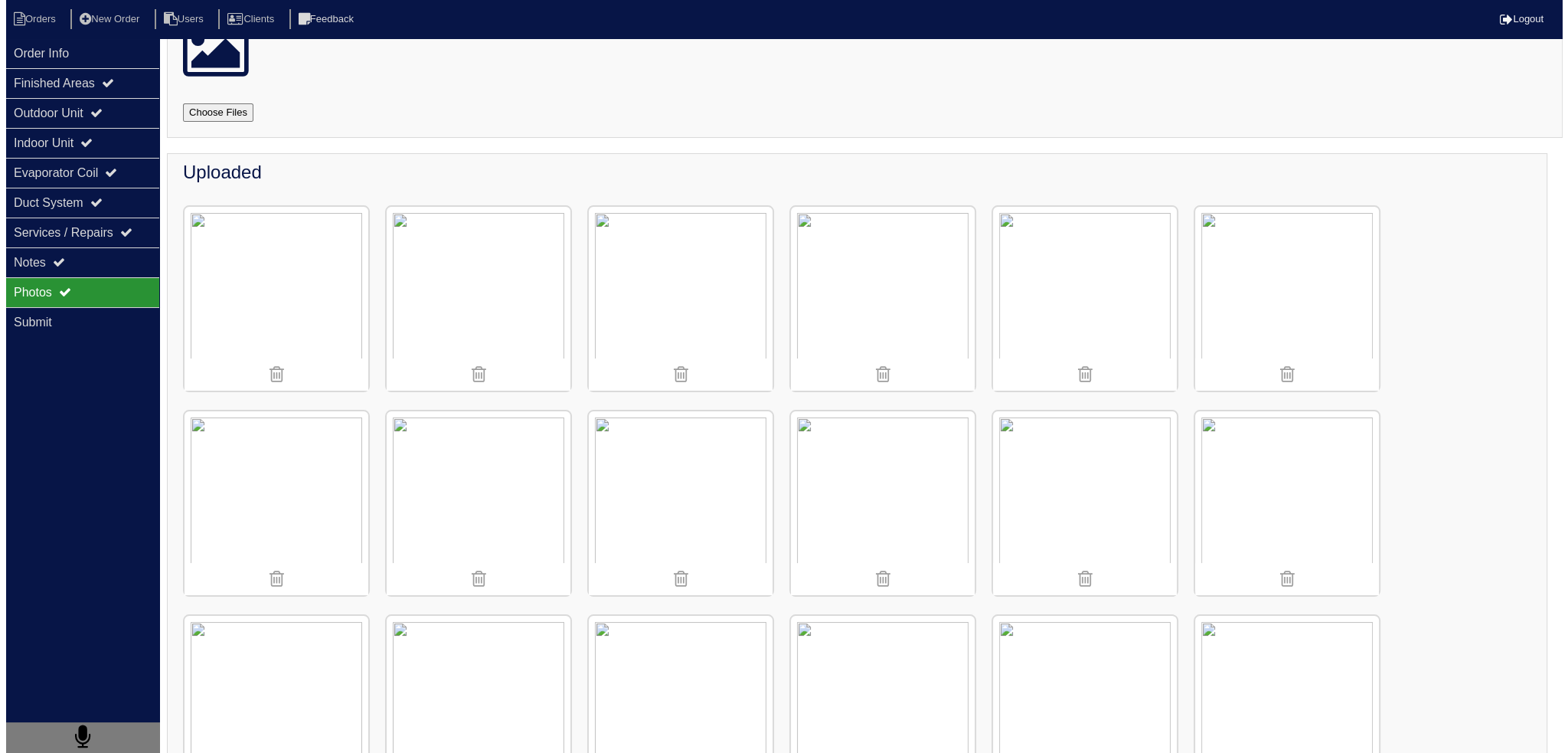
scroll to position [0, 0]
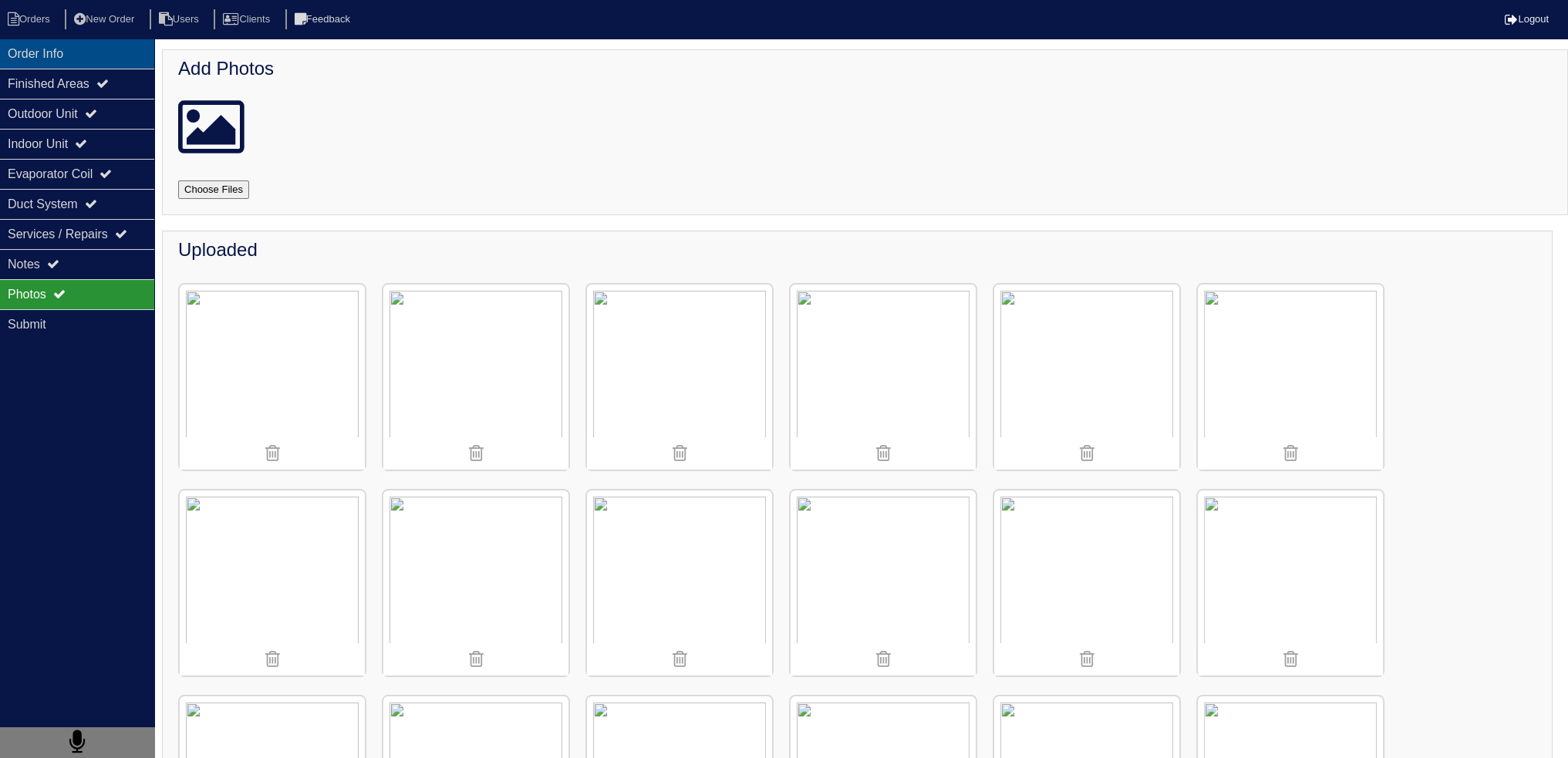
click at [90, 61] on div "Order Info" at bounding box center [77, 54] width 155 height 30
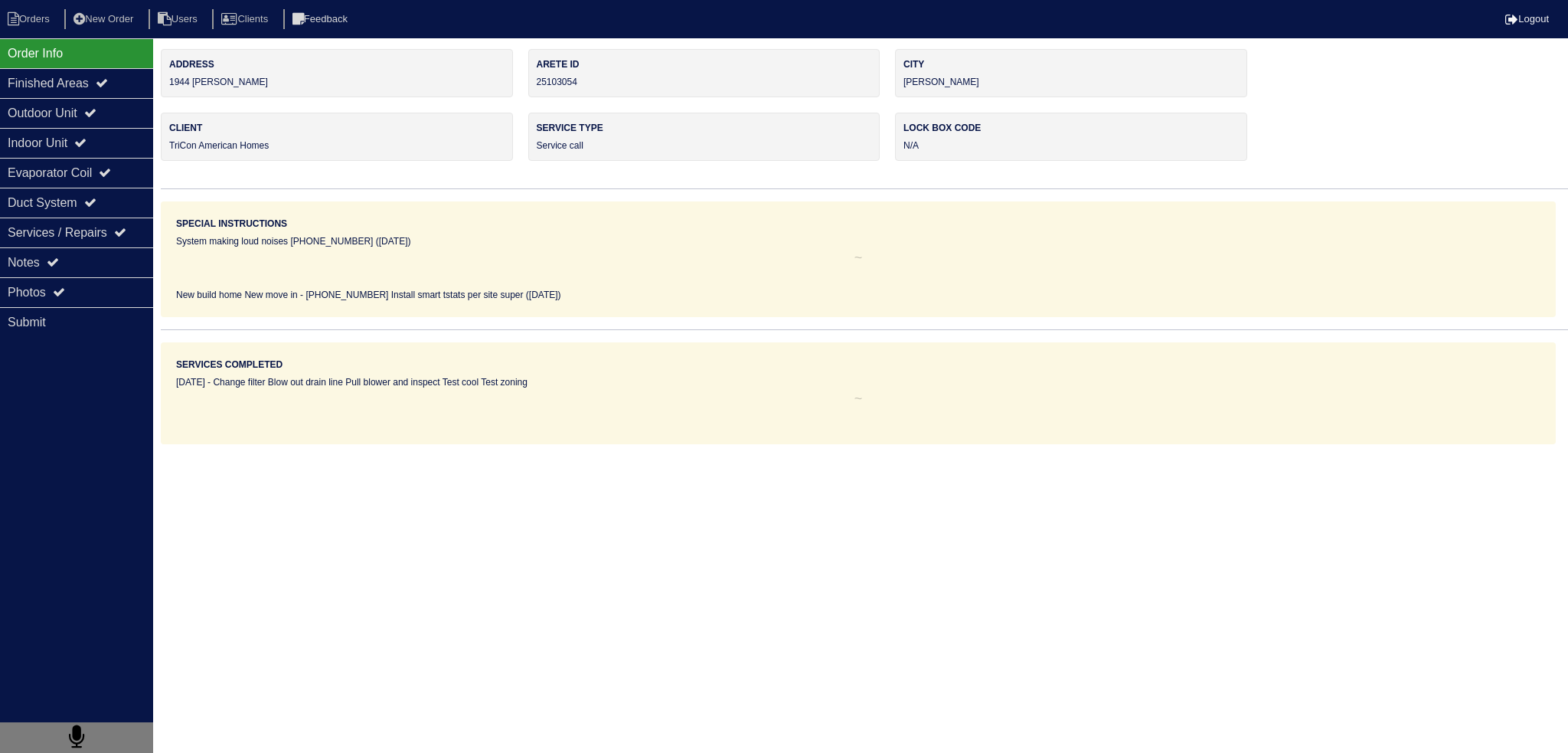
click at [19, 30] on nav "Orders New Order Users Clients Feedback Logout" at bounding box center [784, 19] width 1568 height 39
click at [31, 15] on li "Orders" at bounding box center [31, 19] width 62 height 21
select select "15"
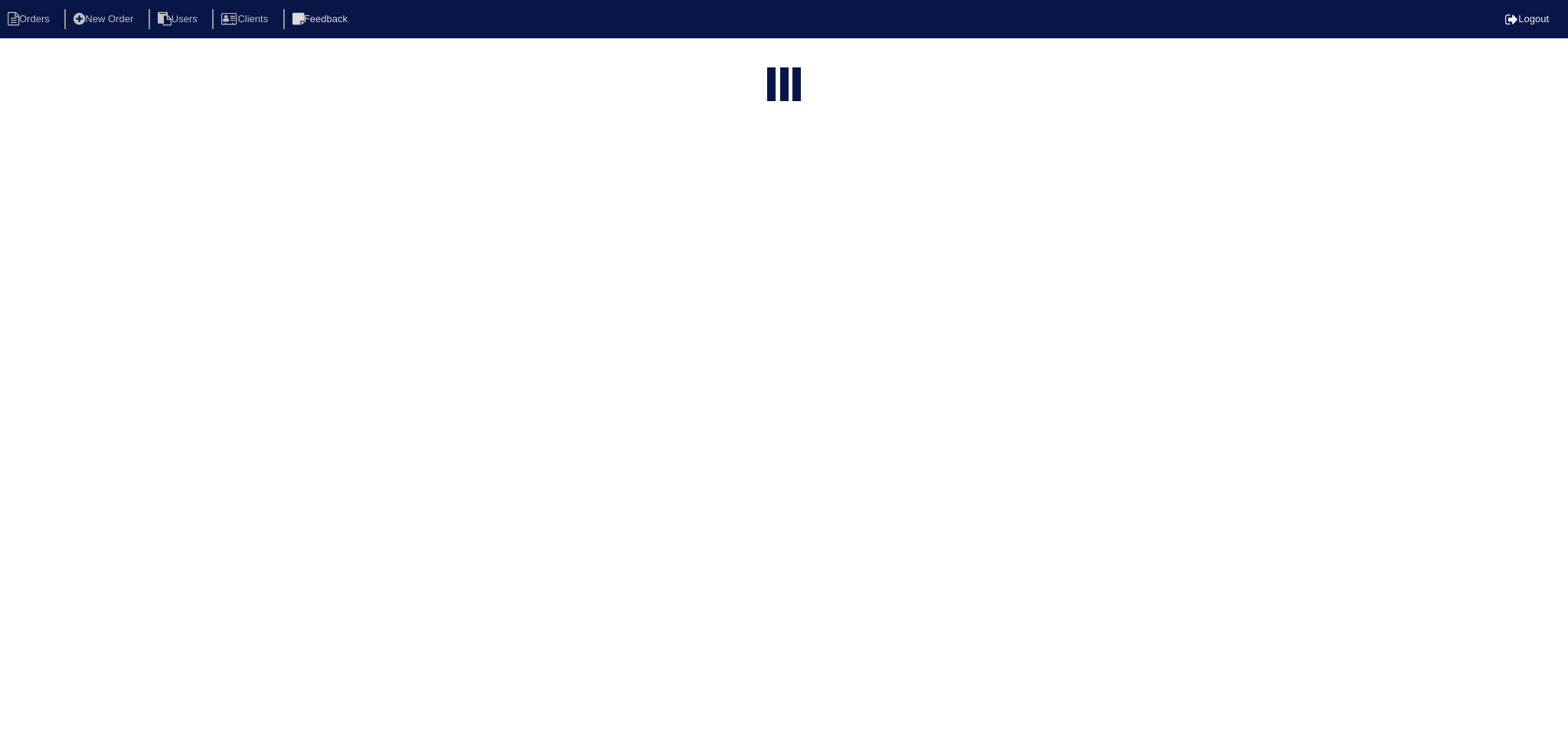
type input "1944"
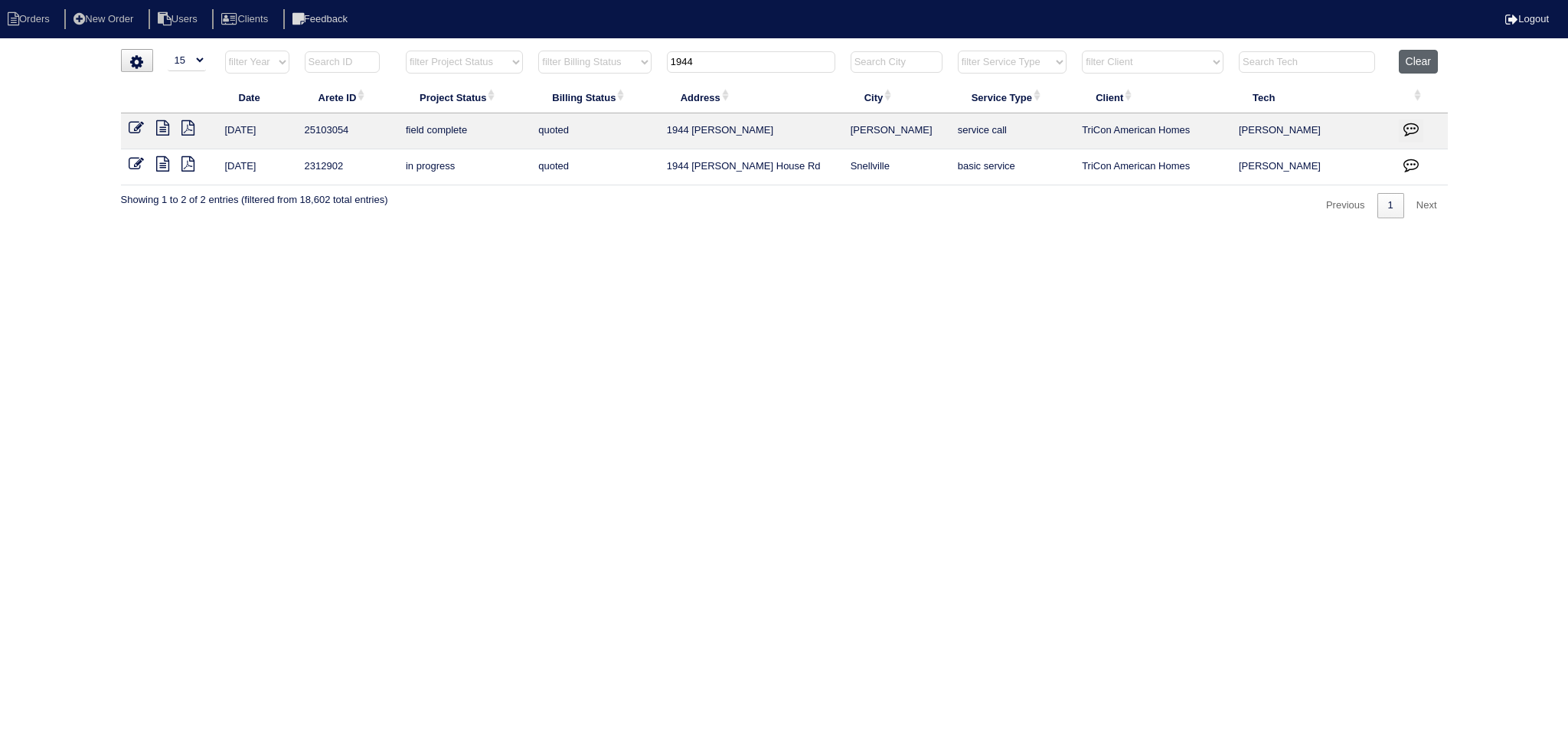
click at [1415, 65] on button "Clear" at bounding box center [1417, 61] width 39 height 24
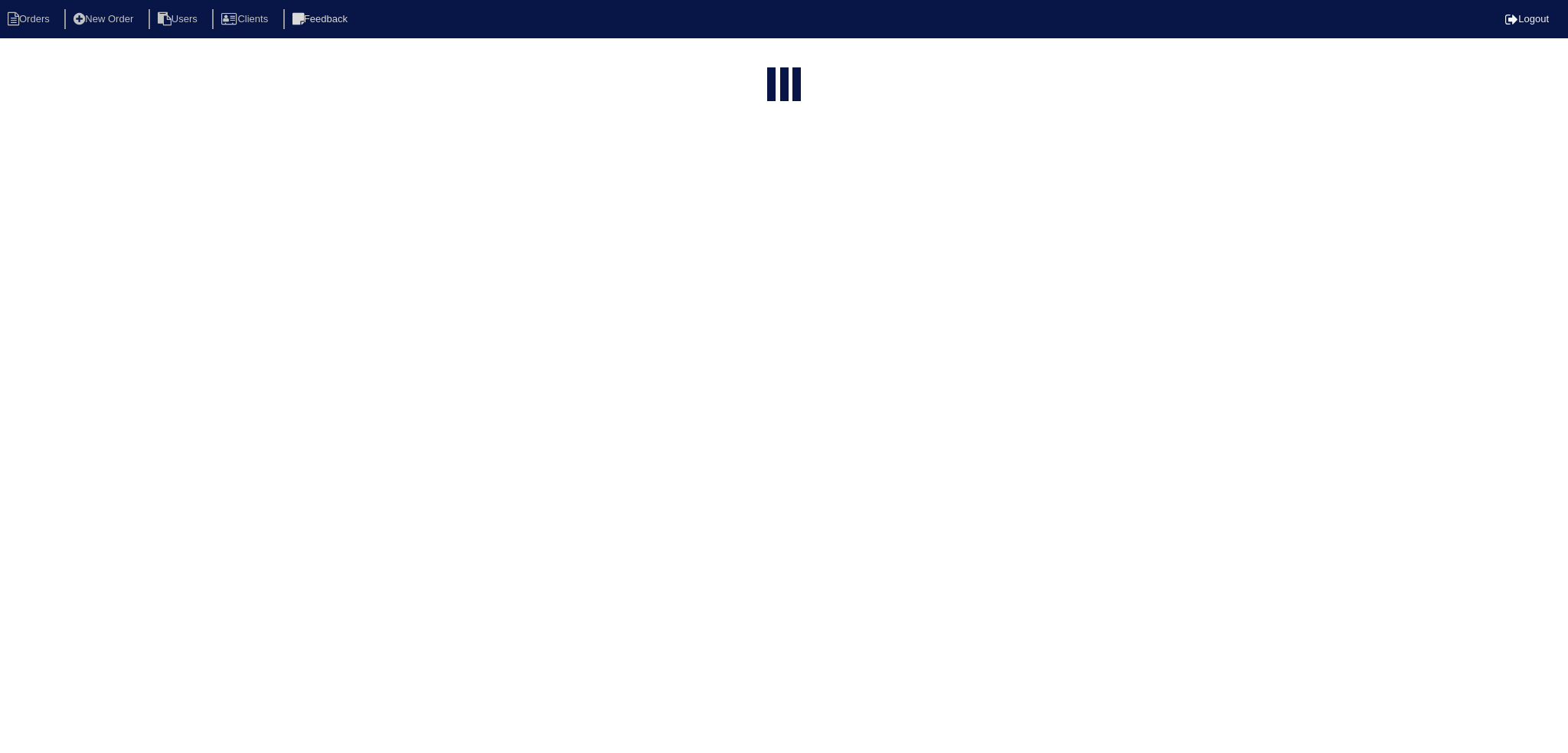
select select "15"
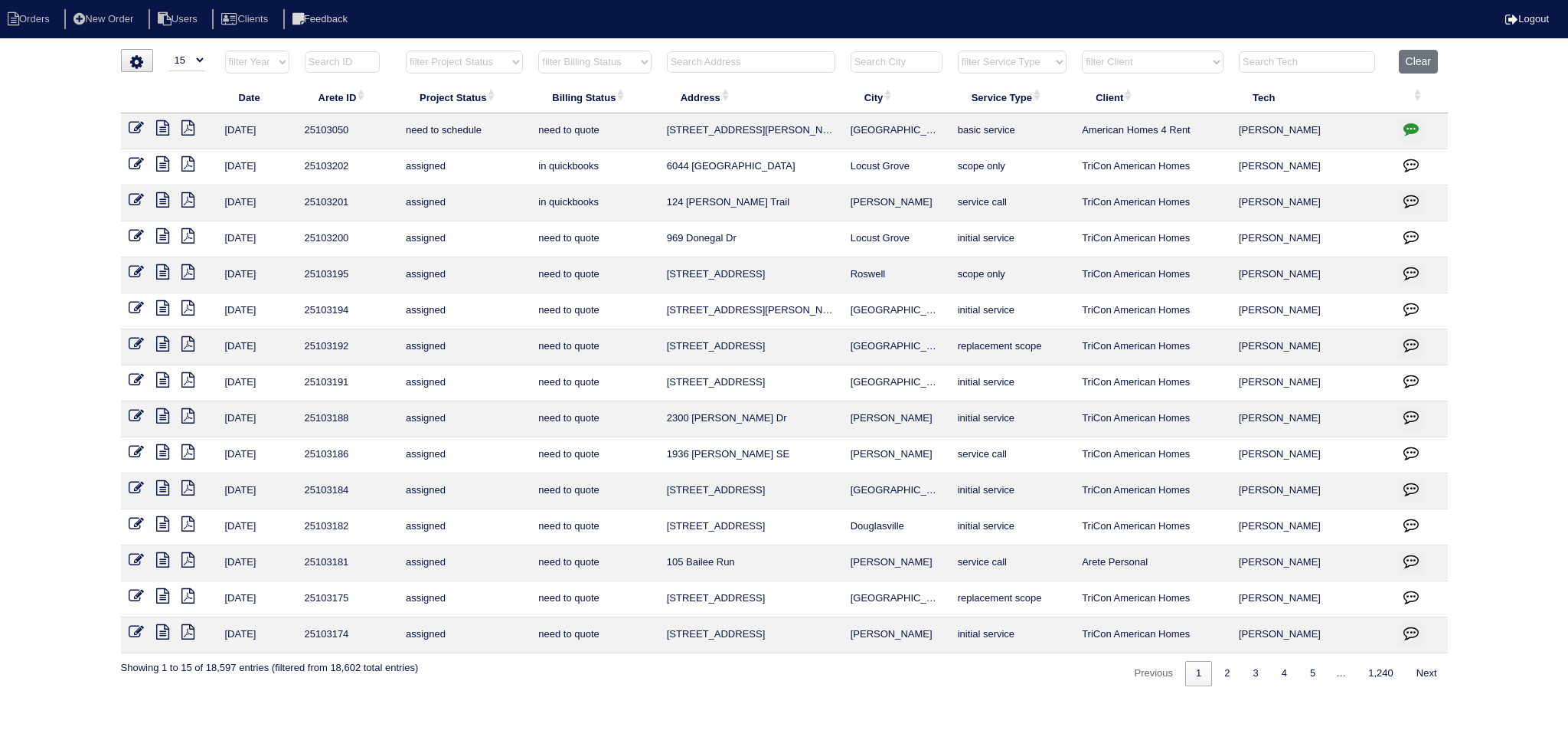
click at [477, 59] on select "filter Project Status -- Any Project Status -- new order assigned in progress f…" at bounding box center [465, 61] width 117 height 23
click at [406, 51] on select "filter Project Status -- Any Project Status -- new order assigned in progress f…" at bounding box center [465, 61] width 117 height 23
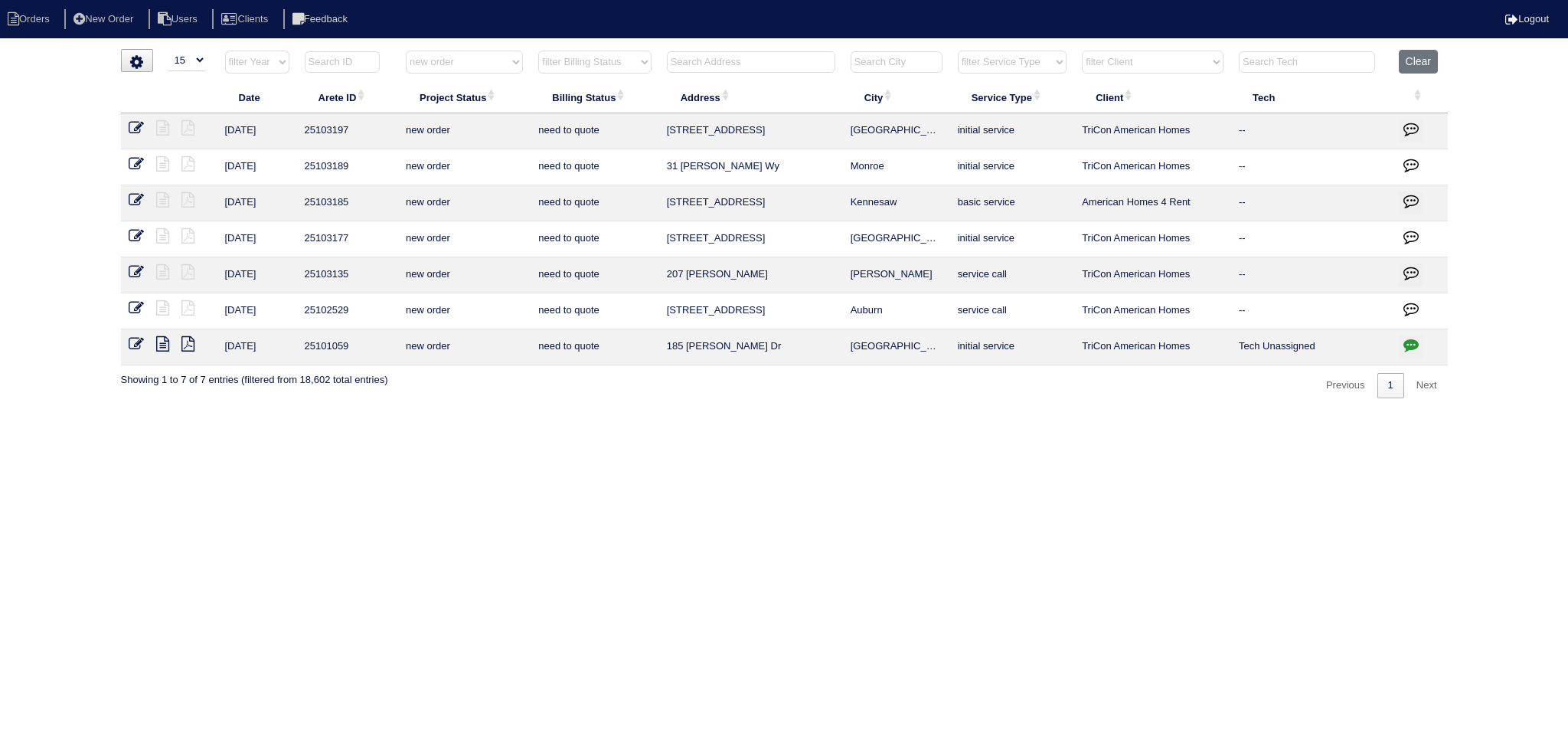
click at [462, 68] on select "filter Project Status -- Any Project Status -- new order assigned in progress f…" at bounding box center [465, 61] width 117 height 23
click at [406, 51] on select "filter Project Status -- Any Project Status -- new order assigned in progress f…" at bounding box center [465, 61] width 117 height 23
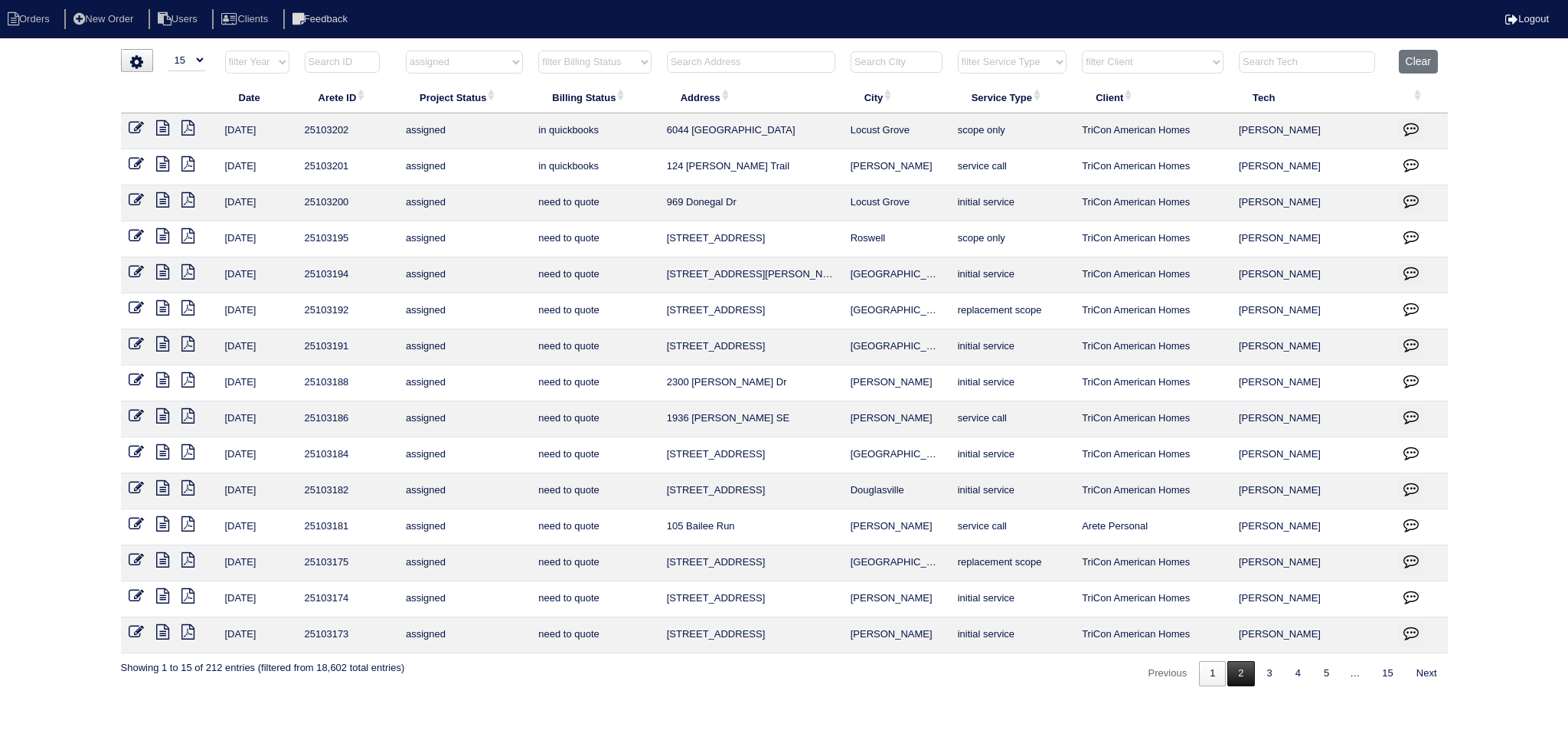
click at [1233, 665] on link "2" at bounding box center [1240, 674] width 27 height 26
select select "assigned"
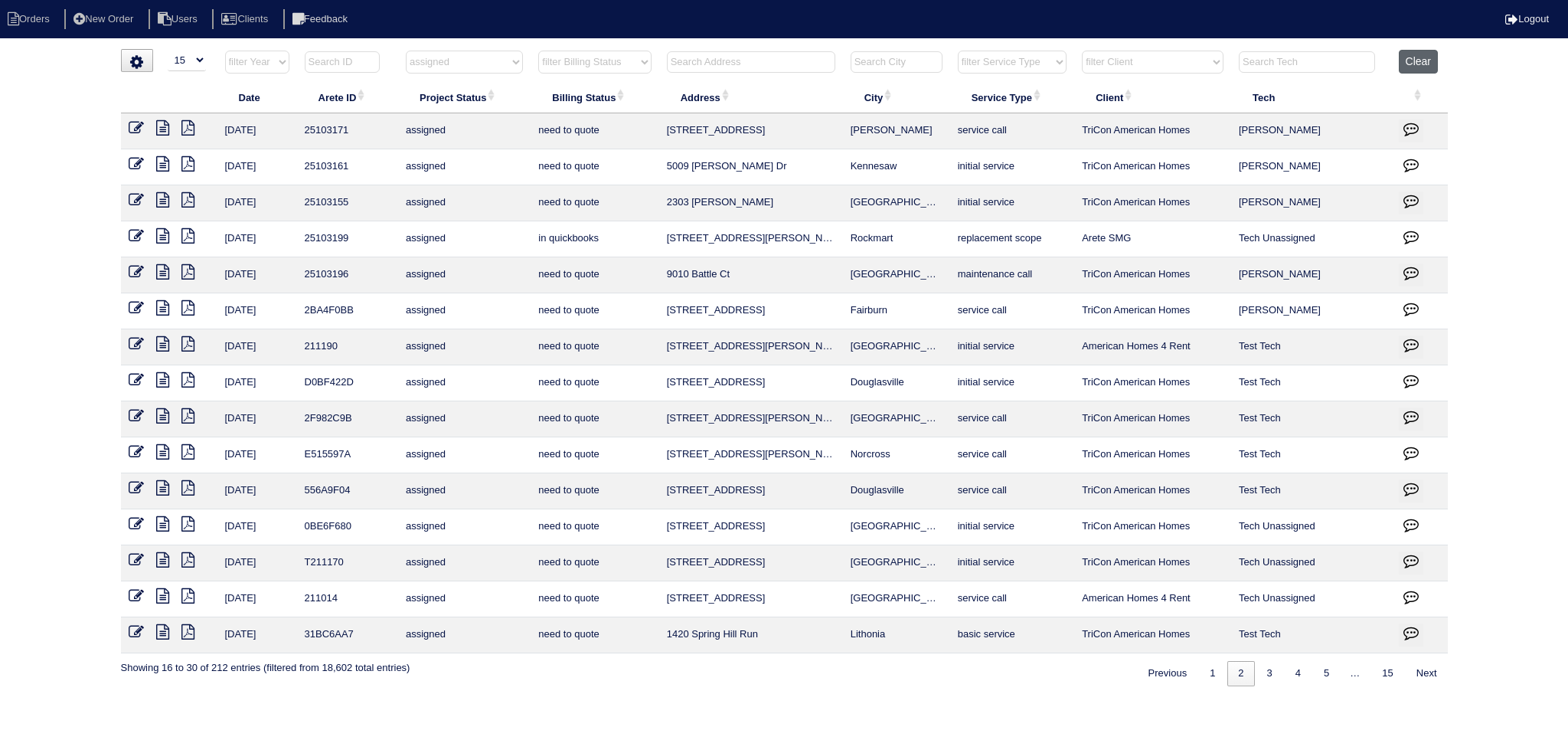
click at [1418, 61] on button "Clear" at bounding box center [1417, 61] width 39 height 24
select select
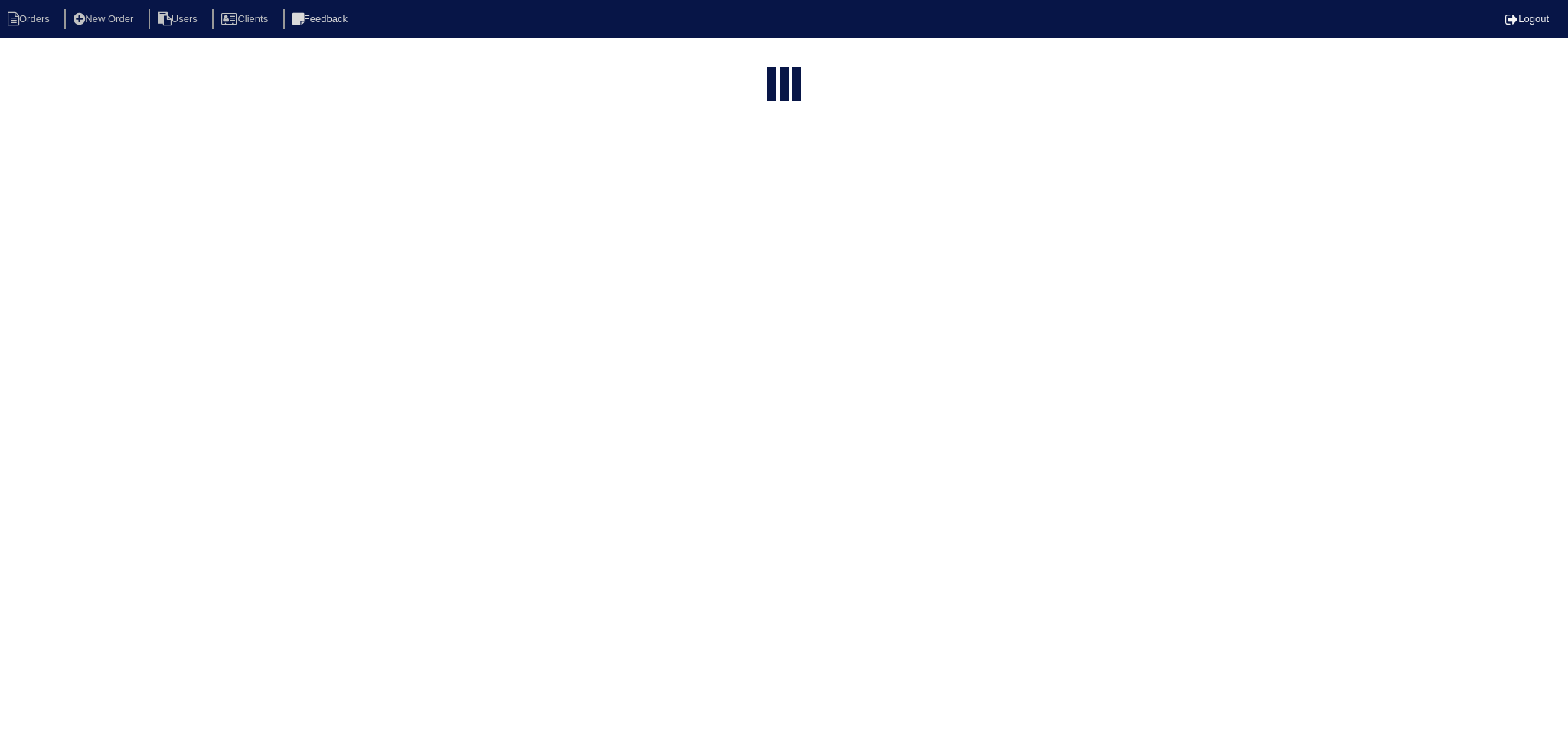
select select "15"
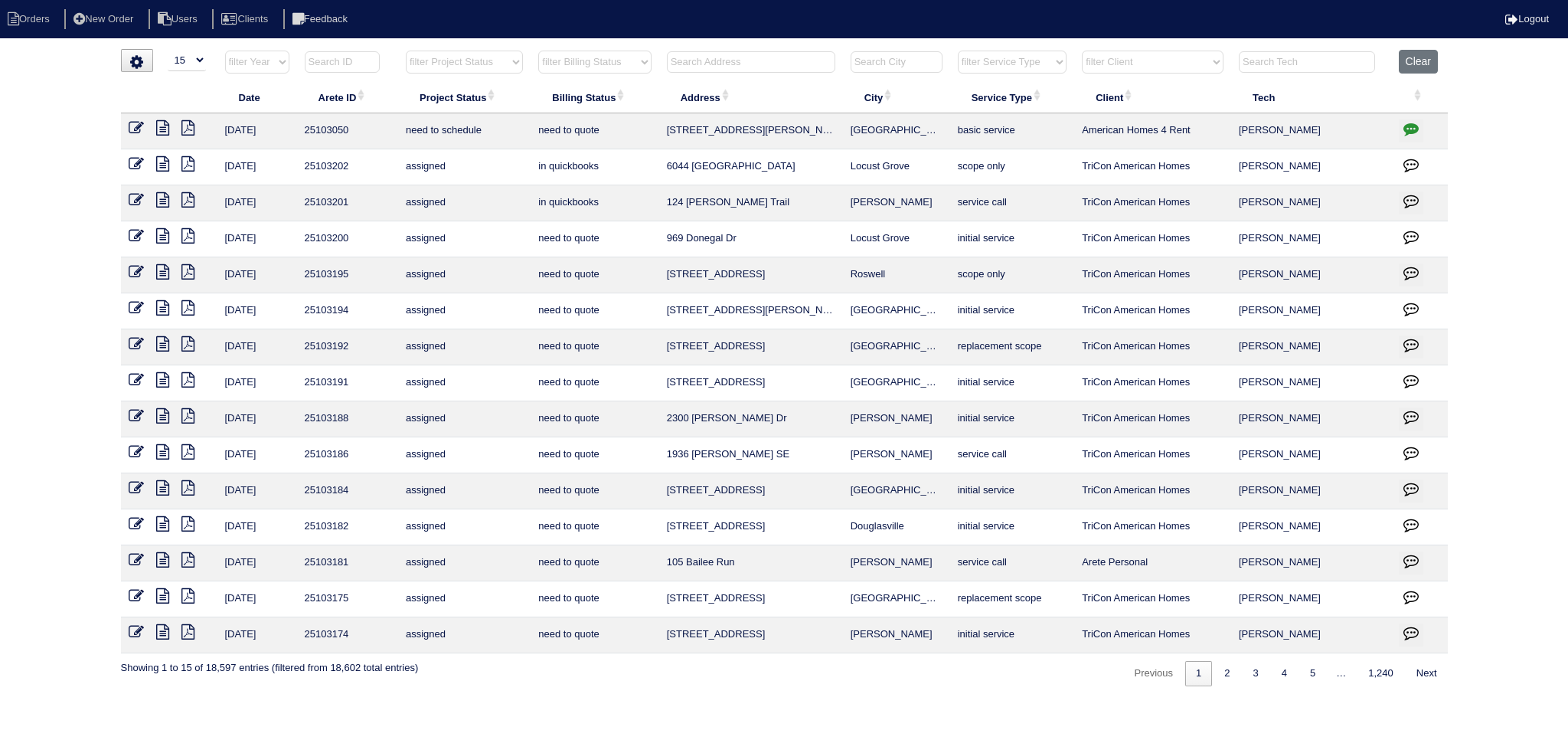
click at [487, 57] on select "filter Project Status -- Any Project Status -- new order assigned in progress f…" at bounding box center [465, 61] width 117 height 23
click at [406, 51] on select "filter Project Status -- Any Project Status -- new order assigned in progress f…" at bounding box center [465, 61] width 117 height 23
select select "new order"
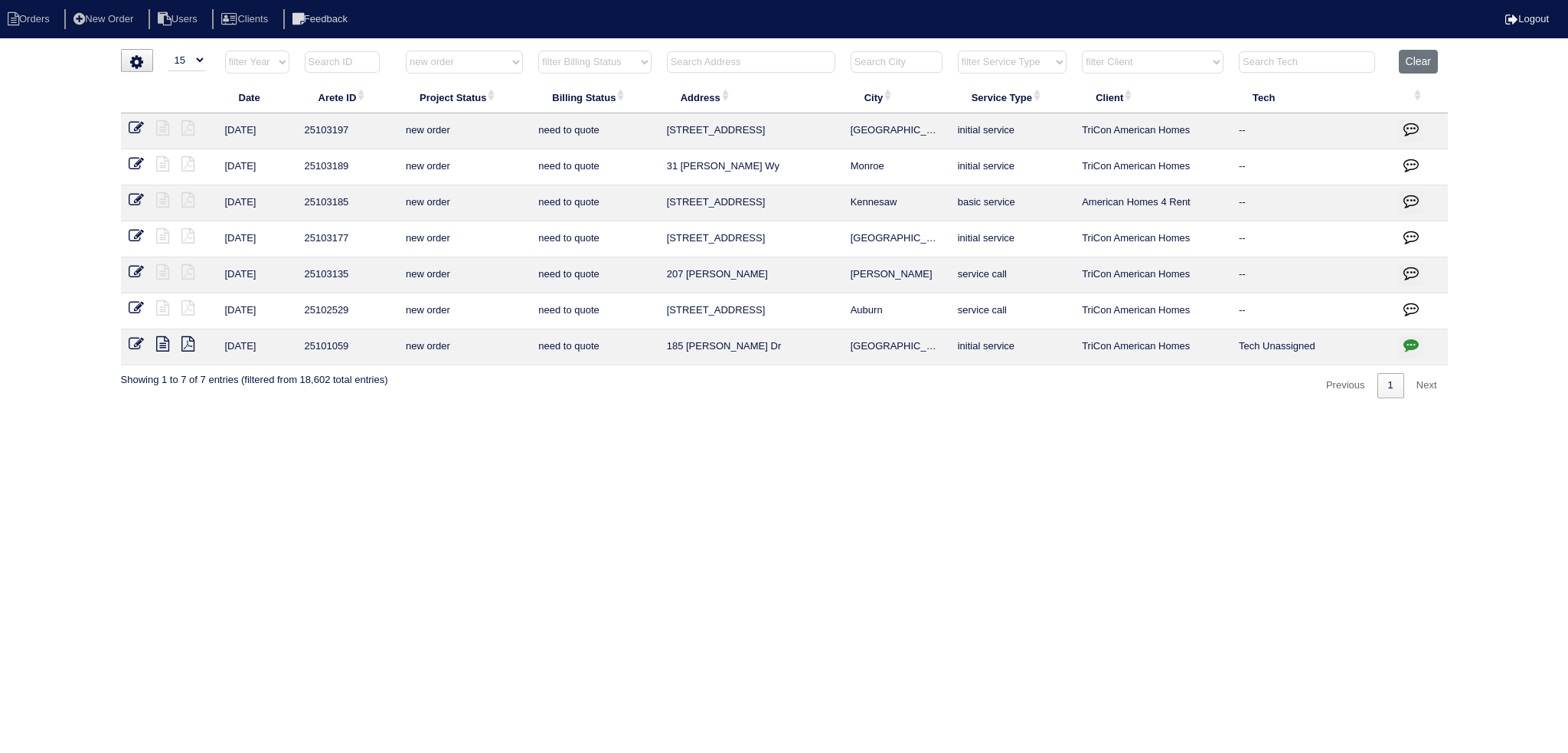
drag, startPoint x: 925, startPoint y: 204, endPoint x: 660, endPoint y: 207, distance: 265.0
click at [655, 210] on tr "[DATE] 25103185 new order need to quote [STREET_ADDRESS] basic service American…" at bounding box center [784, 203] width 1327 height 36
click at [925, 211] on td "Kennesaw" at bounding box center [896, 203] width 107 height 36
click at [132, 200] on icon at bounding box center [136, 199] width 15 height 15
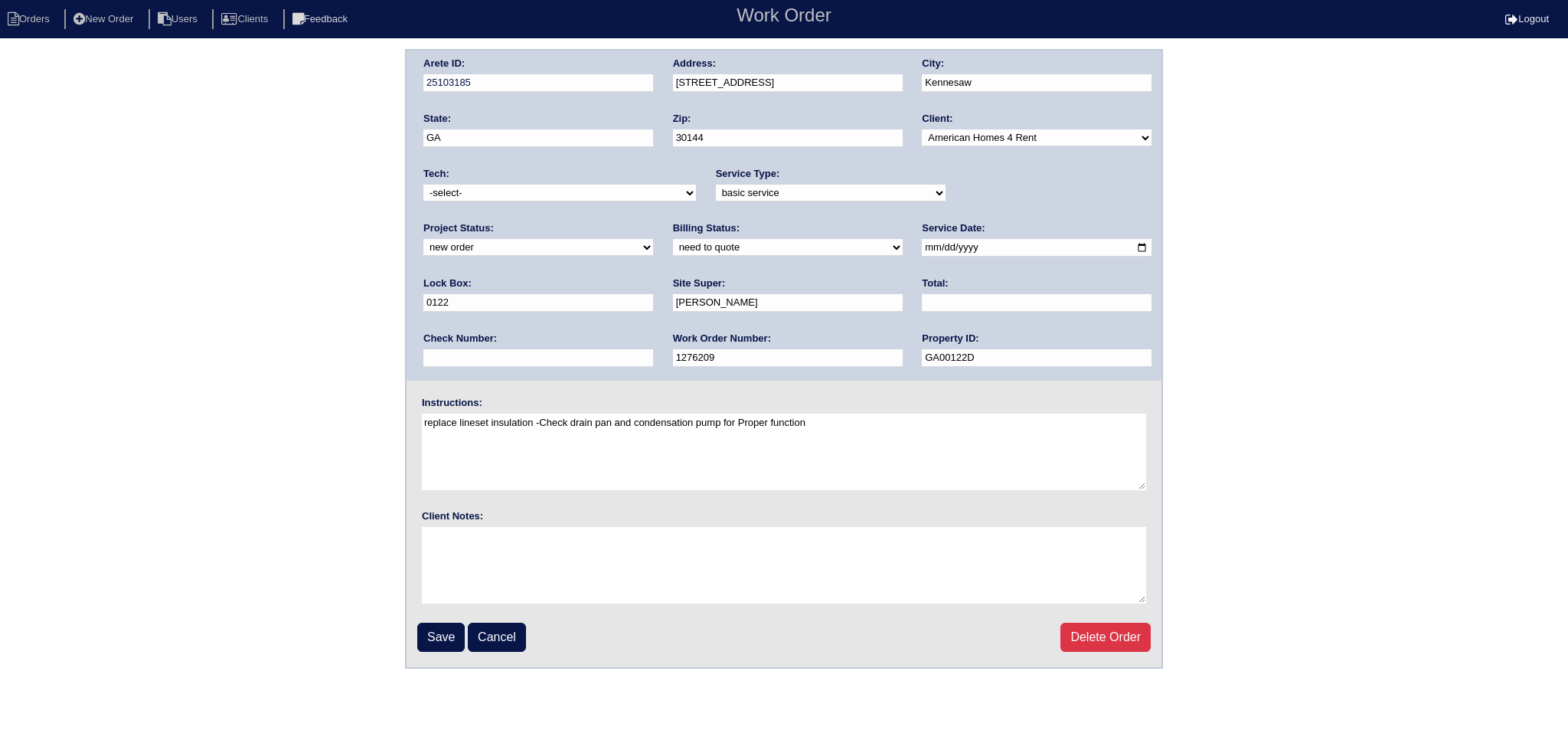
click at [653, 239] on select "new order assigned in progress field complete need to schedule admin review arc…" at bounding box center [538, 247] width 230 height 17
select select "assigned"
click at [653, 239] on select "new order assigned in progress field complete need to schedule admin review arc…" at bounding box center [538, 247] width 230 height 17
click at [922, 245] on input "2025-08-29" at bounding box center [1037, 248] width 230 height 18
type input "2025-09-02"
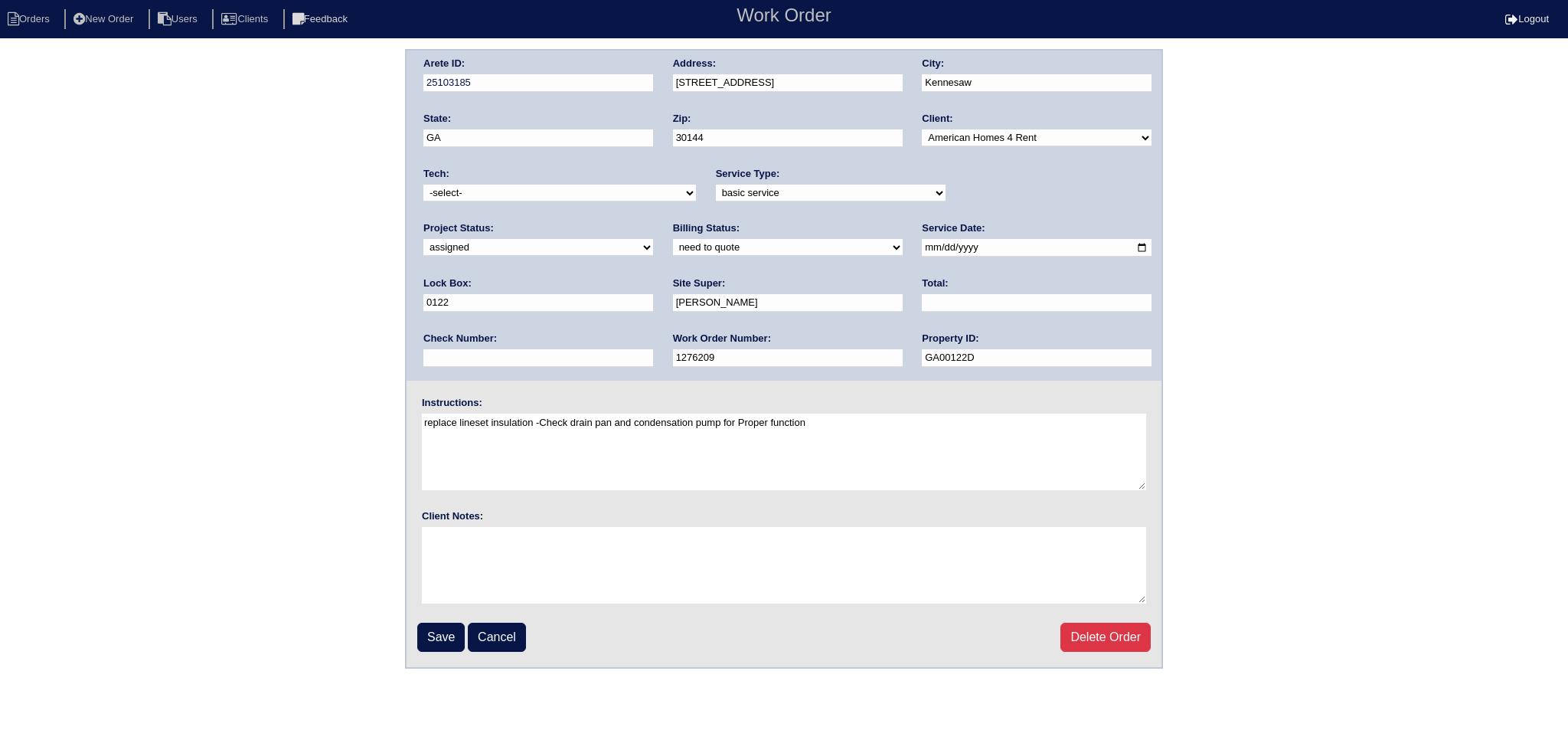
click at [531, 193] on select "-select- aretesmg+backup-tech@gmail.com benjohnholt88@gmail.com callisonhvac@ya…" at bounding box center [559, 192] width 272 height 17
select select "75"
click at [423, 184] on select "-select- aretesmg+backup-tech@gmail.com benjohnholt88@gmail.com callisonhvac@ya…" at bounding box center [559, 192] width 272 height 17
click at [429, 646] on input "Save" at bounding box center [441, 636] width 48 height 29
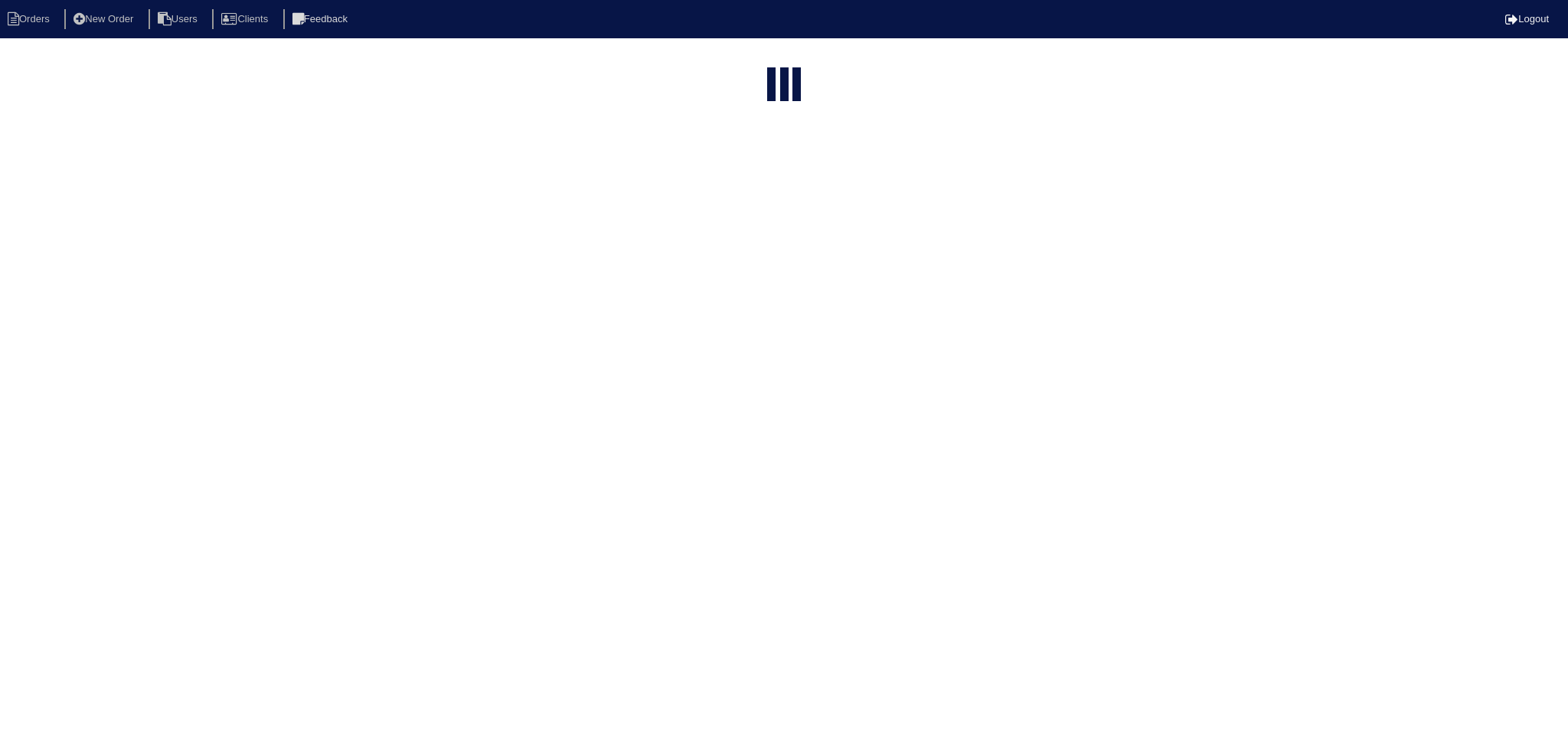
select select "15"
select select "new order"
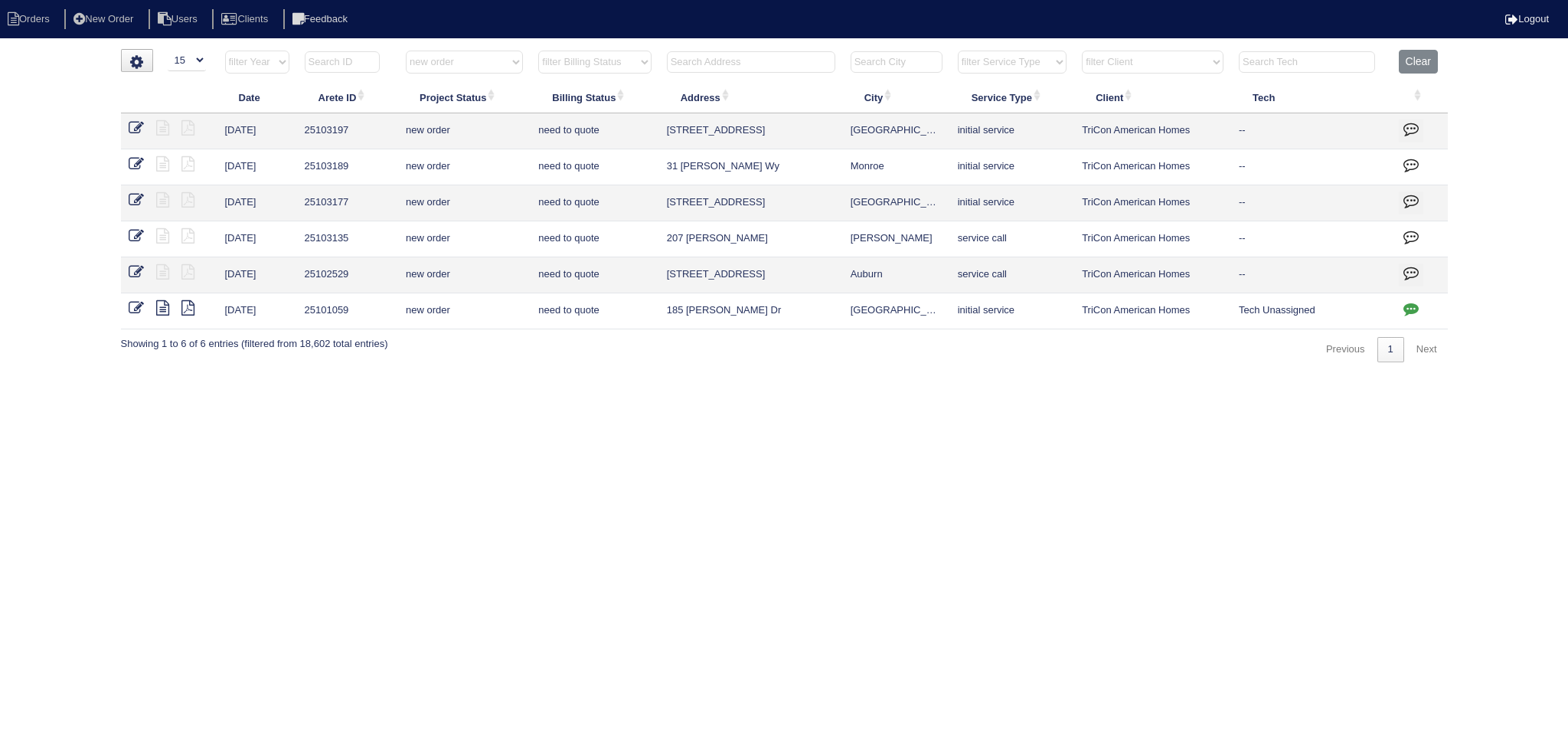
click at [736, 55] on input "text" at bounding box center [751, 62] width 168 height 22
click at [474, 55] on select "filter Project Status -- Any Project Status -- new order assigned in progress f…" at bounding box center [465, 61] width 117 height 23
select select
click at [406, 51] on select "filter Project Status -- Any Project Status -- new order assigned in progress f…" at bounding box center [465, 61] width 117 height 23
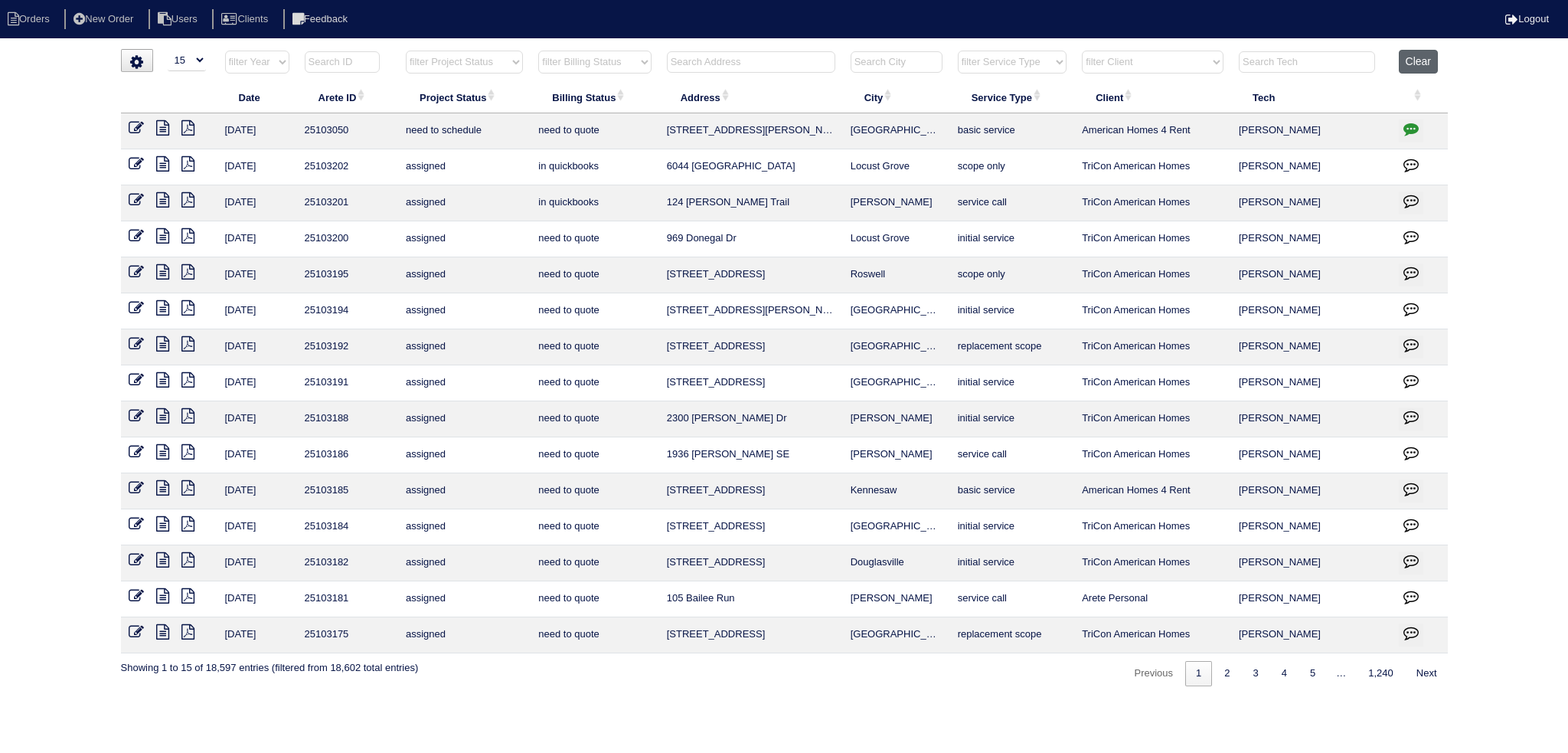
click at [1414, 53] on button "Clear" at bounding box center [1417, 61] width 39 height 24
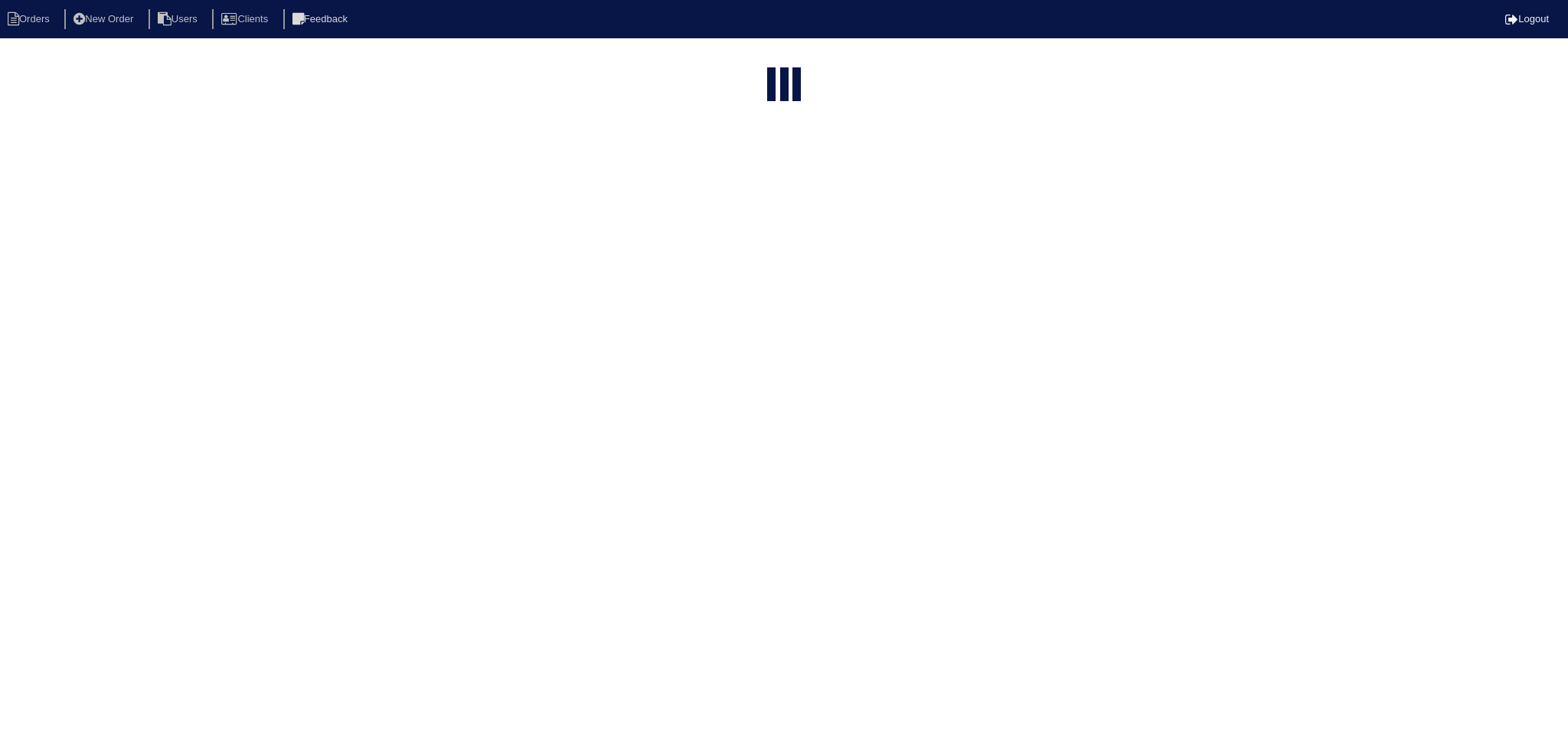
select select "15"
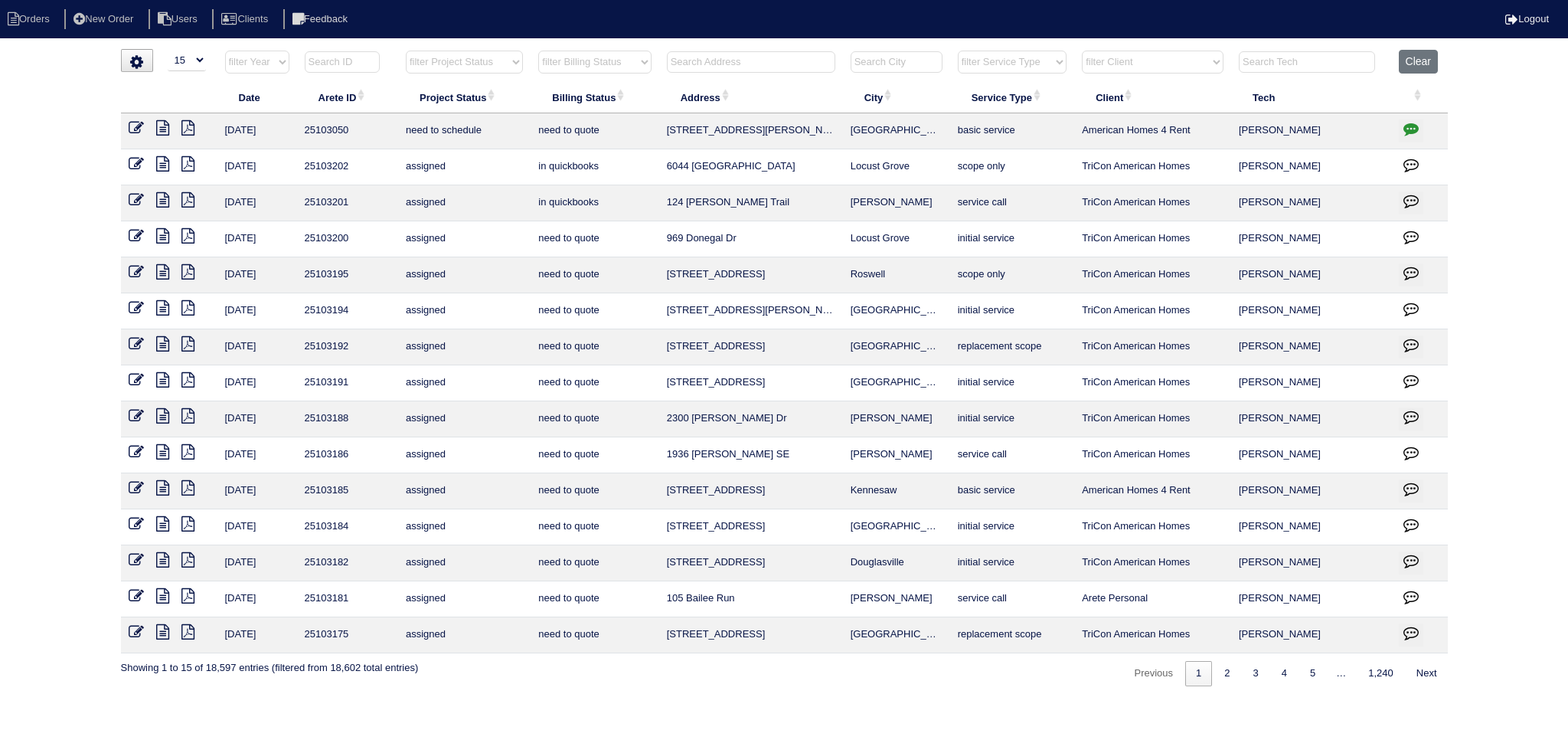
click at [128, 484] on td at bounding box center [168, 491] width 96 height 36
click at [129, 484] on icon at bounding box center [136, 487] width 15 height 15
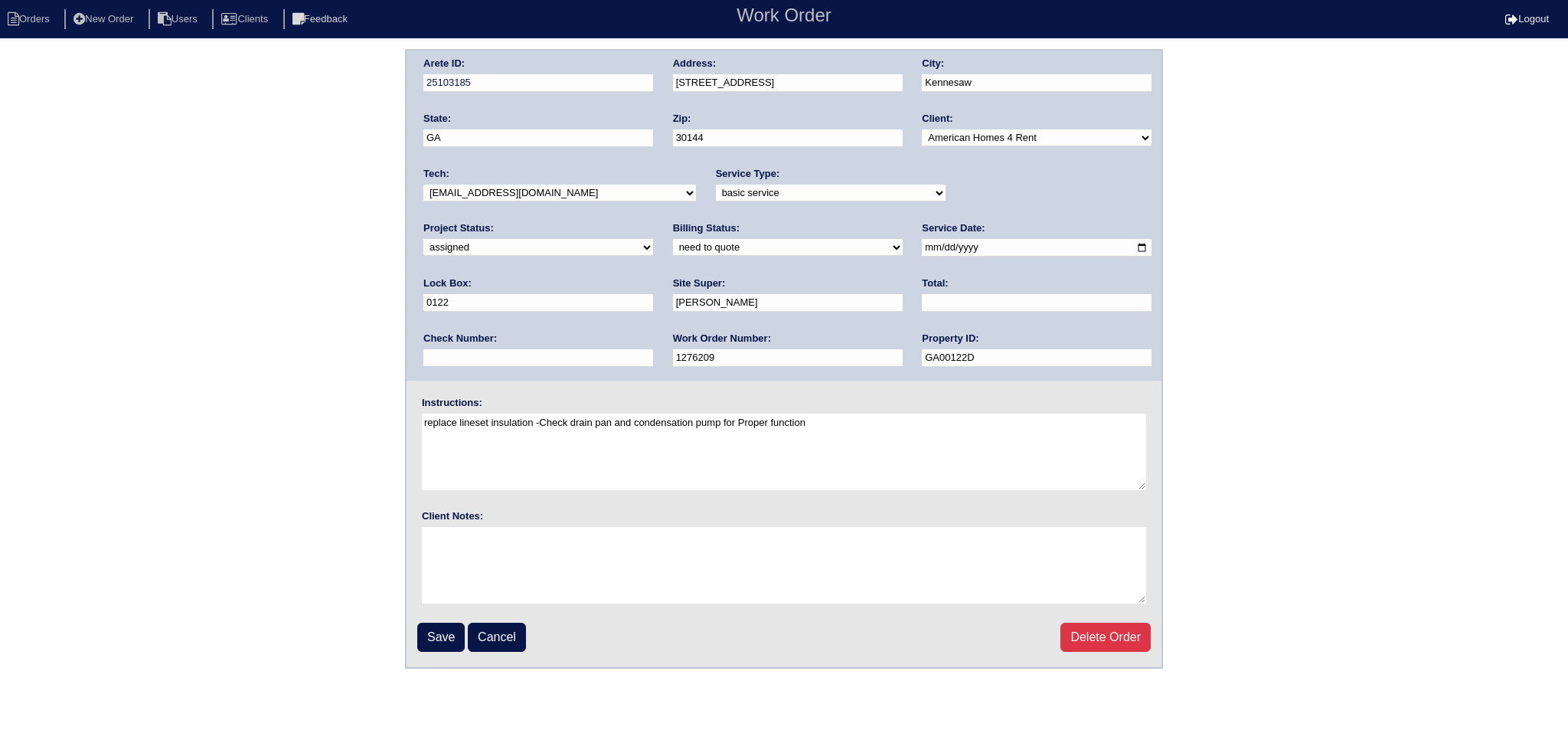
click at [531, 177] on div "Tech: -select- aretesmg+backup-tech@gmail.com benjohnholt88@gmail.com callisonh…" at bounding box center [559, 188] width 272 height 43
click at [1005, 211] on div "Arete ID: 25103185 Address: 3504 Donamire Way NW City: Kennesaw State: GA Zip: …" at bounding box center [784, 215] width 755 height 330
click at [653, 221] on div "Project Status: new order assigned in progress field complete need to schedule …" at bounding box center [538, 242] width 230 height 43
select select "new order"
click at [653, 239] on select "new order assigned in progress field complete need to schedule admin review arc…" at bounding box center [538, 247] width 230 height 17
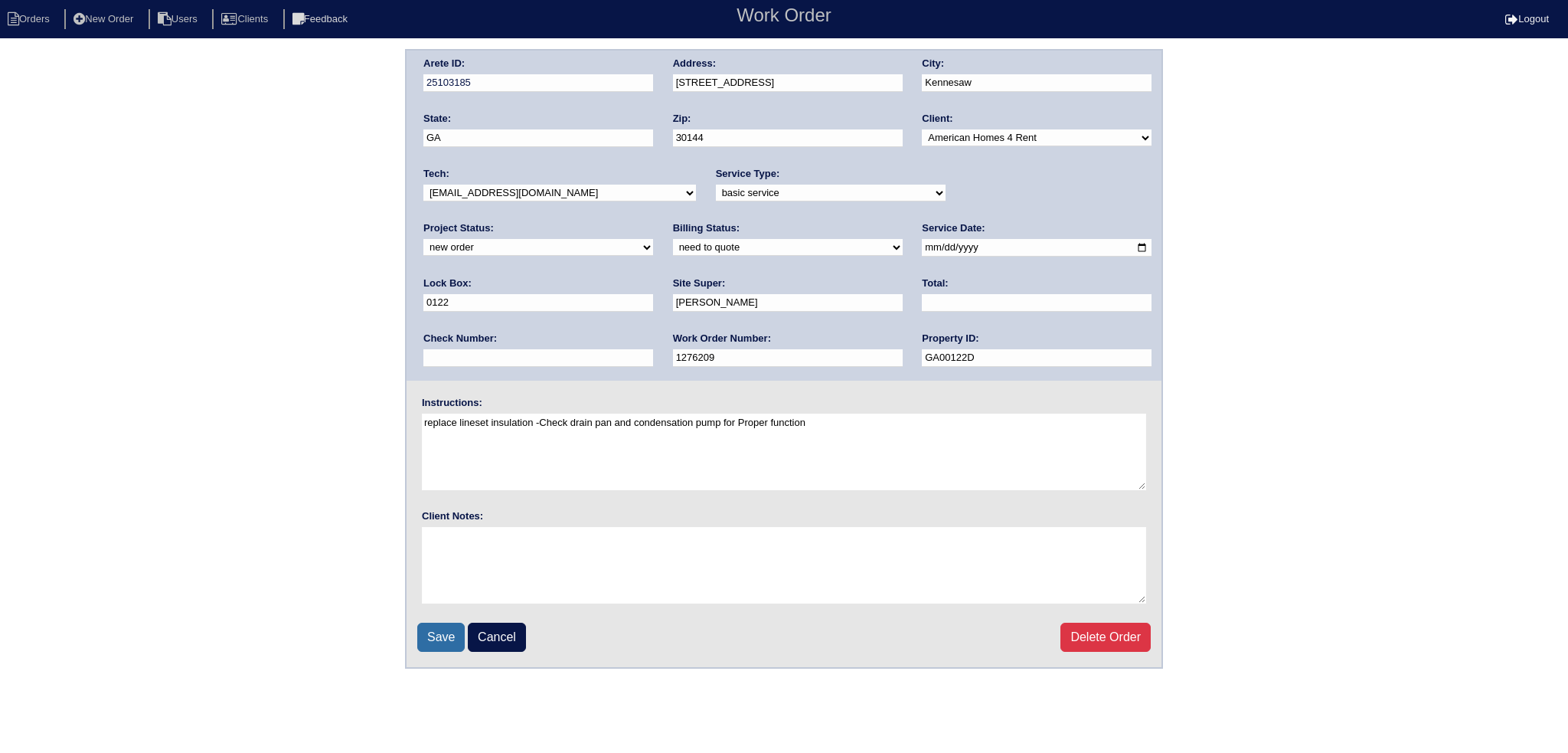
click at [427, 643] on input "Save" at bounding box center [441, 636] width 48 height 29
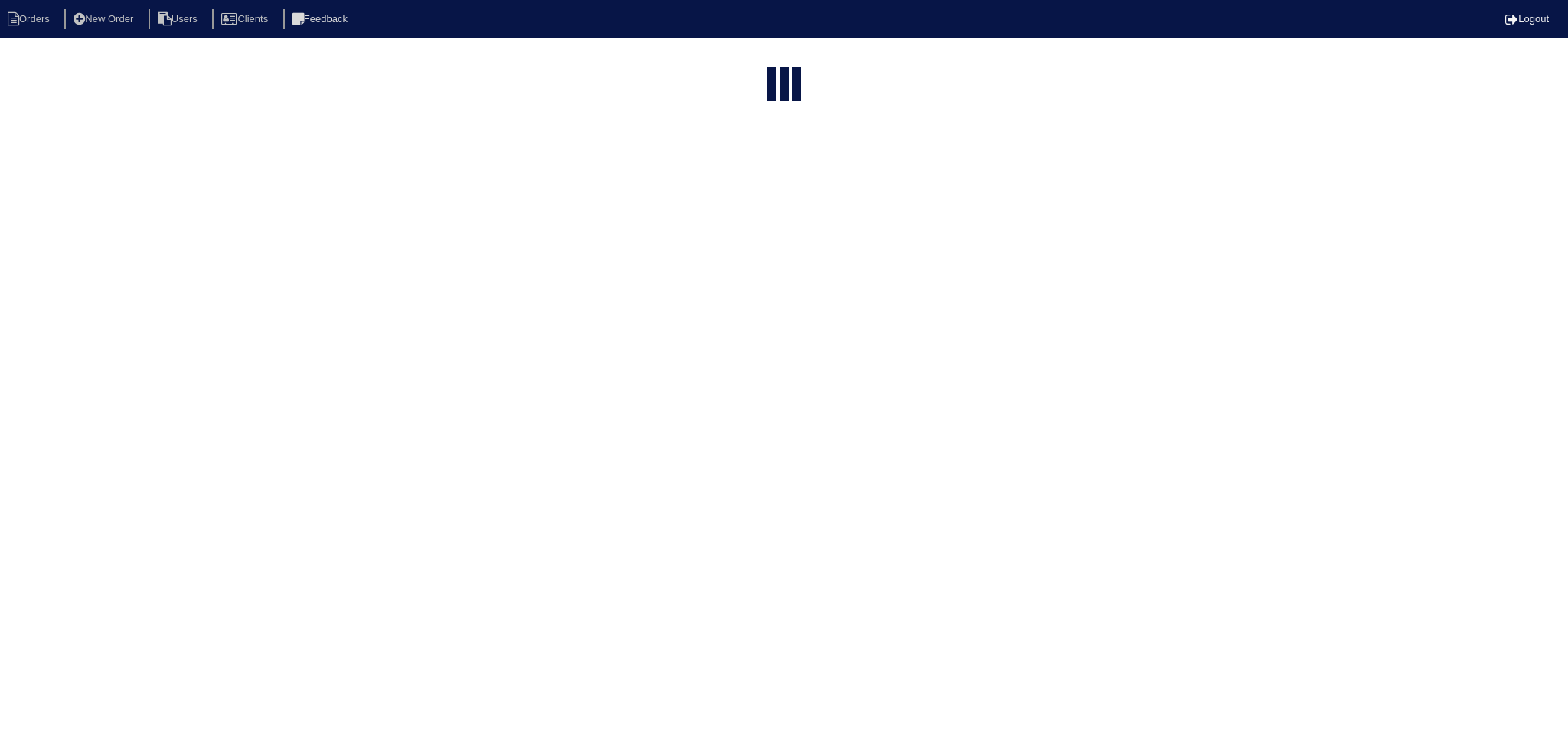
select select "15"
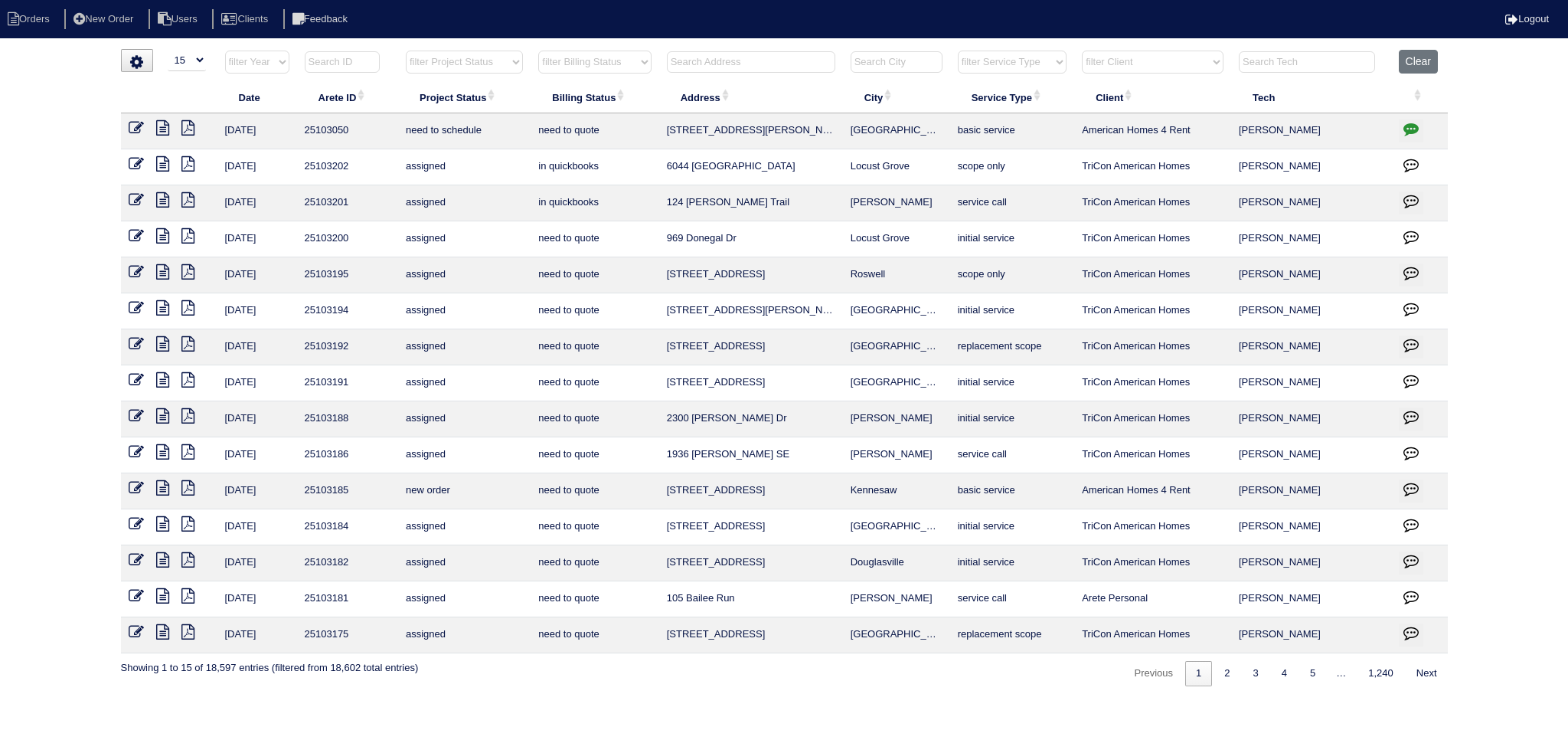
click at [1385, 61] on th at bounding box center [1311, 65] width 160 height 32
click at [1415, 54] on button "Clear" at bounding box center [1417, 61] width 39 height 24
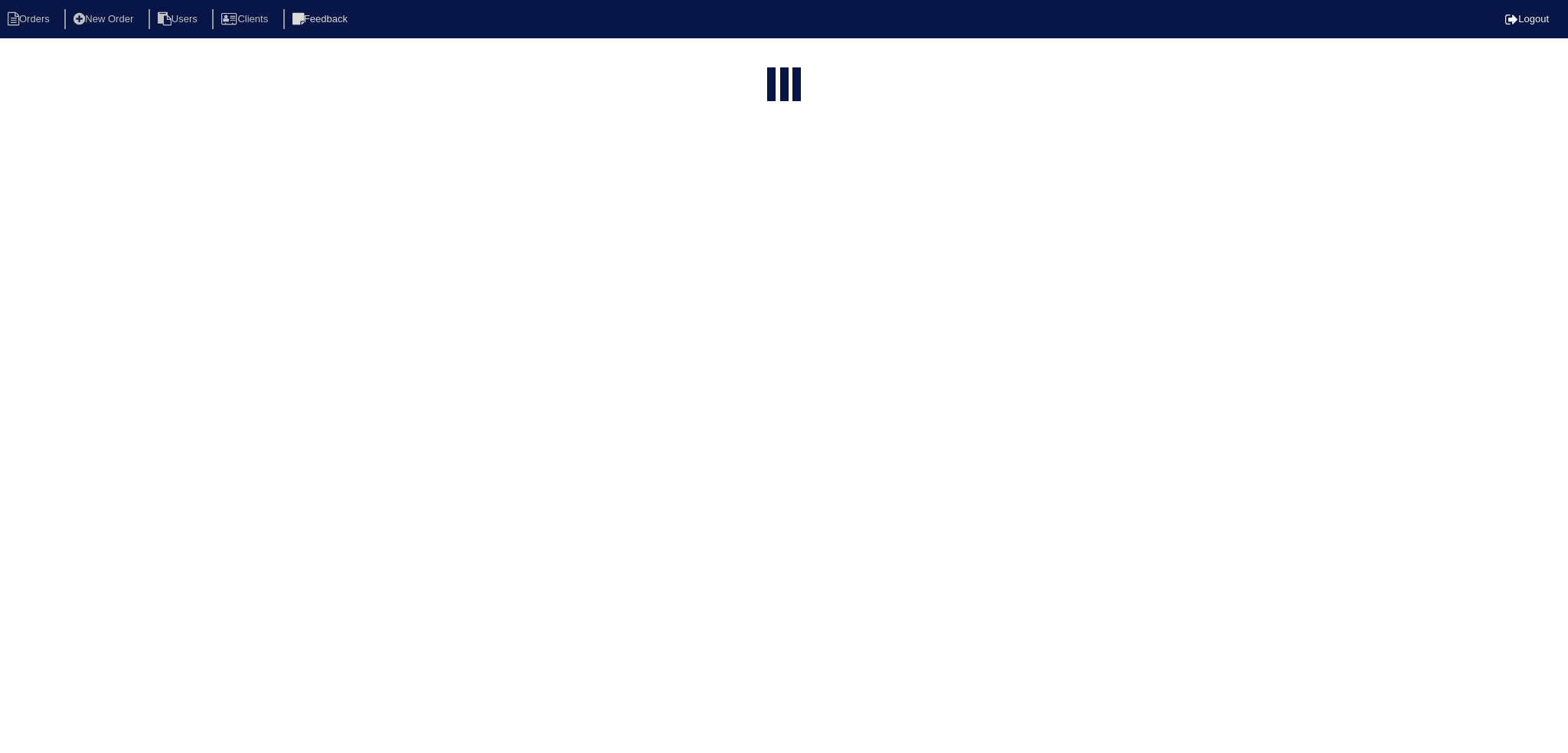
select select "15"
drag, startPoint x: 0, startPoint y: 0, endPoint x: 1415, endPoint y: 57, distance: 1416.1
click at [1415, 57] on html "Orders New Order Users Clients Feedback Logout Orders New Order Users Clients M…" at bounding box center [784, 129] width 1568 height 259
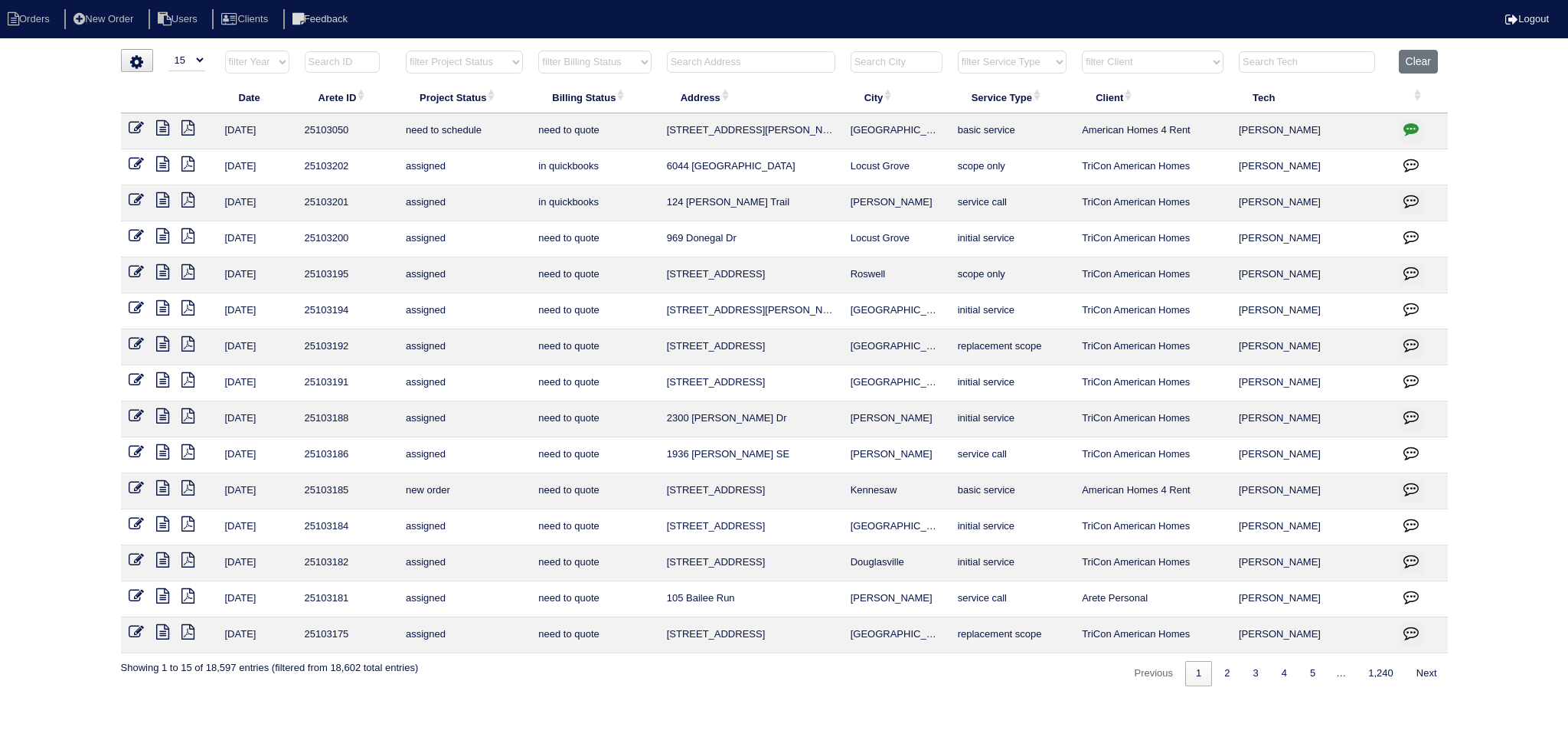
click at [778, 63] on input "text" at bounding box center [751, 62] width 168 height 22
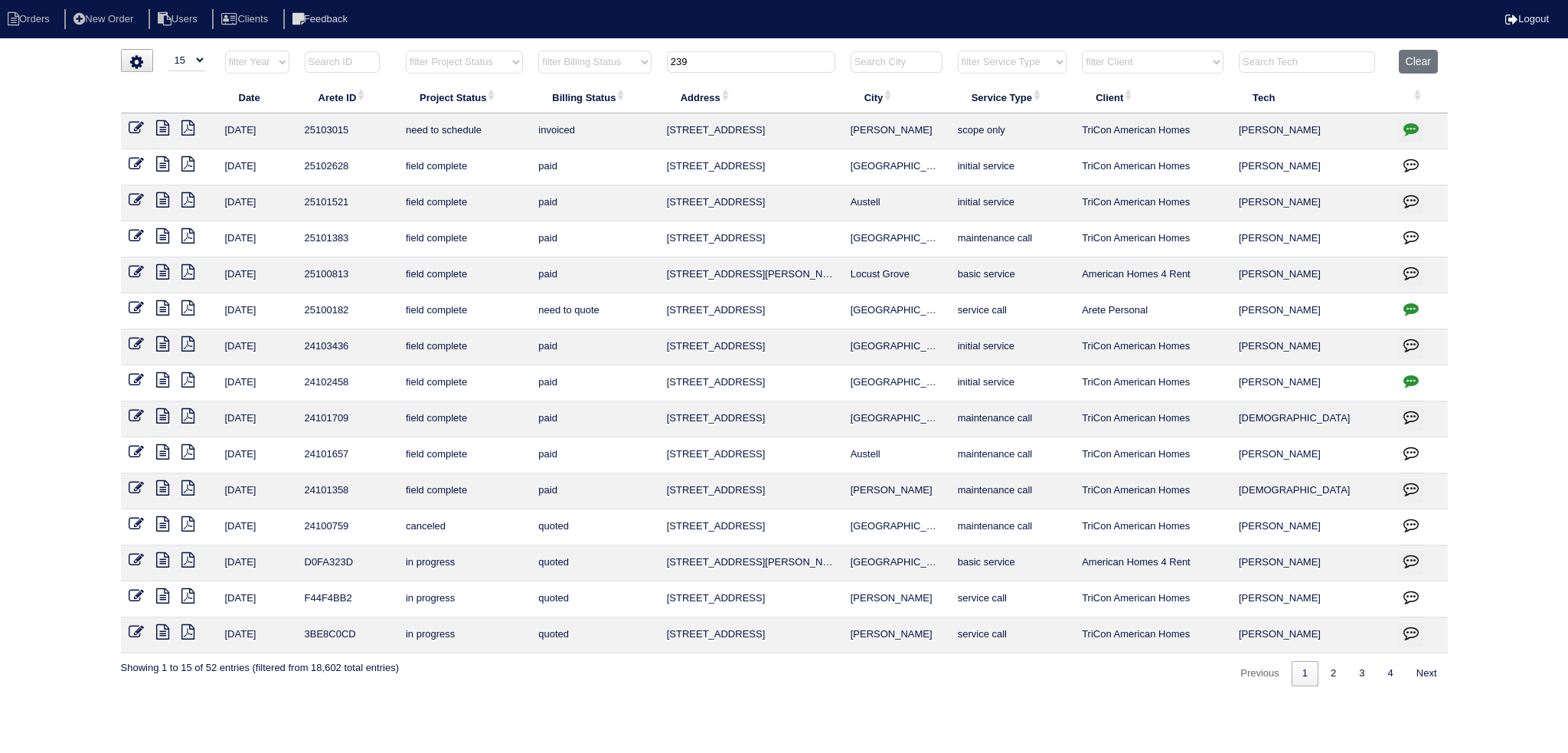
type input "239"
click at [161, 134] on icon at bounding box center [162, 127] width 13 height 15
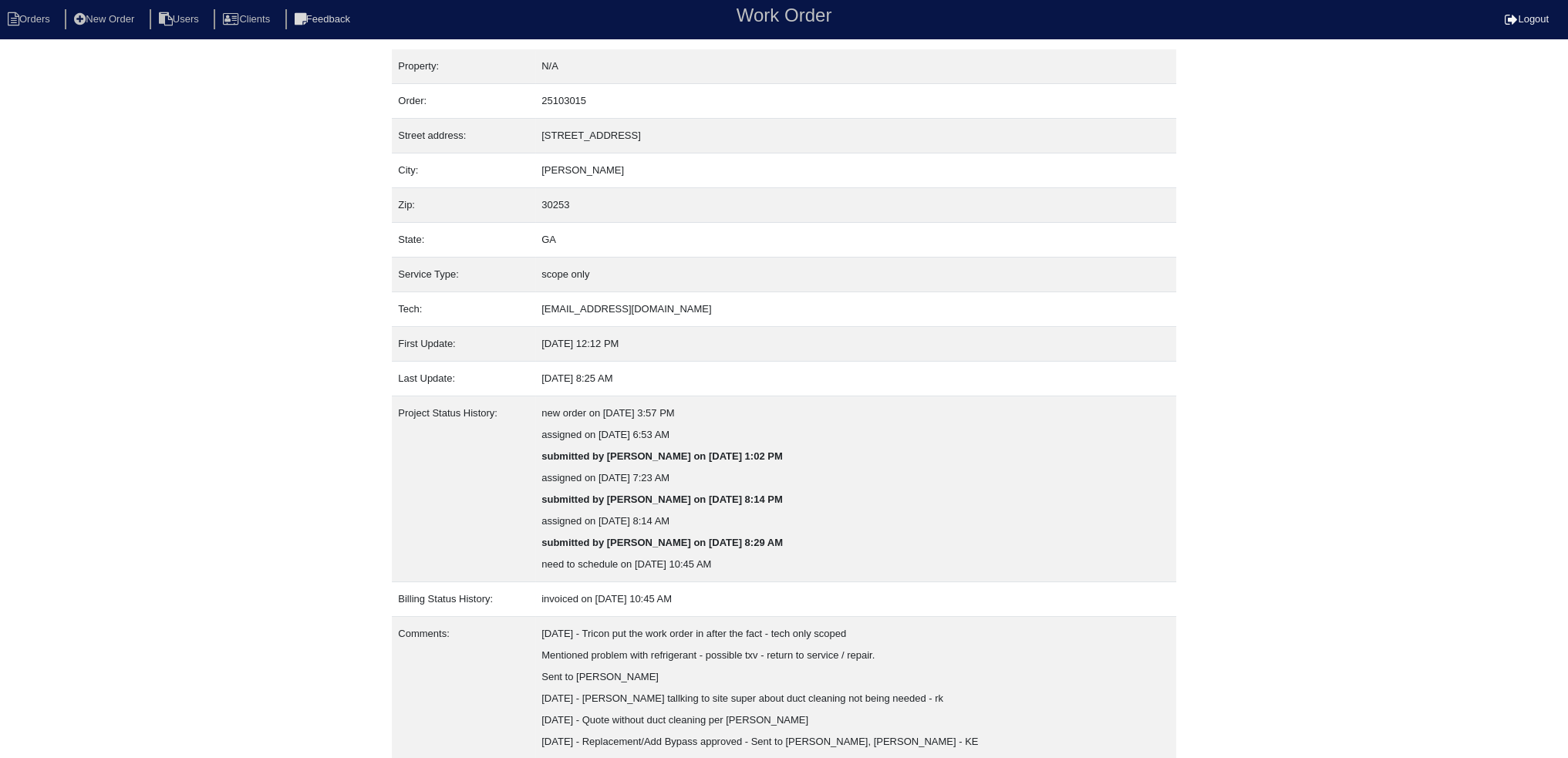
scroll to position [138, 0]
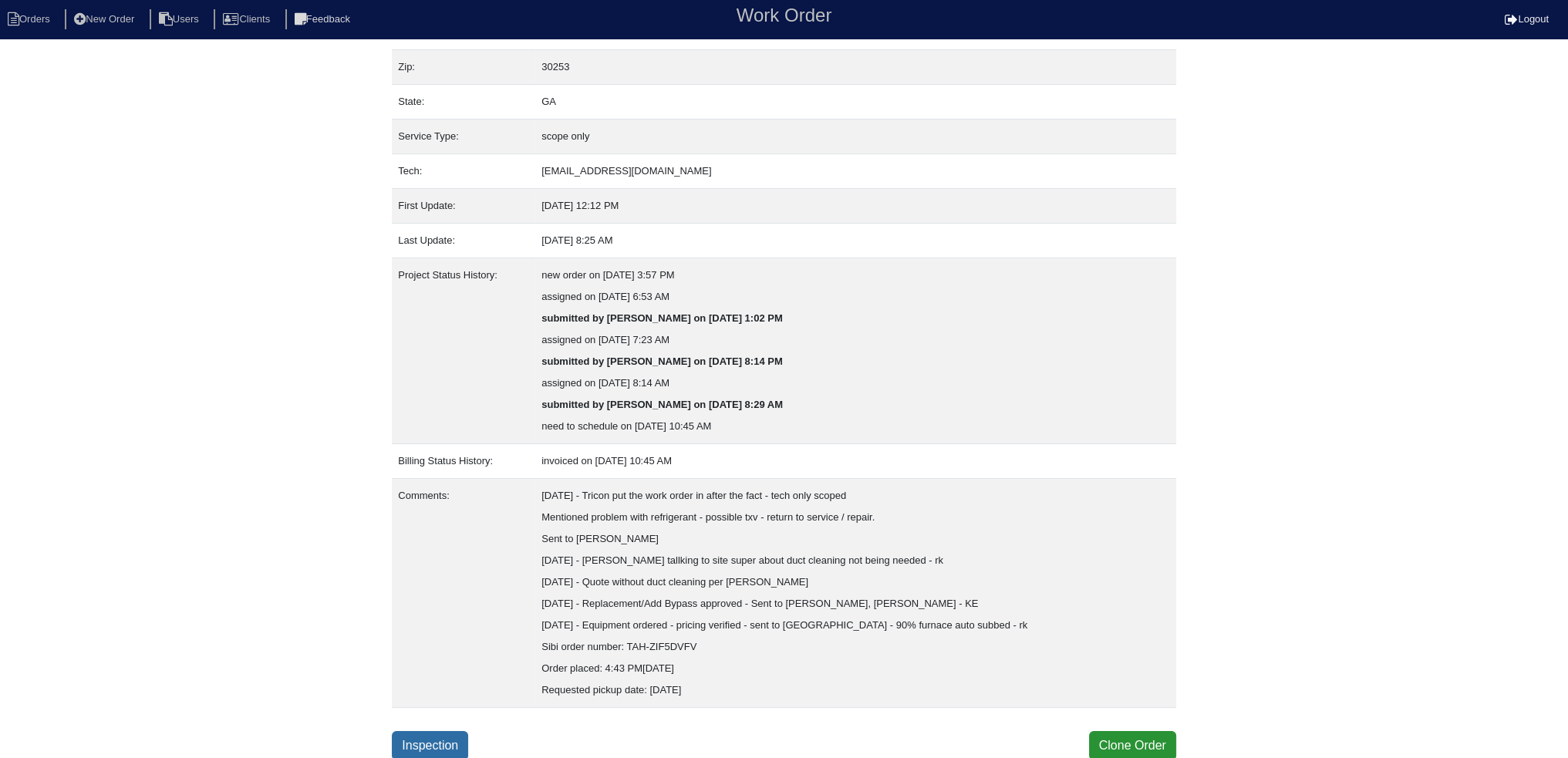
click at [410, 748] on link "Inspection" at bounding box center [430, 745] width 77 height 29
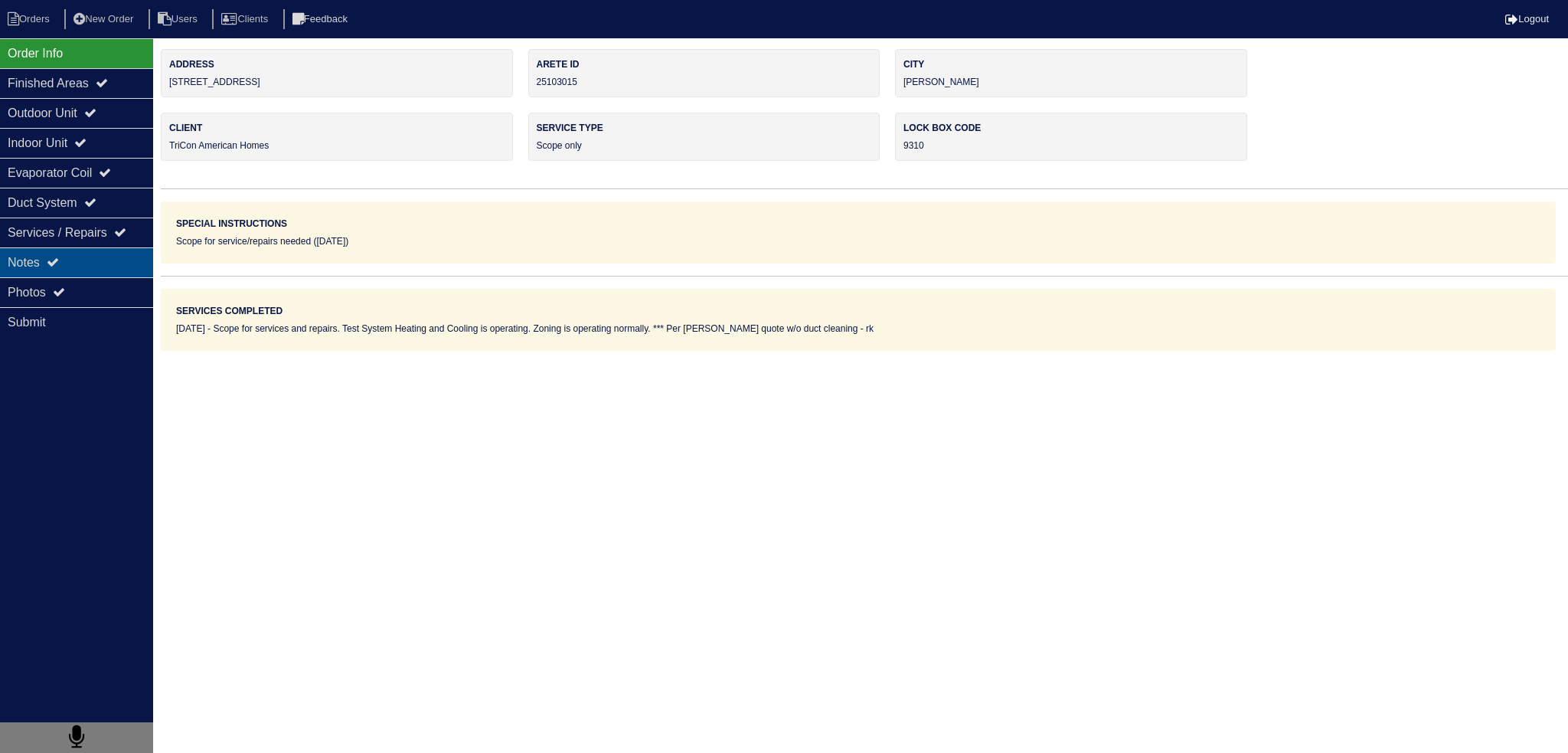
click at [64, 267] on div "Notes" at bounding box center [76, 263] width 154 height 30
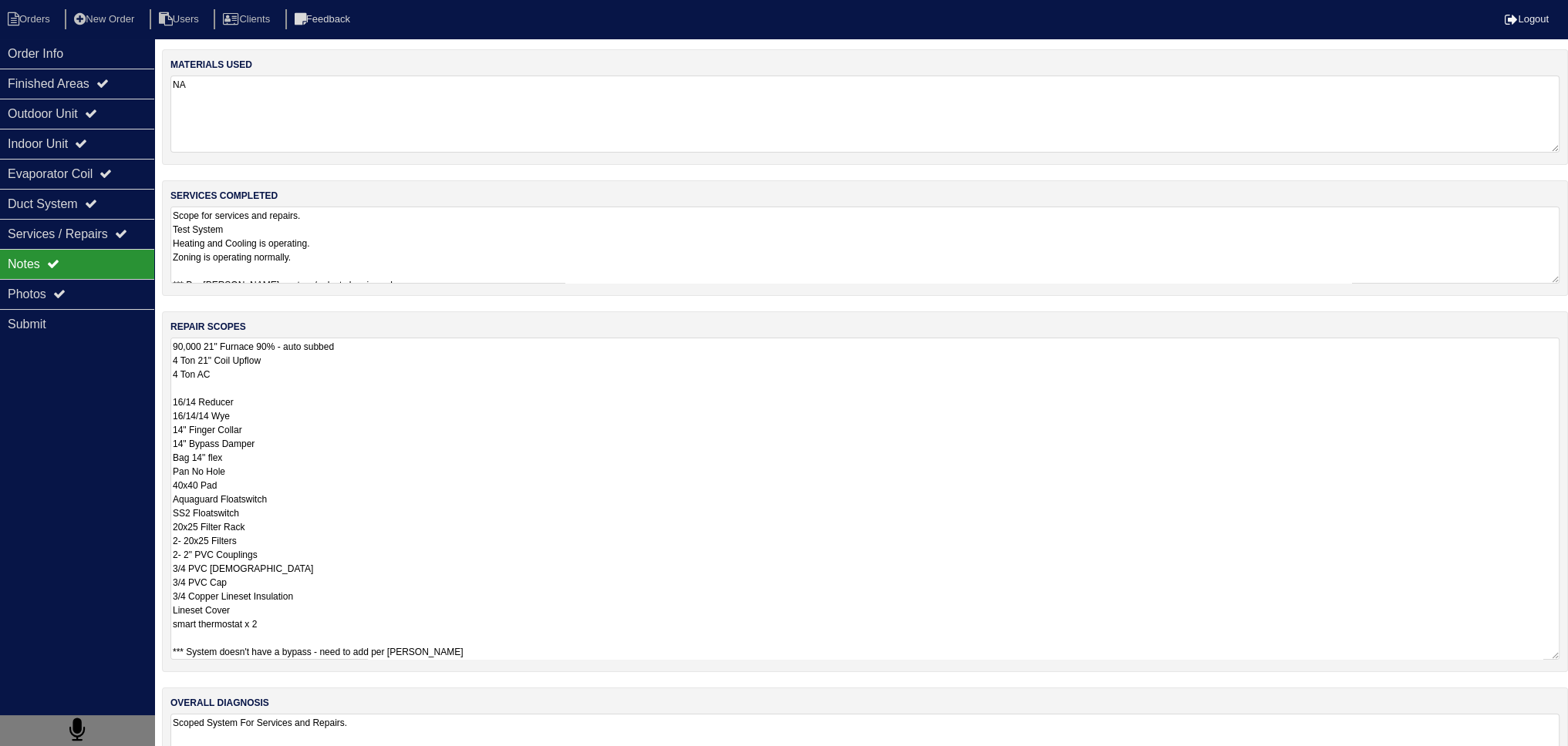
click at [304, 342] on textarea "90,000 21" Furnace 90% - auto subbed 4 Ton 21" Coil Upflow 4 Ton AC 16/14 Reduc…" at bounding box center [865, 499] width 1388 height 322
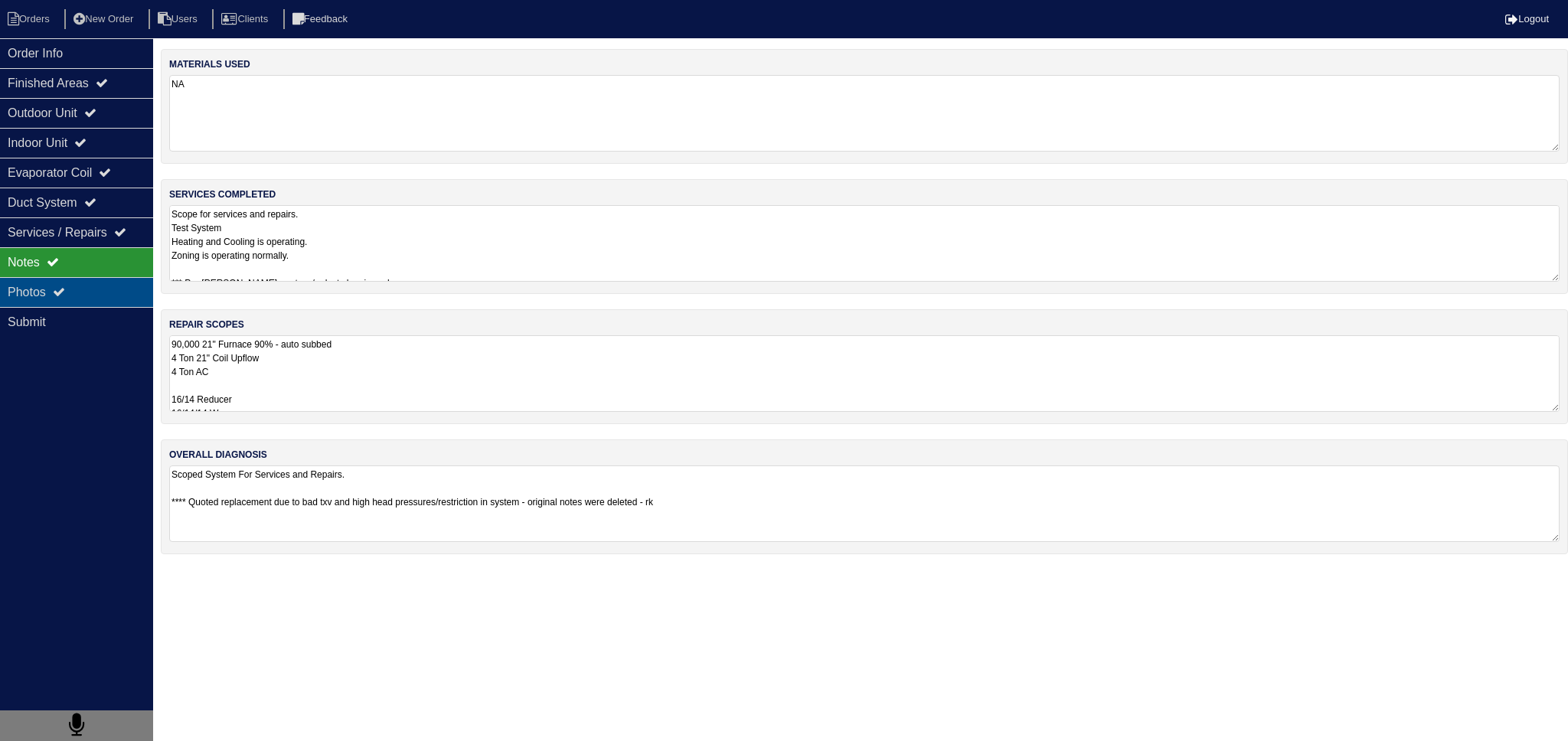
click at [121, 287] on div "Photos" at bounding box center [76, 292] width 154 height 30
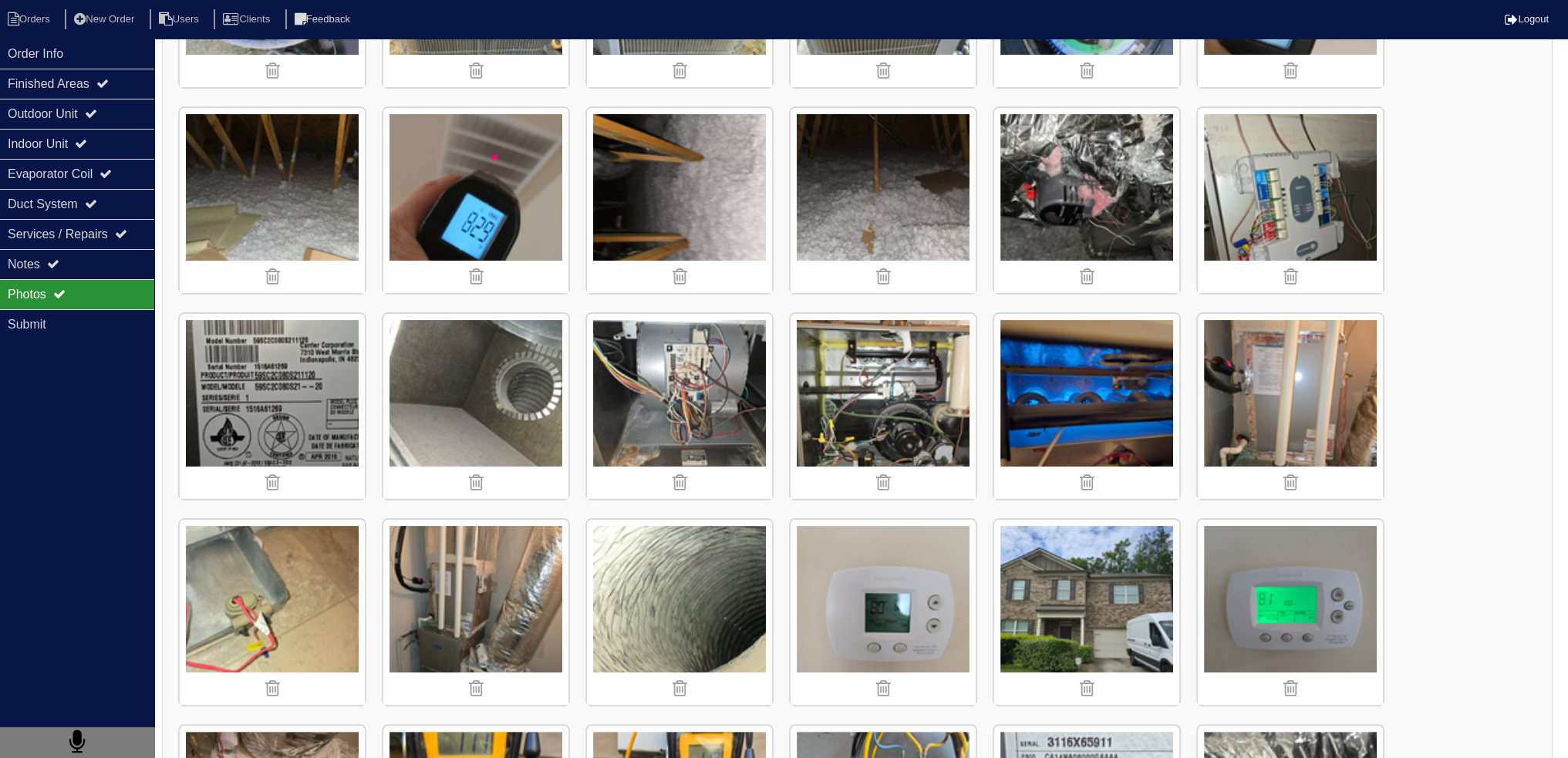
scroll to position [386, 0]
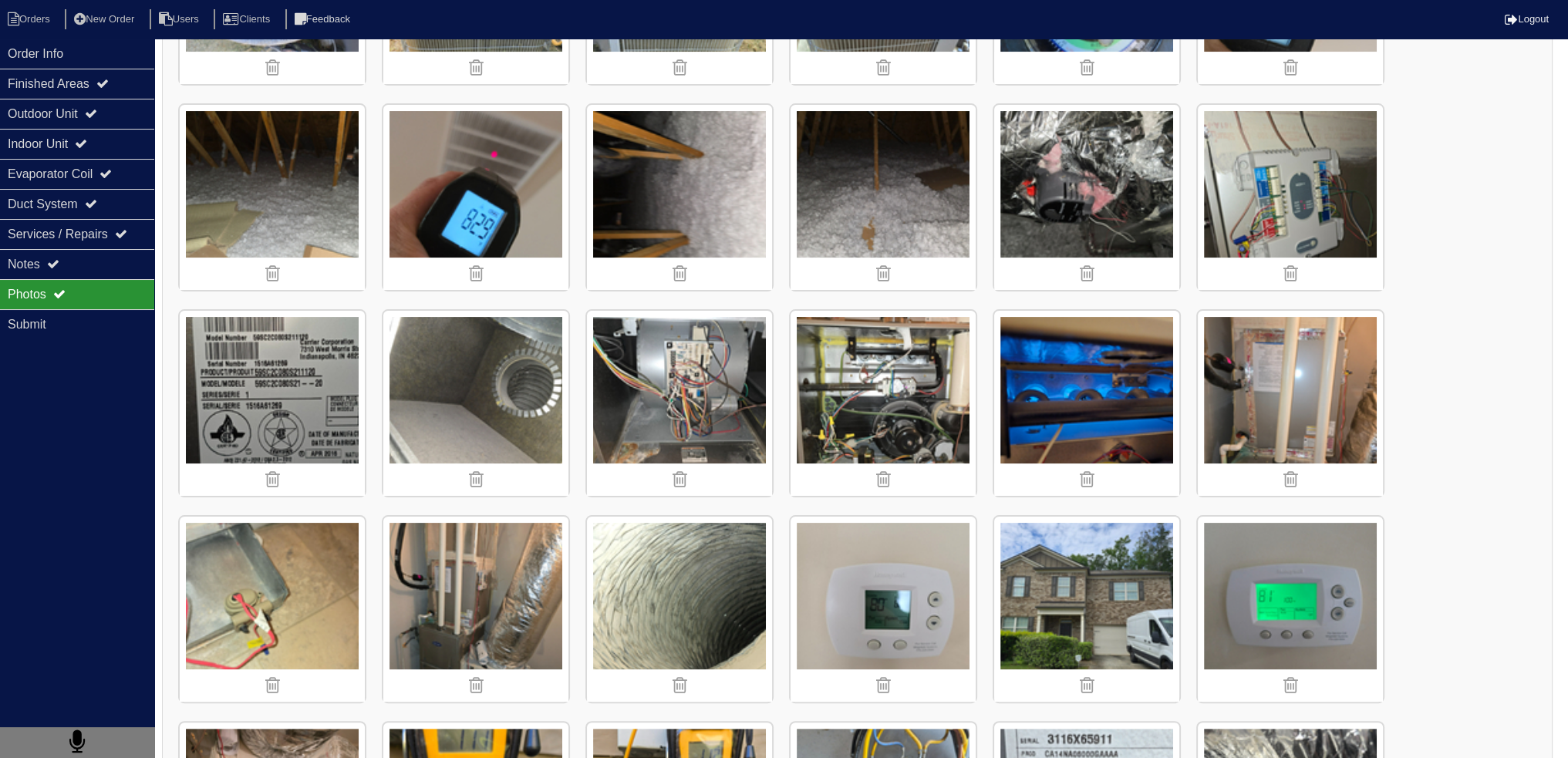
click at [478, 606] on img at bounding box center [476, 609] width 186 height 186
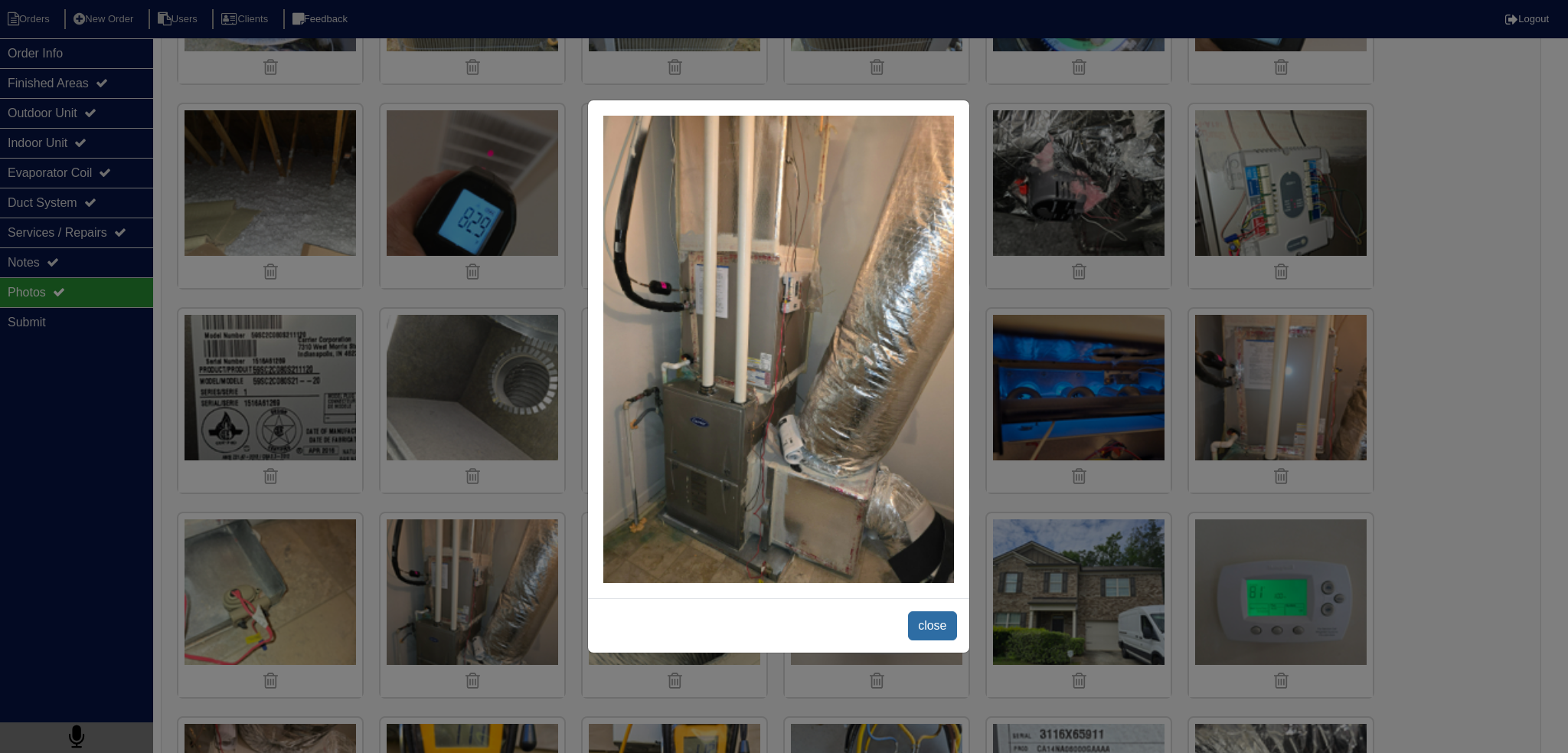
drag, startPoint x: 927, startPoint y: 632, endPoint x: 400, endPoint y: 220, distance: 668.9
click at [927, 630] on span "close" at bounding box center [932, 625] width 49 height 29
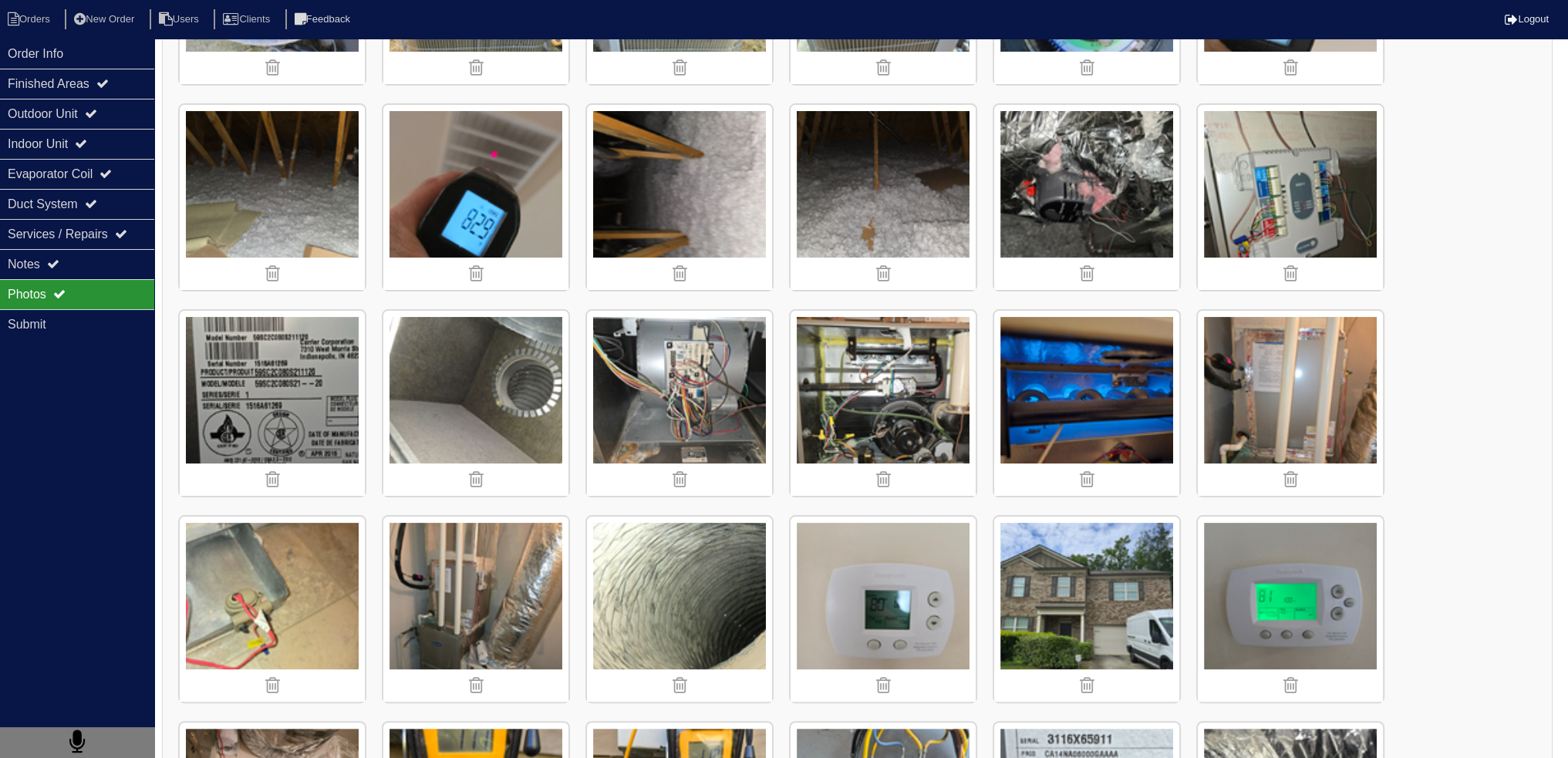
scroll to position [138, 0]
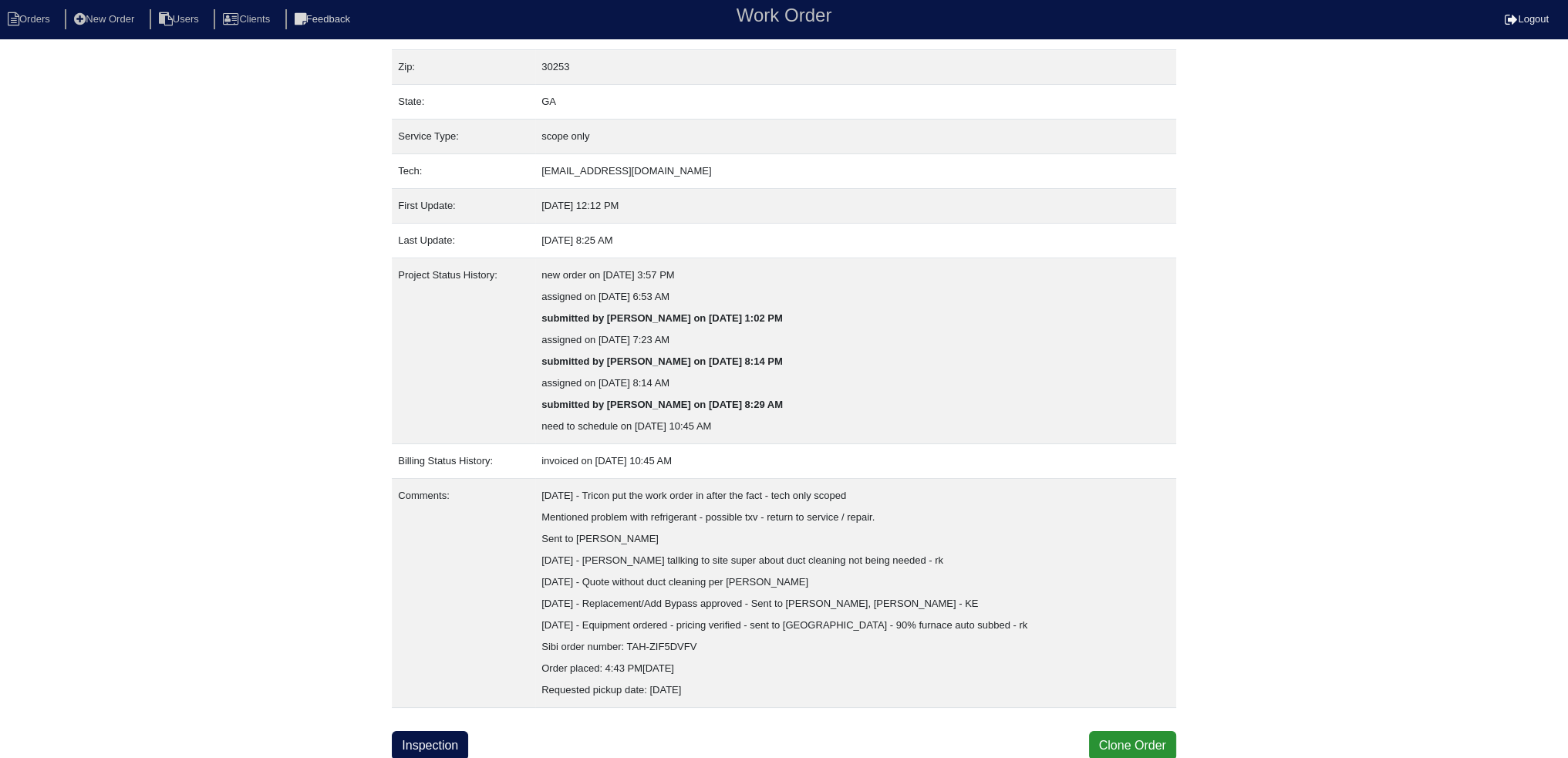
click at [418, 718] on div "Property: N/A Order: 25103015 Street address: 239 Shaker Hollow Dr City: McDono…" at bounding box center [784, 335] width 784 height 849
click at [423, 749] on link "Inspection" at bounding box center [430, 745] width 77 height 29
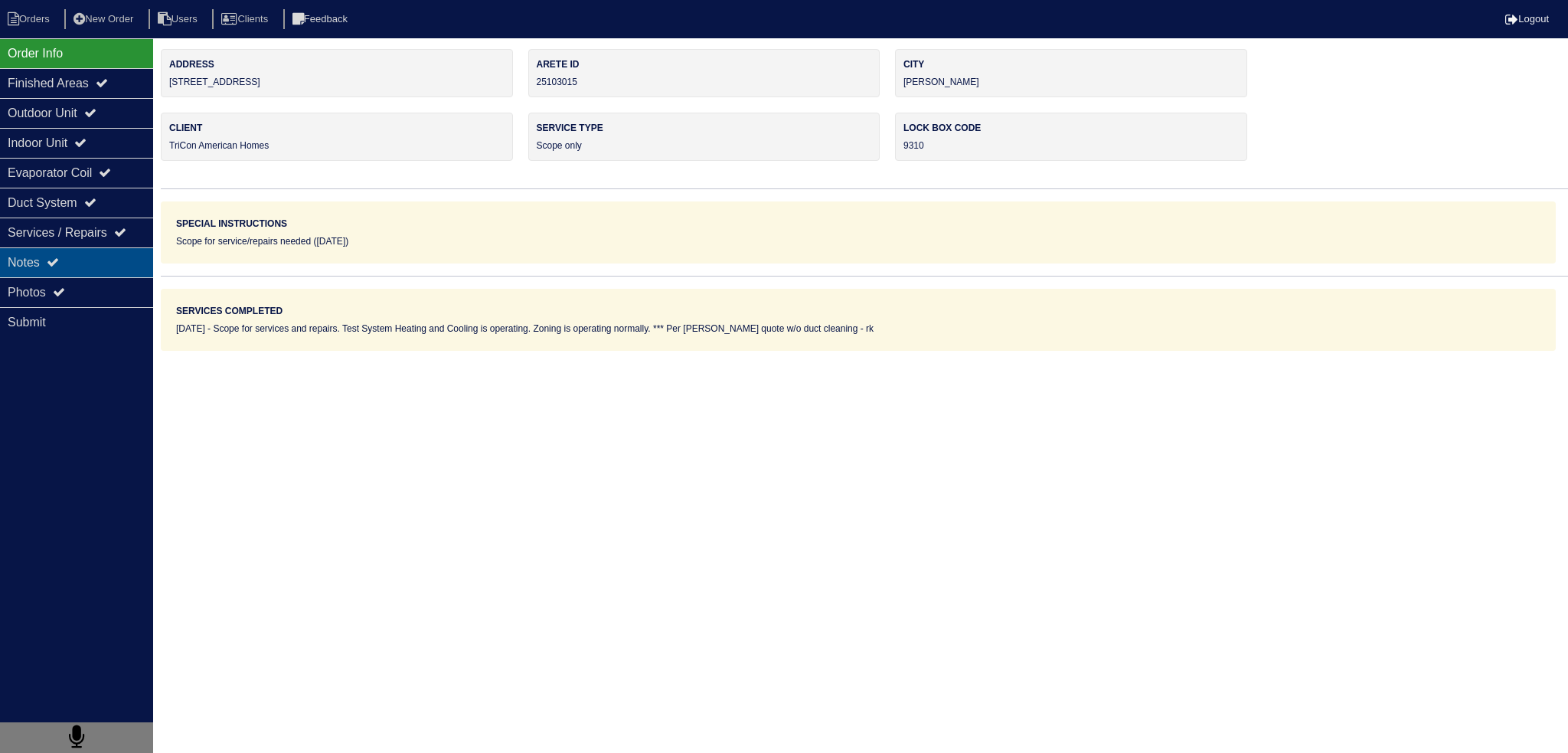
click at [96, 269] on div "Notes" at bounding box center [76, 263] width 154 height 30
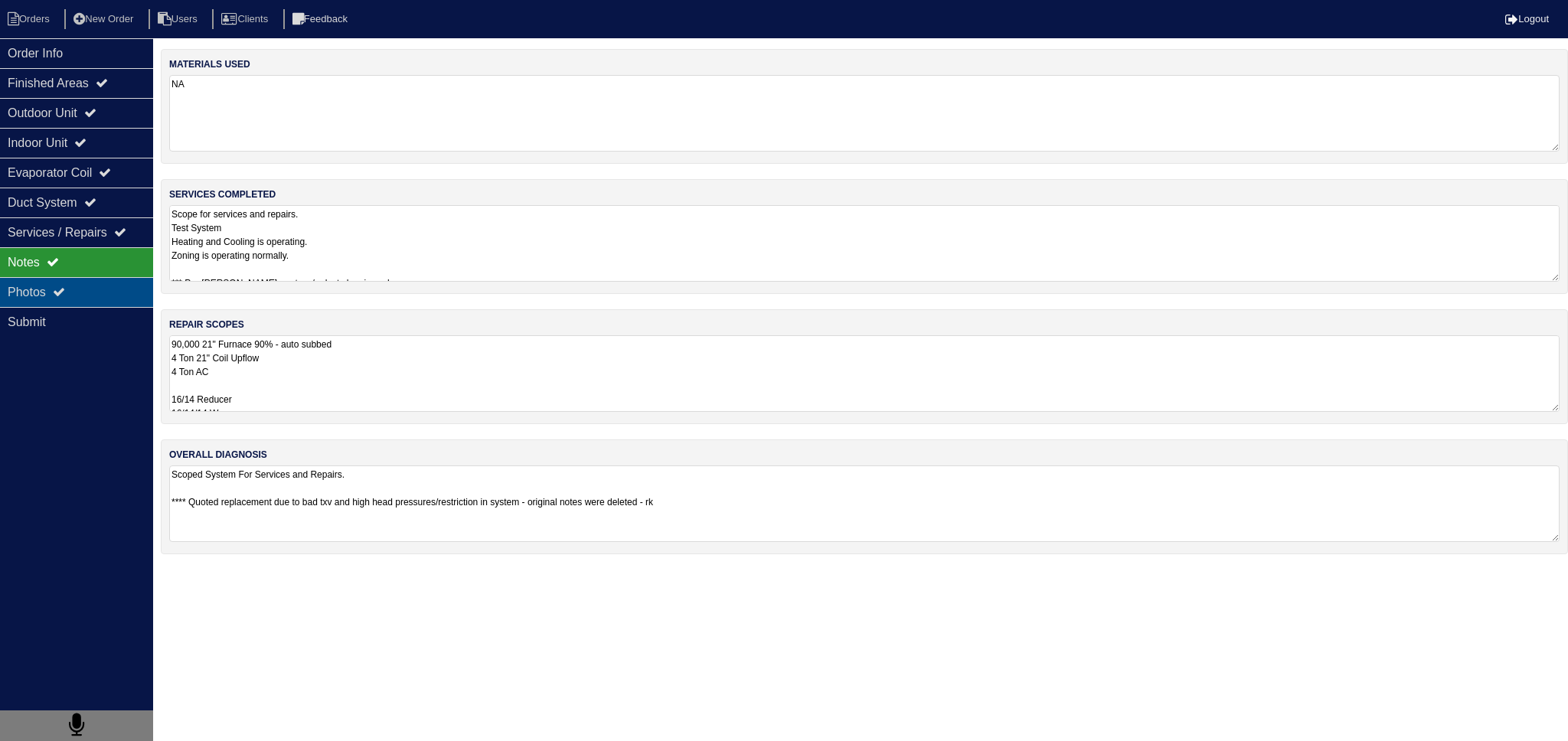
click at [92, 288] on div "Photos" at bounding box center [76, 292] width 154 height 30
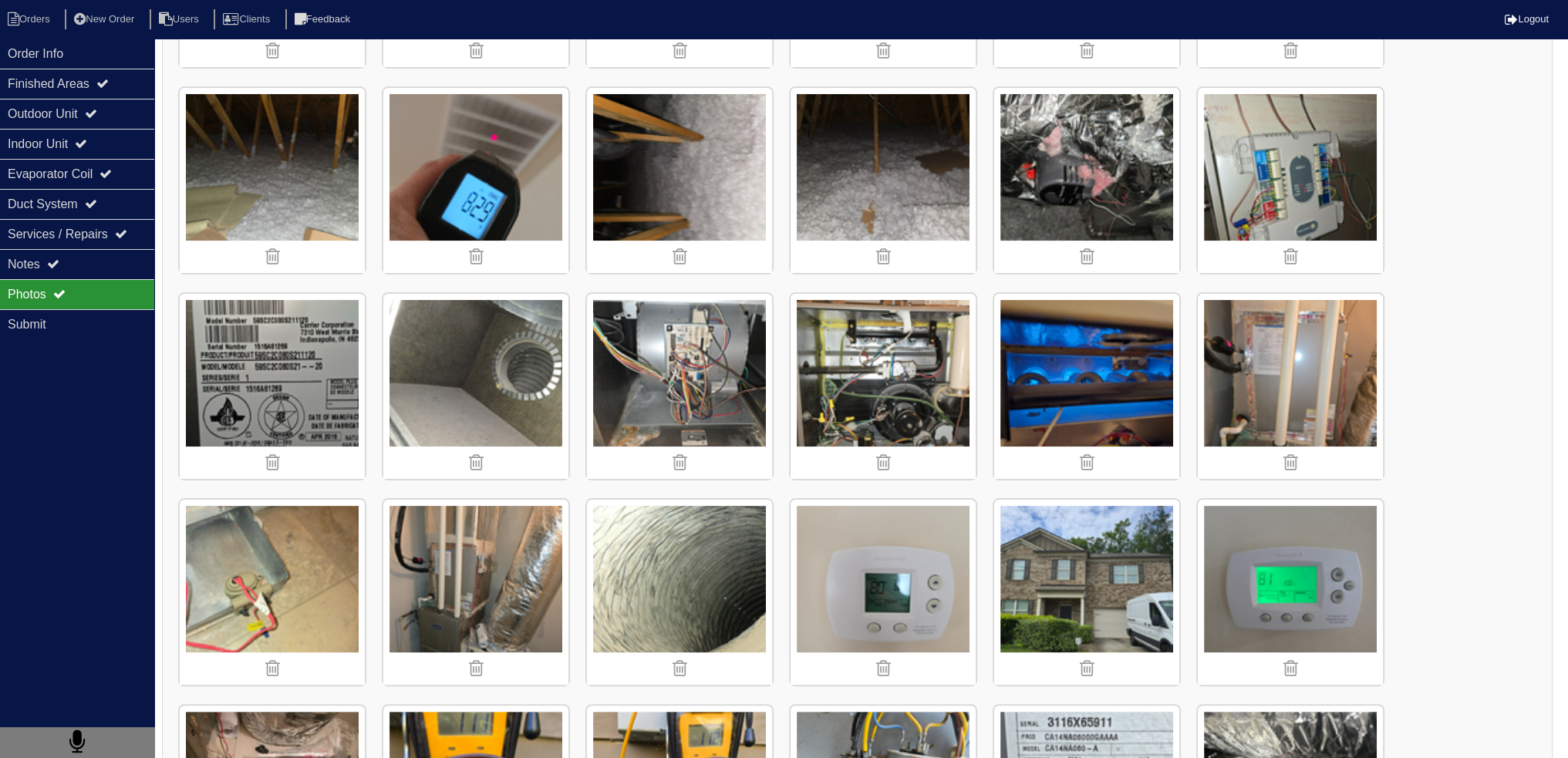
scroll to position [616, 0]
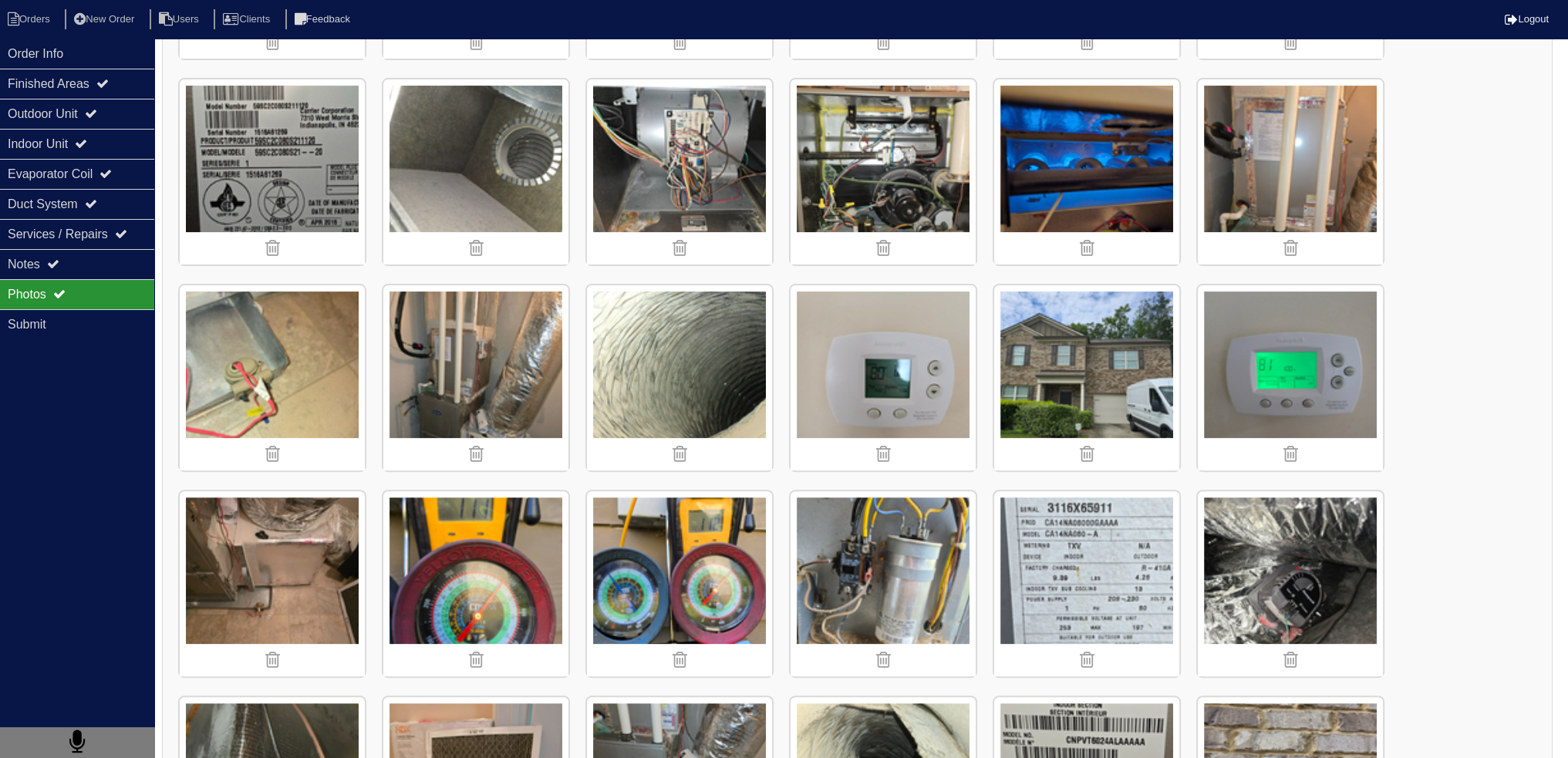
click at [497, 382] on img at bounding box center [476, 378] width 186 height 186
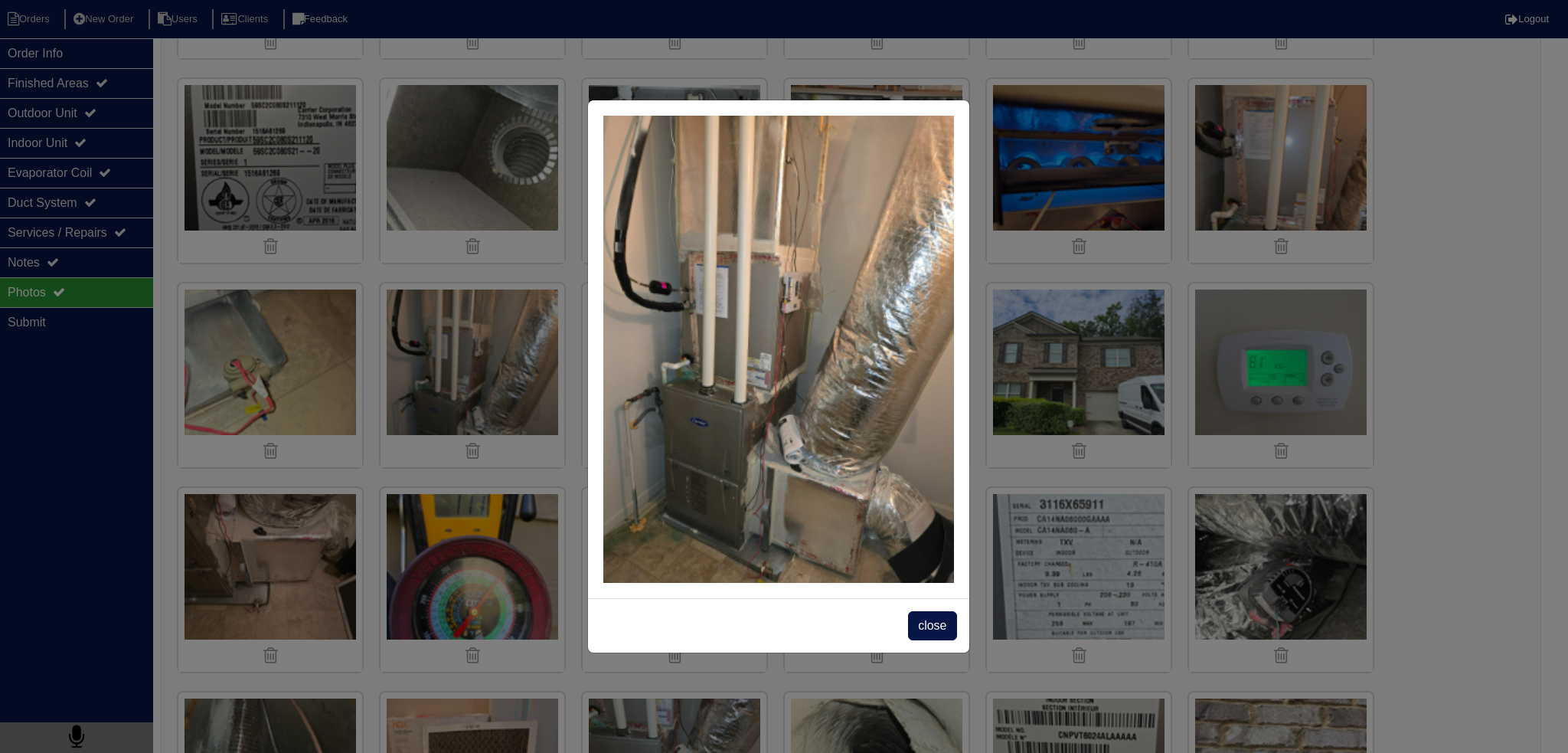
click at [931, 630] on span "close" at bounding box center [932, 625] width 49 height 29
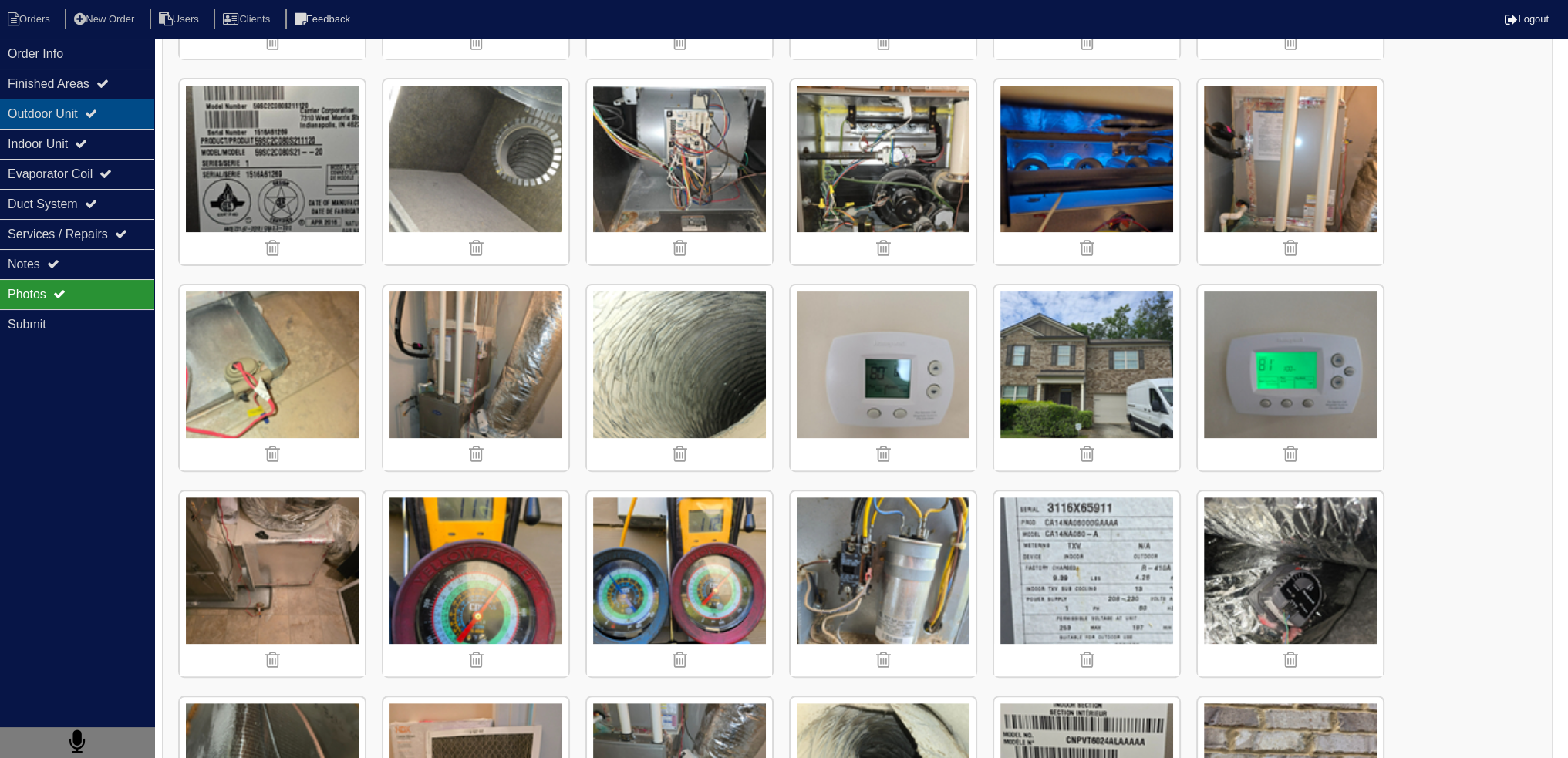
click at [70, 107] on div "Outdoor Unit" at bounding box center [77, 114] width 155 height 30
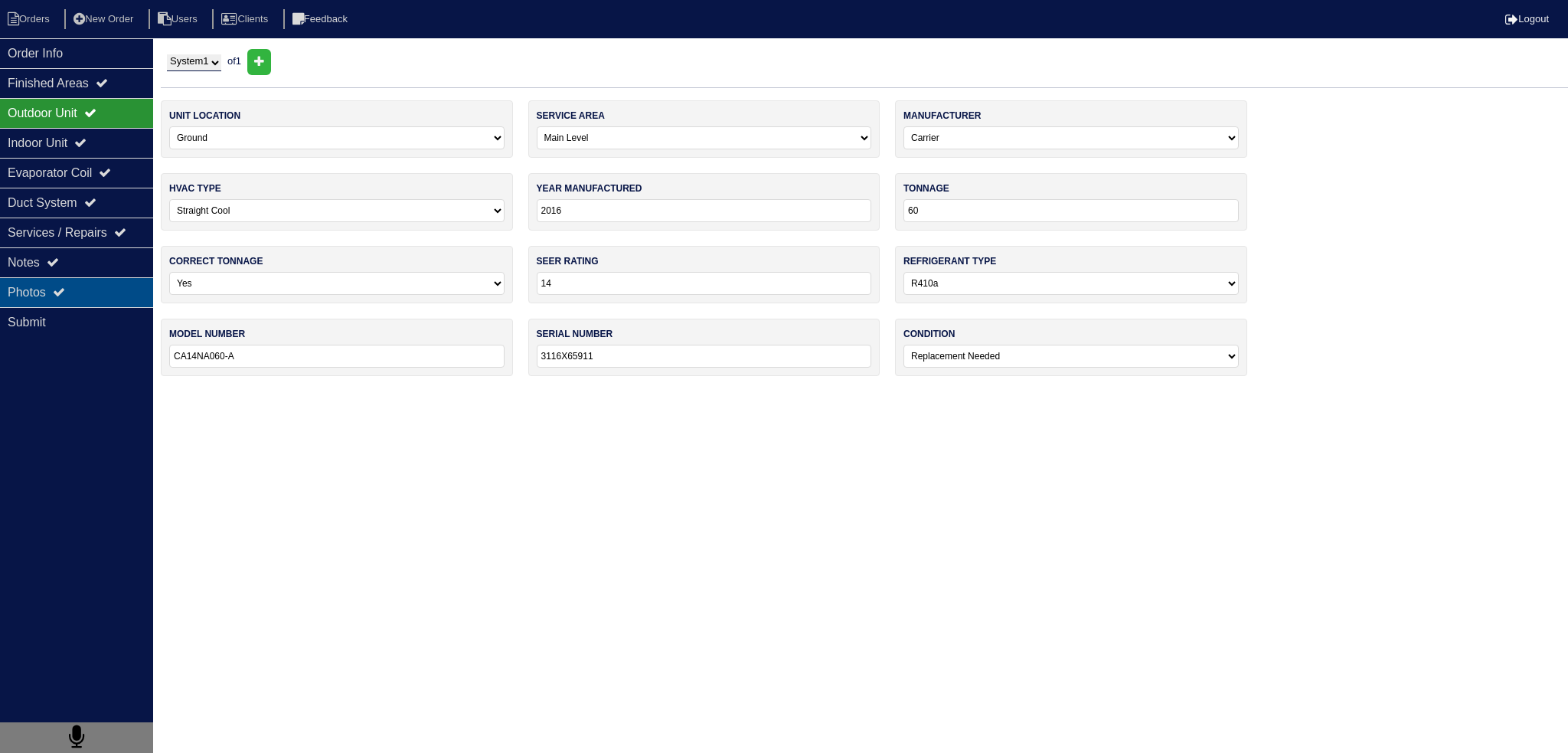
click at [85, 288] on div "Photos" at bounding box center [76, 292] width 154 height 30
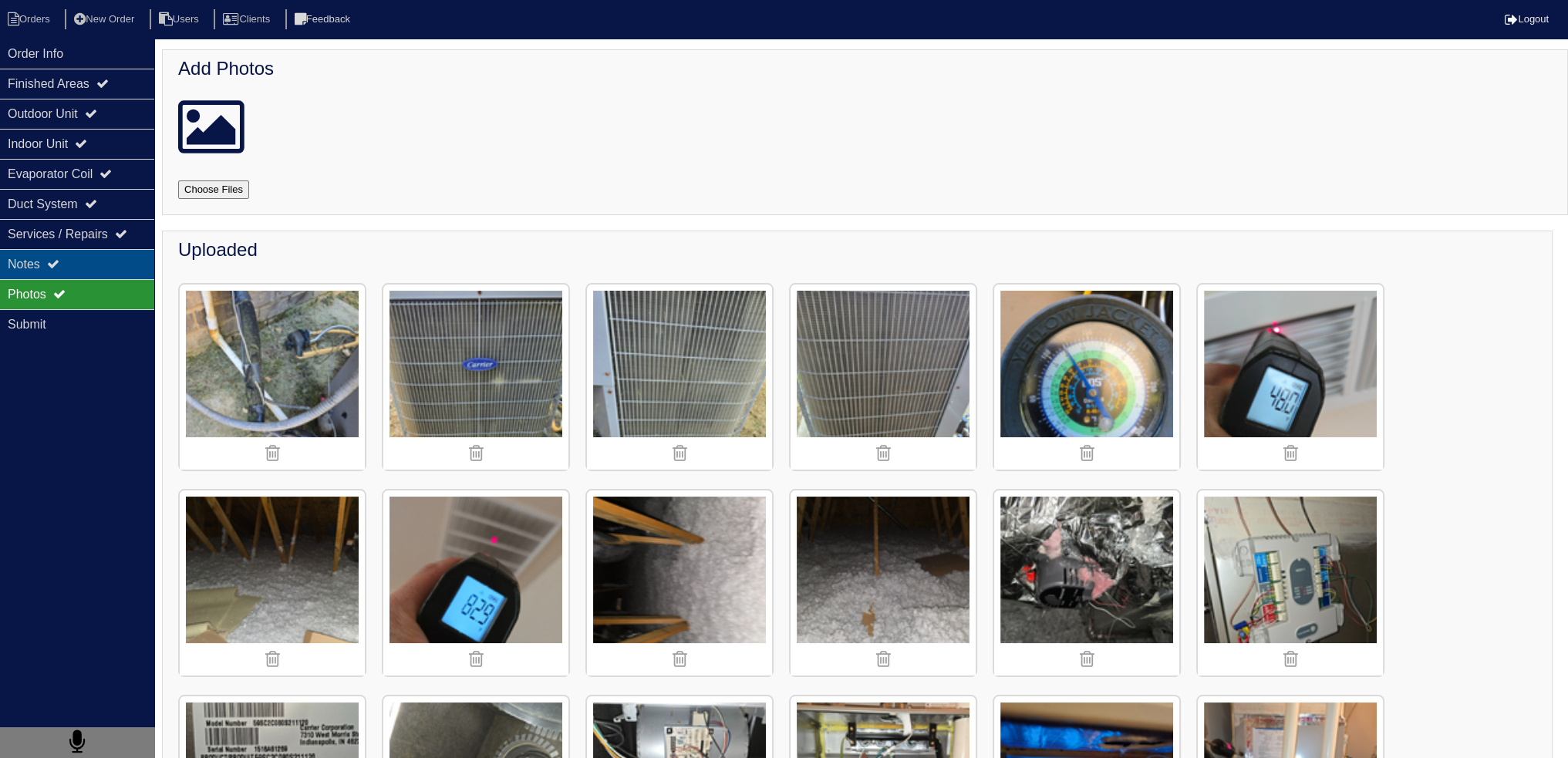
click at [86, 273] on div "Notes" at bounding box center [77, 264] width 155 height 30
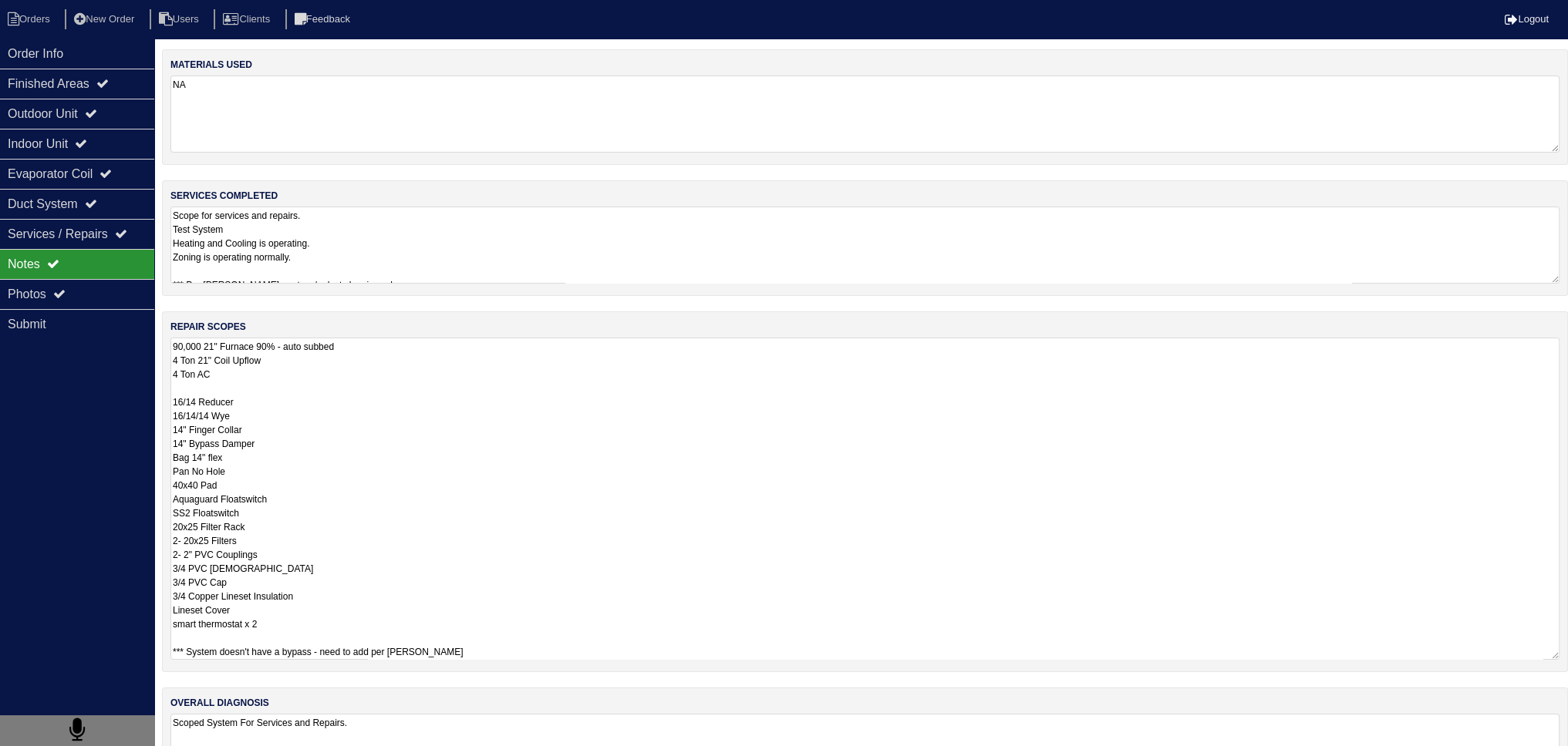
click at [423, 369] on textarea "90,000 21" Furnace 90% - auto subbed 4 Ton 21" Coil Upflow 4 Ton AC 16/14 Reduc…" at bounding box center [865, 499] width 1388 height 322
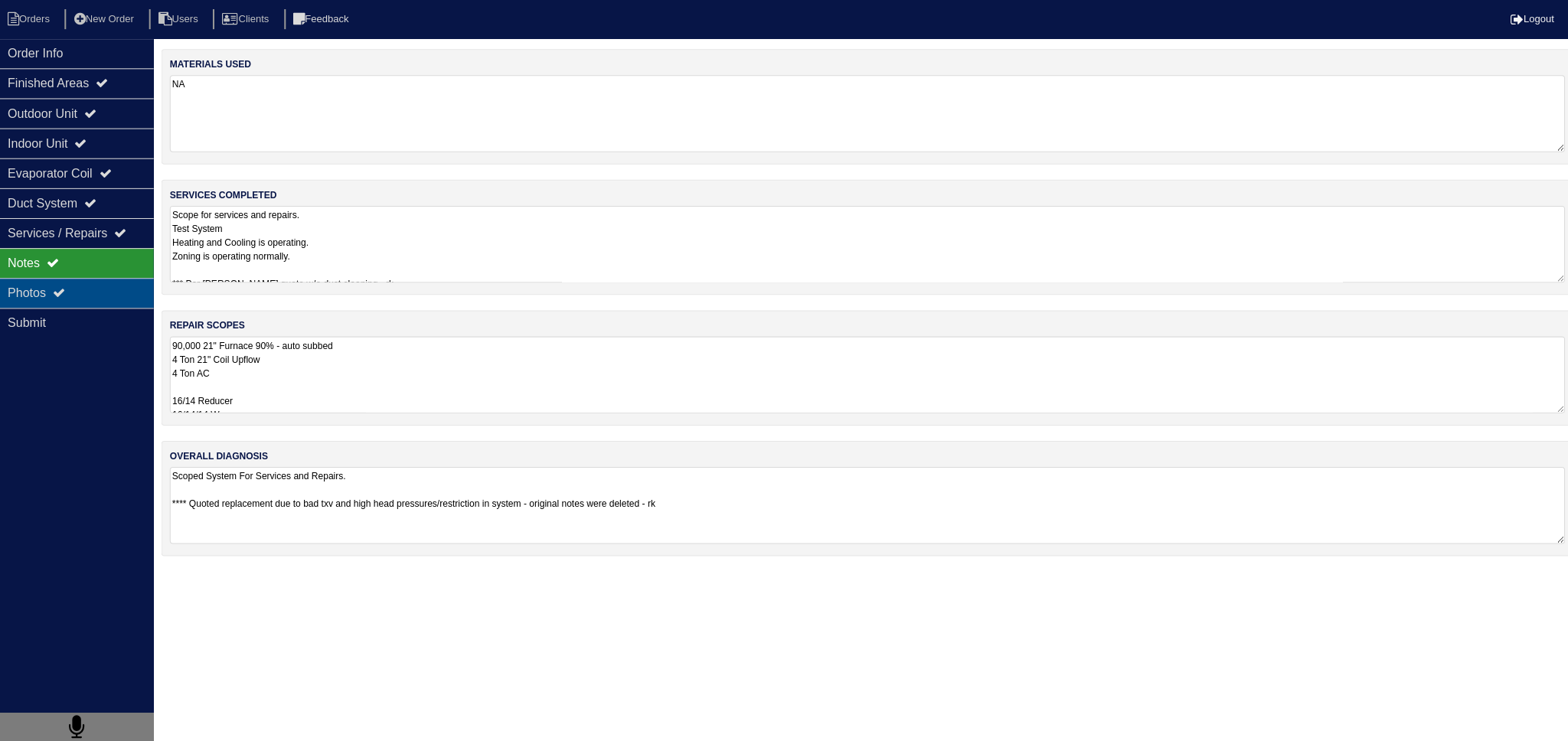
click at [113, 299] on div "Photos" at bounding box center [76, 292] width 154 height 30
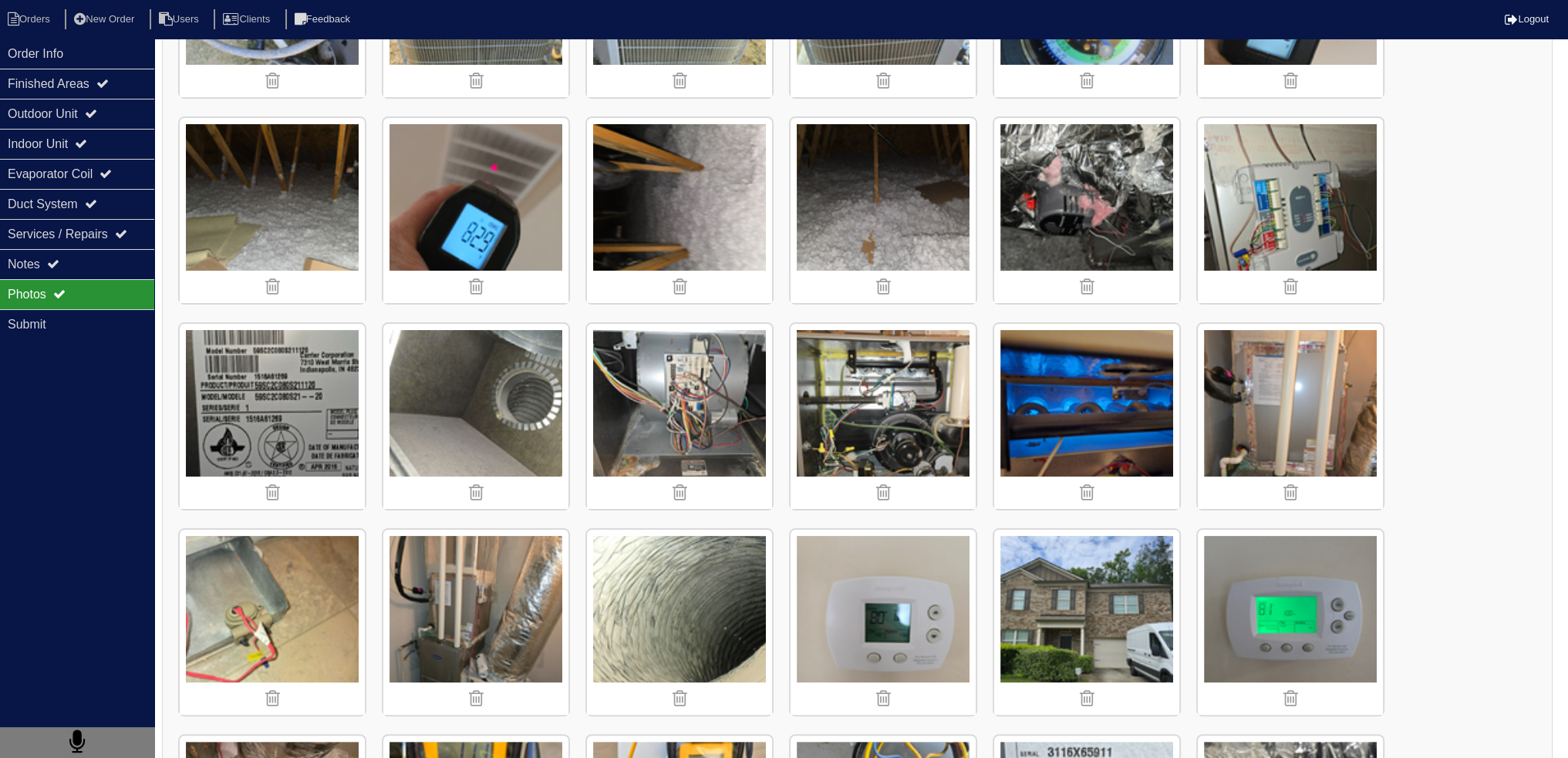
scroll to position [386, 0]
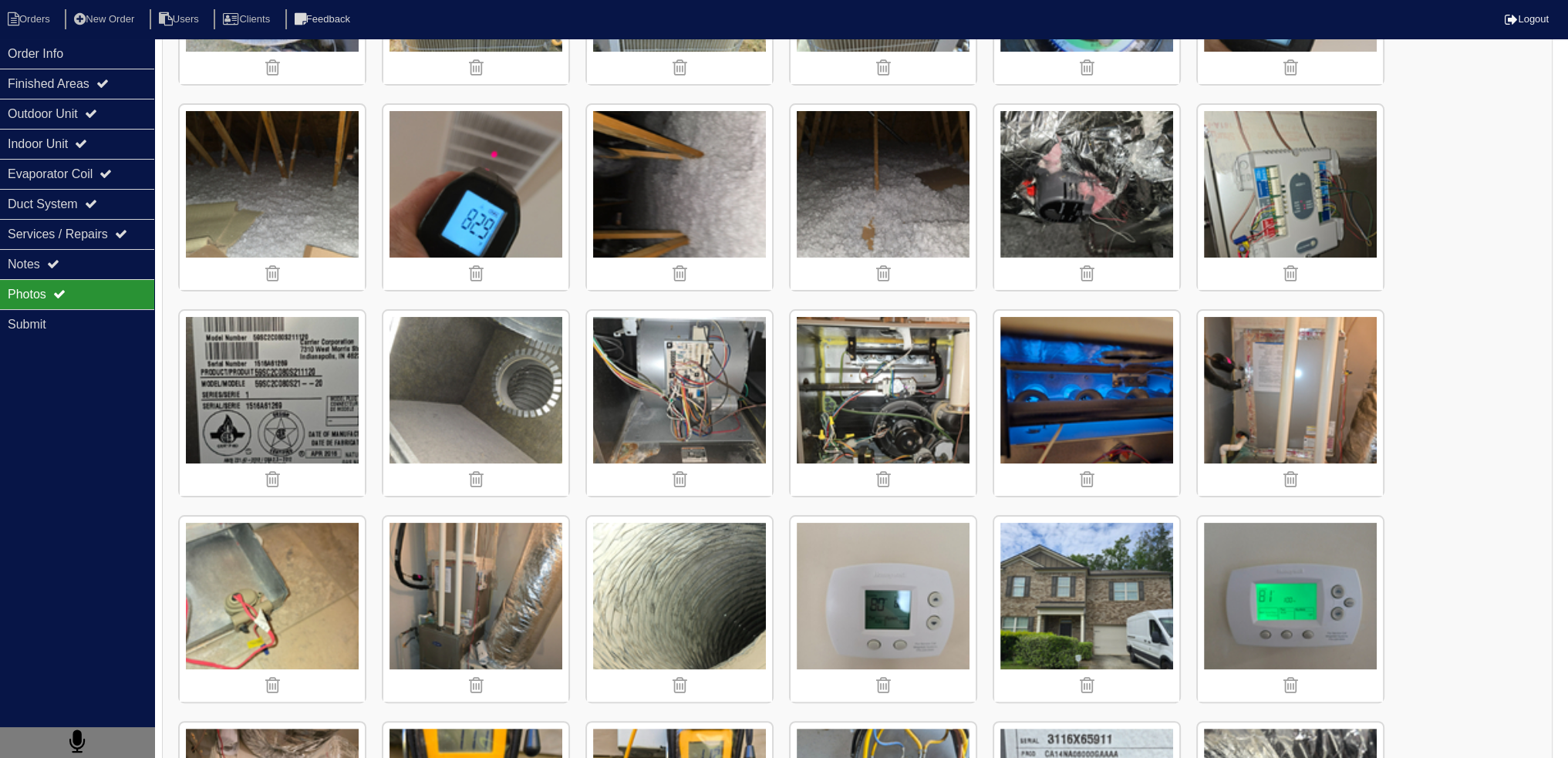
click at [1330, 395] on img at bounding box center [1291, 404] width 186 height 186
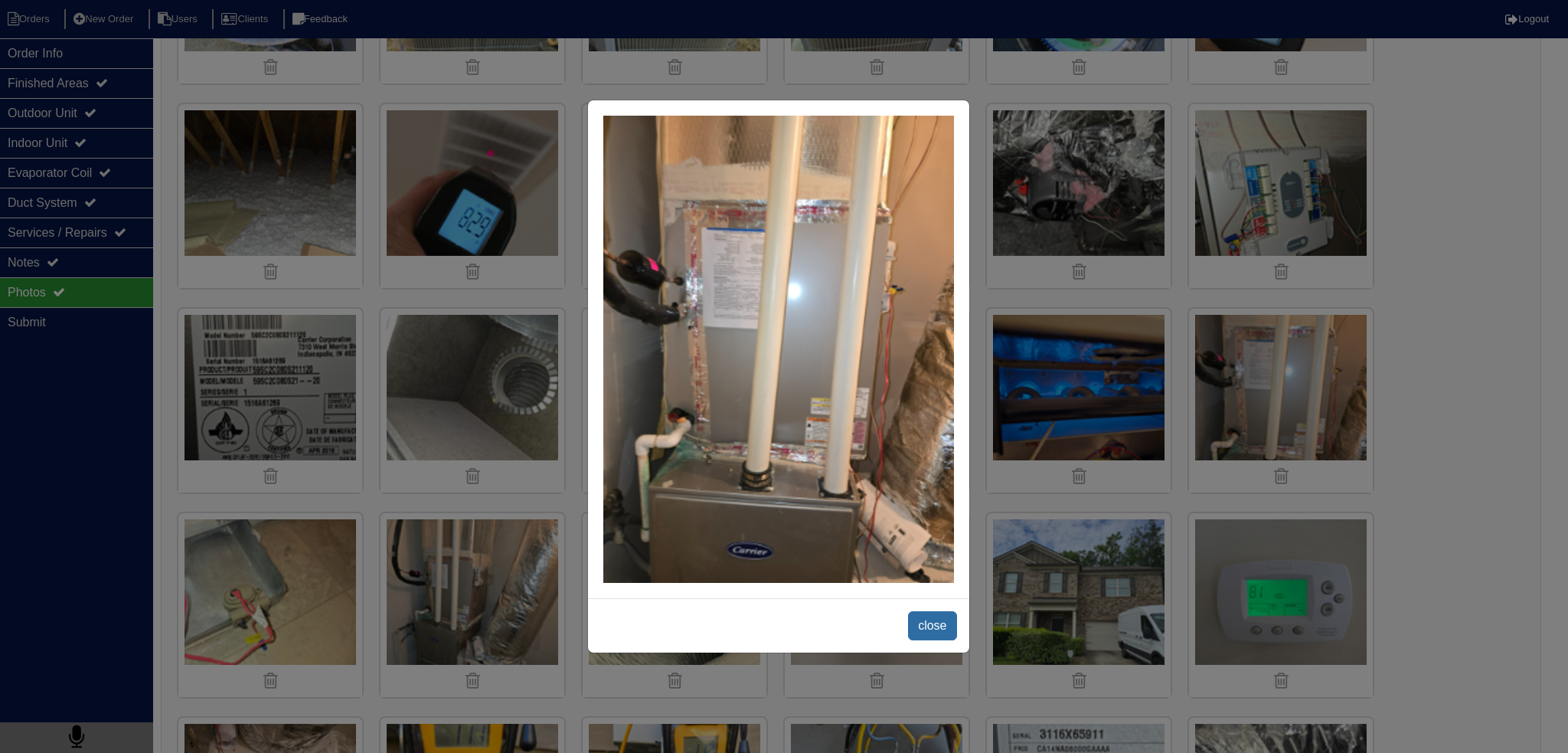
click at [922, 615] on span "close" at bounding box center [932, 625] width 49 height 29
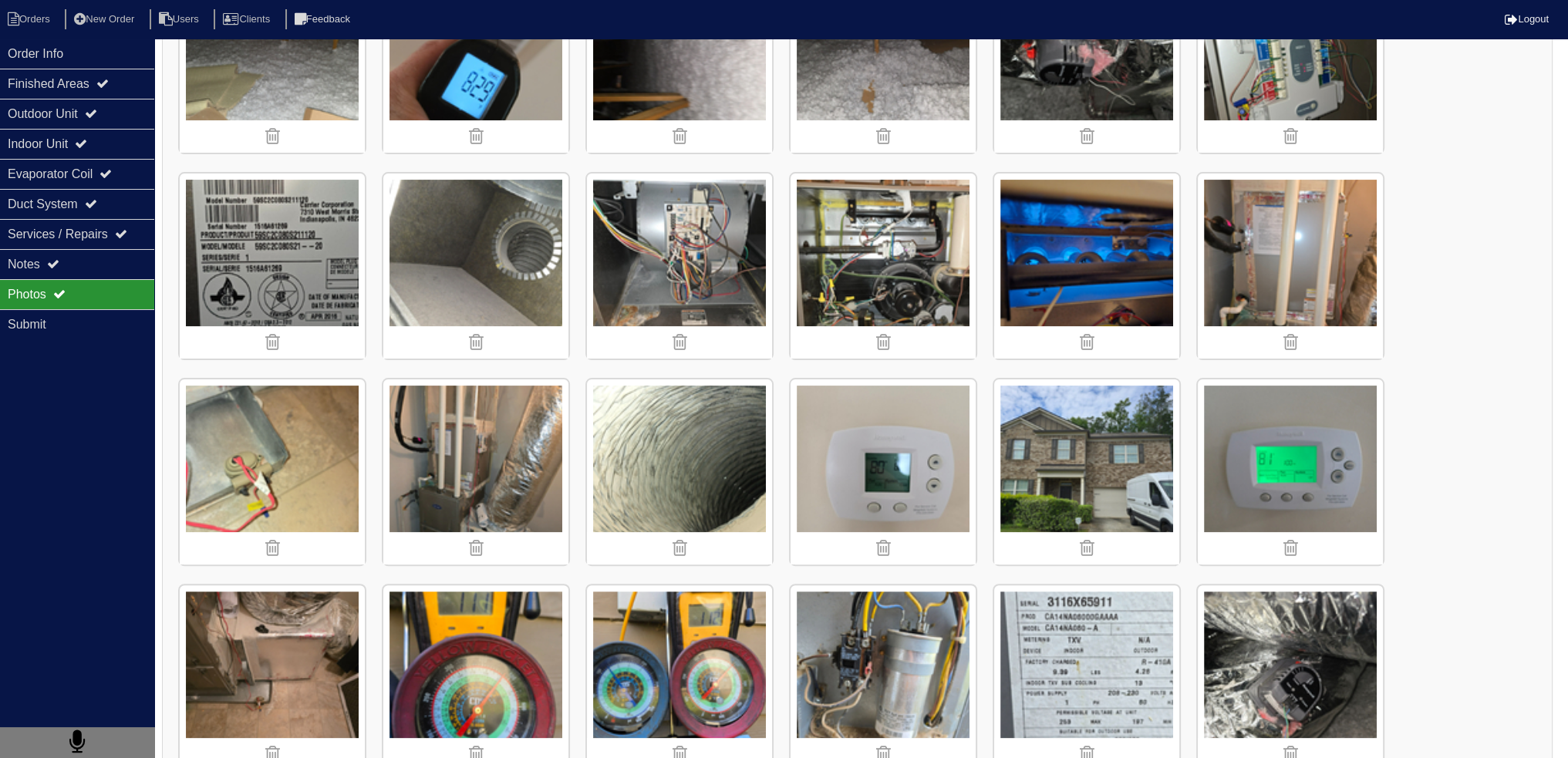
scroll to position [771, 0]
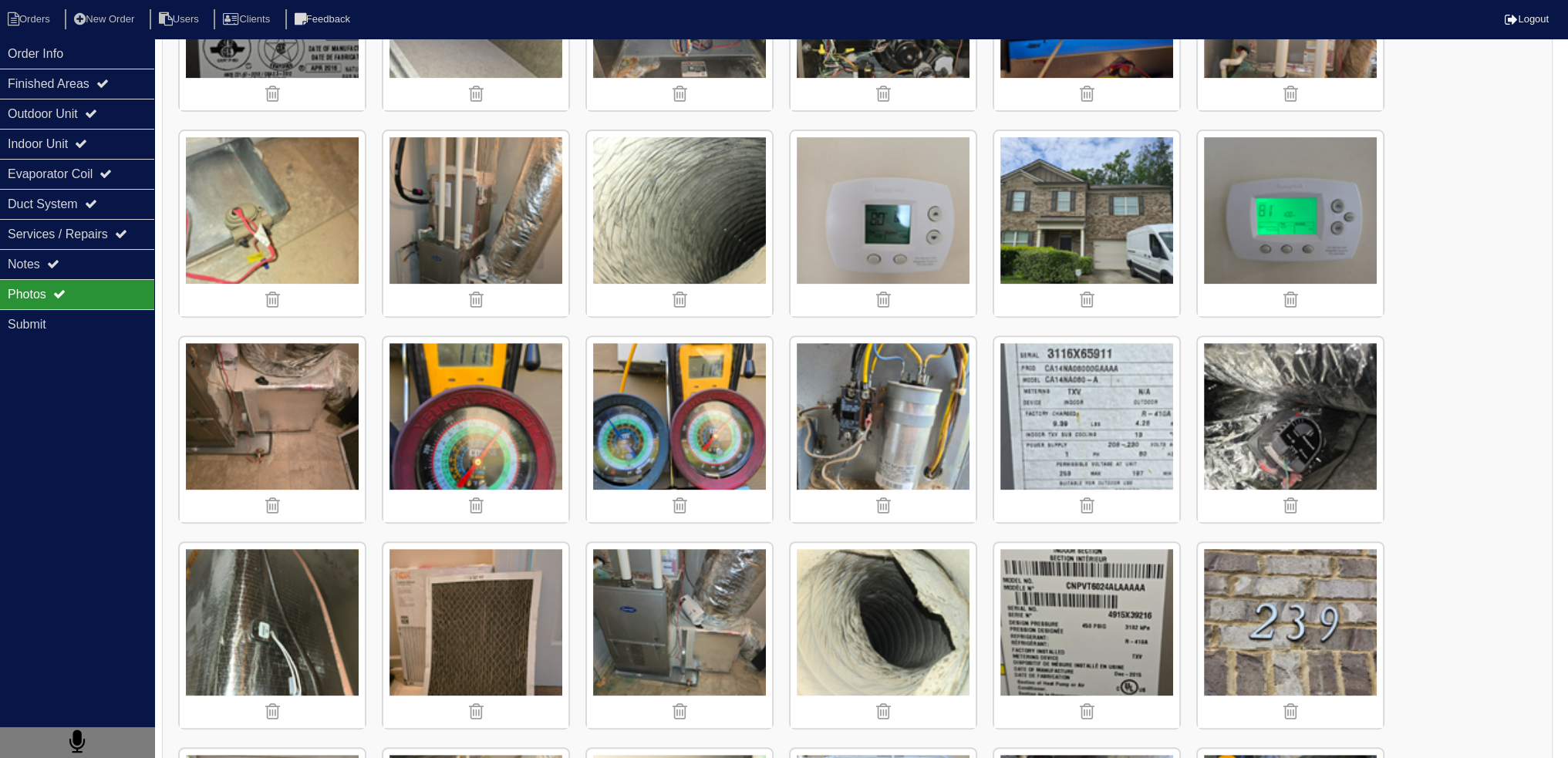
click at [525, 172] on img at bounding box center [476, 223] width 186 height 186
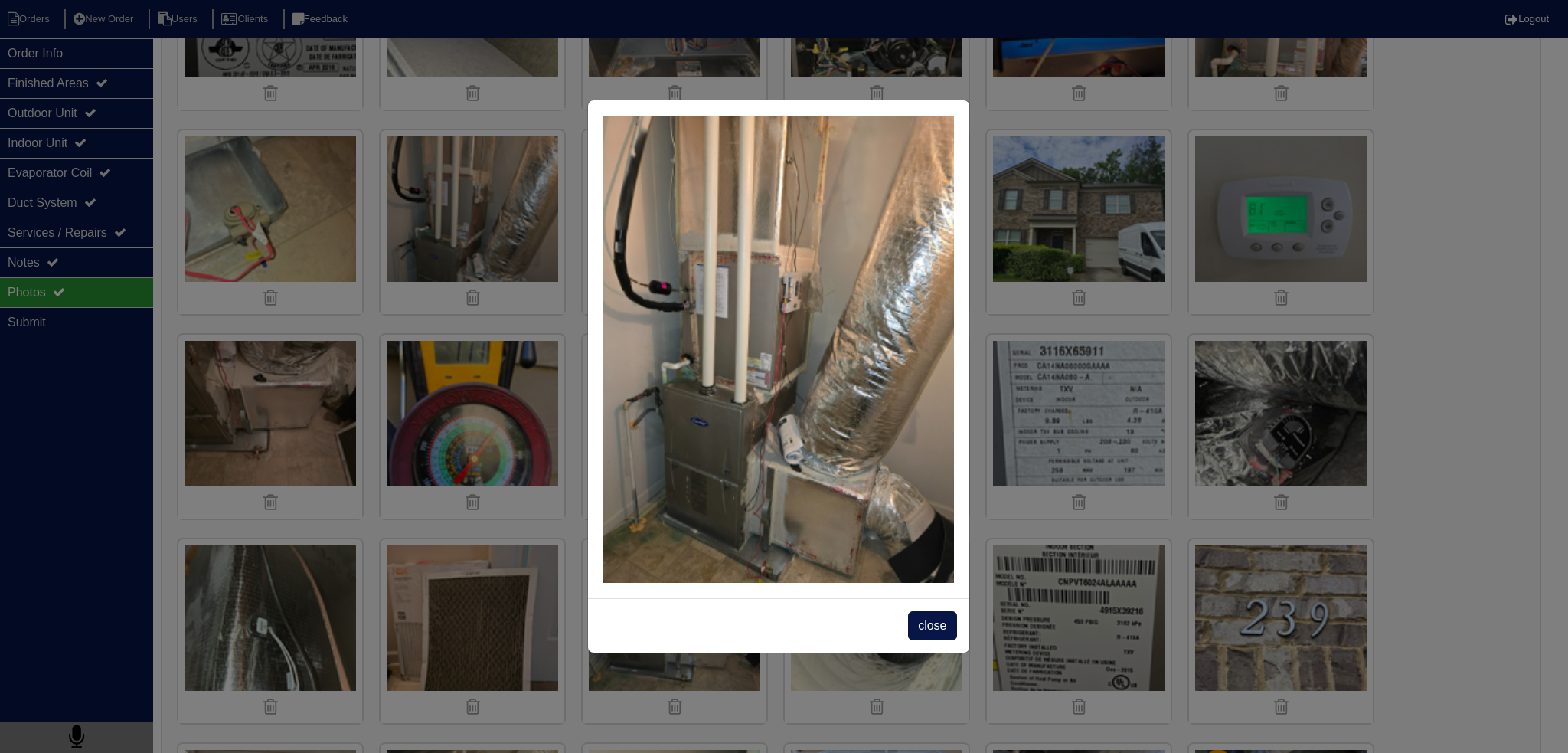
click at [955, 645] on div "close" at bounding box center [779, 625] width 381 height 54
drag, startPoint x: 902, startPoint y: 614, endPoint x: 916, endPoint y: 625, distance: 17.8
click at [902, 615] on div "close" at bounding box center [779, 625] width 381 height 54
click at [937, 639] on span "close" at bounding box center [932, 625] width 49 height 29
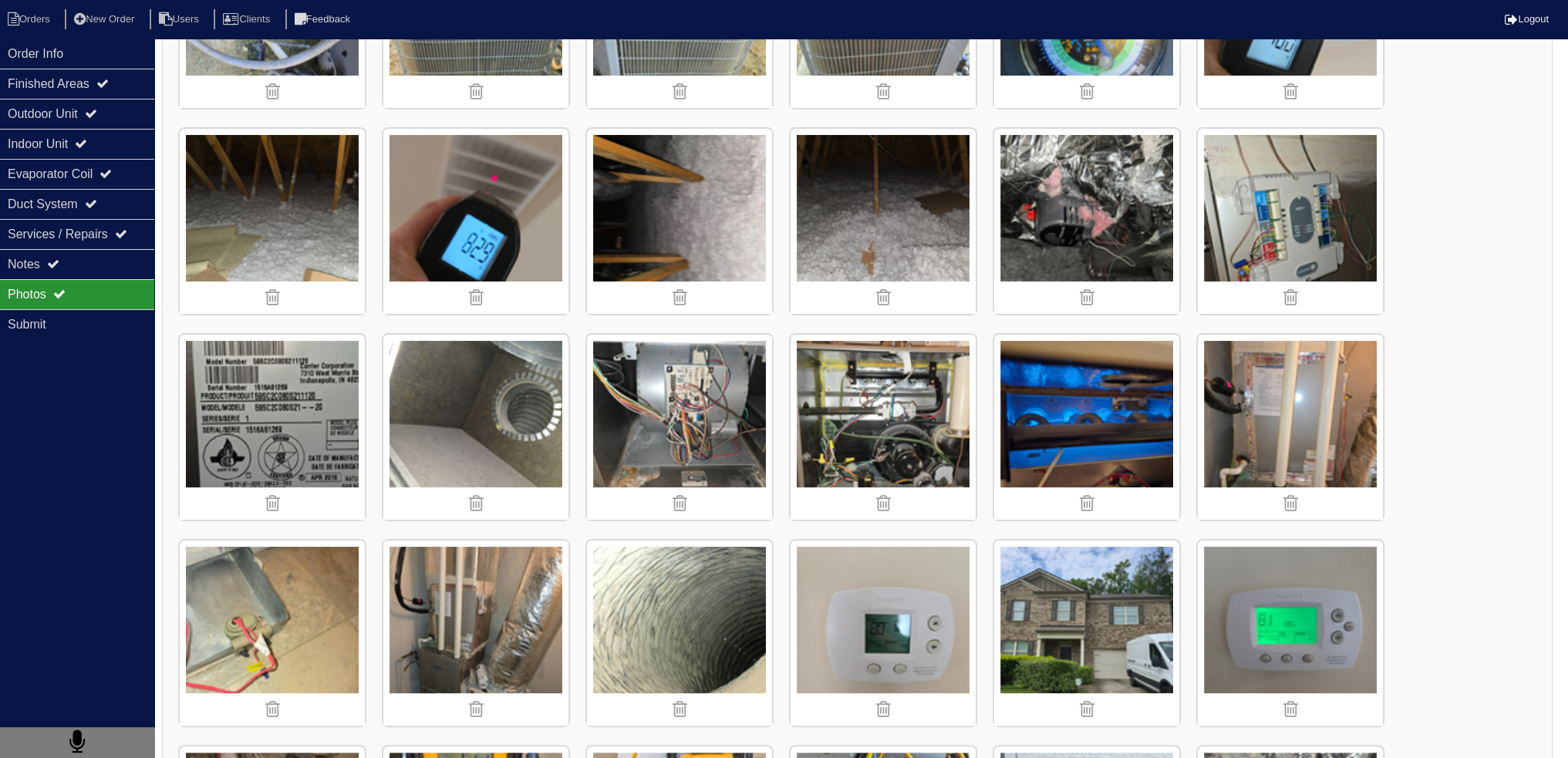
scroll to position [540, 0]
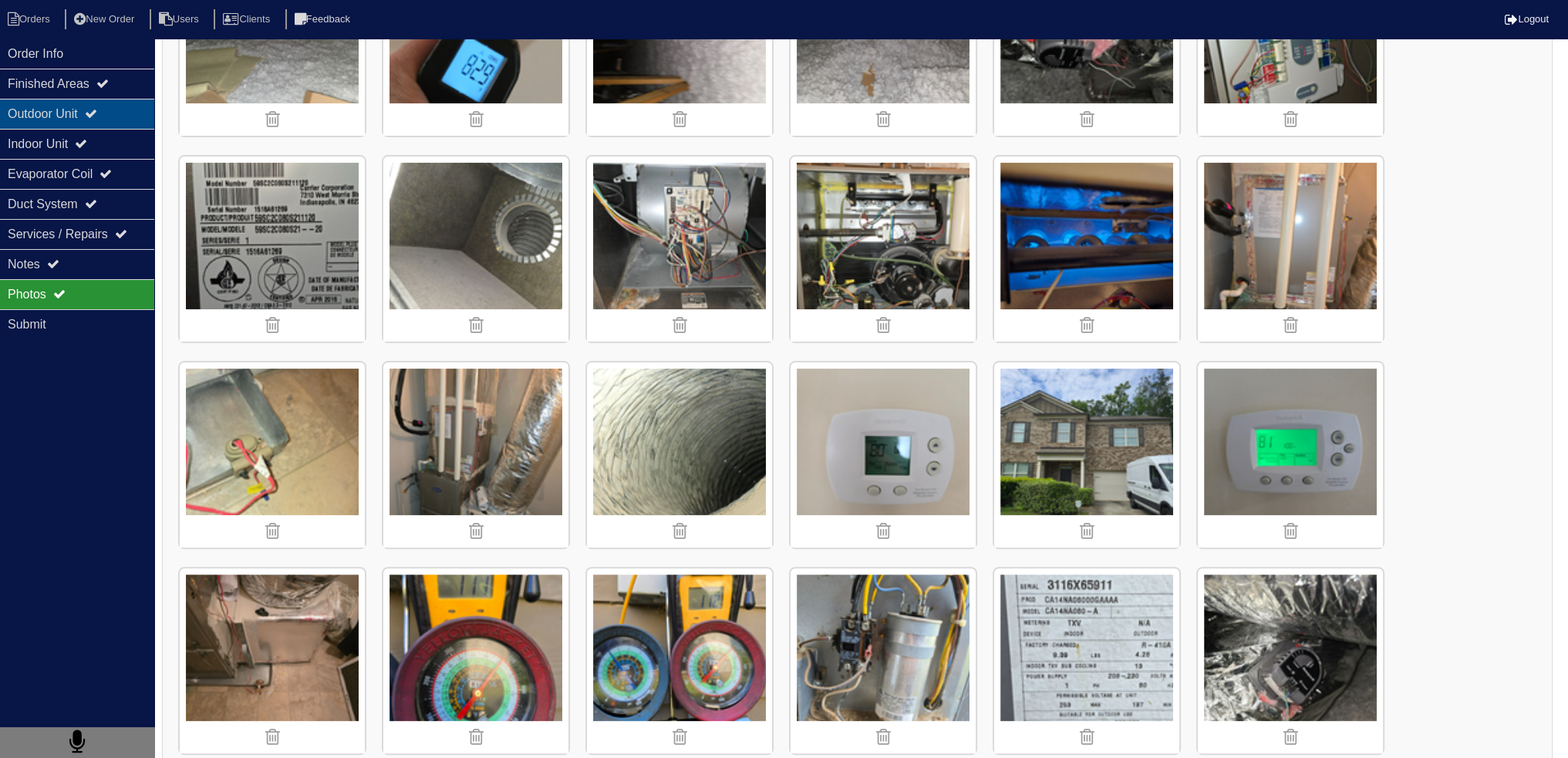
click at [97, 111] on icon at bounding box center [91, 113] width 12 height 12
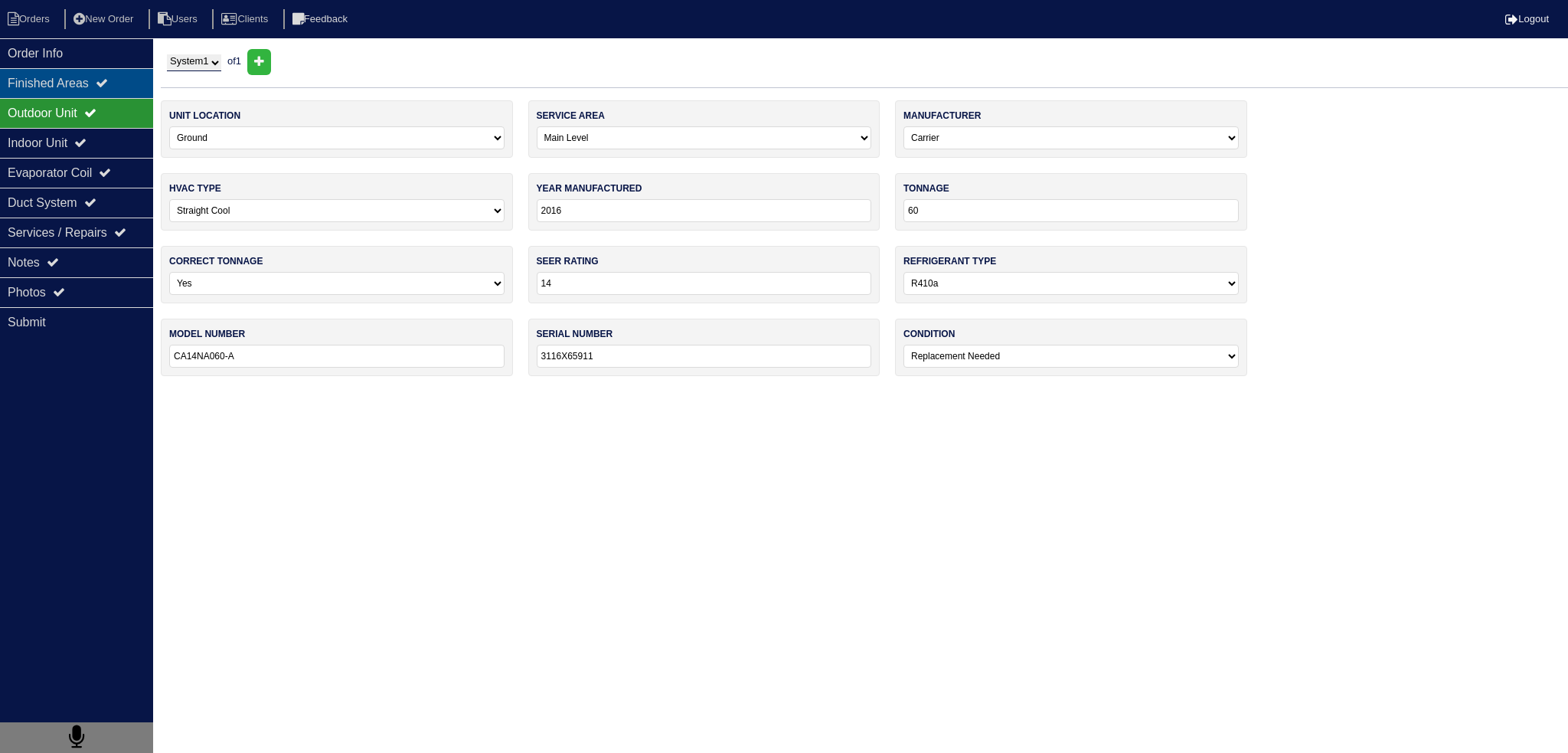
click at [110, 94] on div "Finished Areas" at bounding box center [76, 83] width 154 height 30
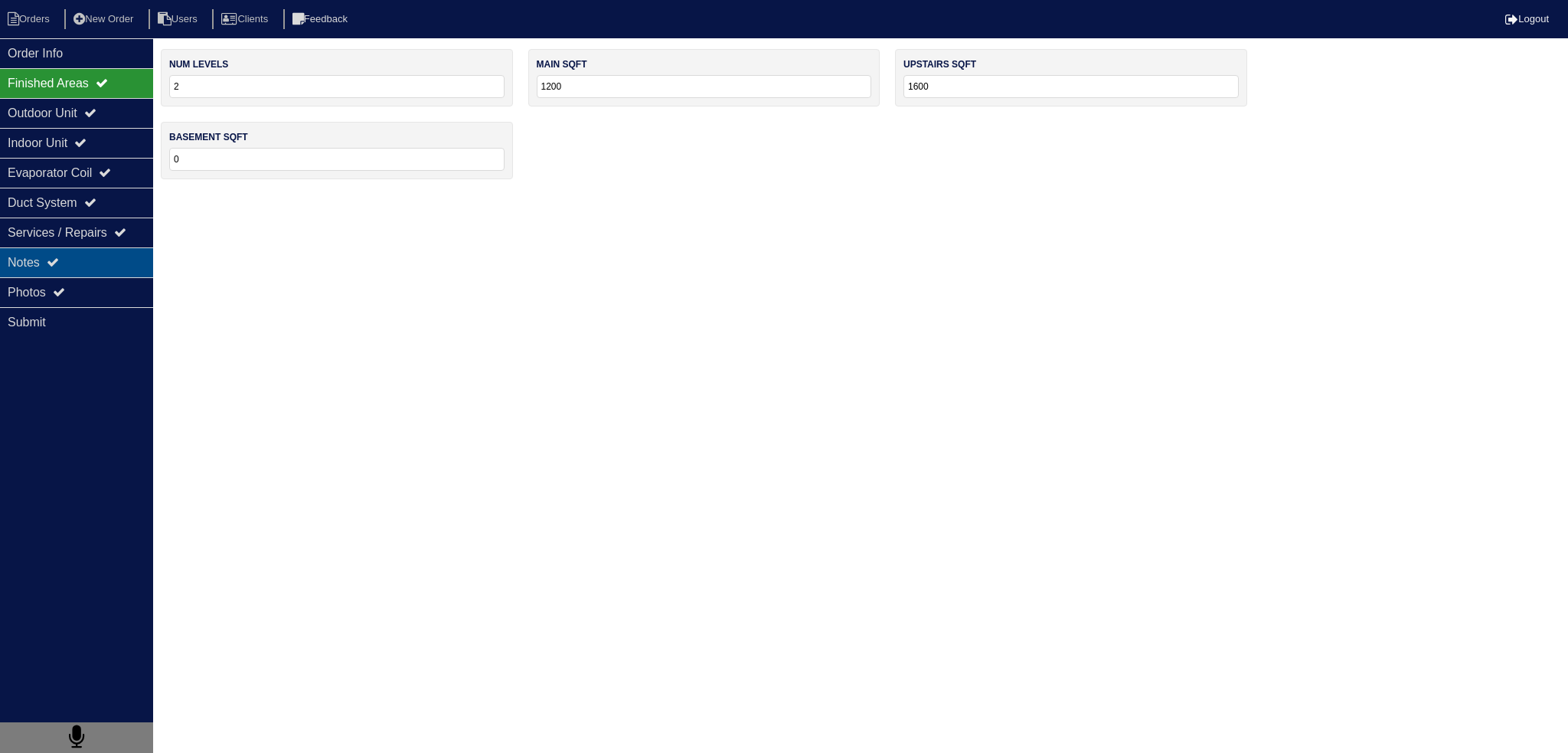
click at [87, 275] on div "Notes" at bounding box center [76, 263] width 154 height 30
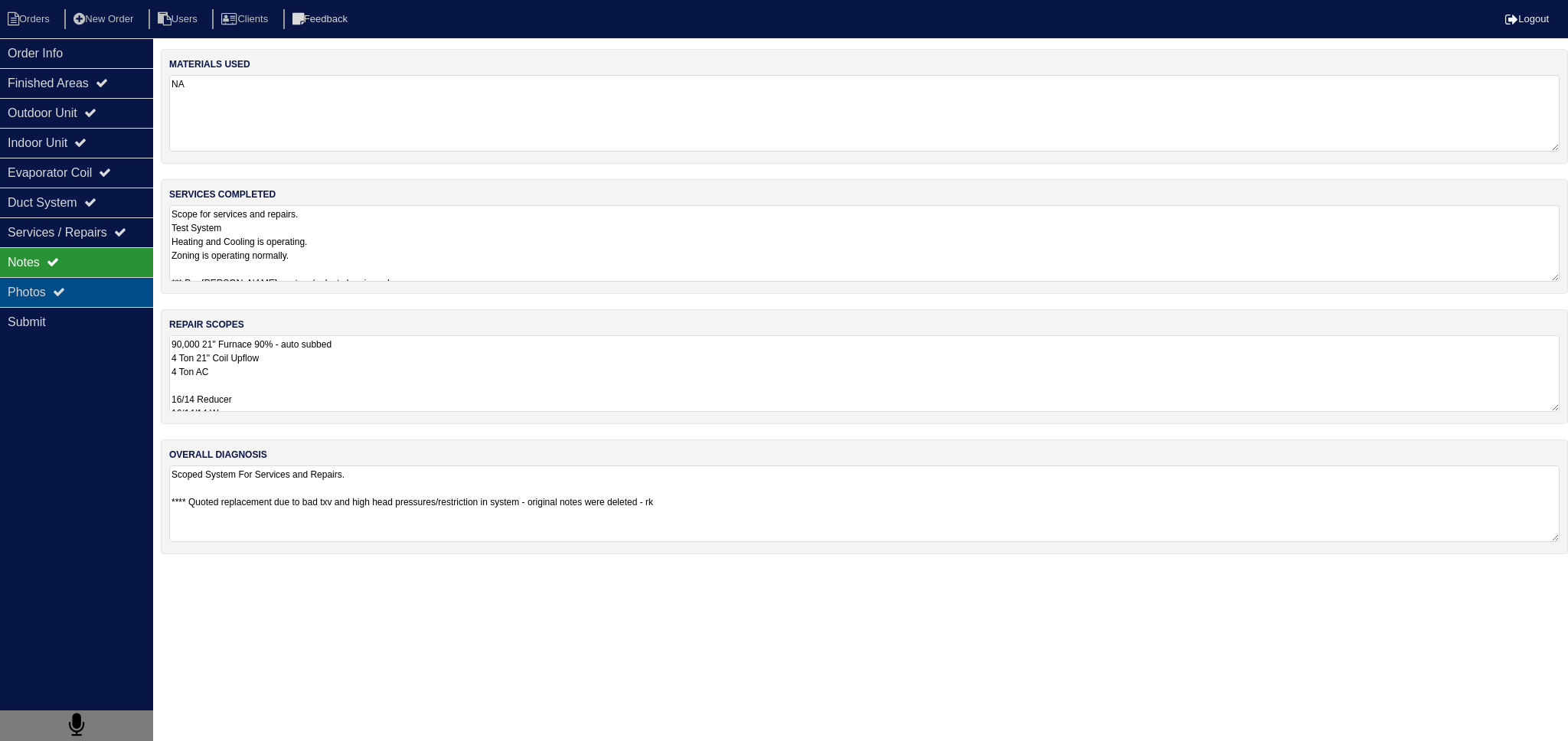
click at [97, 300] on div "Photos" at bounding box center [76, 292] width 154 height 30
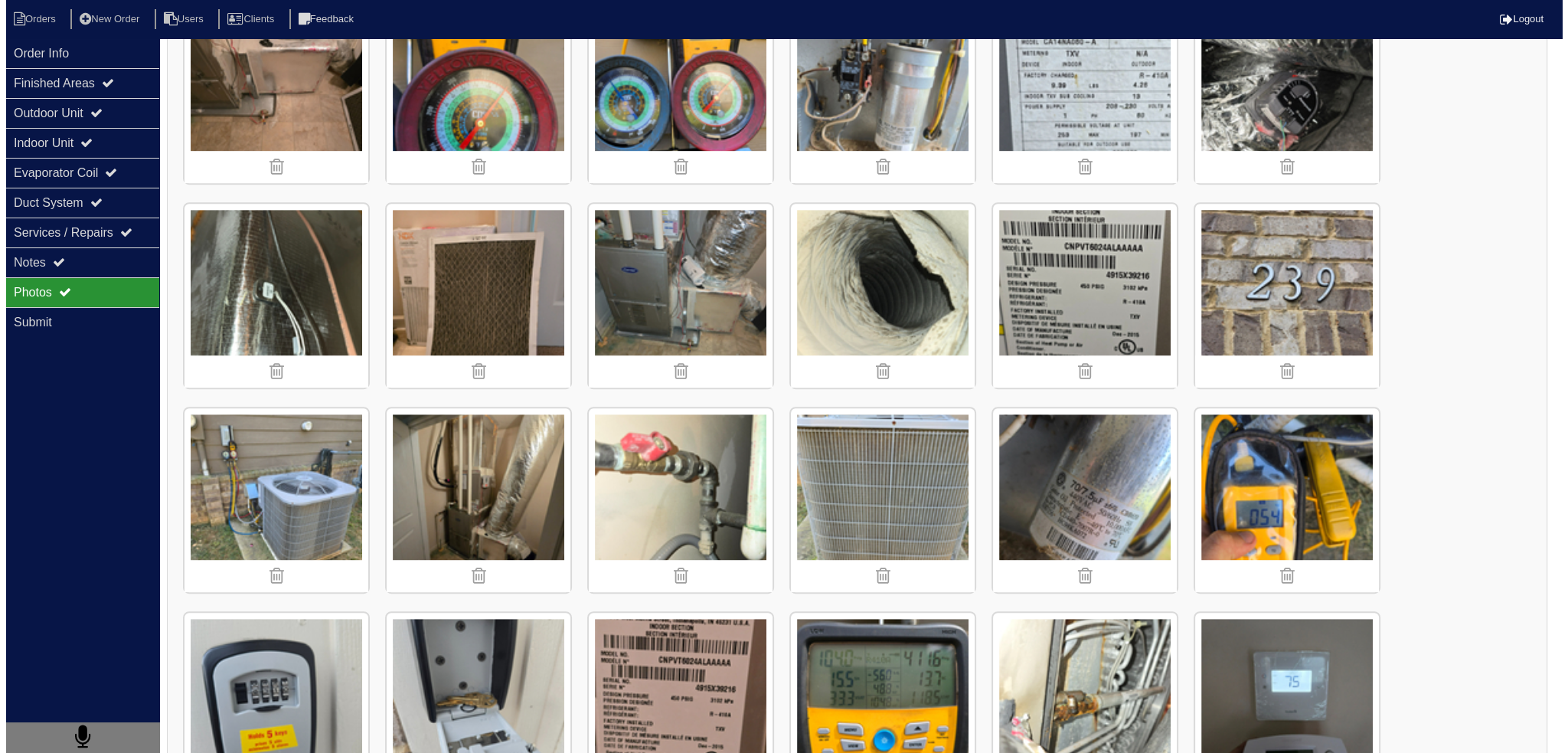
scroll to position [1226, 0]
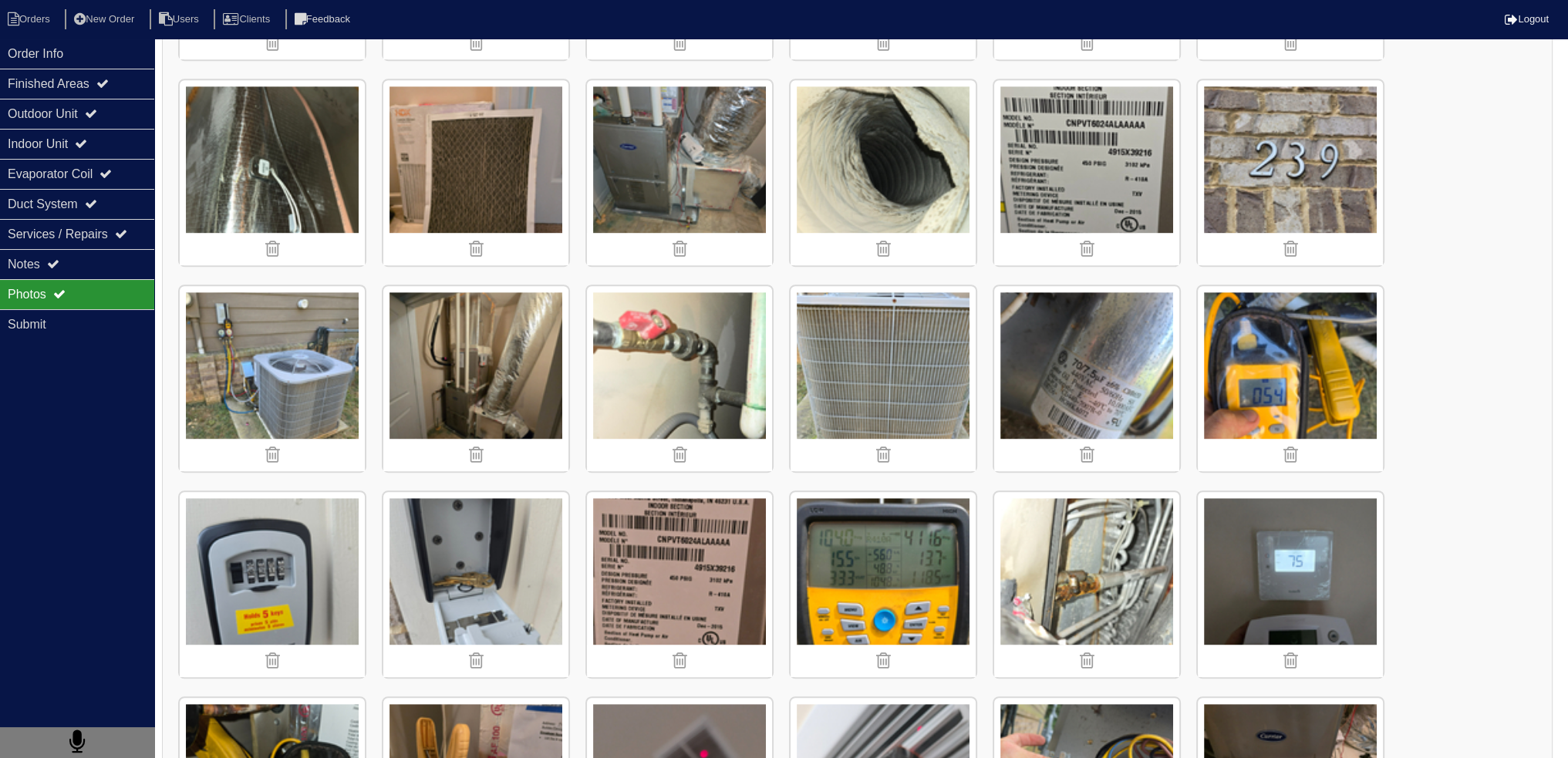
click at [684, 122] on img at bounding box center [679, 173] width 186 height 186
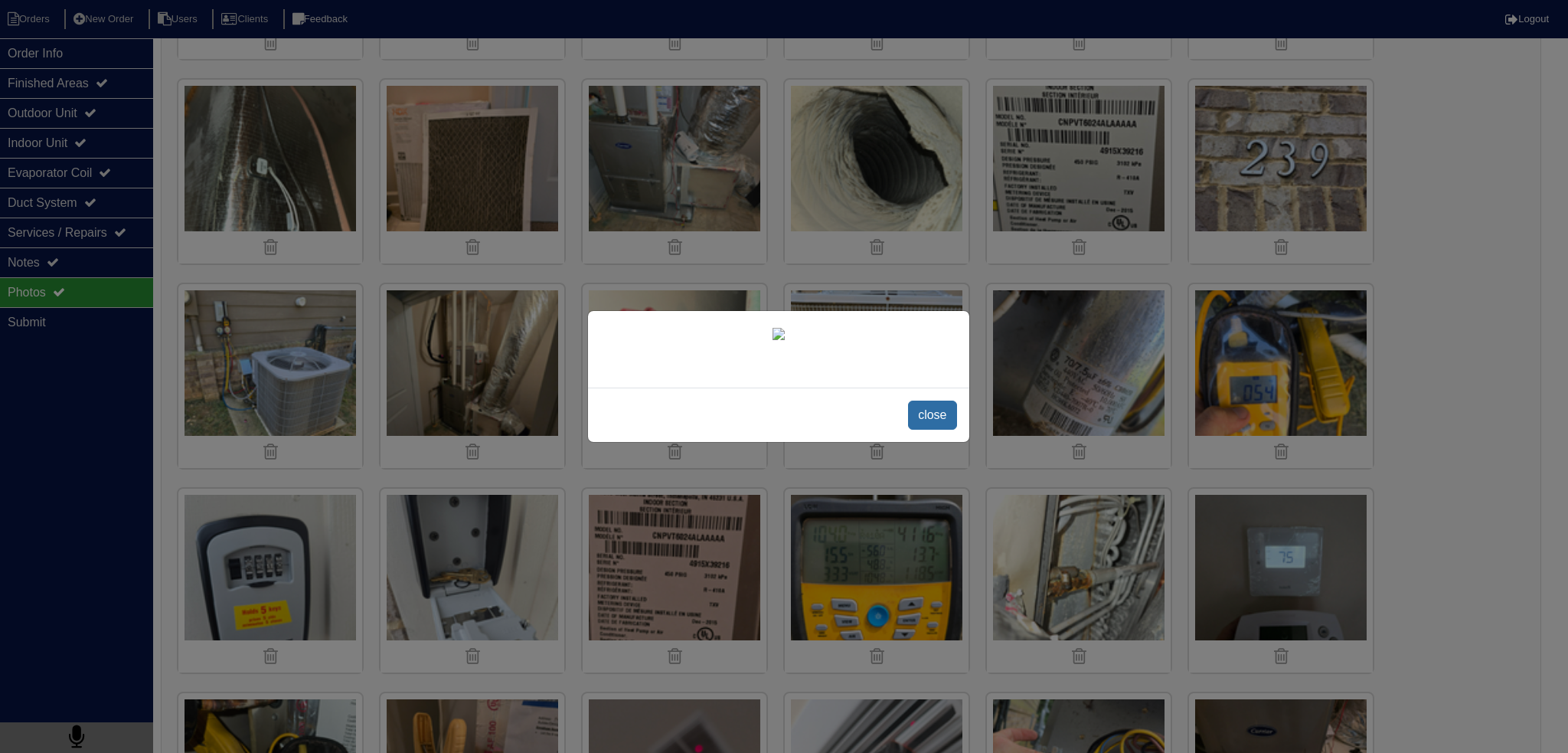
click at [926, 430] on span "close" at bounding box center [932, 414] width 49 height 29
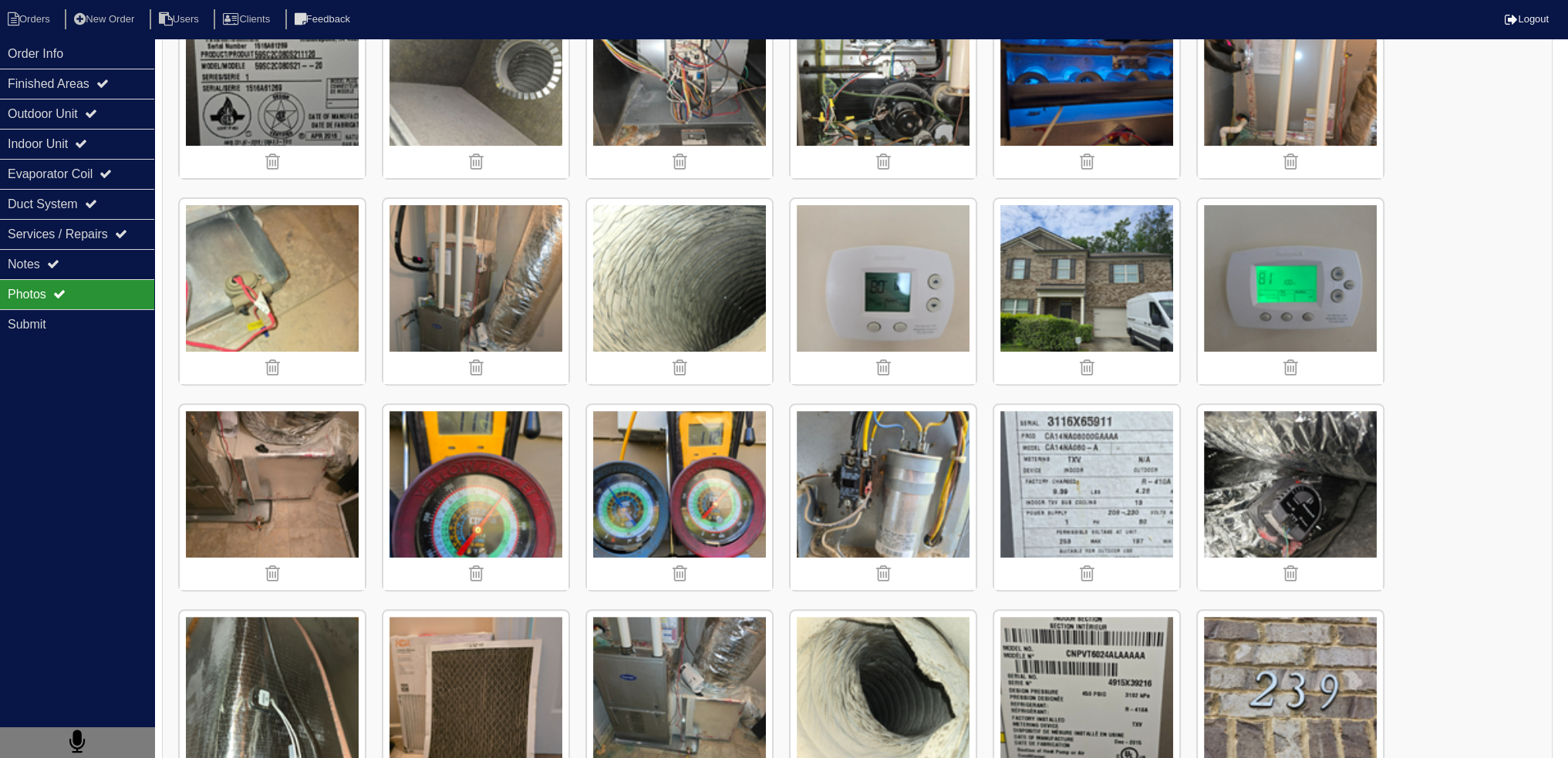
scroll to position [690, 0]
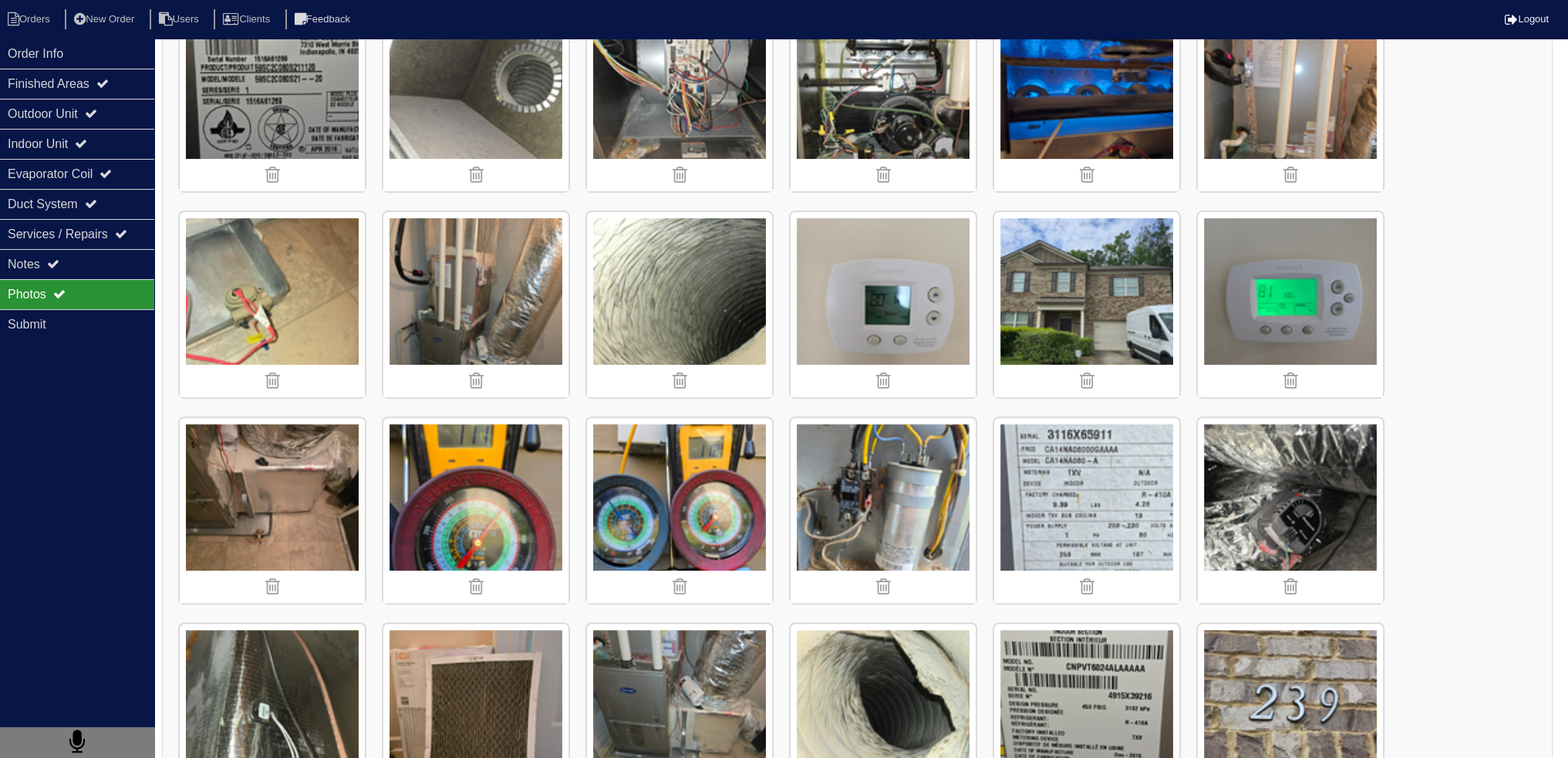
click at [488, 277] on img at bounding box center [476, 305] width 186 height 186
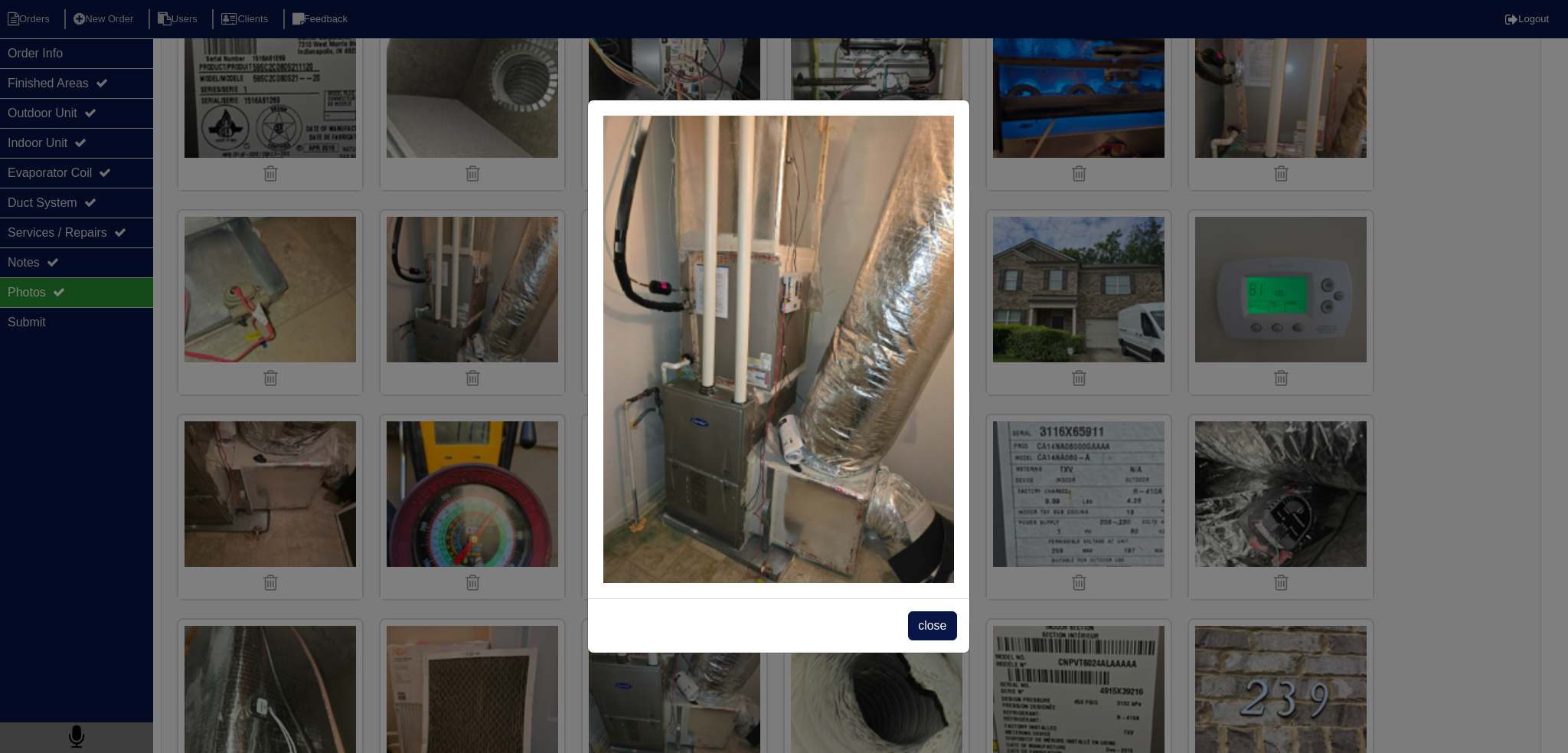
click at [931, 644] on div "close" at bounding box center [779, 625] width 381 height 54
click at [936, 639] on span "close" at bounding box center [932, 625] width 49 height 29
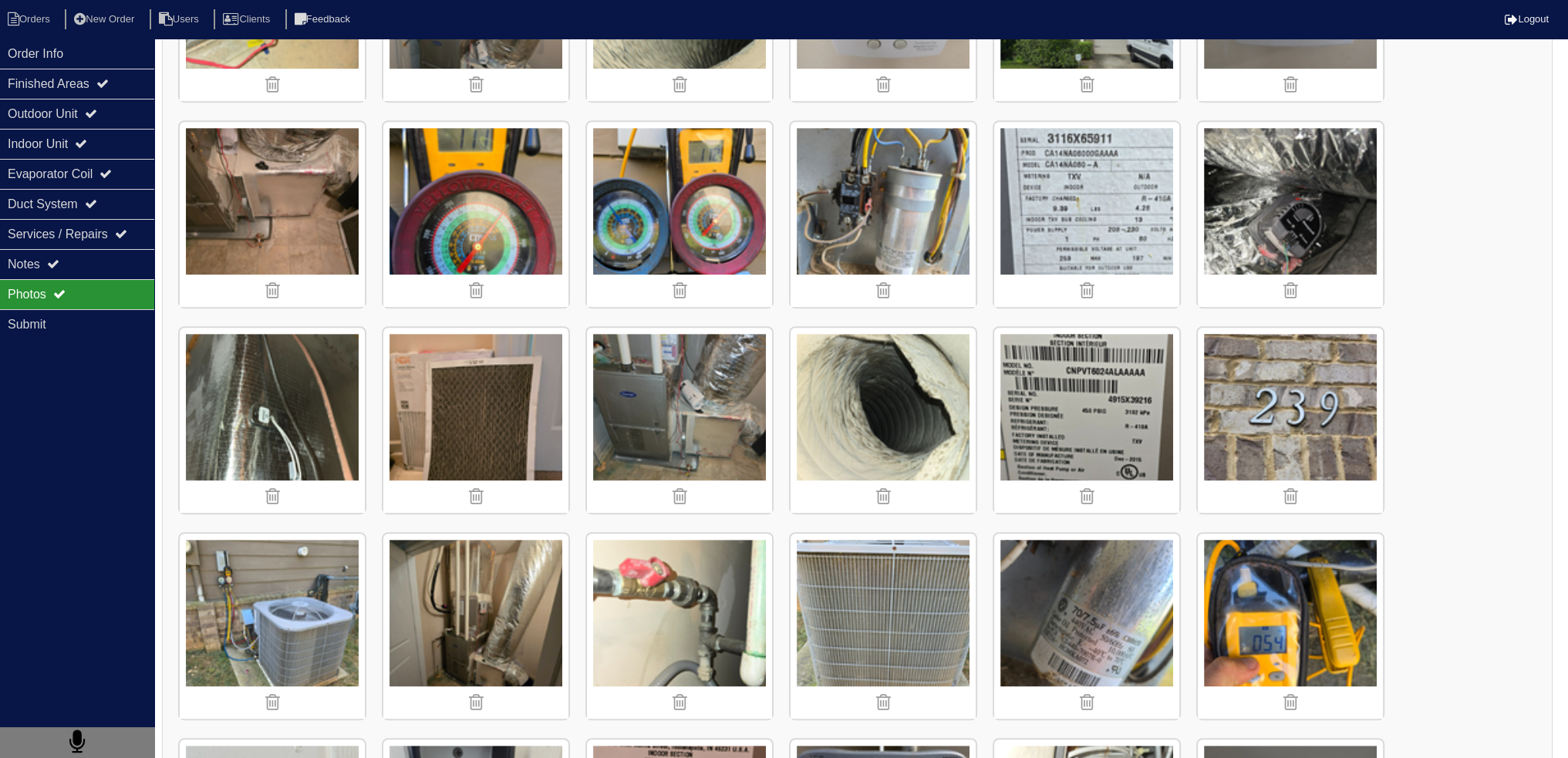
scroll to position [998, 0]
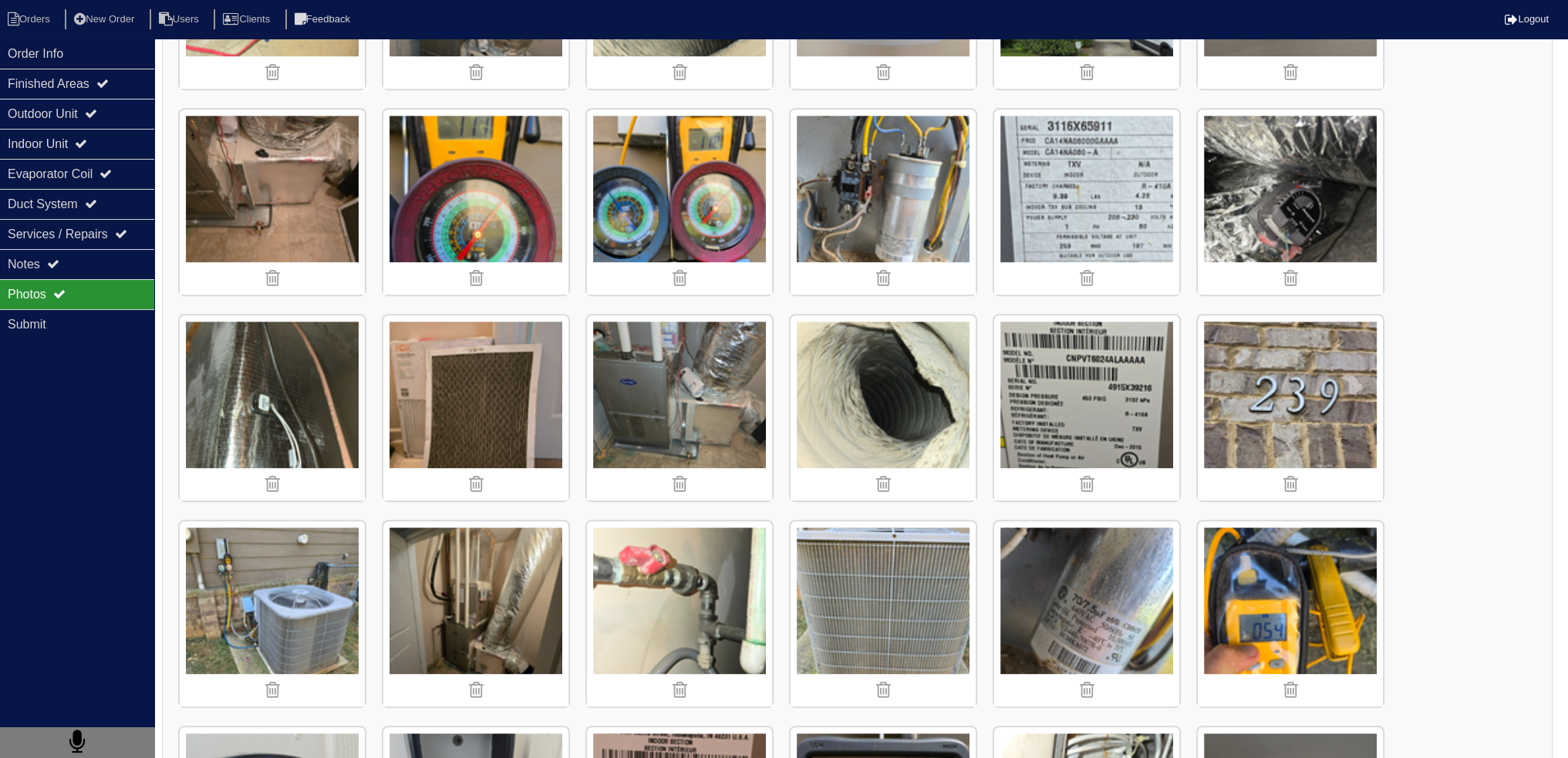
click at [433, 543] on img at bounding box center [476, 614] width 186 height 186
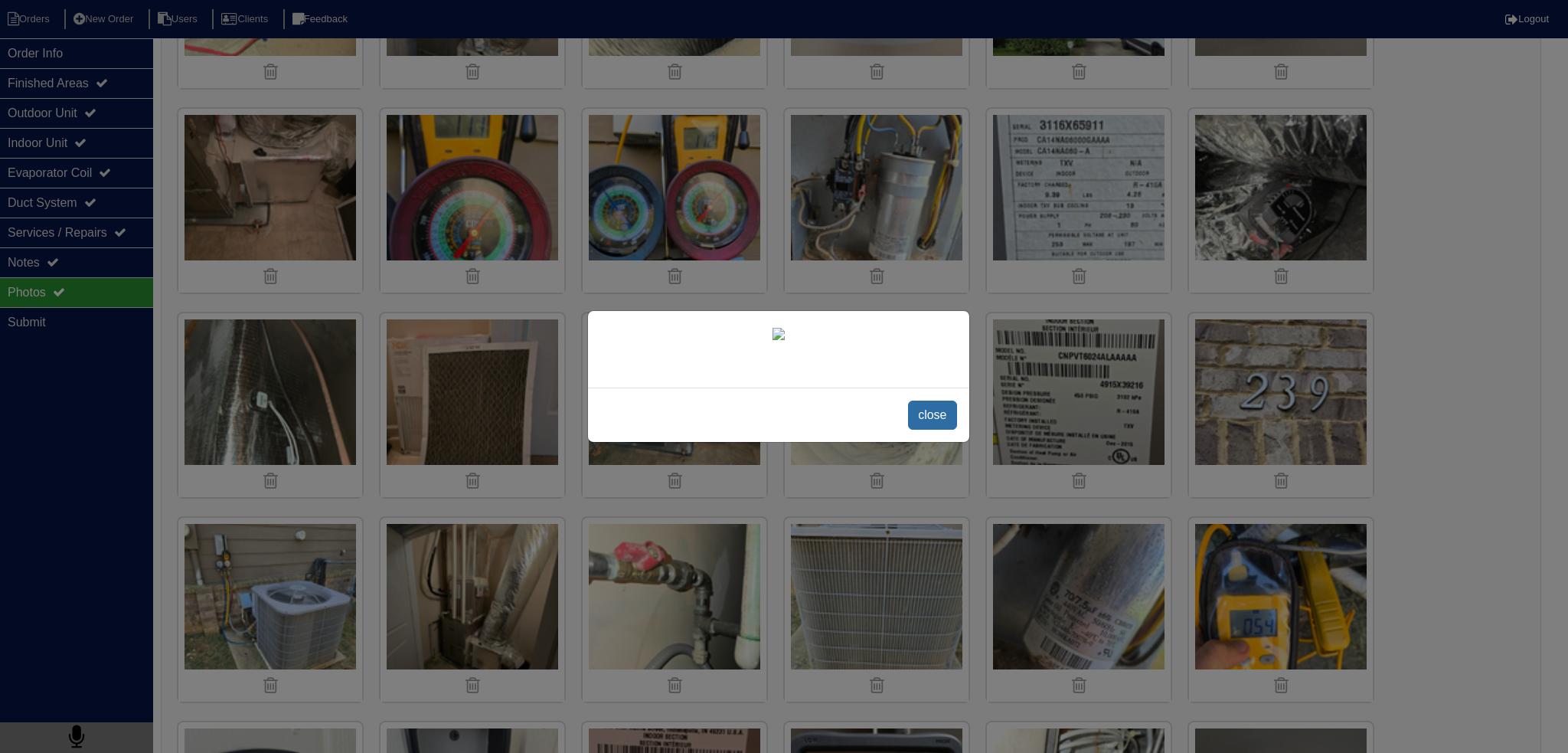
click at [938, 430] on span "close" at bounding box center [932, 414] width 49 height 29
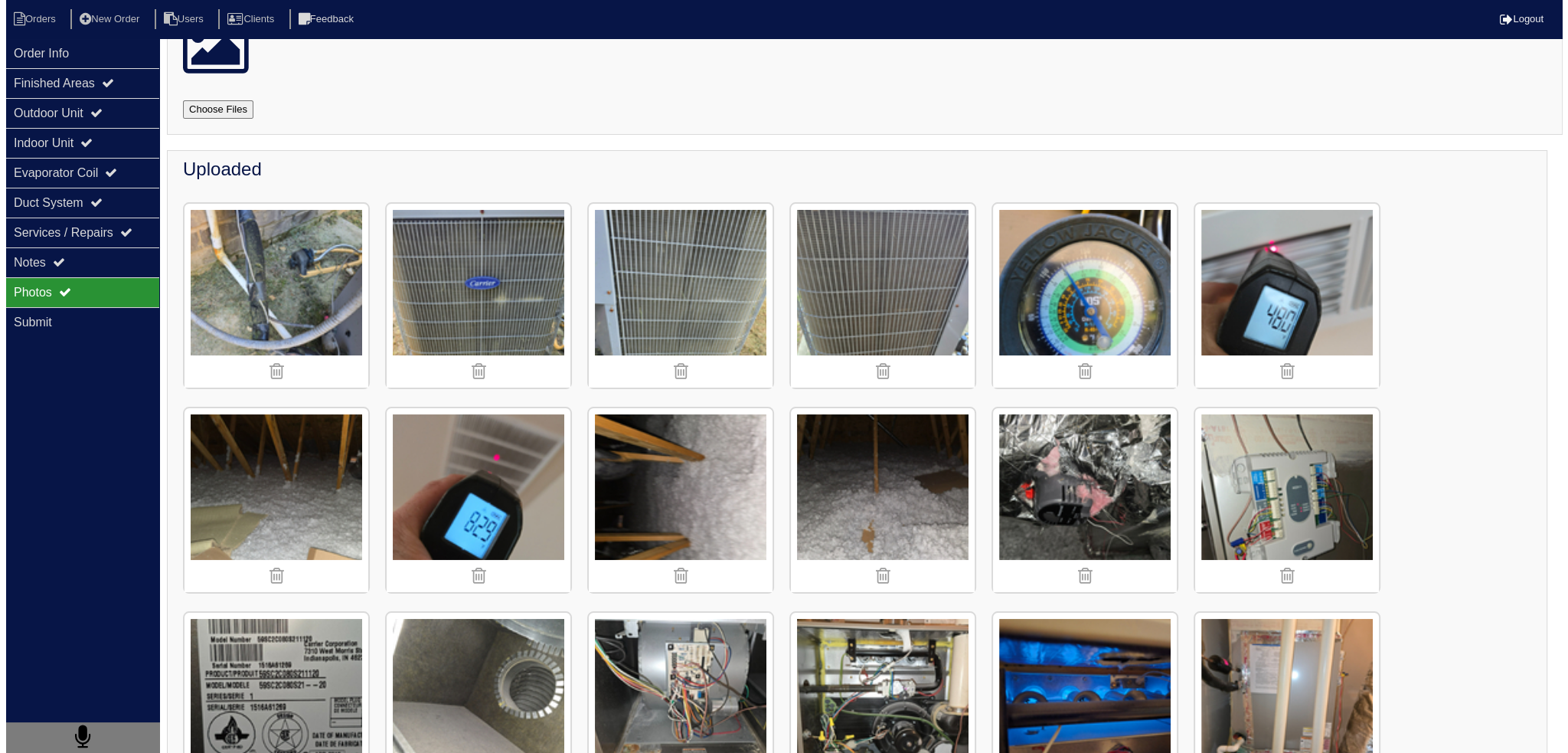
scroll to position [0, 0]
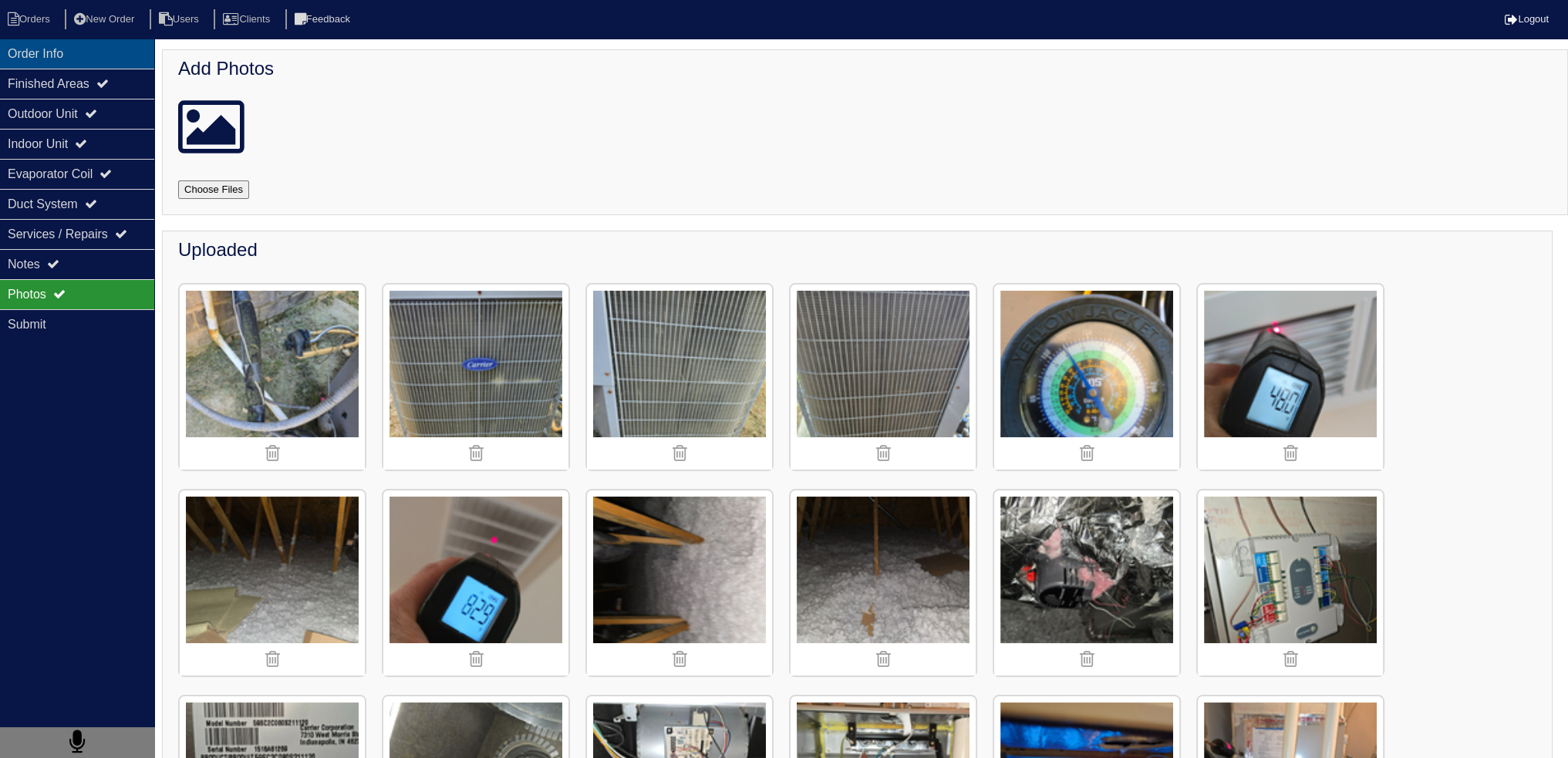
click at [92, 55] on div "Order Info" at bounding box center [77, 54] width 155 height 30
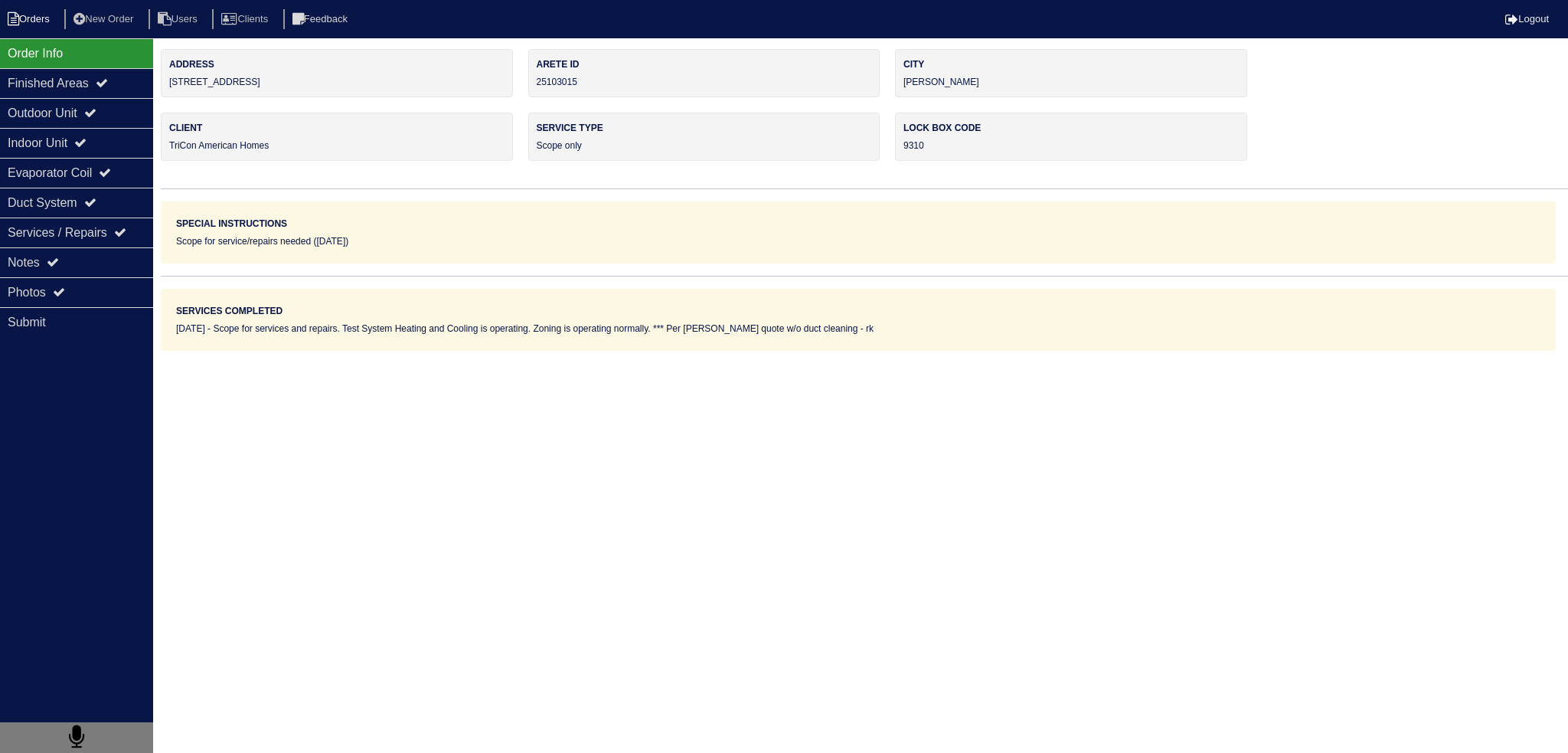
click at [44, 24] on li "Orders" at bounding box center [31, 19] width 62 height 21
select select "15"
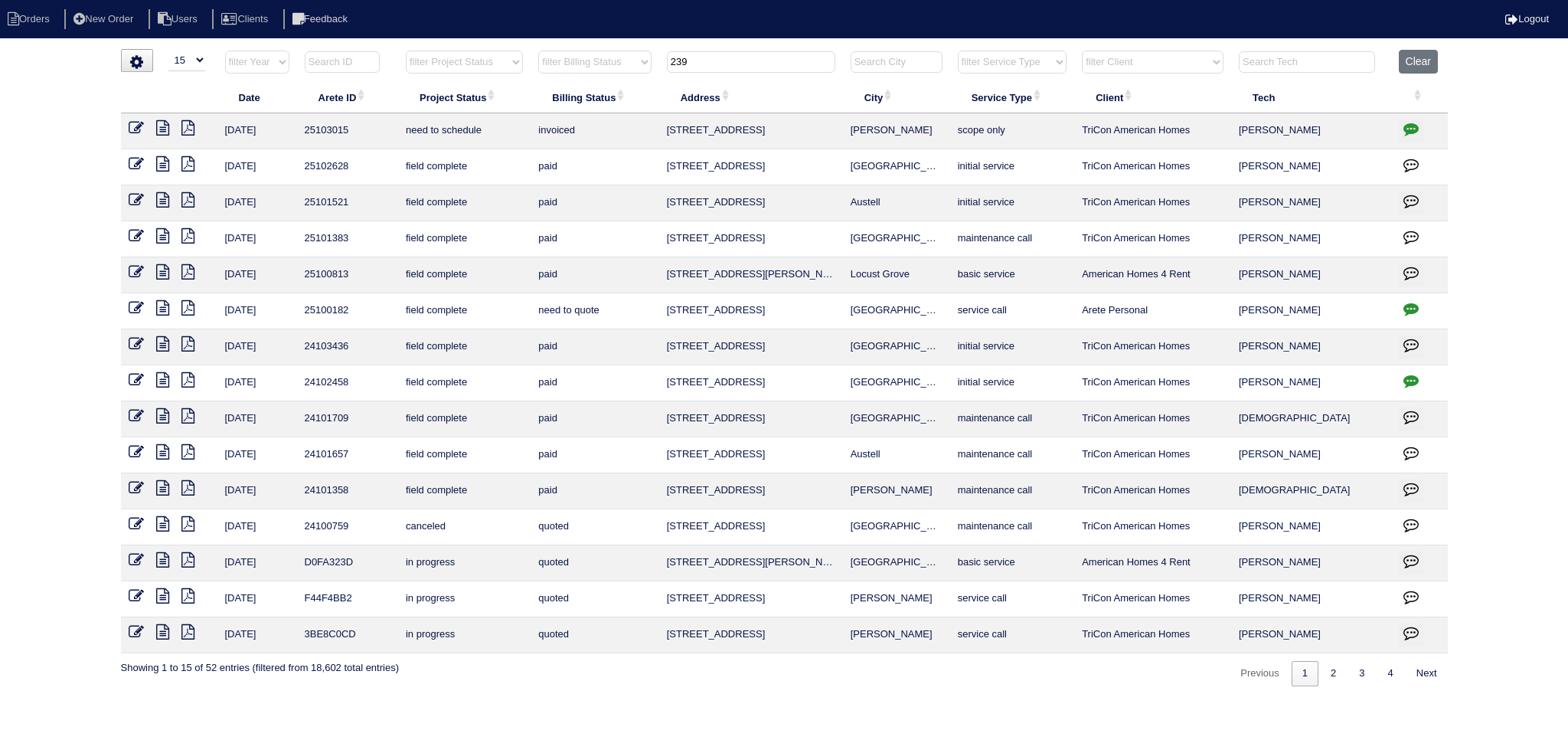
click at [749, 59] on input "239" at bounding box center [751, 62] width 168 height 22
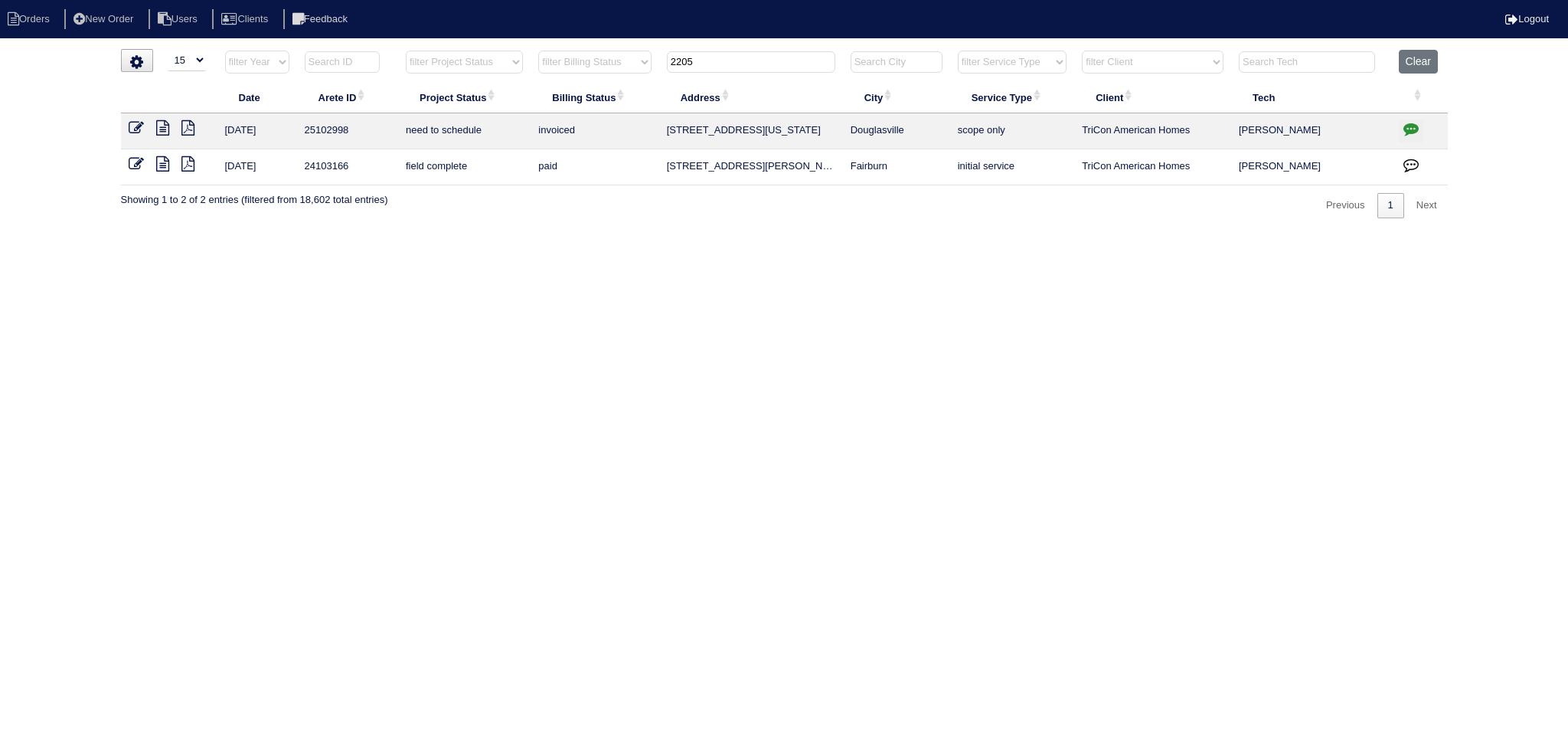
type input "2205"
click at [163, 134] on icon at bounding box center [162, 127] width 13 height 15
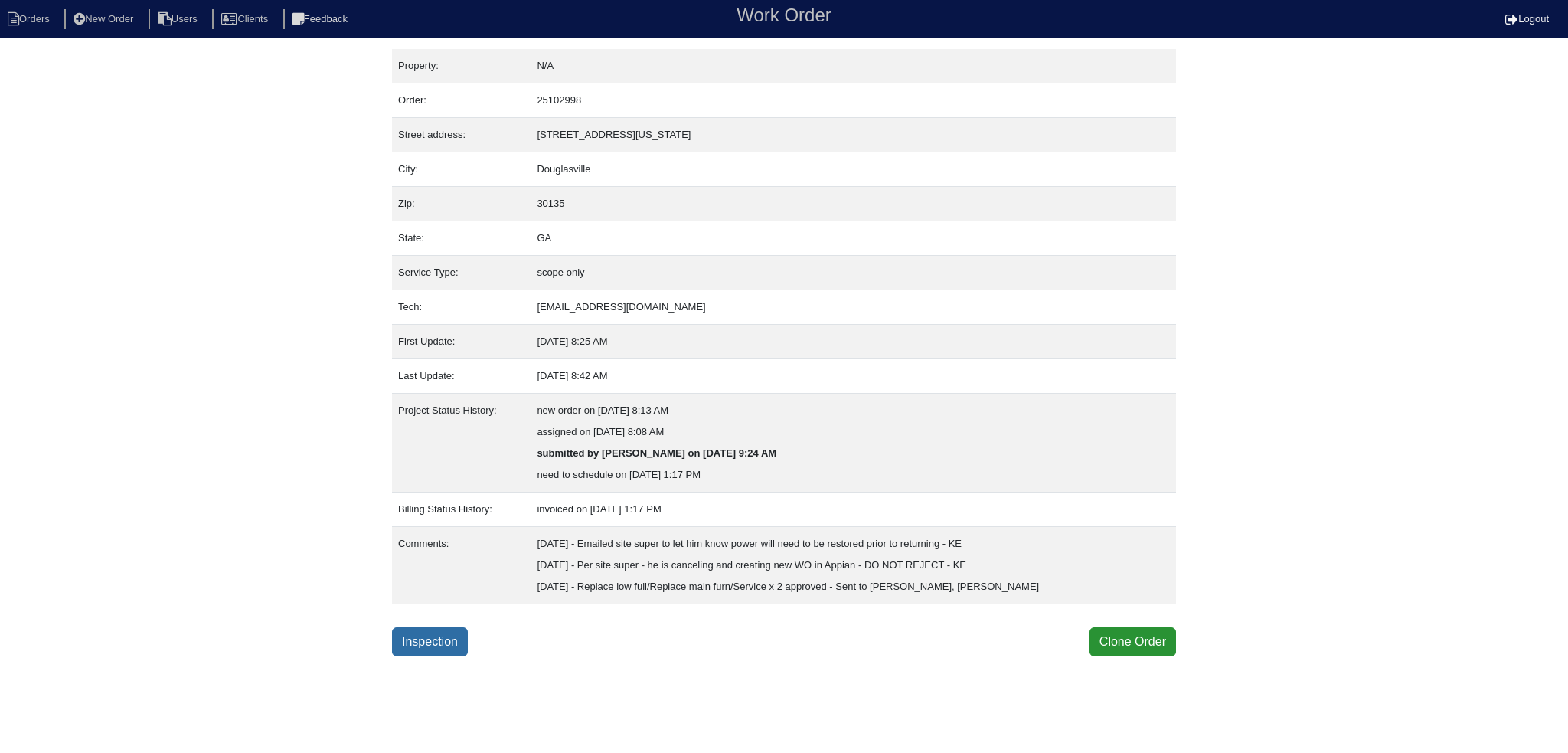
click at [417, 647] on link "Inspection" at bounding box center [430, 641] width 76 height 29
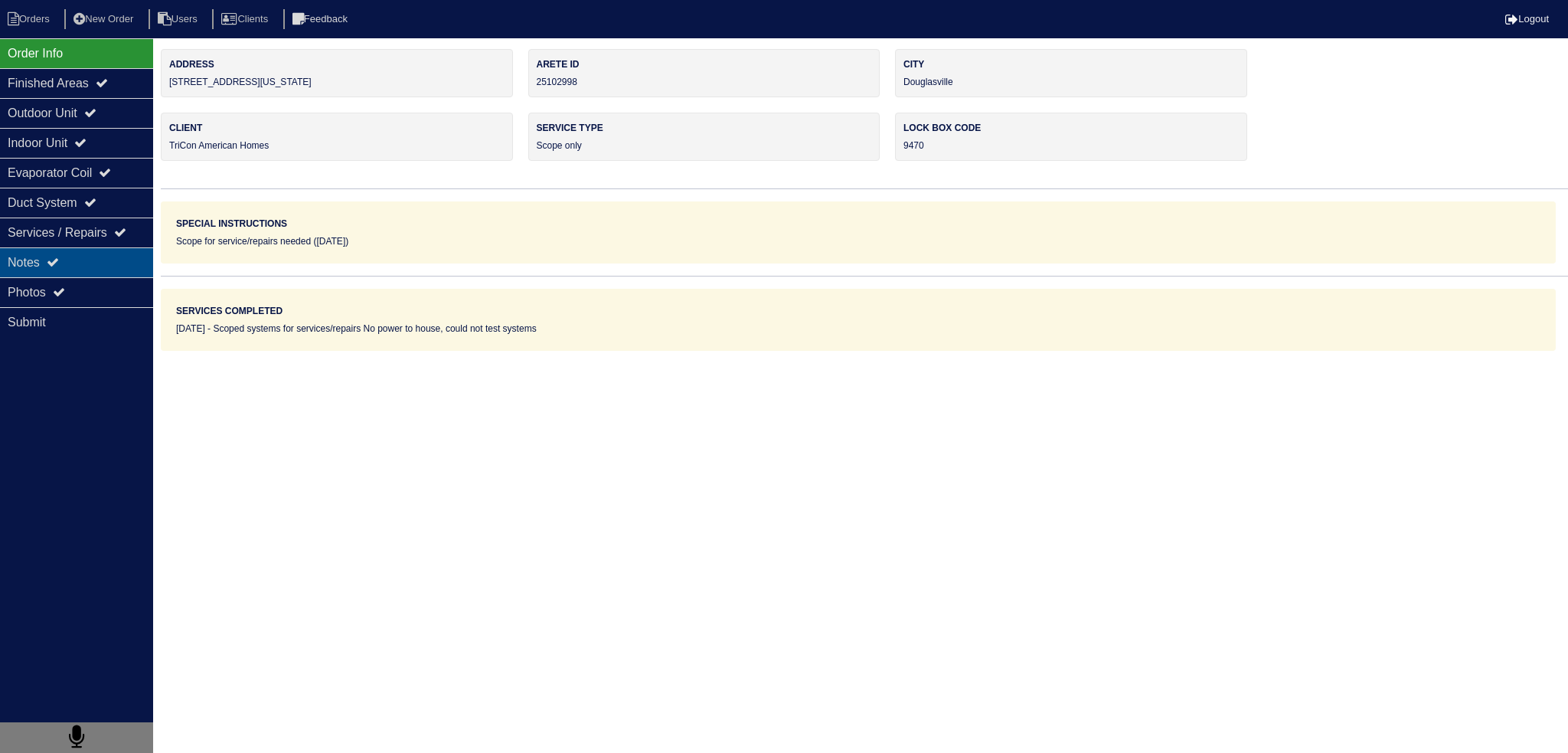
click at [80, 270] on div "Notes" at bounding box center [76, 263] width 154 height 30
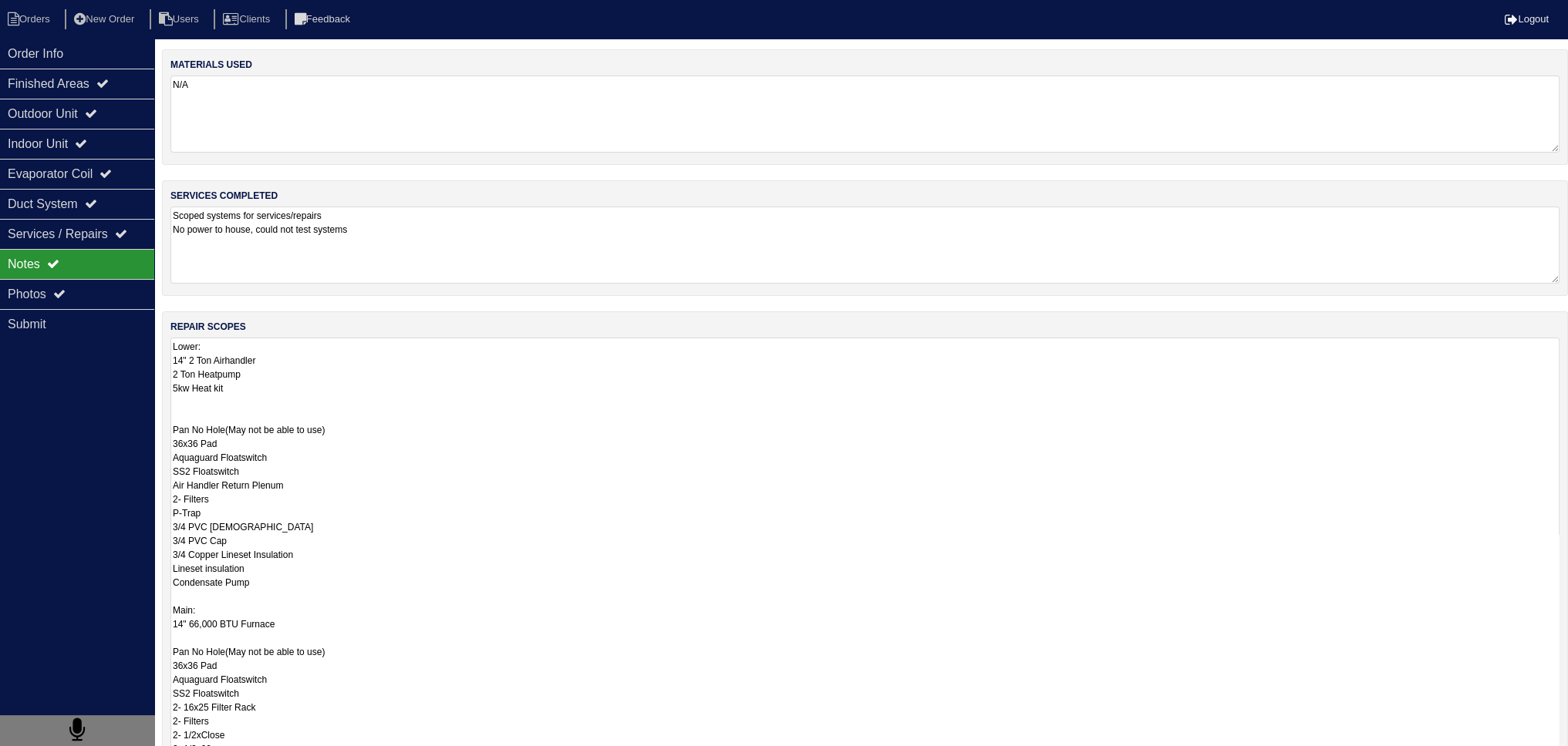
click at [317, 369] on textarea "Lower: 14" 2 Ton Airhandler 2 Ton Heatpump 5kw Heat kit Pan No Hole(May not be …" at bounding box center [865, 714] width 1388 height 752
click at [316, 366] on textarea "Lower: 14" 2 Ton Airhandler 2 Ton Heatpump 5kw Heat kit Pan No Hole(May not be …" at bounding box center [865, 714] width 1388 height 752
click at [316, 358] on textarea "Lower: 14" 2 Ton Airhandler 2 Ton Heatpump 5kw Heat kit Pan No Hole(May not be …" at bounding box center [865, 714] width 1388 height 752
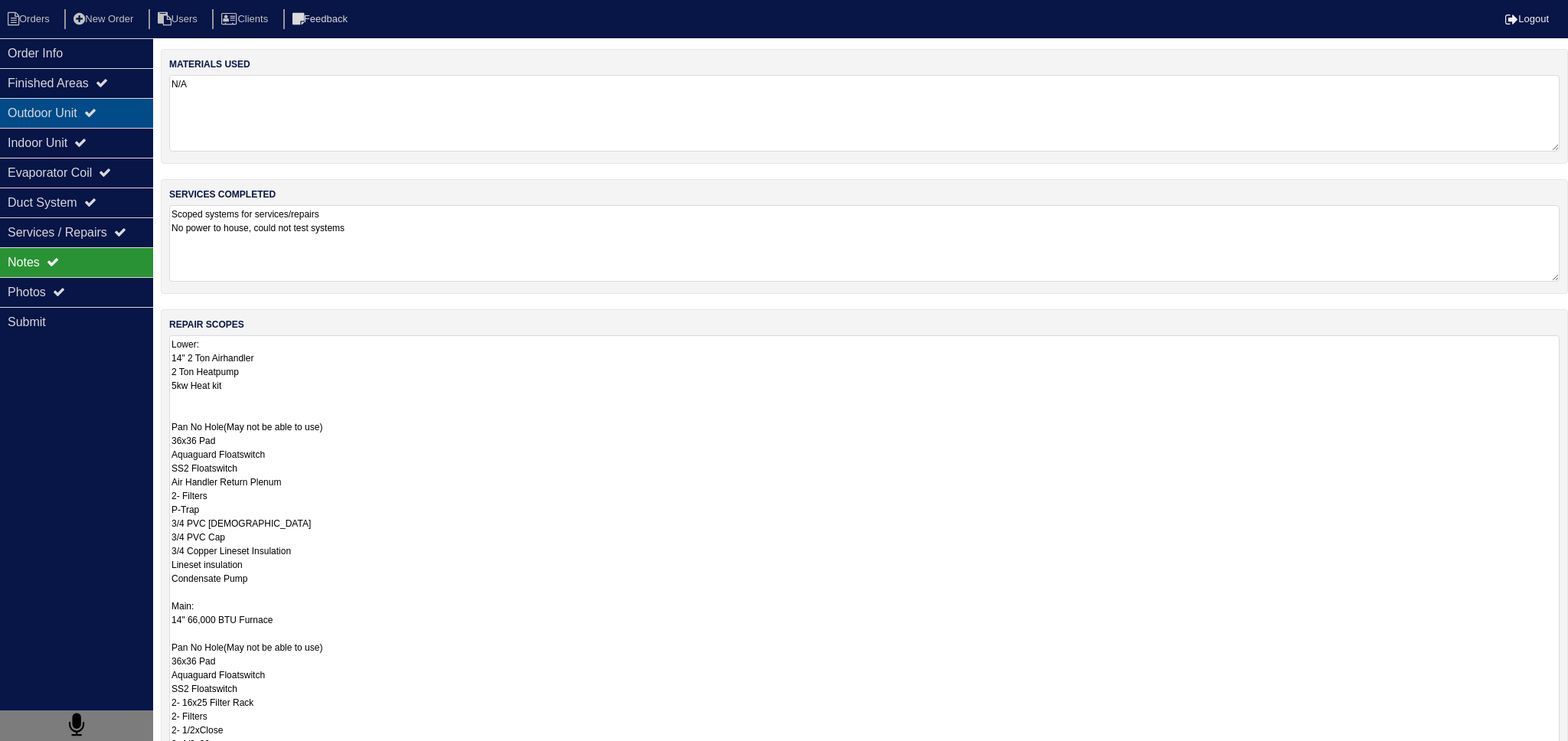
click at [127, 111] on div "Outdoor Unit" at bounding box center [76, 113] width 154 height 30
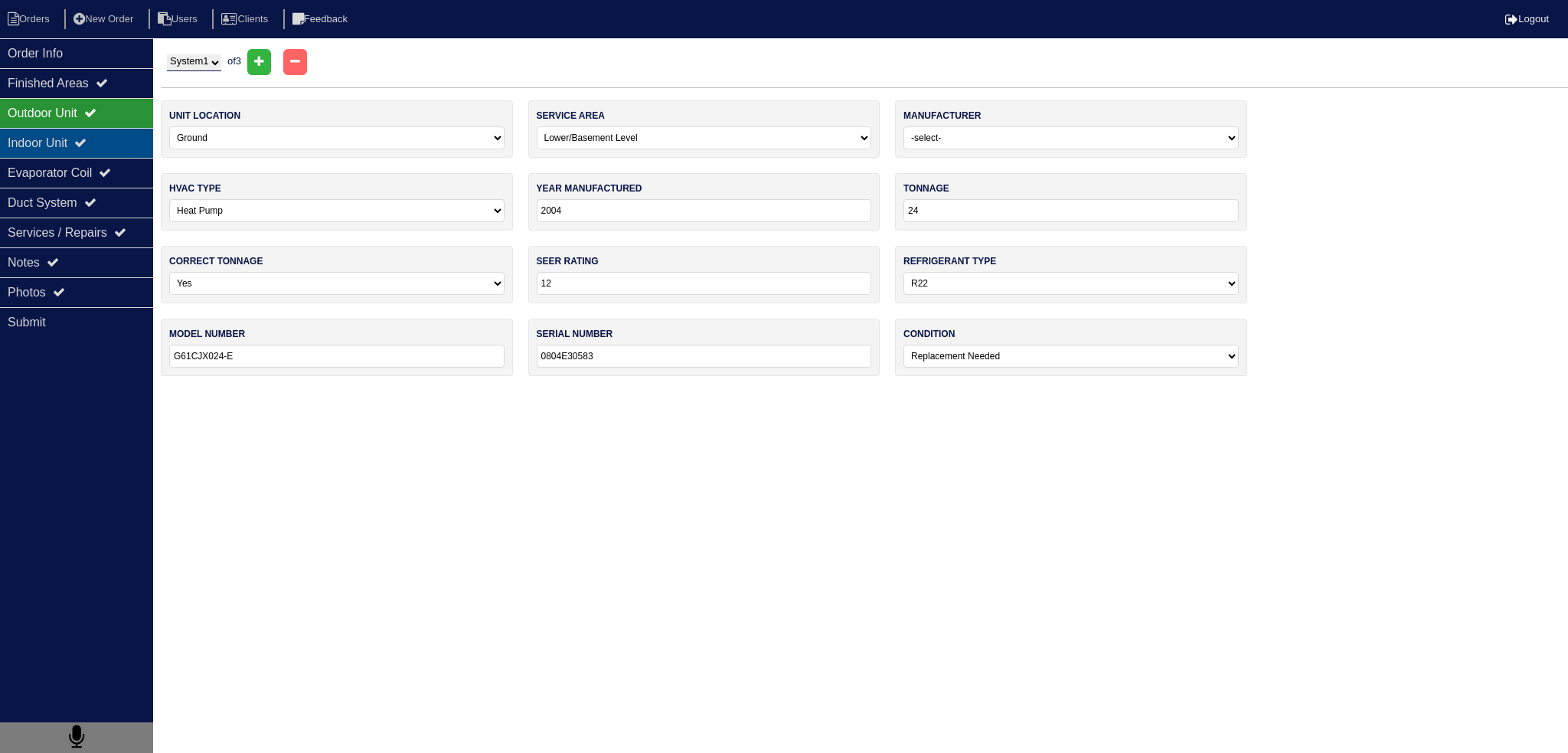
click at [110, 144] on div "Indoor Unit" at bounding box center [76, 143] width 154 height 30
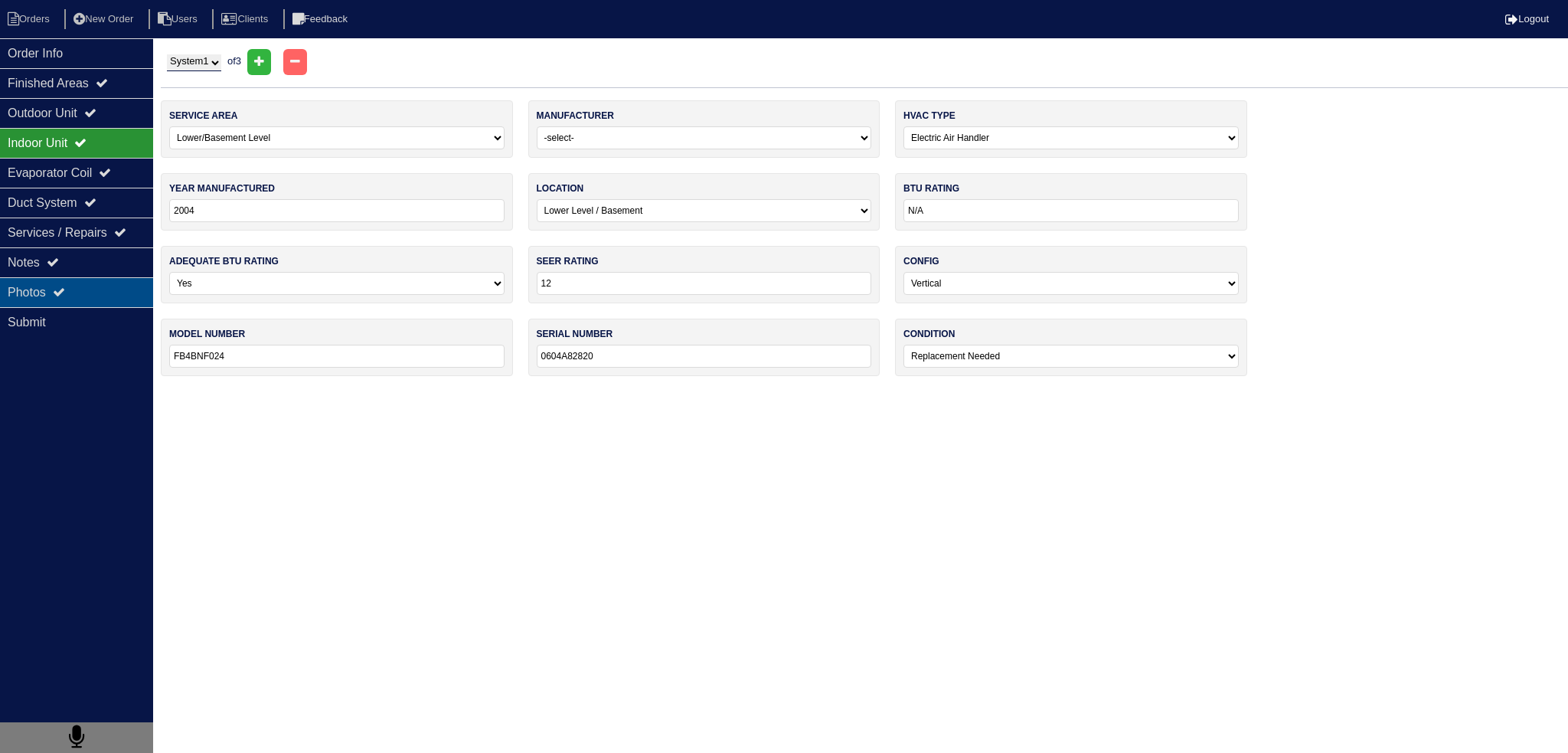
click at [95, 296] on div "Photos" at bounding box center [76, 292] width 154 height 30
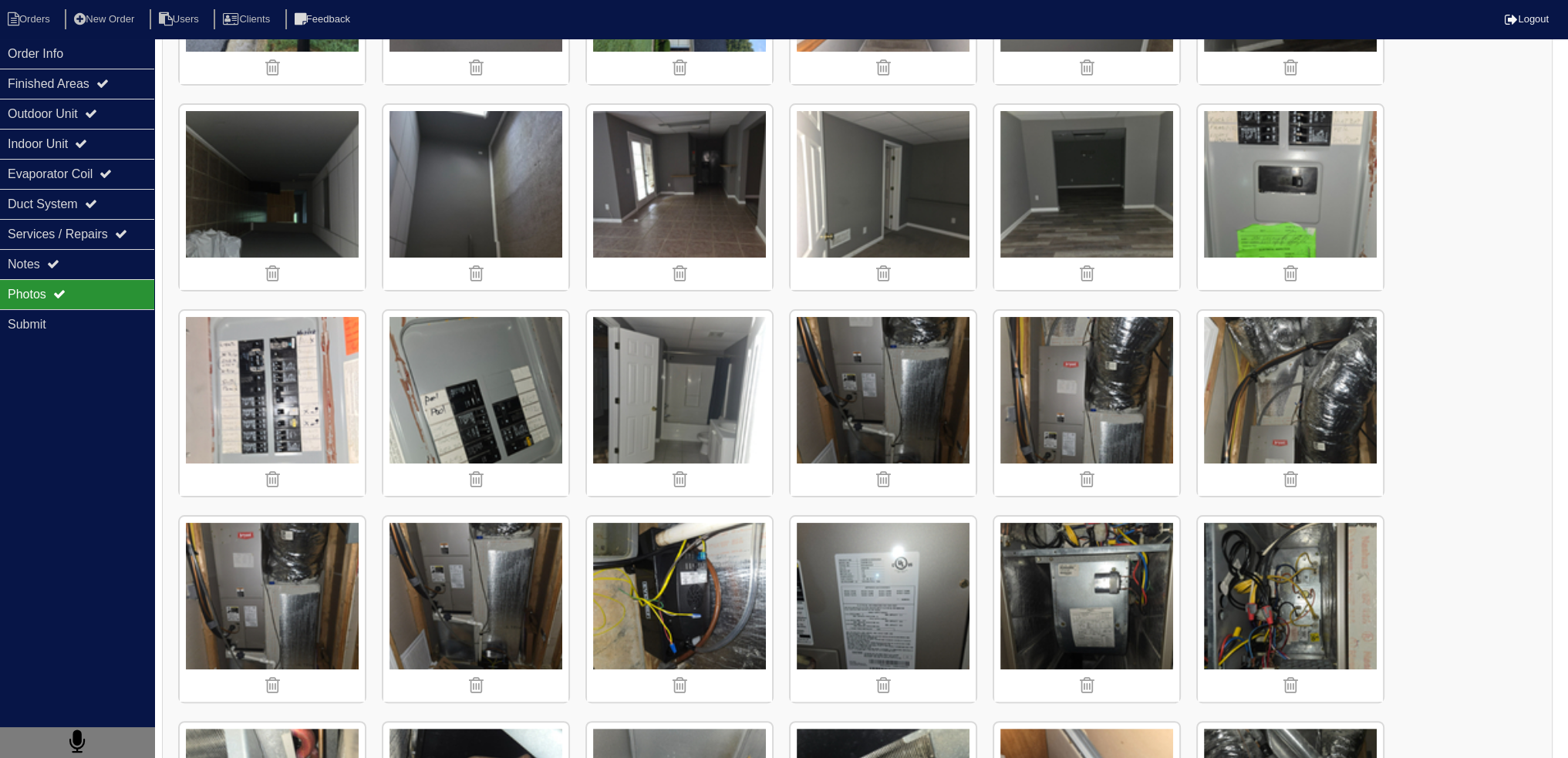
scroll to position [308, 0]
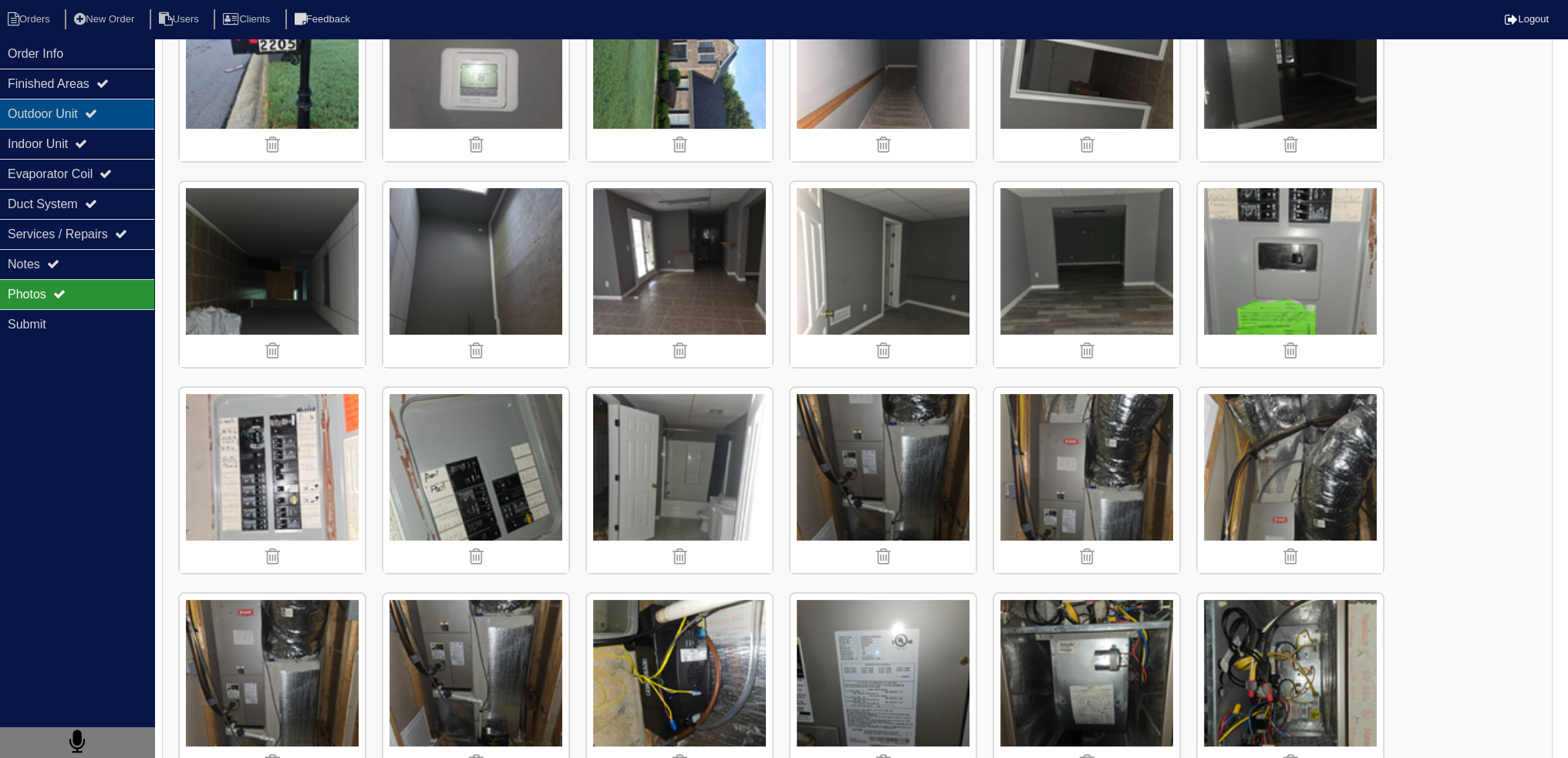
click at [49, 116] on div "Outdoor Unit" at bounding box center [77, 114] width 155 height 30
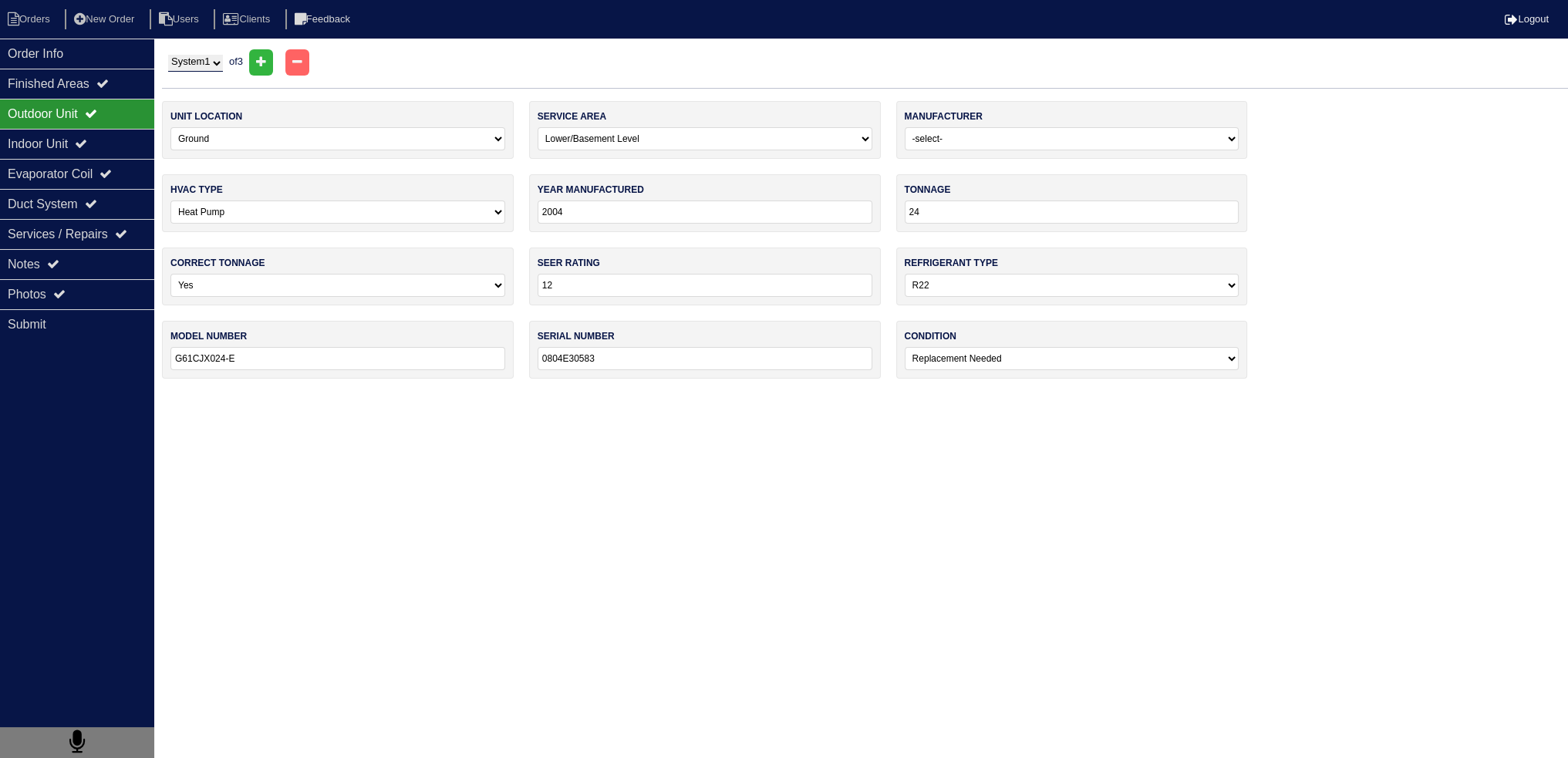
scroll to position [0, 0]
drag, startPoint x: 83, startPoint y: 289, endPoint x: 551, endPoint y: 399, distance: 480.8
click at [83, 288] on div "Photos" at bounding box center [77, 294] width 155 height 30
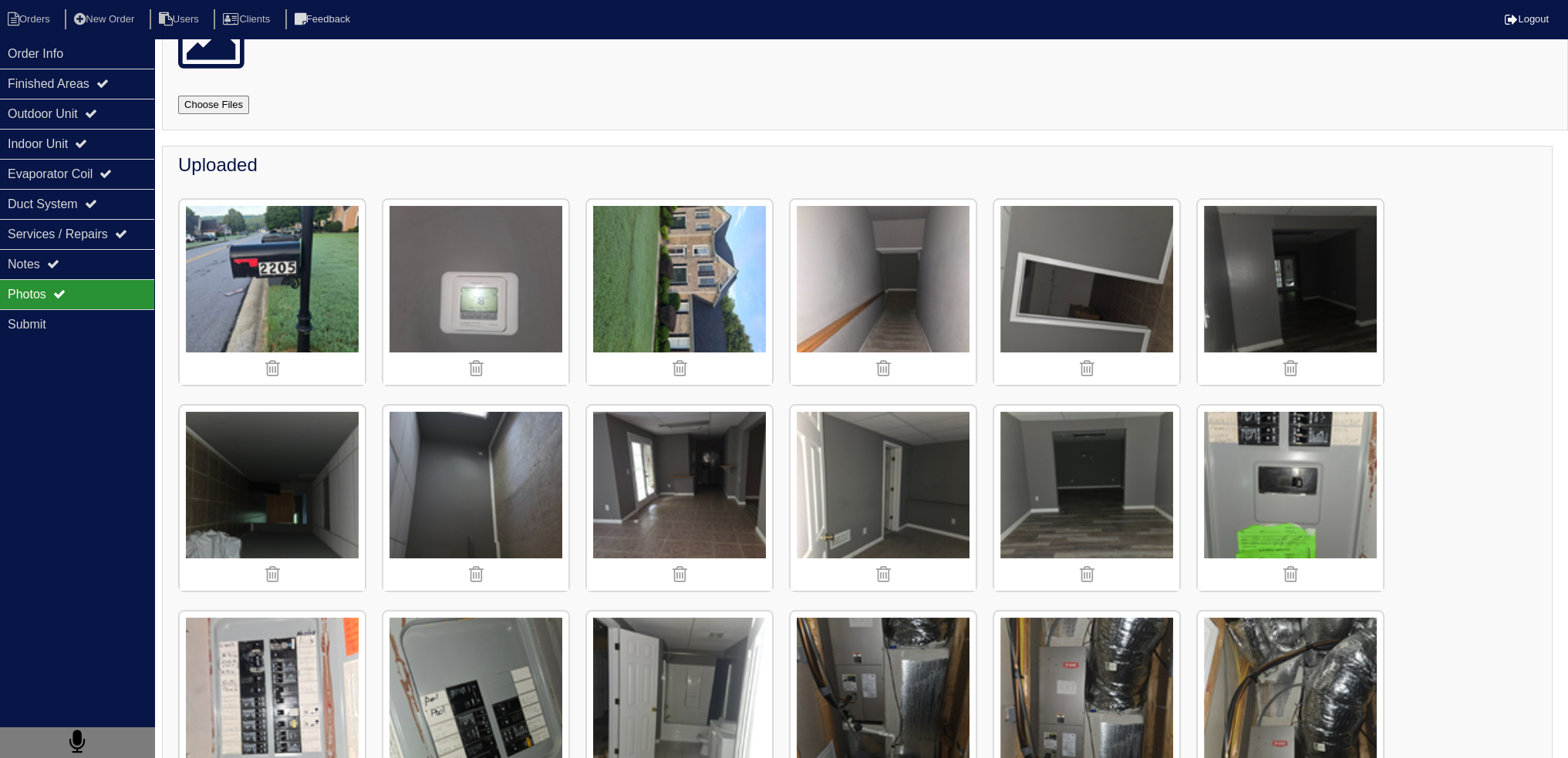
scroll to position [231, 0]
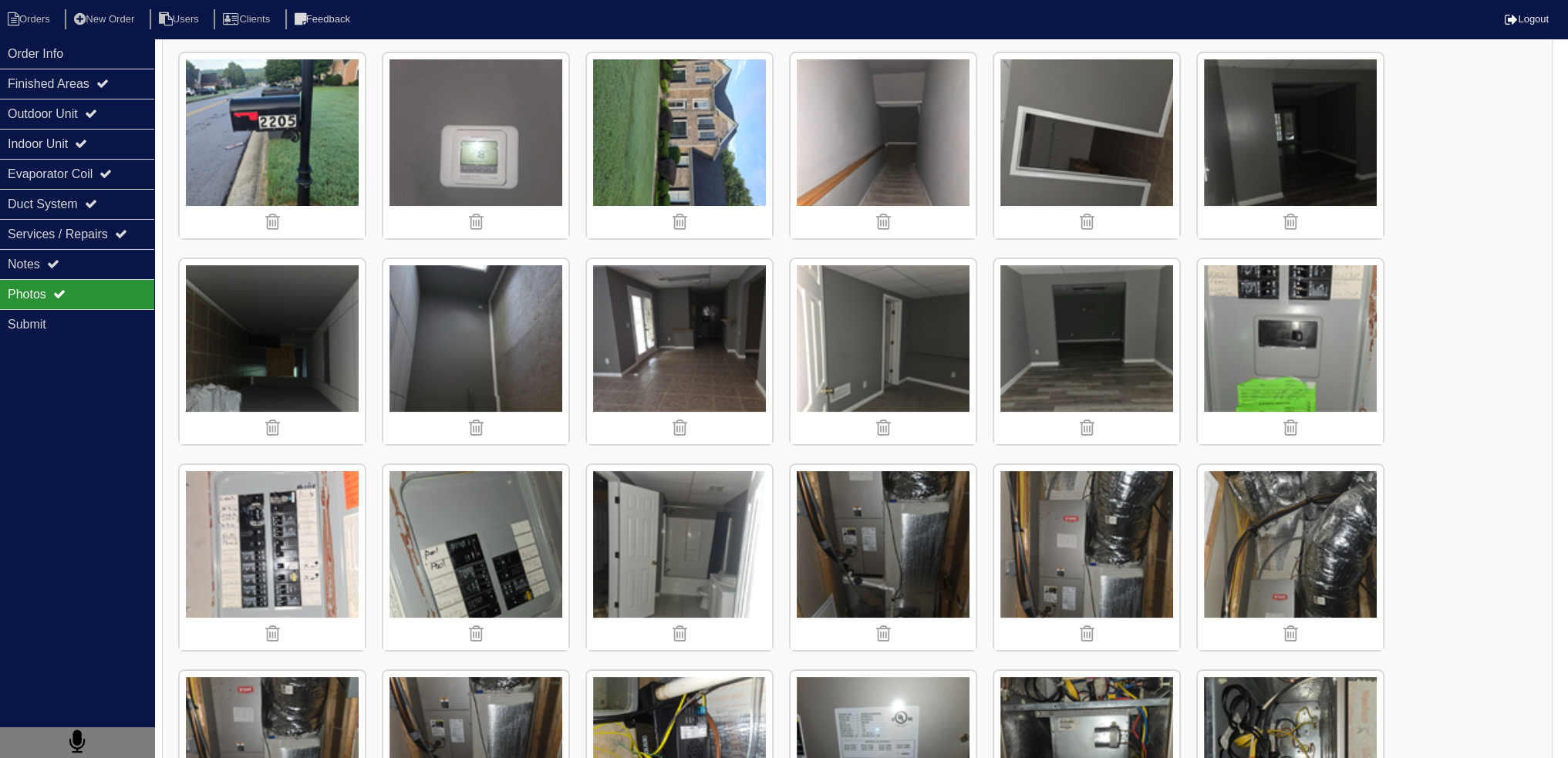
click at [914, 522] on img at bounding box center [883, 558] width 186 height 186
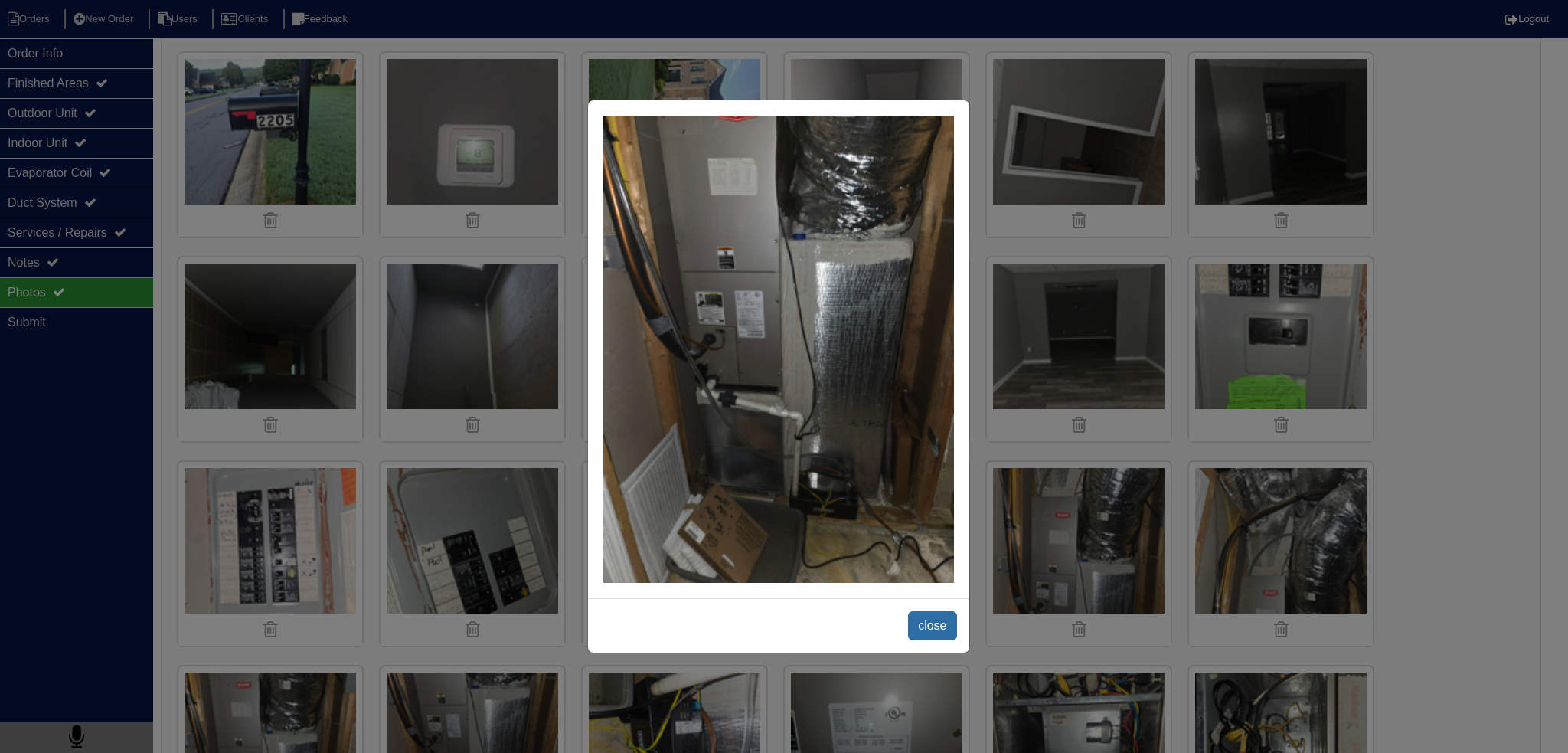
click at [943, 633] on span "close" at bounding box center [932, 625] width 49 height 29
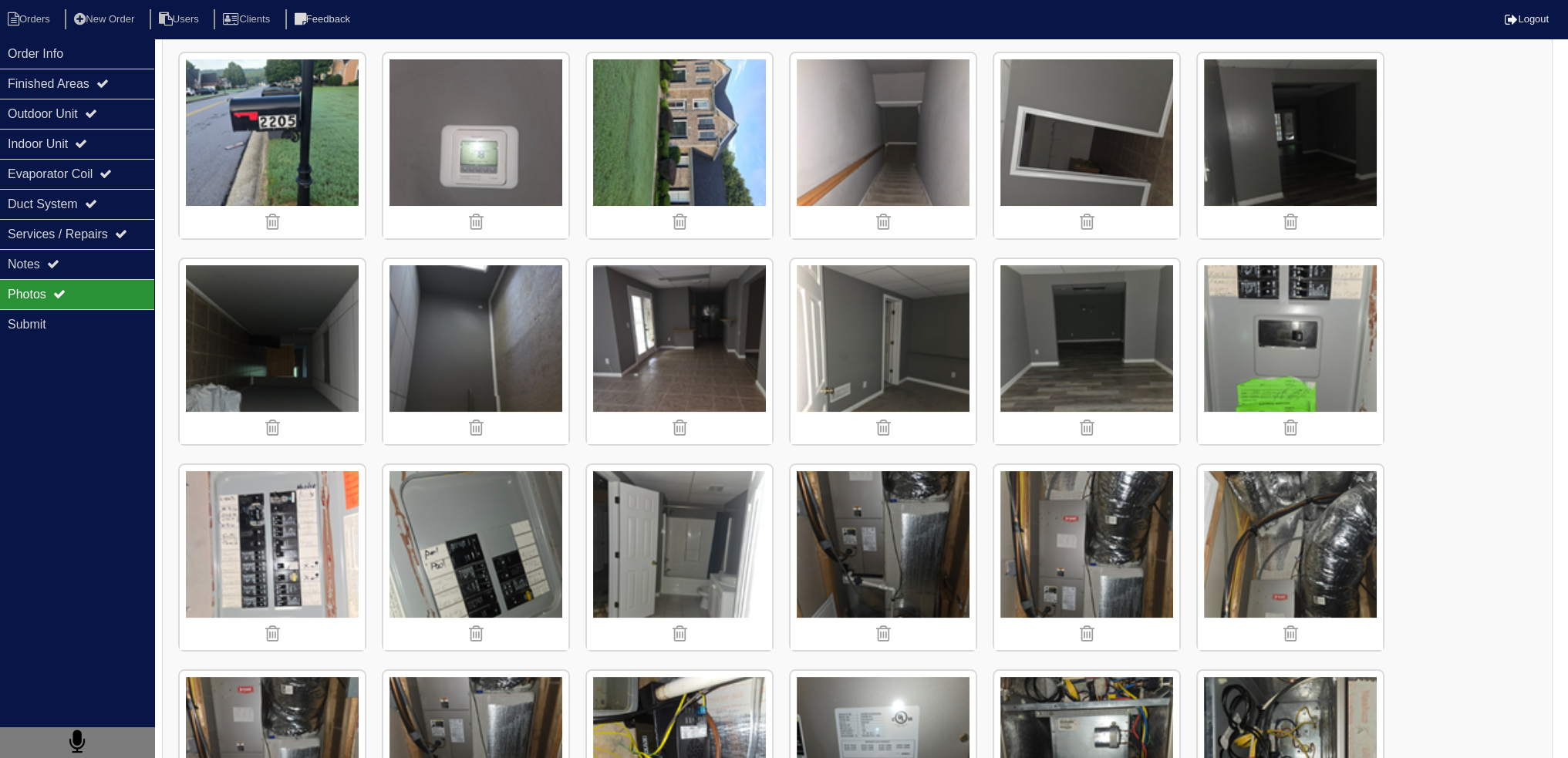
click at [1111, 527] on img at bounding box center [1086, 558] width 186 height 186
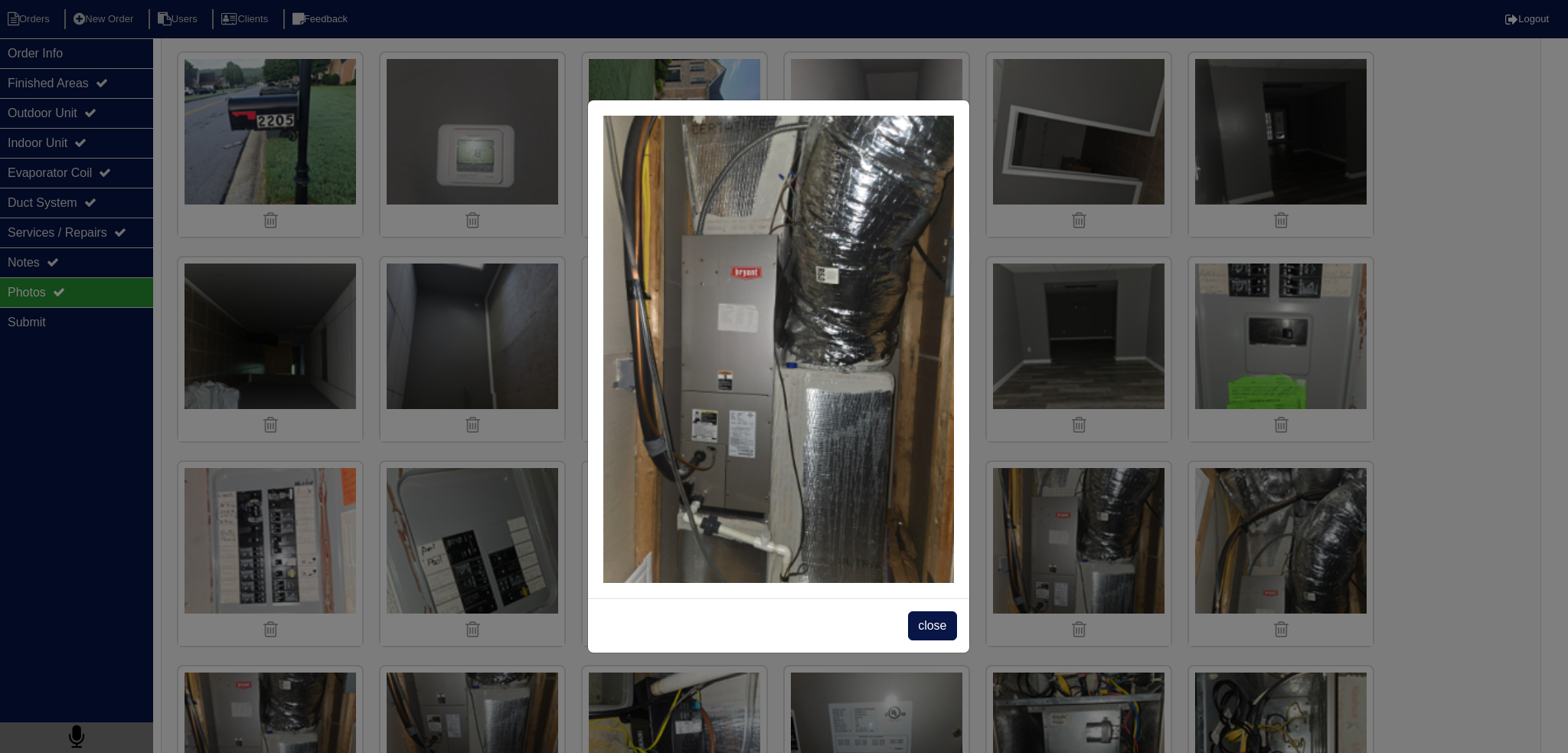
click at [934, 626] on span "close" at bounding box center [932, 625] width 49 height 29
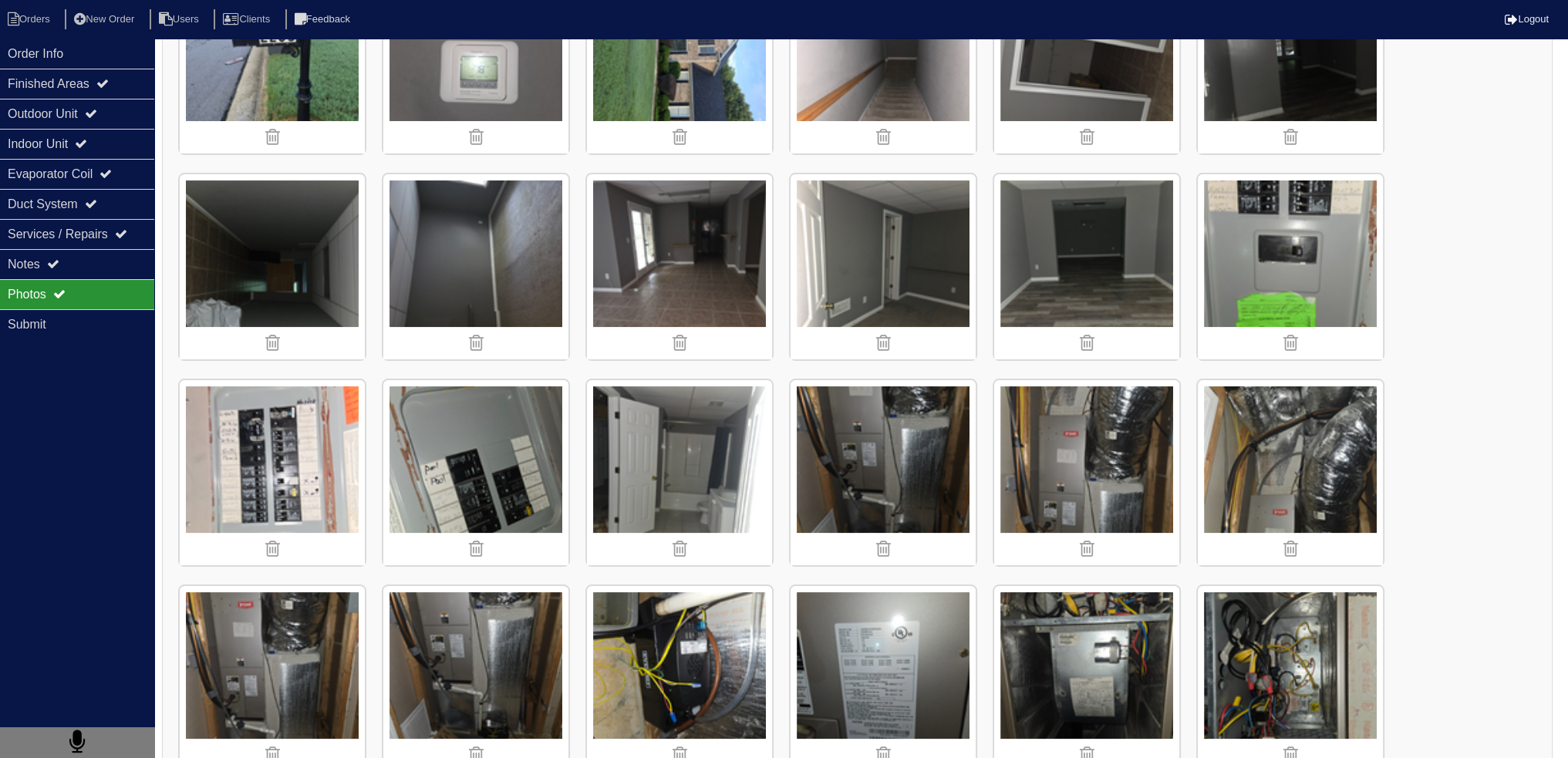
scroll to position [308, 0]
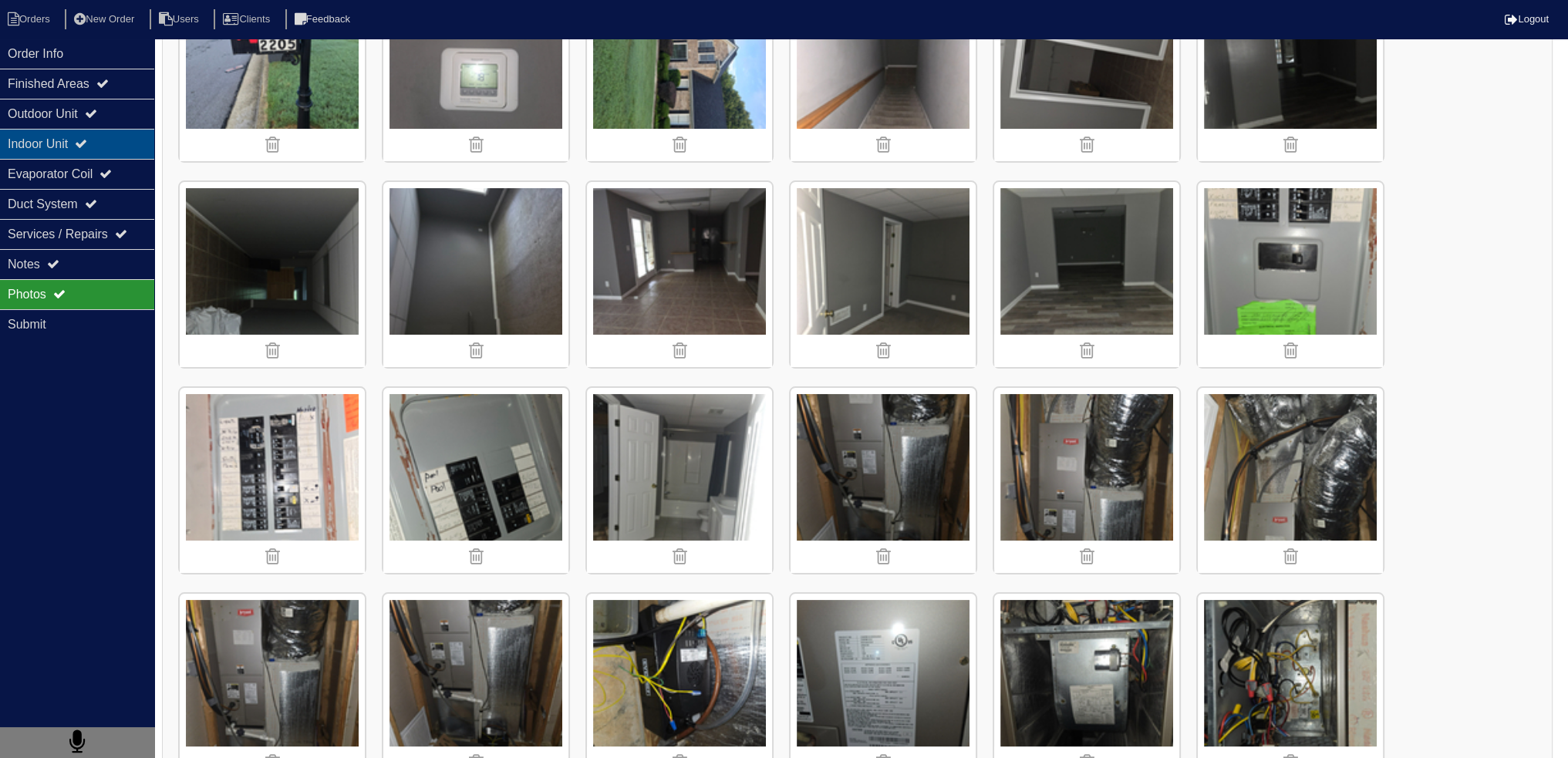
click at [111, 150] on div "Indoor Unit" at bounding box center [77, 144] width 155 height 30
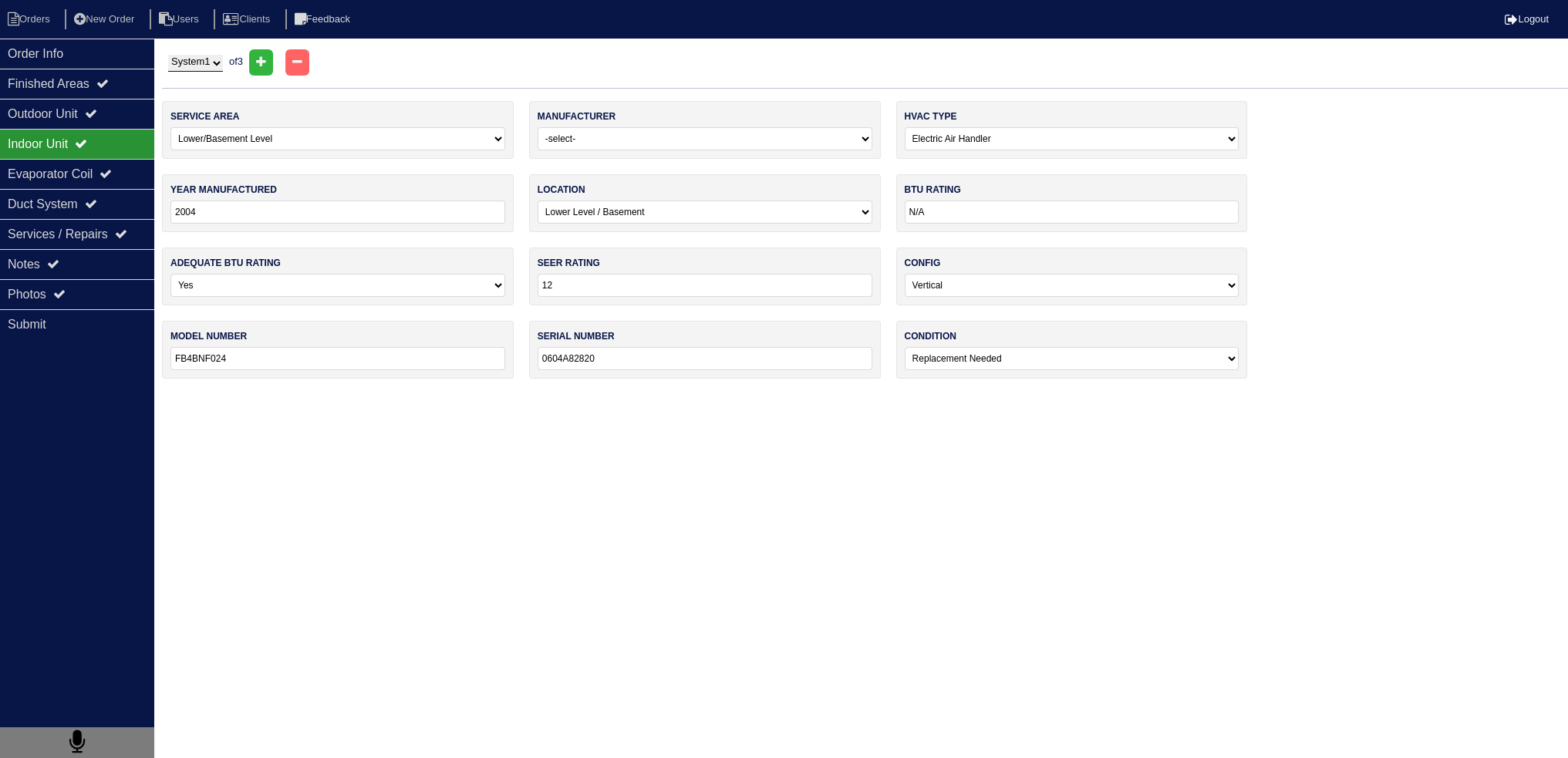
scroll to position [0, 0]
click at [217, 57] on select "System 1 System 2 System 3" at bounding box center [196, 63] width 55 height 17
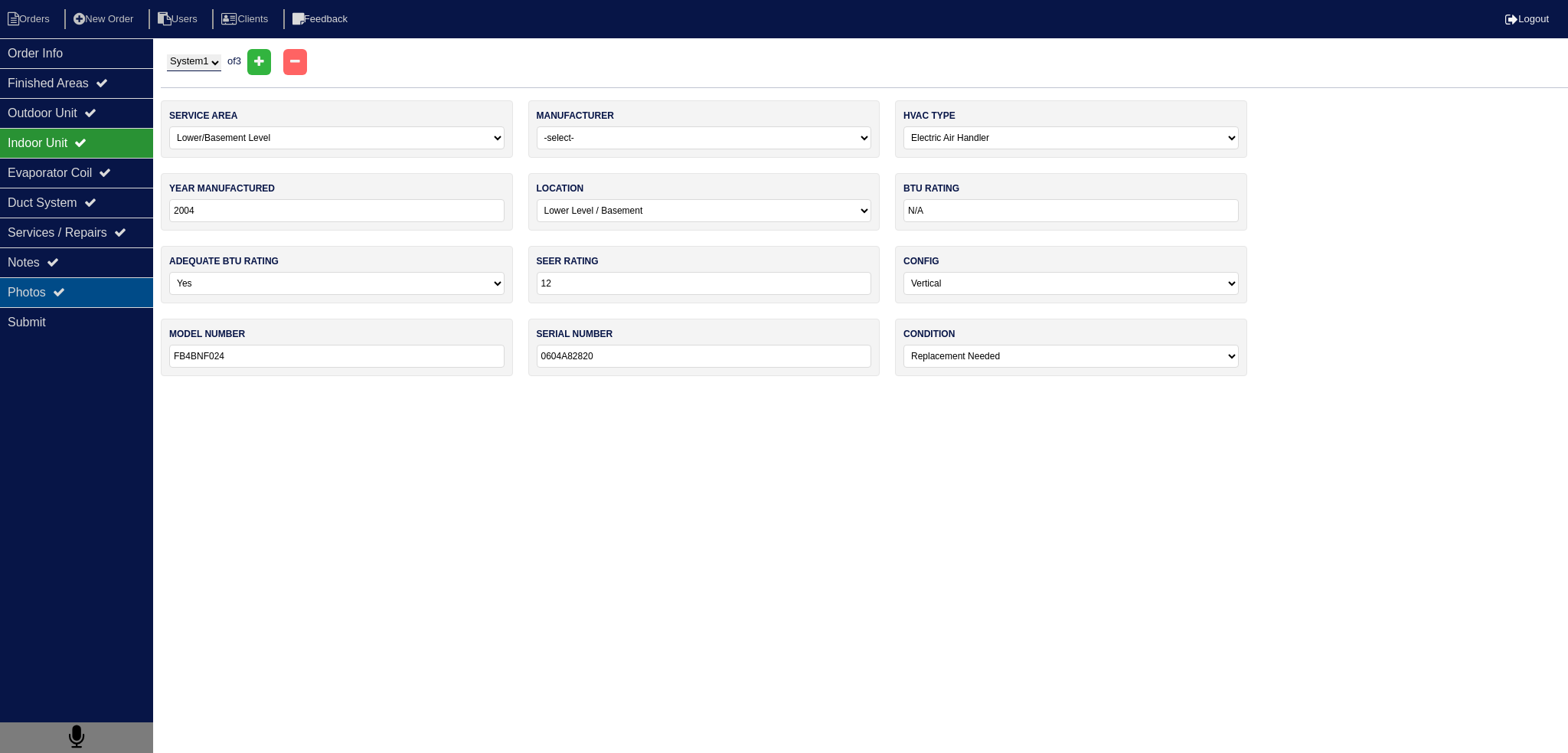
drag, startPoint x: 79, startPoint y: 304, endPoint x: 84, endPoint y: 297, distance: 8.6
click at [79, 304] on div "Photos" at bounding box center [76, 292] width 154 height 30
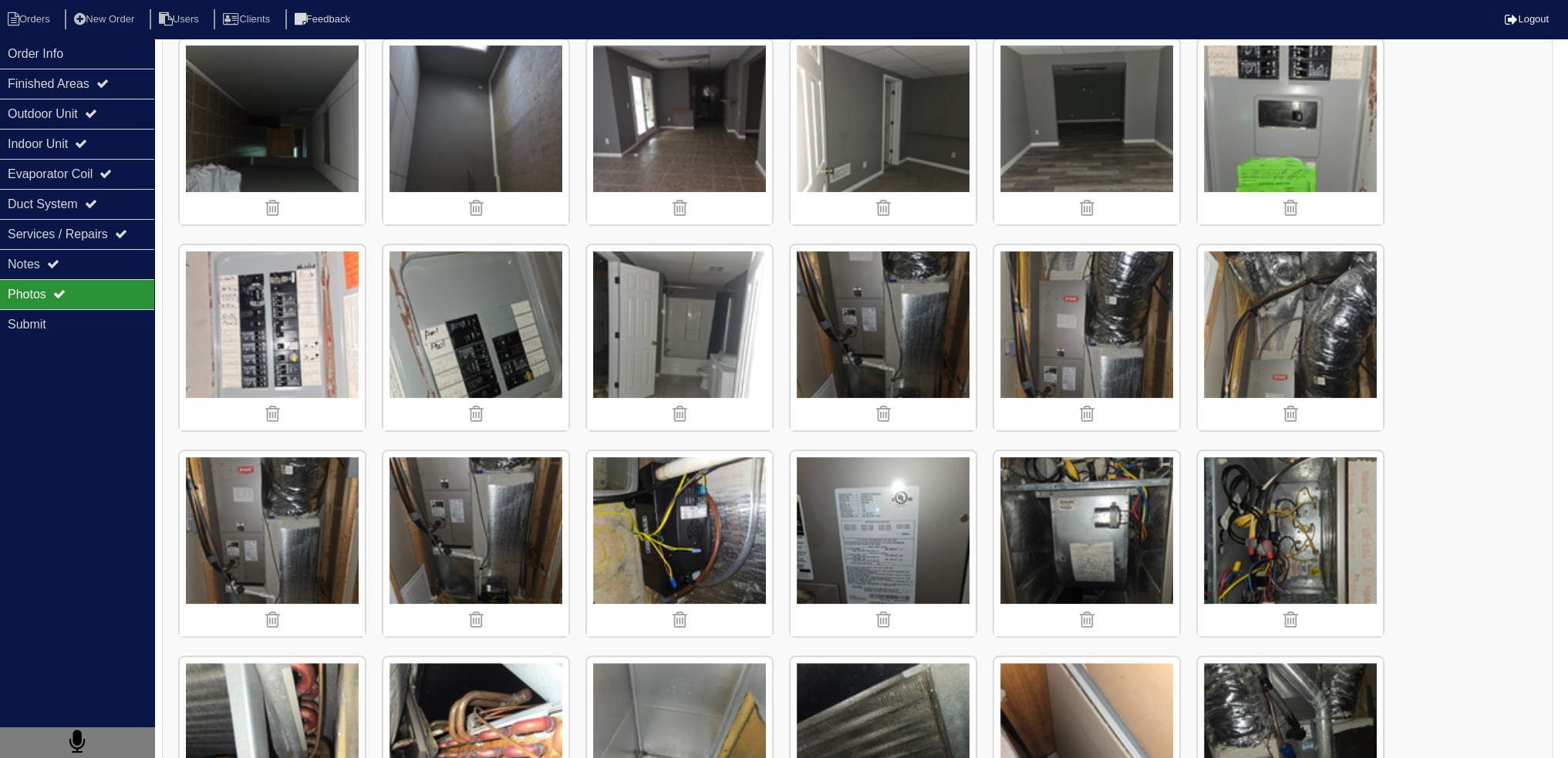
scroll to position [463, 0]
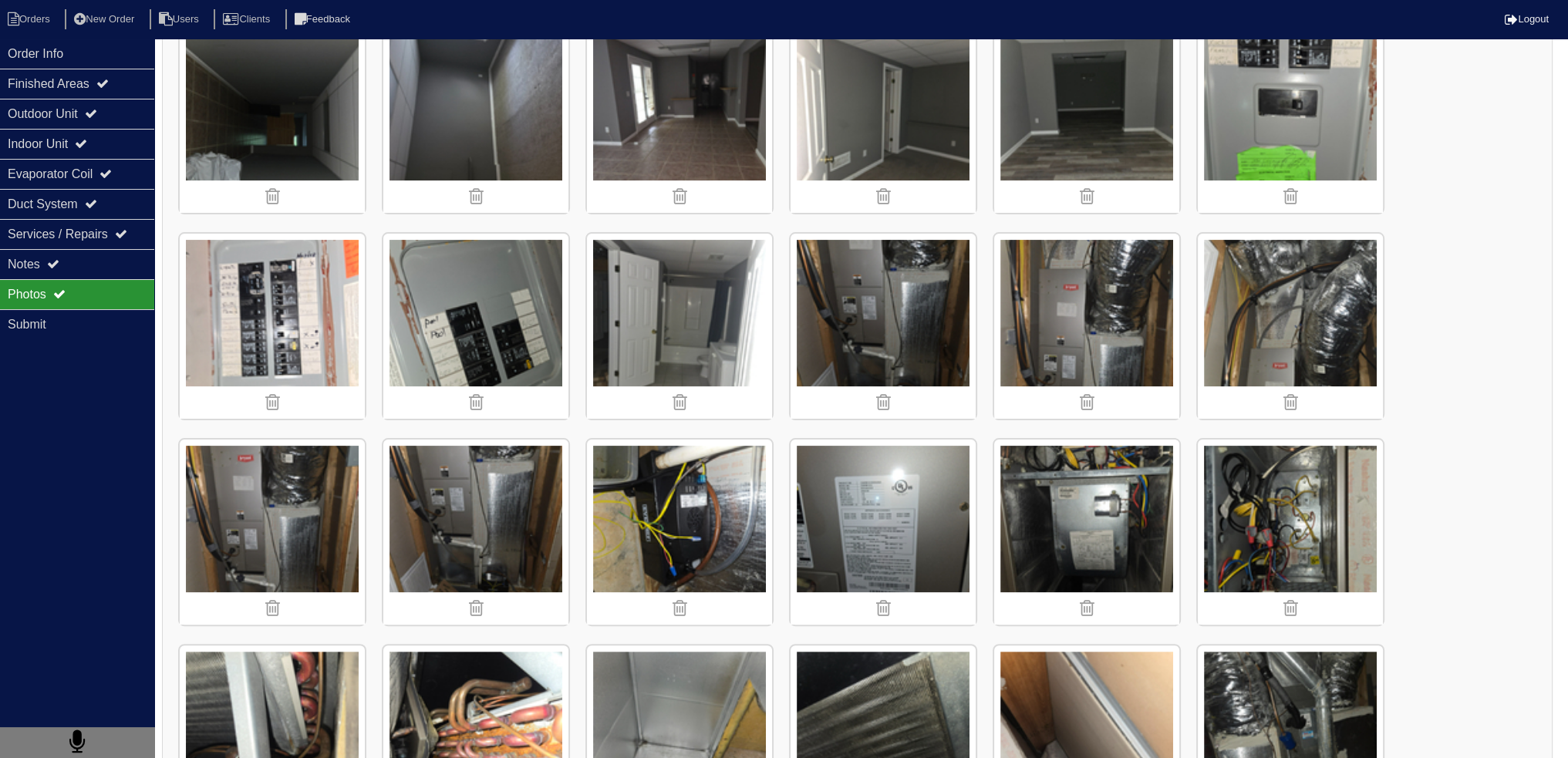
click at [842, 314] on img at bounding box center [883, 326] width 186 height 186
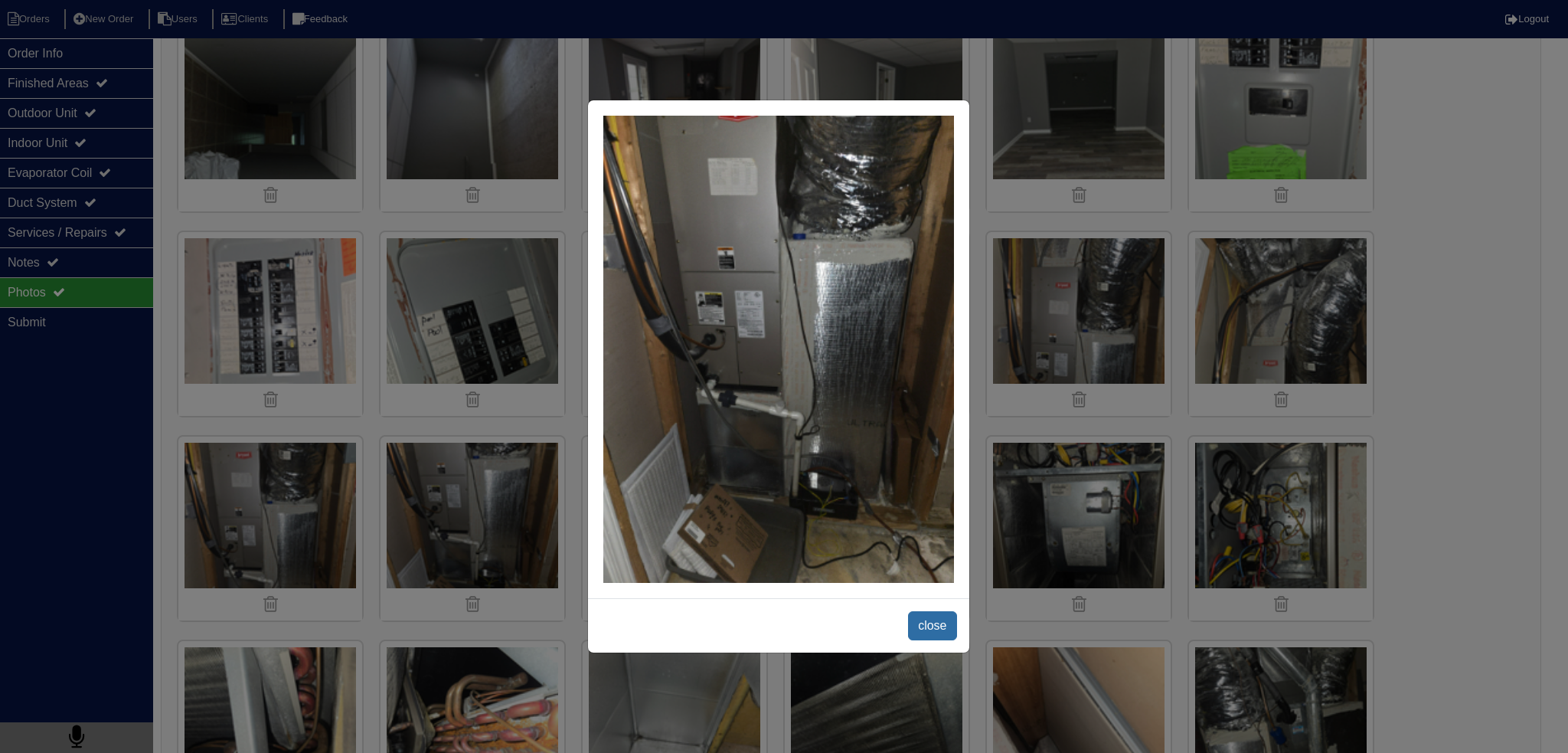
click at [946, 633] on span "close" at bounding box center [932, 625] width 49 height 29
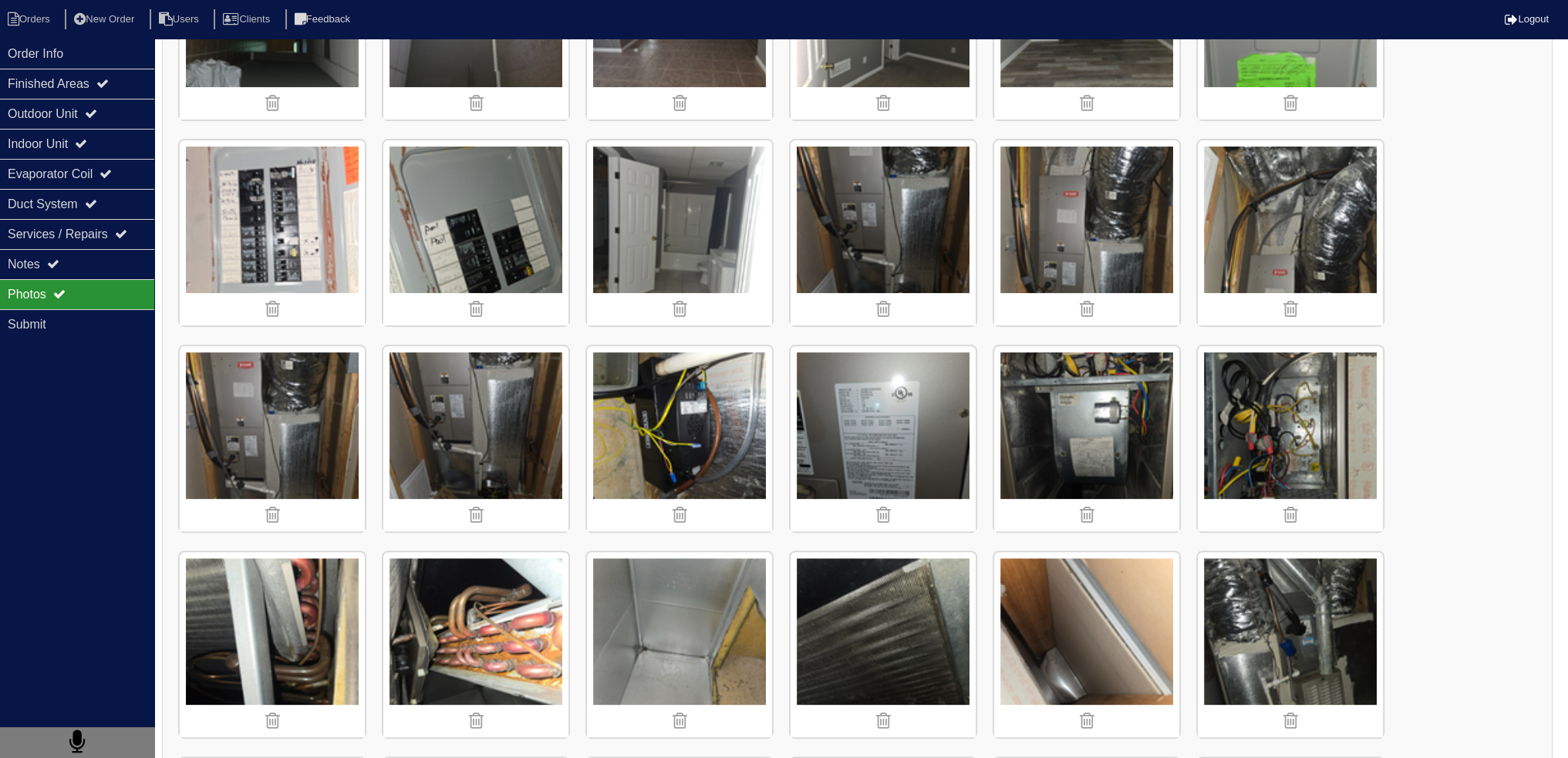
scroll to position [616, 0]
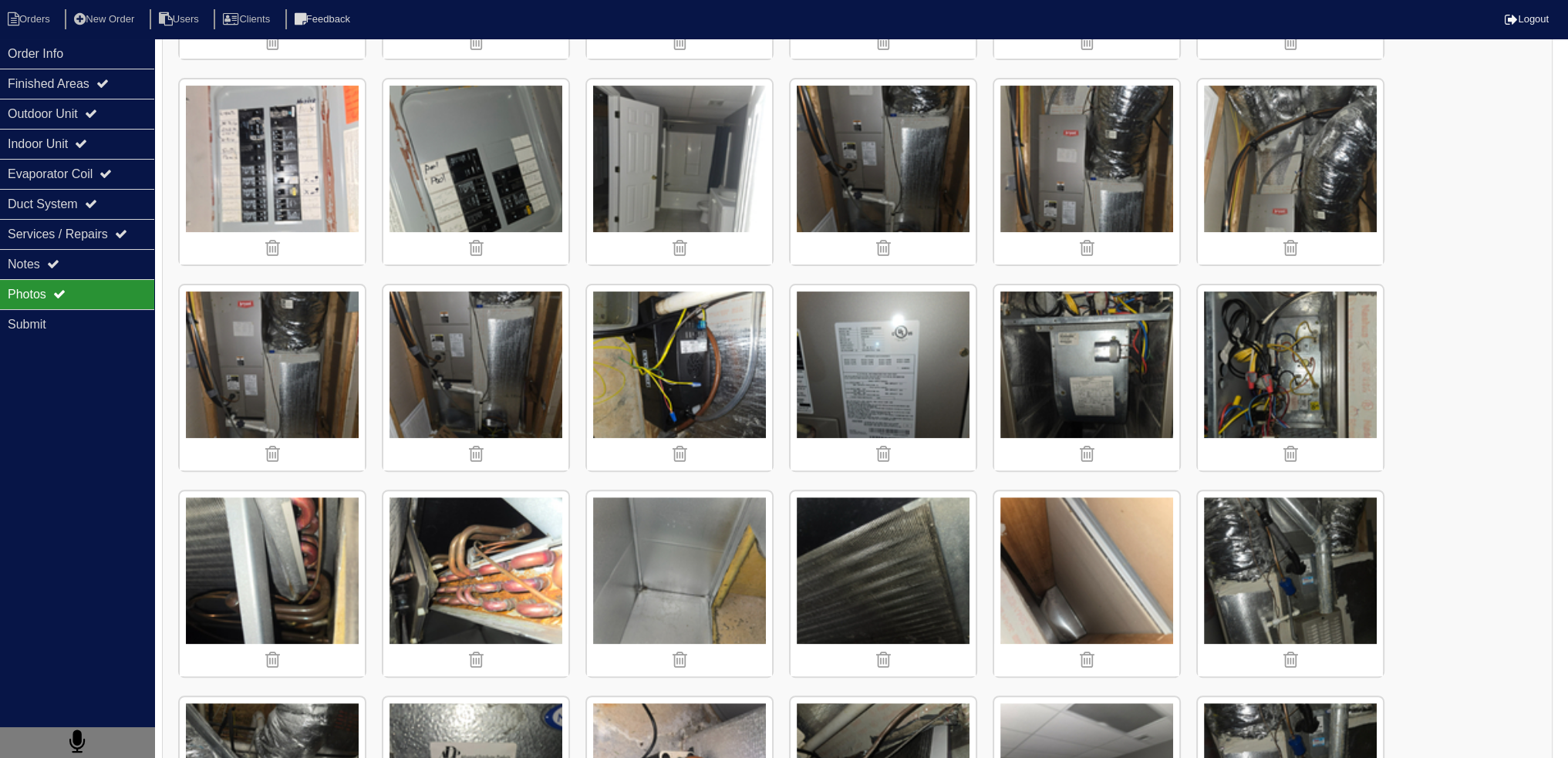
click at [479, 542] on img at bounding box center [476, 583] width 186 height 186
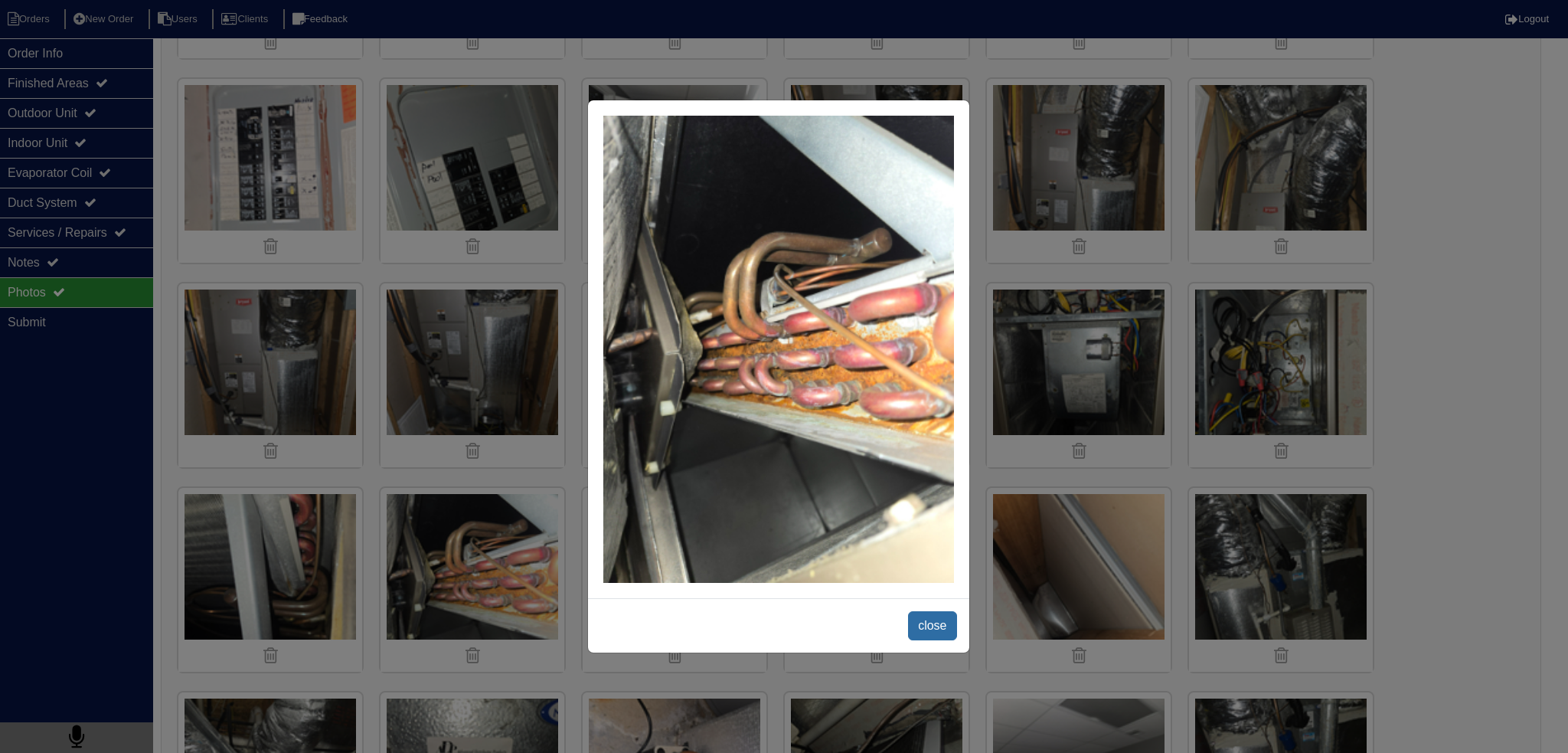
click at [936, 624] on span "close" at bounding box center [932, 625] width 49 height 29
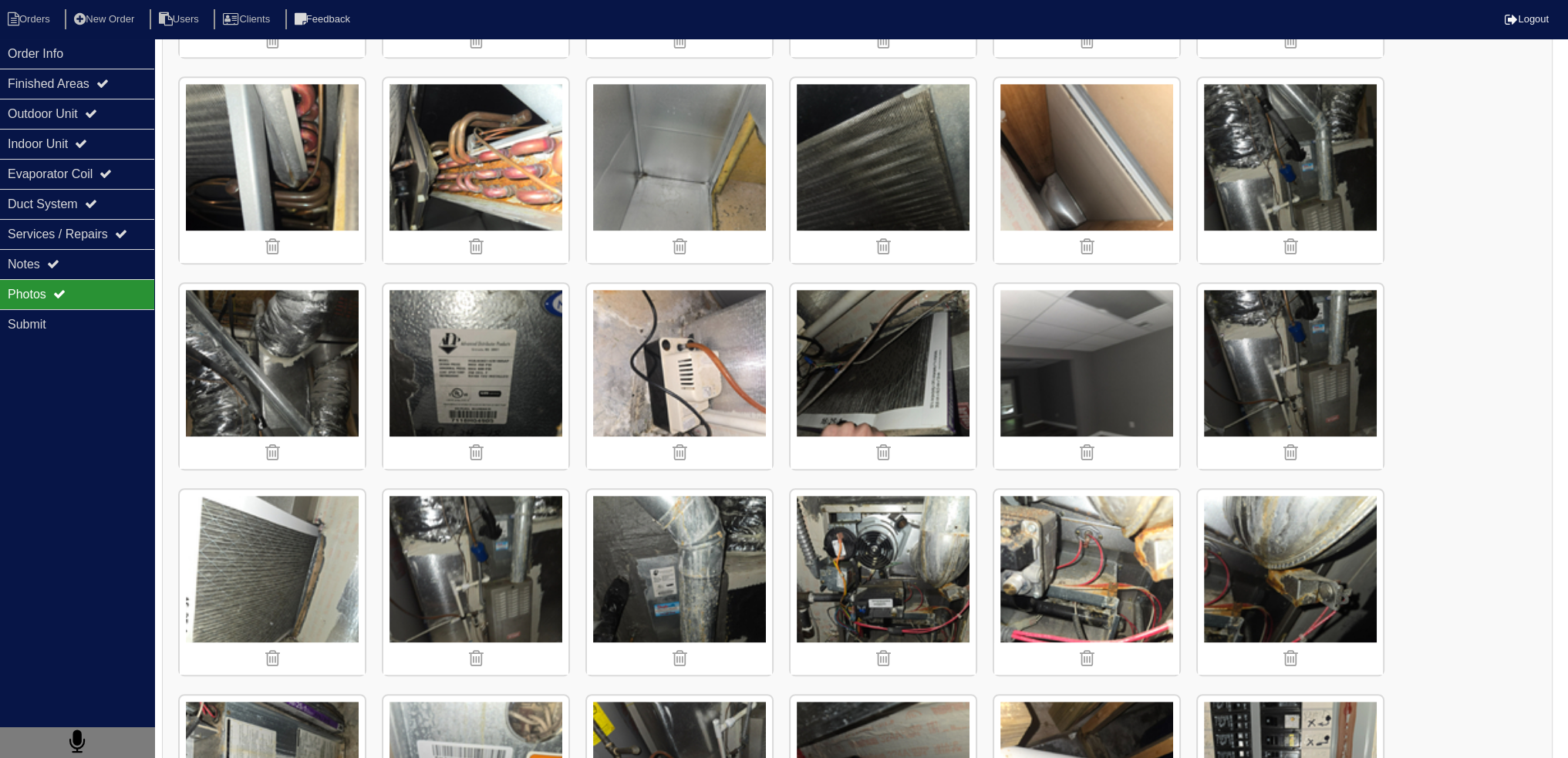
scroll to position [771, 0]
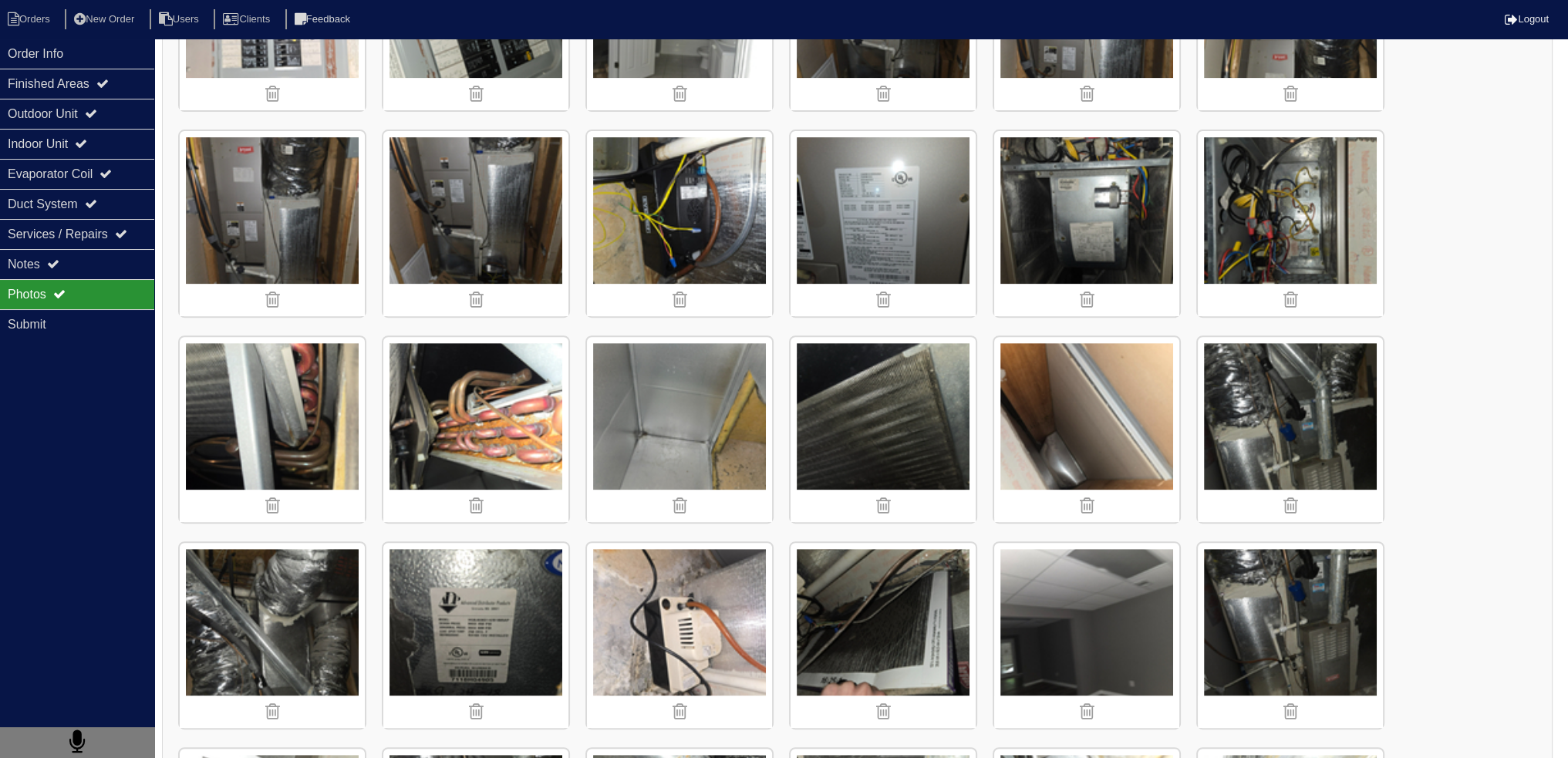
click at [462, 162] on img at bounding box center [476, 223] width 186 height 186
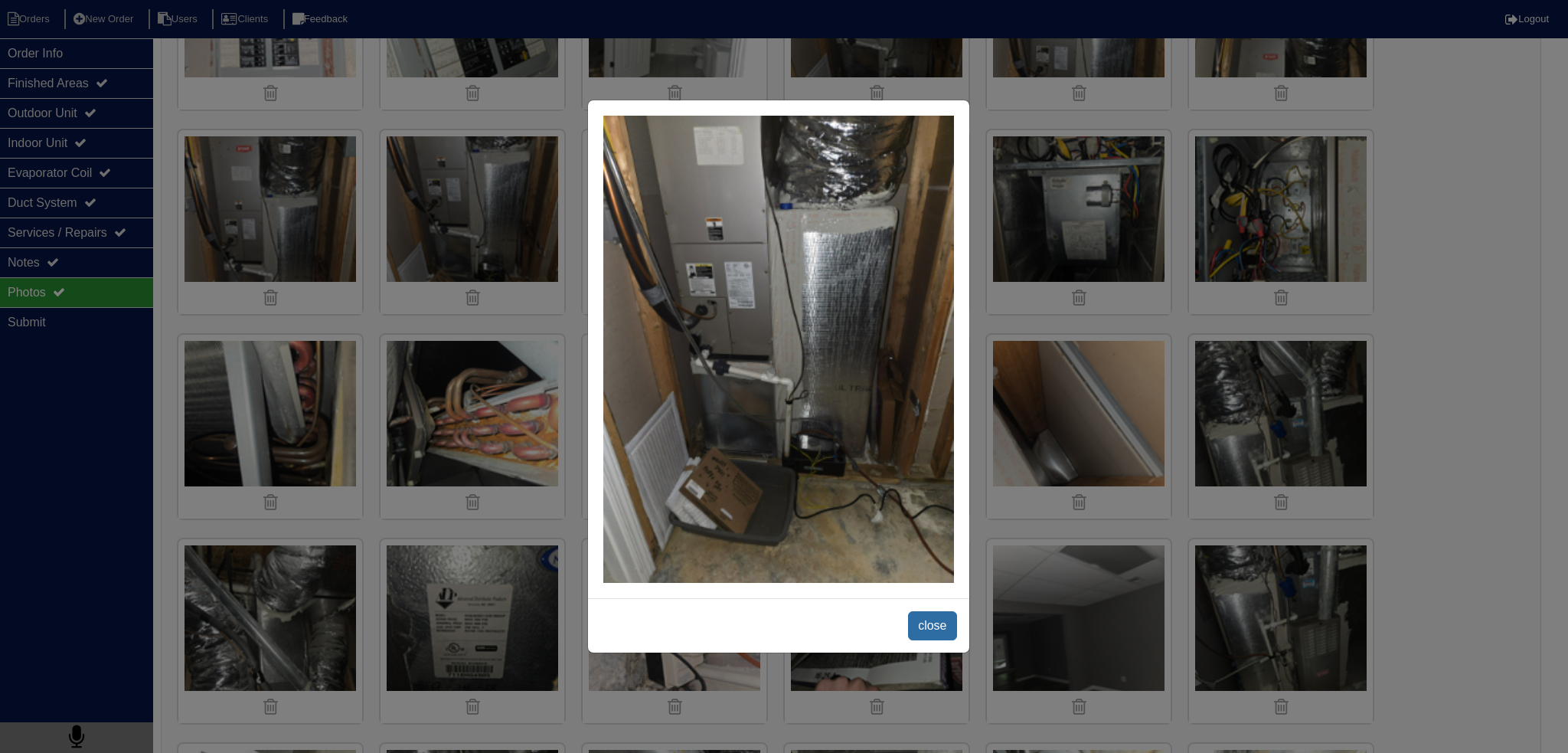
click at [925, 624] on span "close" at bounding box center [932, 625] width 49 height 29
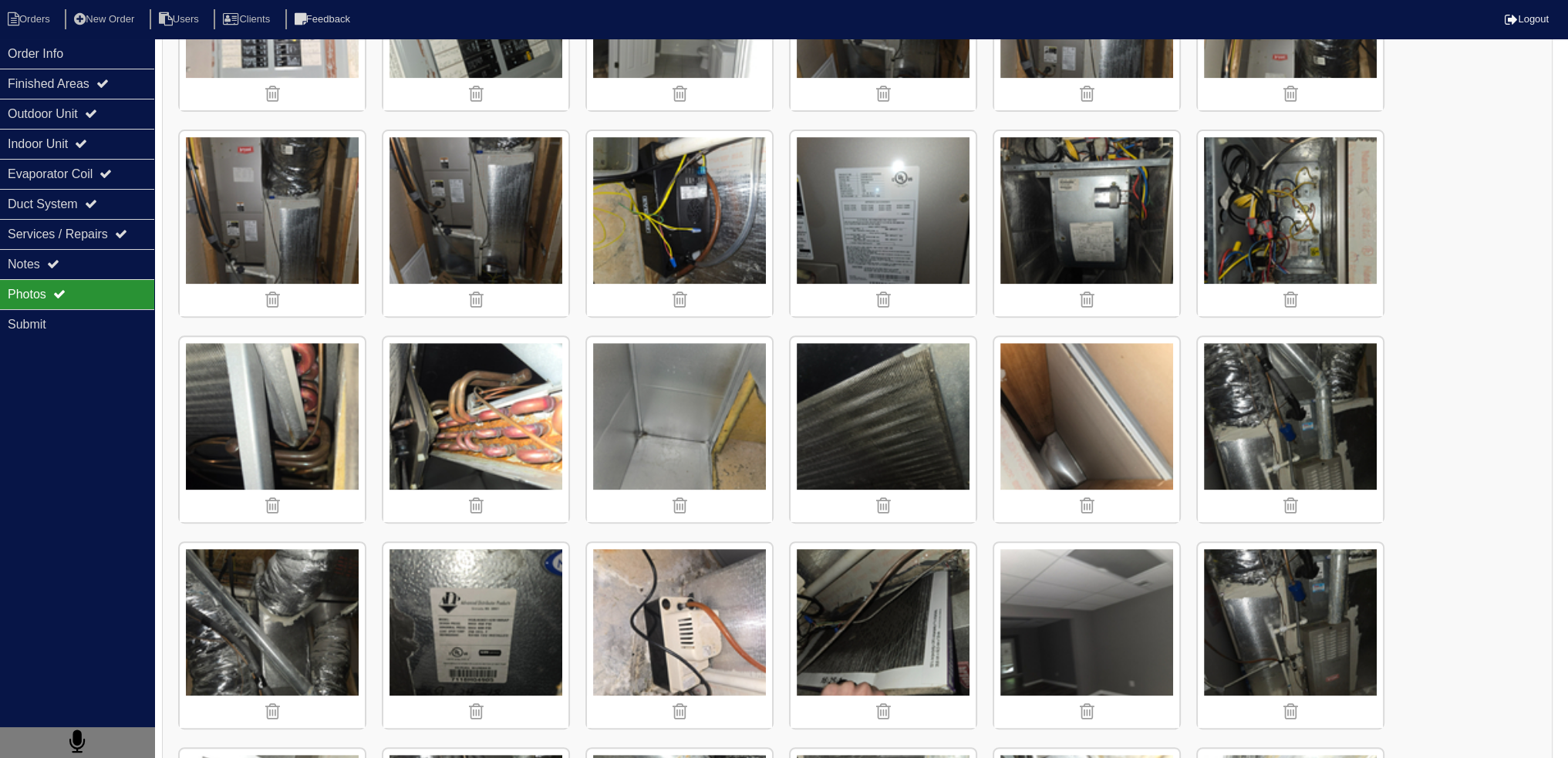
click at [1075, 449] on img at bounding box center [1086, 430] width 186 height 186
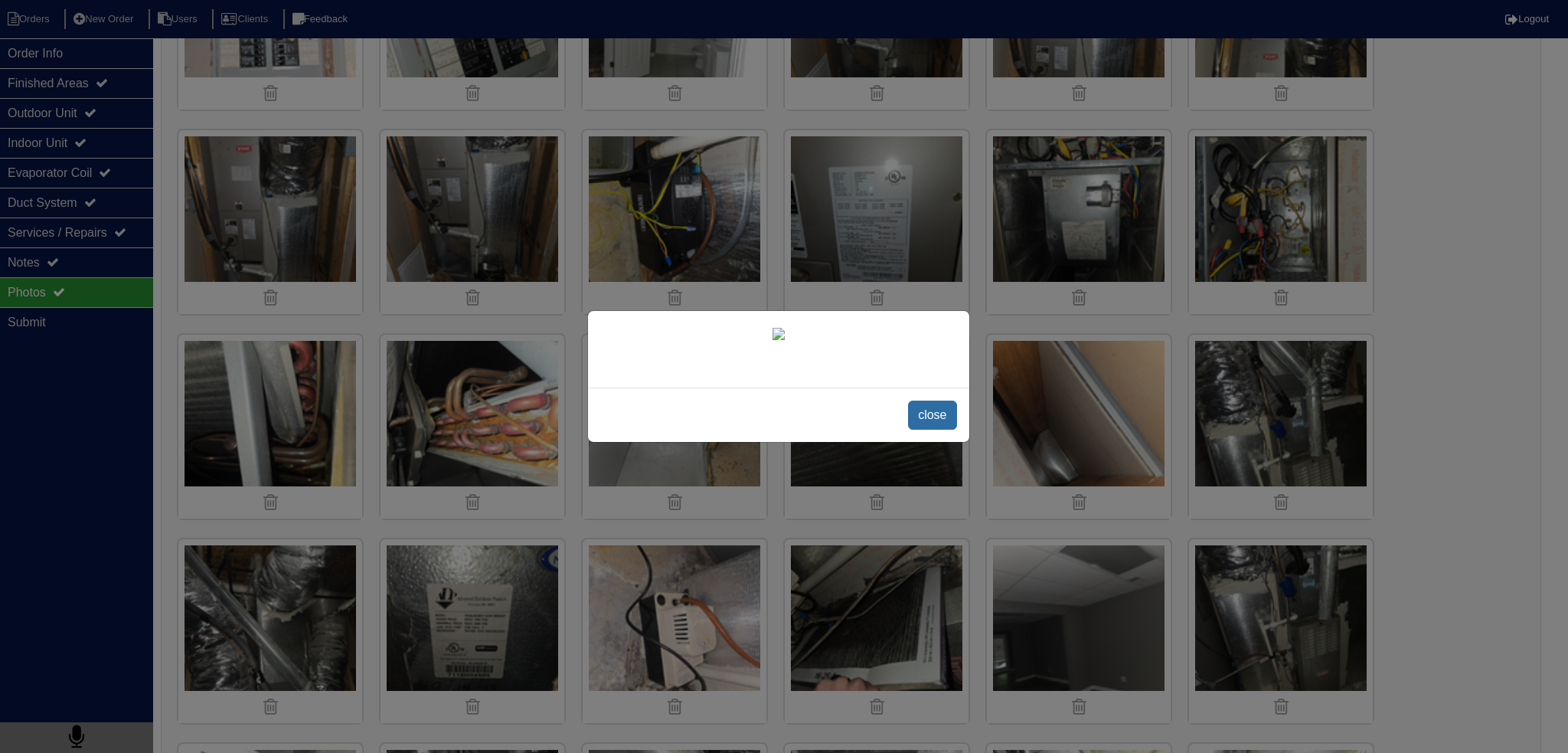
click at [933, 430] on span "close" at bounding box center [932, 414] width 49 height 29
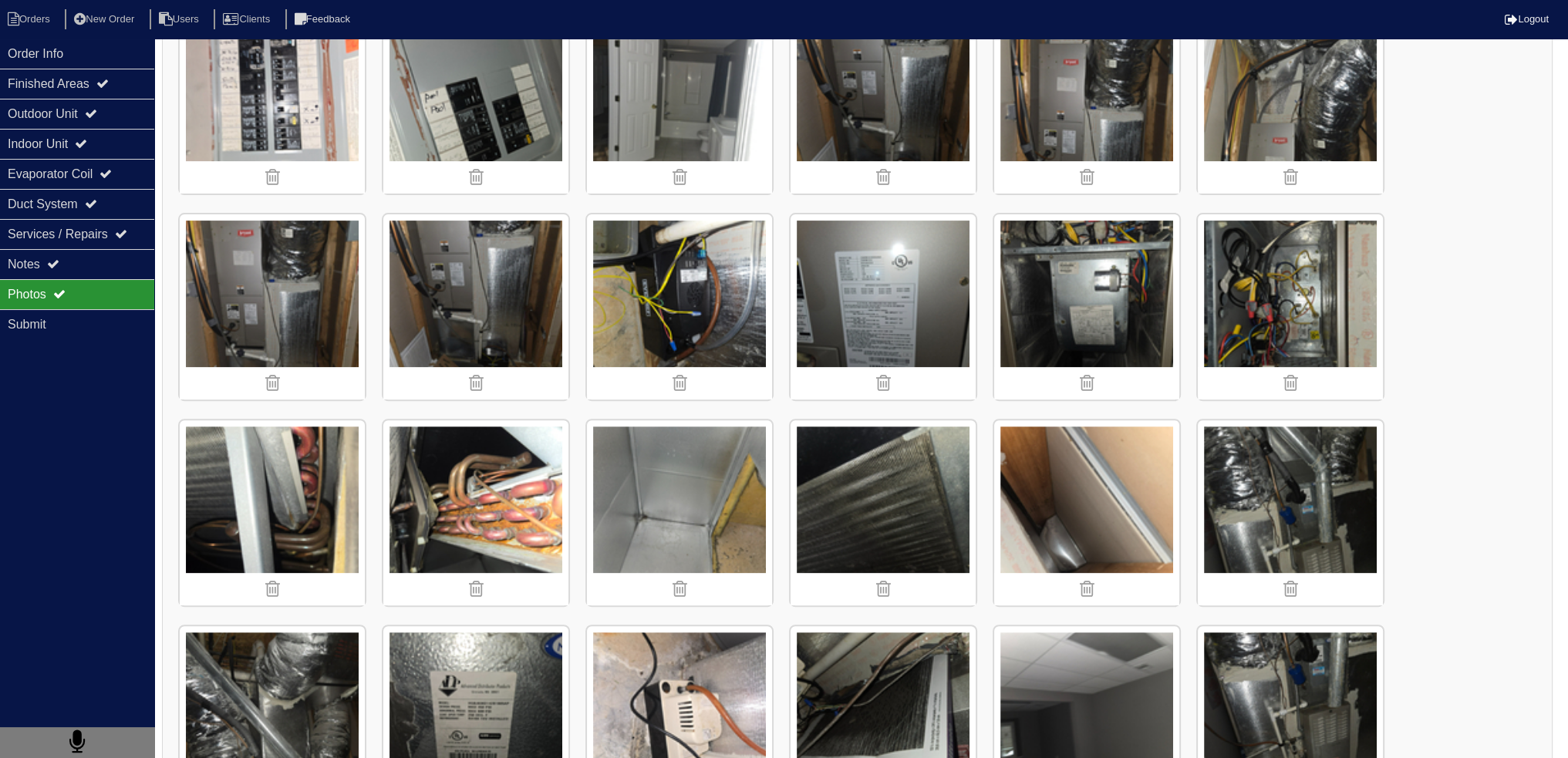
scroll to position [694, 0]
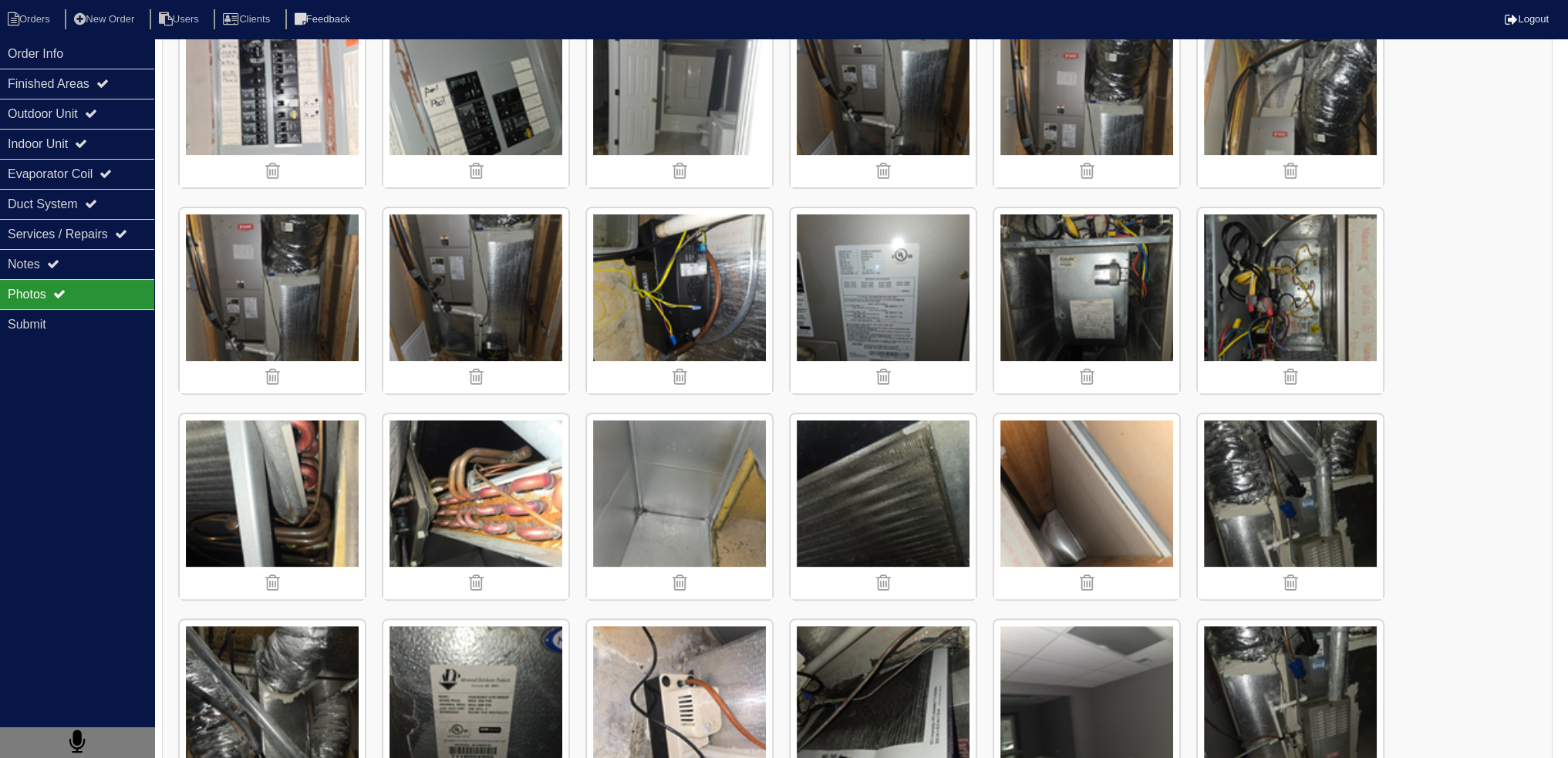
click at [664, 456] on img at bounding box center [679, 507] width 186 height 186
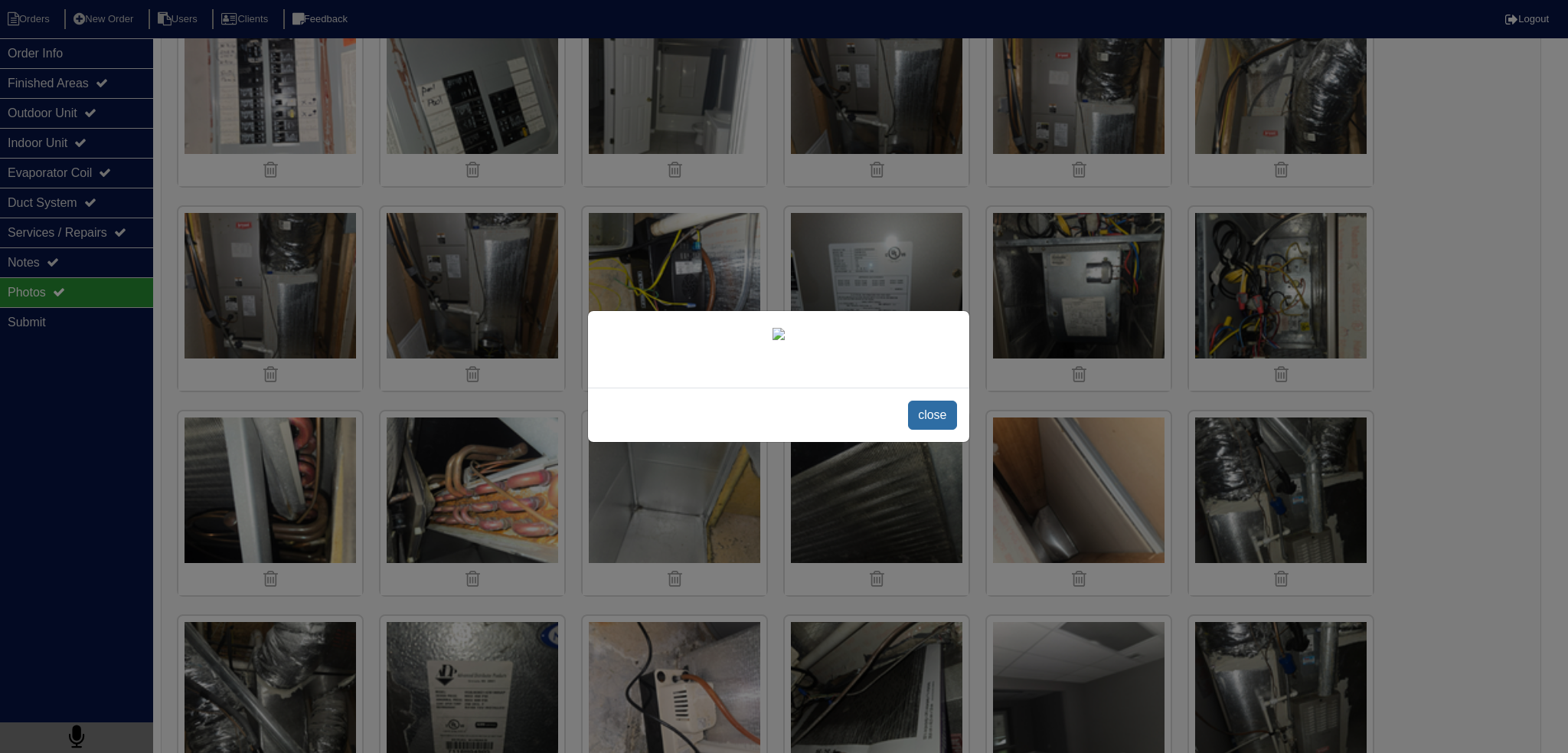
click at [920, 430] on span "close" at bounding box center [932, 414] width 49 height 29
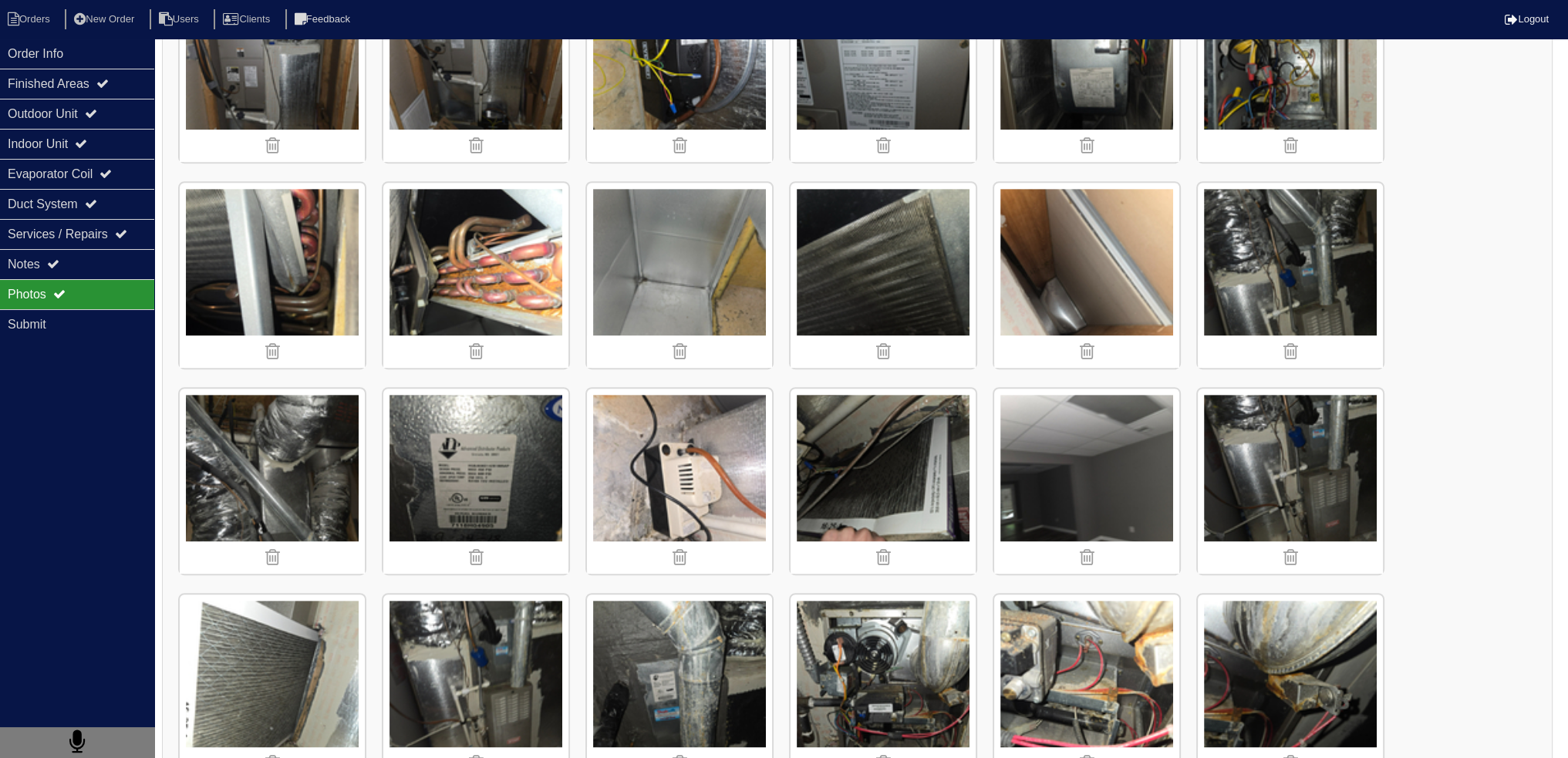
scroll to position [1079, 0]
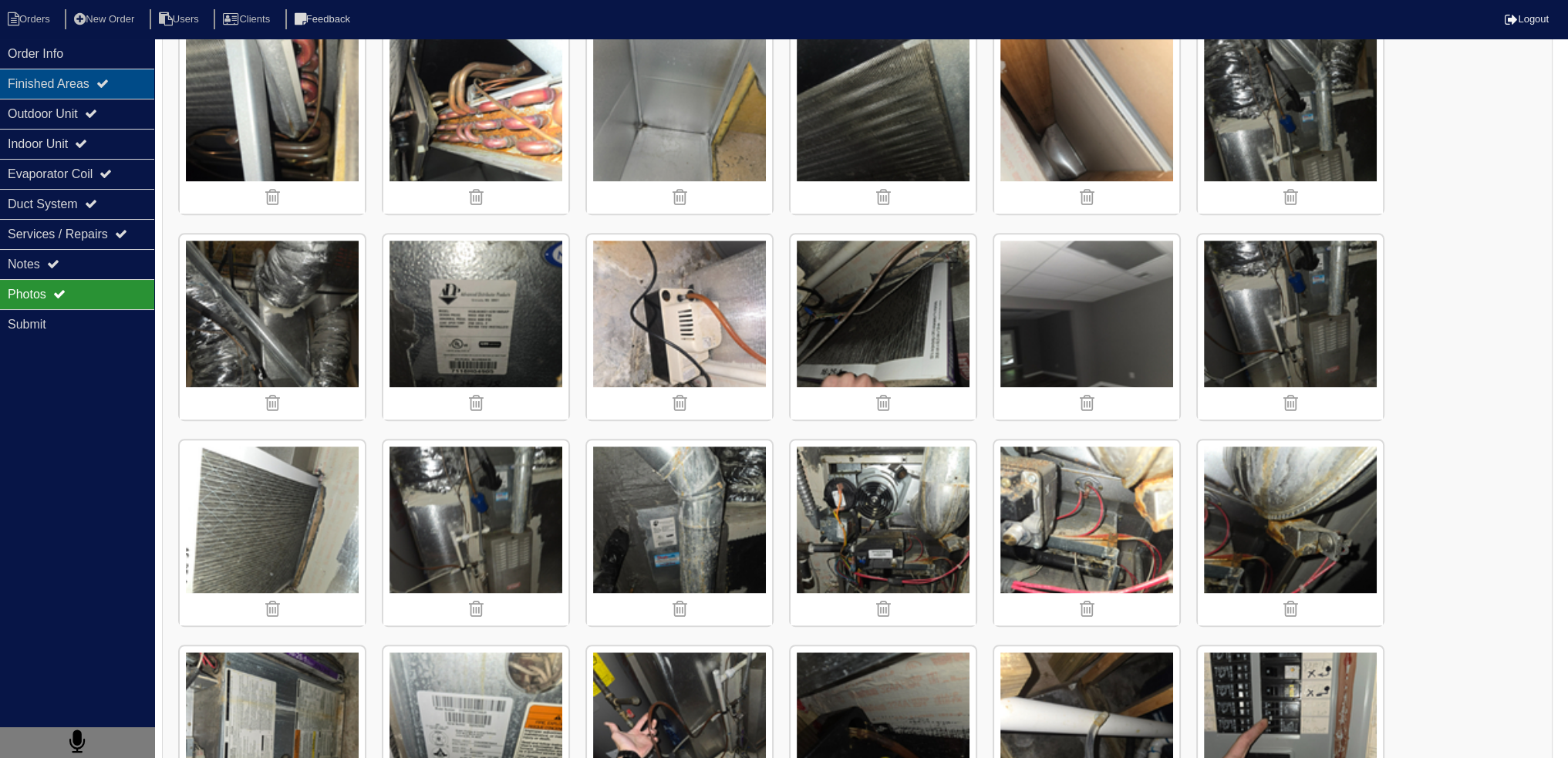
click at [46, 80] on div "Finished Areas" at bounding box center [77, 84] width 155 height 30
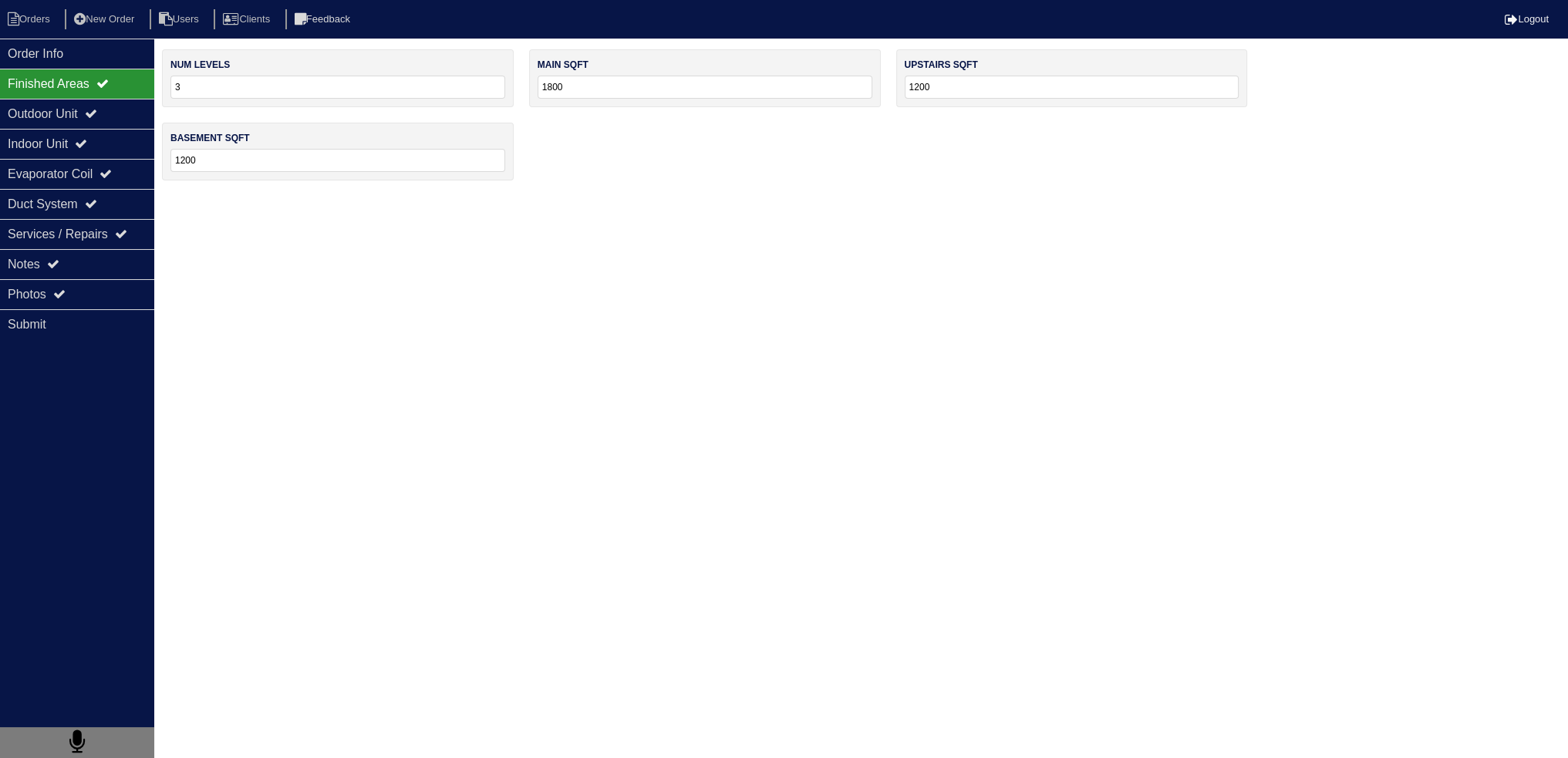
scroll to position [0, 0]
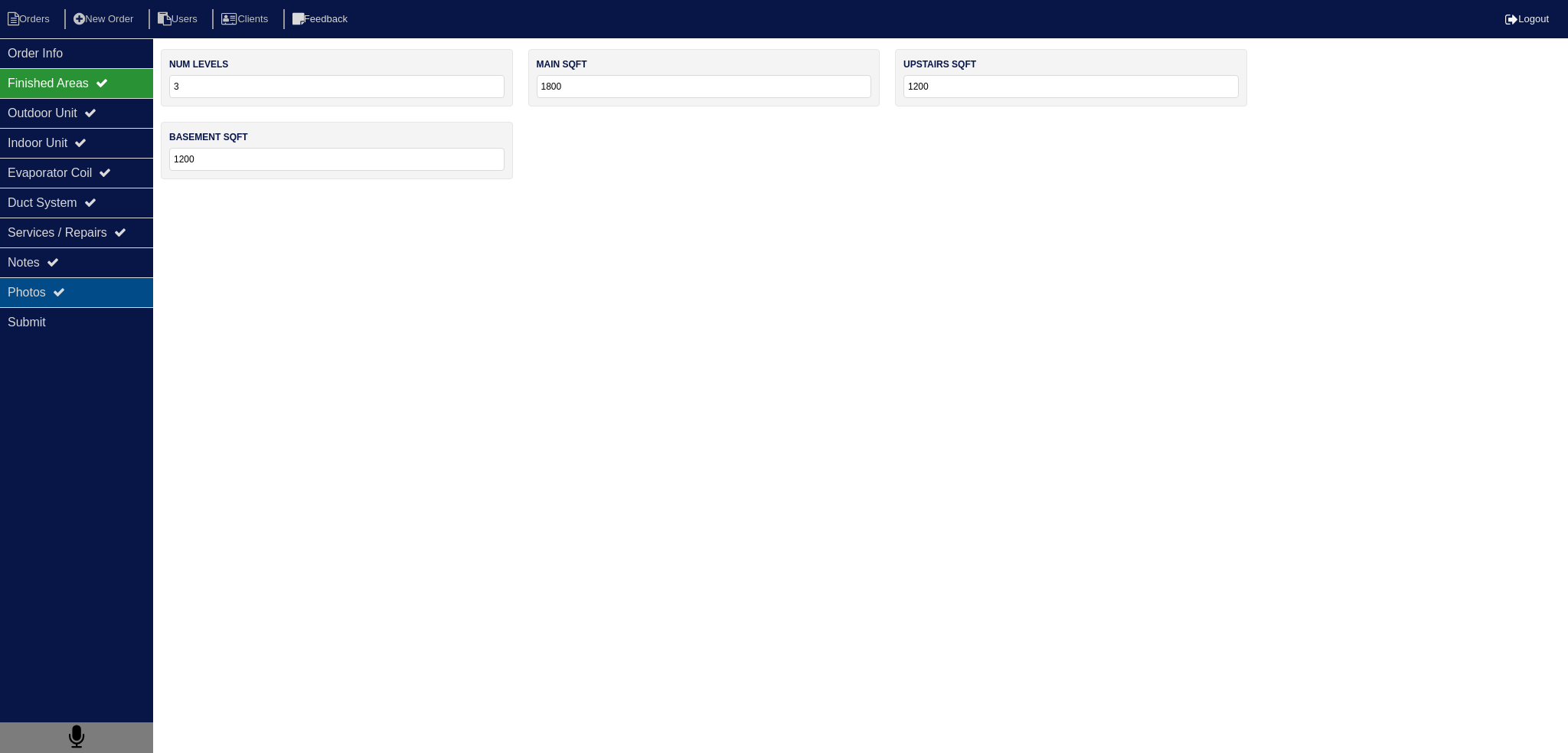
drag, startPoint x: 66, startPoint y: 281, endPoint x: 139, endPoint y: 291, distance: 73.7
click at [65, 281] on div "Photos" at bounding box center [76, 292] width 154 height 30
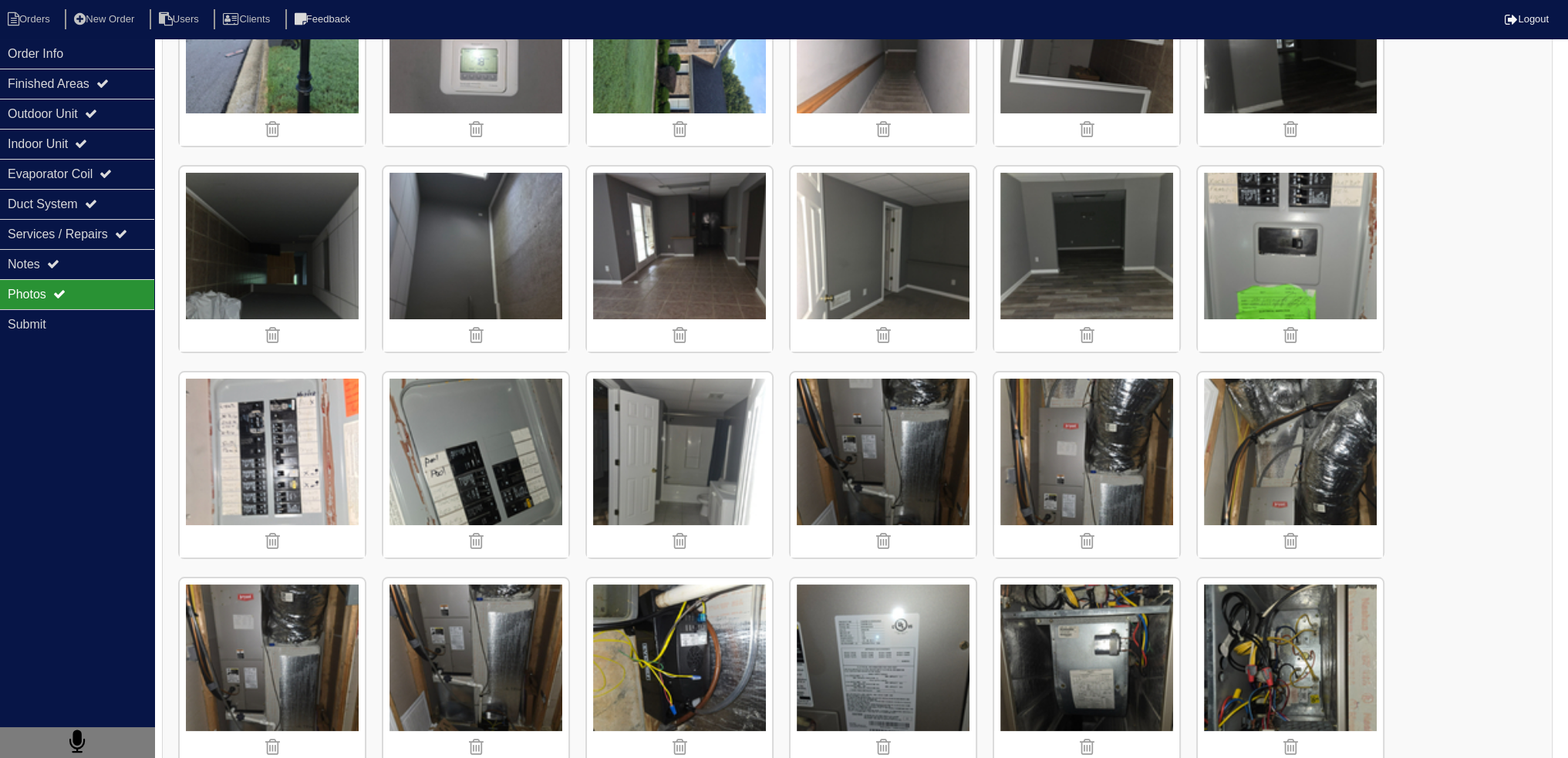
scroll to position [308, 0]
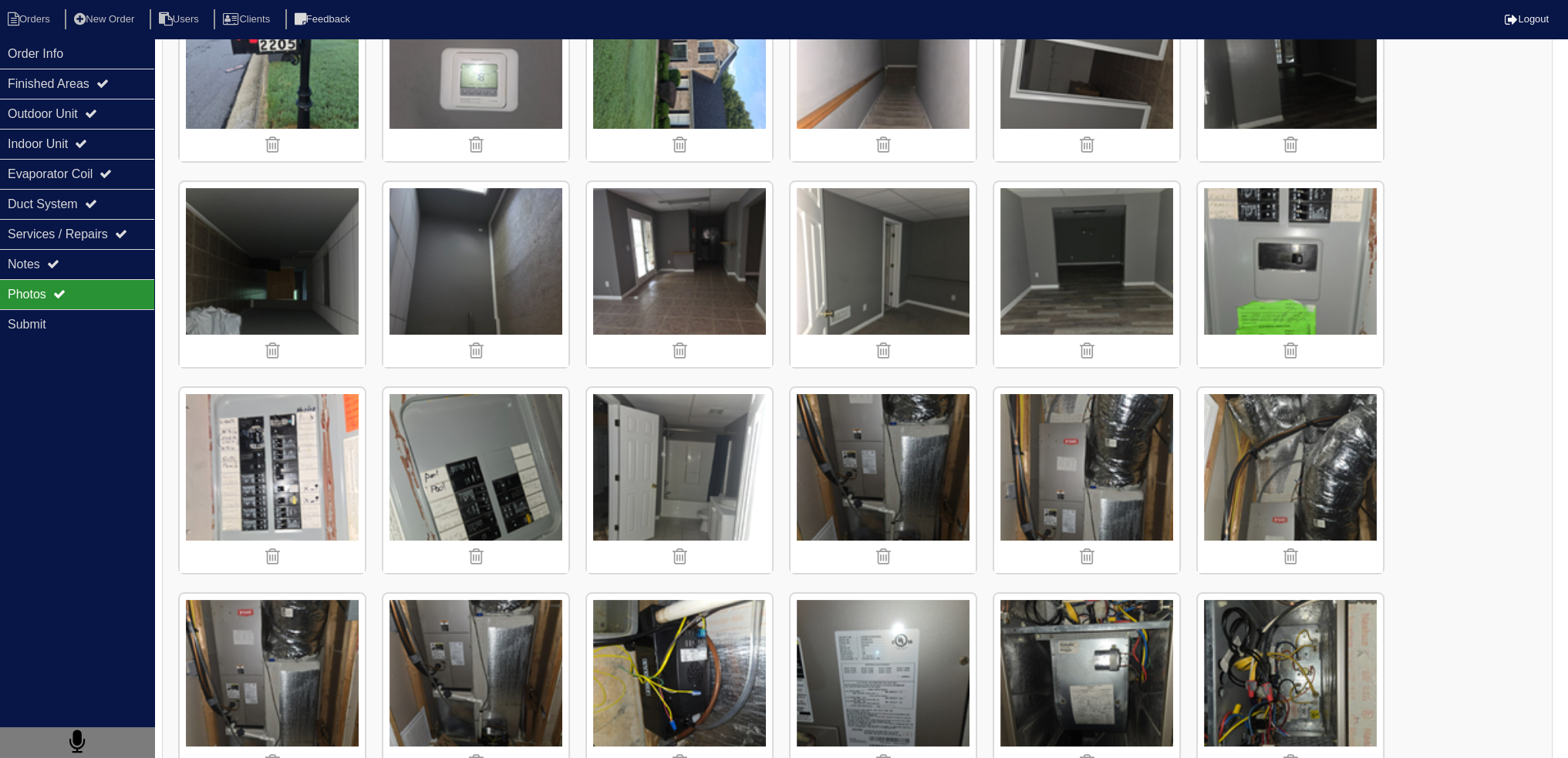
click at [882, 455] on img at bounding box center [883, 481] width 186 height 186
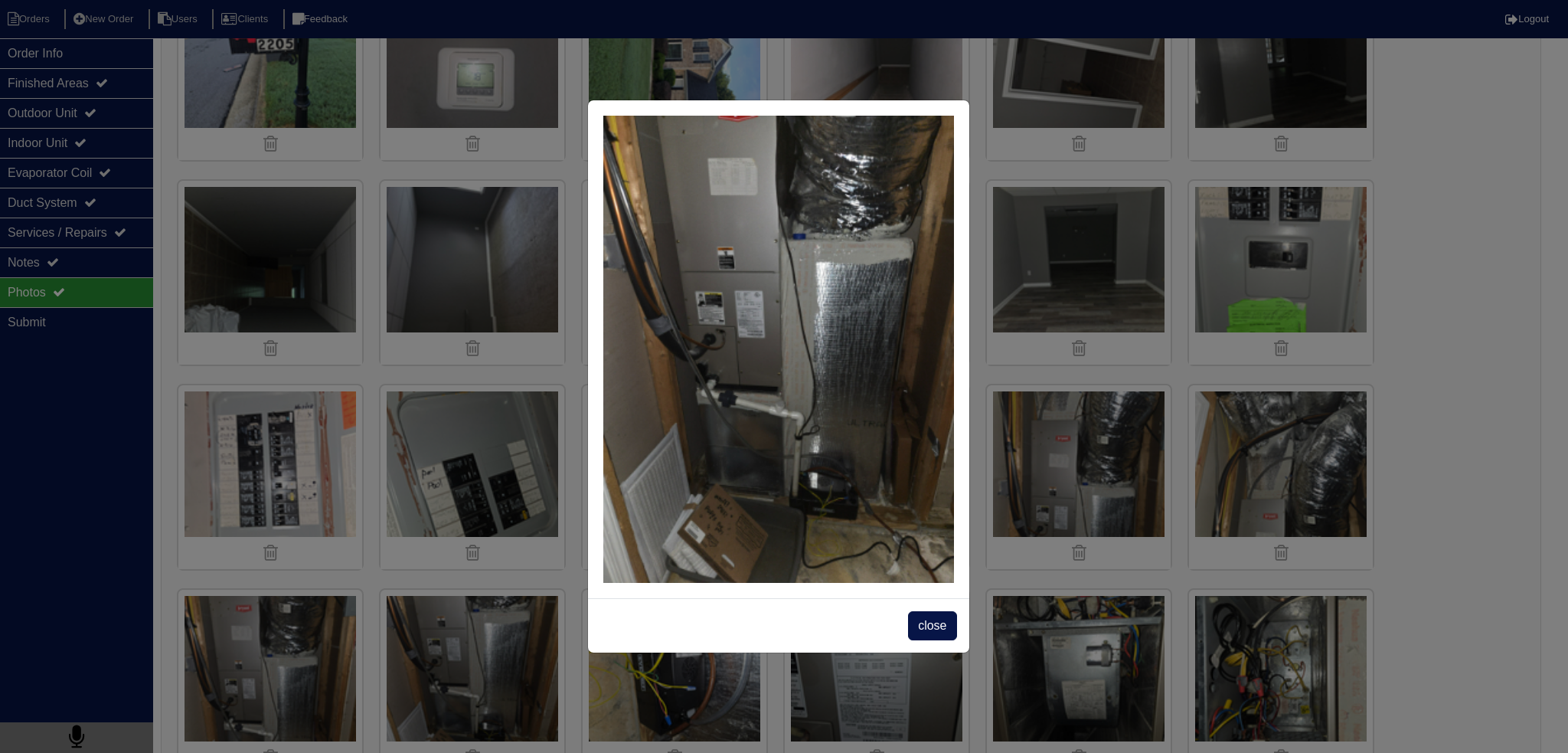
click at [949, 635] on span "close" at bounding box center [932, 625] width 49 height 29
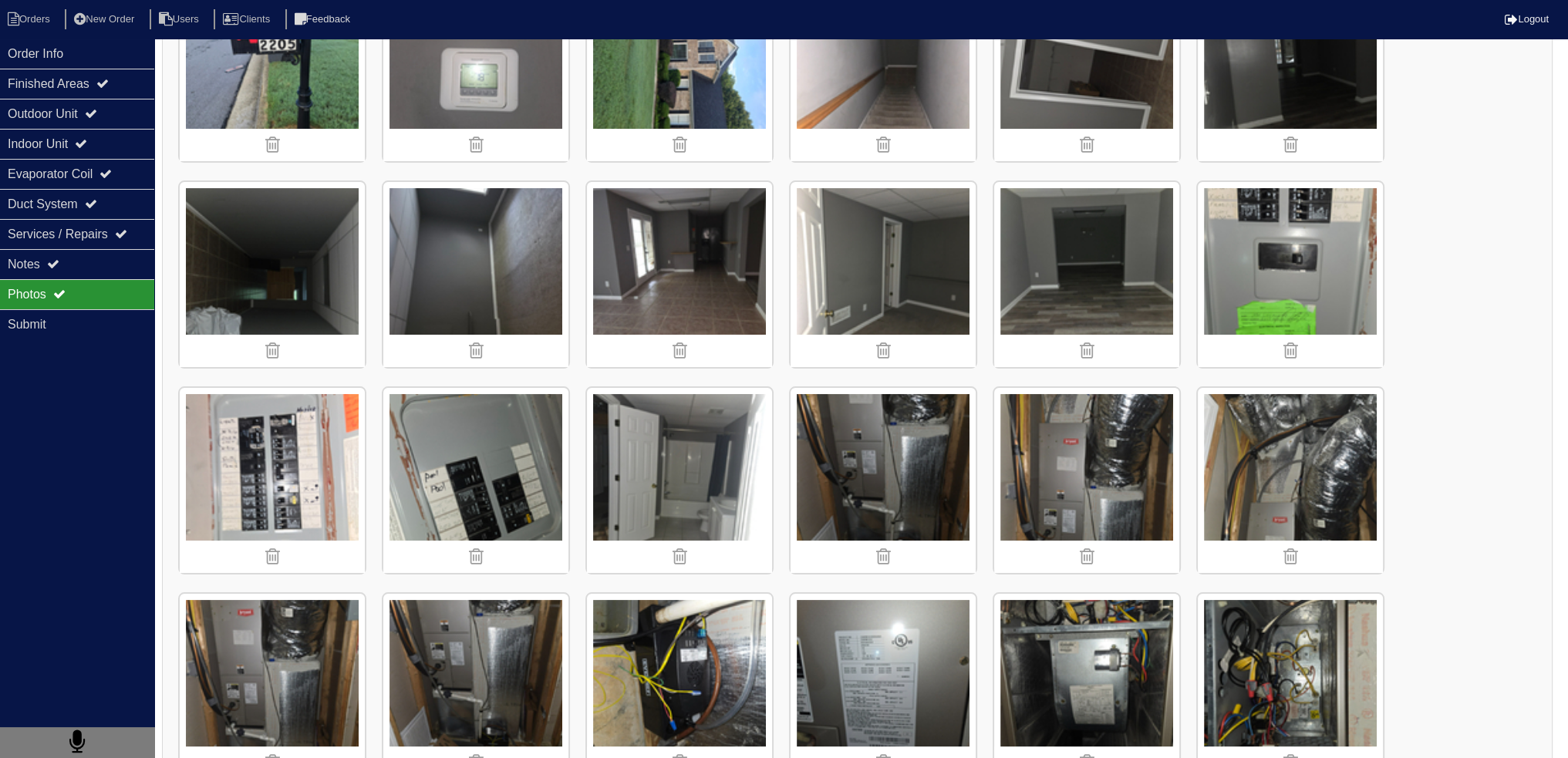
click at [1249, 467] on img at bounding box center [1291, 481] width 186 height 186
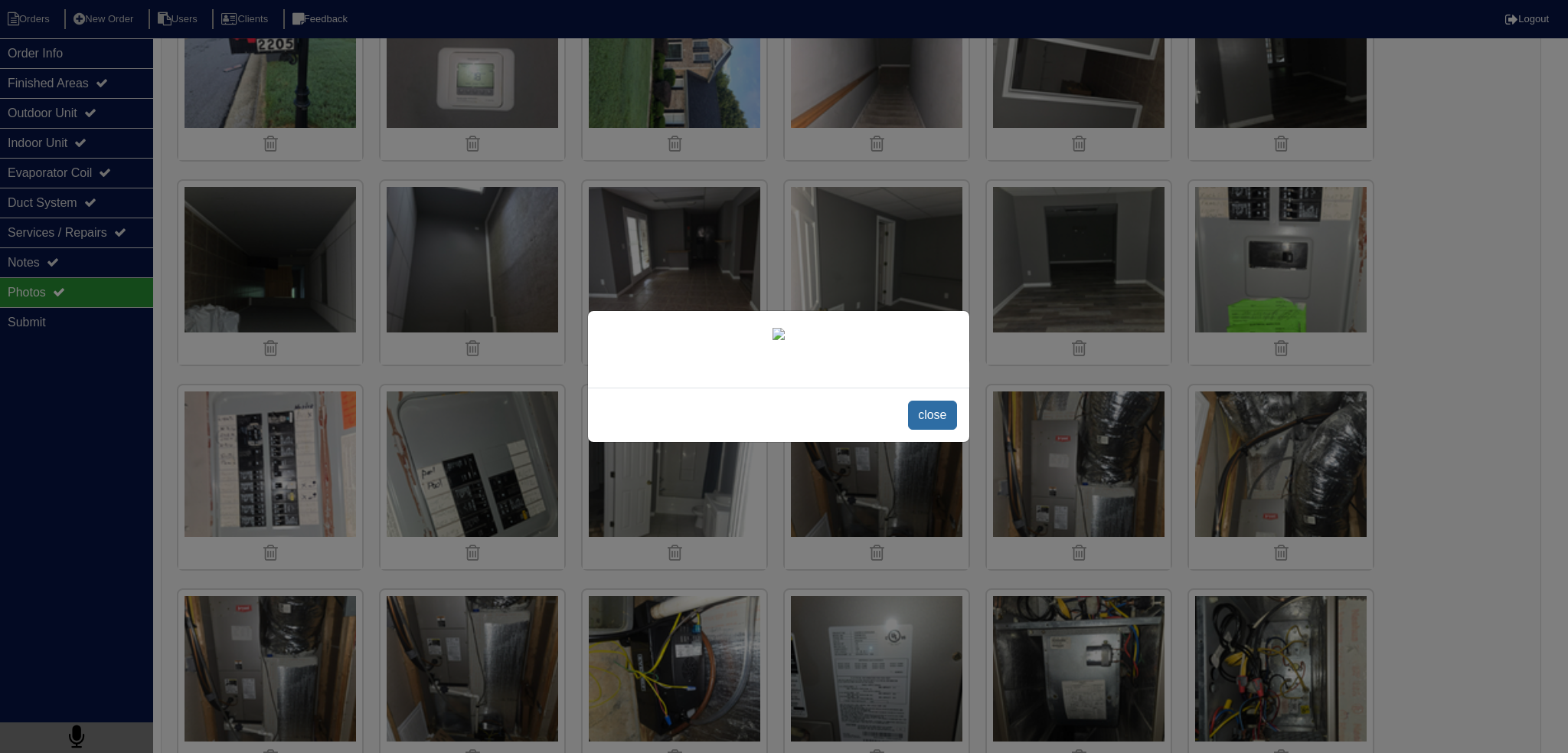
click at [909, 412] on span "close" at bounding box center [932, 414] width 49 height 29
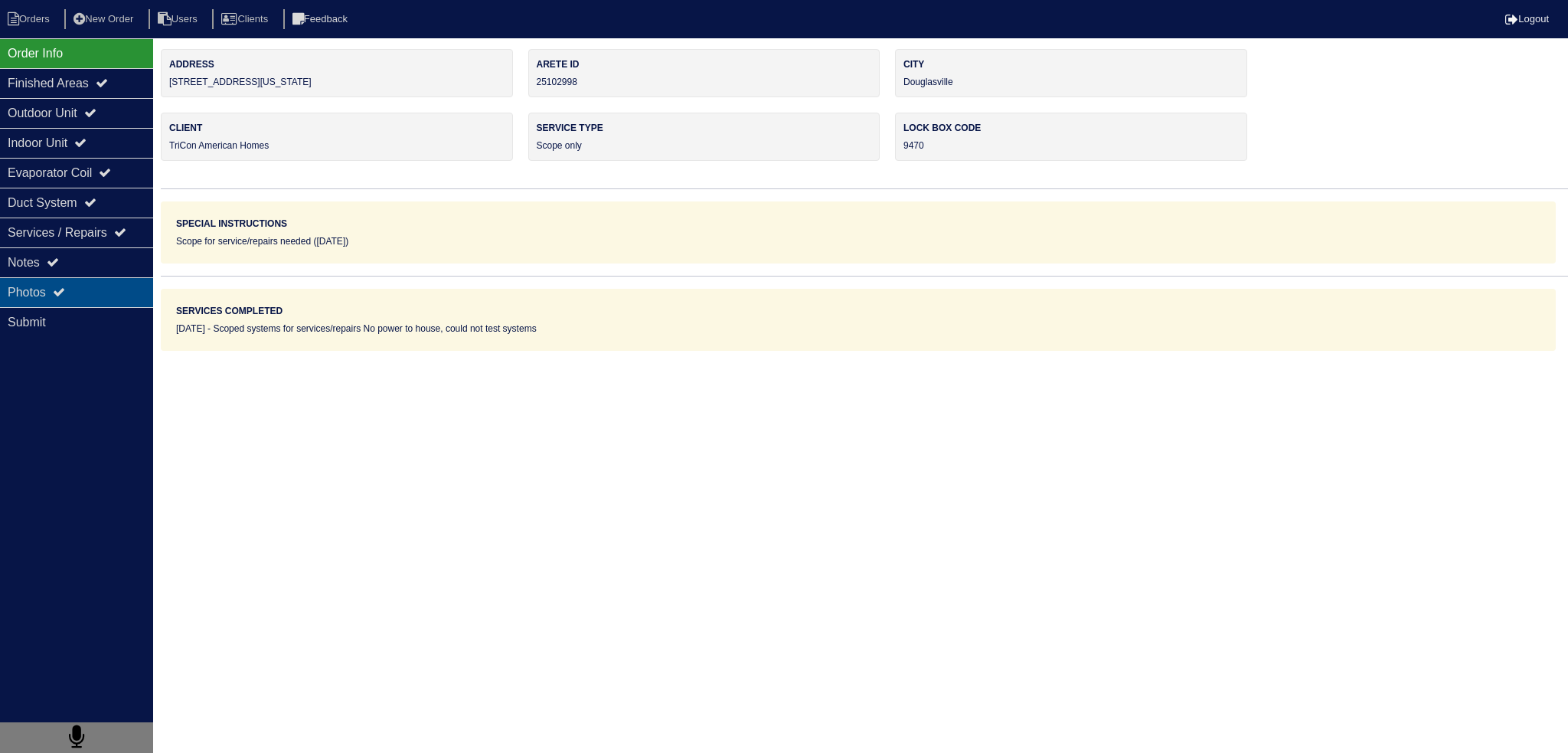
drag, startPoint x: 0, startPoint y: 0, endPoint x: 82, endPoint y: 281, distance: 292.7
click at [79, 283] on div "Photos" at bounding box center [76, 292] width 154 height 30
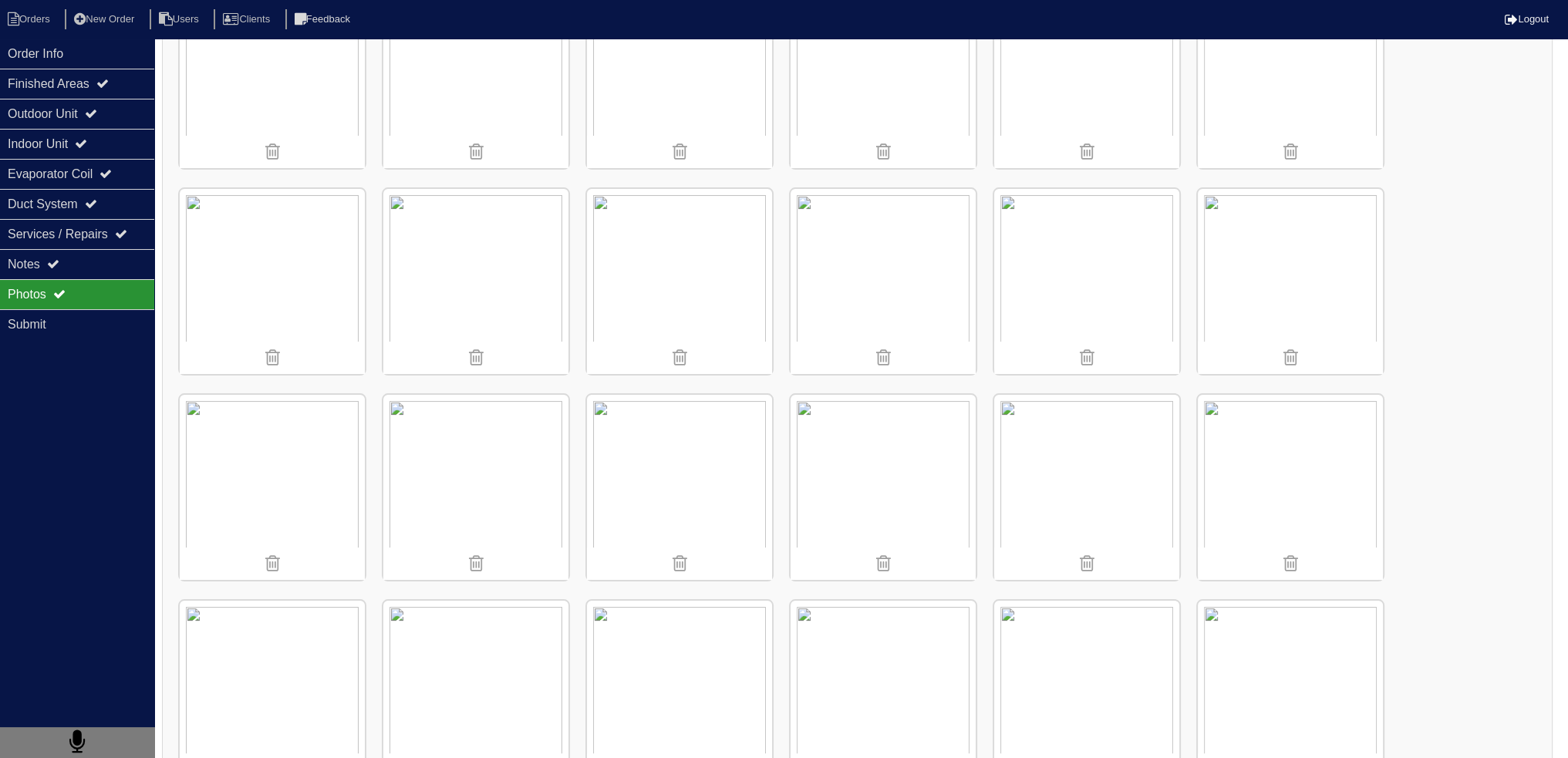
scroll to position [308, 0]
click at [1312, 431] on img at bounding box center [1291, 481] width 186 height 186
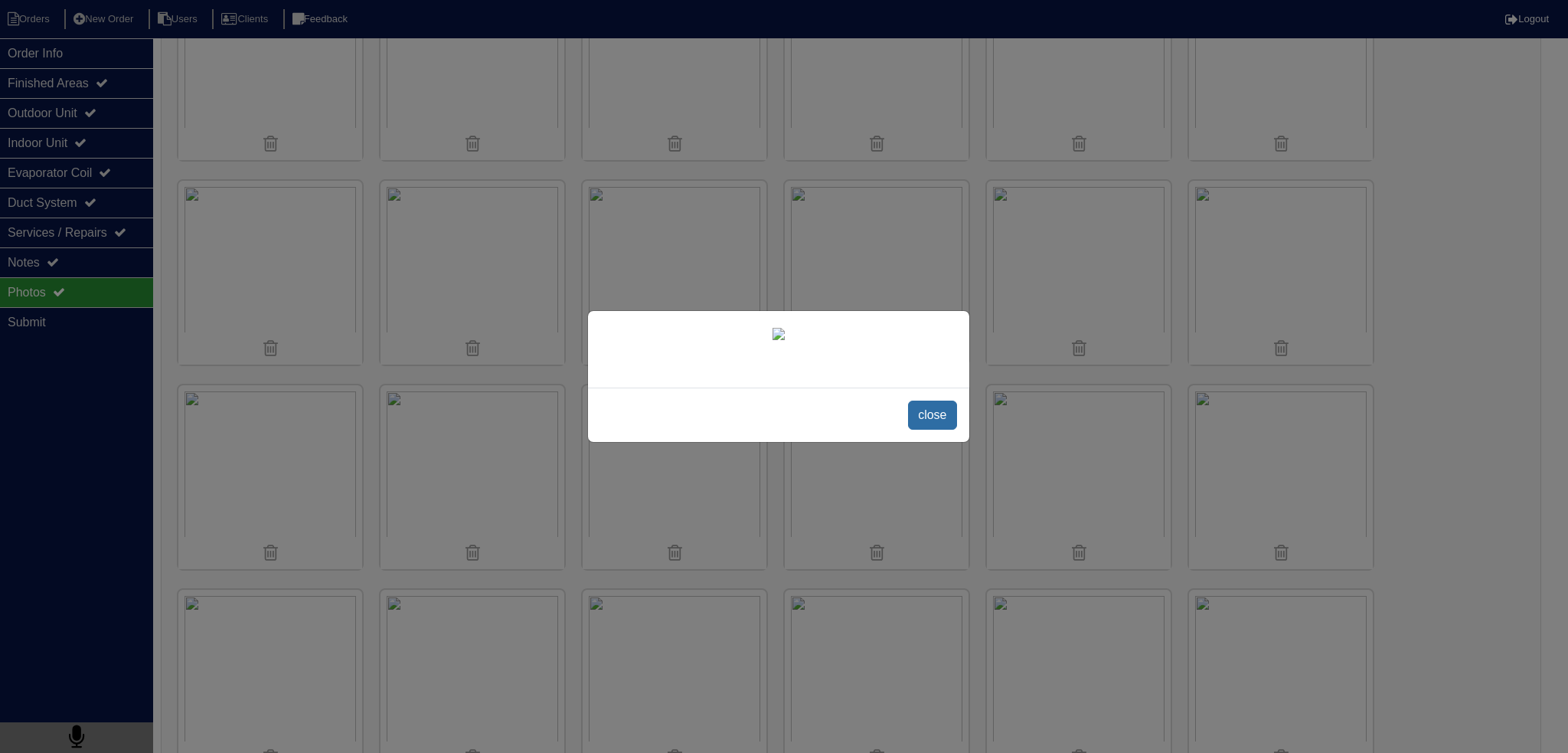
click at [956, 430] on span "close" at bounding box center [932, 414] width 49 height 29
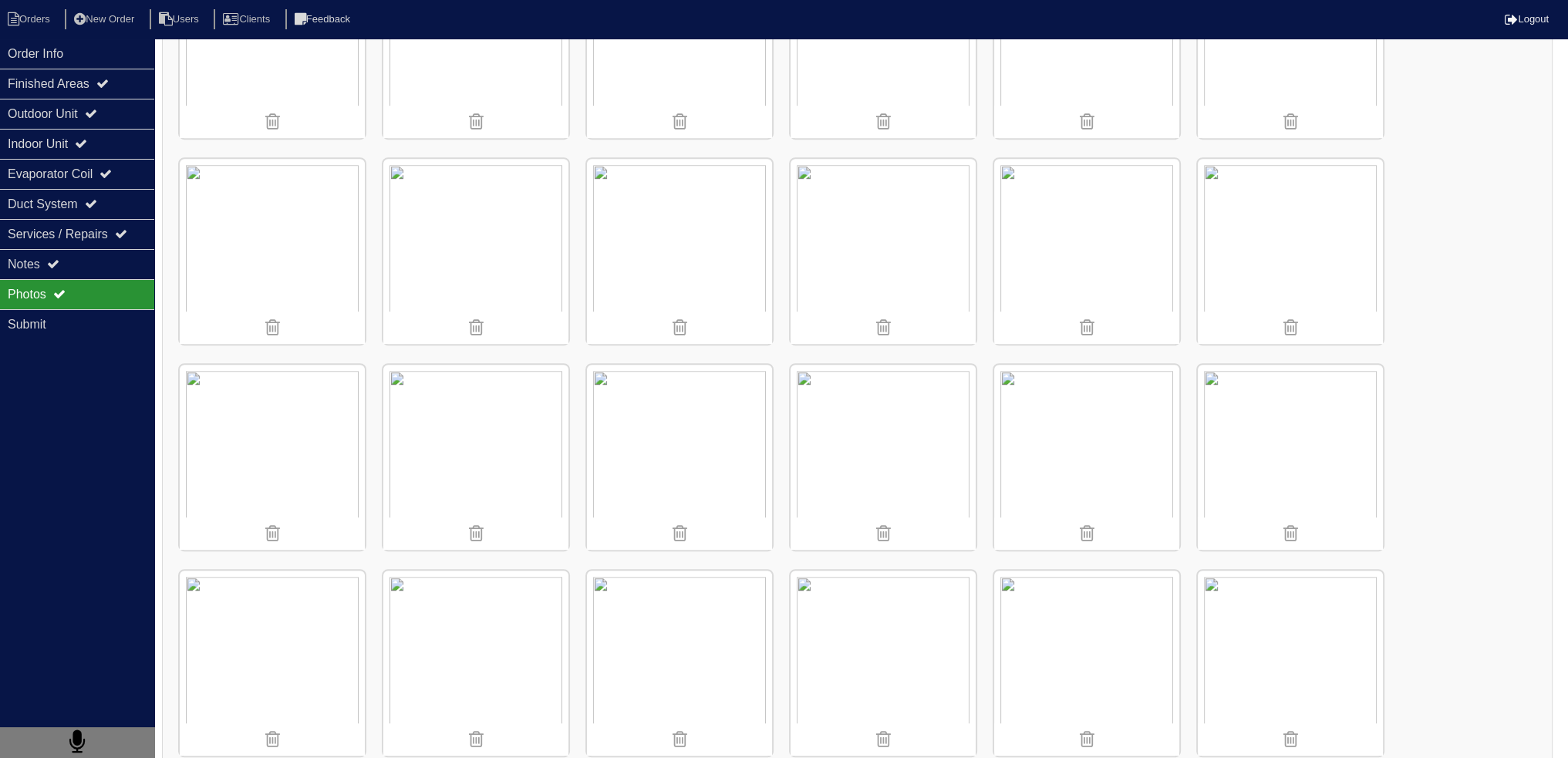
scroll to position [1157, 0]
click at [1062, 261] on img at bounding box center [1086, 250] width 186 height 186
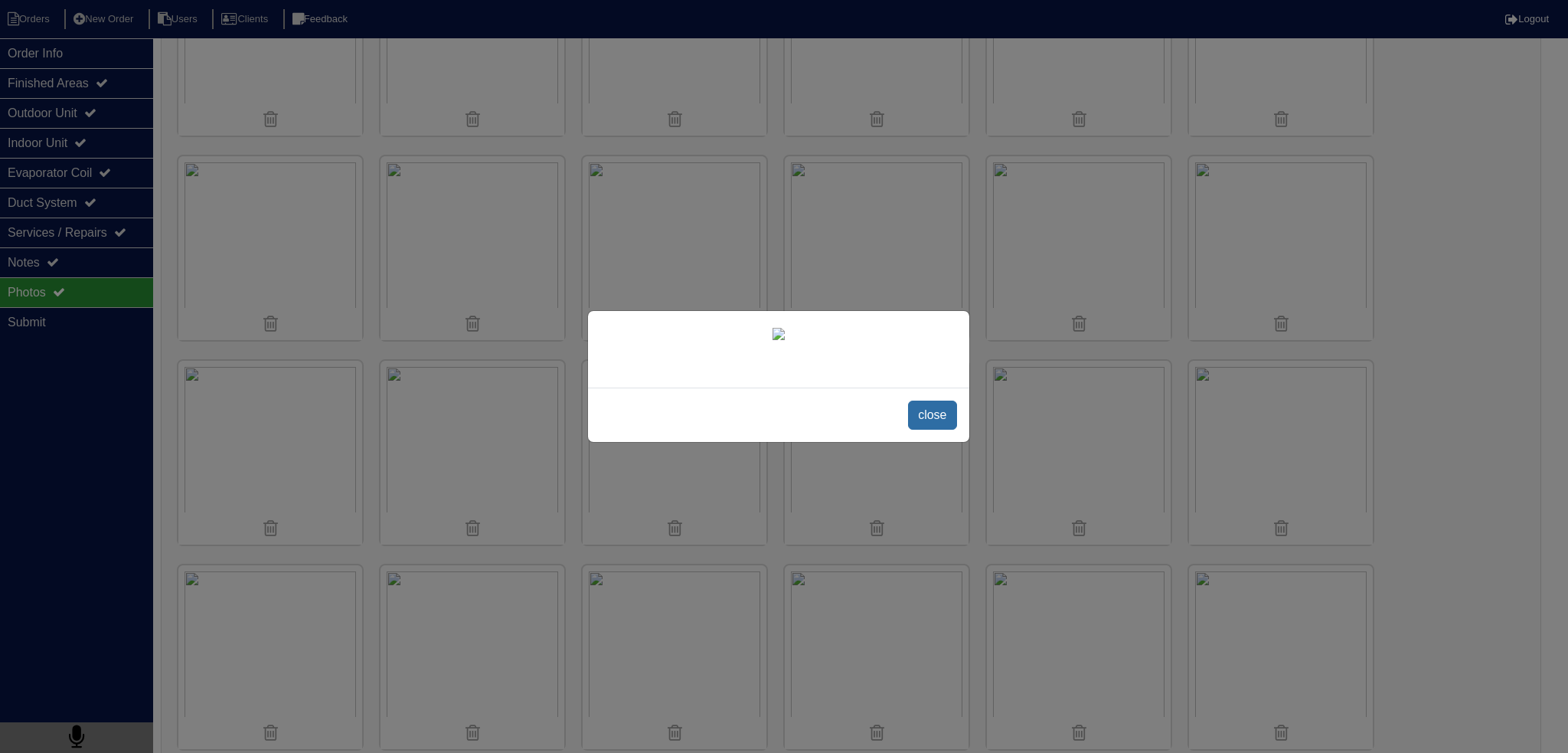
click at [927, 430] on span "close" at bounding box center [932, 414] width 49 height 29
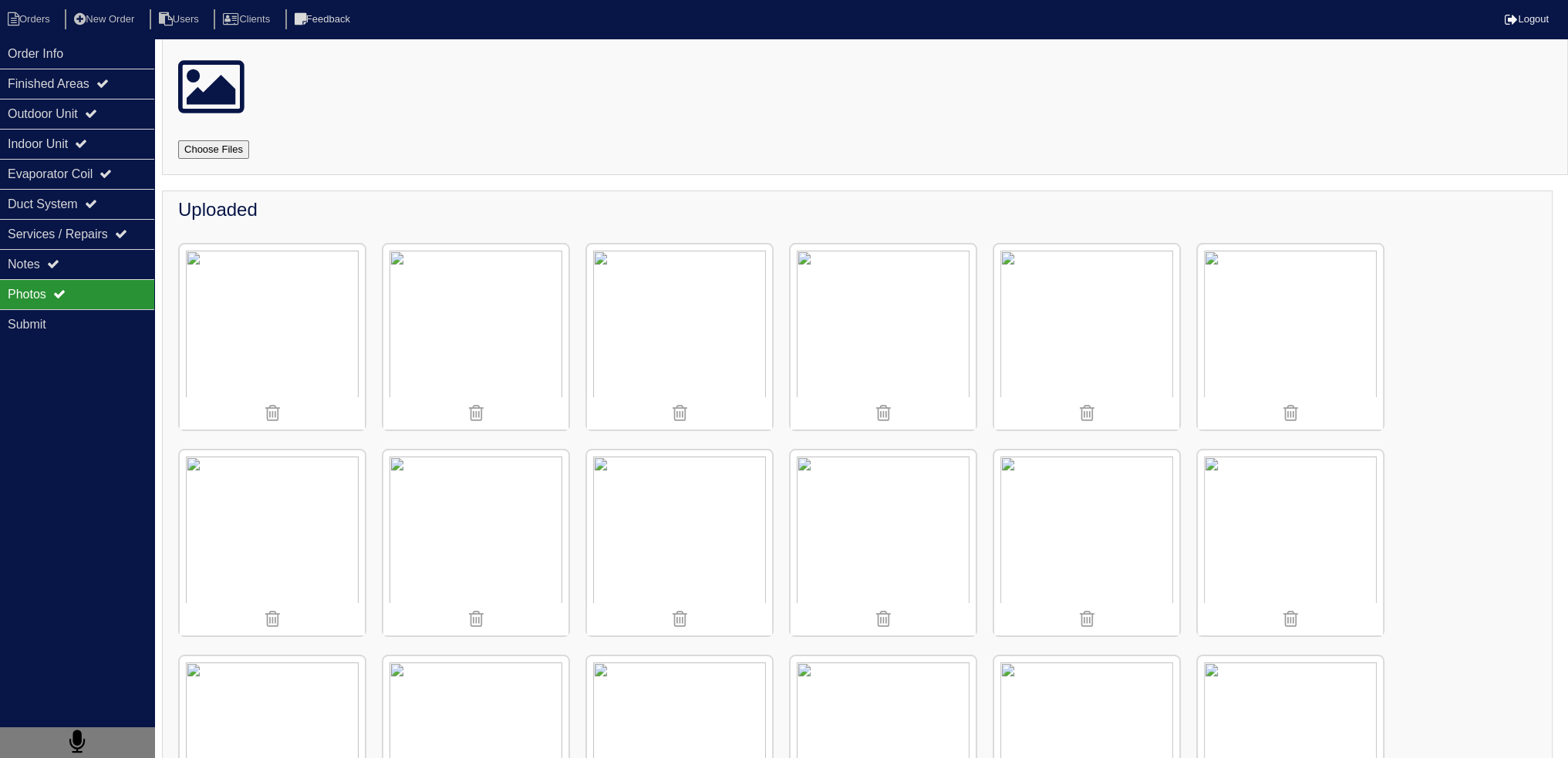
scroll to position [0, 0]
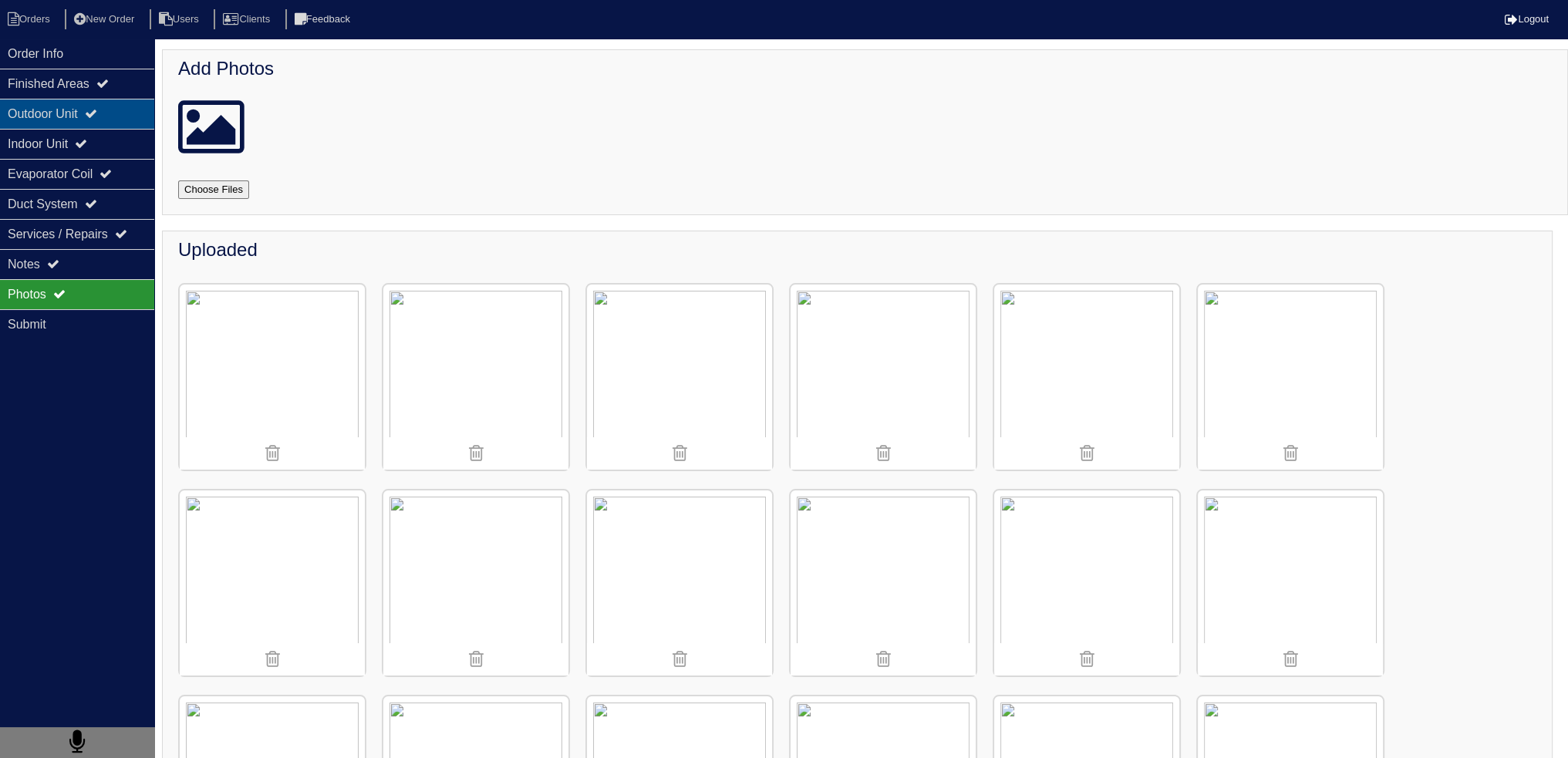
click at [127, 114] on div "Outdoor Unit" at bounding box center [77, 114] width 155 height 30
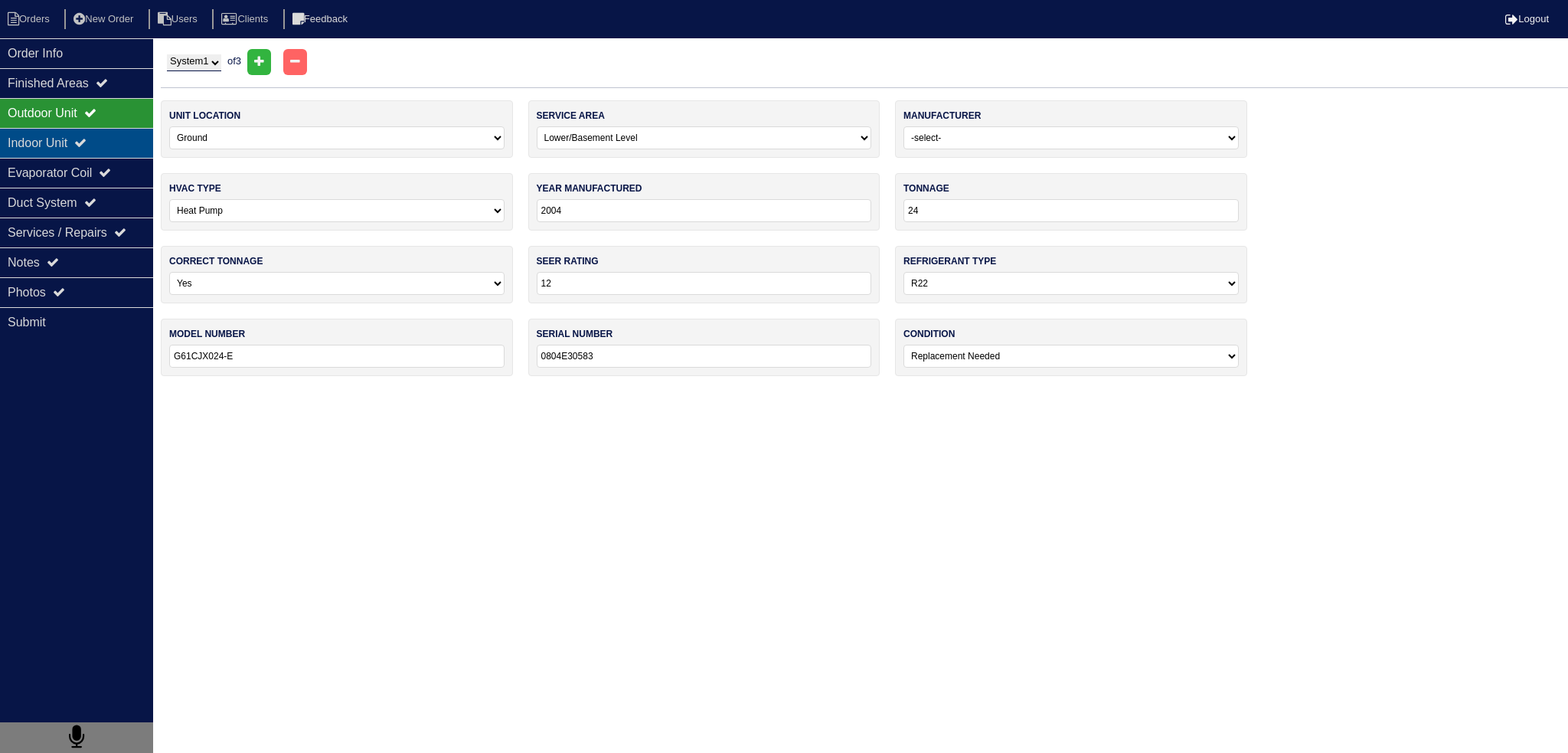
click at [120, 152] on div "Indoor Unit" at bounding box center [76, 143] width 154 height 30
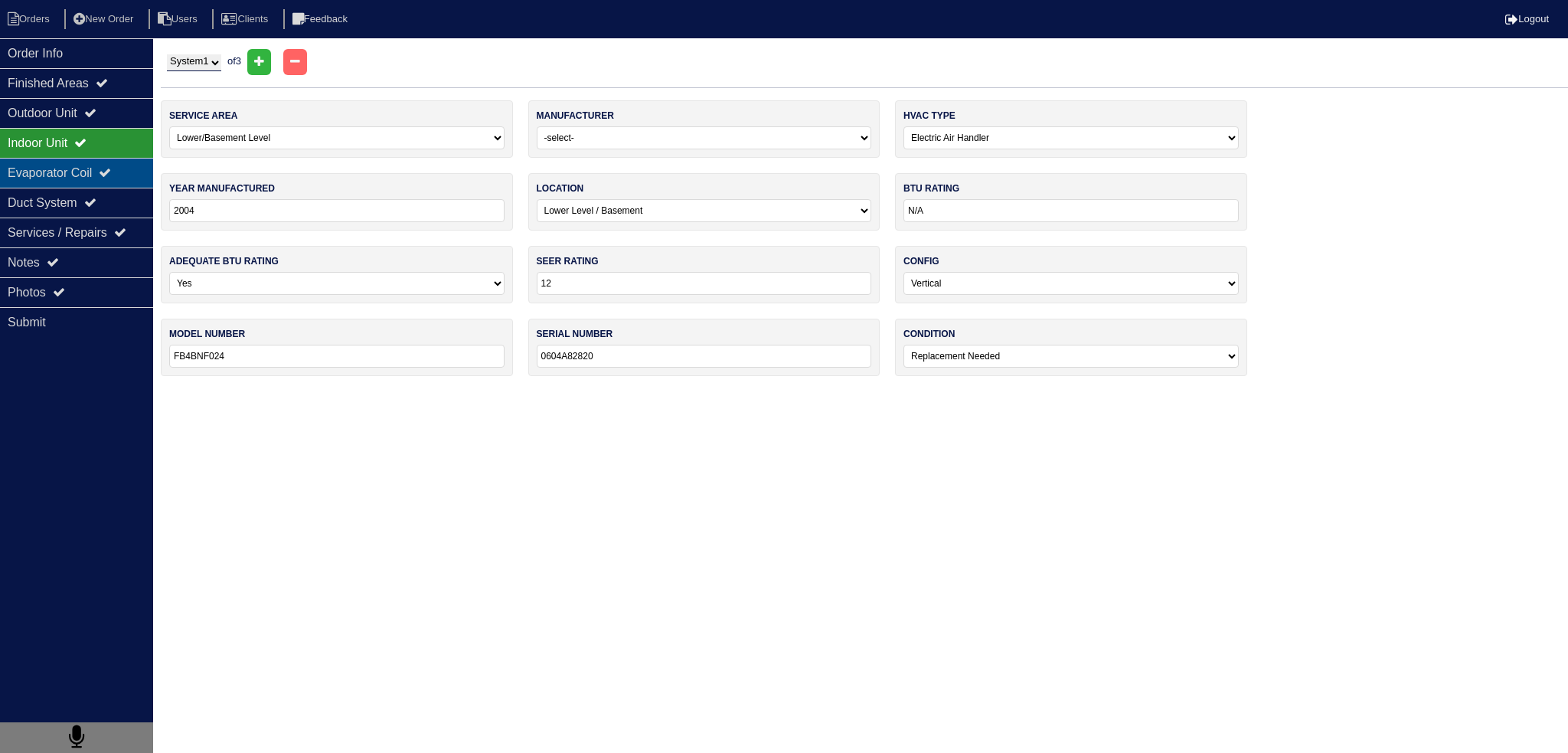
click at [108, 177] on div "Evaporator Coil" at bounding box center [76, 172] width 154 height 30
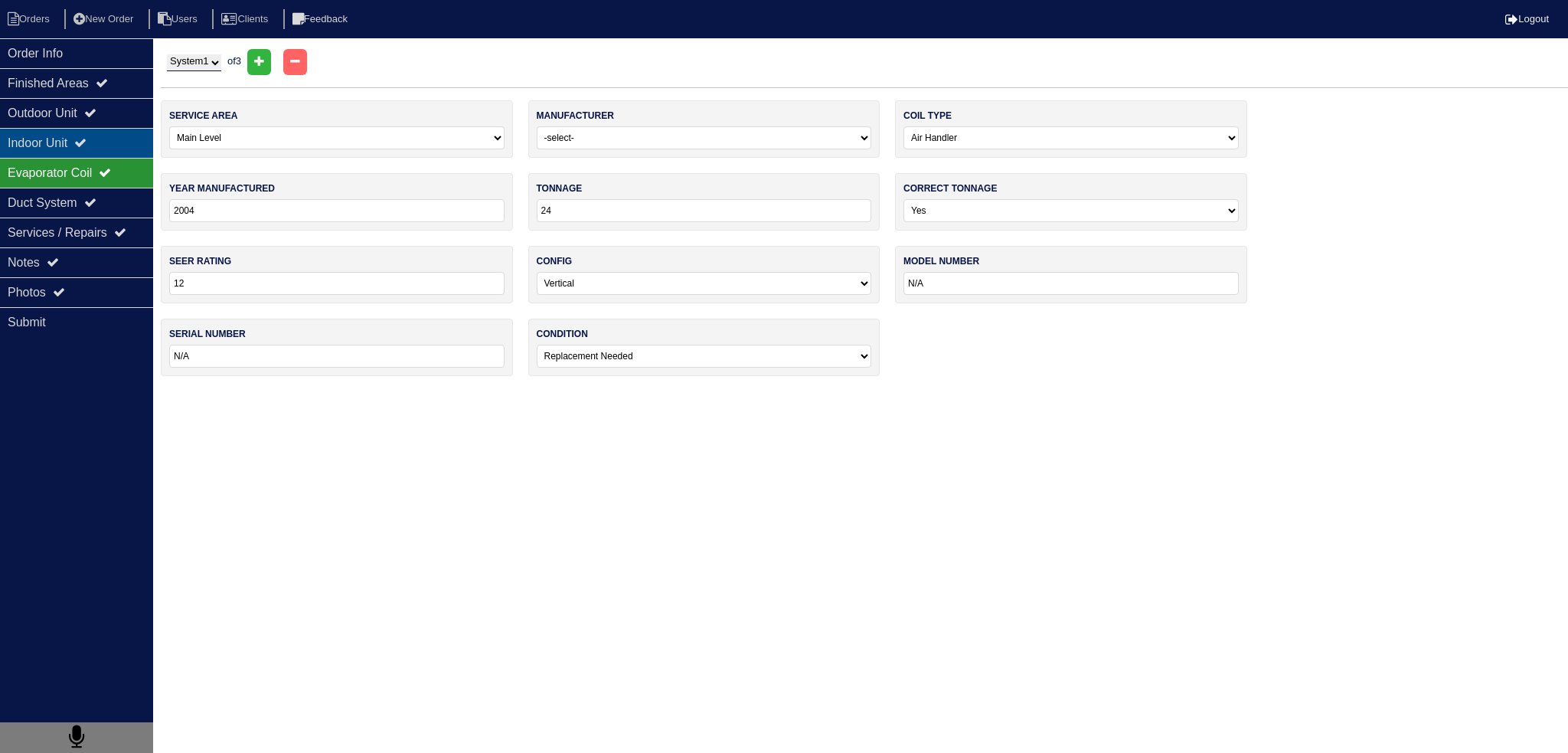
click at [119, 146] on div "Indoor Unit" at bounding box center [76, 143] width 154 height 30
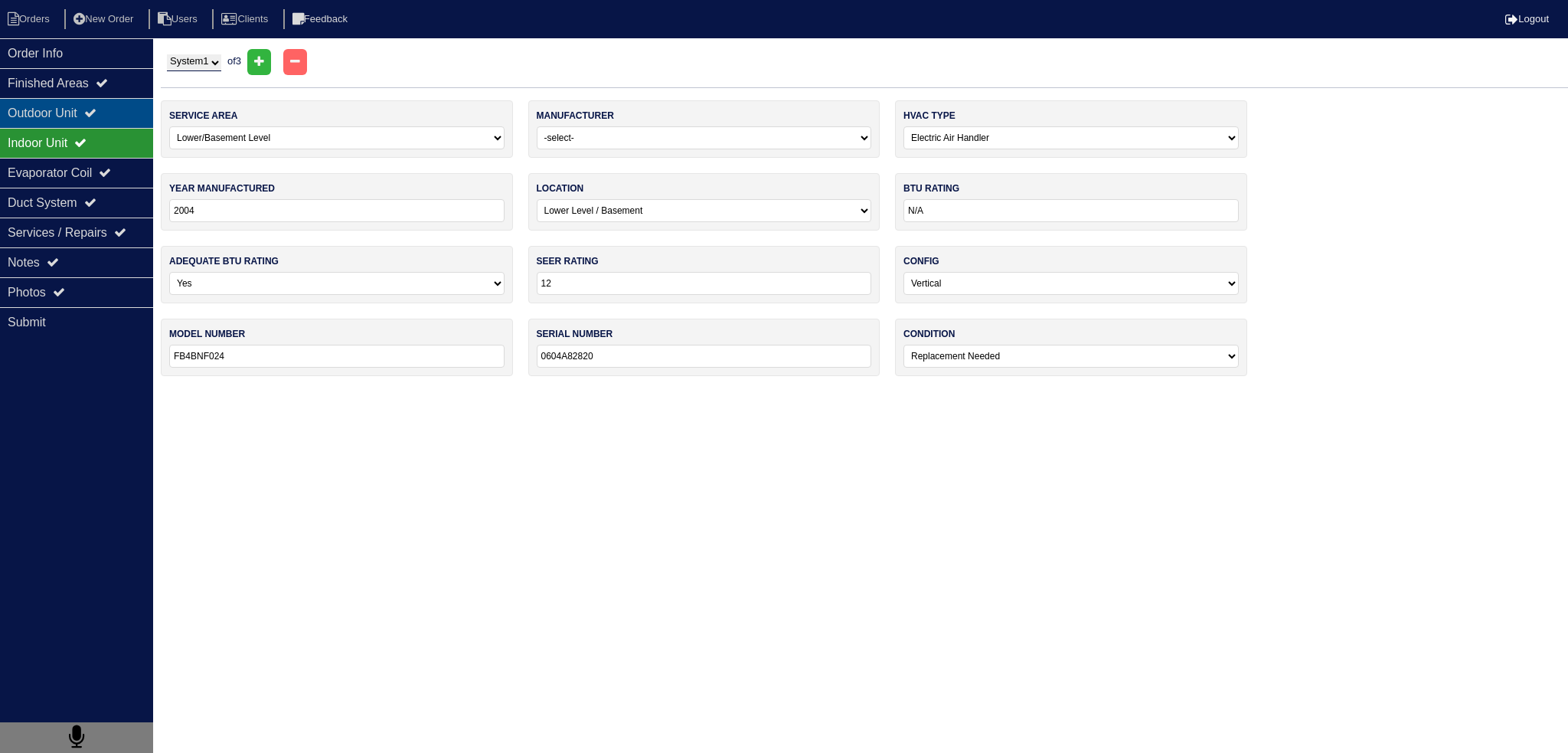
click at [113, 123] on div "Outdoor Unit" at bounding box center [76, 113] width 154 height 30
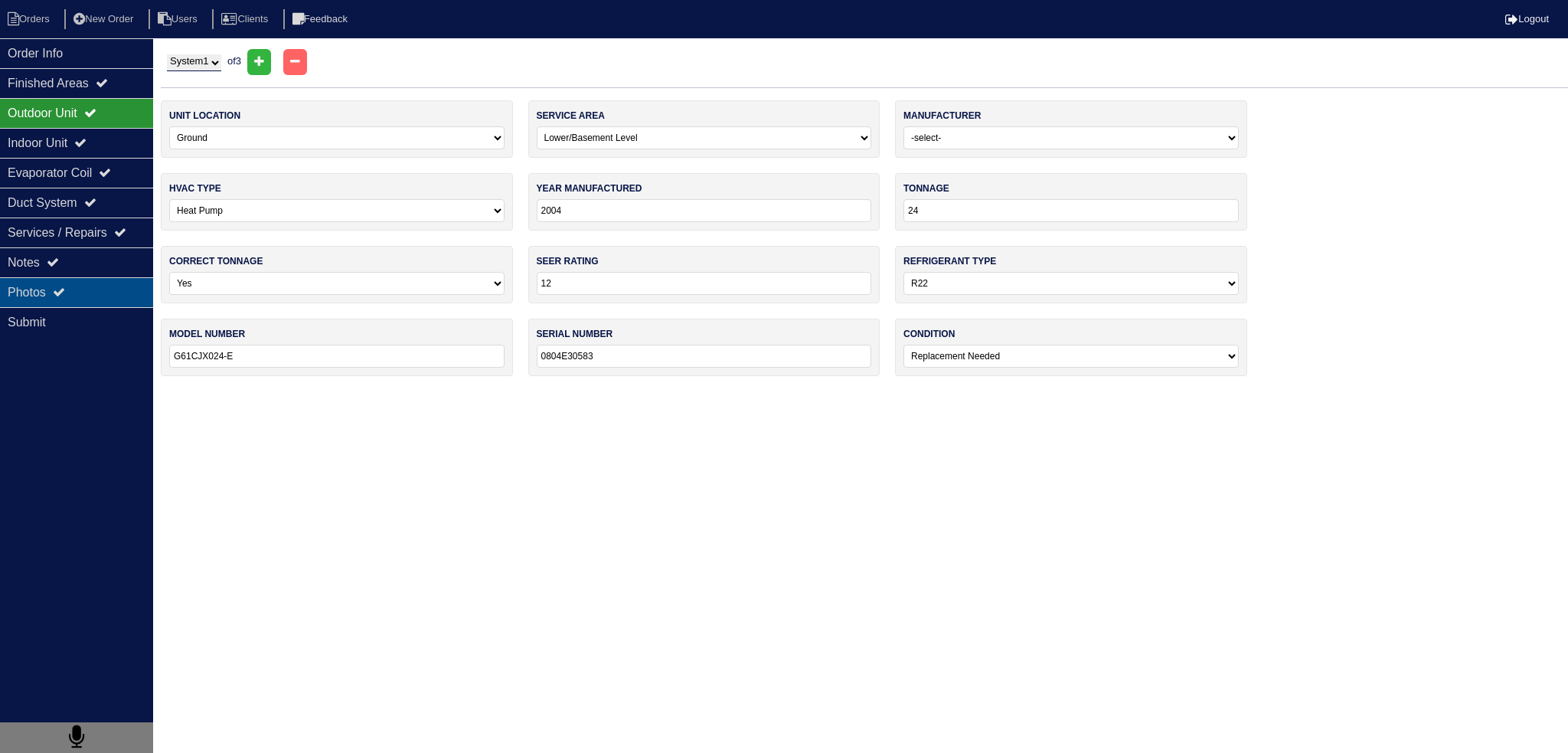
click at [90, 304] on div "Photos" at bounding box center [76, 292] width 154 height 30
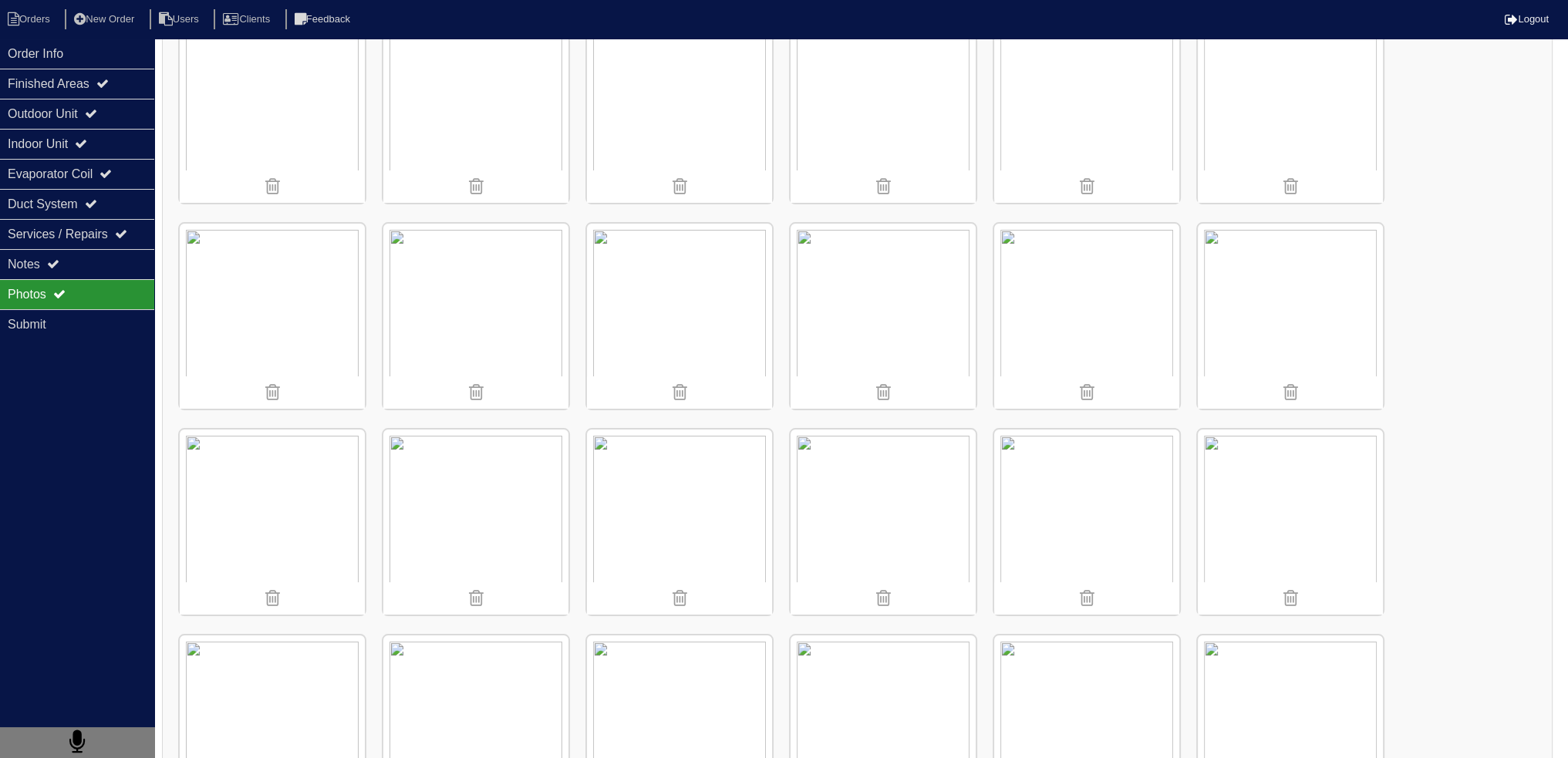
scroll to position [308, 0]
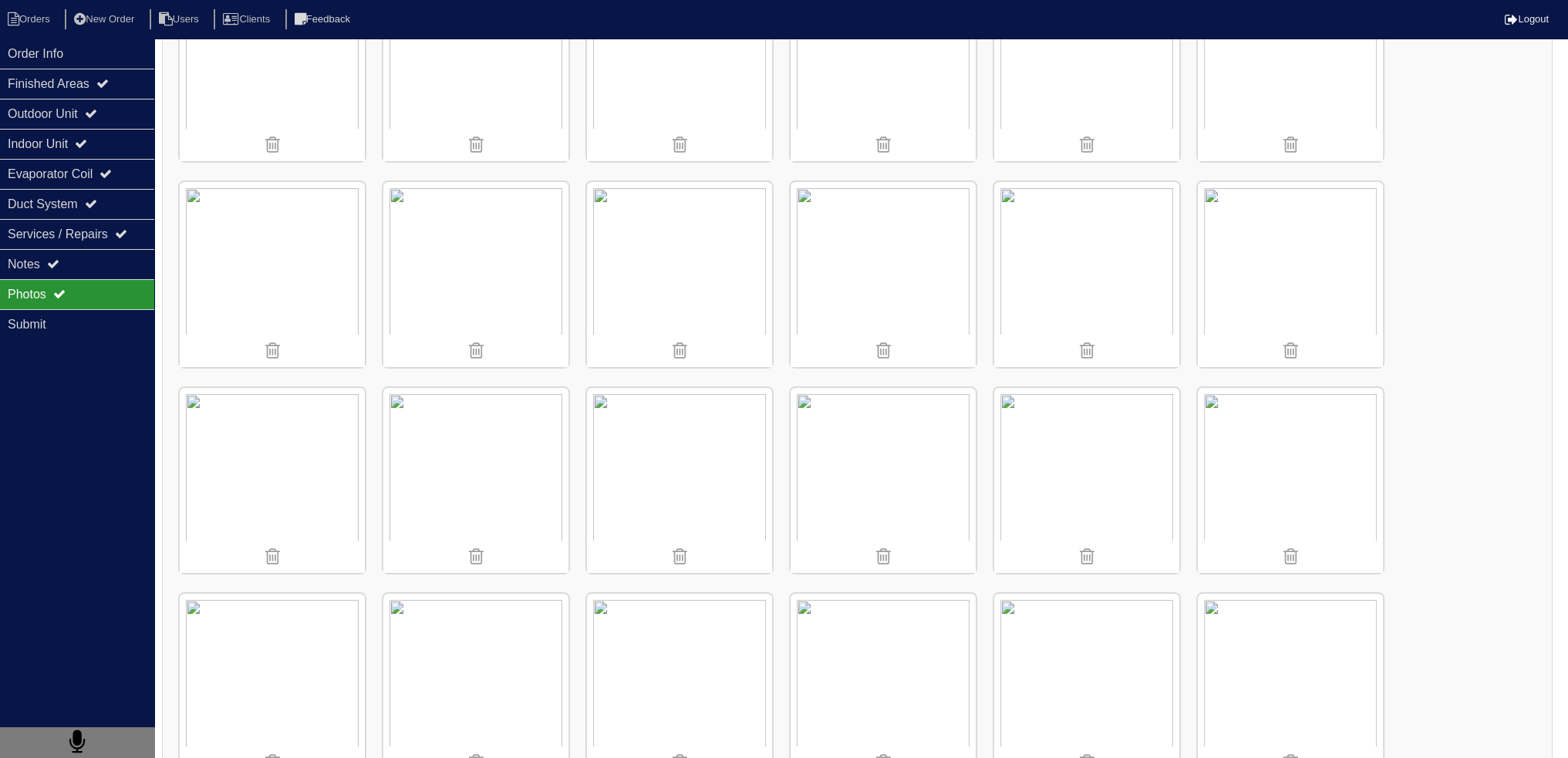
click at [1066, 265] on img at bounding box center [1086, 274] width 186 height 186
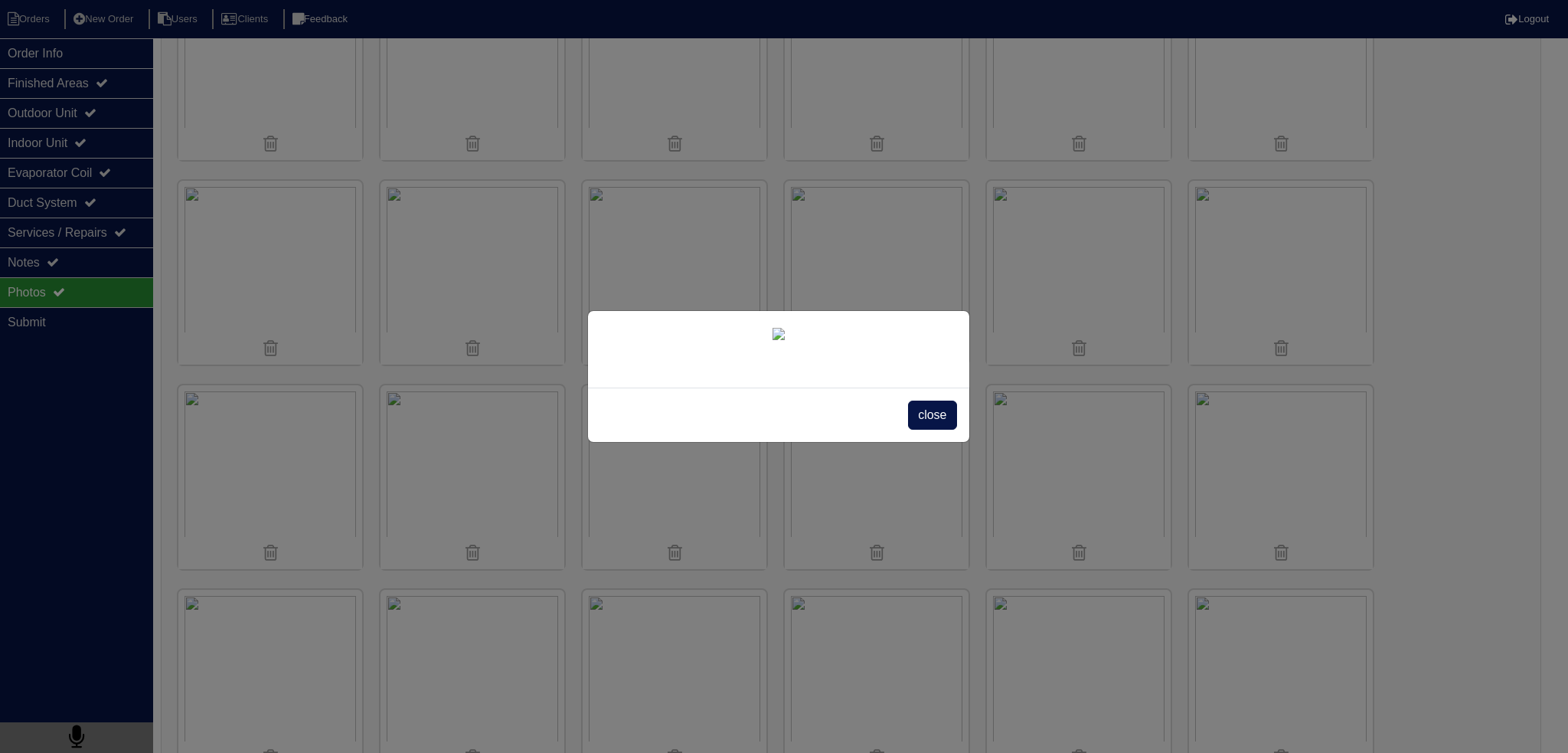
drag, startPoint x: 940, startPoint y: 529, endPoint x: 931, endPoint y: 521, distance: 12.0
click at [939, 430] on span "close" at bounding box center [932, 414] width 49 height 29
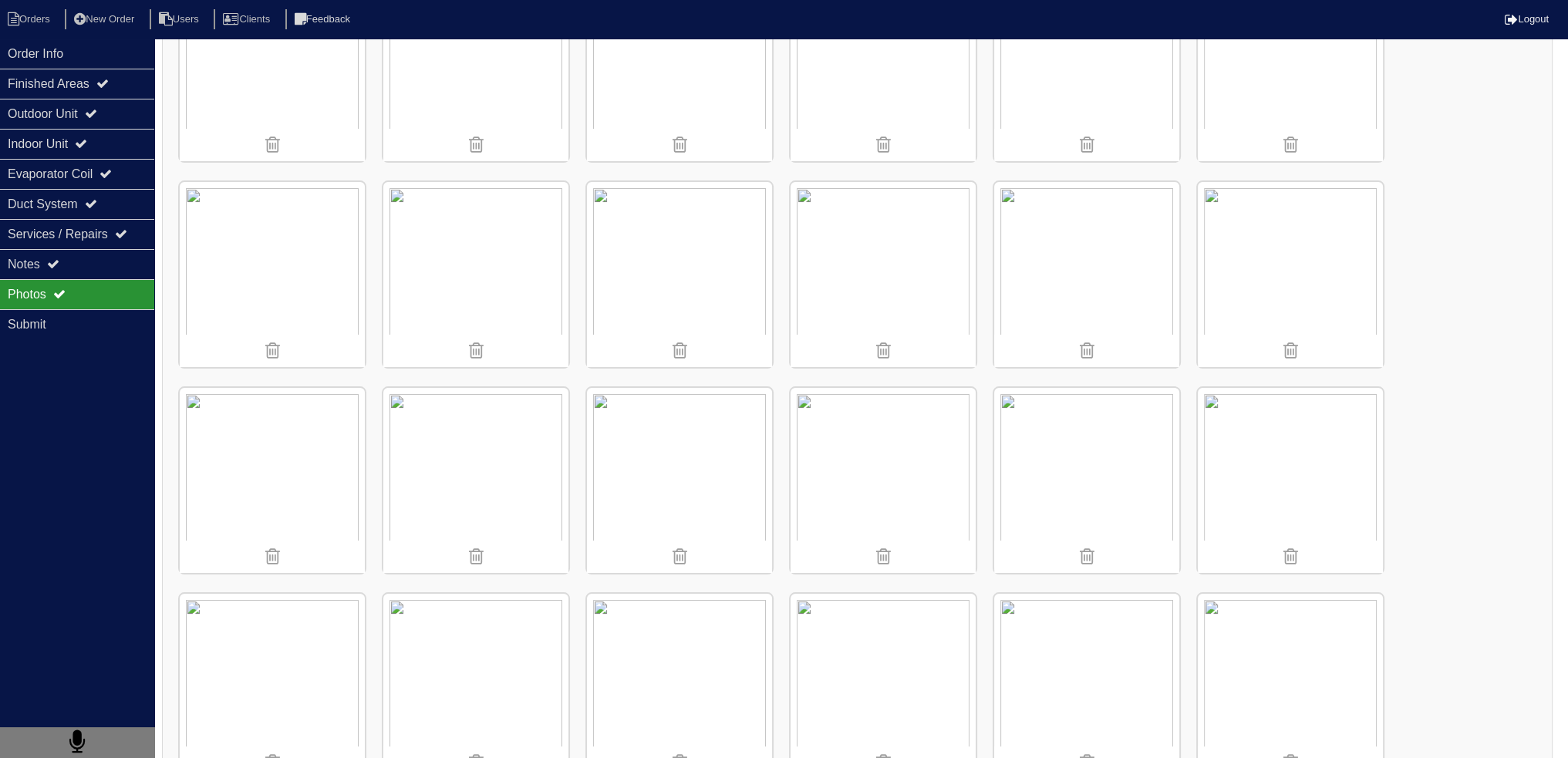
click at [876, 280] on img at bounding box center [883, 274] width 186 height 186
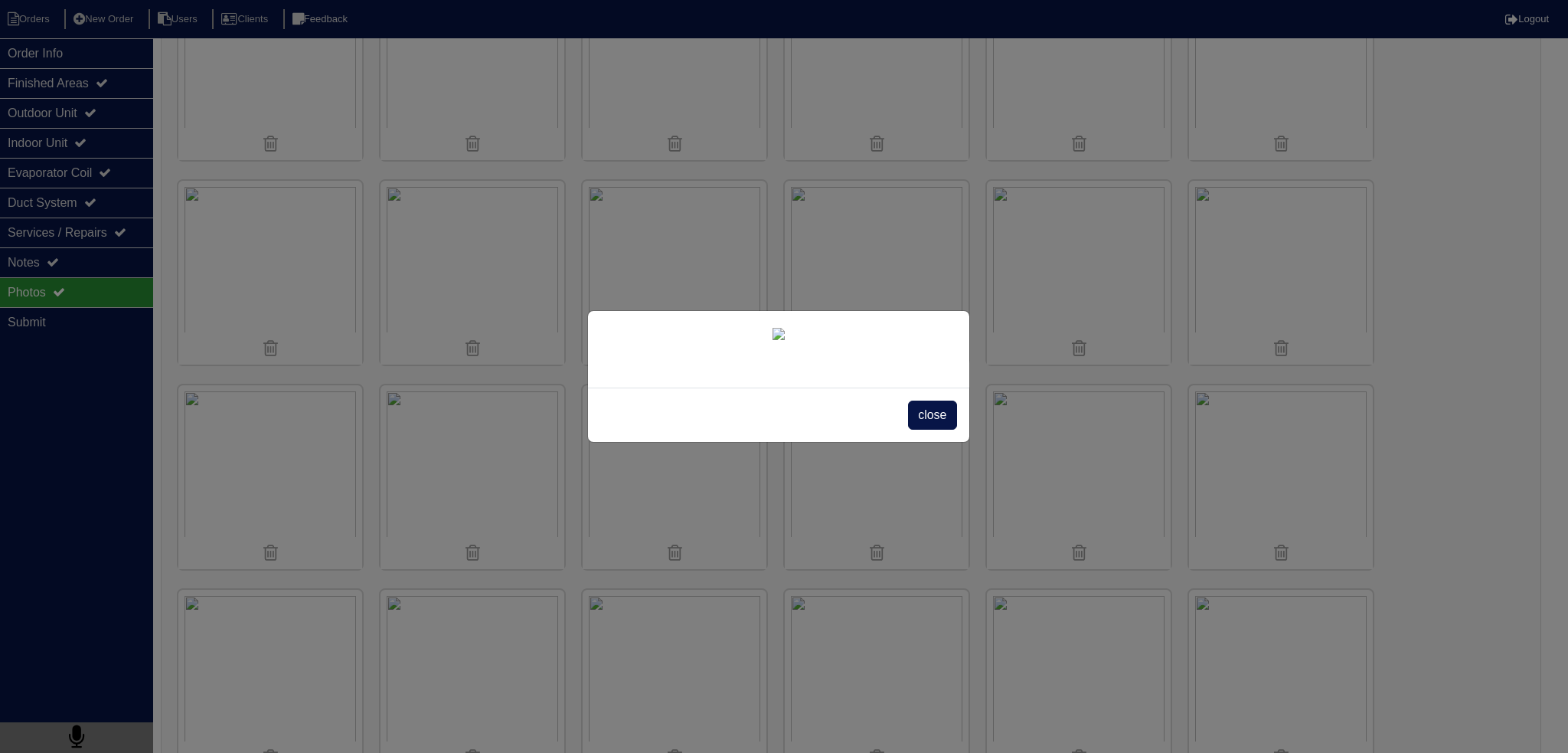
click at [922, 430] on span "close" at bounding box center [932, 414] width 49 height 29
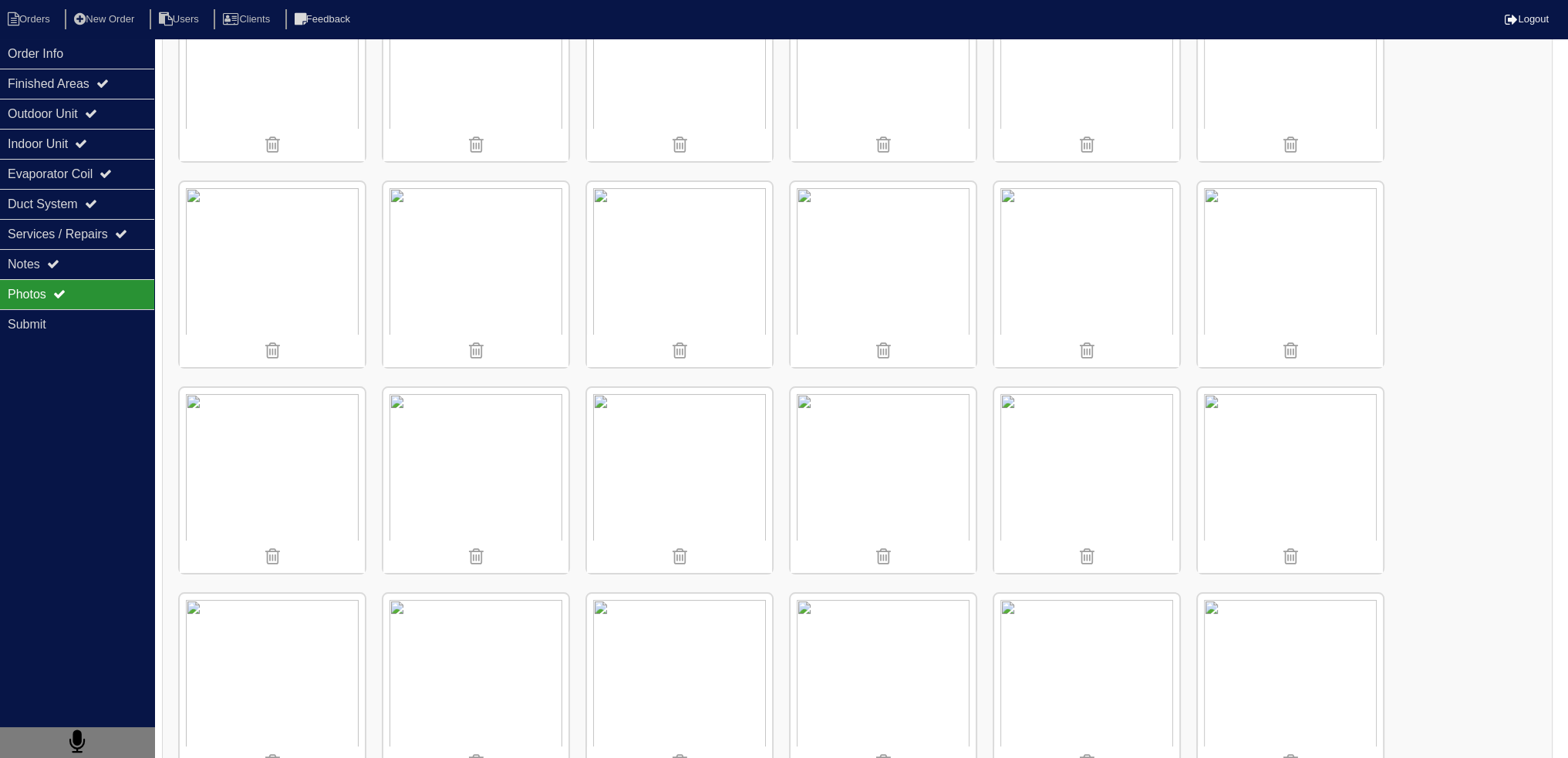
click at [1110, 268] on img at bounding box center [1086, 274] width 186 height 186
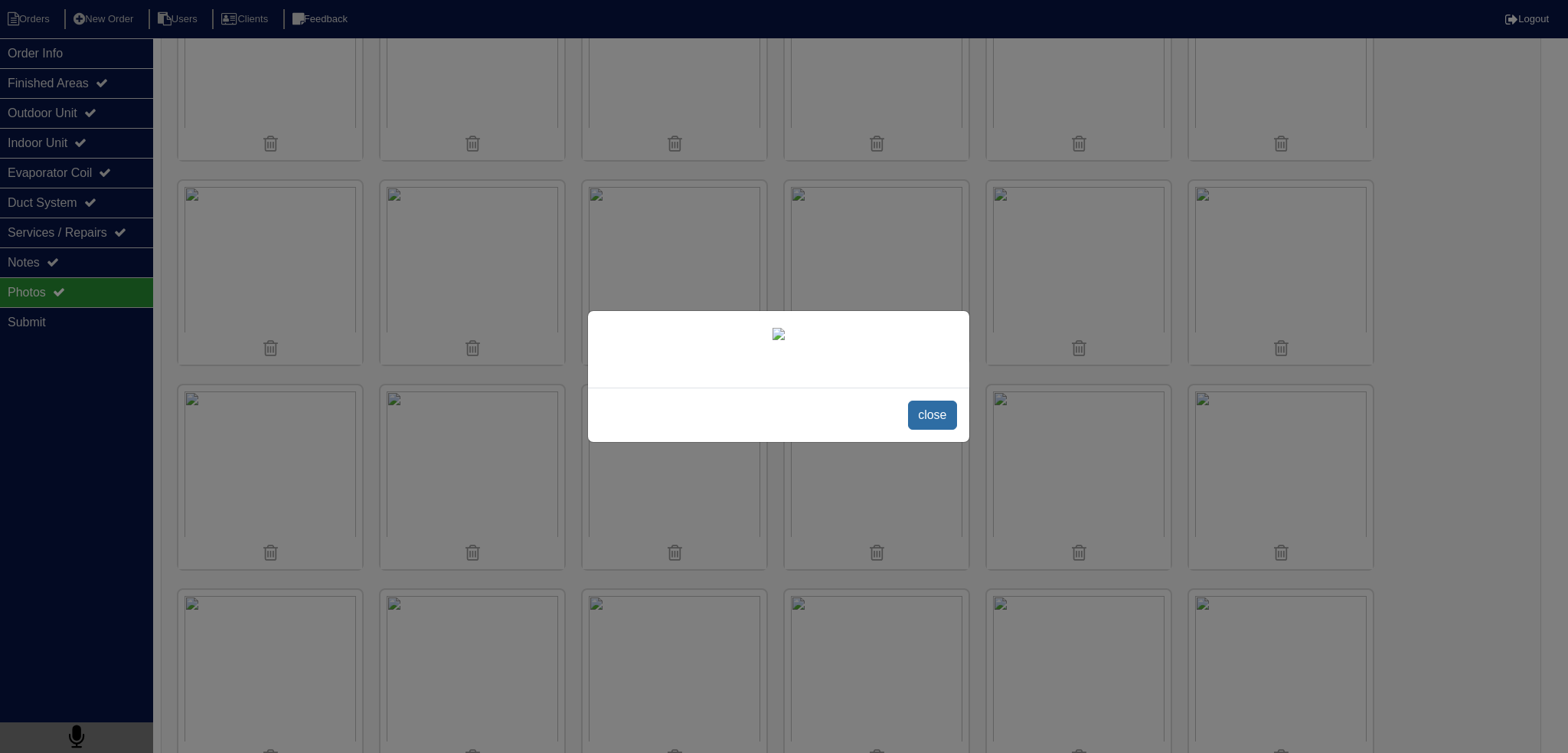
click at [938, 430] on span "close" at bounding box center [932, 414] width 49 height 29
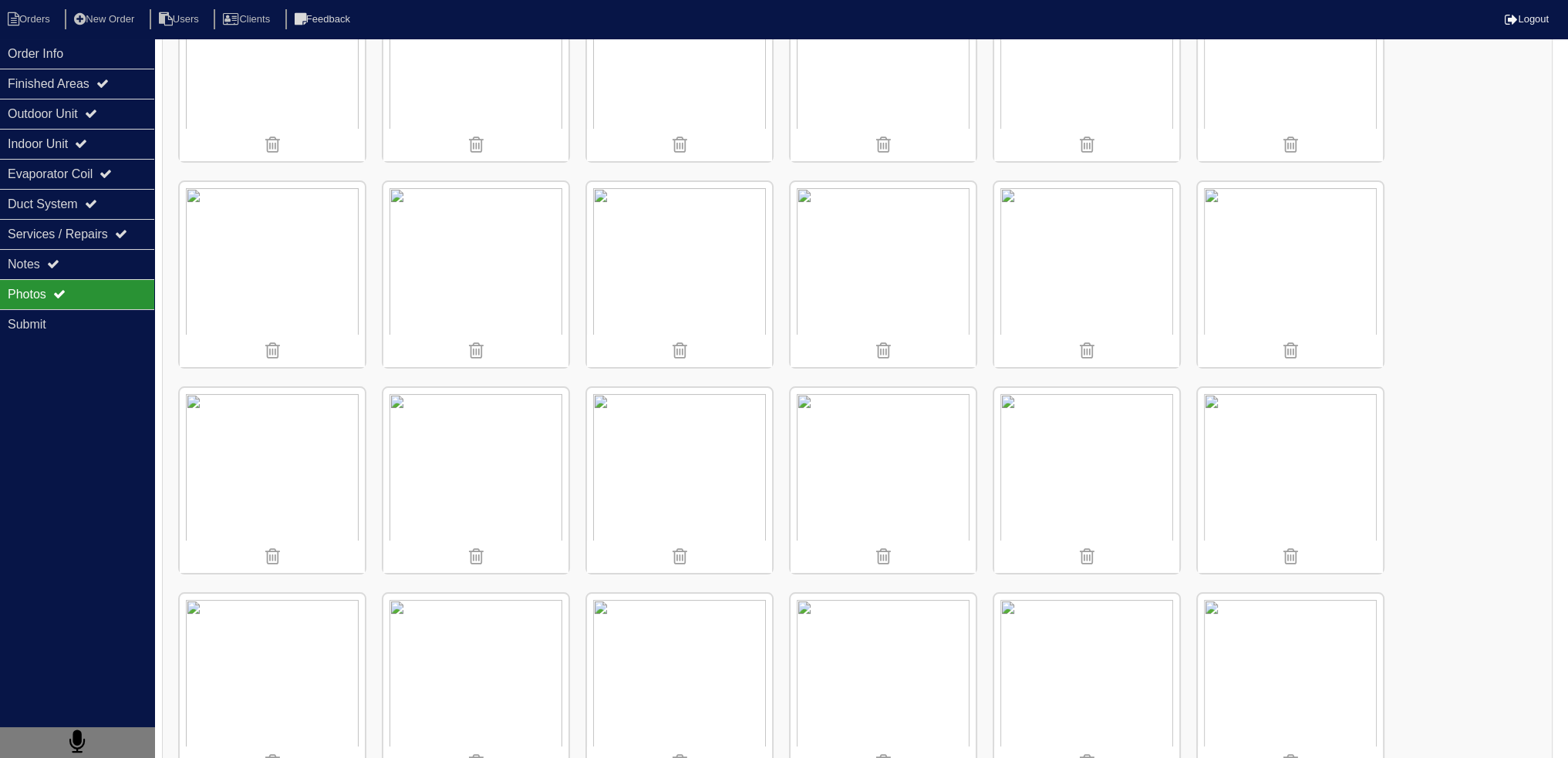
click at [691, 260] on img at bounding box center [679, 274] width 186 height 186
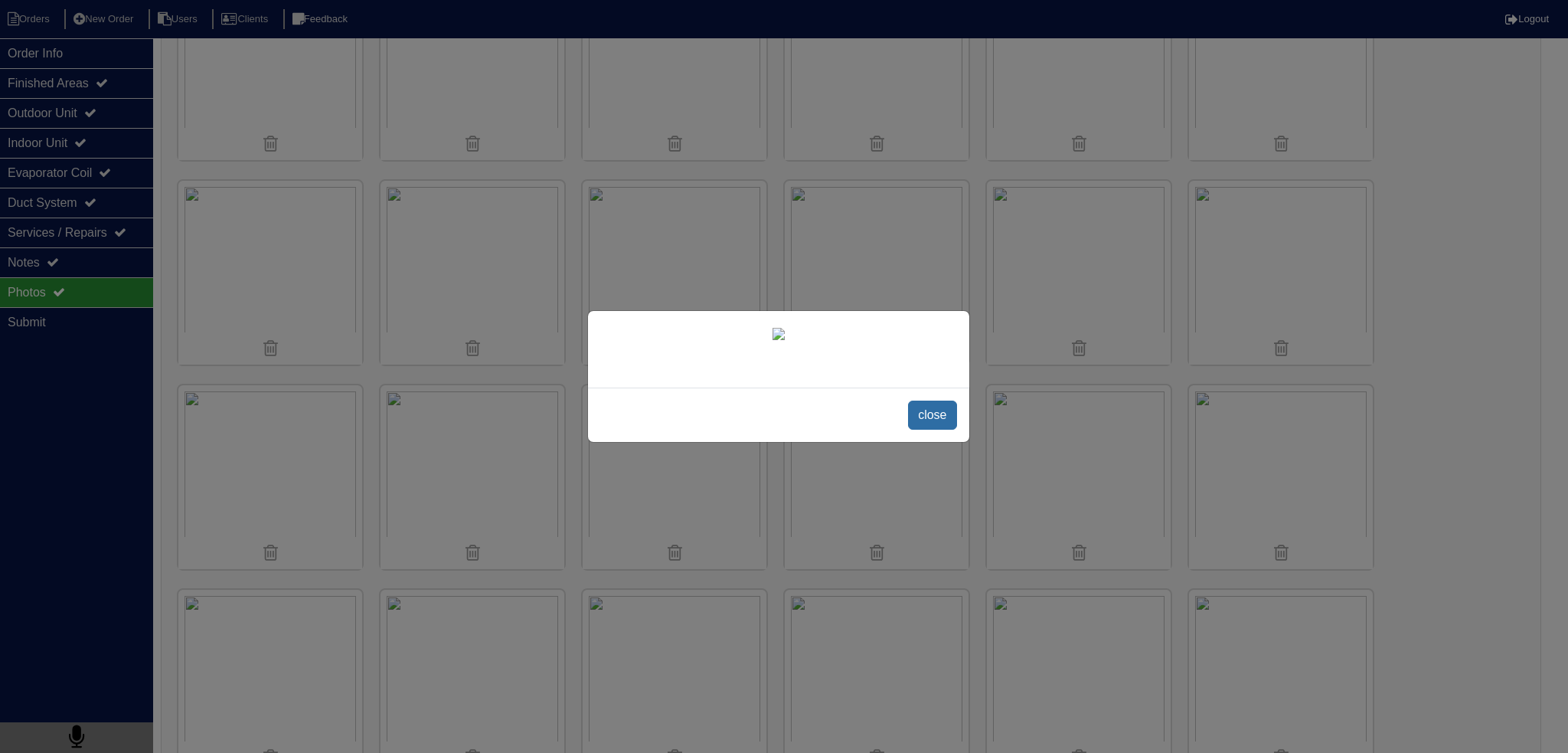
click at [935, 430] on span "close" at bounding box center [932, 414] width 49 height 29
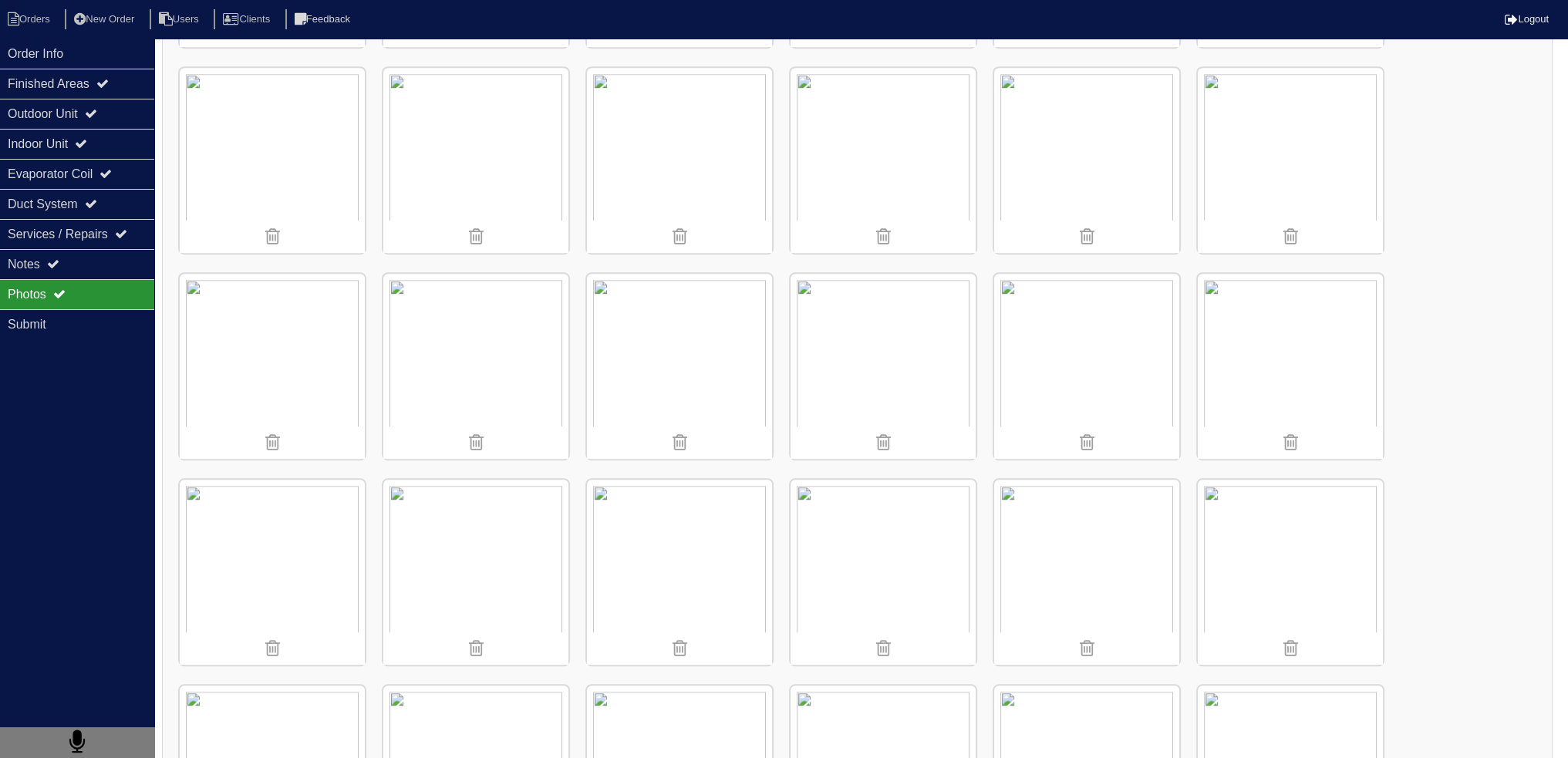
scroll to position [1465, 0]
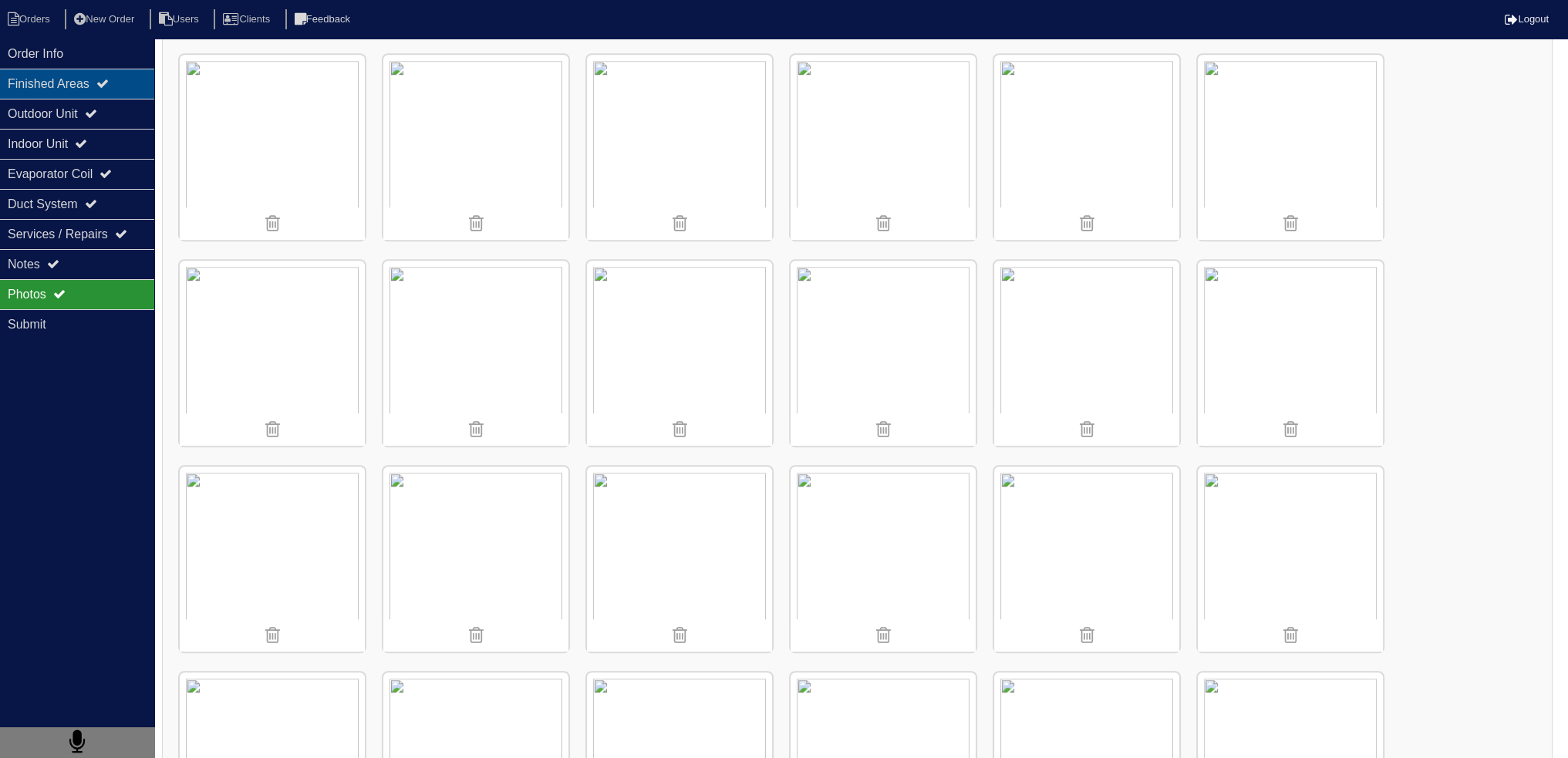
click at [93, 87] on div "Finished Areas" at bounding box center [77, 84] width 155 height 30
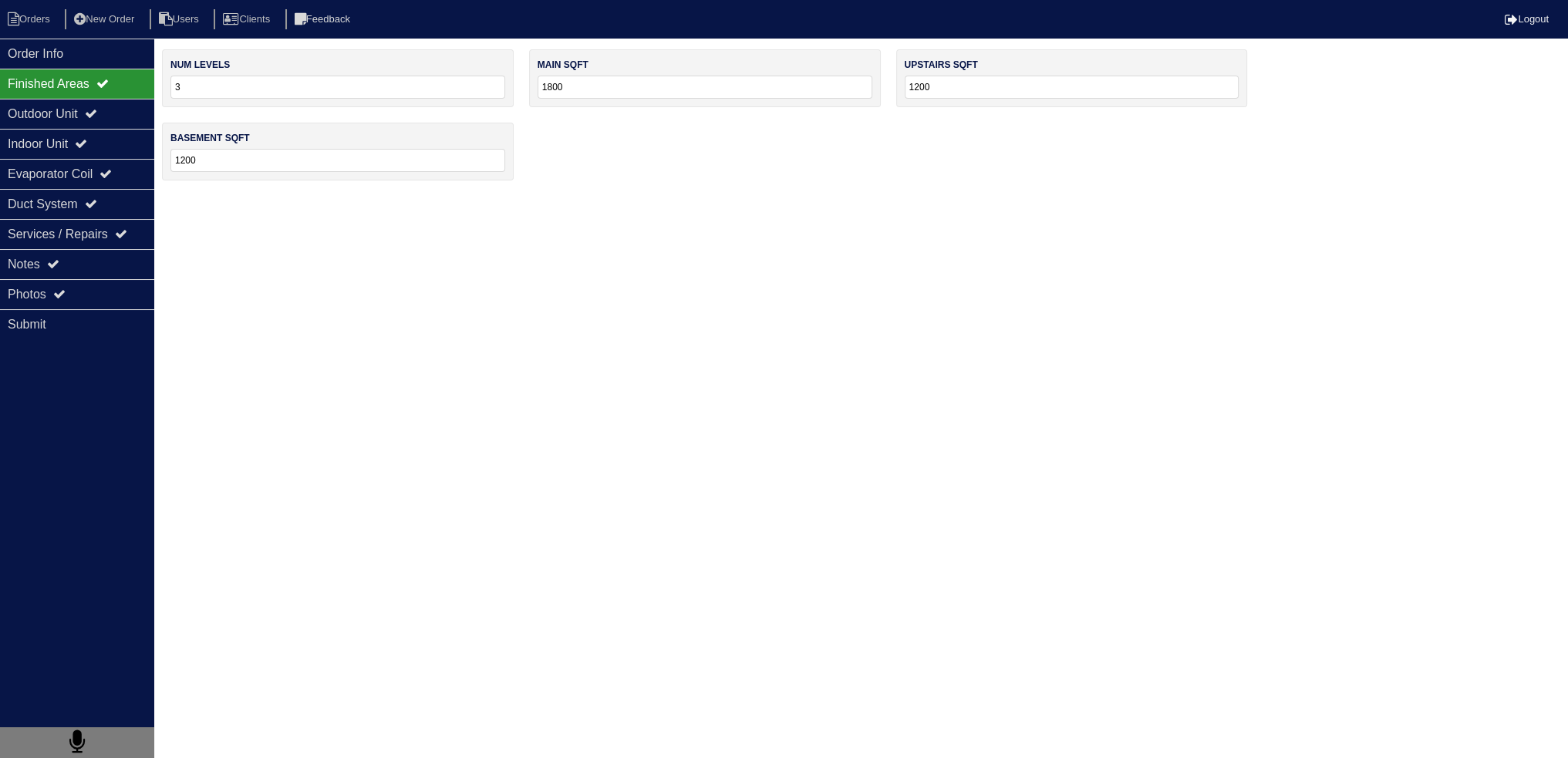
scroll to position [0, 0]
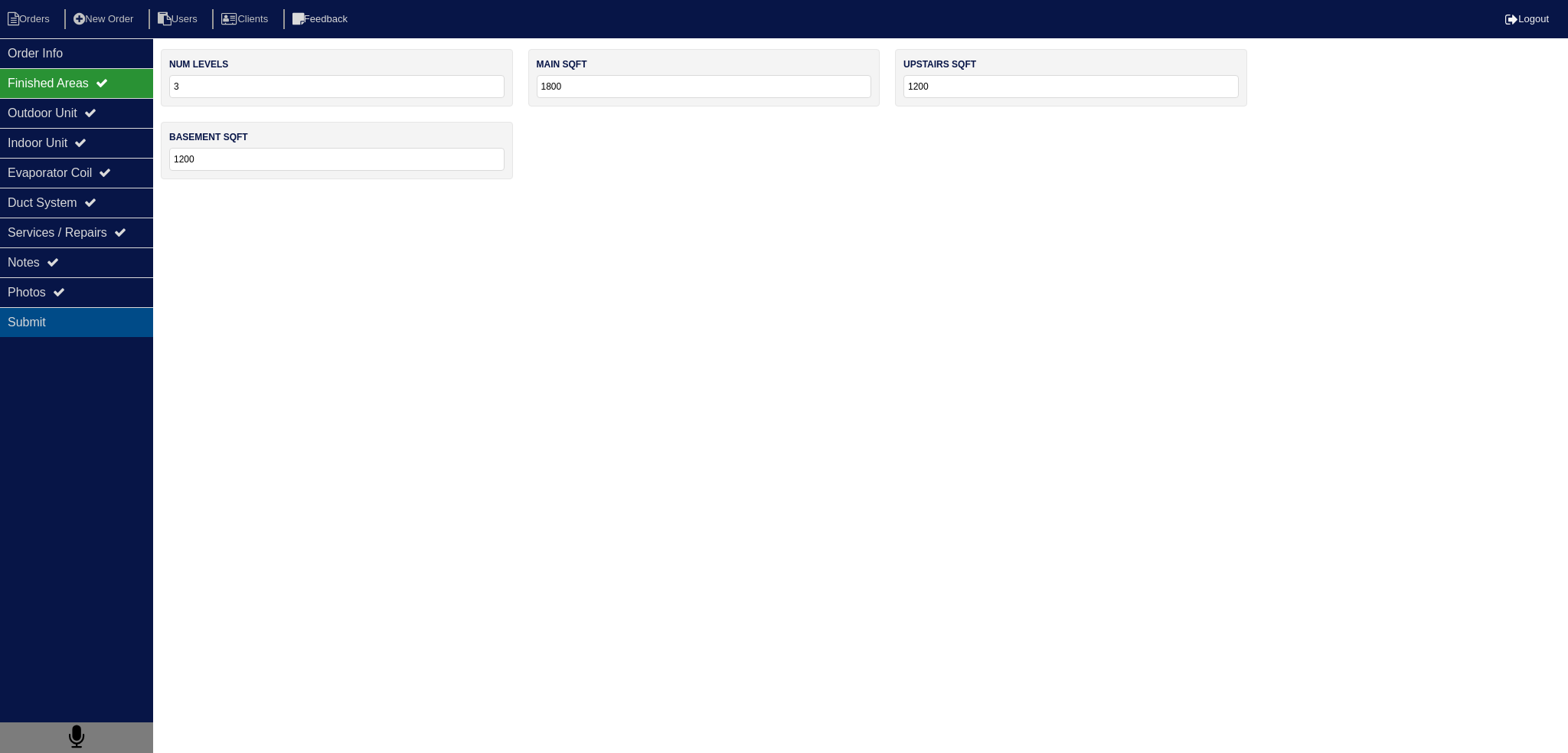
click at [115, 307] on div "Submit" at bounding box center [76, 322] width 154 height 30
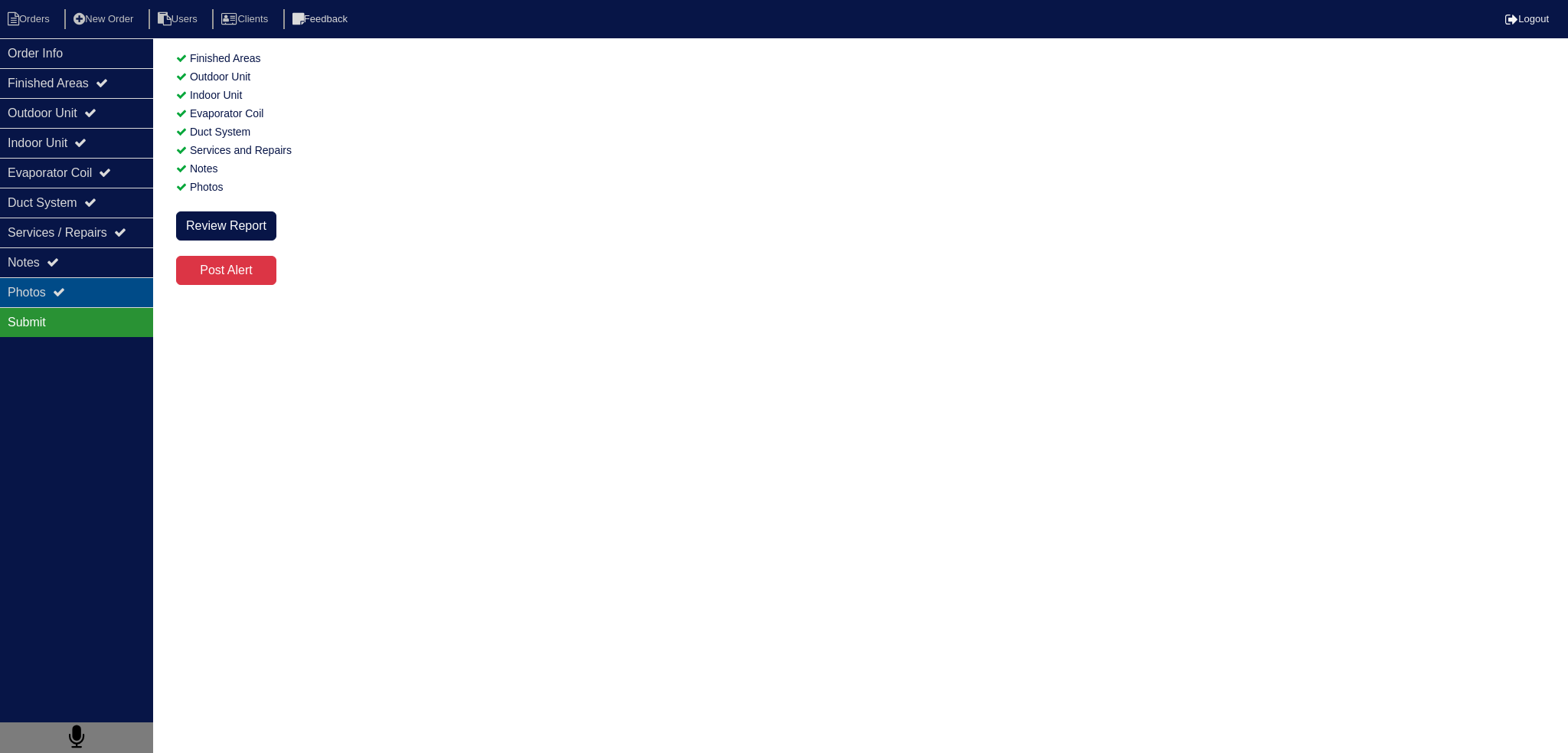
click at [113, 303] on div "Photos" at bounding box center [76, 292] width 154 height 30
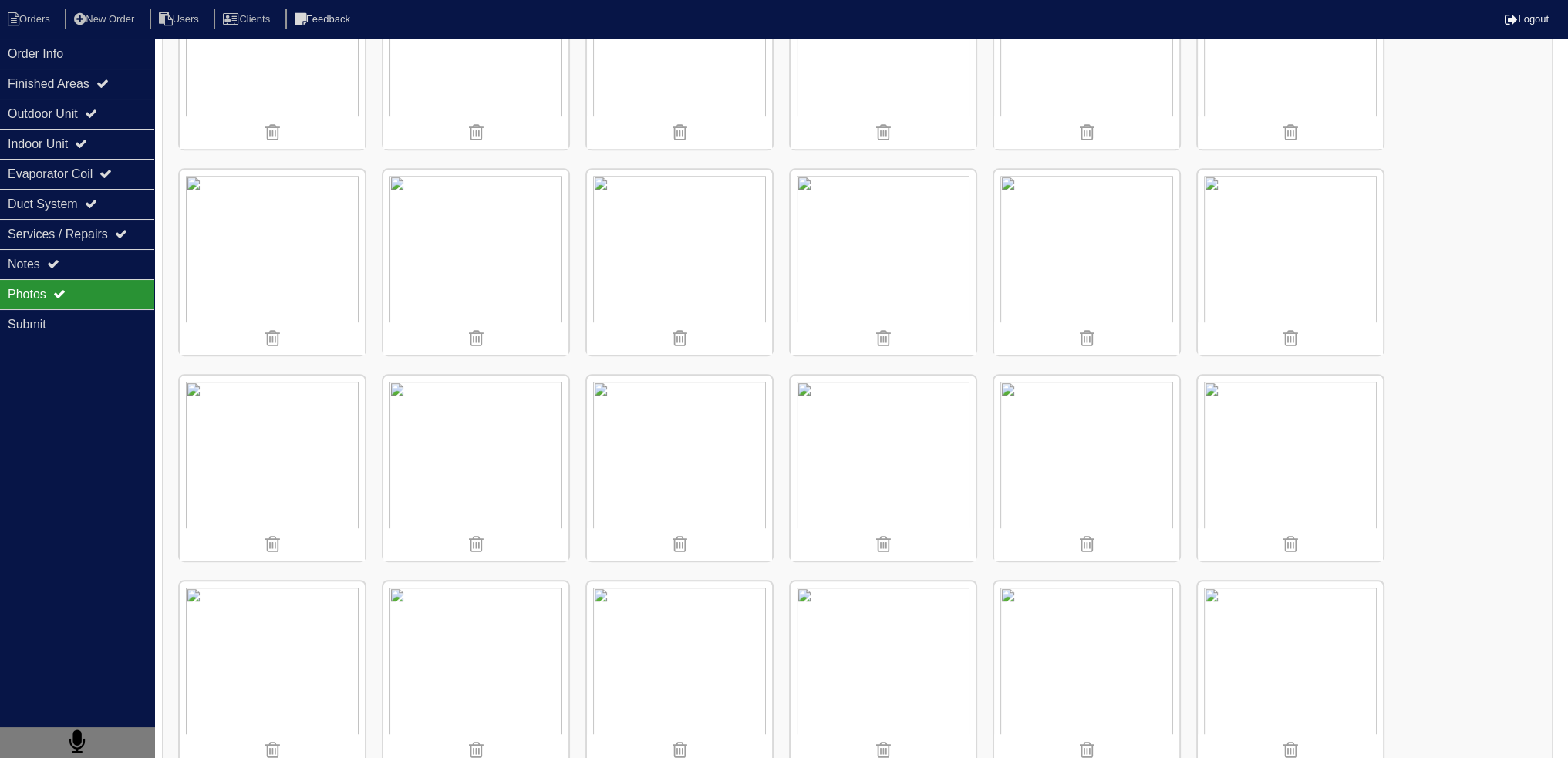
scroll to position [1157, 0]
click at [1071, 425] on img at bounding box center [1086, 456] width 186 height 186
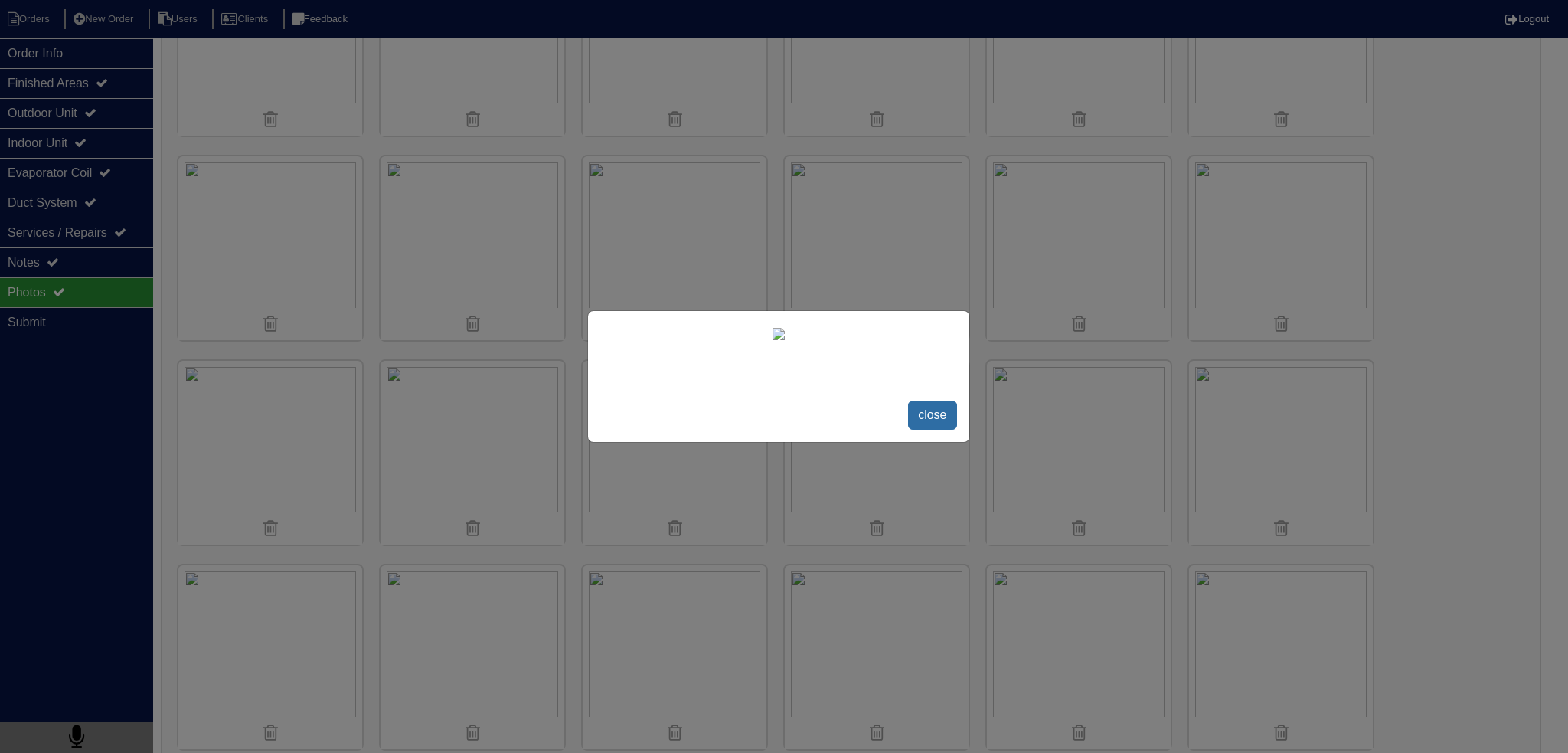
click at [909, 430] on span "close" at bounding box center [932, 414] width 49 height 29
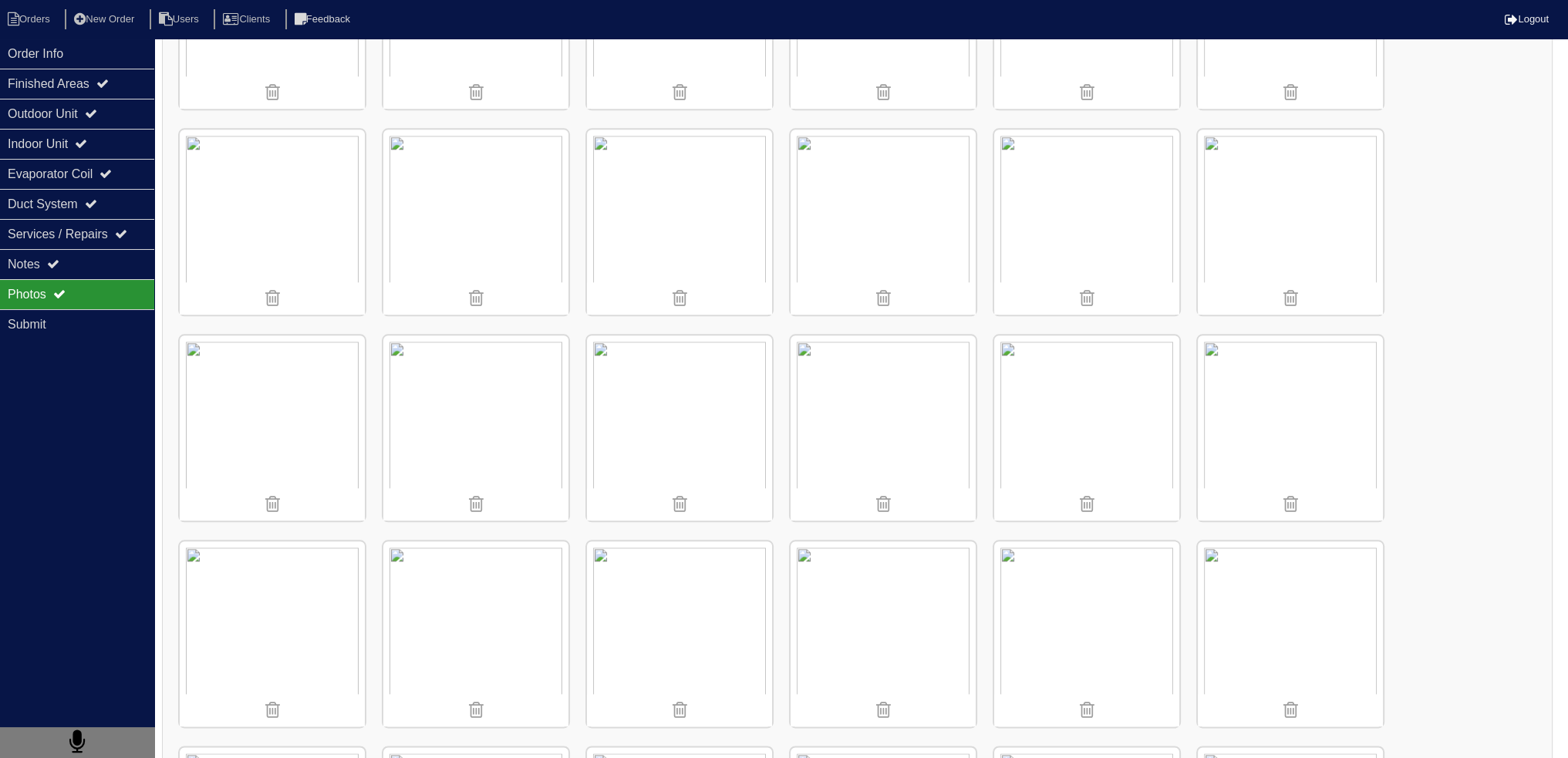
scroll to position [2236, 0]
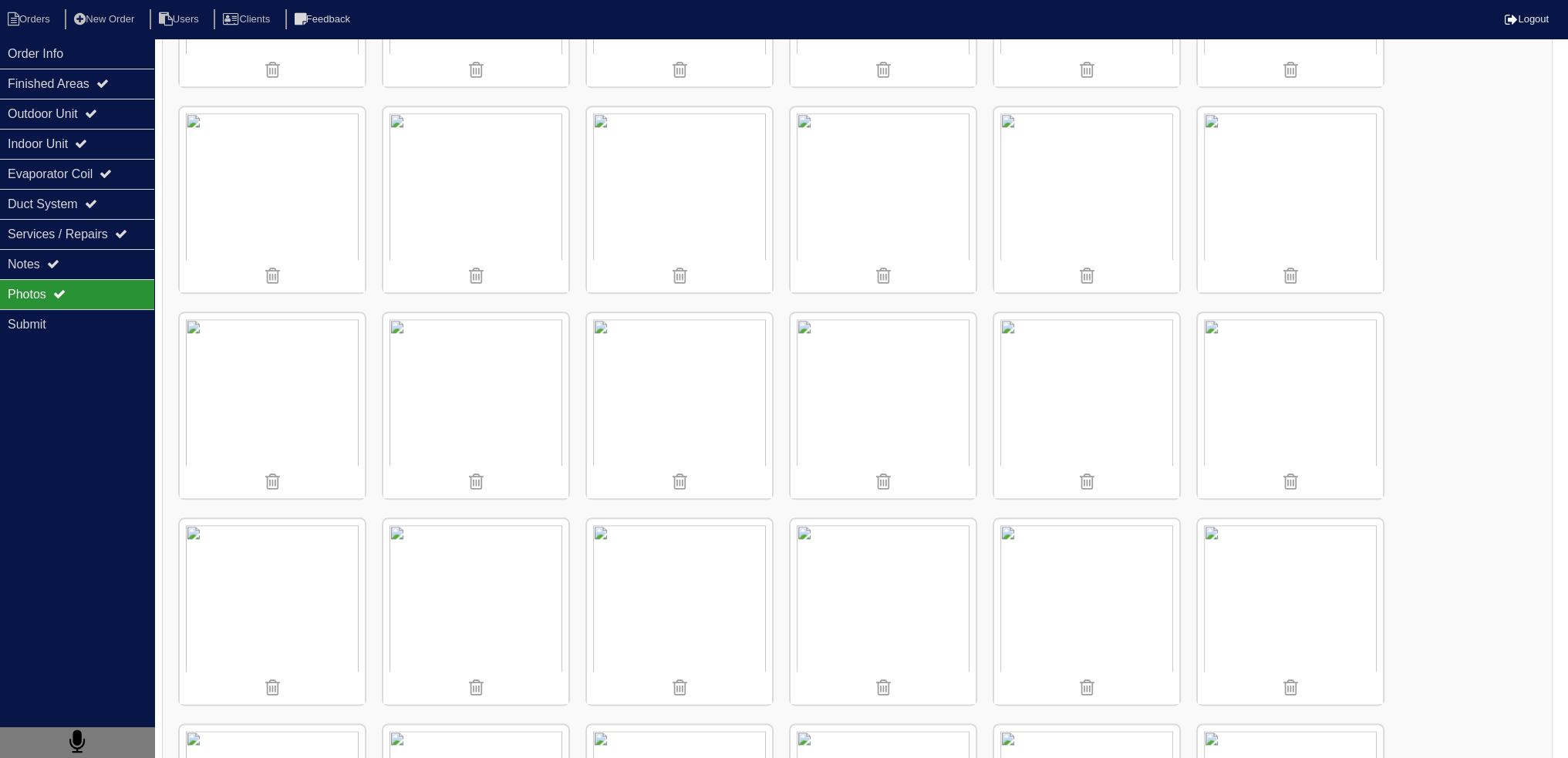
click at [497, 348] on img at bounding box center [476, 406] width 186 height 186
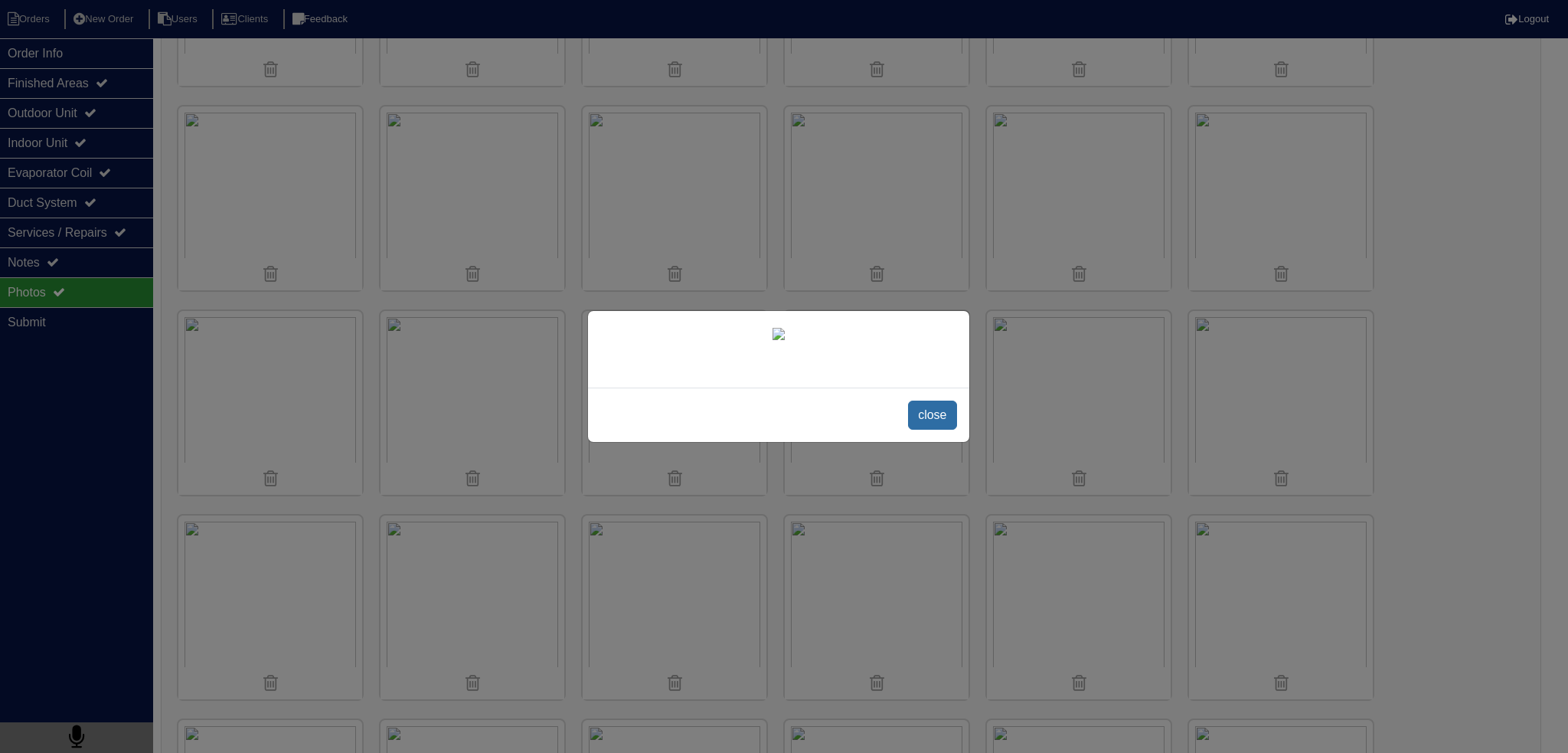
click at [947, 430] on span "close" at bounding box center [932, 414] width 49 height 29
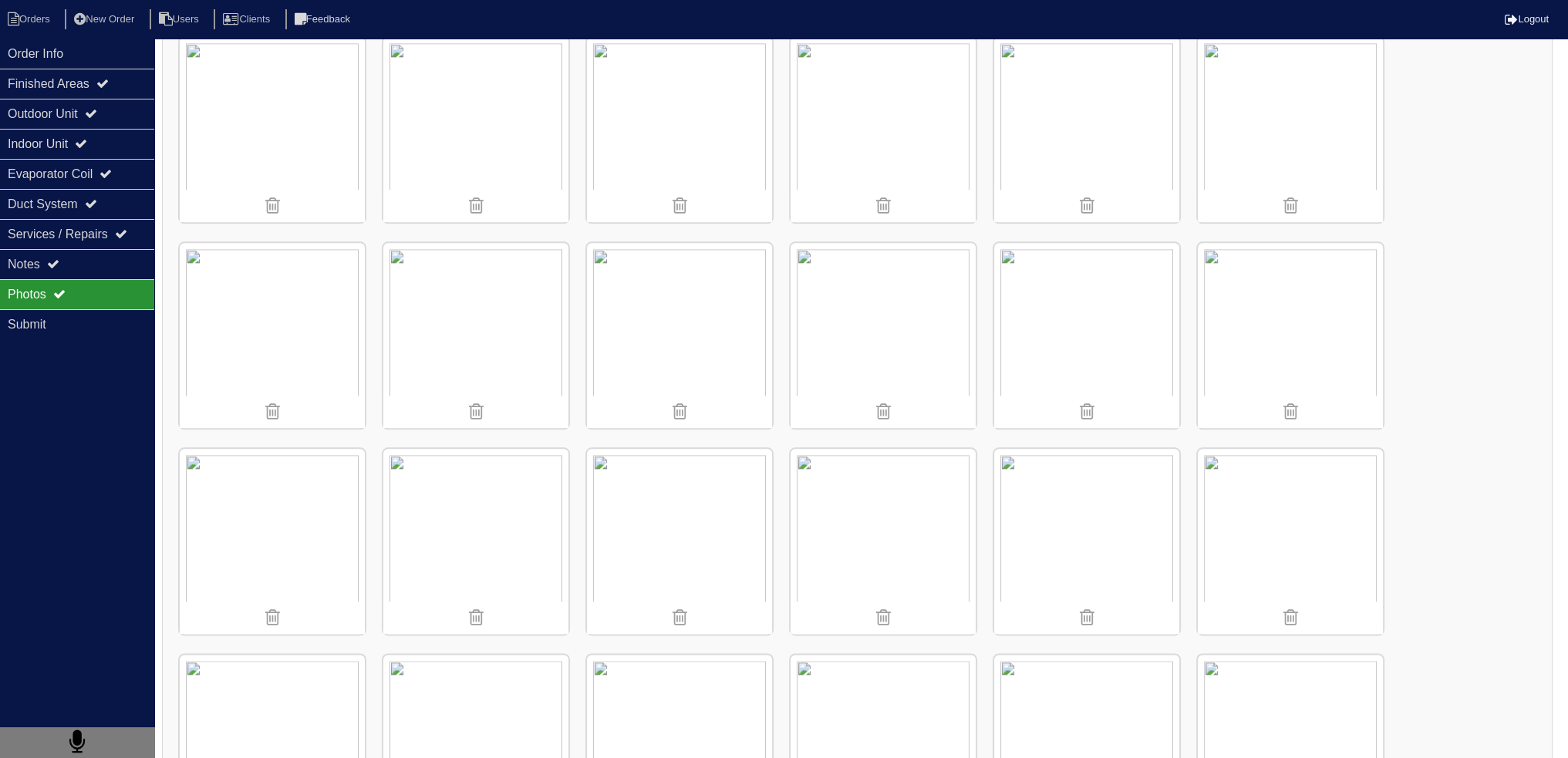
scroll to position [2279, 0]
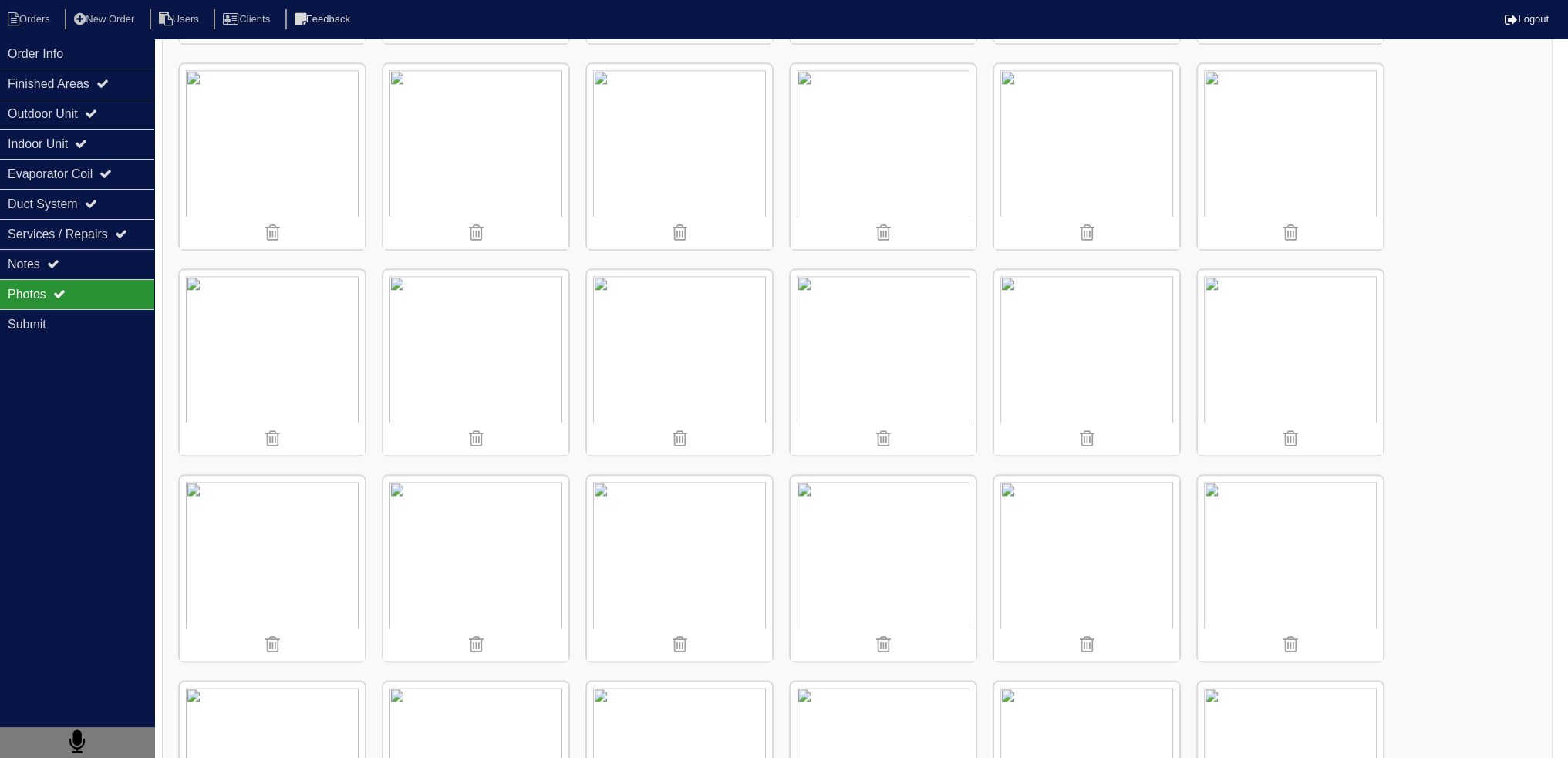
click at [916, 307] on img at bounding box center [883, 363] width 186 height 186
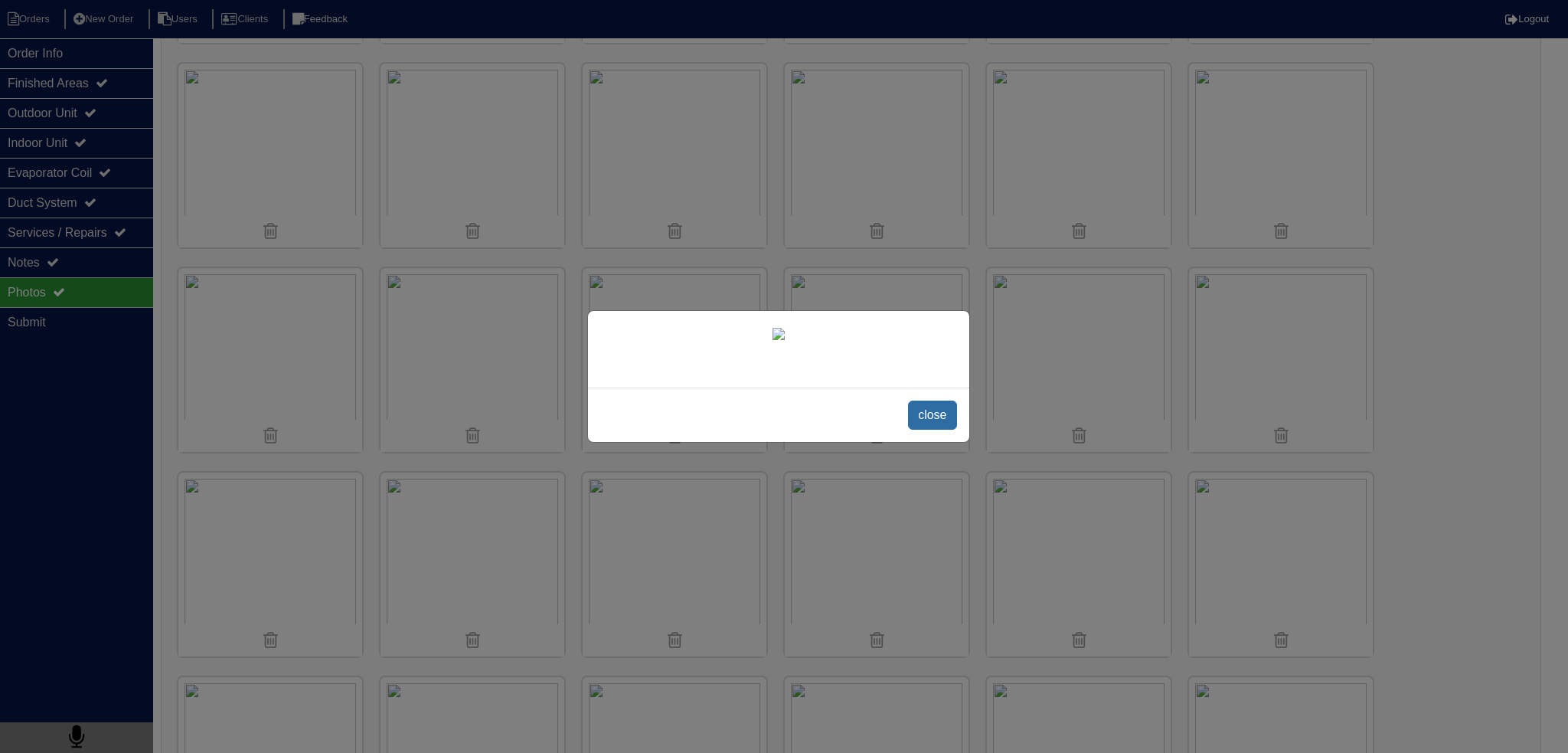
click at [938, 420] on span "close" at bounding box center [932, 414] width 49 height 29
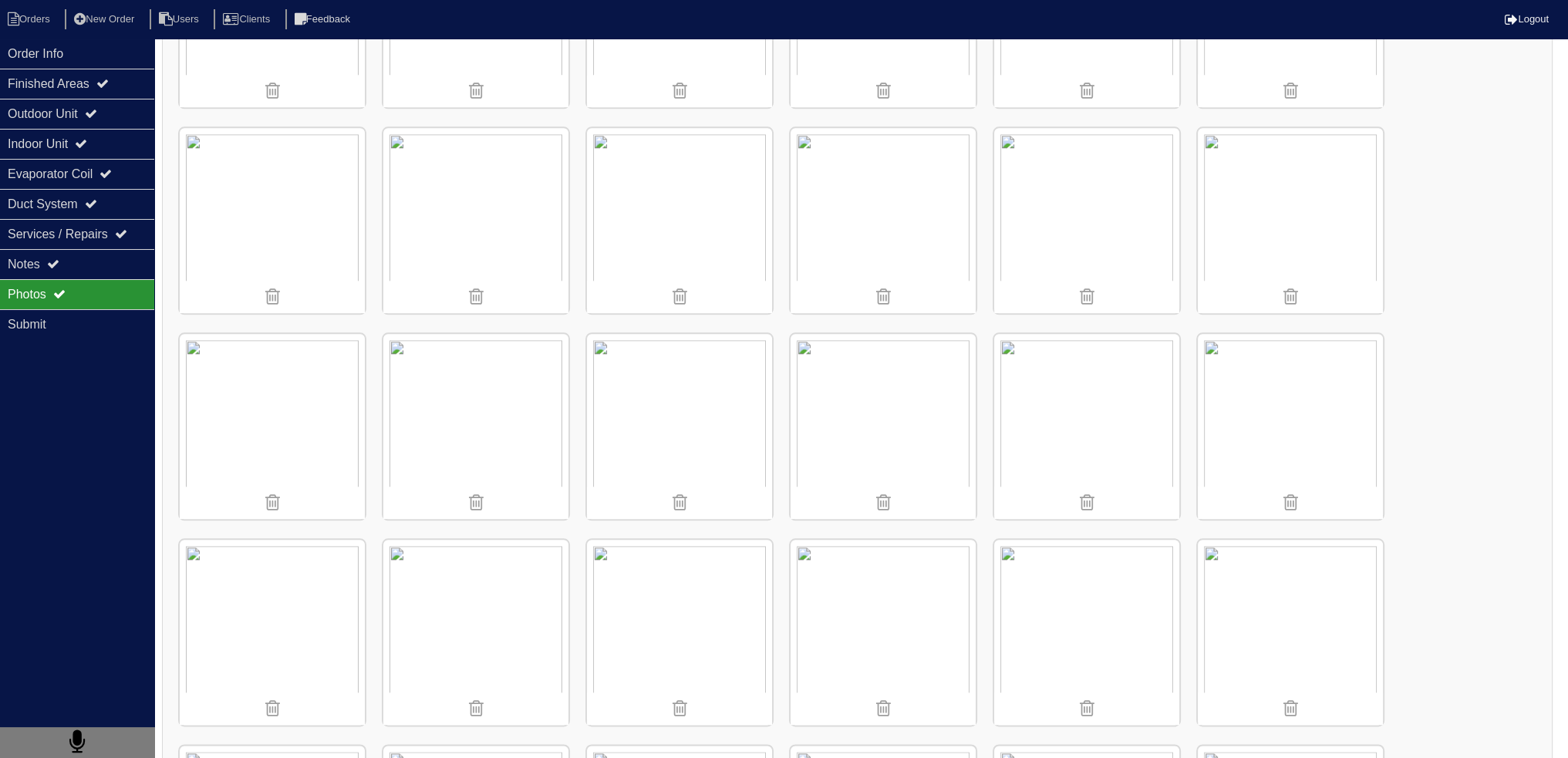
scroll to position [2202, 0]
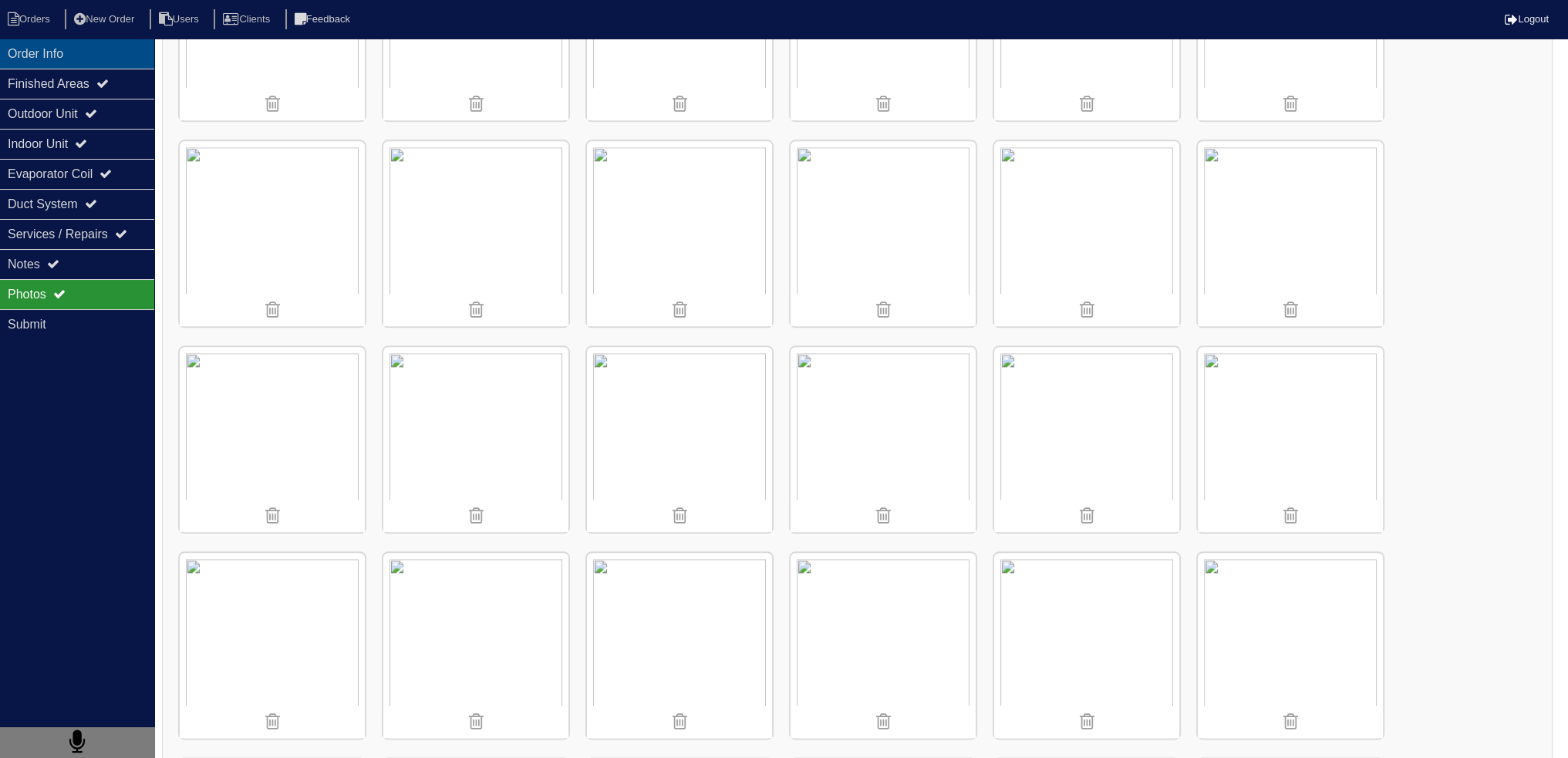
click at [87, 67] on div "Order Info" at bounding box center [77, 54] width 155 height 30
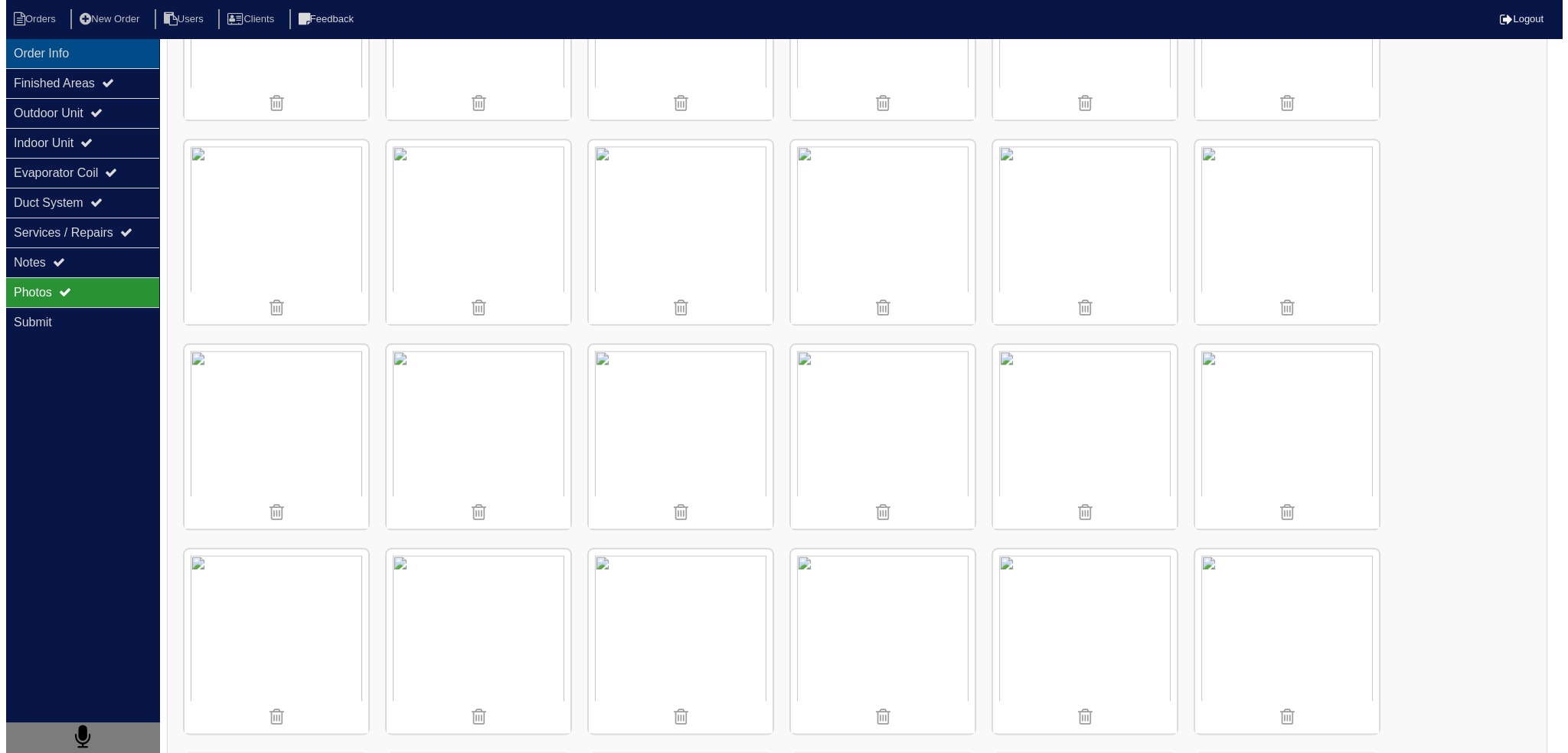
scroll to position [0, 0]
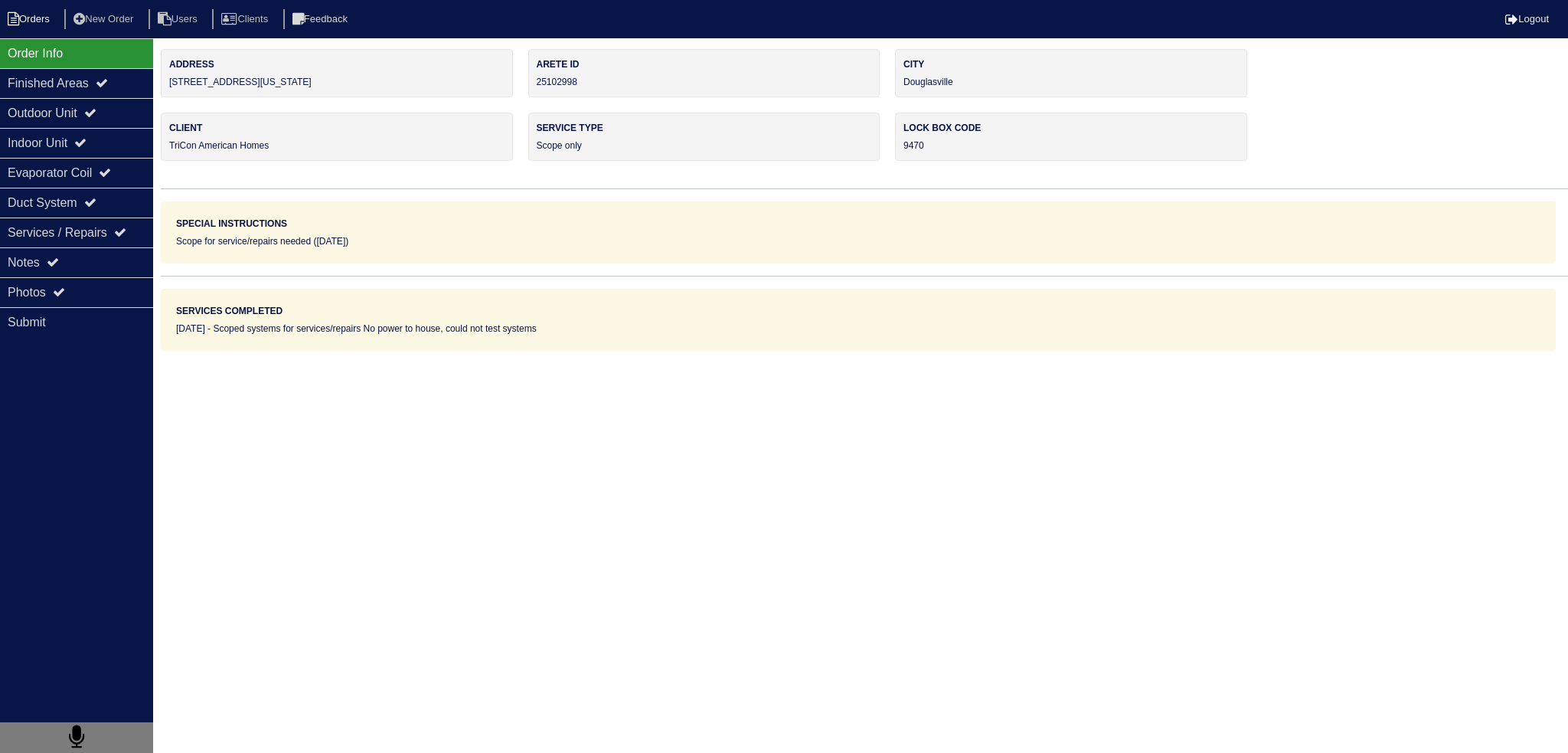
click at [43, 28] on li "Orders" at bounding box center [31, 19] width 62 height 21
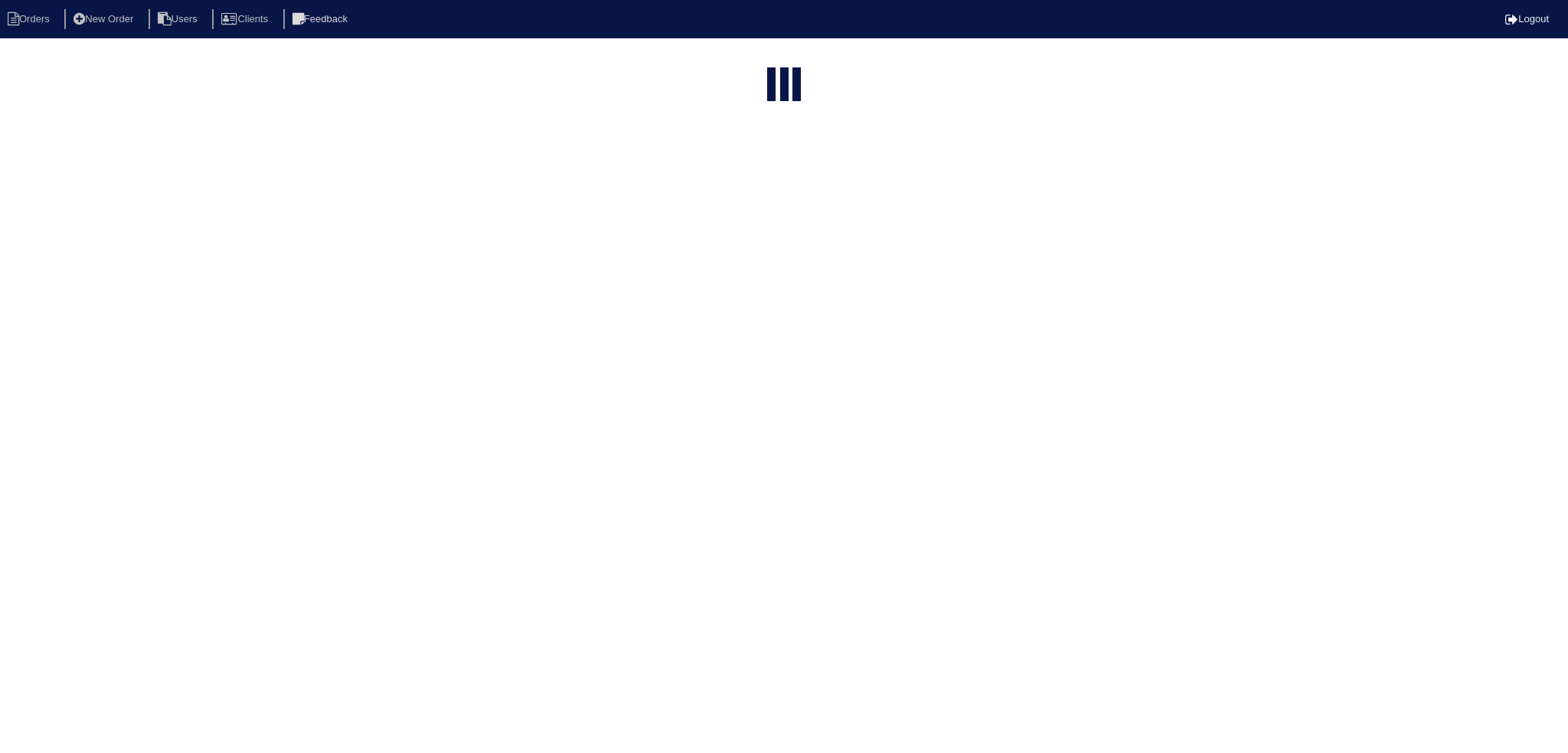
select select "15"
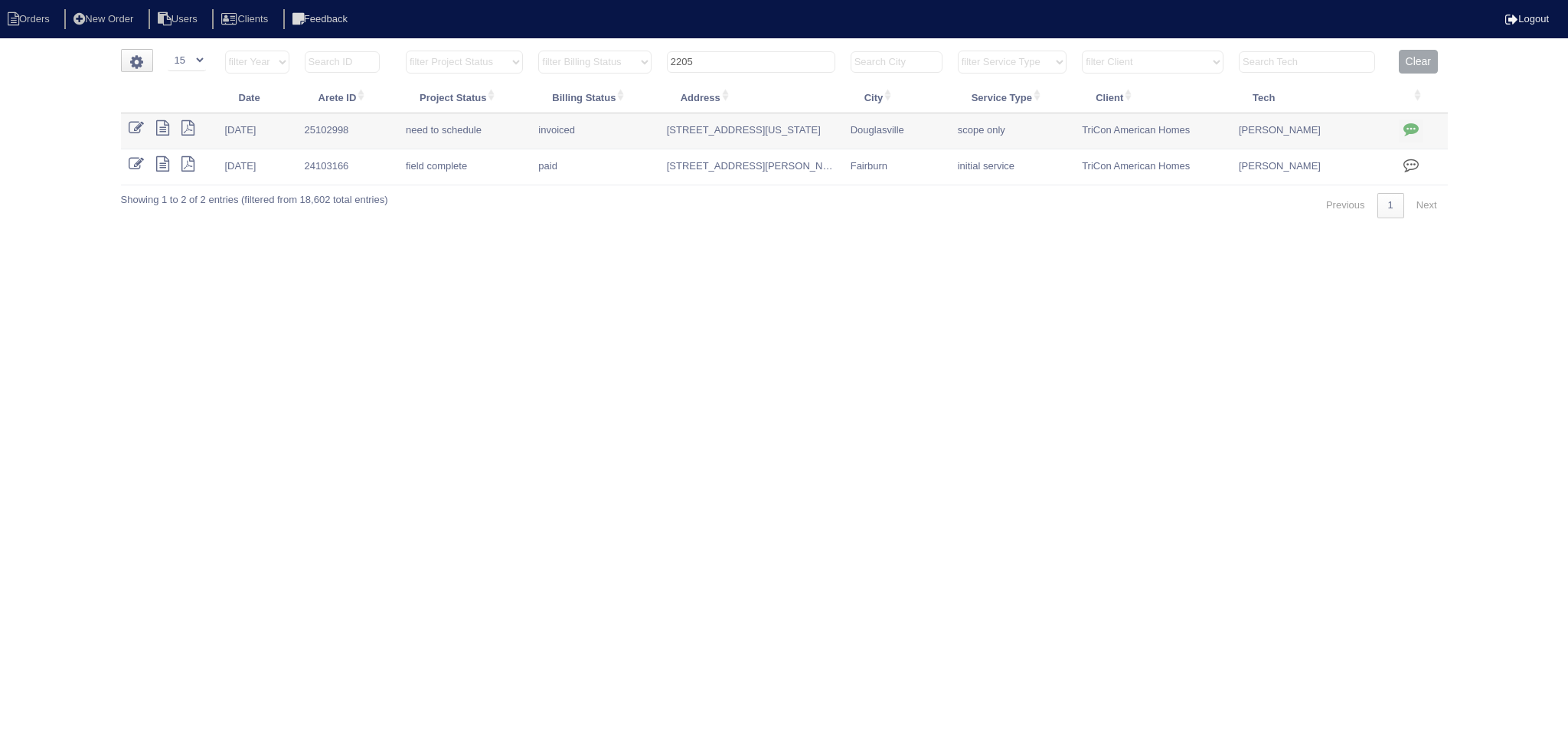
click at [767, 63] on input "2205" at bounding box center [751, 62] width 168 height 22
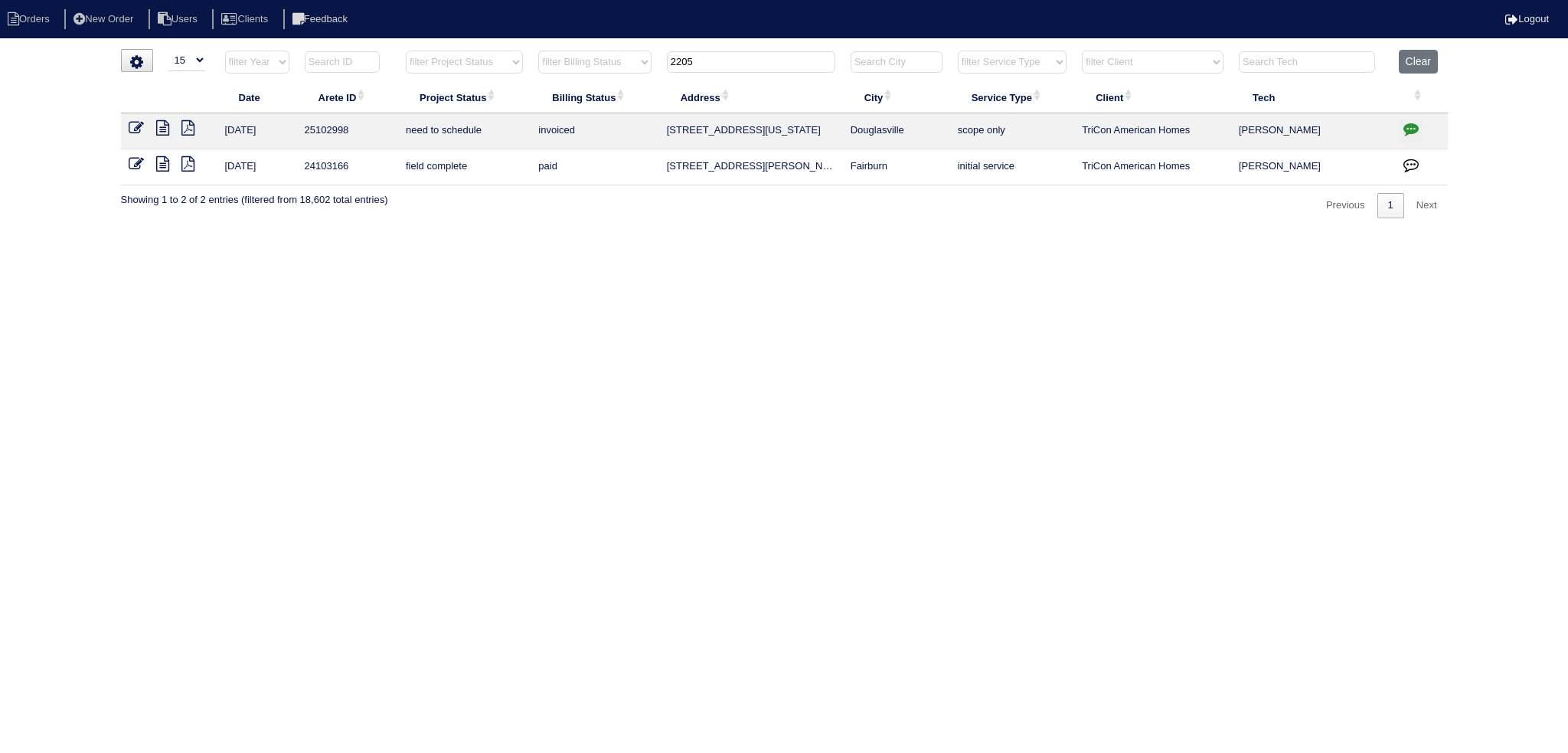
click at [767, 63] on input "2205" at bounding box center [751, 62] width 168 height 22
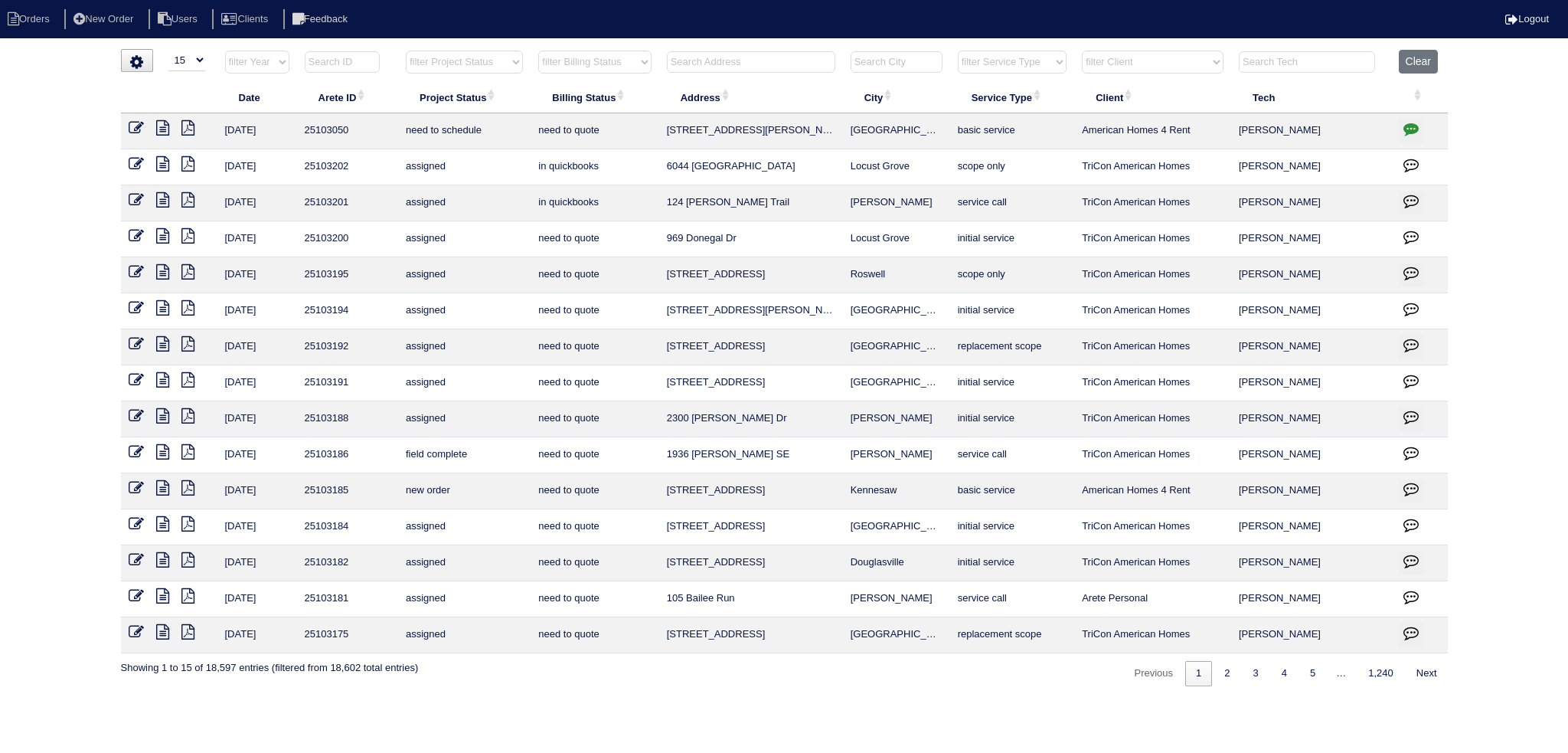
drag, startPoint x: 800, startPoint y: 70, endPoint x: 790, endPoint y: 65, distance: 11.2
click at [798, 72] on th at bounding box center [752, 65] width 184 height 32
click at [716, 59] on input "text" at bounding box center [751, 62] width 168 height 22
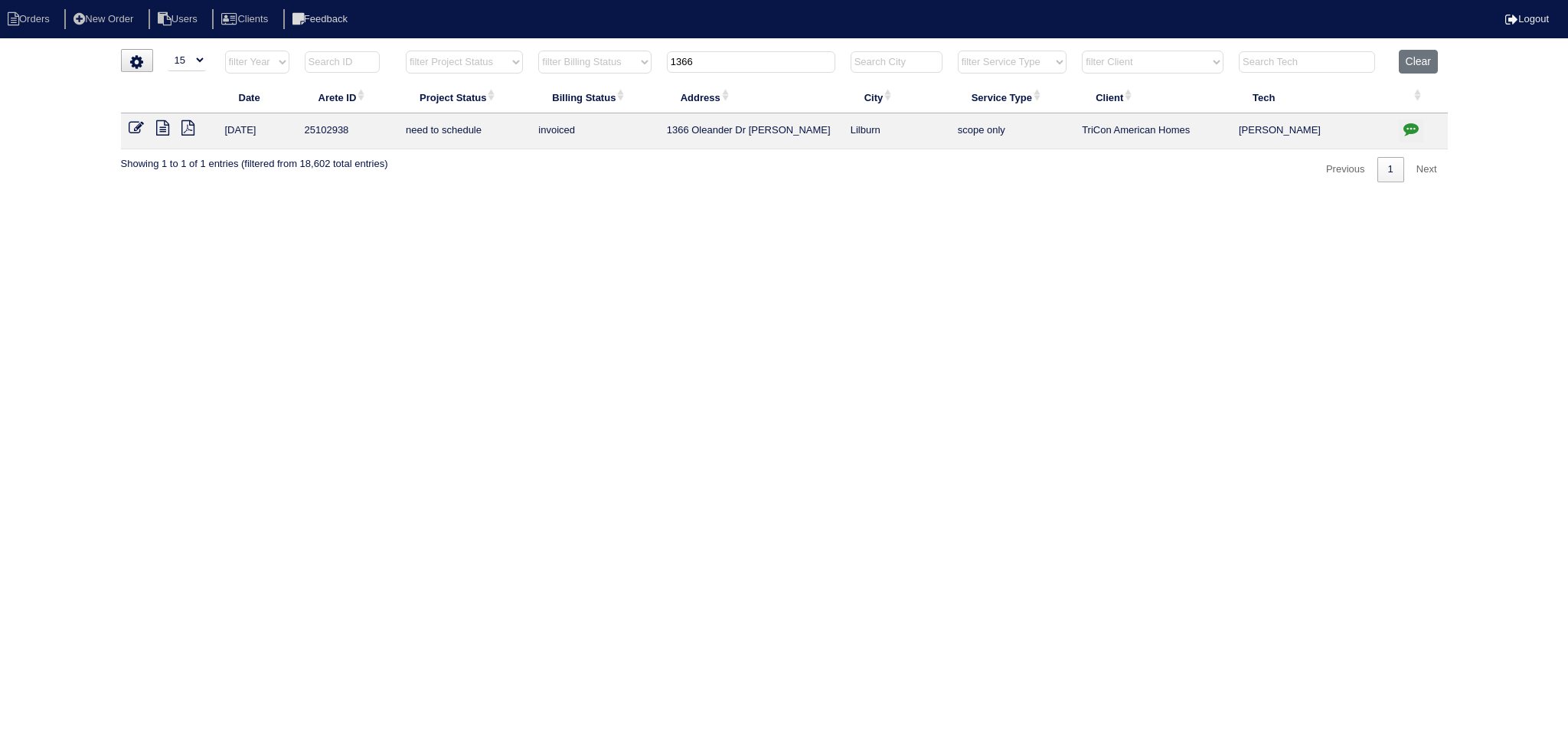
type input "1366"
click at [164, 128] on icon at bounding box center [162, 127] width 13 height 15
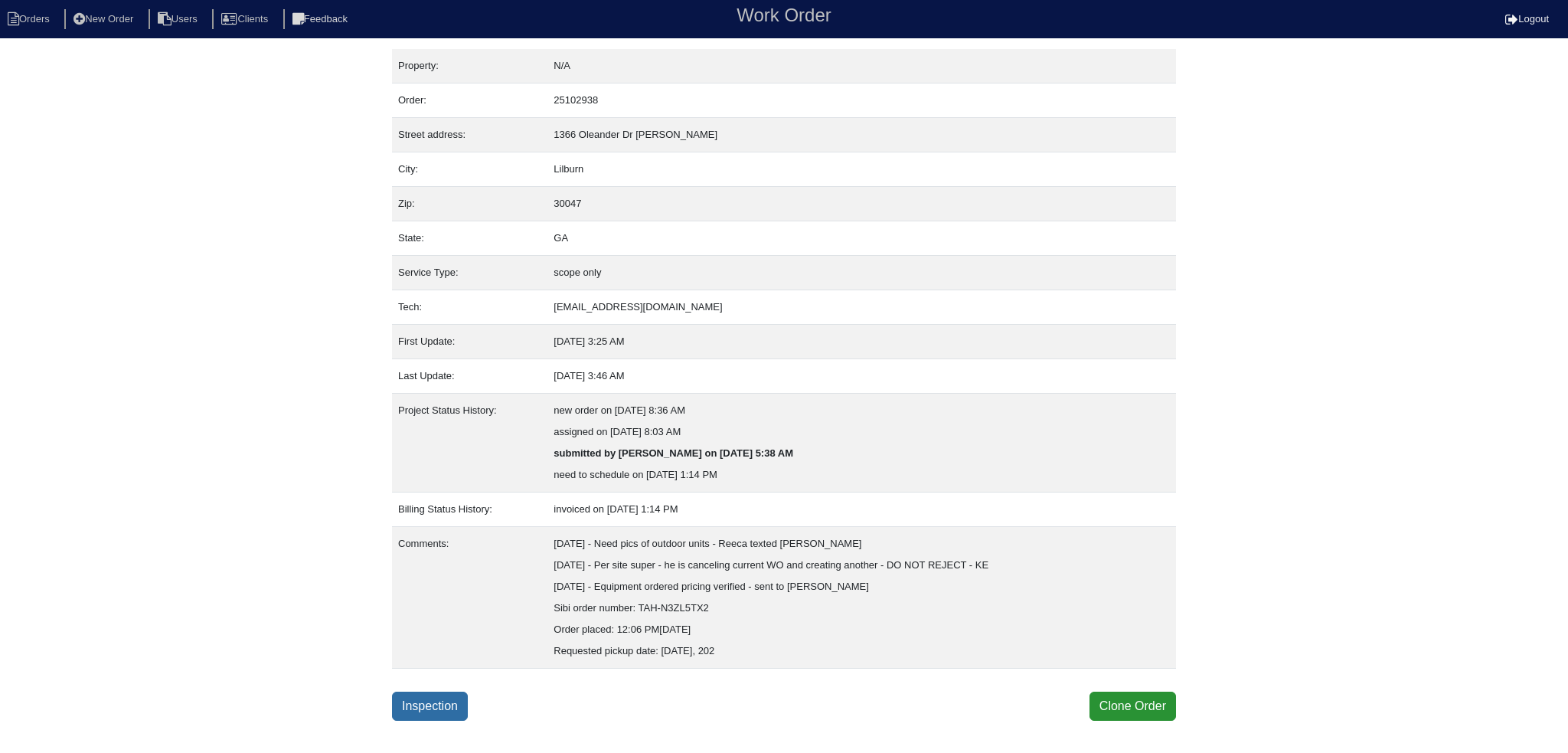
click at [427, 700] on link "Inspection" at bounding box center [430, 705] width 76 height 29
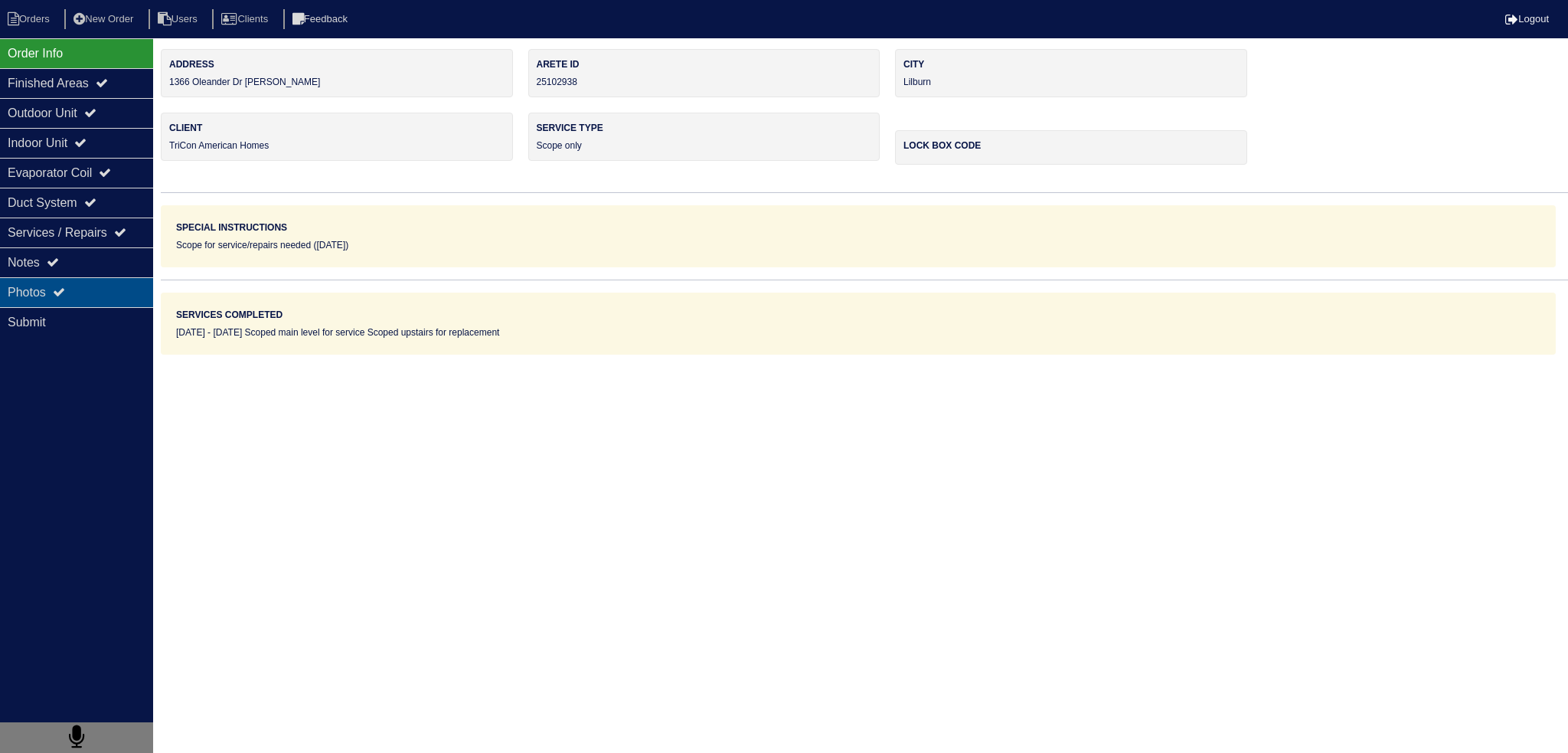
click at [76, 287] on div "Photos" at bounding box center [76, 292] width 154 height 30
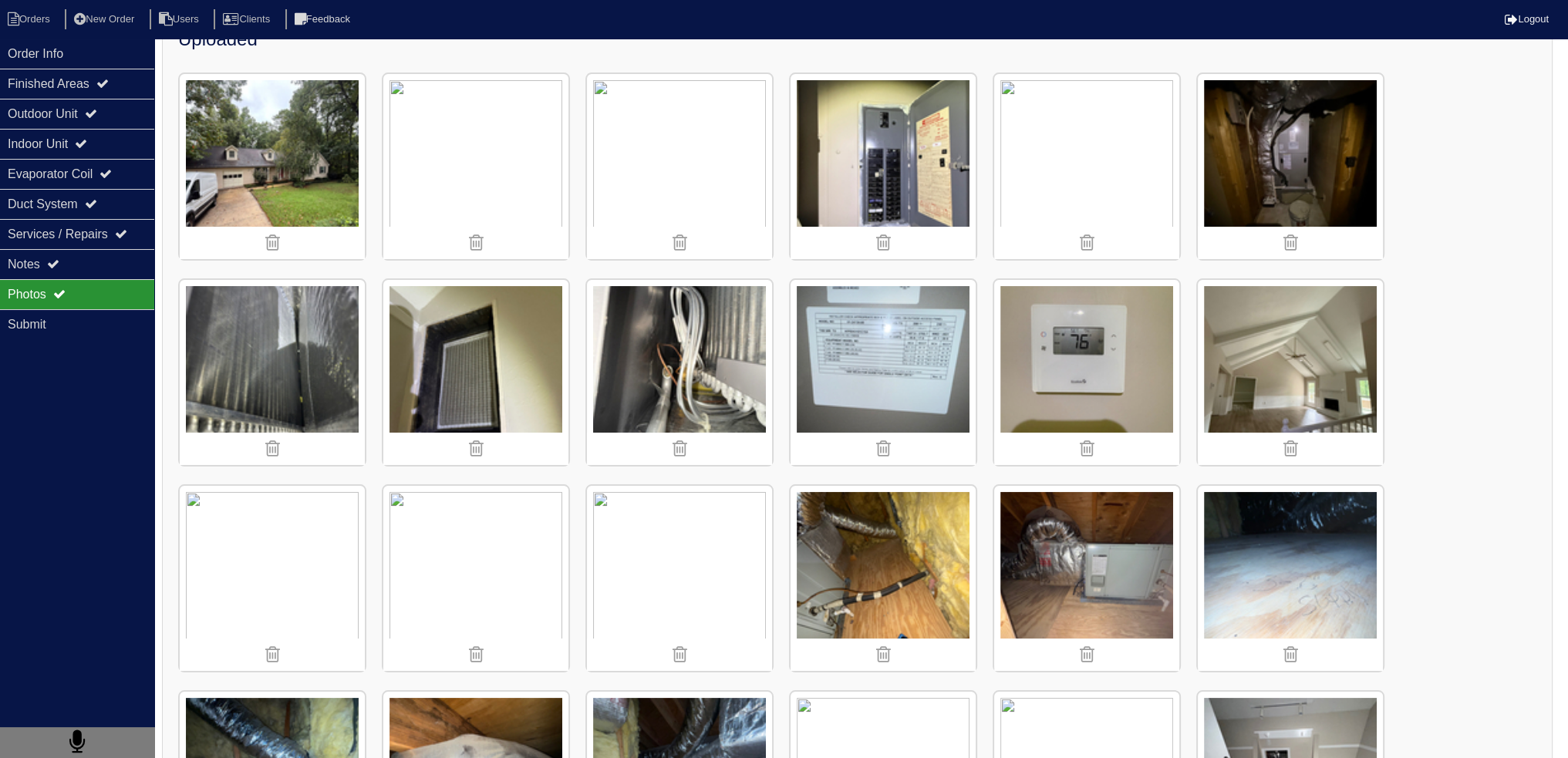
scroll to position [463, 0]
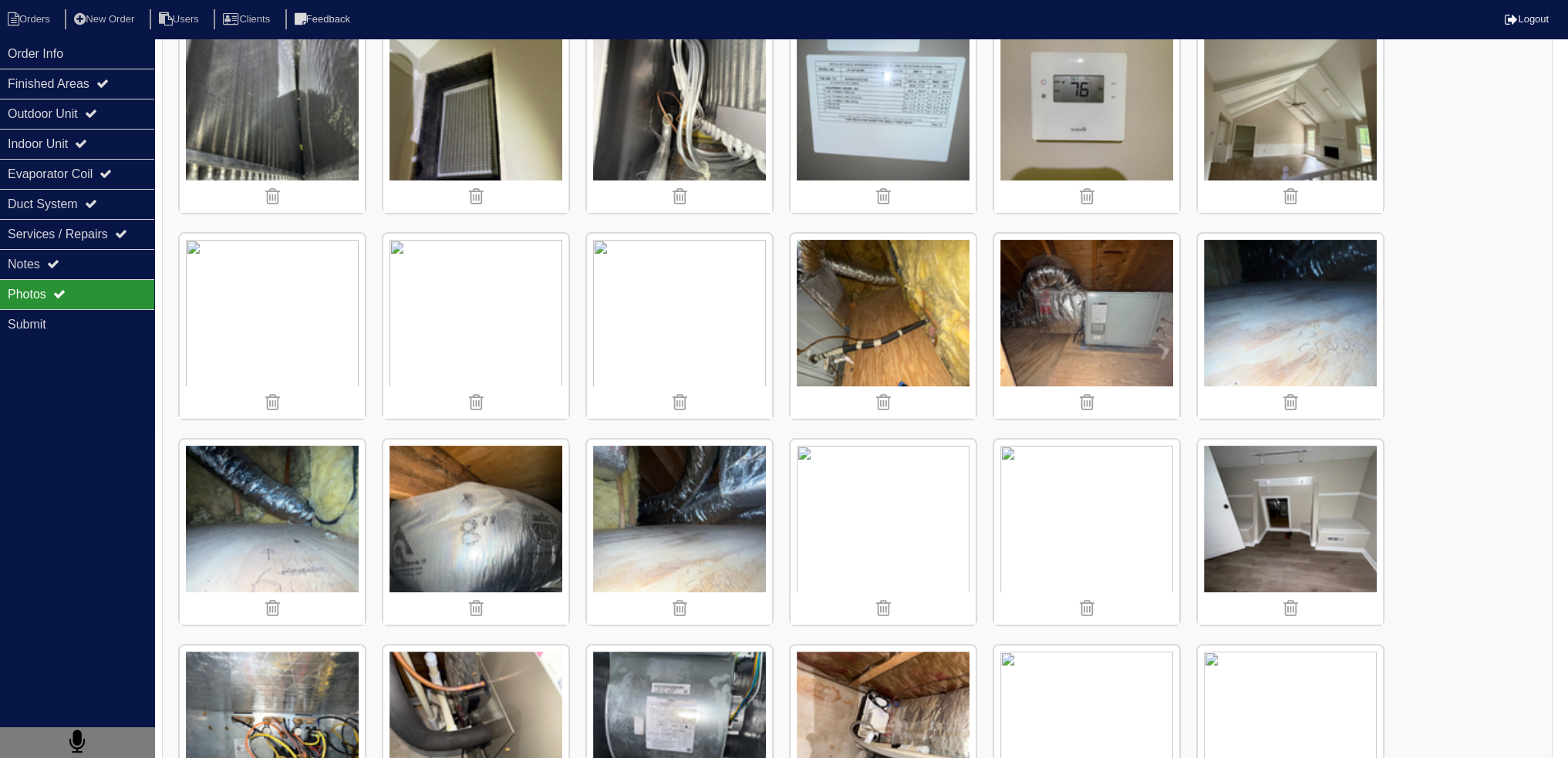
click at [879, 491] on img at bounding box center [883, 533] width 186 height 186
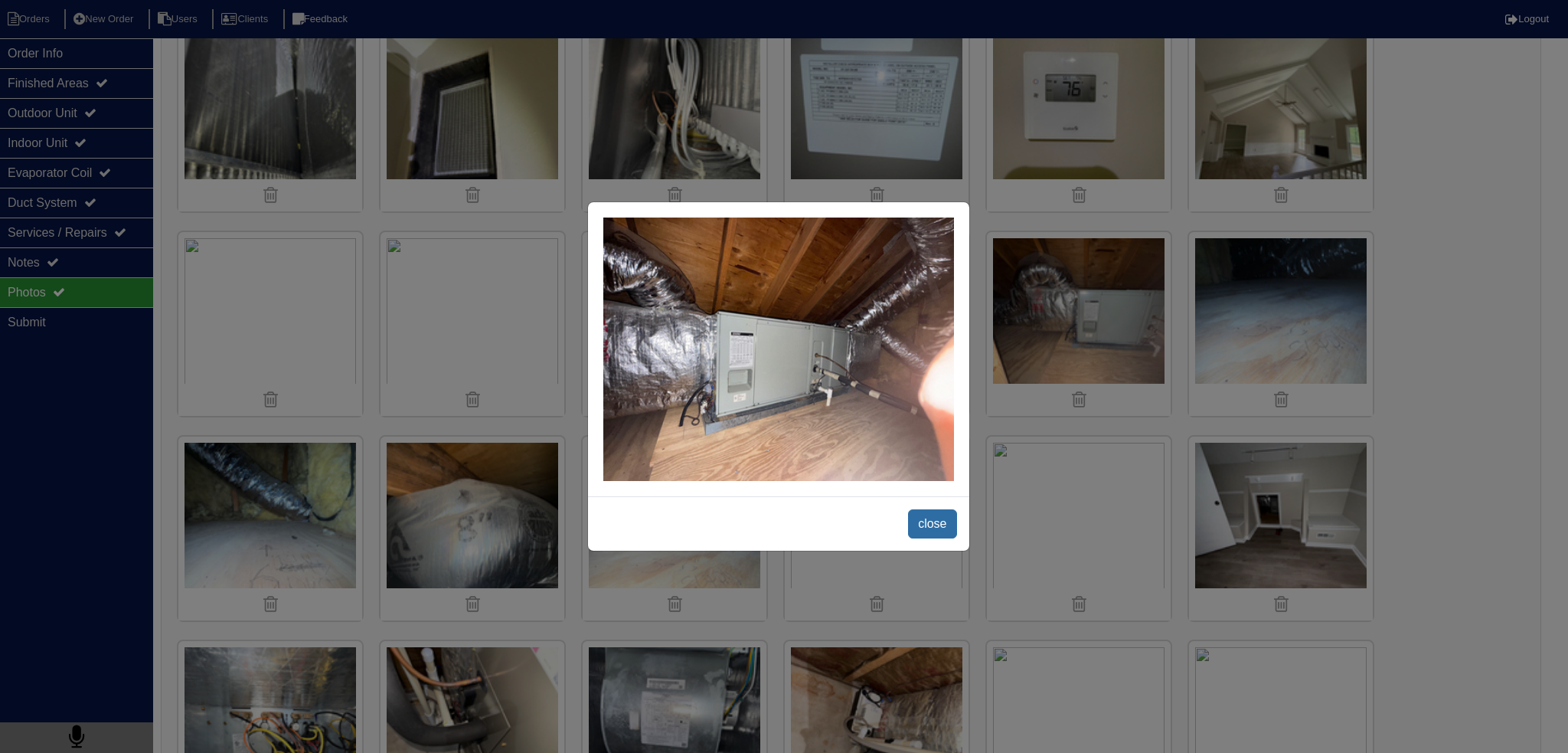
click at [935, 520] on span "close" at bounding box center [932, 523] width 49 height 29
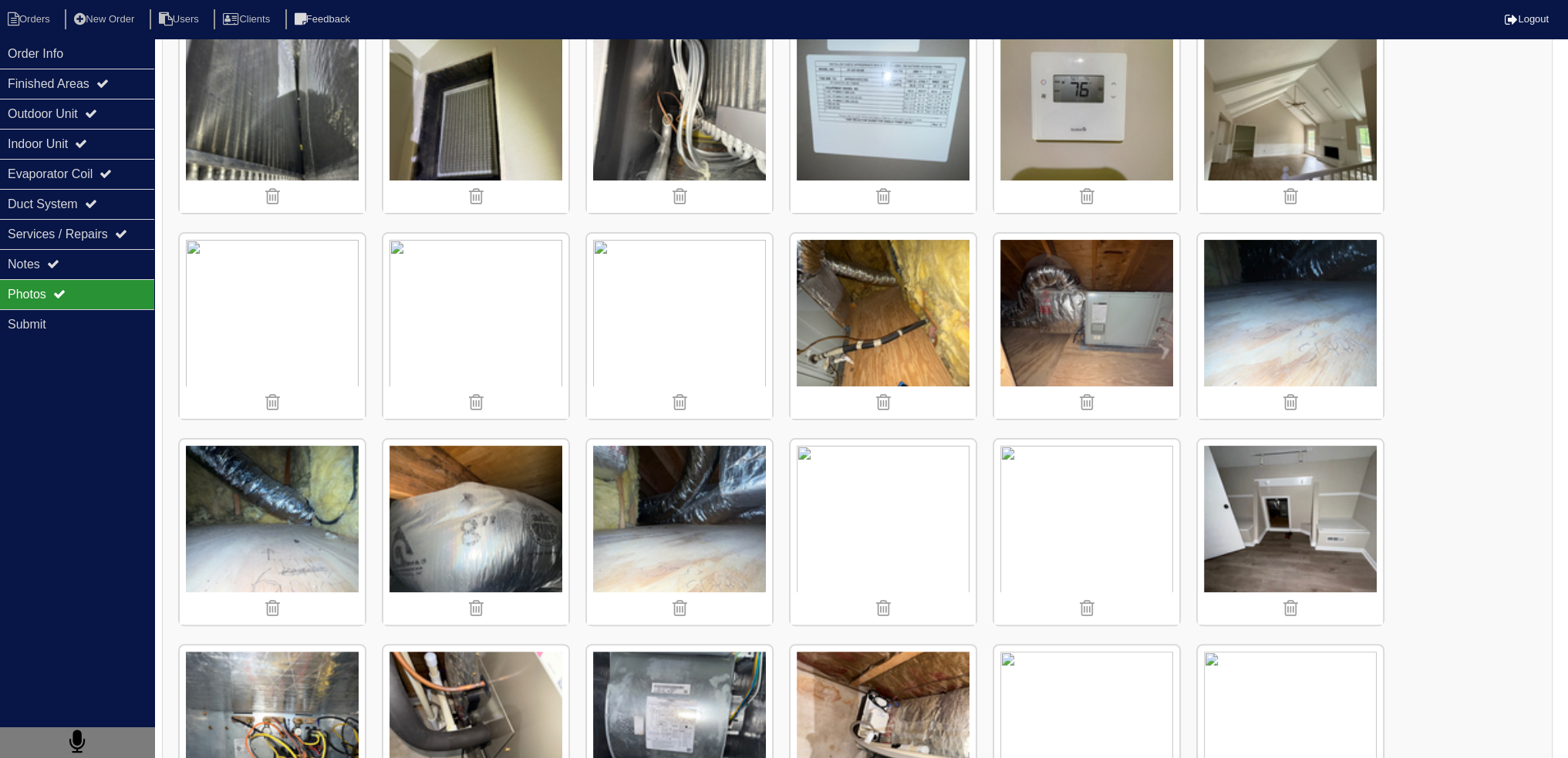
click at [447, 511] on img at bounding box center [476, 533] width 186 height 186
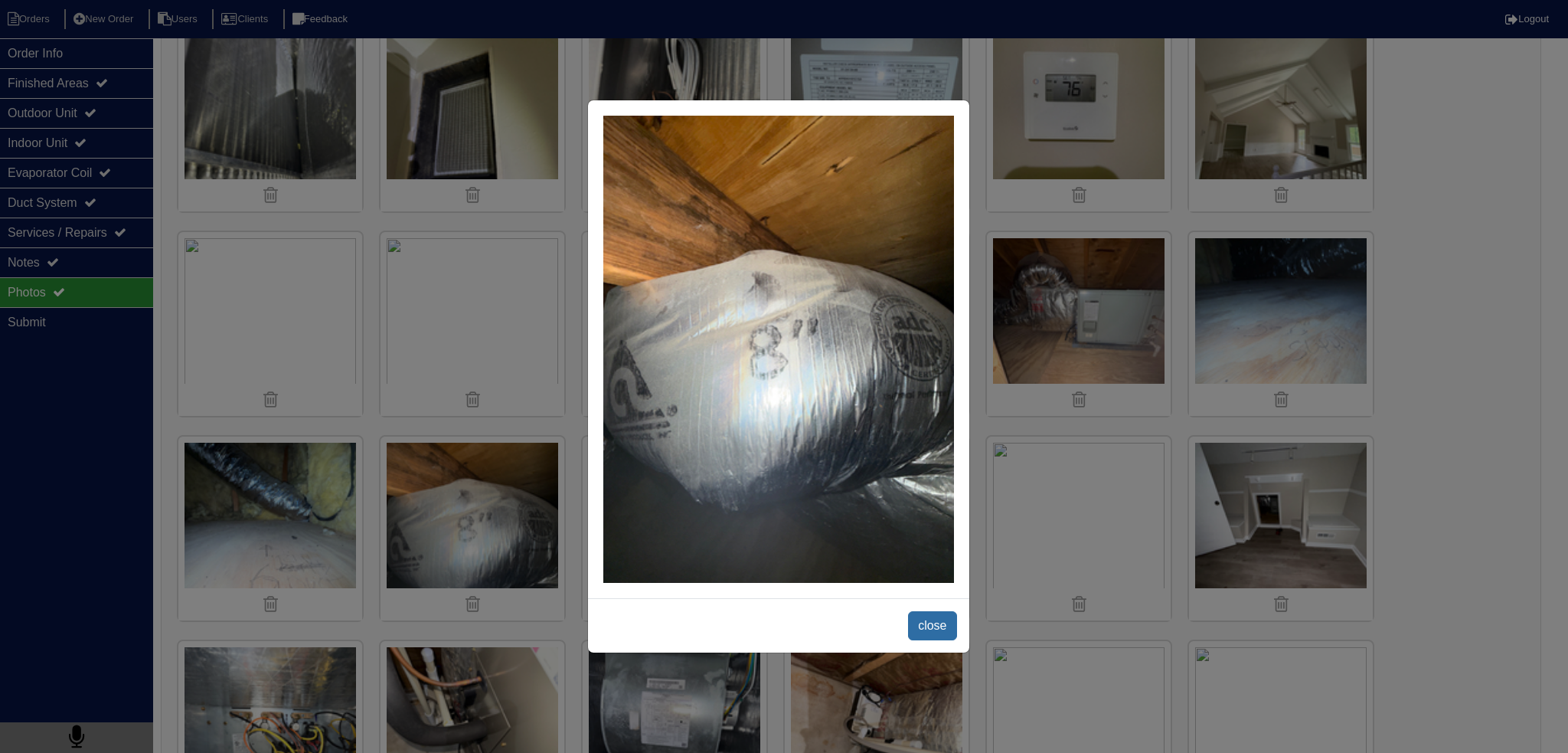
click at [932, 637] on span "close" at bounding box center [932, 625] width 49 height 29
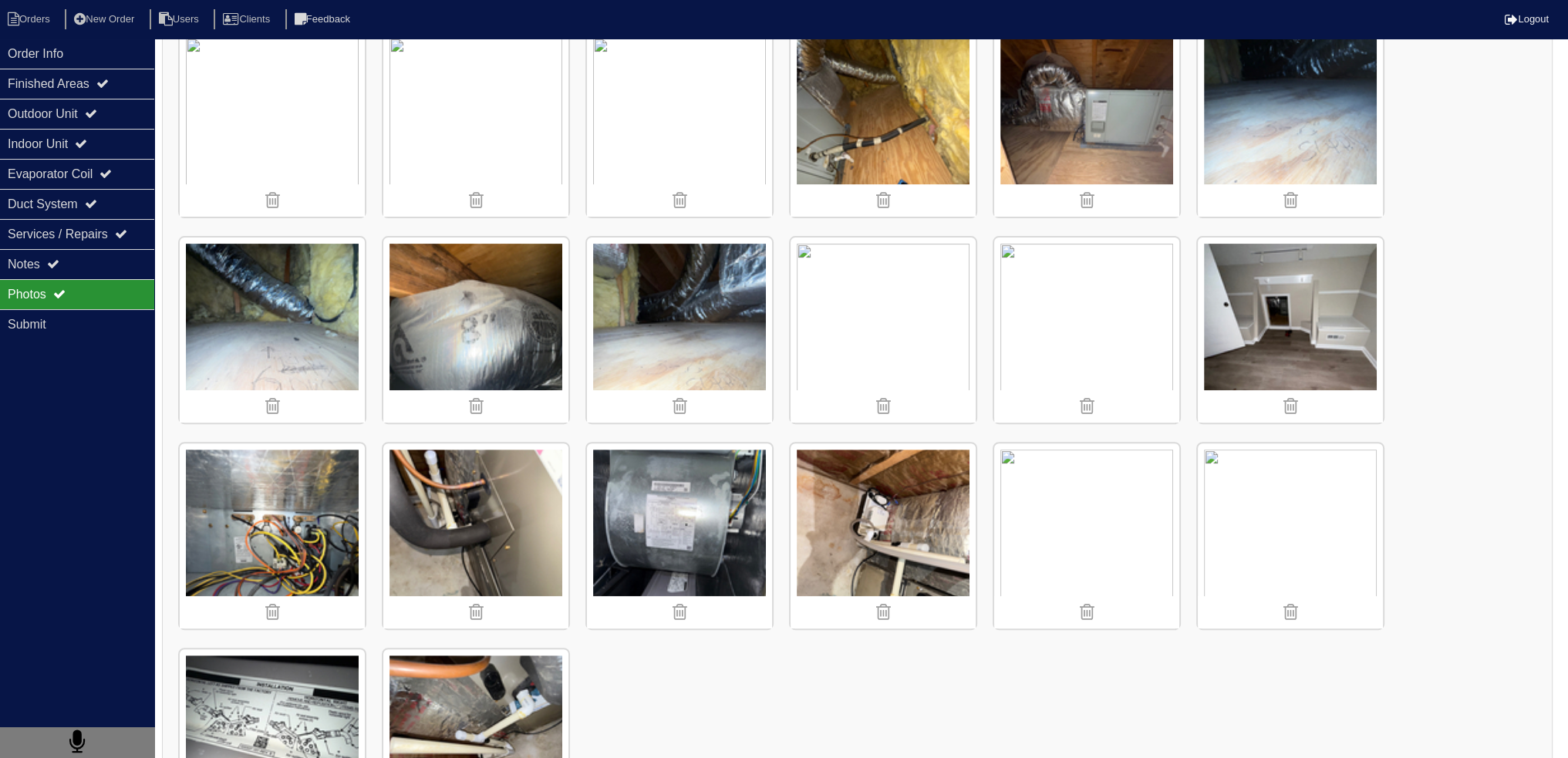
scroll to position [694, 0]
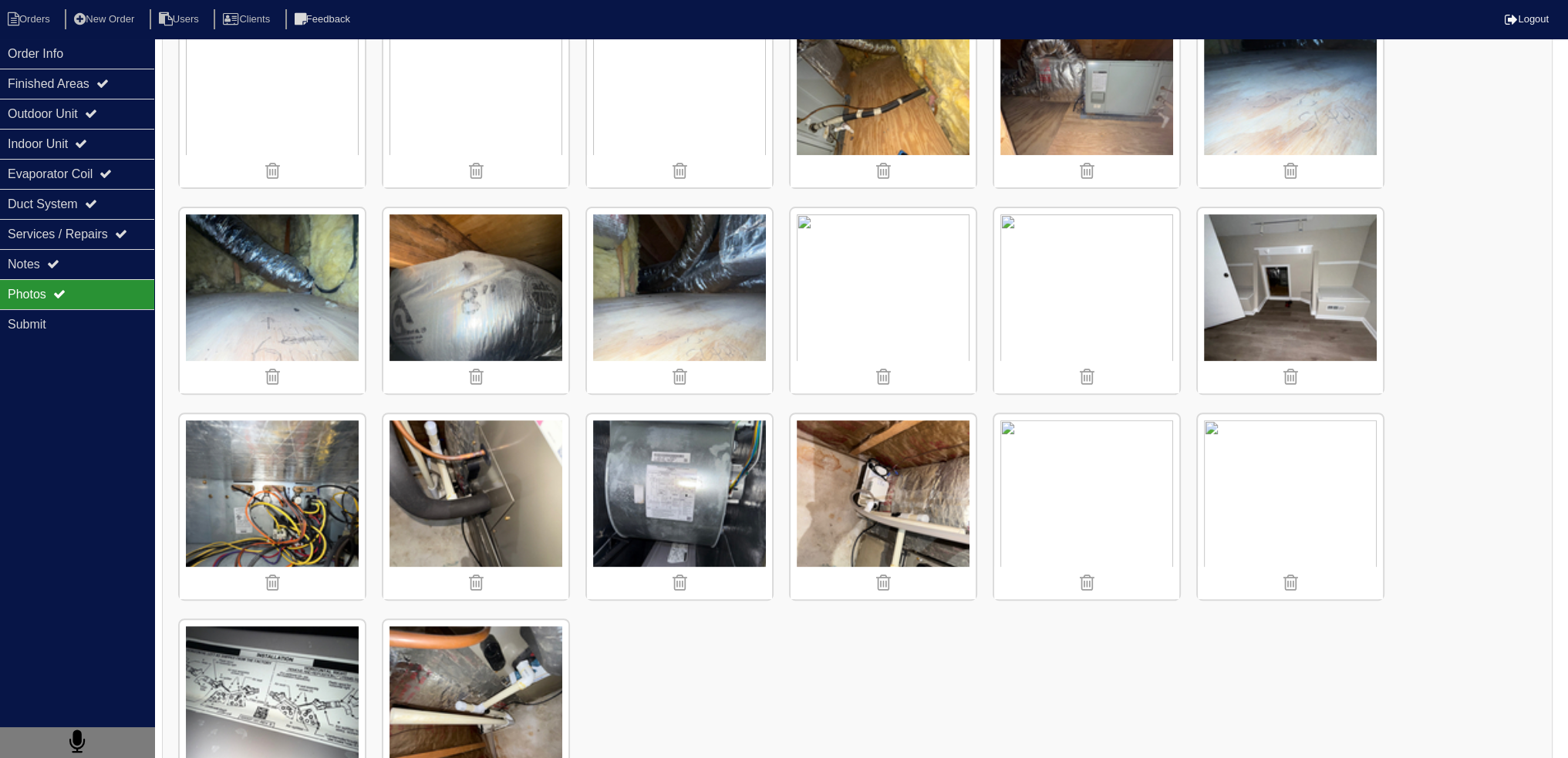
click at [319, 311] on img at bounding box center [272, 301] width 186 height 186
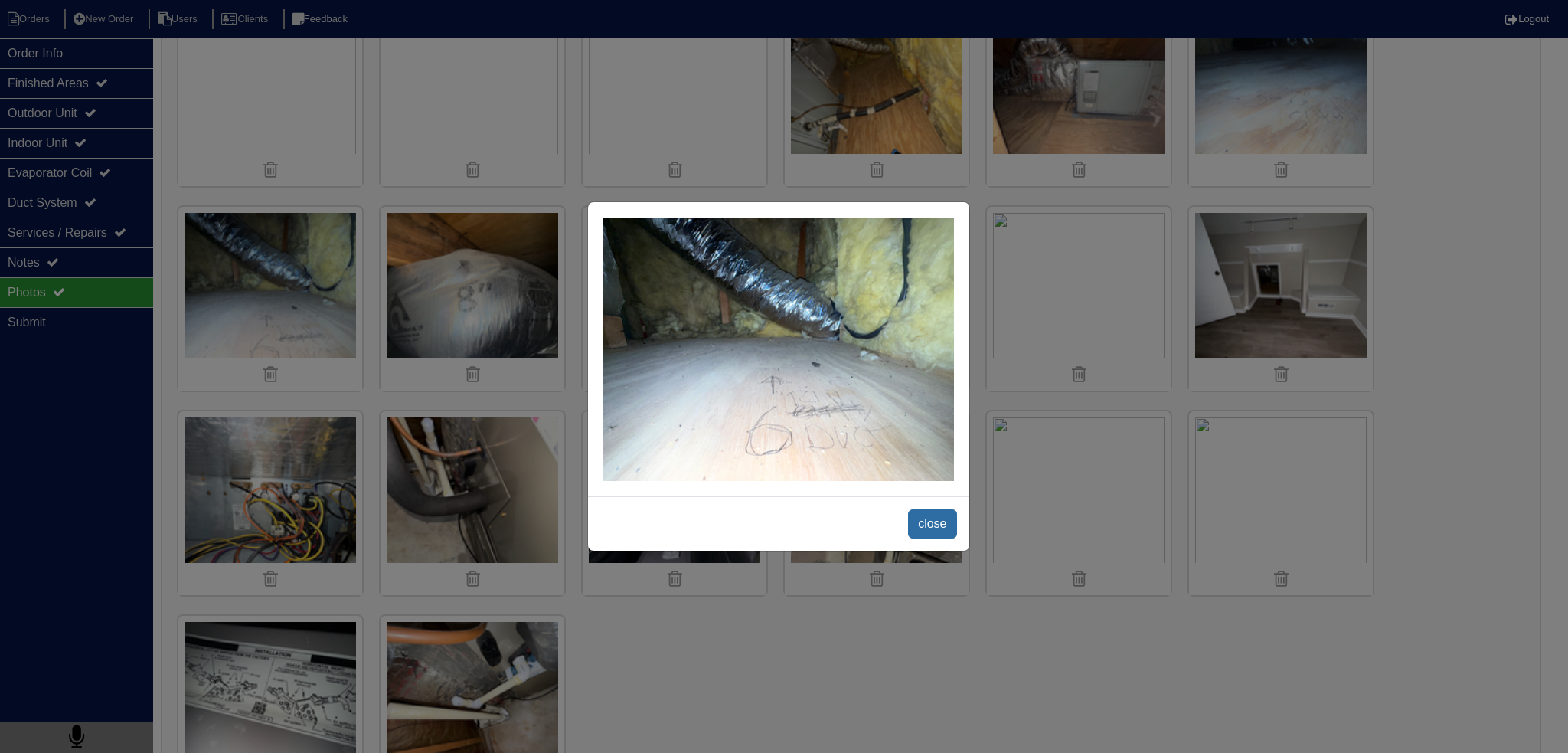
click at [922, 514] on span "close" at bounding box center [932, 523] width 49 height 29
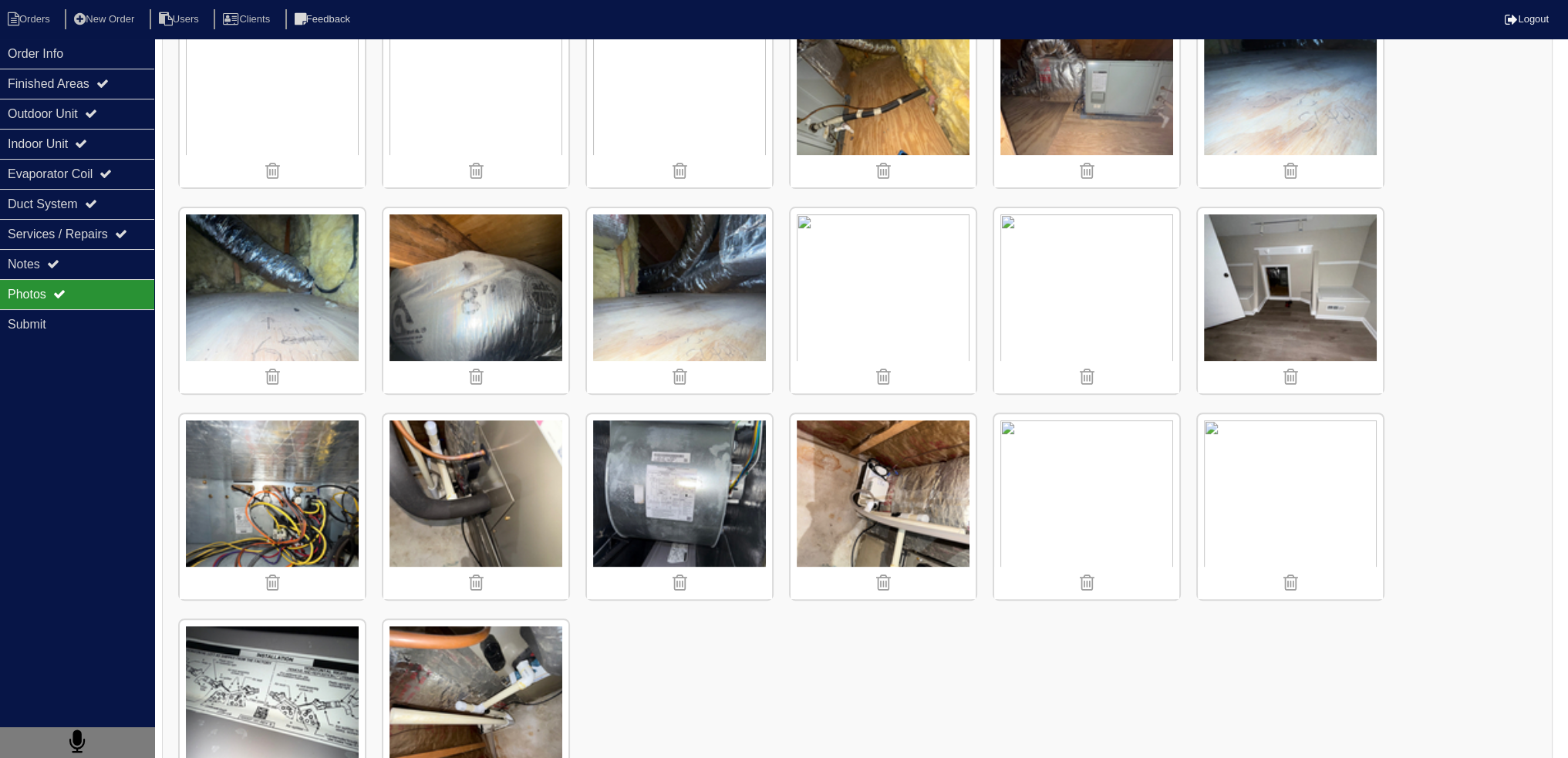
click at [529, 332] on img at bounding box center [476, 301] width 186 height 186
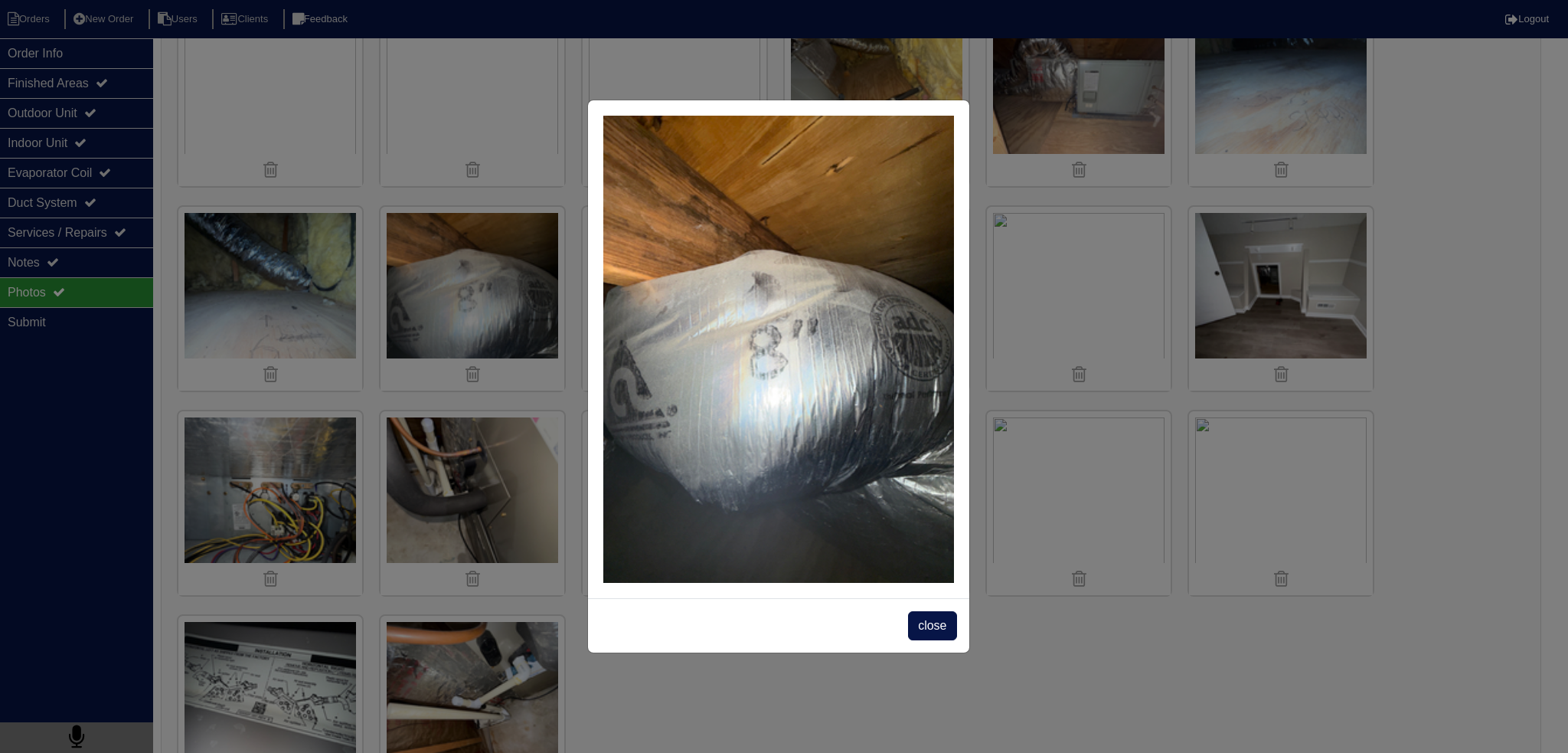
click at [922, 616] on span "close" at bounding box center [932, 625] width 49 height 29
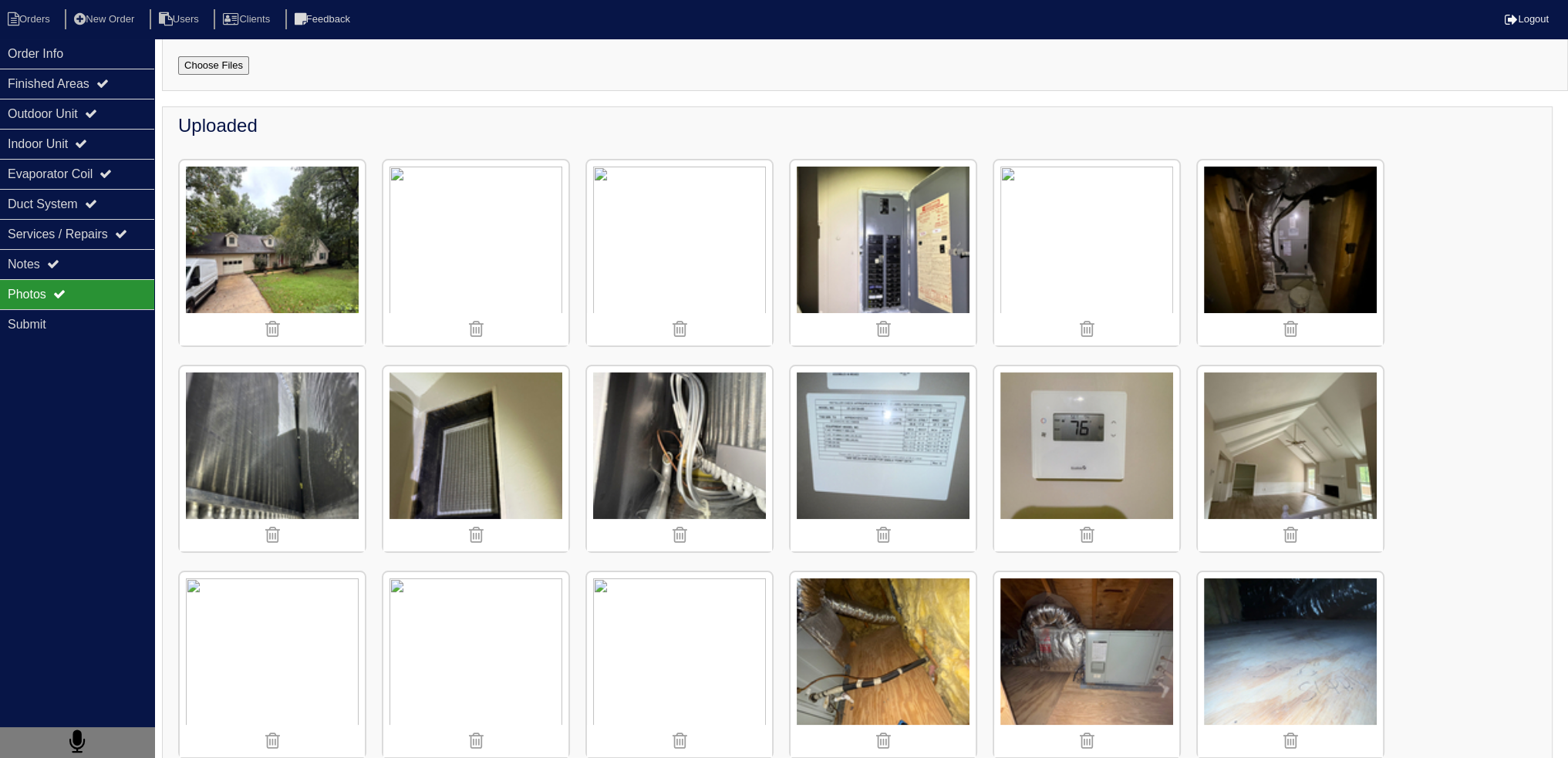
scroll to position [307, 0]
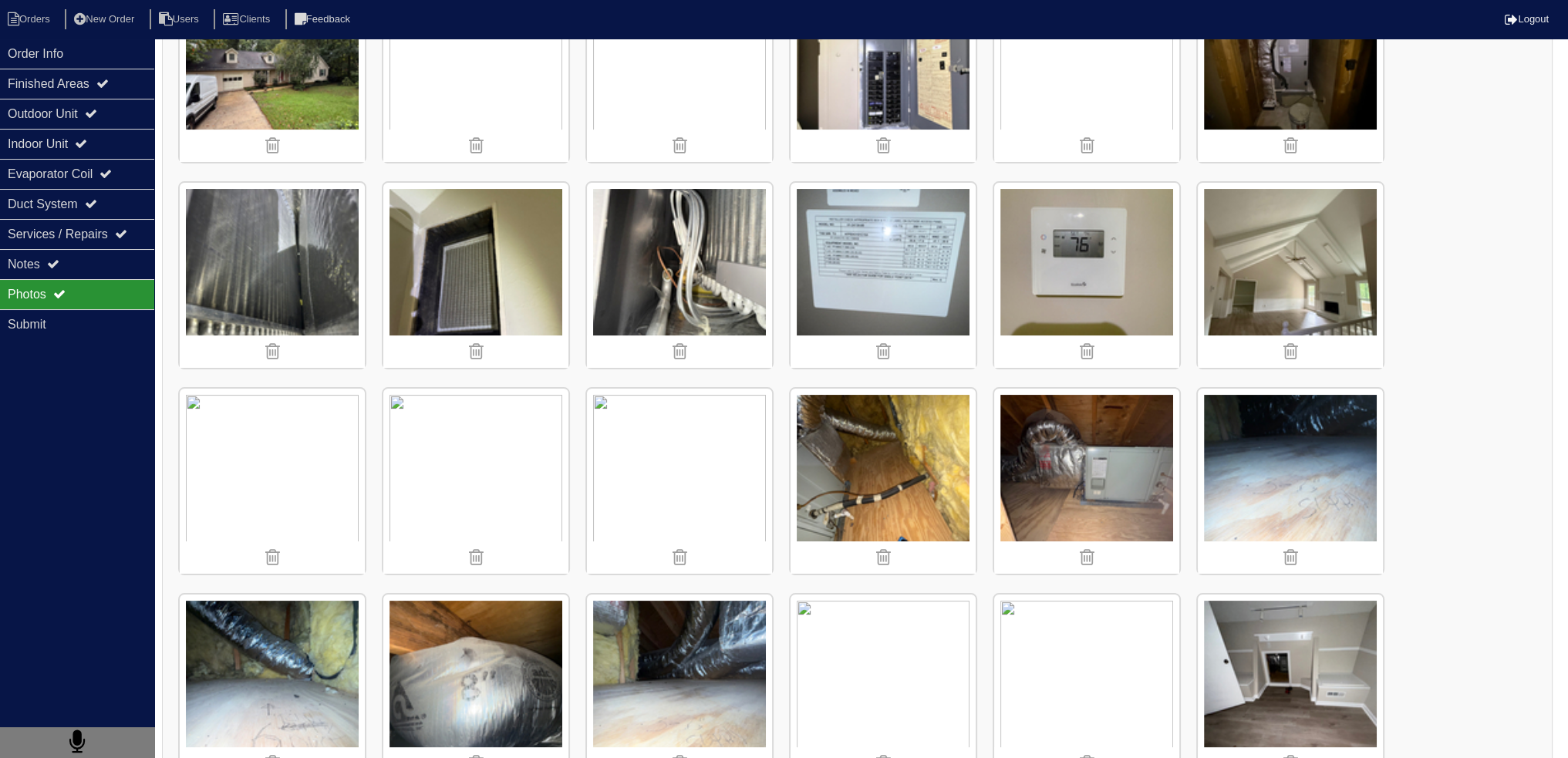
click at [885, 413] on img at bounding box center [883, 482] width 186 height 186
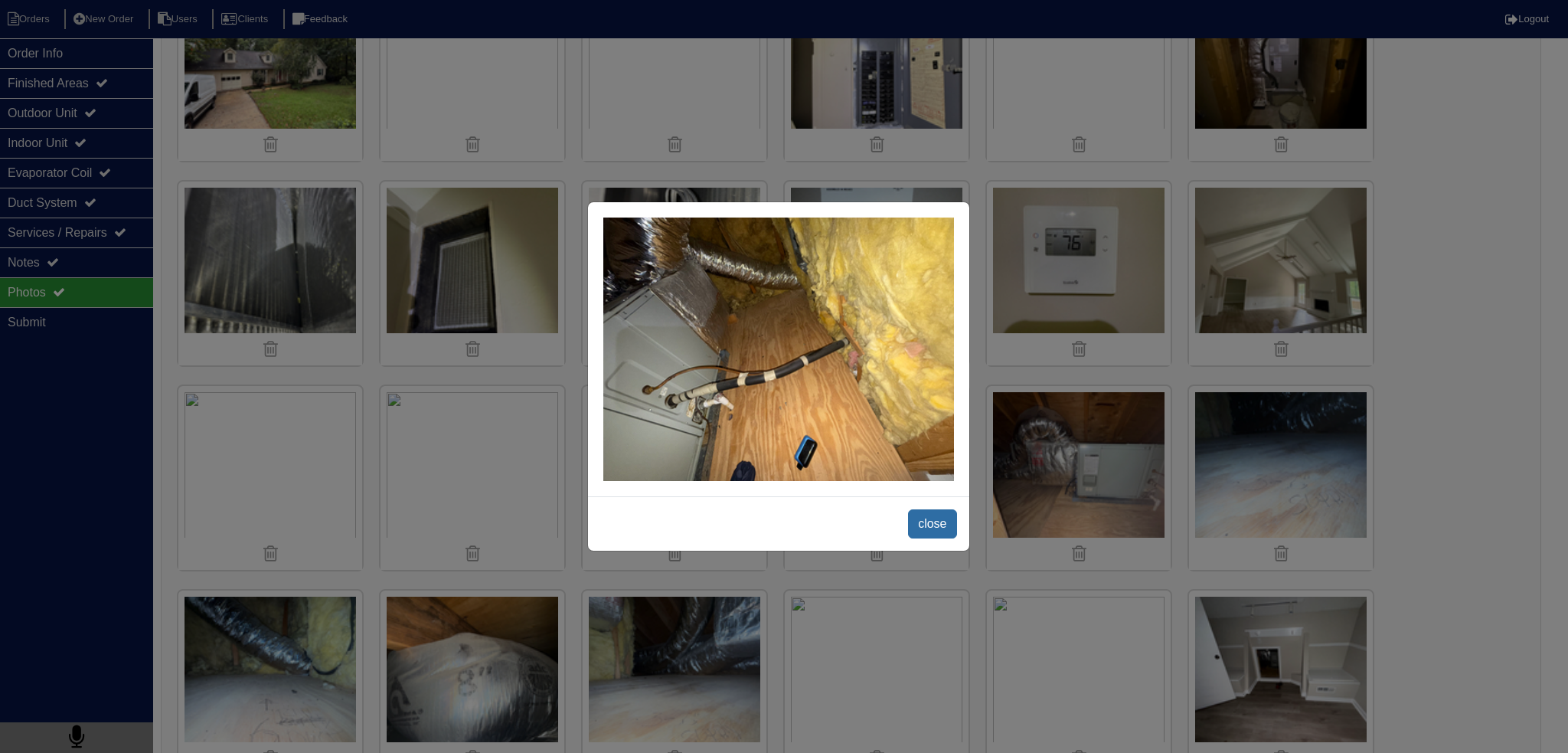
click at [931, 525] on span "close" at bounding box center [932, 523] width 49 height 29
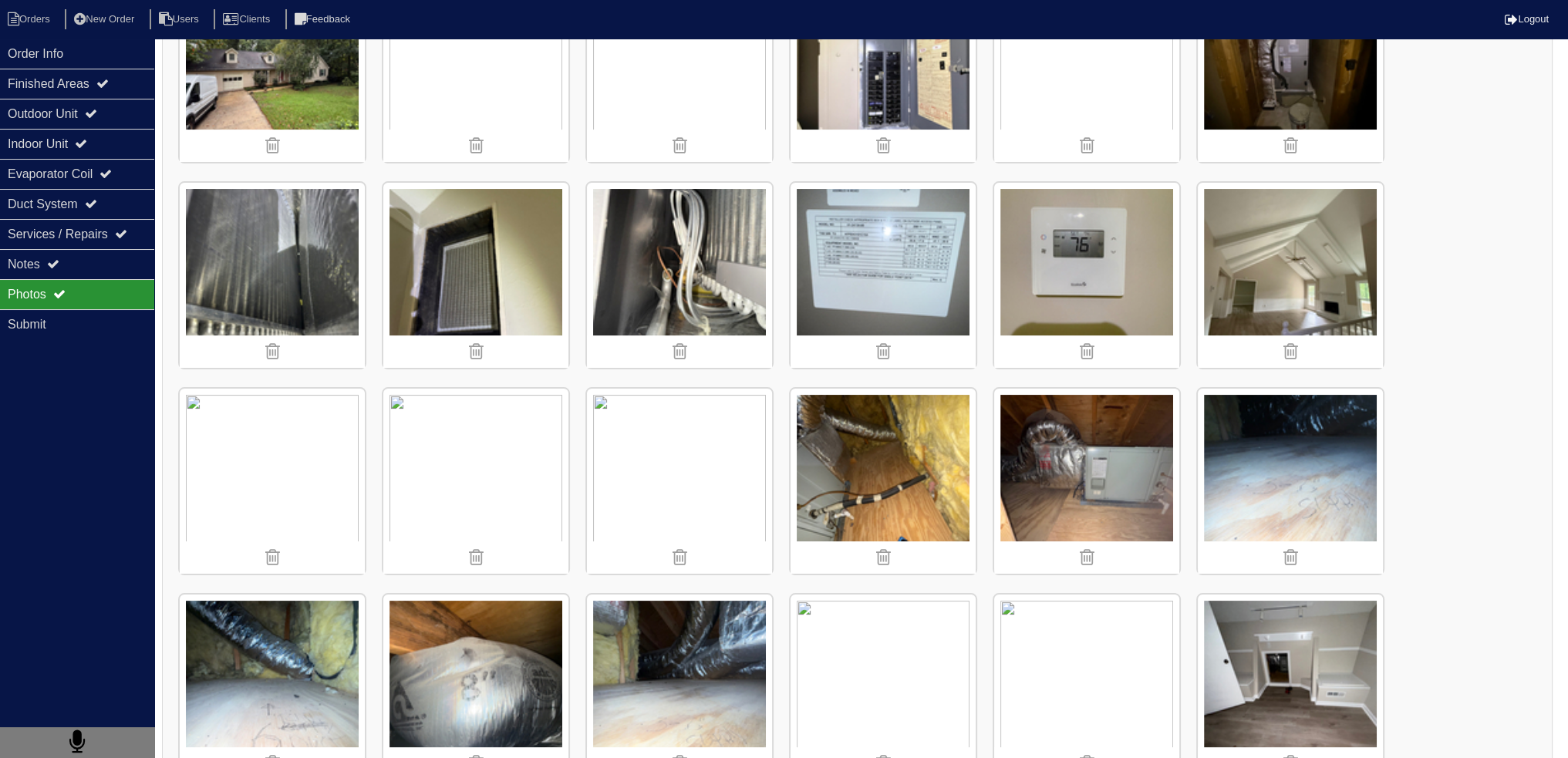
click at [1312, 468] on img at bounding box center [1291, 482] width 186 height 186
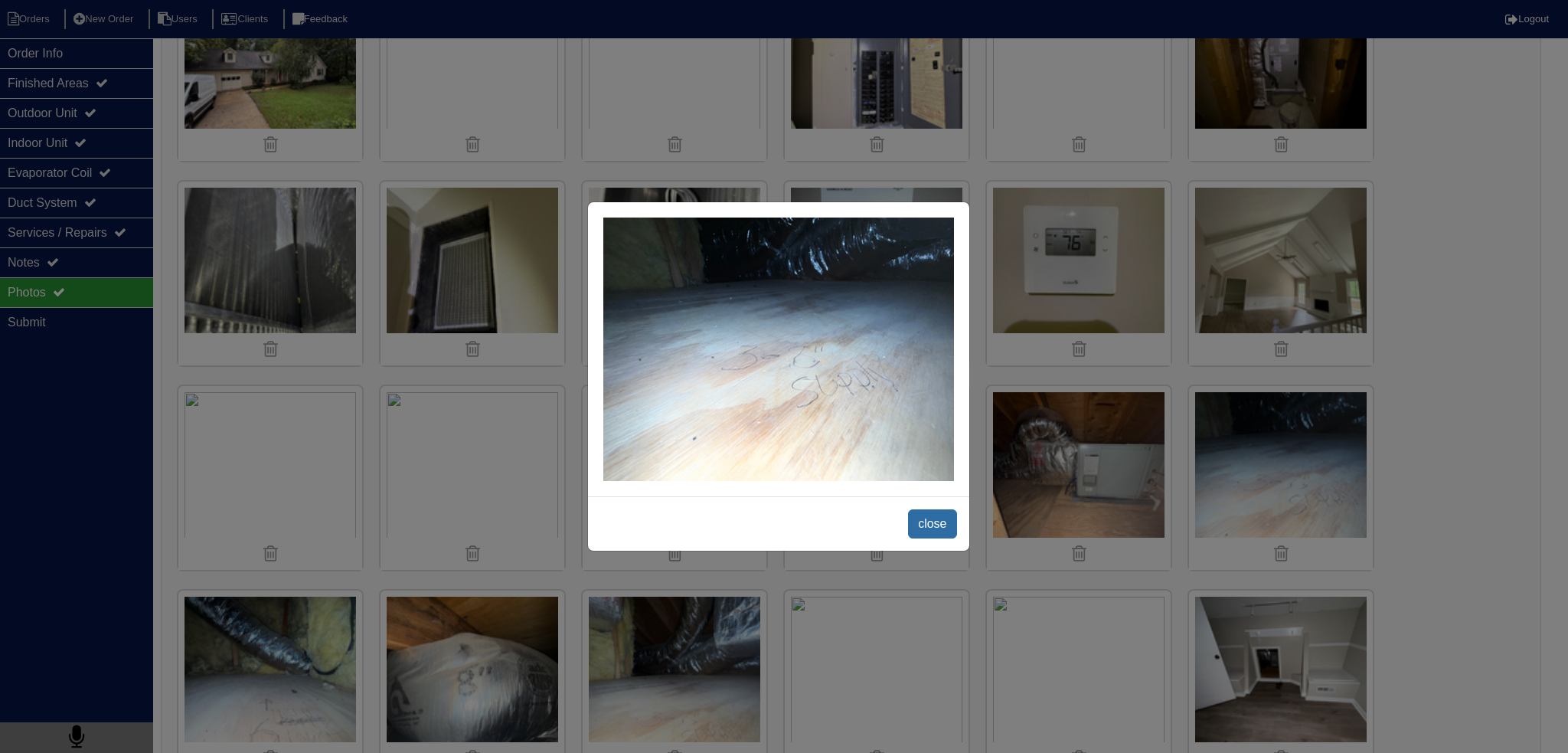
click at [927, 527] on span "close" at bounding box center [932, 523] width 49 height 29
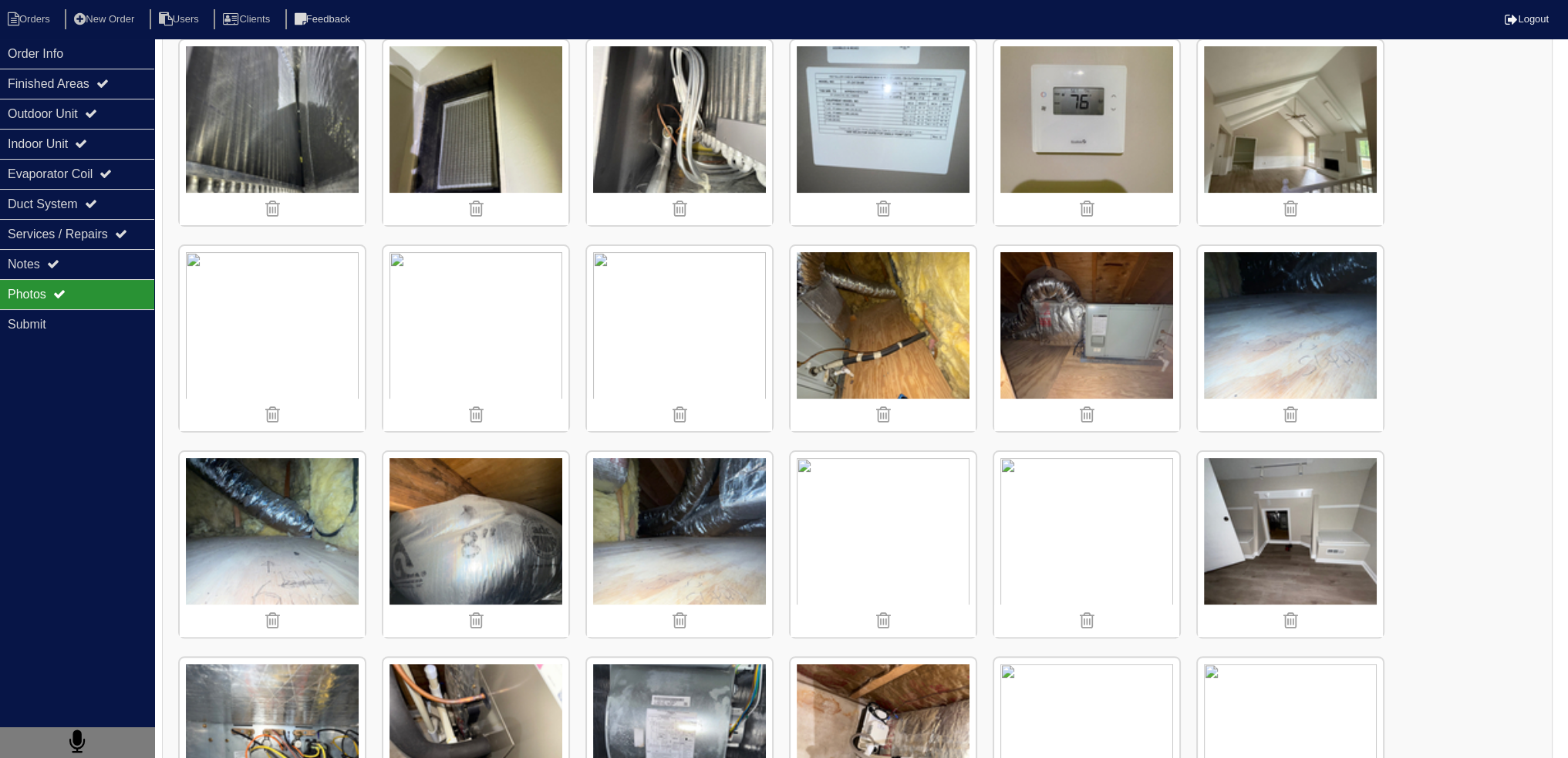
scroll to position [462, 0]
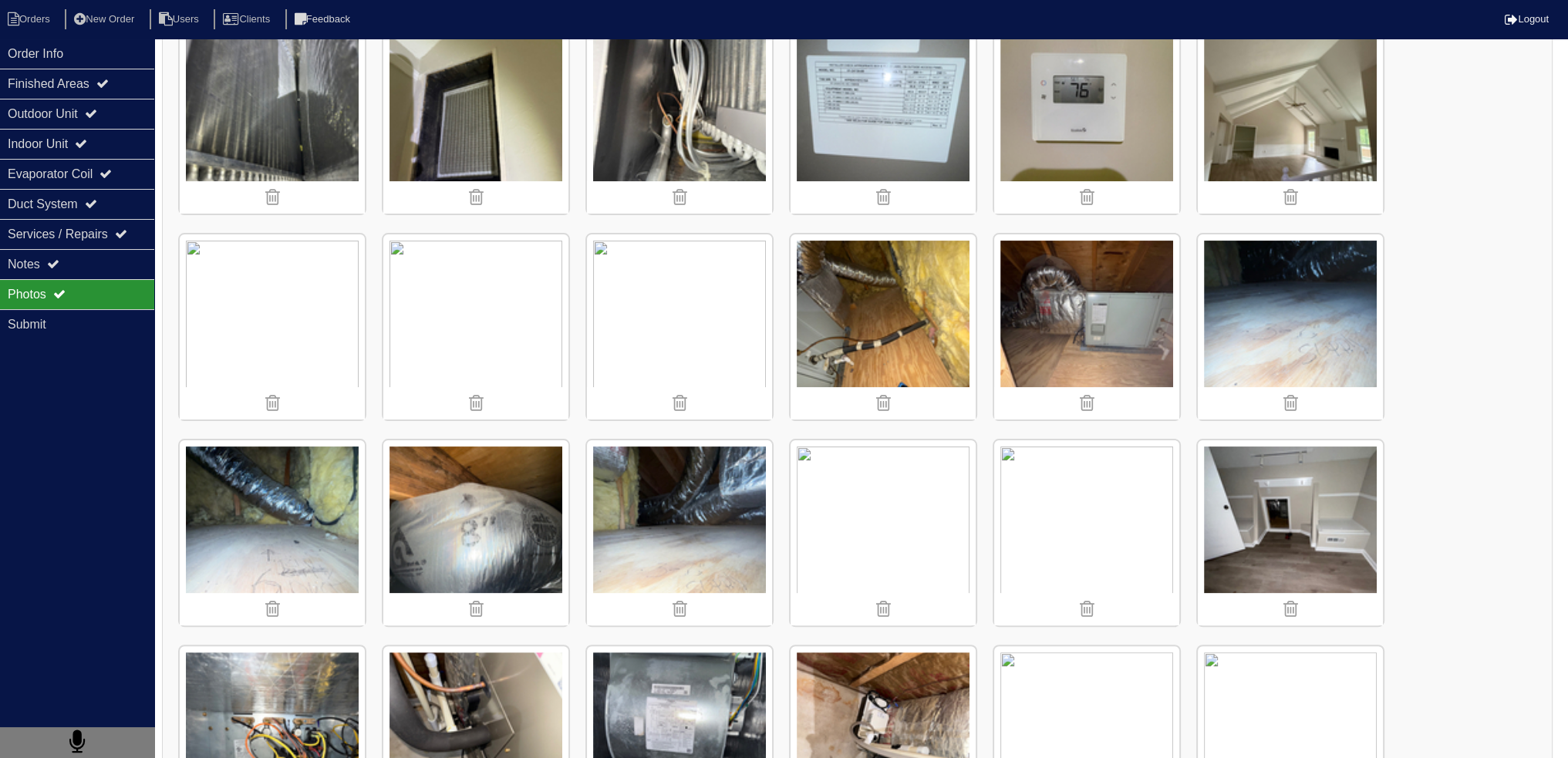
click at [1036, 510] on img at bounding box center [1086, 533] width 186 height 186
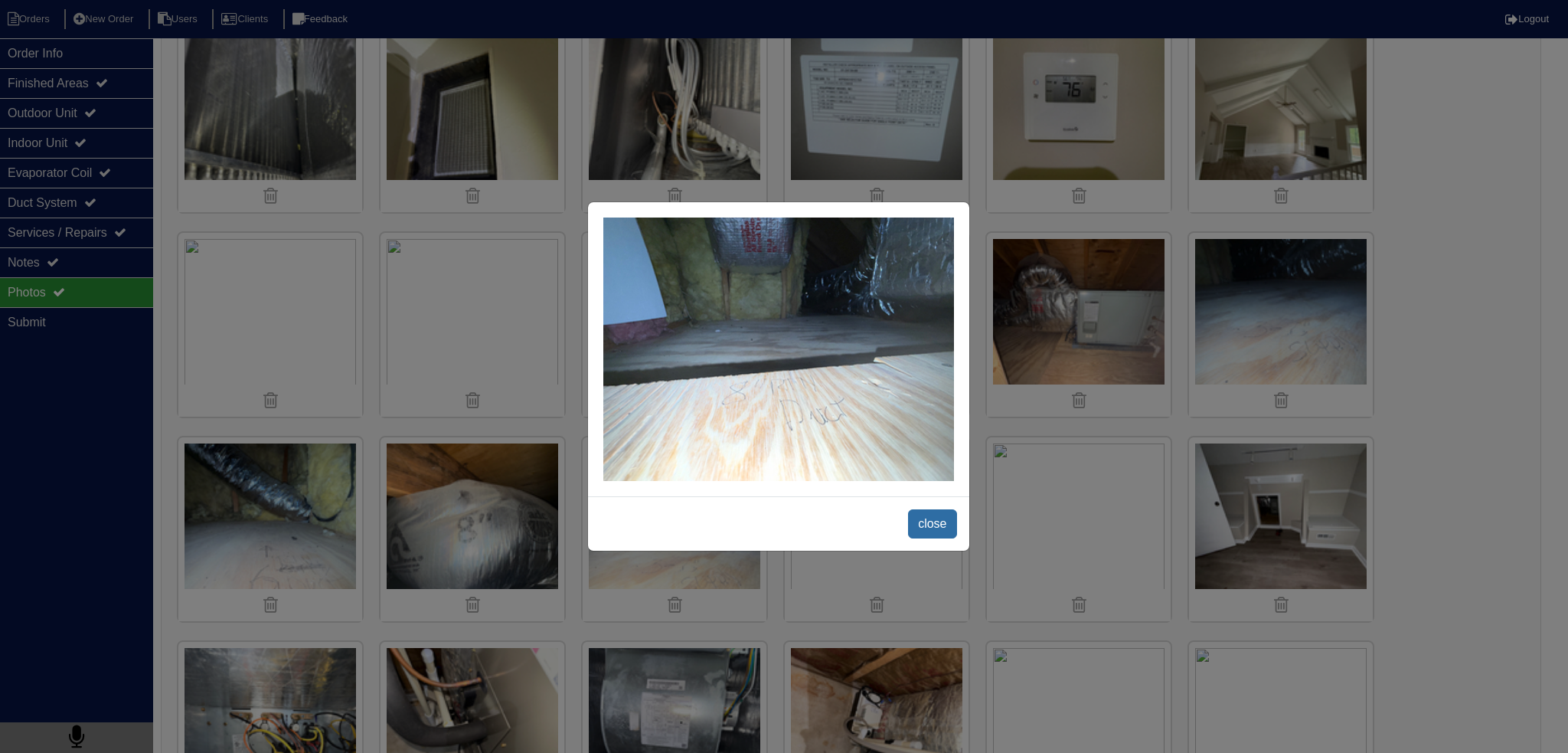
click at [917, 523] on span "close" at bounding box center [932, 523] width 49 height 29
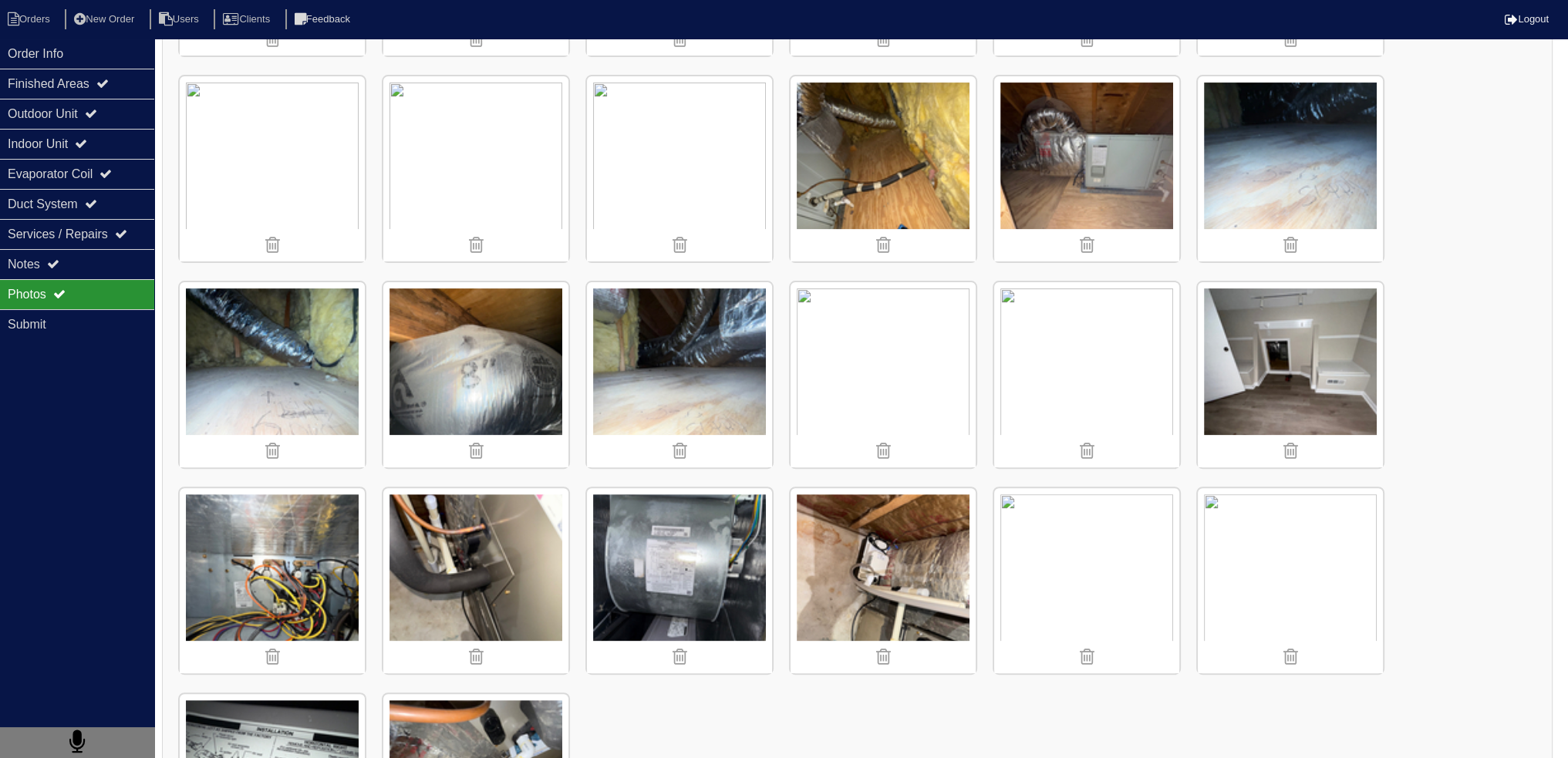
scroll to position [539, 0]
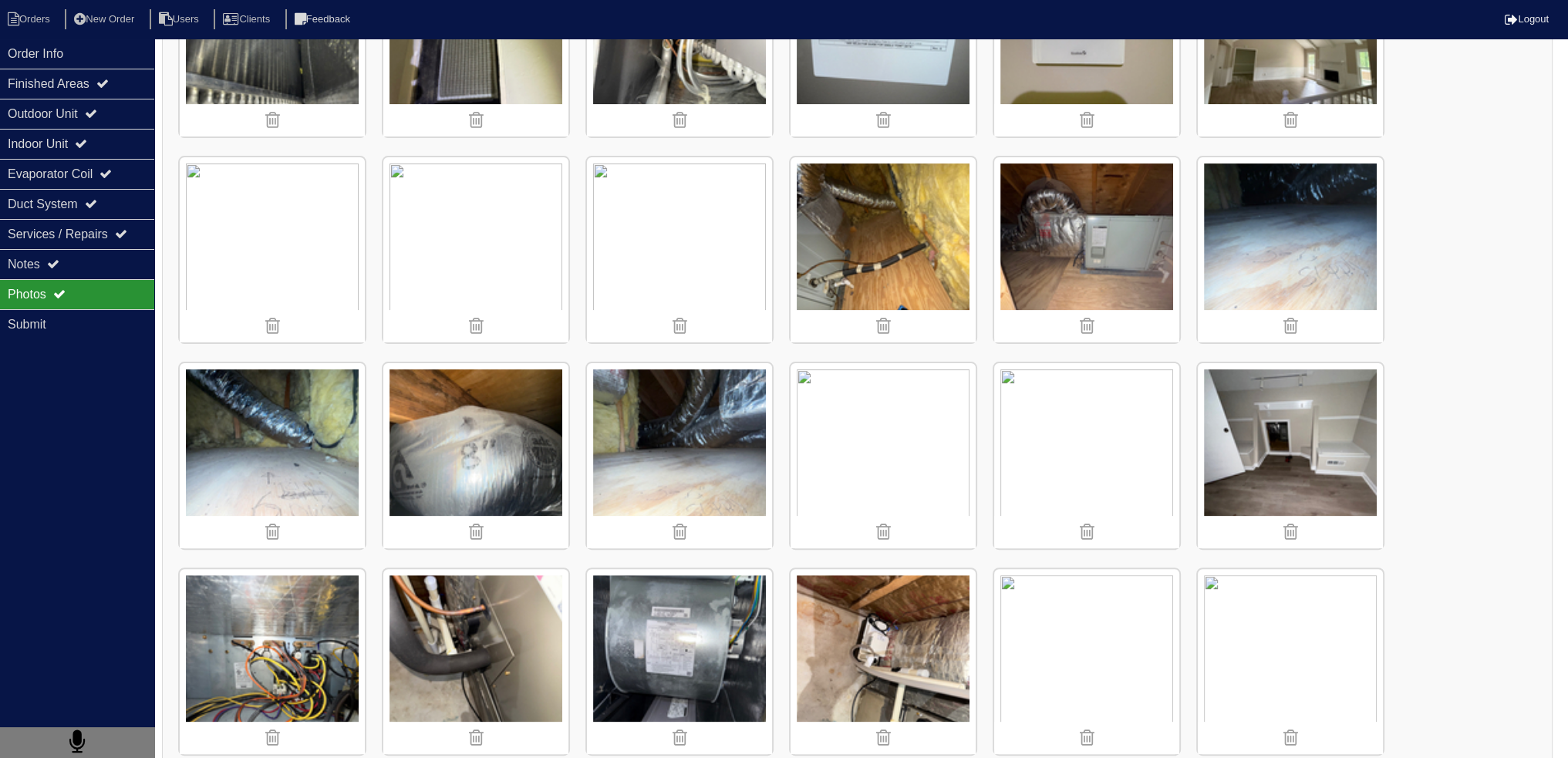
click at [882, 422] on img at bounding box center [883, 456] width 186 height 186
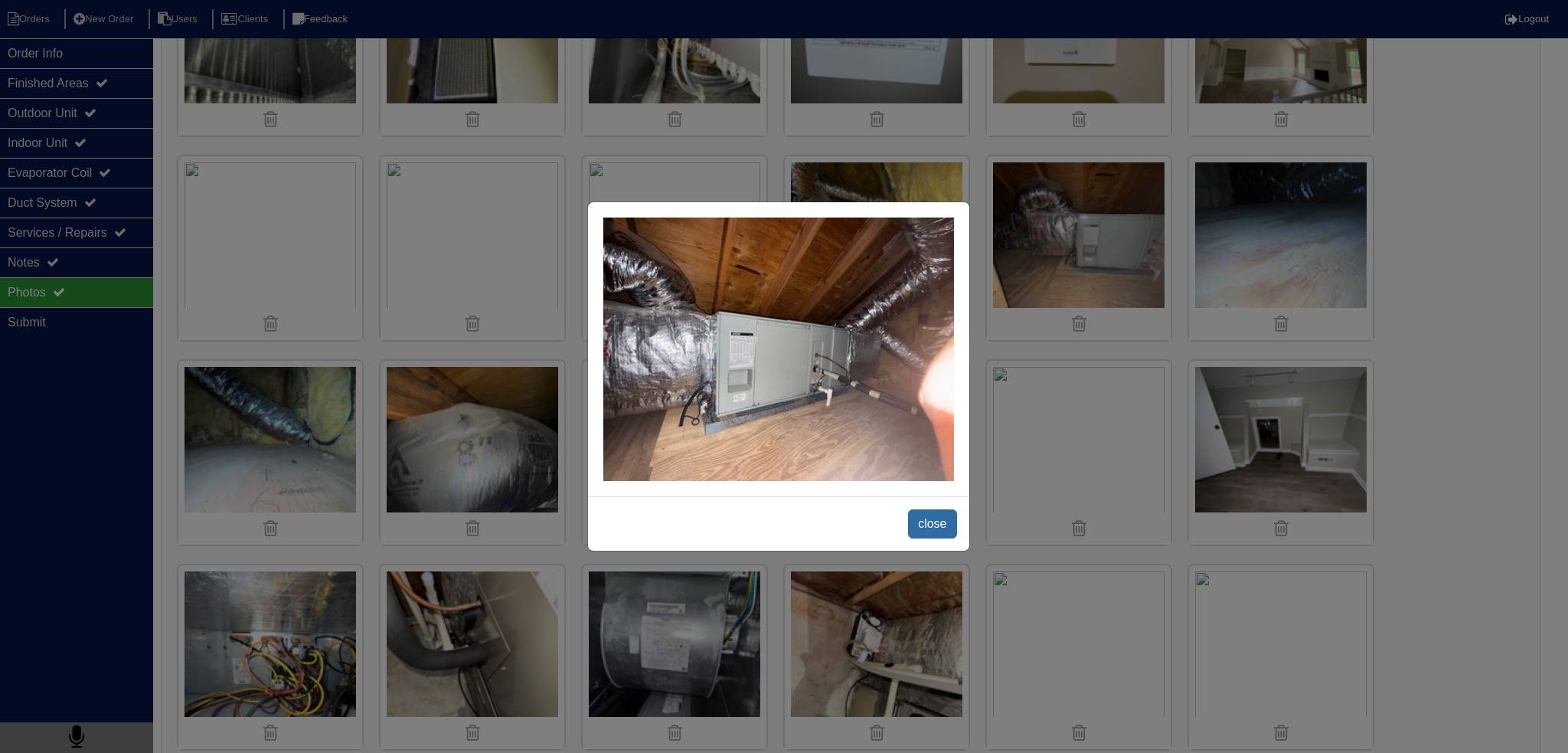
click at [929, 511] on span "close" at bounding box center [932, 523] width 49 height 29
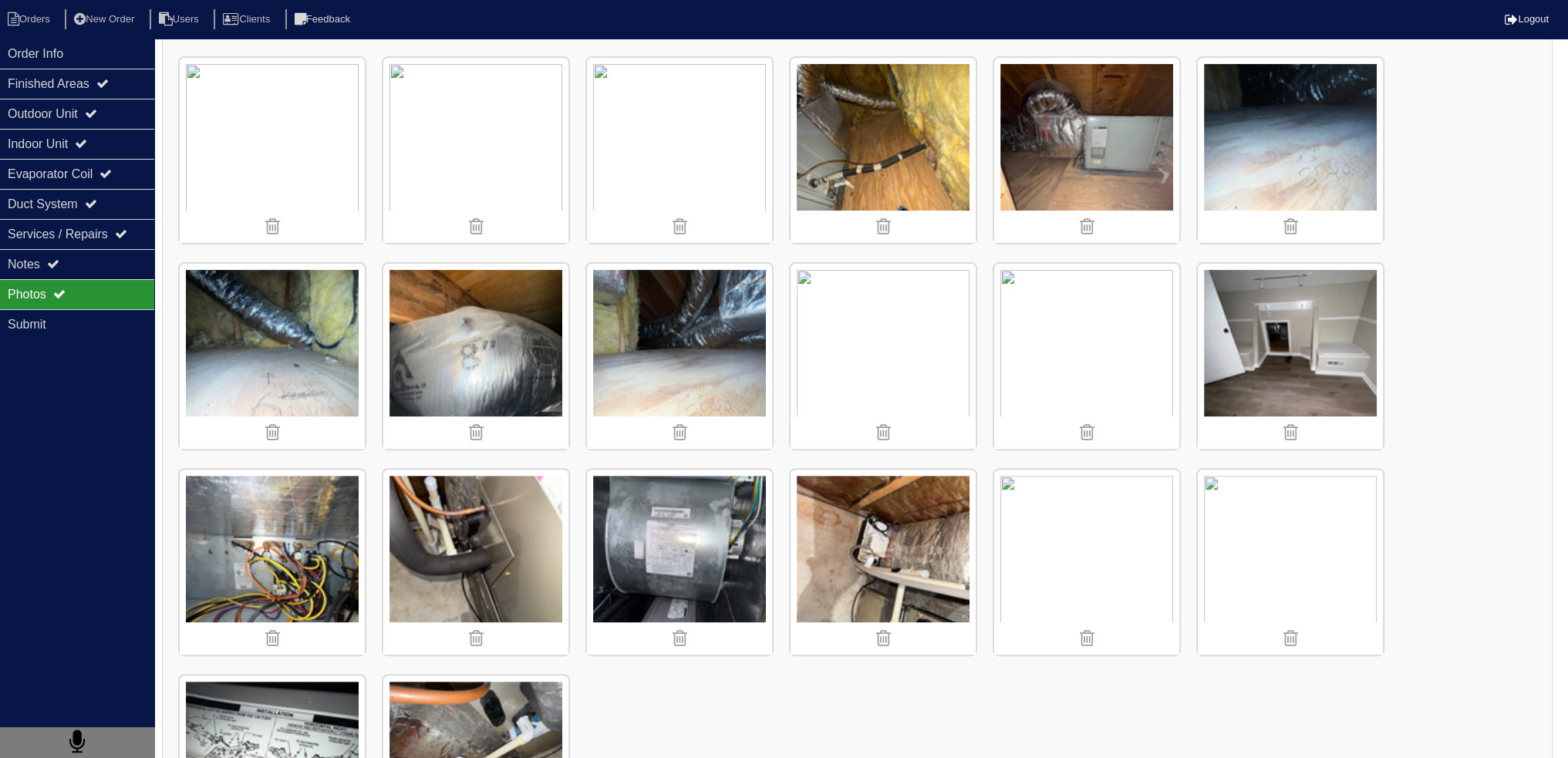
scroll to position [385, 0]
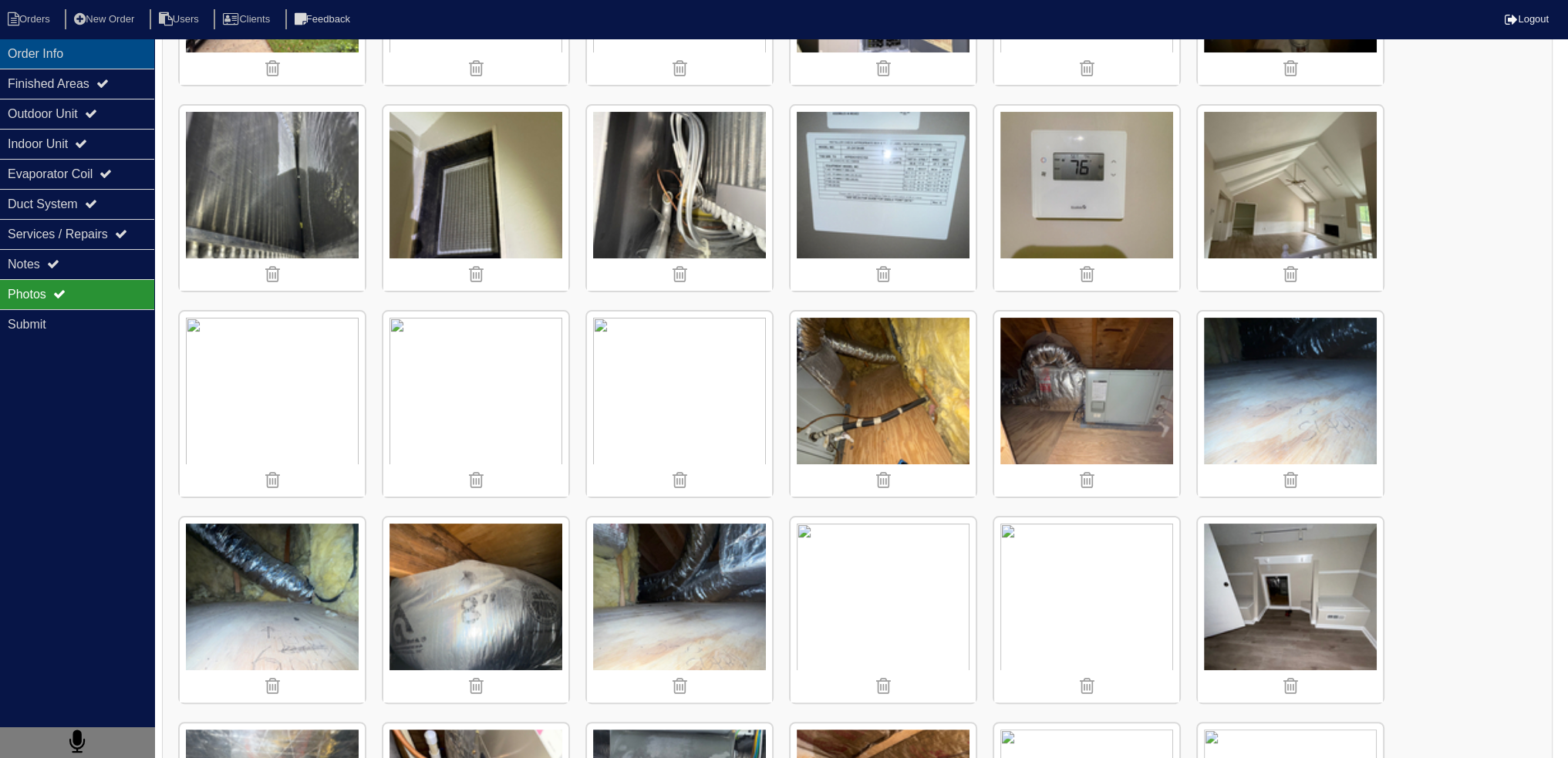
click at [79, 57] on div "Order Info" at bounding box center [77, 54] width 155 height 30
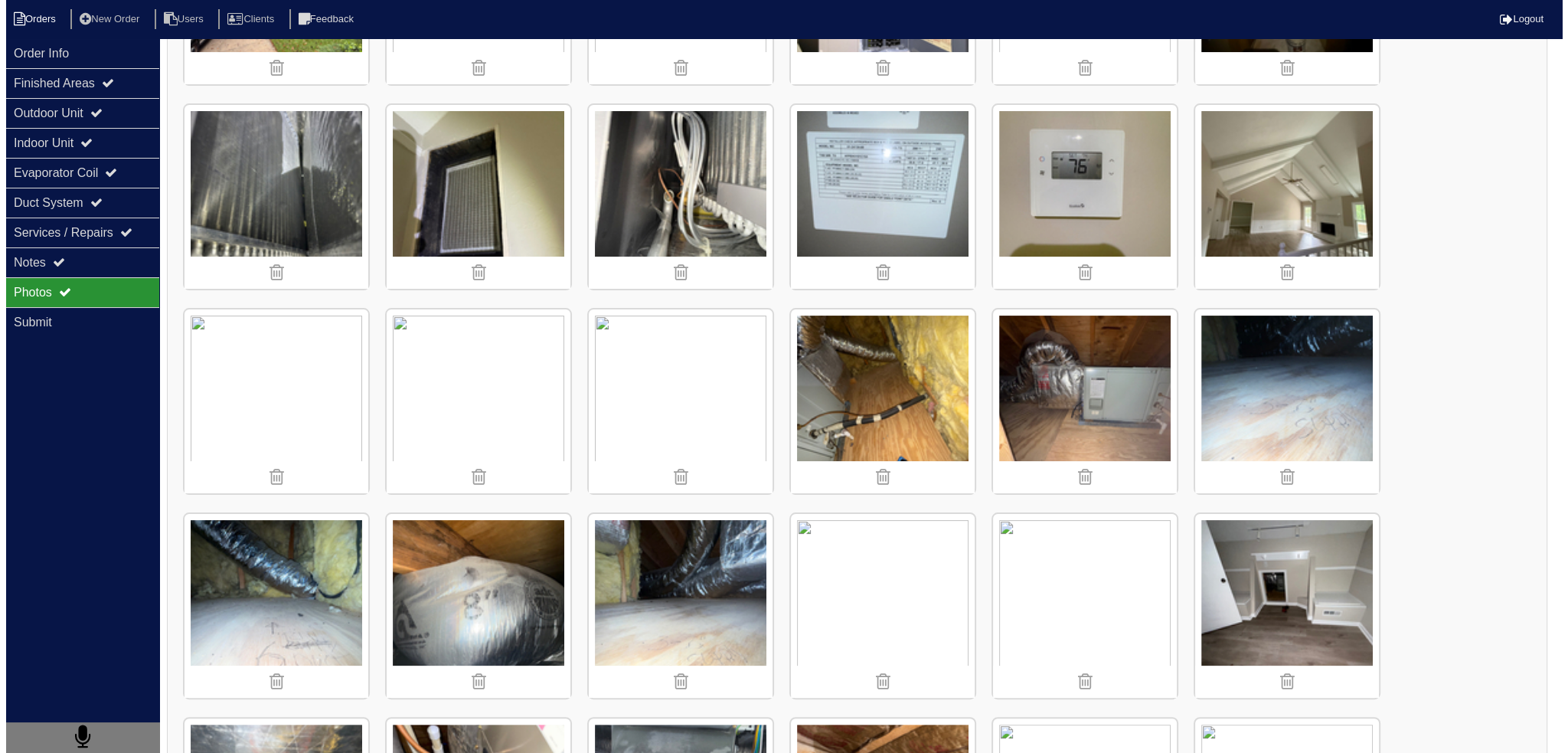
scroll to position [0, 0]
